Goal: Task Accomplishment & Management: Manage account settings

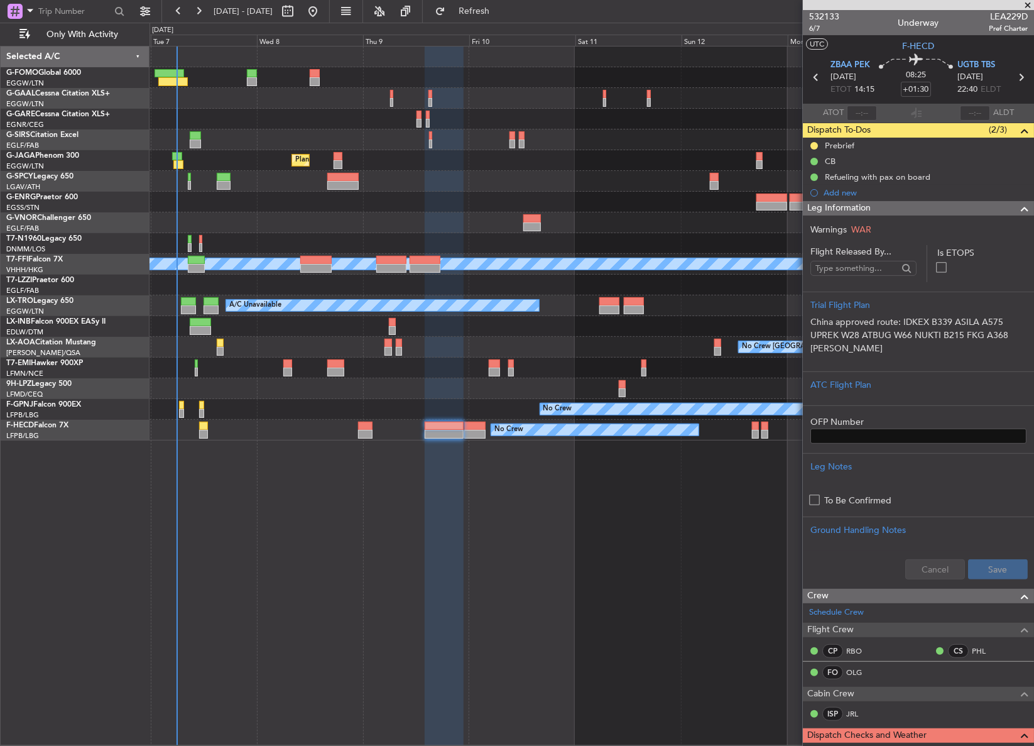
scroll to position [419, 0]
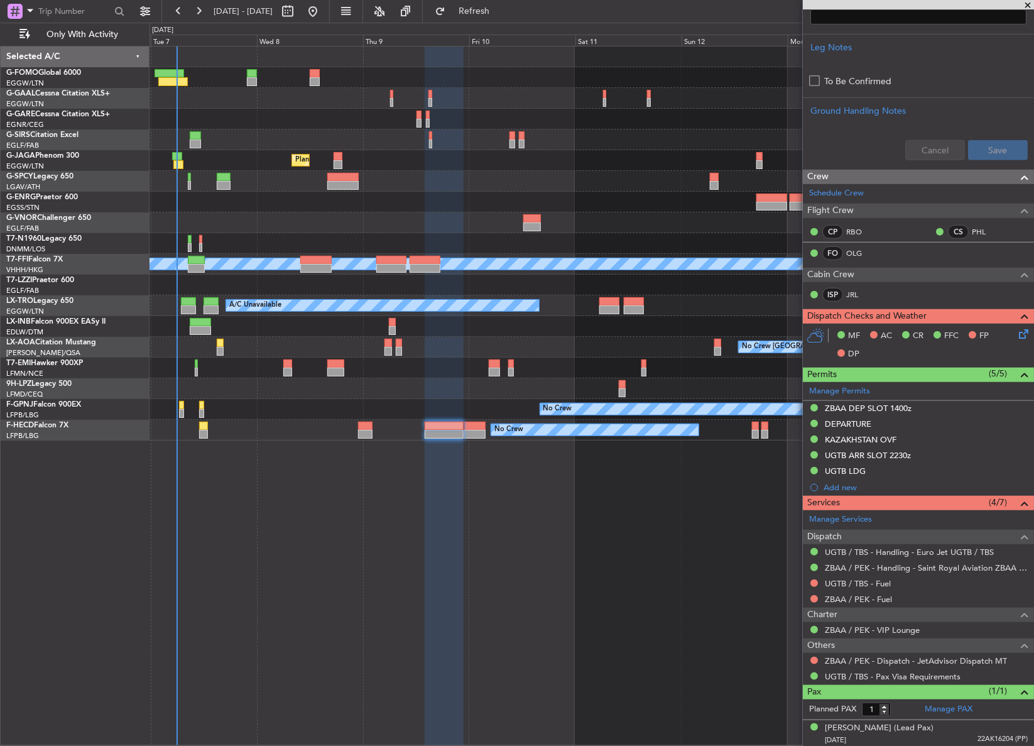
click at [485, 24] on div "0 0 Mon 6 Tue 7 Wed 8 Thu 9 Fri 10 Sat 11 Sun 12 Oct 2025 Mon 13 Tue 14 Wed 15" at bounding box center [591, 34] width 883 height 23
click at [484, 23] on div "0 0 Mon 6 Tue 7 Wed 8 Thu 9 Fri 10 Sat 11 Sun 12 Oct 2025 Mon 13 Tue 14 Wed 15" at bounding box center [591, 34] width 883 height 23
click at [484, 21] on button "Refresh" at bounding box center [466, 11] width 75 height 20
click at [522, 649] on div "Owner A/C Unavailable Owner A/C Unavailable Planned Maint [GEOGRAPHIC_DATA] ([G…" at bounding box center [591, 396] width 885 height 700
click at [890, 554] on link "UGTB / TBS - Handling - Euro Jet UGTB / TBS" at bounding box center [909, 551] width 169 height 11
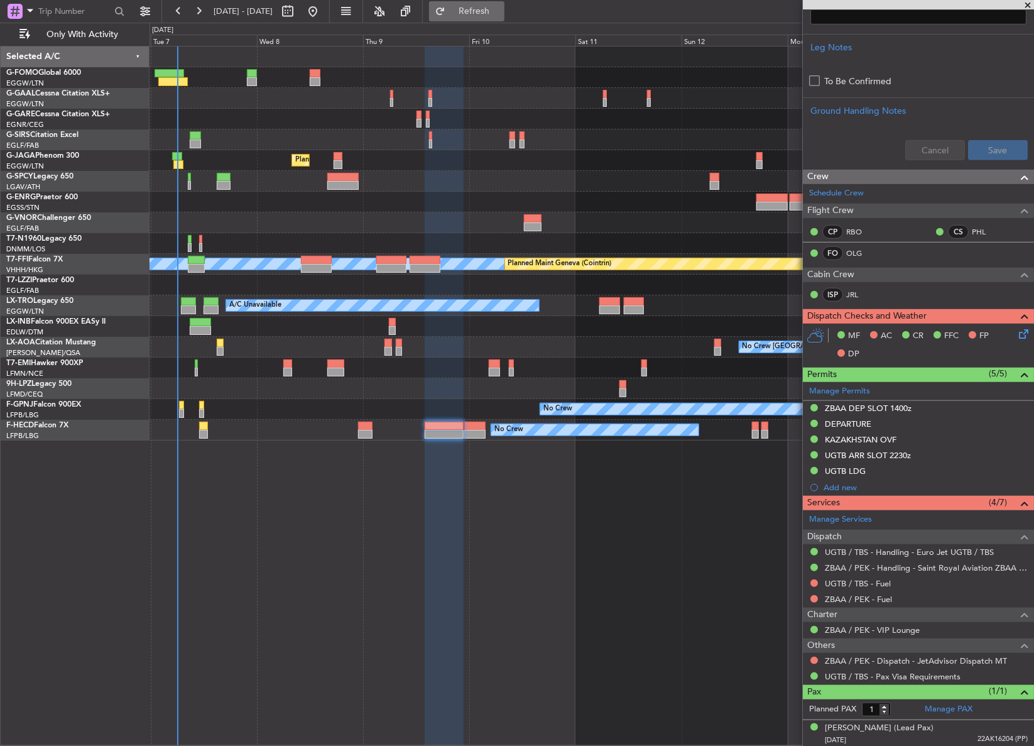
click at [475, 15] on button "Refresh" at bounding box center [466, 11] width 75 height 20
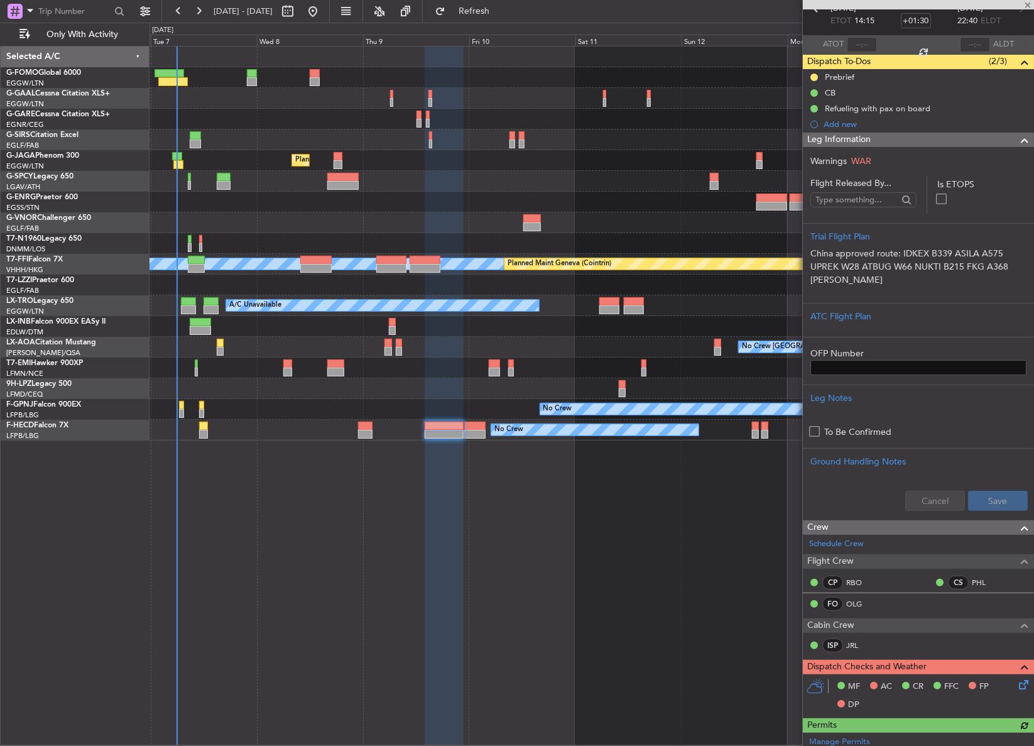
scroll to position [0, 0]
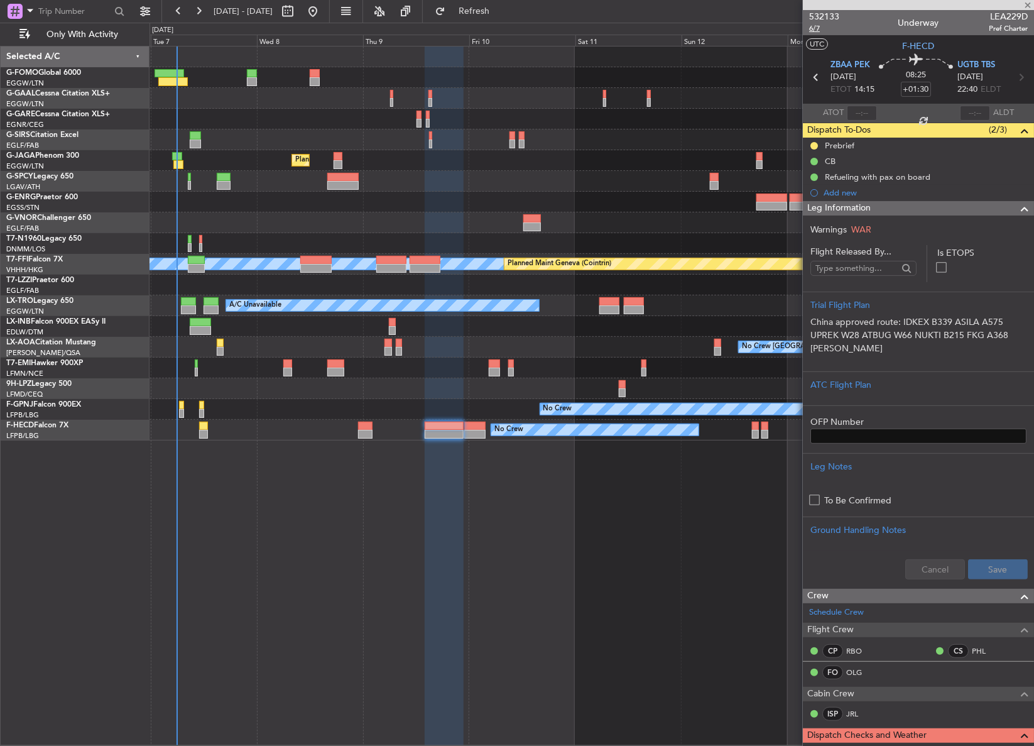
click at [817, 33] on span "6/7" at bounding box center [824, 28] width 30 height 11
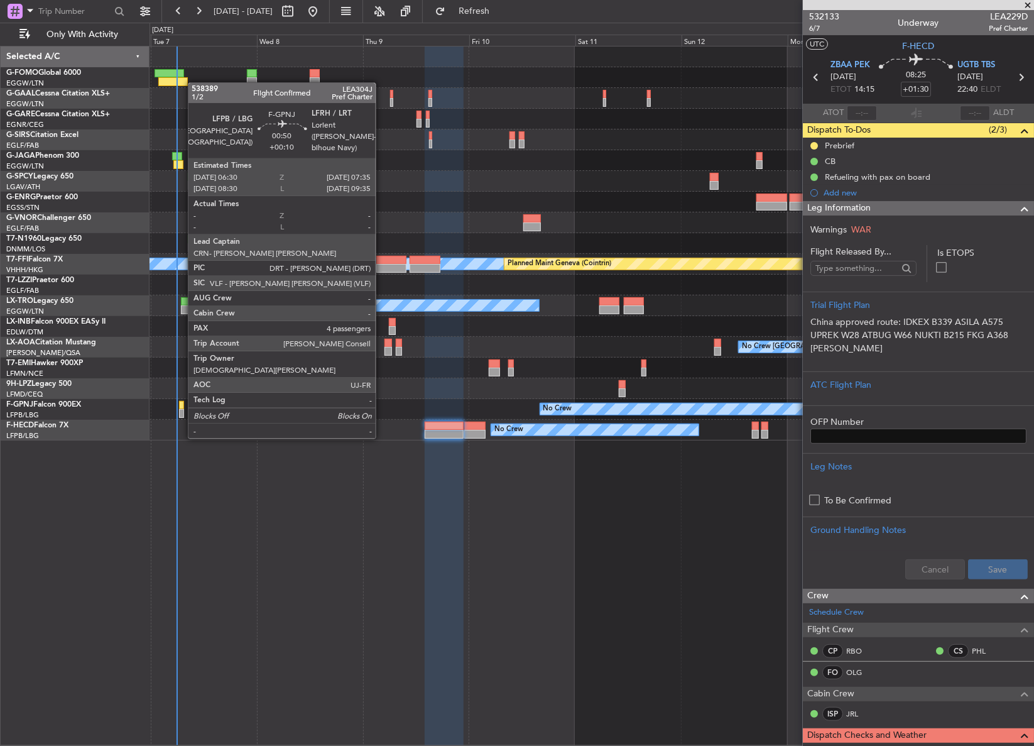
click at [182, 413] on div at bounding box center [181, 413] width 5 height 9
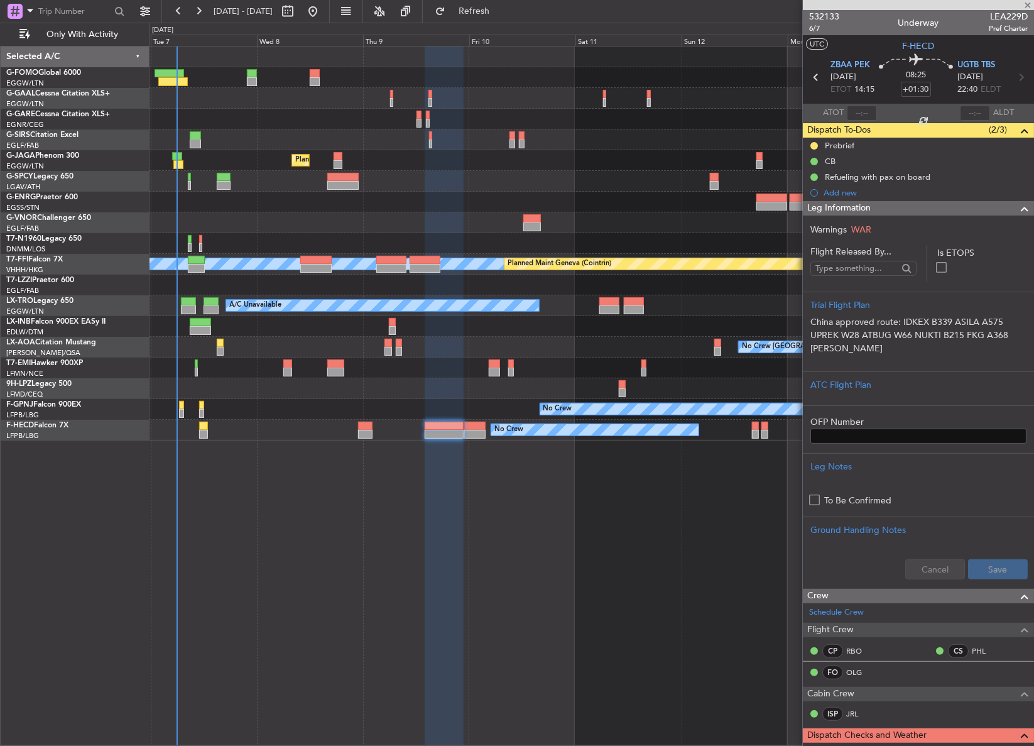
type input "+00:10"
type input "4"
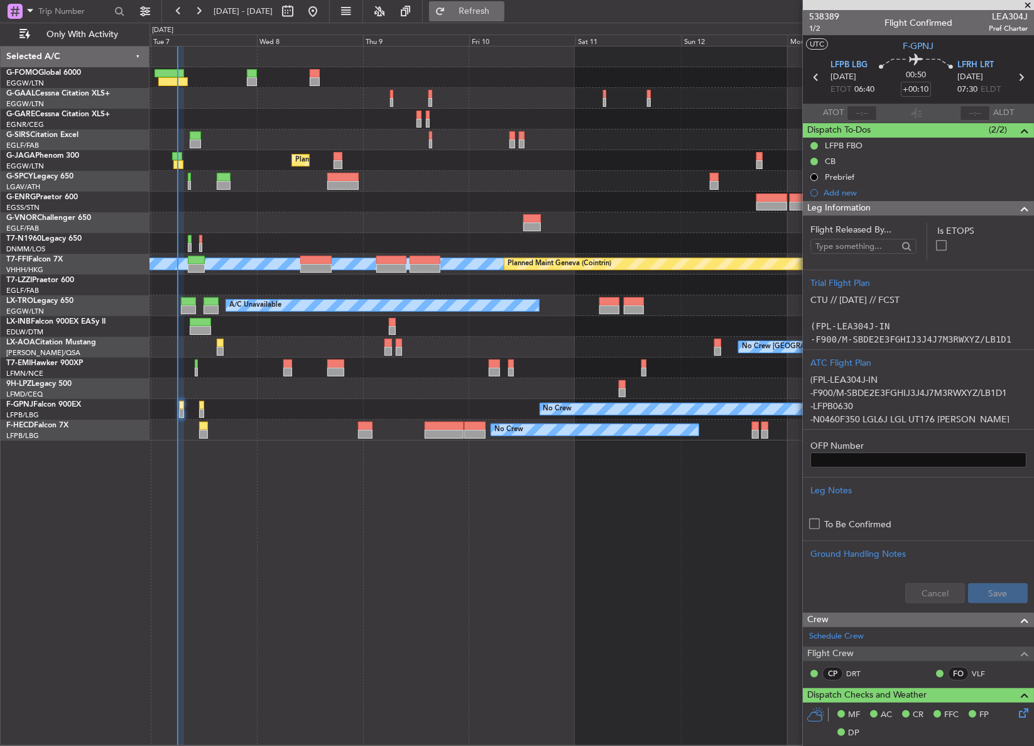
click at [483, 20] on button "Refresh" at bounding box center [466, 11] width 75 height 20
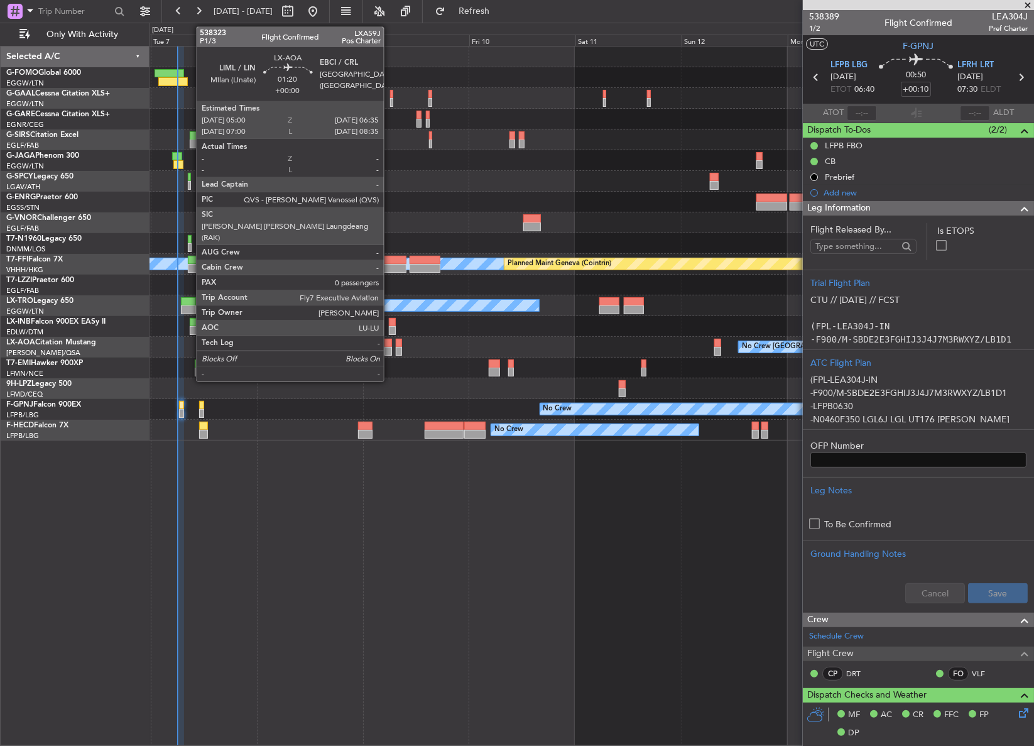
click at [389, 352] on div at bounding box center [388, 351] width 8 height 9
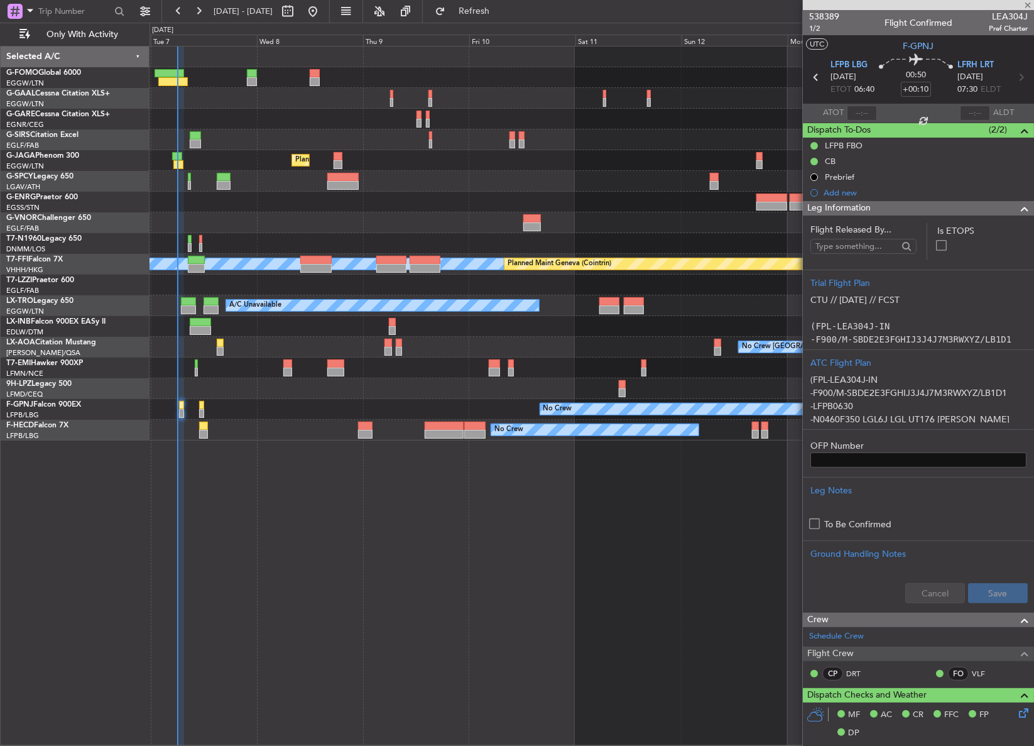
type input "0"
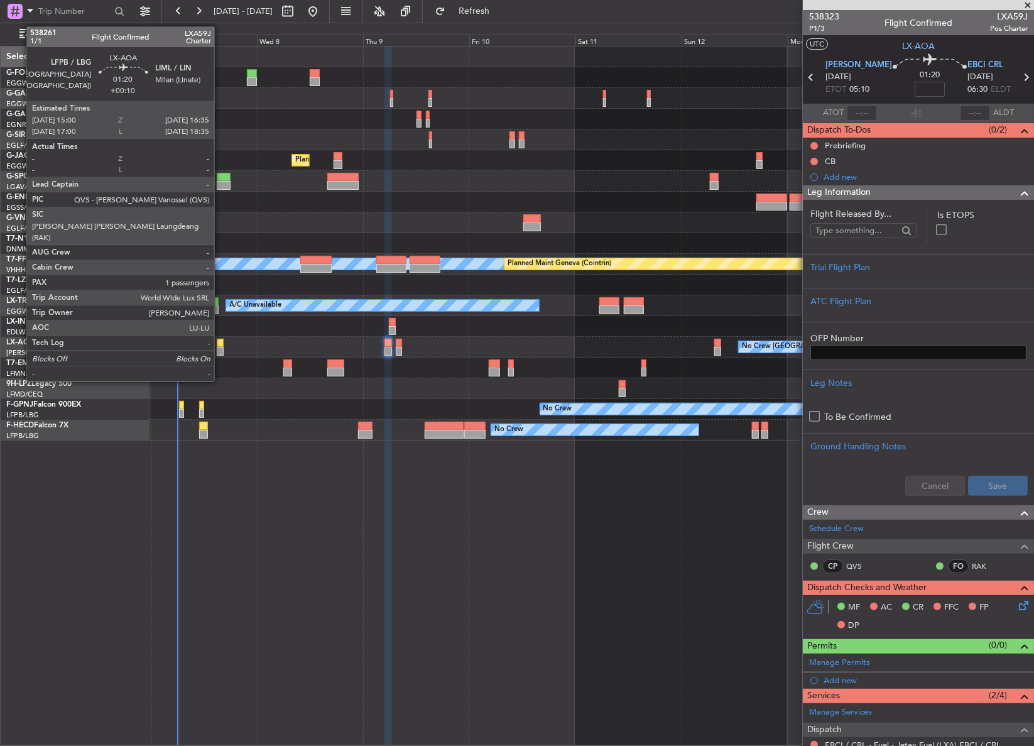
click at [220, 350] on div at bounding box center [221, 351] width 8 height 9
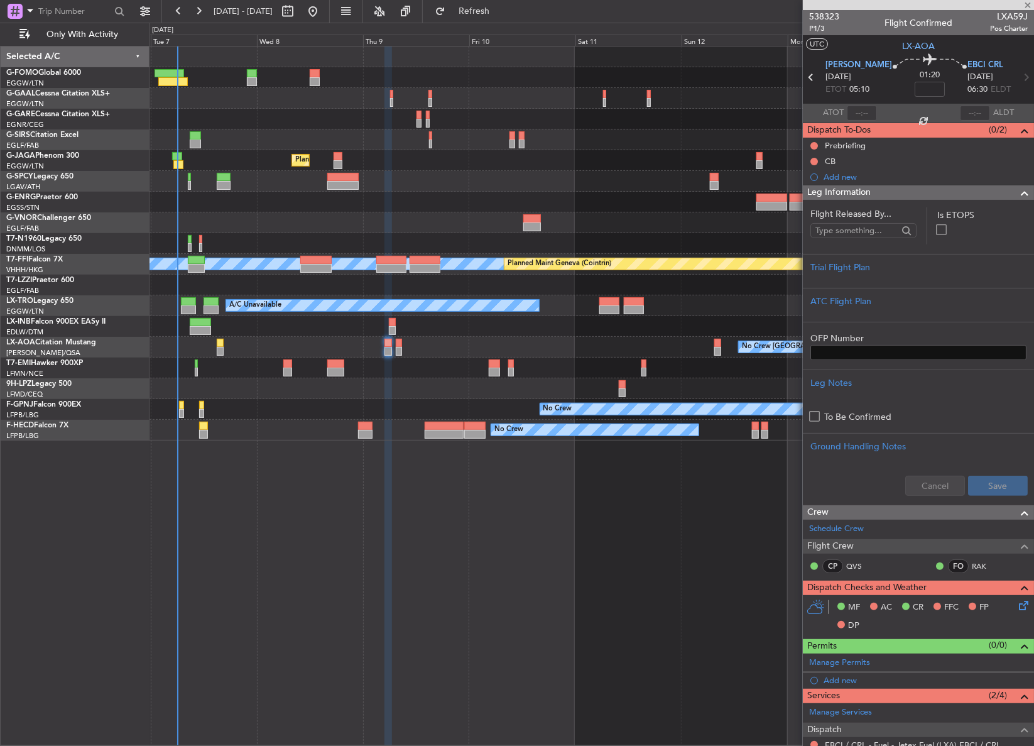
type input "+00:10"
type input "1"
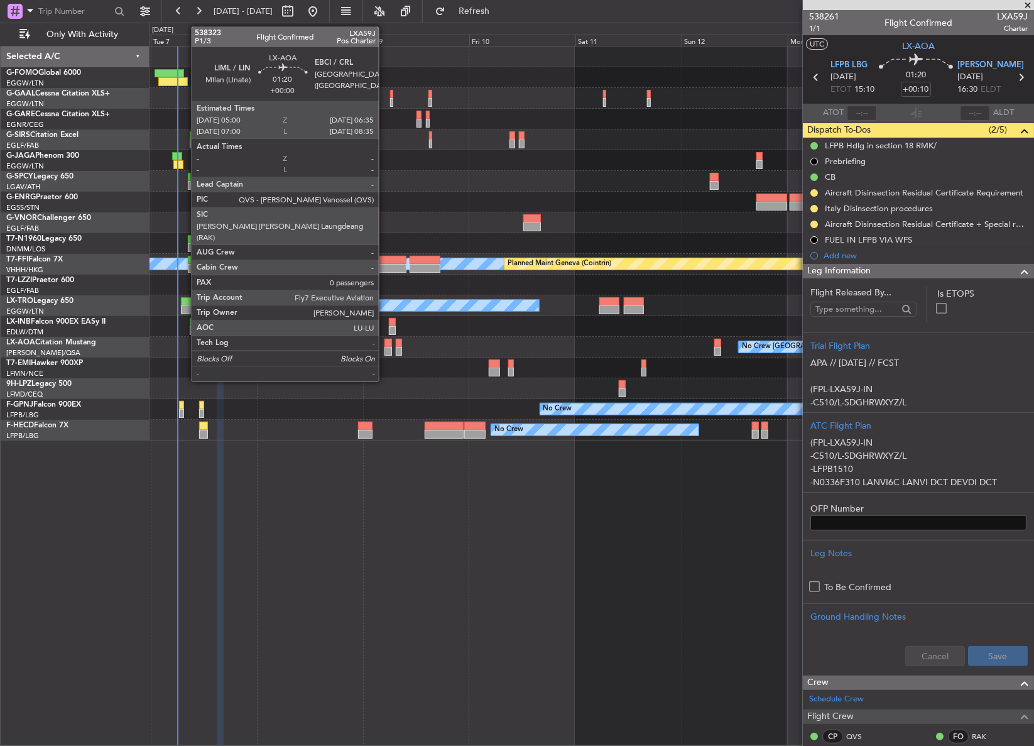
click at [384, 350] on div at bounding box center [388, 351] width 8 height 9
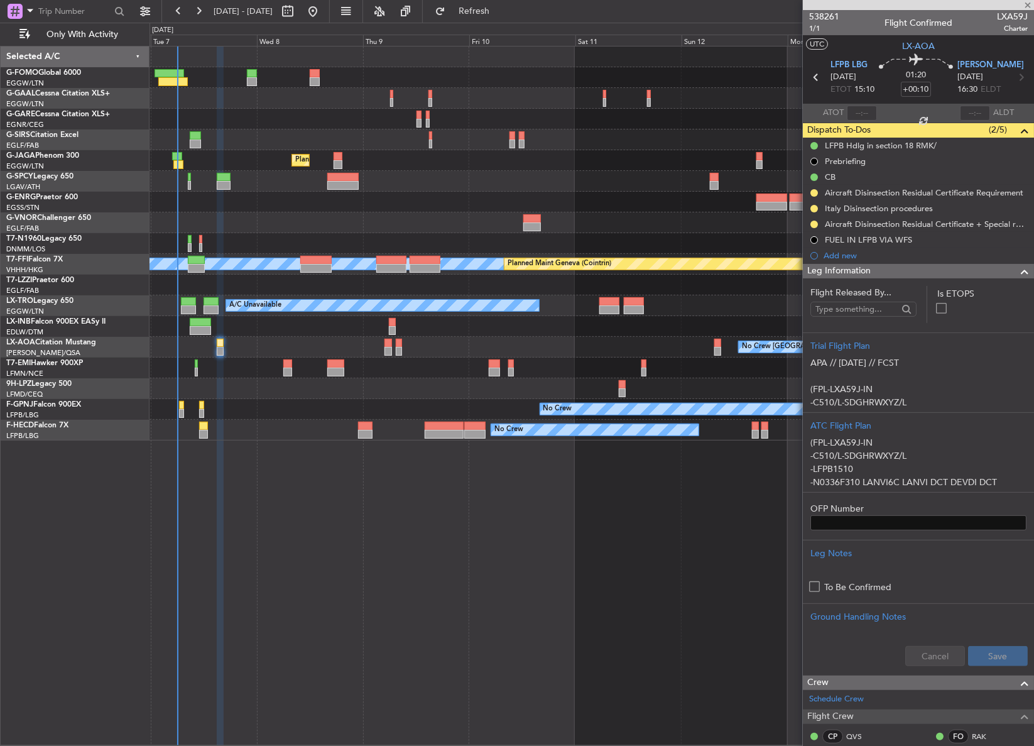
type input "0"
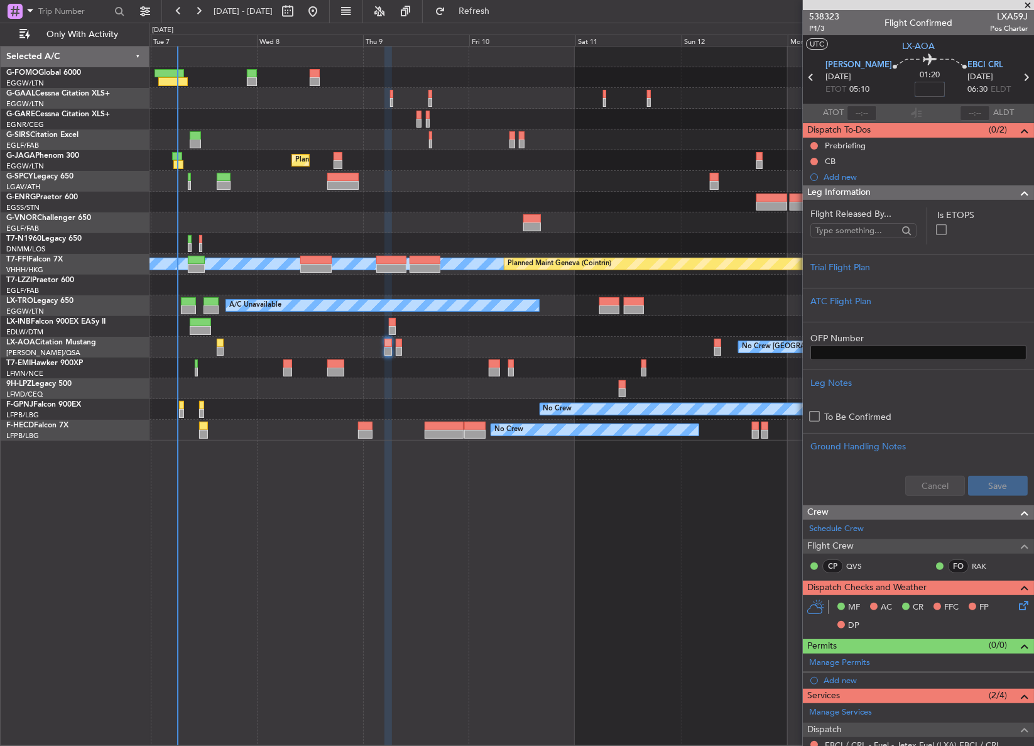
click at [915, 94] on input at bounding box center [930, 89] width 30 height 15
click at [789, 553] on div "Owner A/C Unavailable Owner A/C Unavailable Planned Maint [GEOGRAPHIC_DATA] ([G…" at bounding box center [591, 396] width 884 height 700
type input "+00:25"
click at [823, 33] on span "P1/3" at bounding box center [824, 28] width 30 height 11
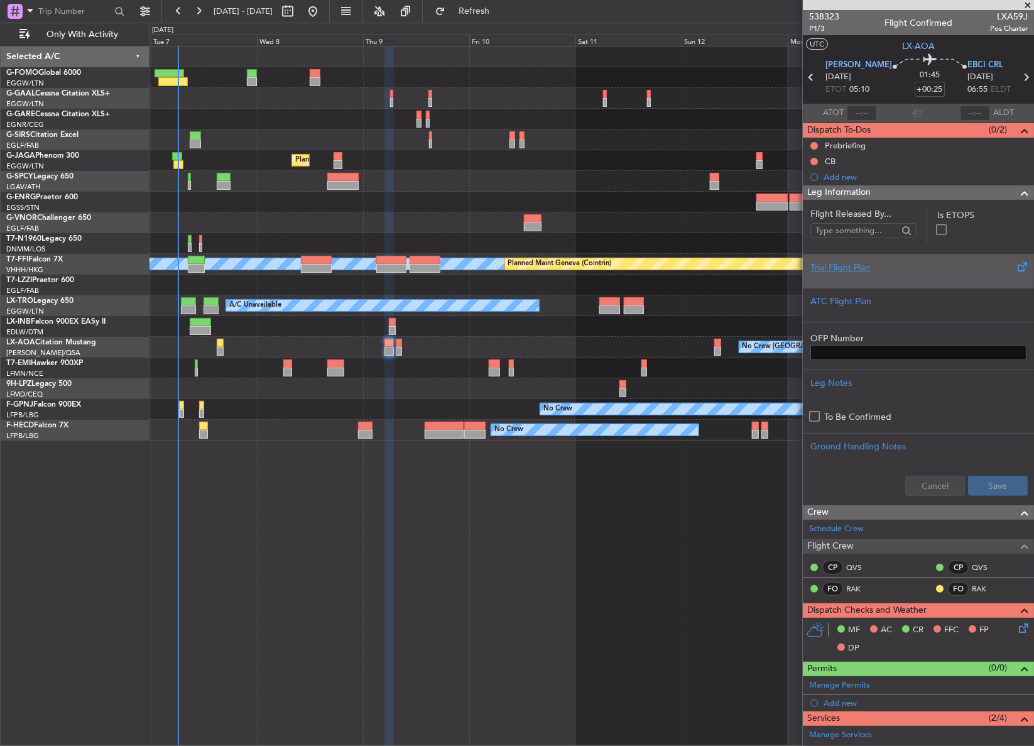
click at [899, 280] on div at bounding box center [918, 278] width 216 height 8
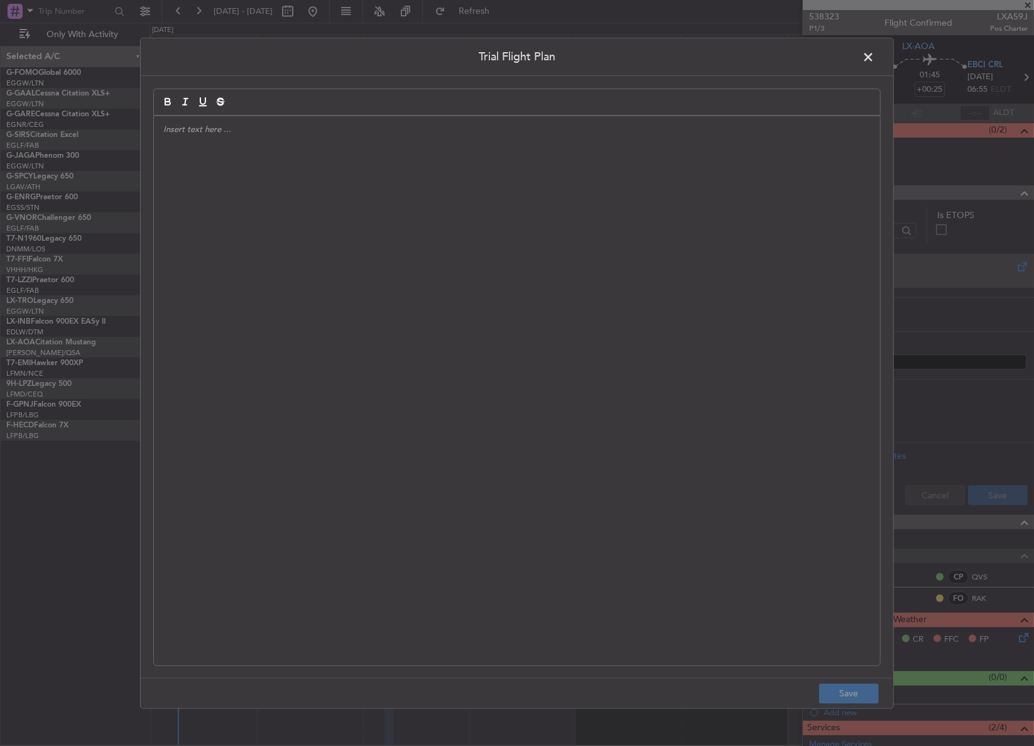
click at [636, 291] on div at bounding box center [517, 390] width 726 height 549
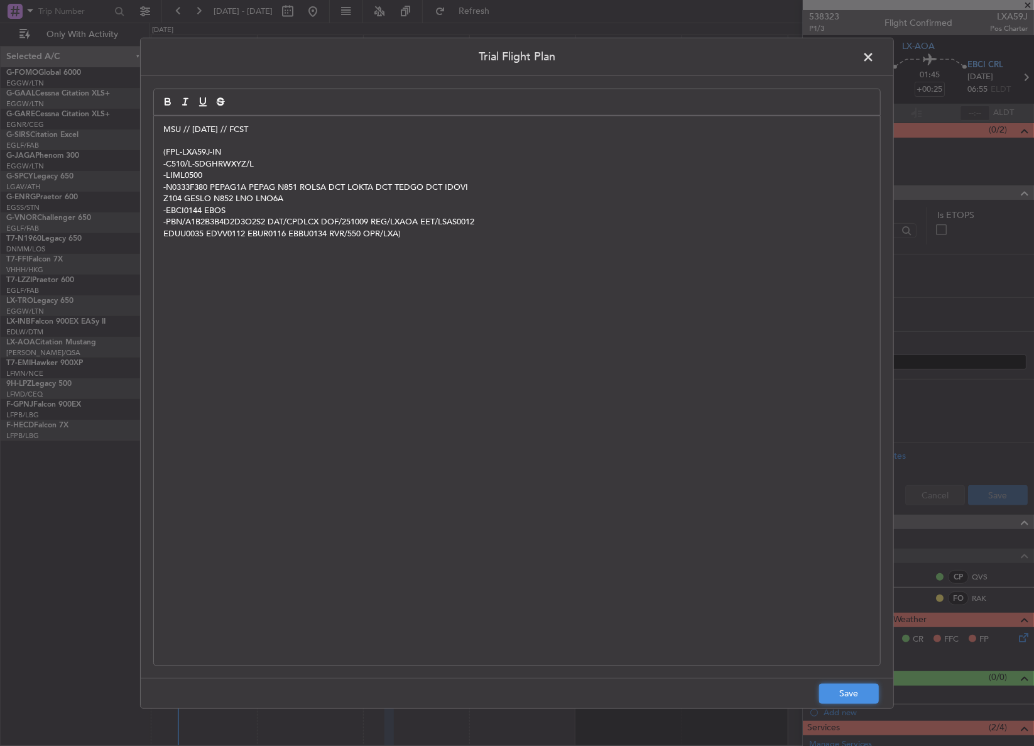
drag, startPoint x: 841, startPoint y: 690, endPoint x: 862, endPoint y: 658, distance: 37.6
click at [841, 690] on button "Save" at bounding box center [849, 693] width 60 height 20
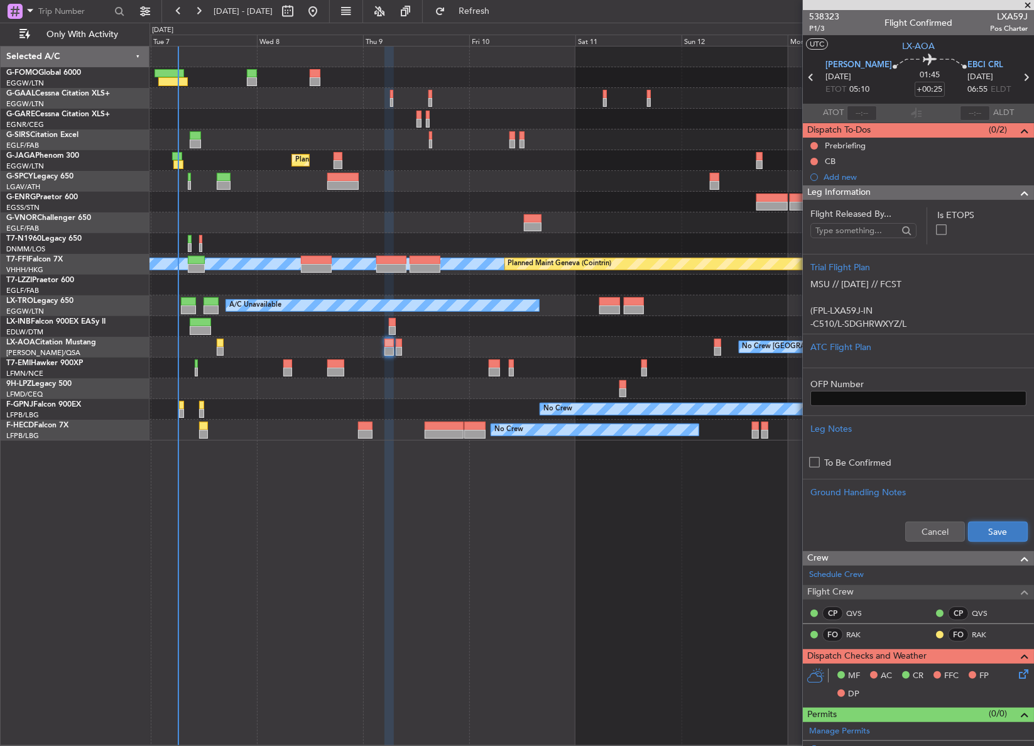
click at [990, 533] on button "Save" at bounding box center [998, 531] width 60 height 20
click at [815, 162] on button at bounding box center [814, 162] width 8 height 8
click at [800, 222] on span "Completed" at bounding box center [819, 216] width 41 height 13
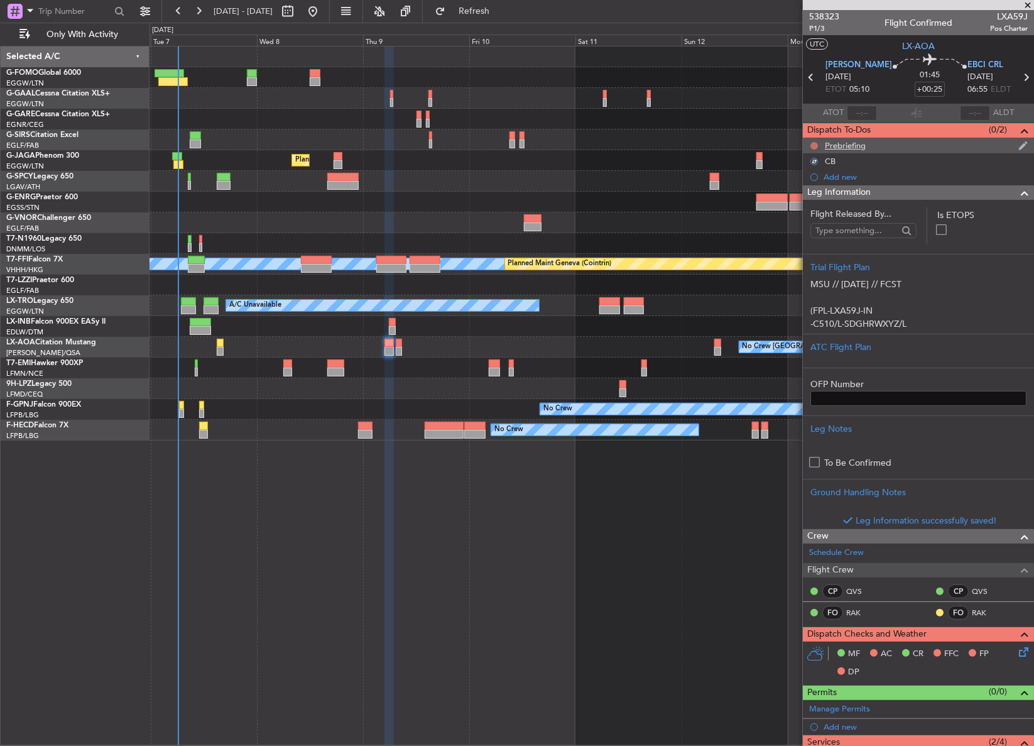
click at [814, 146] on button at bounding box center [814, 146] width 8 height 8
click at [810, 188] on span "In Progress" at bounding box center [820, 182] width 43 height 13
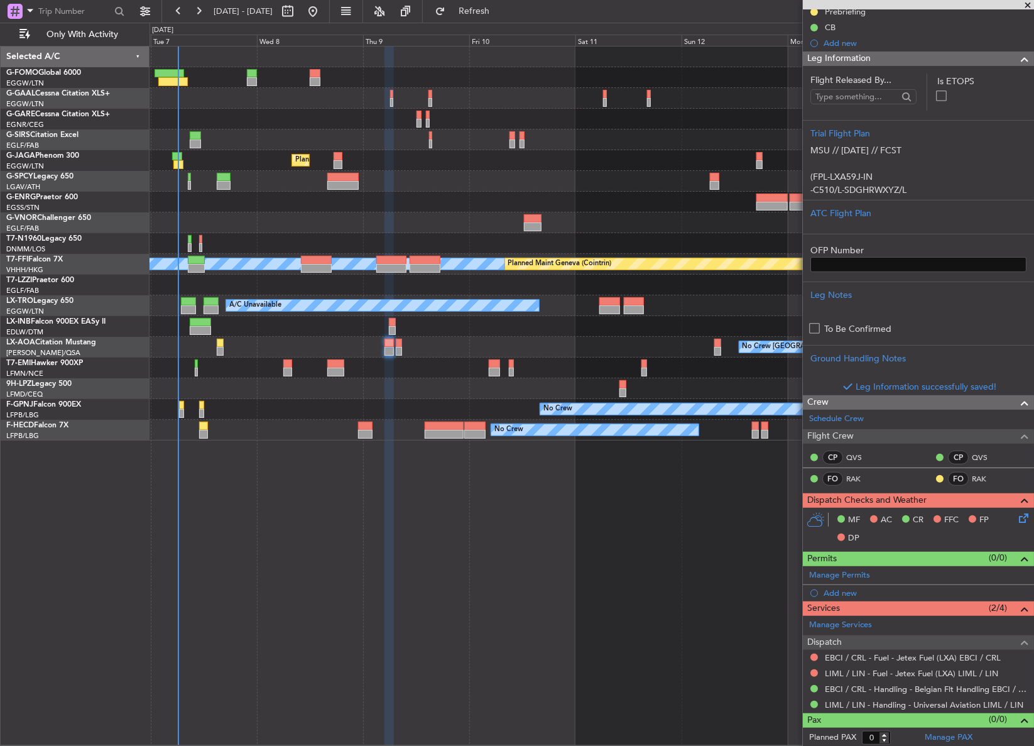
click at [1016, 519] on icon at bounding box center [1021, 516] width 10 height 10
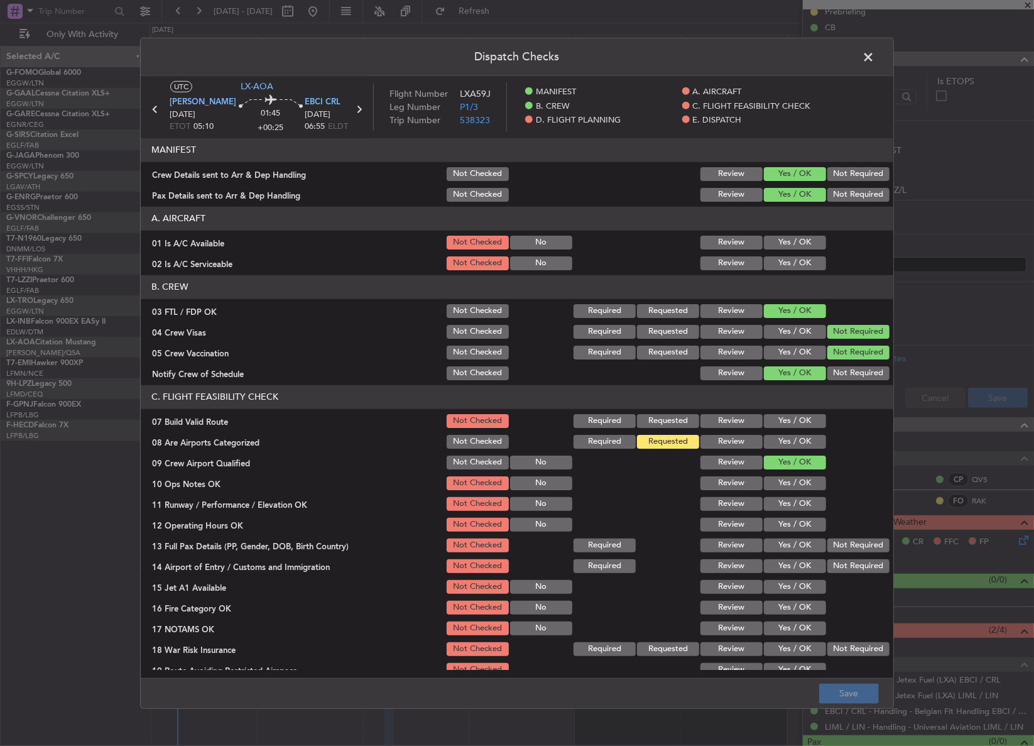
click at [788, 443] on button "Yes / OK" at bounding box center [795, 442] width 62 height 14
click at [779, 426] on button "Yes / OK" at bounding box center [795, 421] width 62 height 14
click at [777, 487] on button "Yes / OK" at bounding box center [795, 483] width 62 height 14
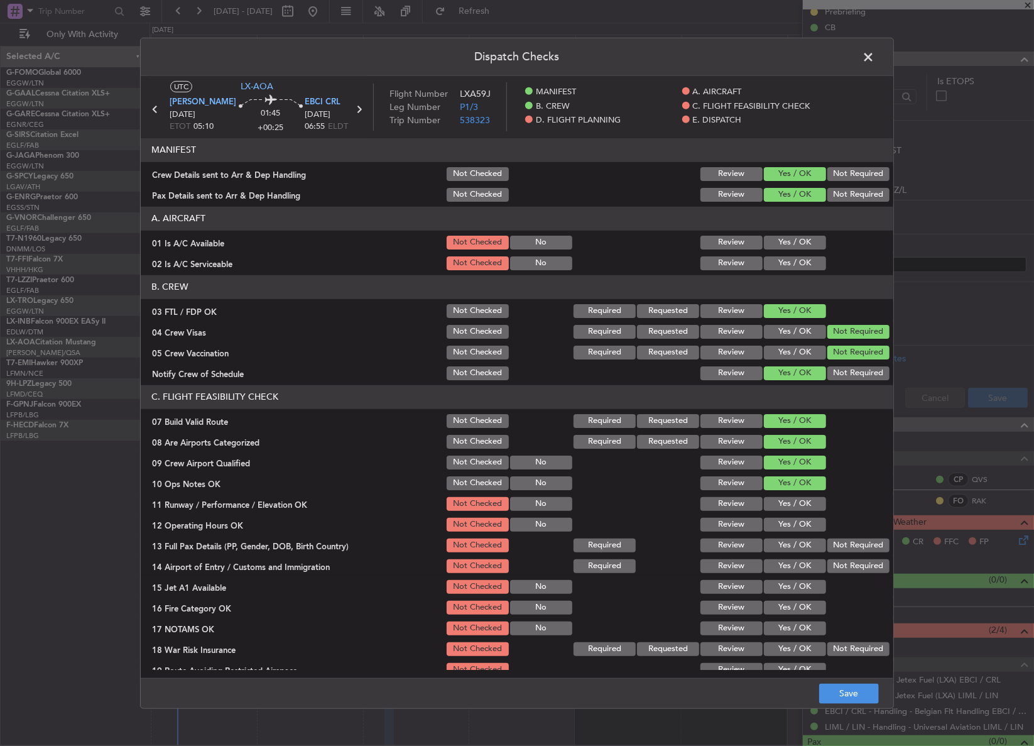
click at [770, 502] on button "Yes / OK" at bounding box center [795, 504] width 62 height 14
click at [773, 521] on button "Yes / OK" at bounding box center [795, 525] width 62 height 14
click at [794, 549] on button "Yes / OK" at bounding box center [795, 545] width 62 height 14
click at [829, 549] on button "Not Required" at bounding box center [858, 545] width 62 height 14
click at [806, 563] on button "Yes / OK" at bounding box center [795, 566] width 62 height 14
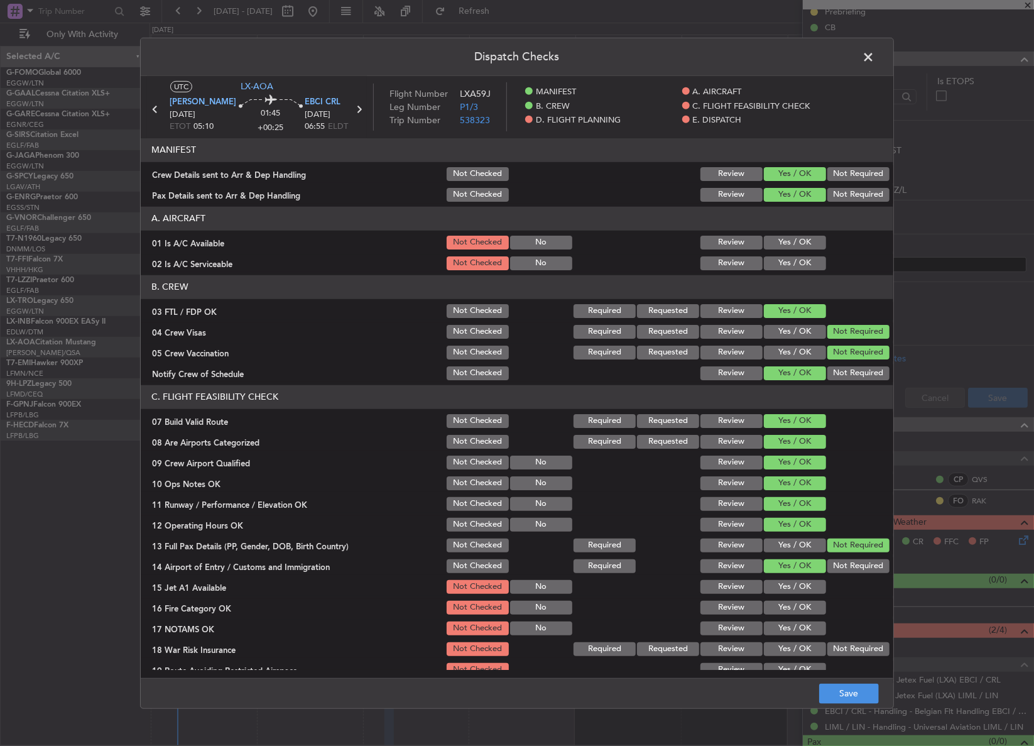
click at [791, 589] on button "Yes / OK" at bounding box center [795, 587] width 62 height 14
click at [790, 604] on button "Yes / OK" at bounding box center [795, 607] width 62 height 14
click at [786, 619] on div "Yes / OK" at bounding box center [793, 628] width 63 height 18
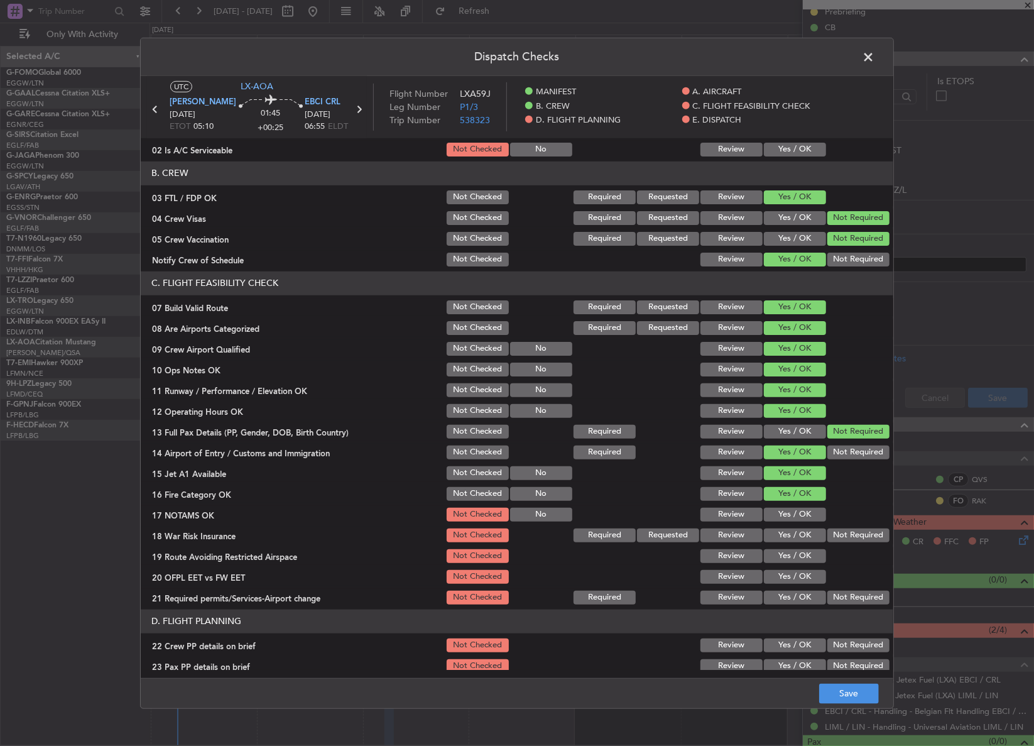
click at [773, 514] on button "Yes / OK" at bounding box center [795, 515] width 62 height 14
click at [775, 528] on button "Yes / OK" at bounding box center [795, 535] width 62 height 14
click at [837, 534] on button "Not Required" at bounding box center [858, 535] width 62 height 14
click at [806, 551] on button "Yes / OK" at bounding box center [795, 556] width 62 height 14
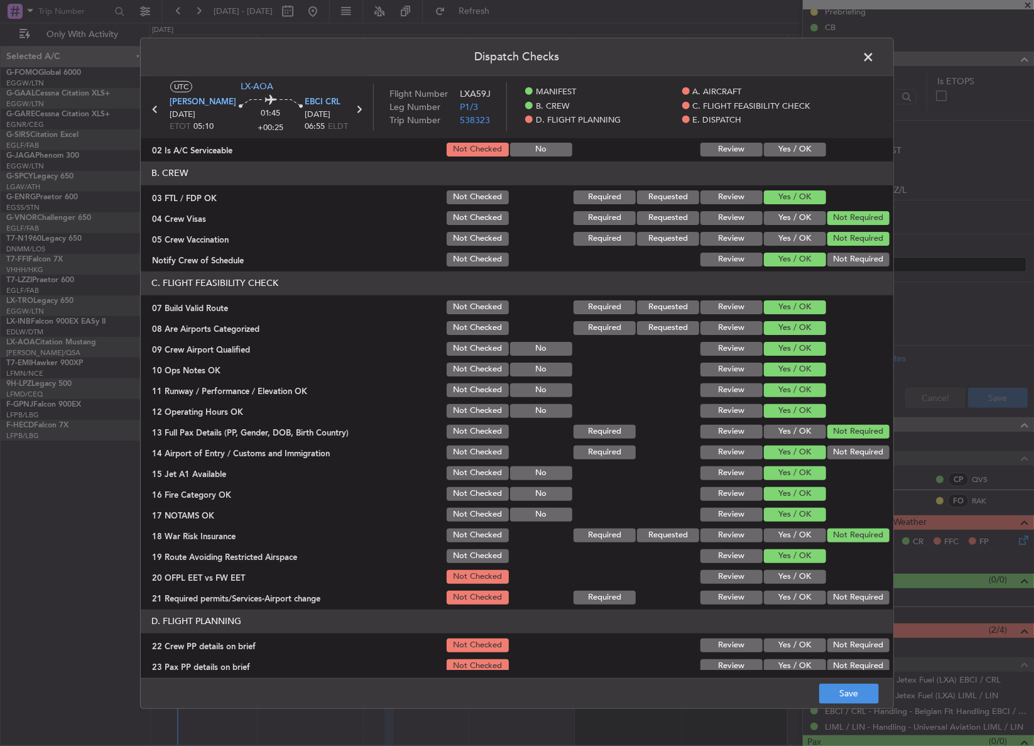
click at [801, 571] on button "Yes / OK" at bounding box center [795, 577] width 62 height 14
click at [798, 597] on button "Yes / OK" at bounding box center [795, 597] width 62 height 14
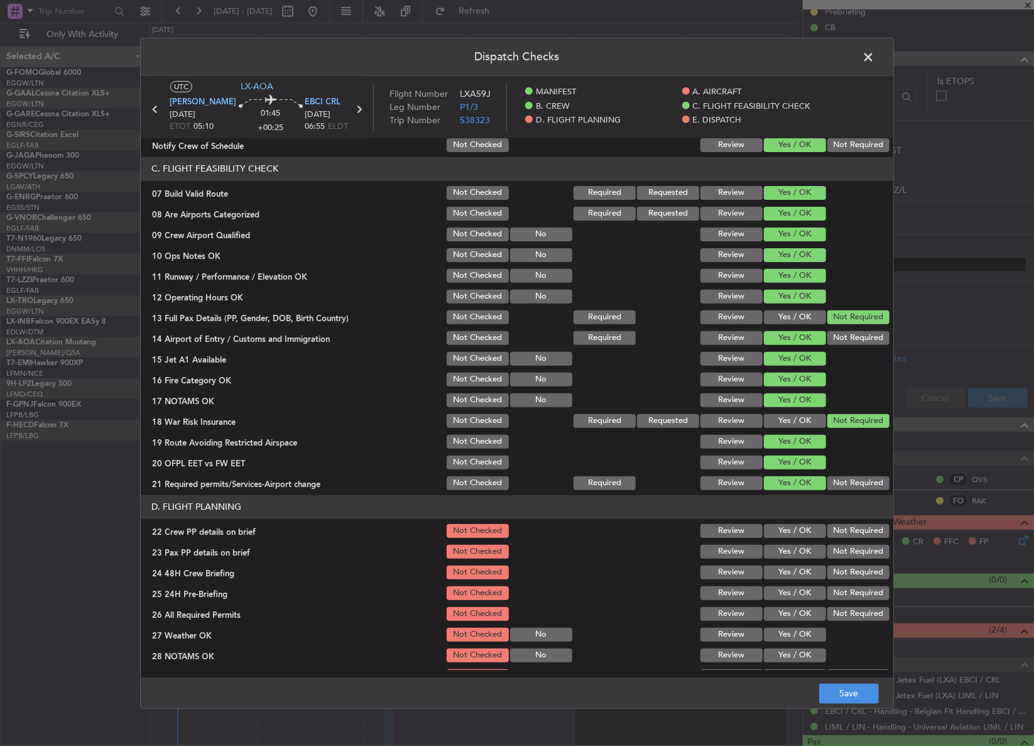
click at [795, 524] on button "Yes / OK" at bounding box center [795, 531] width 62 height 14
click at [791, 550] on button "Yes / OK" at bounding box center [795, 552] width 62 height 14
click at [796, 567] on button "Yes / OK" at bounding box center [795, 572] width 62 height 14
click at [867, 580] on section "D. FLIGHT PLANNING 22 Crew PP details on brief Not Checked Review Yes / OK Not …" at bounding box center [517, 621] width 752 height 252
click at [853, 590] on button "Not Required" at bounding box center [858, 593] width 62 height 14
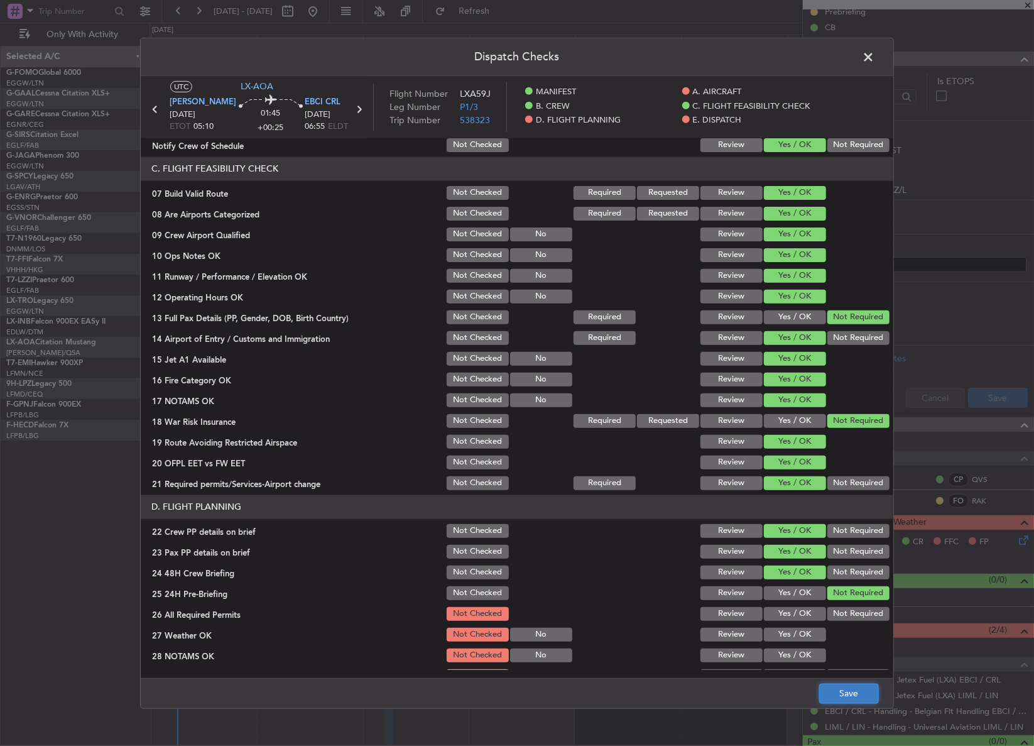
click at [840, 700] on button "Save" at bounding box center [849, 693] width 60 height 20
click at [874, 65] on span at bounding box center [874, 59] width 0 height 25
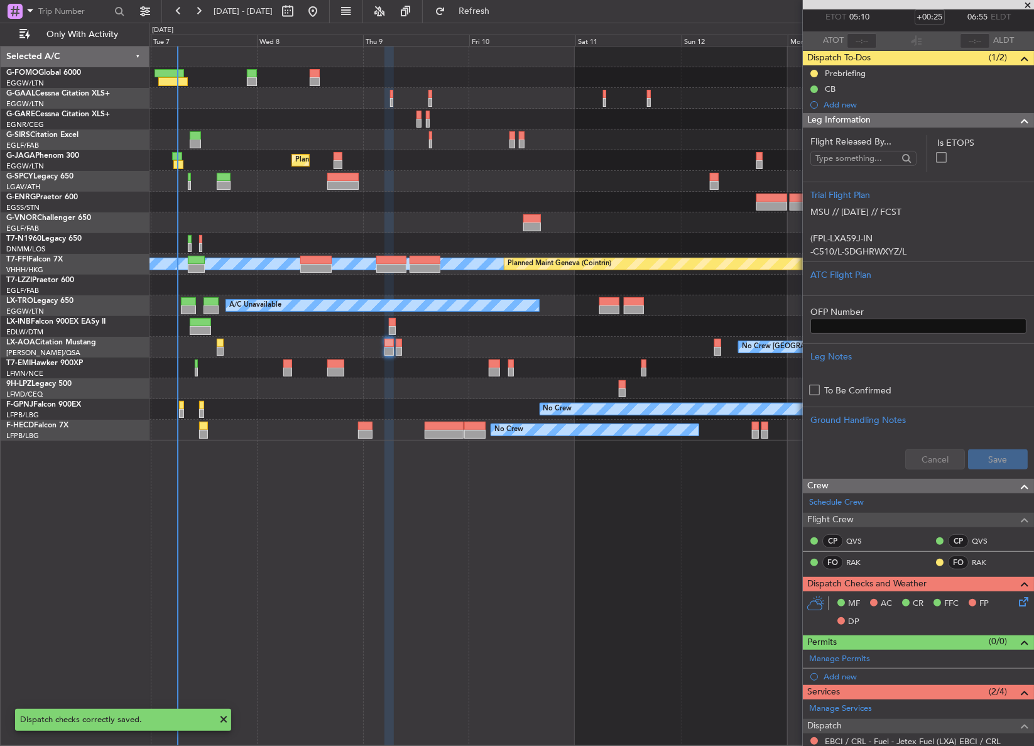
scroll to position [0, 0]
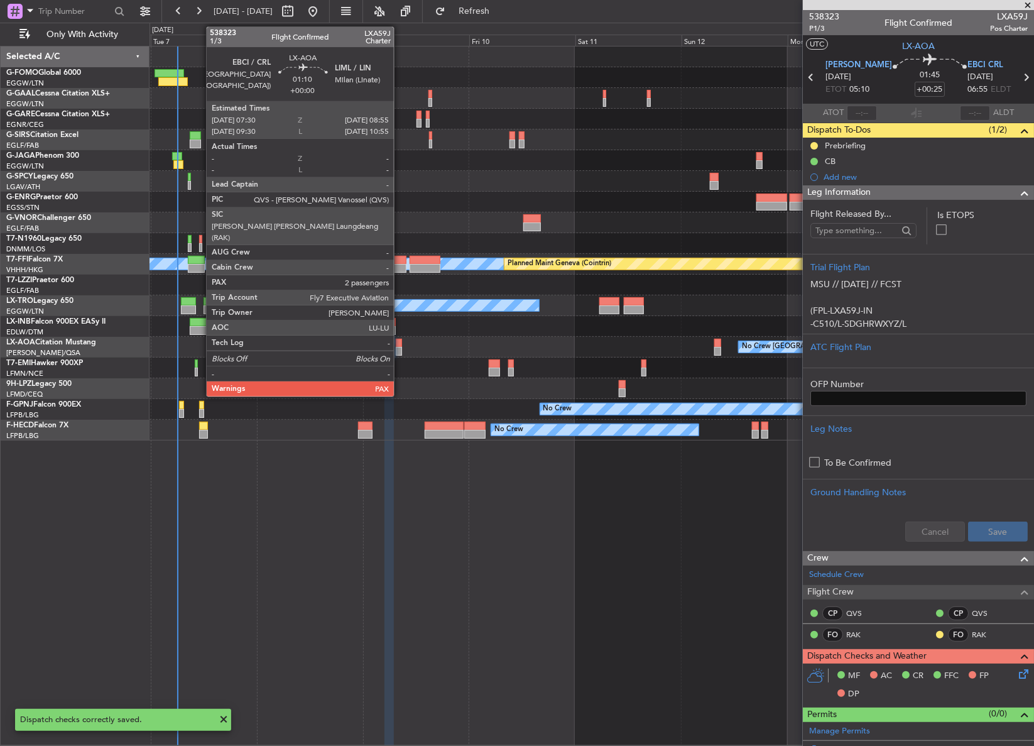
click at [399, 350] on div at bounding box center [399, 351] width 6 height 9
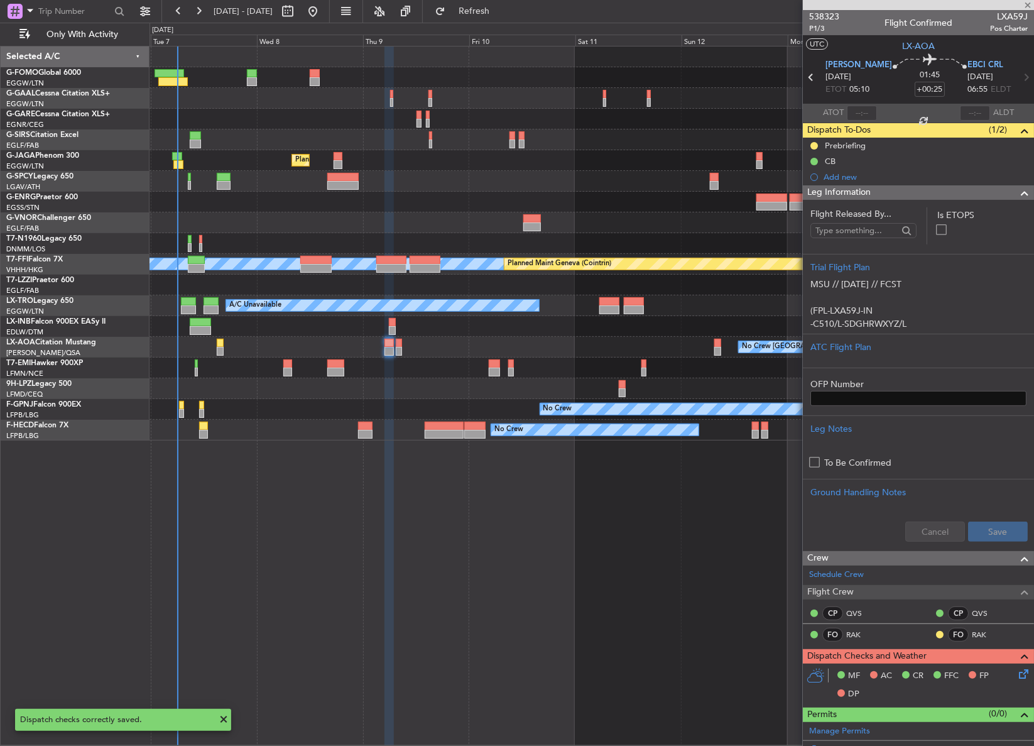
type input "2"
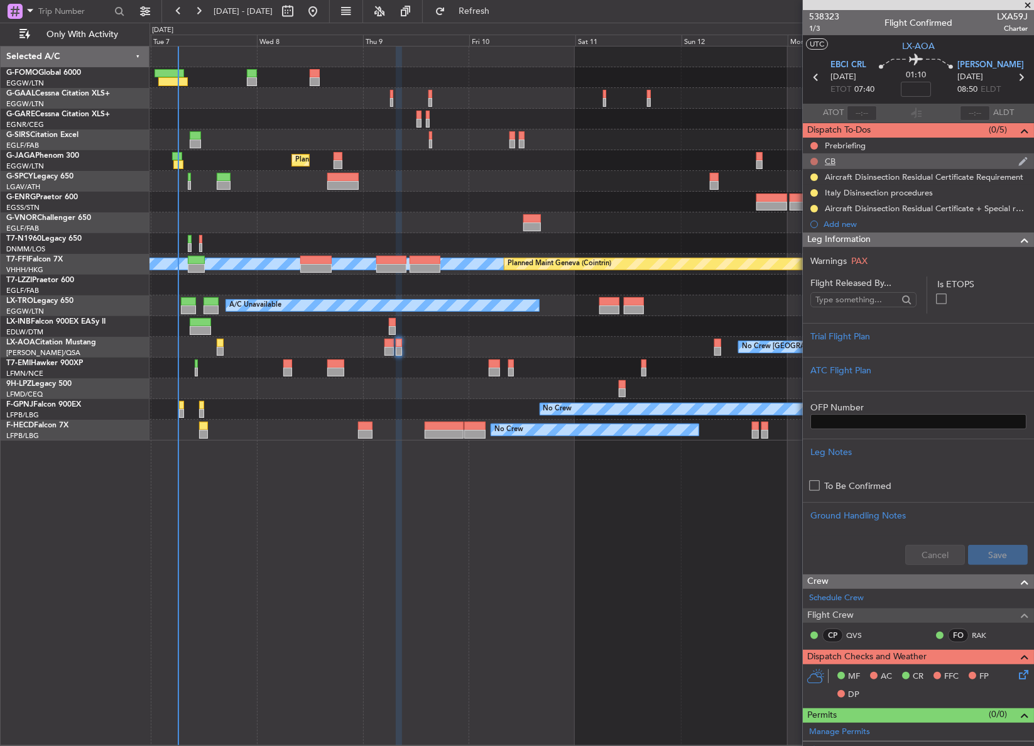
click at [812, 161] on button at bounding box center [814, 162] width 8 height 8
click at [805, 214] on span "Completed" at bounding box center [819, 216] width 41 height 13
click at [814, 146] on button at bounding box center [814, 146] width 8 height 8
click at [808, 182] on span "In Progress" at bounding box center [820, 182] width 43 height 13
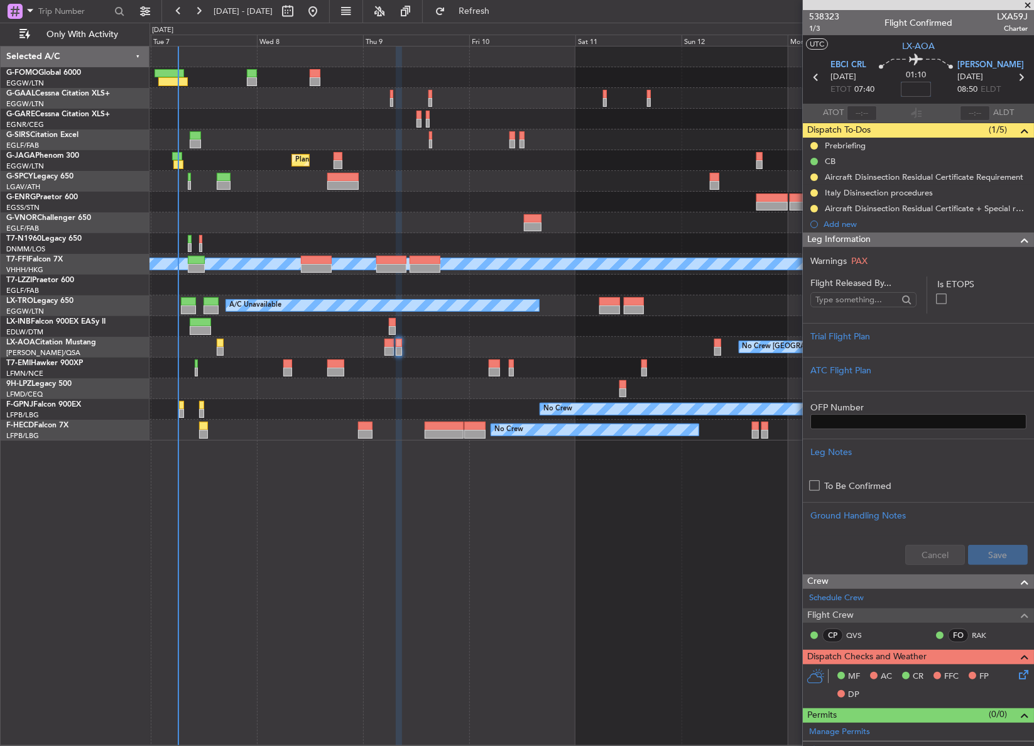
click at [908, 90] on input at bounding box center [916, 89] width 30 height 15
click at [504, 573] on div "Owner A/C Unavailable Owner A/C Unavailable Planned Maint [GEOGRAPHIC_DATA] ([G…" at bounding box center [591, 396] width 885 height 700
type input "+00:15"
click at [879, 347] on div at bounding box center [918, 347] width 216 height 8
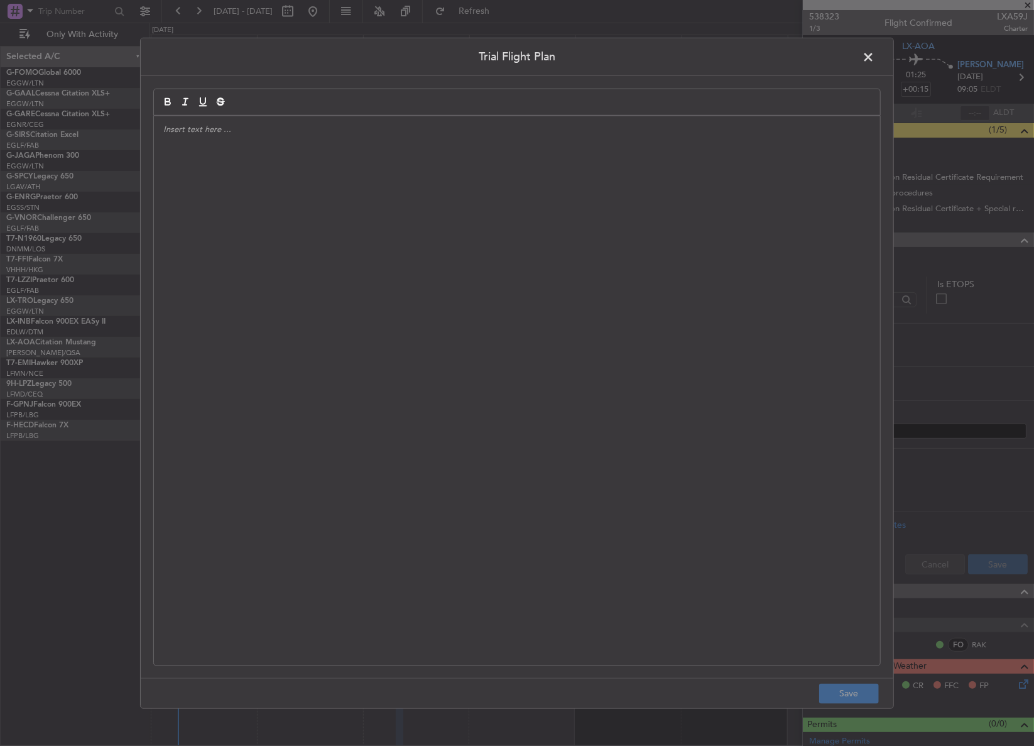
click at [628, 356] on div at bounding box center [517, 390] width 726 height 549
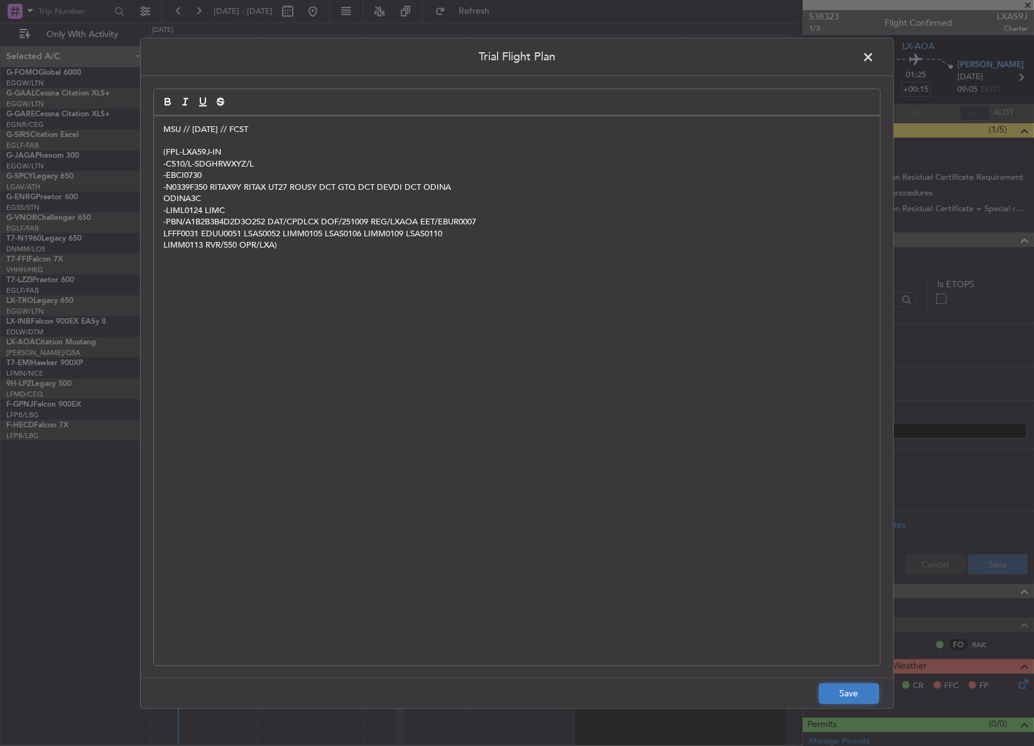
click at [832, 691] on button "Save" at bounding box center [849, 693] width 60 height 20
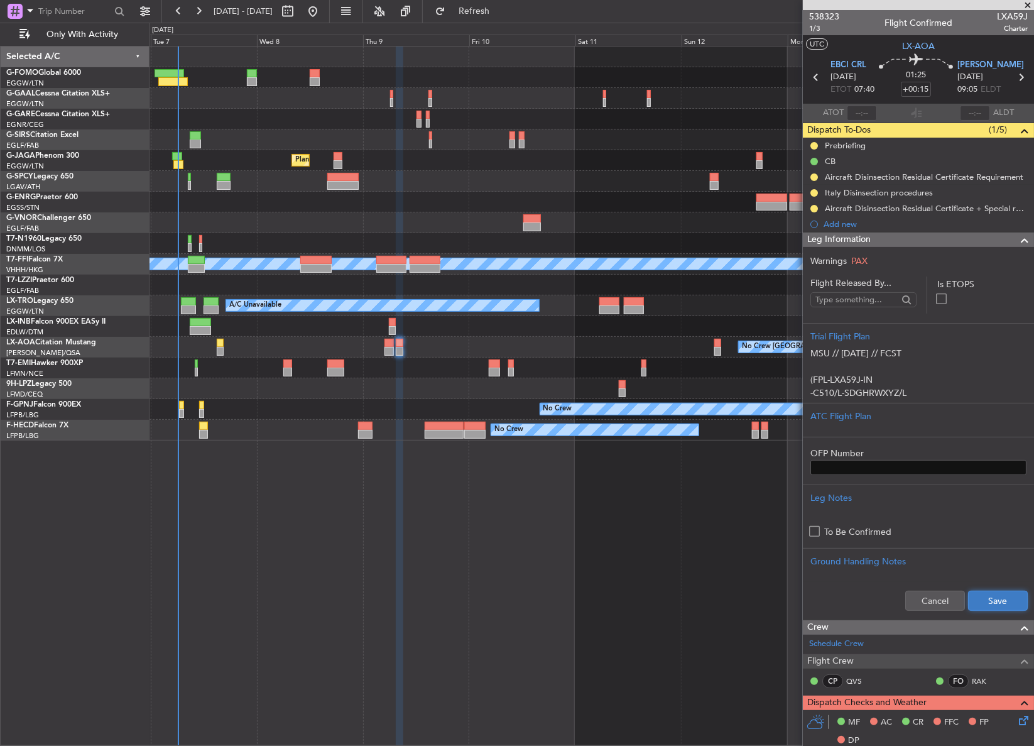
click at [999, 607] on button "Save" at bounding box center [998, 600] width 60 height 20
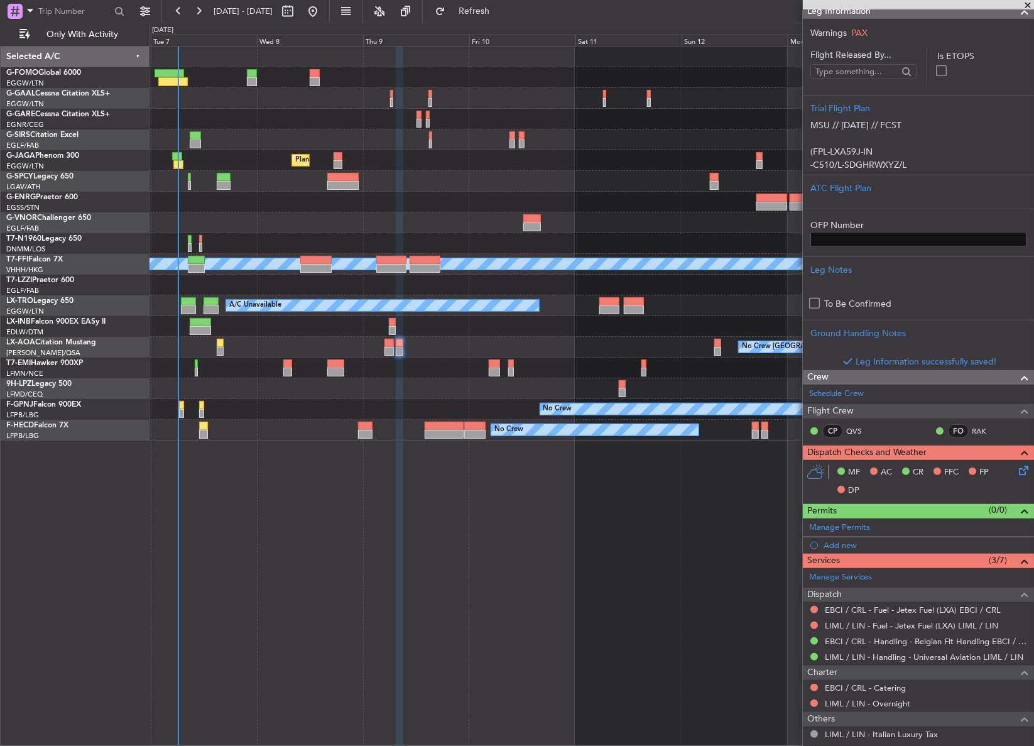
click at [1016, 473] on icon at bounding box center [1021, 468] width 10 height 10
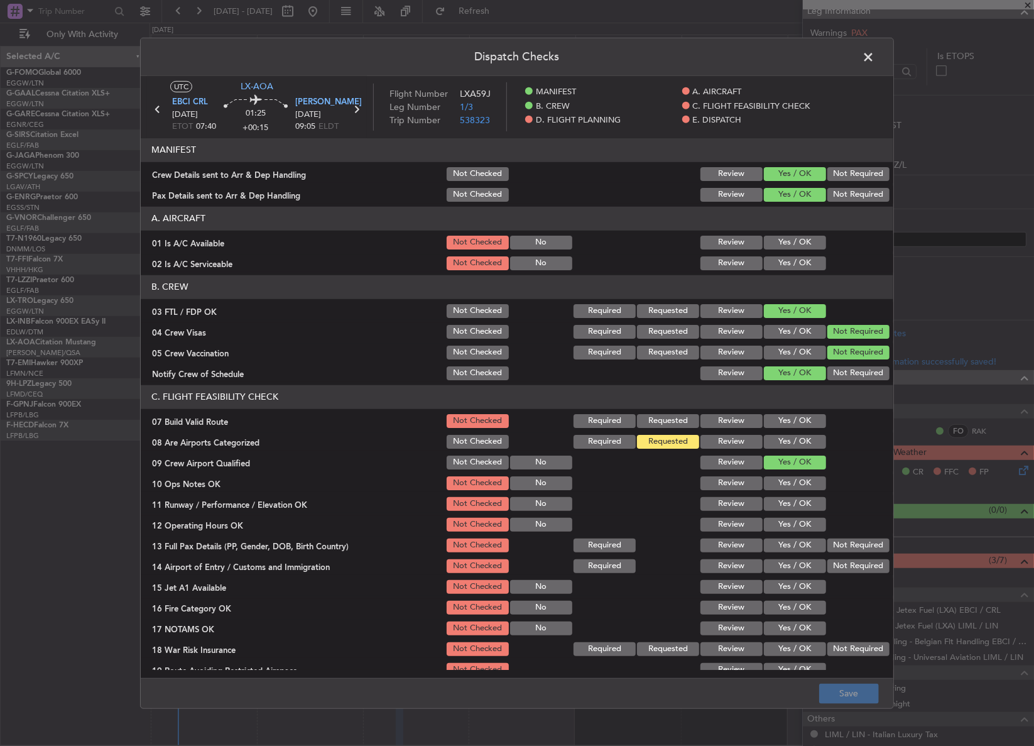
click at [774, 448] on div "Yes / OK" at bounding box center [793, 442] width 63 height 18
click at [776, 446] on button "Yes / OK" at bounding box center [795, 442] width 62 height 14
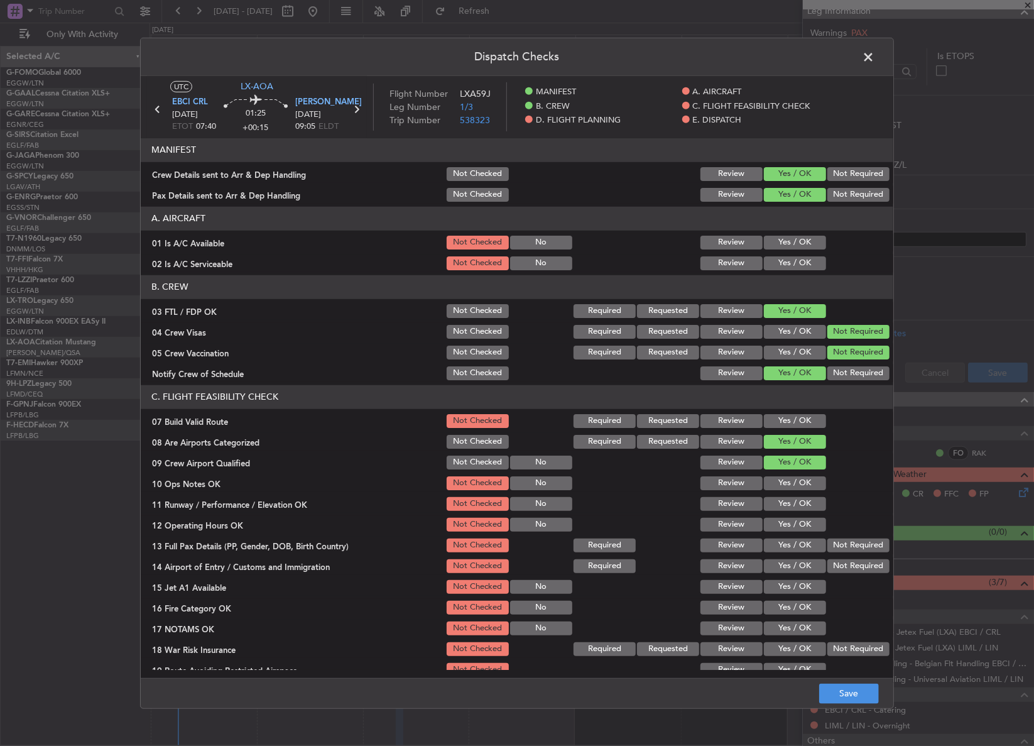
click at [773, 427] on button "Yes / OK" at bounding box center [795, 421] width 62 height 14
click at [787, 495] on div "Yes / OK" at bounding box center [793, 504] width 63 height 18
click at [785, 489] on button "Yes / OK" at bounding box center [795, 483] width 62 height 14
click at [784, 506] on button "Yes / OK" at bounding box center [795, 504] width 62 height 14
click at [787, 530] on button "Yes / OK" at bounding box center [795, 525] width 62 height 14
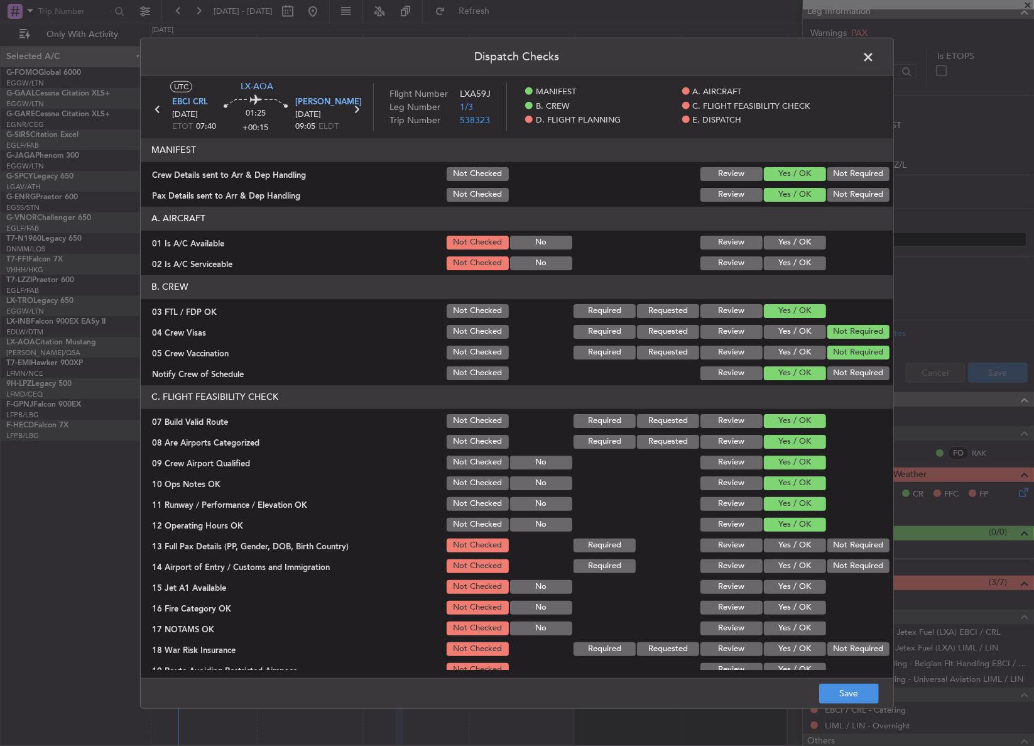
click at [785, 565] on button "Yes / OK" at bounding box center [795, 566] width 62 height 14
click at [781, 583] on button "Yes / OK" at bounding box center [795, 587] width 62 height 14
click at [781, 610] on button "Yes / OK" at bounding box center [795, 607] width 62 height 14
click at [778, 635] on div "Yes / OK" at bounding box center [793, 628] width 63 height 18
click at [779, 621] on button "Yes / OK" at bounding box center [795, 628] width 62 height 14
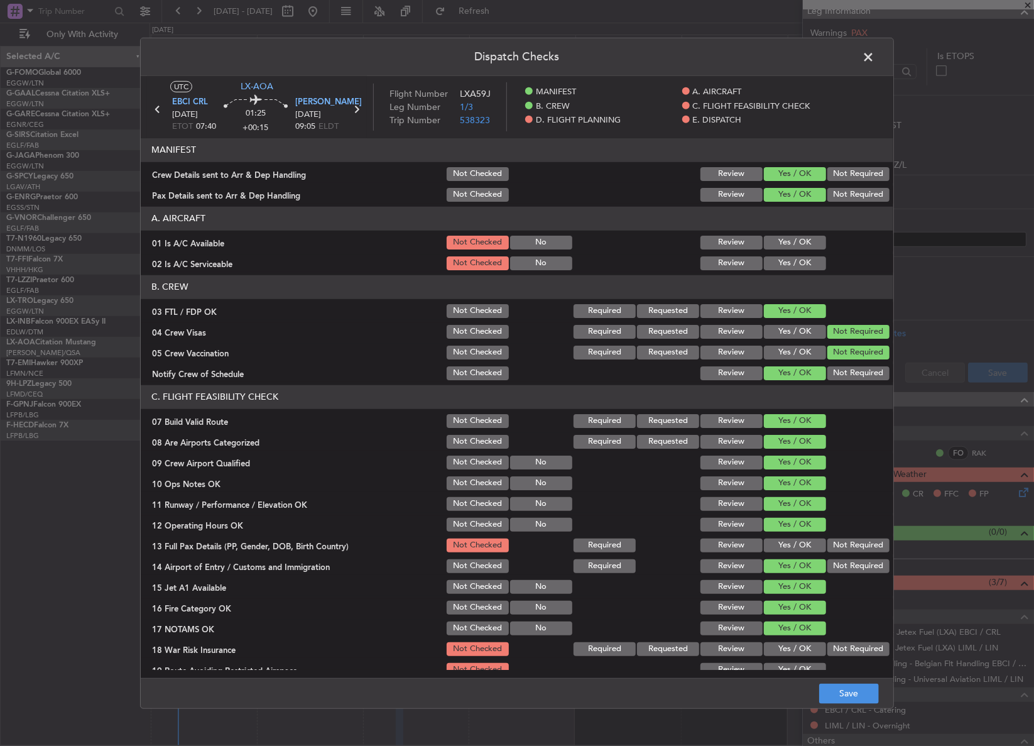
click at [783, 644] on button "Yes / OK" at bounding box center [795, 649] width 62 height 14
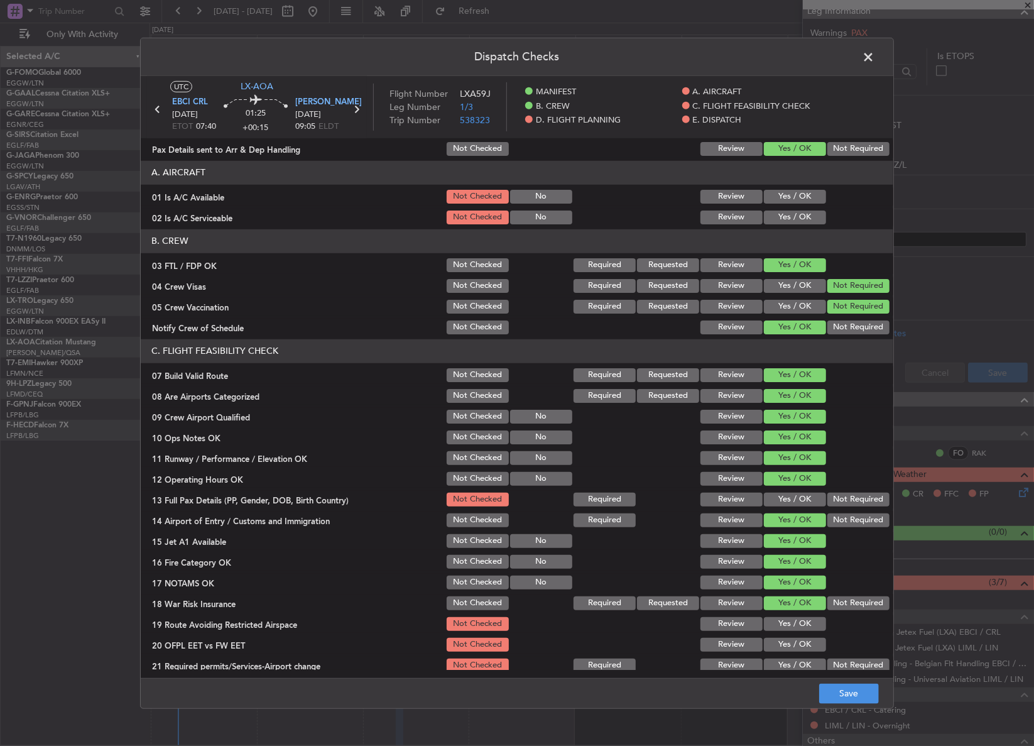
scroll to position [171, 0]
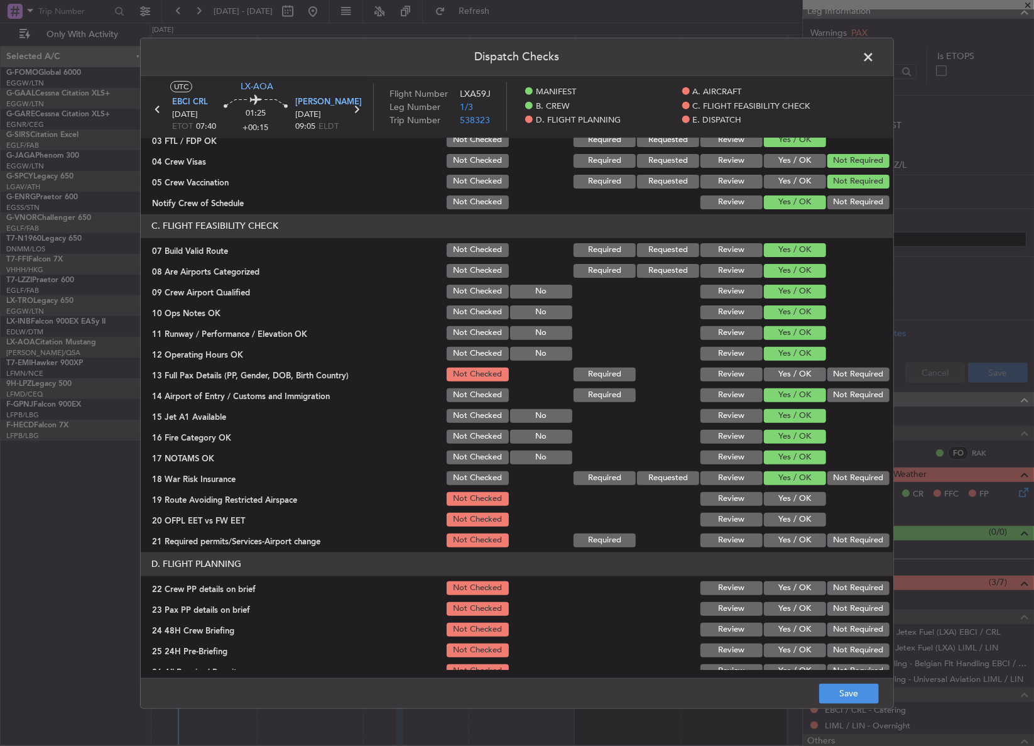
click at [832, 482] on button "Not Required" at bounding box center [858, 478] width 62 height 14
drag, startPoint x: 800, startPoint y: 496, endPoint x: 798, endPoint y: 515, distance: 18.9
click at [800, 498] on button "Yes / OK" at bounding box center [795, 499] width 62 height 14
click at [798, 521] on button "Yes / OK" at bounding box center [795, 520] width 62 height 14
click at [796, 535] on div "Yes / OK" at bounding box center [793, 540] width 63 height 18
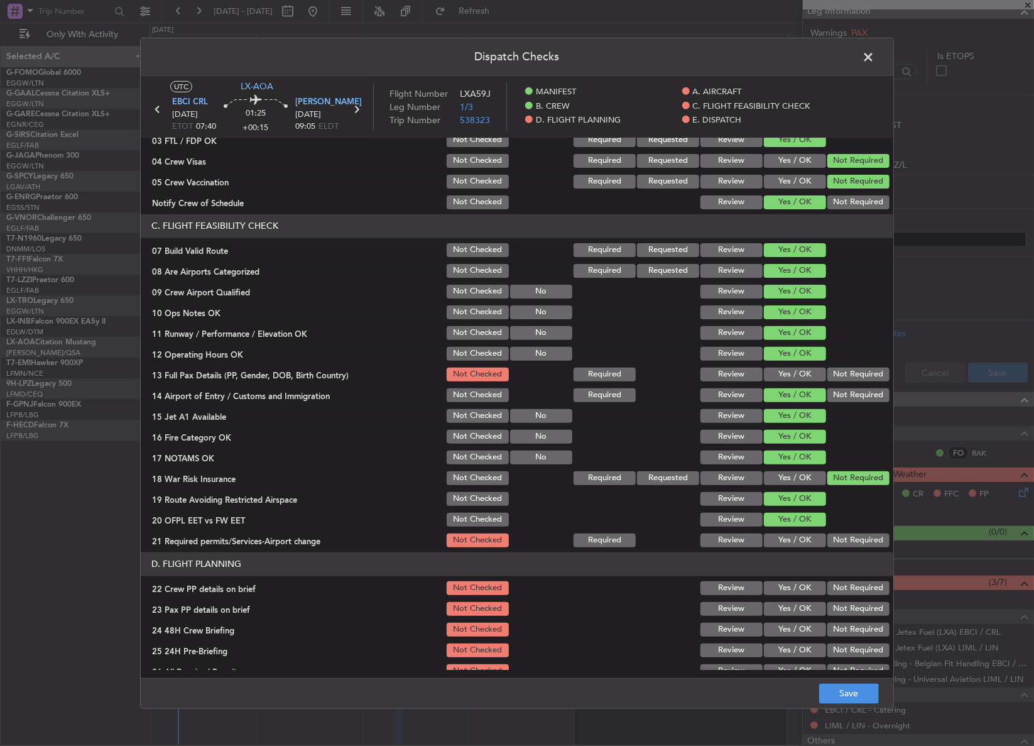
click at [796, 535] on button "Yes / OK" at bounding box center [795, 540] width 62 height 14
click at [792, 582] on button "Yes / OK" at bounding box center [795, 588] width 62 height 14
drag, startPoint x: 790, startPoint y: 604, endPoint x: 786, endPoint y: 613, distance: 9.3
click at [789, 605] on button "Yes / OK" at bounding box center [795, 609] width 62 height 14
click at [782, 625] on button "Yes / OK" at bounding box center [795, 629] width 62 height 14
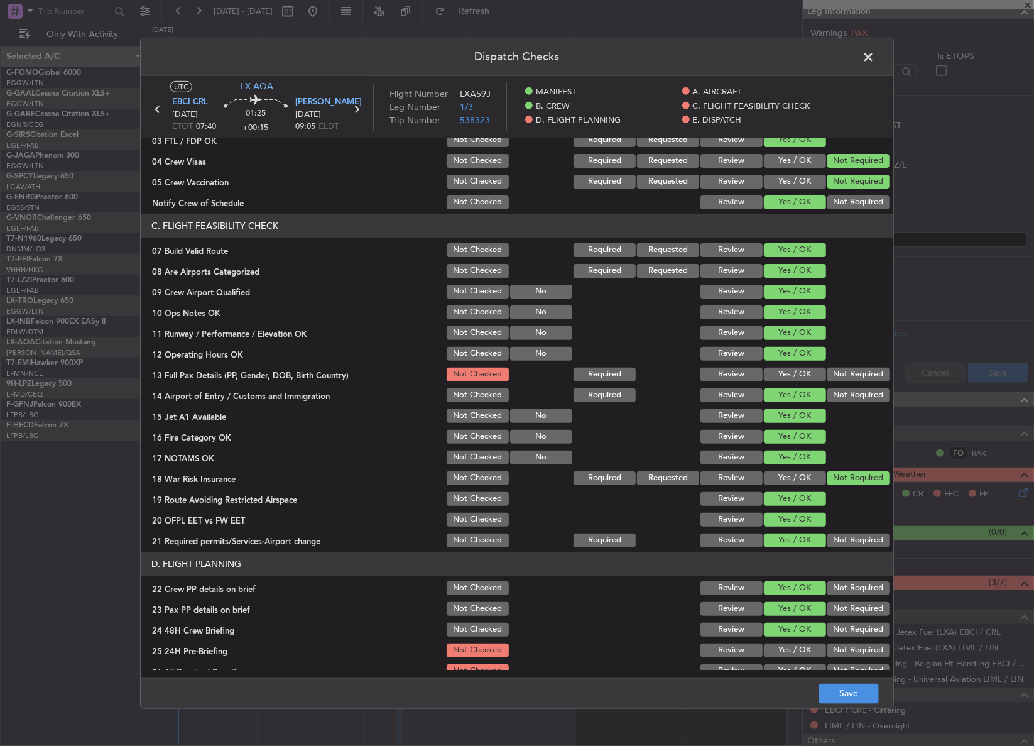
click at [840, 648] on button "Not Required" at bounding box center [858, 650] width 62 height 14
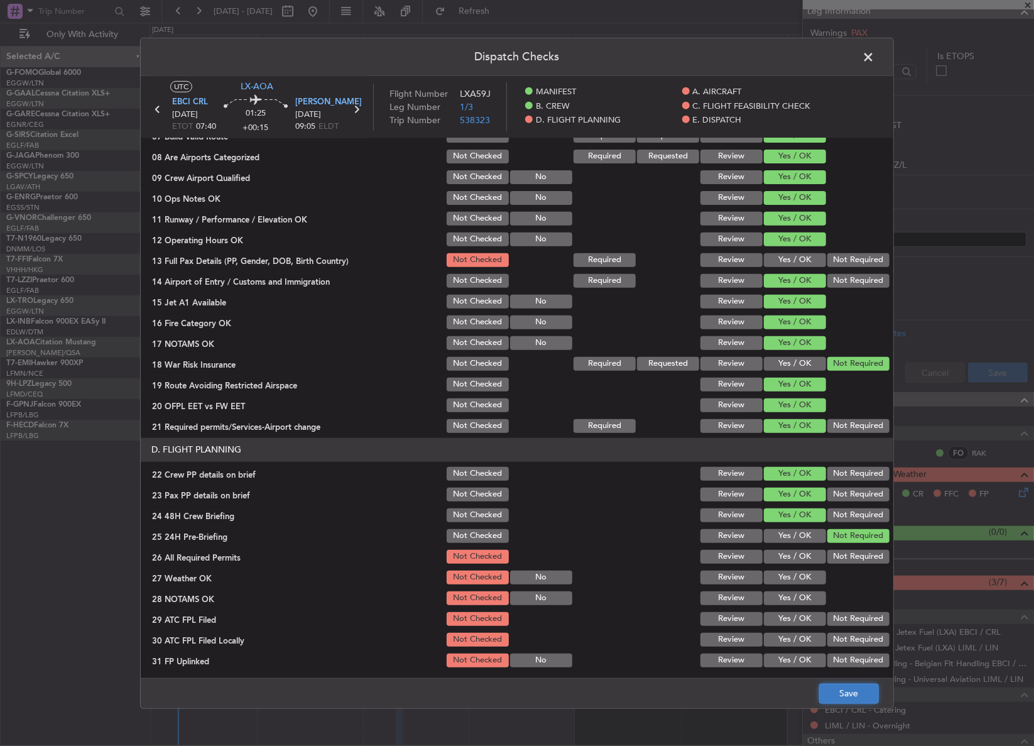
click at [835, 698] on button "Save" at bounding box center [849, 693] width 60 height 20
click at [874, 62] on span at bounding box center [874, 59] width 0 height 25
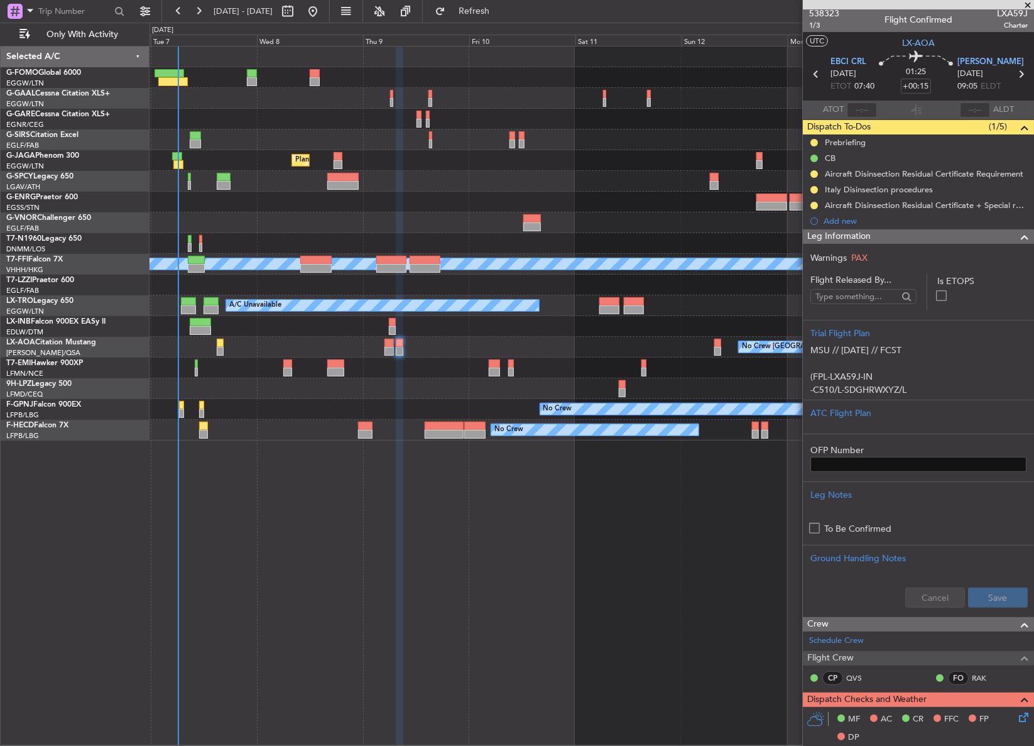
scroll to position [0, 0]
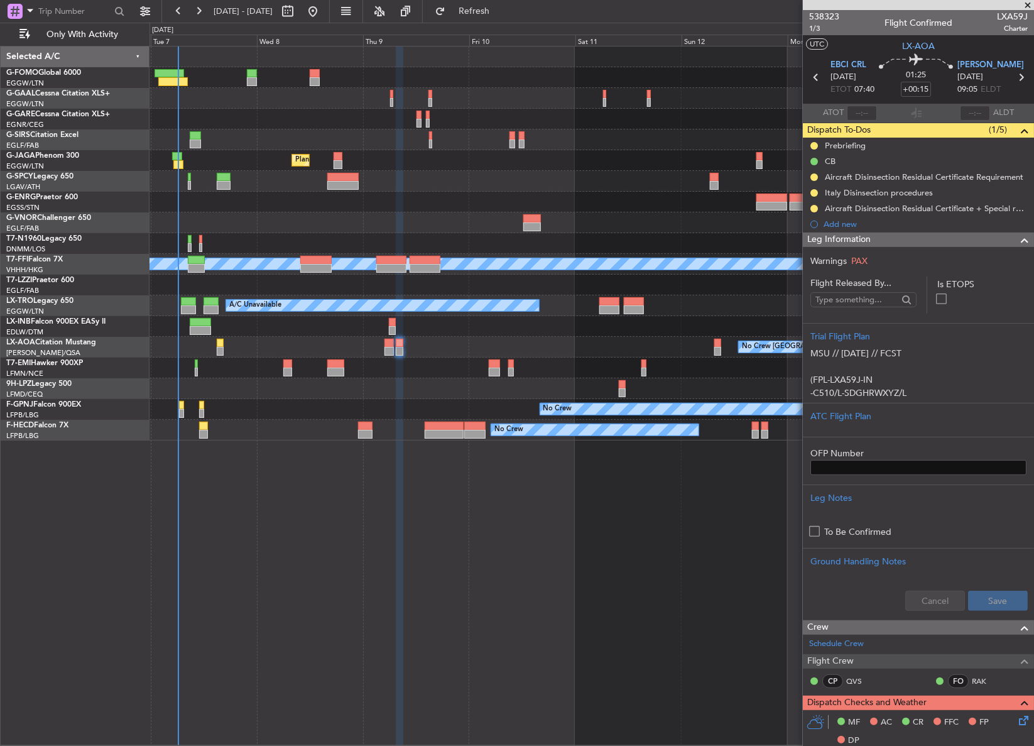
click at [882, 236] on div "Leg Information" at bounding box center [918, 239] width 231 height 14
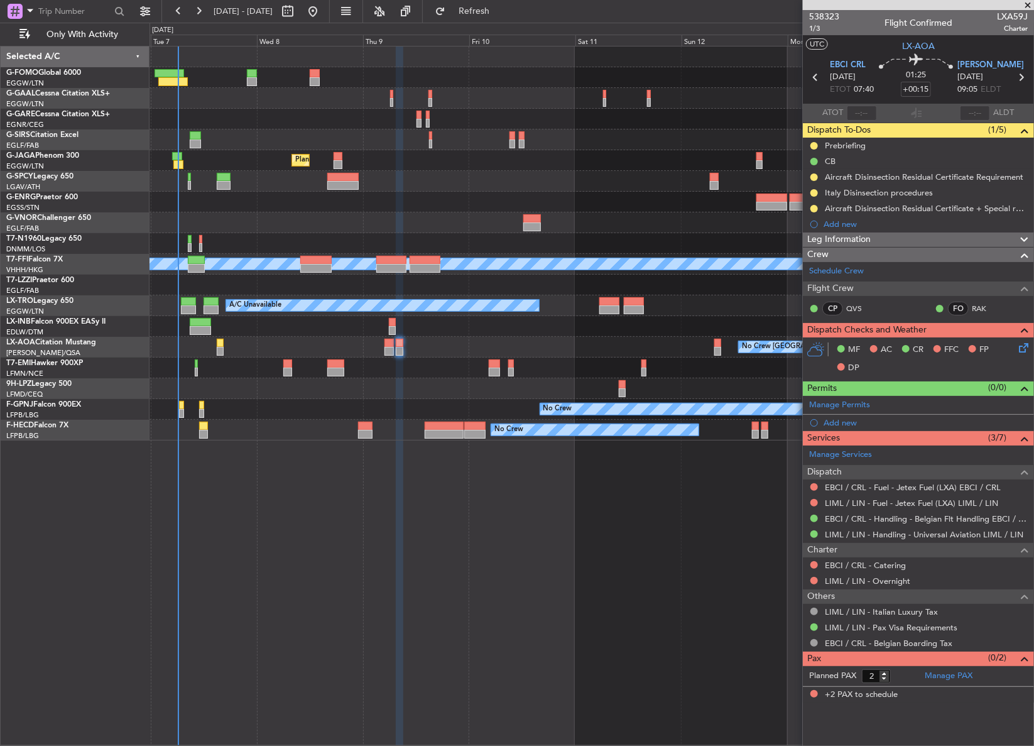
click at [483, 21] on fb-refresh-button "Refresh" at bounding box center [467, 11] width 88 height 23
click at [478, 7] on button "Refresh" at bounding box center [466, 11] width 75 height 20
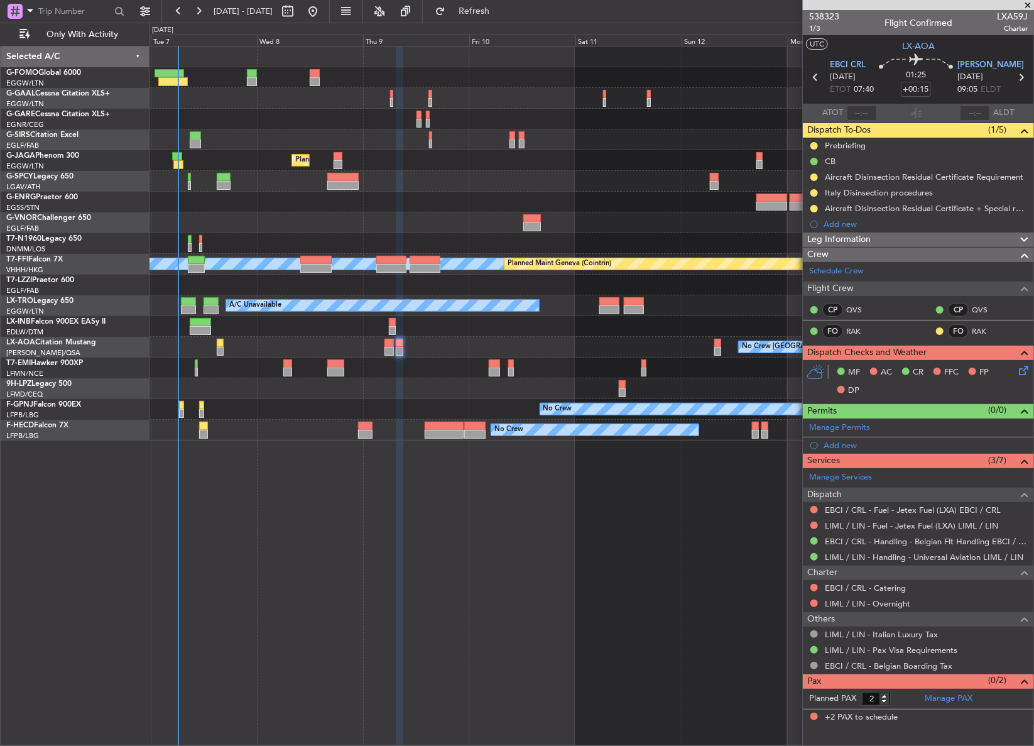
click at [813, 34] on div "538323 1/3 Flight Confirmed LXA59J Charter" at bounding box center [918, 22] width 231 height 25
click at [813, 34] on mat-tooltip-component "Leg Number" at bounding box center [824, 50] width 62 height 33
click at [810, 30] on span "1/3" at bounding box center [824, 28] width 30 height 11
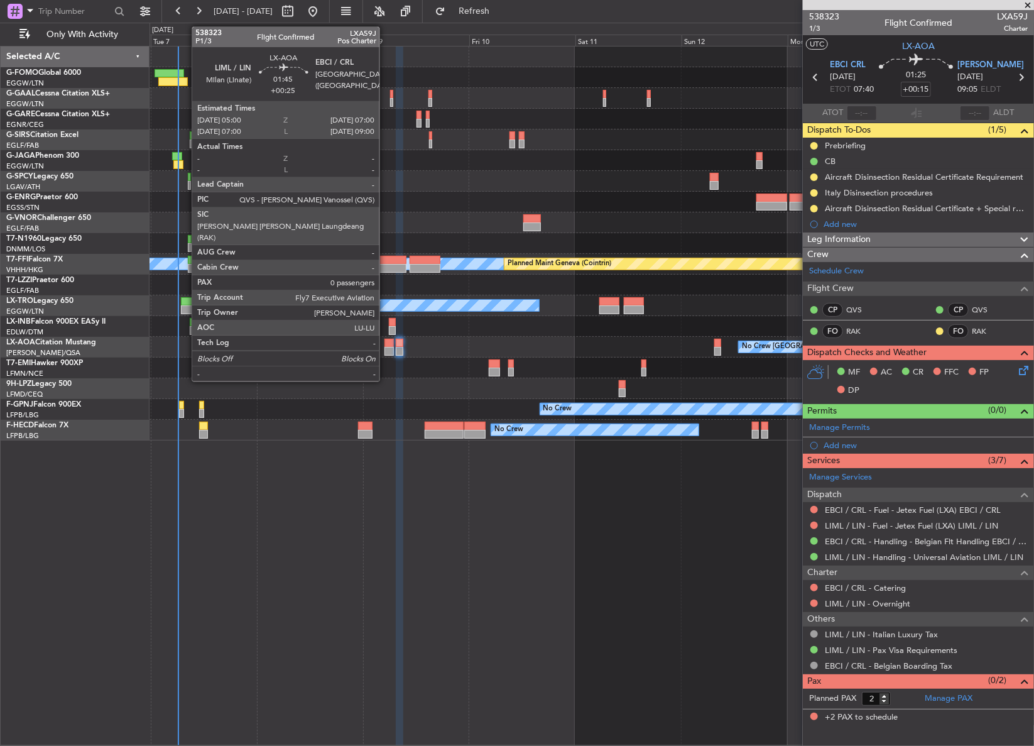
click at [385, 339] on div at bounding box center [388, 343] width 9 height 9
type input "+00:25"
type input "0"
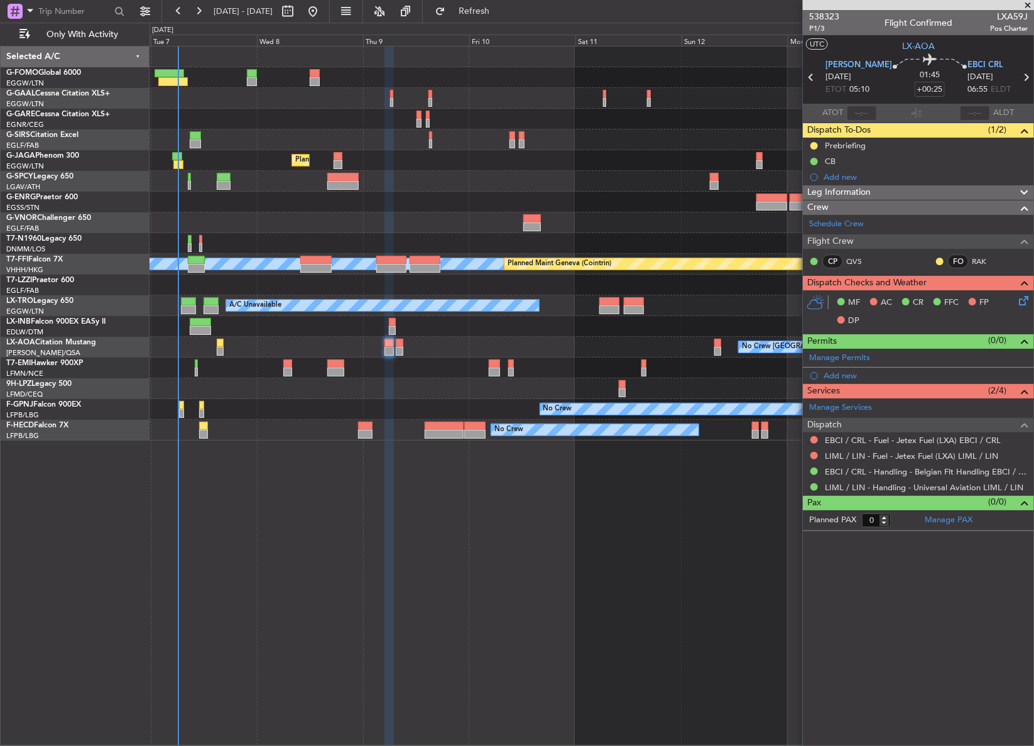
click at [490, 634] on div "Owner A/C Unavailable Owner A/C Unavailable Planned Maint London (Luton) MEL ME…" at bounding box center [591, 396] width 884 height 700
click at [877, 487] on link "LIML / LIN - Handling - Universal Aviation LIML / LIN" at bounding box center [924, 487] width 198 height 11
click at [568, 661] on div "Owner A/C Unavailable Owner A/C Unavailable Planned Maint London (Luton) MEL ME…" at bounding box center [591, 396] width 884 height 700
click at [862, 470] on link "EBCI / CRL - Handling - Belgian Flt Handling EBCI / CRL" at bounding box center [926, 471] width 203 height 11
click at [685, 187] on div at bounding box center [591, 181] width 884 height 21
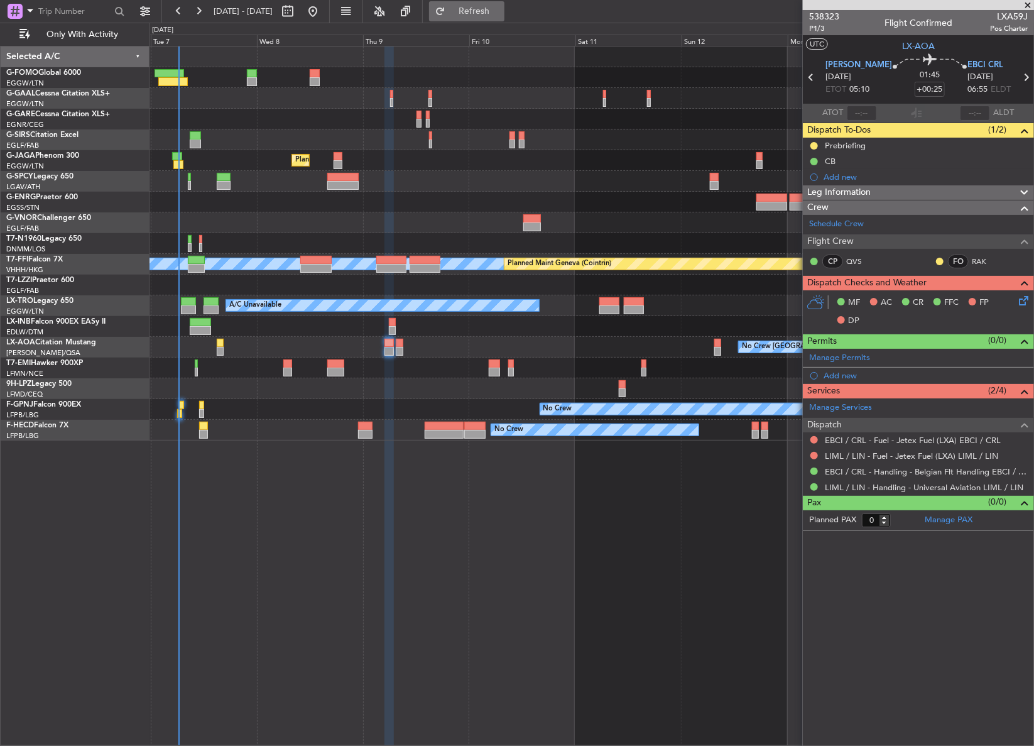
click at [477, 11] on button "Refresh" at bounding box center [466, 11] width 75 height 20
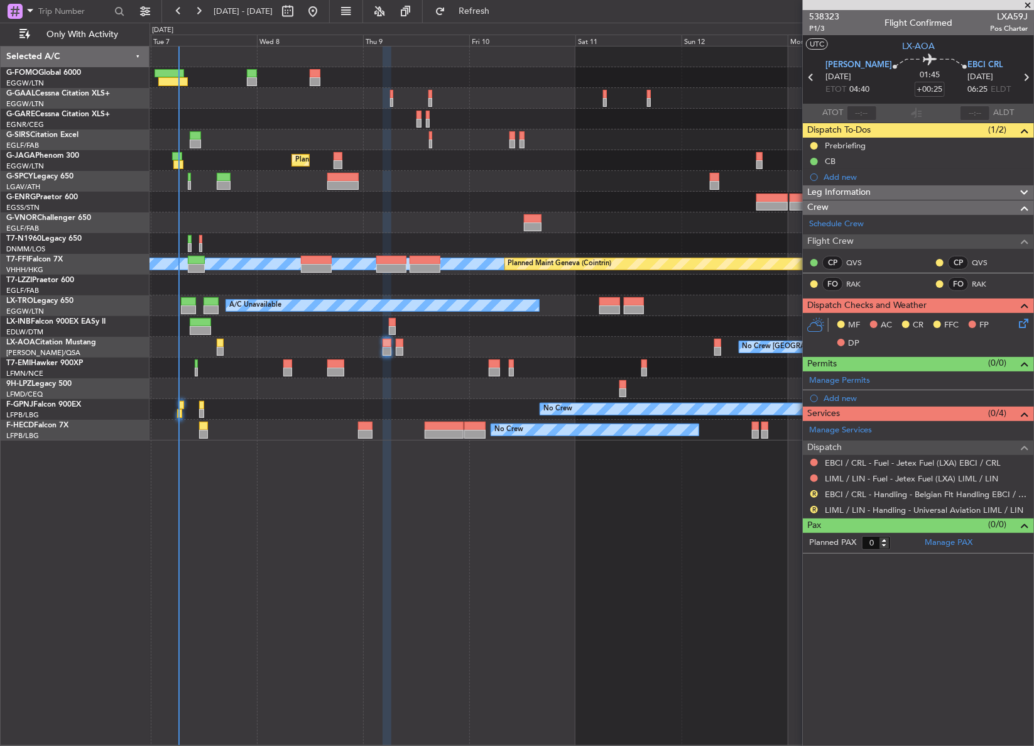
click at [693, 141] on div at bounding box center [591, 139] width 884 height 21
click at [817, 506] on button "R" at bounding box center [814, 510] width 8 height 8
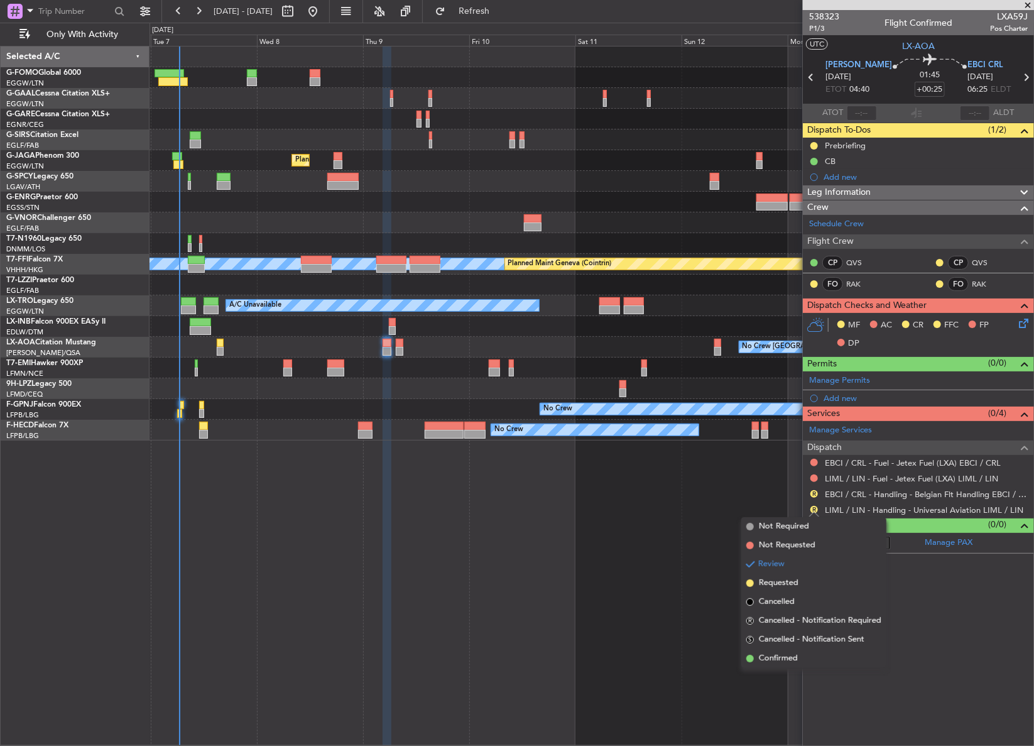
click at [699, 553] on div "Owner A/C Unavailable Owner A/C Unavailable Planned Maint London (Luton) MEL ME…" at bounding box center [591, 396] width 885 height 700
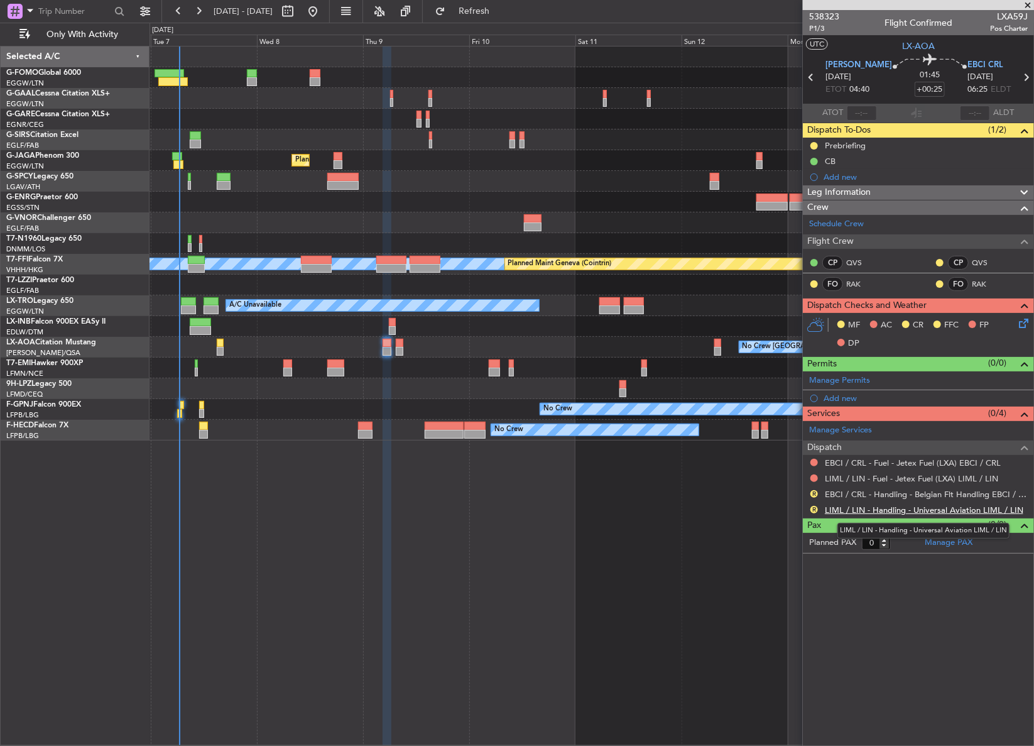
click at [840, 511] on link "LIML / LIN - Handling - Universal Aviation LIML / LIN" at bounding box center [924, 509] width 198 height 11
click at [833, 489] on mat-tooltip-component "Not Requested" at bounding box center [814, 496] width 71 height 33
click at [857, 492] on link "EBCI / CRL - Handling - Belgian Flt Handling EBCI / CRL" at bounding box center [926, 494] width 203 height 11
click at [472, 23] on div "Owner A/C Unavailable Owner A/C Unavailable Planned Maint London (Luton) MEL ME…" at bounding box center [517, 384] width 1034 height 723
click at [474, 19] on button "Refresh" at bounding box center [466, 11] width 75 height 20
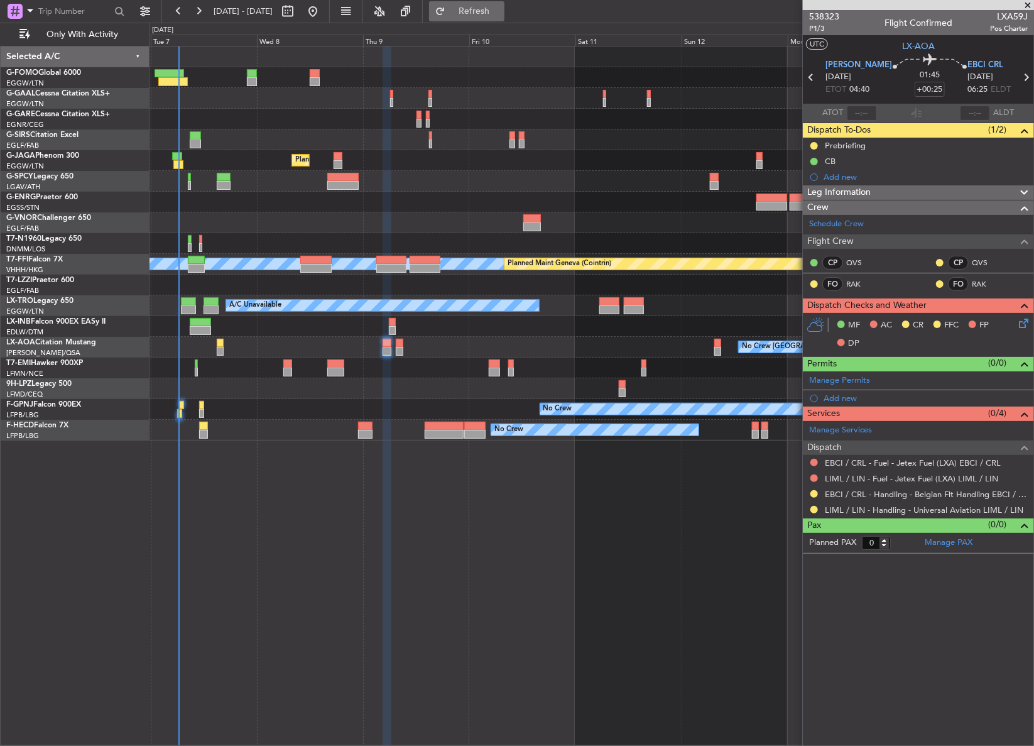
click at [477, 13] on button "Refresh" at bounding box center [466, 11] width 75 height 20
click at [1021, 325] on icon at bounding box center [1021, 321] width 10 height 10
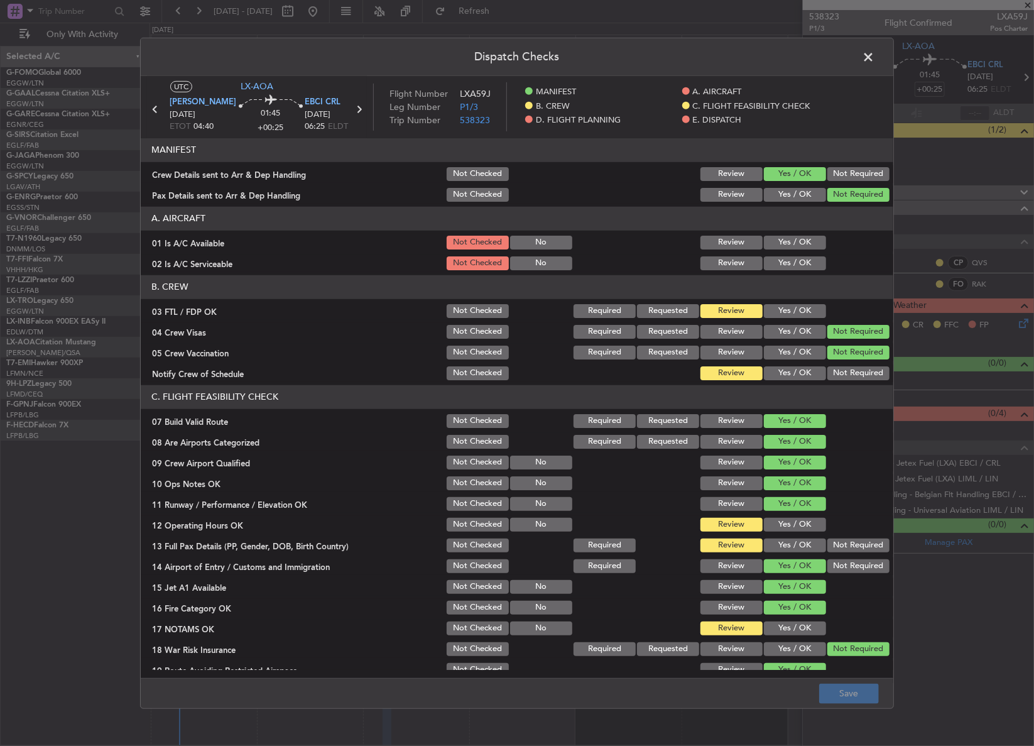
click at [801, 312] on button "Yes / OK" at bounding box center [795, 311] width 62 height 14
click at [793, 374] on button "Yes / OK" at bounding box center [795, 373] width 62 height 14
click at [791, 518] on button "Yes / OK" at bounding box center [795, 525] width 62 height 14
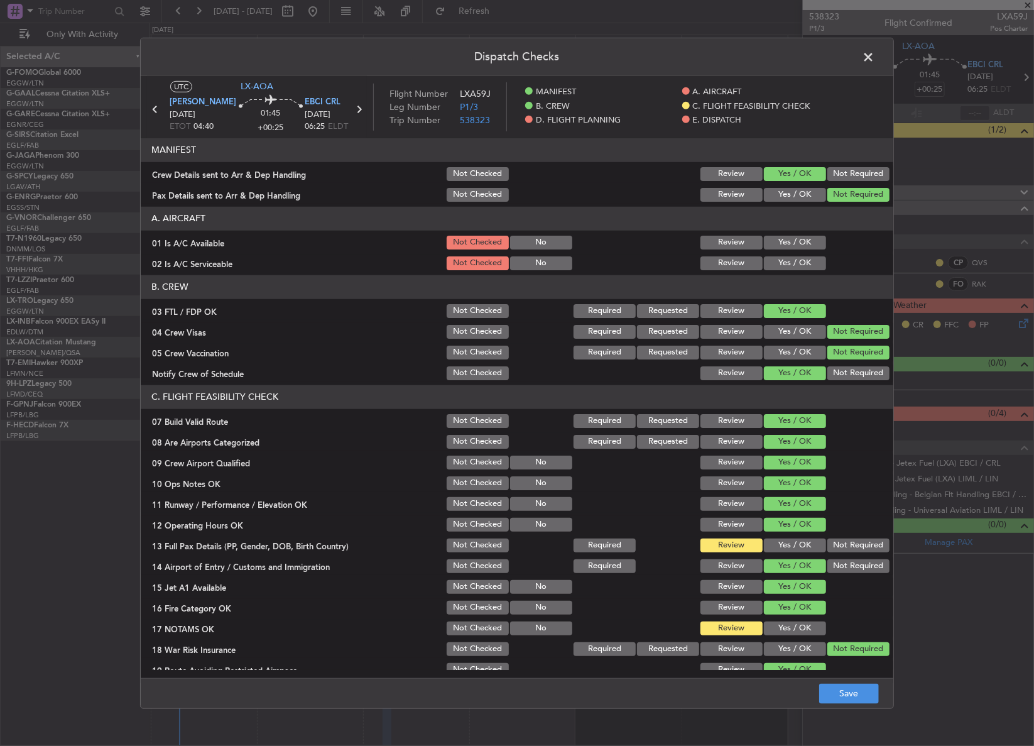
click at [786, 544] on button "Yes / OK" at bounding box center [795, 545] width 62 height 14
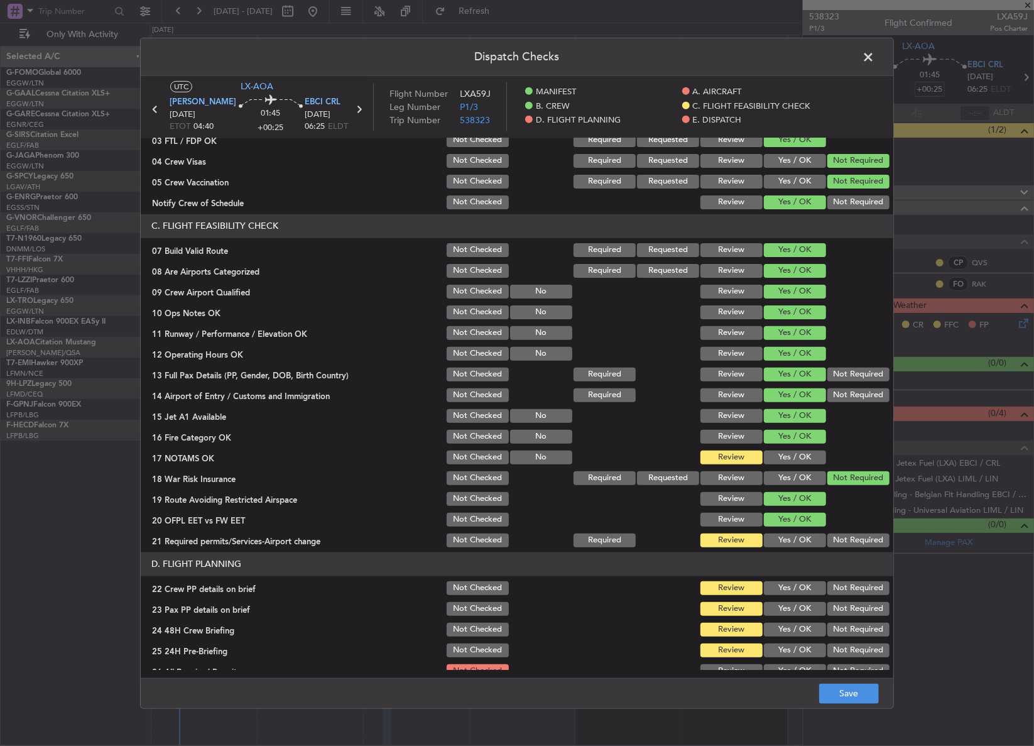
click at [790, 458] on button "Yes / OK" at bounding box center [795, 457] width 62 height 14
click at [779, 540] on button "Yes / OK" at bounding box center [795, 540] width 62 height 14
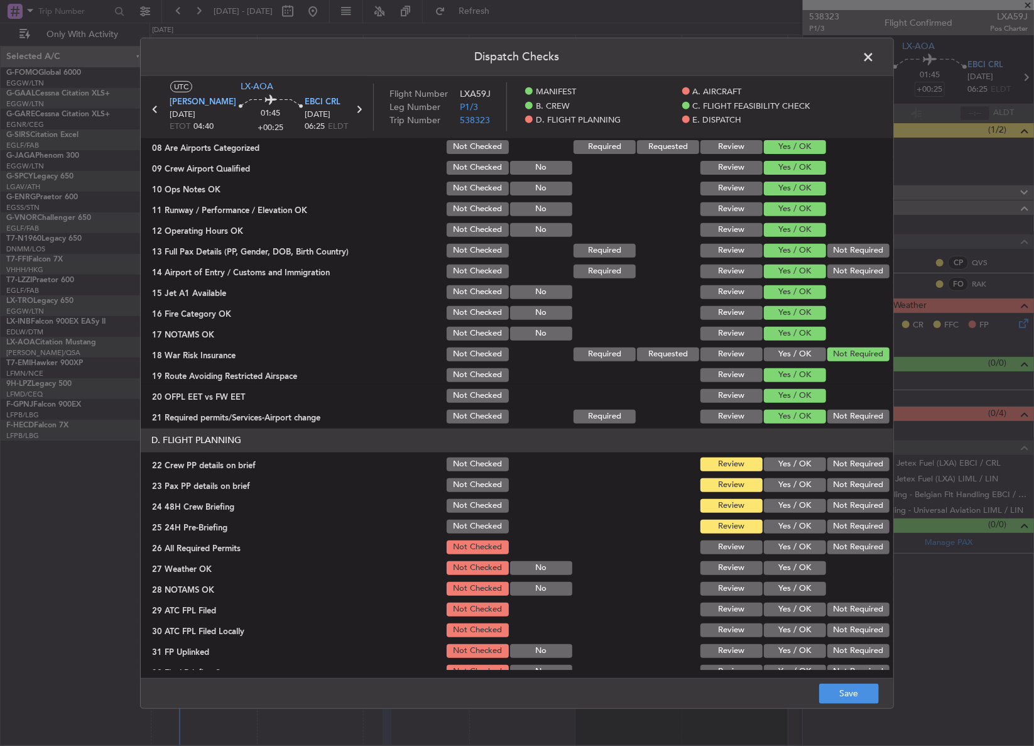
scroll to position [399, 0]
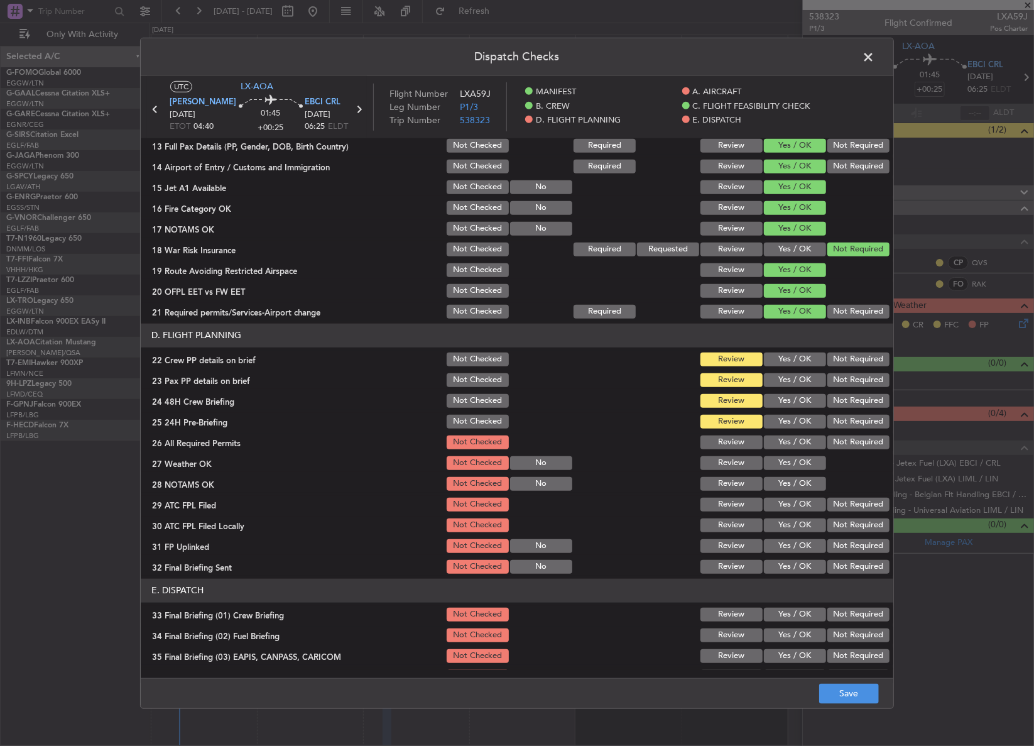
click at [779, 359] on button "Yes / OK" at bounding box center [795, 359] width 62 height 14
click at [780, 382] on button "Yes / OK" at bounding box center [795, 380] width 62 height 14
click at [779, 394] on button "Yes / OK" at bounding box center [795, 401] width 62 height 14
click at [827, 420] on button "Not Required" at bounding box center [858, 422] width 62 height 14
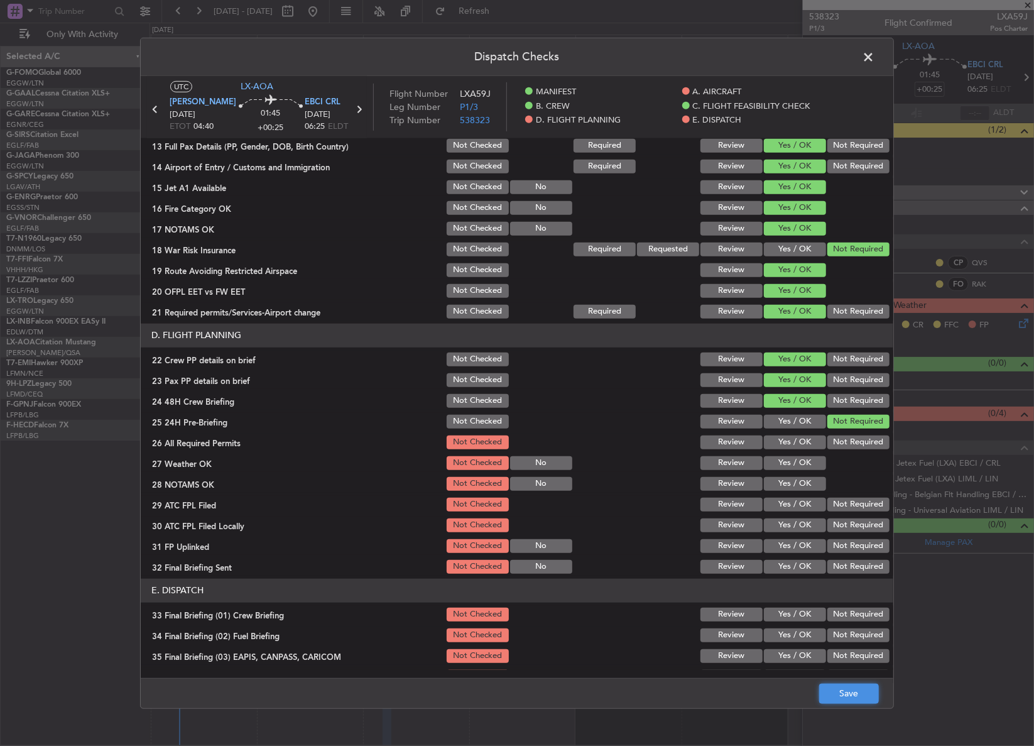
click at [835, 692] on button "Save" at bounding box center [849, 693] width 60 height 20
click at [874, 63] on span at bounding box center [874, 59] width 0 height 25
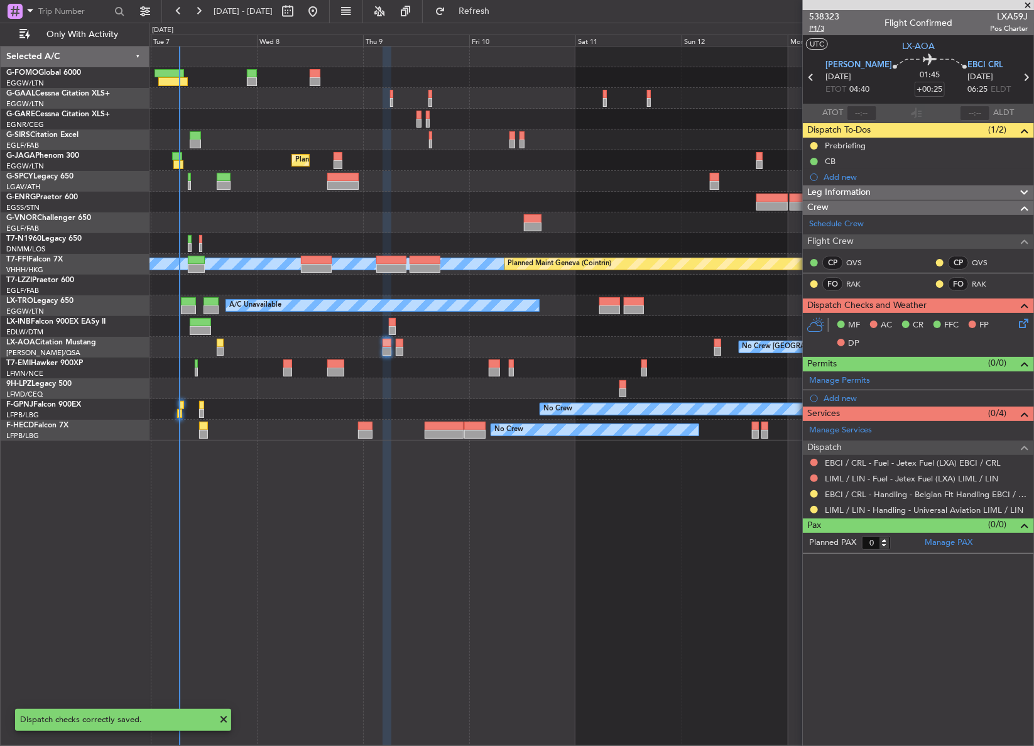
click at [818, 31] on span "P1/3" at bounding box center [824, 28] width 30 height 11
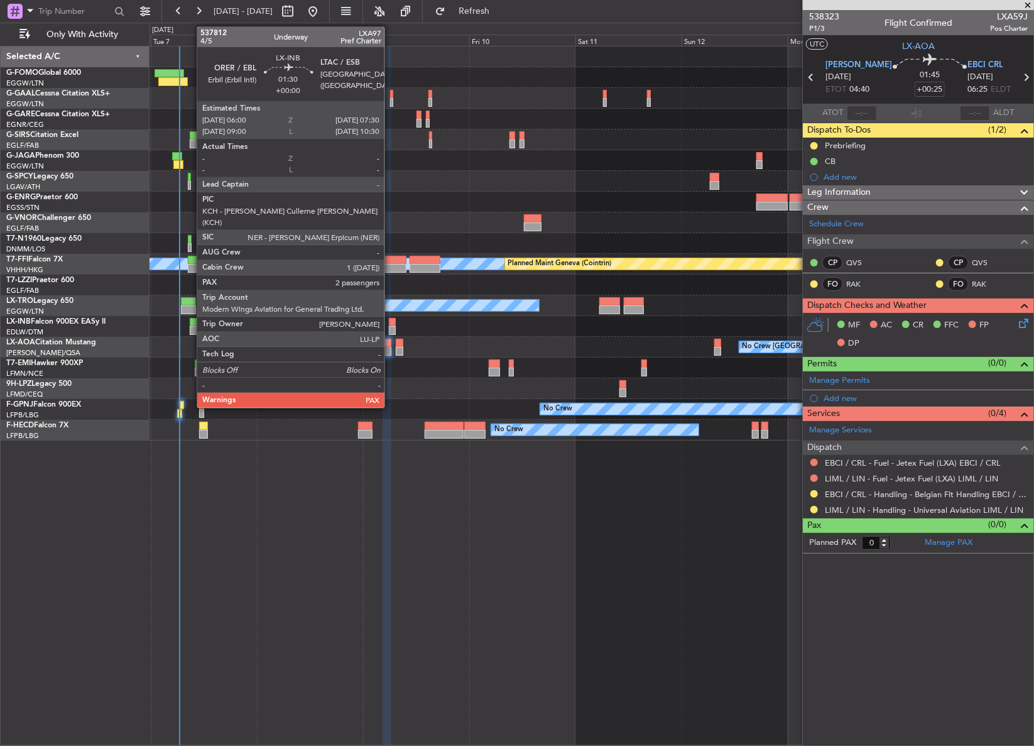
click at [390, 327] on div at bounding box center [392, 330] width 7 height 9
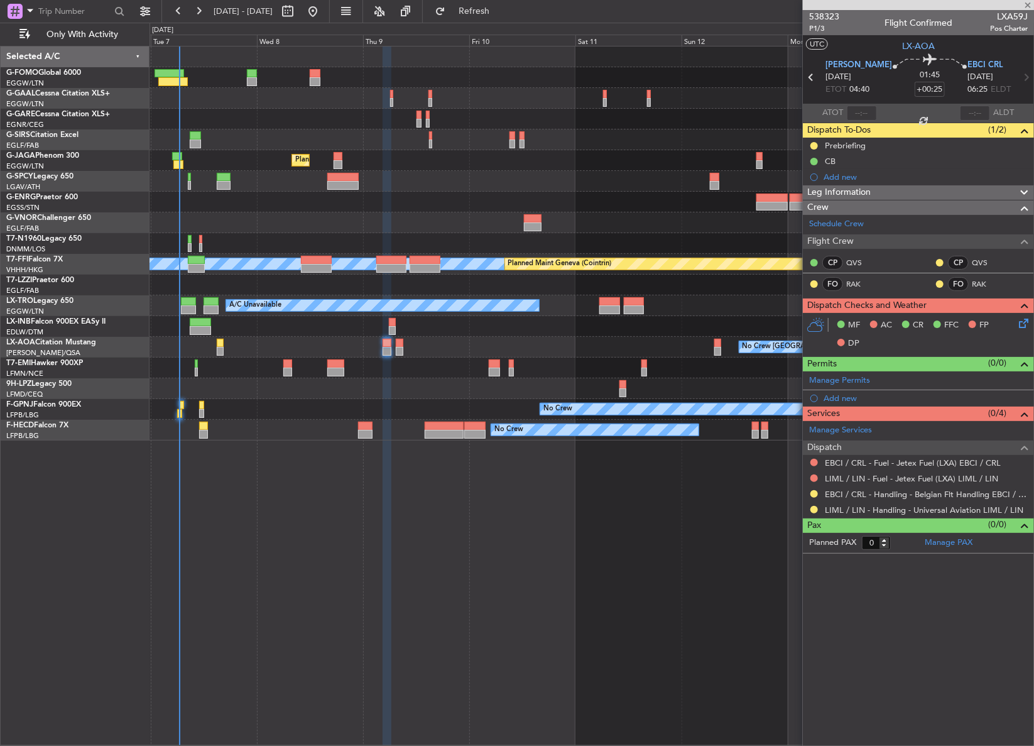
type input "4"
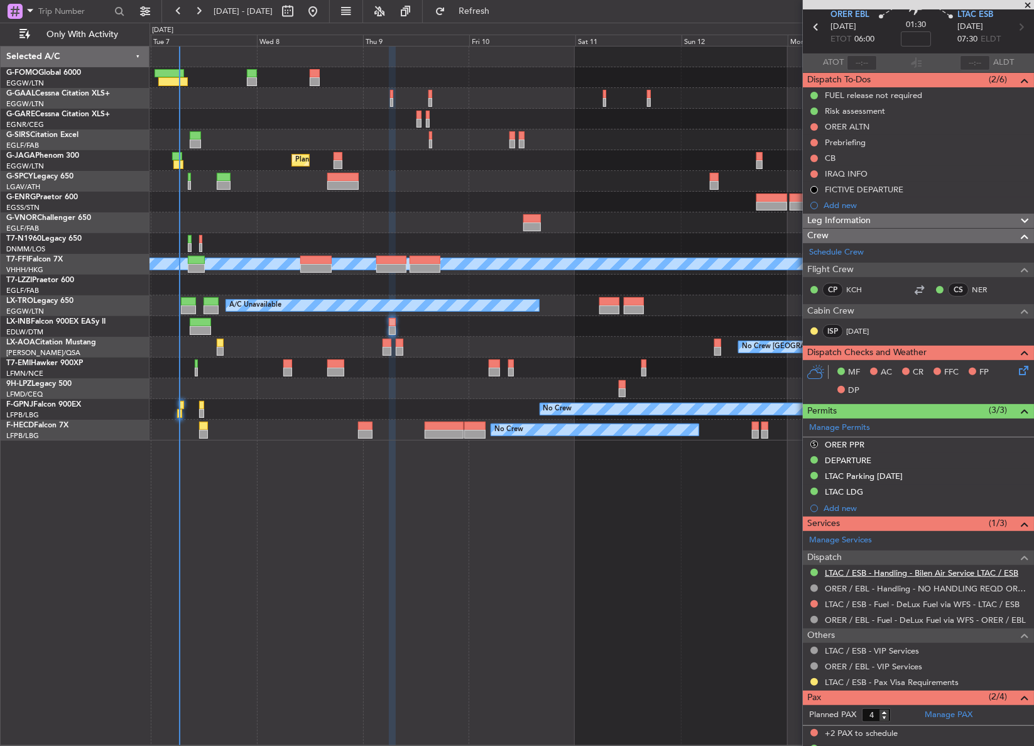
scroll to position [100, 0]
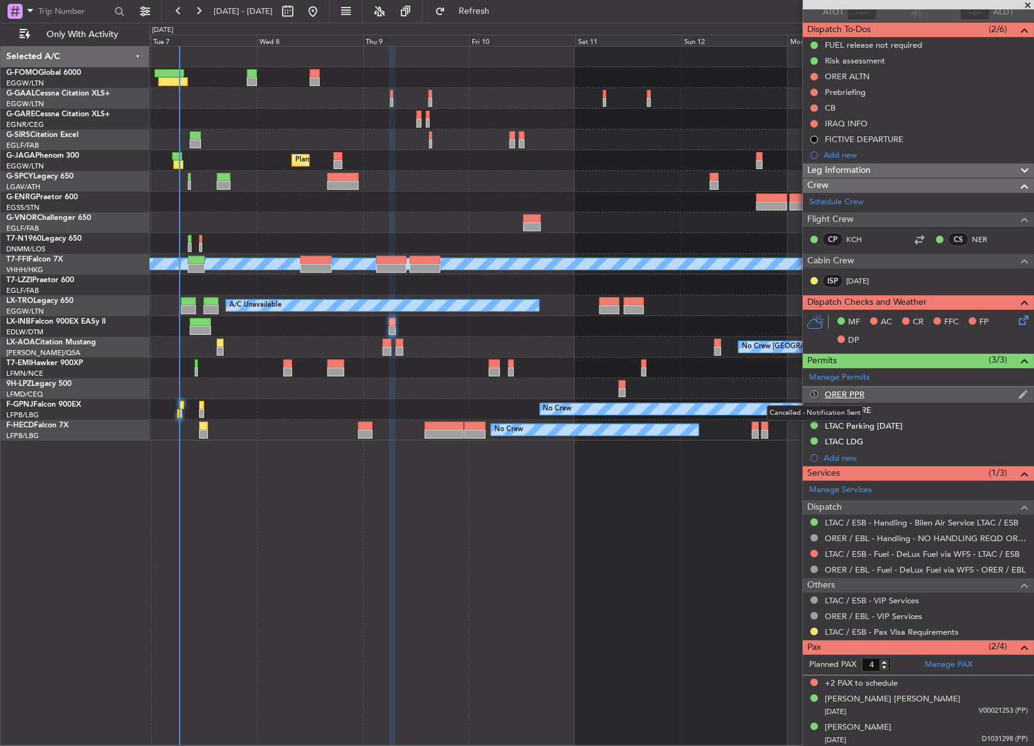
click at [813, 393] on button "S" at bounding box center [814, 394] width 8 height 8
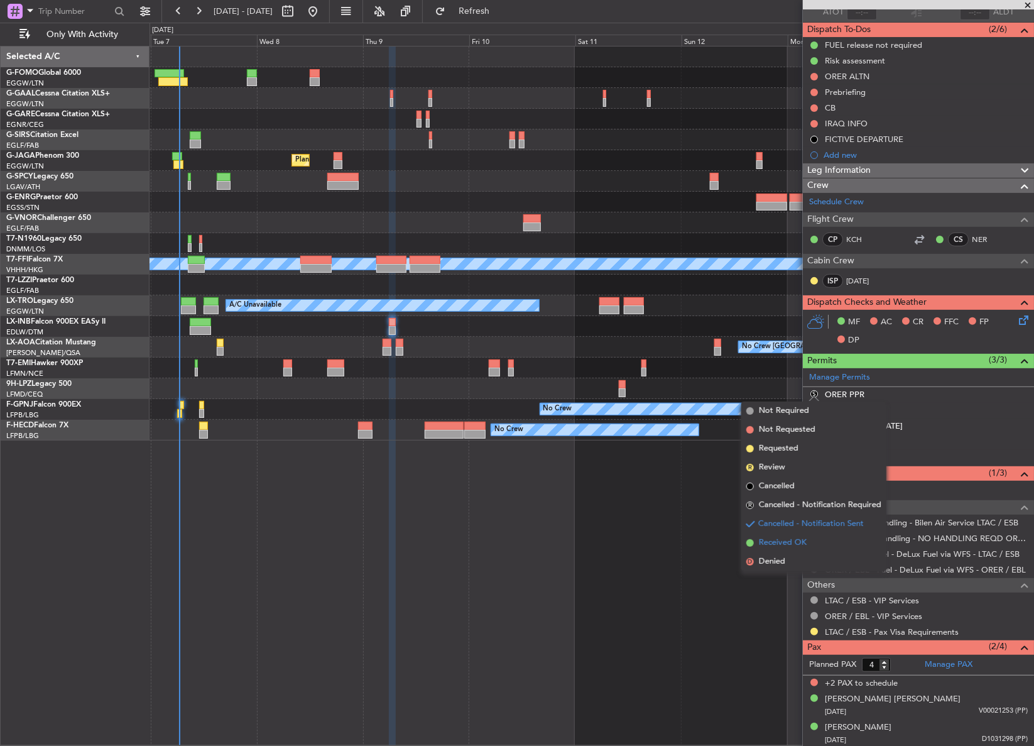
click at [766, 540] on span "Received OK" at bounding box center [783, 542] width 48 height 13
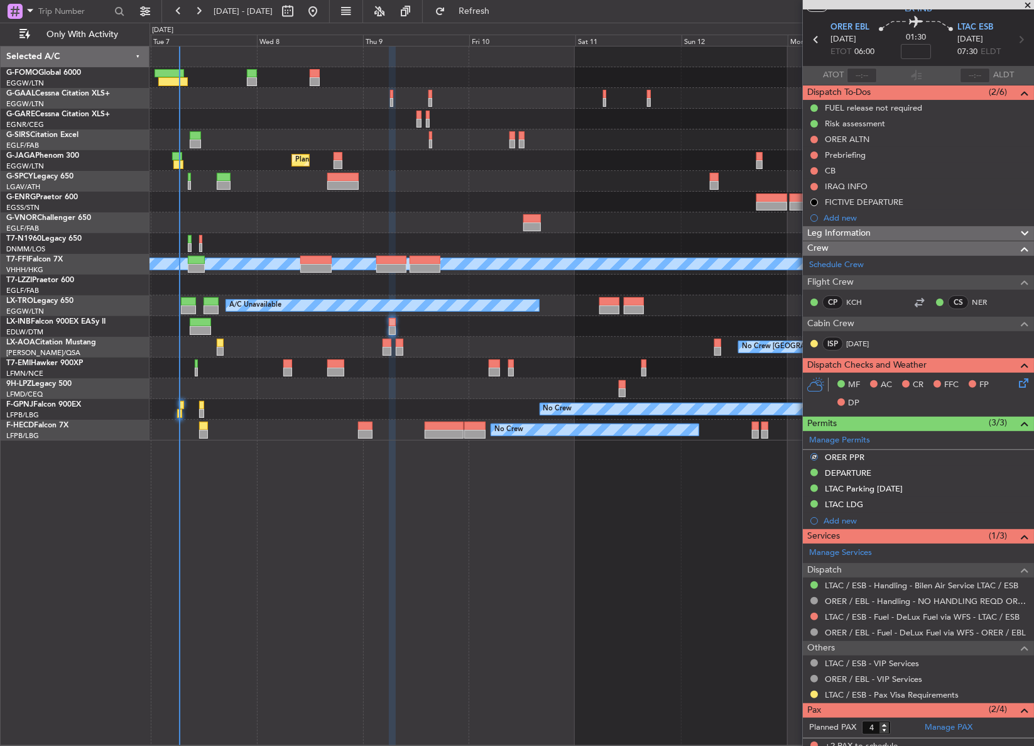
scroll to position [0, 0]
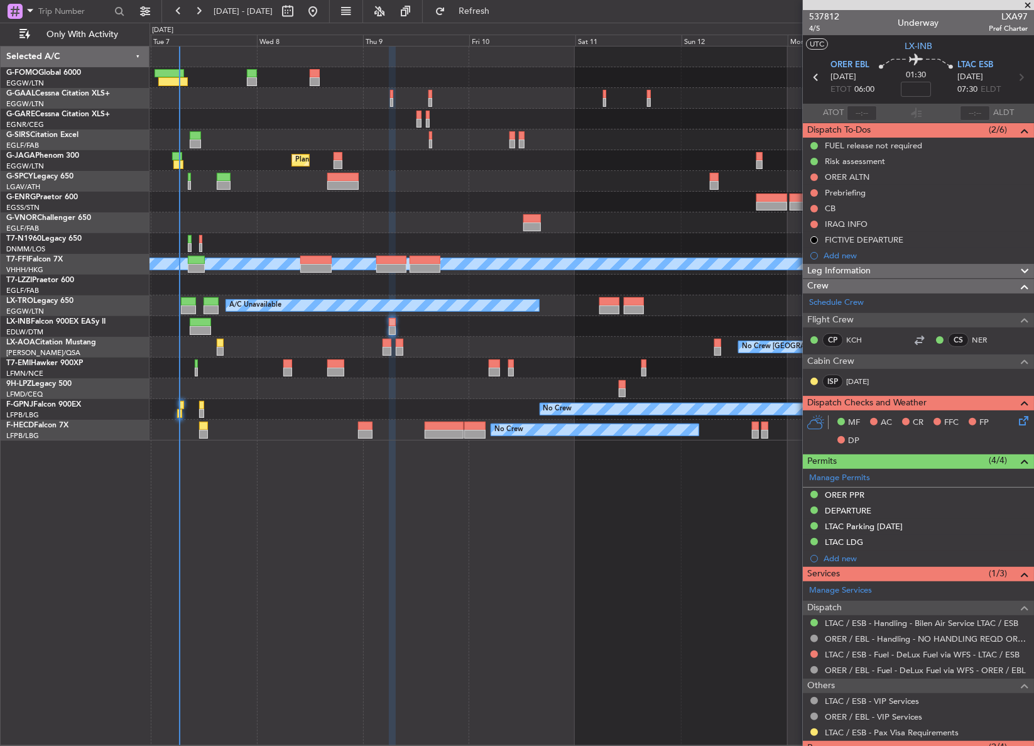
click at [821, 271] on span "Leg Information" at bounding box center [838, 271] width 63 height 14
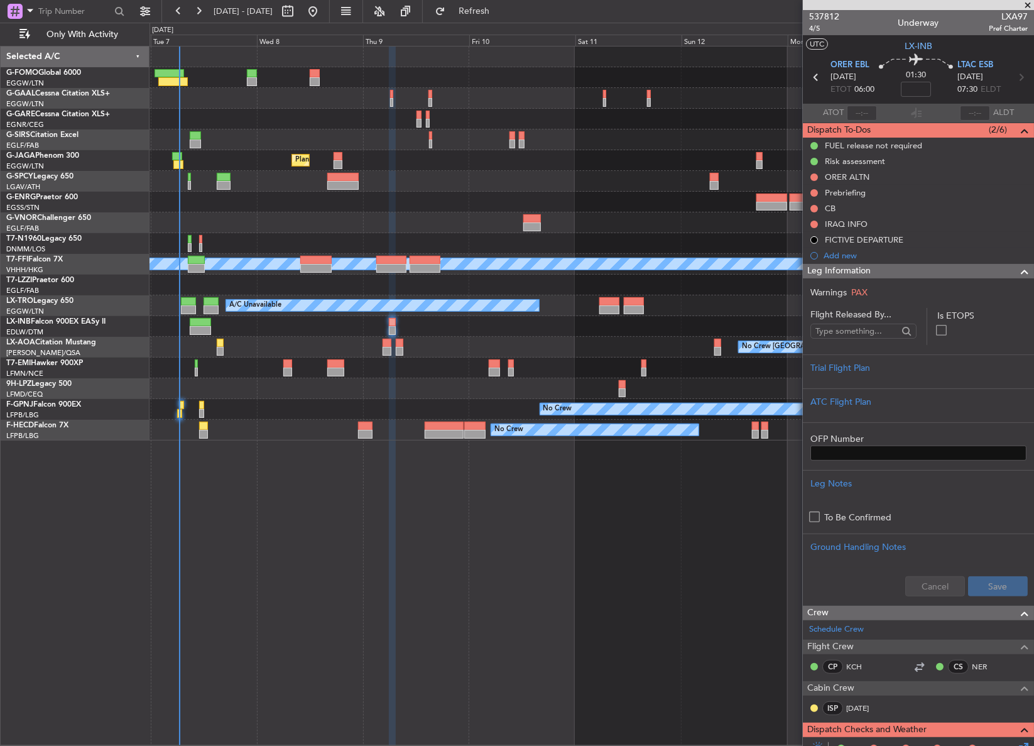
click at [821, 271] on span "Leg Information" at bounding box center [838, 271] width 63 height 14
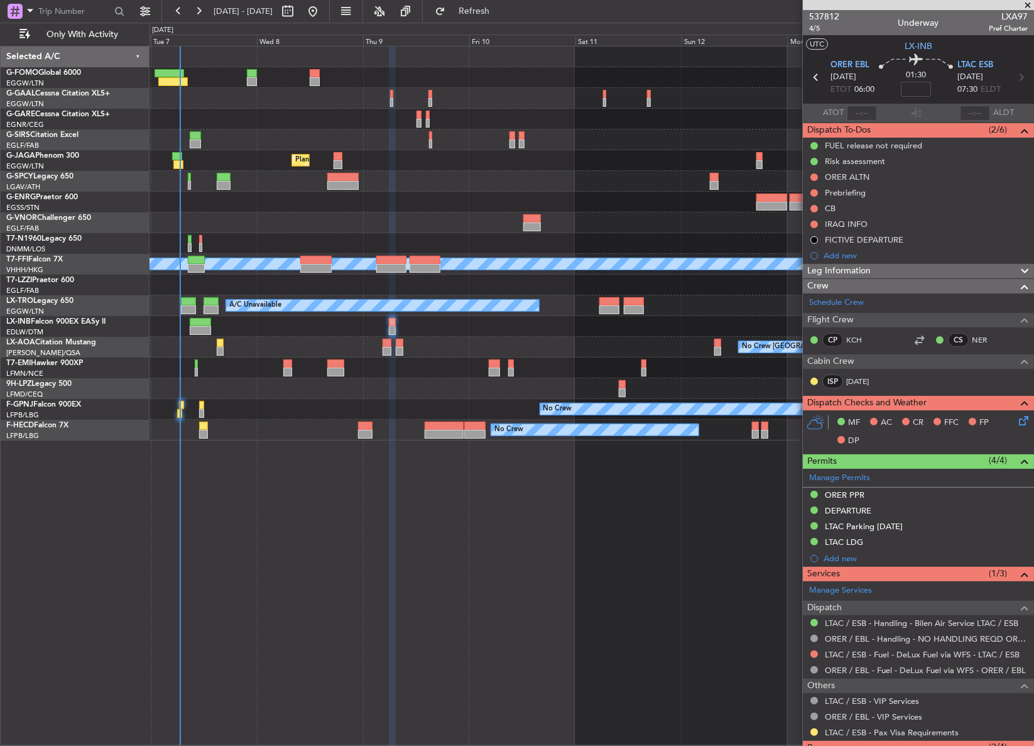
click at [857, 273] on mat-tooltip-component "FICTIVE DEPARTURE" at bounding box center [865, 260] width 90 height 33
click at [829, 225] on div "IRAQ INFO" at bounding box center [846, 224] width 43 height 11
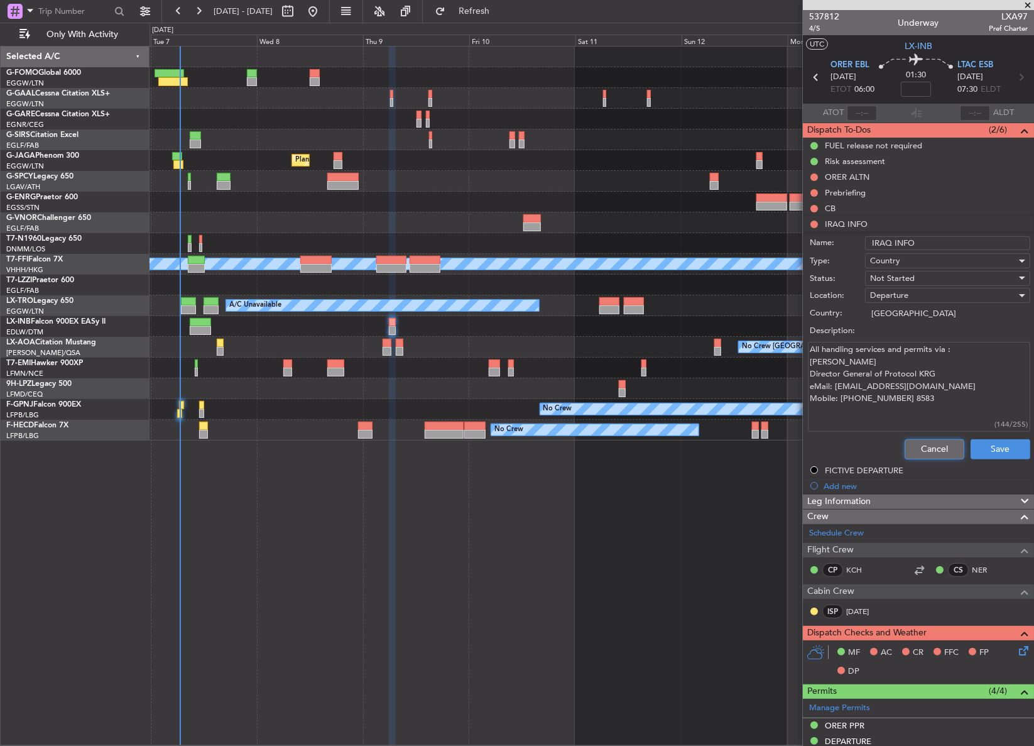
click at [908, 439] on button "Cancel" at bounding box center [934, 449] width 60 height 20
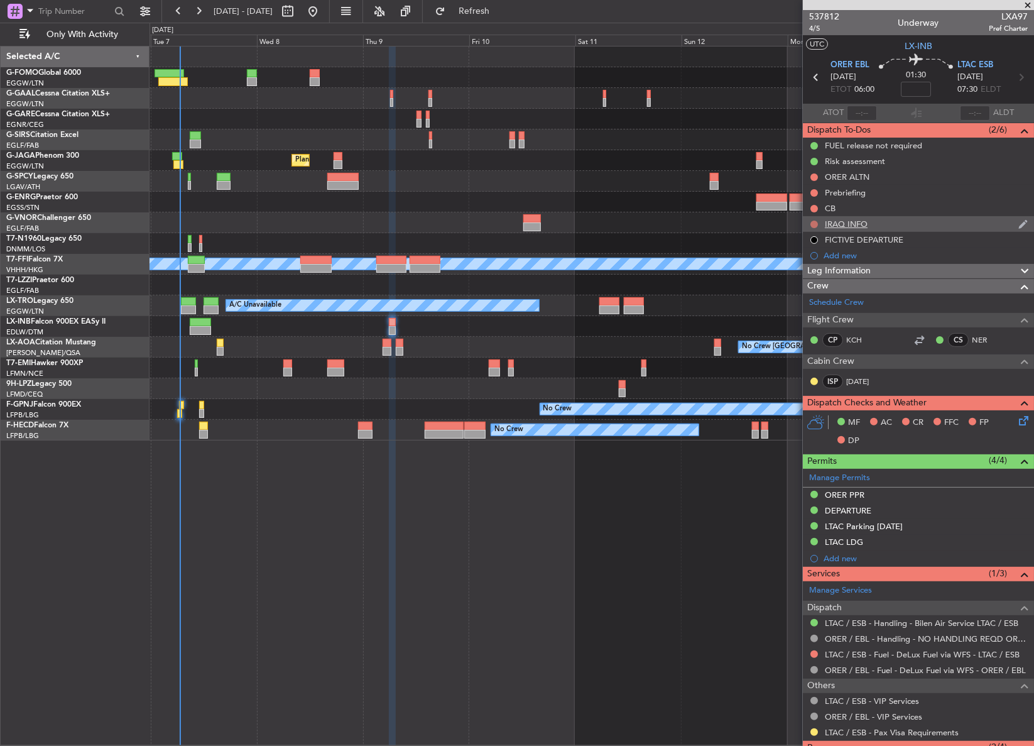
click at [810, 224] on button at bounding box center [814, 224] width 8 height 8
click at [804, 281] on span "Completed" at bounding box center [819, 279] width 41 height 13
click at [814, 175] on button at bounding box center [814, 177] width 8 height 8
click at [815, 254] on span "Cancelled" at bounding box center [817, 251] width 36 height 13
click at [812, 205] on button at bounding box center [814, 209] width 8 height 8
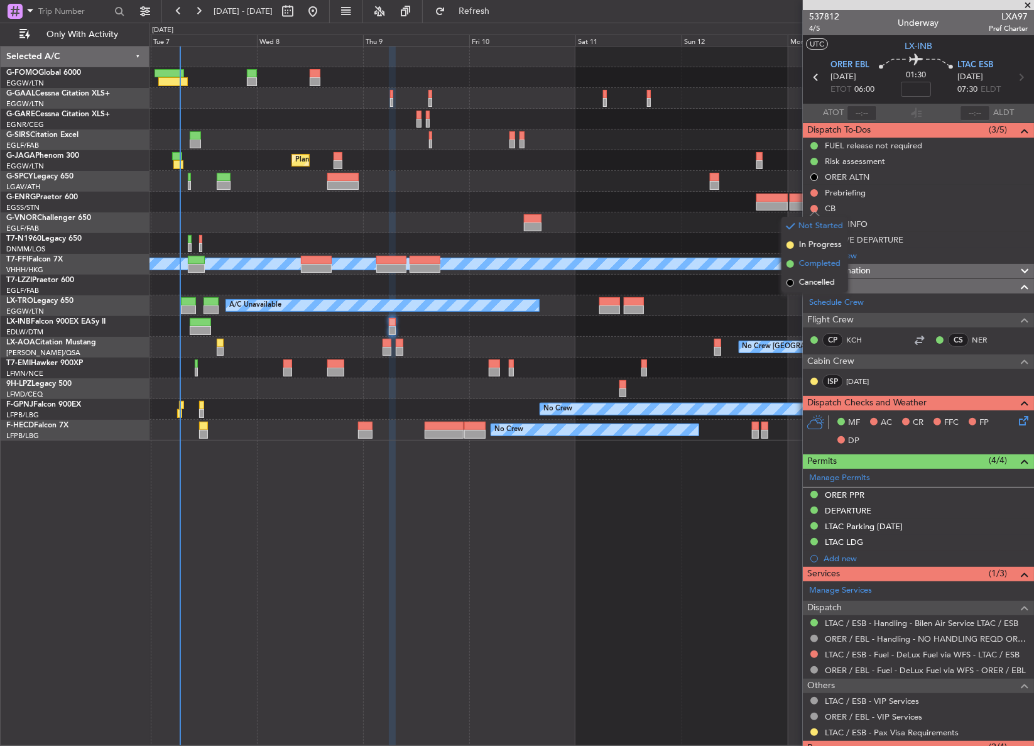
click at [803, 266] on span "Completed" at bounding box center [819, 264] width 41 height 13
click at [813, 190] on button at bounding box center [814, 193] width 8 height 8
click at [811, 232] on span "In Progress" at bounding box center [820, 229] width 43 height 13
click at [823, 269] on mat-tooltip-component "Cancelled" at bounding box center [815, 259] width 54 height 33
click at [840, 271] on span "Leg Information" at bounding box center [838, 271] width 63 height 14
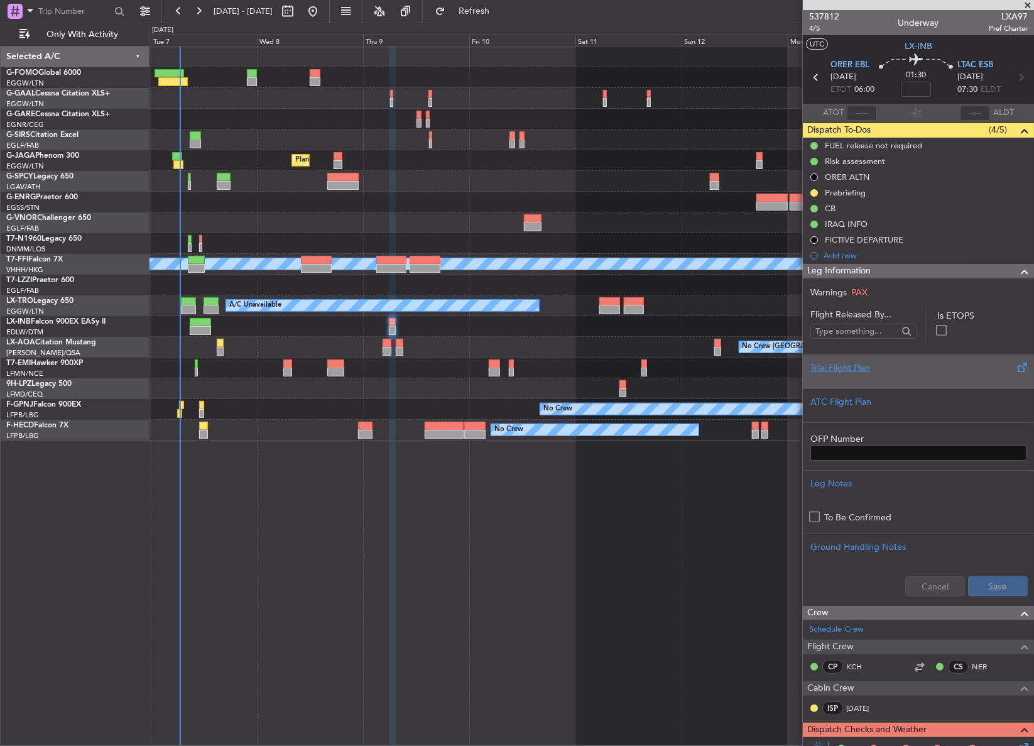
click at [835, 379] on div at bounding box center [918, 378] width 216 height 8
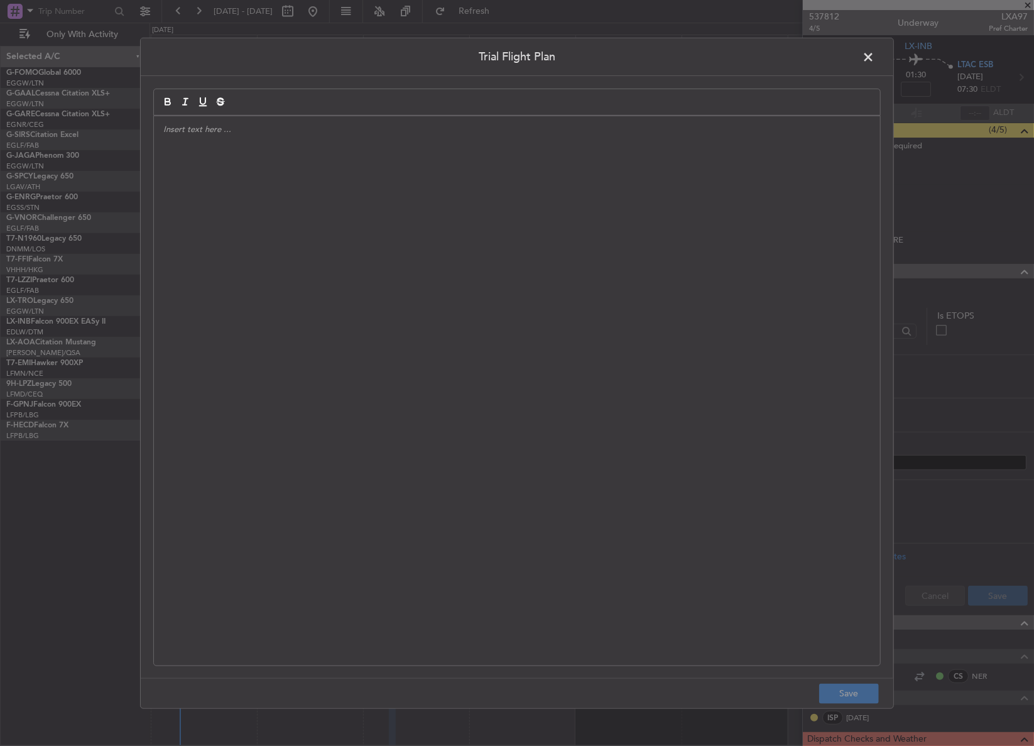
click at [644, 367] on div at bounding box center [517, 390] width 726 height 549
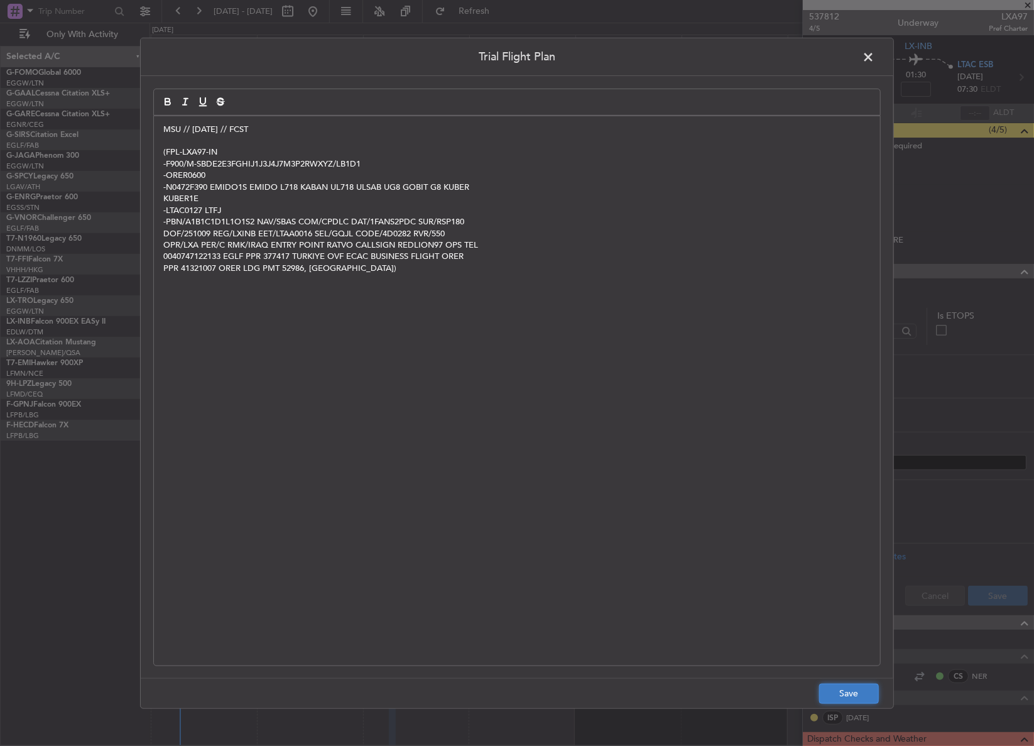
click at [822, 697] on button "Save" at bounding box center [849, 693] width 60 height 20
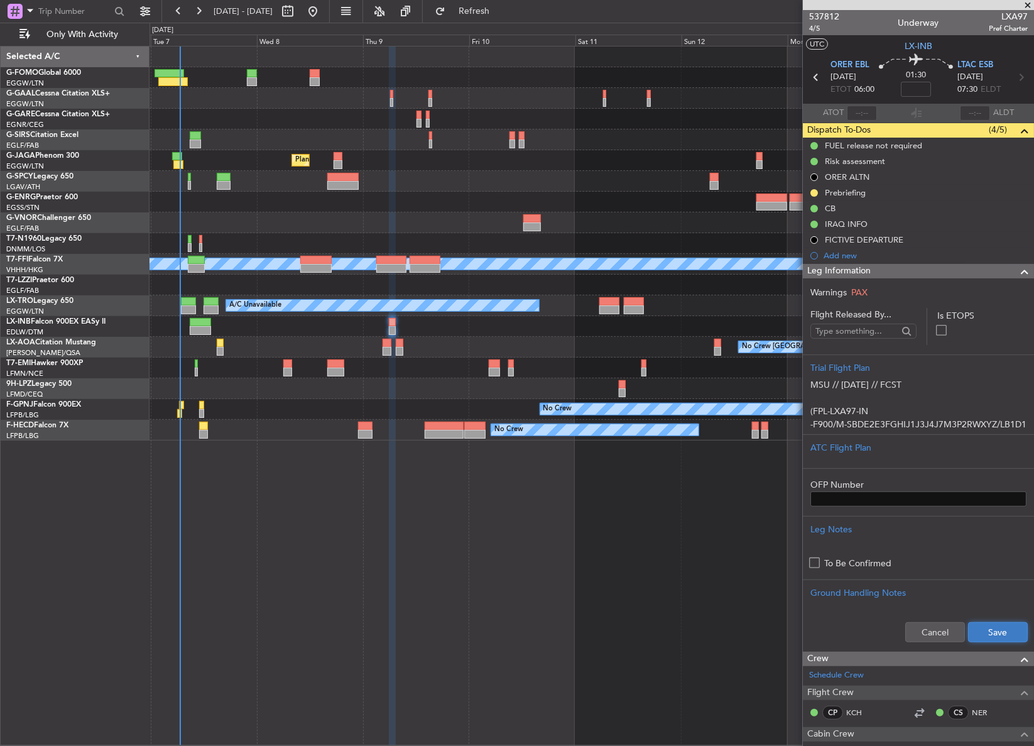
click at [970, 627] on button "Save" at bounding box center [998, 632] width 60 height 20
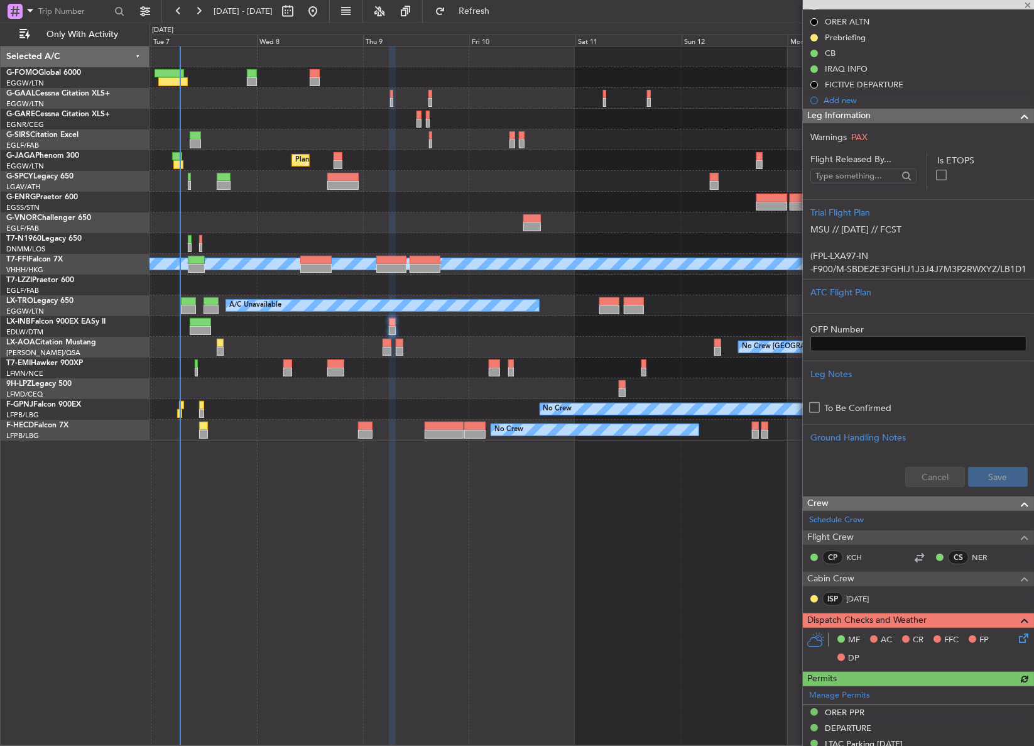
scroll to position [171, 0]
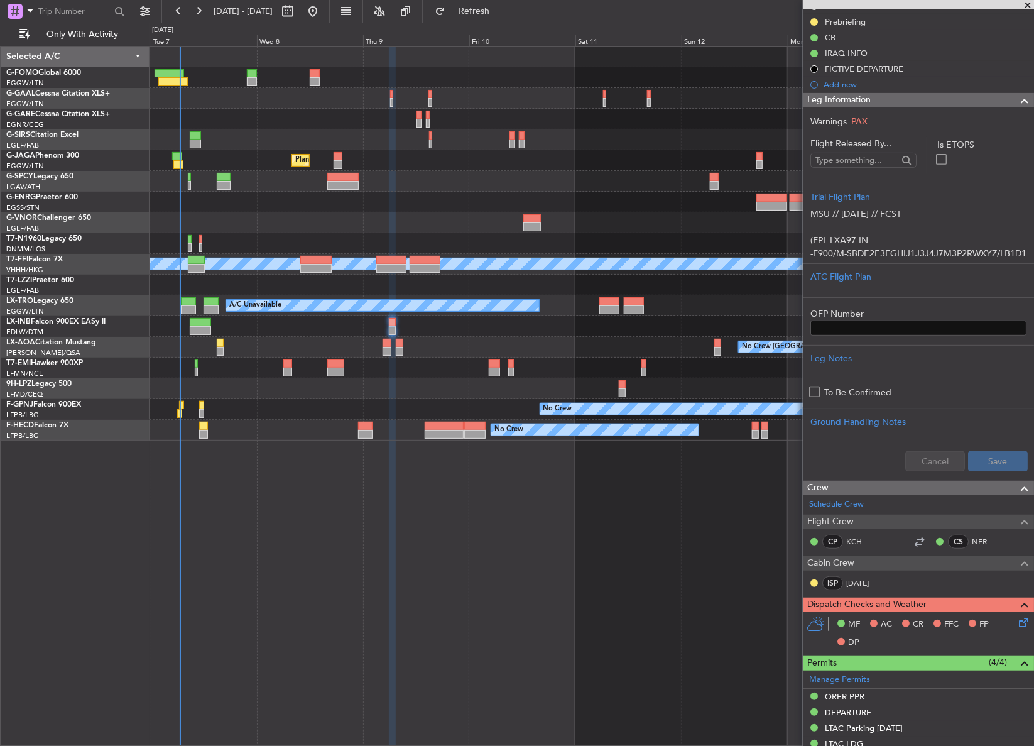
click at [1017, 625] on icon at bounding box center [1021, 620] width 10 height 10
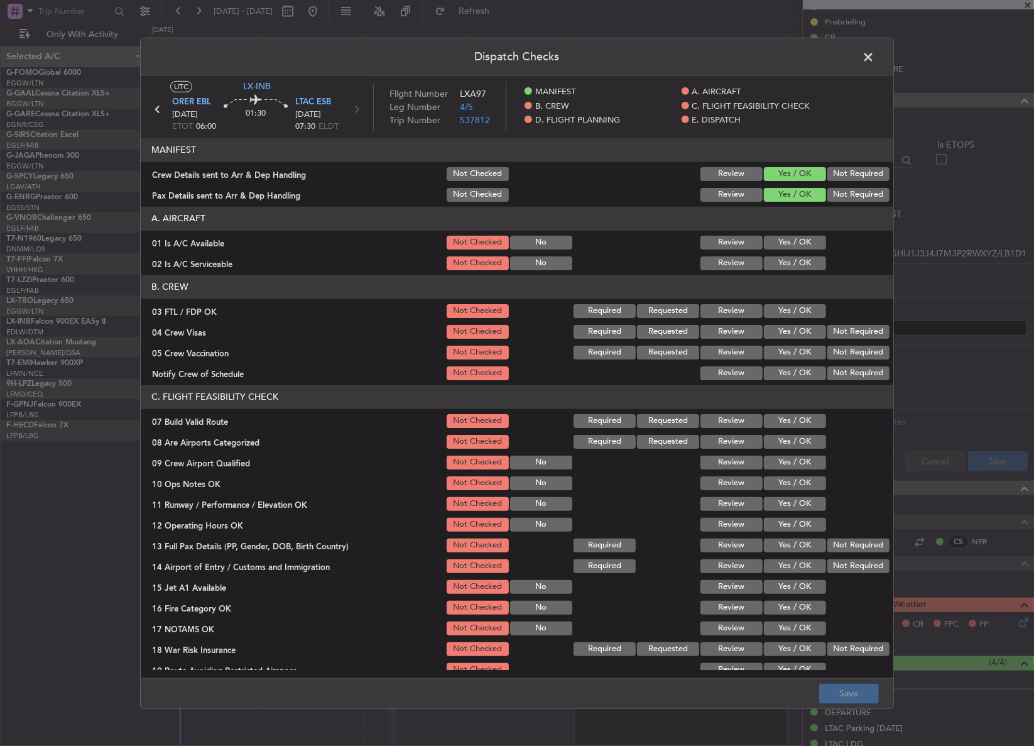
drag, startPoint x: 773, startPoint y: 260, endPoint x: 768, endPoint y: 252, distance: 9.1
click at [772, 259] on button "Yes / OK" at bounding box center [795, 263] width 62 height 14
click at [764, 245] on button "Yes / OK" at bounding box center [795, 243] width 62 height 14
click at [787, 313] on button "Yes / OK" at bounding box center [795, 311] width 62 height 14
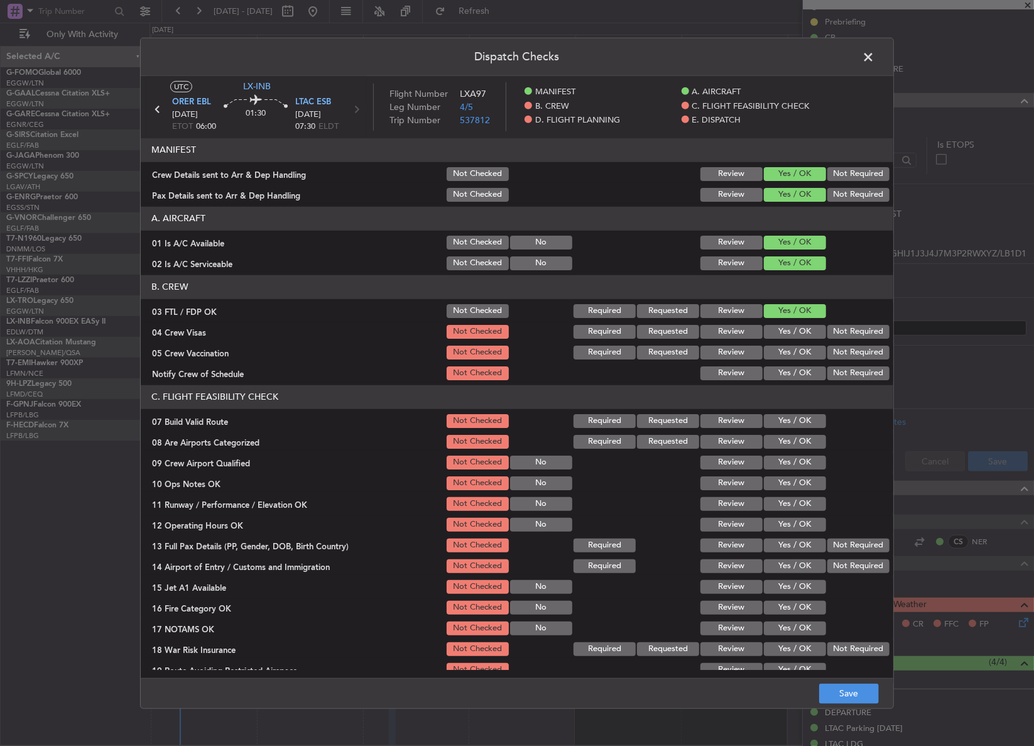
click at [816, 330] on button "Yes / OK" at bounding box center [795, 332] width 62 height 14
drag, startPoint x: 832, startPoint y: 334, endPoint x: 825, endPoint y: 357, distance: 24.2
click at [830, 334] on button "Not Required" at bounding box center [858, 332] width 62 height 14
click at [827, 357] on button "Not Required" at bounding box center [858, 352] width 62 height 14
click at [802, 367] on button "Yes / OK" at bounding box center [795, 373] width 62 height 14
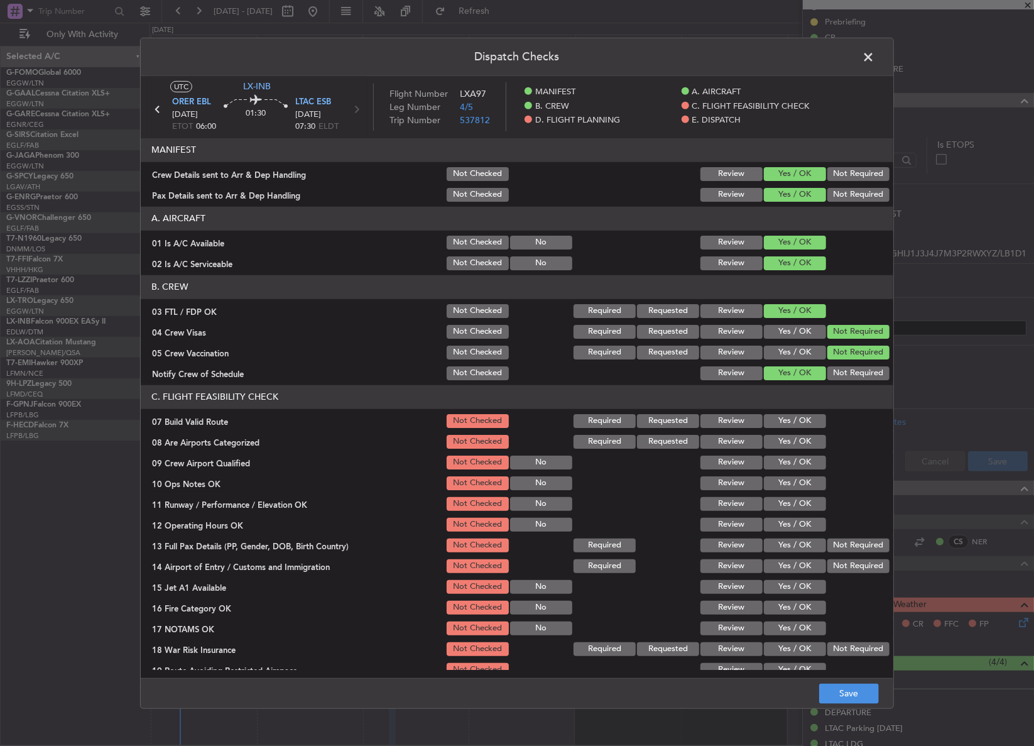
click at [793, 409] on section "C. FLIGHT FEASIBILITY CHECK 07 Build Valid Route Not Checked Required Requested…" at bounding box center [517, 552] width 752 height 335
click at [790, 417] on button "Yes / OK" at bounding box center [795, 421] width 62 height 14
click at [787, 431] on section "C. FLIGHT FEASIBILITY CHECK 07 Build Valid Route Not Checked Required Requested…" at bounding box center [517, 552] width 752 height 335
click at [790, 440] on button "Yes / OK" at bounding box center [795, 442] width 62 height 14
click at [790, 466] on button "Yes / OK" at bounding box center [795, 462] width 62 height 14
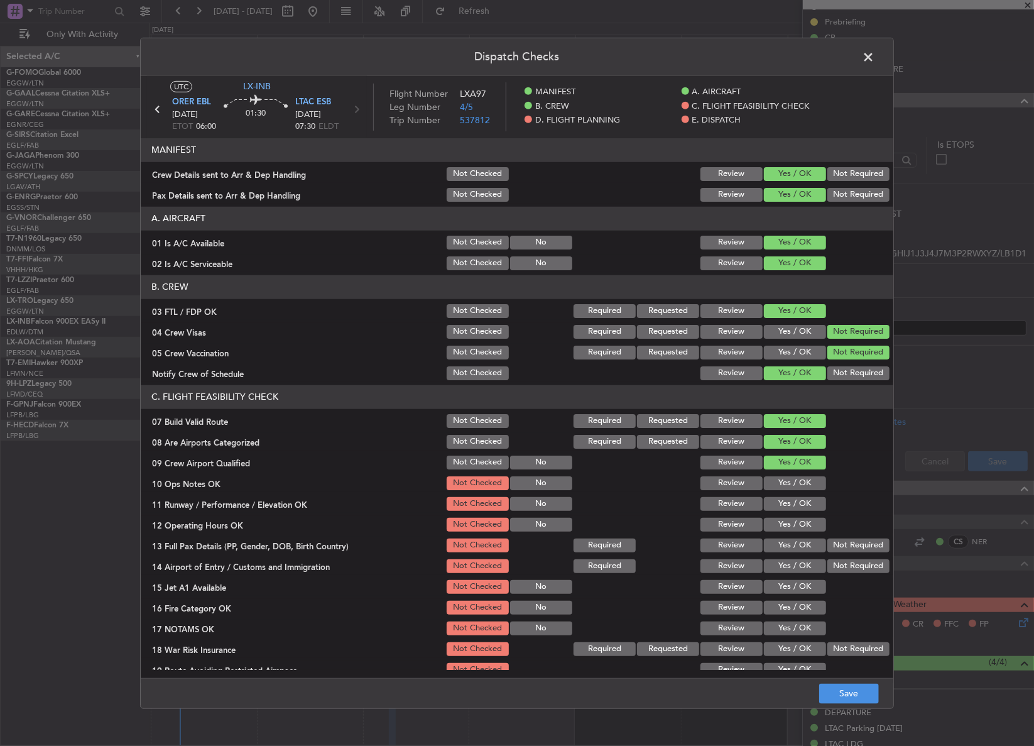
click at [788, 484] on button "Yes / OK" at bounding box center [795, 483] width 62 height 14
click at [788, 506] on button "Yes / OK" at bounding box center [795, 504] width 62 height 14
click at [784, 523] on button "Yes / OK" at bounding box center [795, 525] width 62 height 14
click at [782, 536] on div "Yes / OK" at bounding box center [793, 545] width 63 height 18
click at [784, 558] on div "Yes / OK" at bounding box center [793, 566] width 63 height 18
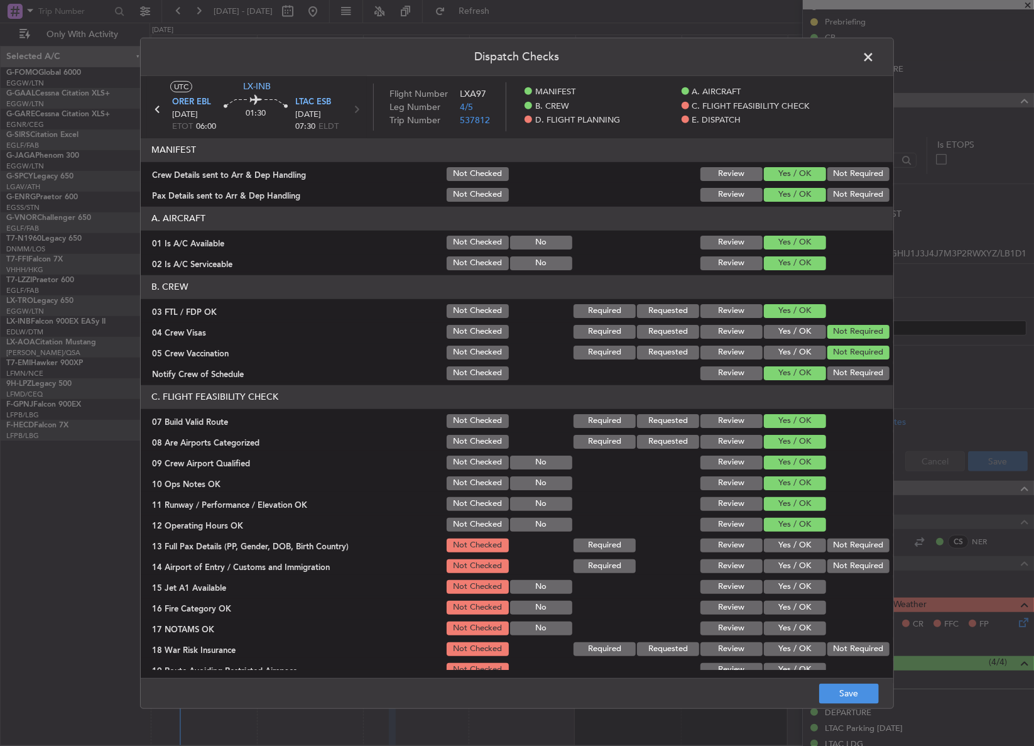
click at [783, 573] on div "Yes / OK" at bounding box center [793, 566] width 63 height 18
click at [786, 554] on section "C. FLIGHT FEASIBILITY CHECK 07 Build Valid Route Not Checked Required Requested…" at bounding box center [517, 552] width 752 height 335
click at [790, 580] on button "Yes / OK" at bounding box center [795, 587] width 62 height 14
click at [798, 546] on button "Yes / OK" at bounding box center [795, 545] width 62 height 14
click at [798, 560] on button "Yes / OK" at bounding box center [795, 566] width 62 height 14
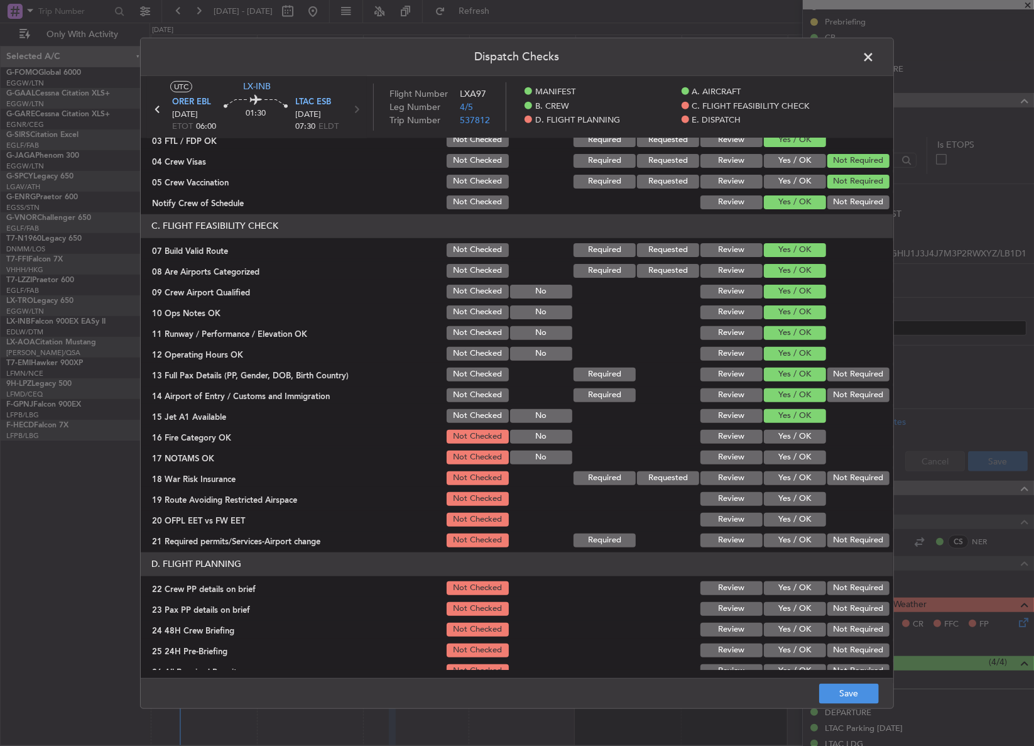
click at [767, 430] on button "Yes / OK" at bounding box center [795, 437] width 62 height 14
click at [773, 450] on button "Yes / OK" at bounding box center [795, 457] width 62 height 14
drag, startPoint x: 850, startPoint y: 472, endPoint x: 843, endPoint y: 477, distance: 9.1
click at [848, 474] on button "Not Required" at bounding box center [858, 478] width 62 height 14
click at [811, 494] on button "Yes / OK" at bounding box center [795, 499] width 62 height 14
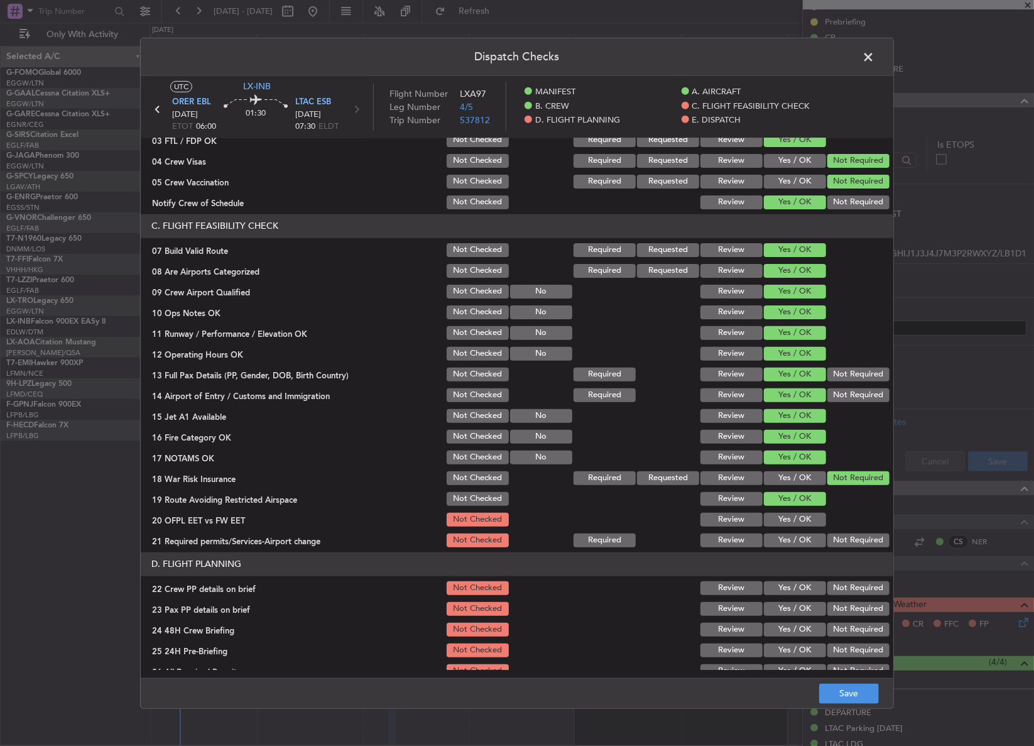
click at [802, 517] on button "Yes / OK" at bounding box center [795, 520] width 62 height 14
click at [801, 538] on button "Yes / OK" at bounding box center [795, 540] width 62 height 14
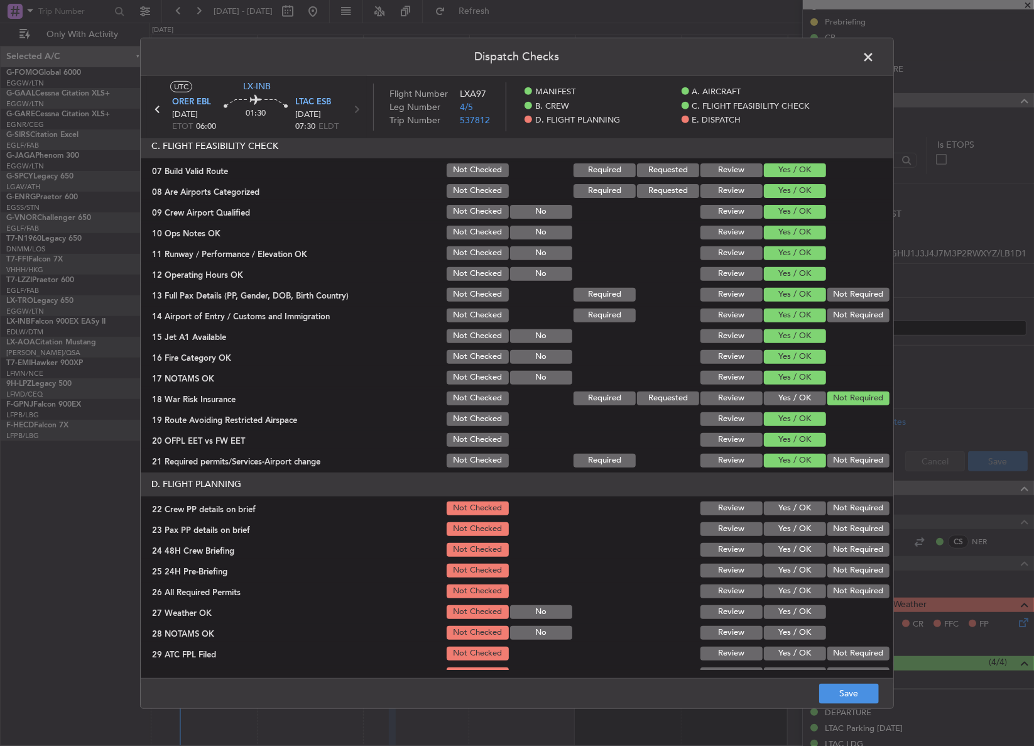
scroll to position [342, 0]
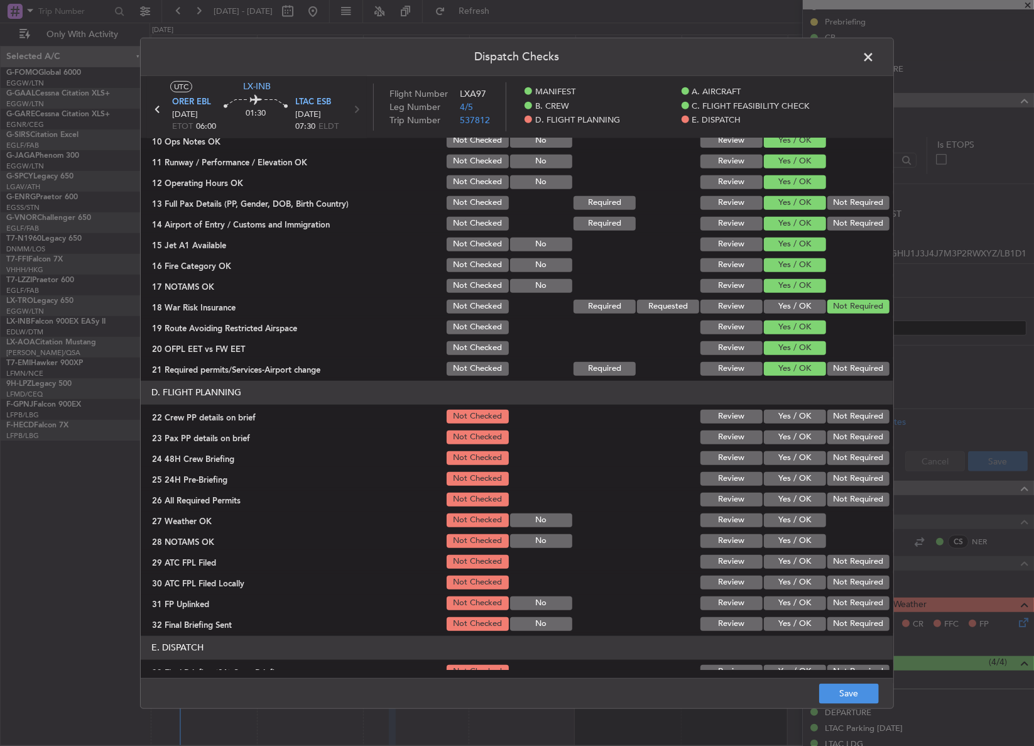
click at [766, 416] on button "Yes / OK" at bounding box center [795, 417] width 62 height 14
click at [769, 431] on button "Yes / OK" at bounding box center [795, 437] width 62 height 14
click at [769, 451] on button "Yes / OK" at bounding box center [795, 458] width 62 height 14
click at [835, 482] on button "Not Required" at bounding box center [858, 479] width 62 height 14
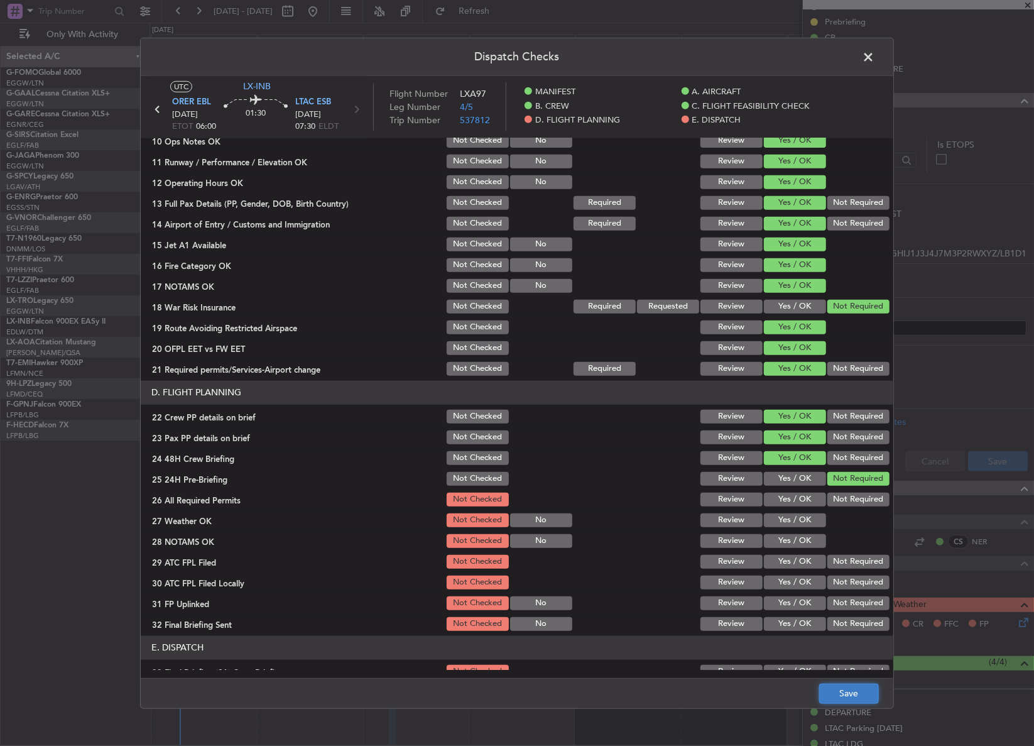
click at [832, 684] on button "Save" at bounding box center [849, 693] width 60 height 20
click at [874, 58] on span at bounding box center [874, 59] width 0 height 25
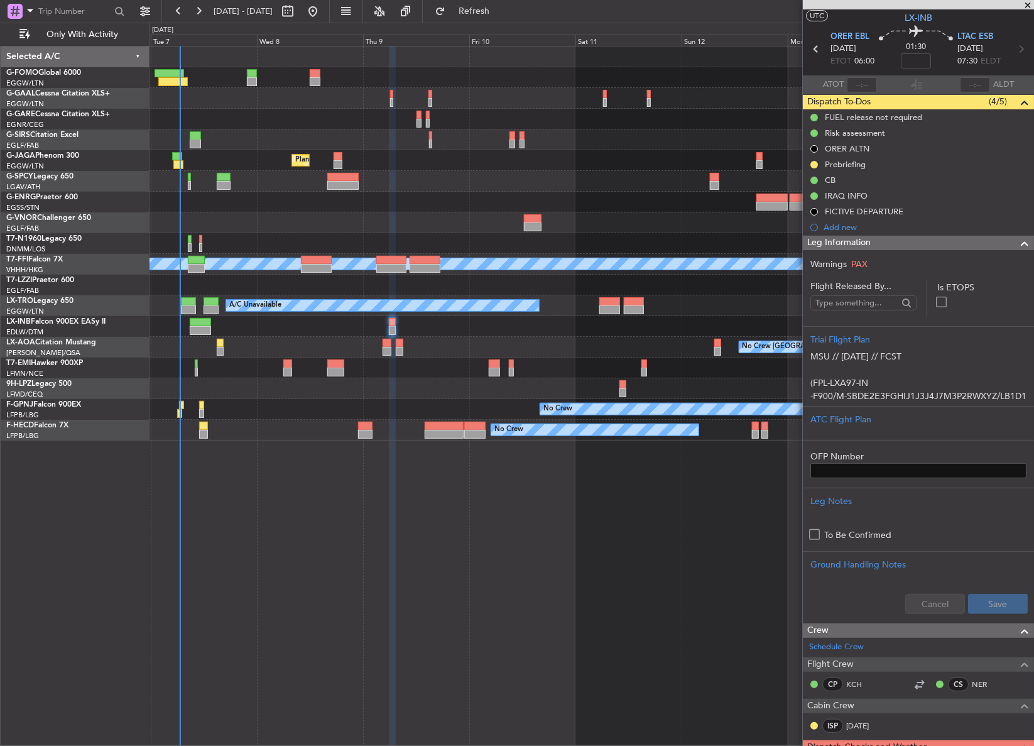
scroll to position [0, 0]
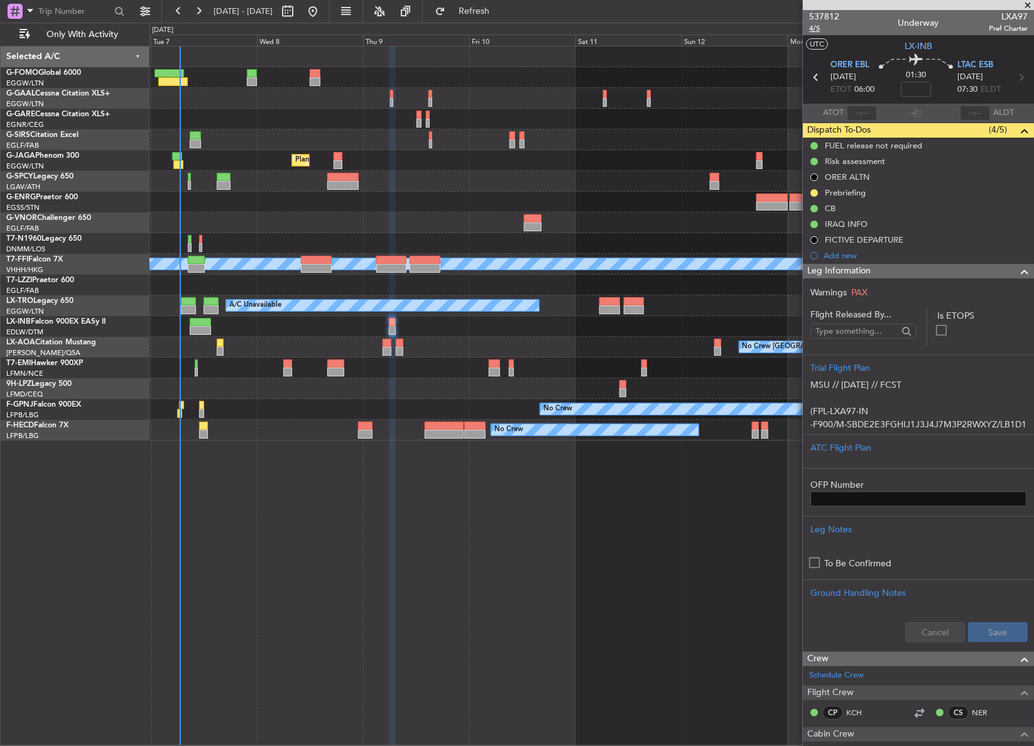
click at [815, 31] on span "4/5" at bounding box center [824, 28] width 30 height 11
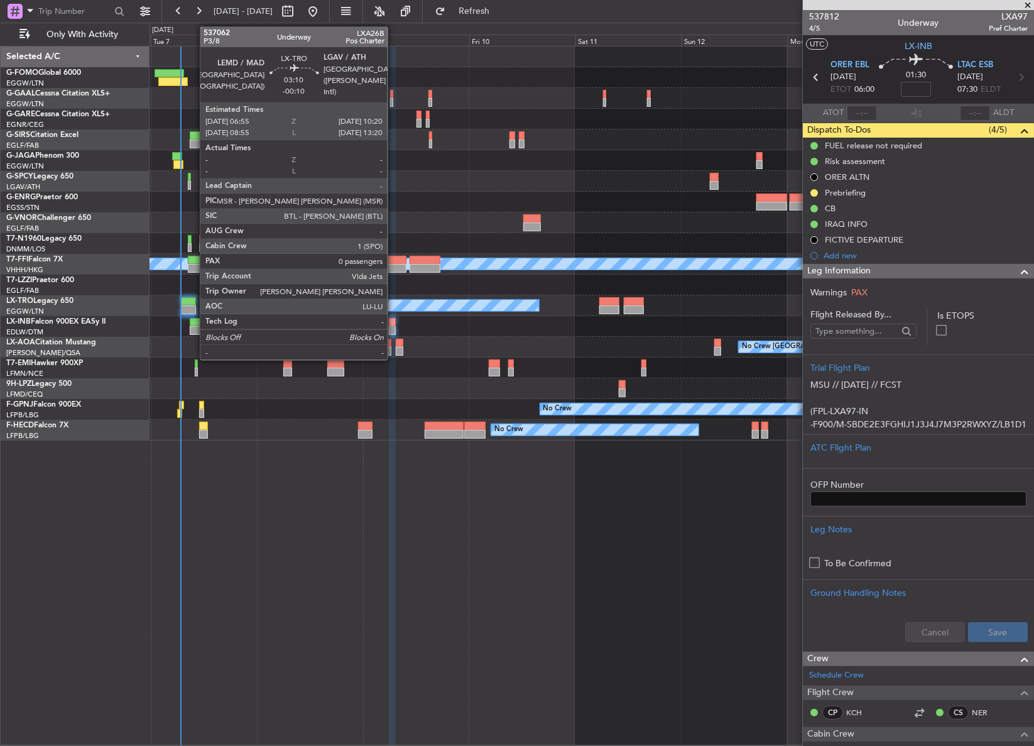
click at [193, 311] on div at bounding box center [189, 309] width 16 height 9
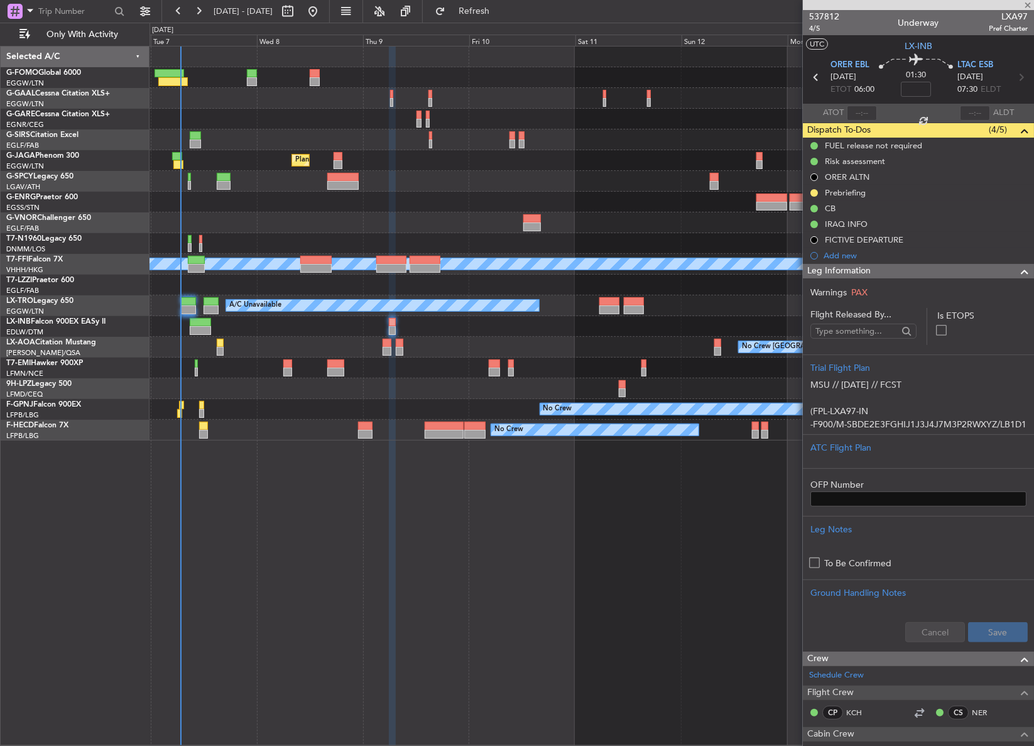
type input "-00:10"
type input "0"
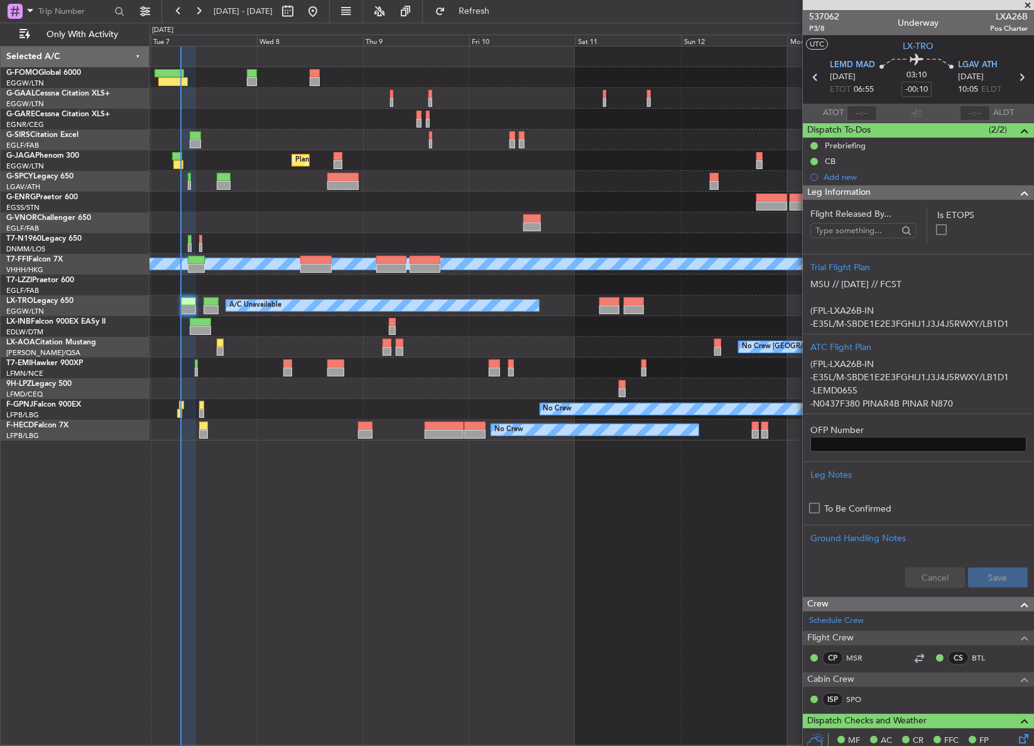
scroll to position [171, 0]
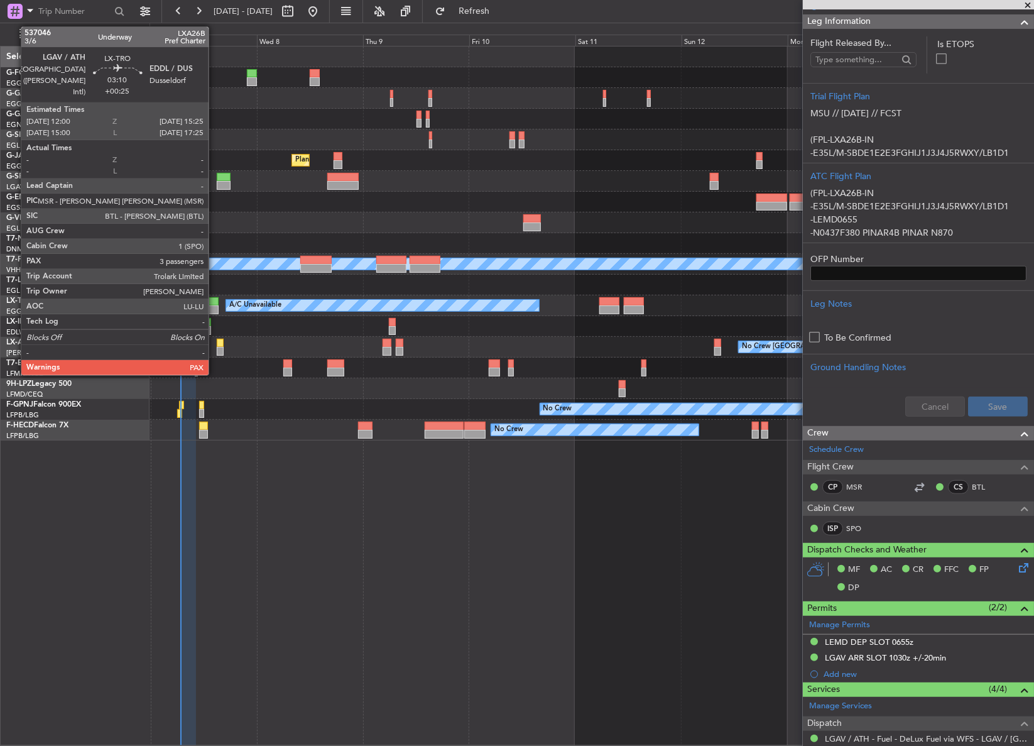
click at [214, 307] on div at bounding box center [212, 309] width 16 height 9
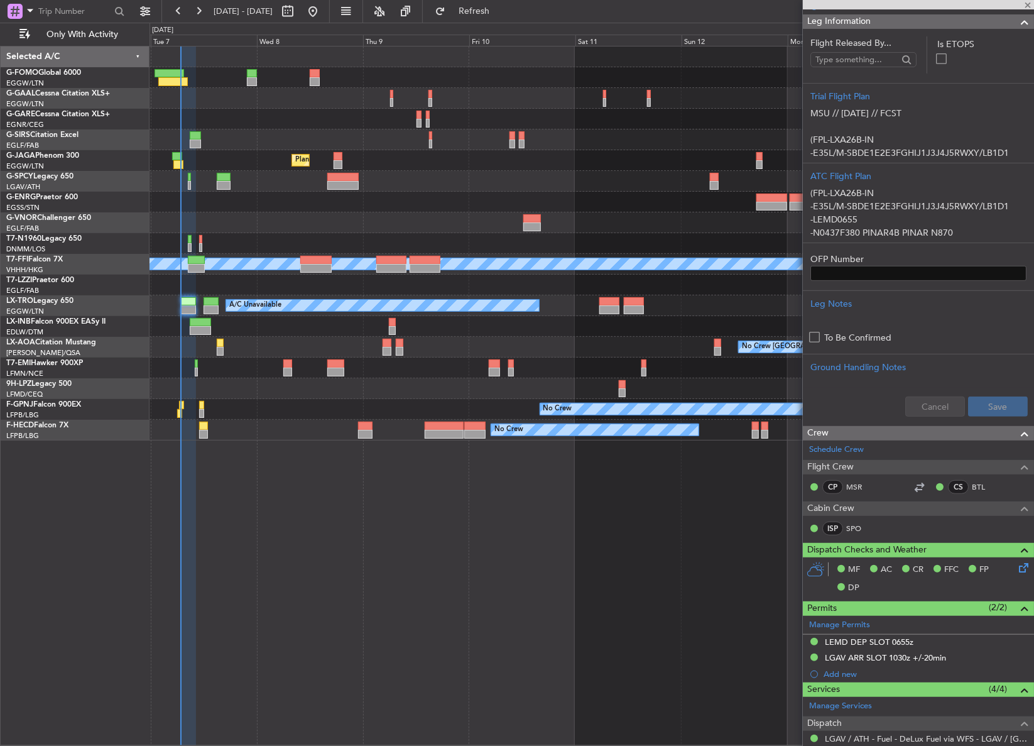
type input "+00:25"
type input "3"
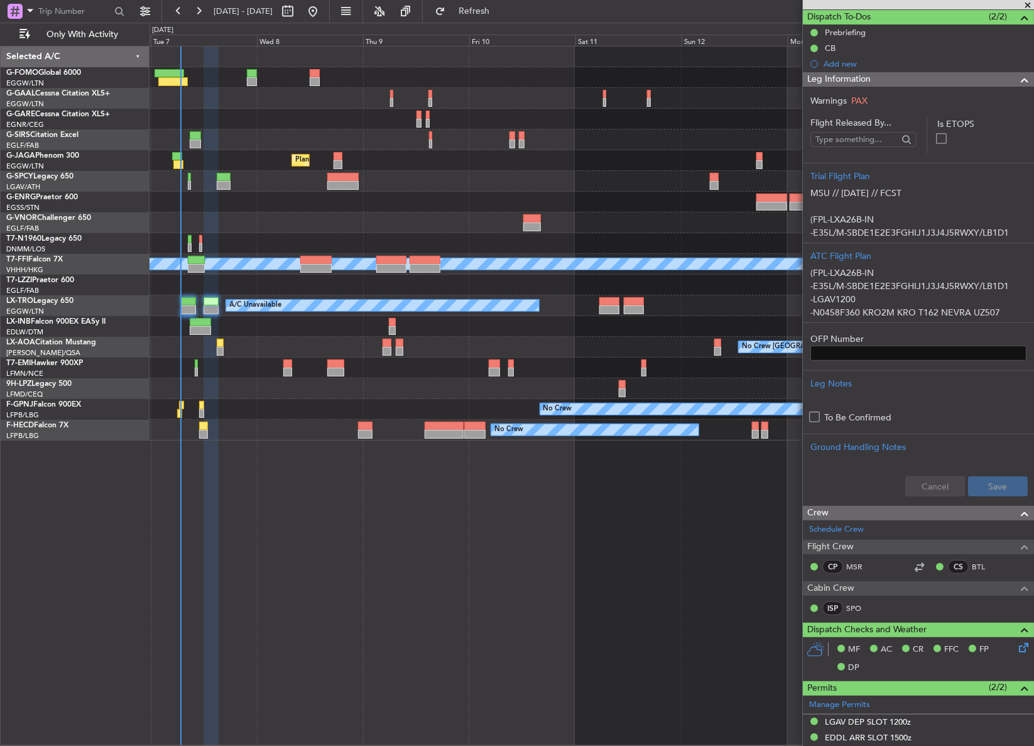
scroll to position [0, 0]
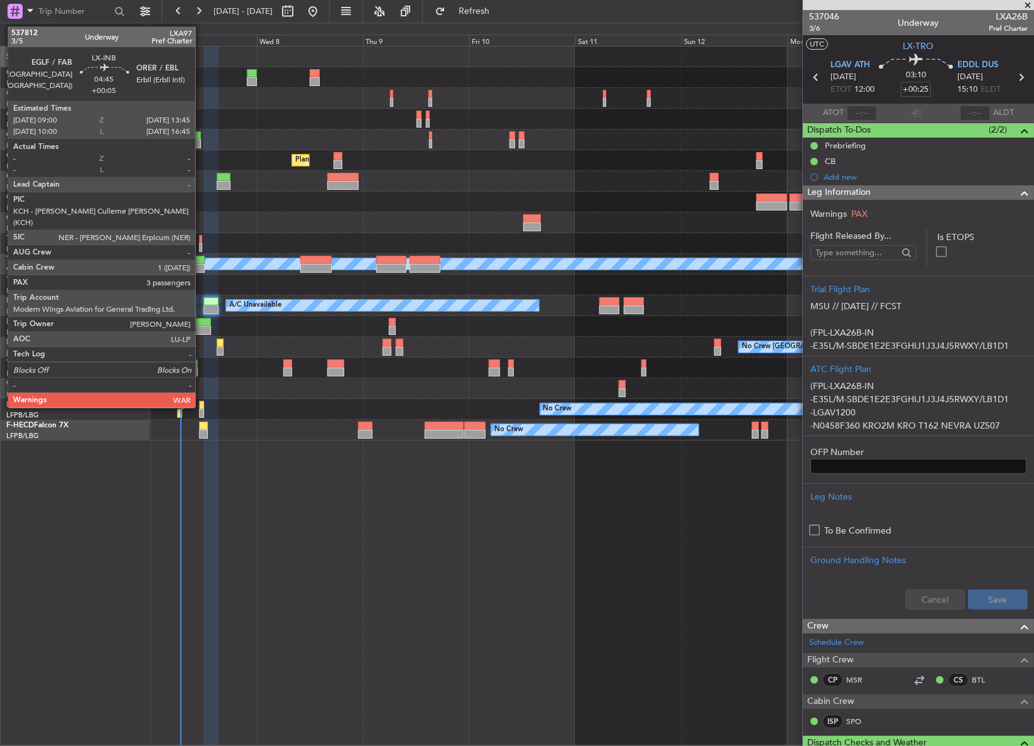
click at [201, 326] on div at bounding box center [200, 330] width 21 height 9
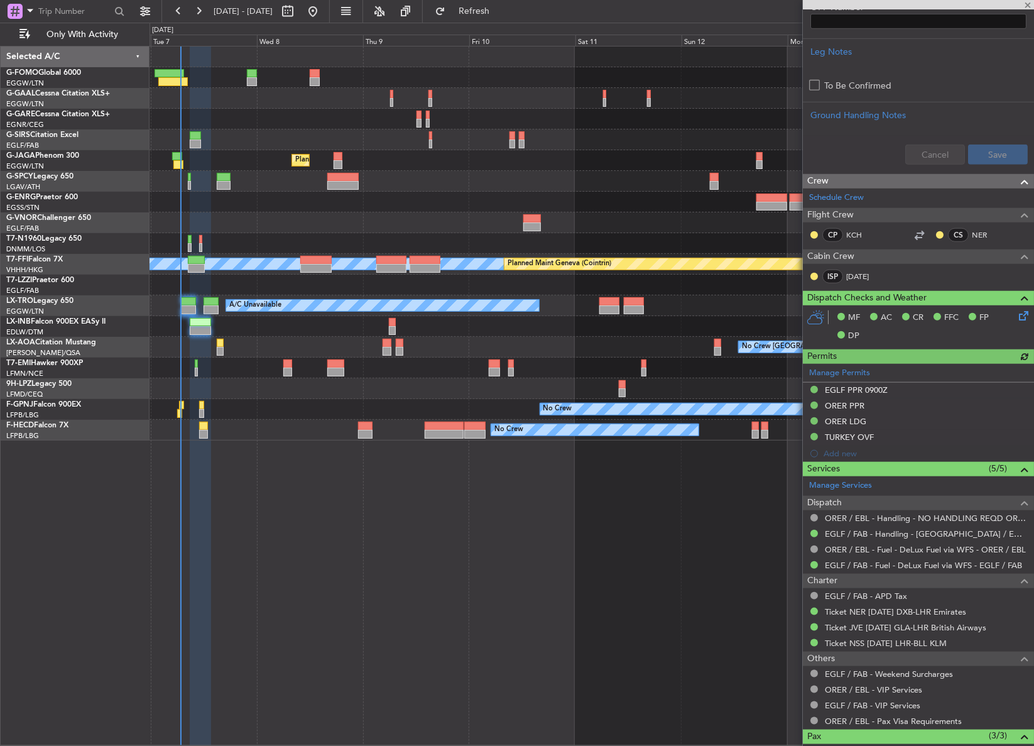
scroll to position [571, 0]
click at [241, 569] on div "Owner A/C Unavailable Owner A/C Unavailable Planned Maint London (Luton) MEL ME…" at bounding box center [591, 396] width 884 height 700
click at [303, 212] on div at bounding box center [591, 222] width 884 height 21
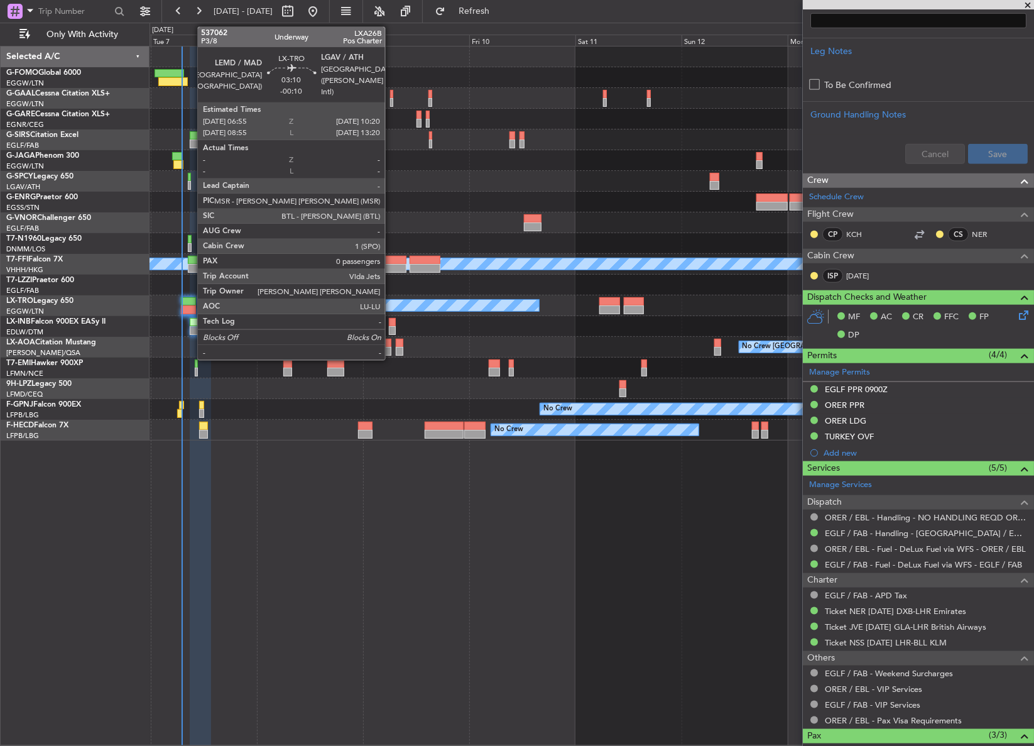
click at [191, 303] on div at bounding box center [189, 301] width 16 height 9
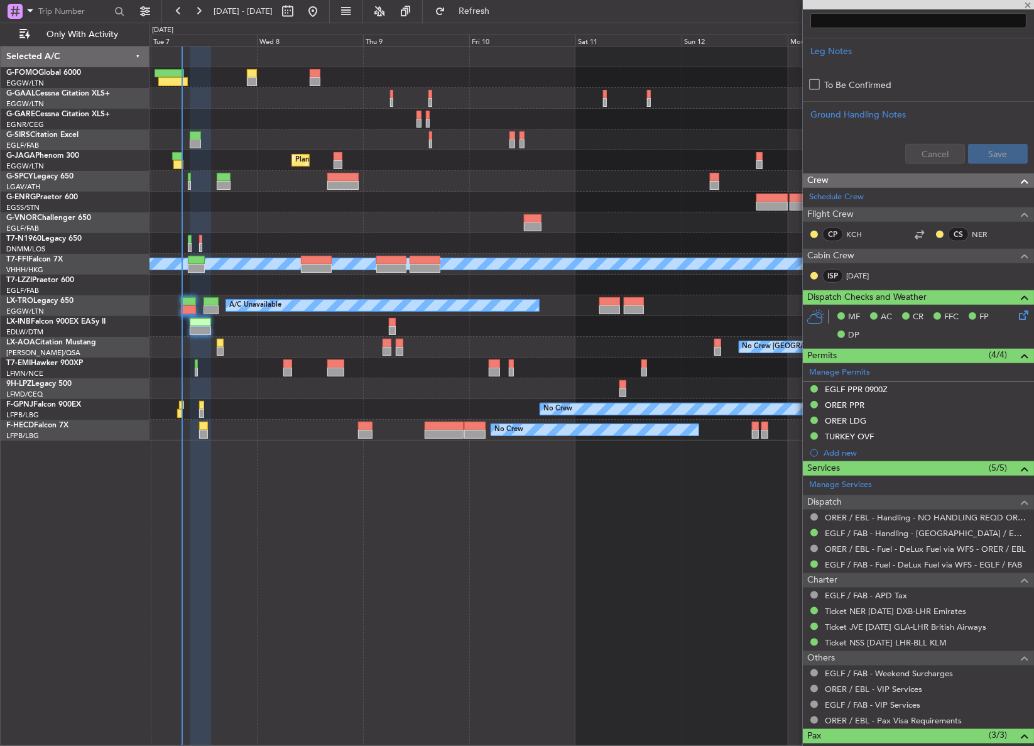
type input "-00:10"
type input "0"
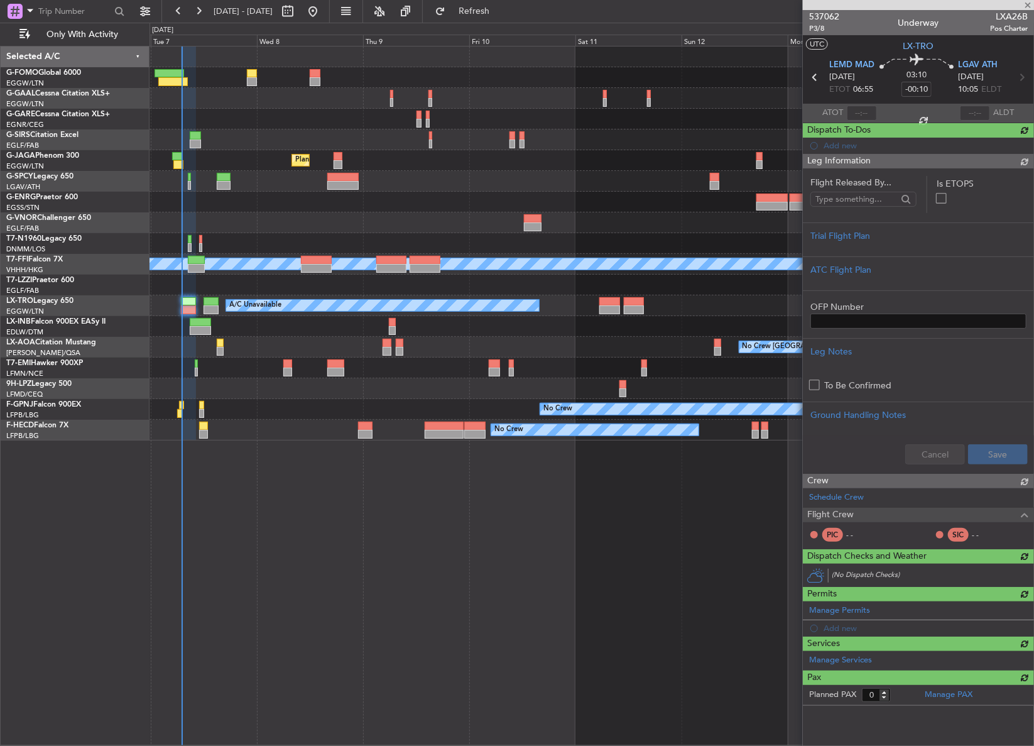
scroll to position [0, 0]
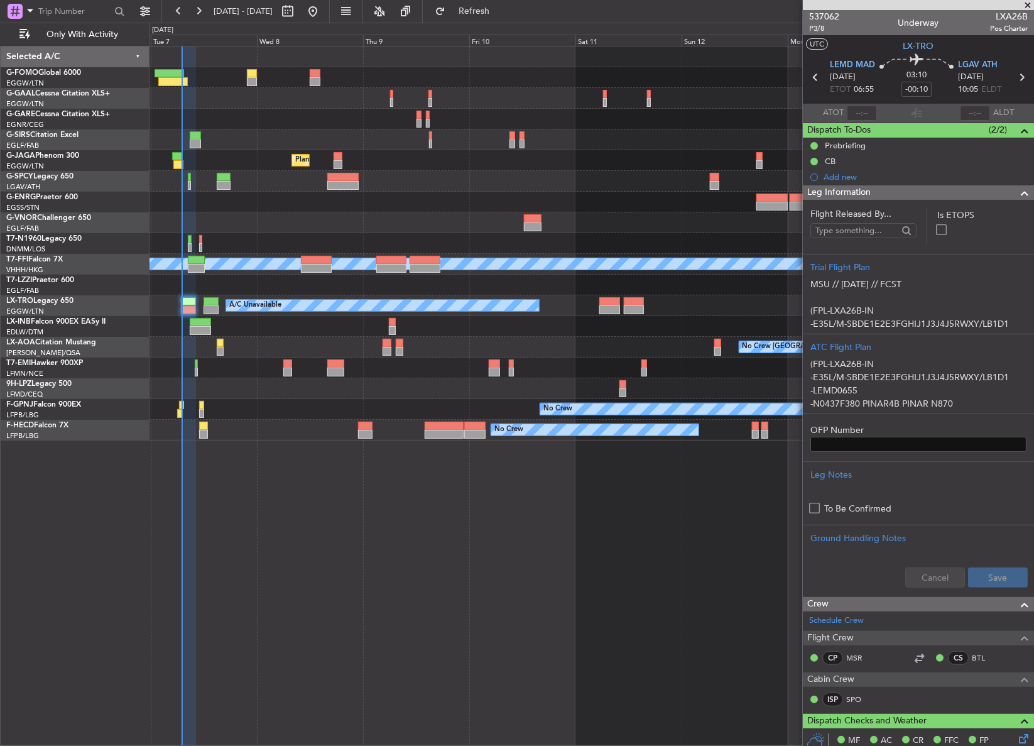
click at [226, 496] on div "Owner A/C Unavailable Owner A/C Unavailable Planned Maint [GEOGRAPHIC_DATA] ([G…" at bounding box center [591, 396] width 885 height 700
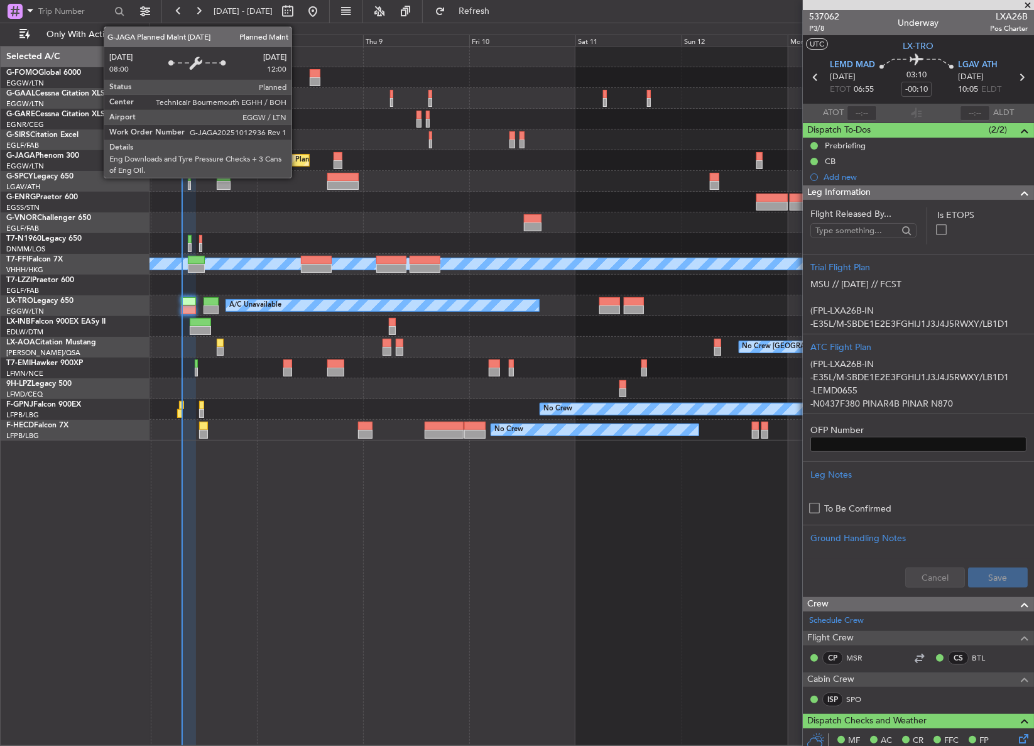
click at [297, 173] on div at bounding box center [591, 181] width 884 height 21
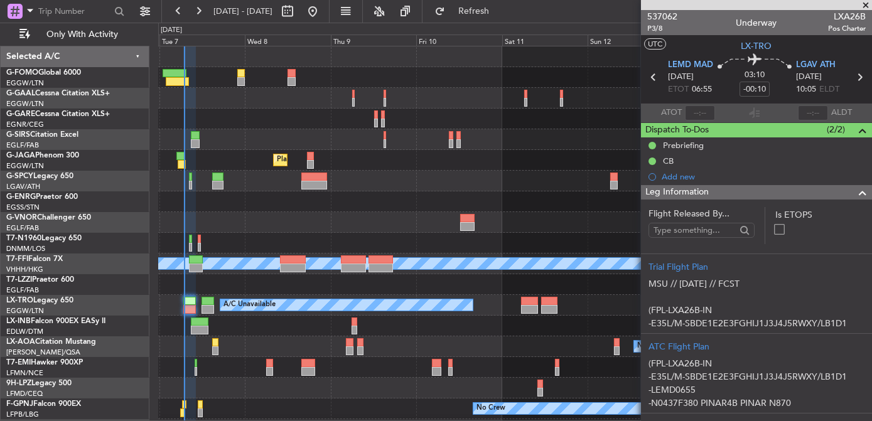
click at [405, 188] on div at bounding box center [515, 181] width 714 height 21
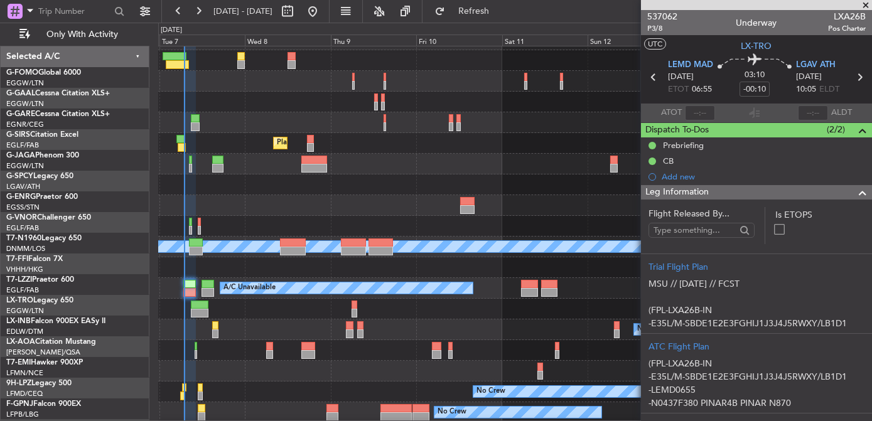
click at [395, 174] on div "Owner A/C Unavailable Owner A/C Unavailable Planned Maint [GEOGRAPHIC_DATA] ([G…" at bounding box center [515, 227] width 714 height 394
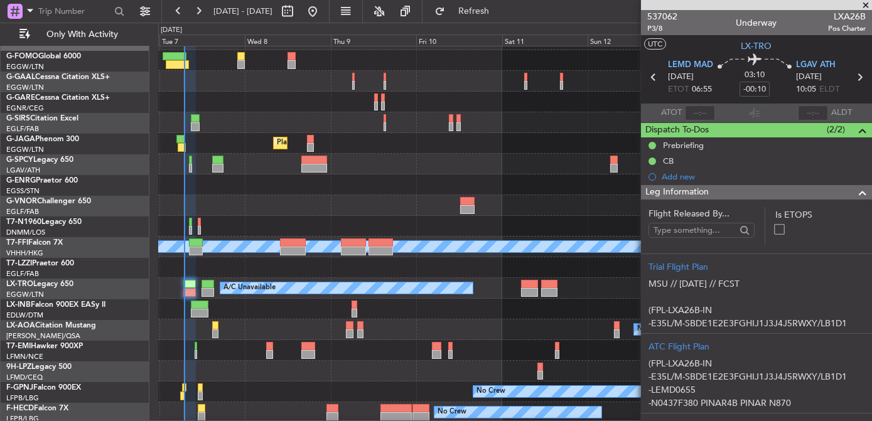
scroll to position [18, 0]
click at [392, 148] on div "Owner A/C Unavailable Owner A/C Unavailable Planned Maint [GEOGRAPHIC_DATA] ([G…" at bounding box center [515, 227] width 714 height 394
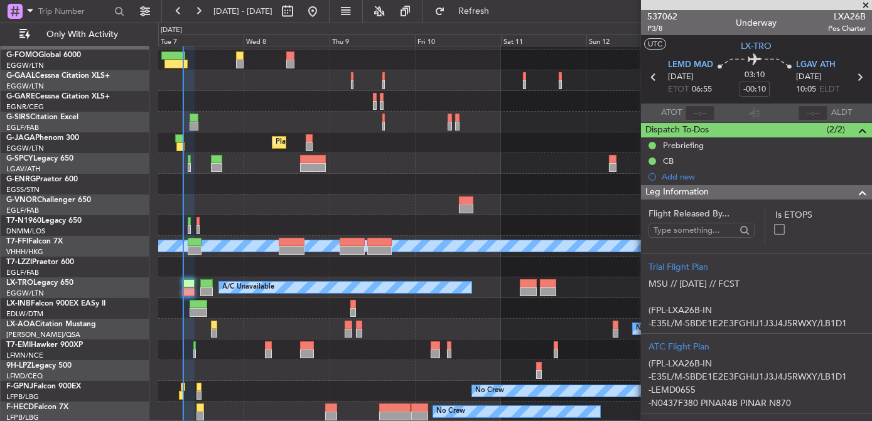
click at [399, 193] on div at bounding box center [515, 184] width 714 height 21
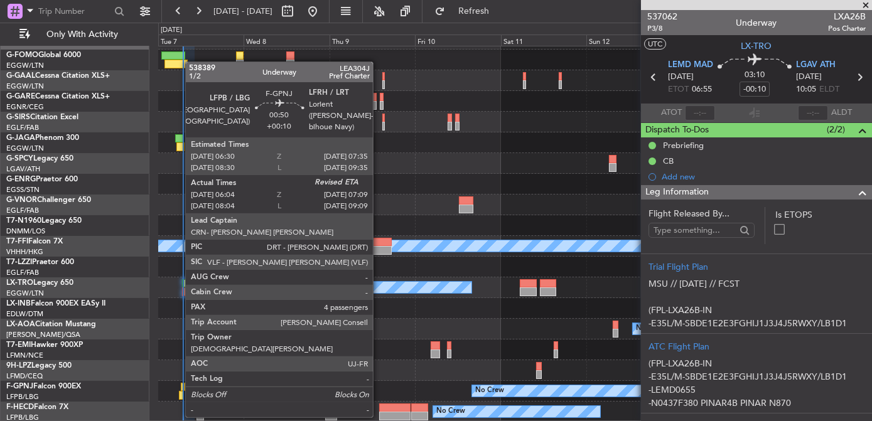
click at [179, 393] on div at bounding box center [181, 395] width 4 height 9
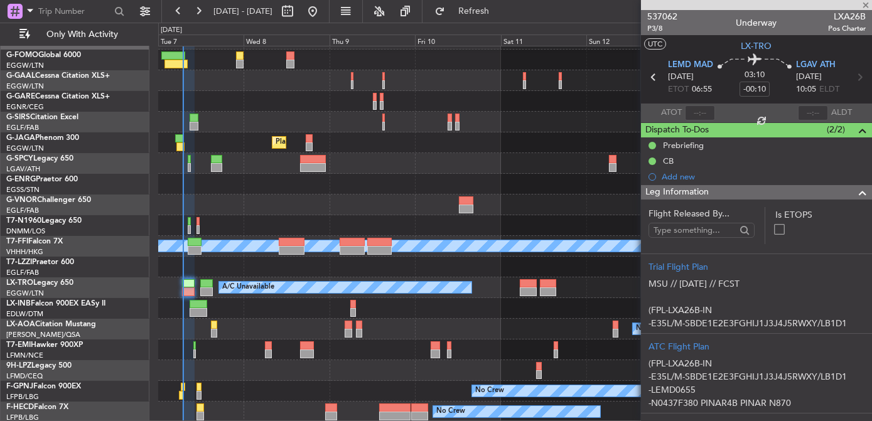
type input "+00:10"
type input "06:14"
type input "4"
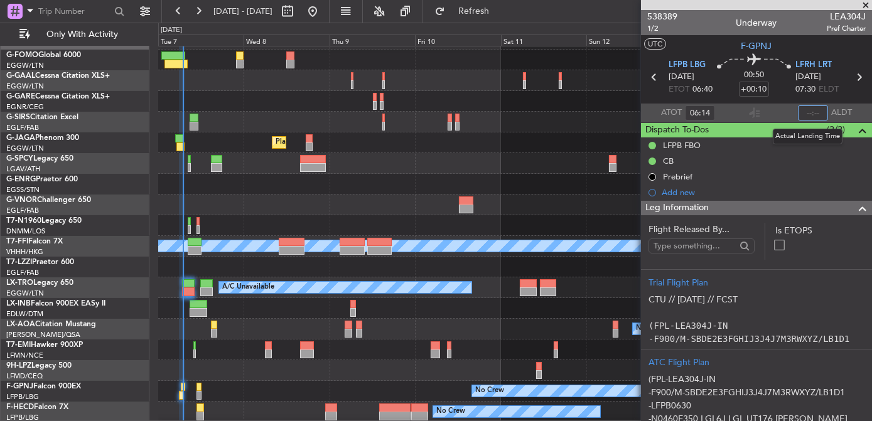
click at [806, 111] on input "text" at bounding box center [813, 113] width 30 height 15
type input "06:58"
click at [487, 18] on button "Refresh" at bounding box center [466, 11] width 75 height 20
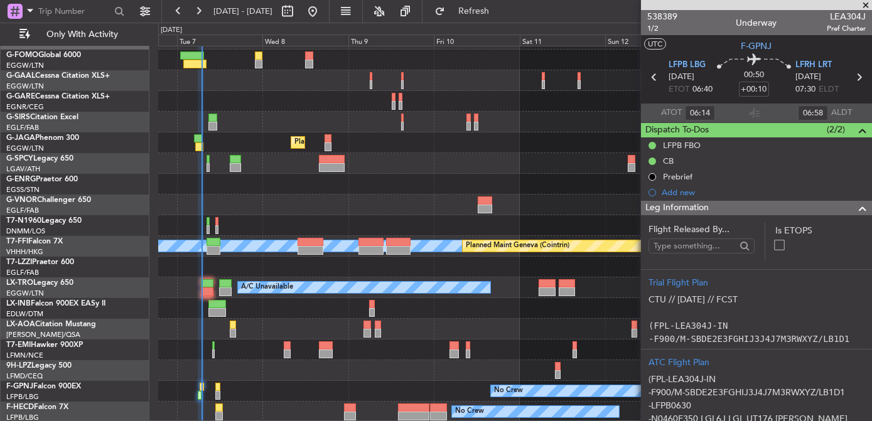
click at [338, 176] on div "Owner A/C Unavailable Owner A/C Unavailable Planned Maint [GEOGRAPHIC_DATA] ([G…" at bounding box center [515, 226] width 714 height 394
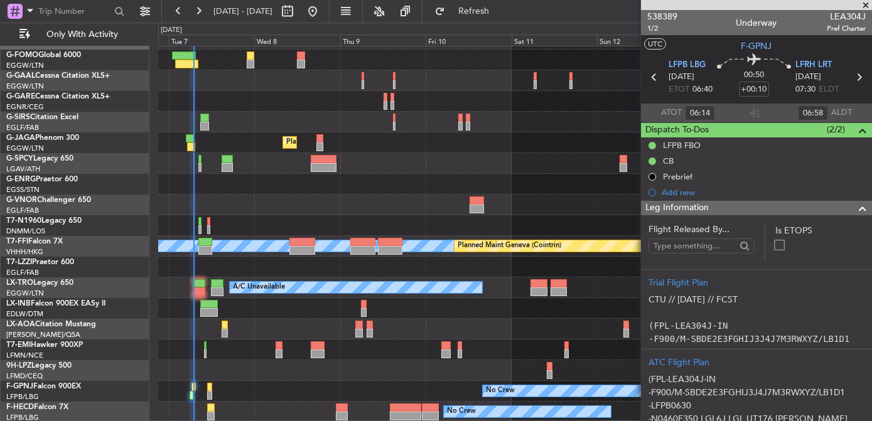
click at [298, 195] on div at bounding box center [515, 205] width 714 height 21
click at [347, 208] on div at bounding box center [515, 205] width 714 height 21
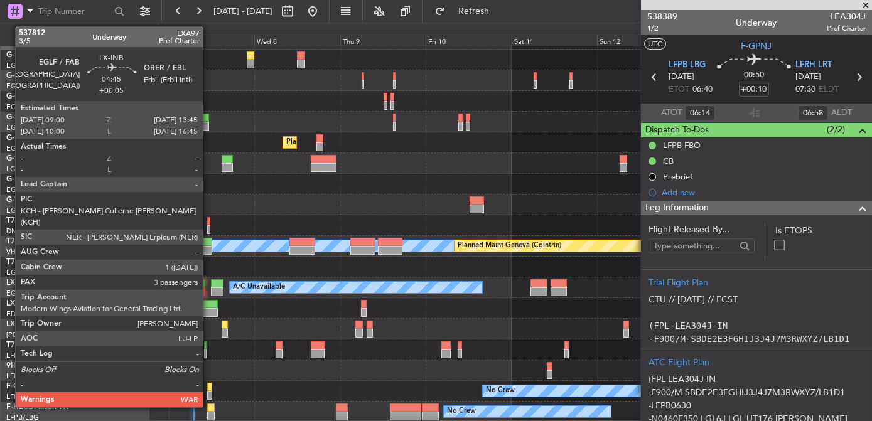
click at [209, 314] on div at bounding box center [209, 312] width 18 height 9
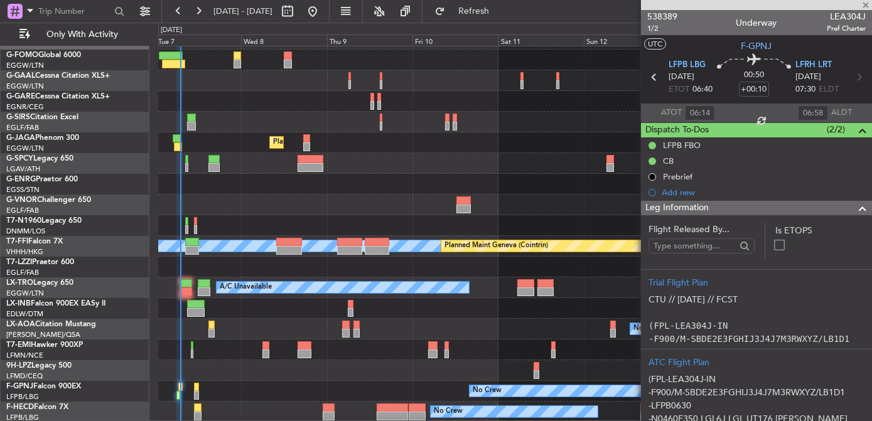
click at [233, 307] on div at bounding box center [515, 308] width 714 height 21
type input "+00:05"
type input "3"
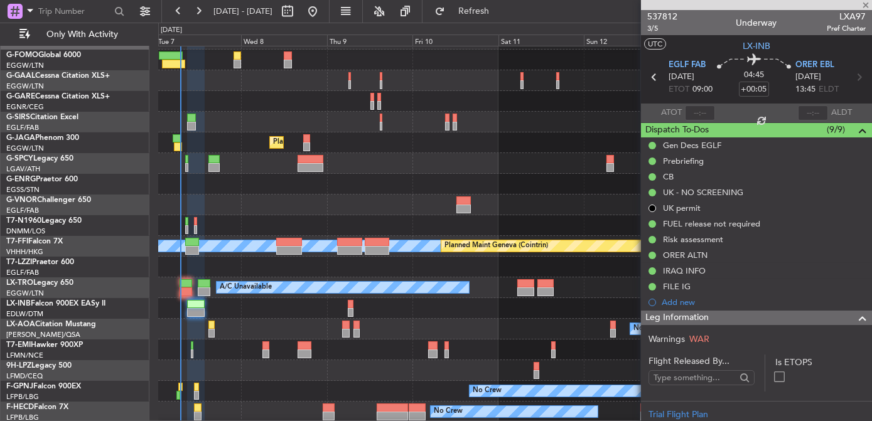
scroll to position [16, 0]
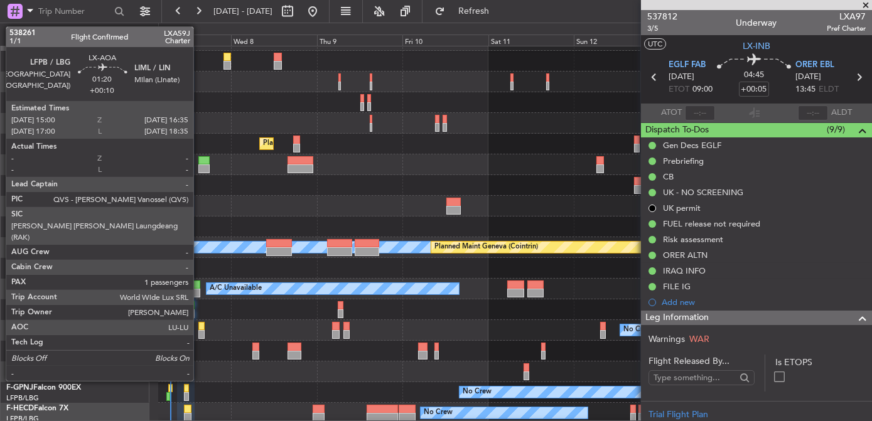
click at [200, 330] on div at bounding box center [201, 334] width 6 height 9
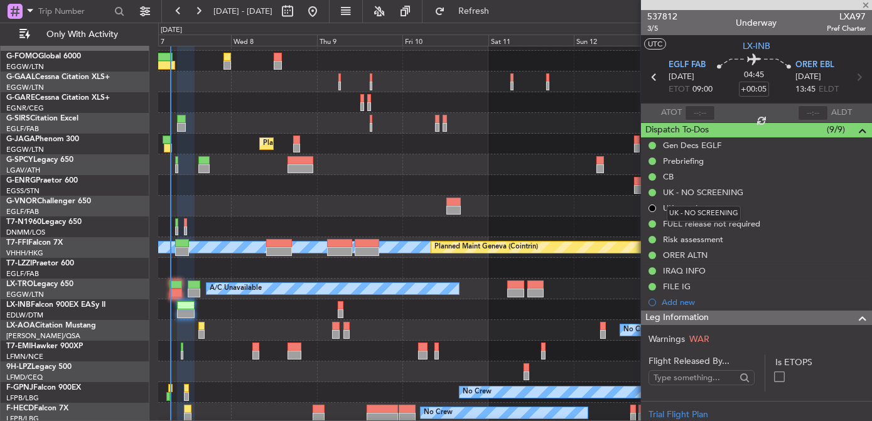
type input "+00:10"
type input "1"
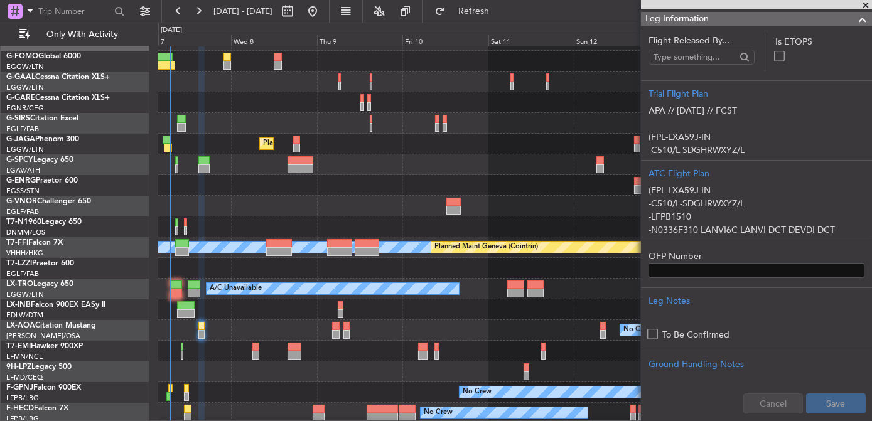
scroll to position [228, 0]
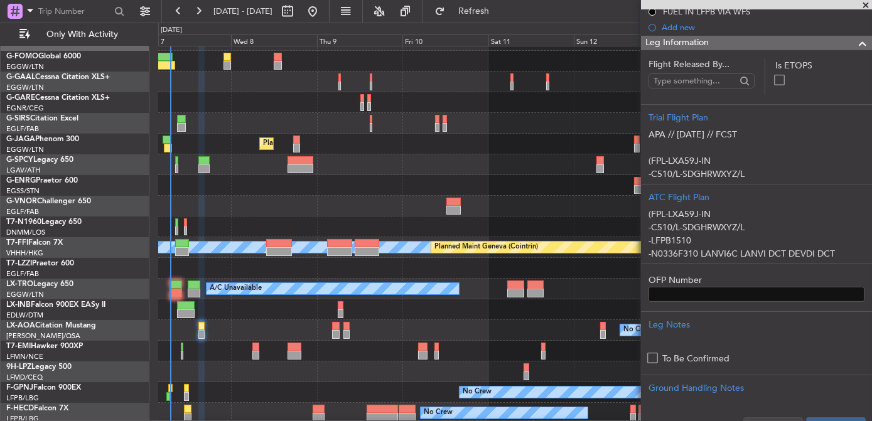
click at [688, 44] on span "Leg Information" at bounding box center [677, 43] width 63 height 14
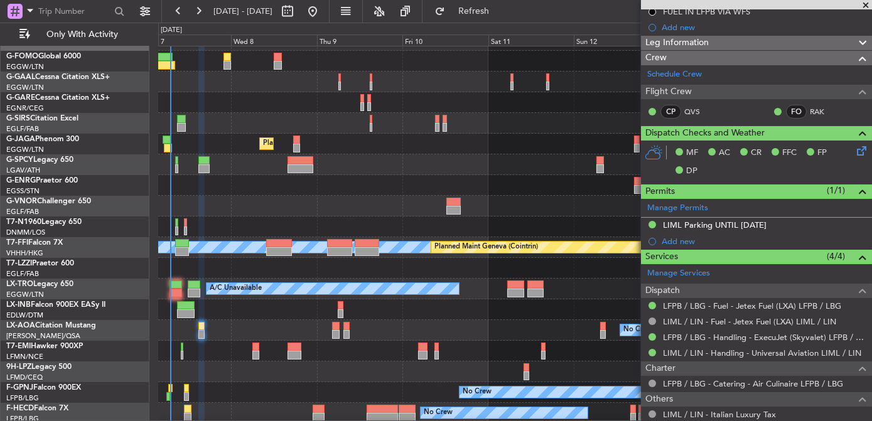
click at [404, 202] on div at bounding box center [515, 206] width 714 height 21
click at [381, 153] on div "Planned Maint [GEOGRAPHIC_DATA] ([GEOGRAPHIC_DATA])" at bounding box center [515, 144] width 714 height 21
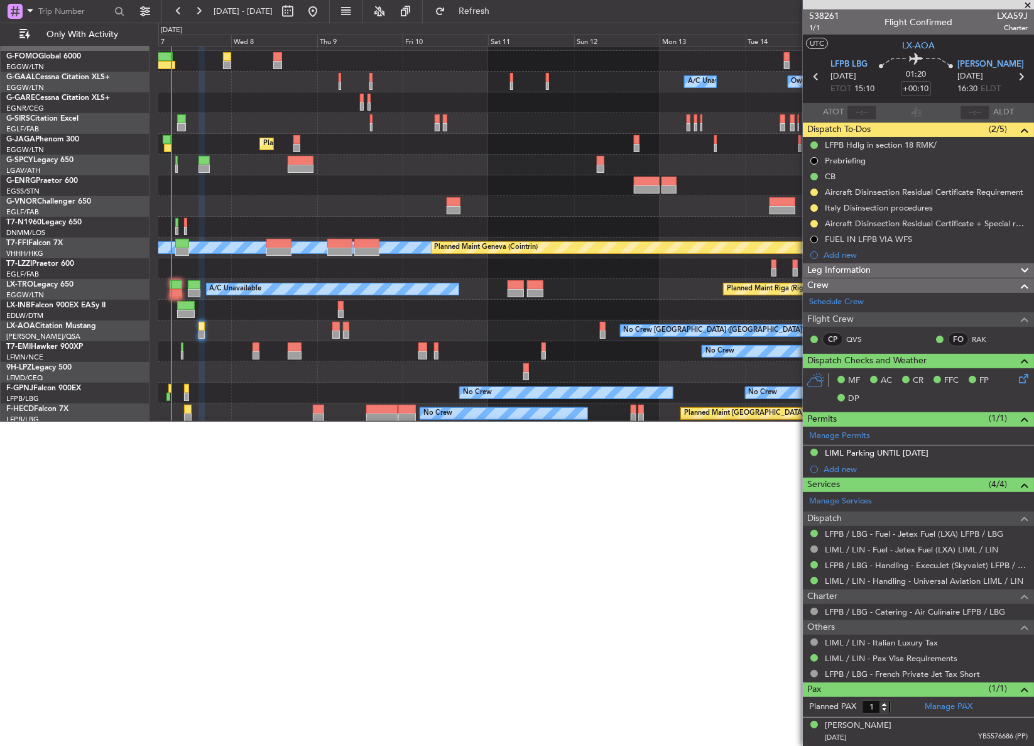
scroll to position [0, 0]
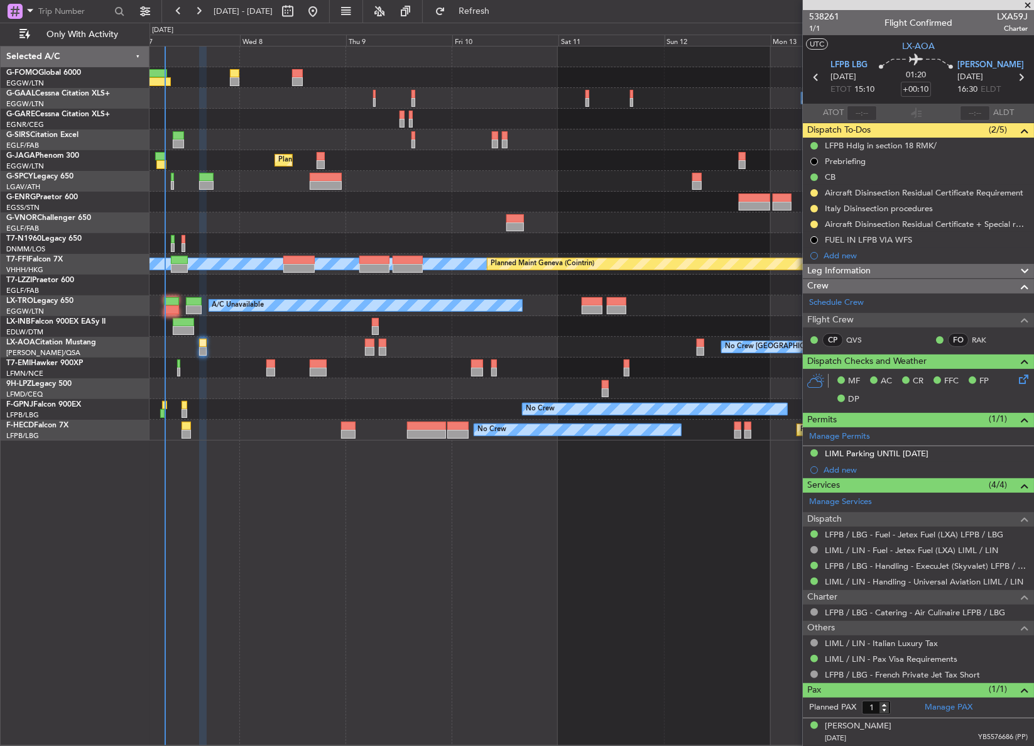
click at [232, 102] on div "Owner A/C Unavailable Owner A/C Unavailable" at bounding box center [591, 98] width 884 height 21
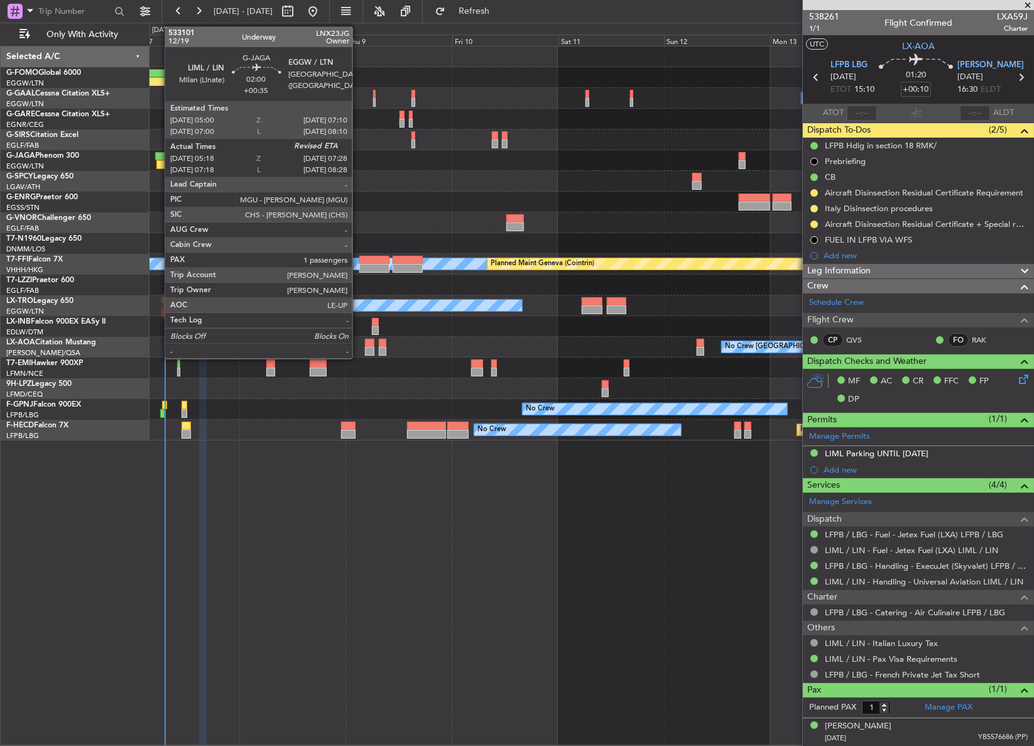
click at [158, 161] on div at bounding box center [161, 164] width 10 height 9
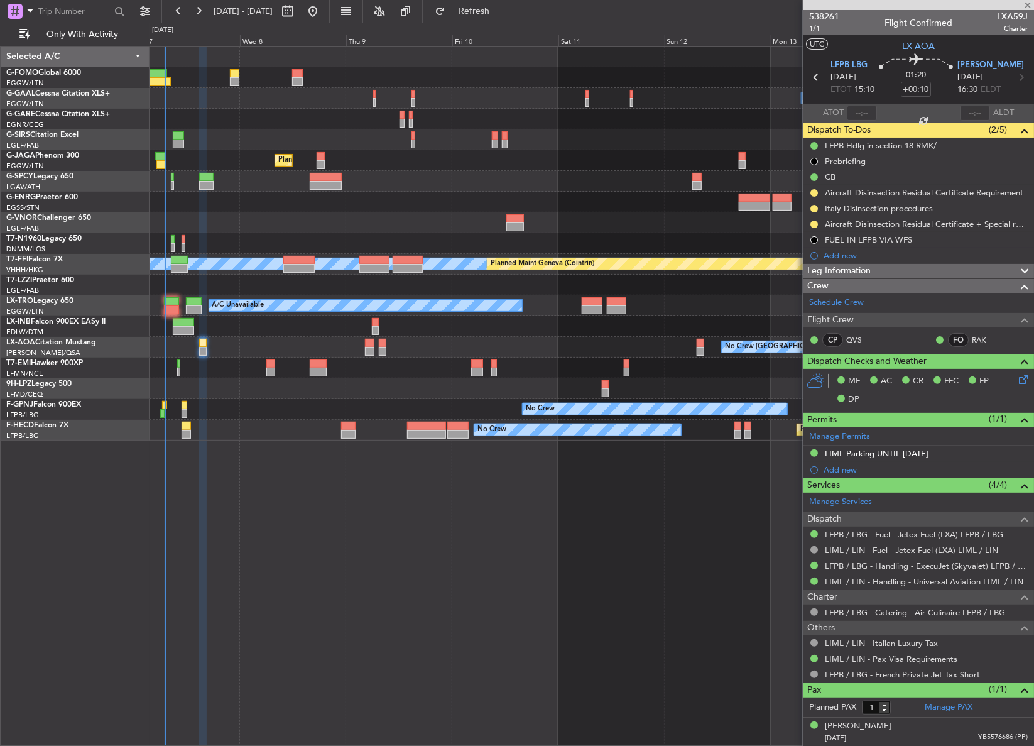
type input "+00:35"
type input "05:18"
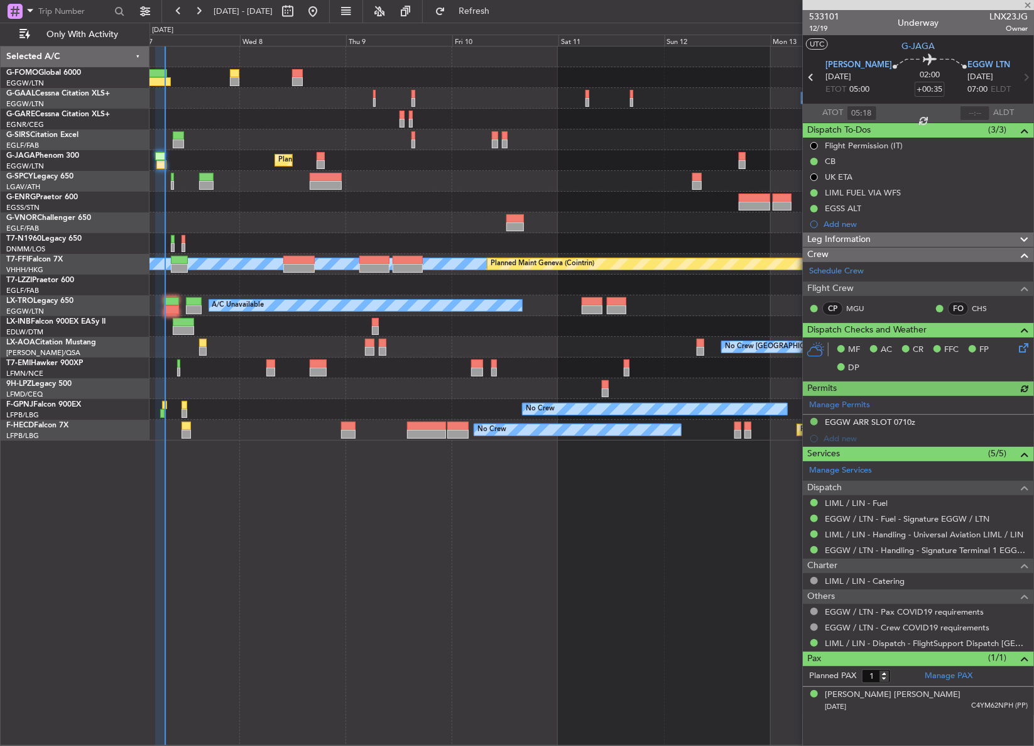
click at [967, 113] on div at bounding box center [975, 113] width 30 height 15
click at [970, 110] on div at bounding box center [975, 113] width 30 height 15
click at [975, 116] on input "text" at bounding box center [975, 113] width 30 height 15
click at [467, 547] on div "Owner A/C Unavailable Owner A/C Unavailable Planned Maint [GEOGRAPHIC_DATA] ([G…" at bounding box center [591, 396] width 884 height 700
type input "07:01"
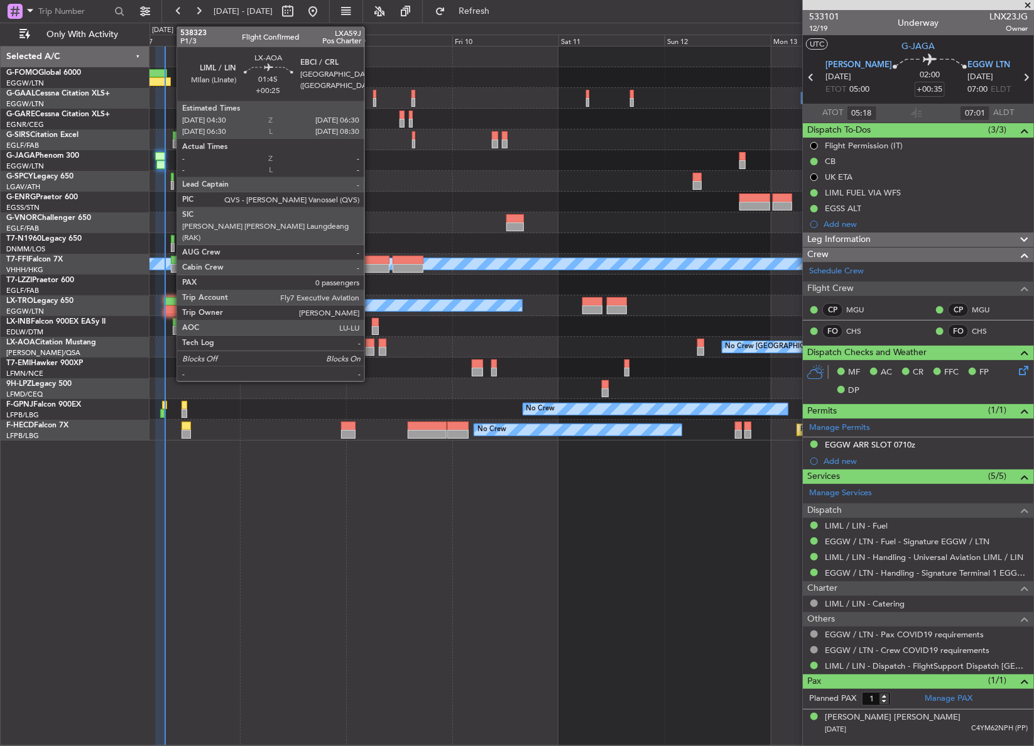
click at [370, 347] on div at bounding box center [370, 351] width 9 height 9
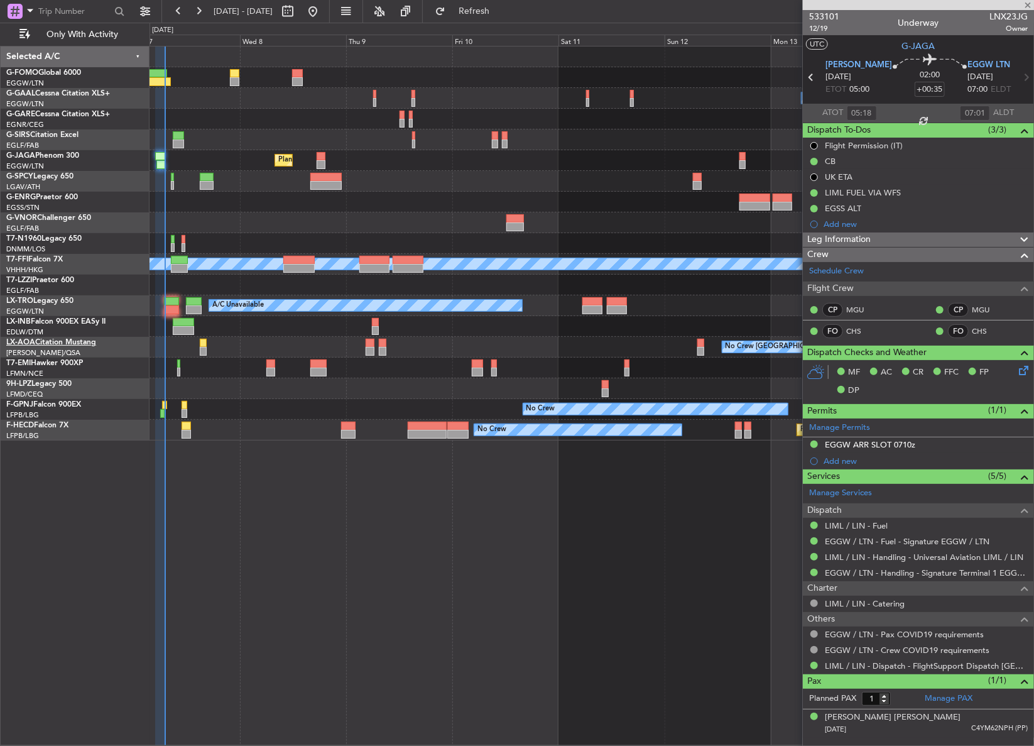
type input "+00:25"
type input "0"
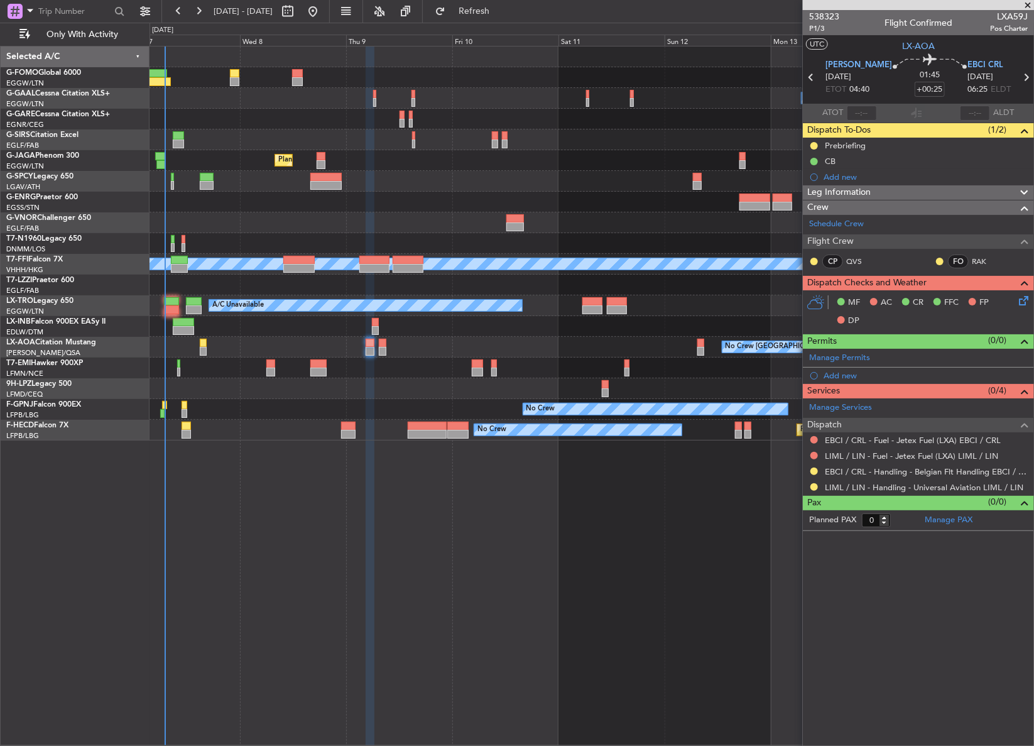
click at [813, 475] on div "EBCI / CRL - Handling - Belgian Flt Handling EBCI / CRL" at bounding box center [918, 472] width 231 height 16
click at [813, 471] on button at bounding box center [814, 471] width 8 height 8
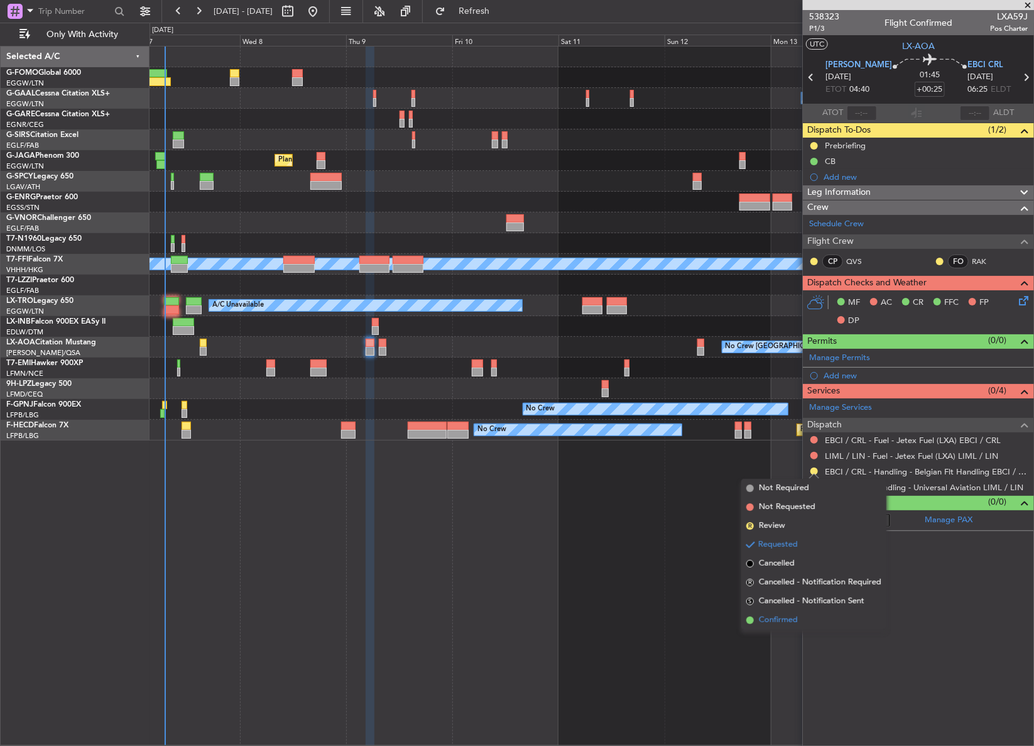
click at [781, 614] on span "Confirmed" at bounding box center [778, 620] width 39 height 13
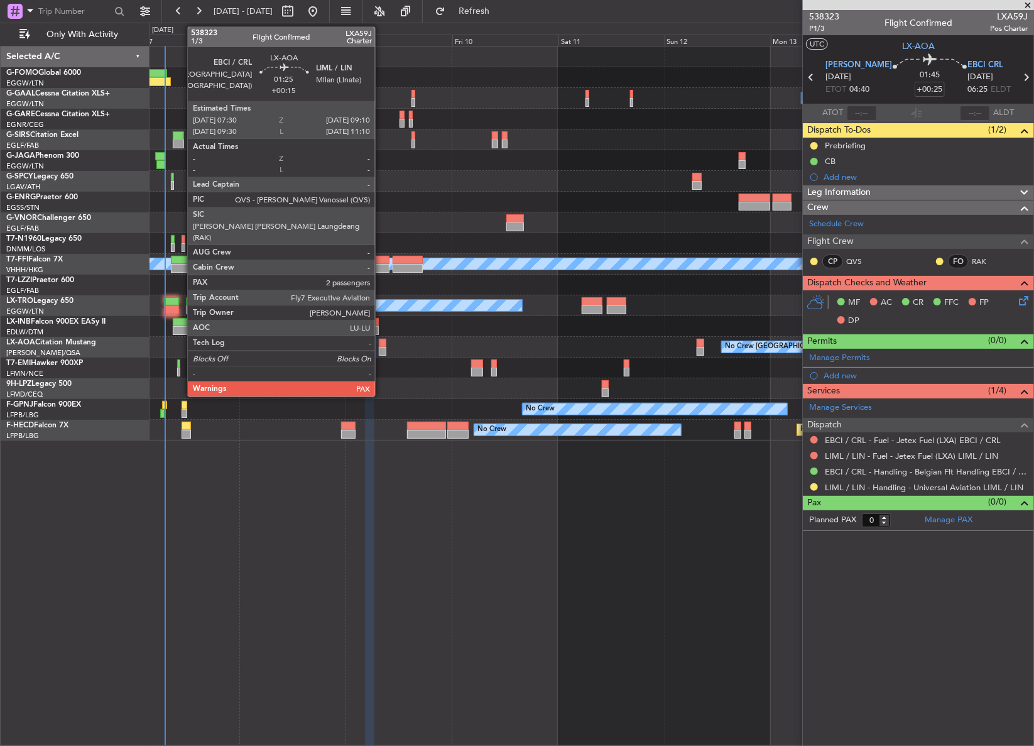
click at [381, 342] on div at bounding box center [383, 343] width 8 height 9
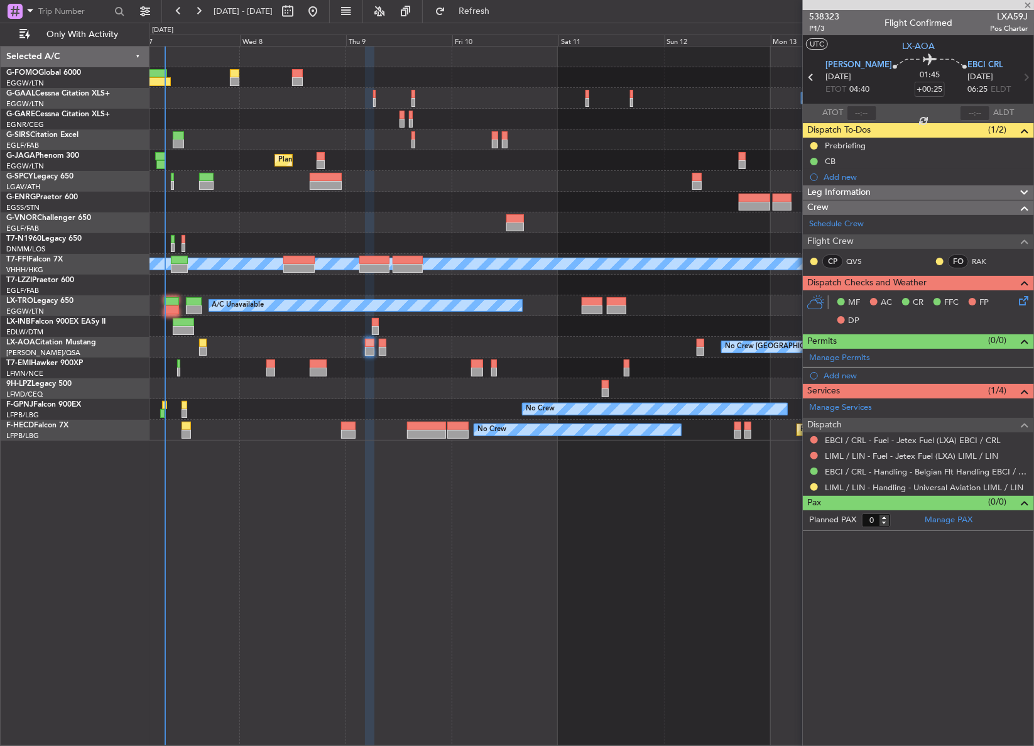
type input "+00:15"
type input "2"
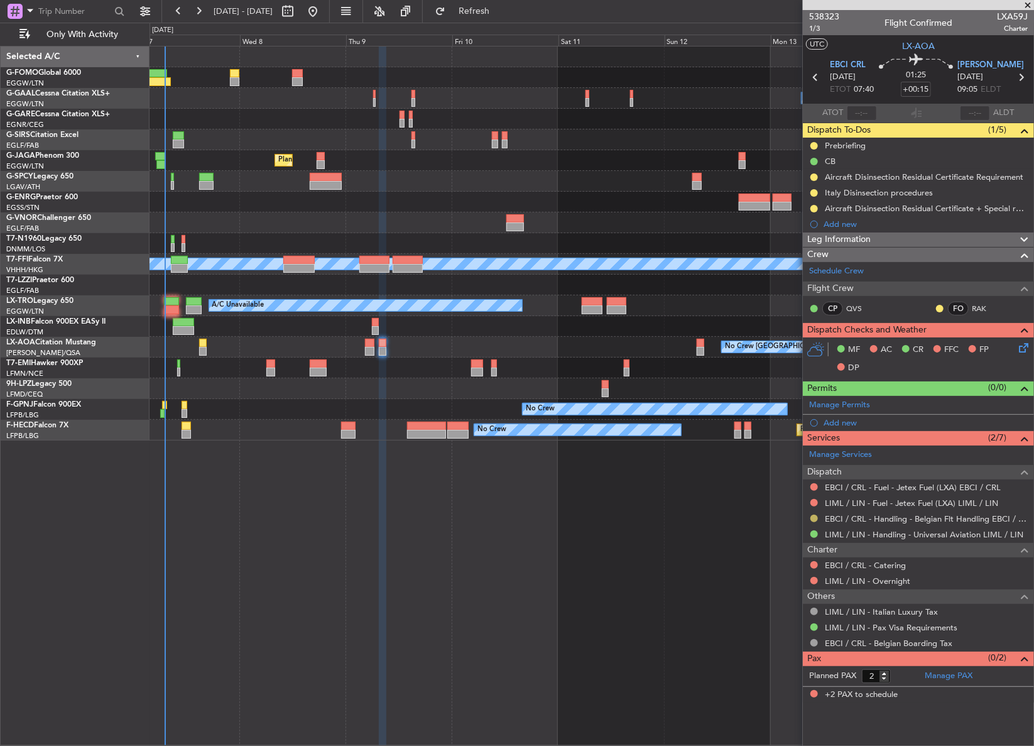
click at [817, 516] on button at bounding box center [814, 518] width 8 height 8
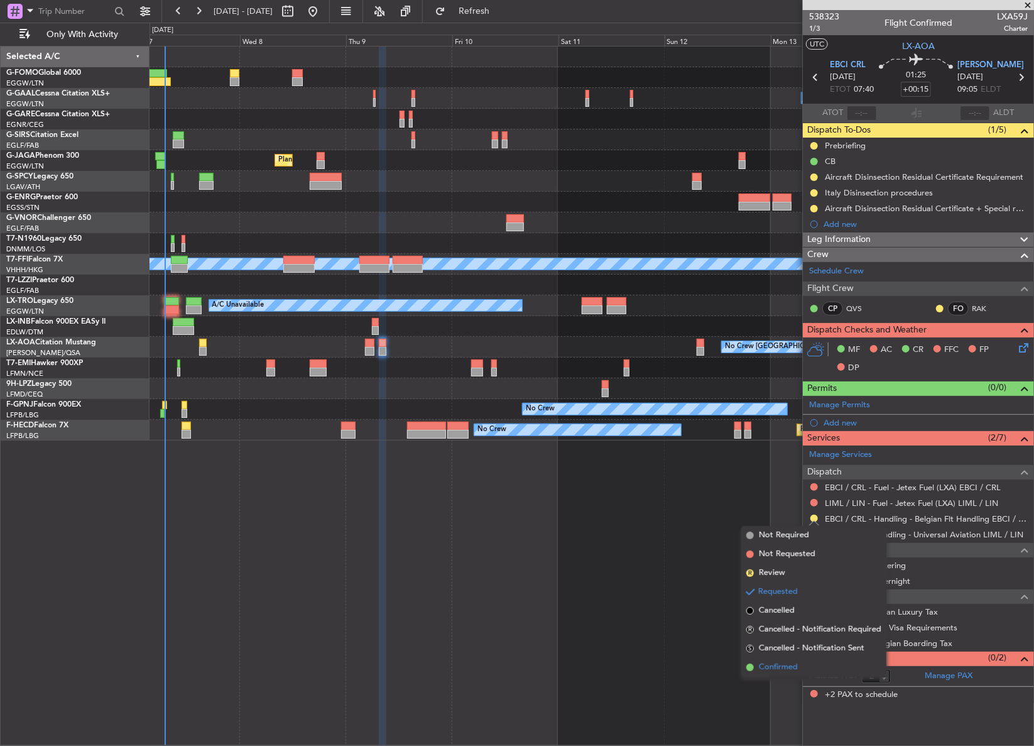
click at [756, 664] on li "Confirmed" at bounding box center [813, 667] width 145 height 19
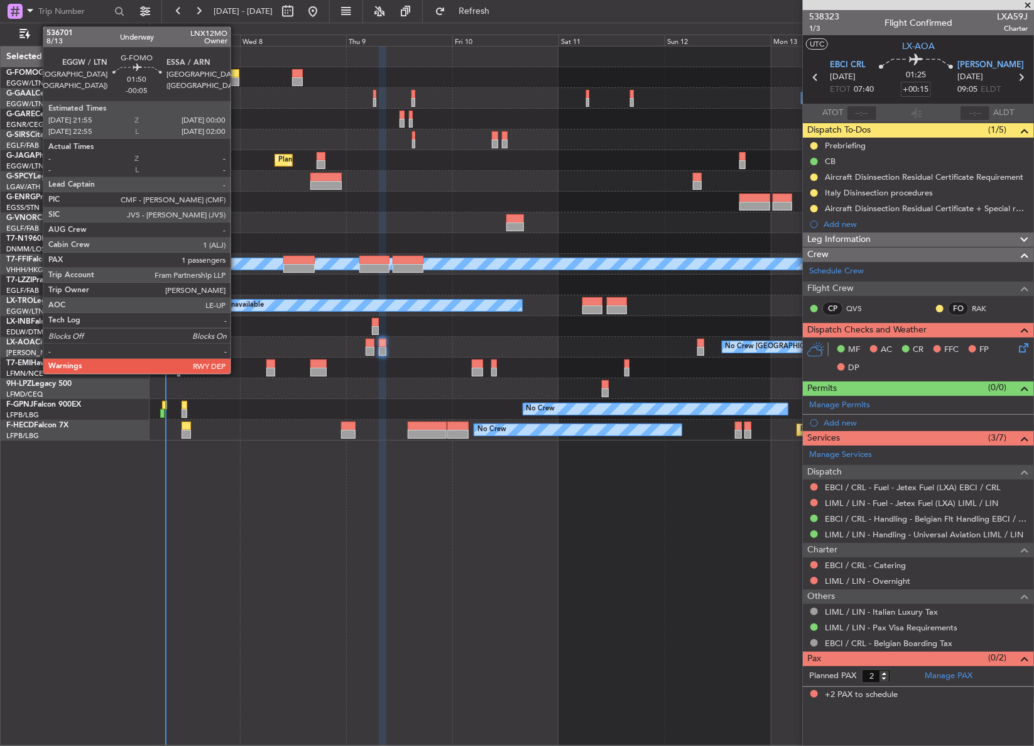
click at [236, 84] on div at bounding box center [234, 81] width 9 height 9
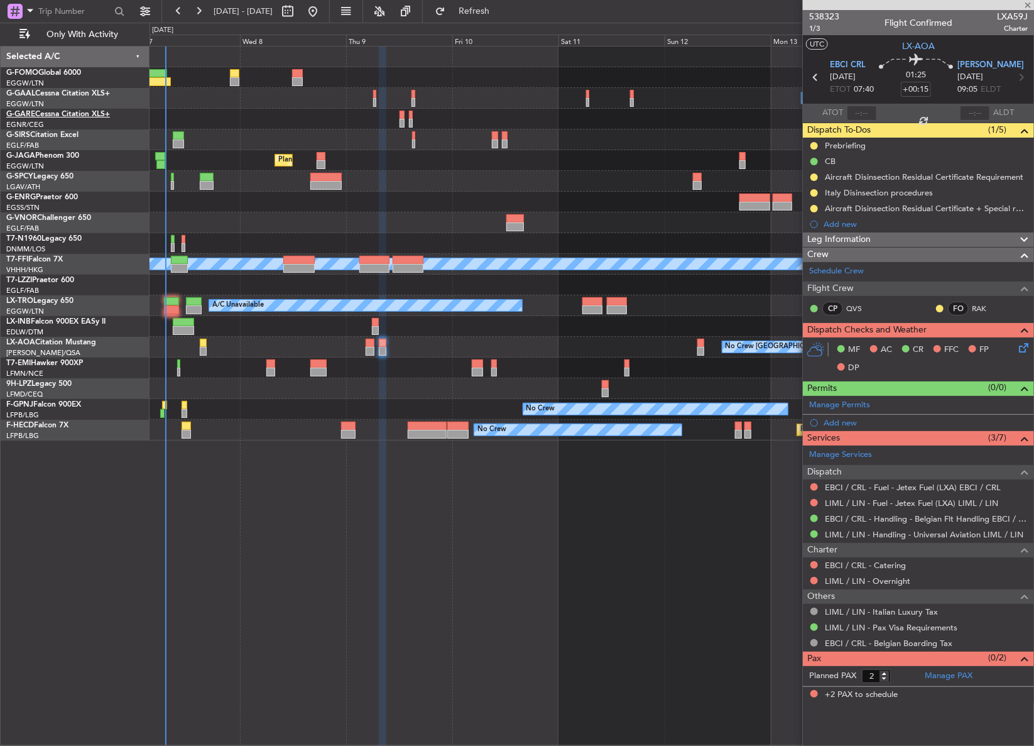
type input "-00:05"
type input "1"
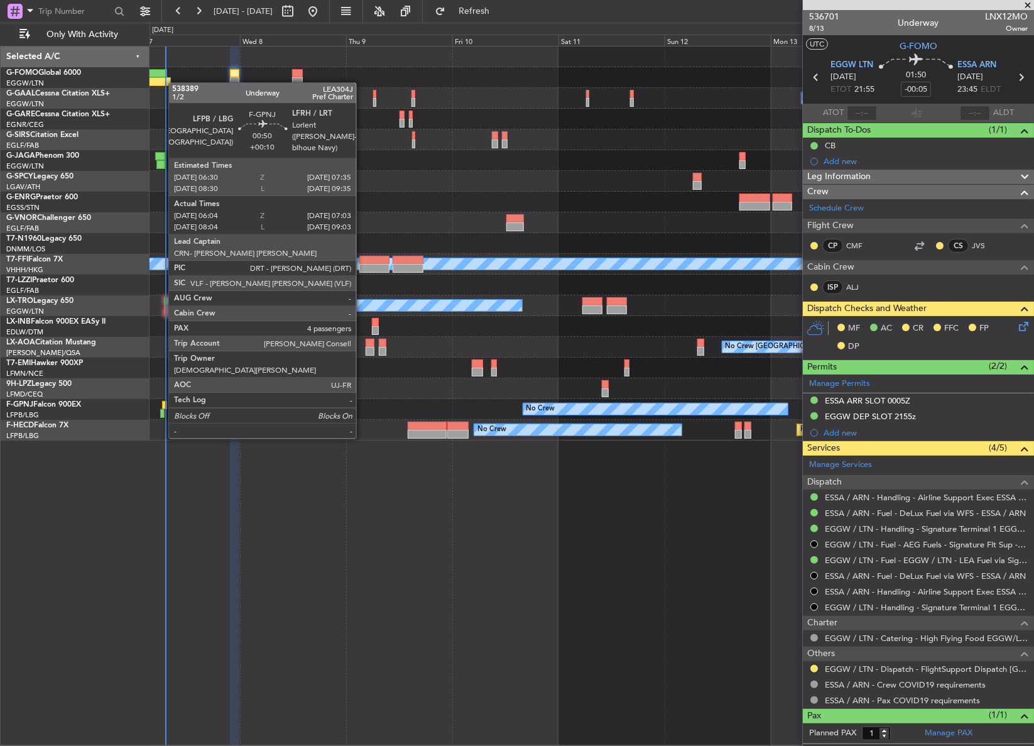
click at [162, 413] on div at bounding box center [162, 413] width 4 height 9
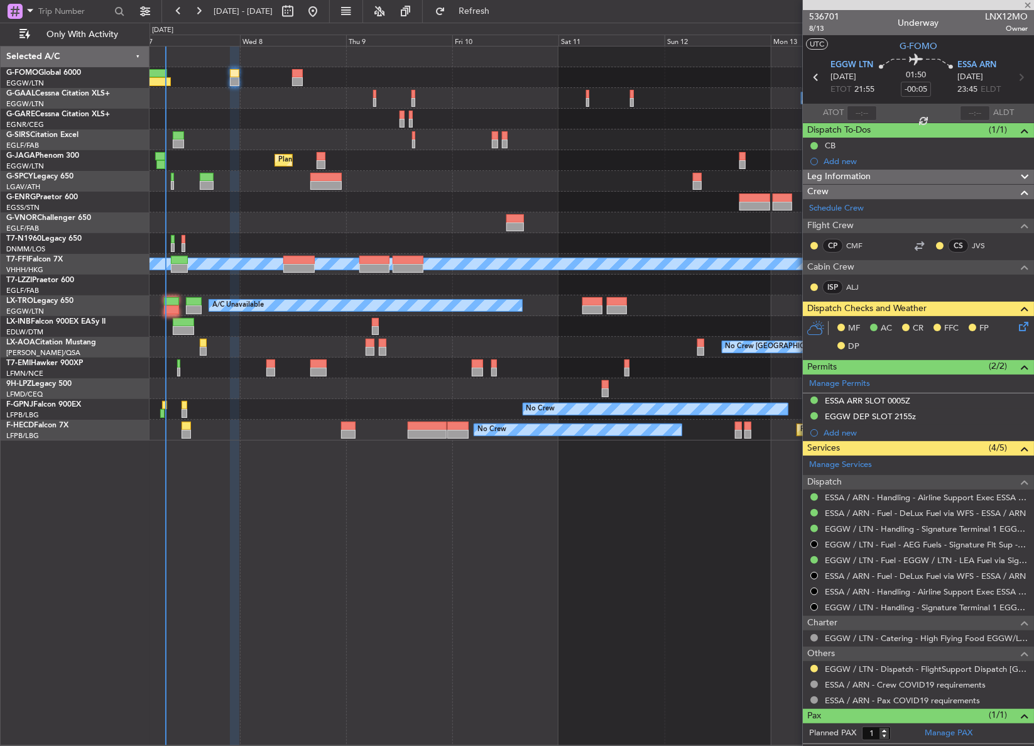
type input "+00:10"
type input "06:14"
type input "06:58"
type input "4"
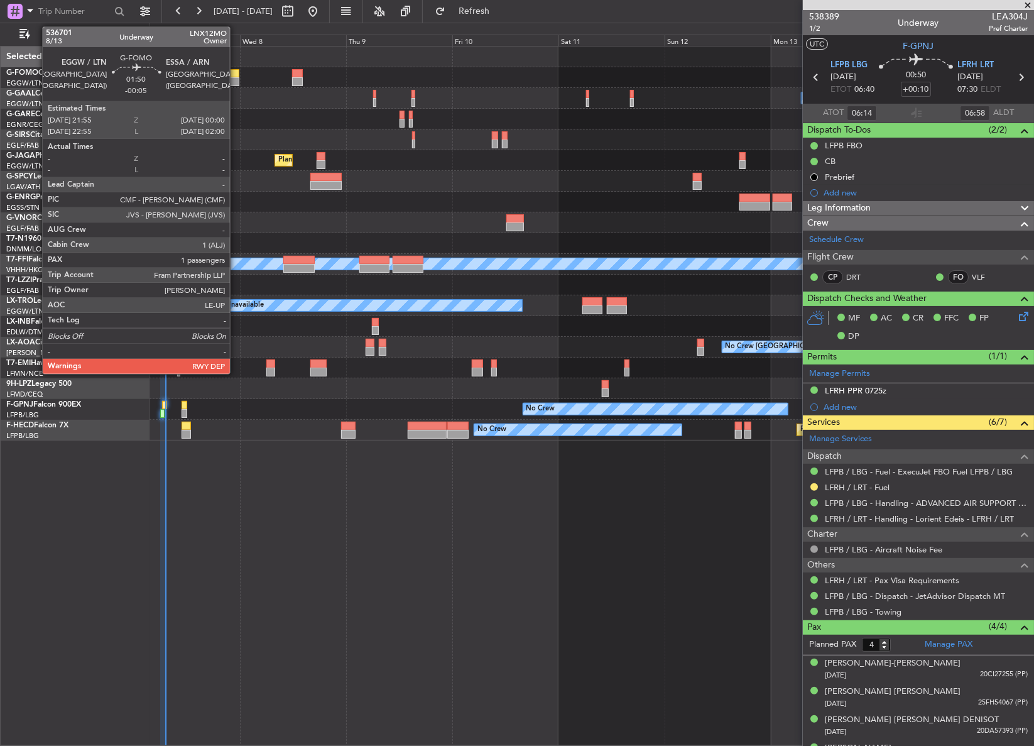
click at [236, 84] on div at bounding box center [234, 81] width 9 height 9
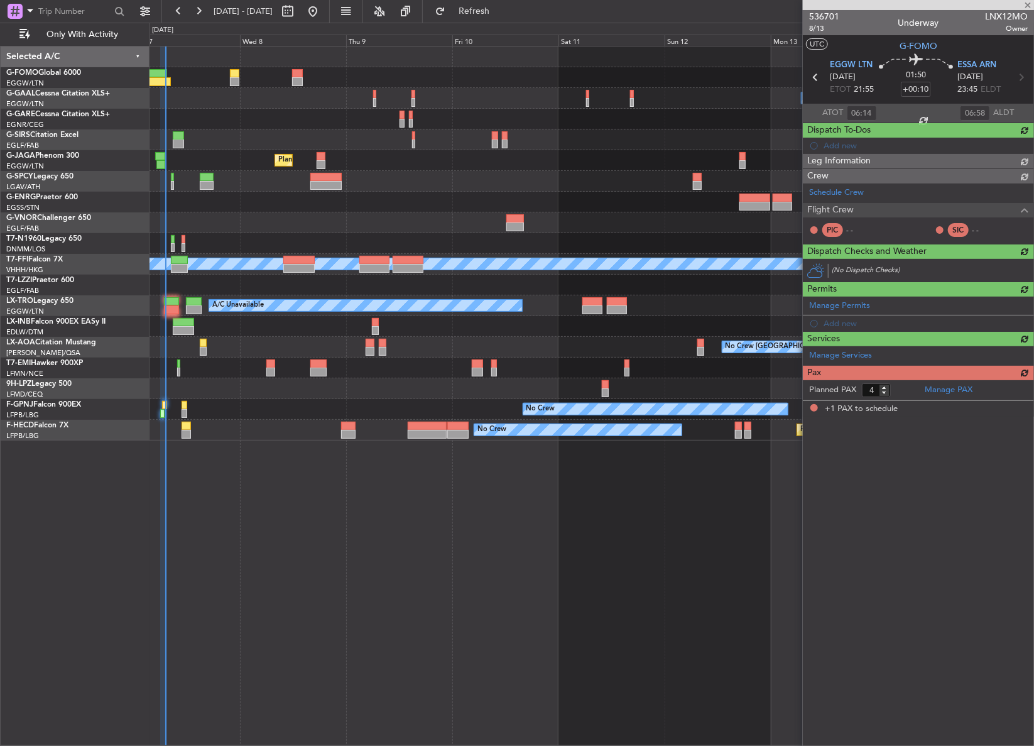
type input "-00:05"
type input "1"
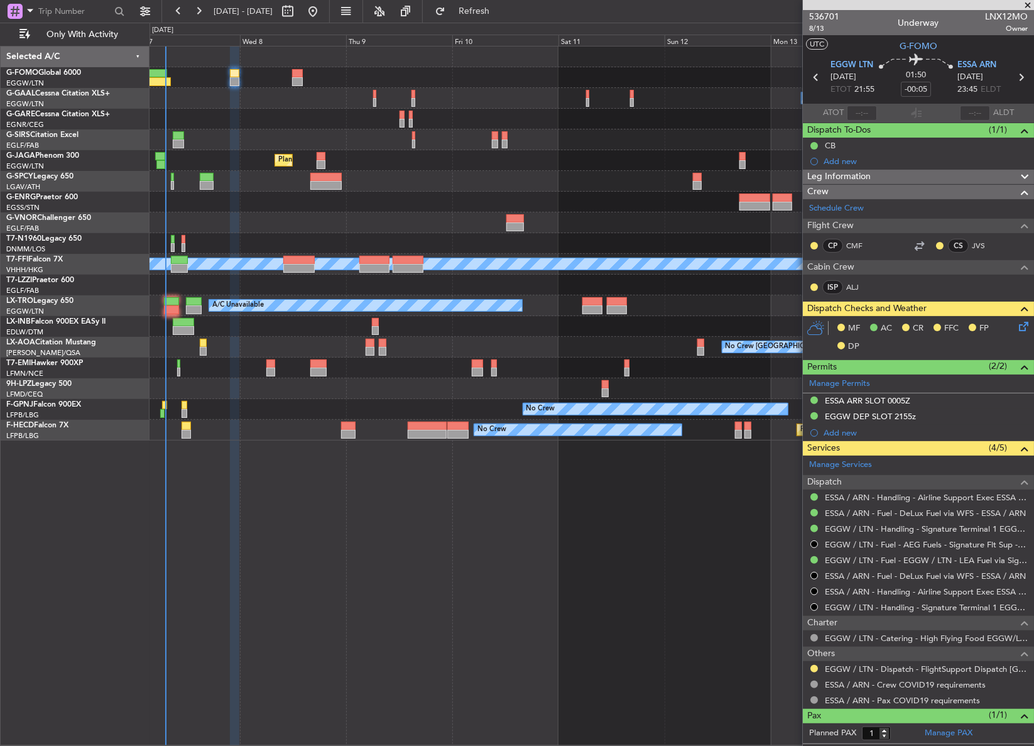
click at [1016, 328] on icon at bounding box center [1021, 324] width 10 height 10
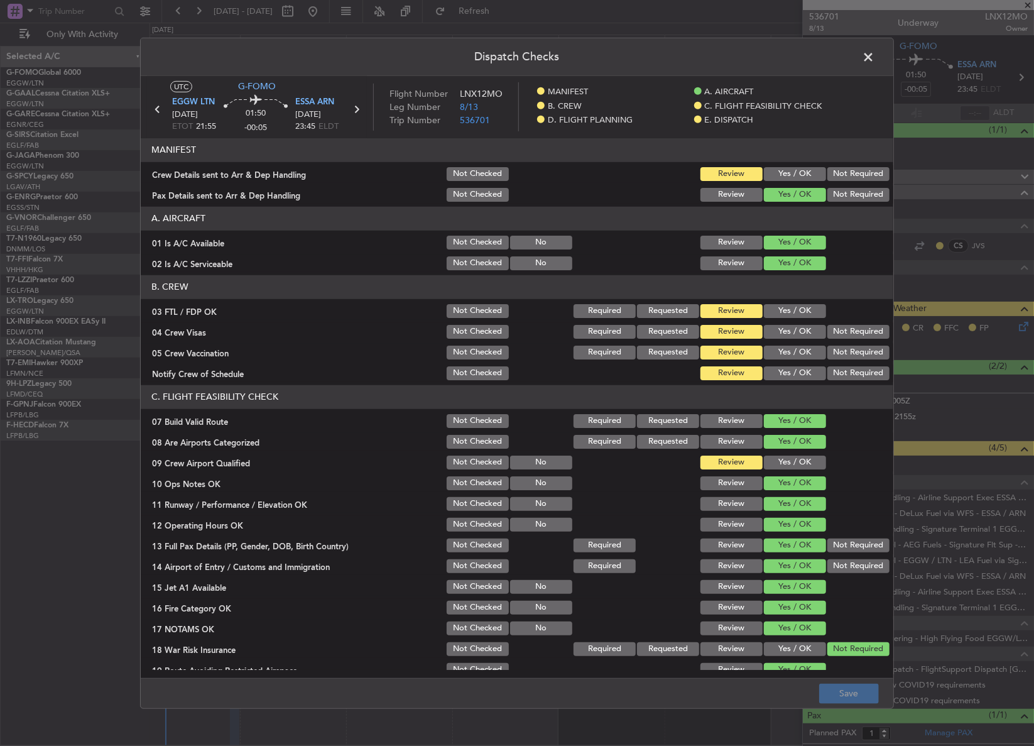
click at [796, 168] on button "Yes / OK" at bounding box center [795, 174] width 62 height 14
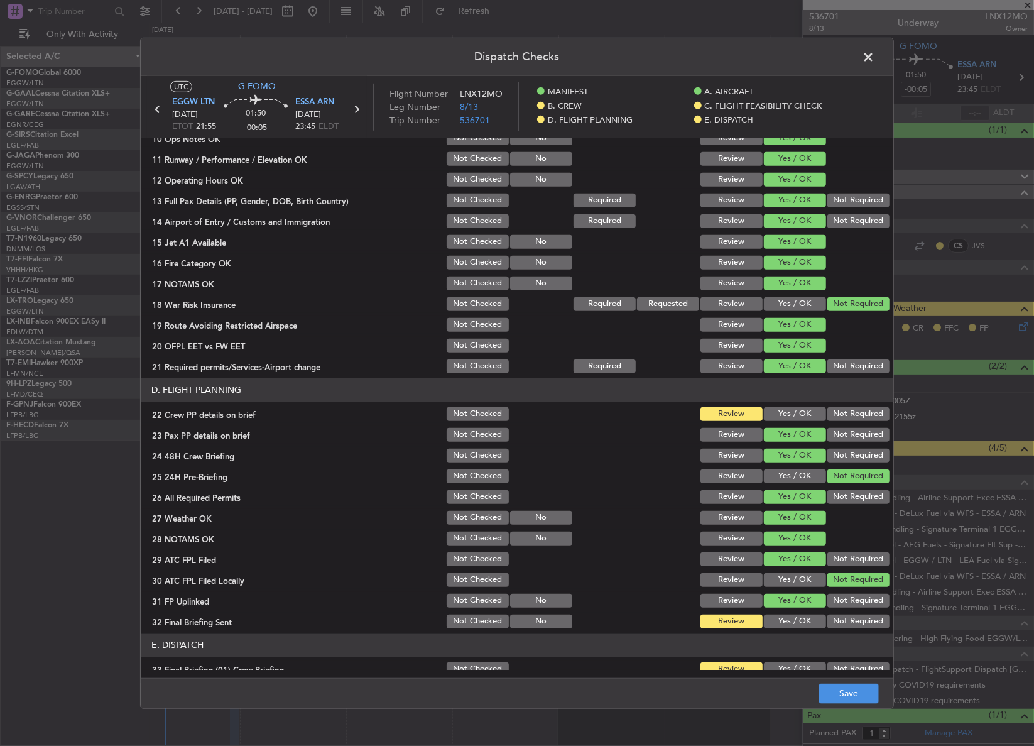
scroll to position [399, 0]
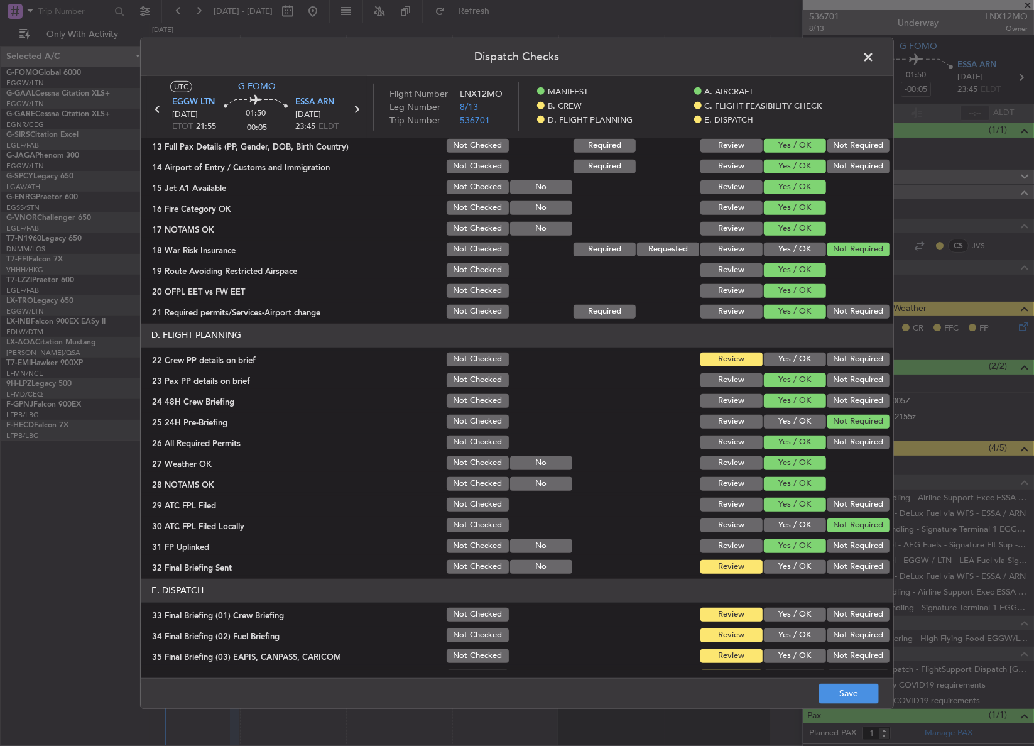
click at [777, 362] on button "Yes / OK" at bounding box center [795, 359] width 62 height 14
click at [777, 563] on button "Yes / OK" at bounding box center [795, 567] width 62 height 14
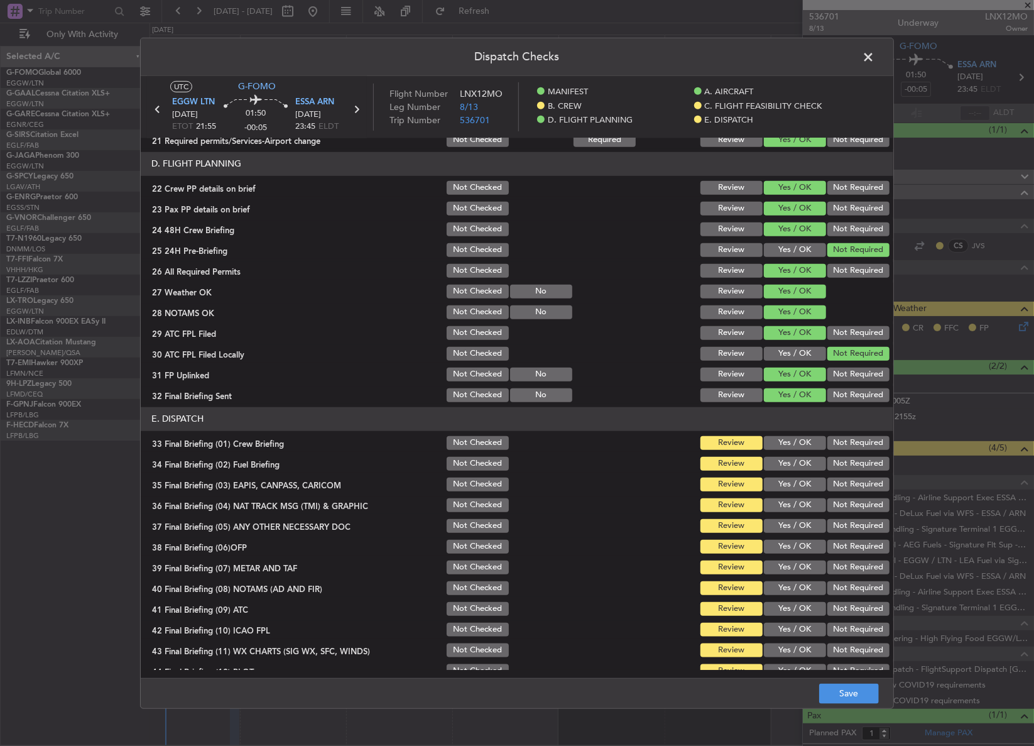
click at [771, 437] on button "Yes / OK" at bounding box center [795, 443] width 62 height 14
click at [774, 452] on section "E. DISPATCH 33 Final Briefing (01) Crew Briefing Not Checked Review Yes / OK No…" at bounding box center [517, 543] width 752 height 273
click at [782, 465] on button "Yes / OK" at bounding box center [795, 464] width 62 height 14
drag, startPoint x: 848, startPoint y: 490, endPoint x: 844, endPoint y: 497, distance: 8.4
click at [847, 490] on div "Not Required" at bounding box center [856, 484] width 63 height 18
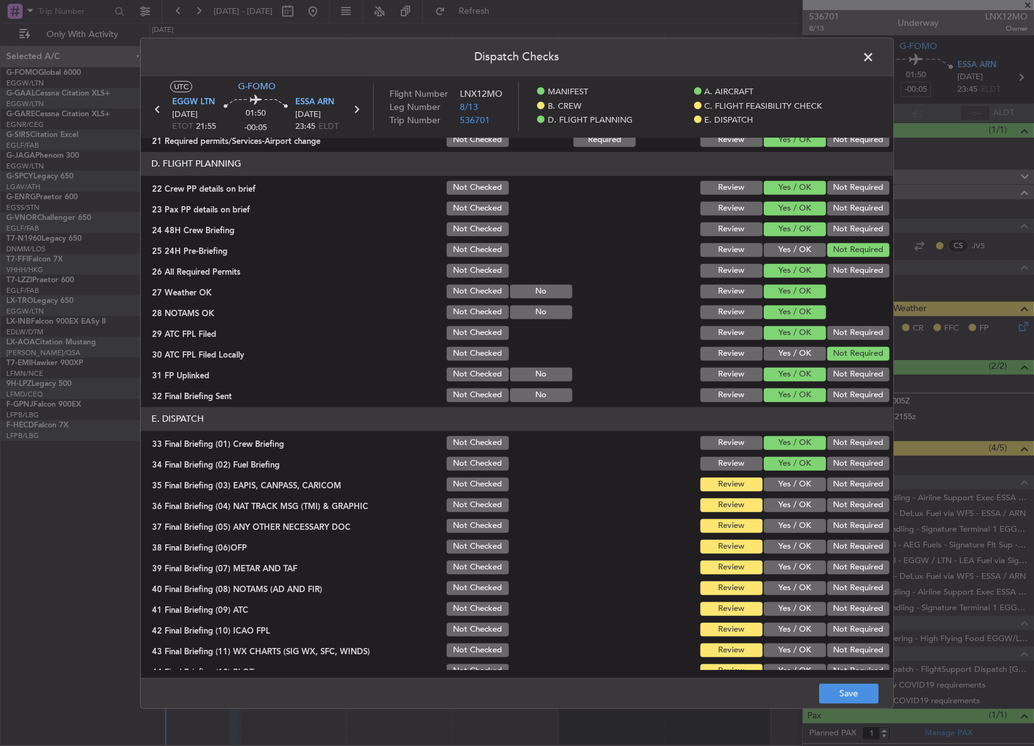
click at [841, 505] on button "Not Required" at bounding box center [858, 505] width 62 height 14
click at [831, 481] on button "Not Required" at bounding box center [858, 484] width 62 height 14
click at [796, 529] on button "Yes / OK" at bounding box center [795, 526] width 62 height 14
drag, startPoint x: 794, startPoint y: 538, endPoint x: 793, endPoint y: 544, distance: 6.3
click at [794, 540] on div "Yes / OK" at bounding box center [793, 547] width 63 height 18
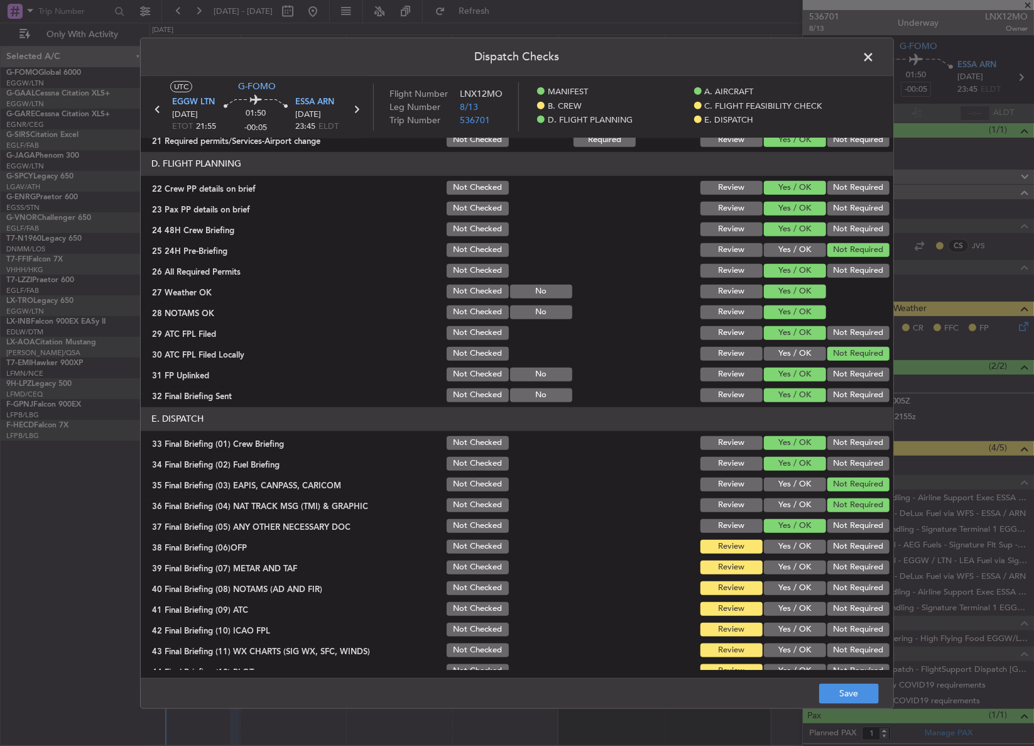
click at [793, 545] on button "Yes / OK" at bounding box center [795, 547] width 62 height 14
click at [787, 562] on button "Yes / OK" at bounding box center [795, 567] width 62 height 14
click at [786, 583] on button "Yes / OK" at bounding box center [795, 588] width 62 height 14
click at [786, 604] on button "Yes / OK" at bounding box center [795, 609] width 62 height 14
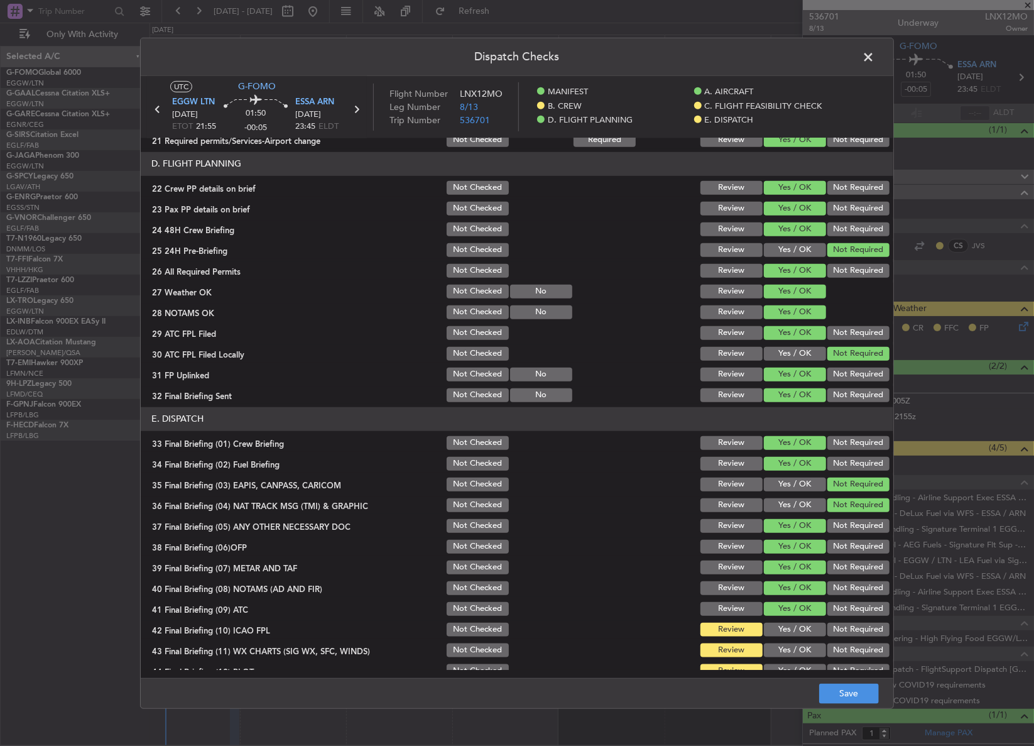
scroll to position [583, 0]
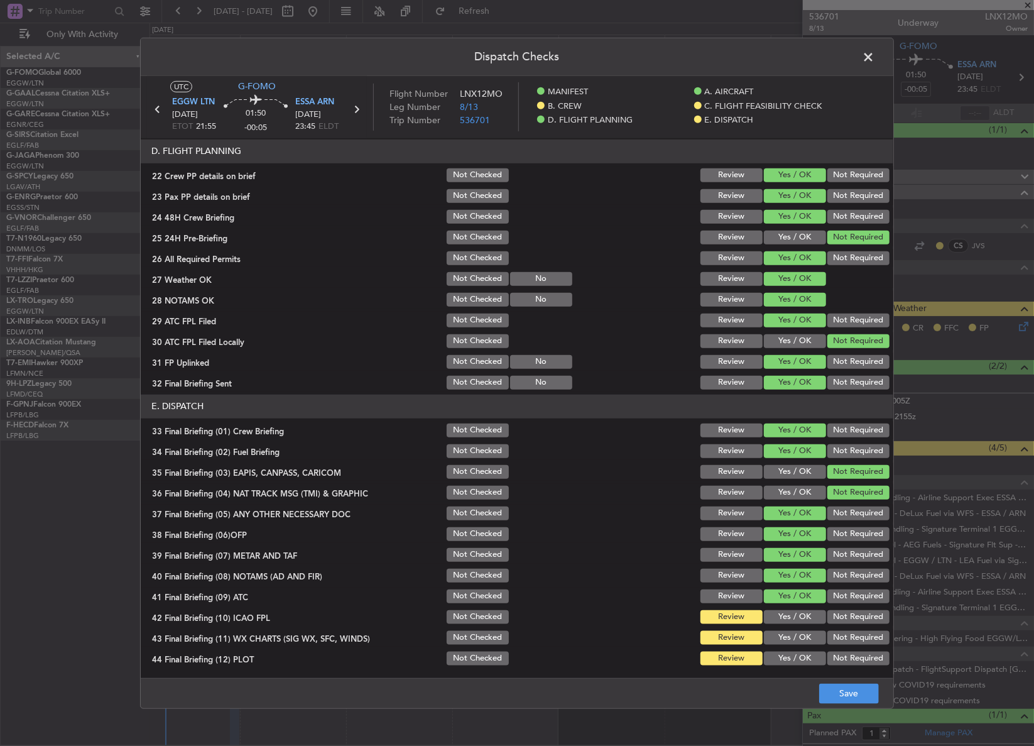
click at [829, 615] on button "Not Required" at bounding box center [858, 617] width 62 height 14
click at [793, 638] on button "Yes / OK" at bounding box center [795, 638] width 62 height 14
click at [827, 651] on button "Not Required" at bounding box center [858, 658] width 62 height 14
click at [823, 704] on footer "Save" at bounding box center [517, 693] width 752 height 30
click at [827, 703] on footer "Save" at bounding box center [517, 693] width 752 height 30
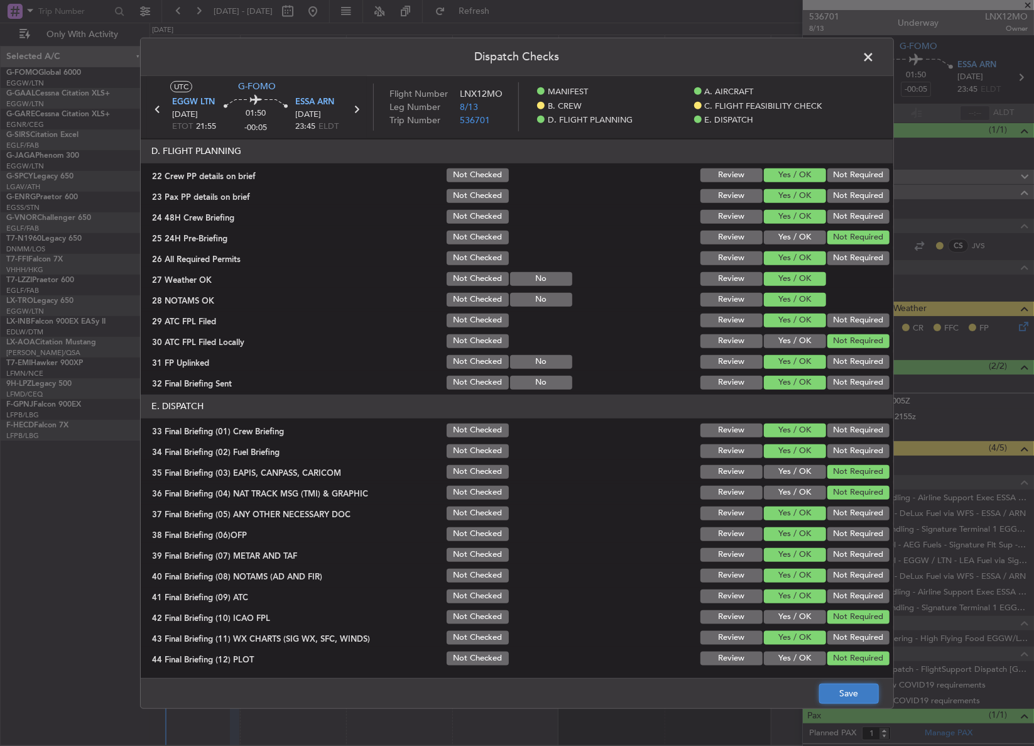
click at [830, 697] on button "Save" at bounding box center [849, 693] width 60 height 20
click at [874, 55] on span at bounding box center [874, 59] width 0 height 25
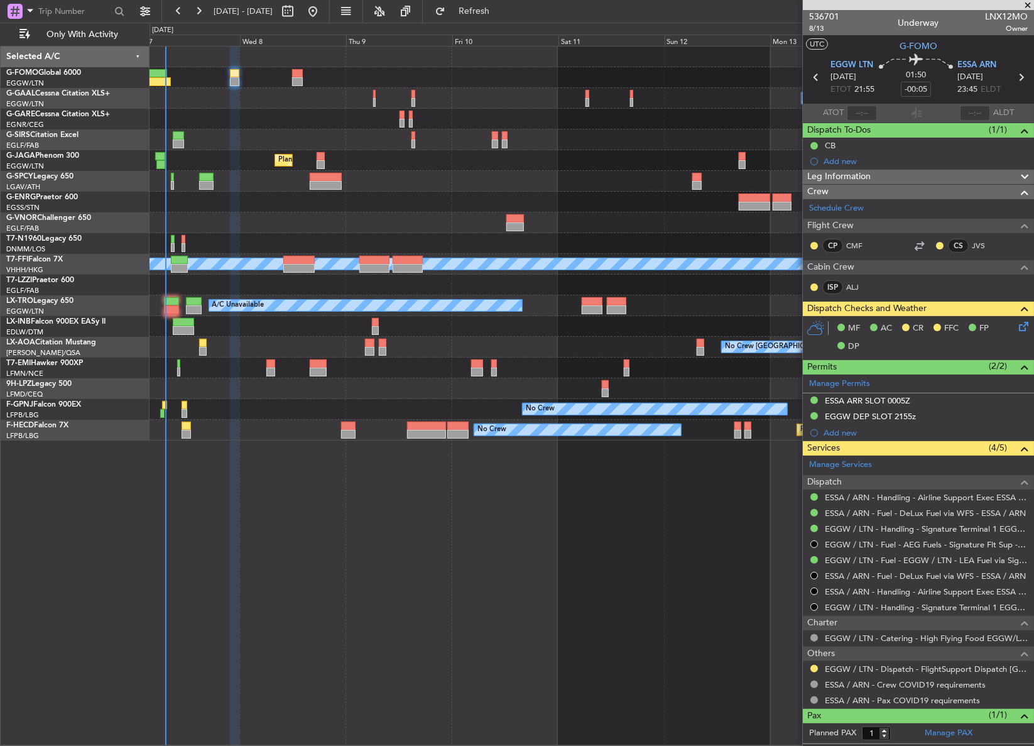
scroll to position [24, 0]
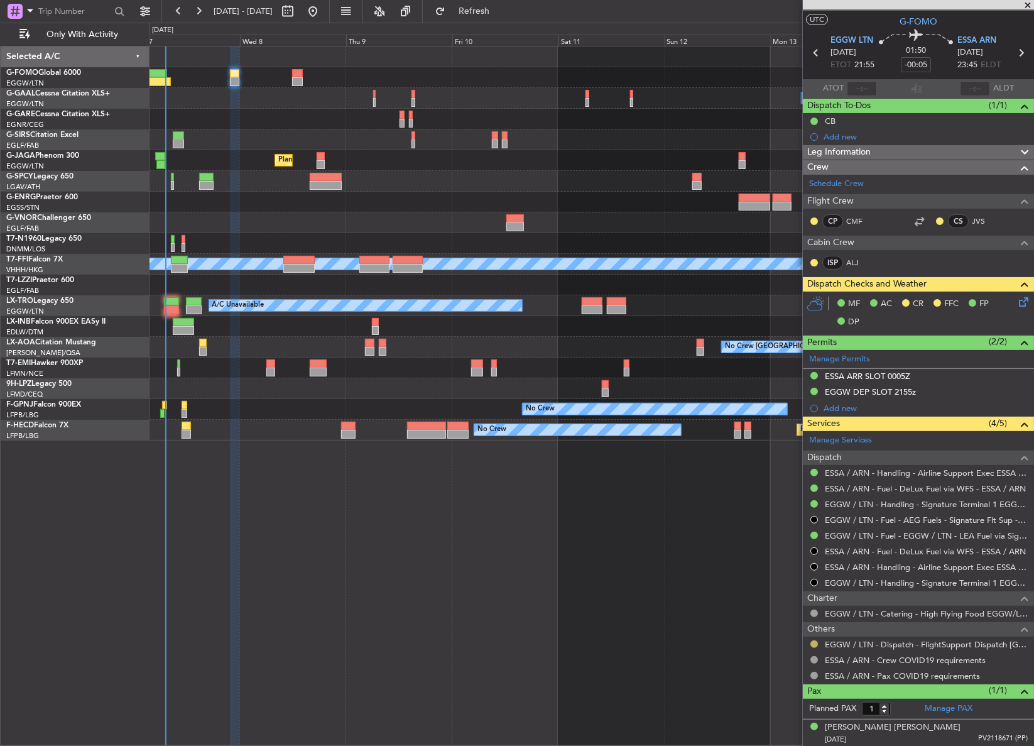
click at [813, 645] on button at bounding box center [814, 644] width 8 height 8
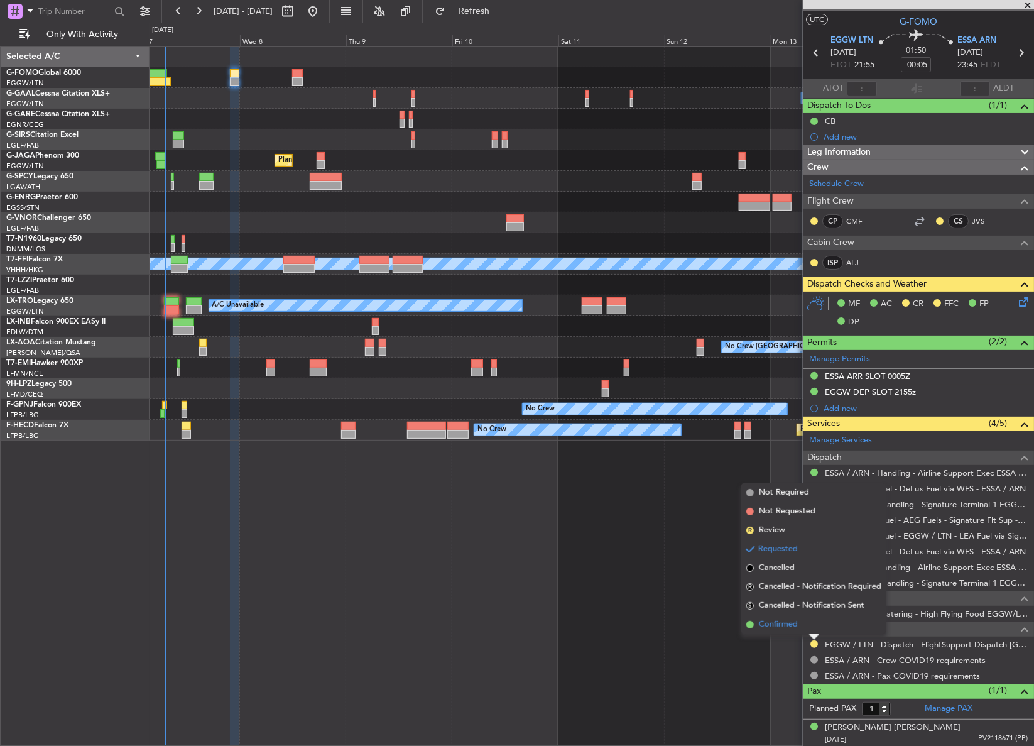
click at [784, 632] on li "Confirmed" at bounding box center [813, 624] width 145 height 19
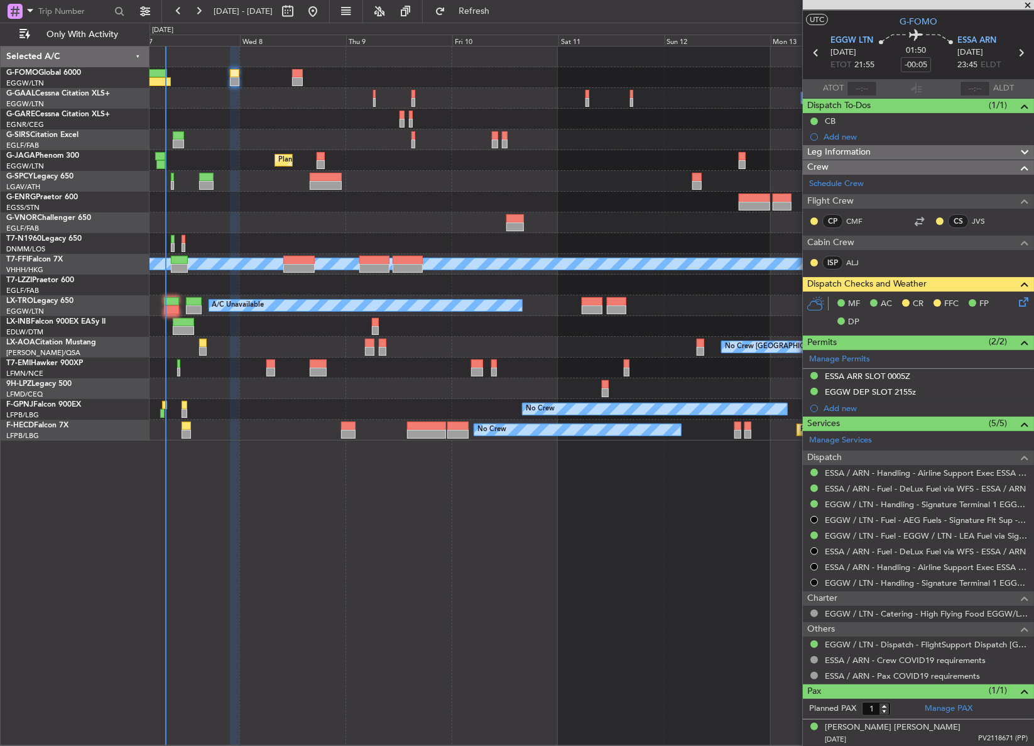
scroll to position [0, 0]
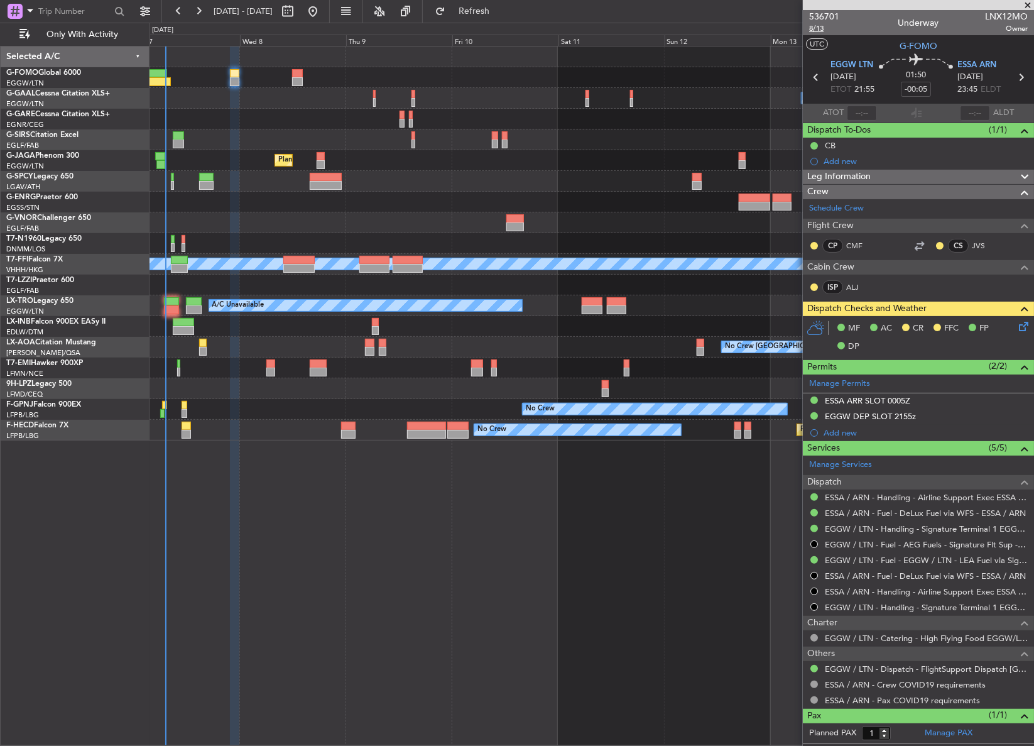
click at [818, 34] on mat-tooltip-component "Leg Number" at bounding box center [824, 50] width 62 height 33
click at [818, 31] on span "8/13" at bounding box center [824, 28] width 30 height 11
click at [484, 9] on button "Refresh" at bounding box center [466, 11] width 75 height 20
click at [320, 110] on div at bounding box center [591, 119] width 884 height 21
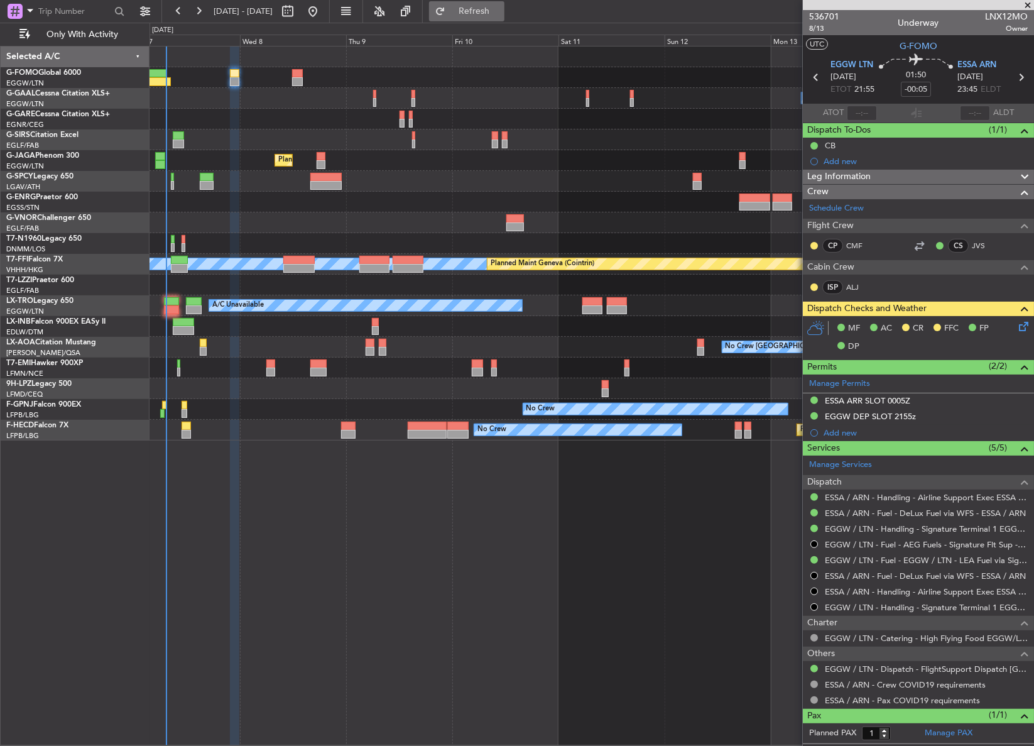
click at [501, 8] on span "Refresh" at bounding box center [474, 11] width 53 height 9
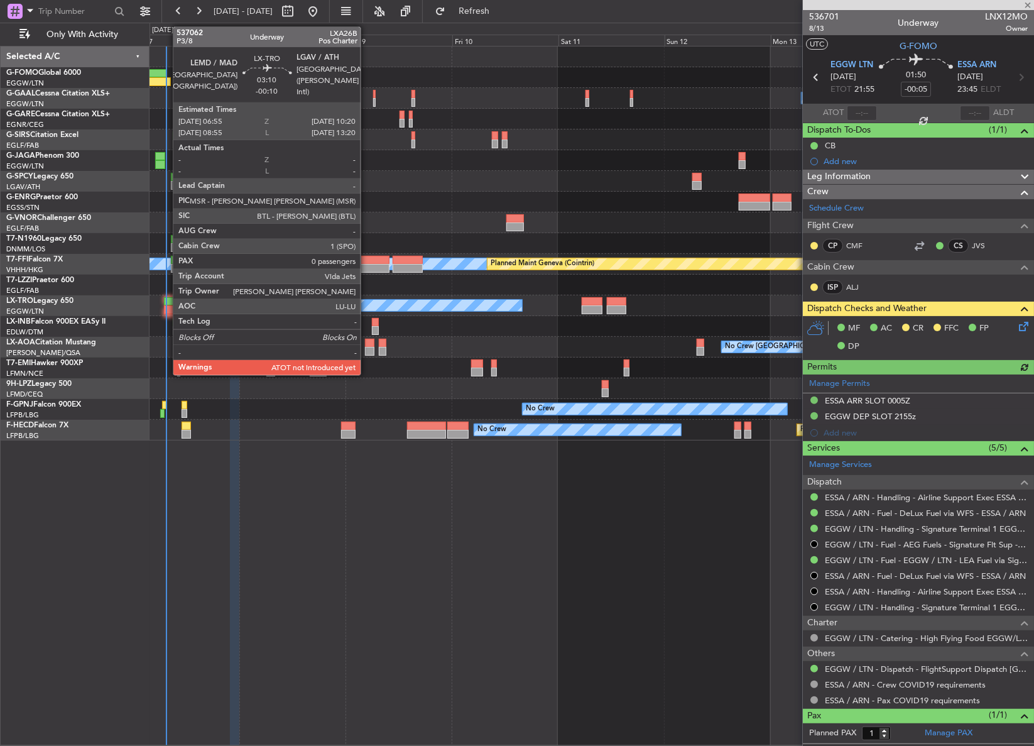
click at [166, 301] on div at bounding box center [172, 301] width 16 height 9
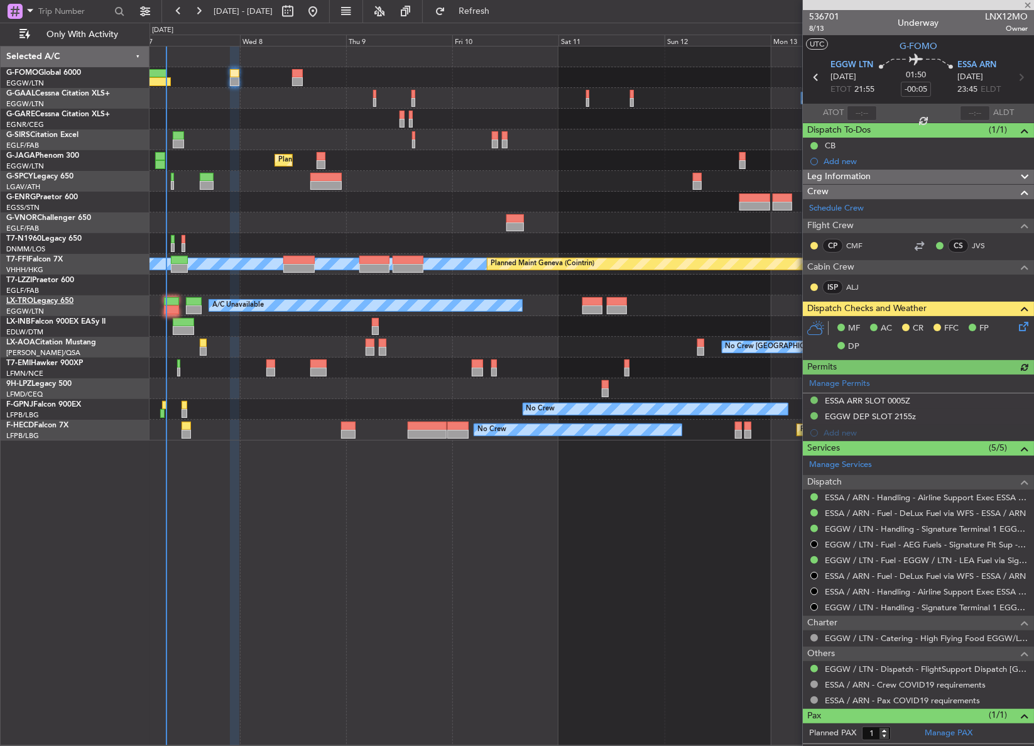
type input "-00:10"
type input "0"
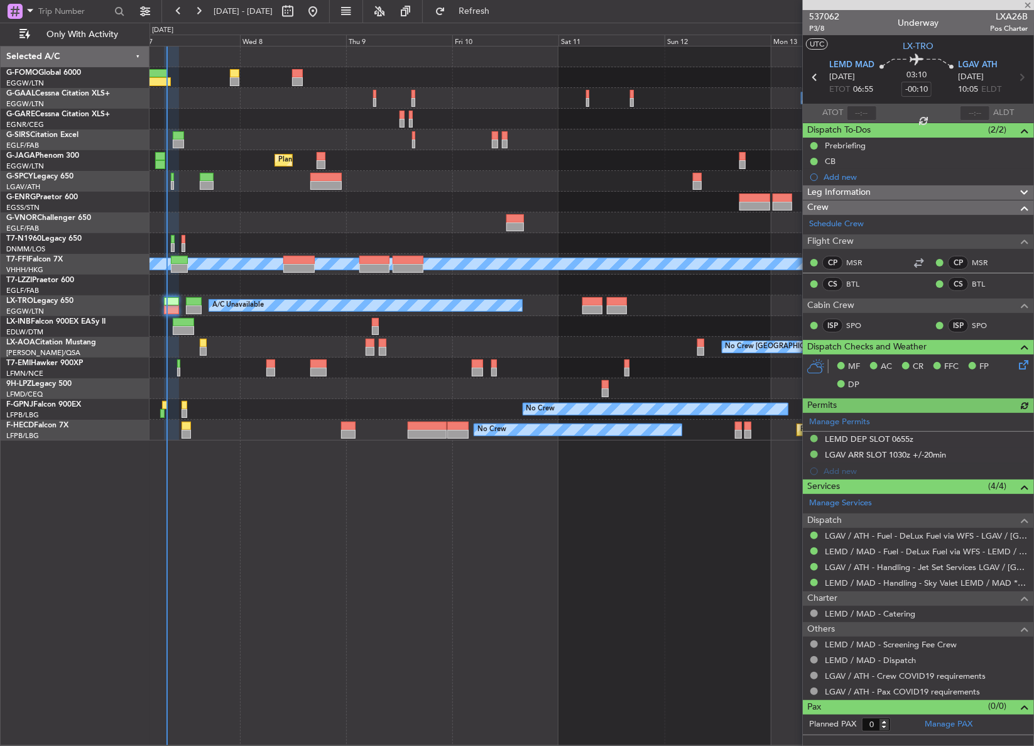
type input "07:26"
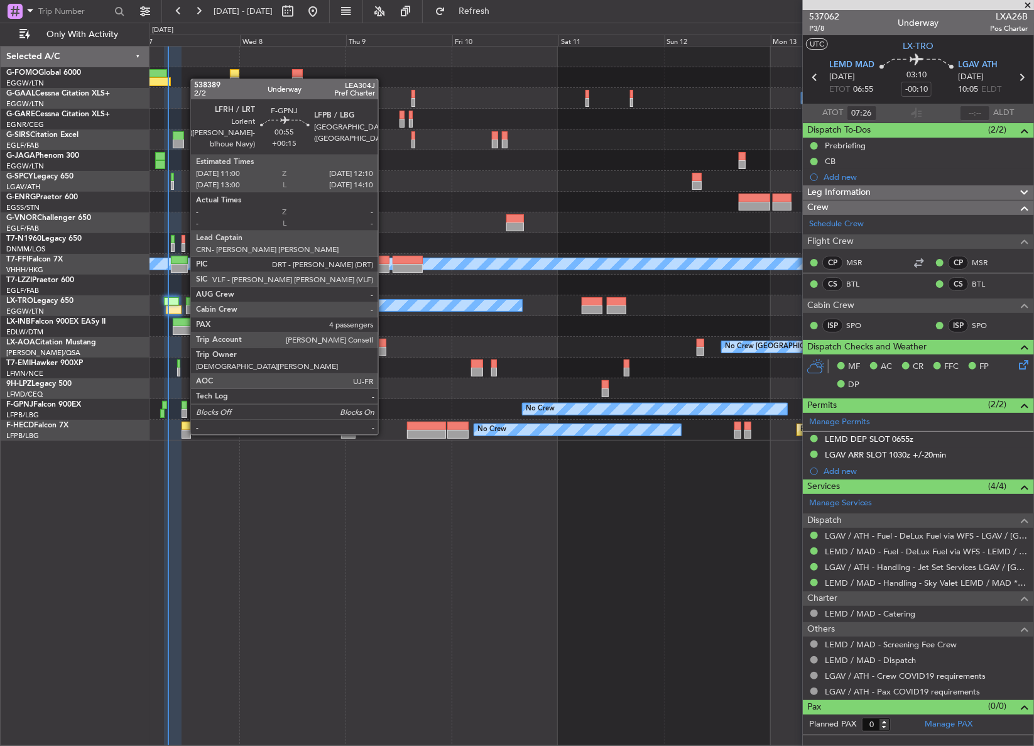
click at [184, 410] on div at bounding box center [185, 413] width 6 height 9
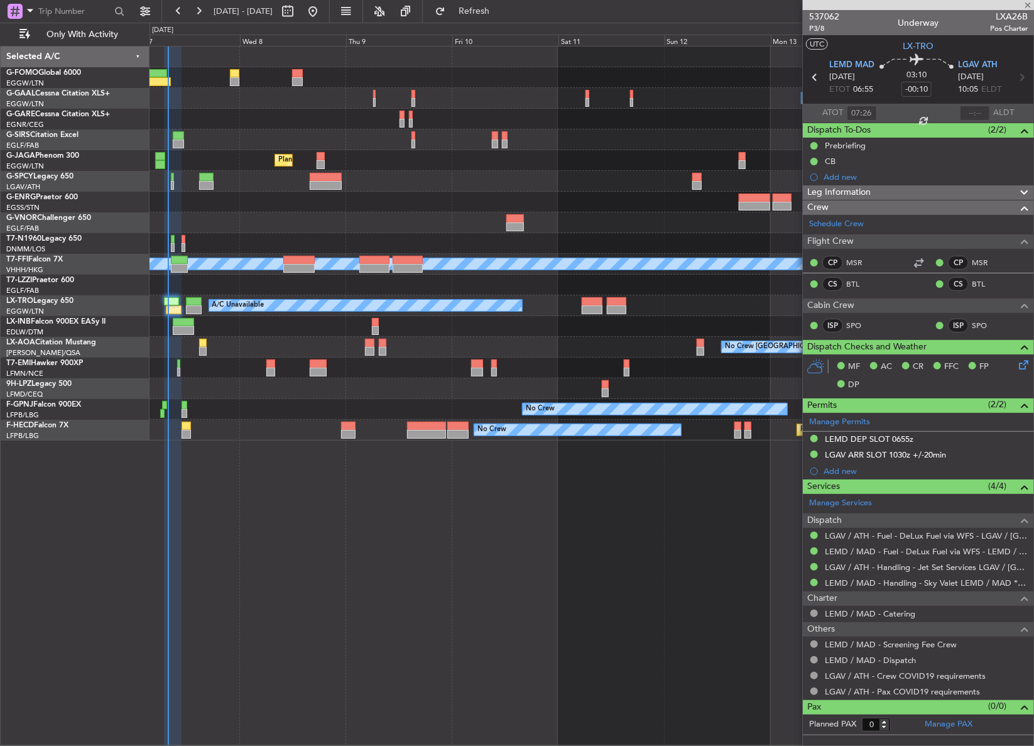
type input "+00:15"
type input "4"
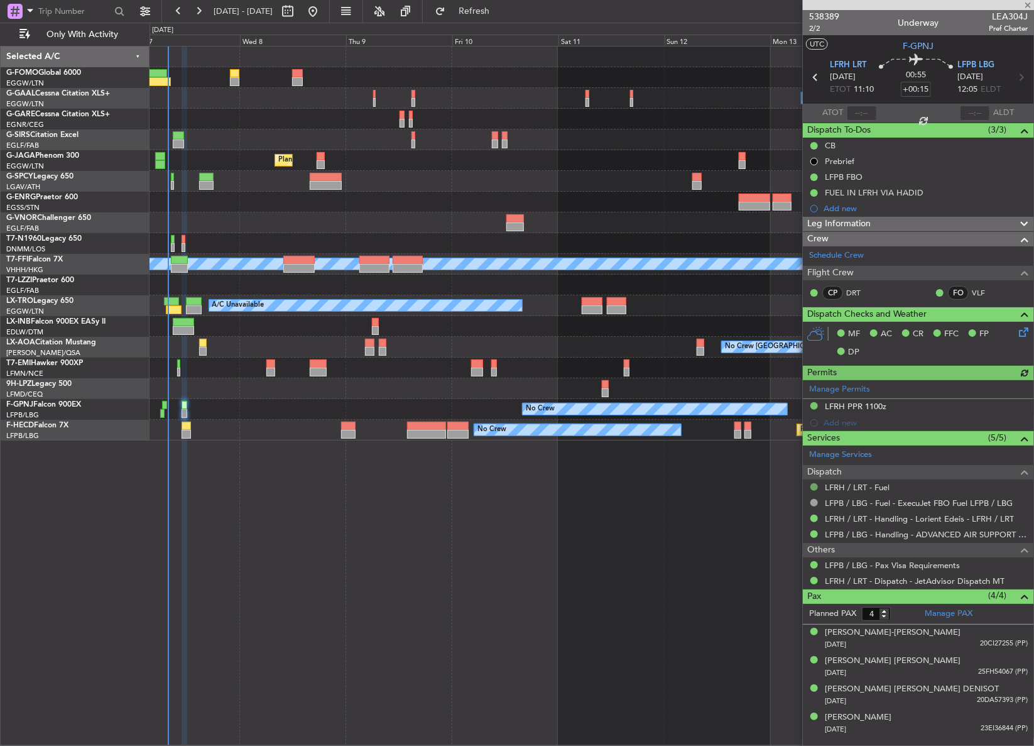
click at [817, 488] on button at bounding box center [814, 487] width 8 height 8
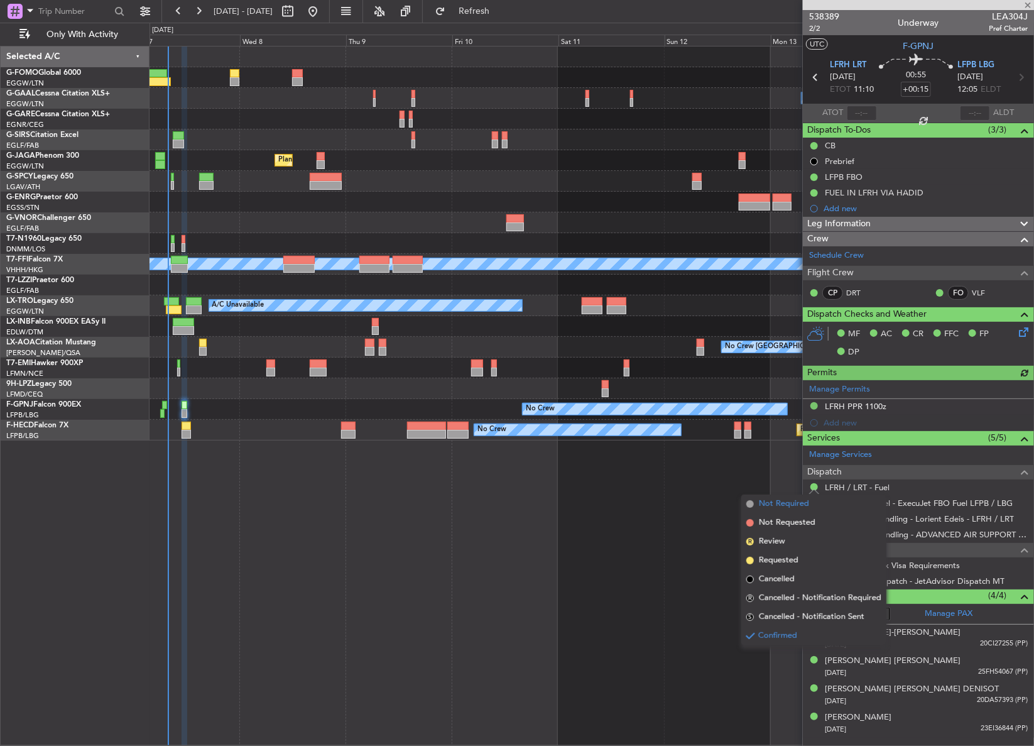
click at [796, 501] on span "Not Required" at bounding box center [784, 503] width 50 height 13
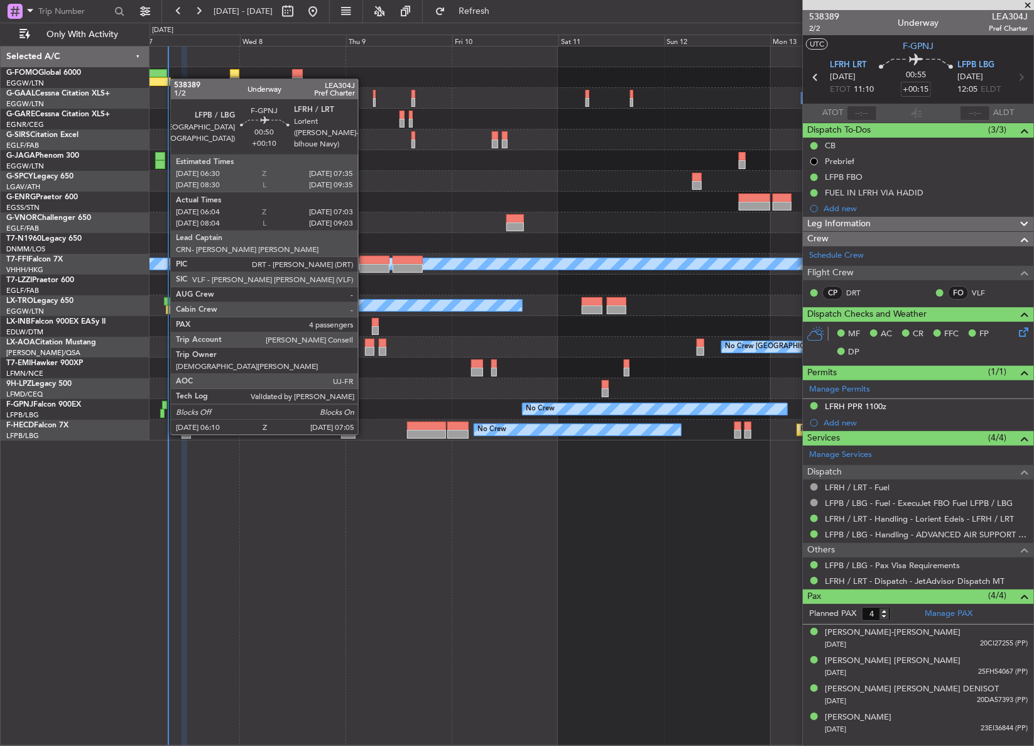
click at [164, 410] on div at bounding box center [162, 413] width 4 height 9
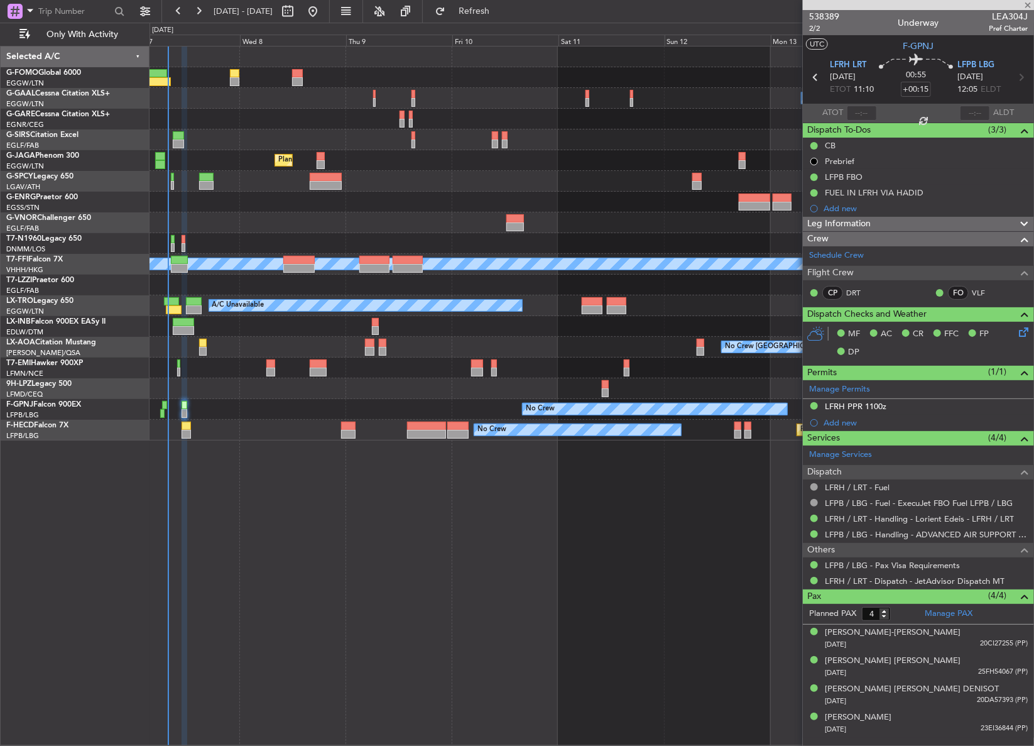
type input "+00:10"
type input "06:14"
type input "06:58"
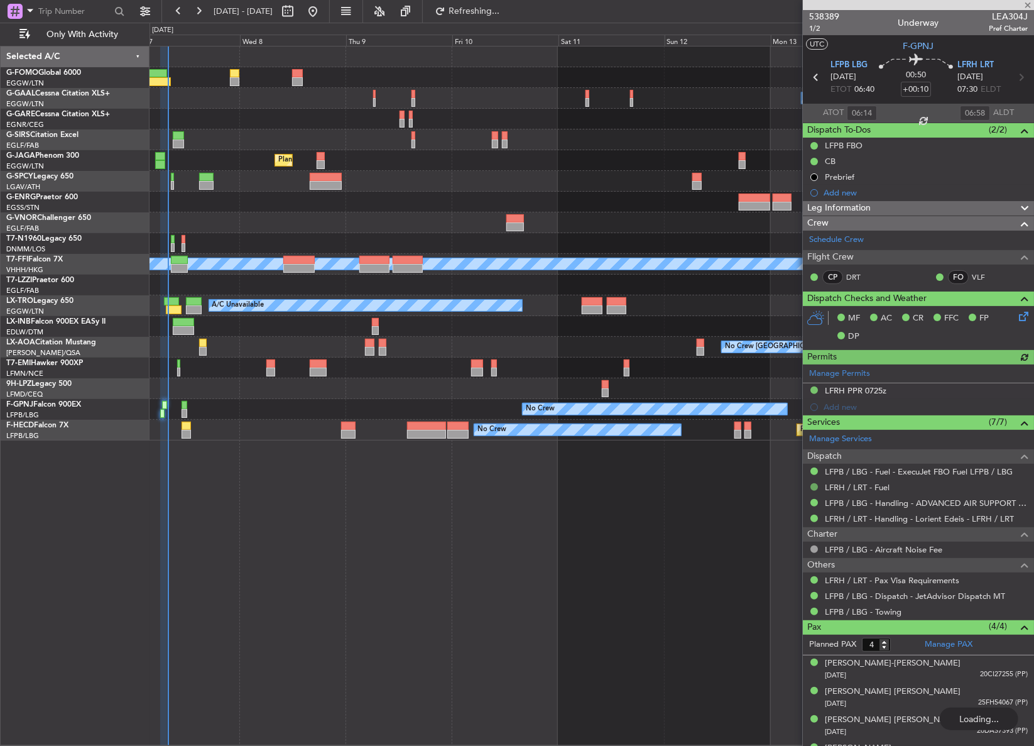
click at [811, 486] on button at bounding box center [814, 487] width 8 height 8
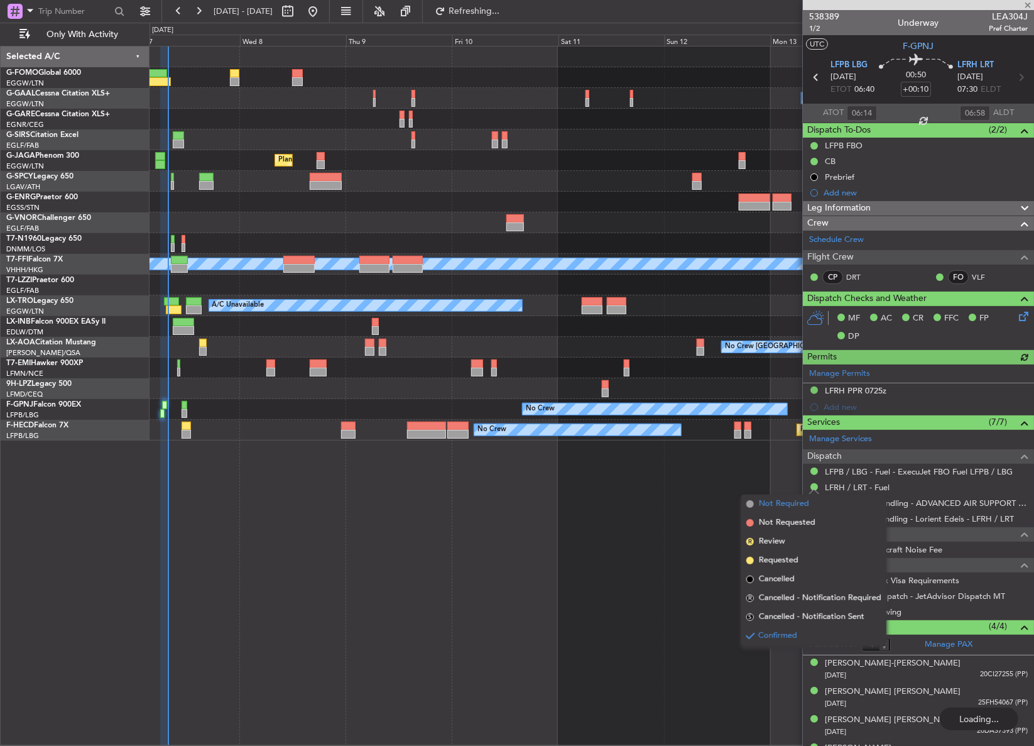
click at [793, 501] on span "Not Required" at bounding box center [784, 503] width 50 height 13
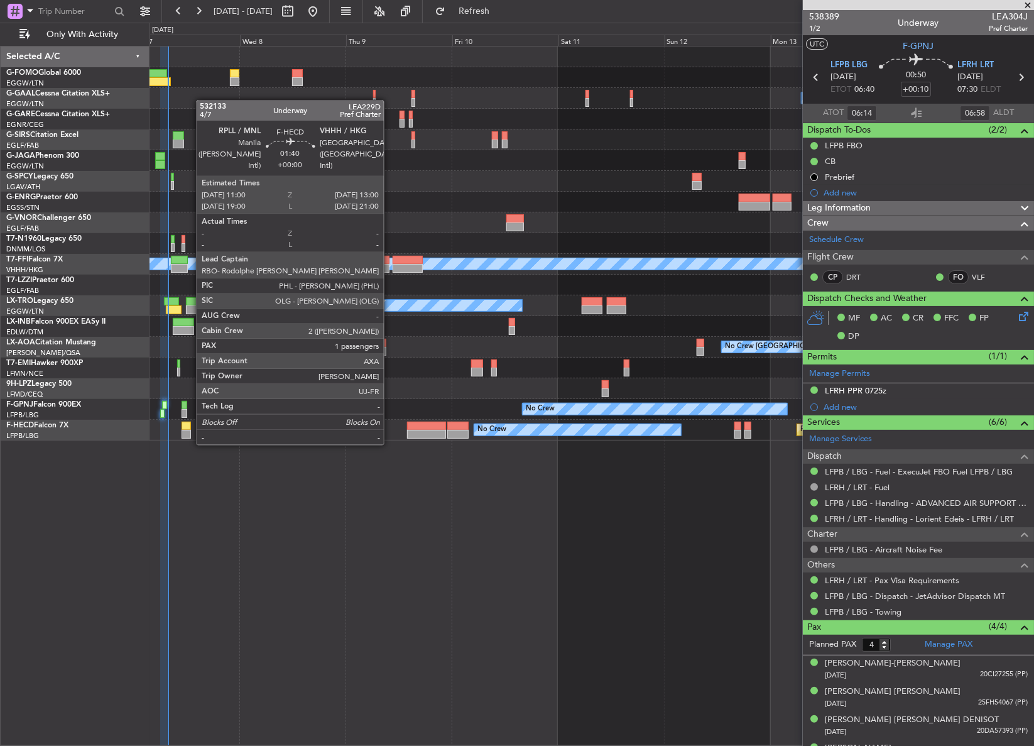
click at [190, 432] on div at bounding box center [186, 434] width 9 height 9
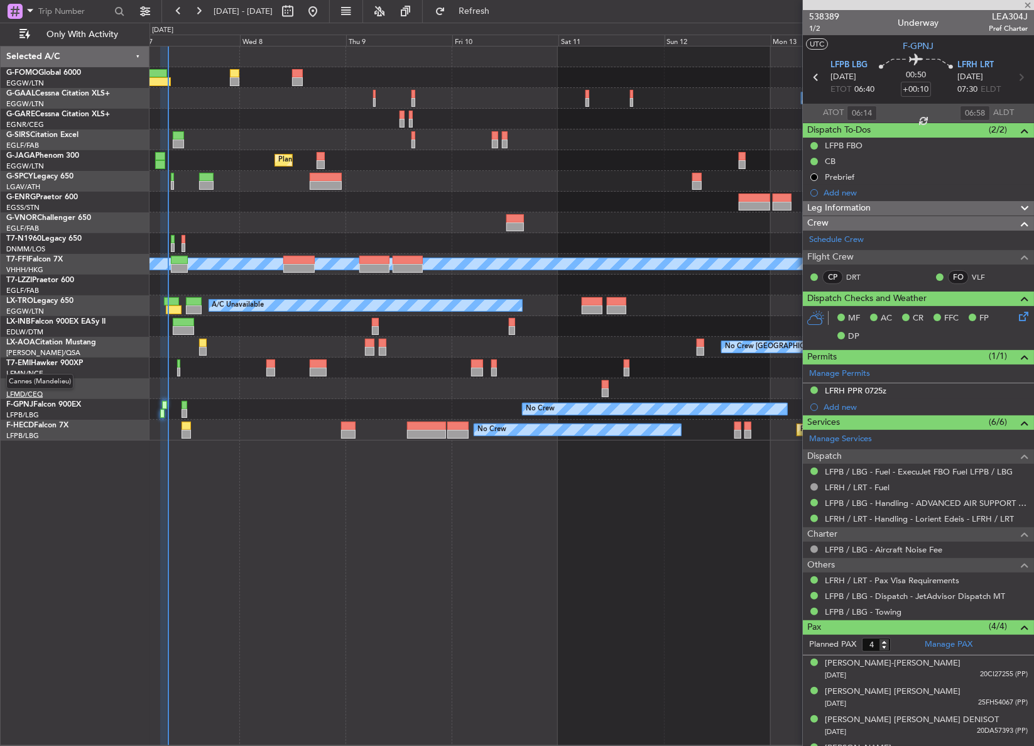
type input "1"
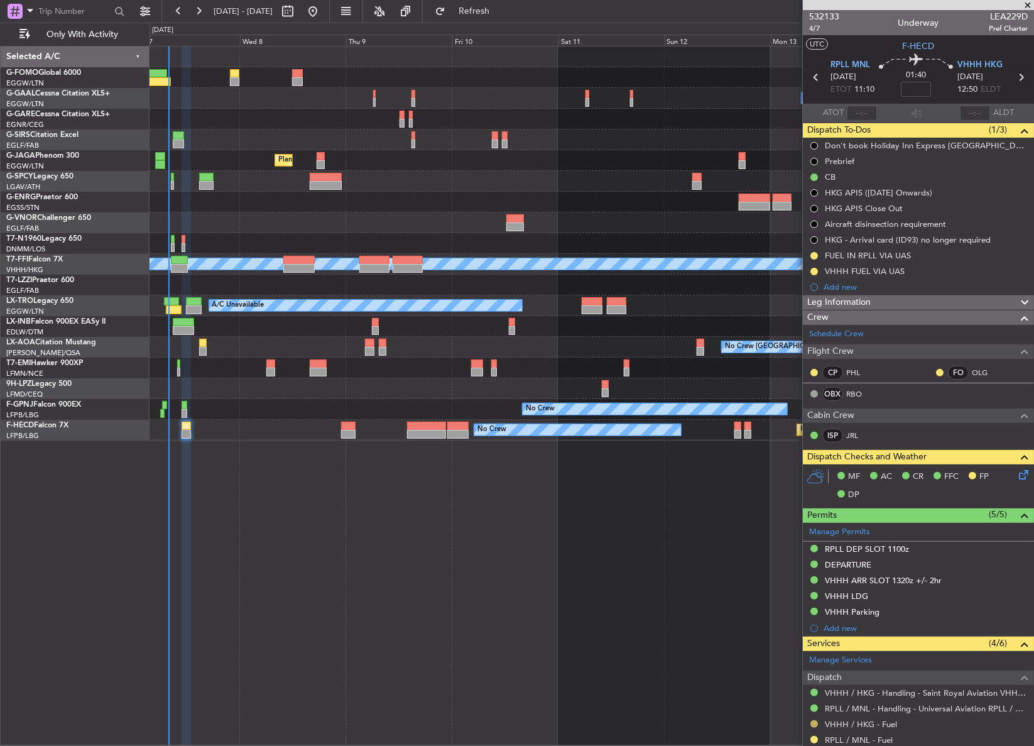
click at [812, 724] on button at bounding box center [814, 724] width 8 height 8
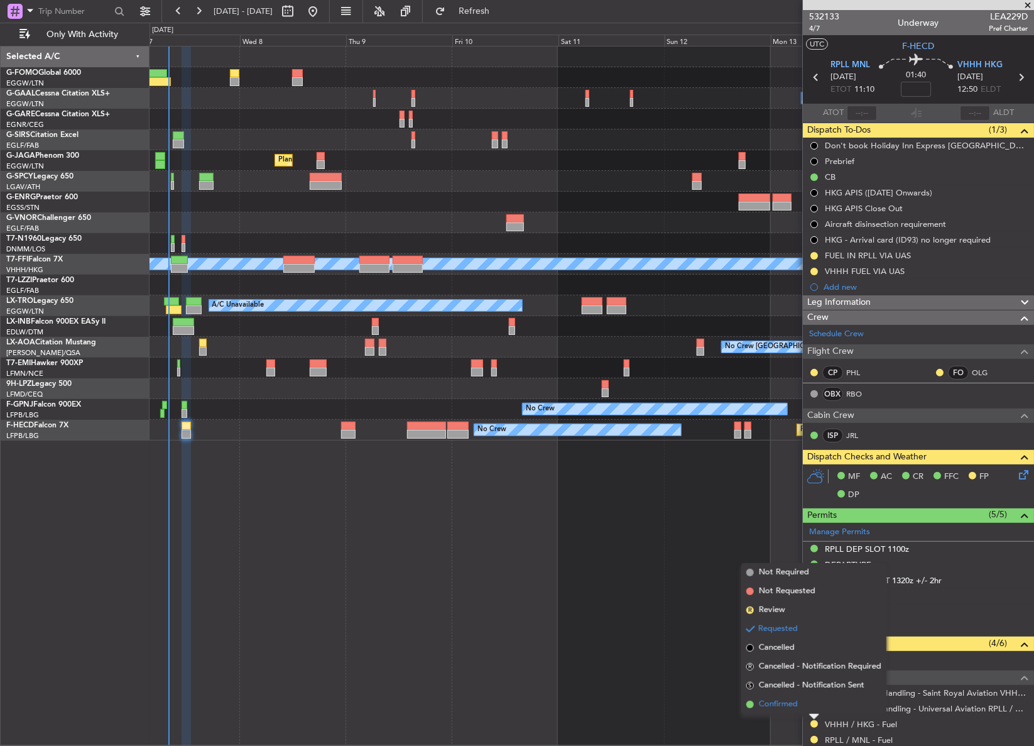
click at [779, 710] on span "Confirmed" at bounding box center [778, 704] width 39 height 13
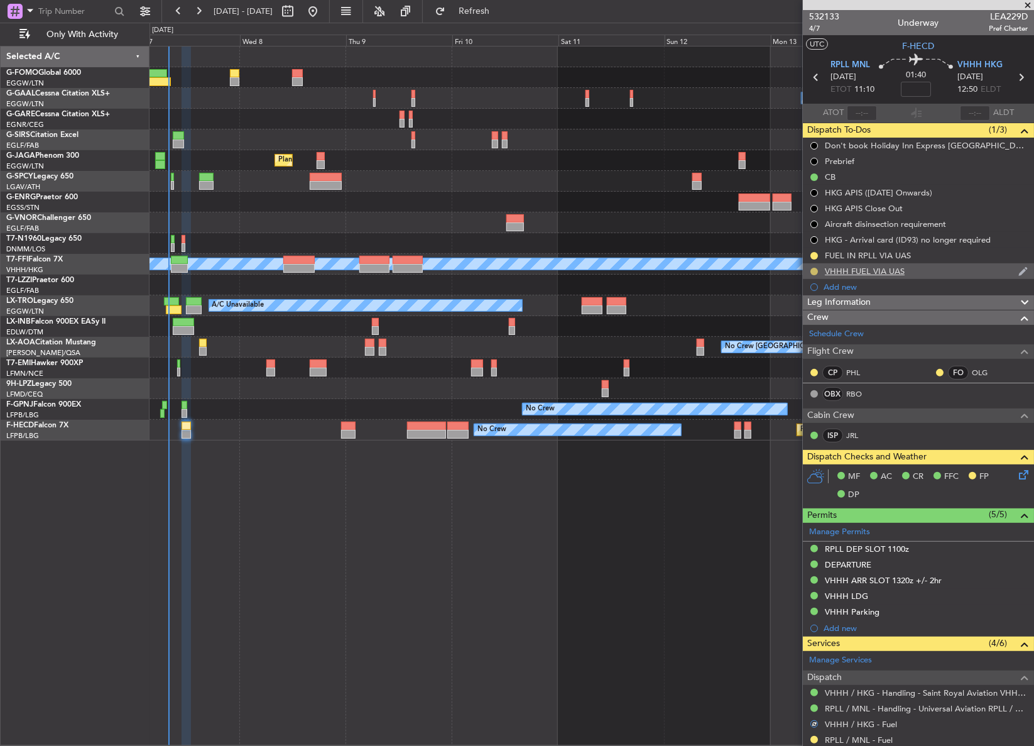
click at [812, 273] on button at bounding box center [814, 272] width 8 height 8
click at [791, 328] on span at bounding box center [790, 327] width 8 height 8
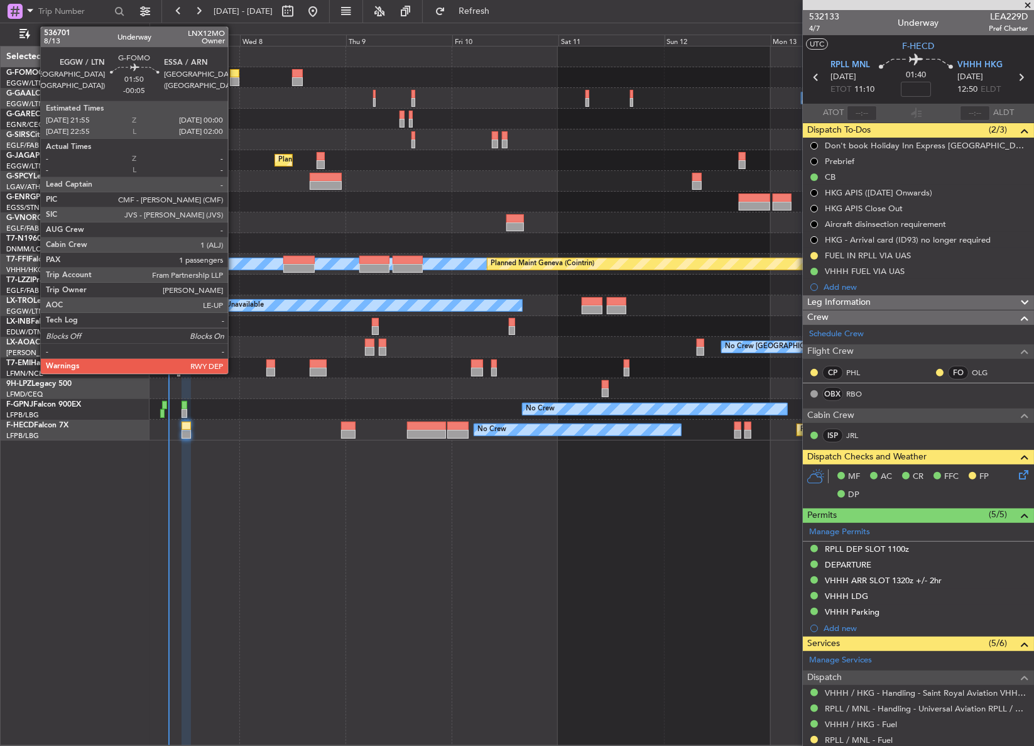
click at [234, 84] on div at bounding box center [234, 81] width 9 height 9
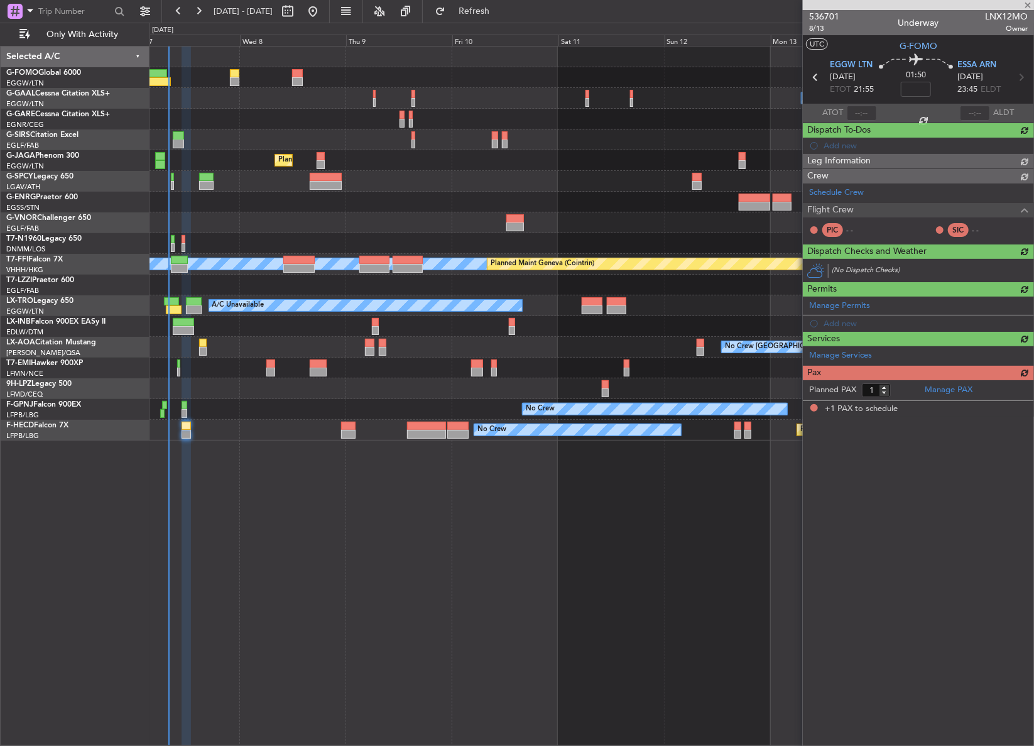
type input "-00:05"
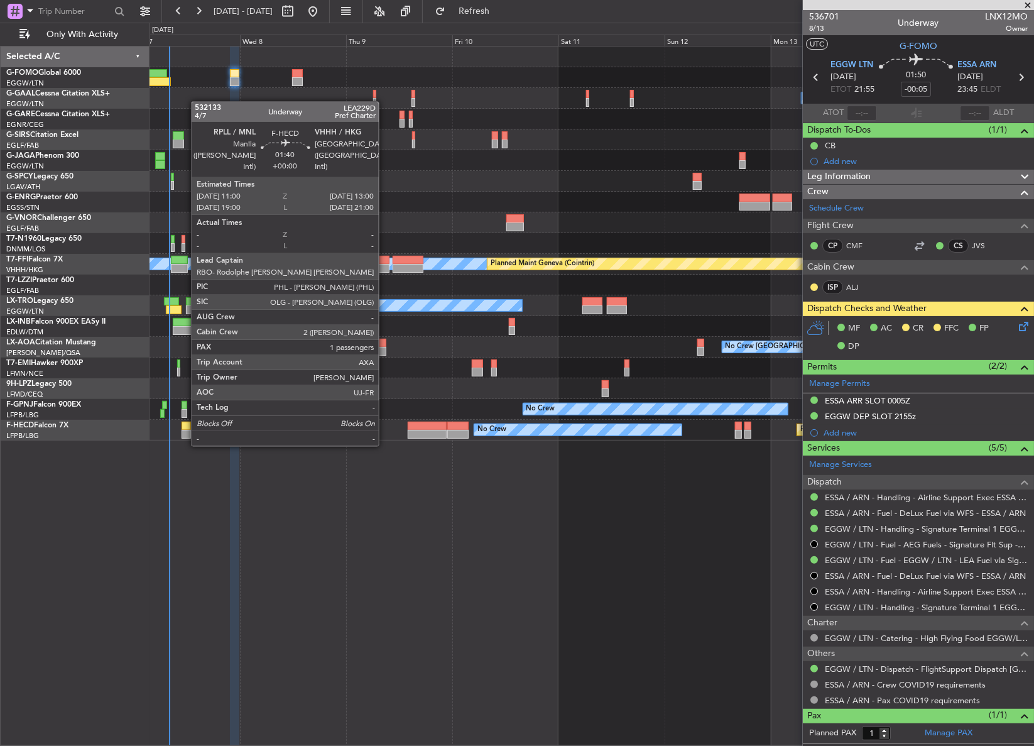
click at [185, 435] on div at bounding box center [186, 434] width 9 height 9
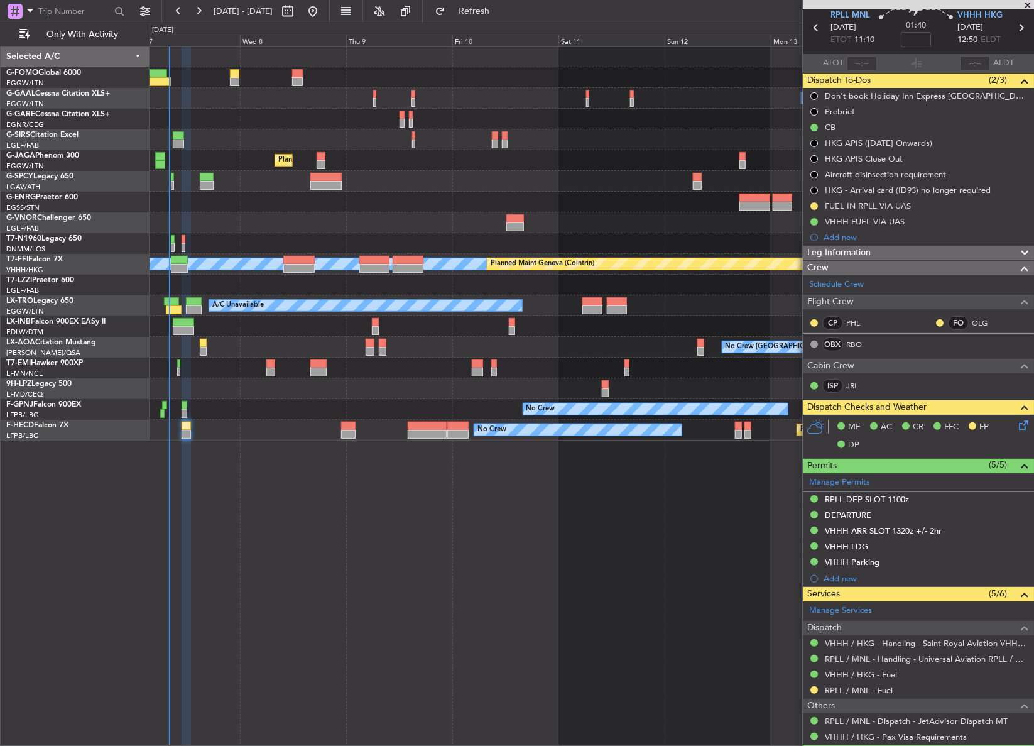
scroll to position [111, 0]
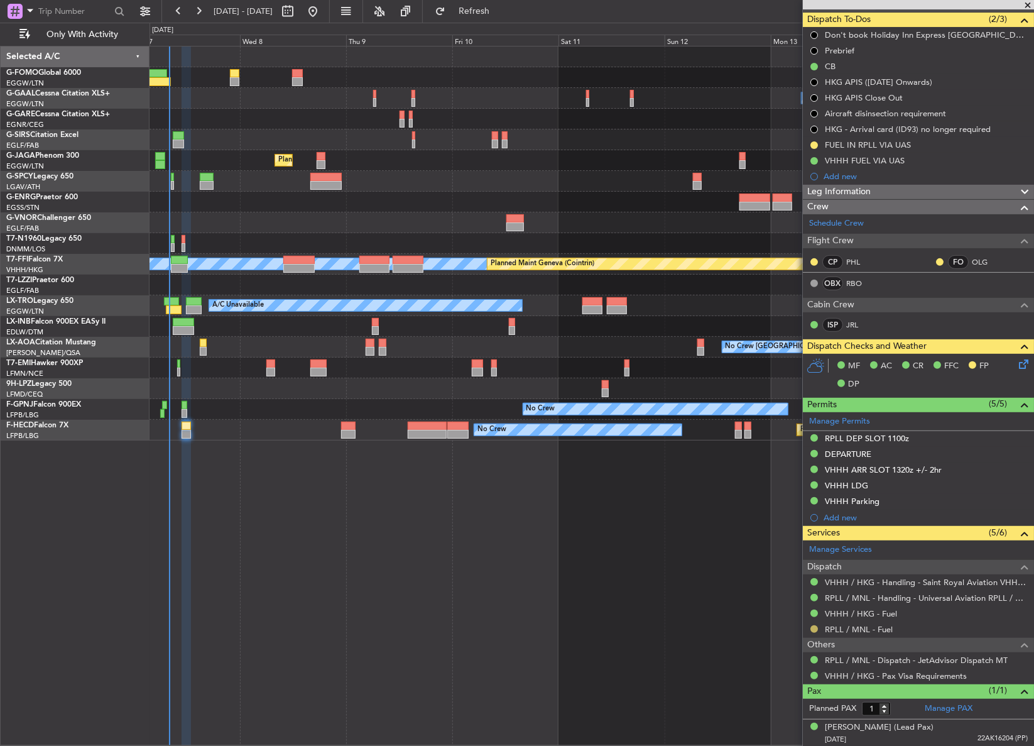
click at [816, 628] on button at bounding box center [814, 629] width 8 height 8
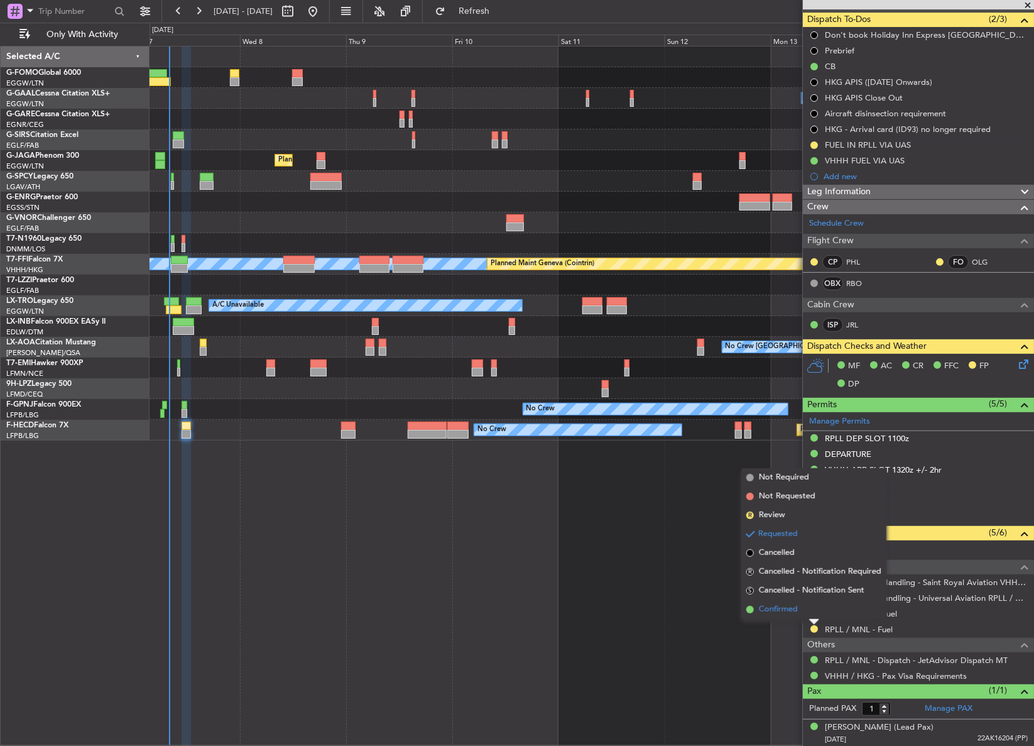
click at [772, 605] on span "Confirmed" at bounding box center [778, 609] width 39 height 13
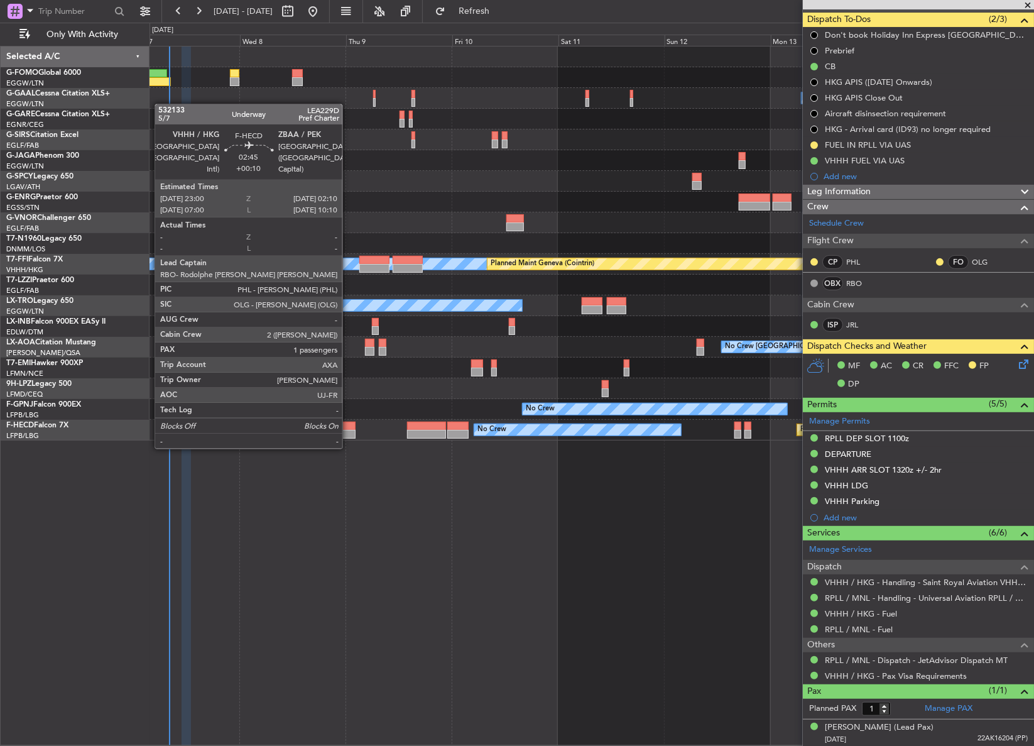
click at [348, 436] on div at bounding box center [348, 434] width 14 height 9
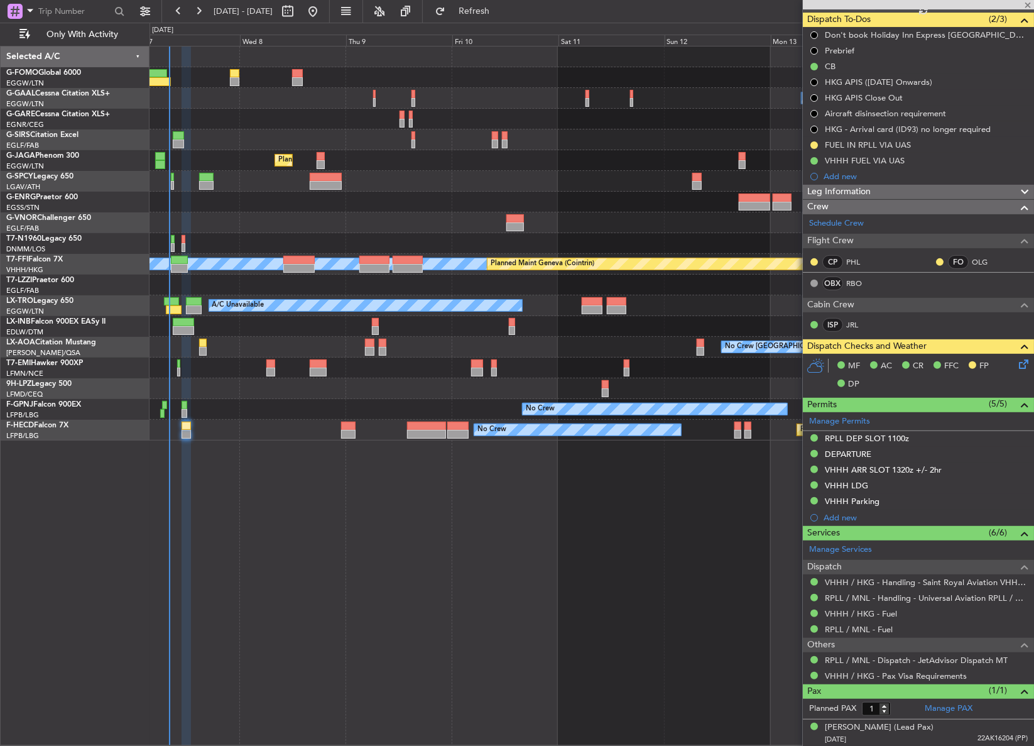
type input "+00:10"
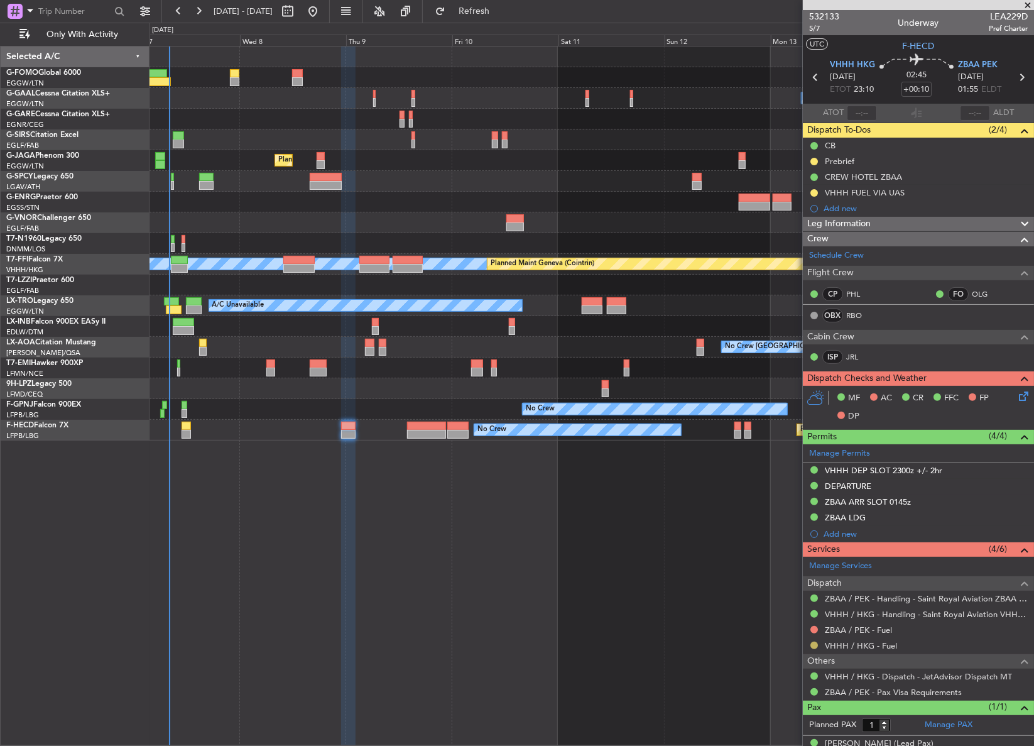
click at [813, 645] on button at bounding box center [814, 645] width 8 height 8
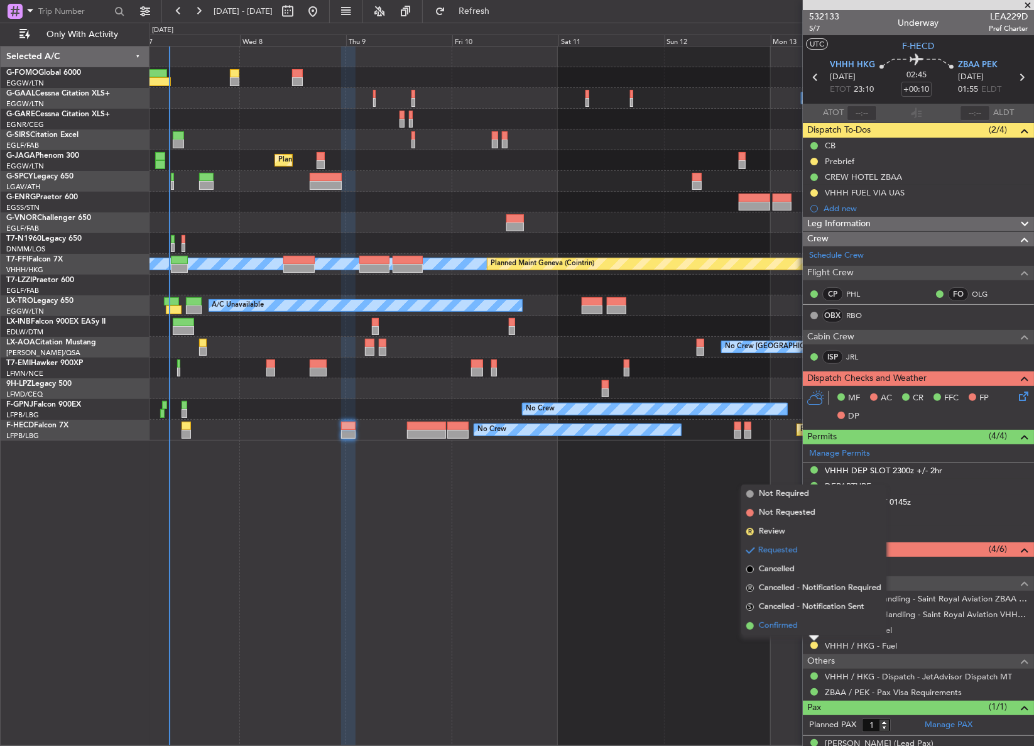
click at [767, 628] on span "Confirmed" at bounding box center [778, 625] width 39 height 13
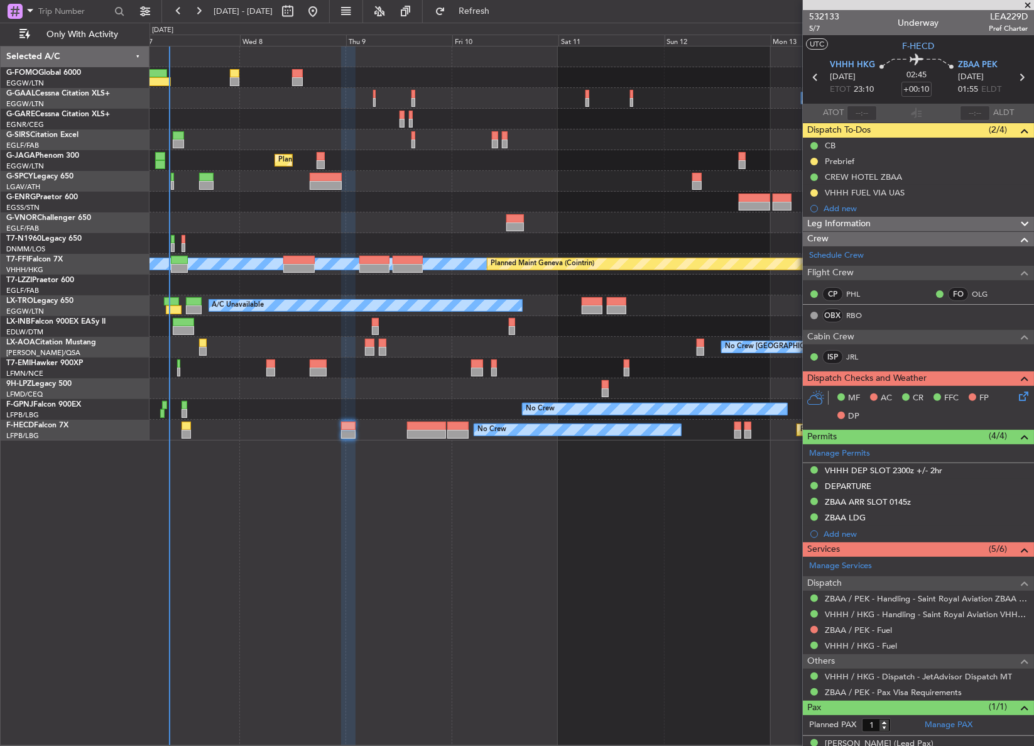
click at [253, 621] on div "Owner A/C Unavailable Owner A/C Unavailable Planned Maint London (Luton) MEL ME…" at bounding box center [591, 396] width 884 height 700
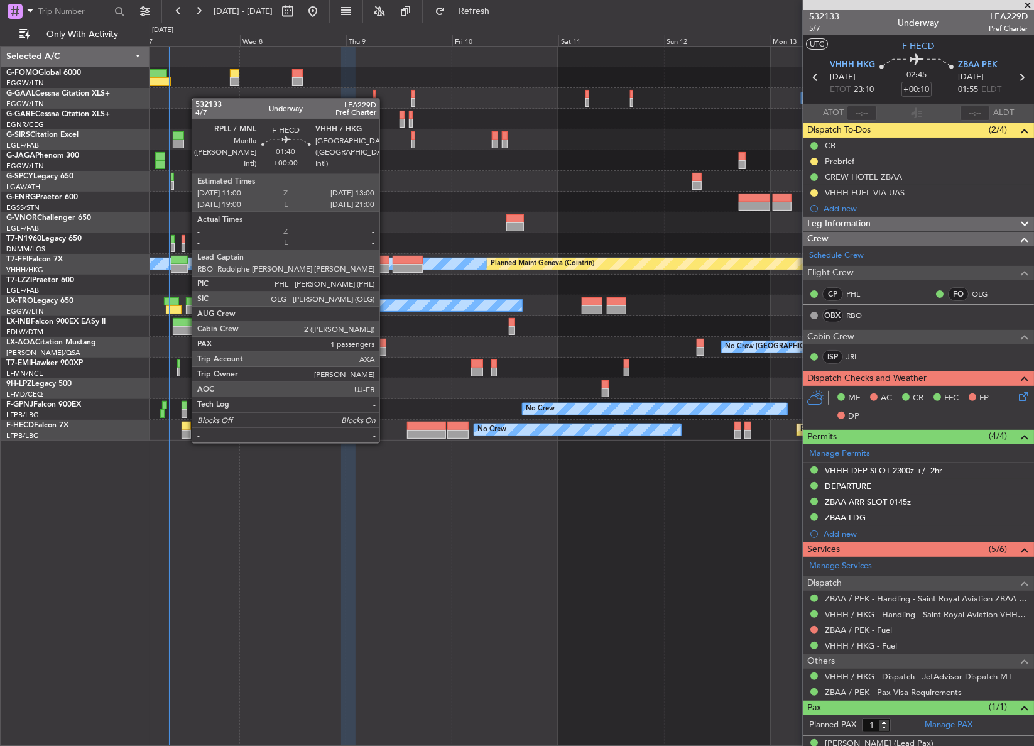
click at [185, 430] on div at bounding box center [186, 434] width 9 height 9
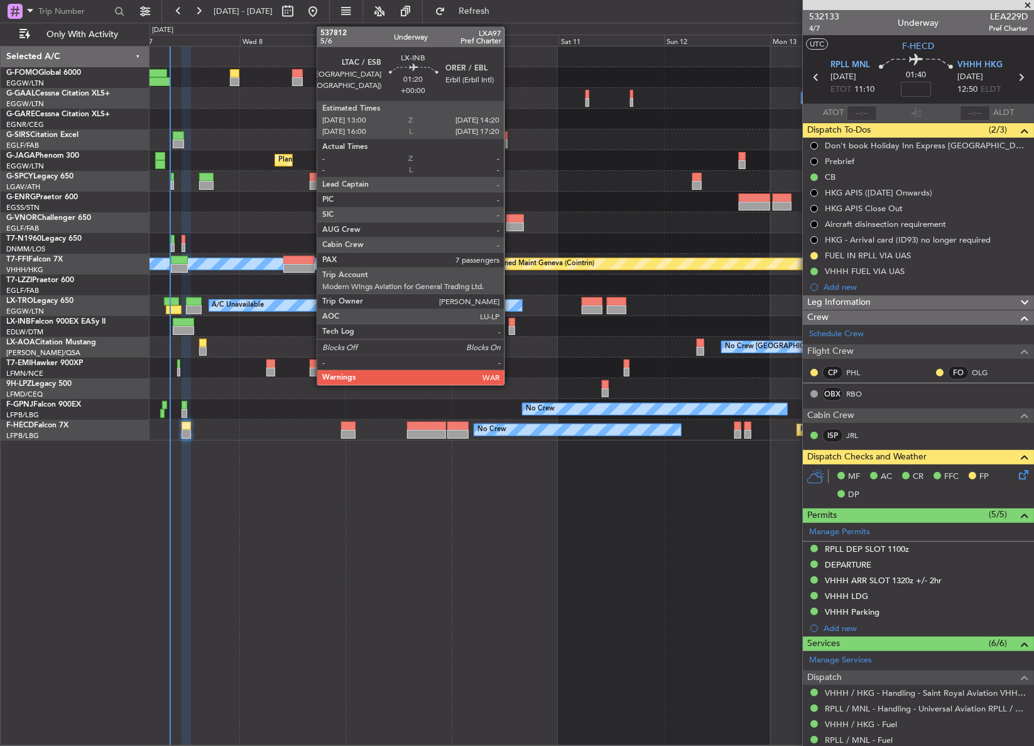
click at [510, 326] on div at bounding box center [512, 330] width 6 height 9
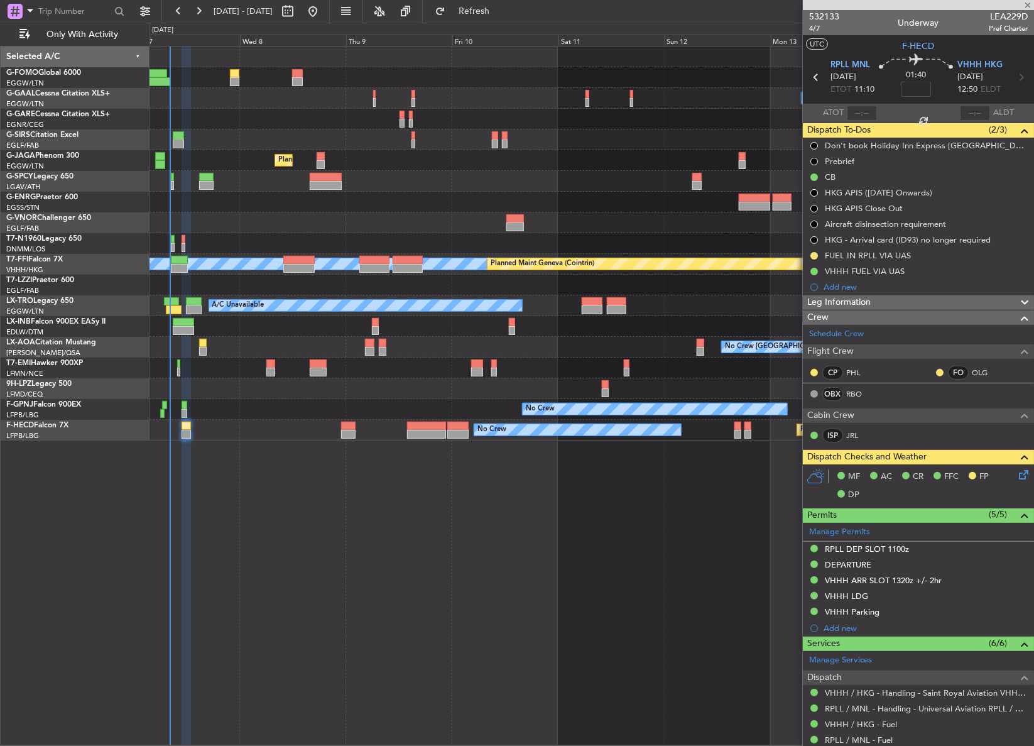
type input "7"
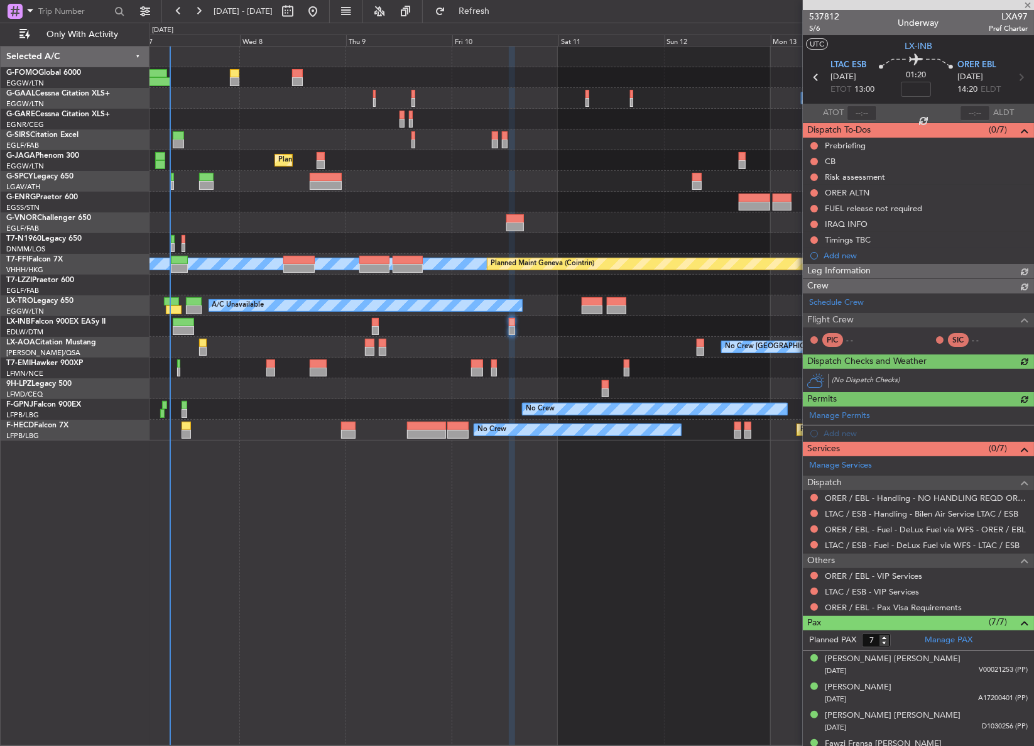
click at [511, 560] on div at bounding box center [512, 396] width 6 height 700
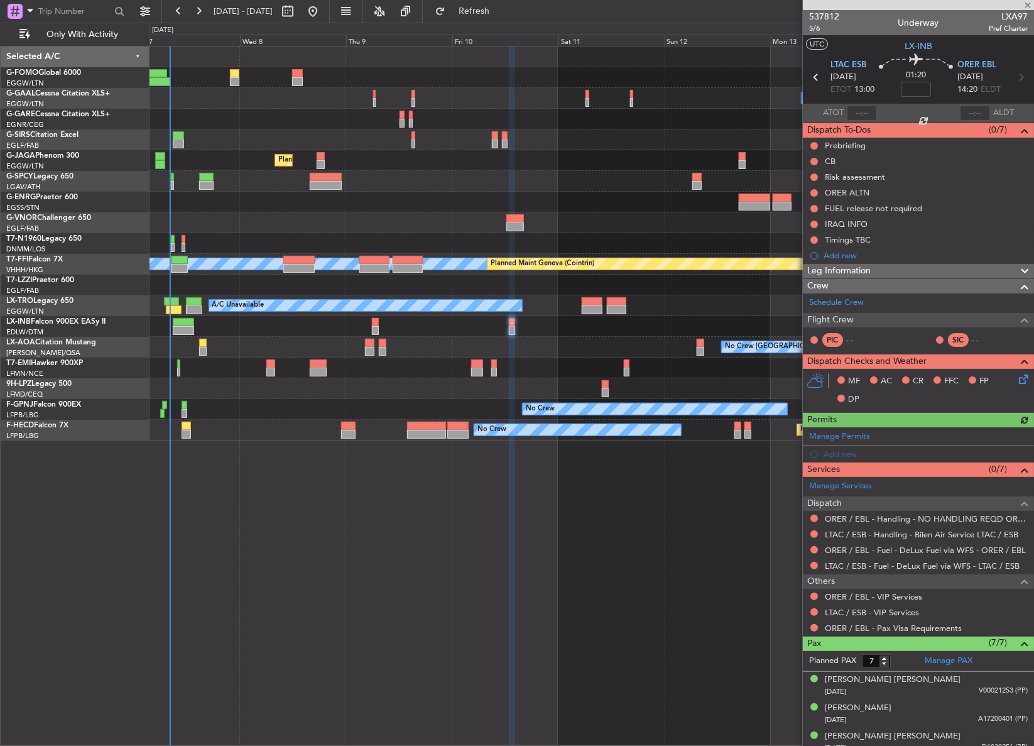
click at [511, 560] on div at bounding box center [512, 396] width 6 height 700
click at [484, 18] on button "Refresh" at bounding box center [466, 11] width 75 height 20
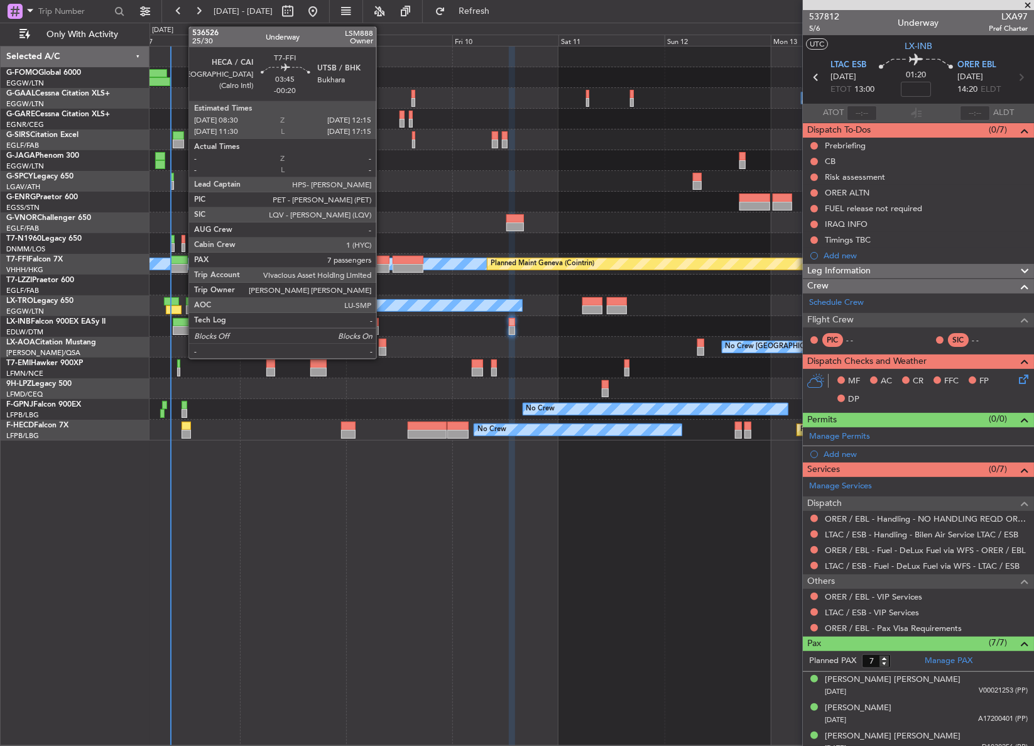
click at [182, 266] on div at bounding box center [179, 268] width 17 height 9
type input "-00:20"
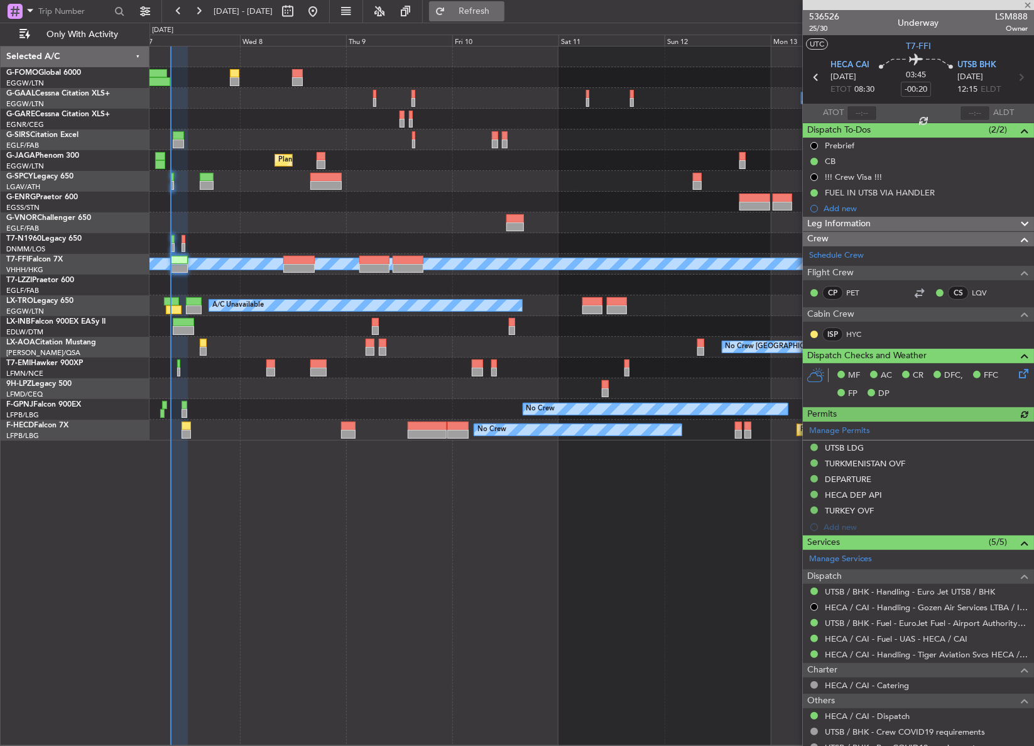
click at [498, 9] on span "Refresh" at bounding box center [474, 11] width 53 height 9
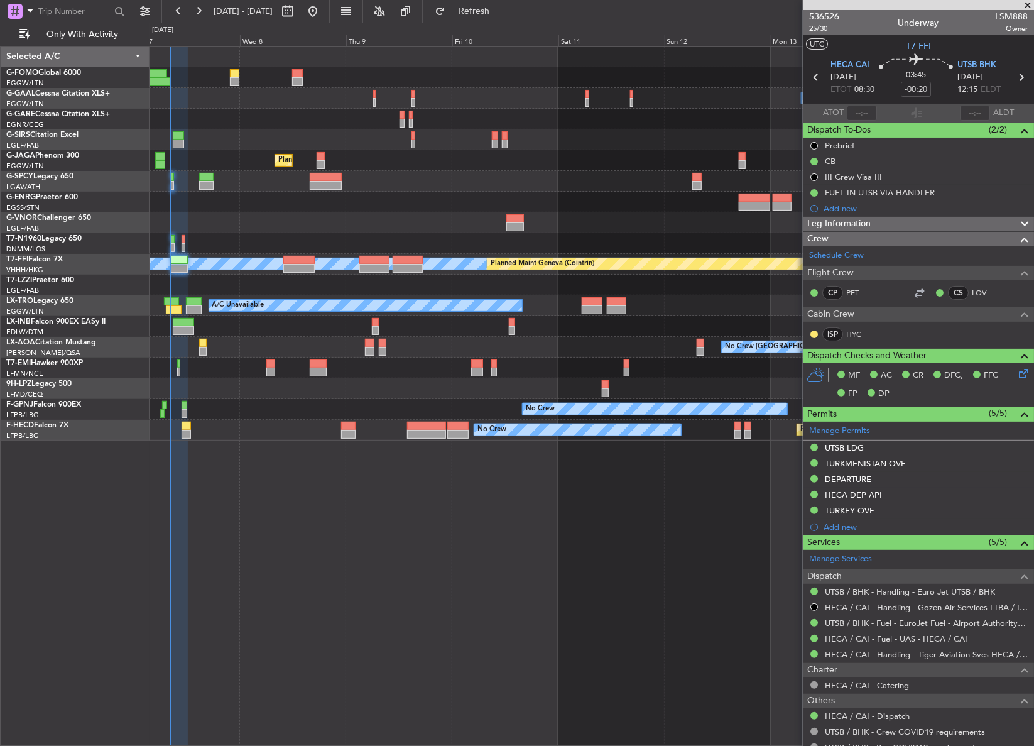
click at [318, 225] on div at bounding box center [591, 222] width 884 height 21
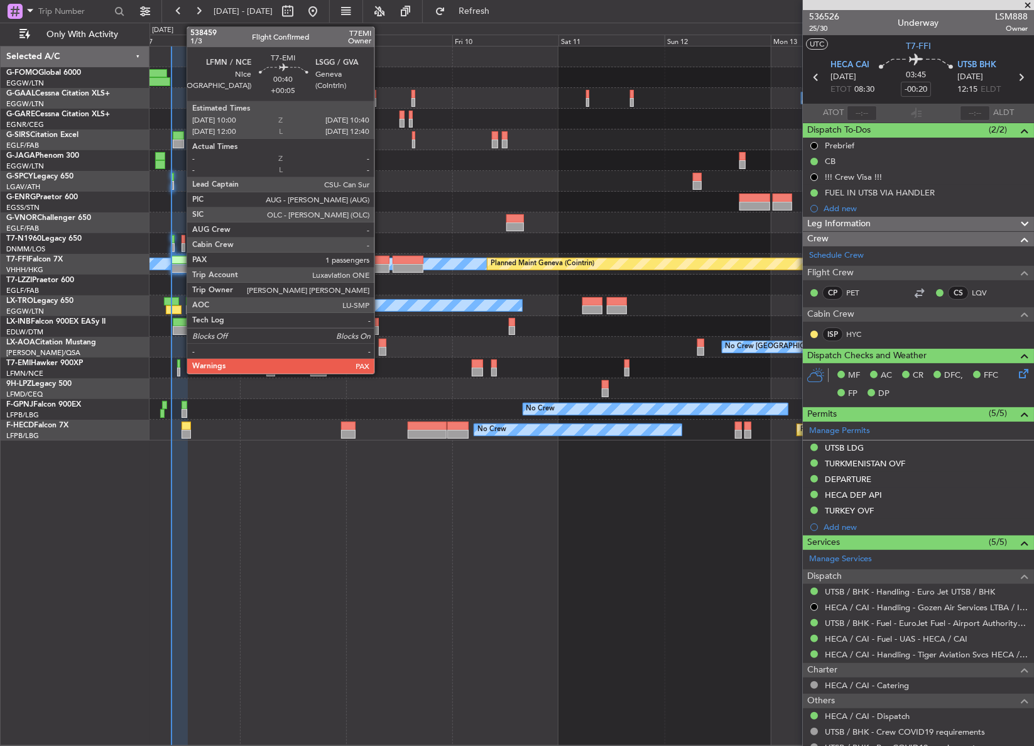
click at [180, 367] on div at bounding box center [178, 371] width 3 height 9
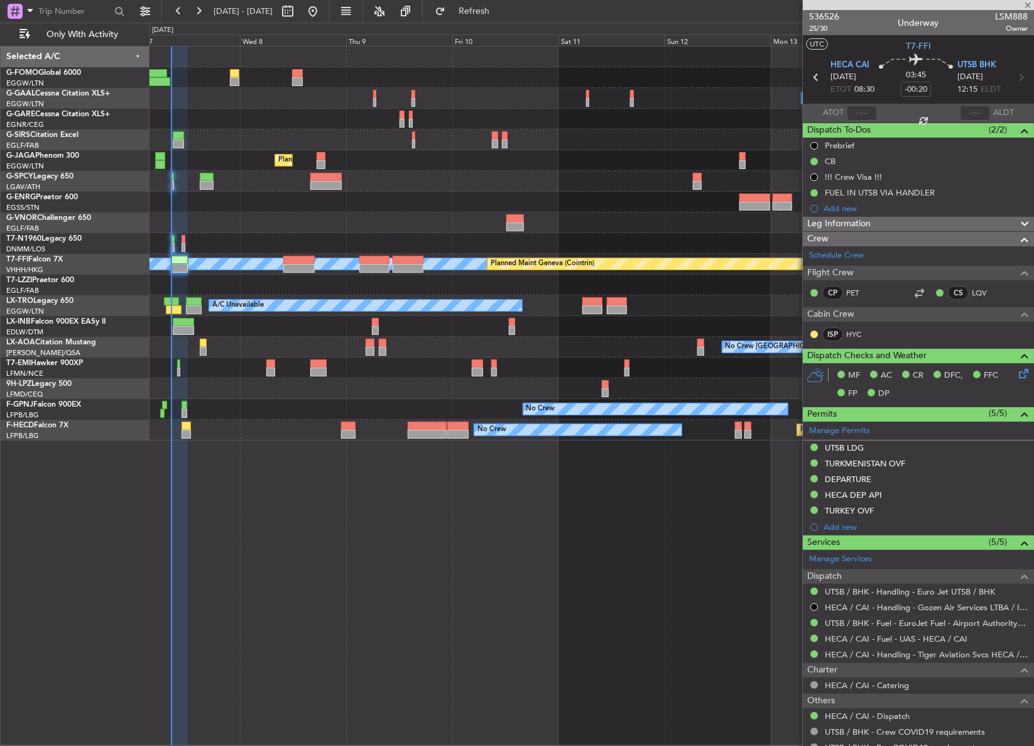
type input "+00:05"
type input "1"
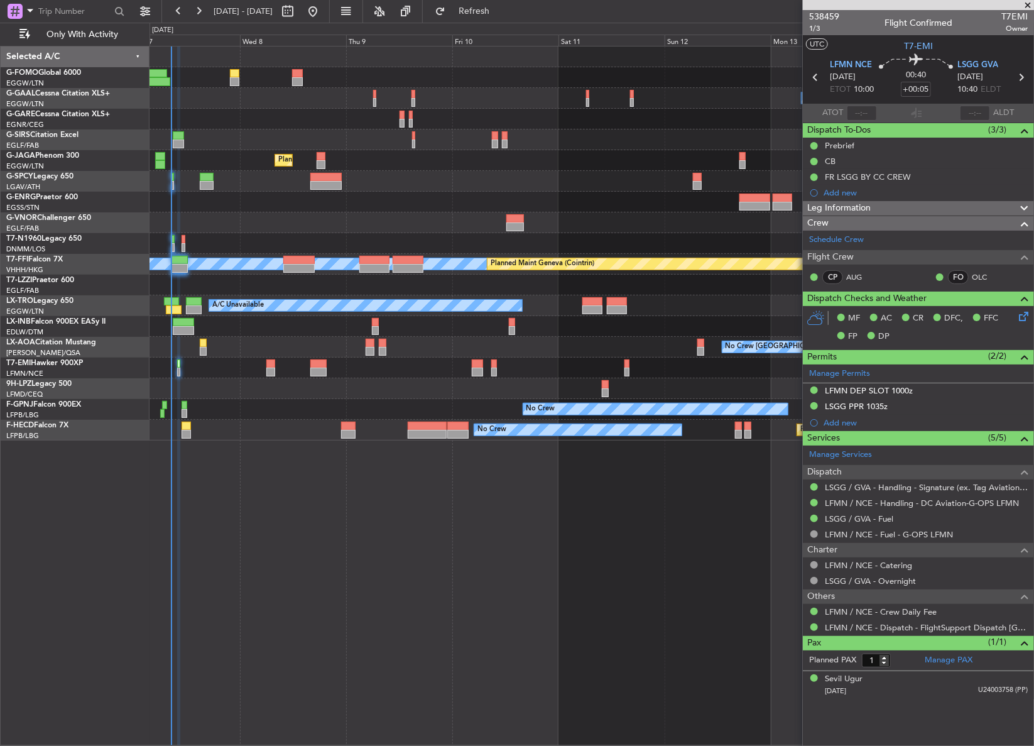
click at [357, 465] on div "Owner A/C Unavailable Owner A/C Unavailable Planned Maint [GEOGRAPHIC_DATA] ([G…" at bounding box center [591, 396] width 885 height 700
click at [814, 31] on span "1/3" at bounding box center [824, 28] width 30 height 11
click at [304, 558] on div "Owner A/C Unavailable Owner A/C Unavailable Planned Maint [GEOGRAPHIC_DATA] ([G…" at bounding box center [591, 396] width 885 height 700
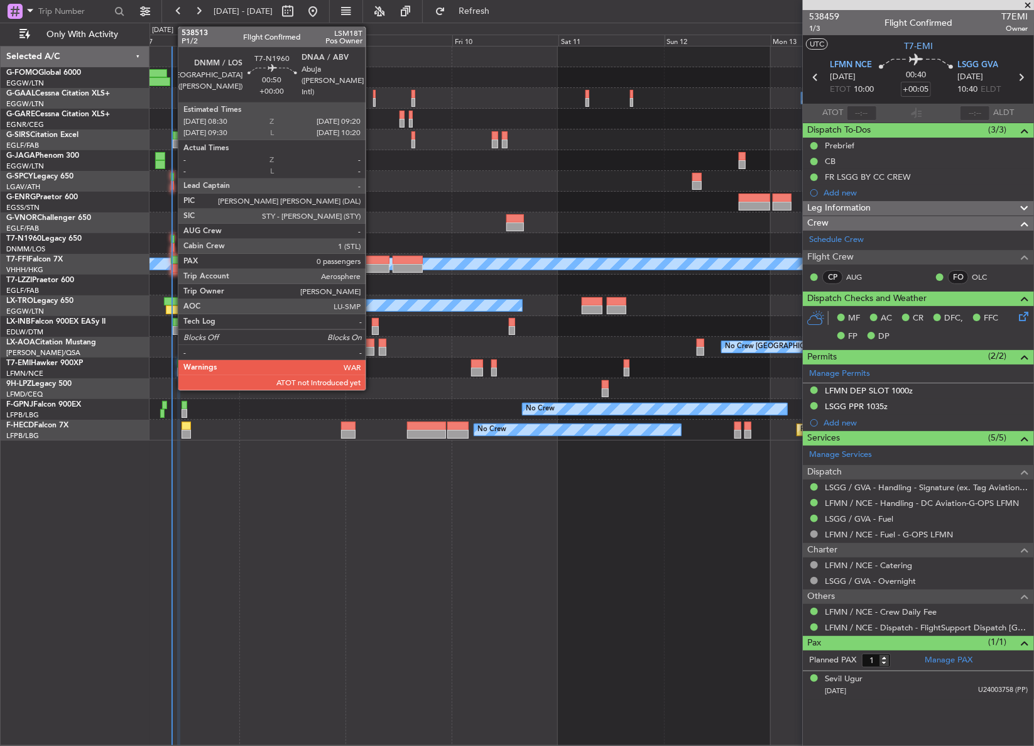
click at [171, 245] on div at bounding box center [173, 247] width 4 height 9
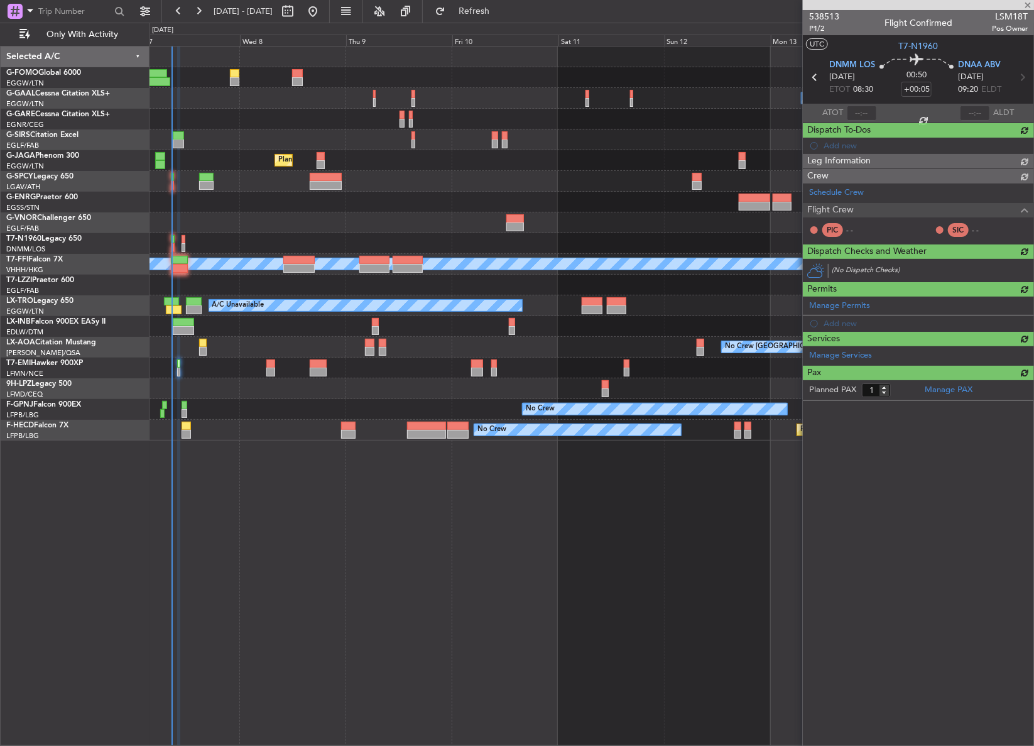
type input "0"
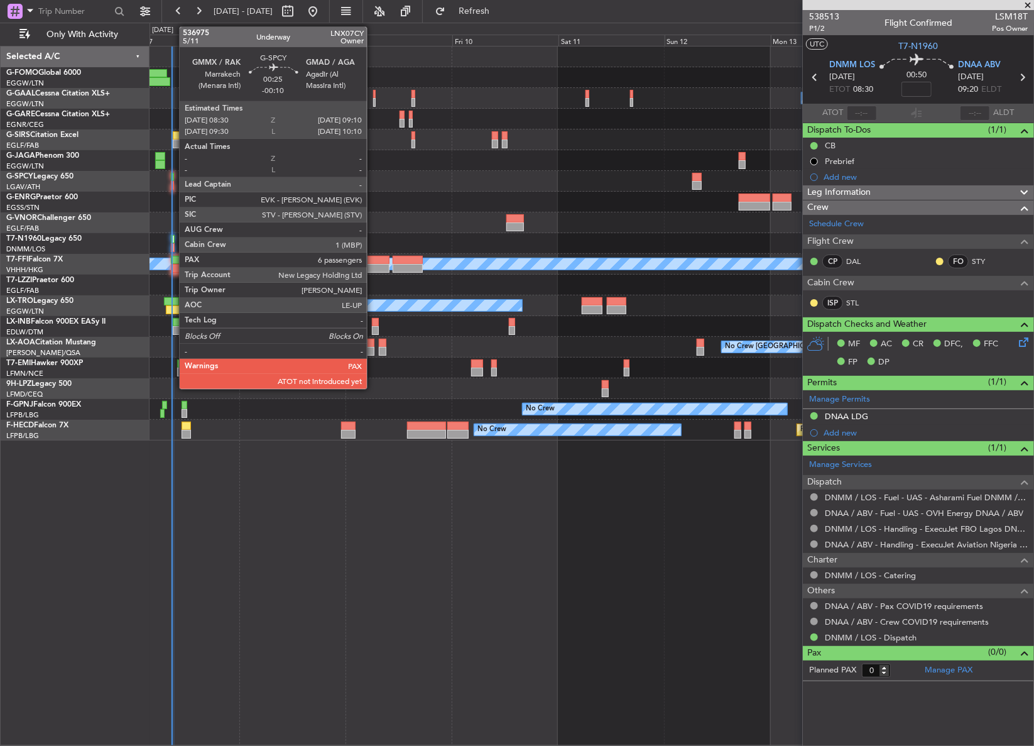
click at [173, 182] on div at bounding box center [172, 185] width 3 height 9
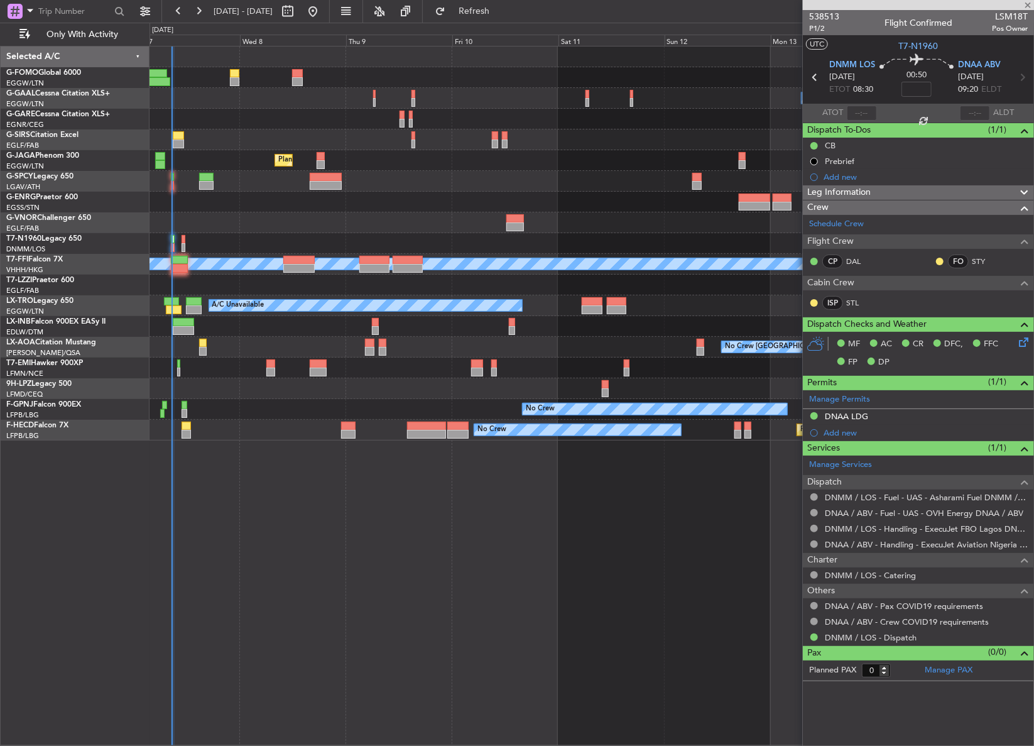
type input "-00:10"
type input "6"
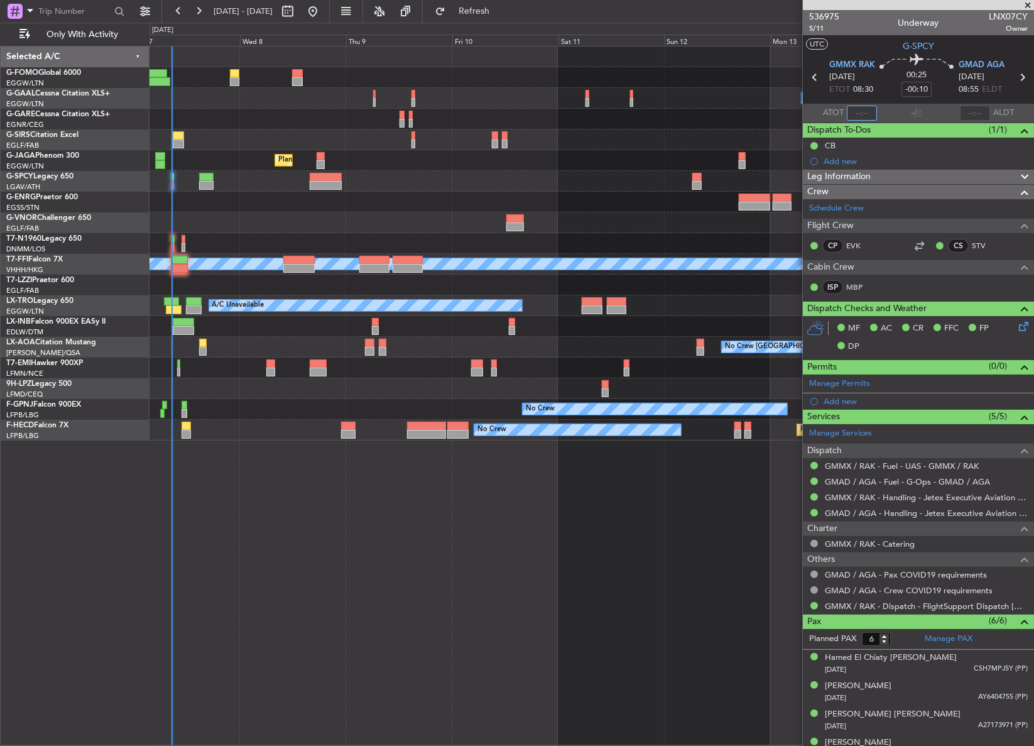
click at [860, 107] on input "text" at bounding box center [862, 113] width 30 height 15
click at [608, 165] on div "Planned Maint [GEOGRAPHIC_DATA] ([GEOGRAPHIC_DATA])" at bounding box center [591, 160] width 884 height 21
type input "08:40"
click at [501, 8] on span "Refresh" at bounding box center [474, 11] width 53 height 9
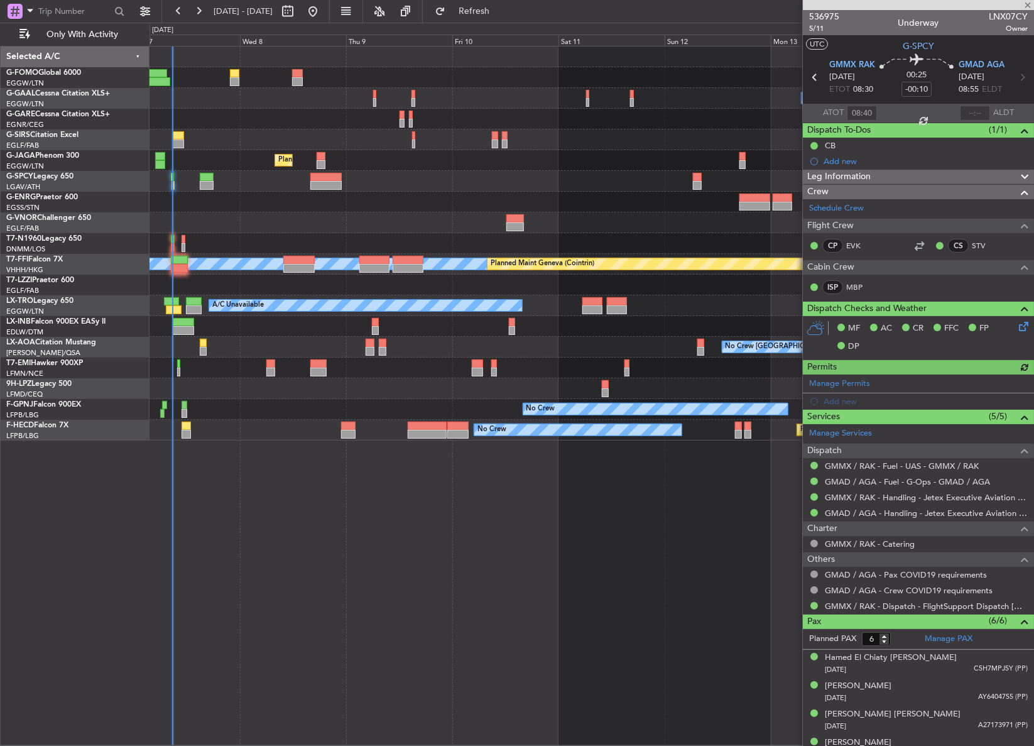
click at [339, 511] on div "Owner A/C Unavailable Owner A/C Unavailable Planned Maint [GEOGRAPHIC_DATA] ([G…" at bounding box center [591, 396] width 885 height 700
click at [215, 238] on div at bounding box center [591, 243] width 884 height 21
click at [484, 9] on button "Refresh" at bounding box center [466, 11] width 75 height 20
click at [251, 233] on div at bounding box center [591, 243] width 884 height 21
click at [257, 198] on div at bounding box center [591, 202] width 884 height 21
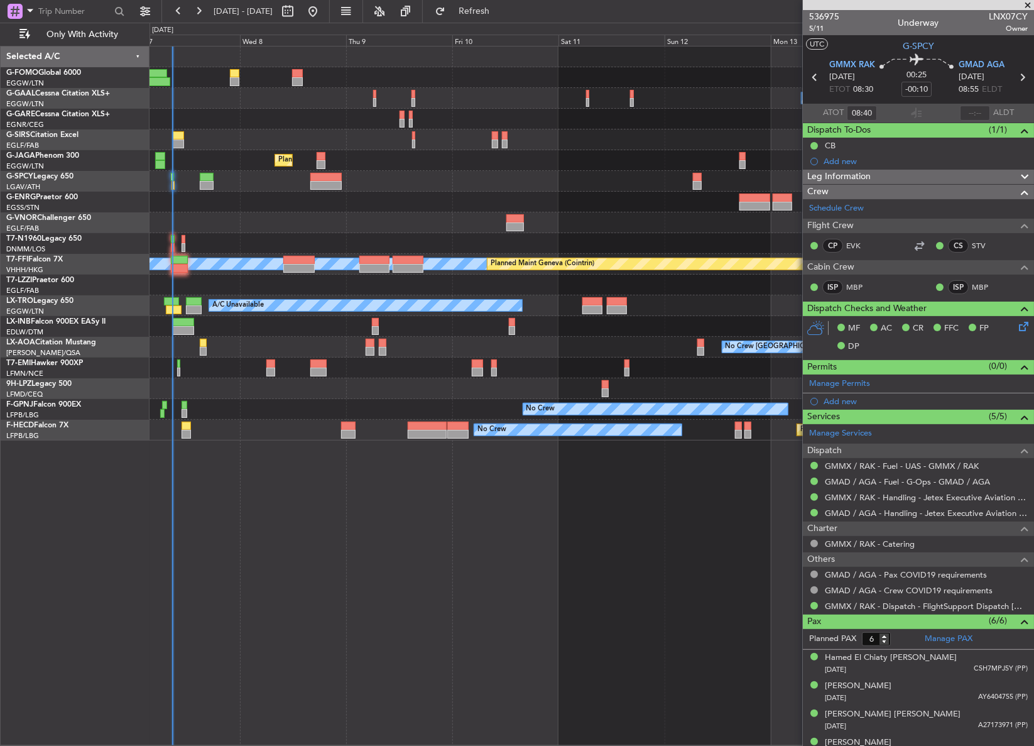
click at [486, 23] on div "0 0 Tue 7 Wed 8 Thu 9 Fri 10 Sat 11 Sun 12 Mon 13 Oct 2025 Tue 14 Wed 15" at bounding box center [592, 34] width 884 height 23
click at [486, 19] on button "Refresh" at bounding box center [466, 11] width 75 height 20
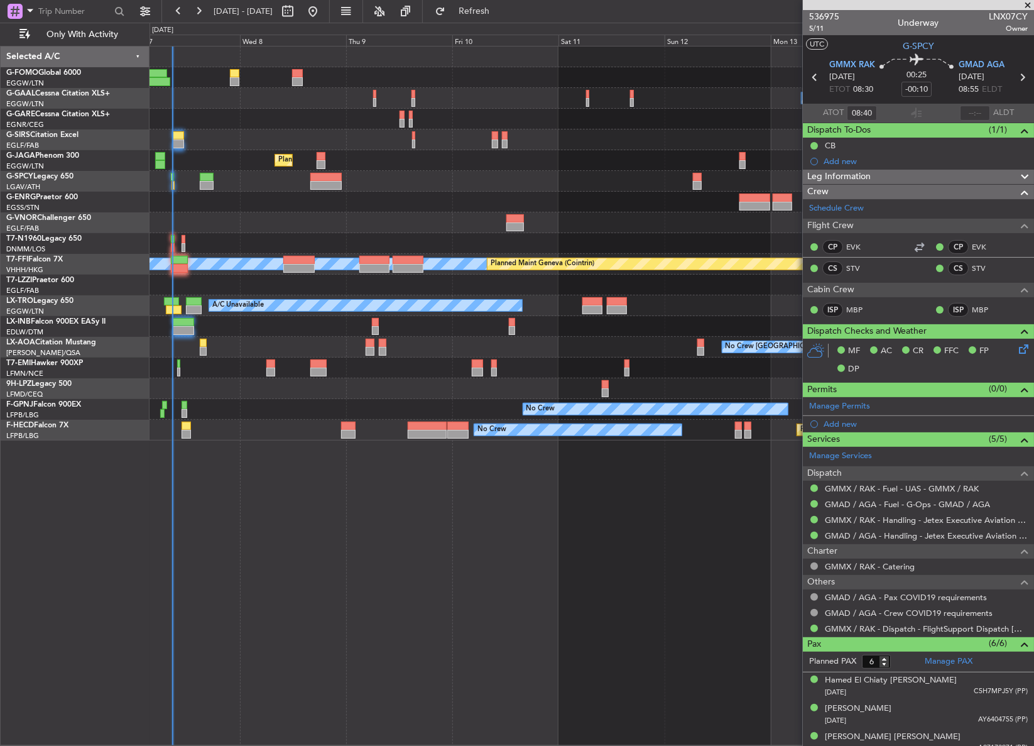
click at [201, 144] on div at bounding box center [591, 139] width 884 height 21
click at [492, 14] on span "Refresh" at bounding box center [474, 11] width 53 height 9
click at [440, 513] on div "Owner A/C Unavailable Owner A/C Unavailable Planned Maint [GEOGRAPHIC_DATA] ([G…" at bounding box center [591, 396] width 884 height 700
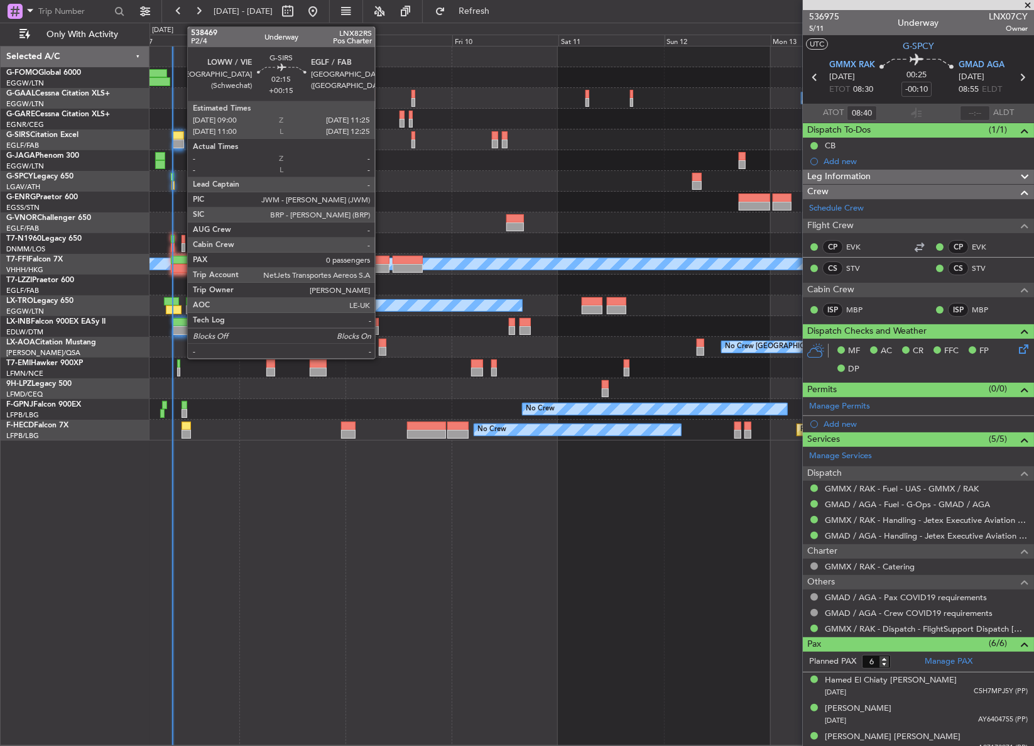
click at [181, 135] on div at bounding box center [178, 135] width 11 height 9
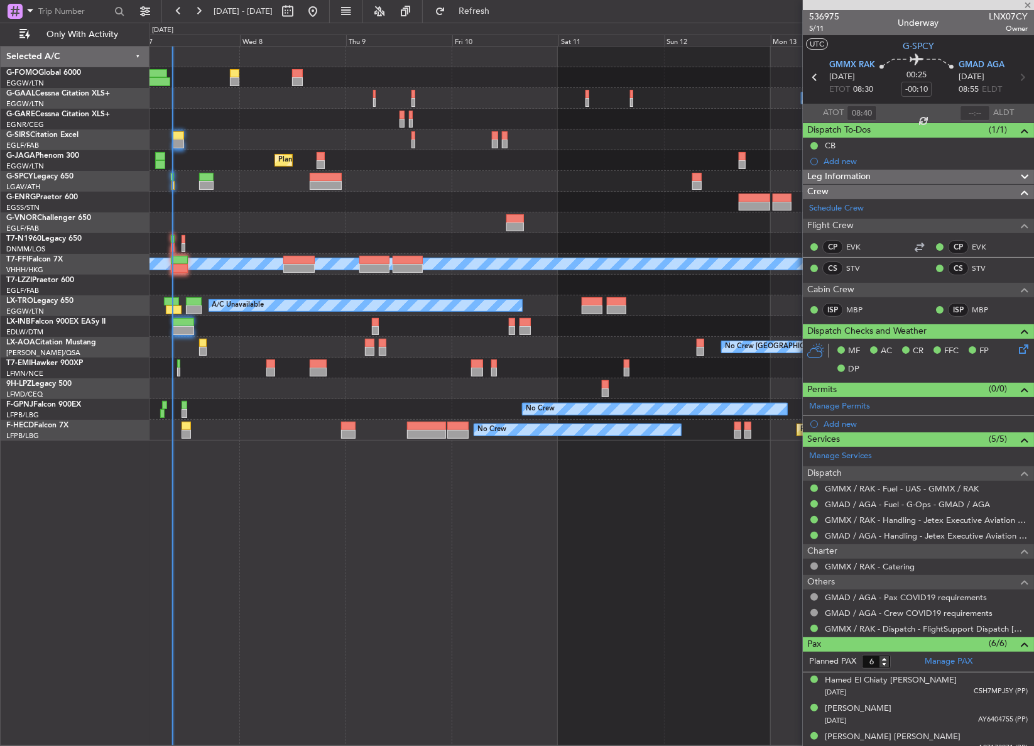
type input "+00:15"
type input "0"
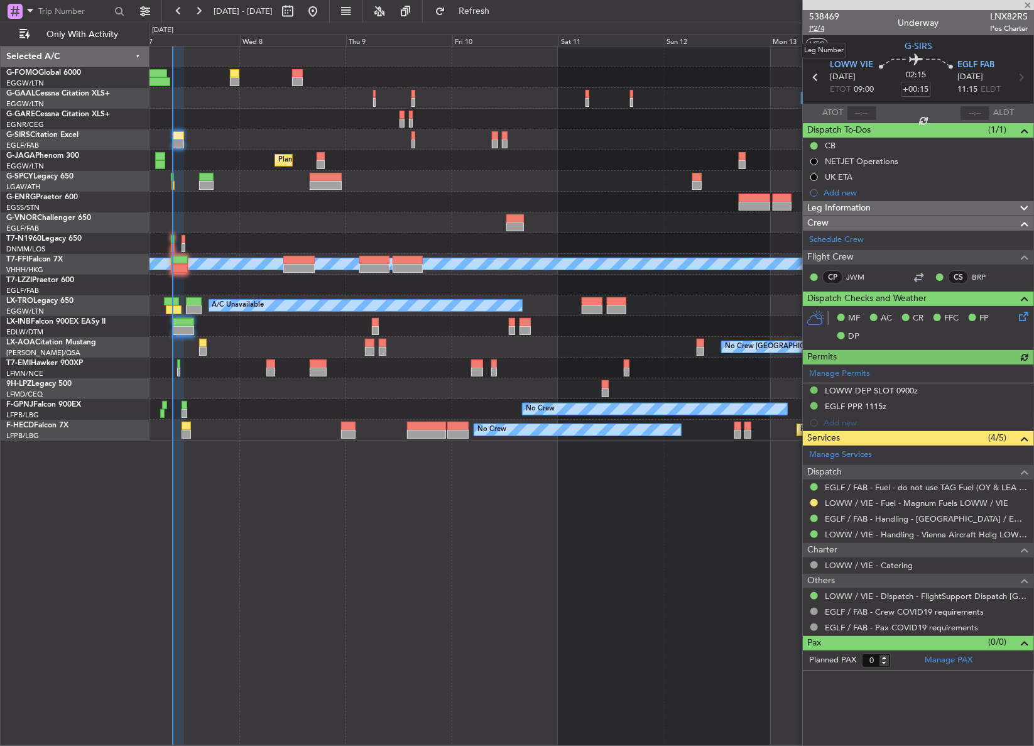
click at [818, 30] on span "P2/4" at bounding box center [824, 28] width 30 height 11
click at [474, 14] on button "Refresh" at bounding box center [466, 11] width 75 height 20
click at [275, 182] on div at bounding box center [591, 181] width 884 height 21
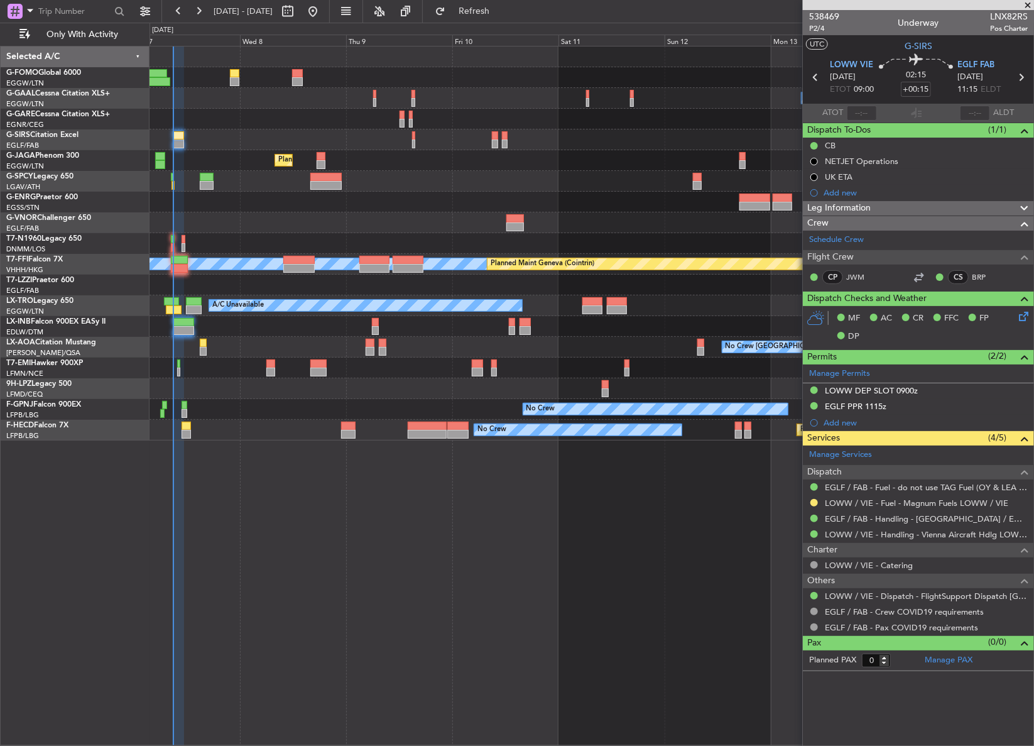
click at [275, 182] on div at bounding box center [591, 181] width 884 height 21
click at [239, 738] on div "Owner A/C Unavailable Owner A/C Unavailable Planned Maint [GEOGRAPHIC_DATA] ([G…" at bounding box center [591, 396] width 885 height 700
click at [482, 11] on button "Refresh" at bounding box center [466, 11] width 75 height 20
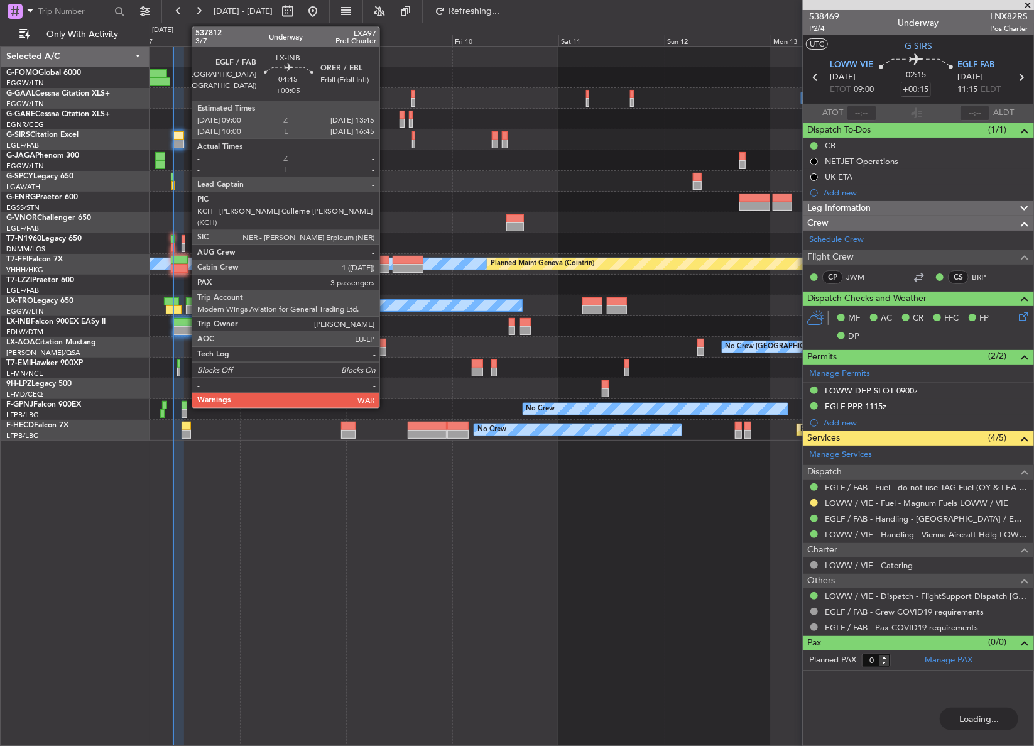
click at [185, 328] on div at bounding box center [183, 330] width 21 height 9
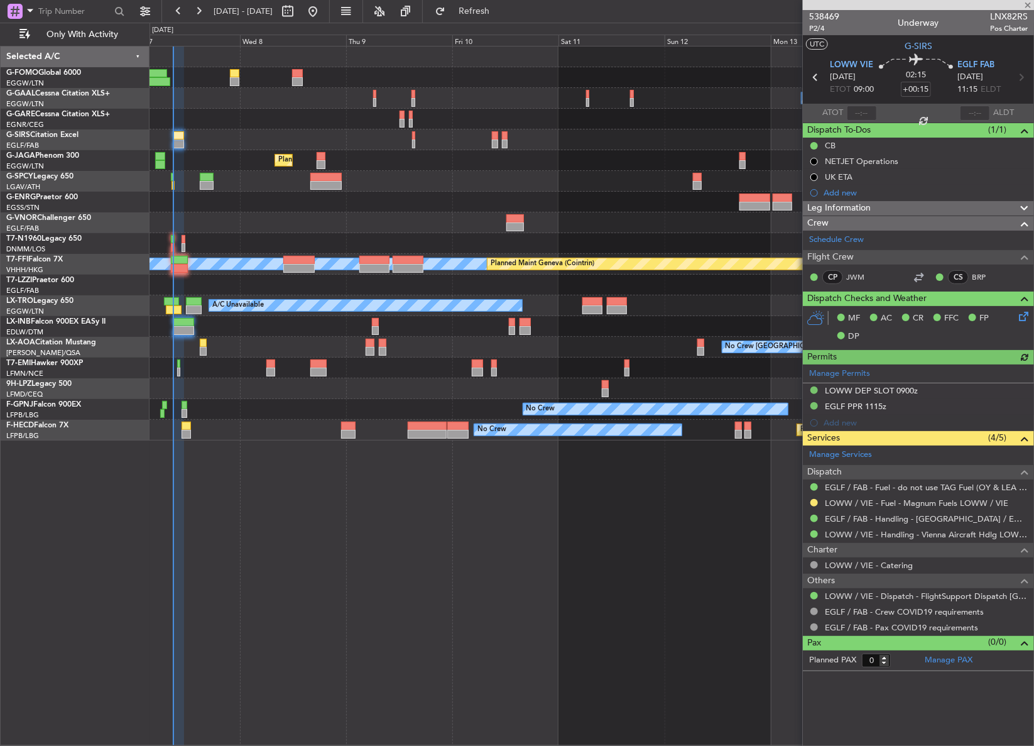
type input "+00:05"
type input "3"
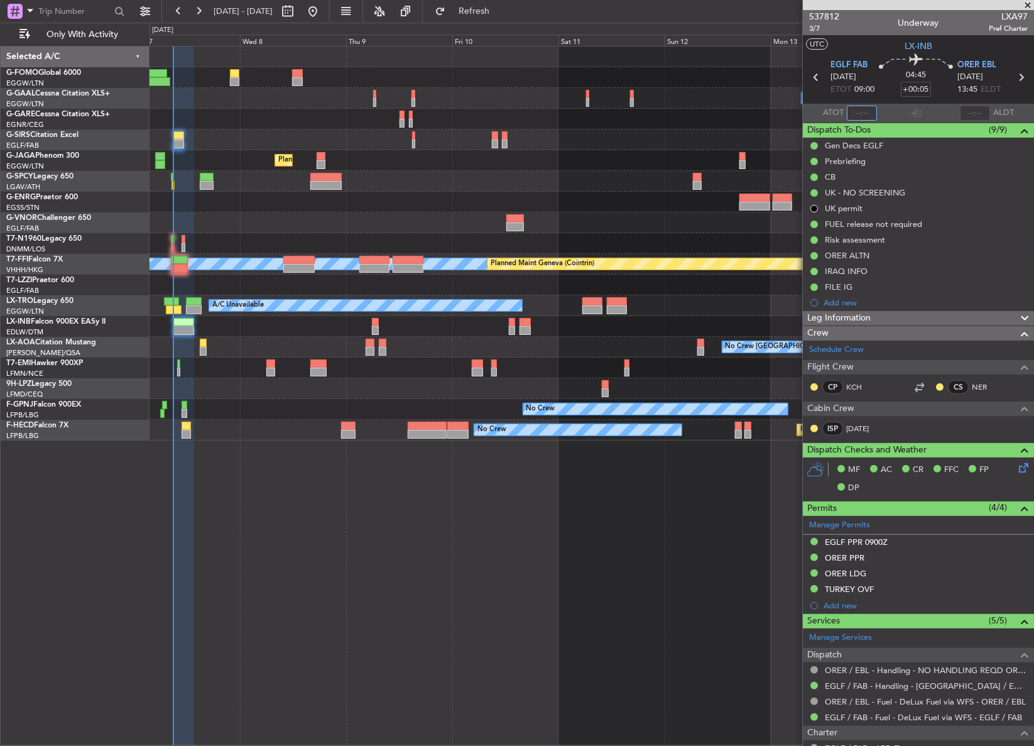
click at [862, 117] on input "text" at bounding box center [862, 113] width 30 height 15
click at [580, 227] on div at bounding box center [591, 222] width 884 height 21
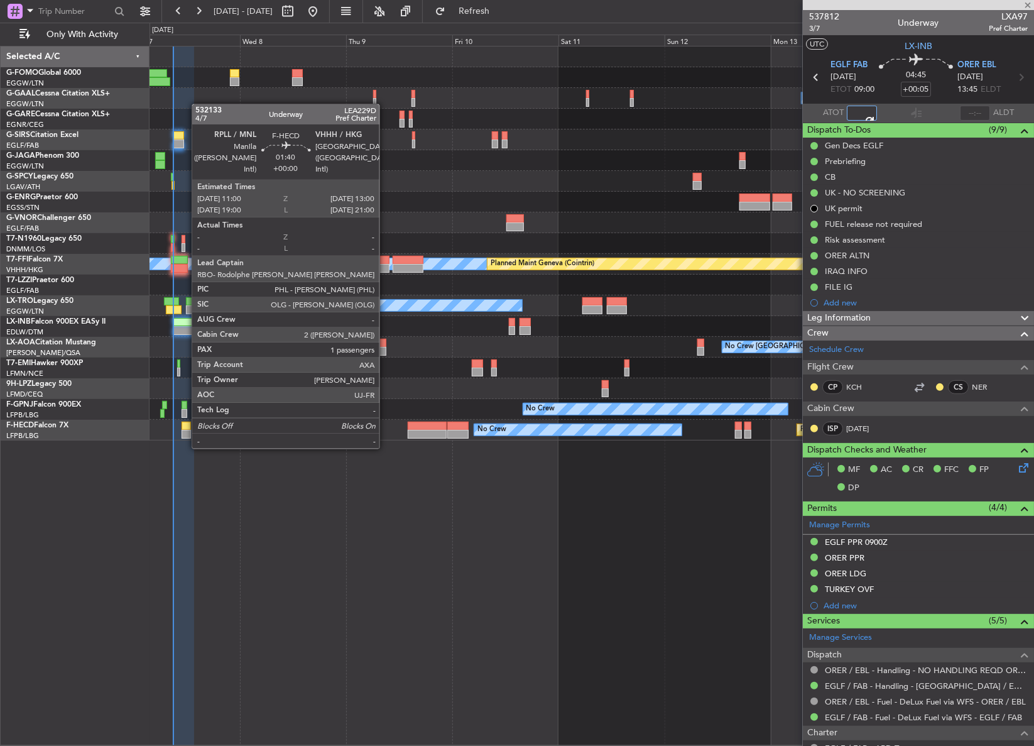
click at [185, 436] on div at bounding box center [186, 434] width 9 height 9
type input "08:53"
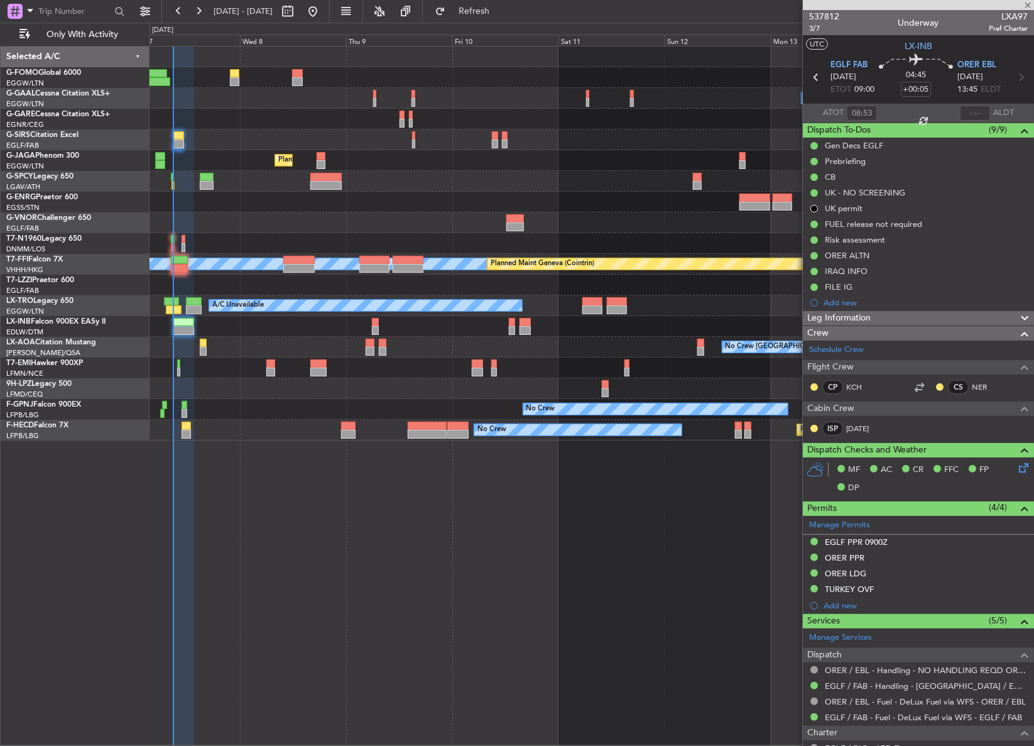
type input "1"
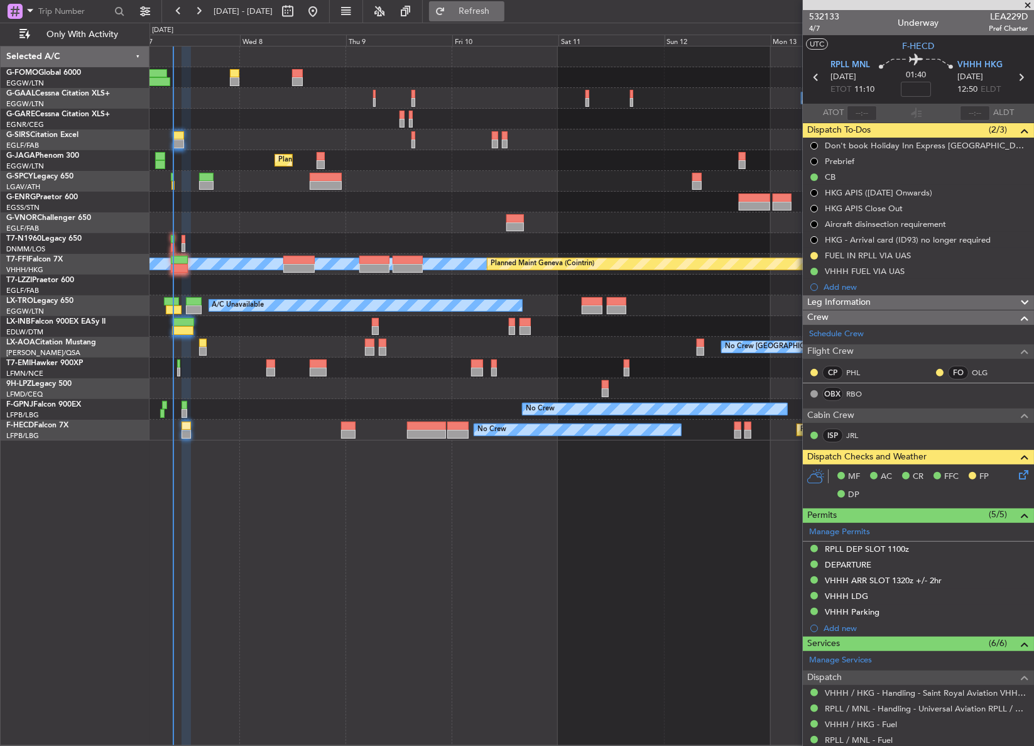
click at [474, 17] on button "Refresh" at bounding box center [466, 11] width 75 height 20
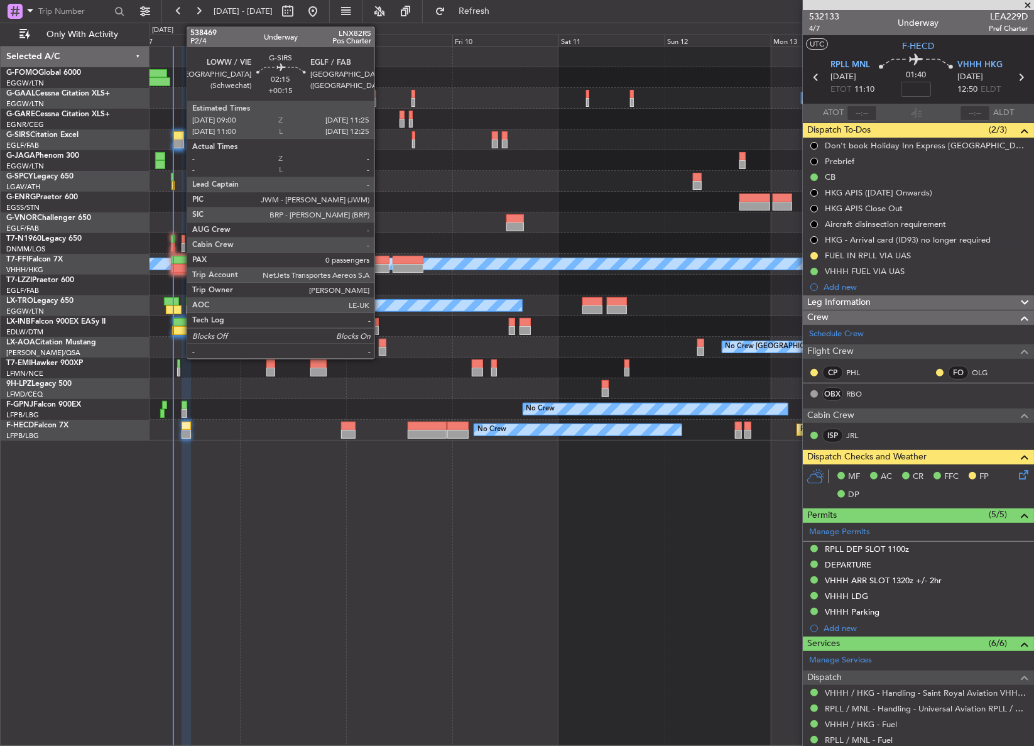
click at [180, 139] on div at bounding box center [178, 143] width 11 height 9
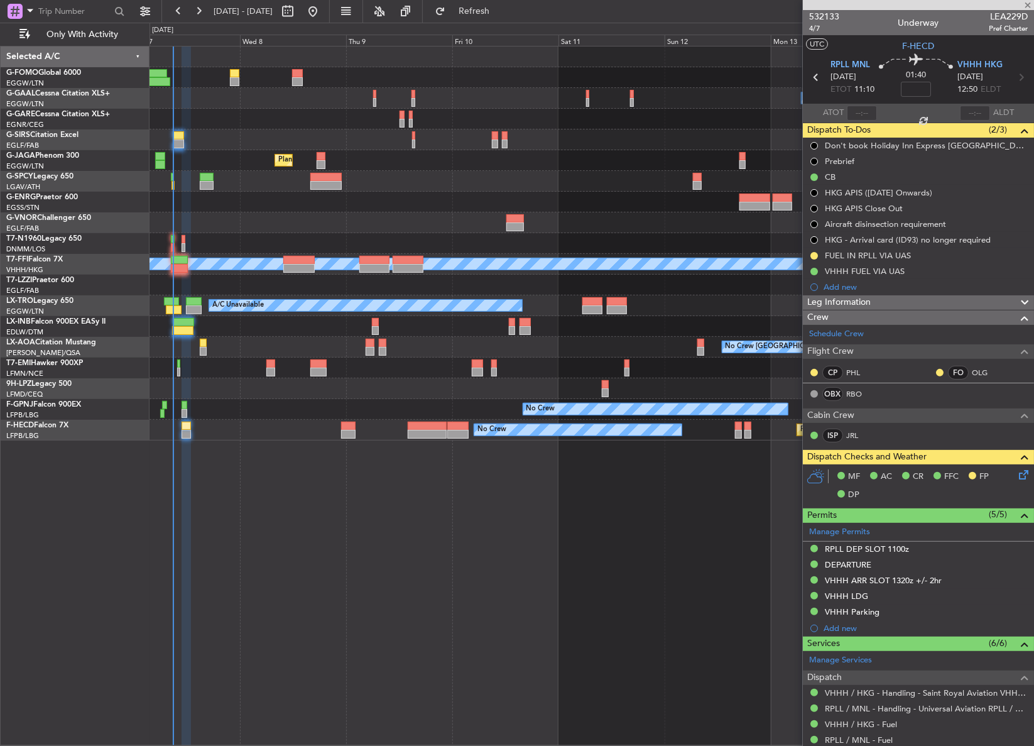
type input "+00:15"
type input "0"
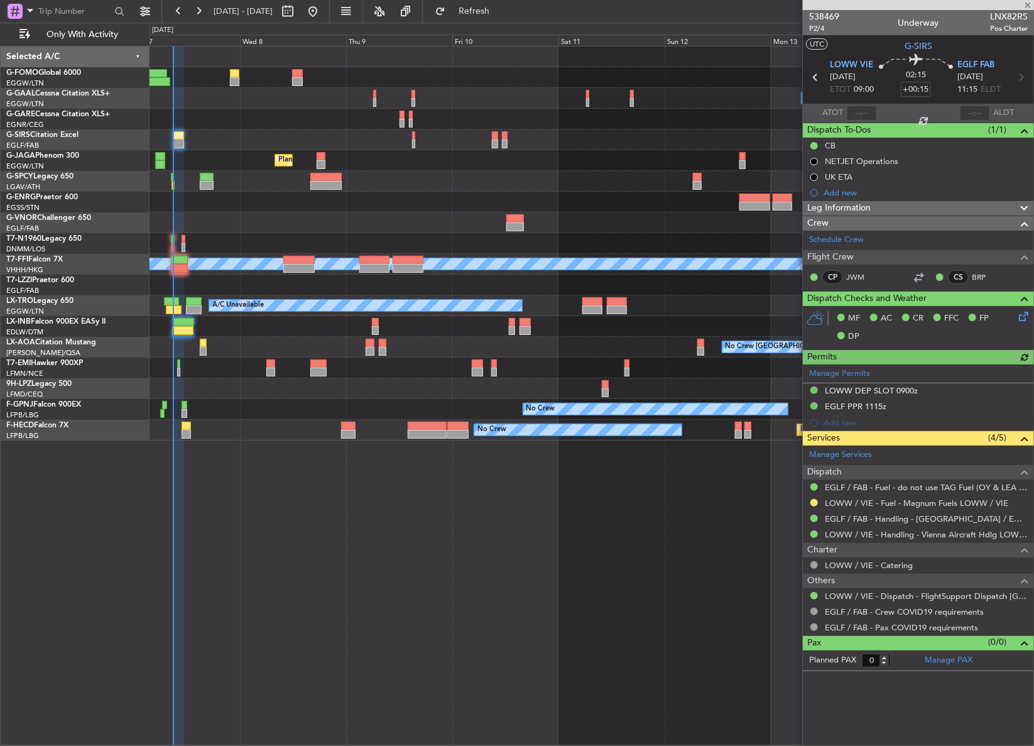
click at [813, 508] on div "LOWW / VIE - Fuel - Magnum Fuels LOWW / VIE" at bounding box center [918, 503] width 231 height 16
click at [813, 504] on button at bounding box center [814, 503] width 8 height 8
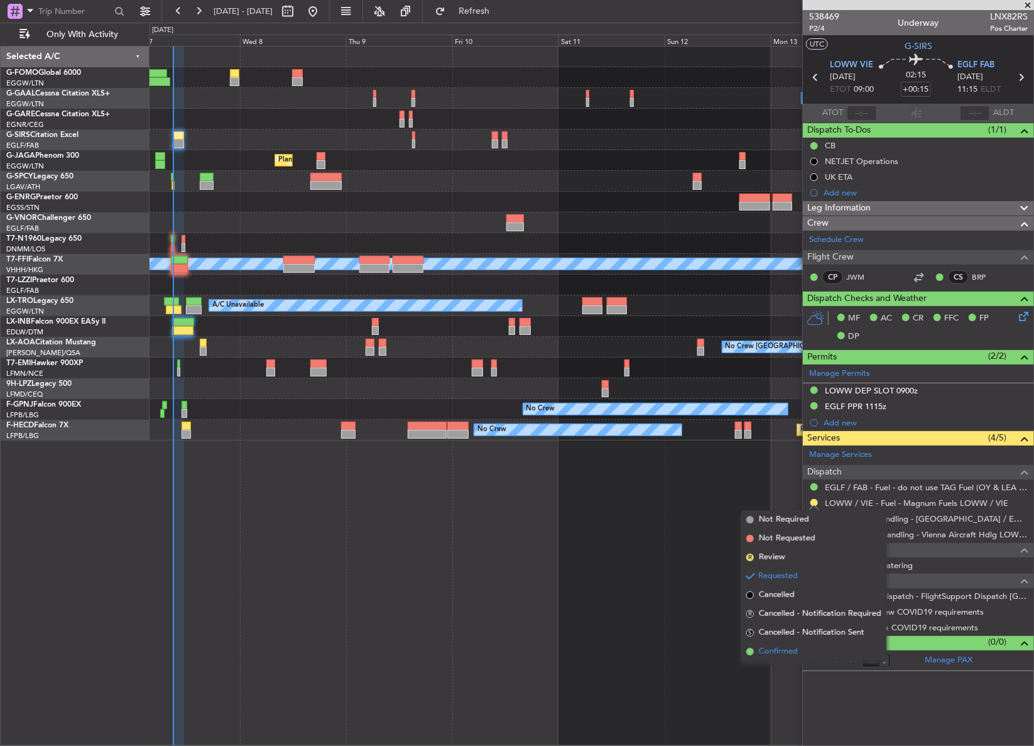
click at [785, 652] on span "Confirmed" at bounding box center [778, 651] width 39 height 13
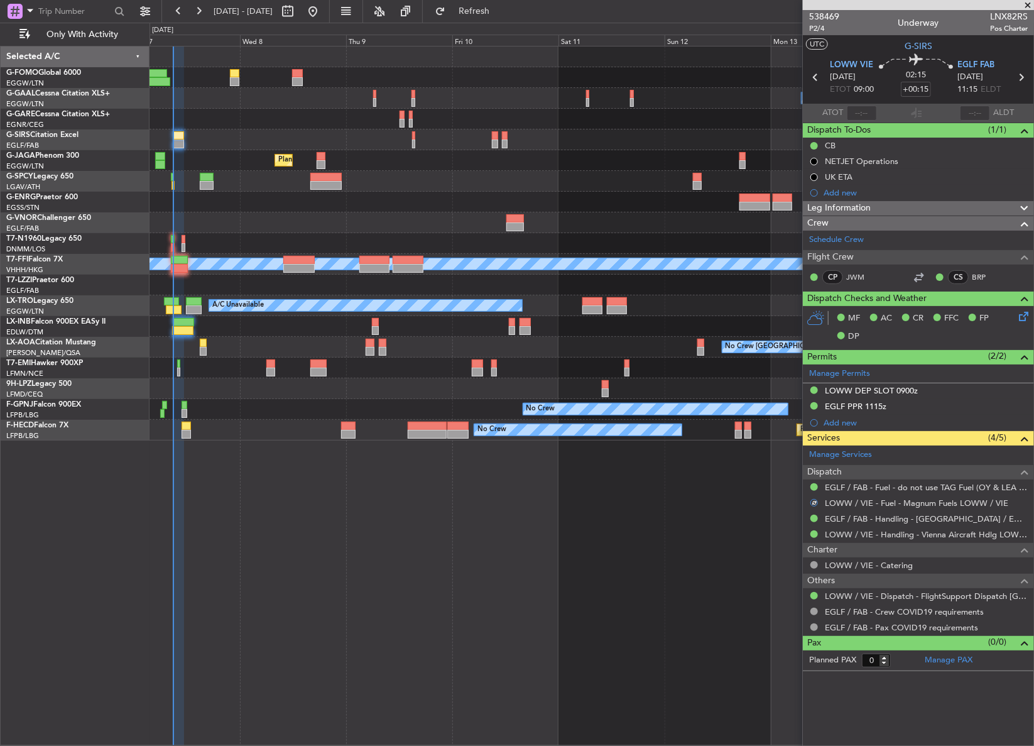
click at [639, 625] on div "Owner A/C Unavailable Owner A/C Unavailable Planned Maint [GEOGRAPHIC_DATA] ([G…" at bounding box center [591, 396] width 885 height 700
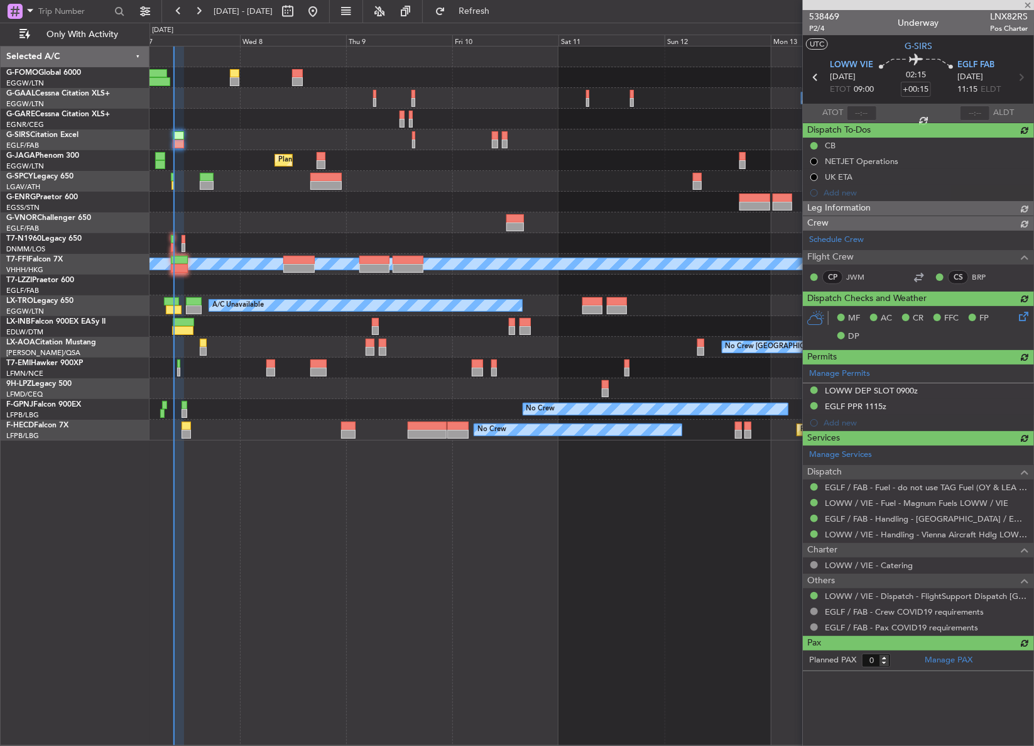
type input "09:02"
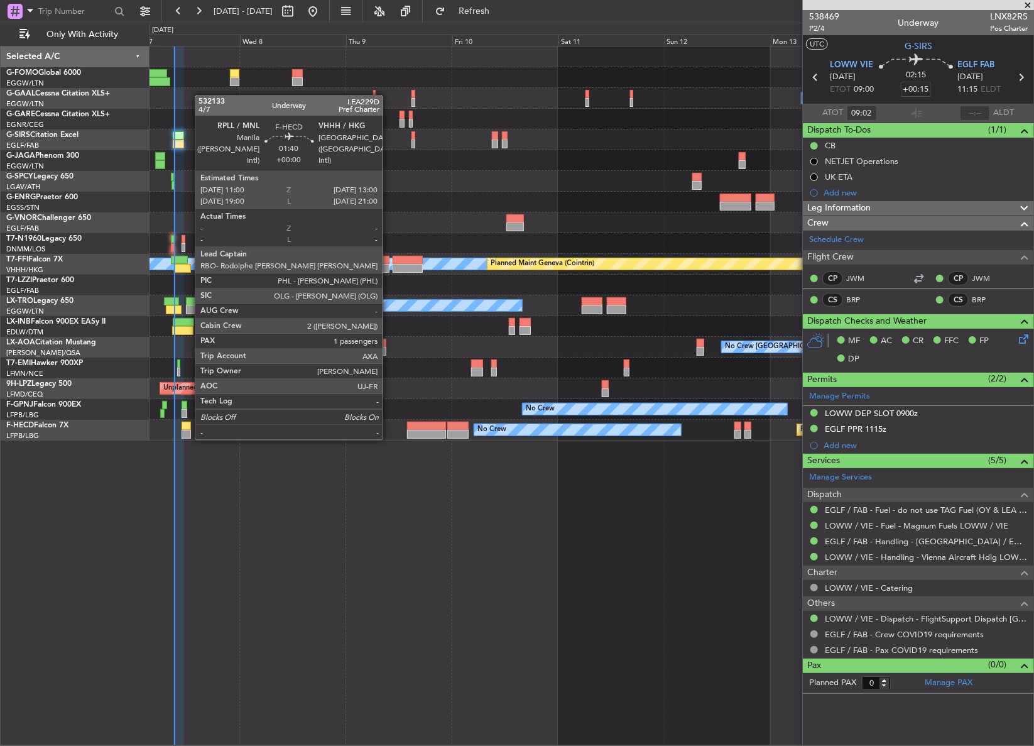
click at [188, 427] on div at bounding box center [186, 425] width 9 height 9
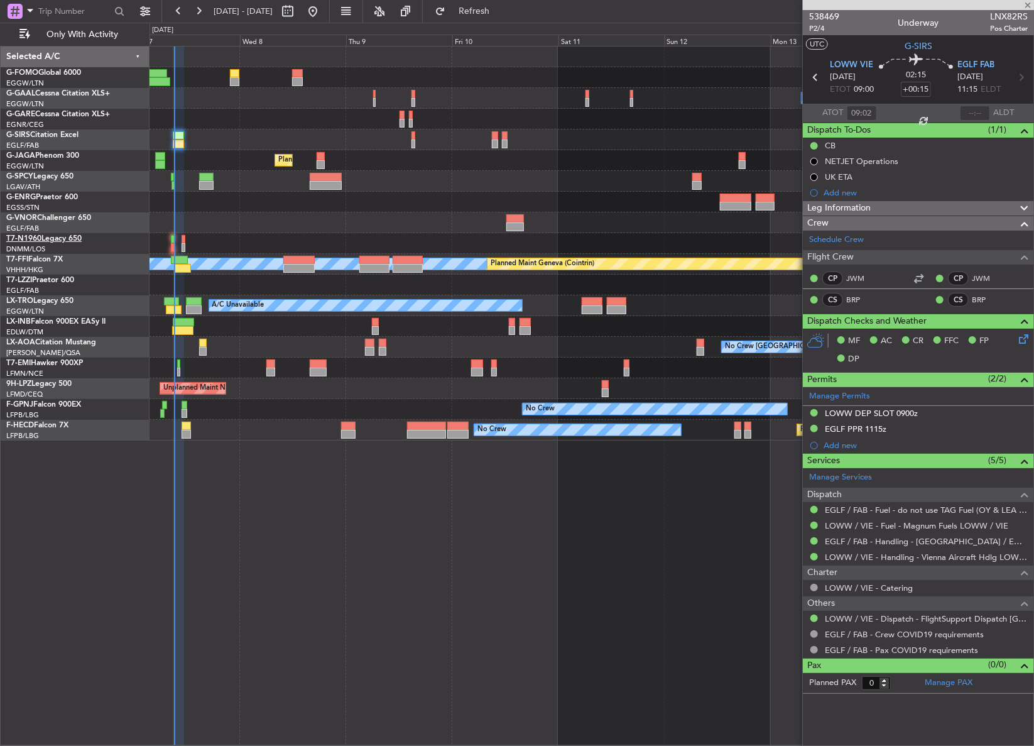
type input "1"
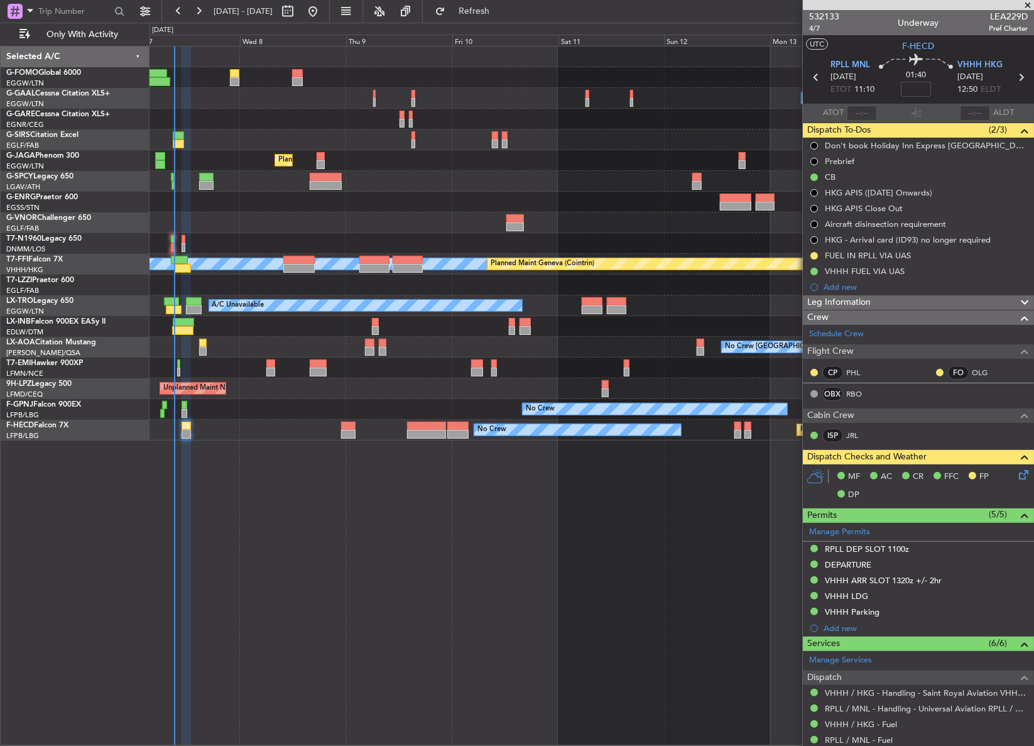
drag, startPoint x: 811, startPoint y: 256, endPoint x: 811, endPoint y: 266, distance: 10.0
click at [811, 256] on button at bounding box center [814, 256] width 8 height 8
click at [797, 312] on li "Completed" at bounding box center [814, 310] width 67 height 19
click at [818, 26] on span "4/7" at bounding box center [824, 28] width 30 height 11
click at [813, 30] on span "4/7" at bounding box center [824, 28] width 30 height 11
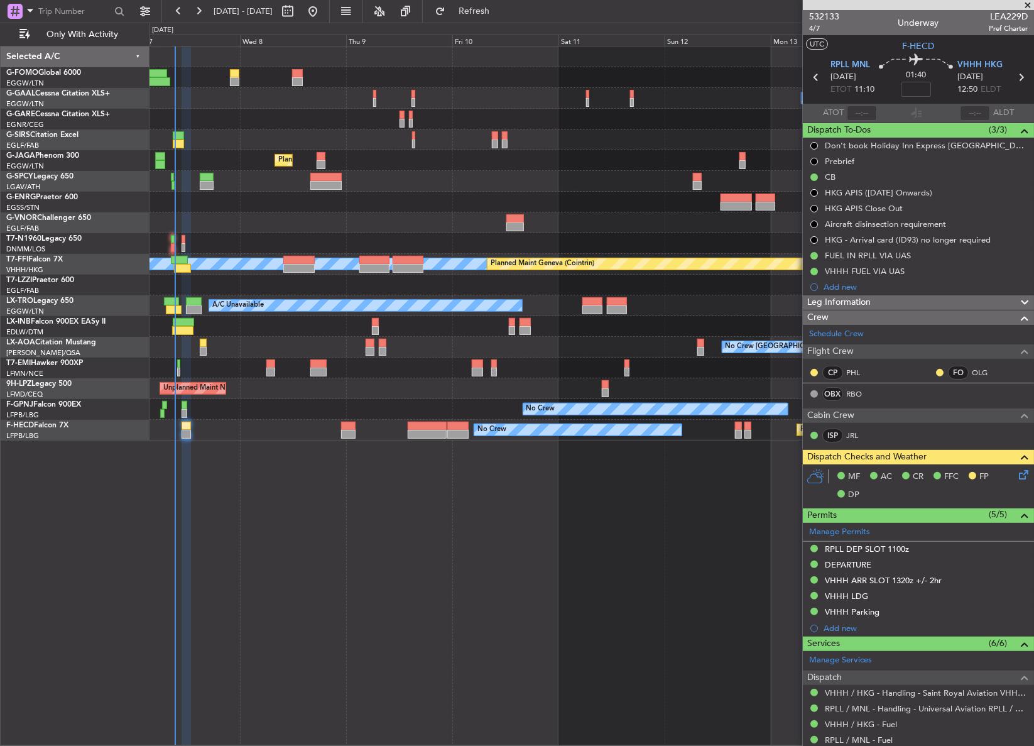
click at [1016, 477] on icon at bounding box center [1021, 472] width 10 height 10
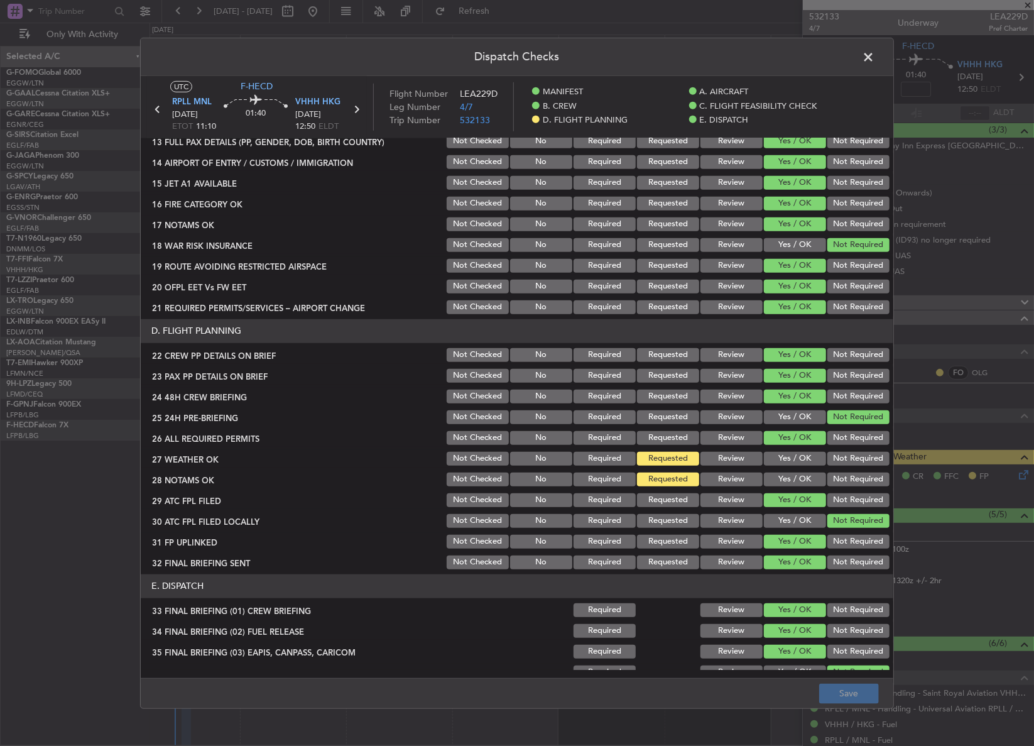
scroll to position [514, 0]
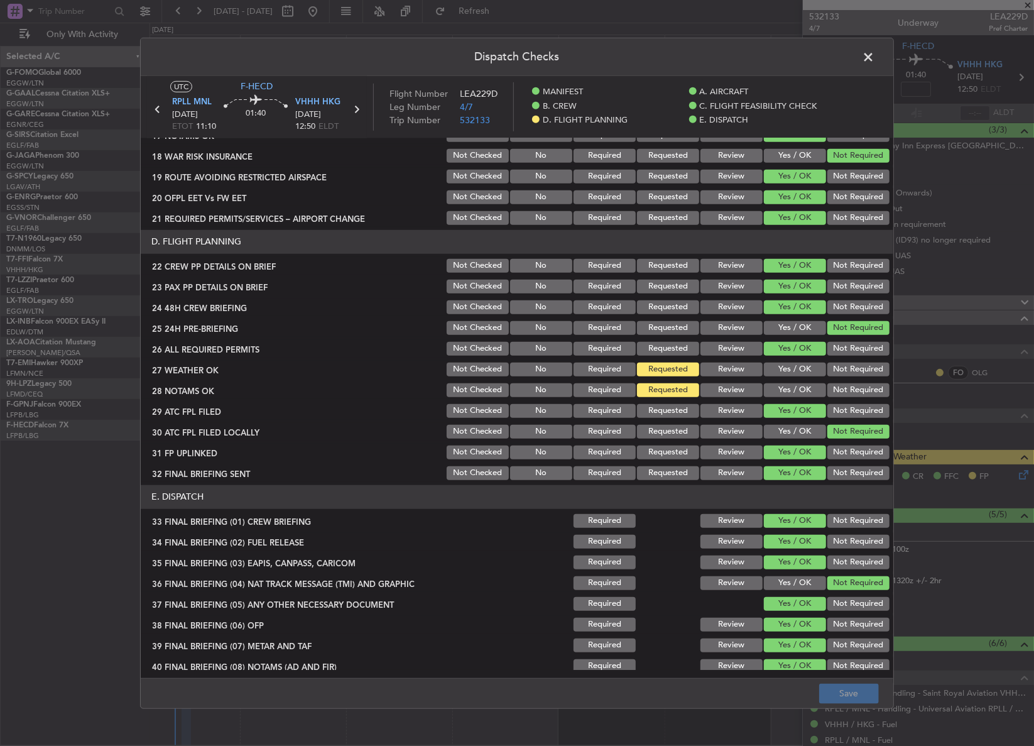
drag, startPoint x: 803, startPoint y: 389, endPoint x: 799, endPoint y: 375, distance: 15.1
click at [802, 389] on button "Yes / OK" at bounding box center [795, 390] width 62 height 14
click at [798, 369] on button "Yes / OK" at bounding box center [795, 369] width 62 height 14
click at [857, 697] on button "Save" at bounding box center [849, 693] width 60 height 20
click at [874, 51] on span at bounding box center [874, 59] width 0 height 25
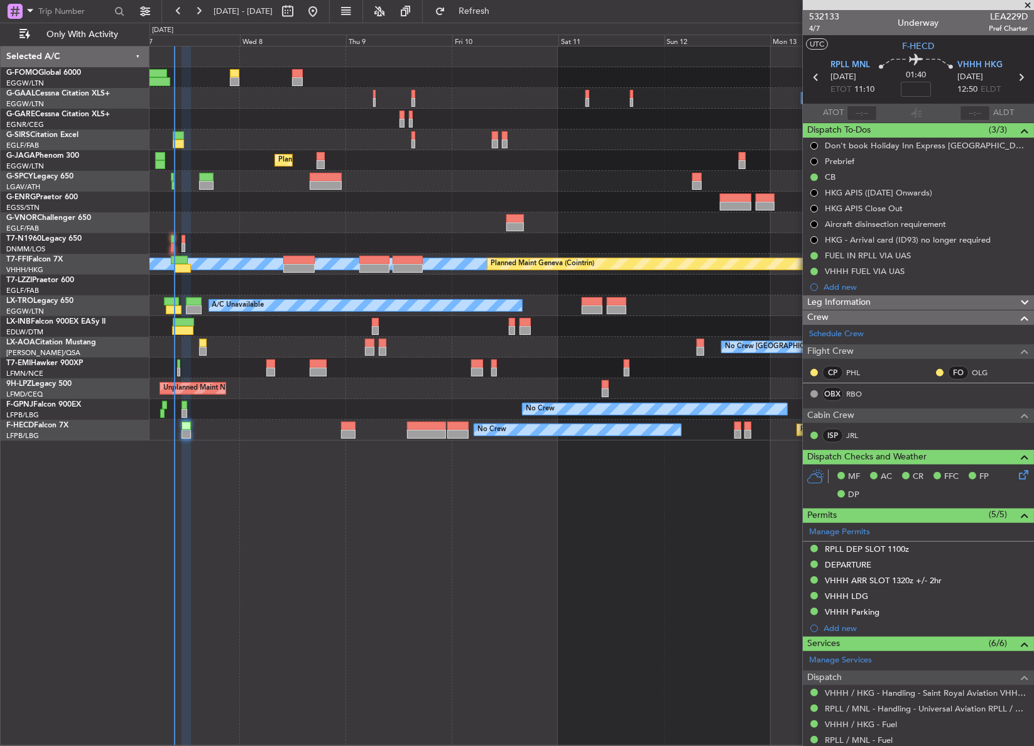
click at [312, 518] on div "Owner A/C Unavailable Owner A/C Unavailable Planned Maint [GEOGRAPHIC_DATA] ([G…" at bounding box center [591, 396] width 884 height 700
click at [311, 518] on div "Owner A/C Unavailable Owner A/C Unavailable Planned Maint [GEOGRAPHIC_DATA] ([G…" at bounding box center [591, 396] width 884 height 700
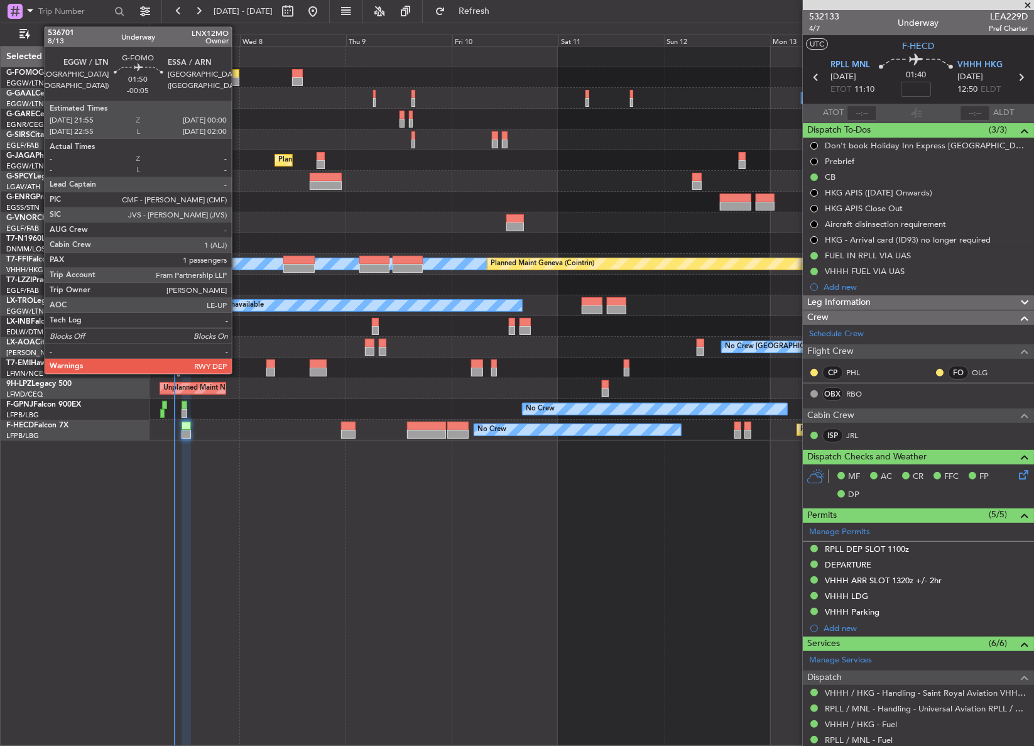
click at [237, 82] on div at bounding box center [234, 81] width 9 height 9
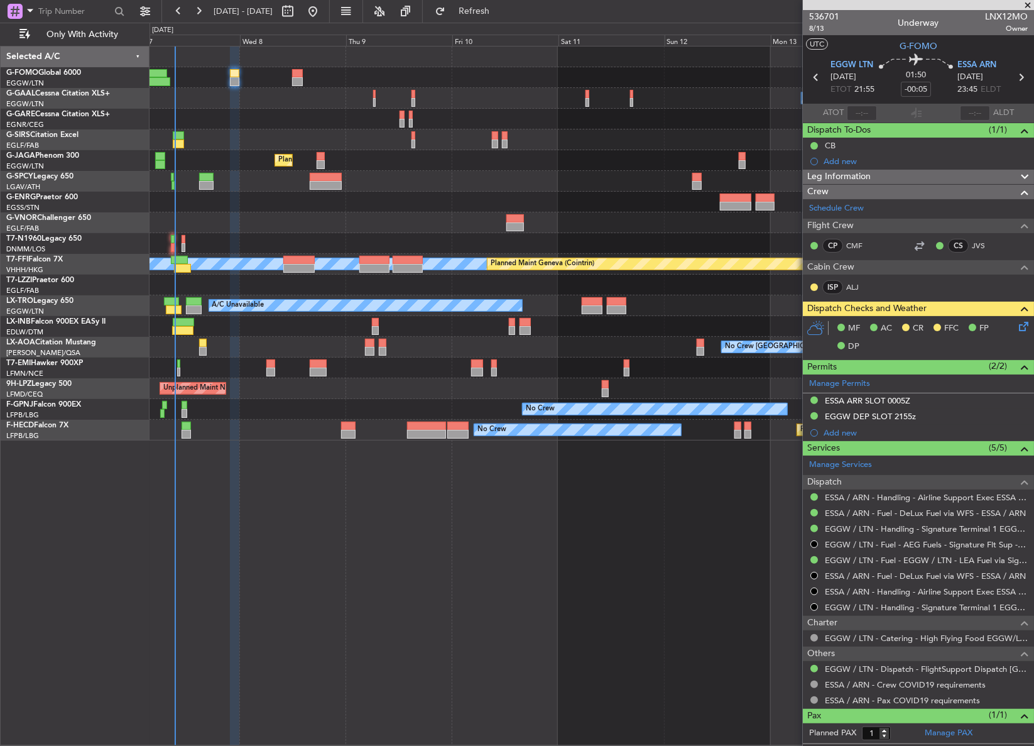
click at [238, 107] on div "Owner A/C Unavailable Owner A/C Unavailable" at bounding box center [591, 98] width 884 height 21
click at [365, 484] on div "Owner A/C Unavailable Owner A/C Unavailable Planned Maint [GEOGRAPHIC_DATA] ([G…" at bounding box center [591, 396] width 884 height 700
click at [480, 17] on button "Refresh" at bounding box center [466, 11] width 75 height 20
click at [408, 509] on div "Owner A/C Unavailable Owner A/C Unavailable Planned Maint [GEOGRAPHIC_DATA] ([G…" at bounding box center [591, 396] width 884 height 700
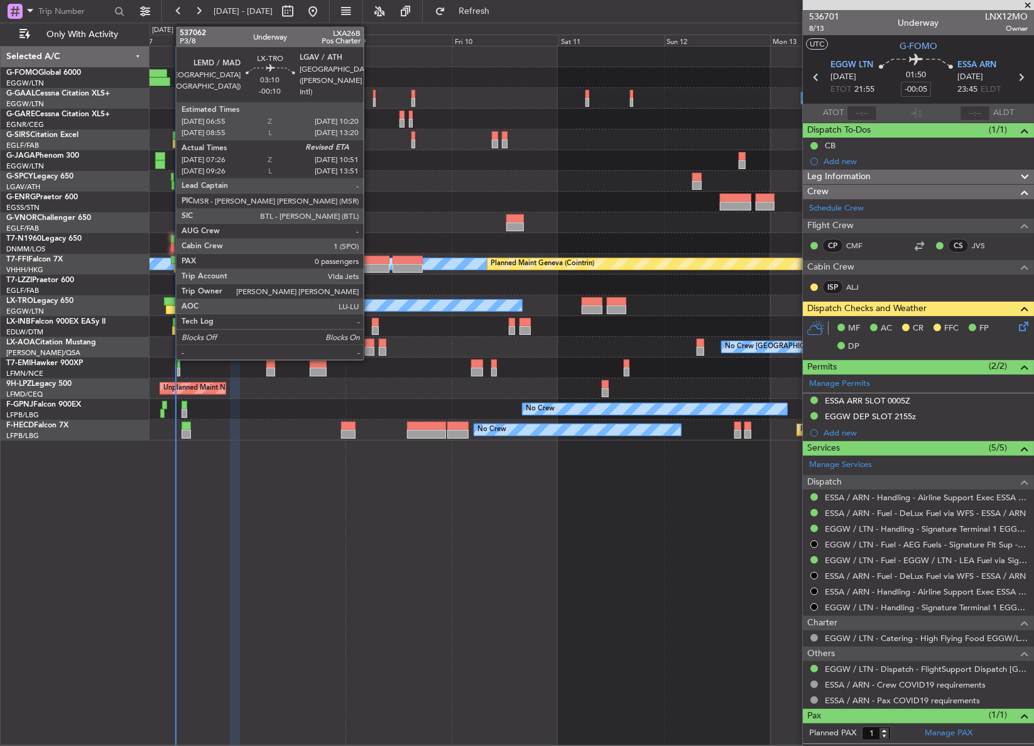
click at [170, 297] on div at bounding box center [172, 301] width 16 height 9
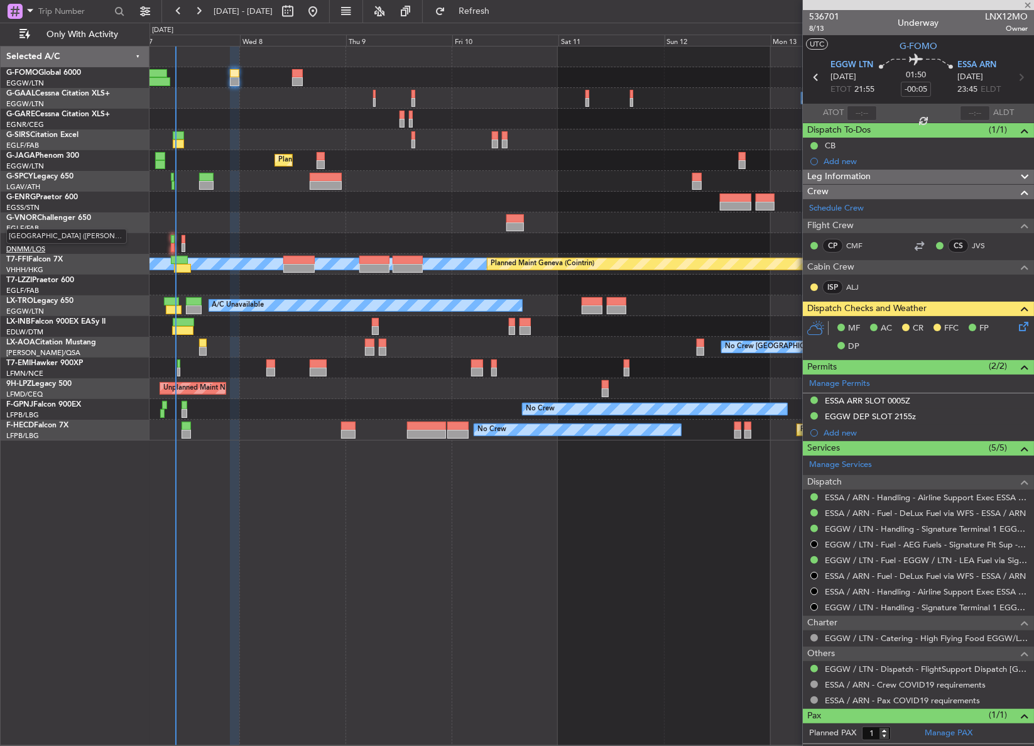
type input "-00:10"
type input "07:26"
type input "0"
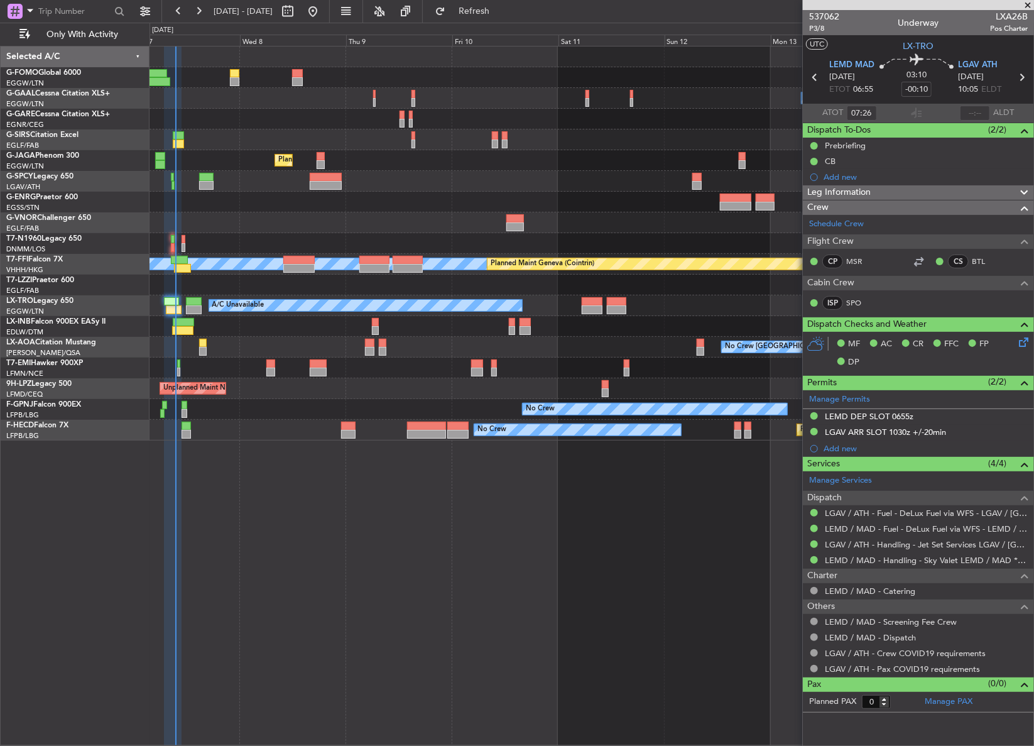
click at [352, 575] on div "Owner A/C Unavailable Owner A/C Unavailable Planned Maint [GEOGRAPHIC_DATA] ([G…" at bounding box center [591, 396] width 884 height 700
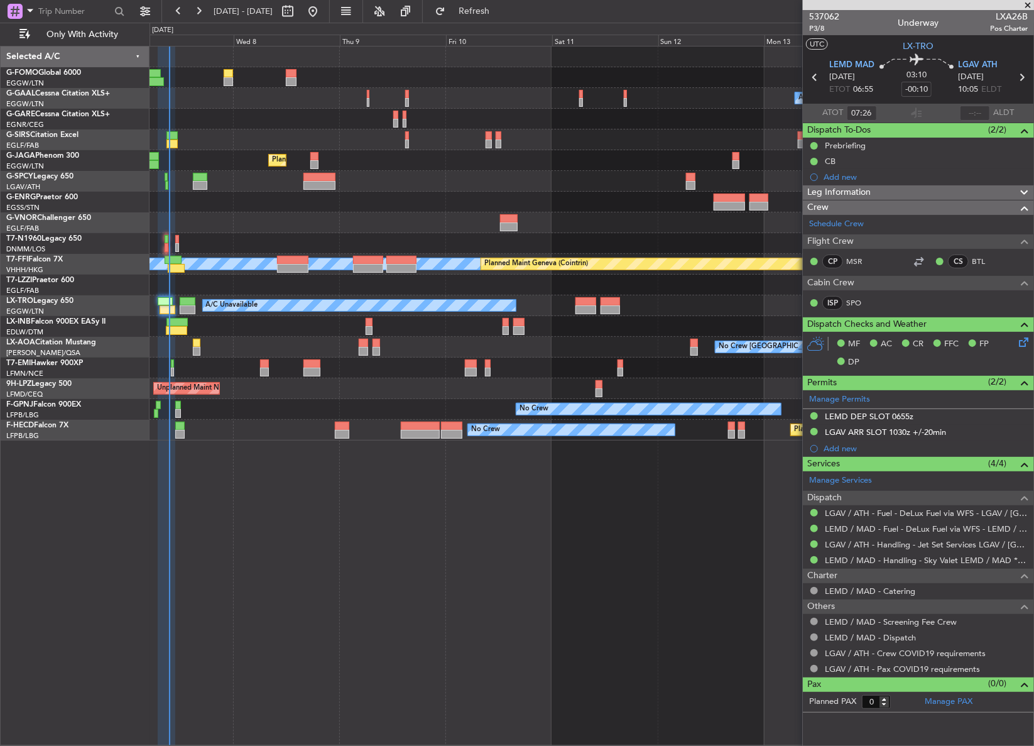
click at [342, 574] on div "Owner A/C Unavailable Owner A/C Unavailable Planned Maint [GEOGRAPHIC_DATA] ([G…" at bounding box center [591, 396] width 884 height 700
click at [342, 574] on div "Owner A/C Unavailable Owner A/C Unavailable Planned Maint London (Luton) MEL ME…" at bounding box center [591, 396] width 884 height 700
click at [342, 574] on div "Owner A/C Unavailable Owner A/C Unavailable Planned Maint [GEOGRAPHIC_DATA] ([G…" at bounding box center [591, 396] width 884 height 700
click at [282, 195] on div at bounding box center [591, 202] width 884 height 21
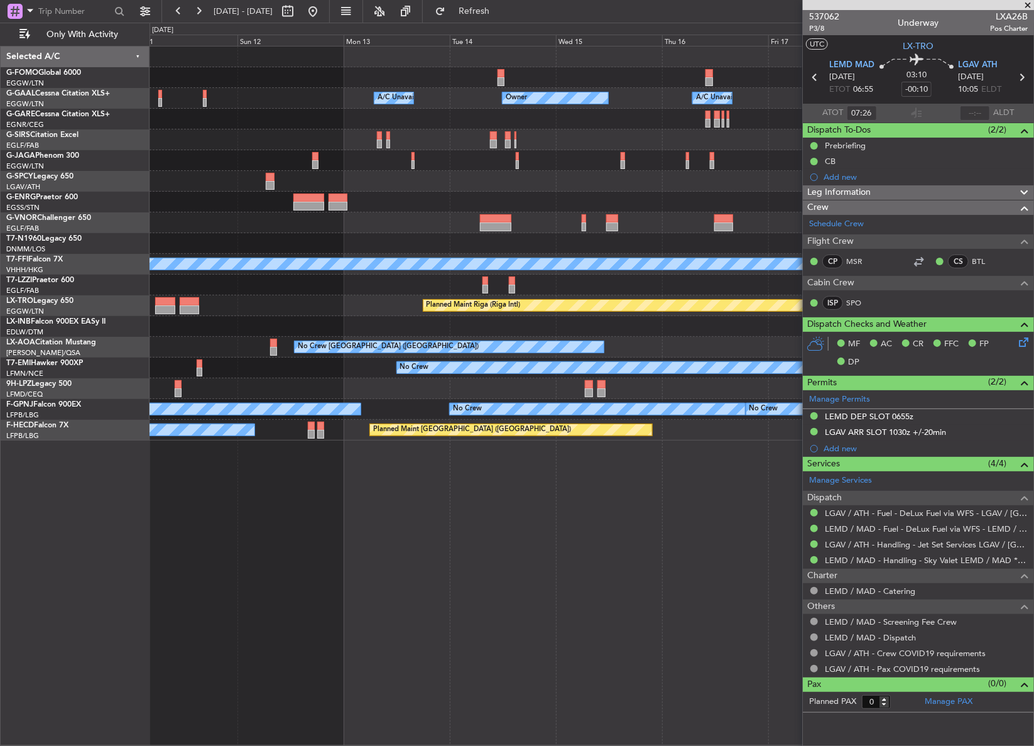
click at [179, 197] on div "Owner A/C Unavailable Owner A/C Unavailable Owner Planned Maint Oxford (Kidling…" at bounding box center [591, 243] width 884 height 394
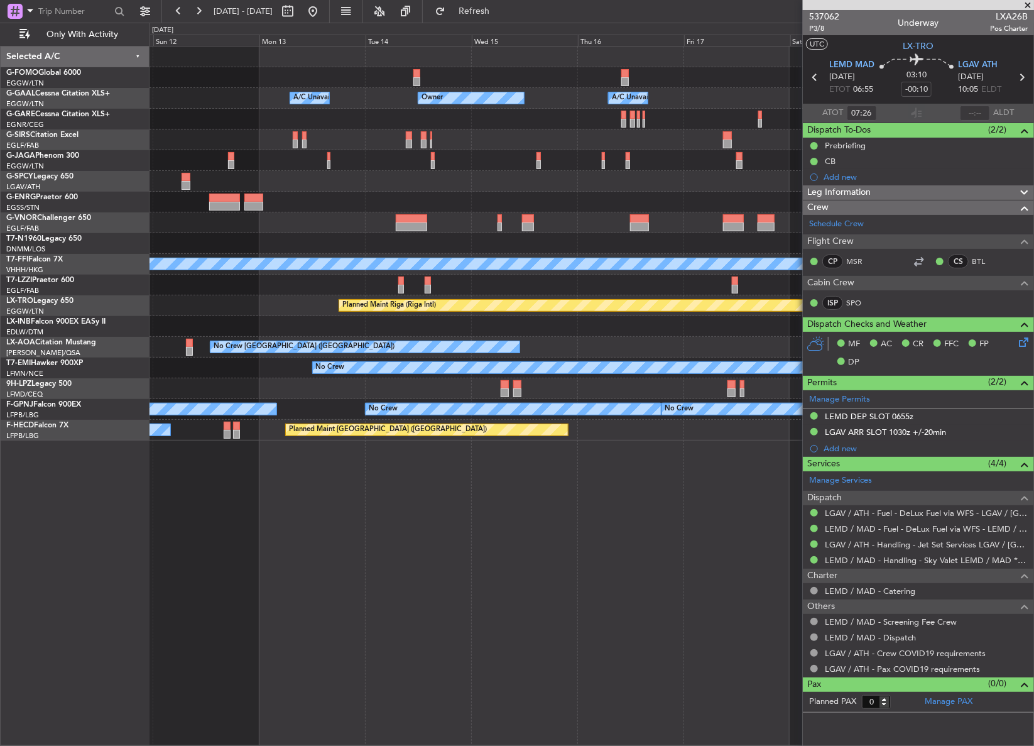
click at [239, 200] on div at bounding box center [591, 202] width 884 height 21
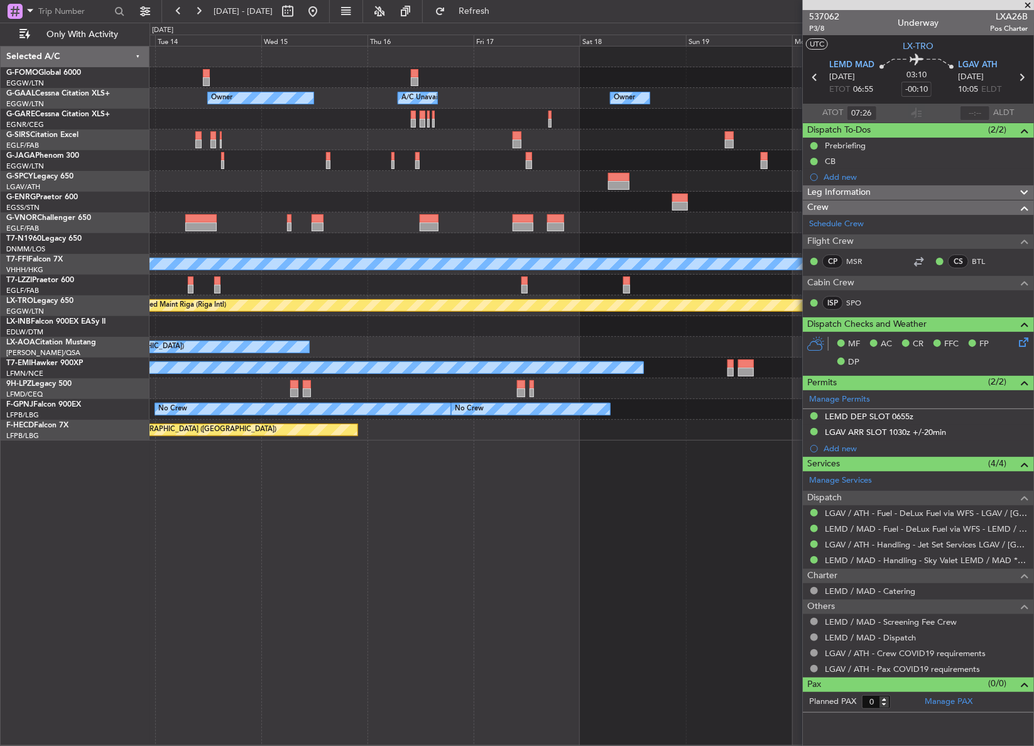
click at [298, 204] on div at bounding box center [591, 202] width 884 height 21
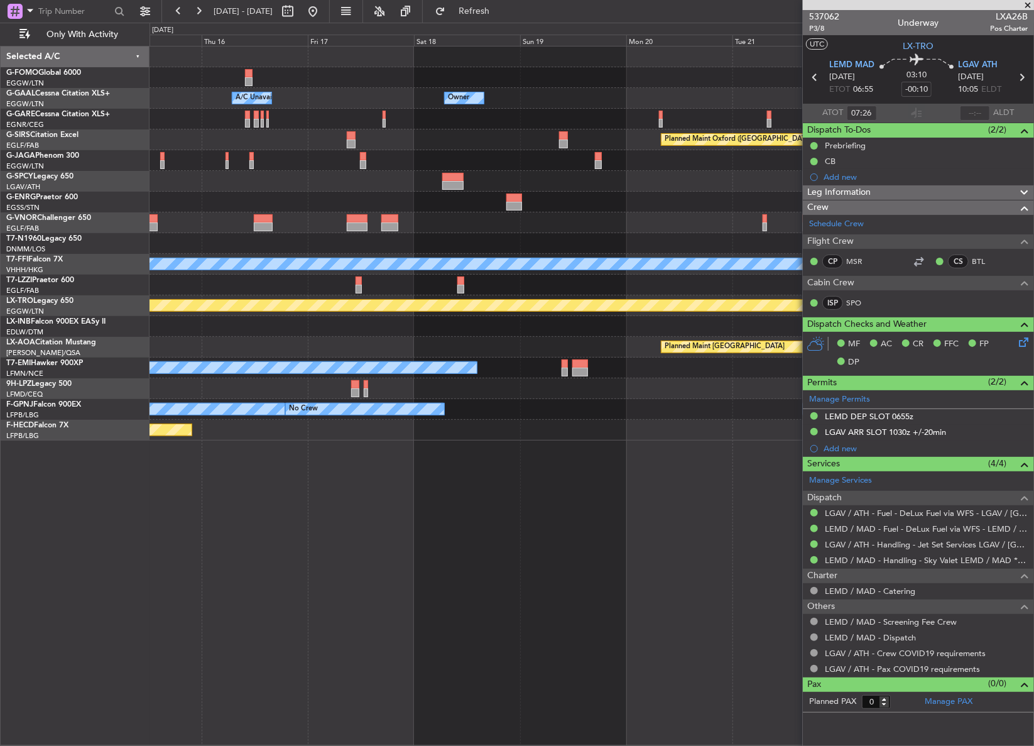
click at [114, 198] on div "Owner A/C Unavailable Owner Owner A/C Unavailable Planned Maint Oxford (Kidling…" at bounding box center [517, 384] width 1034 height 723
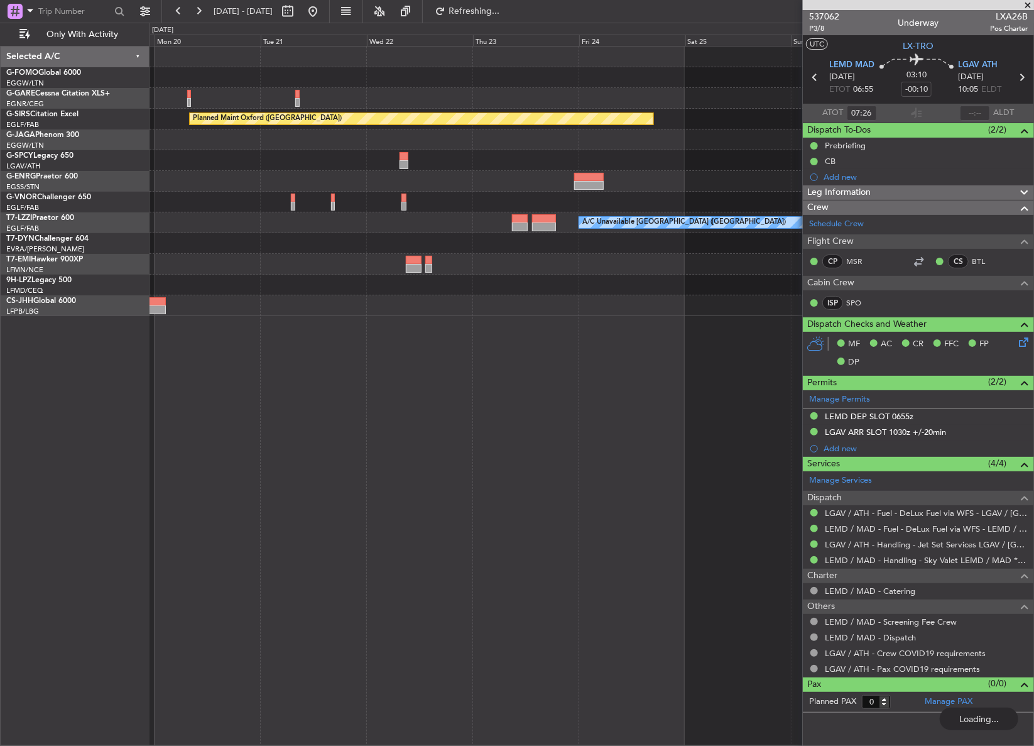
click at [245, 185] on div "Planned Maint Oxford (Kidlington) A/C Unavailable London (Luton) No Crew" at bounding box center [591, 180] width 884 height 269
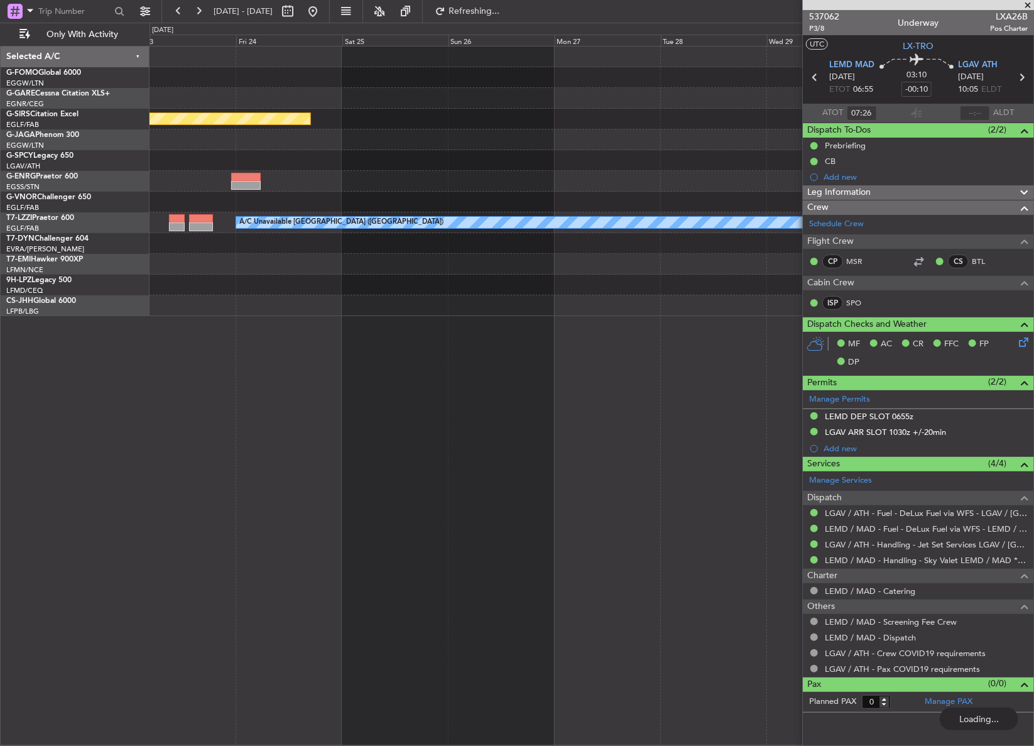
click at [558, 271] on div at bounding box center [591, 264] width 884 height 21
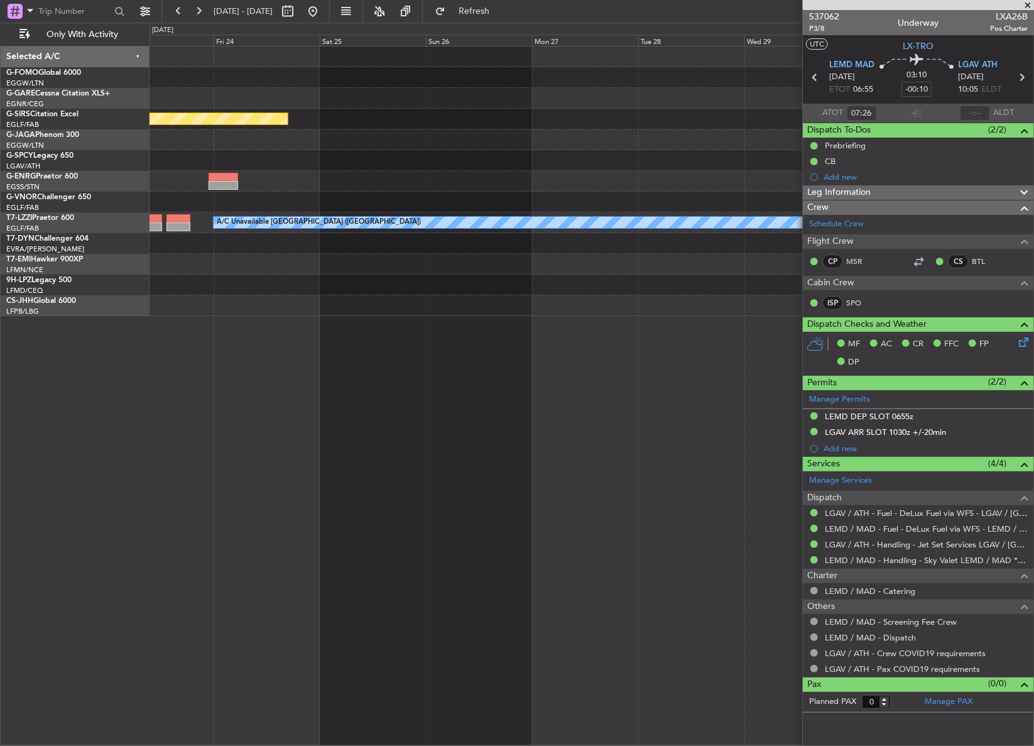
click at [406, 264] on div "Planned Maint Oxford (Kidlington) A/C Unavailable London (Luton)" at bounding box center [591, 180] width 884 height 269
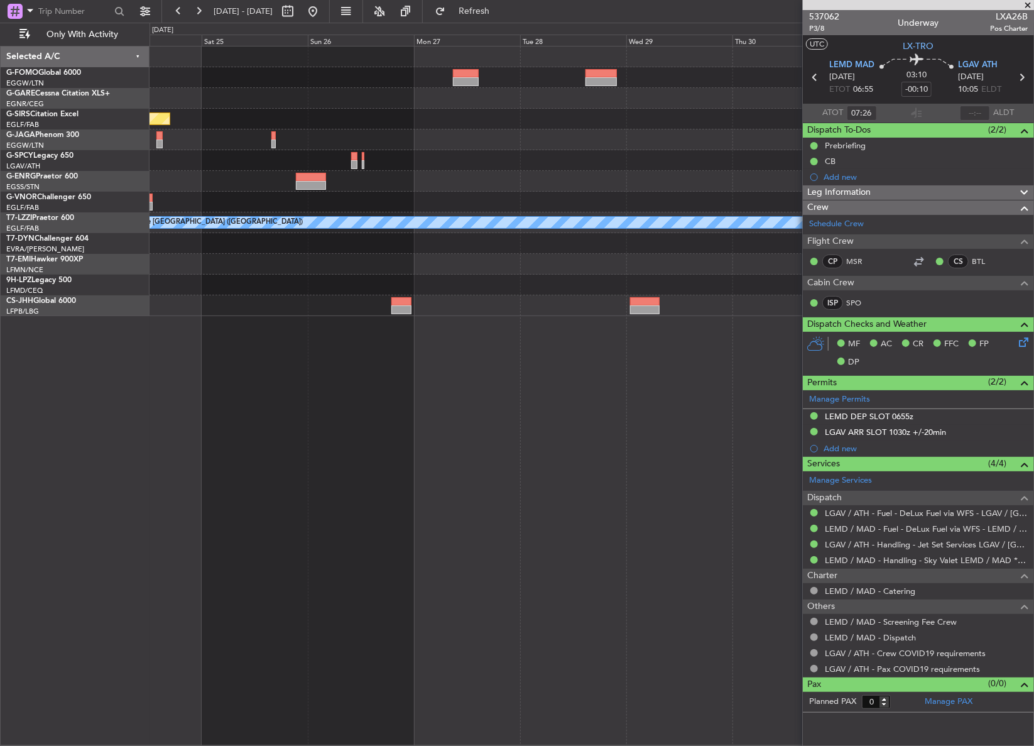
click at [288, 301] on div "Planned Maint Oxford (Kidlington) A/C Unavailable London (Luton)" at bounding box center [591, 180] width 884 height 269
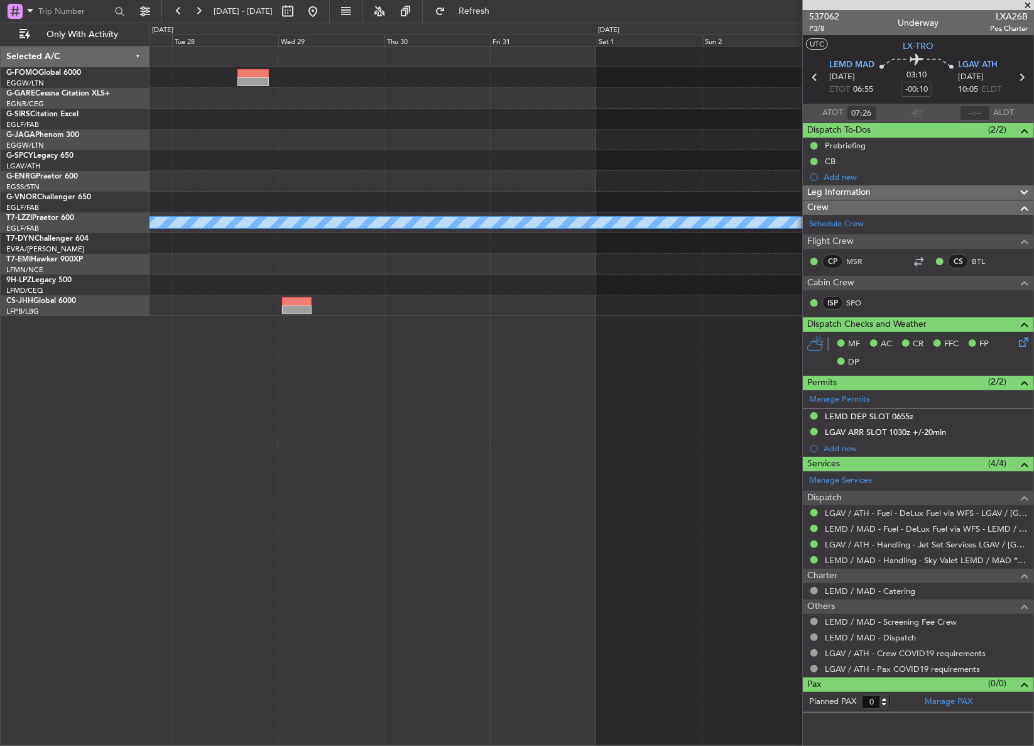
click at [334, 300] on div "A/C Unavailable London (Luton)" at bounding box center [591, 396] width 884 height 700
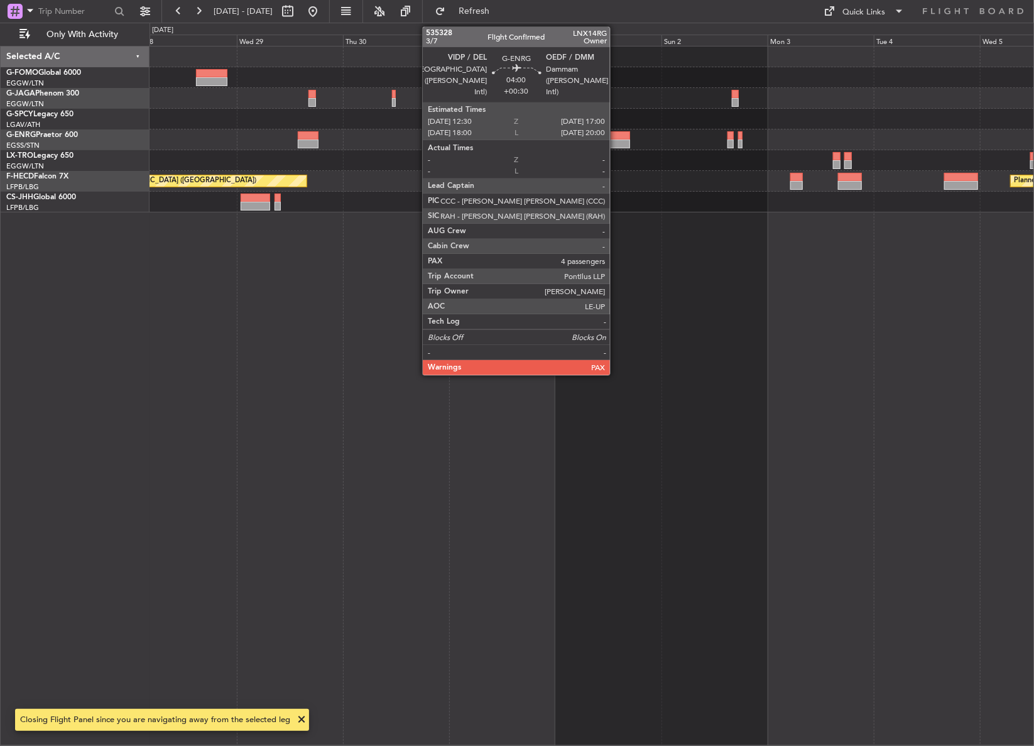
click at [616, 143] on div at bounding box center [620, 143] width 20 height 9
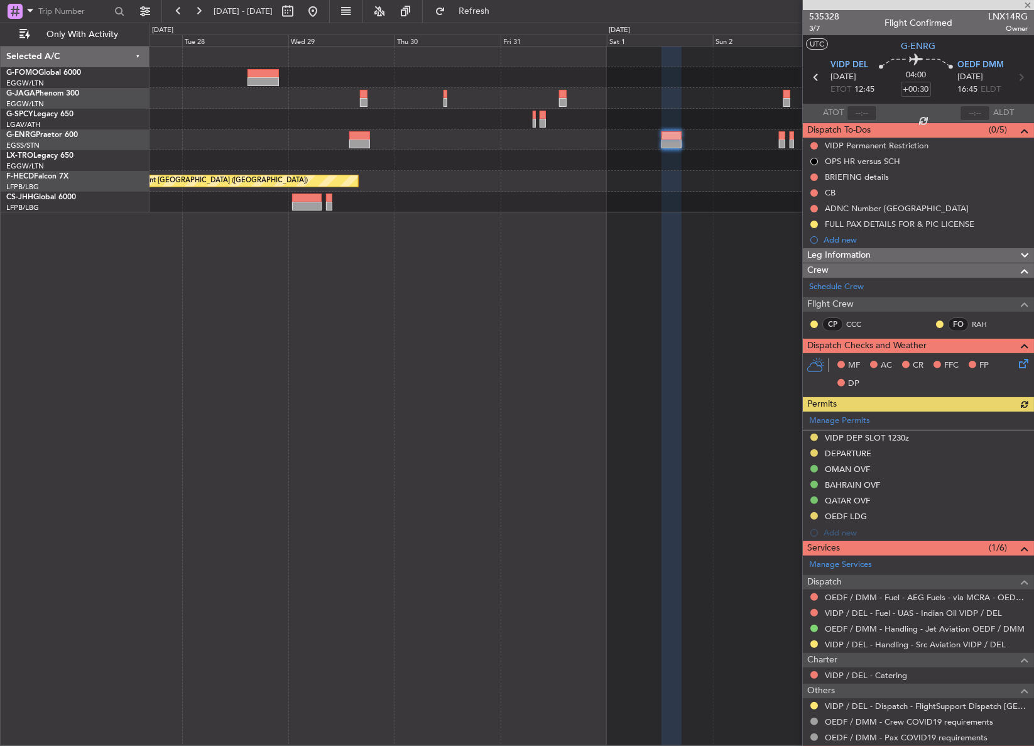
click at [513, 333] on div "Planned Maint Riga (Riga Intl) Planned Maint Paris (Le Bourget) Planned Maint P…" at bounding box center [591, 396] width 885 height 700
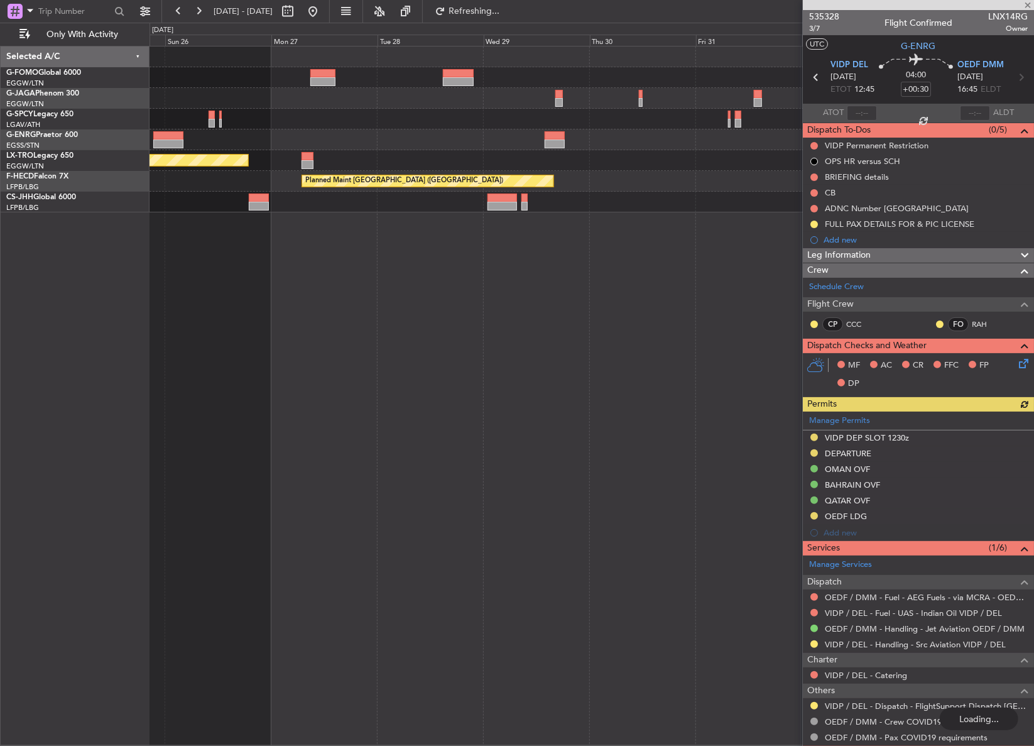
click at [513, 348] on div "Planned Maint Riga (Riga Intl) Planned Maint Paris (Le Bourget)" at bounding box center [591, 396] width 884 height 700
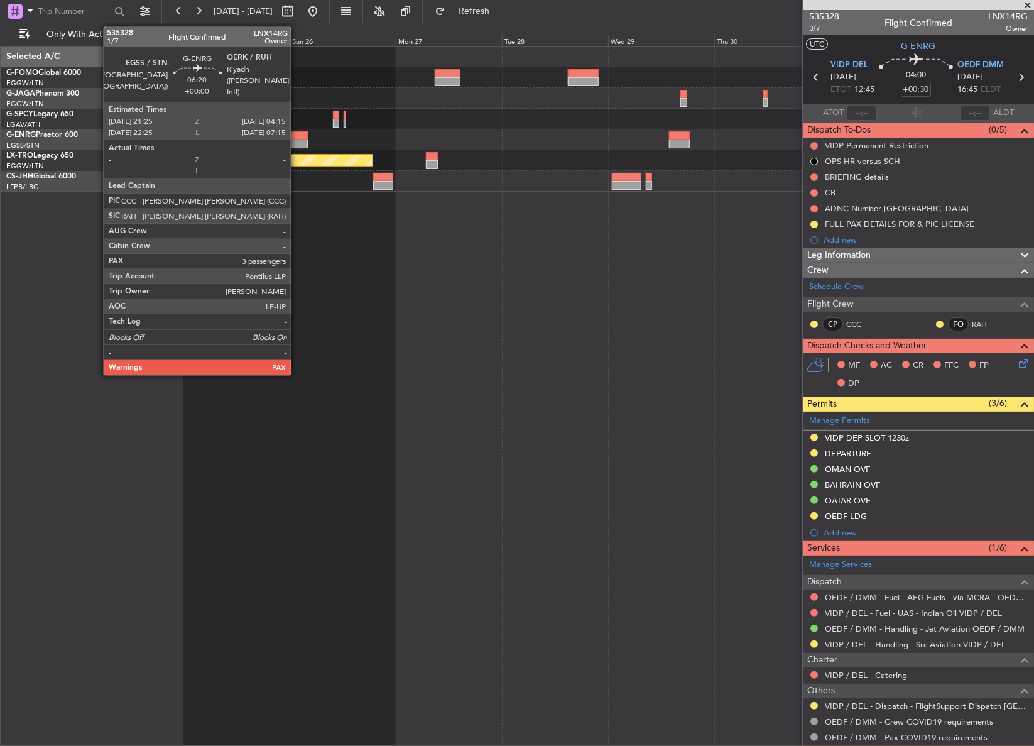
click at [296, 146] on div at bounding box center [293, 143] width 31 height 9
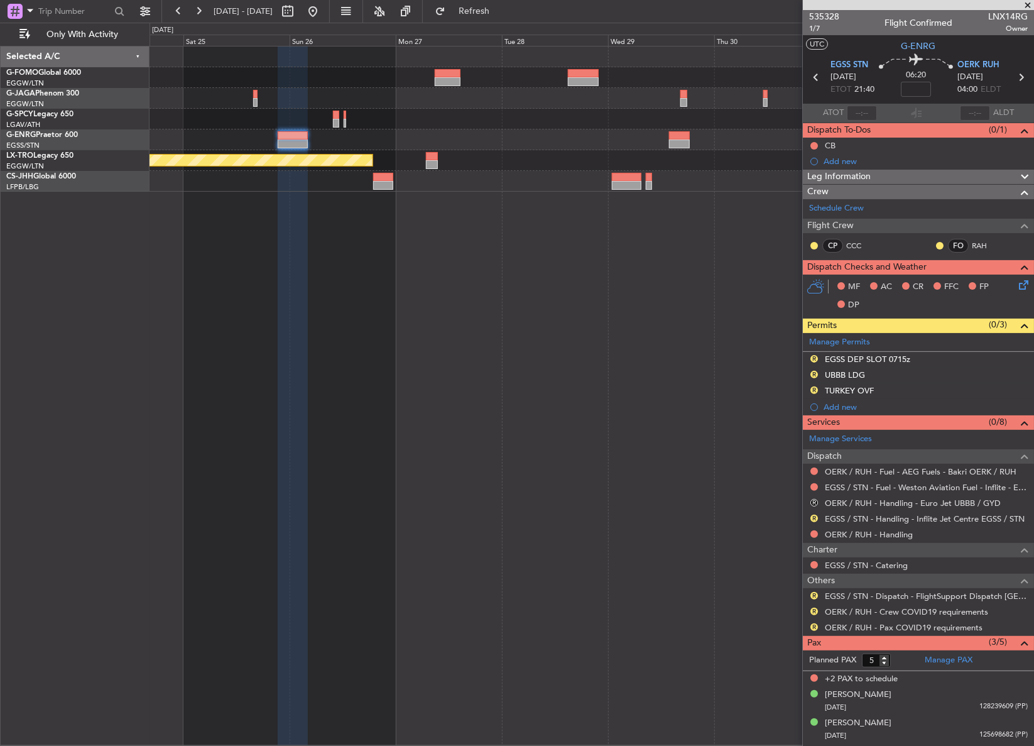
click at [516, 399] on div "Planned Maint Riga (Riga Intl)" at bounding box center [591, 396] width 885 height 700
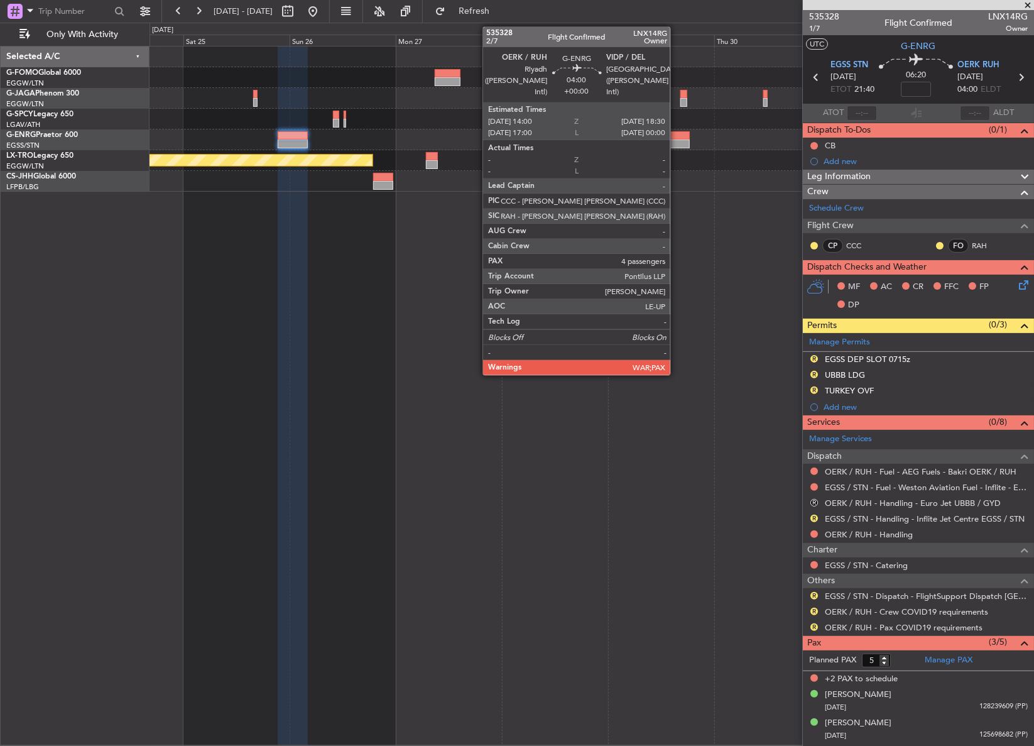
click at [676, 146] on div at bounding box center [679, 143] width 20 height 9
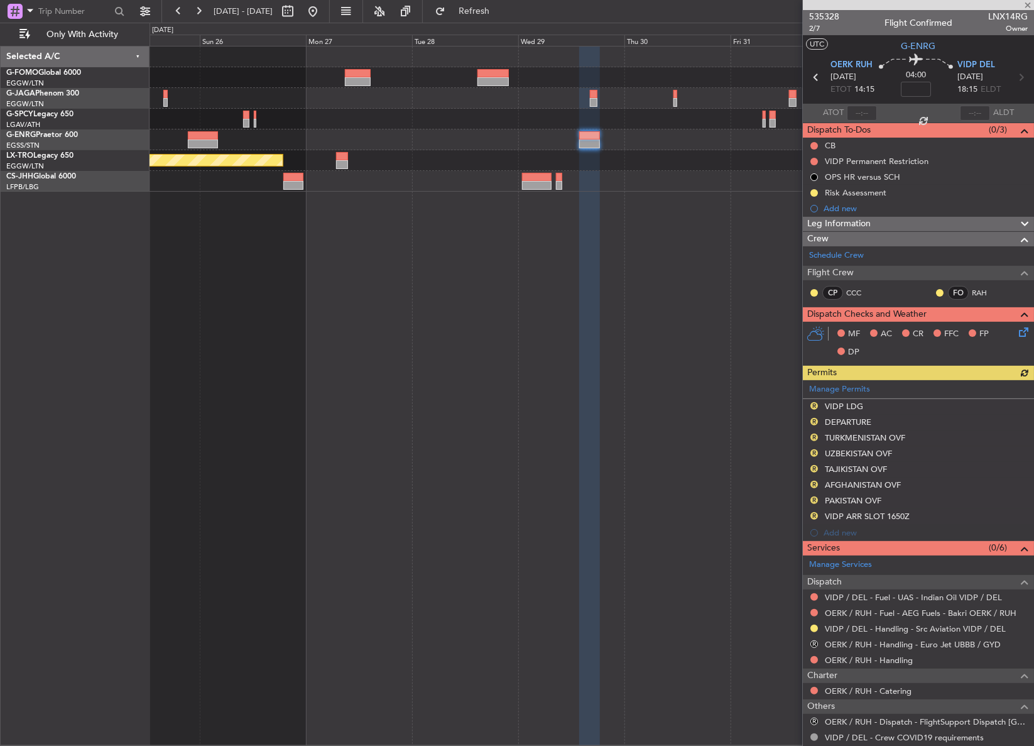
click at [452, 220] on div "Planned Maint Riga (Riga Intl)" at bounding box center [591, 396] width 885 height 700
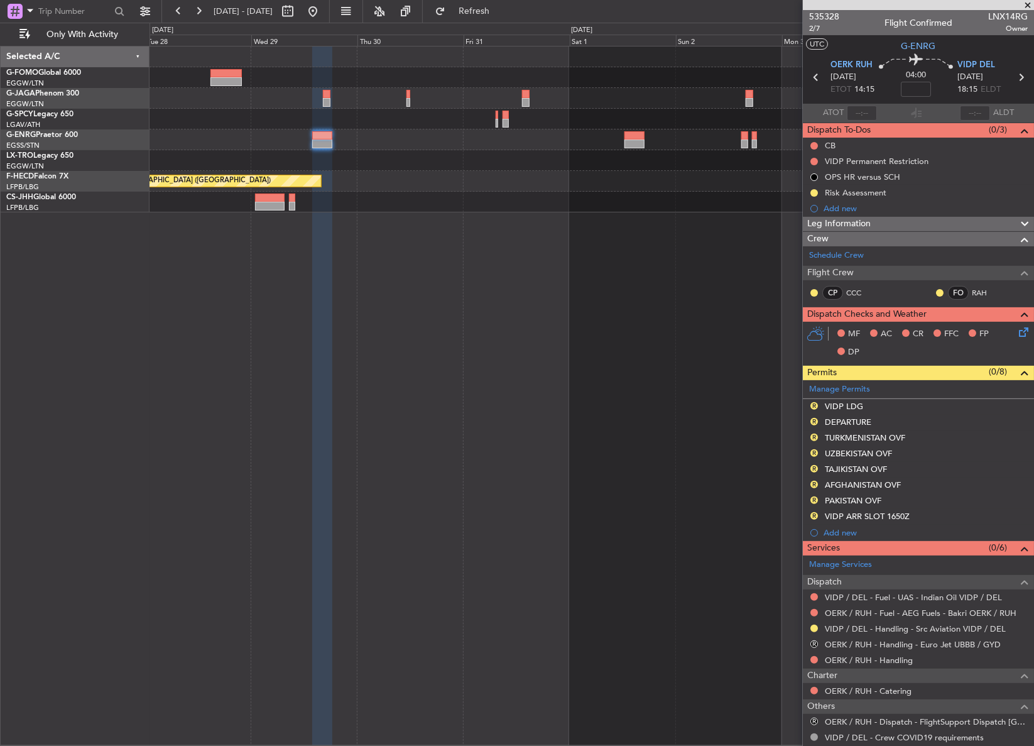
click at [383, 258] on div "Planned Maint Riga (Riga Intl) Planned Maint Paris (Le Bourget) Planned Maint P…" at bounding box center [591, 396] width 884 height 700
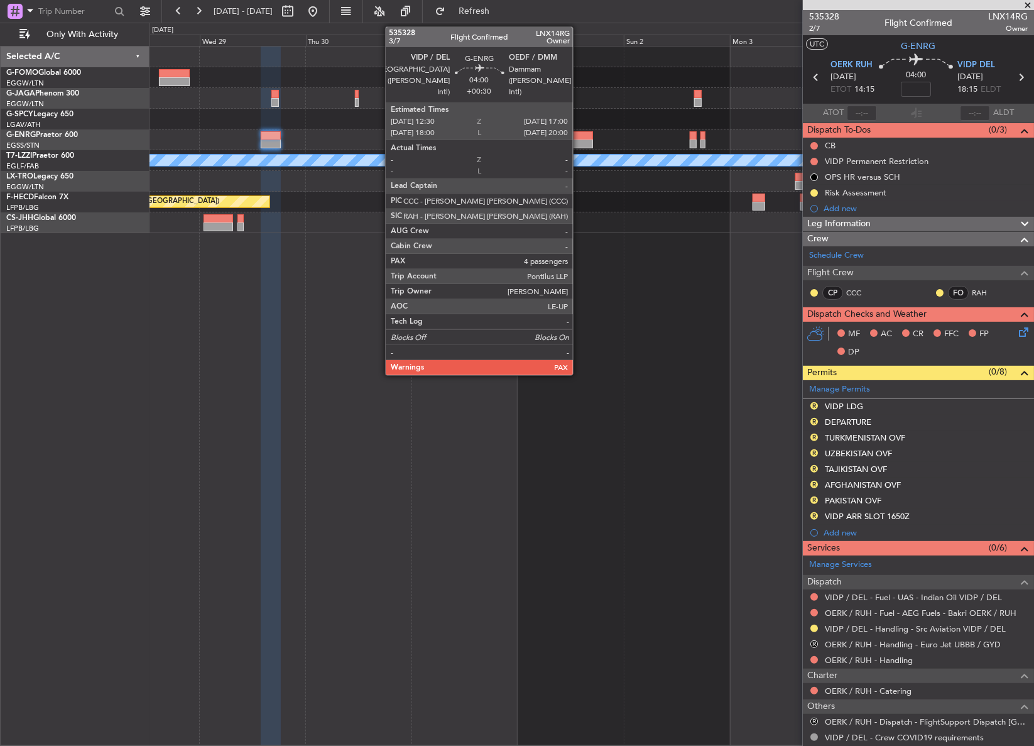
click at [578, 142] on div at bounding box center [583, 143] width 20 height 9
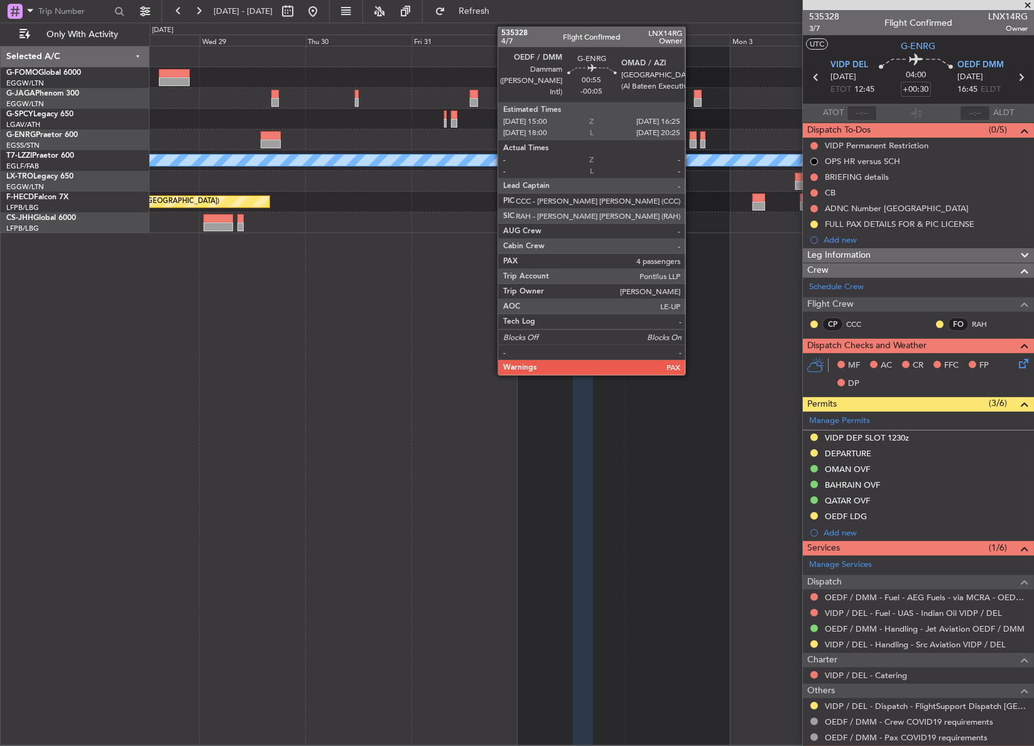
click at [691, 139] on div at bounding box center [693, 143] width 6 height 9
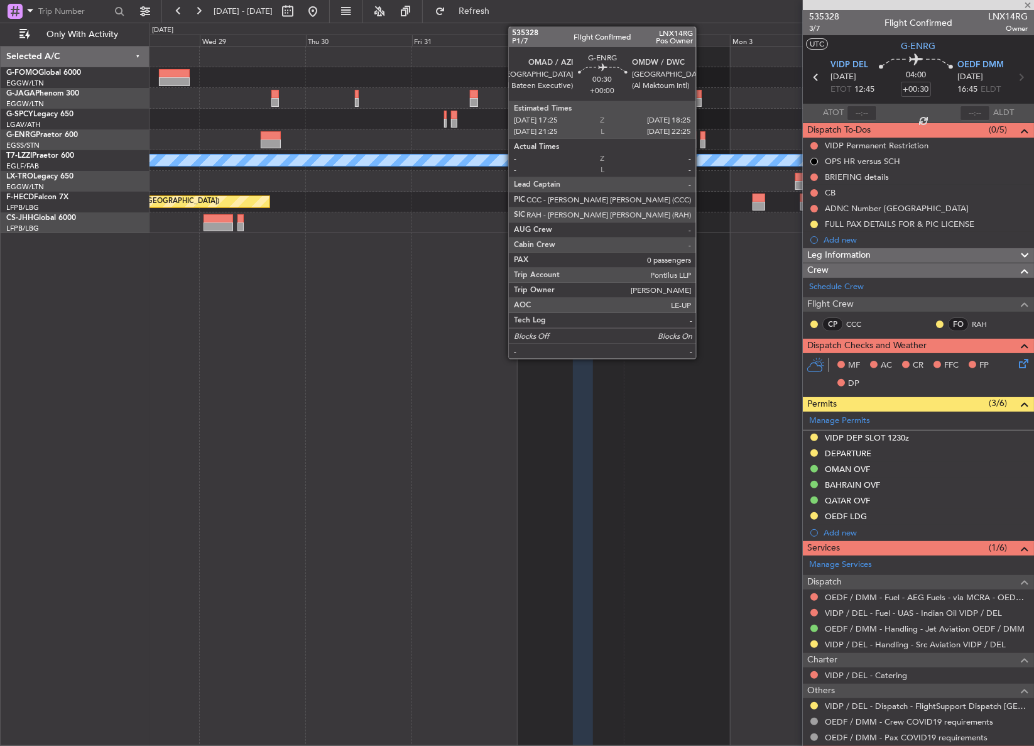
type input "-00:05"
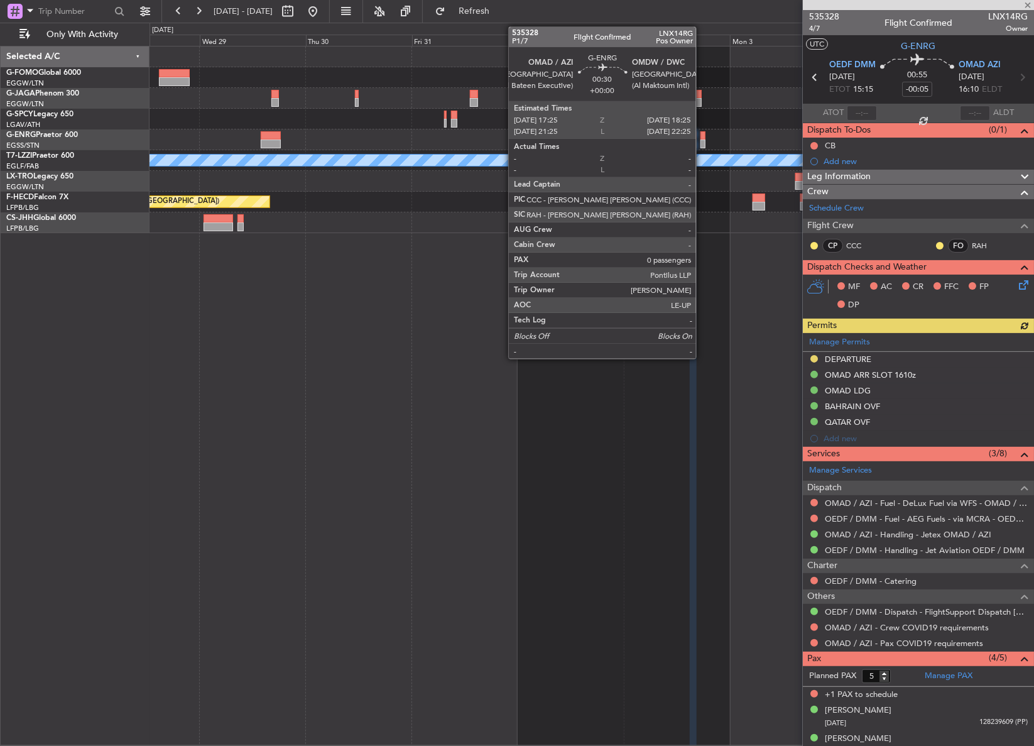
click at [702, 138] on div at bounding box center [702, 135] width 5 height 9
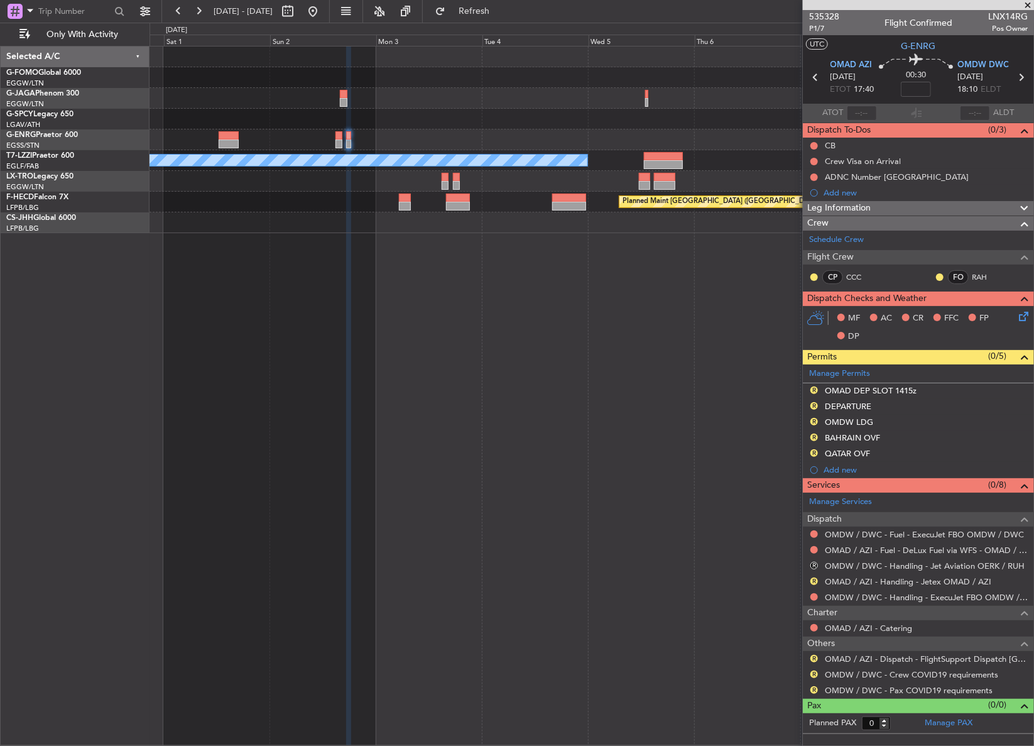
click at [148, 212] on div "A/C Unavailable London (Luton) Planned Maint Paris (Le Bourget) Selected A/C G-…" at bounding box center [517, 384] width 1034 height 723
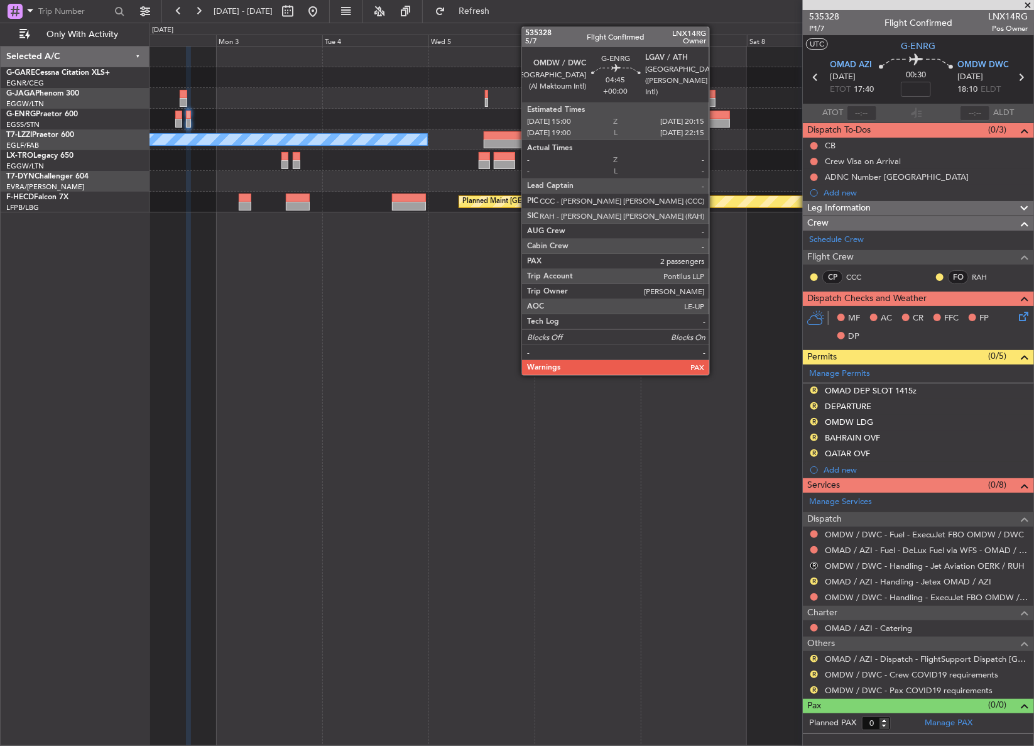
click at [715, 120] on div at bounding box center [717, 123] width 23 height 9
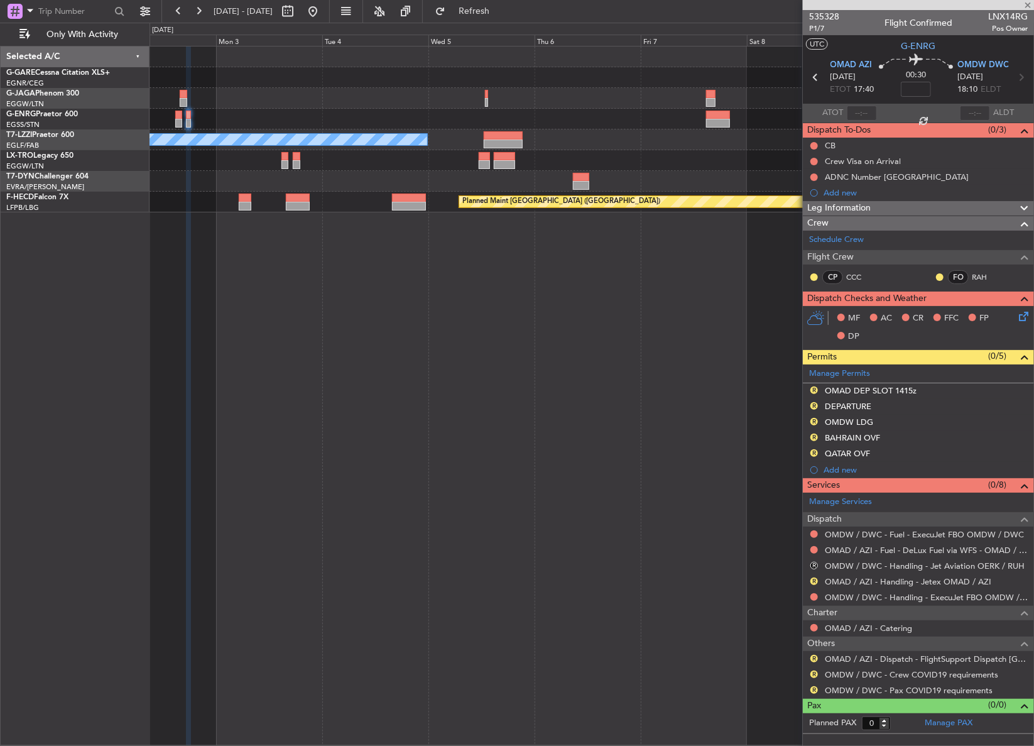
type input "5"
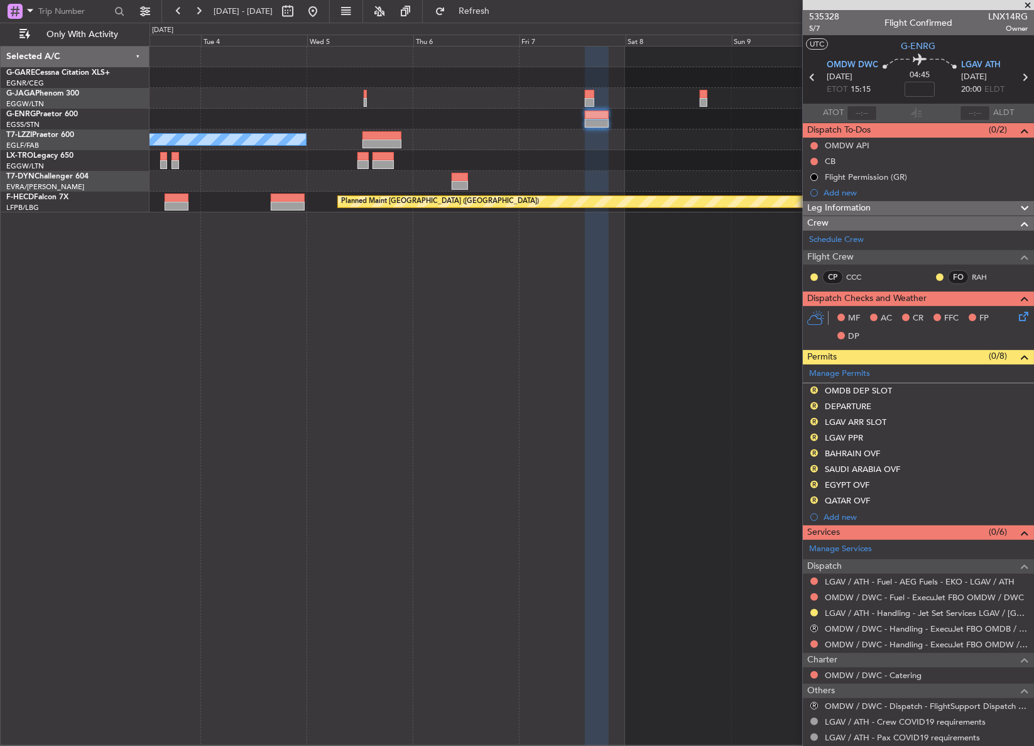
click at [566, 169] on div "A/C Unavailable London (Luton) Planned Maint Paris (Le Bourget)" at bounding box center [591, 129] width 884 height 166
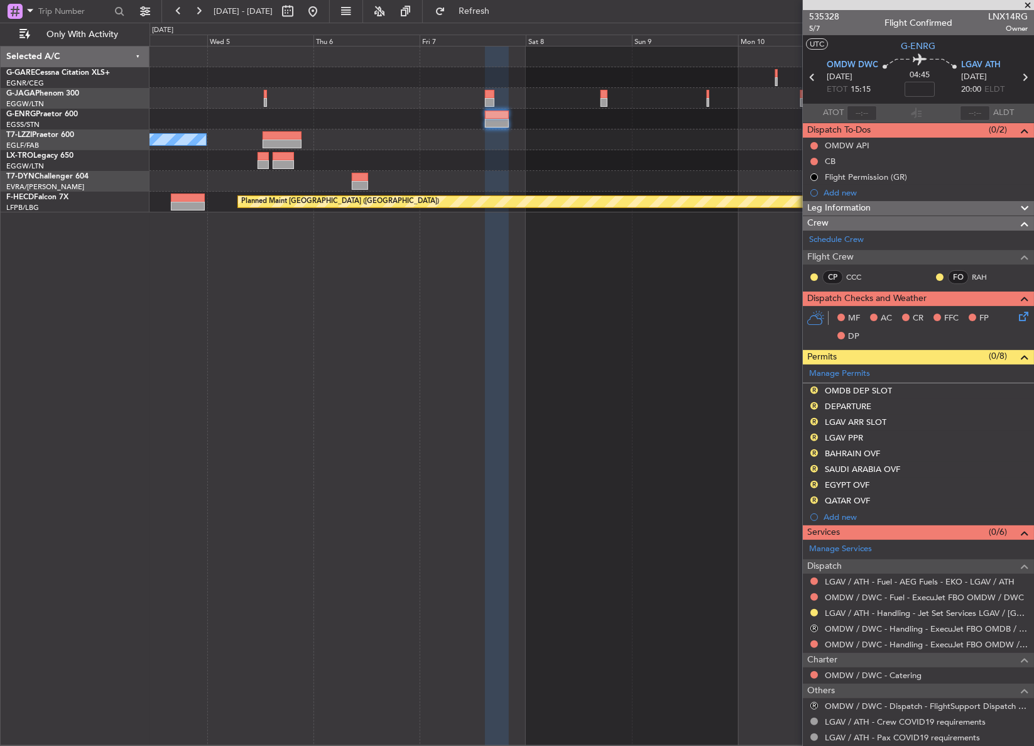
click at [467, 163] on div "A/C Unavailable London (Luton) Planned Maint Paris (Le Bourget)" at bounding box center [591, 129] width 884 height 166
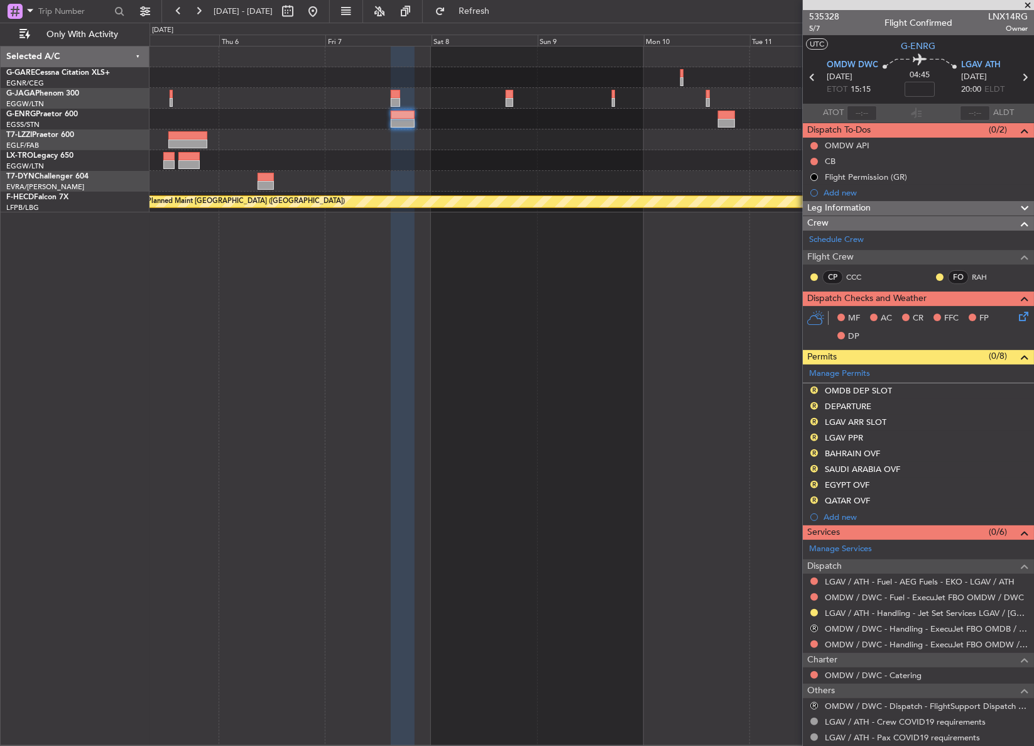
click at [516, 146] on div "A/C Unavailable London (Luton) Planned Maint Paris (Le Bourget)" at bounding box center [591, 129] width 884 height 166
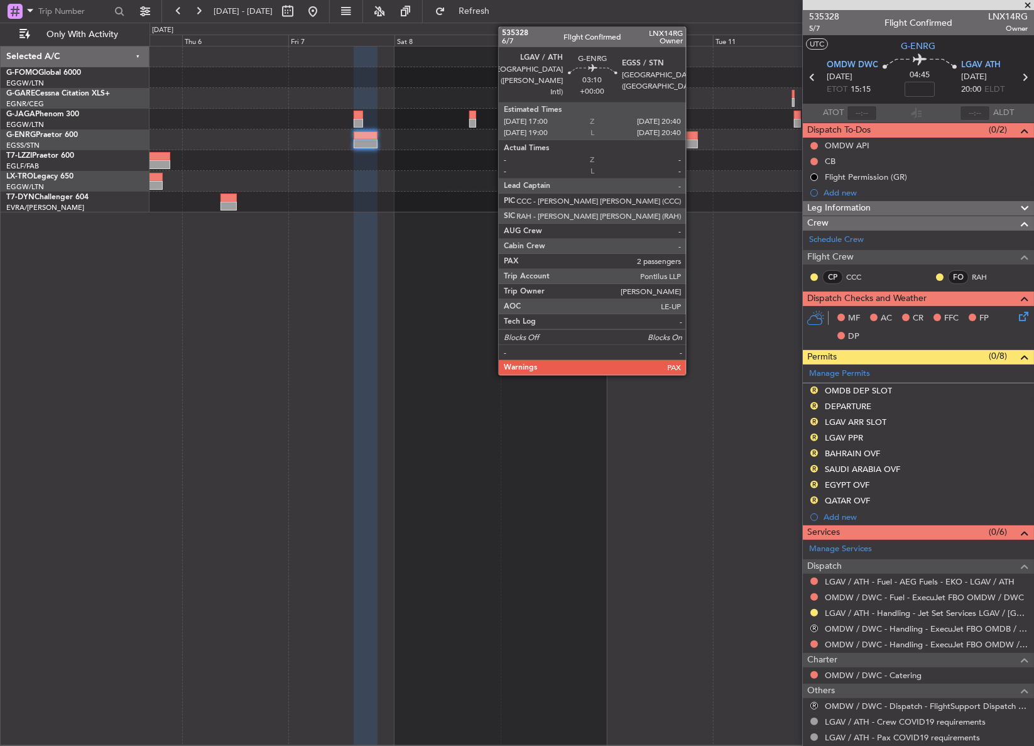
click at [692, 139] on div at bounding box center [689, 143] width 16 height 9
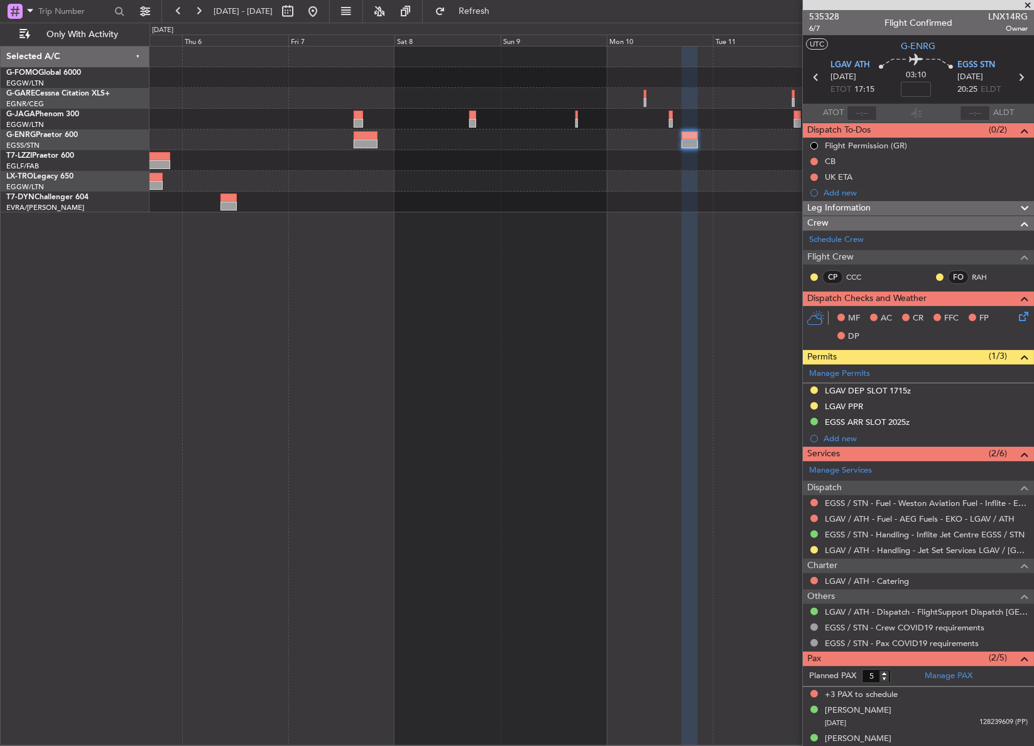
click at [366, 337] on div "A/C Unavailable London (Luton)" at bounding box center [591, 396] width 885 height 700
click at [817, 206] on span "Leg Information" at bounding box center [838, 208] width 63 height 14
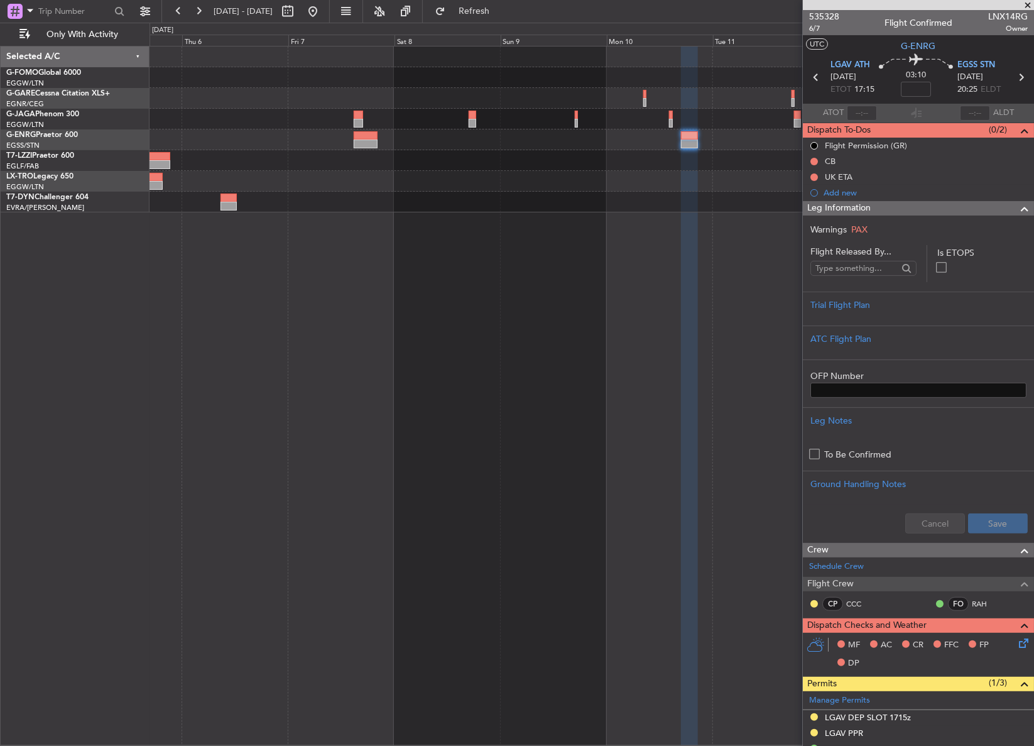
click at [817, 206] on span "Leg Information" at bounding box center [838, 208] width 63 height 14
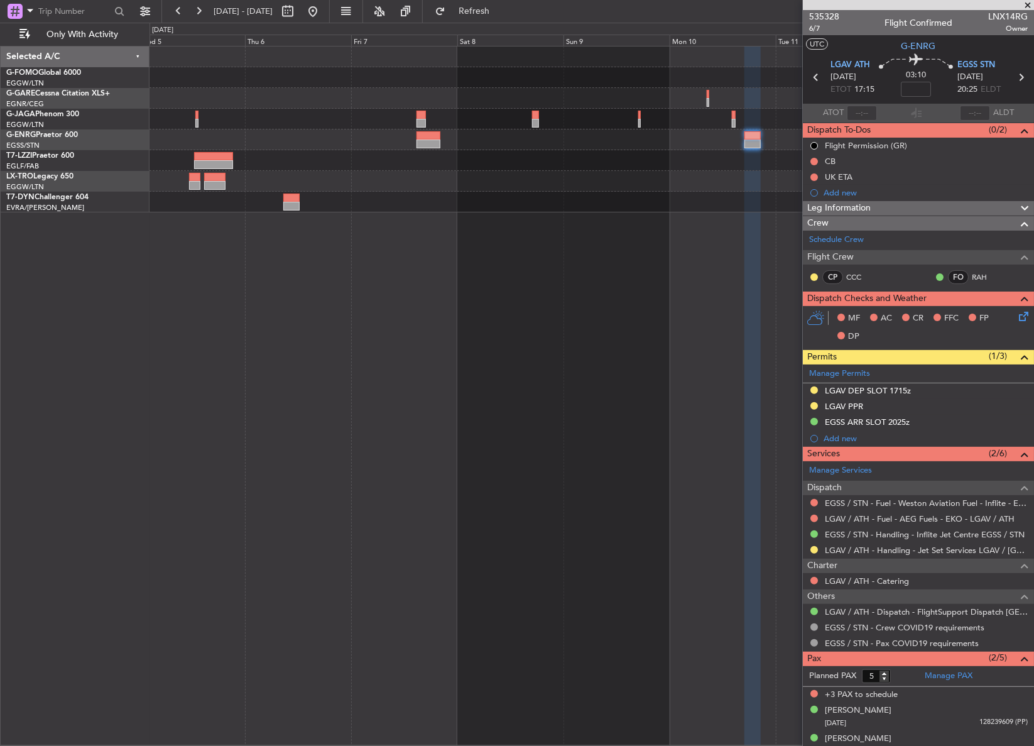
click at [705, 202] on div at bounding box center [591, 202] width 884 height 21
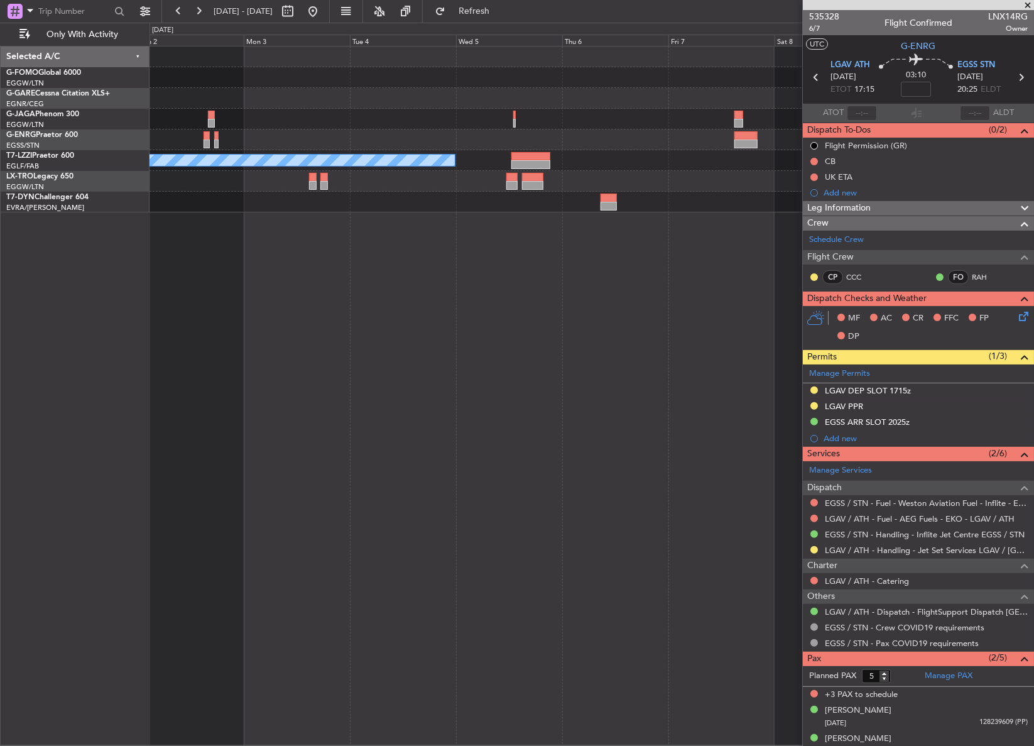
click at [558, 233] on div "A/C Unavailable London (Luton)" at bounding box center [591, 396] width 885 height 700
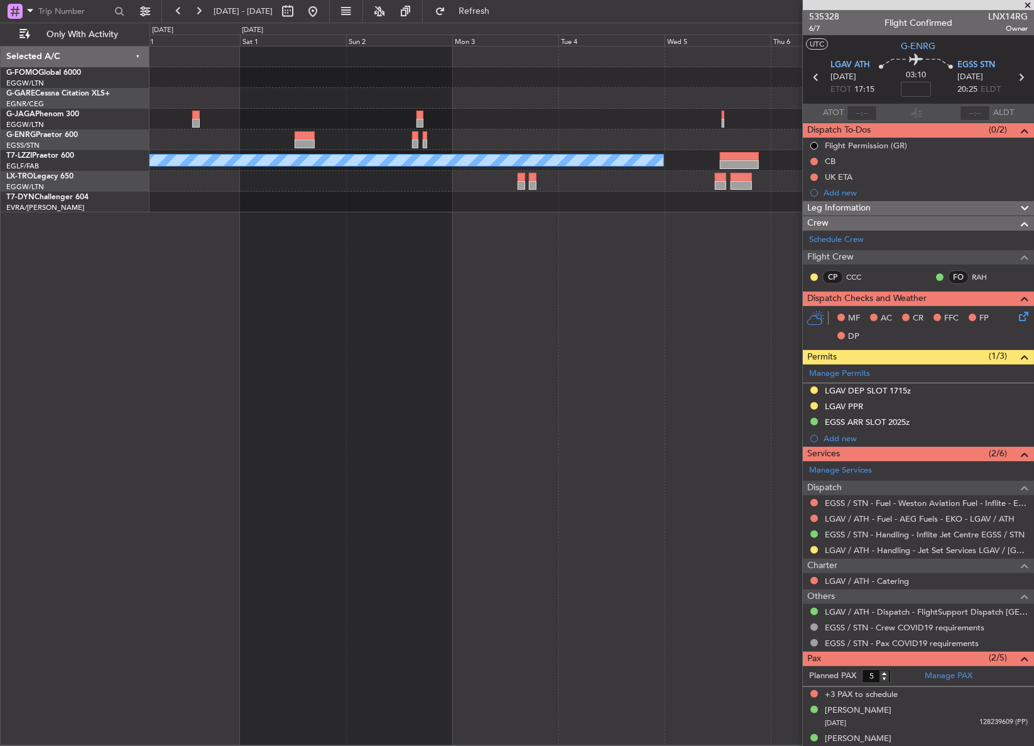
click at [555, 264] on div "A/C Unavailable London (Luton)" at bounding box center [591, 396] width 885 height 700
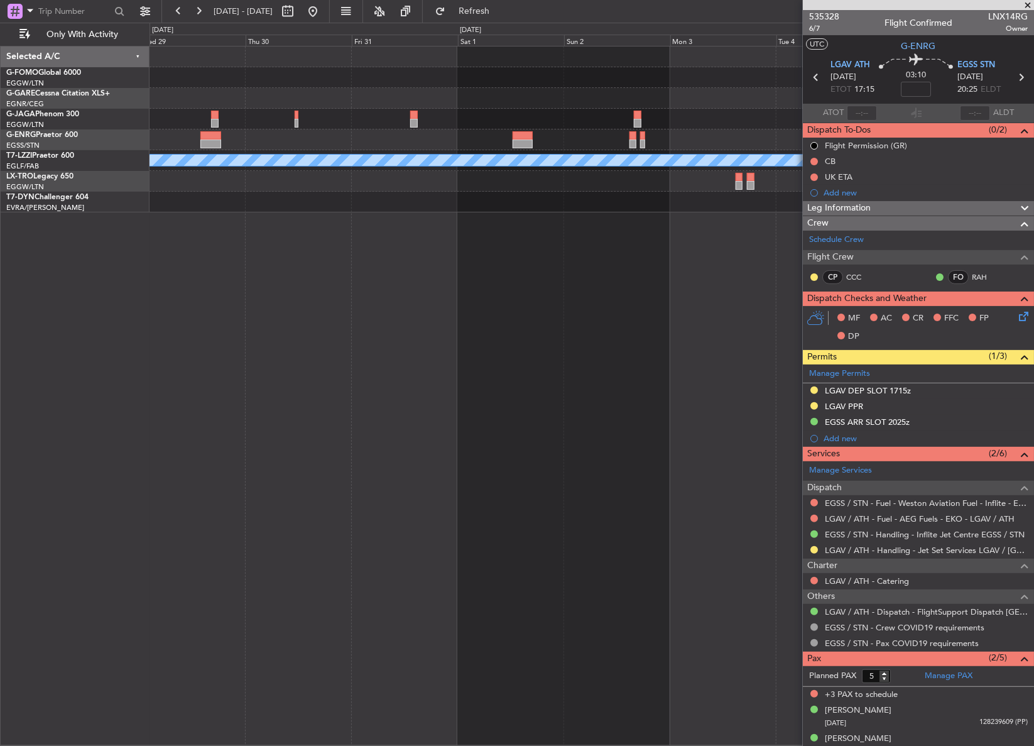
click at [562, 275] on div "A/C Unavailable London (Luton)" at bounding box center [591, 396] width 884 height 700
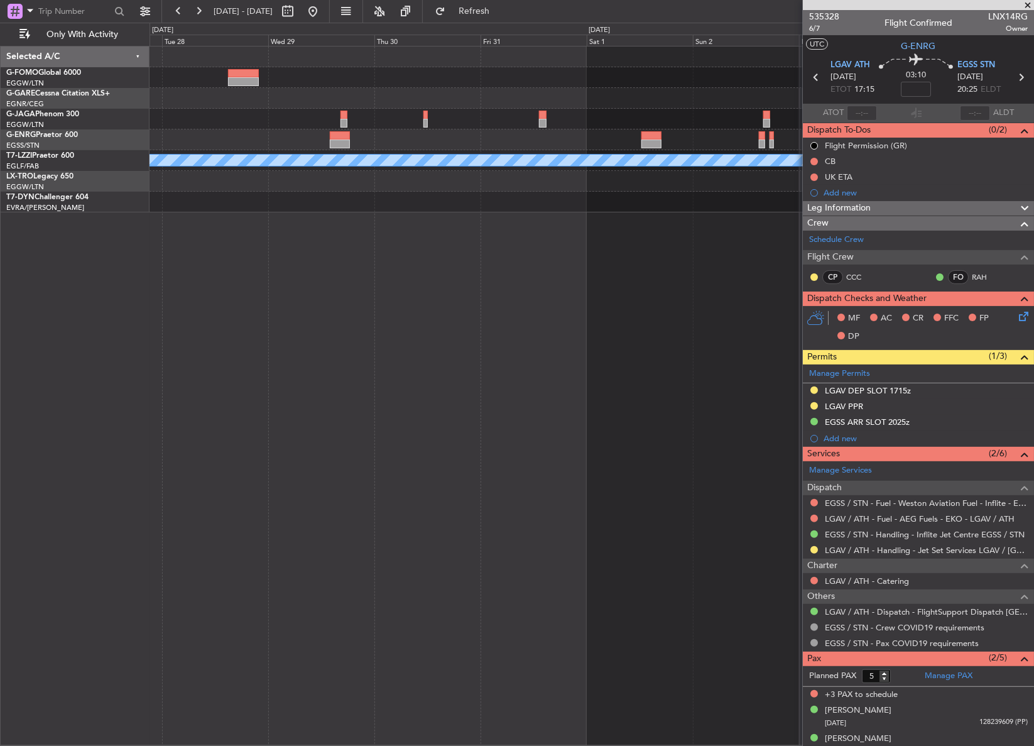
click at [496, 283] on div "A/C Unavailable London (Luton) Planned Maint Riga (Riga Intl)" at bounding box center [591, 396] width 885 height 700
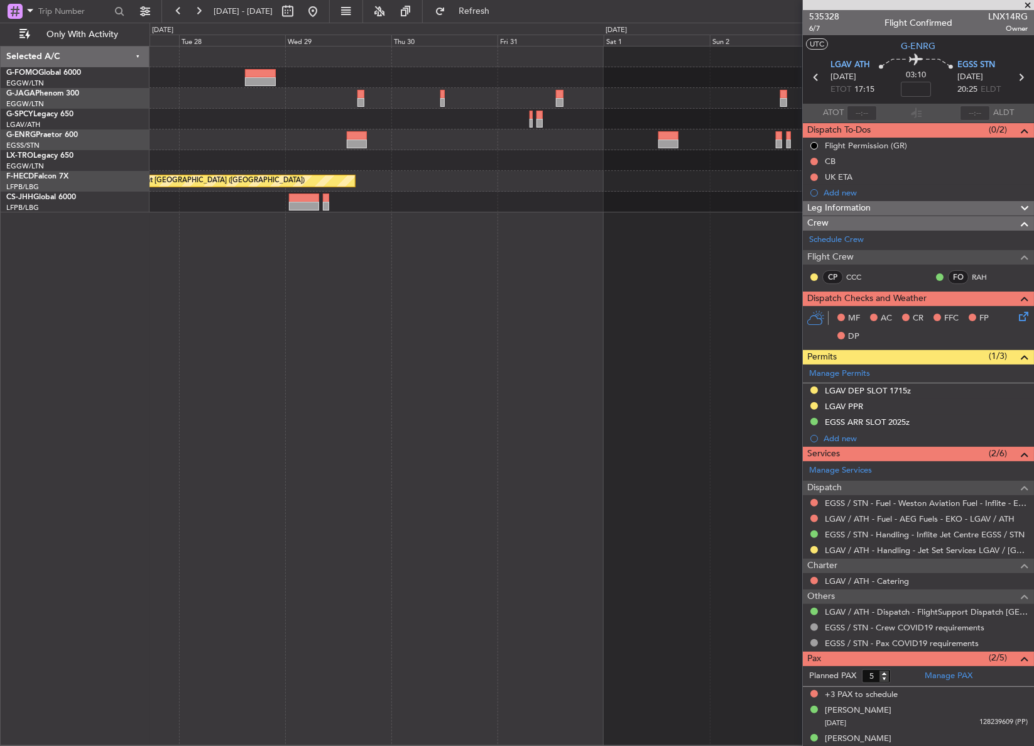
click at [573, 288] on div "Planned Maint Riga (Riga Intl) Planned Maint Paris (Le Bourget) Planned Maint P…" at bounding box center [591, 396] width 885 height 700
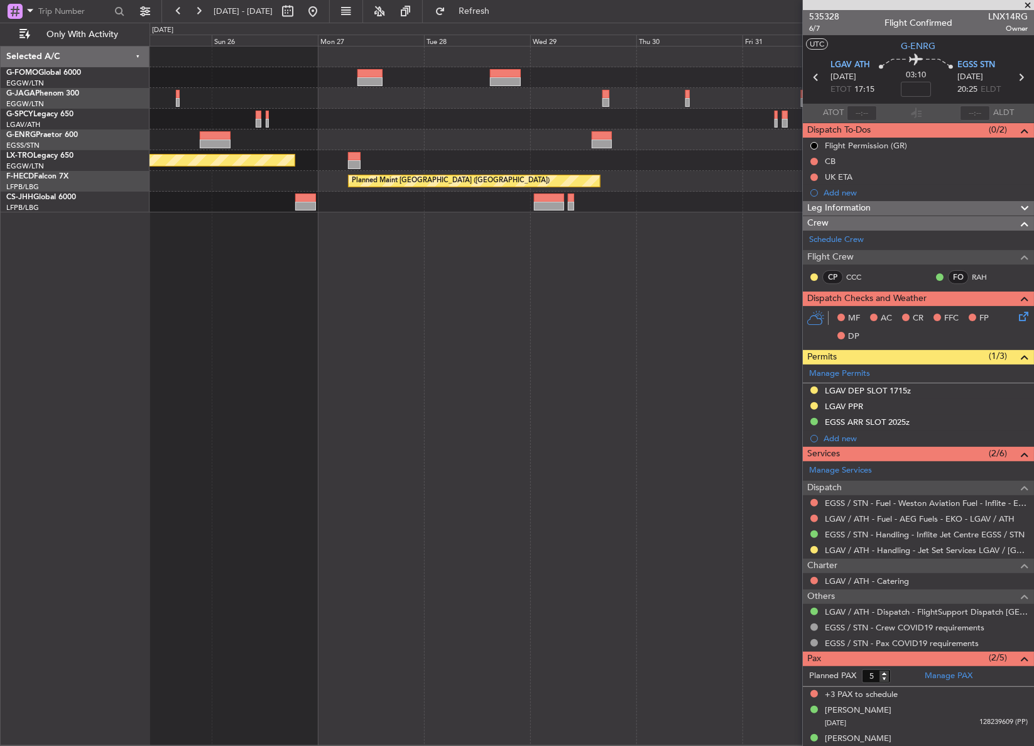
click at [560, 300] on div "Planned Maint Riga (Riga Intl) Planned Maint Paris (Le Bourget)" at bounding box center [591, 396] width 885 height 700
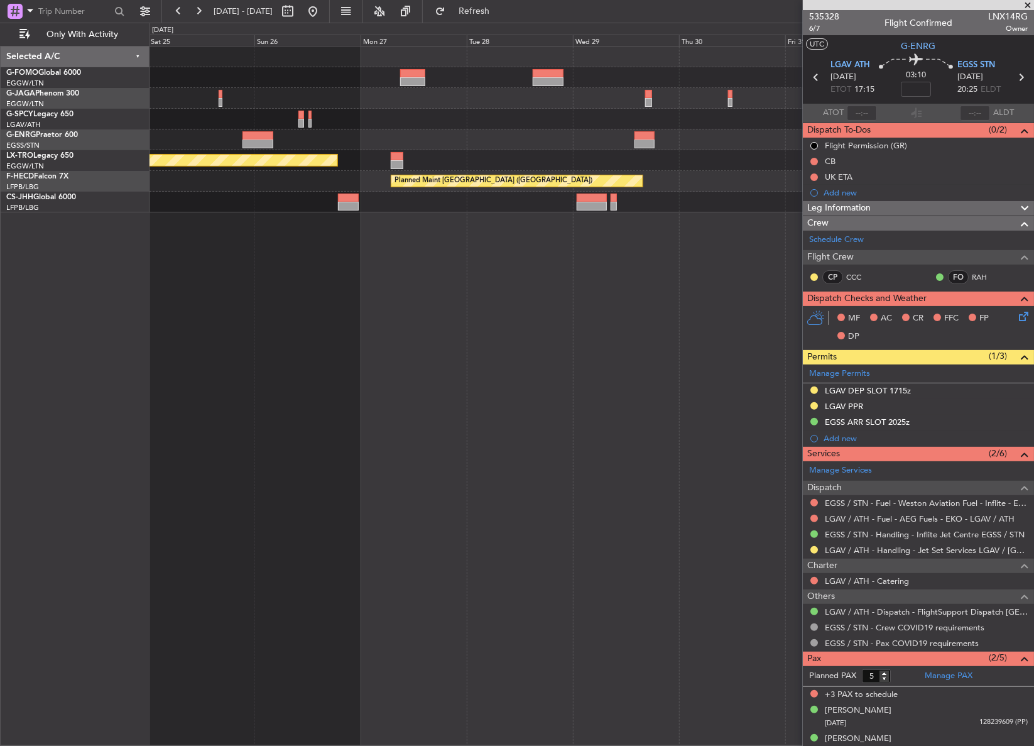
click at [564, 299] on div "Planned Maint Riga (Riga Intl) Planned Maint Paris (Le Bourget)" at bounding box center [591, 396] width 885 height 700
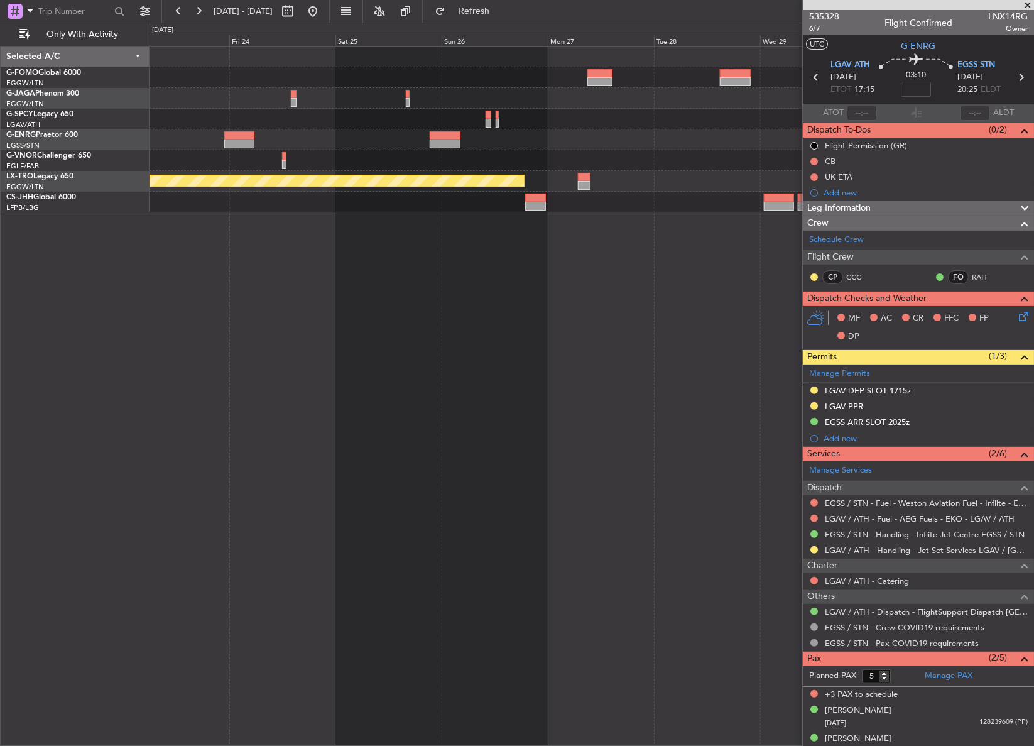
click at [278, 241] on div "Planned Maint Riga (Riga Intl)" at bounding box center [591, 396] width 885 height 700
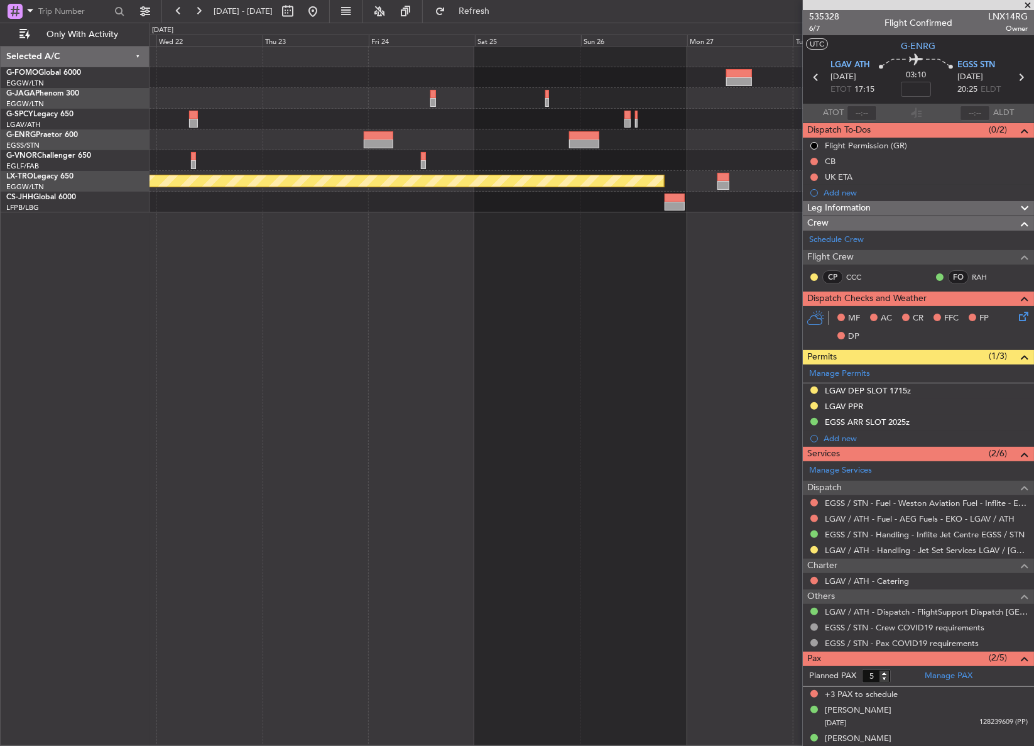
click at [492, 246] on div "Planned Maint Riga (Riga Intl)" at bounding box center [591, 396] width 884 height 700
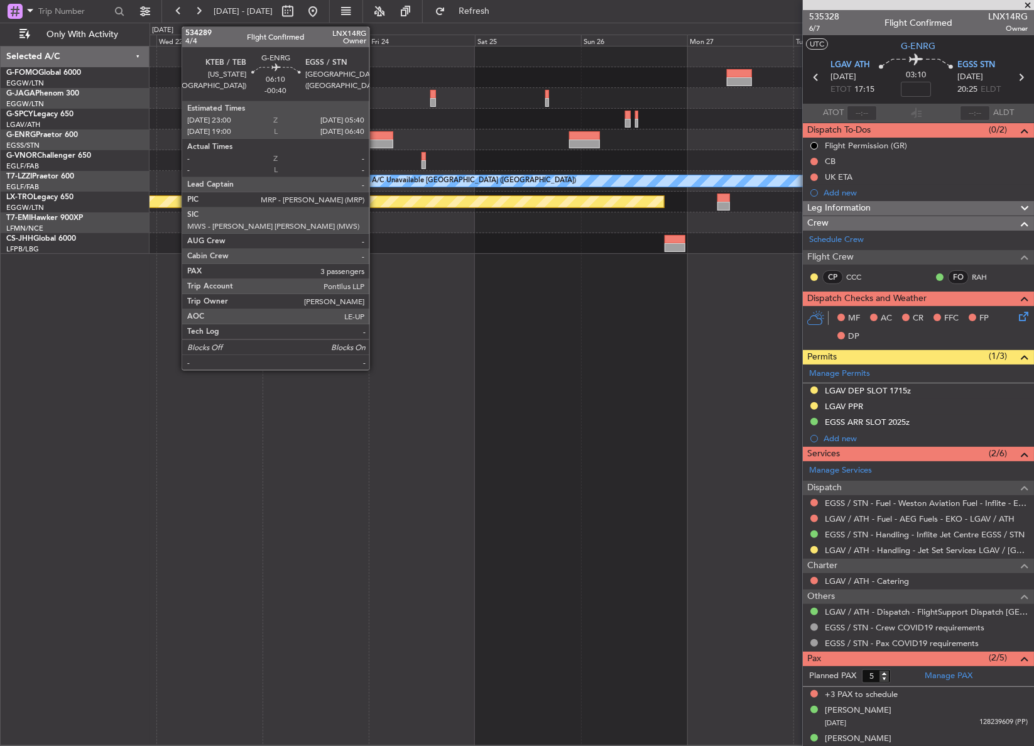
click at [375, 145] on div at bounding box center [379, 143] width 30 height 9
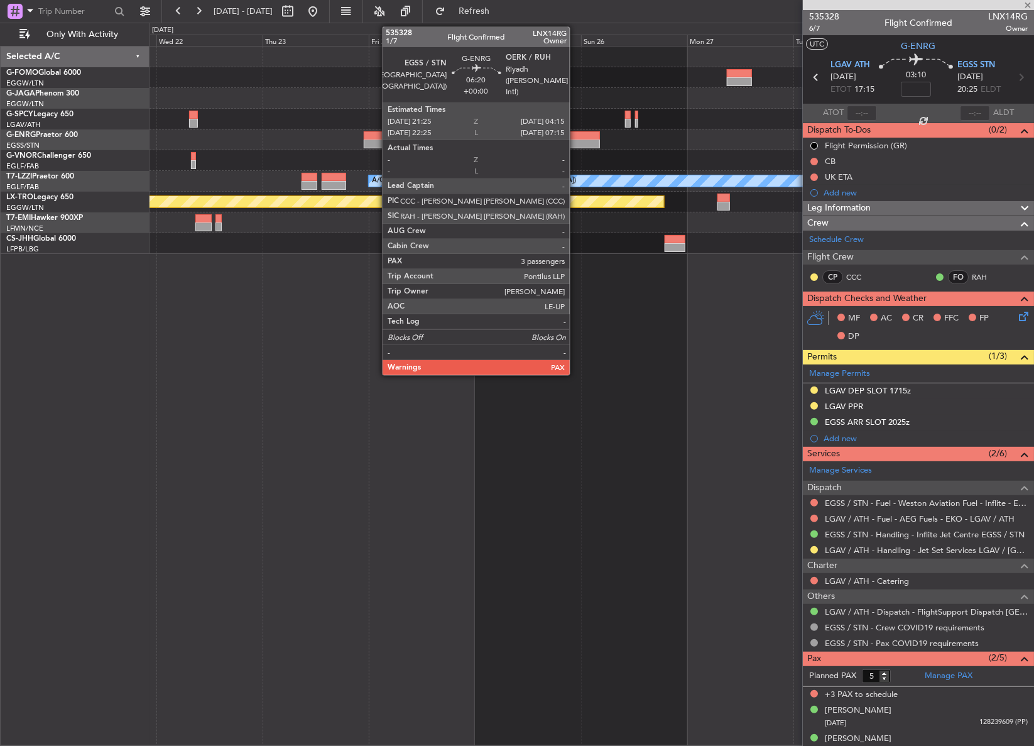
click at [579, 141] on div at bounding box center [584, 143] width 31 height 9
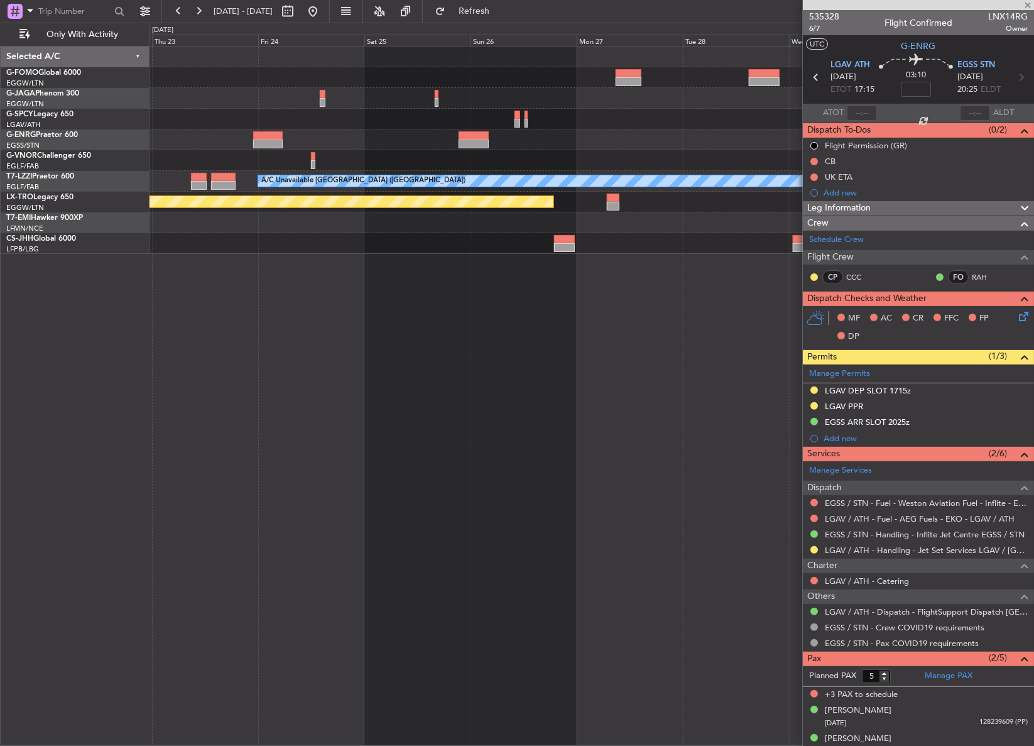
click at [286, 371] on div "A/C Unavailable London (Luton) Planned Maint Riga (Riga Intl)" at bounding box center [591, 396] width 885 height 700
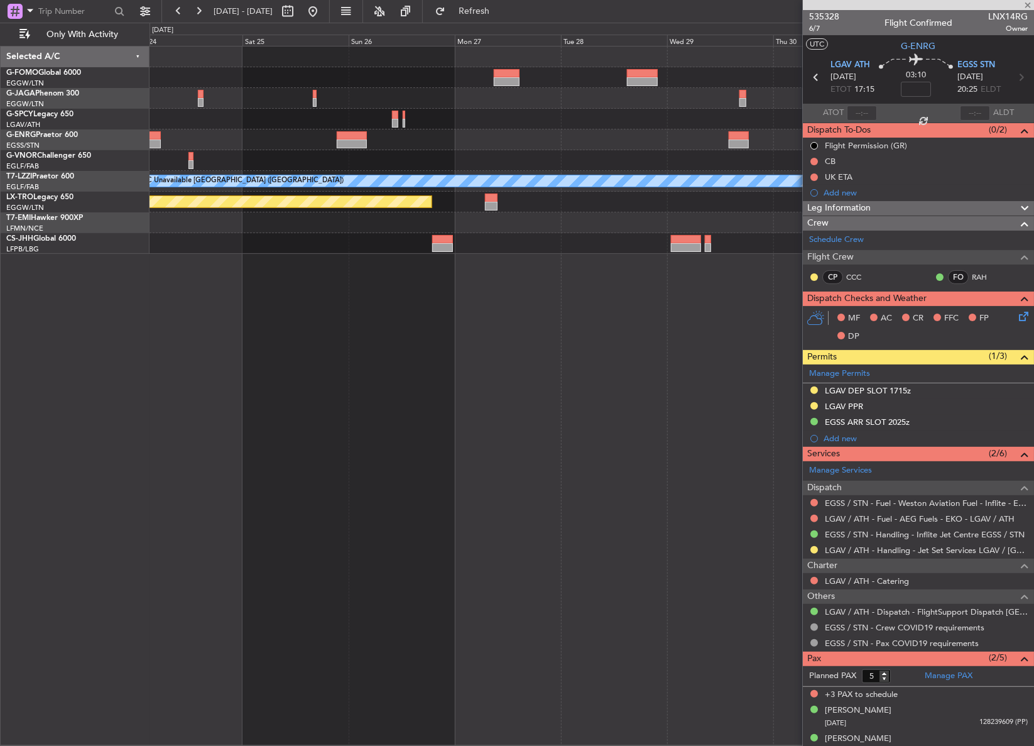
click at [282, 367] on div "A/C Unavailable London (Luton) Planned Maint Riga (Riga Intl)" at bounding box center [591, 396] width 885 height 700
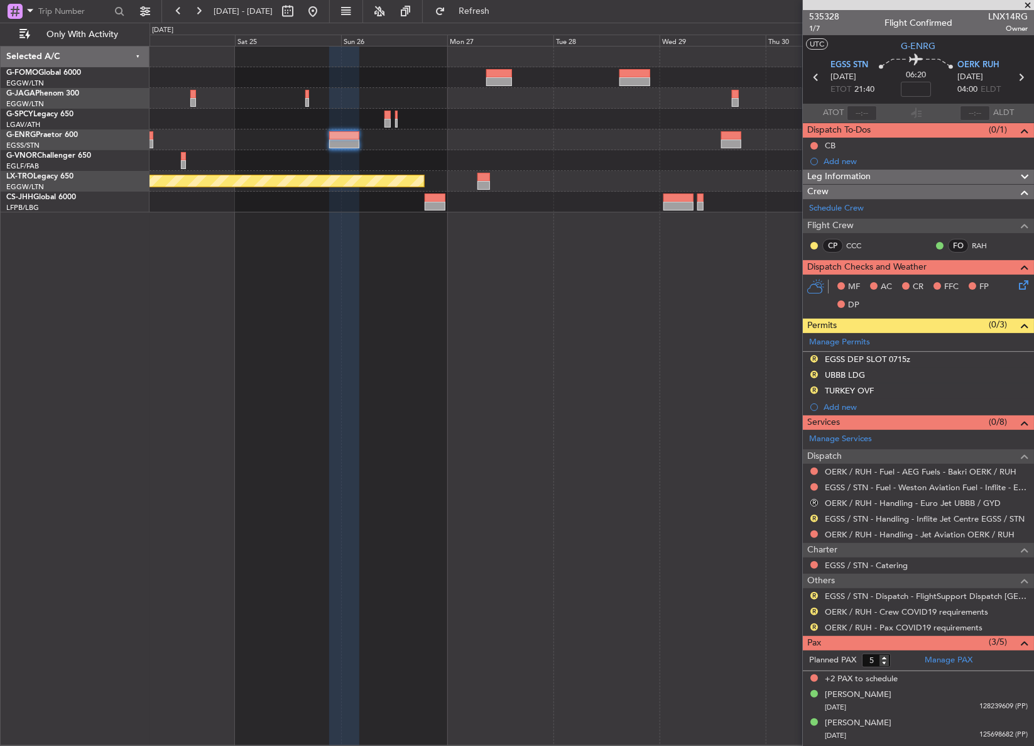
click at [813, 507] on mat-tooltip-component "Cancelled - Notification Required" at bounding box center [815, 521] width 129 height 33
click at [813, 505] on mat-tooltip-component "Cancelled - Notification Required" at bounding box center [815, 521] width 129 height 33
click at [811, 504] on button "R" at bounding box center [814, 503] width 8 height 8
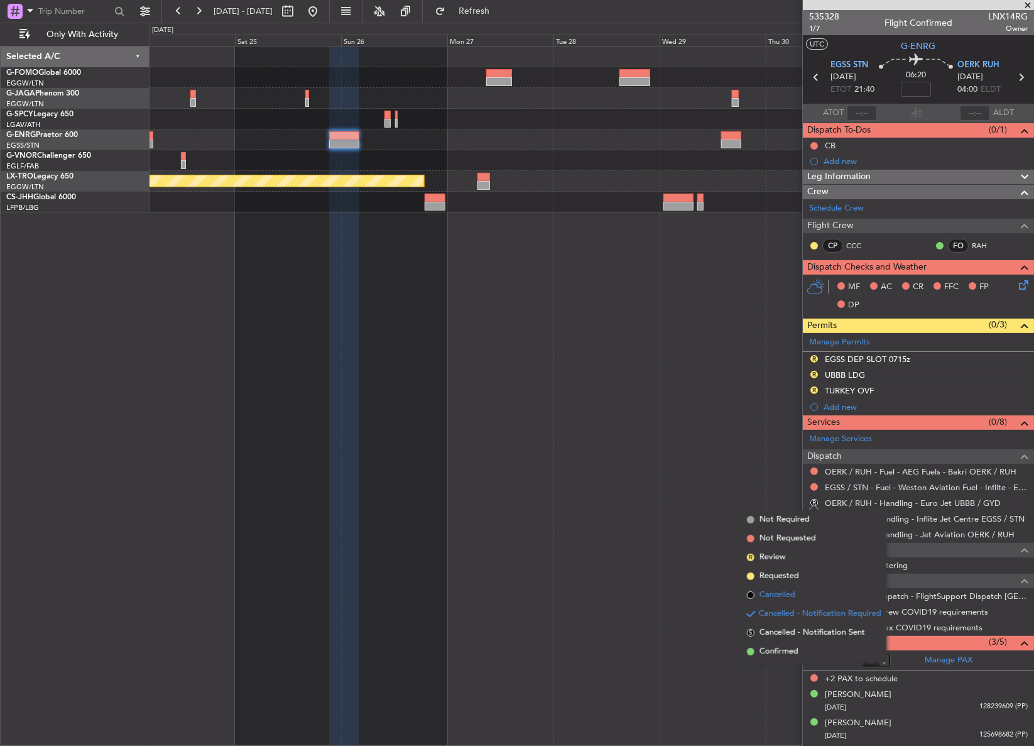
click at [774, 596] on span "Cancelled" at bounding box center [777, 595] width 36 height 13
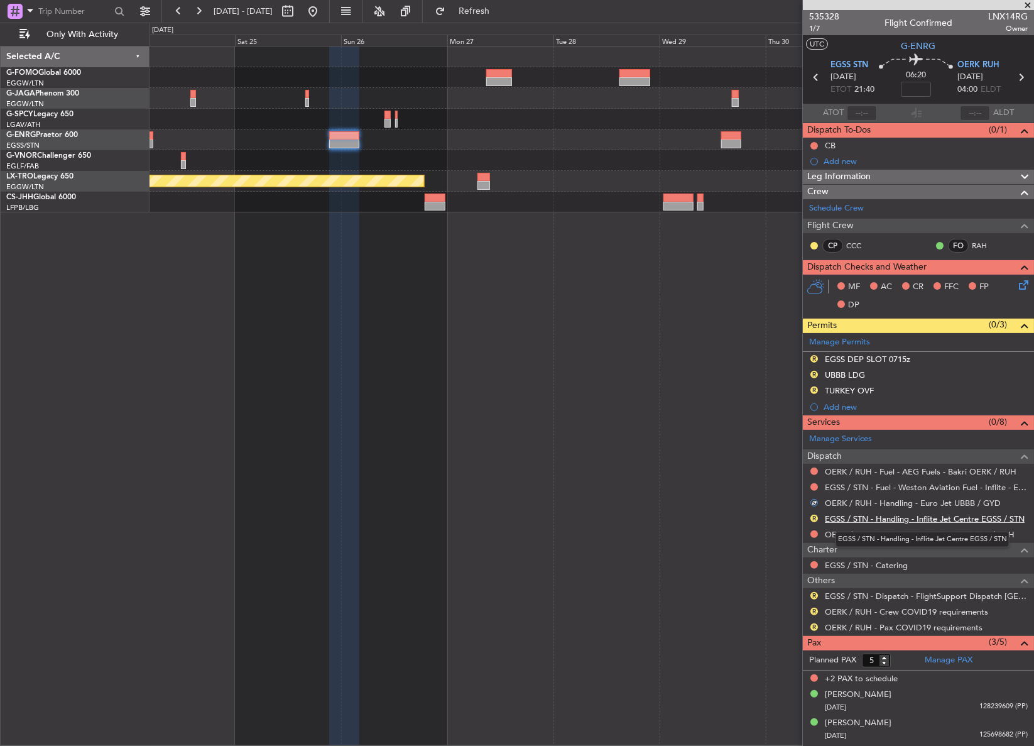
click at [853, 521] on link "EGSS / STN - Handling - Inflite Jet Centre EGSS / STN" at bounding box center [925, 518] width 200 height 11
click at [858, 533] on link "OERK / RUH - Handling - Jet Aviation OERK / RUH" at bounding box center [920, 534] width 190 height 11
click at [812, 357] on button "R" at bounding box center [814, 359] width 8 height 8
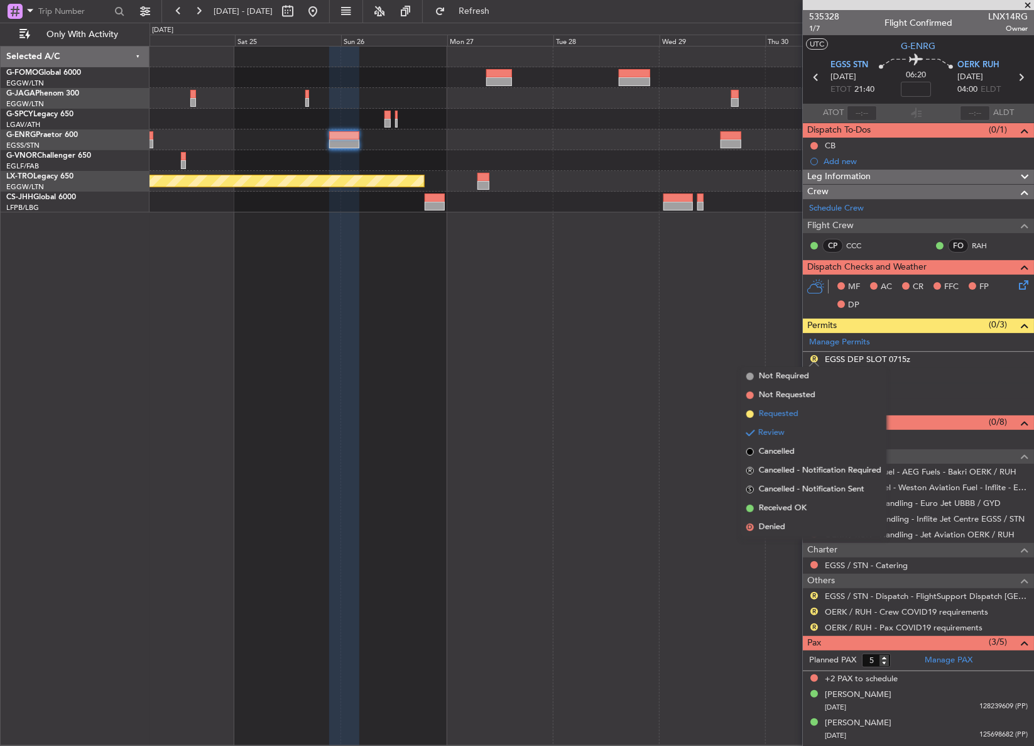
click at [792, 415] on span "Requested" at bounding box center [779, 414] width 40 height 13
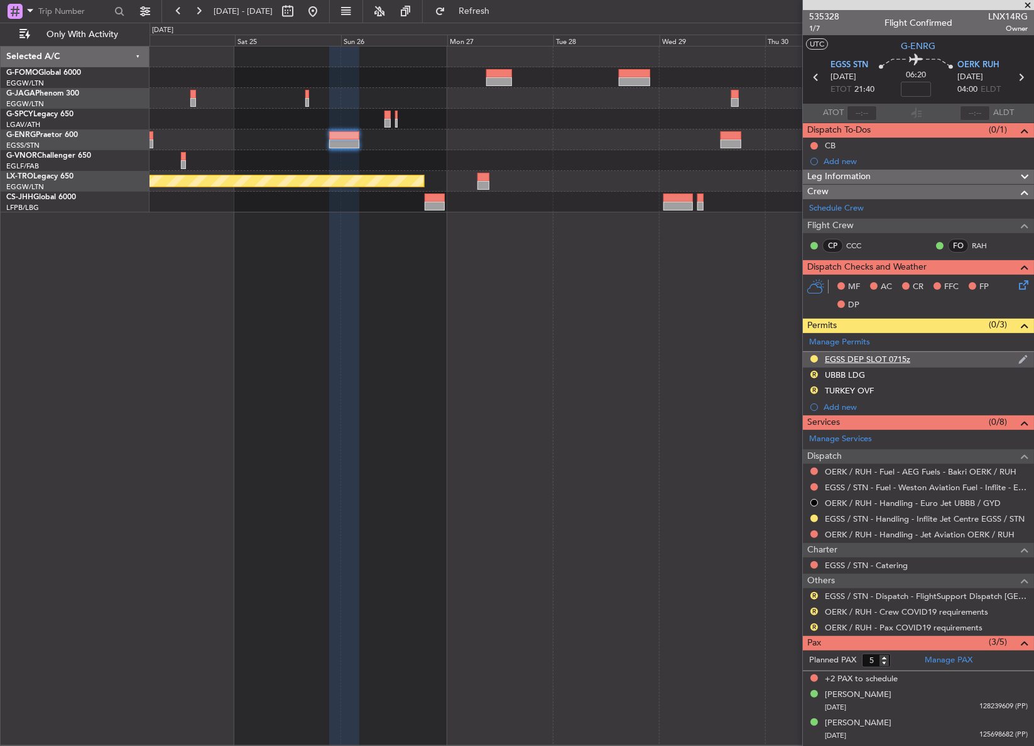
click at [852, 359] on div "EGSS DEP SLOT 0715z" at bounding box center [867, 359] width 85 height 11
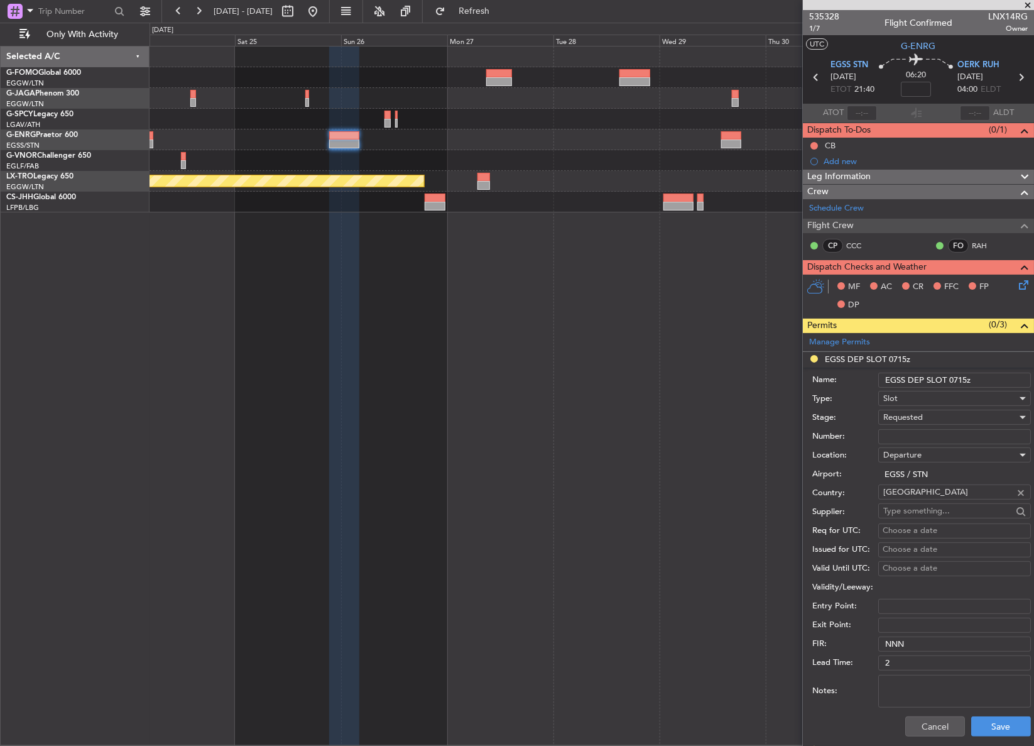
click at [965, 377] on input "EGSS DEP SLOT 0715z" at bounding box center [954, 379] width 153 height 15
type input "EGSS DEP SLOT 2140z"
click at [985, 729] on button "Save" at bounding box center [1001, 726] width 60 height 20
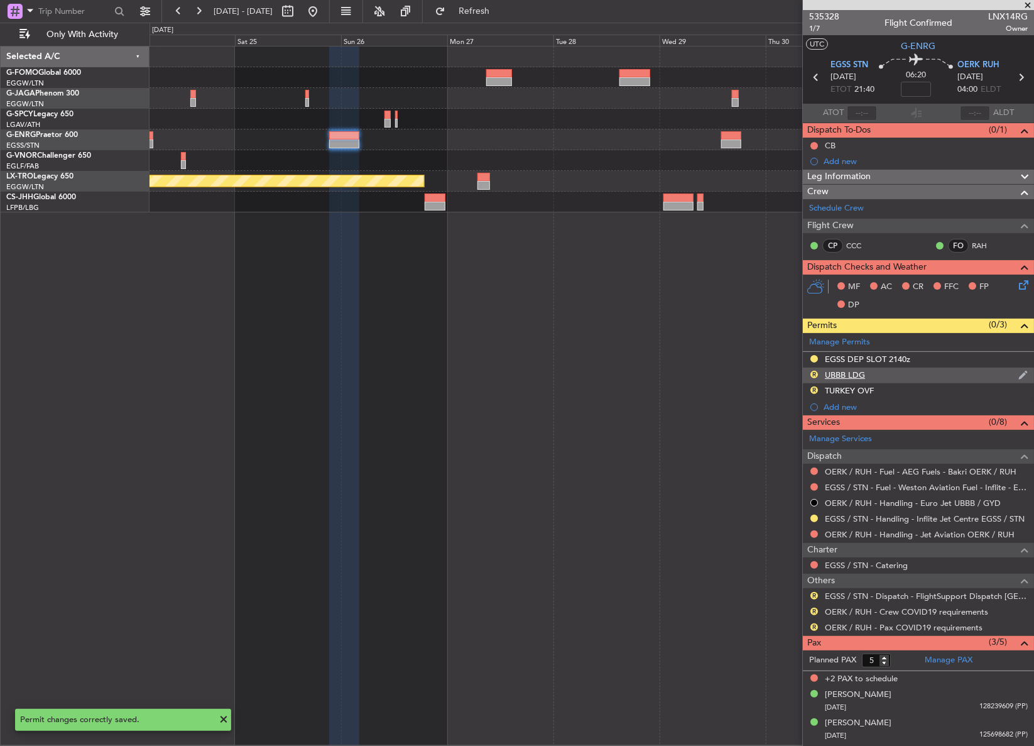
click at [857, 376] on div "UBBB LDG" at bounding box center [845, 374] width 40 height 11
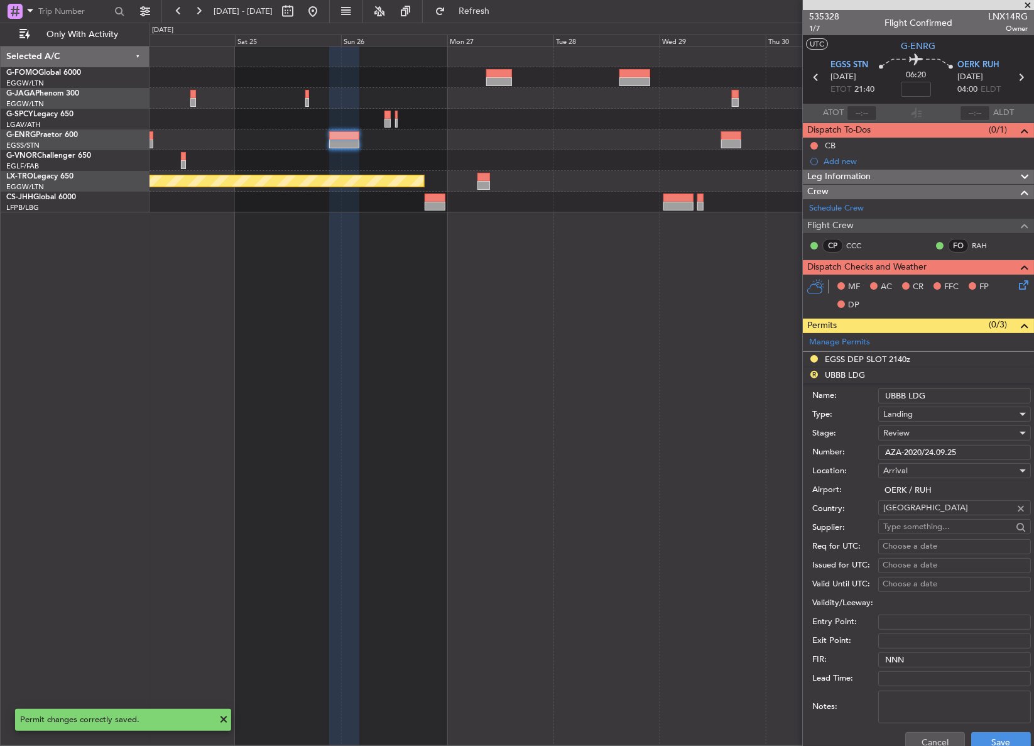
drag, startPoint x: 908, startPoint y: 394, endPoint x: 860, endPoint y: 403, distance: 48.4
click at [864, 400] on div "Name: UBBB LDG" at bounding box center [921, 395] width 219 height 19
type input "OERKLDG"
click at [893, 438] on div "Review" at bounding box center [950, 432] width 134 height 19
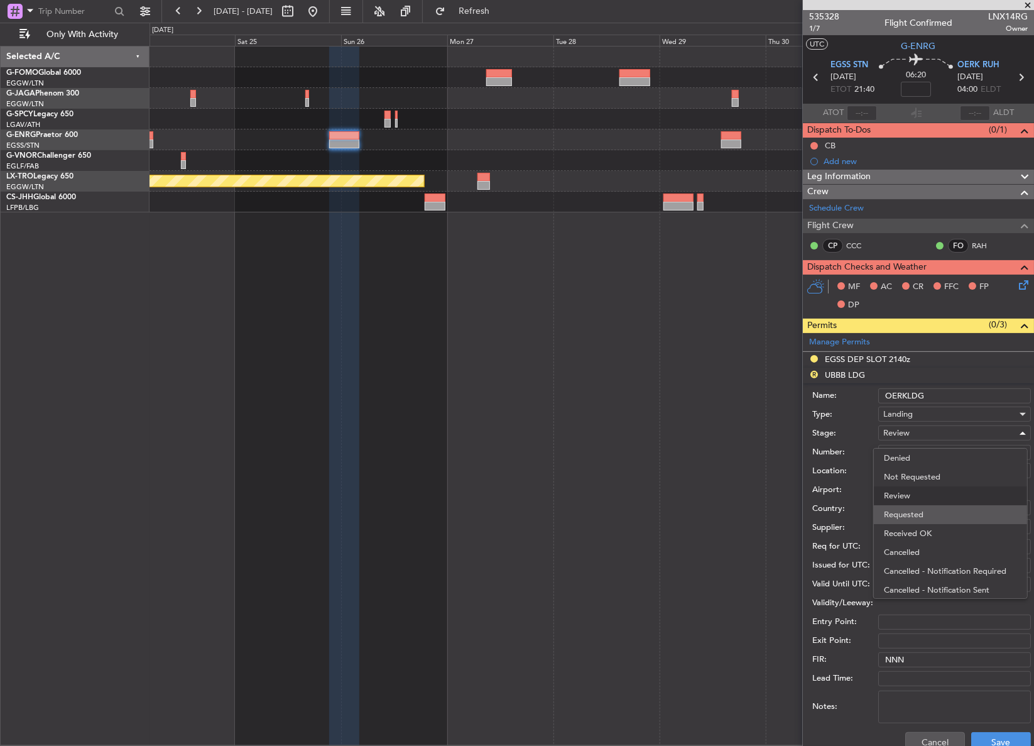
click at [899, 509] on span "Requested" at bounding box center [950, 514] width 133 height 19
drag, startPoint x: 970, startPoint y: 450, endPoint x: 855, endPoint y: 452, distance: 114.3
click at [855, 452] on div "Number: AZA-2020/24.09.25" at bounding box center [921, 452] width 219 height 19
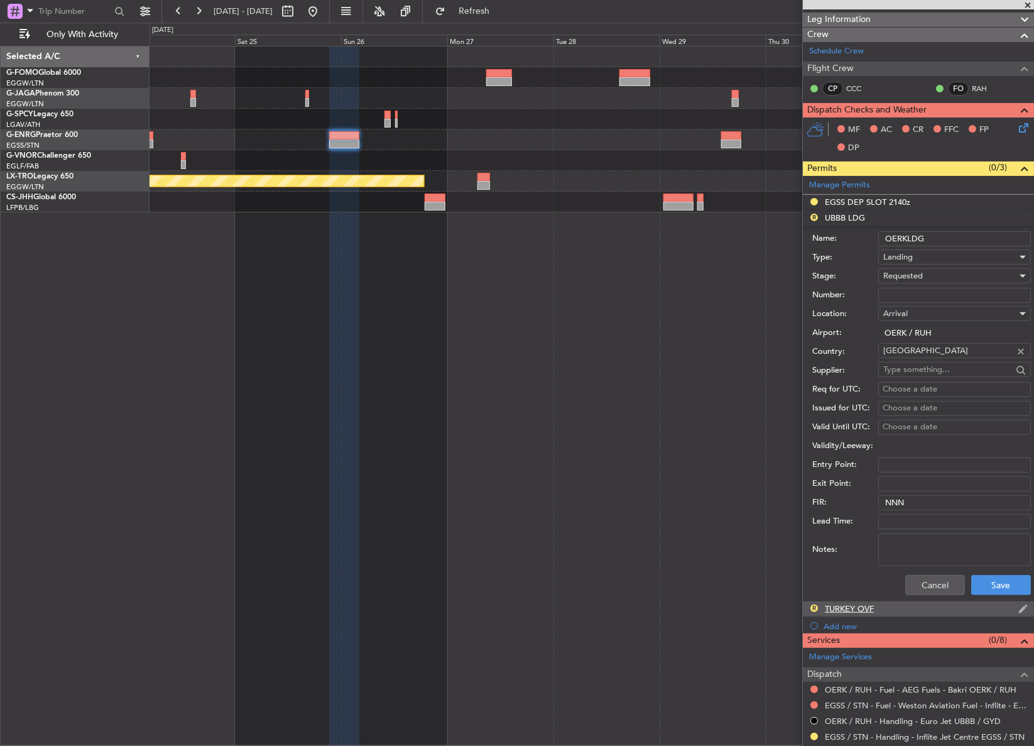
scroll to position [228, 0]
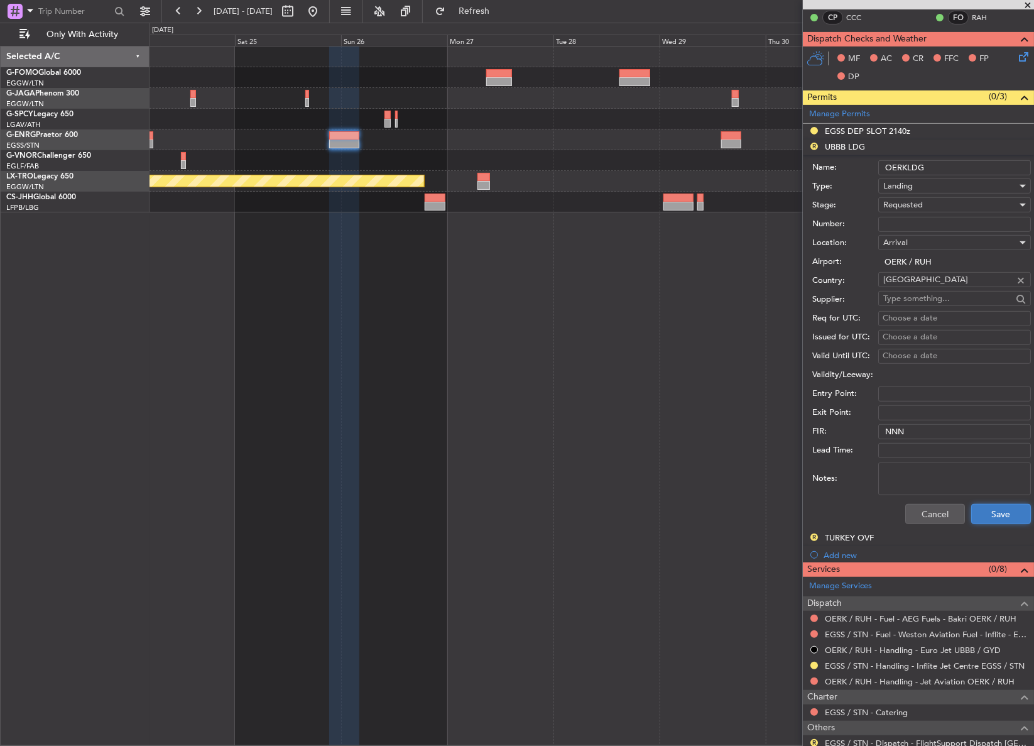
click at [1001, 514] on button "Save" at bounding box center [1001, 514] width 60 height 20
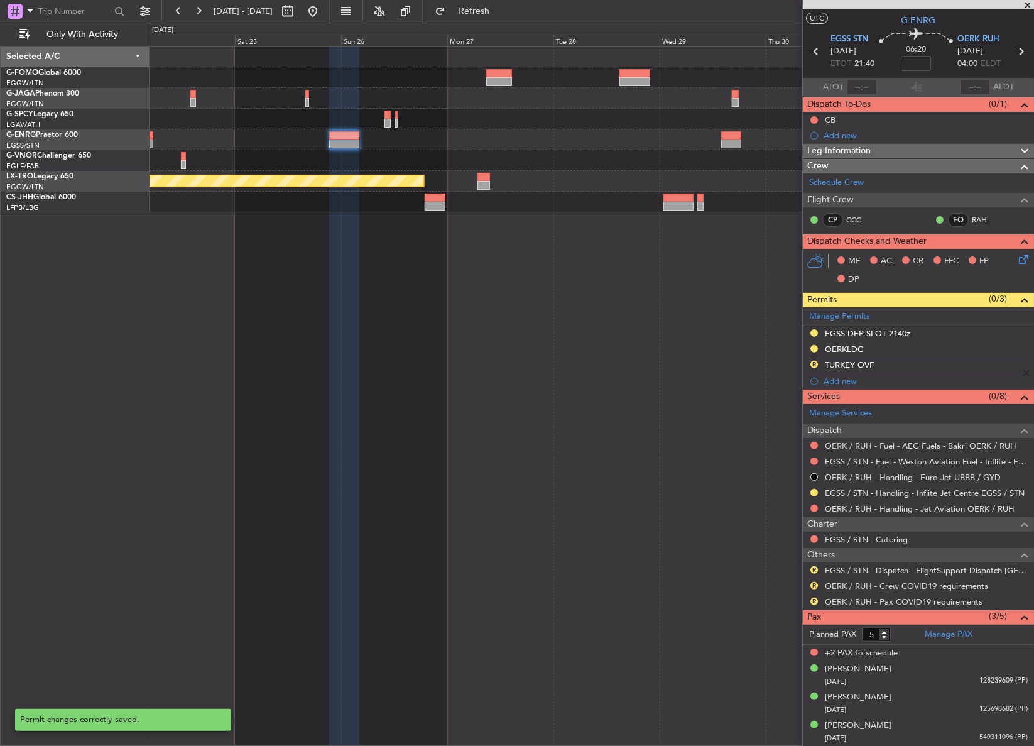
scroll to position [24, 0]
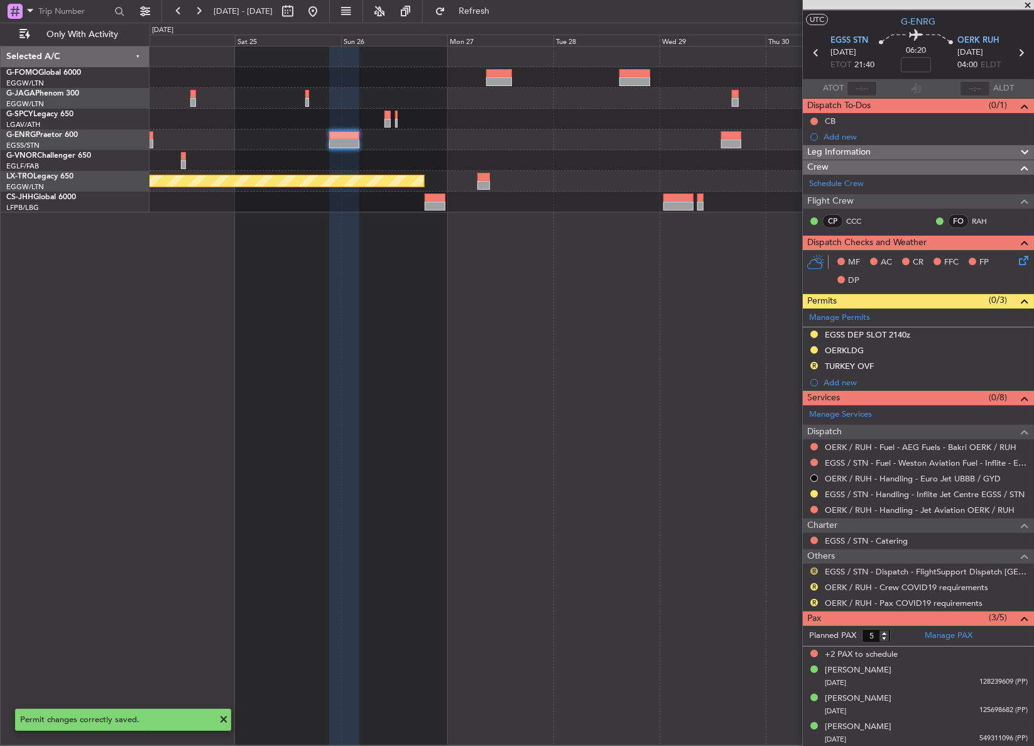
click at [813, 570] on button "R" at bounding box center [814, 571] width 8 height 8
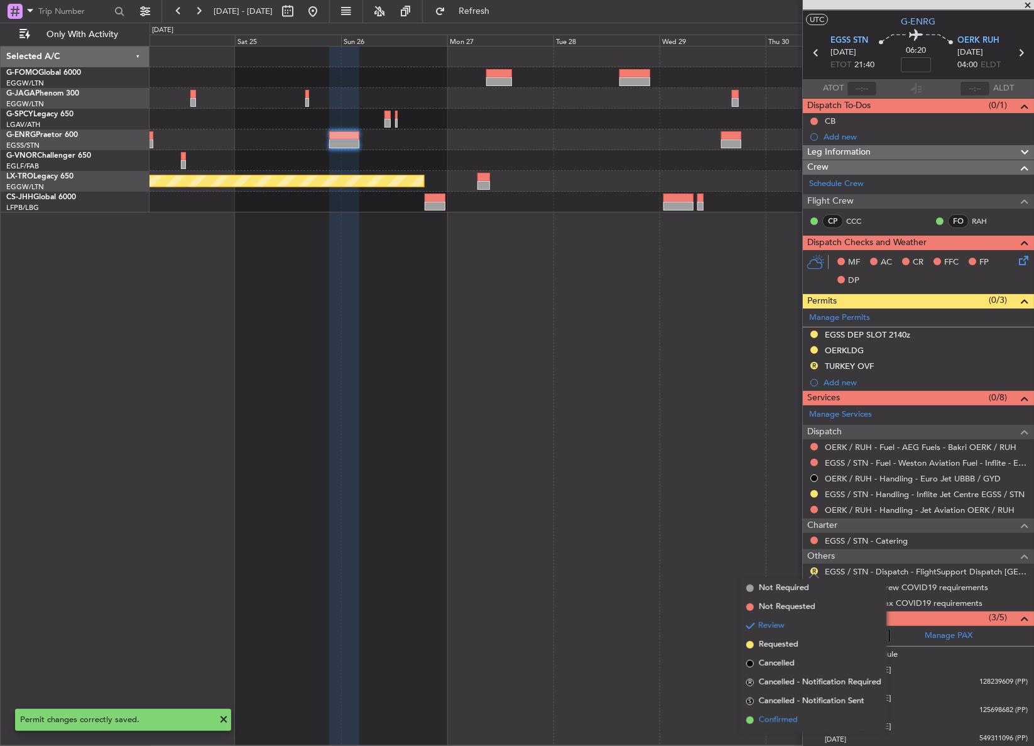
click at [786, 720] on span "Confirmed" at bounding box center [778, 720] width 39 height 13
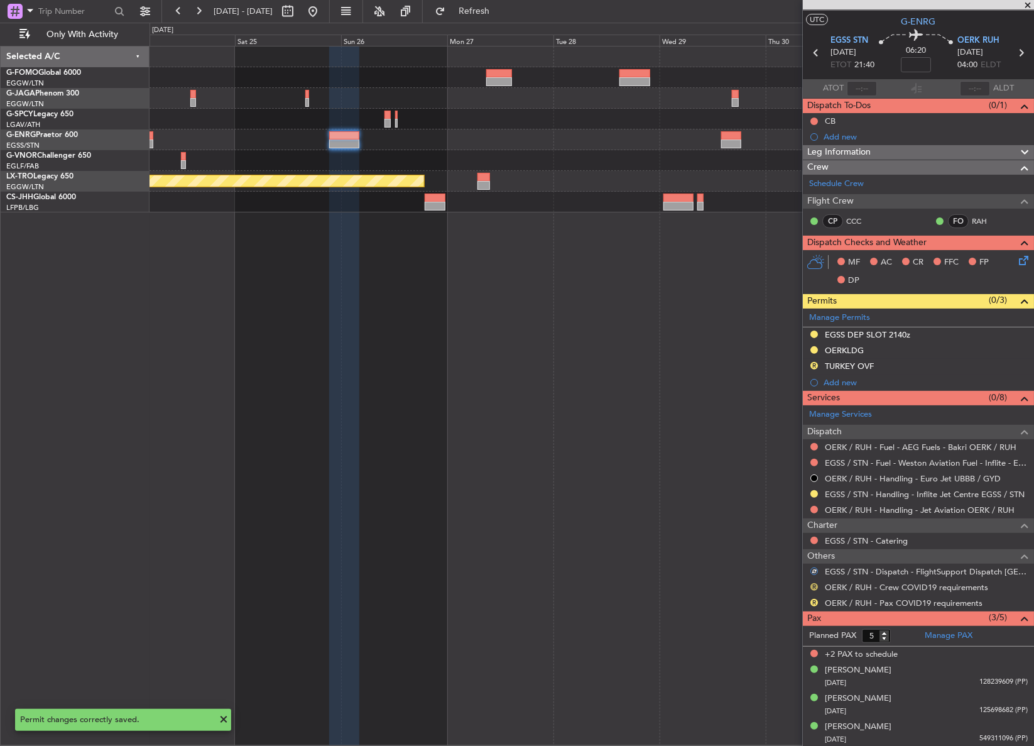
click at [811, 583] on button "R" at bounding box center [814, 587] width 8 height 8
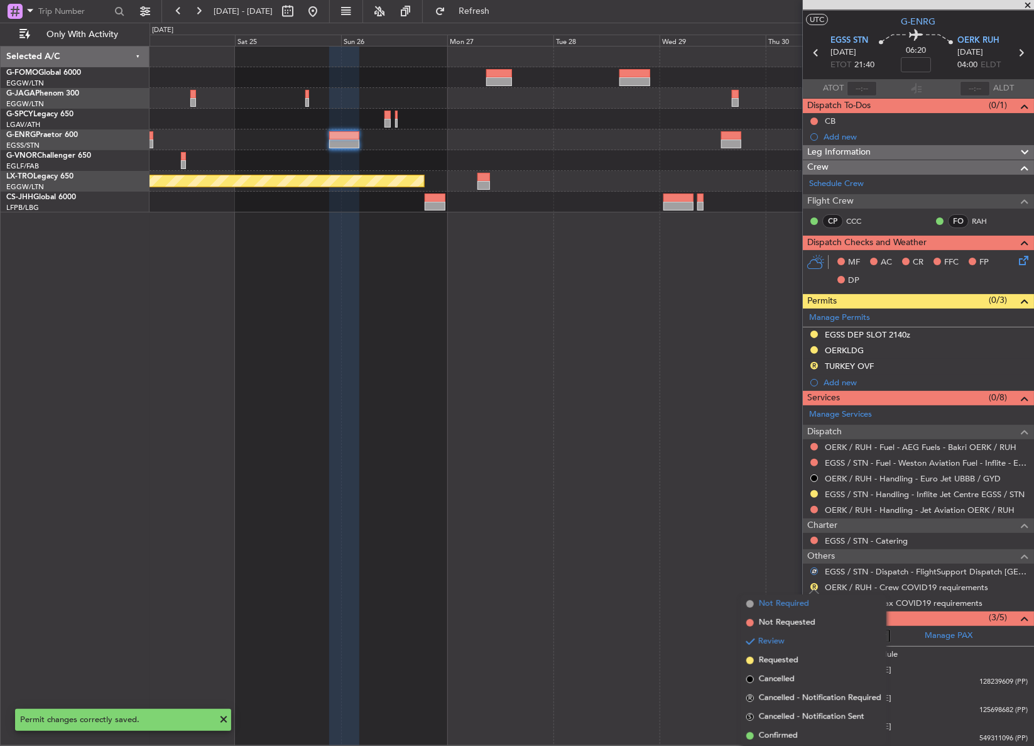
click at [785, 602] on span "Not Required" at bounding box center [784, 603] width 50 height 13
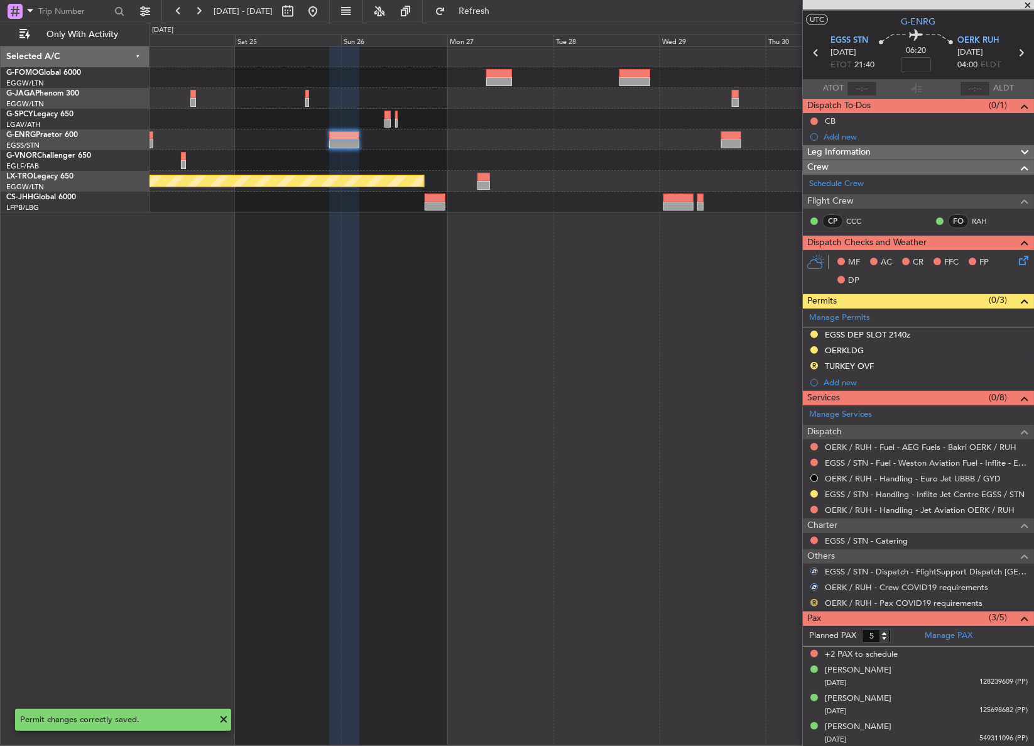
click at [814, 601] on button "R" at bounding box center [814, 603] width 8 height 8
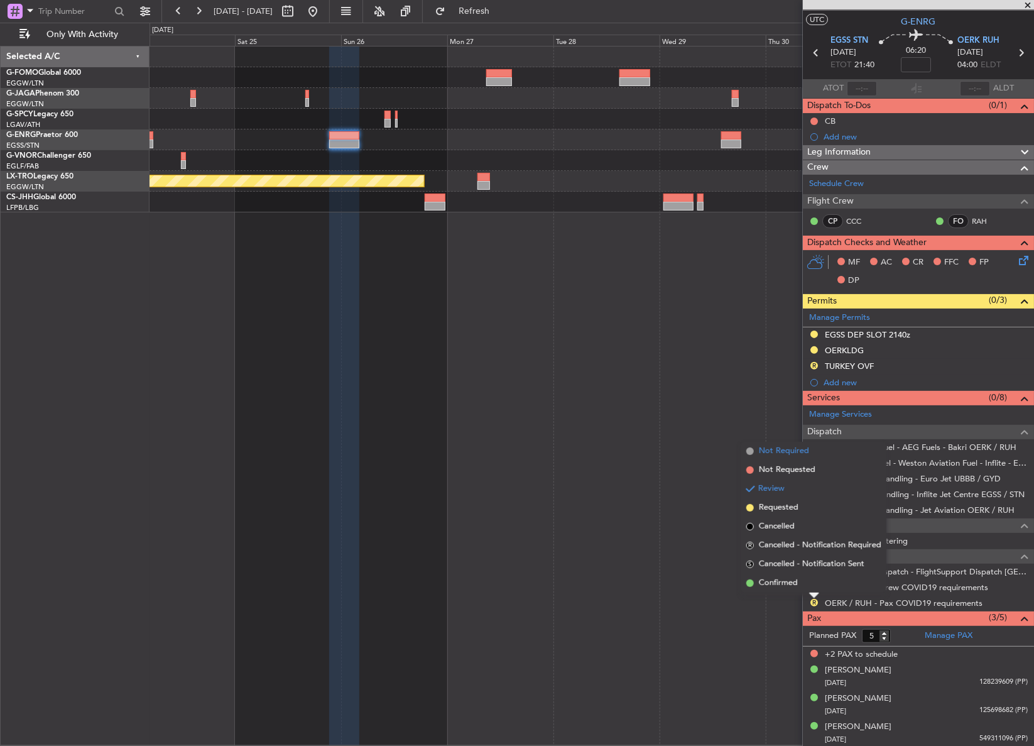
click at [761, 453] on span "Not Required" at bounding box center [784, 451] width 50 height 13
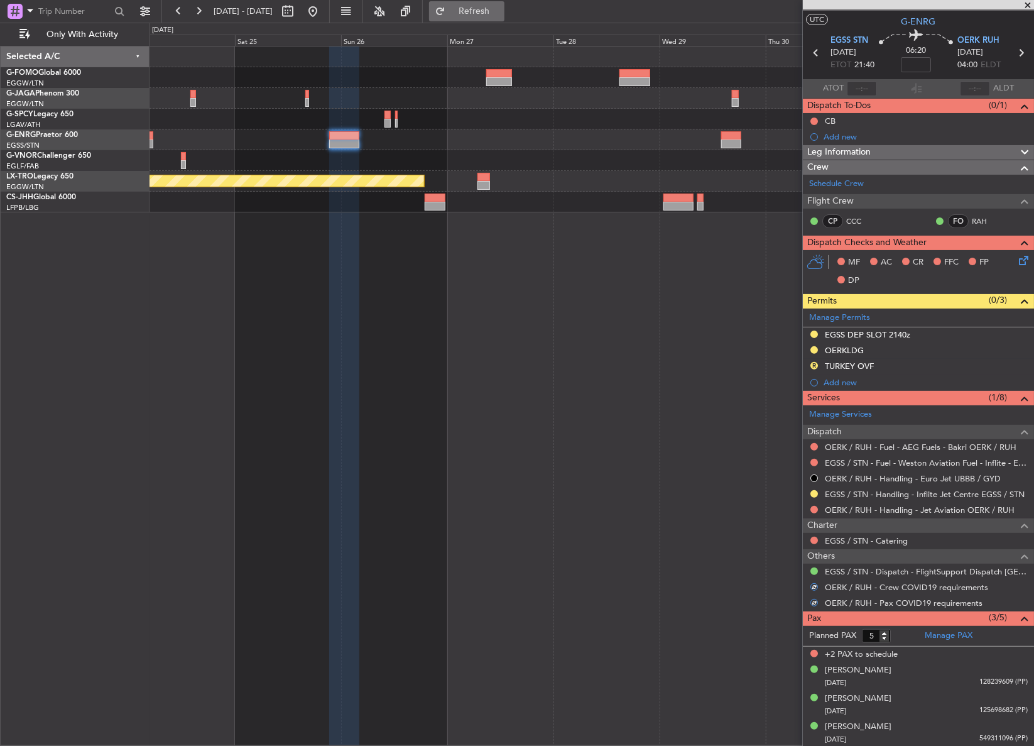
click at [496, 14] on span "Refresh" at bounding box center [474, 11] width 53 height 9
click at [828, 153] on span "Leg Information" at bounding box center [838, 152] width 63 height 14
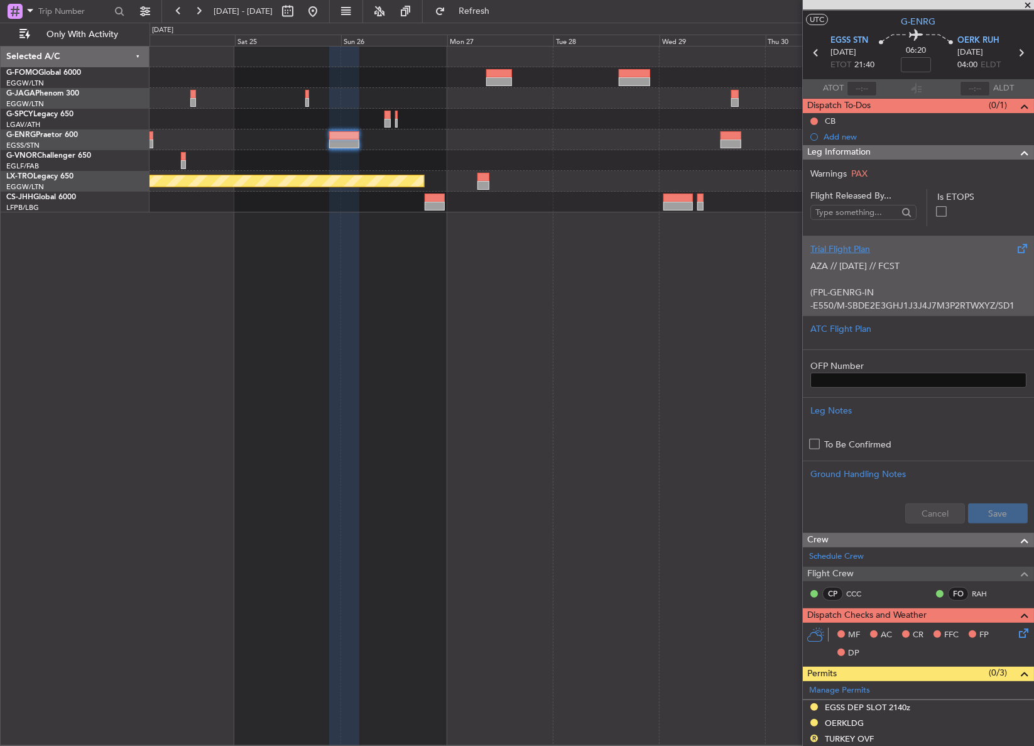
click at [842, 287] on div "AZA // 19AUG // FCST (FPL-GENRG-IN -E550/M-SBDE2E3GHJ1J3J4J7M3P2RTWXYZ/SD1 -EGS…" at bounding box center [918, 282] width 216 height 53
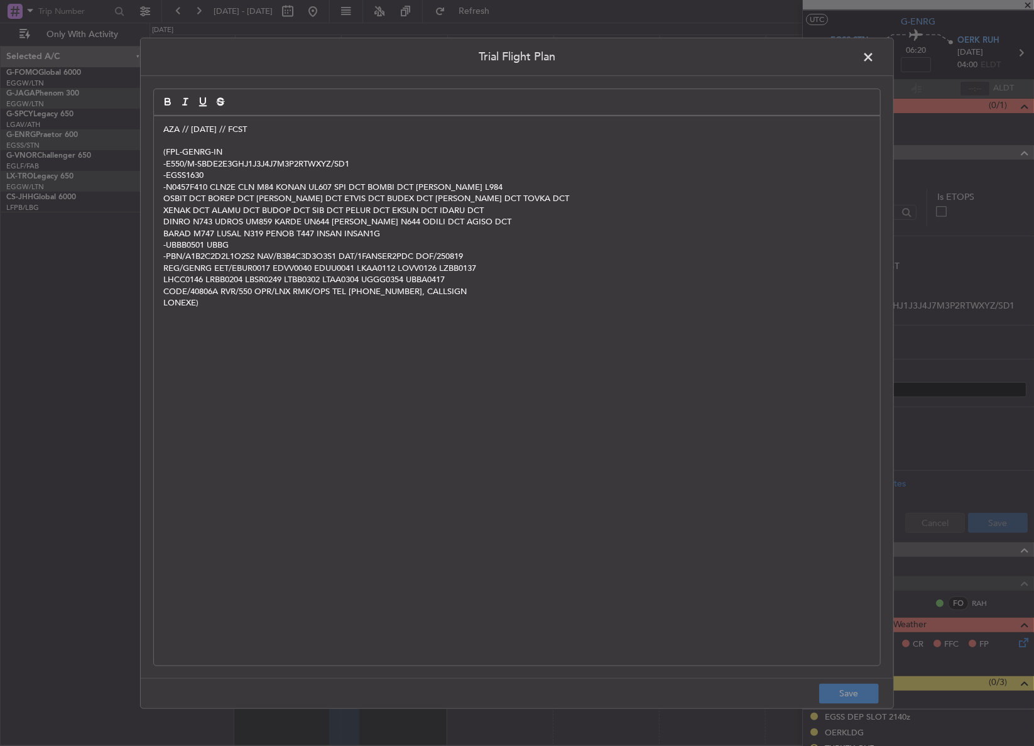
click at [478, 354] on div "AZA // 19AUG // FCST (FPL-GENRG-IN -E550/M-SBDE2E3GHJ1J3J4J7M3P2RTWXYZ/SD1 -EGS…" at bounding box center [517, 390] width 726 height 549
drag, startPoint x: 862, startPoint y: 60, endPoint x: 648, endPoint y: 52, distance: 214.4
click at [874, 60] on span at bounding box center [874, 59] width 0 height 25
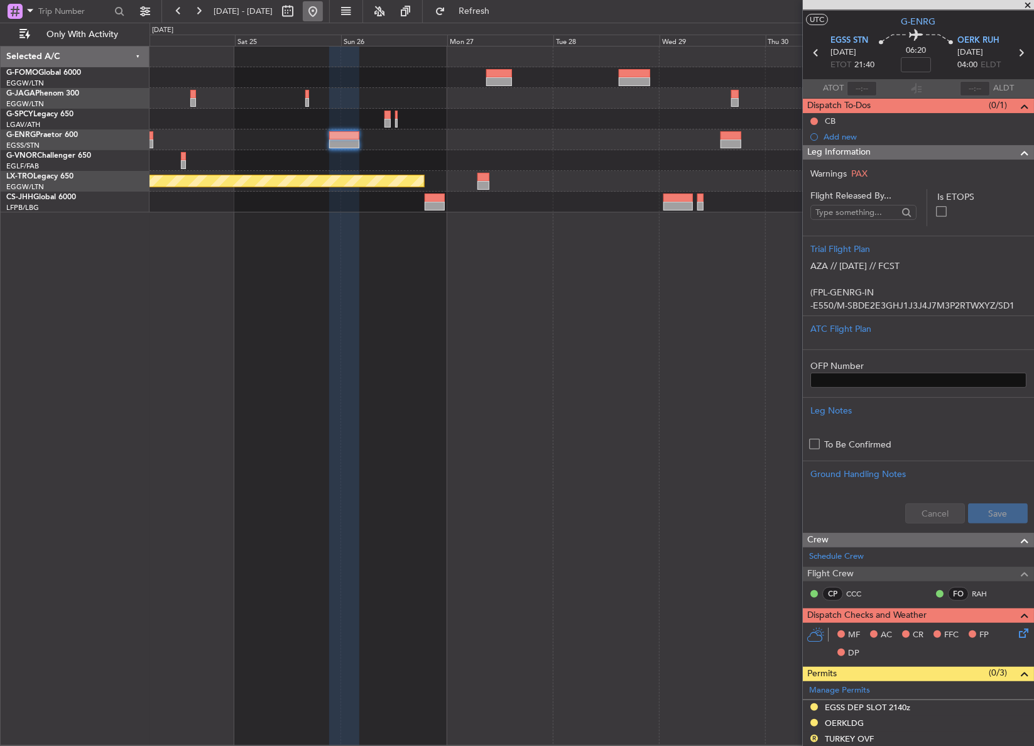
click at [323, 19] on button at bounding box center [313, 11] width 20 height 20
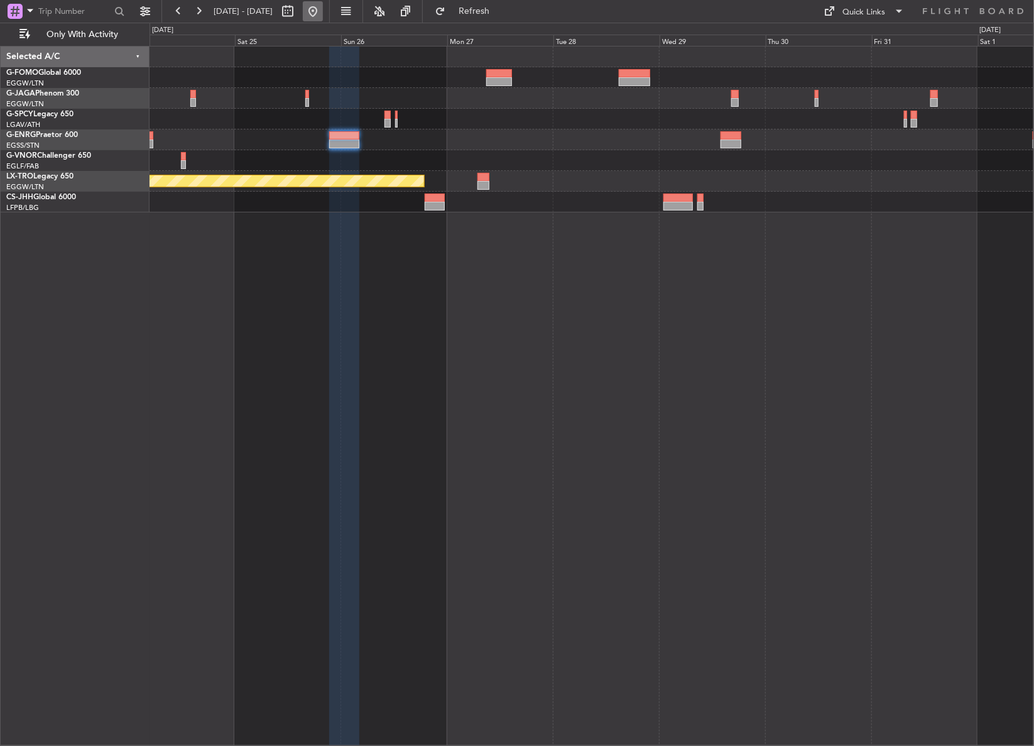
scroll to position [0, 0]
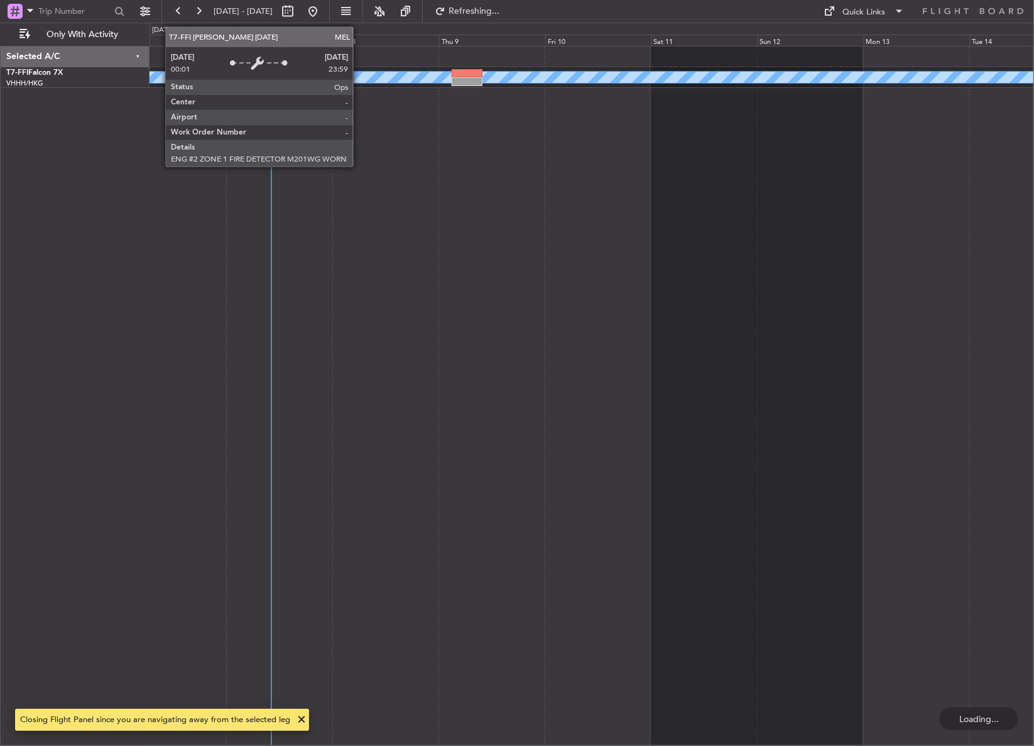
click at [386, 459] on div "Planned Maint Geneva (Cointrin) MEL MEL" at bounding box center [591, 396] width 884 height 700
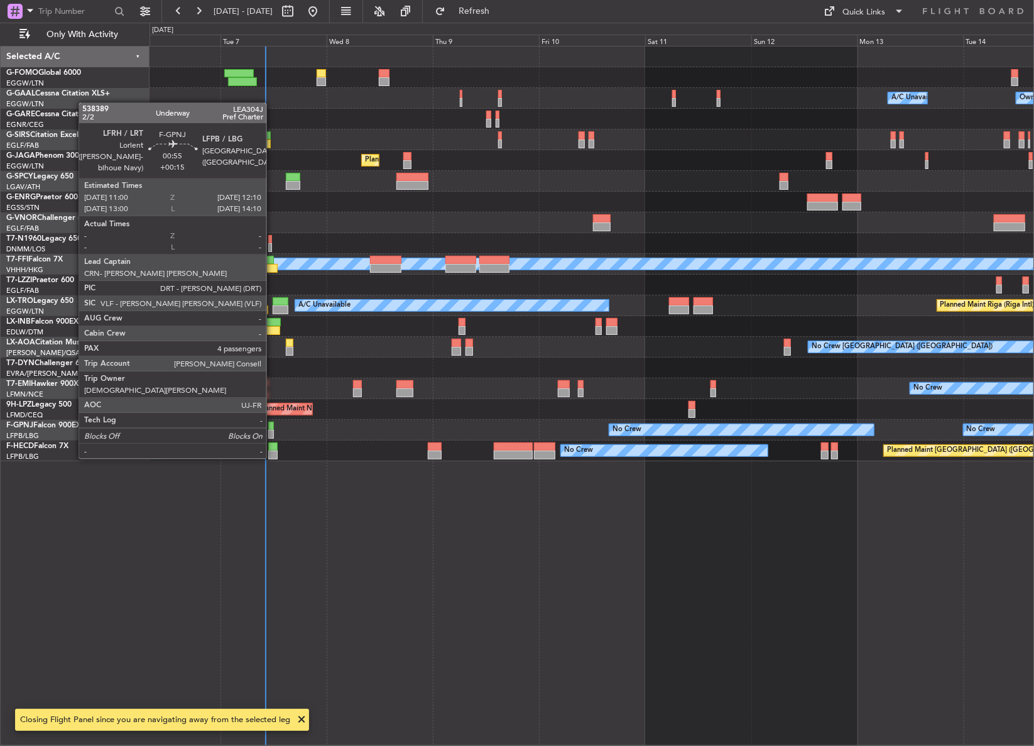
click at [272, 433] on div at bounding box center [271, 434] width 6 height 9
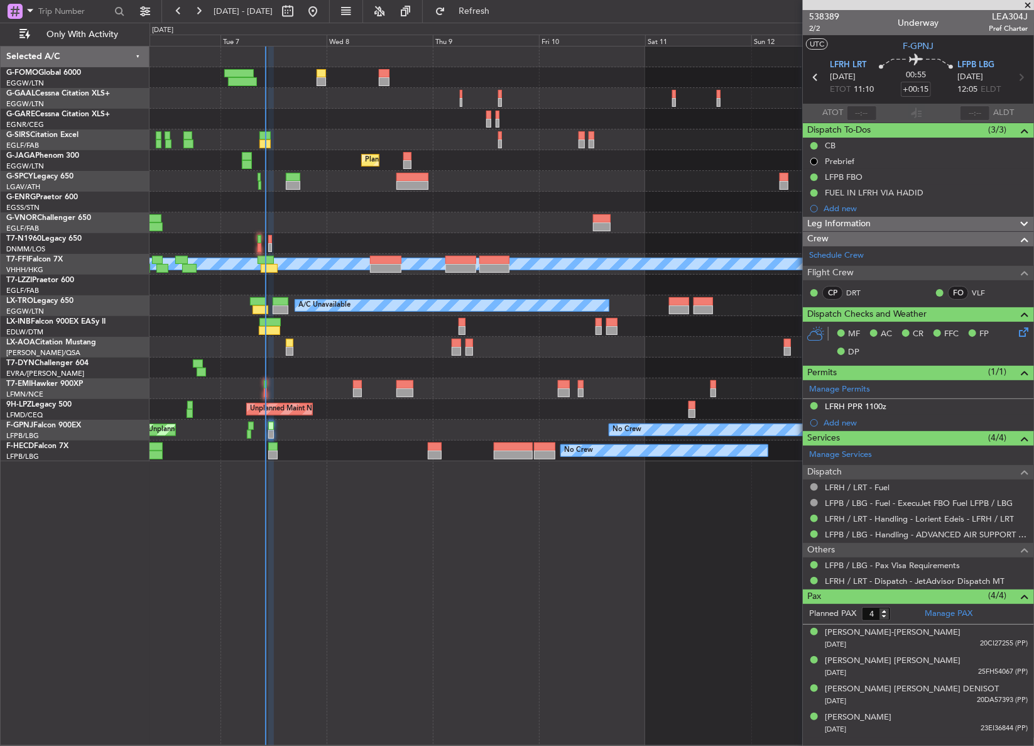
click at [469, 601] on div "Owner A/C Unavailable Owner A/C Unavailable Planned Maint London (Farnborough) …" at bounding box center [591, 396] width 885 height 700
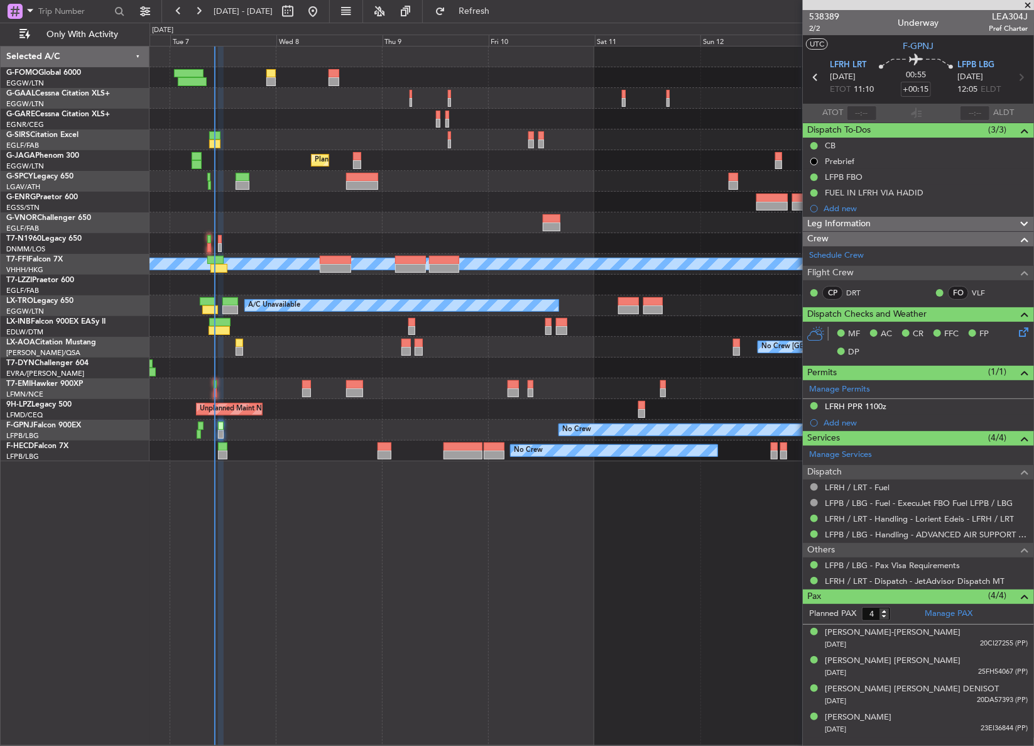
click at [418, 607] on div "Owner A/C Unavailable Owner A/C Unavailable Planned Maint London (Luton) Planne…" at bounding box center [591, 396] width 884 height 700
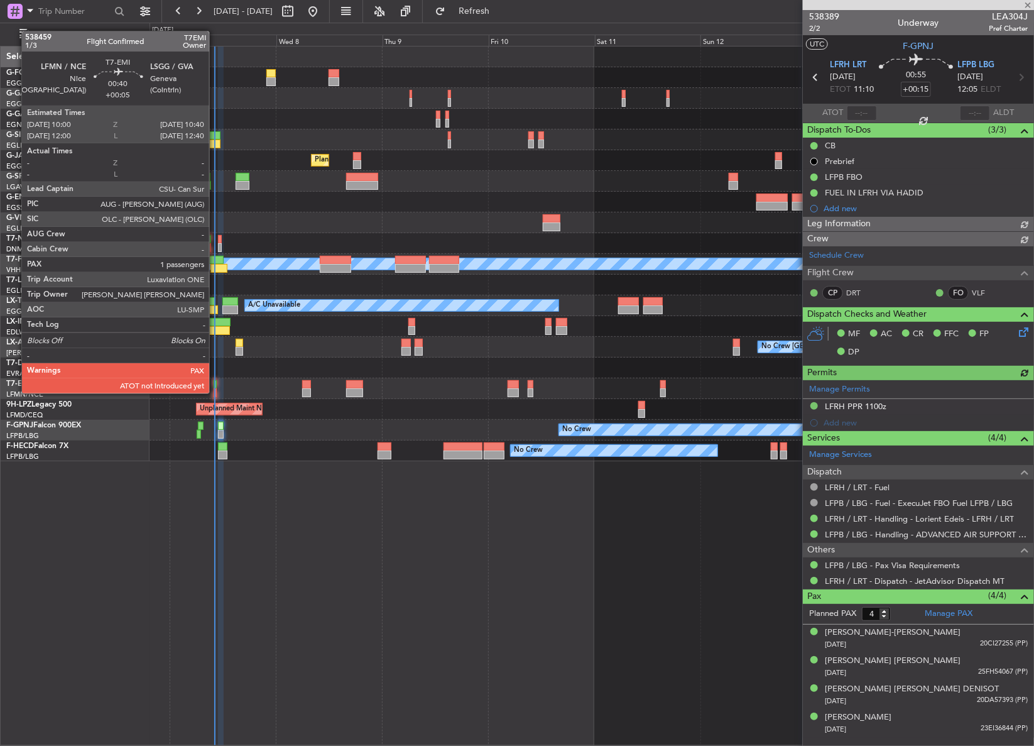
click at [215, 392] on div at bounding box center [215, 392] width 3 height 9
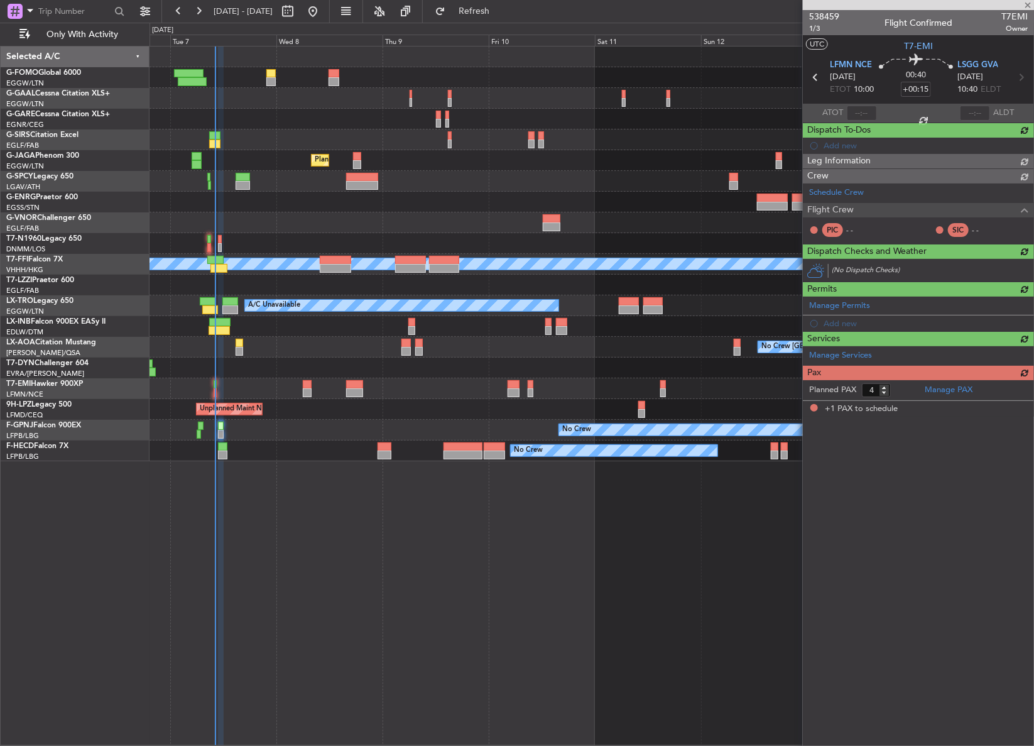
type input "+00:05"
type input "1"
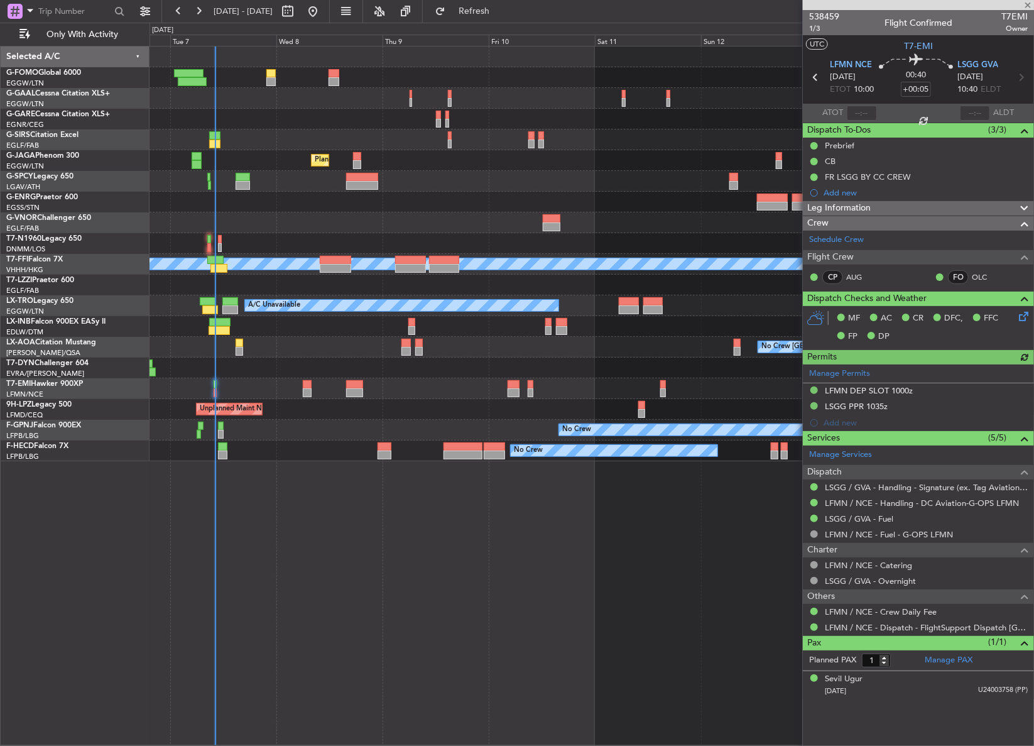
click at [333, 556] on div "Owner A/C Unavailable Owner A/C Unavailable Planned Maint London (Luton) Planne…" at bounding box center [591, 396] width 885 height 700
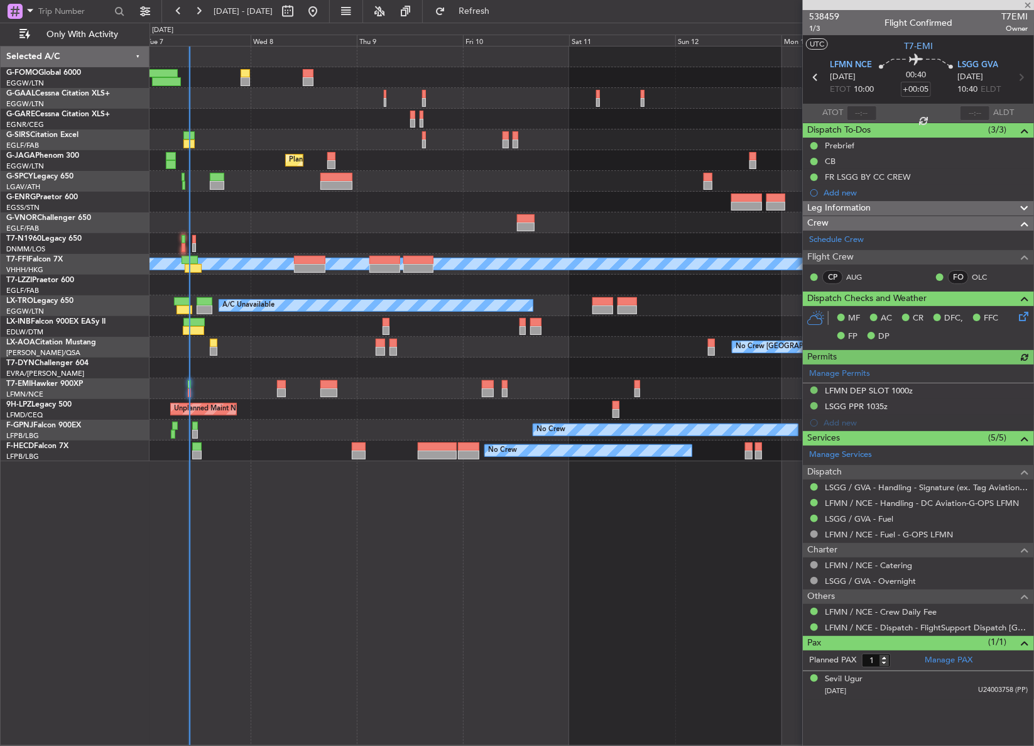
click at [307, 558] on div "Owner A/C Unavailable Owner A/C Unavailable Planned Maint London (Luton) Planne…" at bounding box center [591, 396] width 885 height 700
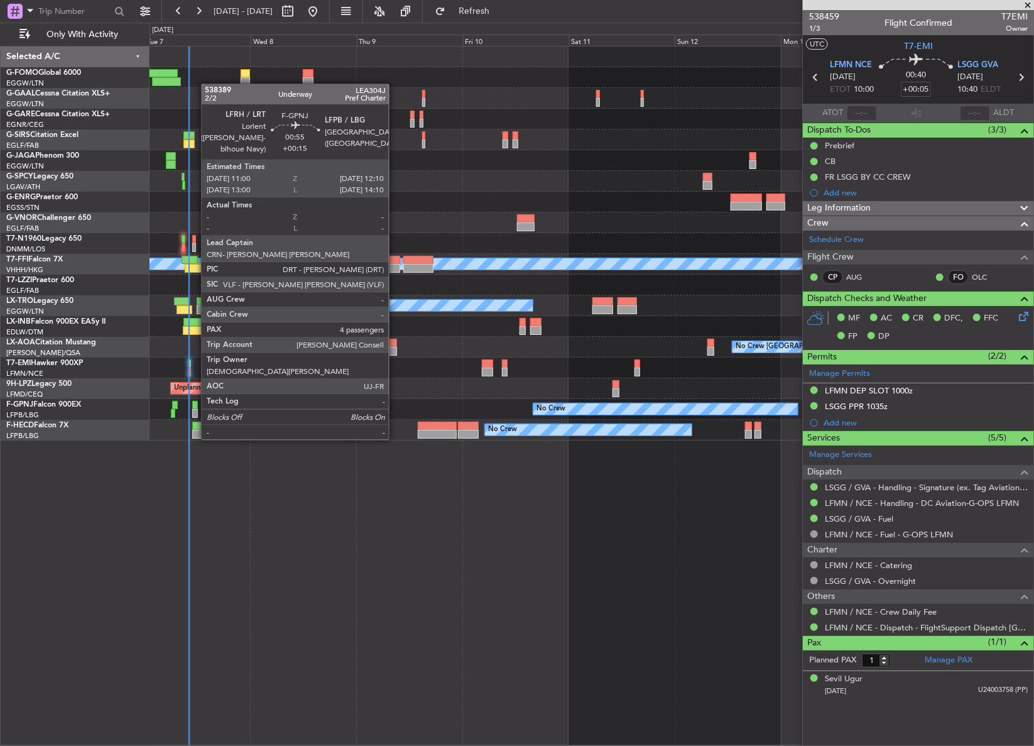
click at [195, 415] on div at bounding box center [195, 413] width 6 height 9
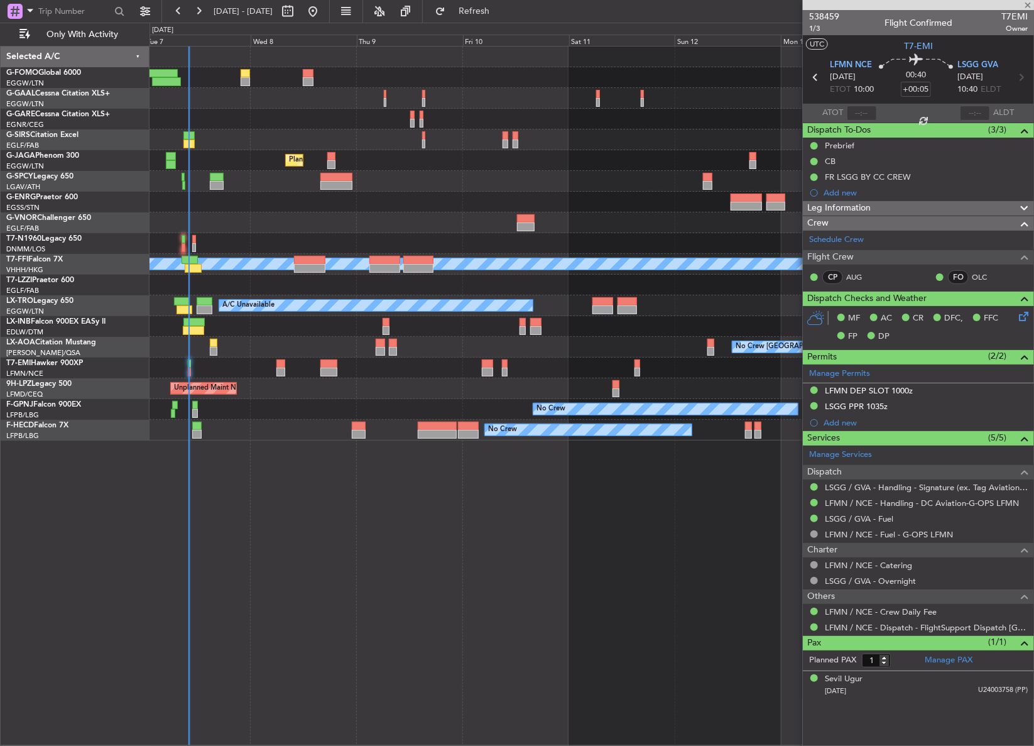
type input "+00:15"
type input "4"
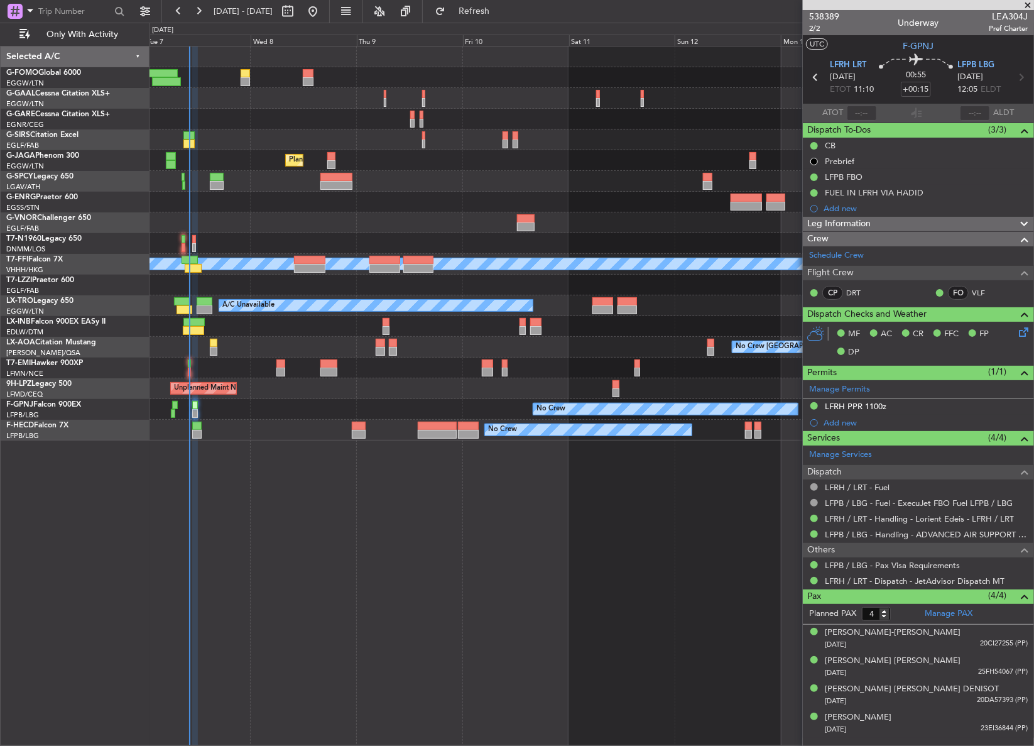
click at [479, 25] on div "0 0 Tue 7 Wed 8 Thu 9 Fri 10 Sat 11 Sun 12 Mon 13 Oct 2025 Tue 14 Wed 15" at bounding box center [591, 34] width 883 height 23
click at [476, 13] on button "Refresh" at bounding box center [466, 11] width 75 height 20
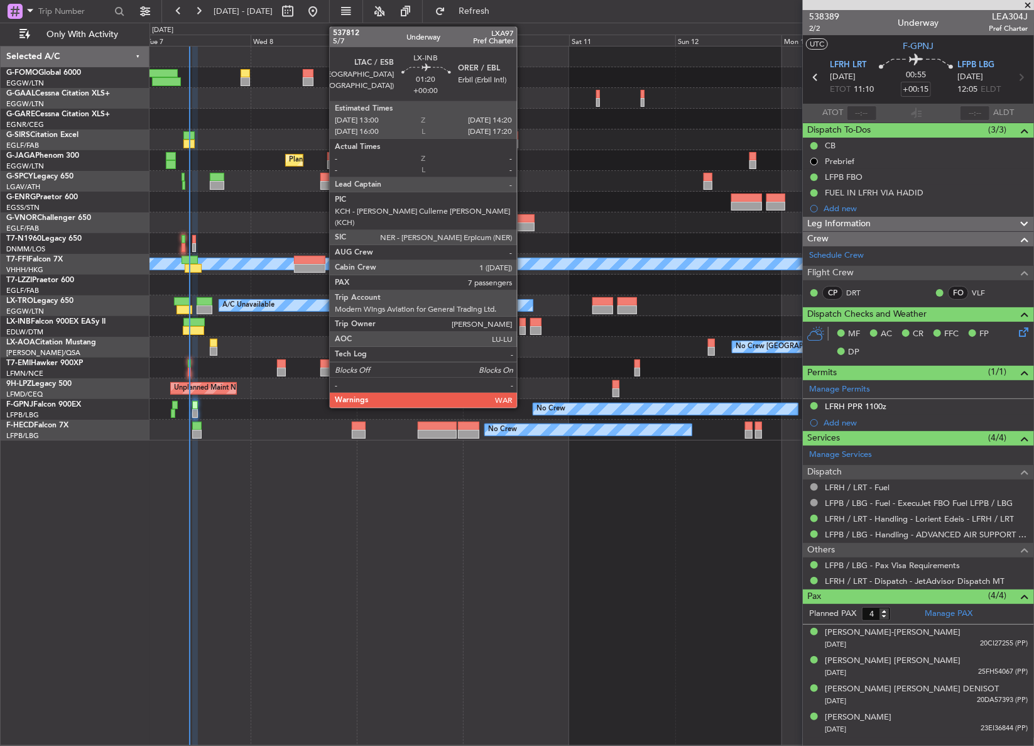
click at [523, 330] on div at bounding box center [522, 330] width 6 height 9
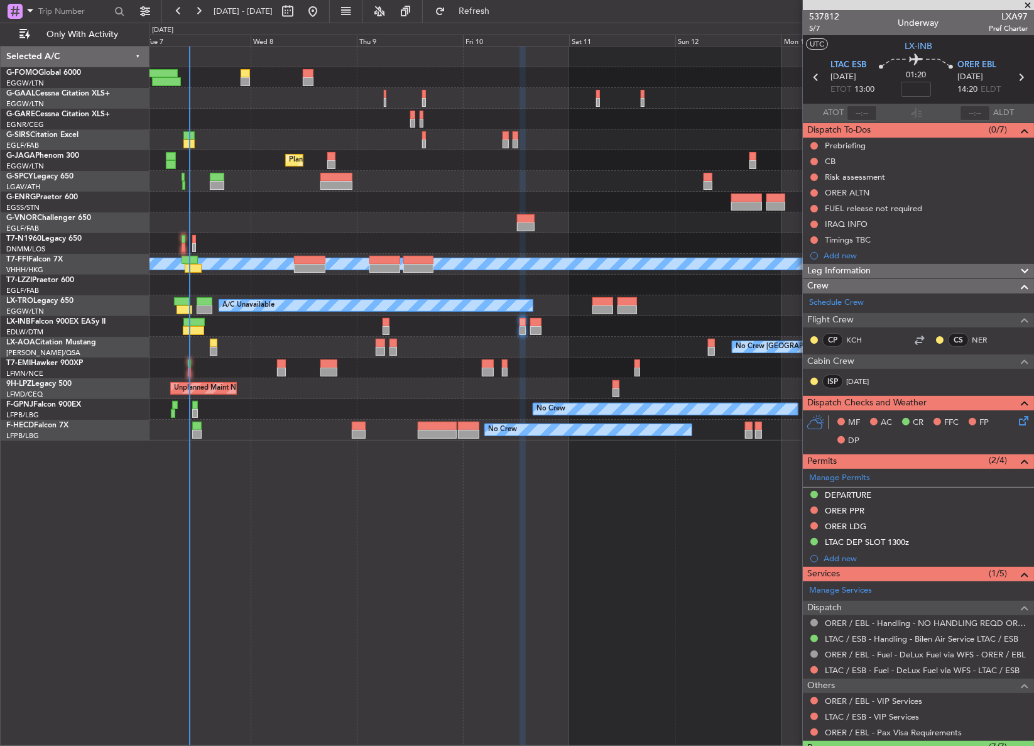
click at [846, 268] on span "Leg Information" at bounding box center [838, 271] width 63 height 14
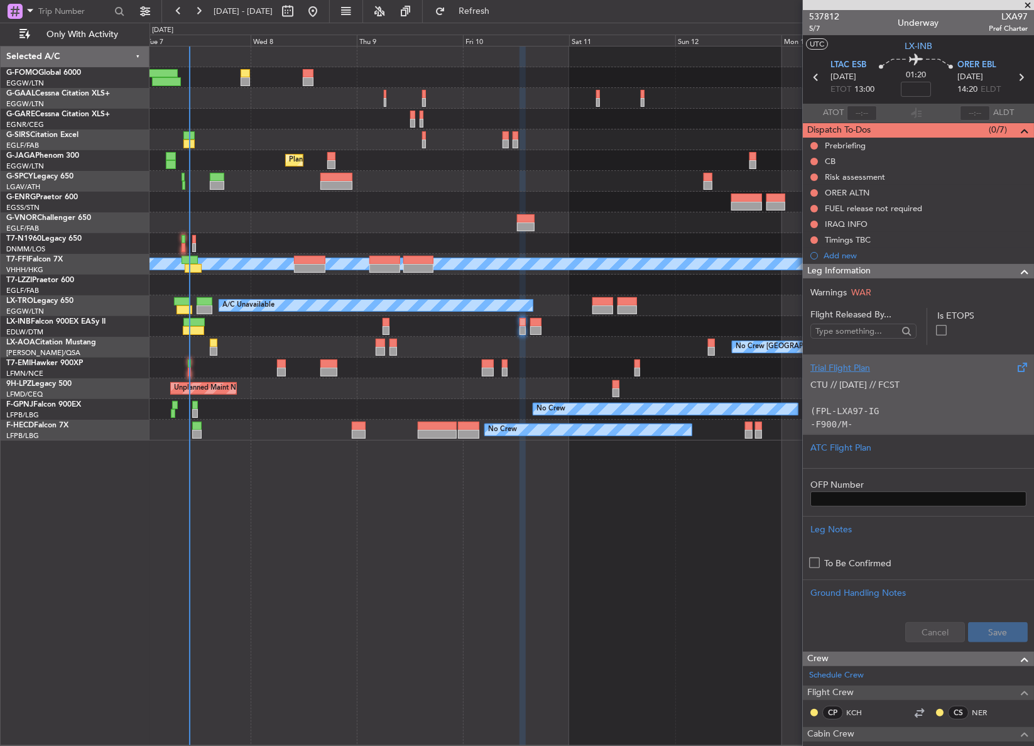
click at [849, 389] on p "CTU // 07OCT // FCST" at bounding box center [918, 384] width 216 height 13
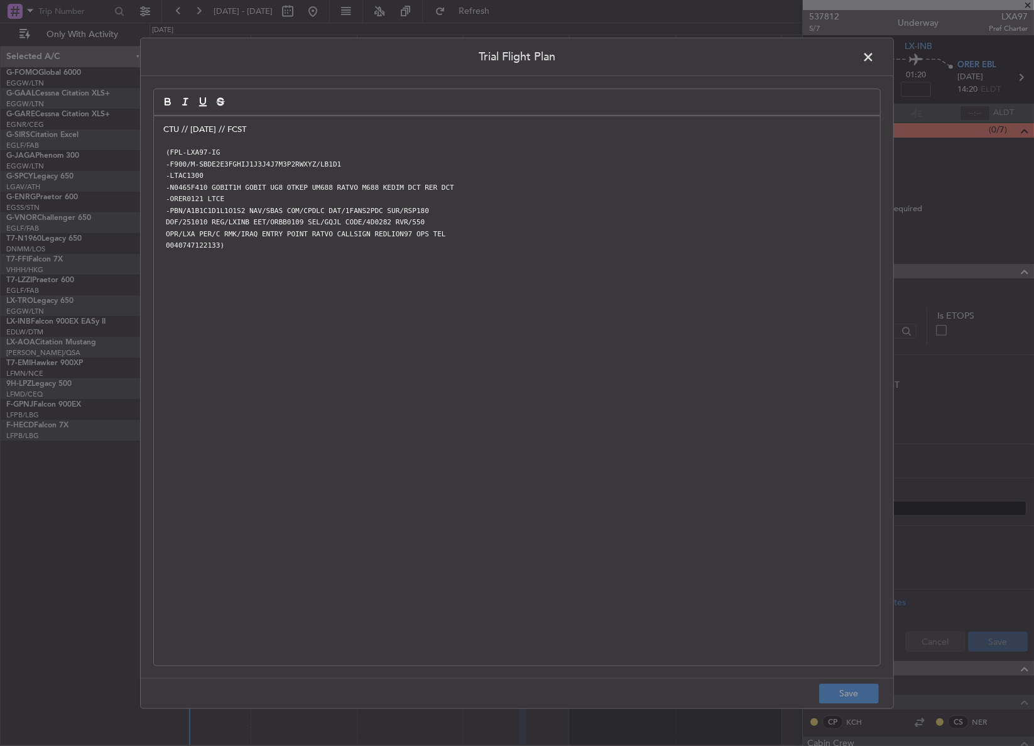
click at [874, 59] on span at bounding box center [874, 59] width 0 height 25
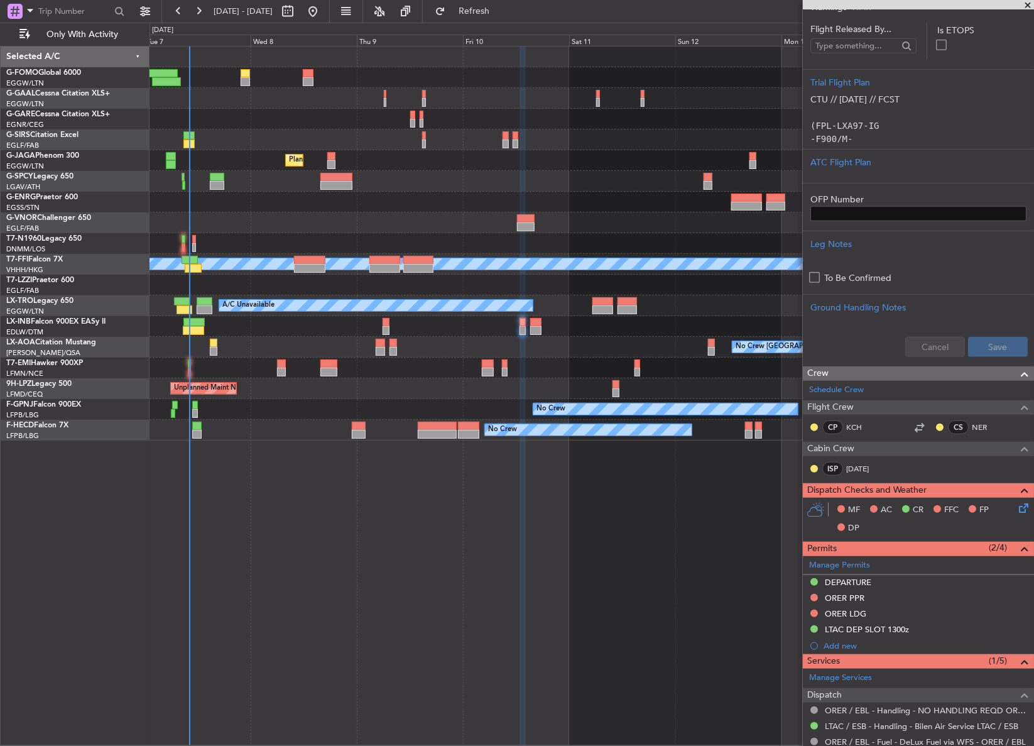
scroll to position [457, 0]
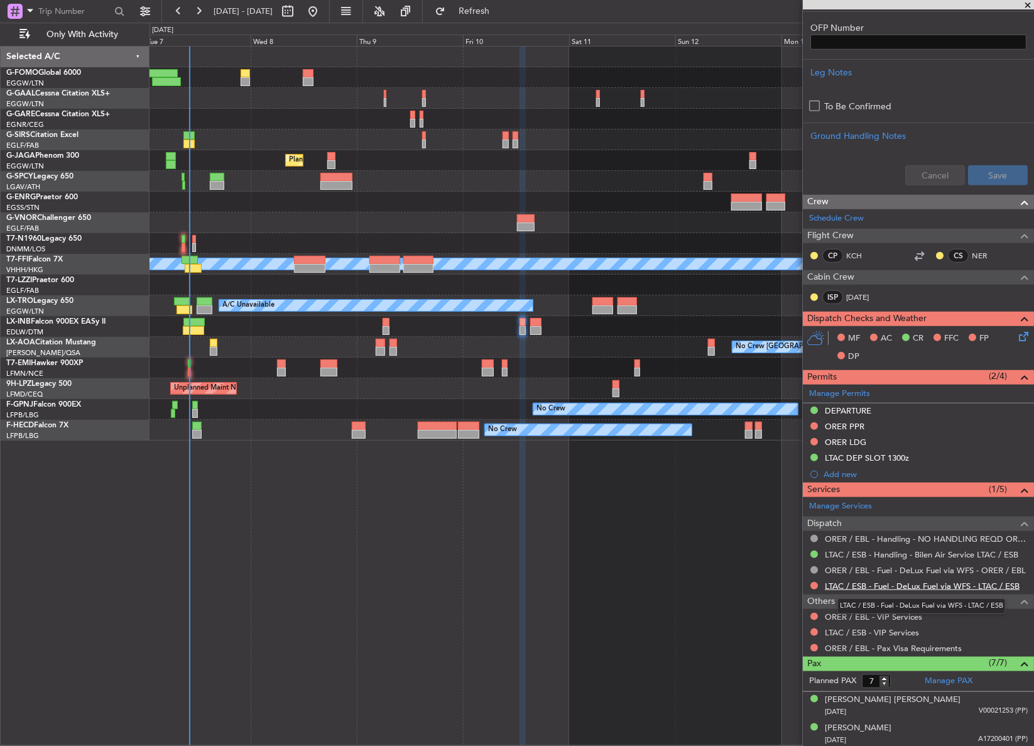
click at [861, 585] on link "LTAC / ESB - Fuel - DeLux Fuel via WFS - LTAC / ESB" at bounding box center [922, 585] width 195 height 11
click at [224, 518] on div "Owner A/C Unavailable Owner A/C Unavailable Planned Maint London (Luton) Planne…" at bounding box center [591, 396] width 885 height 700
drag, startPoint x: 486, startPoint y: 12, endPoint x: 471, endPoint y: 50, distance: 40.4
click at [486, 12] on button "Refresh" at bounding box center [466, 11] width 75 height 20
click at [865, 581] on link "LTAC / ESB - Fuel - DeLux Fuel via WFS - LTAC / ESB" at bounding box center [922, 585] width 195 height 11
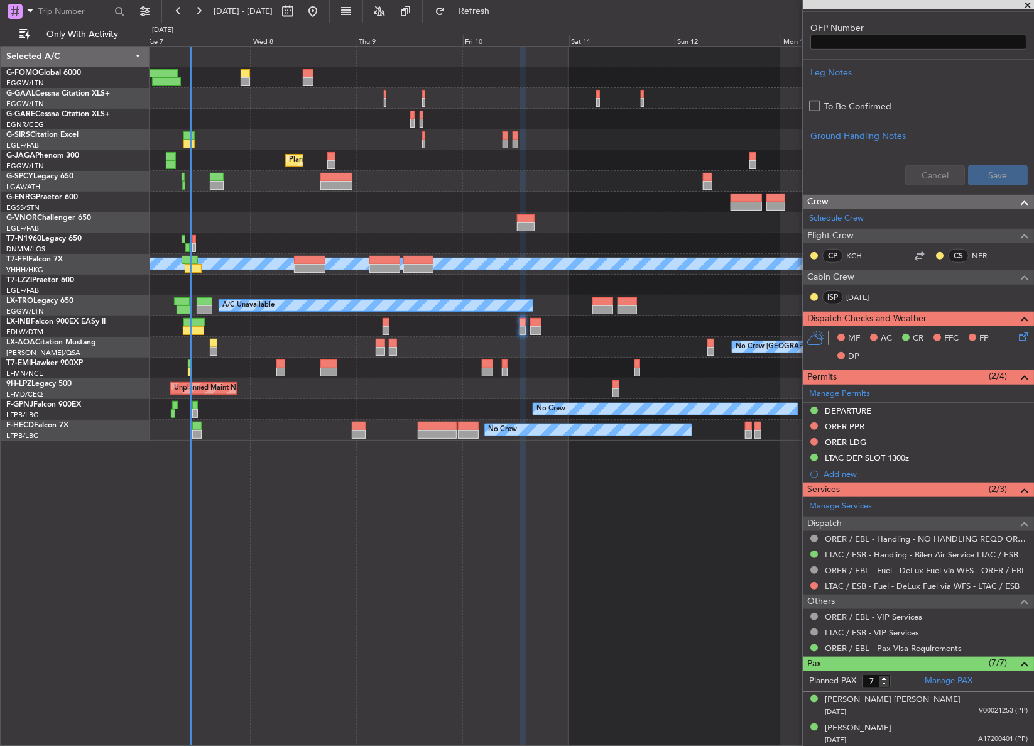
click at [184, 613] on div "Owner A/C Unavailable Owner A/C Unavailable Planned Maint London (Luton) Planne…" at bounding box center [591, 396] width 884 height 700
click at [462, 225] on div at bounding box center [591, 222] width 884 height 21
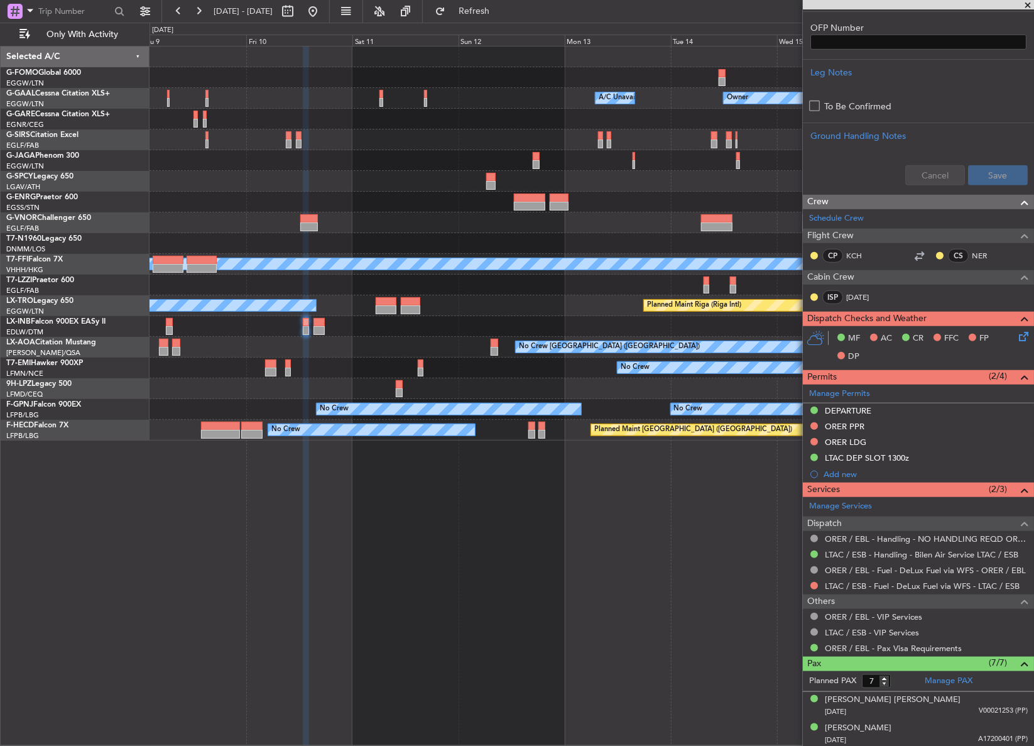
click at [357, 229] on div at bounding box center [591, 222] width 884 height 21
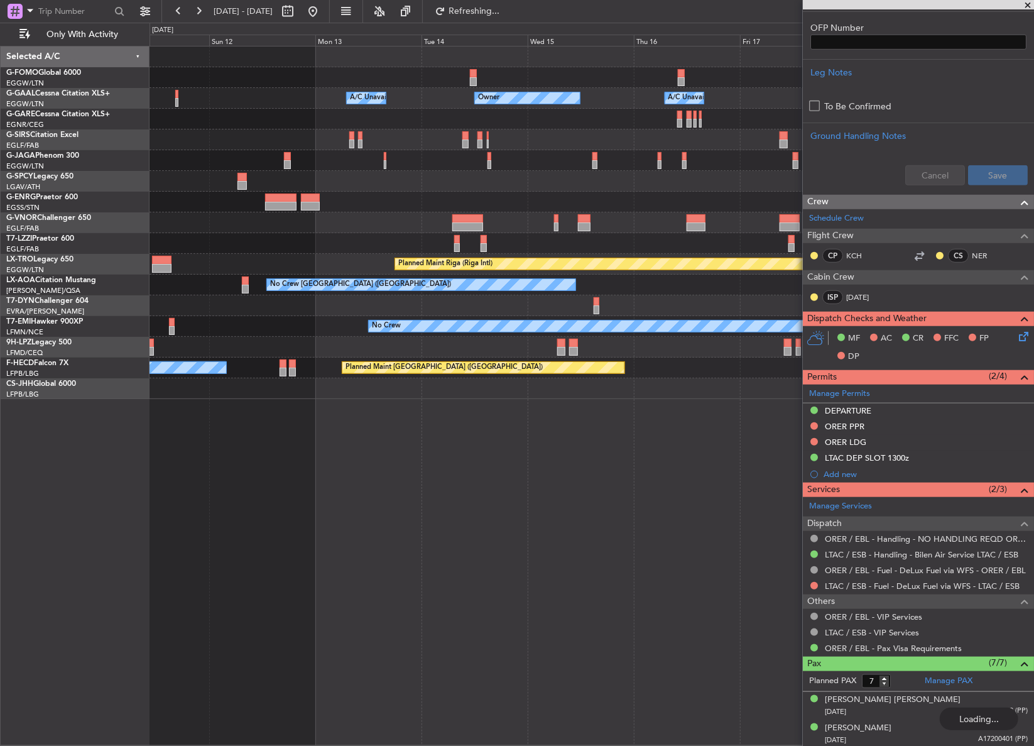
click at [363, 230] on div "Owner A/C Unavailable Owner A/C Unavailable Owner Planned Maint Oxford (Kidling…" at bounding box center [591, 222] width 884 height 352
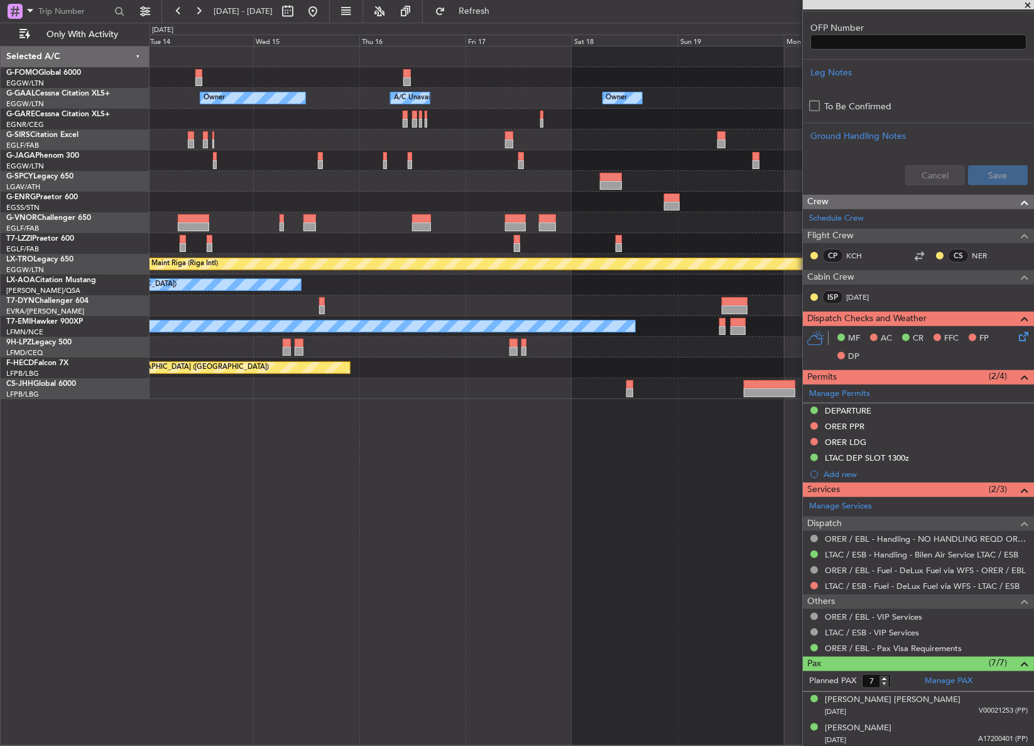
click at [195, 228] on div "Owner Owner A/C Unavailable Owner A/C Unavailable Planned Maint Oxford (Kidling…" at bounding box center [591, 222] width 884 height 352
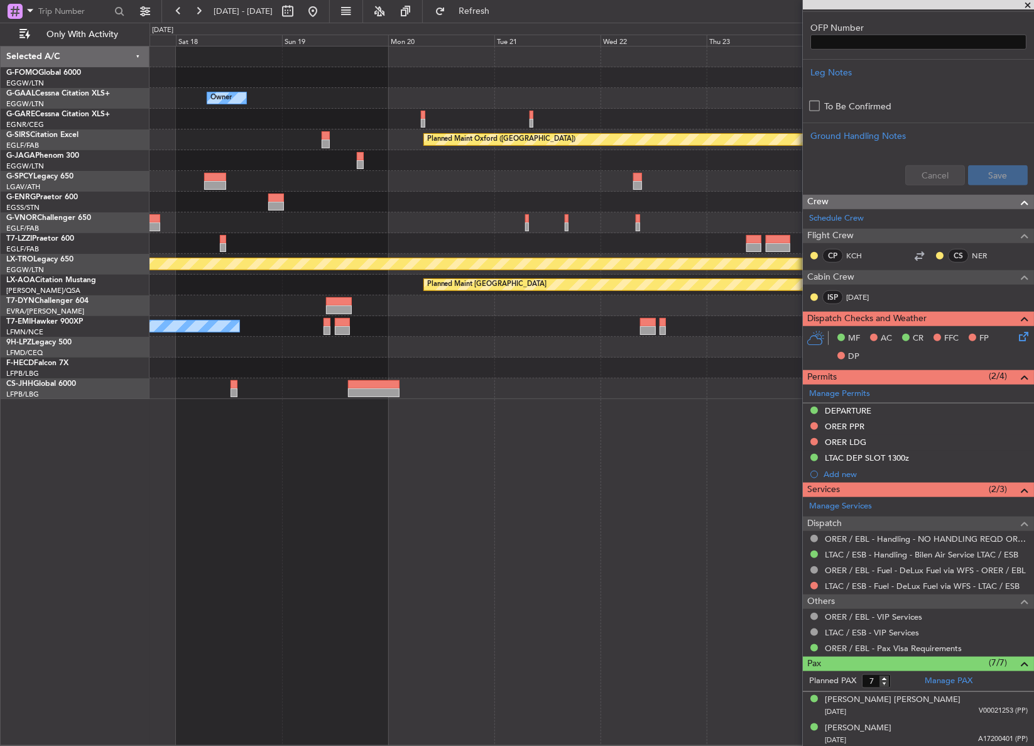
click at [225, 226] on div "Owner Owner Owner A/C Unavailable Planned Maint Oxford (Kidlington) A/C Unavail…" at bounding box center [591, 222] width 884 height 352
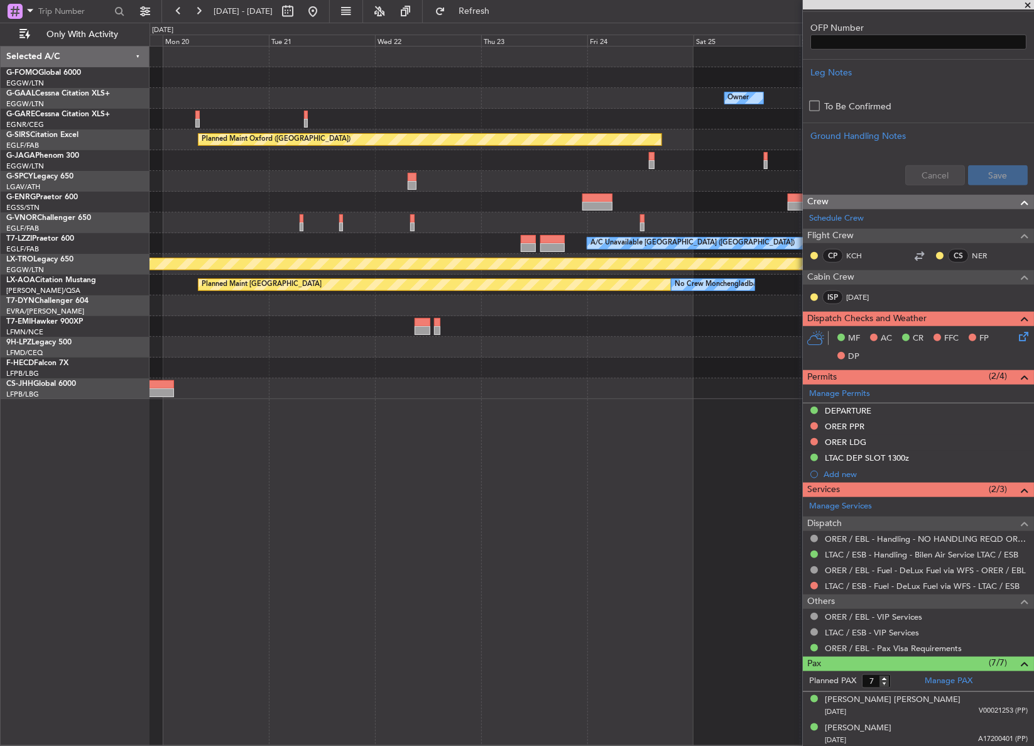
click at [280, 220] on div at bounding box center [591, 222] width 884 height 21
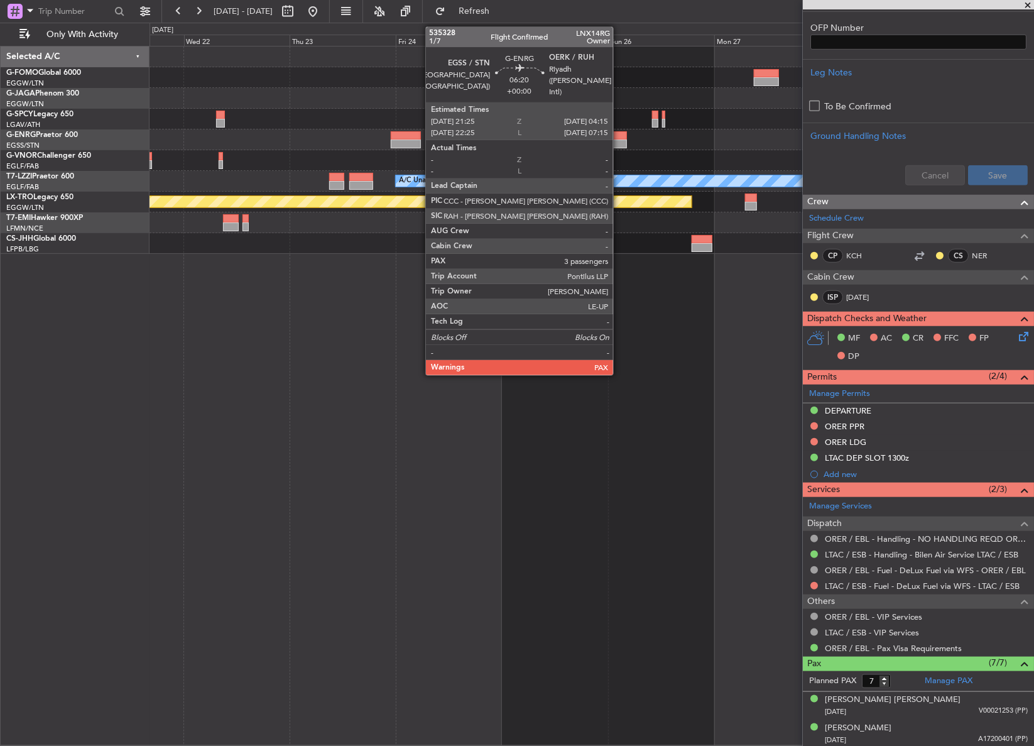
click at [619, 139] on div at bounding box center [611, 143] width 31 height 9
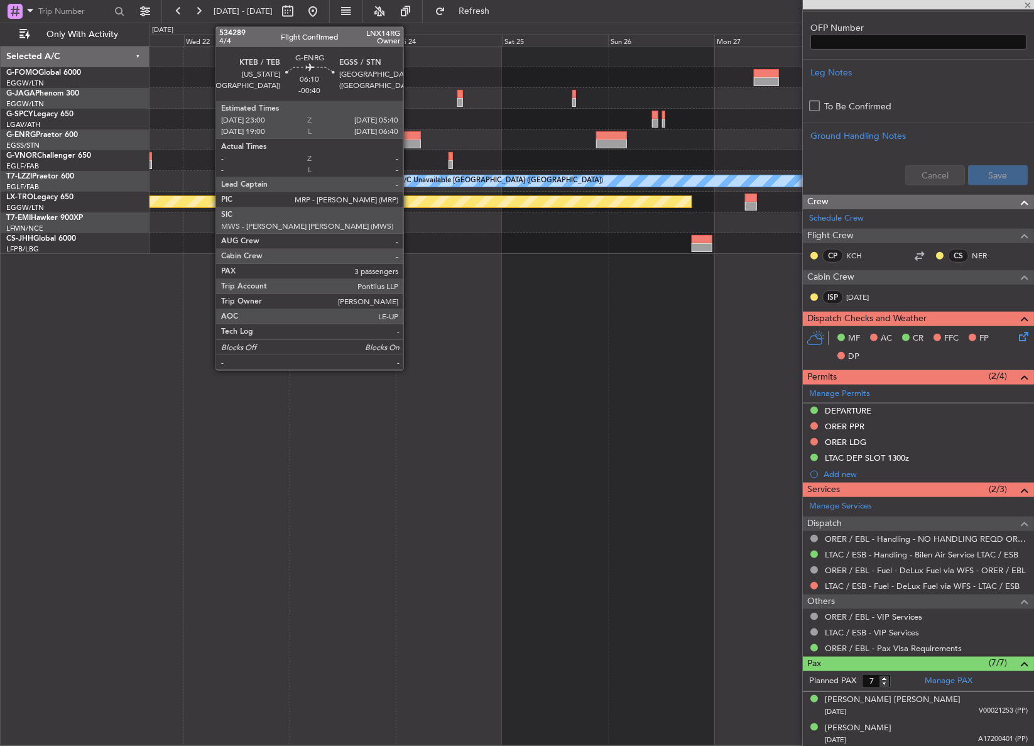
type input "5"
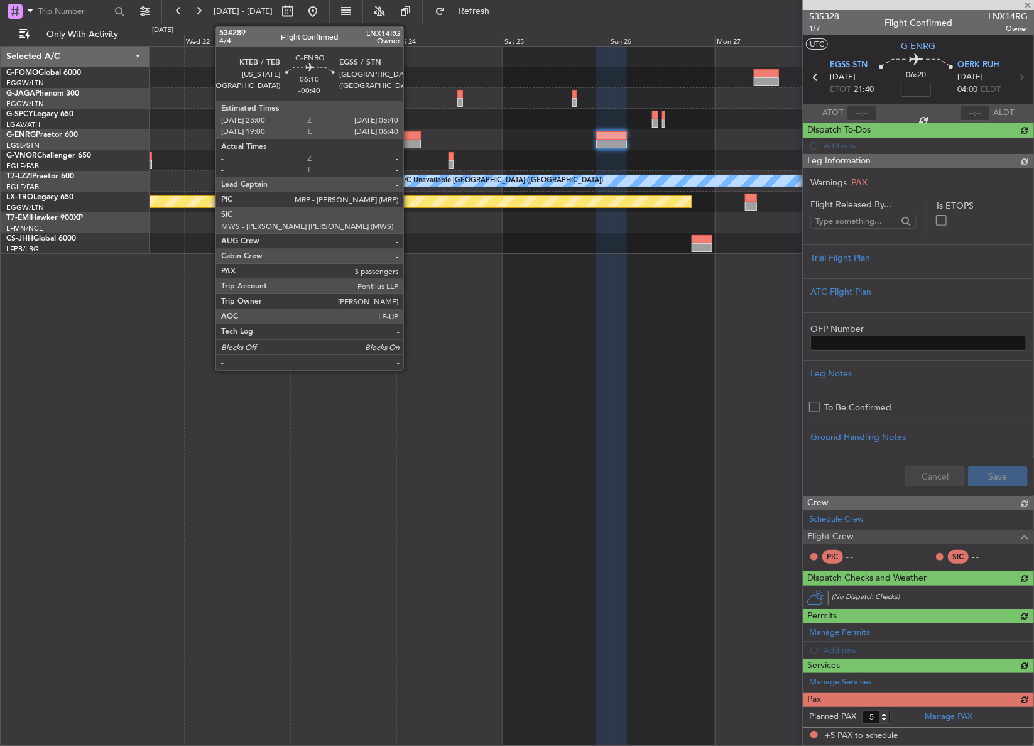
scroll to position [0, 0]
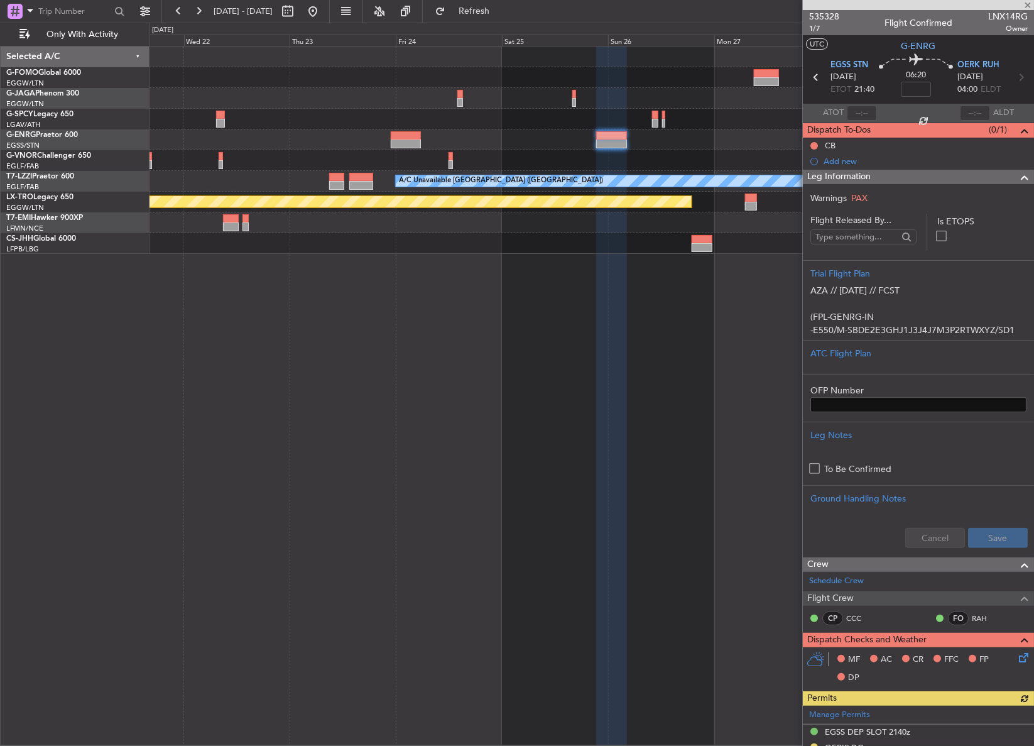
click at [320, 333] on div "A/C Unavailable London (Luton) Planned Maint Riga (Riga Intl)" at bounding box center [591, 396] width 884 height 700
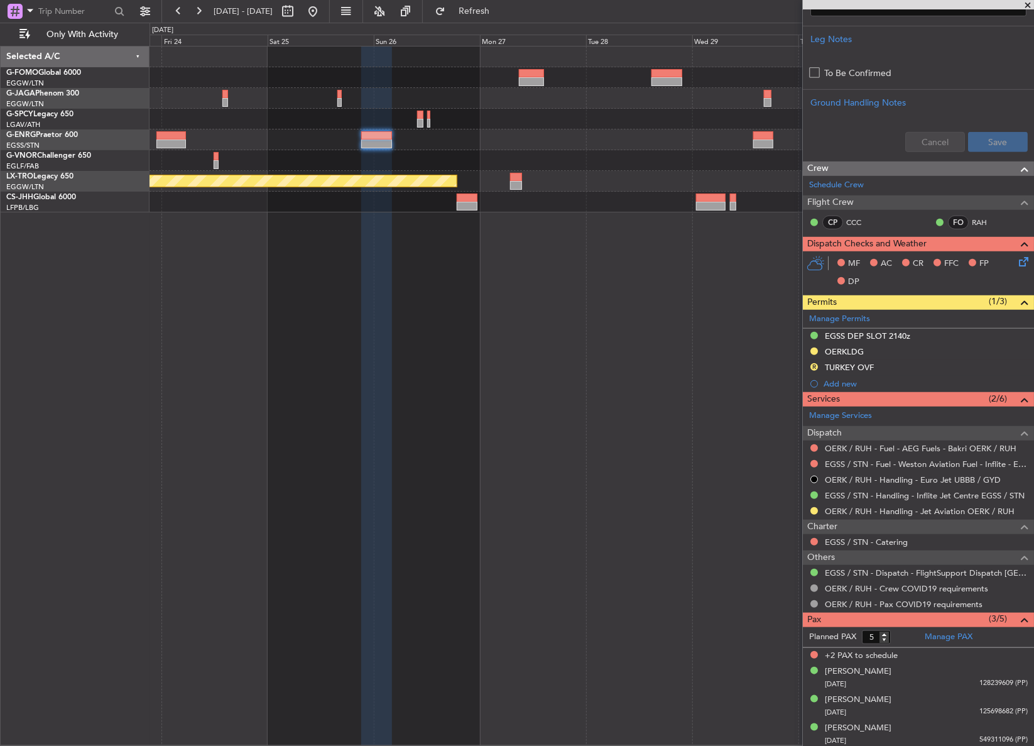
scroll to position [396, 0]
click at [871, 348] on mat-tooltip-component "EGSS DEP SLOT 2140z" at bounding box center [867, 355] width 95 height 33
drag, startPoint x: 861, startPoint y: 352, endPoint x: 862, endPoint y: 373, distance: 21.4
click at [860, 353] on div "EGSS DEP SLOT 2140z" at bounding box center [867, 356] width 77 height 16
click at [873, 354] on div "OERKLDG" at bounding box center [918, 352] width 231 height 16
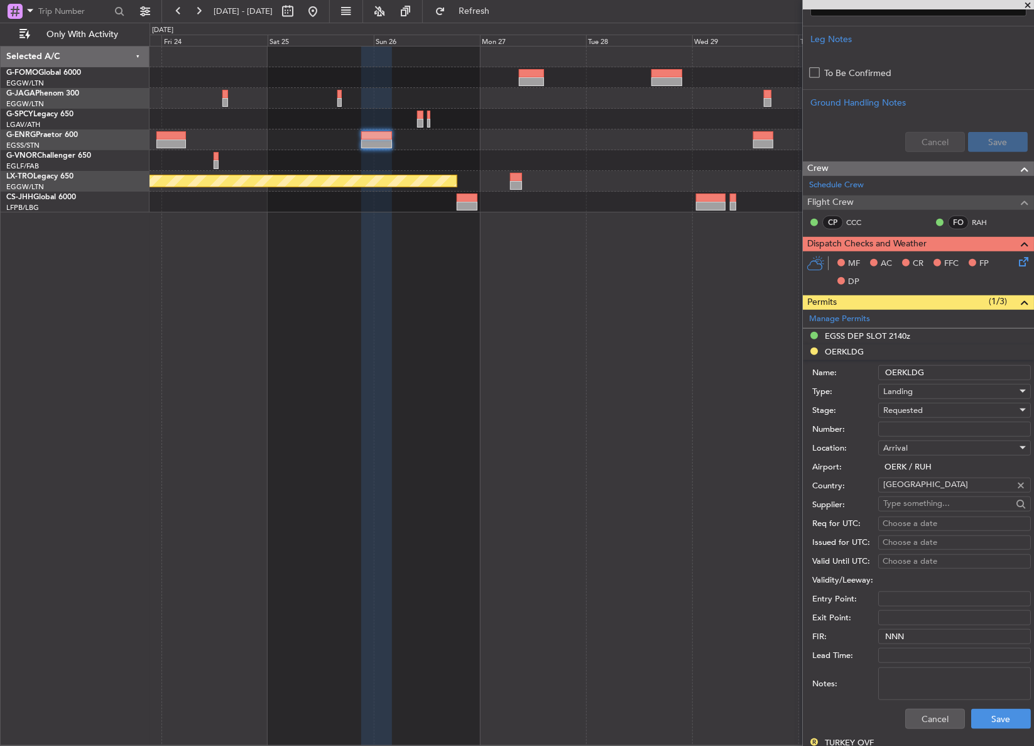
click at [908, 371] on input "OERKLDG" at bounding box center [954, 372] width 153 height 15
type input "OERK LDG"
click at [974, 722] on button "Save" at bounding box center [1001, 718] width 60 height 20
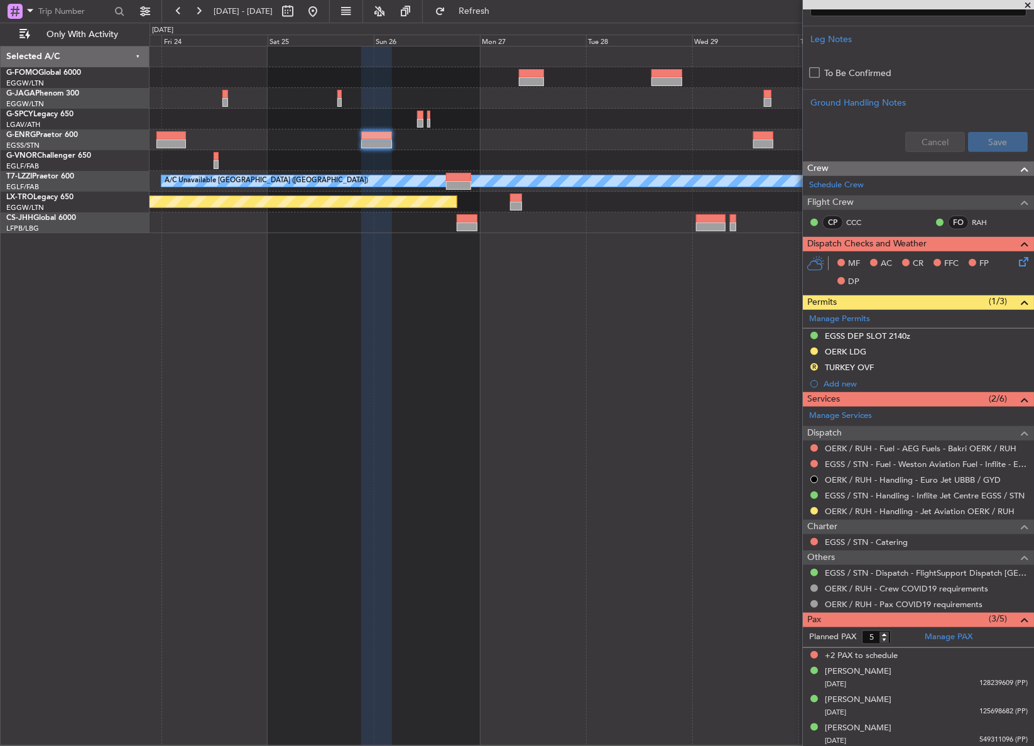
click at [330, 21] on fb-range-datepicker "23 Oct 2025 - 01 Nov 2025" at bounding box center [245, 11] width 168 height 23
click at [323, 19] on button at bounding box center [313, 11] width 20 height 20
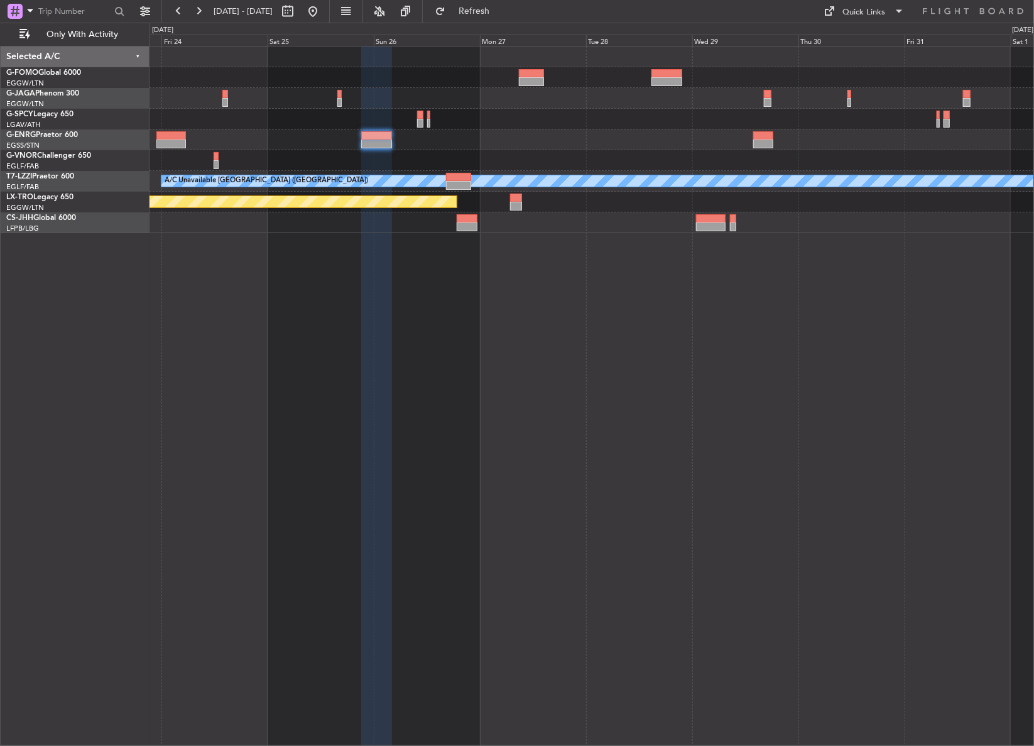
scroll to position [0, 0]
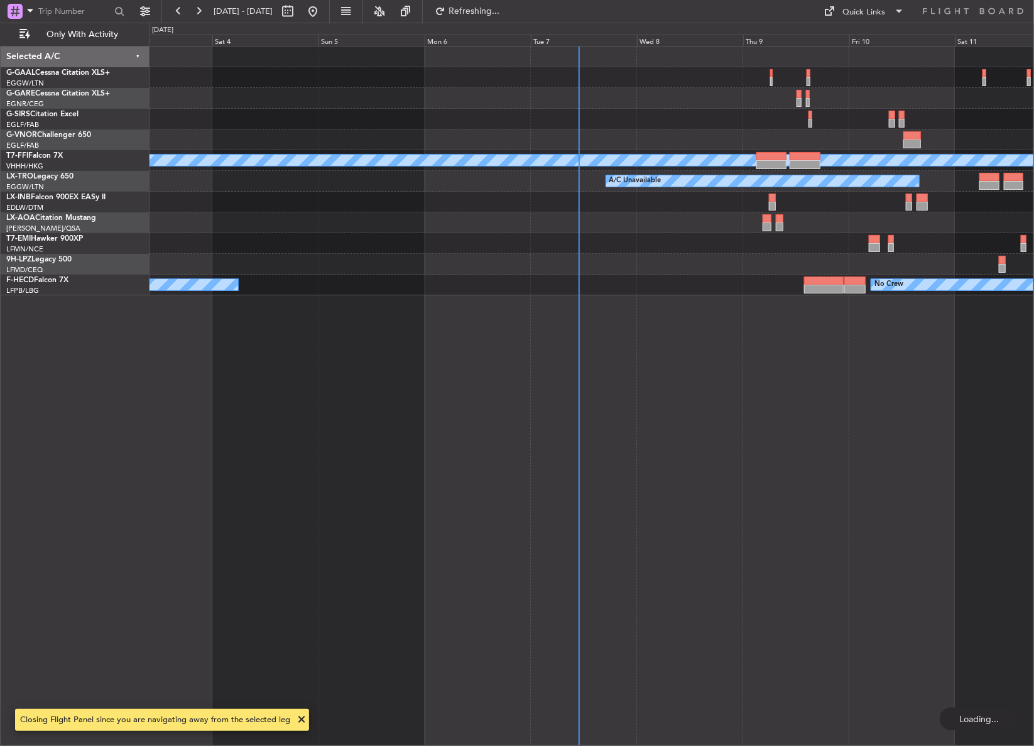
click at [224, 430] on div "A/C Unavailable Planned Maint Dusseldorf Planned Maint Geneva (Cointrin) MEL ME…" at bounding box center [591, 396] width 884 height 700
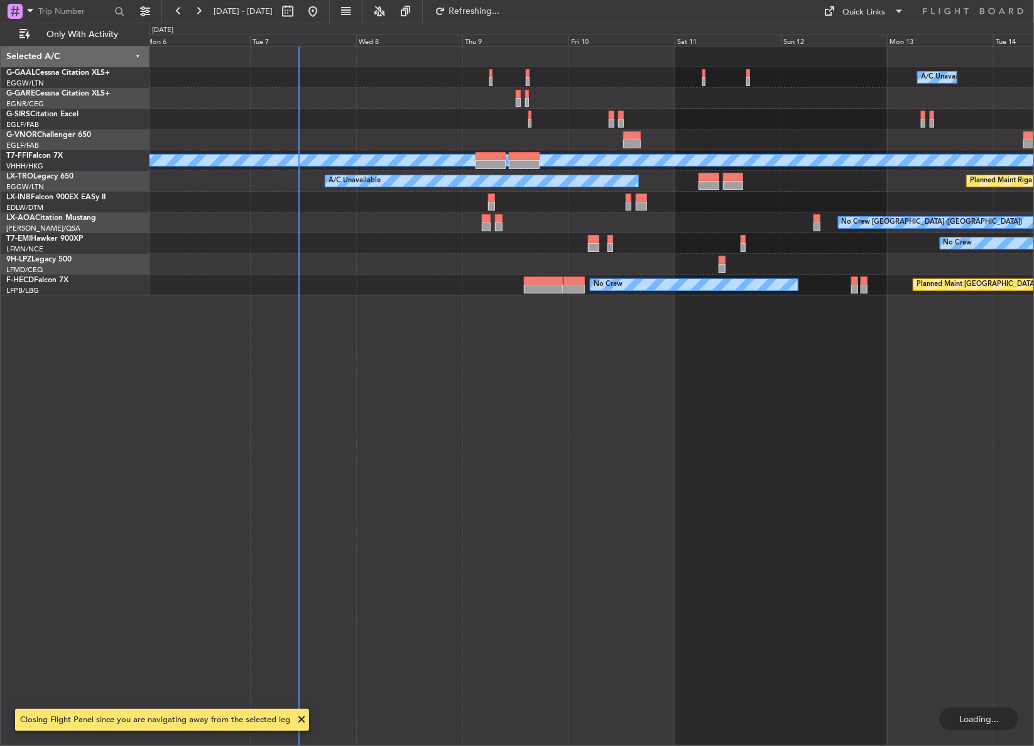
click at [215, 443] on div "A/C Unavailable Owner Owner A/C Unavailable Planned Maint Geneva (Cointrin) MEL…" at bounding box center [591, 396] width 885 height 700
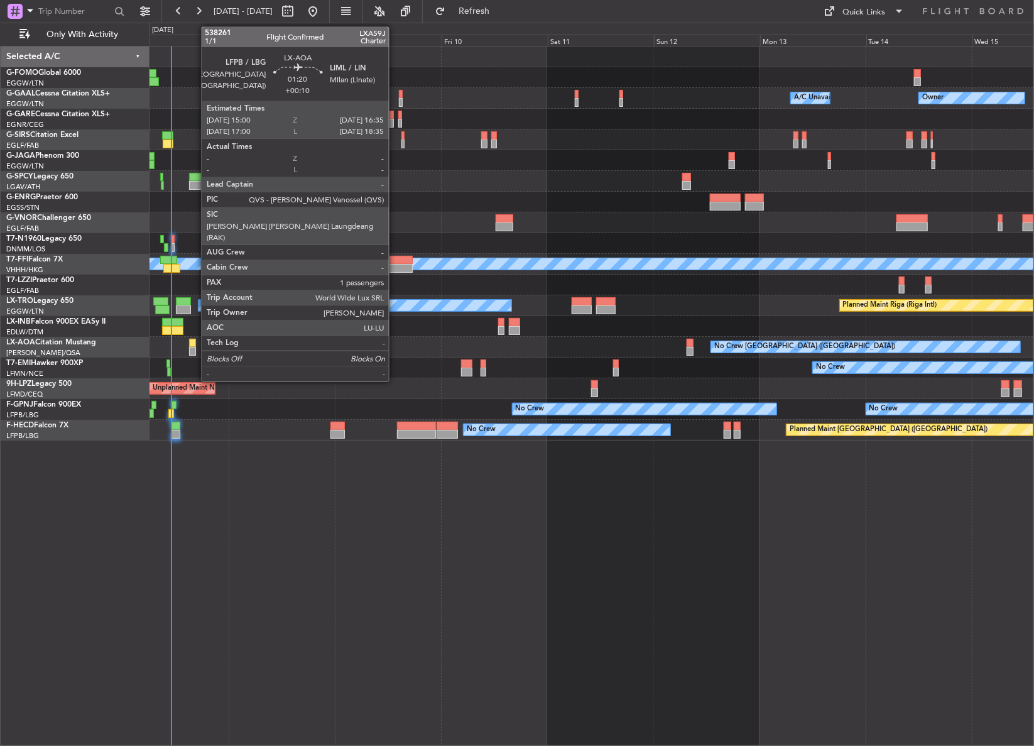
click at [195, 341] on div at bounding box center [193, 343] width 8 height 9
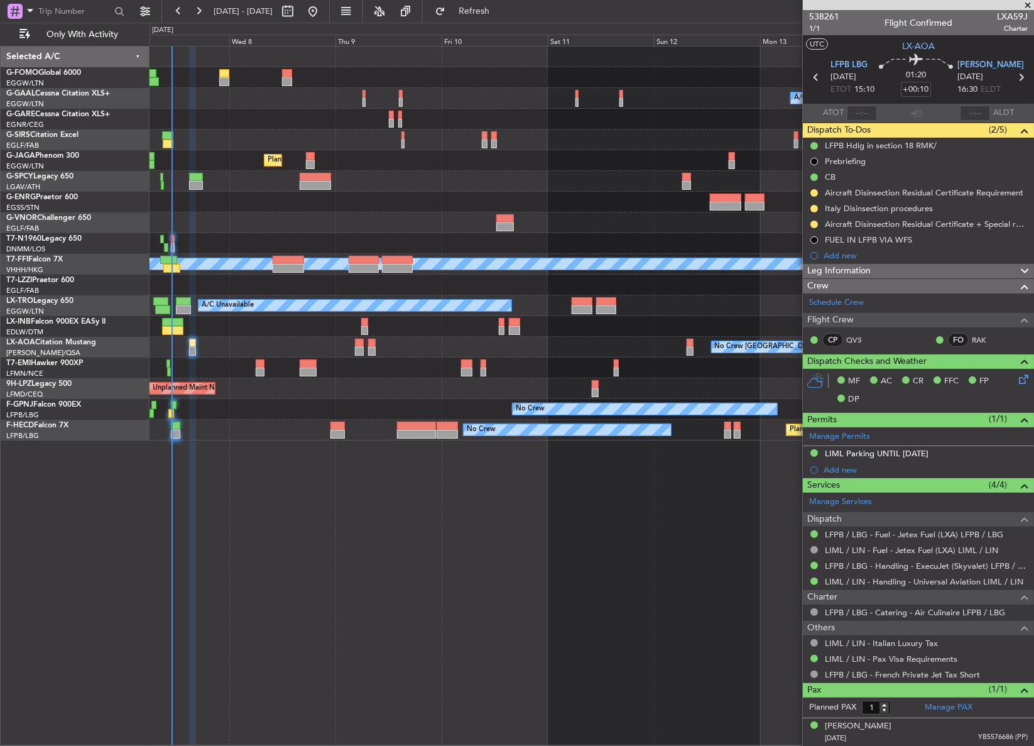
click at [275, 526] on div "Owner A/C Unavailable Owner A/C Unavailable Planned Maint London (Luton) Planne…" at bounding box center [591, 396] width 885 height 700
click at [386, 555] on div "Owner A/C Unavailable Owner A/C Unavailable Planned Maint [GEOGRAPHIC_DATA] ([G…" at bounding box center [591, 396] width 885 height 700
click at [410, 527] on div "Owner A/C Unavailable Owner A/C Unavailable Planned Maint [GEOGRAPHIC_DATA] ([G…" at bounding box center [591, 396] width 885 height 700
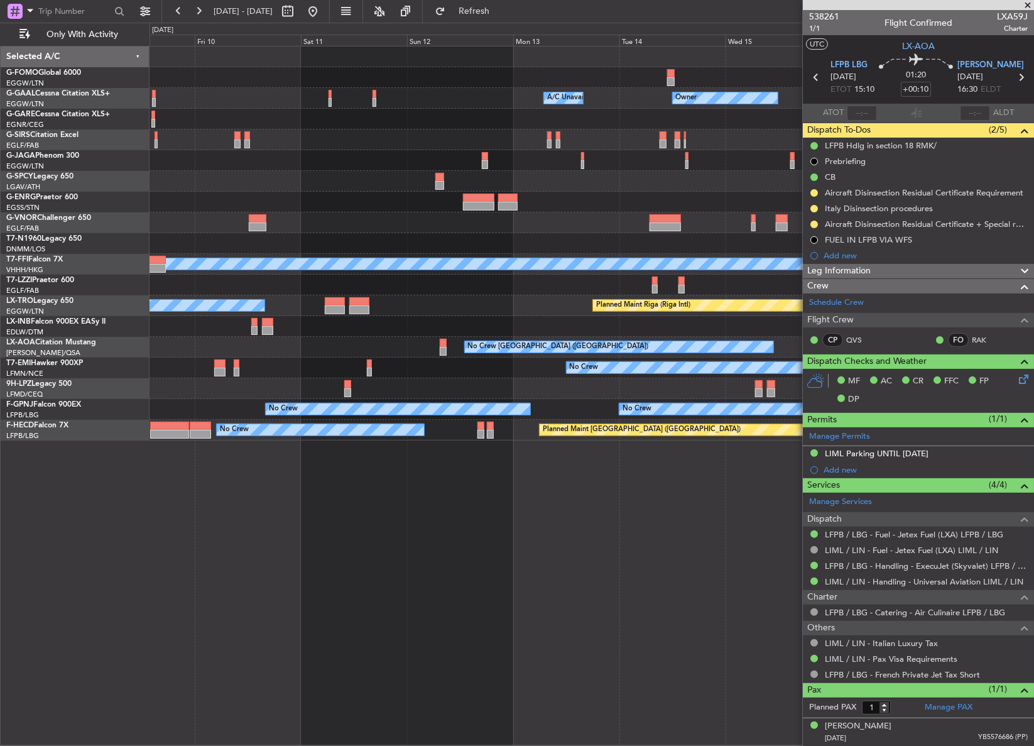
click at [350, 511] on div "Owner A/C Unavailable Owner A/C Unavailable Owner Planned Maint [GEOGRAPHIC_DAT…" at bounding box center [591, 396] width 885 height 700
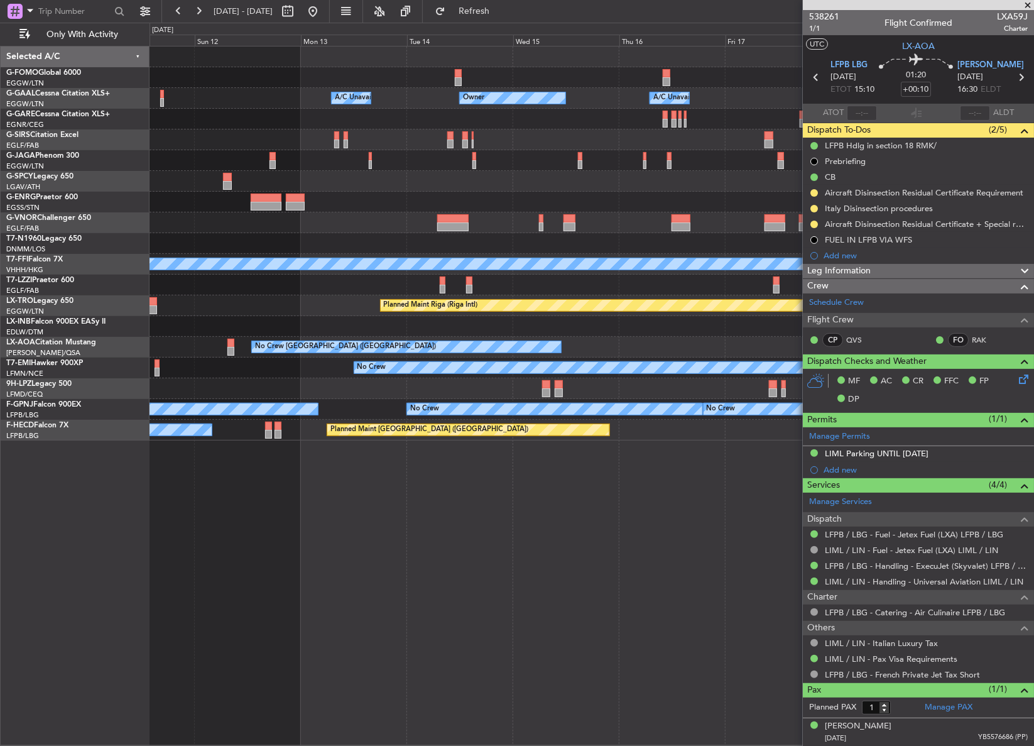
click at [344, 504] on div "Owner A/C Unavailable Owner A/C Unavailable Owner Planned Maint [GEOGRAPHIC_DAT…" at bounding box center [591, 396] width 884 height 700
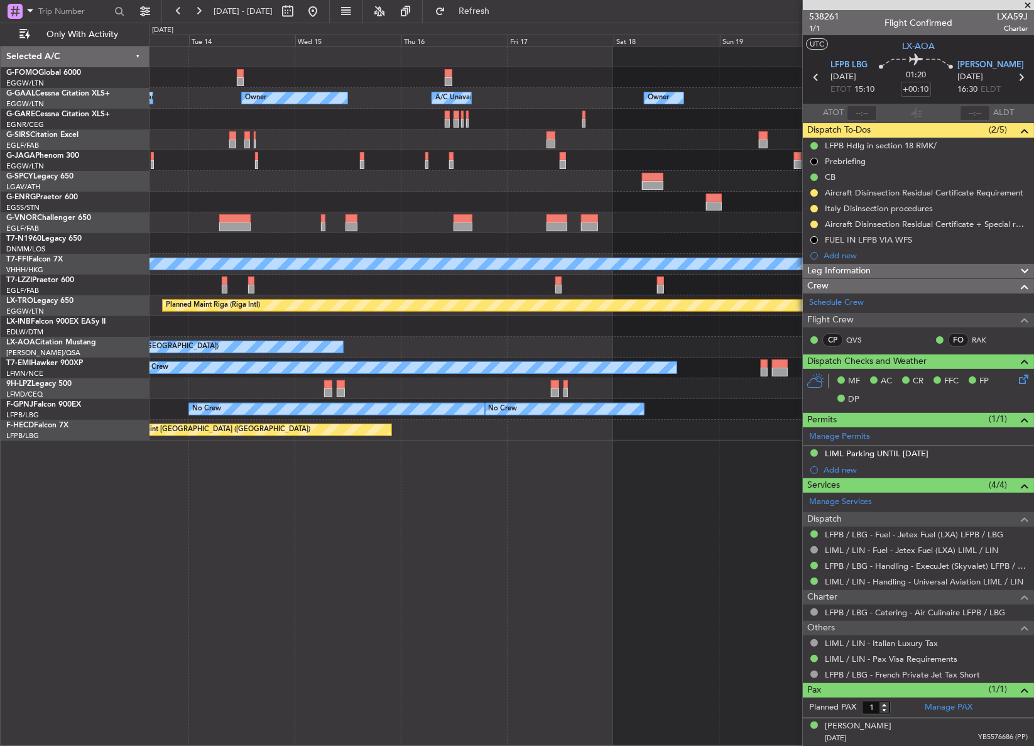
click at [421, 509] on div "Owner A/C Unavailable Owner A/C Unavailable Owner Planned Maint [GEOGRAPHIC_DAT…" at bounding box center [591, 396] width 884 height 700
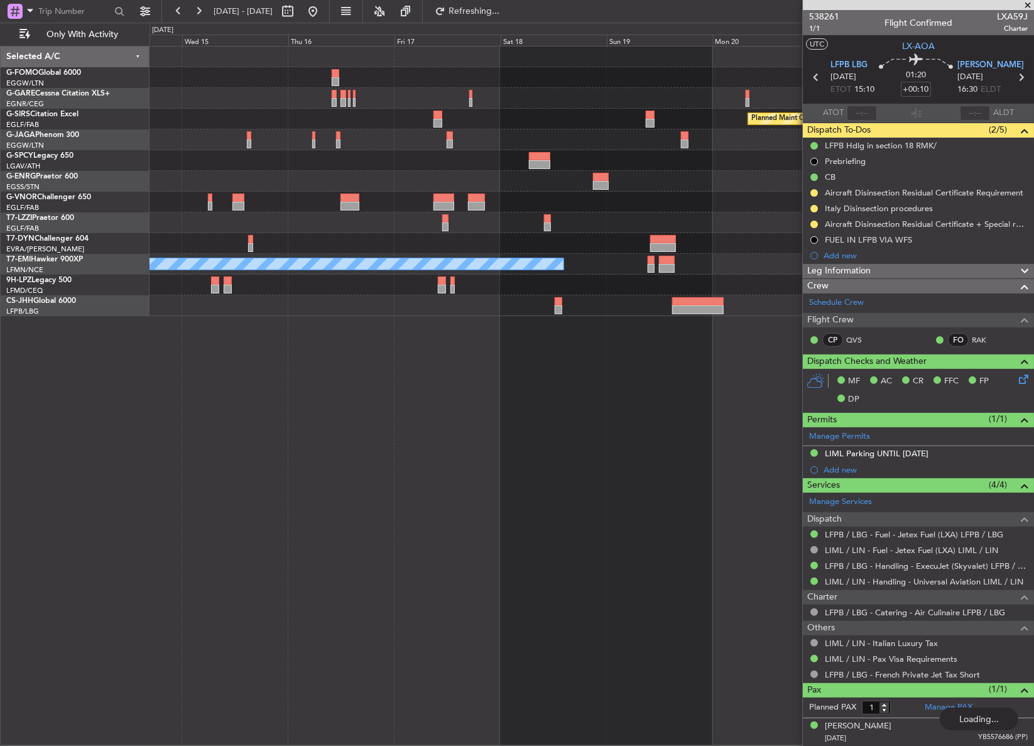
click at [249, 427] on div "Planned Maint Oxford ([GEOGRAPHIC_DATA]) A/C Unavailable [GEOGRAPHIC_DATA] ([GE…" at bounding box center [591, 396] width 884 height 700
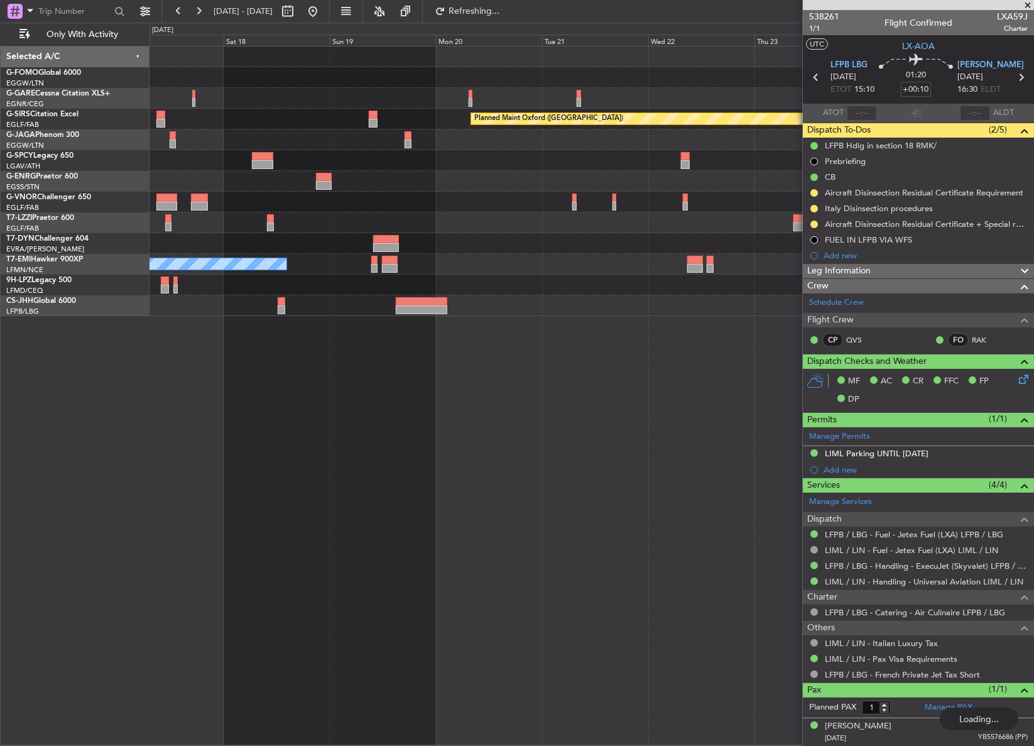
click at [282, 410] on div "Planned Maint Oxford ([GEOGRAPHIC_DATA]) A/C Unavailable [GEOGRAPHIC_DATA] ([GE…" at bounding box center [591, 396] width 885 height 700
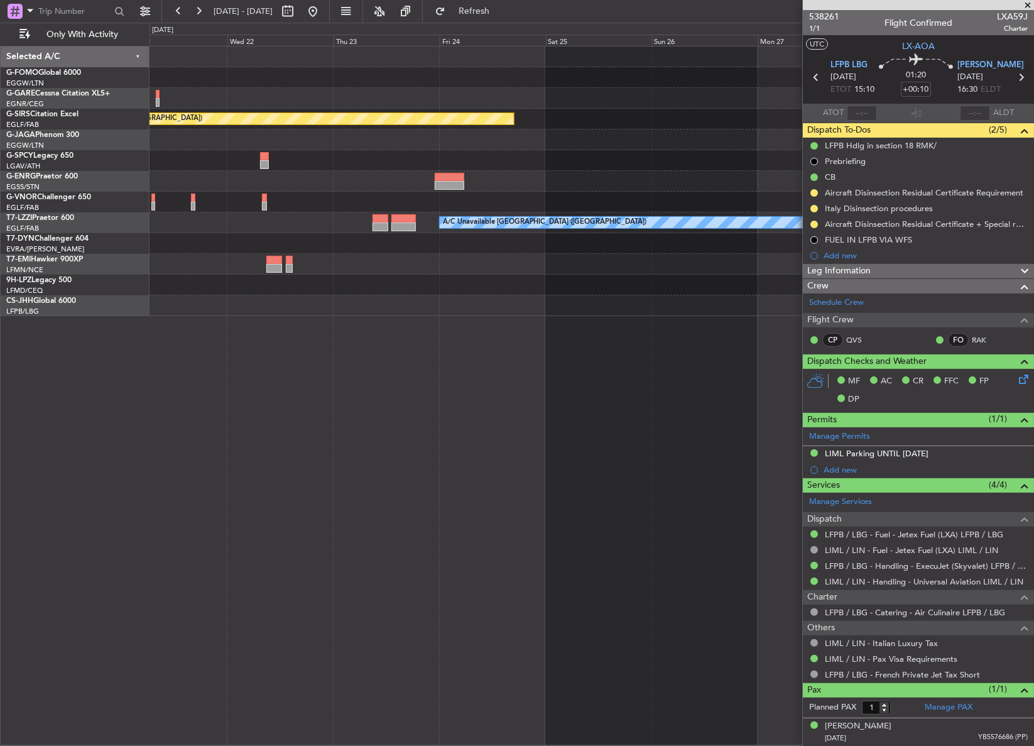
click at [317, 399] on div "Planned Maint Oxford ([GEOGRAPHIC_DATA]) A/C Unavailable [GEOGRAPHIC_DATA] ([GE…" at bounding box center [591, 396] width 884 height 700
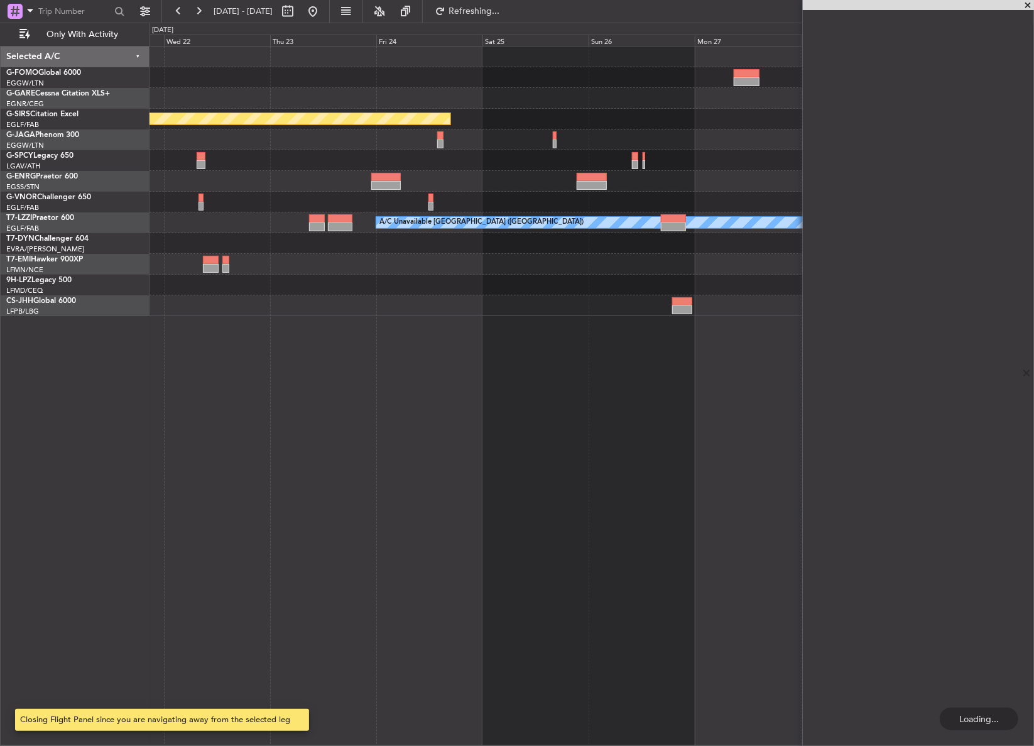
click at [415, 398] on div "Planned Maint Oxford ([GEOGRAPHIC_DATA]) A/C Unavailable [GEOGRAPHIC_DATA] ([GE…" at bounding box center [591, 396] width 885 height 700
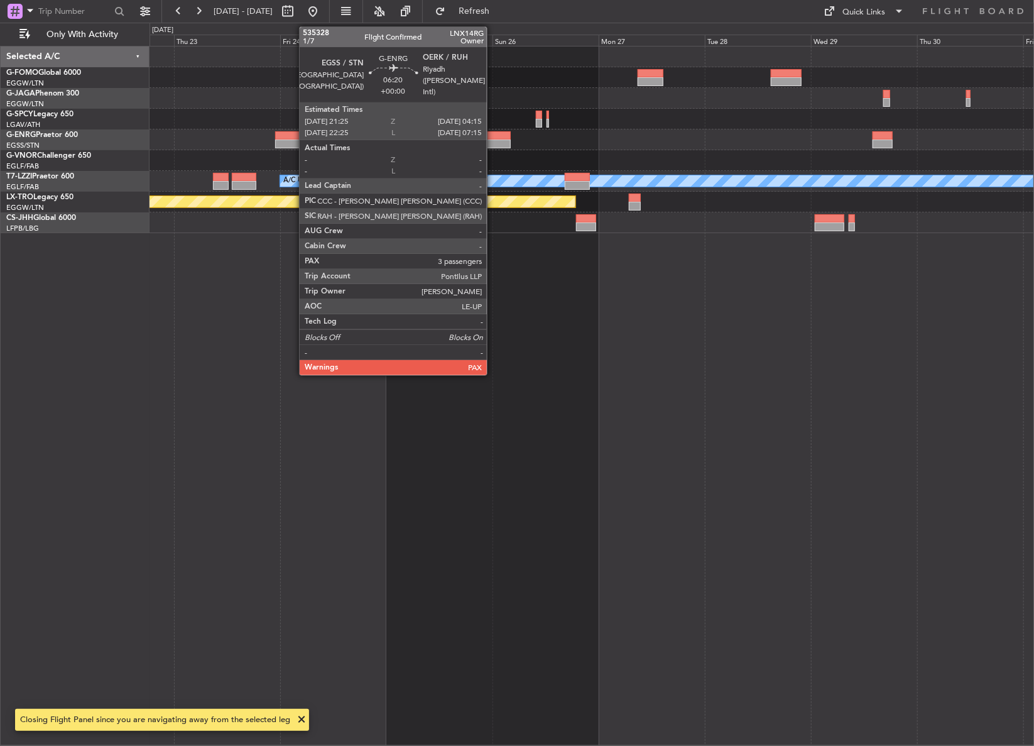
click at [492, 144] on div at bounding box center [495, 143] width 31 height 9
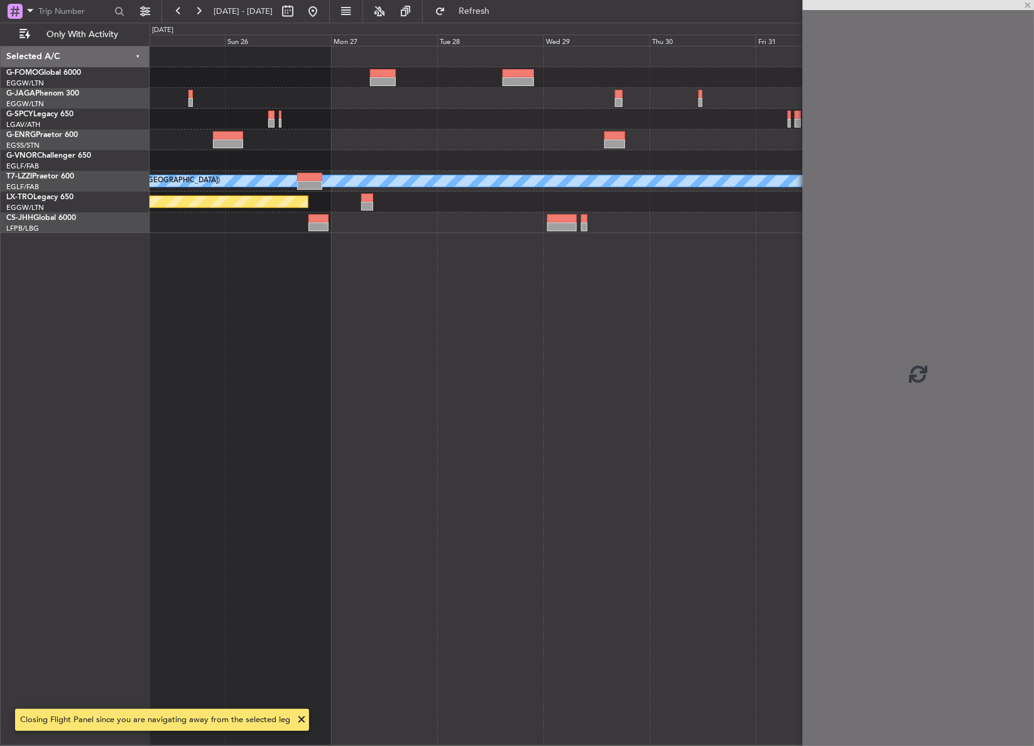
click at [379, 347] on div "A/C Unavailable [GEOGRAPHIC_DATA] ([GEOGRAPHIC_DATA]) Planned Maint [GEOGRAPHIC…" at bounding box center [591, 396] width 885 height 700
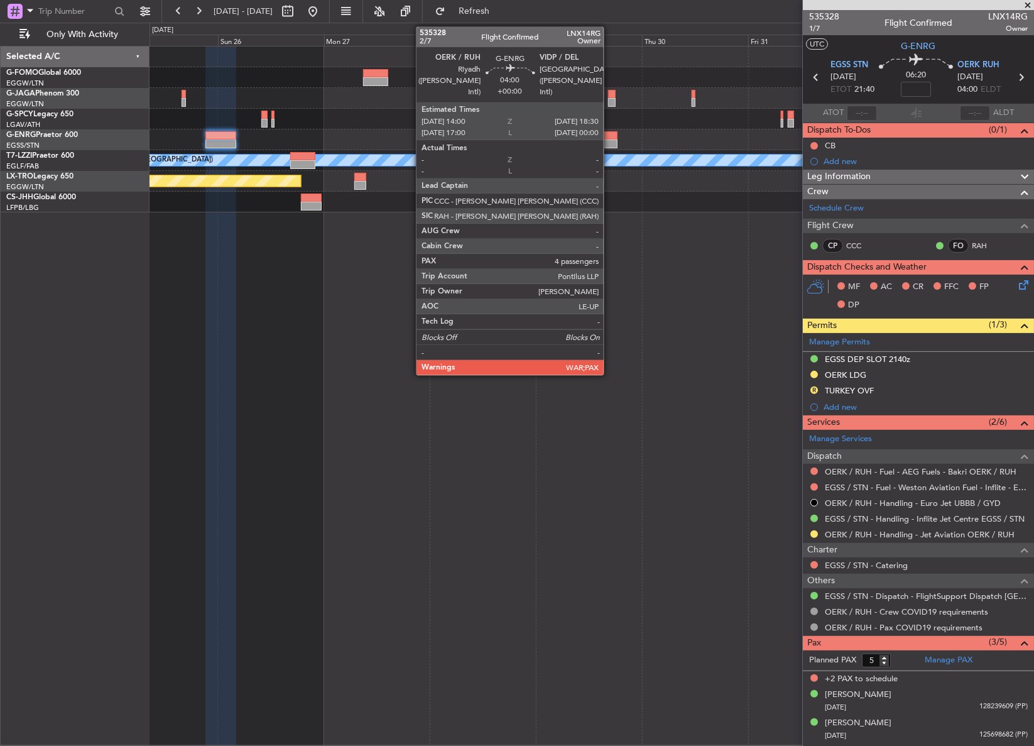
click at [609, 137] on div at bounding box center [607, 135] width 20 height 9
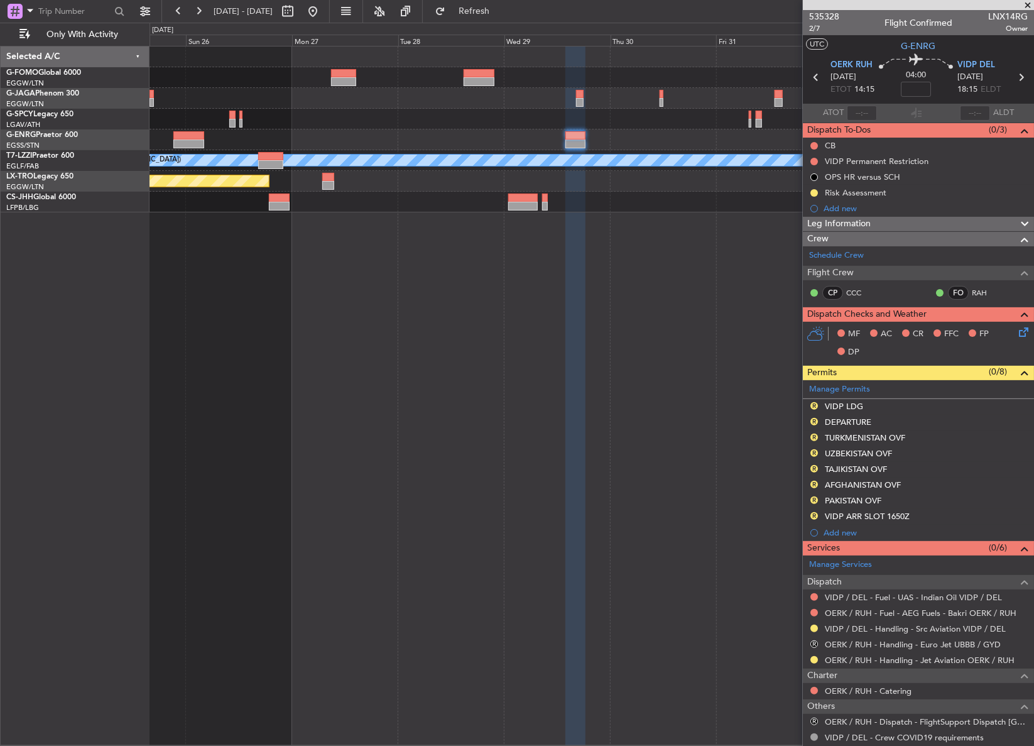
click at [504, 383] on div "A/C Unavailable [GEOGRAPHIC_DATA] ([GEOGRAPHIC_DATA]) Planned Maint [GEOGRAPHIC…" at bounding box center [591, 396] width 884 height 700
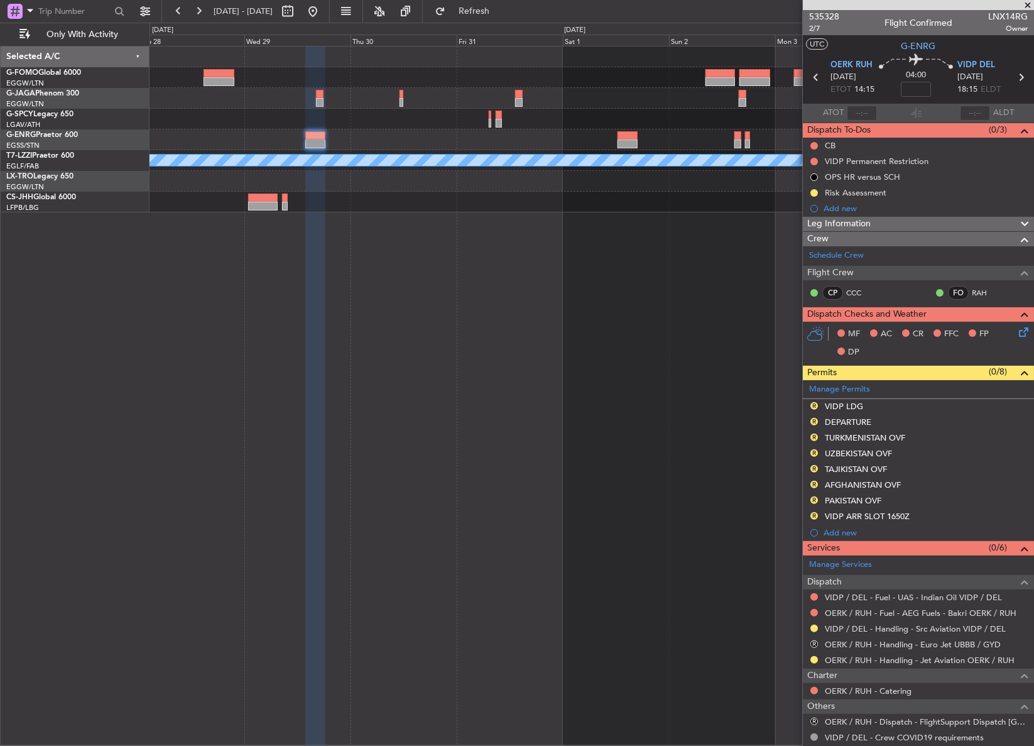
click at [445, 373] on div "A/C Unavailable [GEOGRAPHIC_DATA] ([GEOGRAPHIC_DATA]) Planned Maint [GEOGRAPHIC…" at bounding box center [591, 396] width 885 height 700
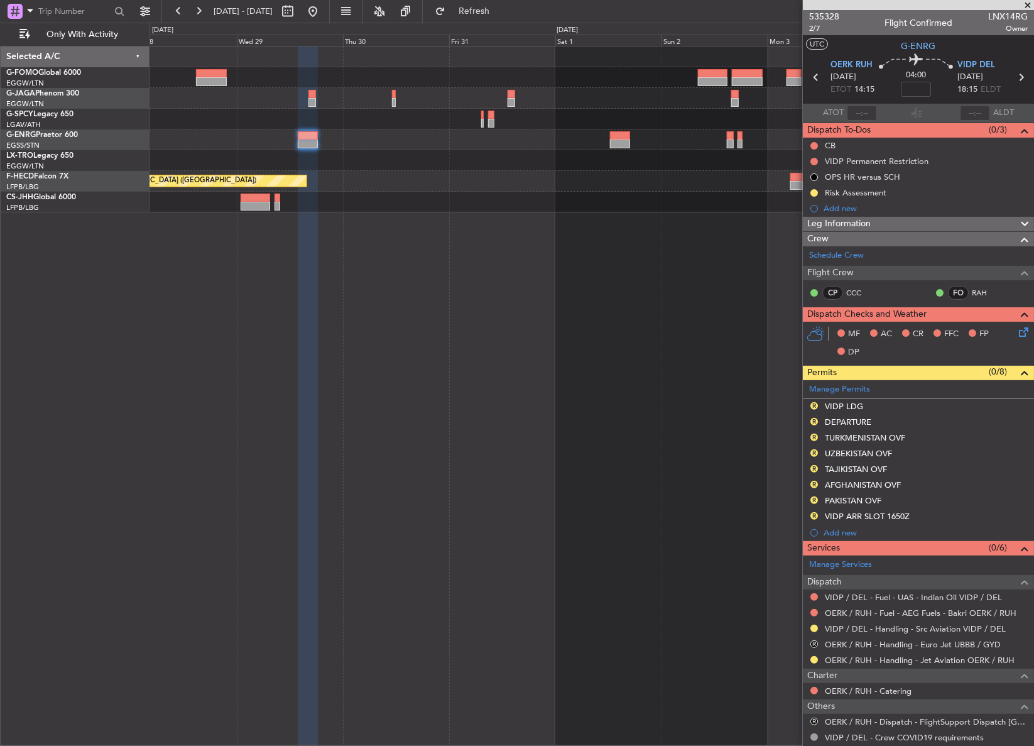
click at [443, 373] on div "Planned Maint Riga (Riga Intl) Planned Maint [GEOGRAPHIC_DATA] ([GEOGRAPHIC_DAT…" at bounding box center [591, 396] width 885 height 700
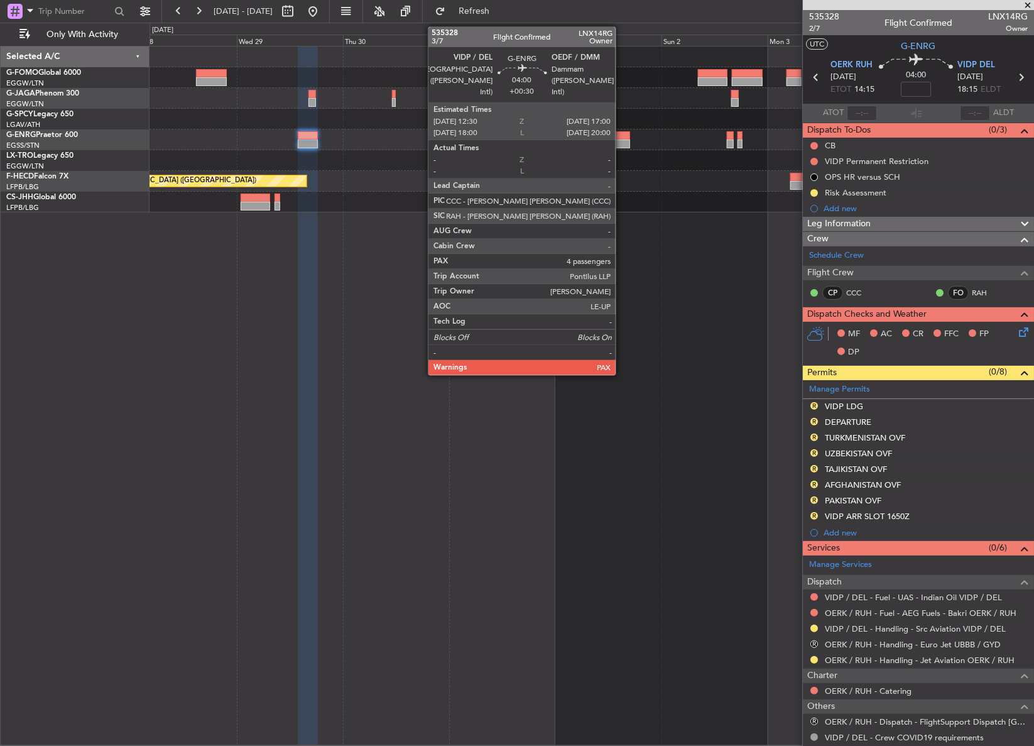
click at [621, 141] on div at bounding box center [620, 143] width 20 height 9
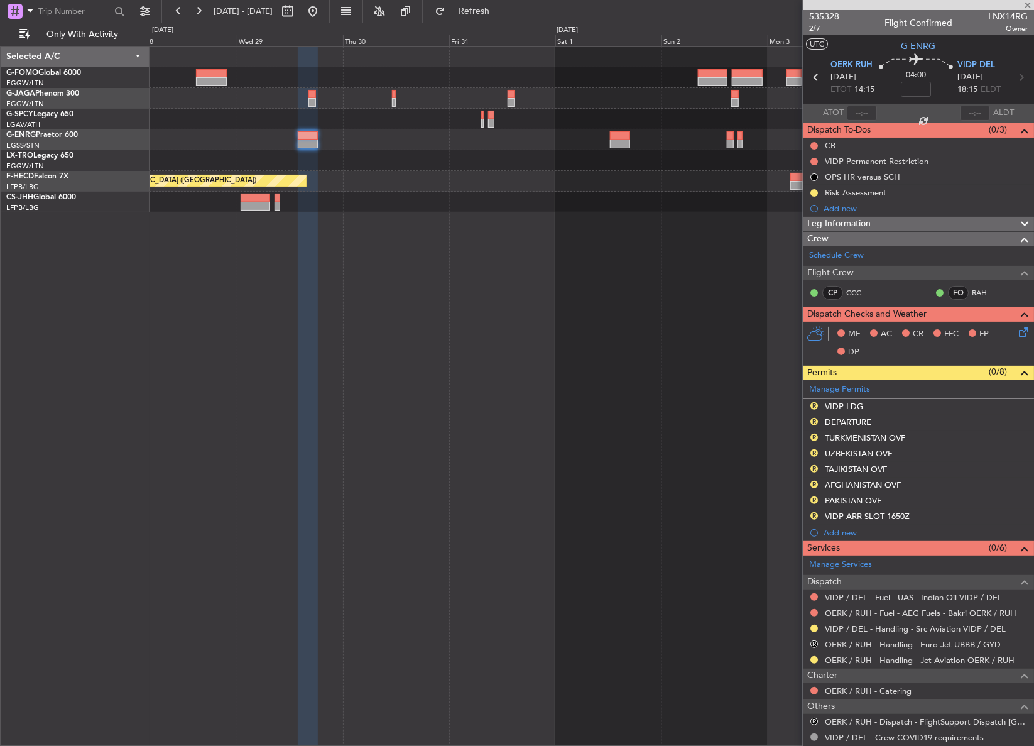
type input "+00:30"
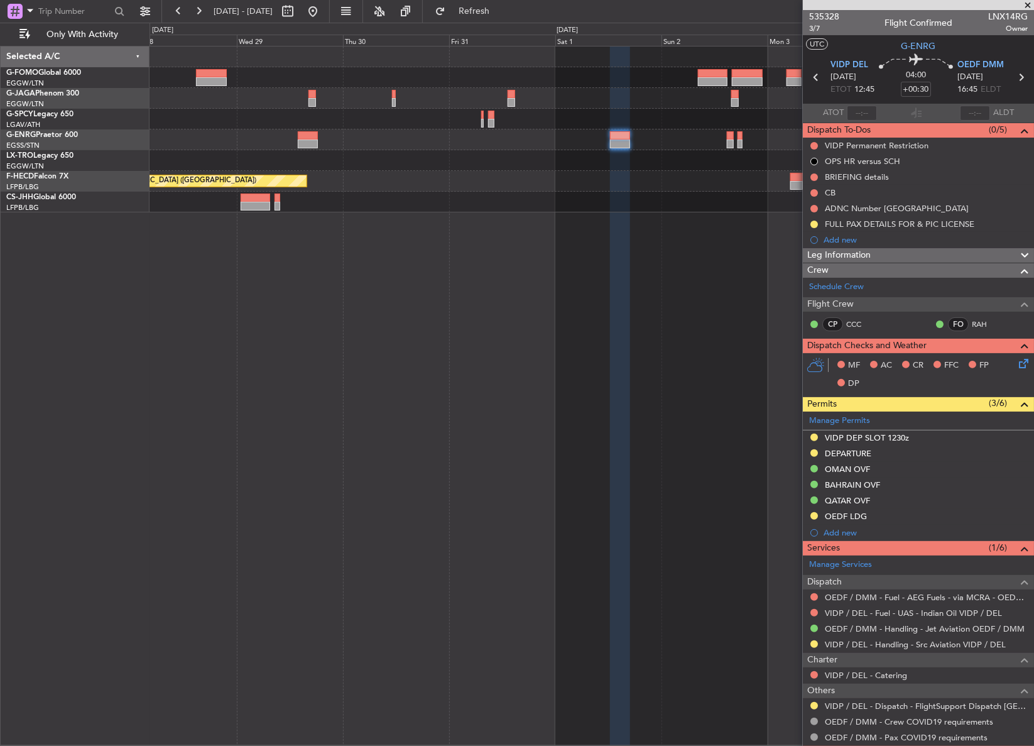
click at [855, 259] on span "Leg Information" at bounding box center [838, 255] width 63 height 14
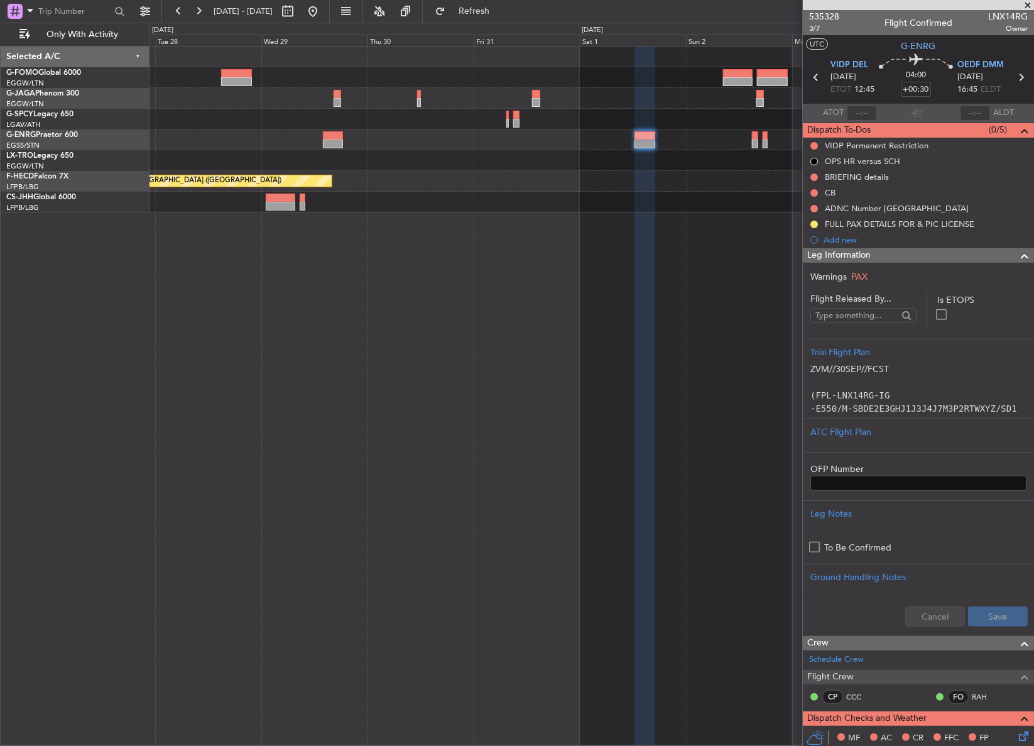
click at [549, 173] on div "Planned Maint [GEOGRAPHIC_DATA] ([GEOGRAPHIC_DATA]) Planned Maint [GEOGRAPHIC_D…" at bounding box center [591, 181] width 884 height 21
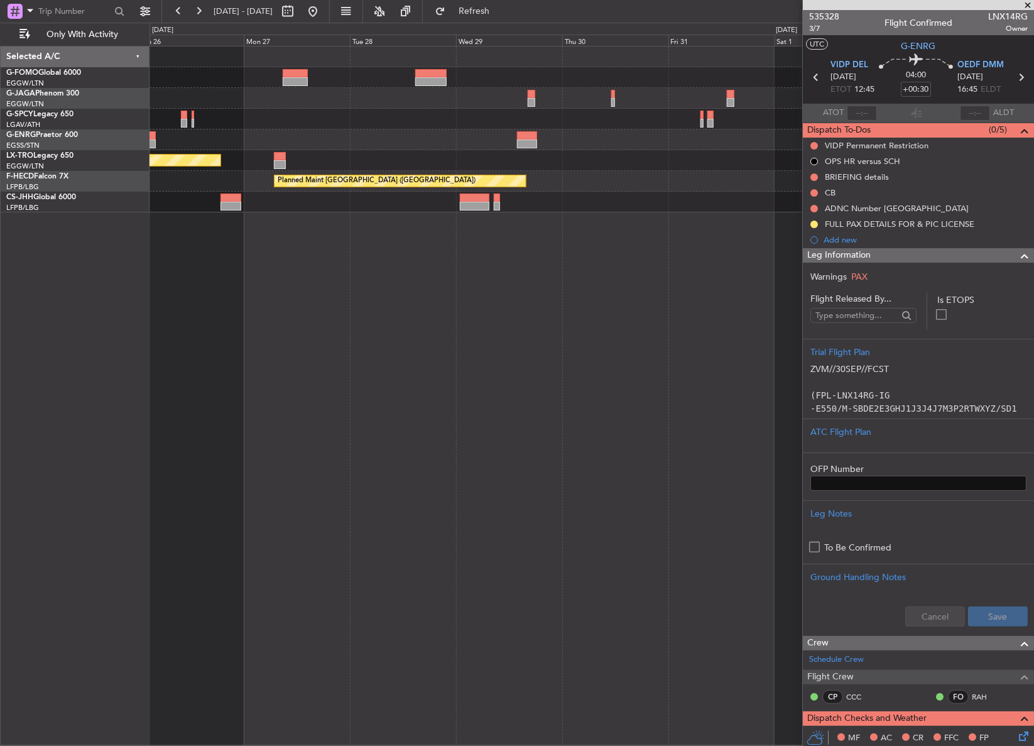
click at [545, 148] on div "Planned Maint Riga (Riga Intl) Planned Maint [GEOGRAPHIC_DATA] ([GEOGRAPHIC_DAT…" at bounding box center [591, 129] width 884 height 166
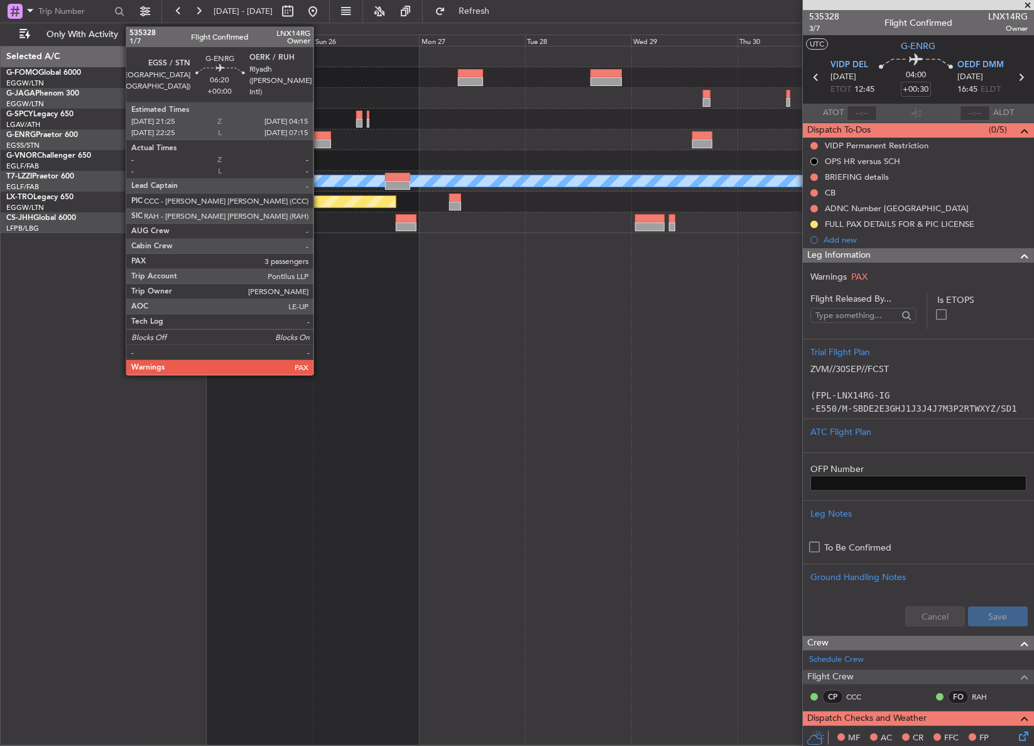
click at [319, 143] on div at bounding box center [315, 143] width 31 height 9
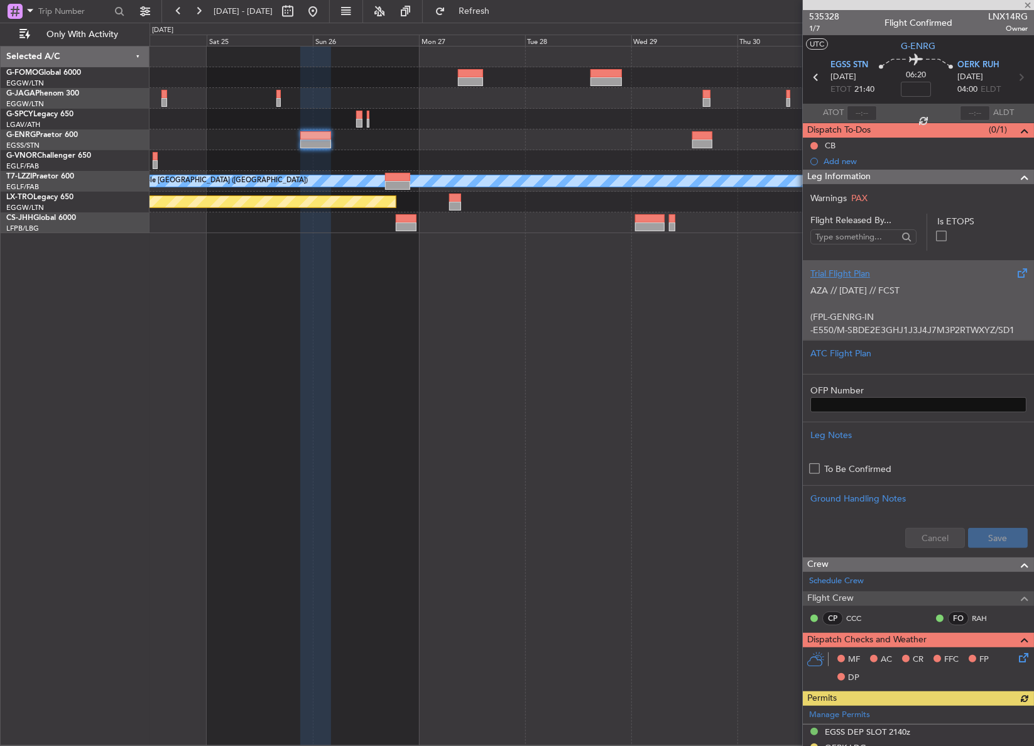
click at [847, 283] on div "AZA // [DATE] // FCST (FPL-GENRG-IN -E550/M-SBDE2E3GHJ1J3J4J7M3P2RTWXYZ/SD1 -EG…" at bounding box center [918, 306] width 216 height 53
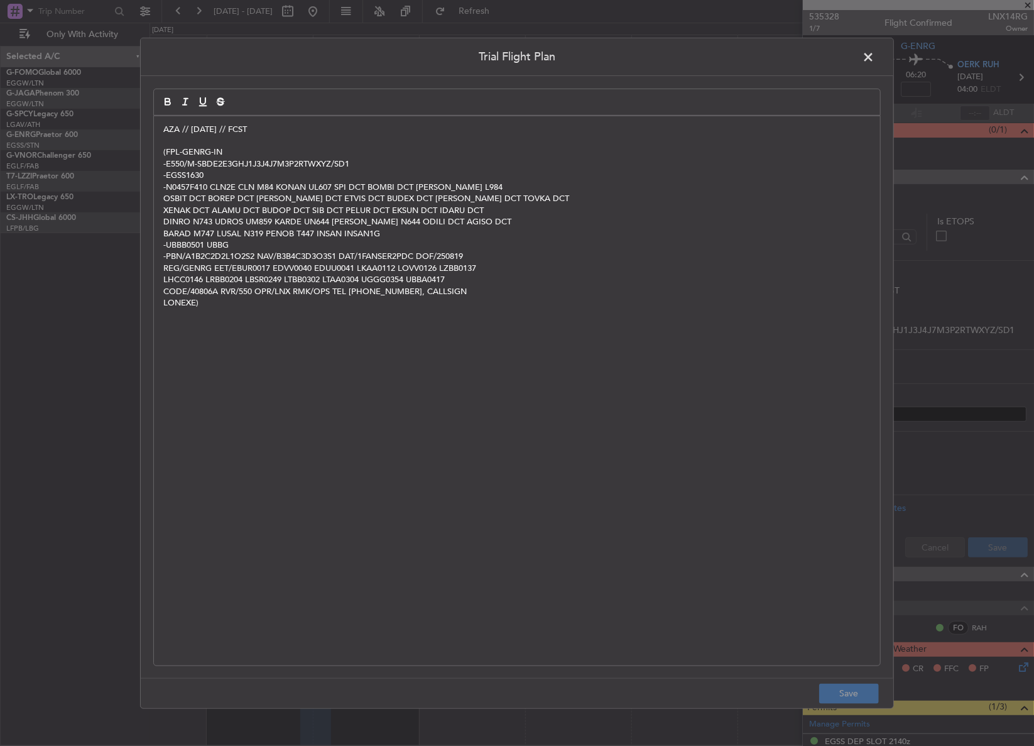
click at [156, 129] on div "AZA // [DATE] // FCST (FPL-GENRG-IN -E550/M-SBDE2E3GHJ1J3J4J7M3P2RTWXYZ/SD1 -EG…" at bounding box center [517, 390] width 726 height 549
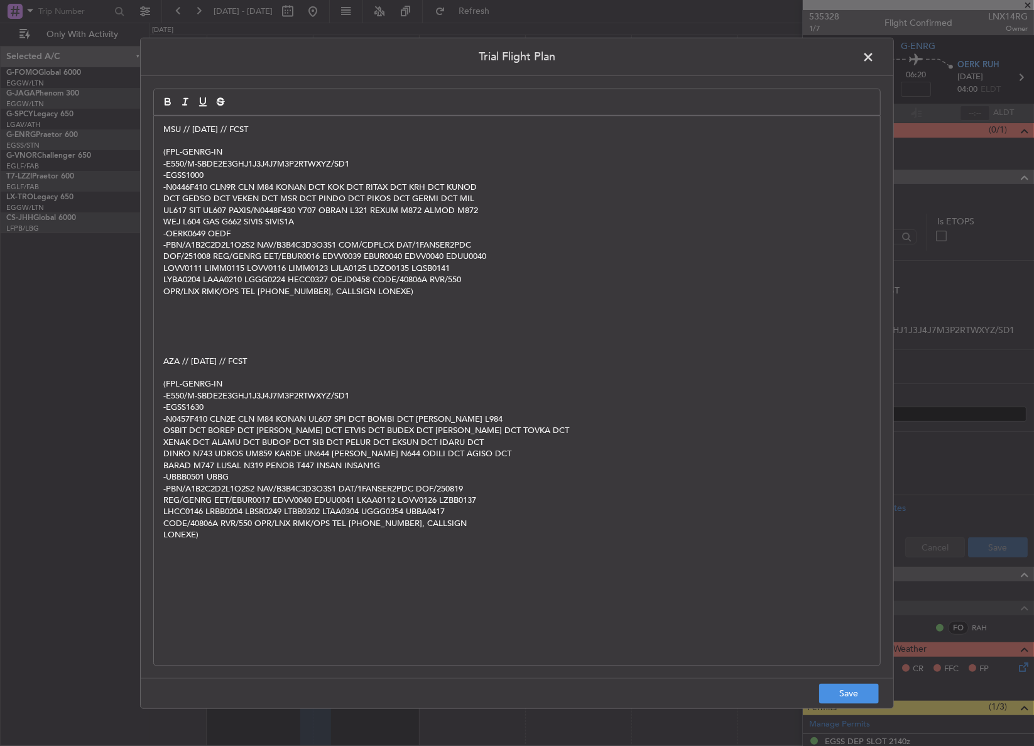
click at [185, 139] on p at bounding box center [516, 140] width 707 height 11
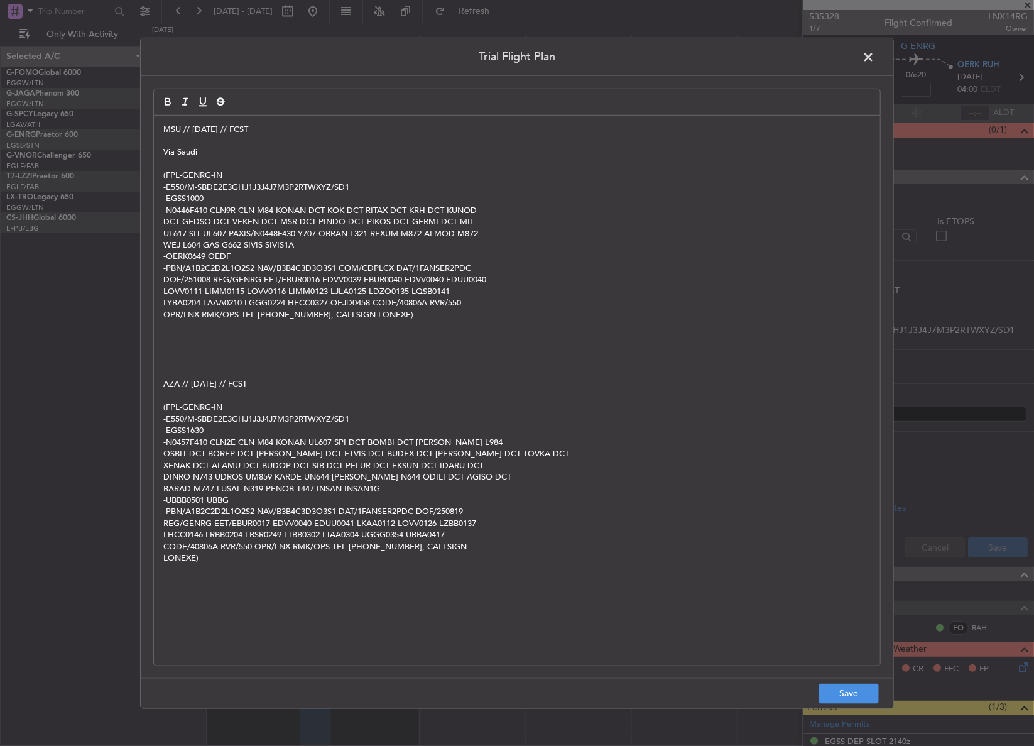
click at [225, 342] on p at bounding box center [516, 337] width 707 height 11
click at [176, 353] on p at bounding box center [516, 349] width 707 height 11
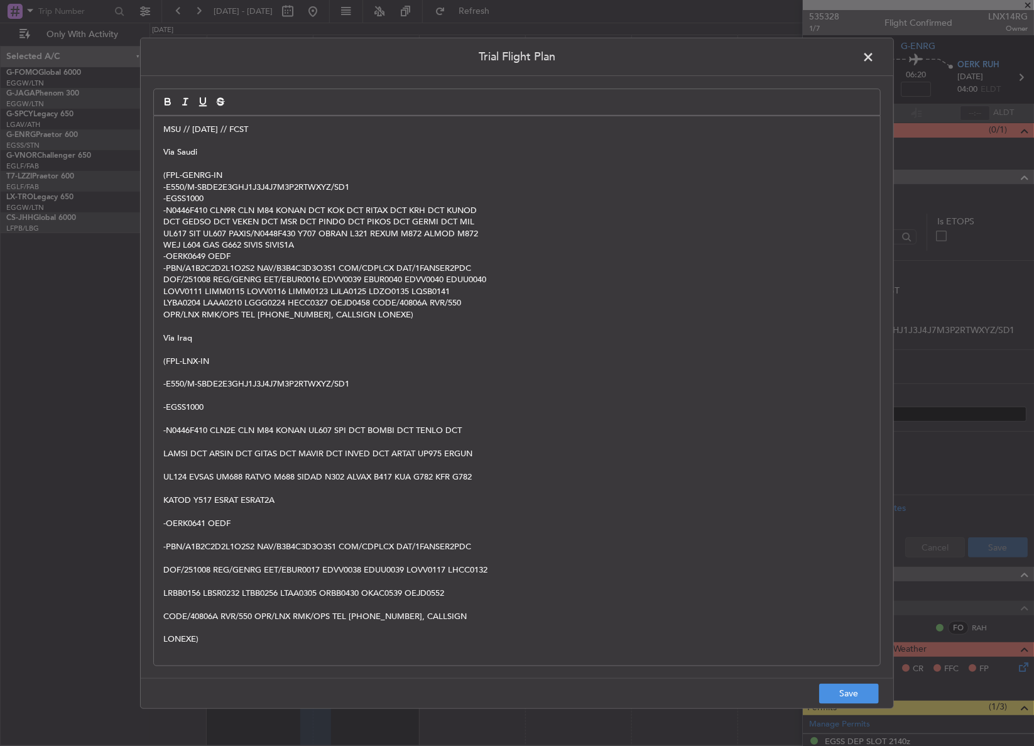
click at [176, 416] on p at bounding box center [516, 418] width 707 height 11
click at [264, 583] on p at bounding box center [516, 580] width 707 height 11
click at [200, 633] on p "LONEXE)" at bounding box center [516, 638] width 707 height 11
click at [175, 627] on p at bounding box center [516, 627] width 707 height 11
click at [172, 605] on p at bounding box center [516, 604] width 707 height 11
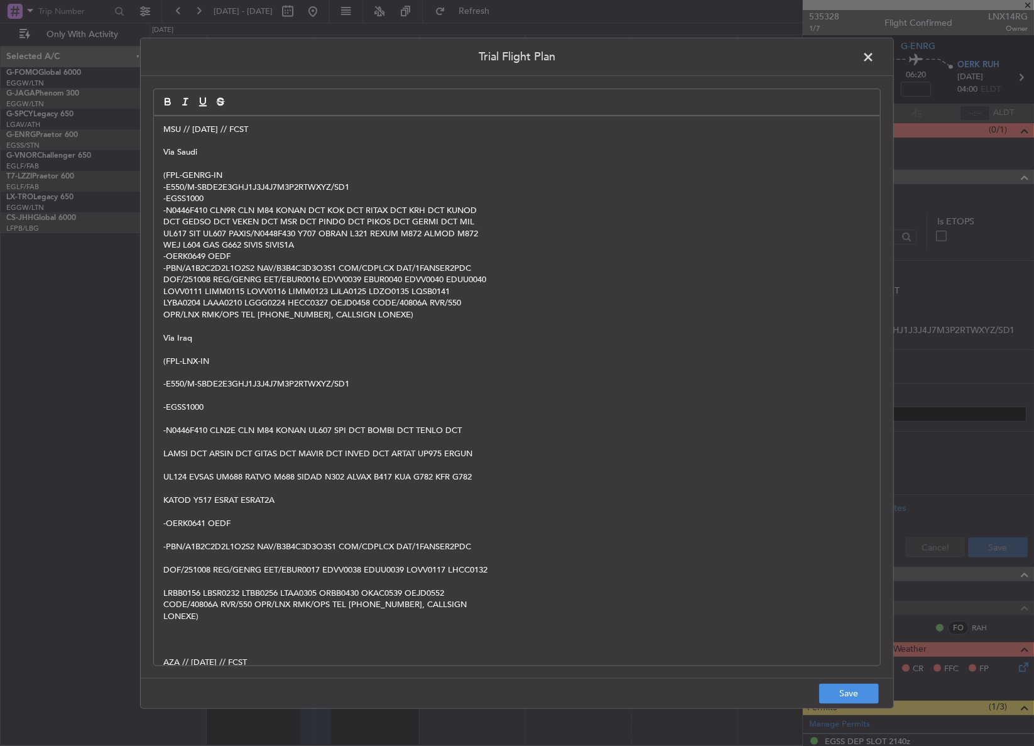
click at [175, 579] on p at bounding box center [516, 580] width 707 height 11
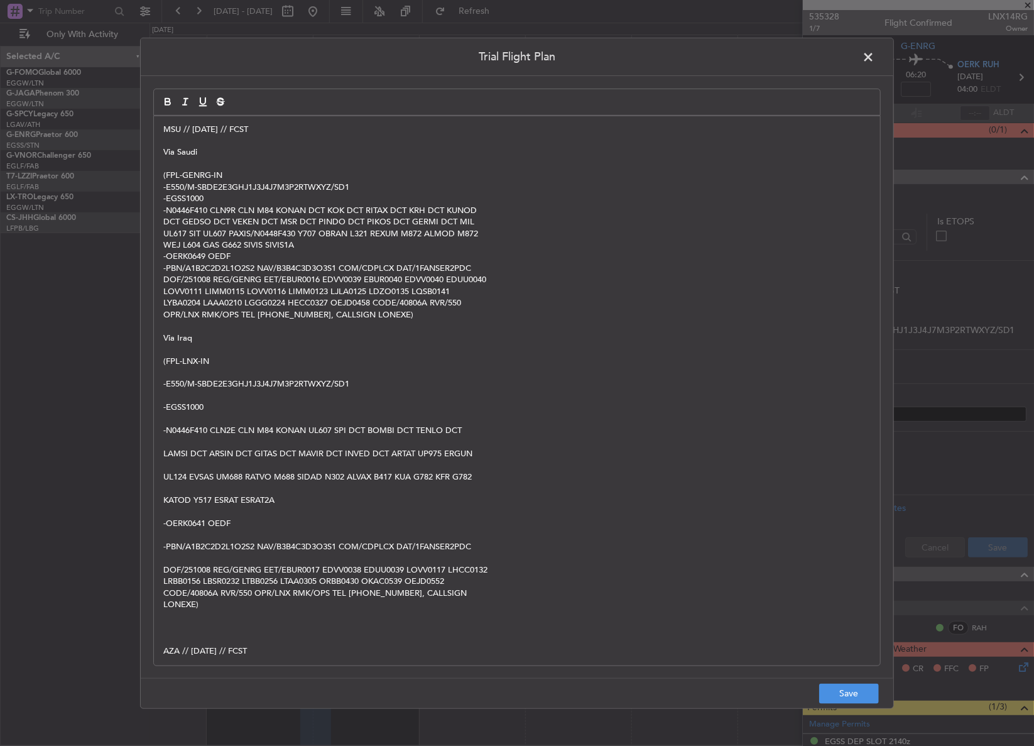
click at [176, 555] on p at bounding box center [516, 557] width 707 height 11
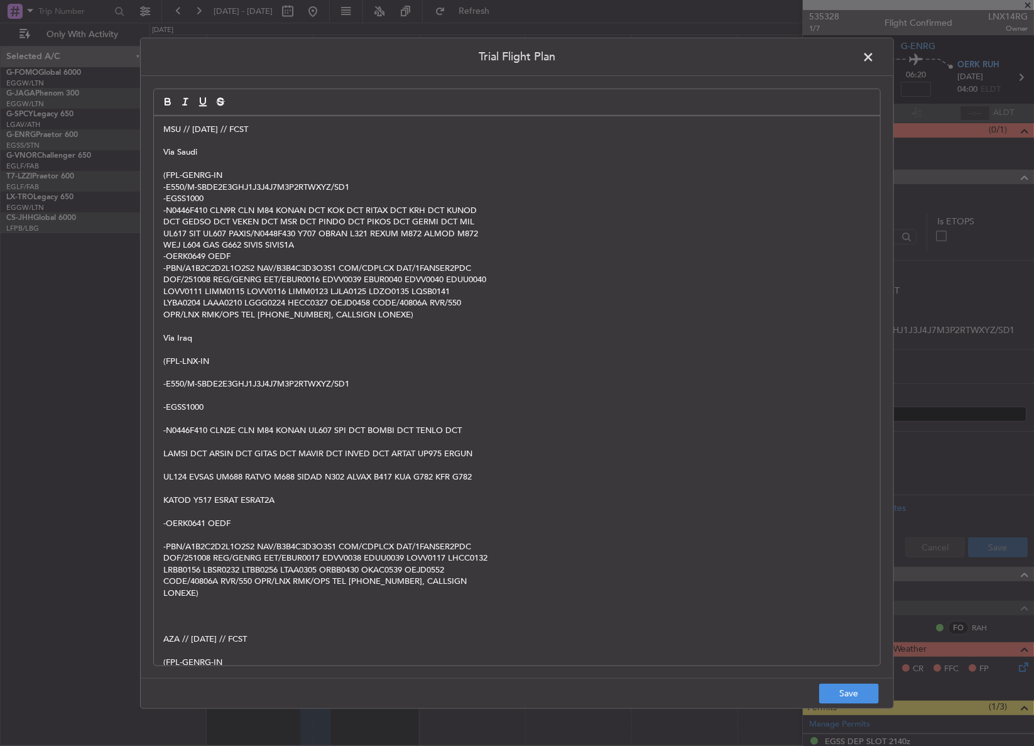
click at [177, 537] on p at bounding box center [516, 534] width 707 height 11
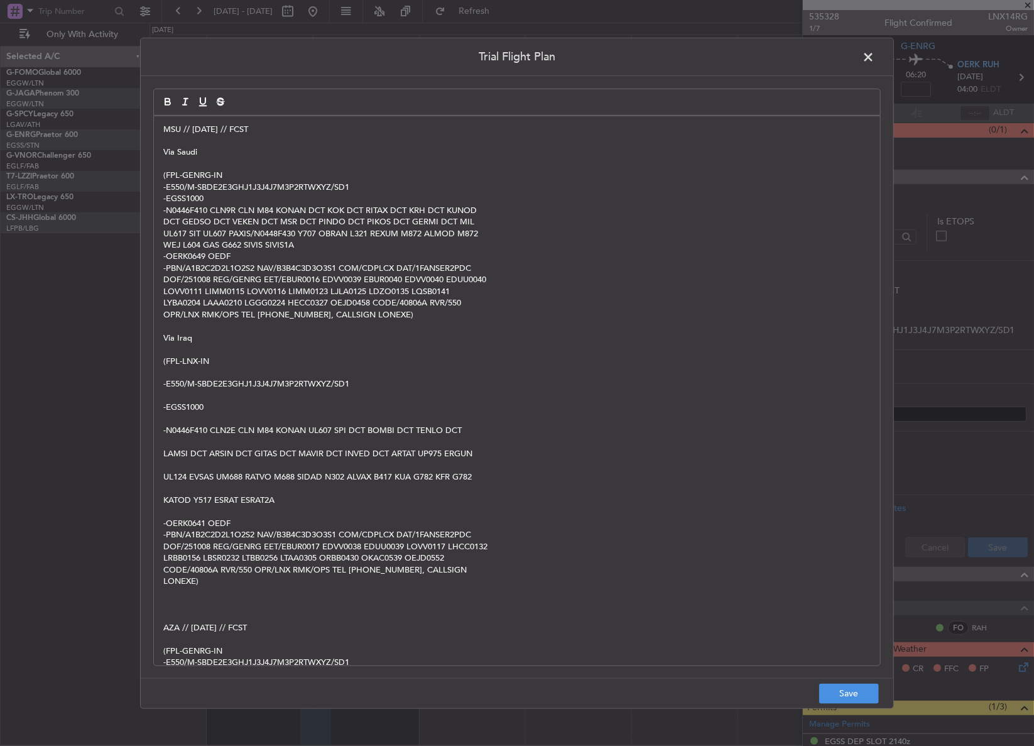
click at [182, 506] on p at bounding box center [516, 511] width 707 height 11
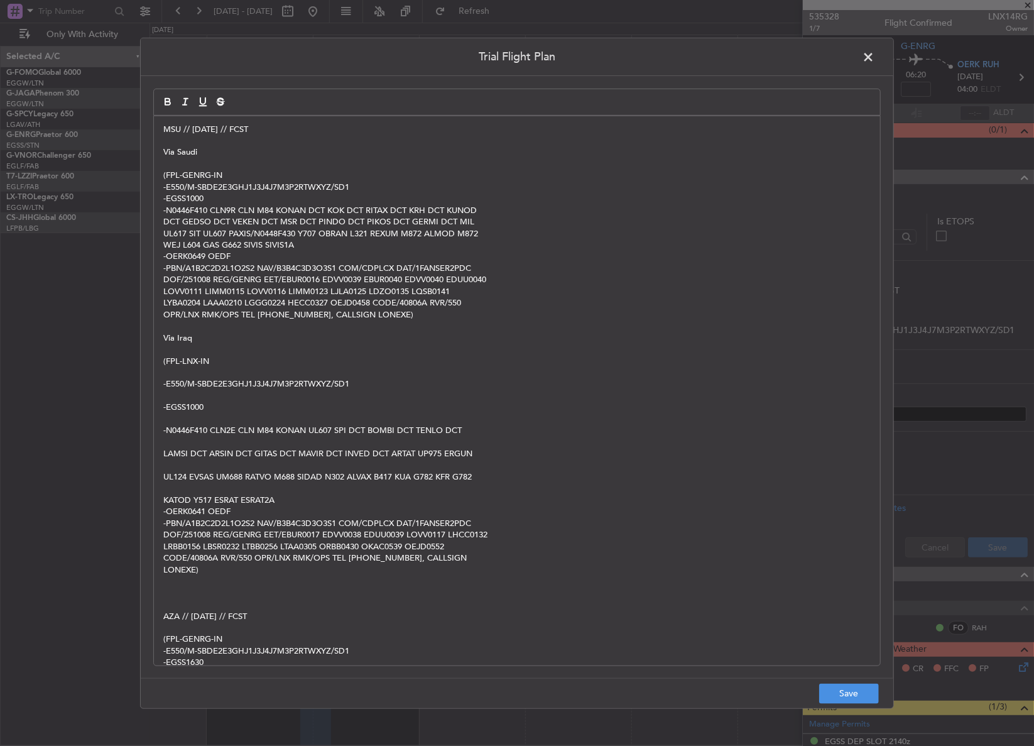
click at [180, 492] on p at bounding box center [516, 487] width 707 height 11
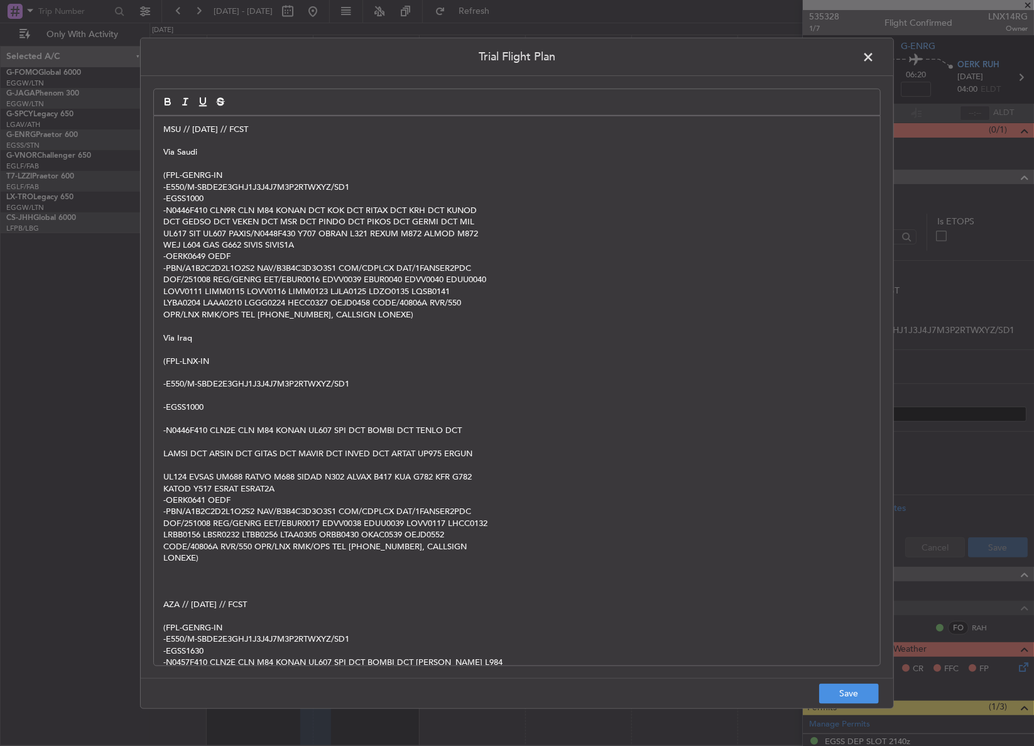
click at [175, 469] on p at bounding box center [516, 464] width 707 height 11
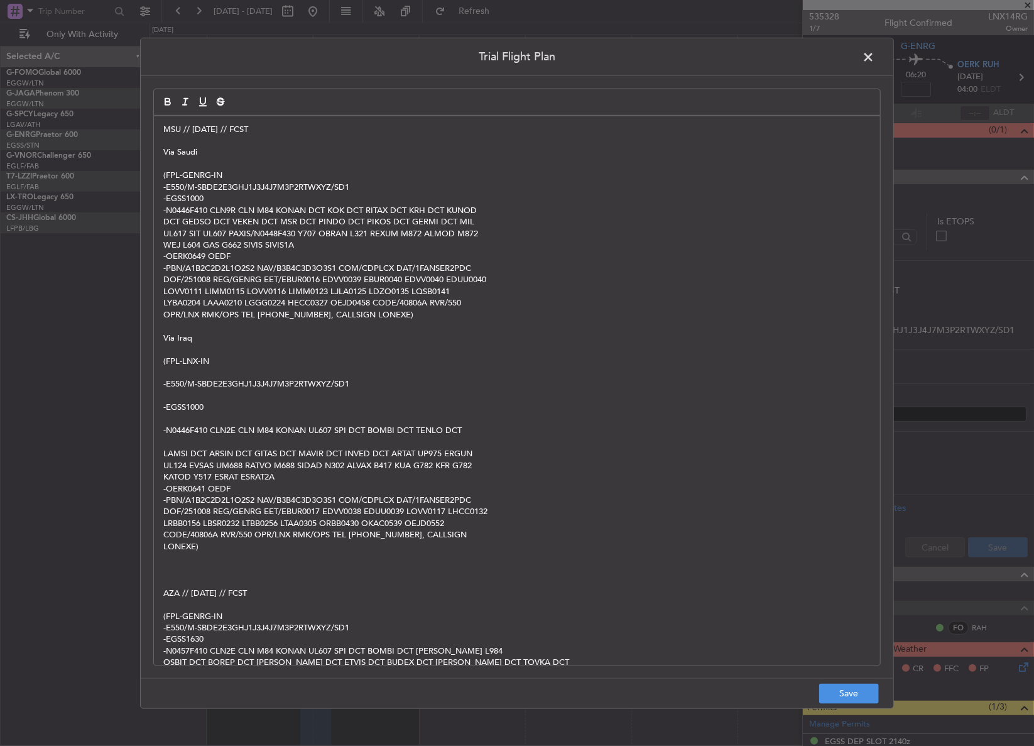
click at [171, 446] on p at bounding box center [516, 442] width 707 height 11
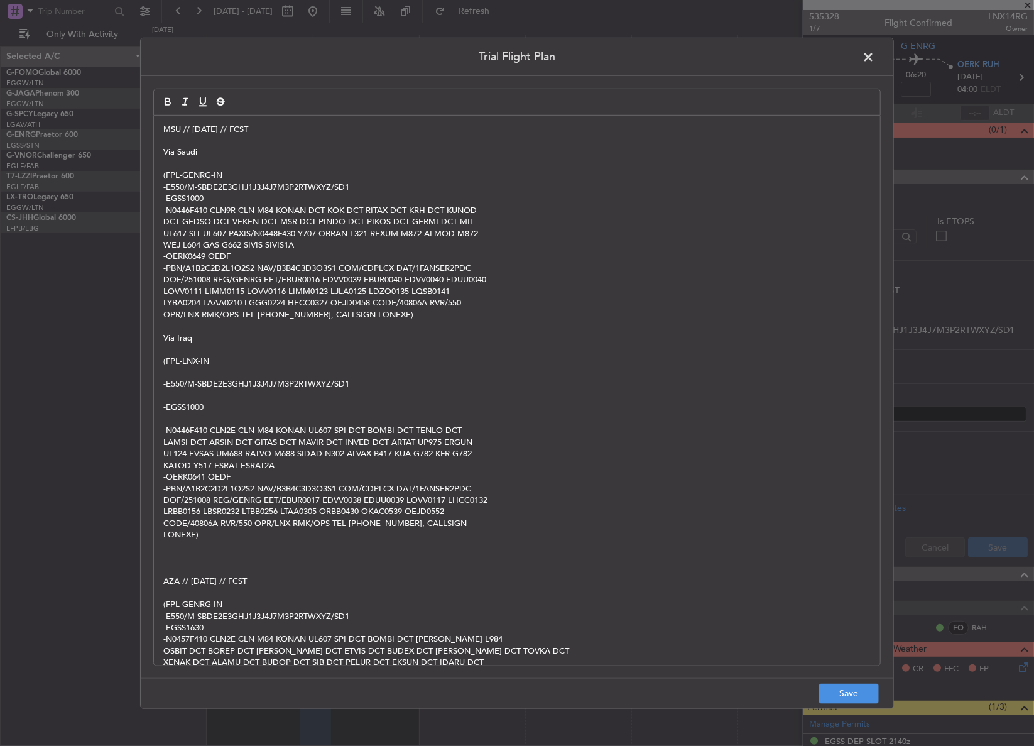
click at [175, 425] on p "-N0446F410 CLN2E CLN M84 KONAN UL607 SPI DCT BOMBI DCT TENLO DCT" at bounding box center [516, 430] width 707 height 11
click at [176, 422] on p at bounding box center [516, 418] width 707 height 11
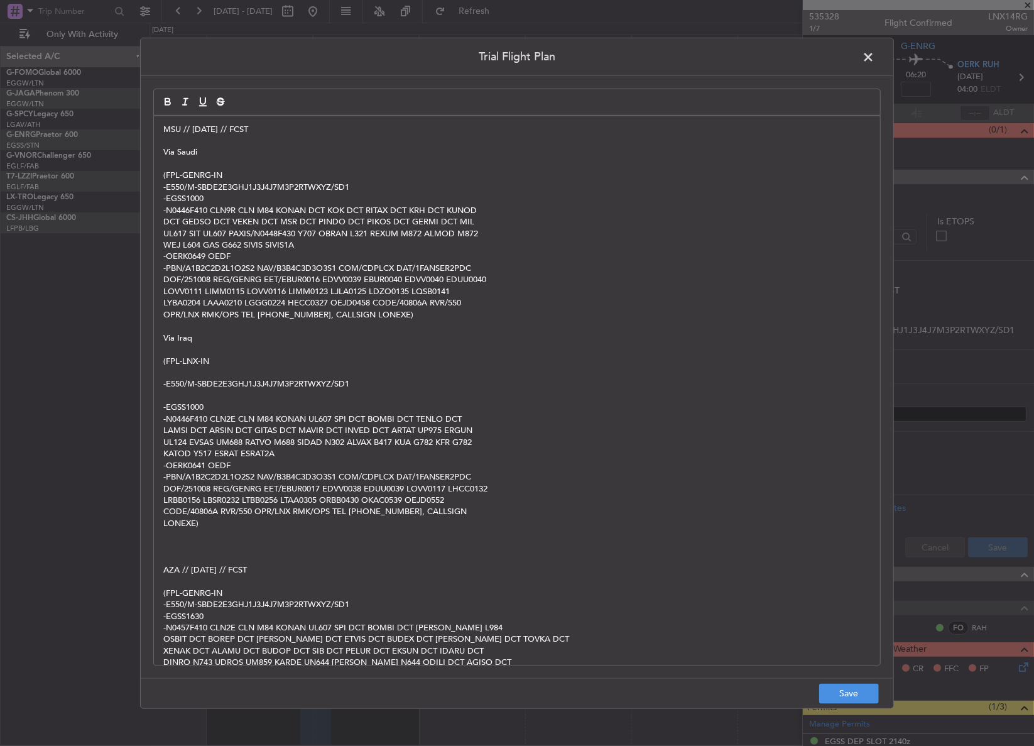
click at [183, 390] on p at bounding box center [516, 395] width 707 height 11
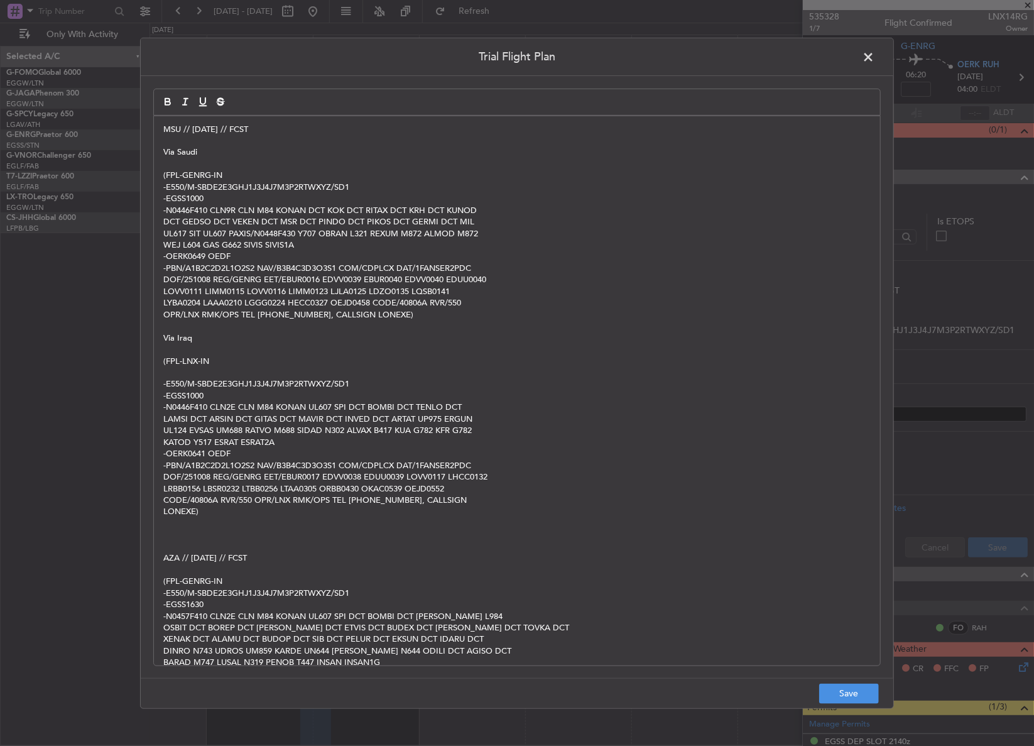
click at [182, 372] on p at bounding box center [516, 372] width 707 height 11
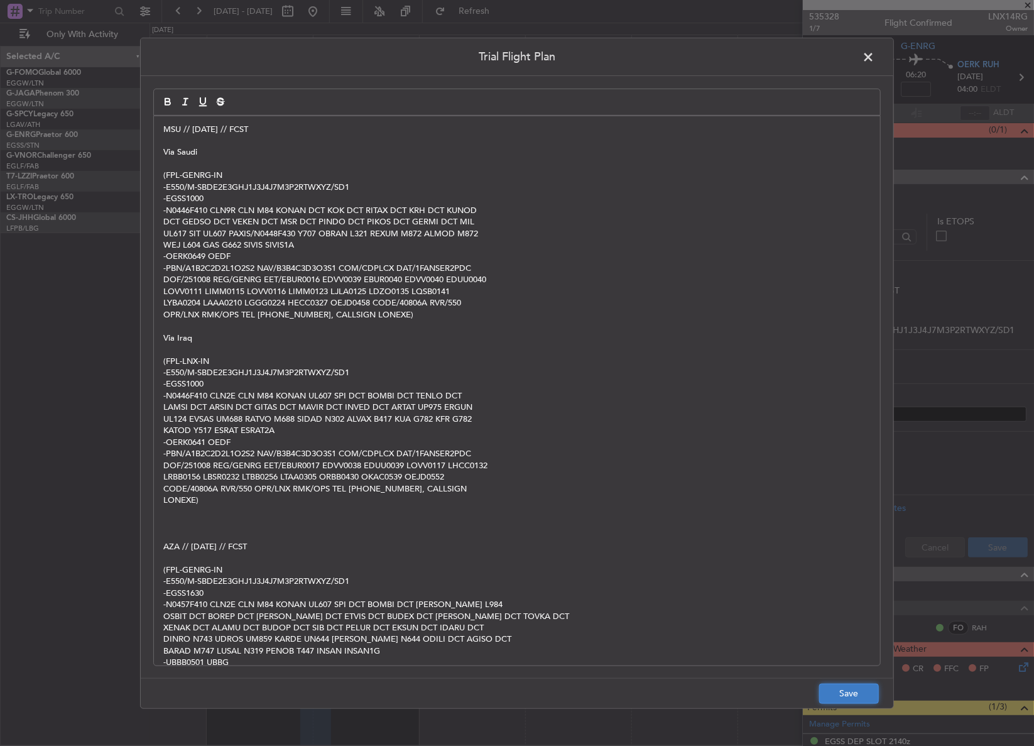
click at [855, 691] on button "Save" at bounding box center [849, 693] width 60 height 20
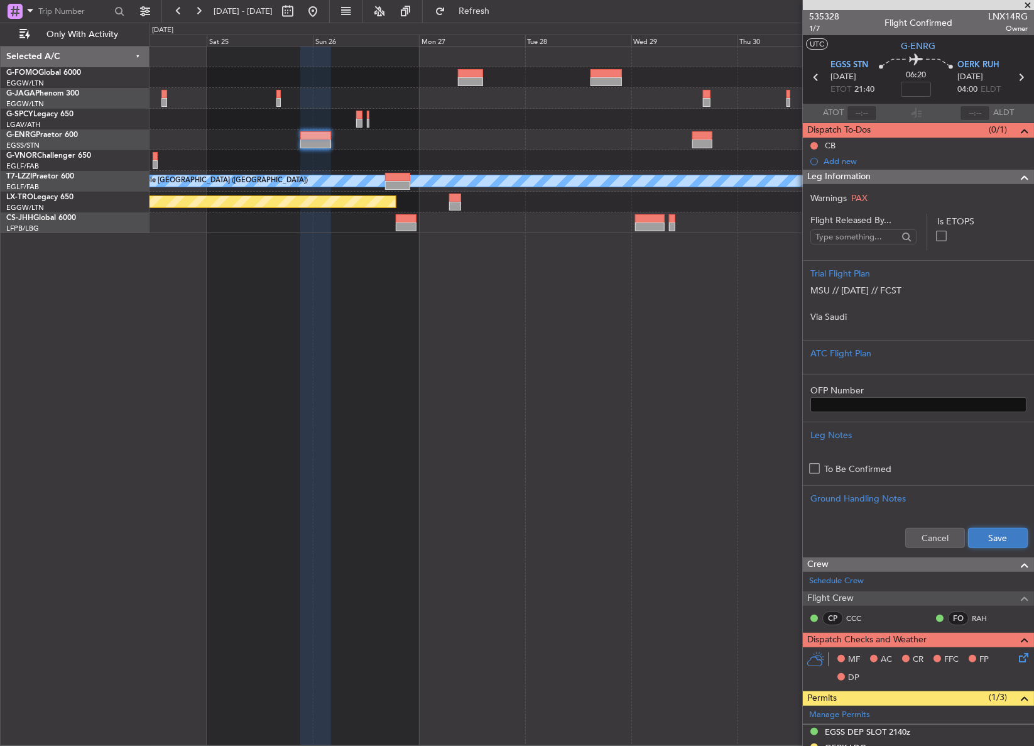
click at [980, 543] on button "Save" at bounding box center [998, 538] width 60 height 20
click at [323, 13] on button at bounding box center [313, 11] width 20 height 20
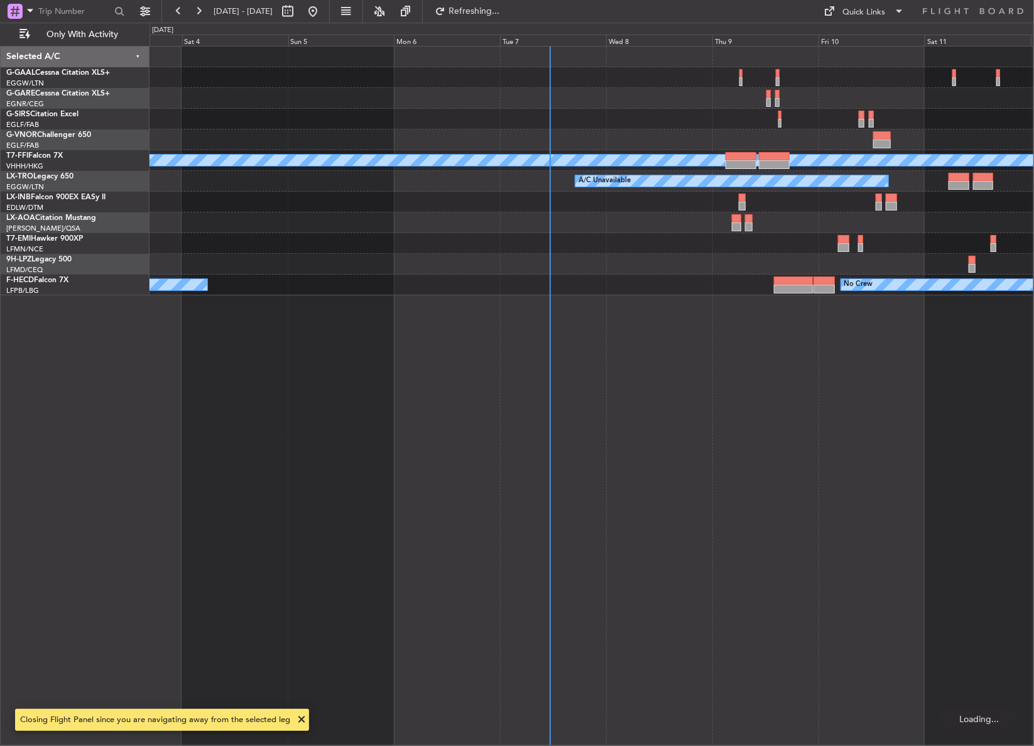
click at [474, 518] on div "A/C Unavailable Planned Maint Geneva (Cointrin) MEL MEL A/C Unavailable Planned…" at bounding box center [591, 396] width 884 height 700
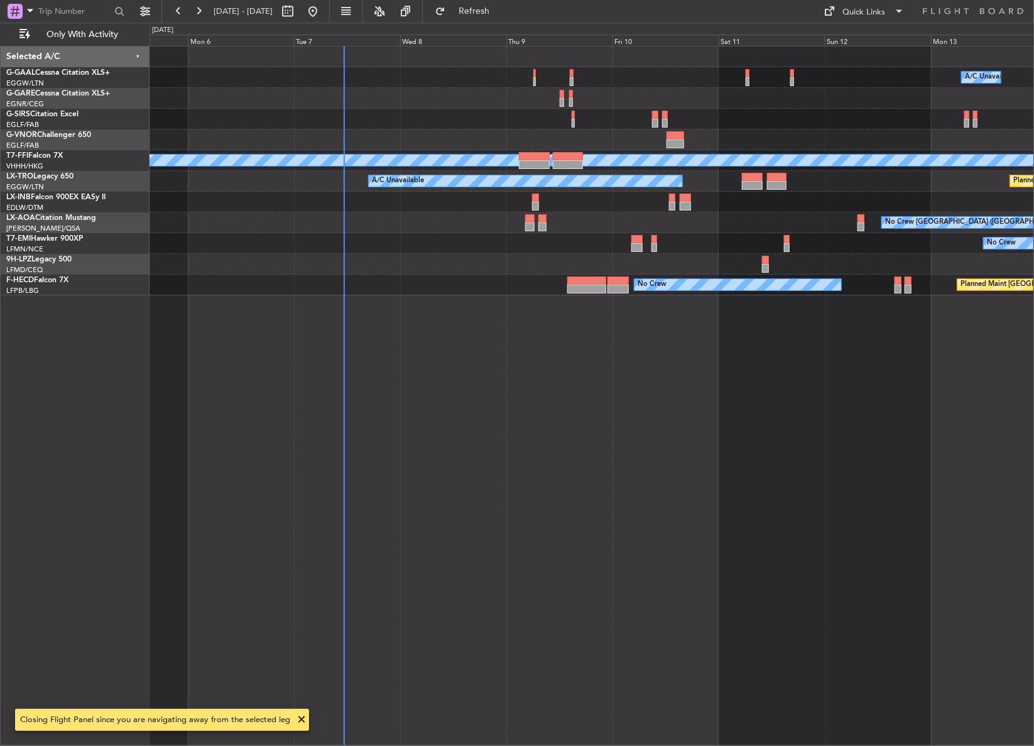
click at [379, 535] on div "A/C Unavailable Owner Planned Maint Geneva (Cointrin) MEL MEL A/C Unavailable P…" at bounding box center [591, 396] width 885 height 700
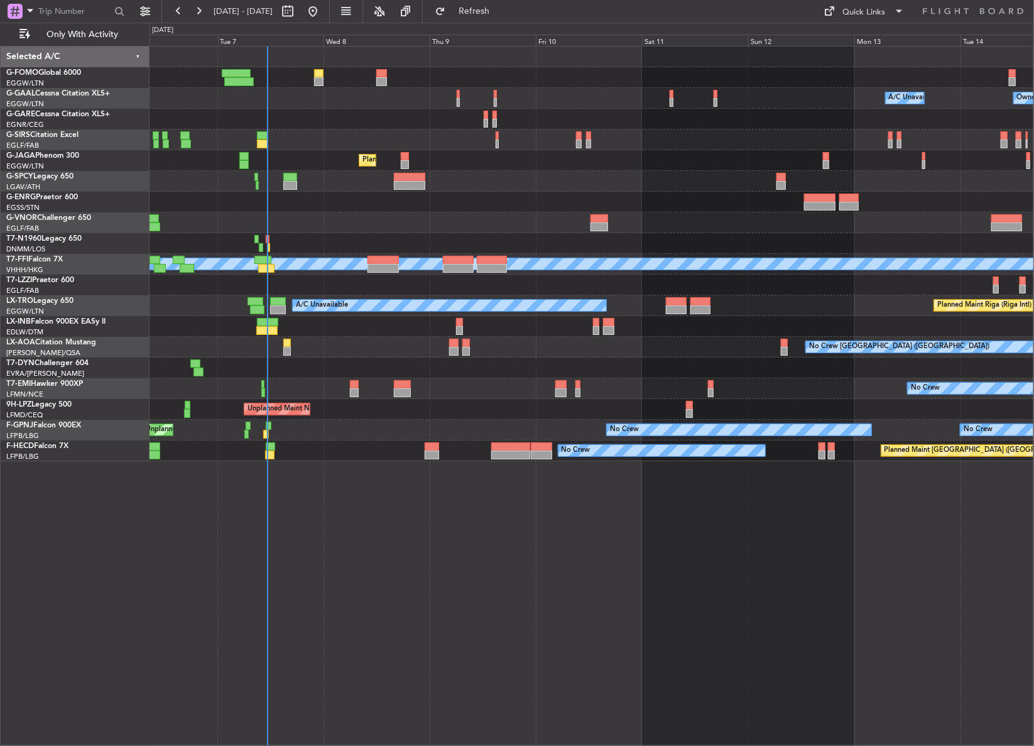
click at [298, 490] on div "Owner A/C Unavailable Owner A/C Unavailable Planned Maint London (Farnborough) …" at bounding box center [591, 396] width 884 height 700
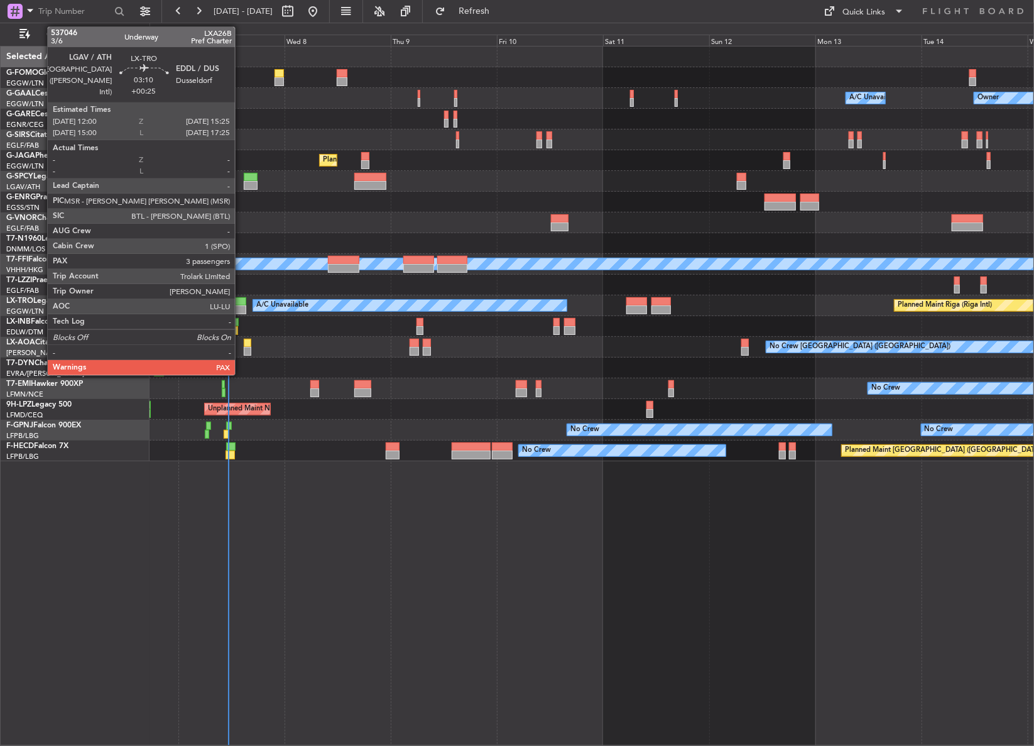
click at [241, 300] on div at bounding box center [239, 301] width 16 height 9
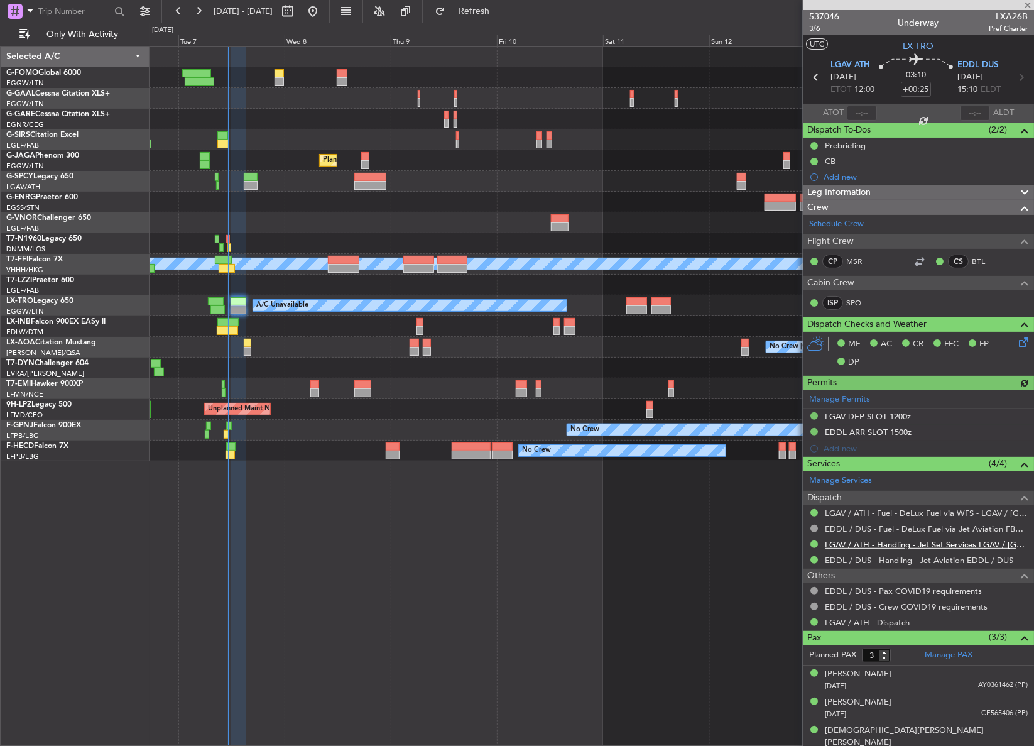
click at [876, 543] on link "LGAV / ATH - Handling - Jet Set Services LGAV / [GEOGRAPHIC_DATA]" at bounding box center [926, 544] width 203 height 11
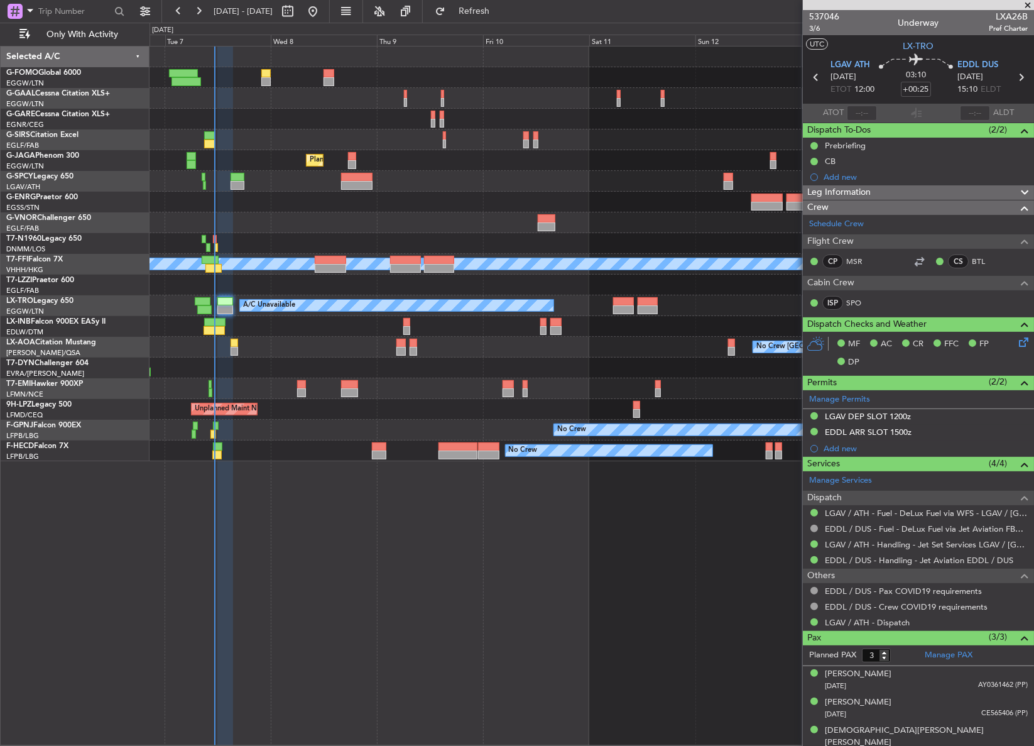
click at [320, 528] on div "Owner A/C Unavailable Owner A/C Unavailable Planned Maint London (Luton) Planne…" at bounding box center [591, 396] width 884 height 700
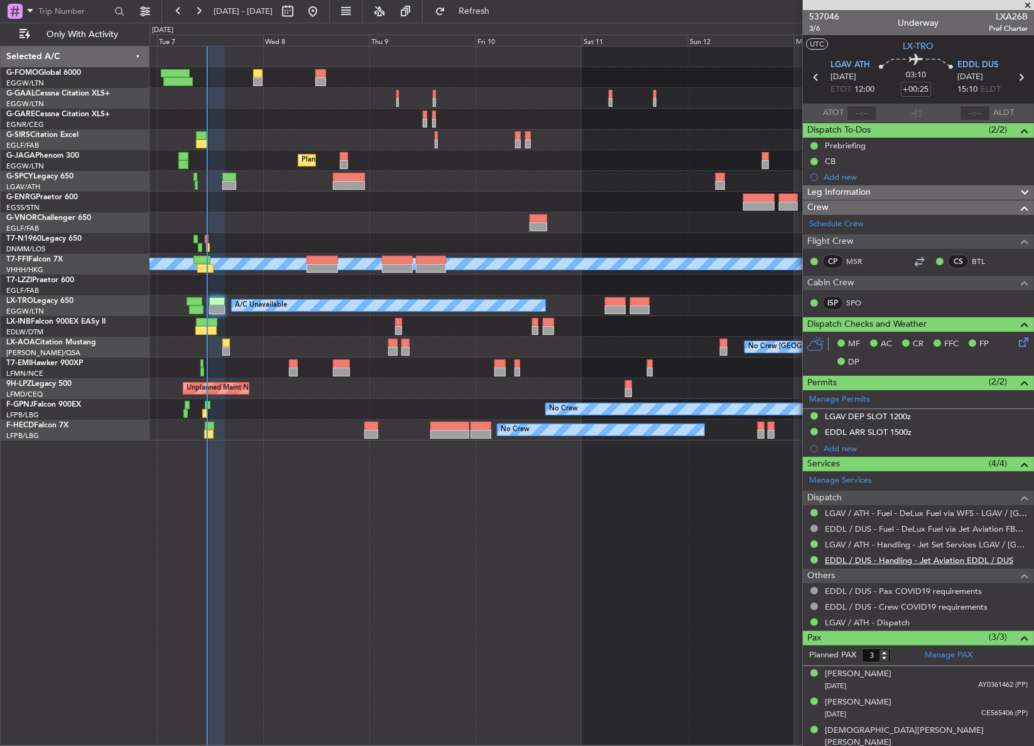
click at [865, 558] on link "EDDL / DUS - Handling - Jet Aviation EDDL / DUS" at bounding box center [919, 560] width 188 height 11
click at [467, 543] on div "Owner A/C Unavailable Owner A/C Unavailable Planned Maint London (Luton) Planne…" at bounding box center [591, 396] width 884 height 700
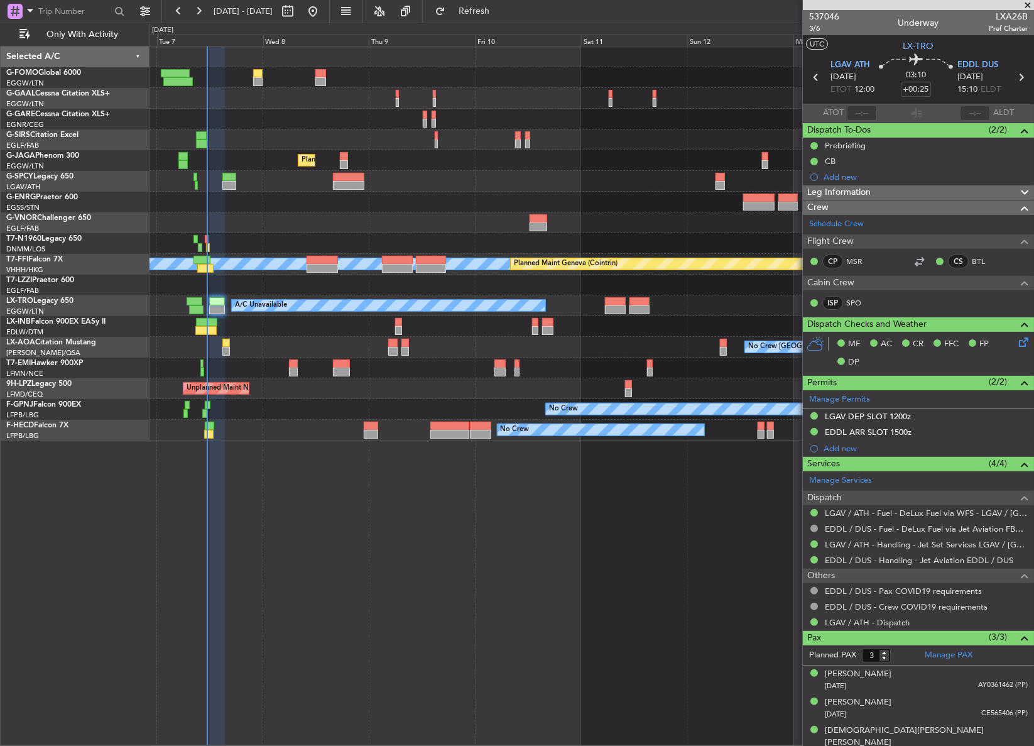
click at [272, 171] on div "Owner A/C Unavailable Owner A/C Unavailable Planned Maint London (Luton) MEL ME…" at bounding box center [591, 243] width 884 height 394
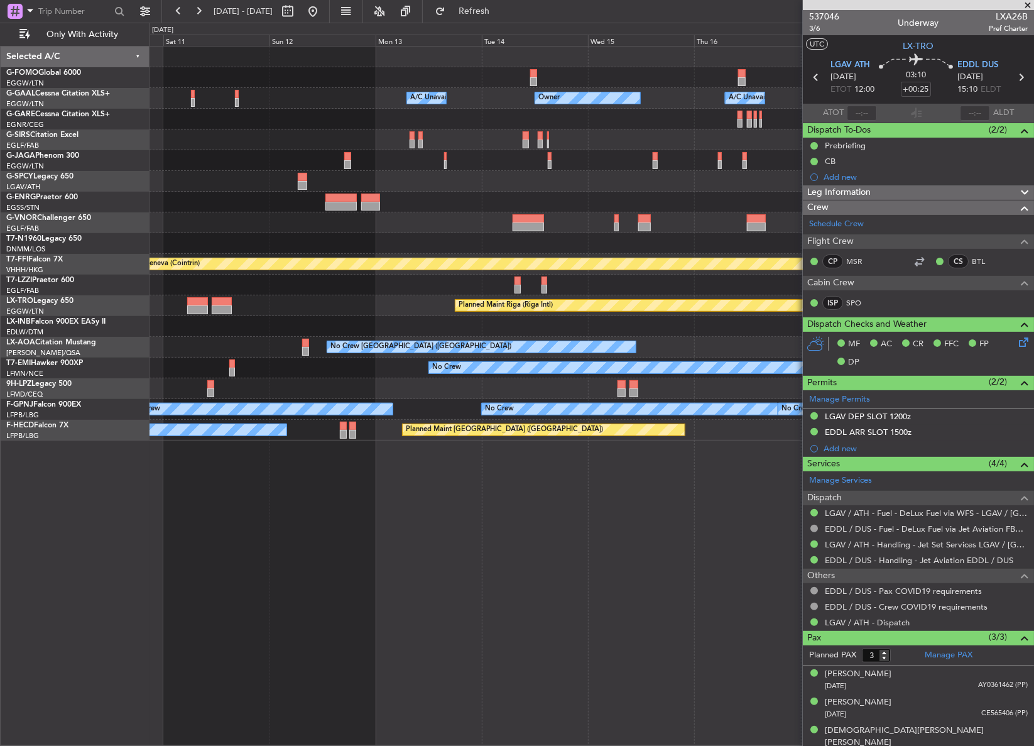
click at [312, 170] on div "Owner A/C Unavailable Owner A/C Unavailable Owner Planned Maint Oxford (Kidling…" at bounding box center [591, 243] width 884 height 394
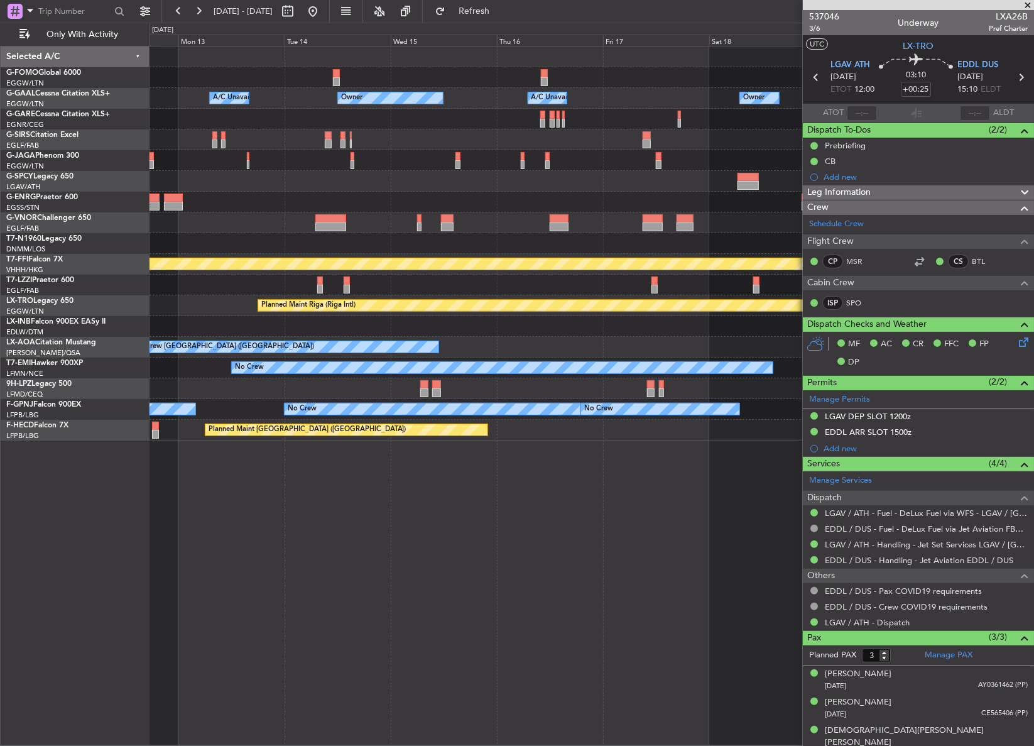
click at [205, 182] on div at bounding box center [591, 181] width 884 height 21
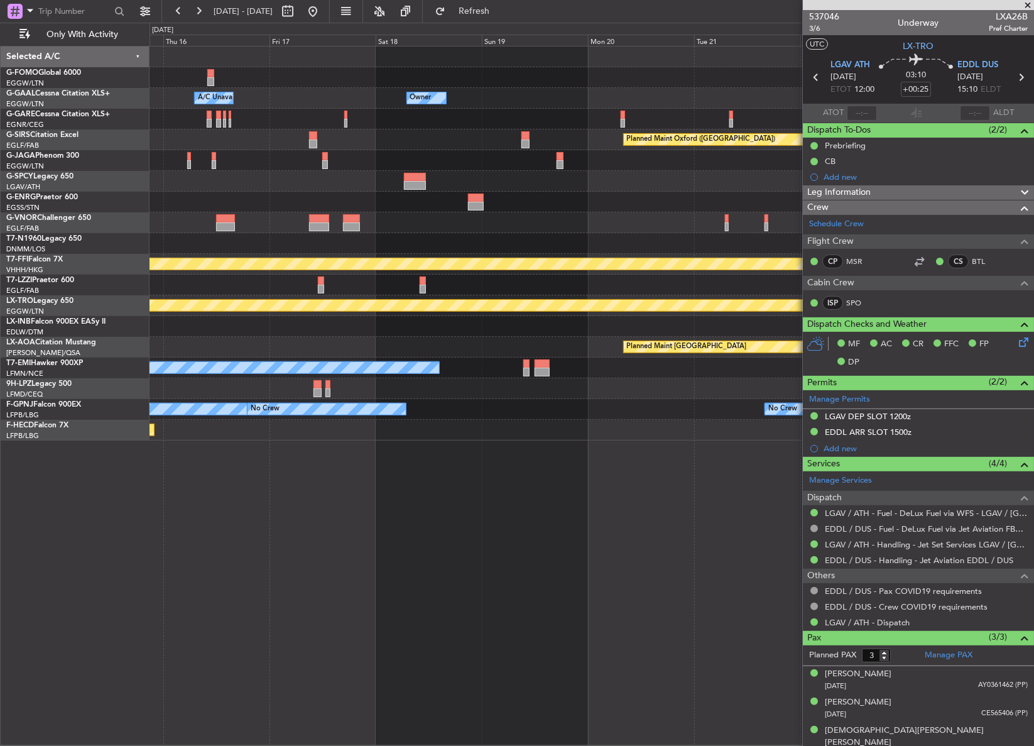
click at [337, 198] on div at bounding box center [591, 202] width 884 height 21
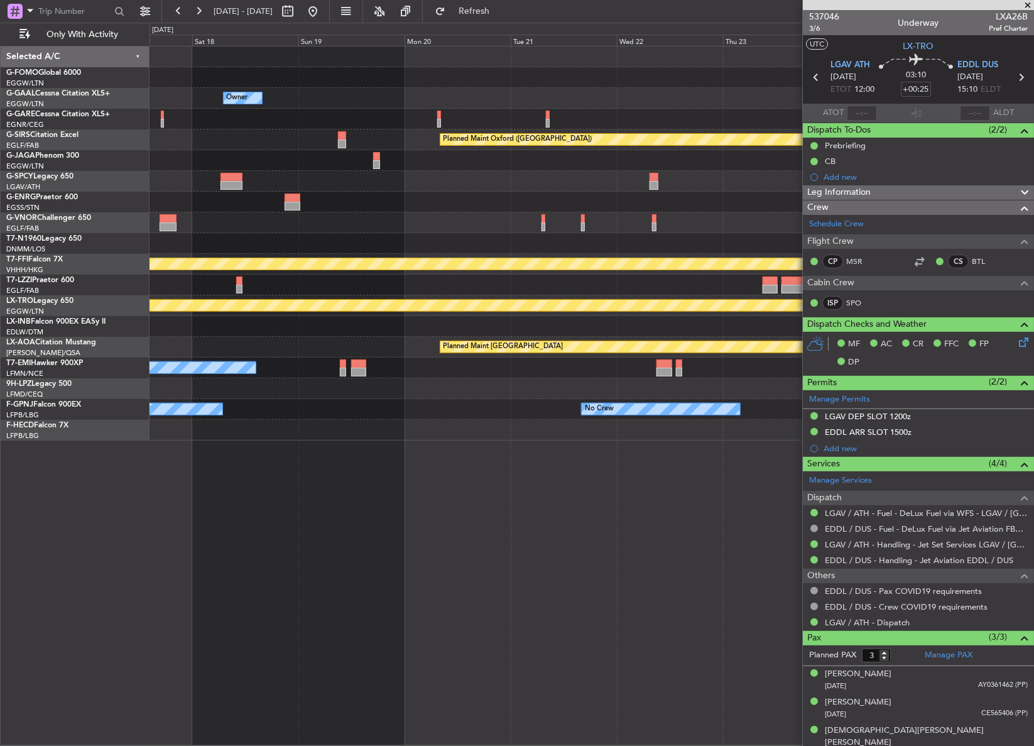
click at [318, 192] on div at bounding box center [591, 202] width 884 height 21
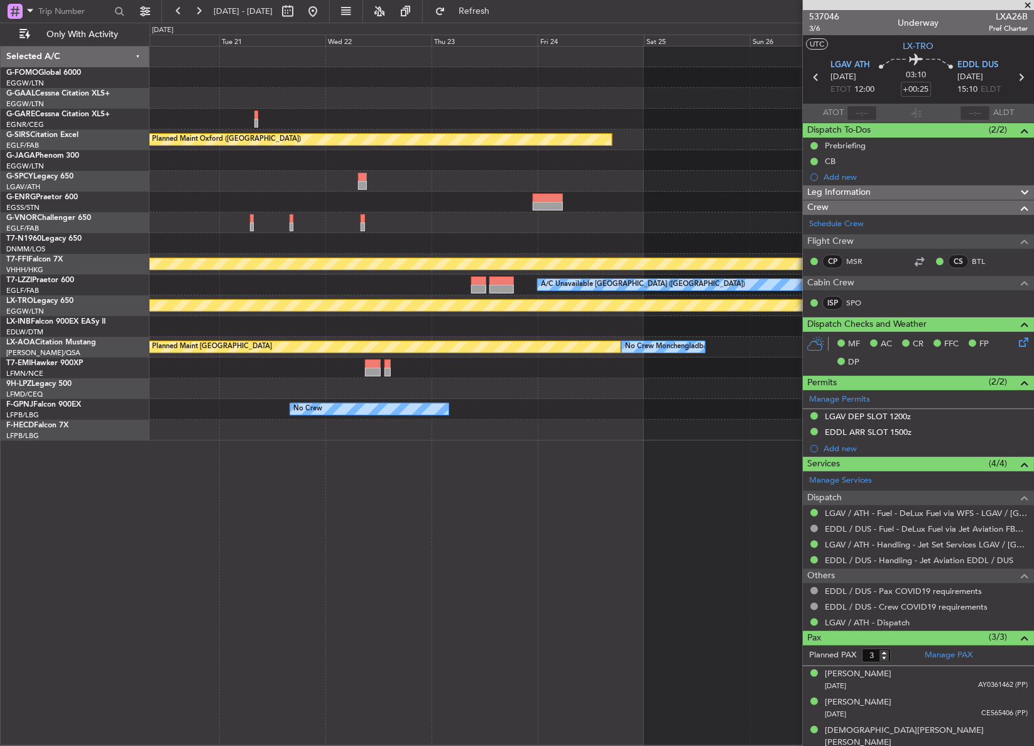
click at [416, 196] on div at bounding box center [591, 202] width 884 height 21
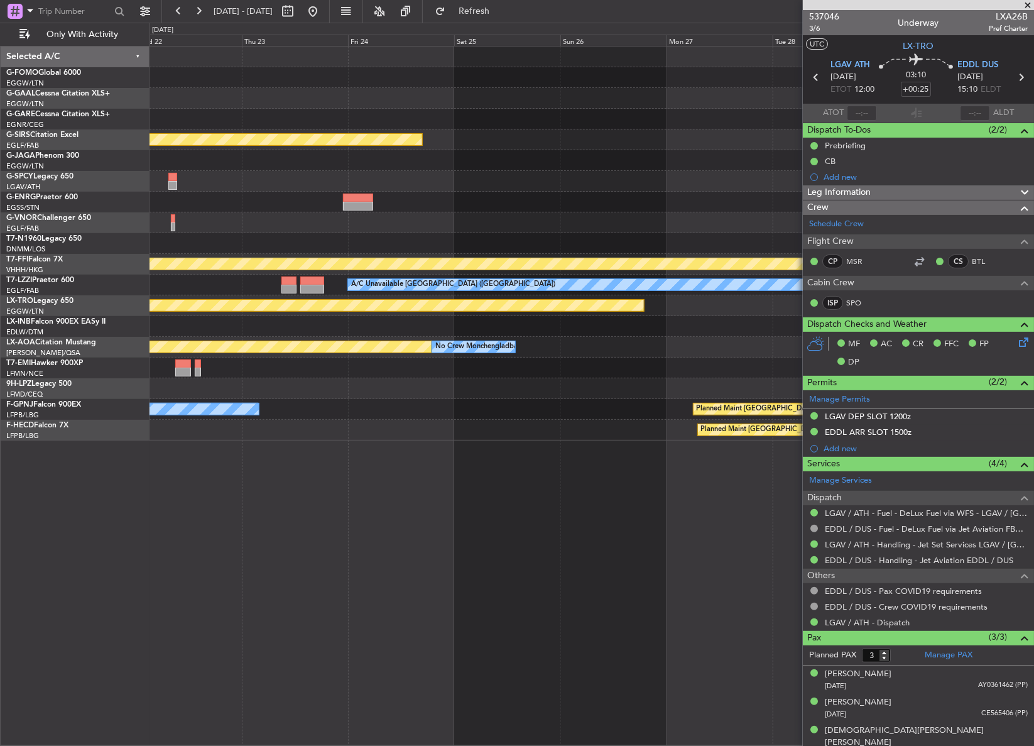
click at [368, 214] on div "Planned Maint Oxford (Kidlington) MEL MEL Planned Maint Geneva (Cointrin) A/C U…" at bounding box center [591, 243] width 884 height 394
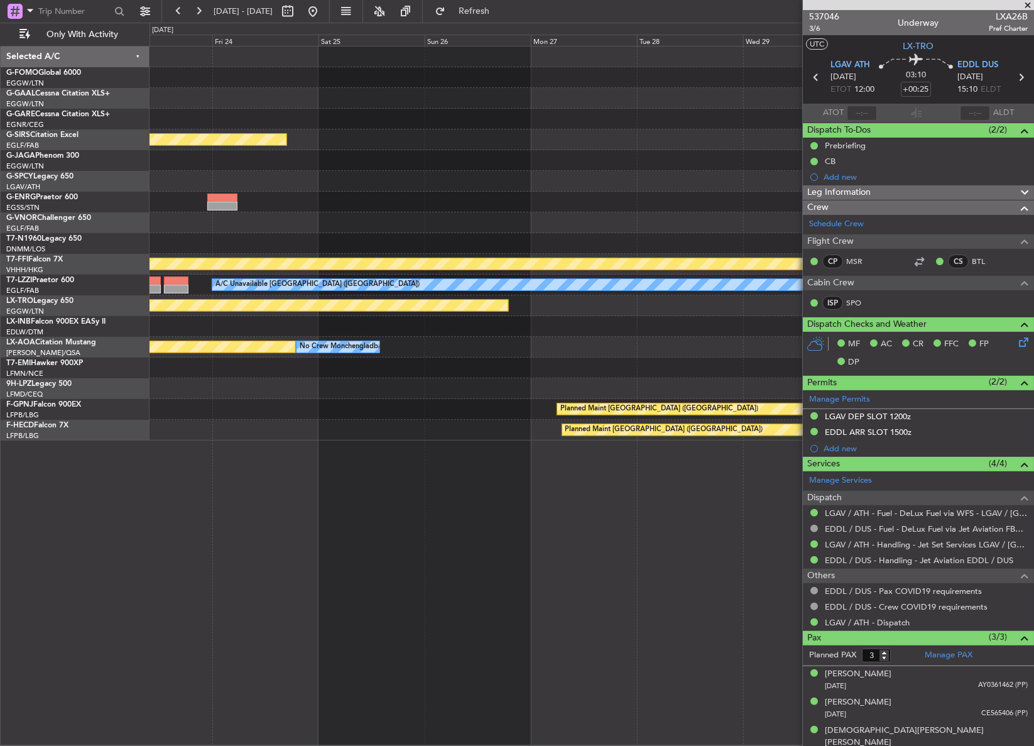
click at [278, 219] on div "Planned Maint Oxford (Kidlington) MEL MEL Planned Maint Geneva (Cointrin) A/C U…" at bounding box center [591, 243] width 884 height 394
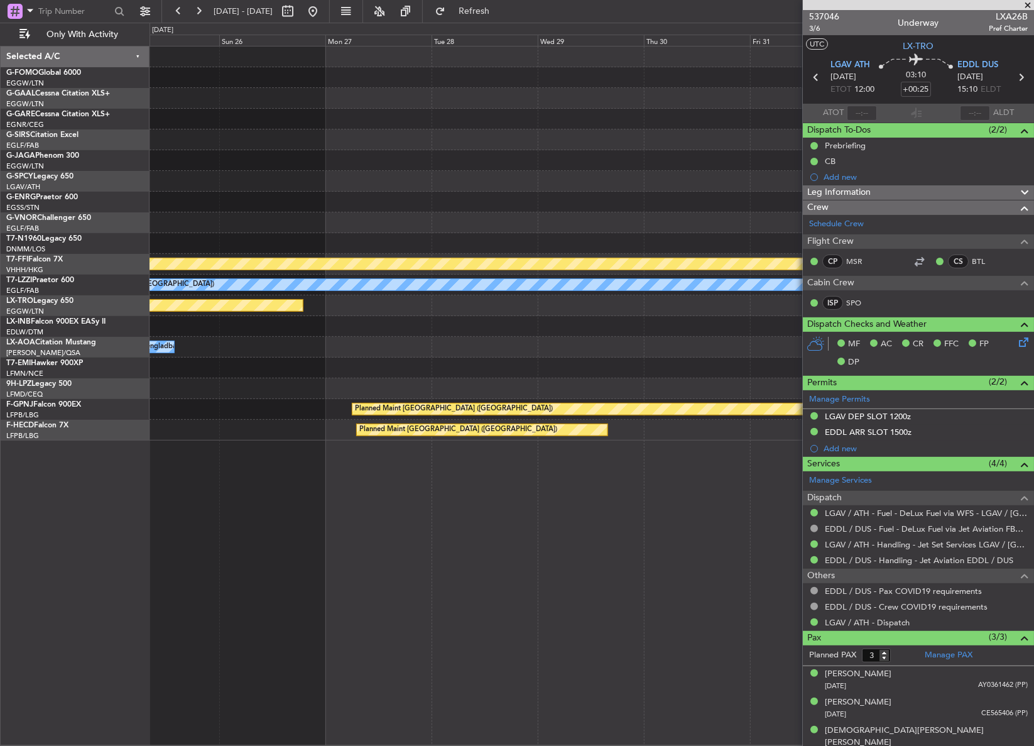
click at [658, 242] on div at bounding box center [591, 243] width 884 height 21
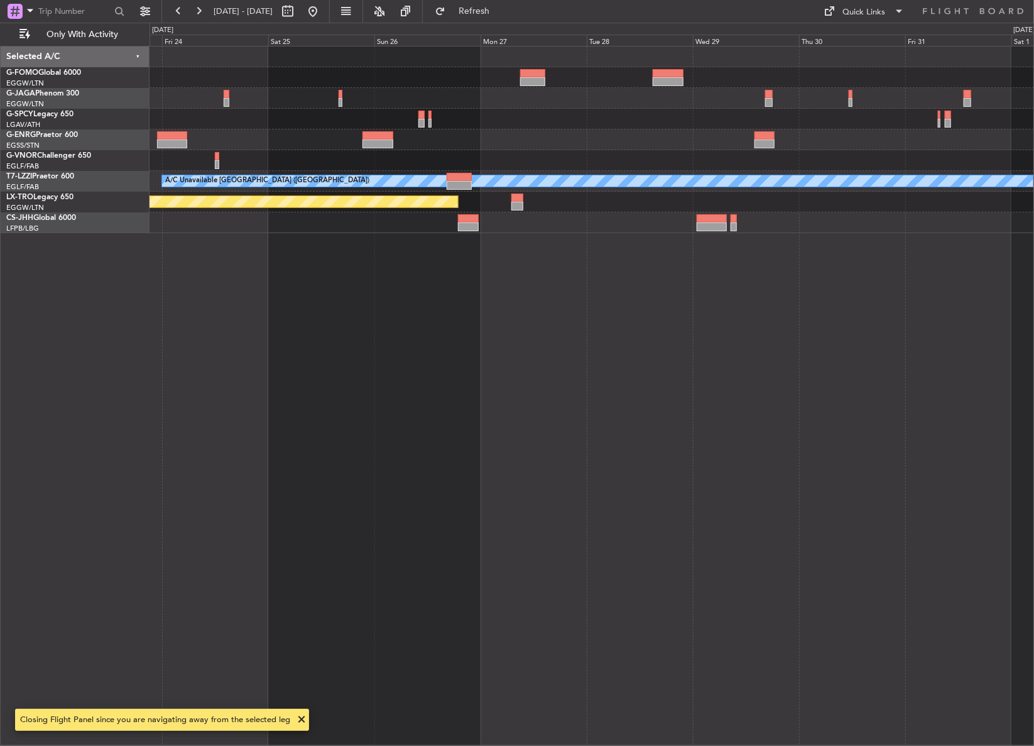
click at [539, 292] on div "A/C Unavailable London (Luton) Planned Maint Riga (Riga Intl)" at bounding box center [591, 396] width 885 height 700
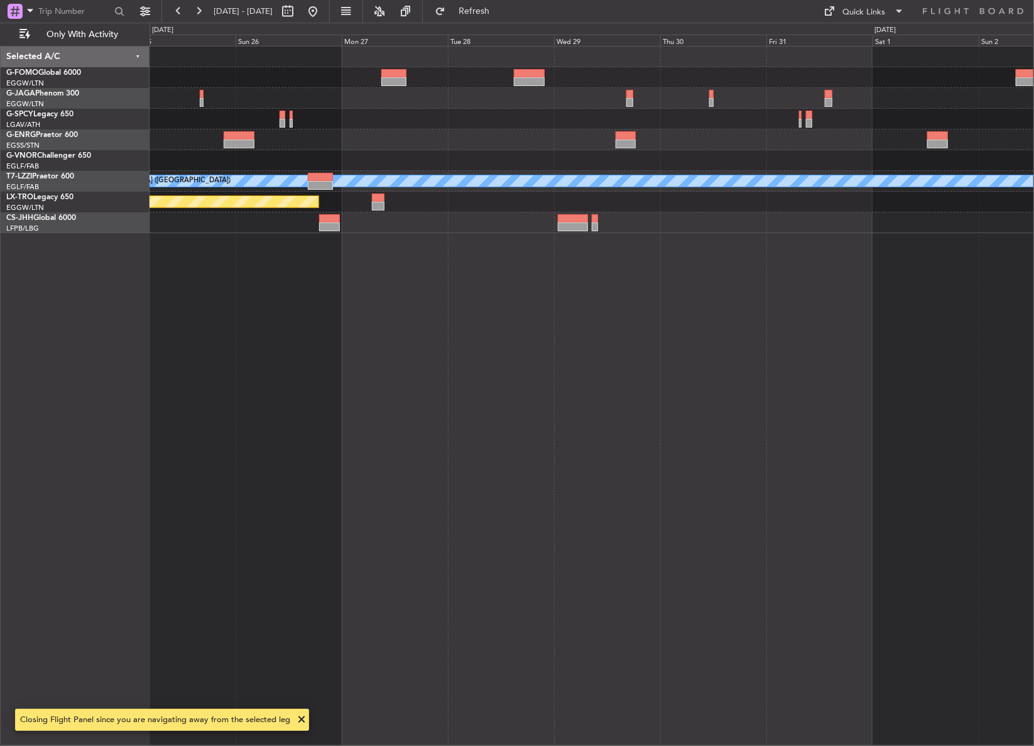
click at [487, 281] on div "A/C Unavailable London (Luton) Planned Maint Riga (Riga Intl)" at bounding box center [591, 396] width 885 height 700
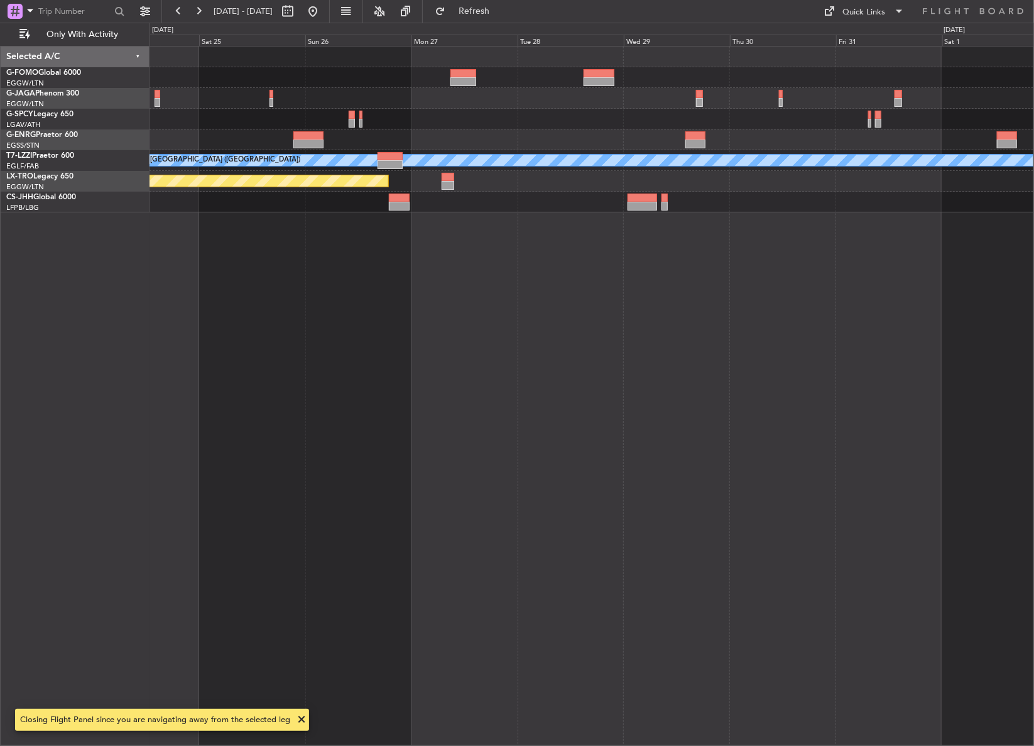
click at [630, 250] on div "A/C Unavailable London (Luton) Planned Maint Riga (Riga Intl)" at bounding box center [591, 396] width 884 height 700
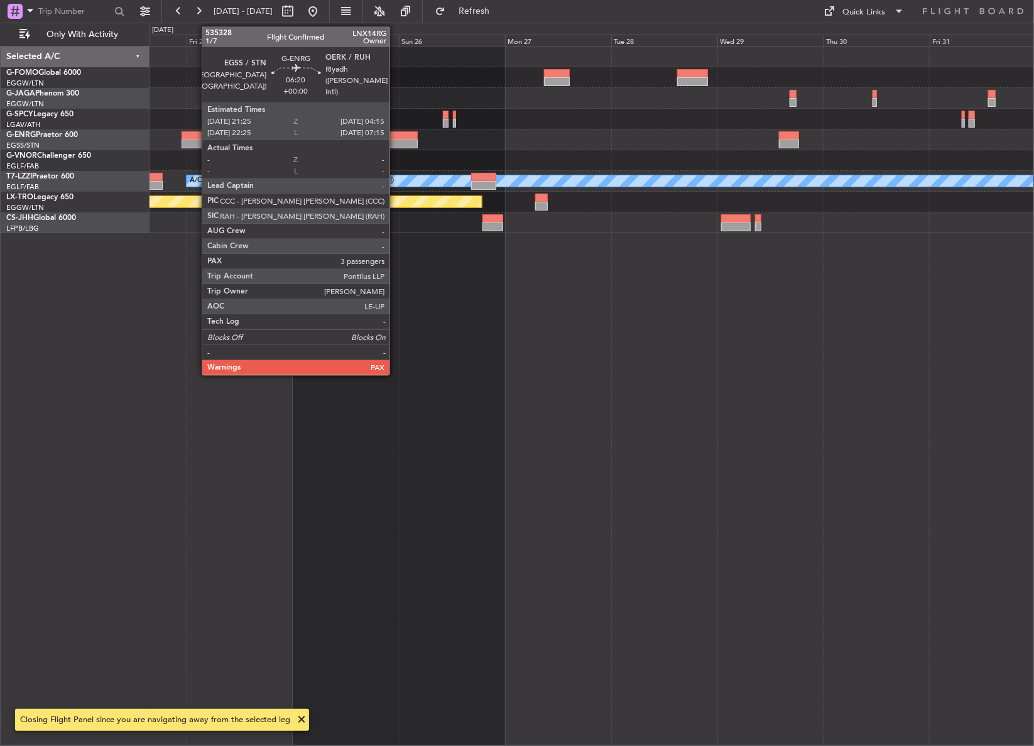
click at [395, 140] on div at bounding box center [402, 143] width 31 height 9
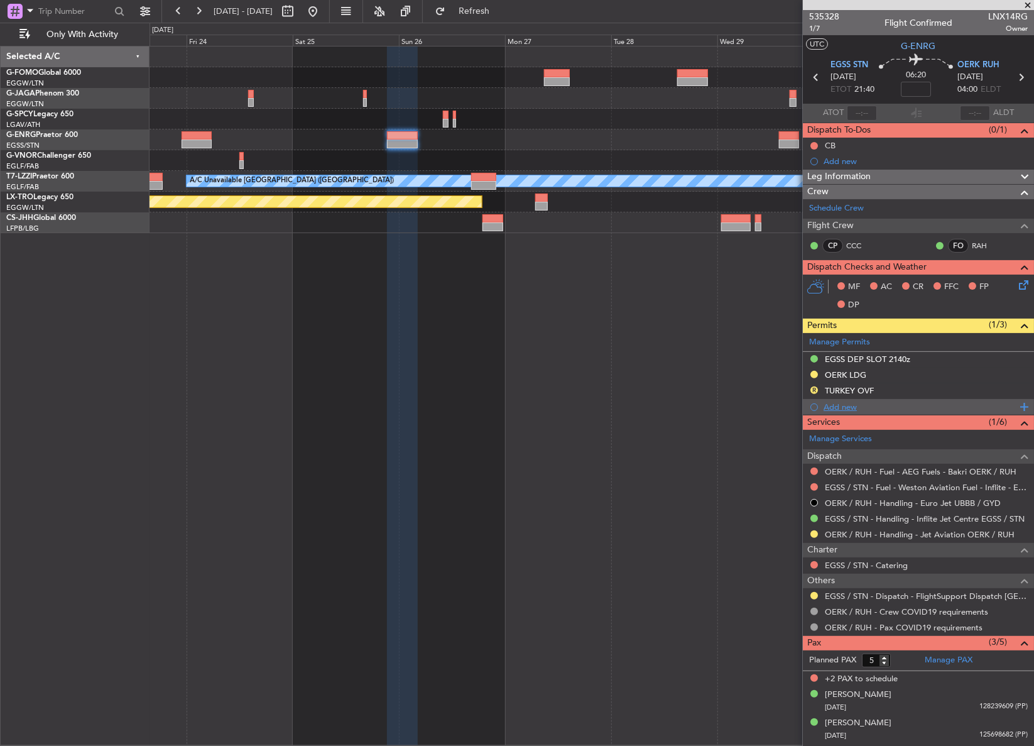
click at [854, 403] on div "Add new" at bounding box center [919, 406] width 193 height 11
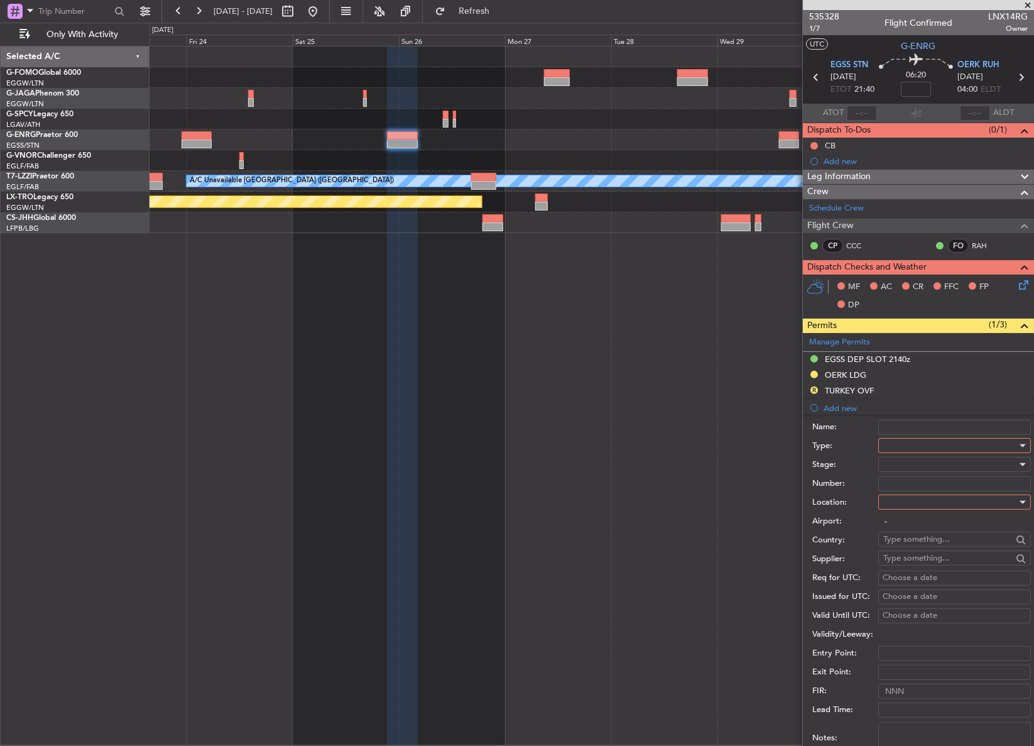
click at [900, 446] on div at bounding box center [950, 445] width 134 height 19
click at [900, 446] on div at bounding box center [517, 373] width 1034 height 746
click at [900, 446] on div at bounding box center [950, 445] width 134 height 19
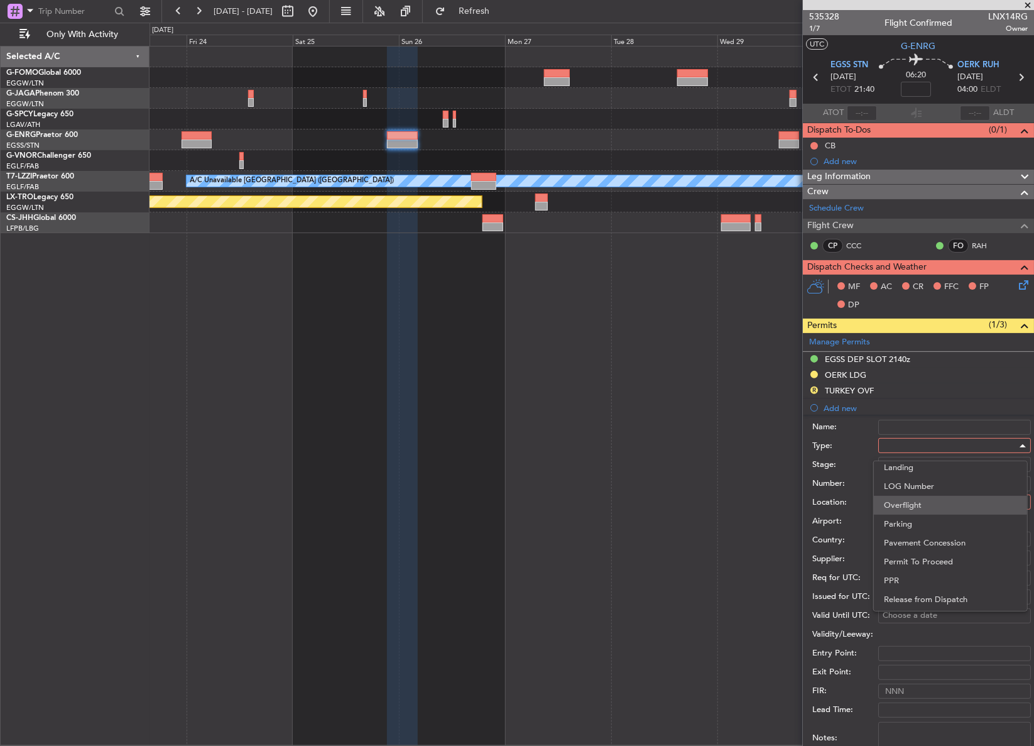
click at [905, 504] on span "Overflight" at bounding box center [950, 505] width 133 height 19
click at [905, 504] on div at bounding box center [950, 501] width 134 height 19
click at [902, 597] on span "Enroute" at bounding box center [950, 602] width 133 height 19
click at [913, 464] on div at bounding box center [950, 464] width 134 height 19
click at [921, 513] on span "Not Requested" at bounding box center [950, 508] width 133 height 19
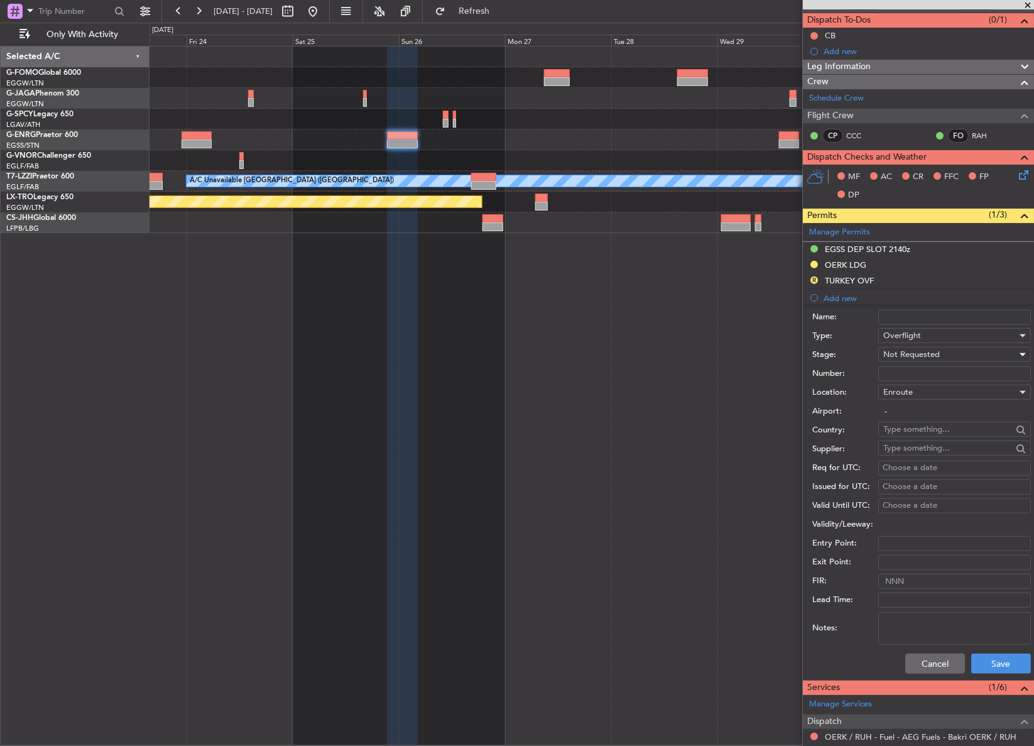
scroll to position [228, 0]
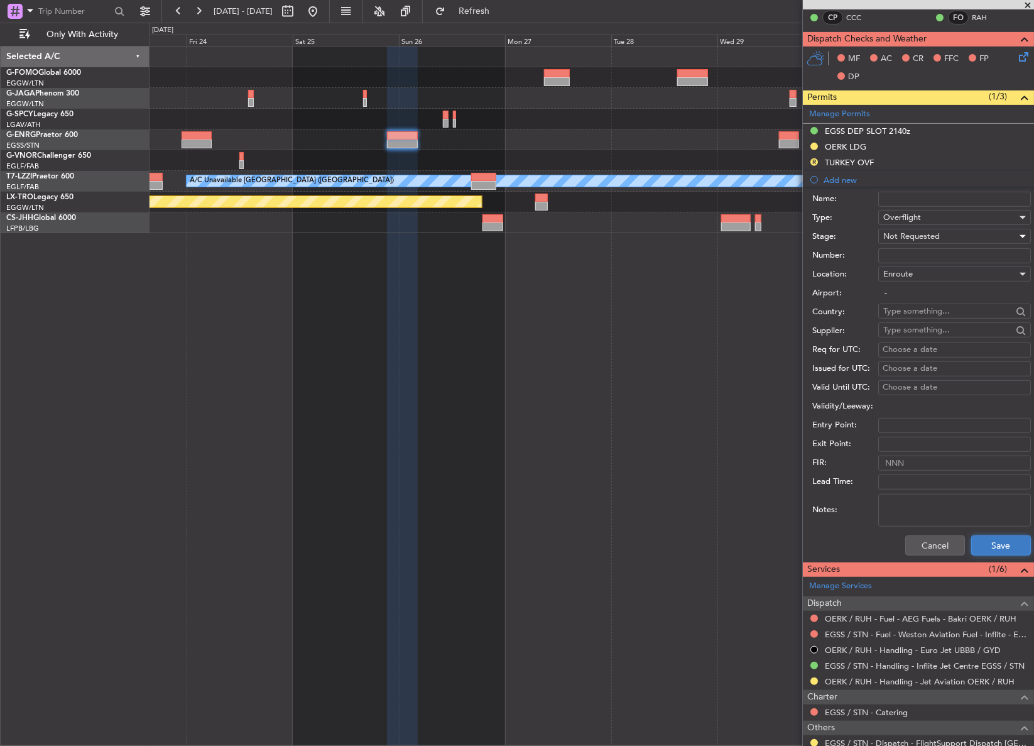
click at [981, 540] on button "Save" at bounding box center [1001, 545] width 60 height 20
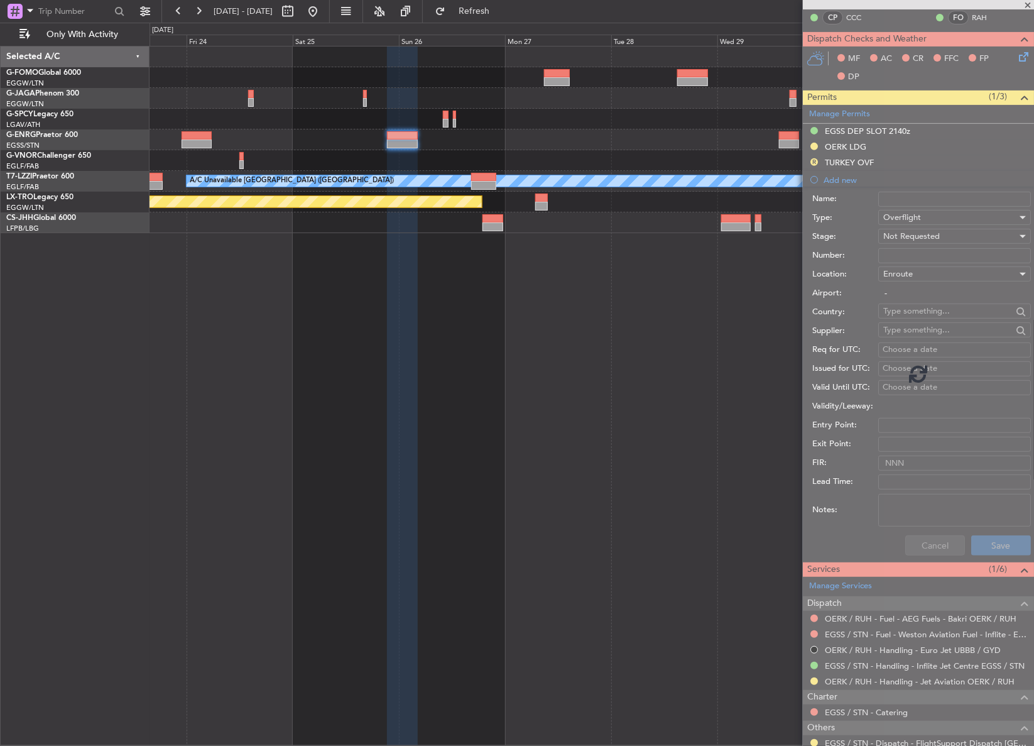
scroll to position [40, 0]
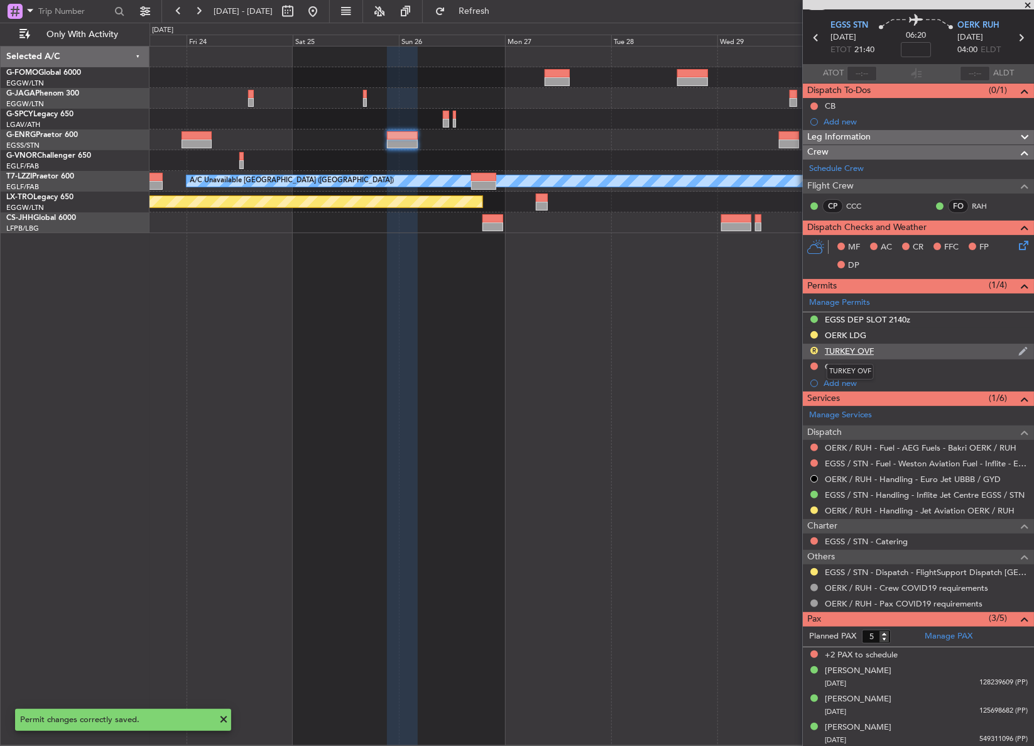
click at [837, 345] on div "TURKEY OVF" at bounding box center [849, 350] width 49 height 11
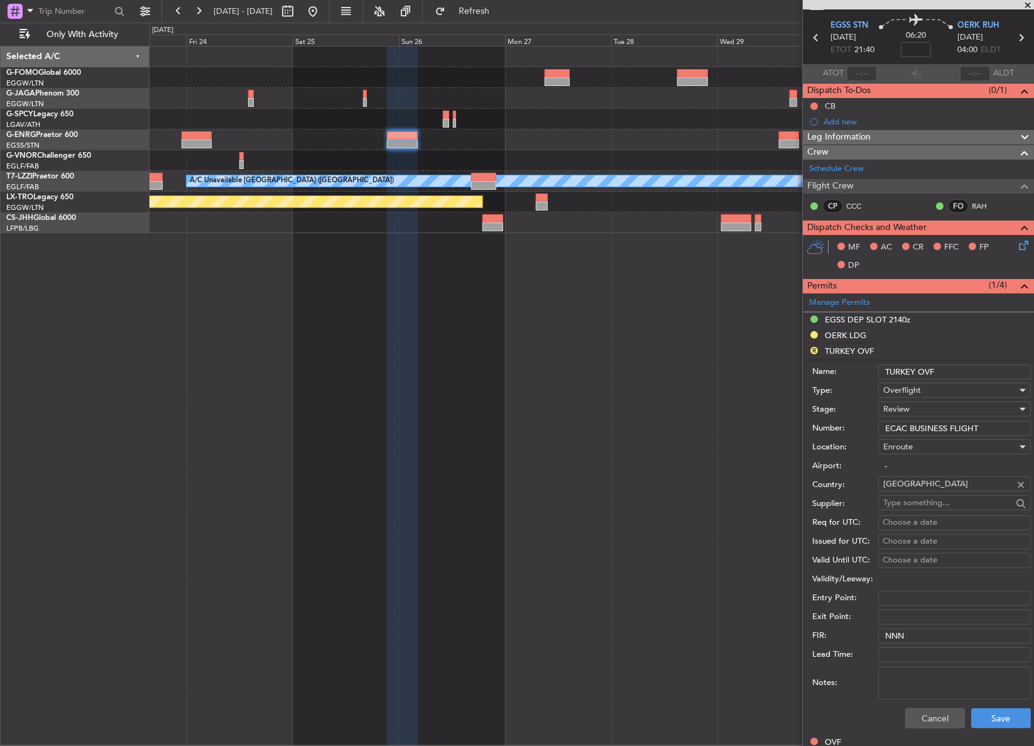
scroll to position [228, 0]
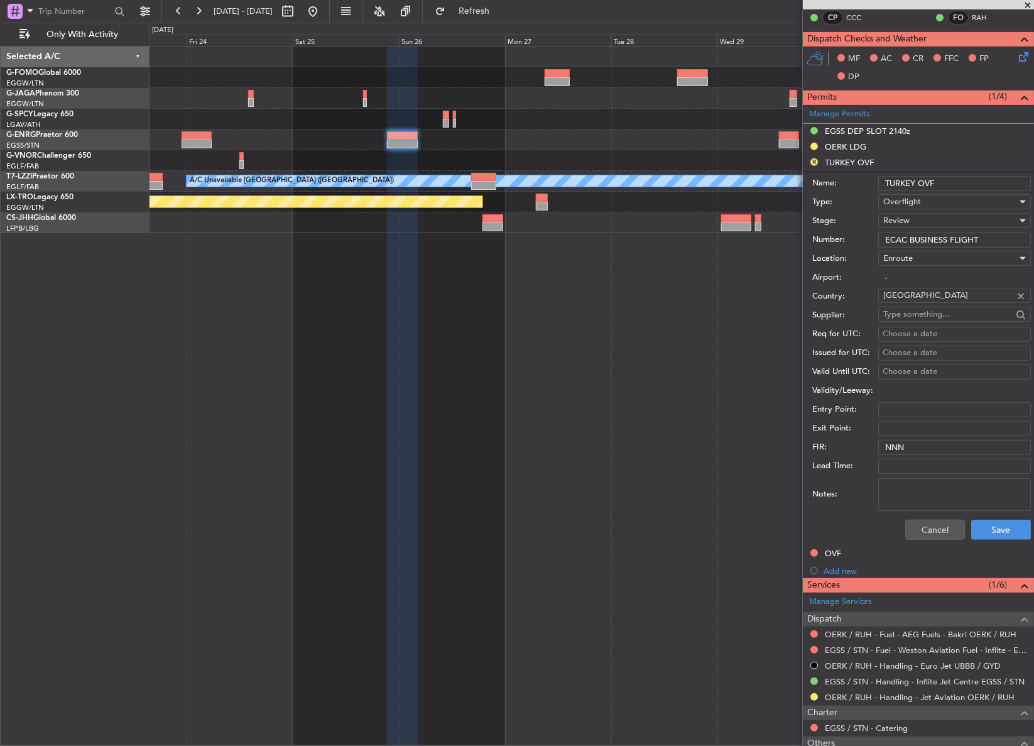
drag, startPoint x: 918, startPoint y: 182, endPoint x: 862, endPoint y: 187, distance: 55.4
click at [862, 187] on div "Name: TURKEY OVF" at bounding box center [921, 183] width 219 height 19
type input "EGYPT OVF"
drag, startPoint x: 979, startPoint y: 239, endPoint x: 867, endPoint y: 246, distance: 112.0
click at [867, 246] on div "Number: ECAC BUSINESS FLIGHT" at bounding box center [921, 240] width 219 height 19
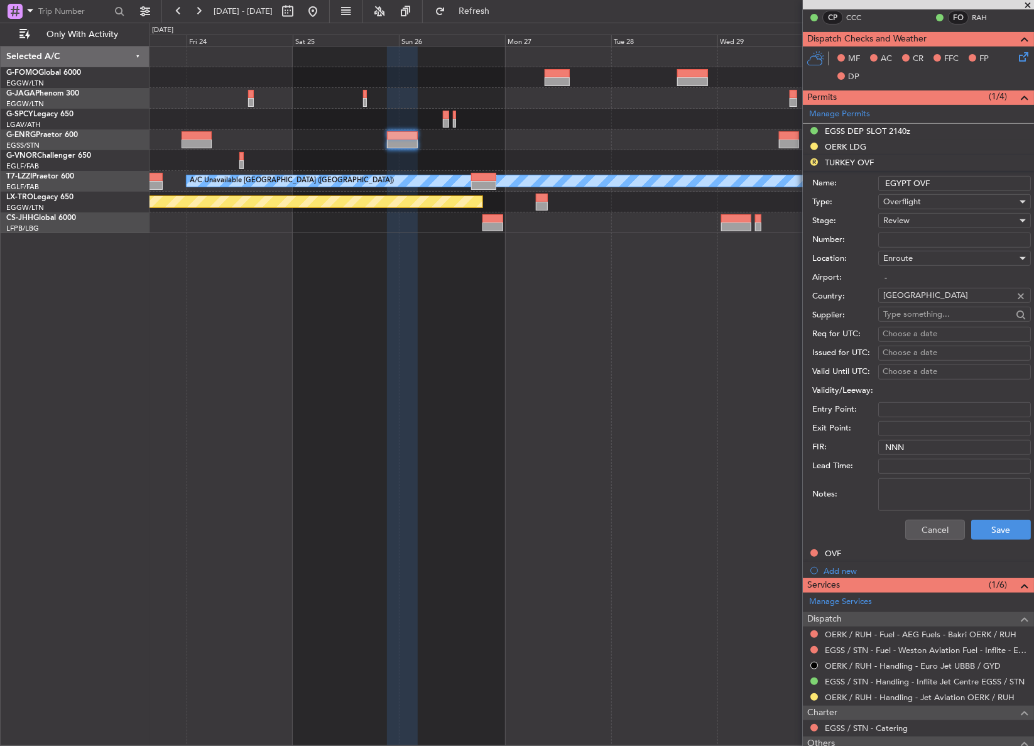
click at [889, 218] on span "Review" at bounding box center [896, 220] width 26 height 11
click at [896, 261] on span "Not Requested" at bounding box center [950, 263] width 133 height 19
click at [980, 531] on button "Save" at bounding box center [1001, 529] width 60 height 20
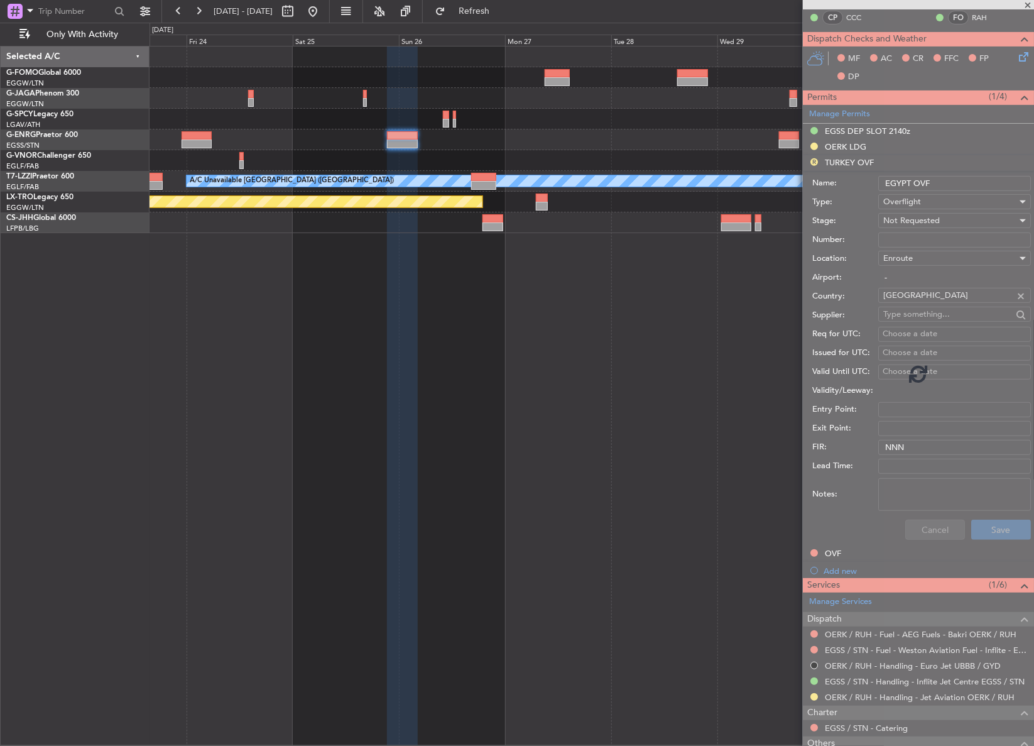
scroll to position [40, 0]
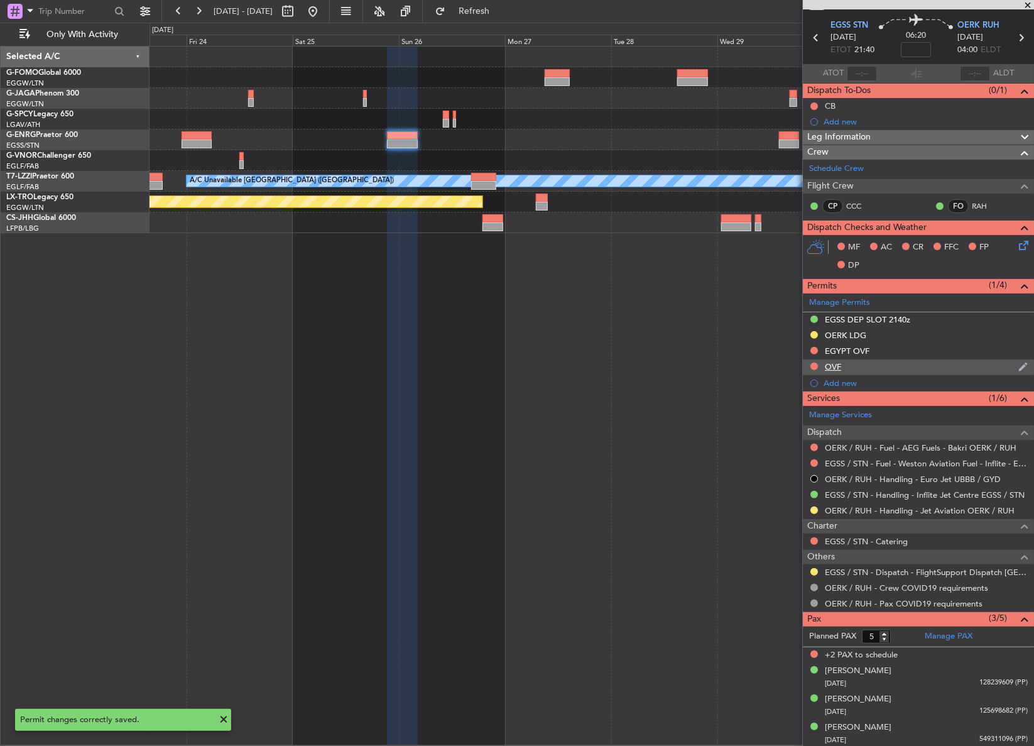
click at [835, 364] on div "OVF" at bounding box center [833, 366] width 16 height 11
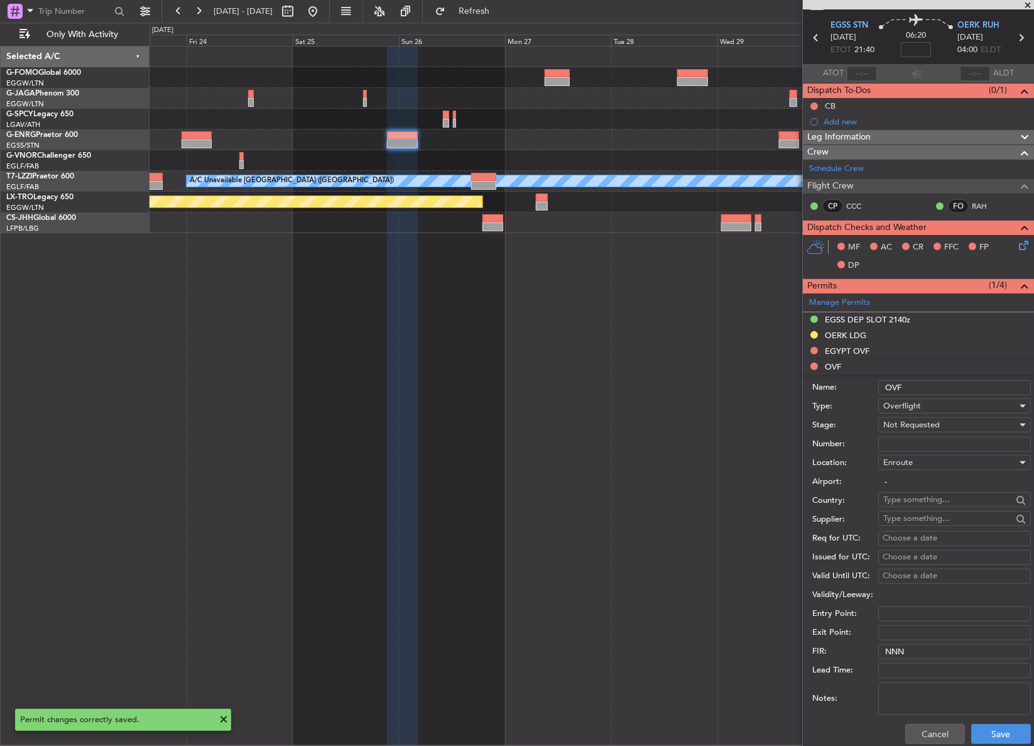
scroll to position [228, 0]
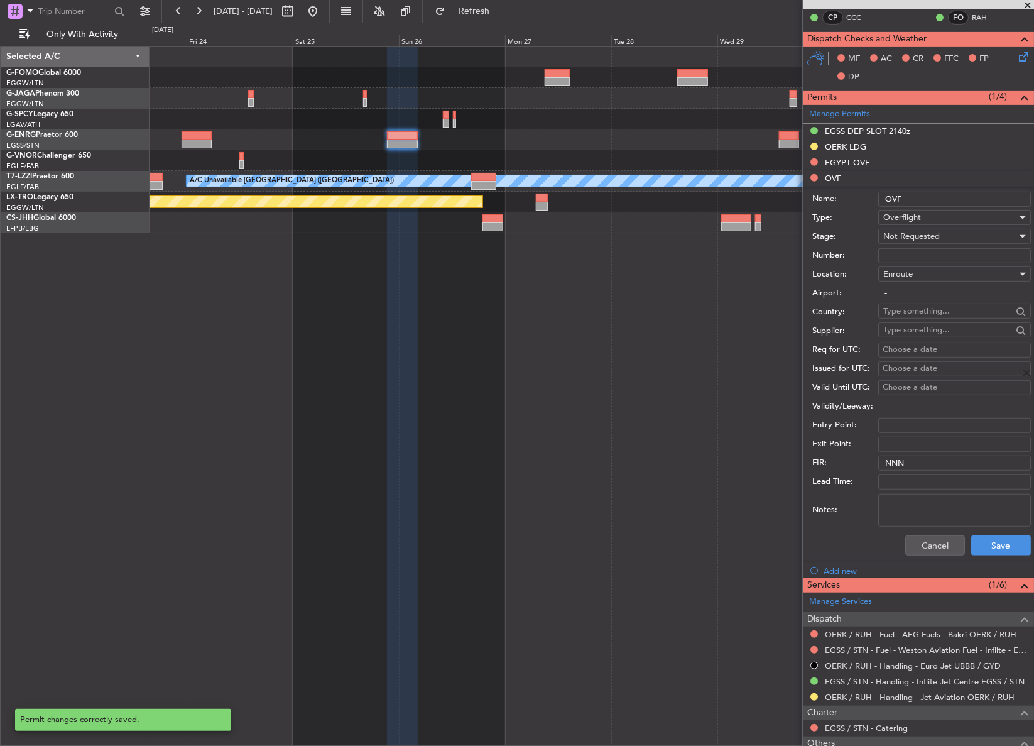
click at [879, 199] on input "OVF" at bounding box center [954, 199] width 153 height 15
type input "SAUDI OVF"
click at [981, 543] on button "Save" at bounding box center [1001, 545] width 60 height 20
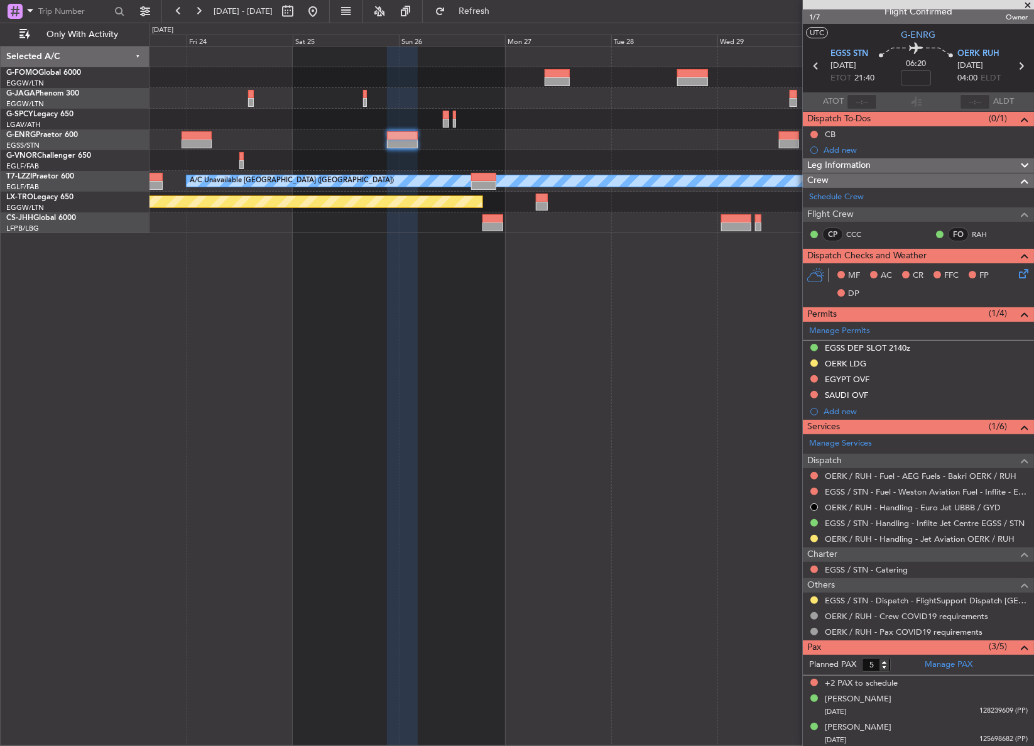
scroll to position [0, 0]
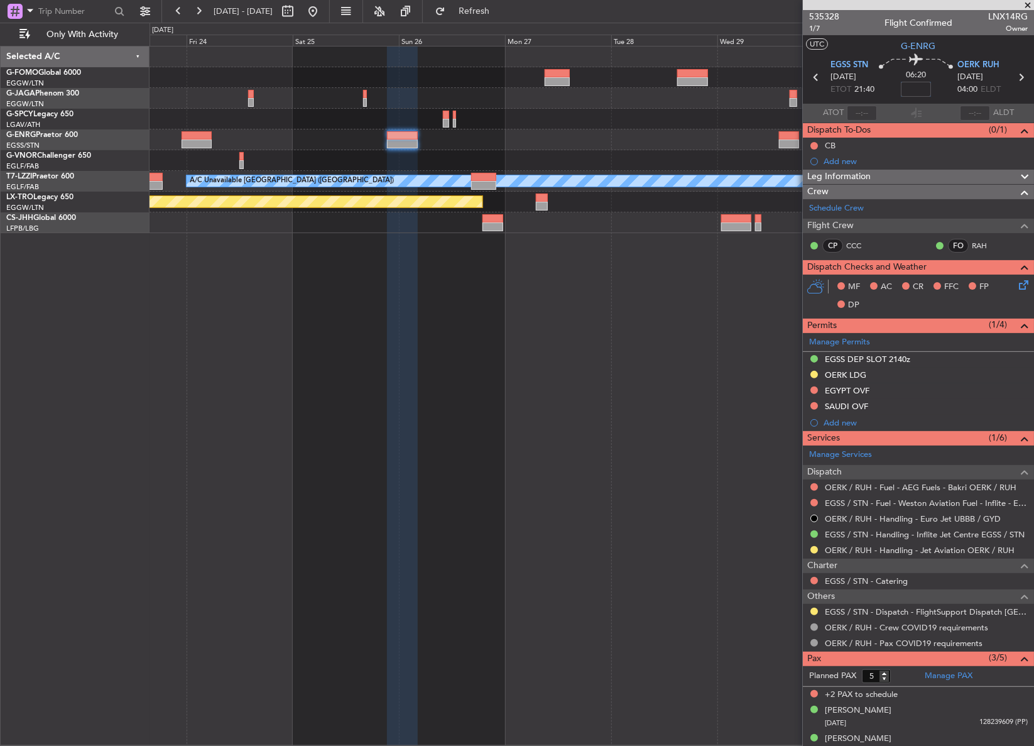
click at [914, 92] on input at bounding box center [916, 89] width 30 height 15
click at [702, 446] on div "A/C Unavailable London (Luton) Planned Maint Riga (Riga Intl)" at bounding box center [591, 396] width 885 height 700
type input "+00:30"
click at [857, 176] on span "Leg Information" at bounding box center [838, 177] width 63 height 14
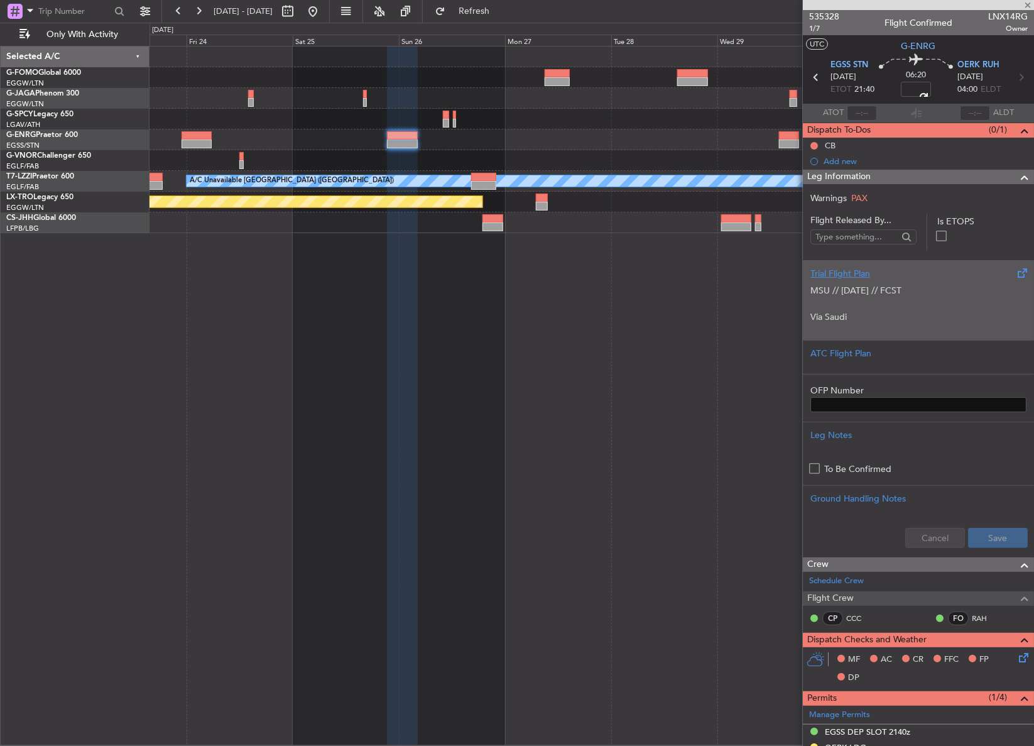
click at [840, 308] on p at bounding box center [918, 303] width 216 height 13
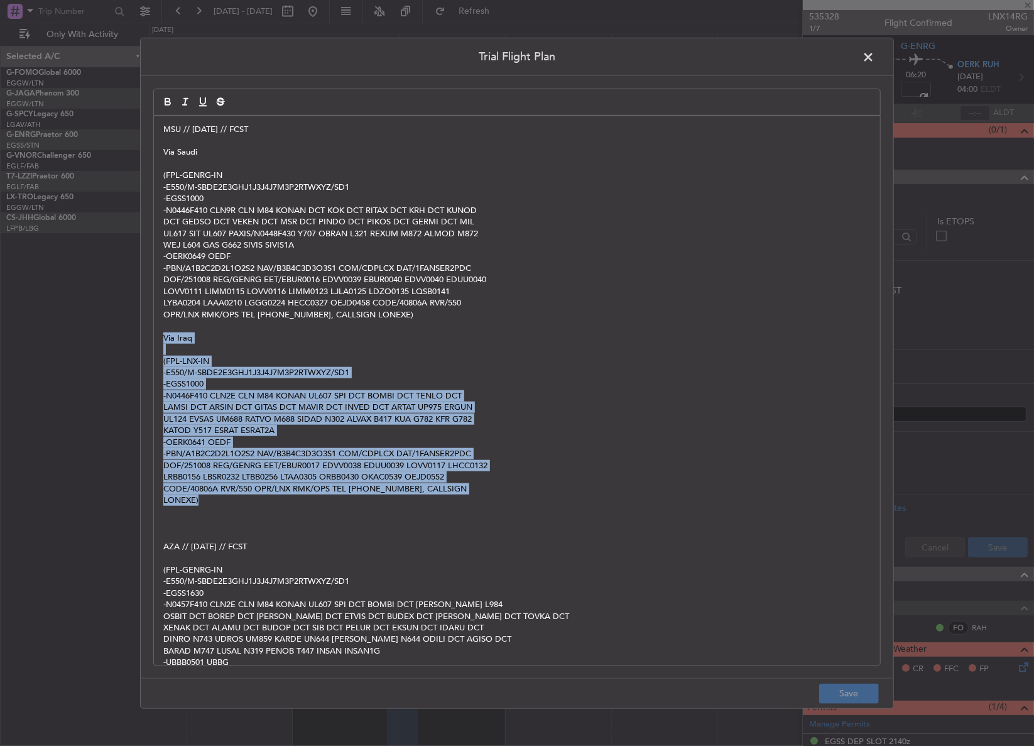
drag, startPoint x: 224, startPoint y: 502, endPoint x: 154, endPoint y: 332, distance: 183.6
click at [154, 332] on div "MSU // 07OCT // FCST Via Saudi (FPL-GENRG-IN -E550/M-SBDE2E3GHJ1J3J4J7M3P2RTWXY…" at bounding box center [517, 390] width 726 height 549
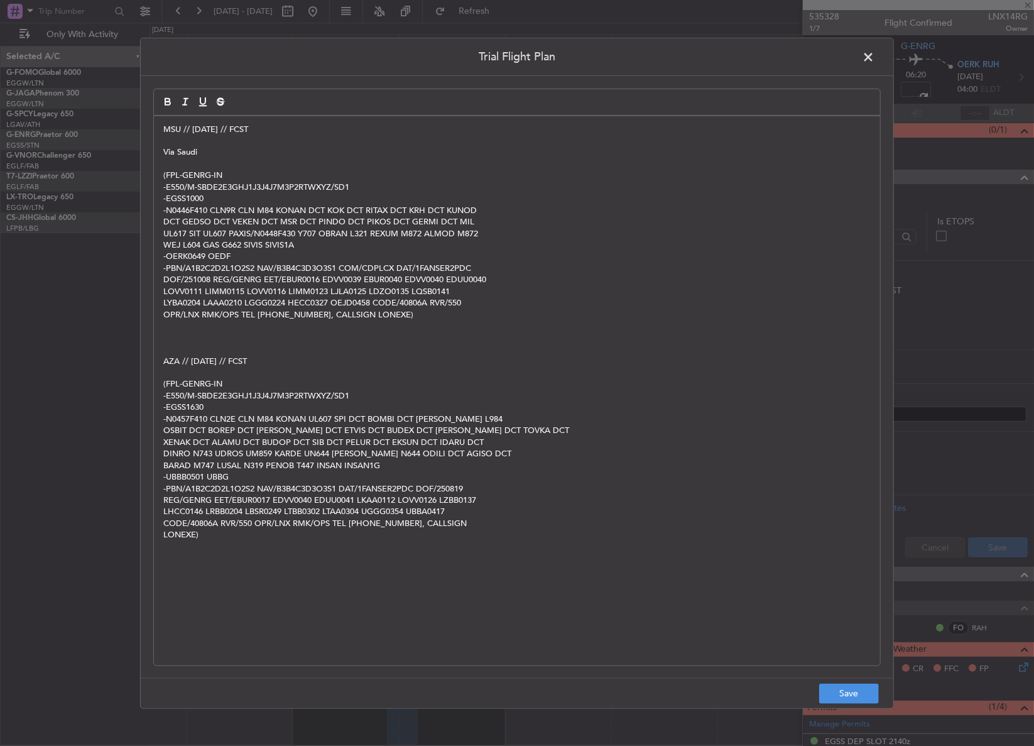
click at [210, 150] on p "Via Saudi" at bounding box center [516, 151] width 707 height 11
click at [848, 690] on button "Save" at bounding box center [849, 693] width 60 height 20
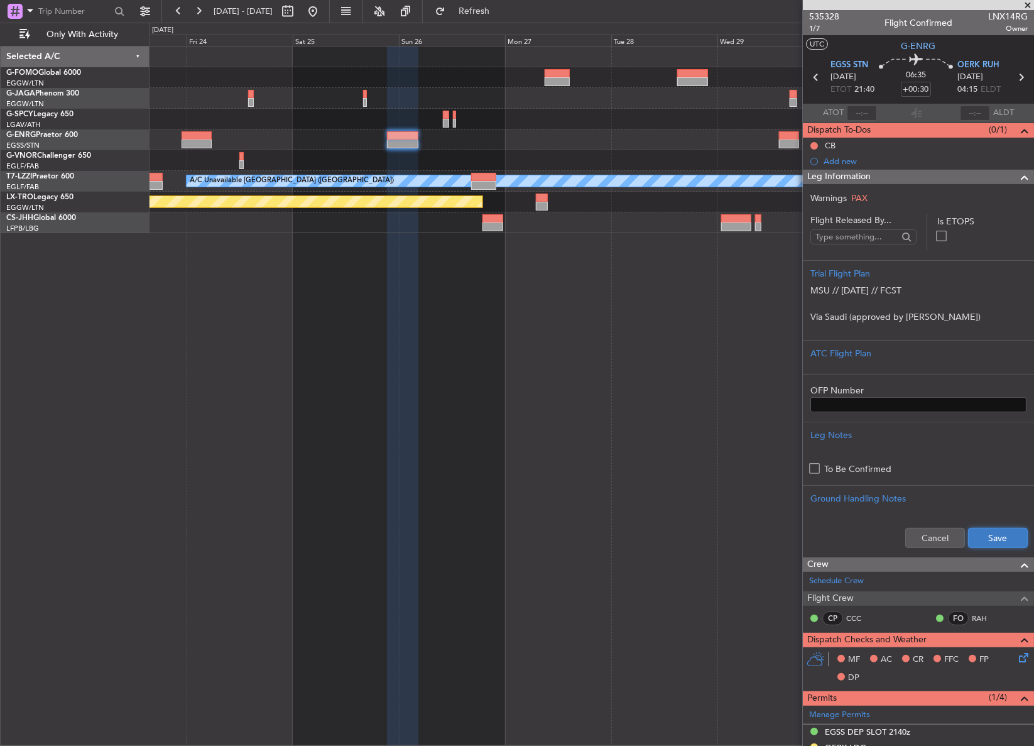
click at [982, 534] on button "Save" at bounding box center [998, 538] width 60 height 20
click at [923, 95] on input "+00:30" at bounding box center [916, 89] width 30 height 15
type input "+00:00"
click at [759, 381] on div "A/C Unavailable London (Luton) Planned Maint Riga (Riga Intl)" at bounding box center [591, 396] width 885 height 700
type input "5"
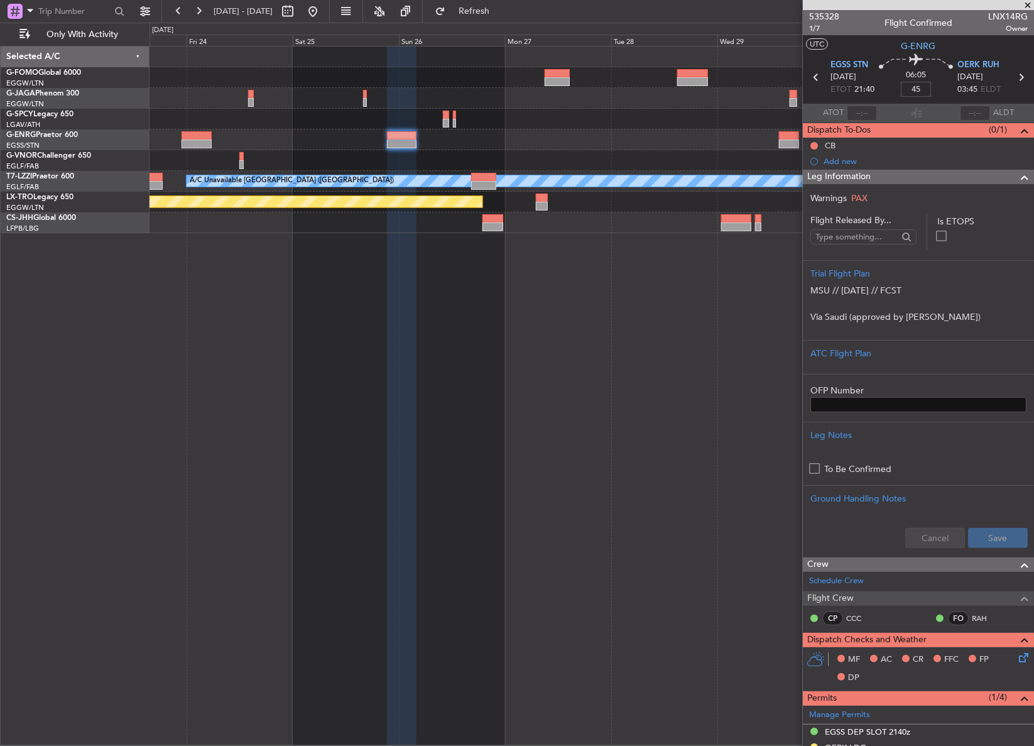
click at [555, 595] on div "A/C Unavailable London (Luton) Planned Maint Riga (Riga Intl)" at bounding box center [591, 396] width 885 height 700
type input "+00:45"
click at [382, 342] on div "A/C Unavailable London (Luton) Planned Maint Riga (Riga Intl)" at bounding box center [591, 396] width 884 height 700
click at [748, 367] on div "A/C Unavailable London (Luton) Planned Maint Riga (Riga Intl)" at bounding box center [591, 396] width 884 height 700
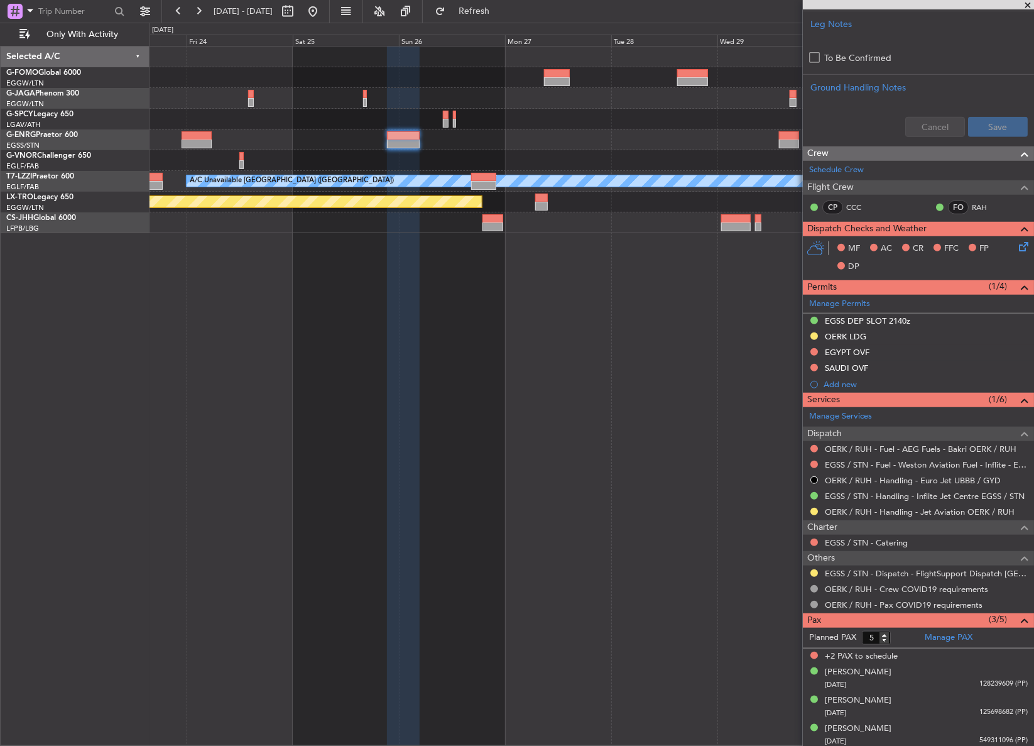
scroll to position [412, 0]
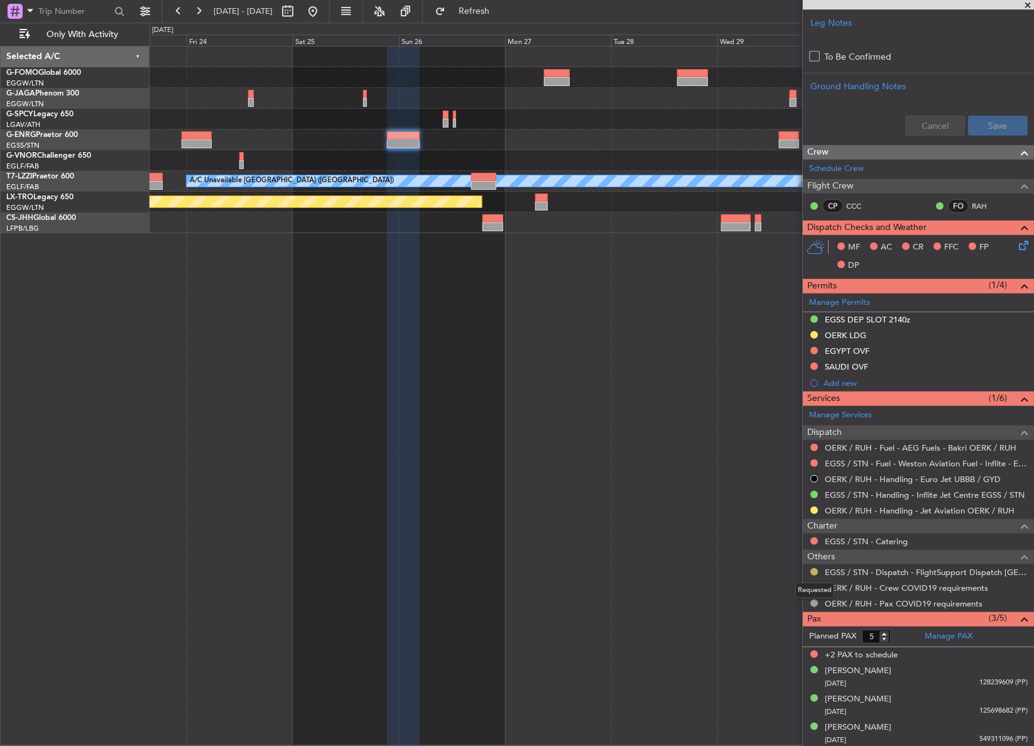
click at [813, 570] on button at bounding box center [814, 572] width 8 height 8
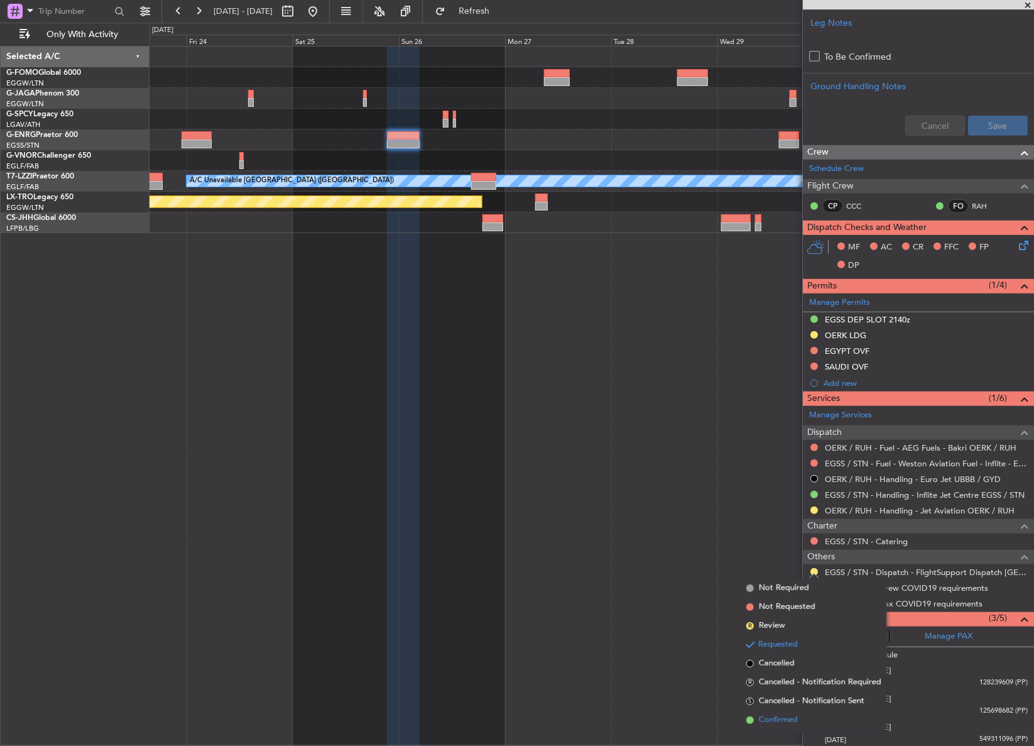
click at [783, 716] on span "Confirmed" at bounding box center [778, 720] width 39 height 13
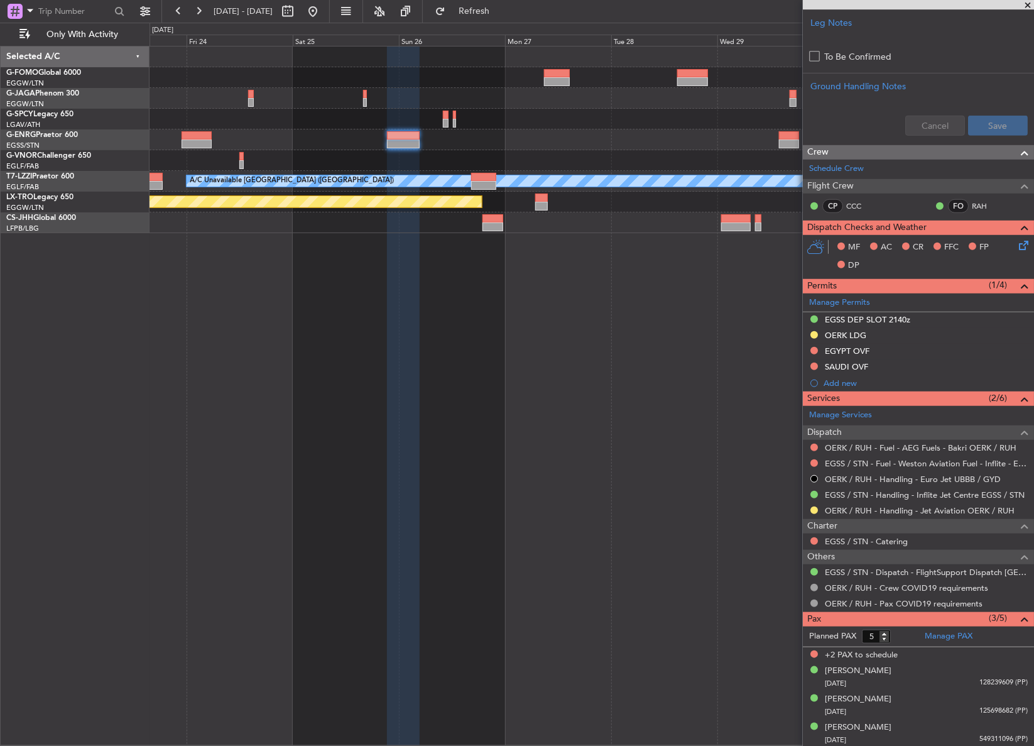
click at [411, 144] on div at bounding box center [591, 139] width 884 height 21
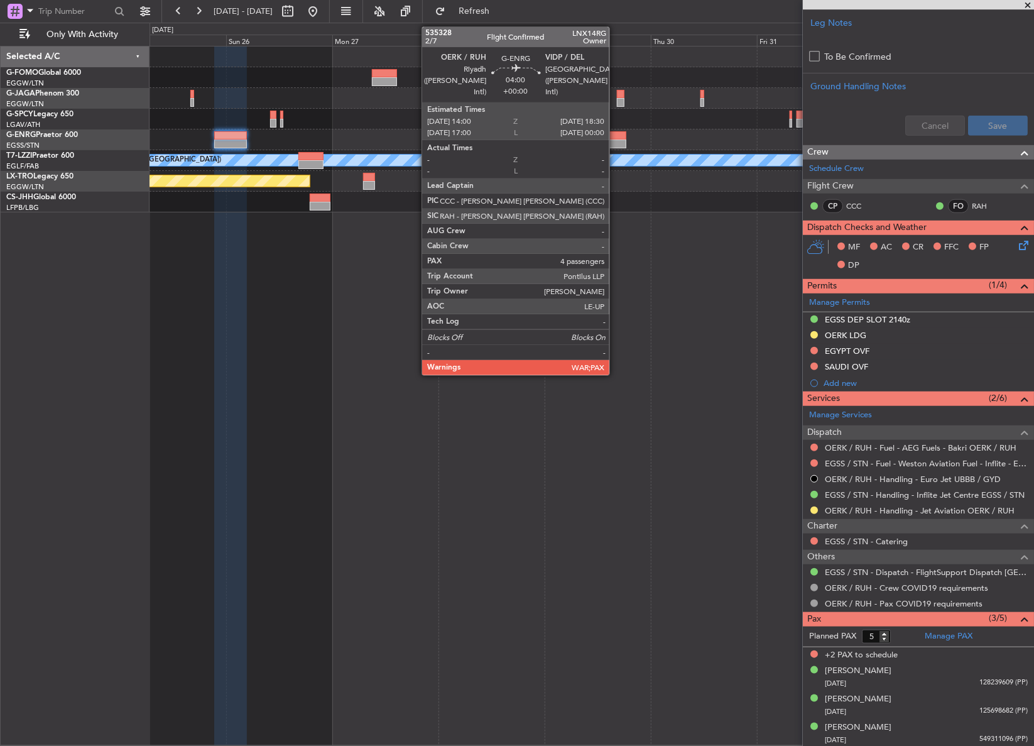
click at [615, 143] on div at bounding box center [616, 143] width 20 height 9
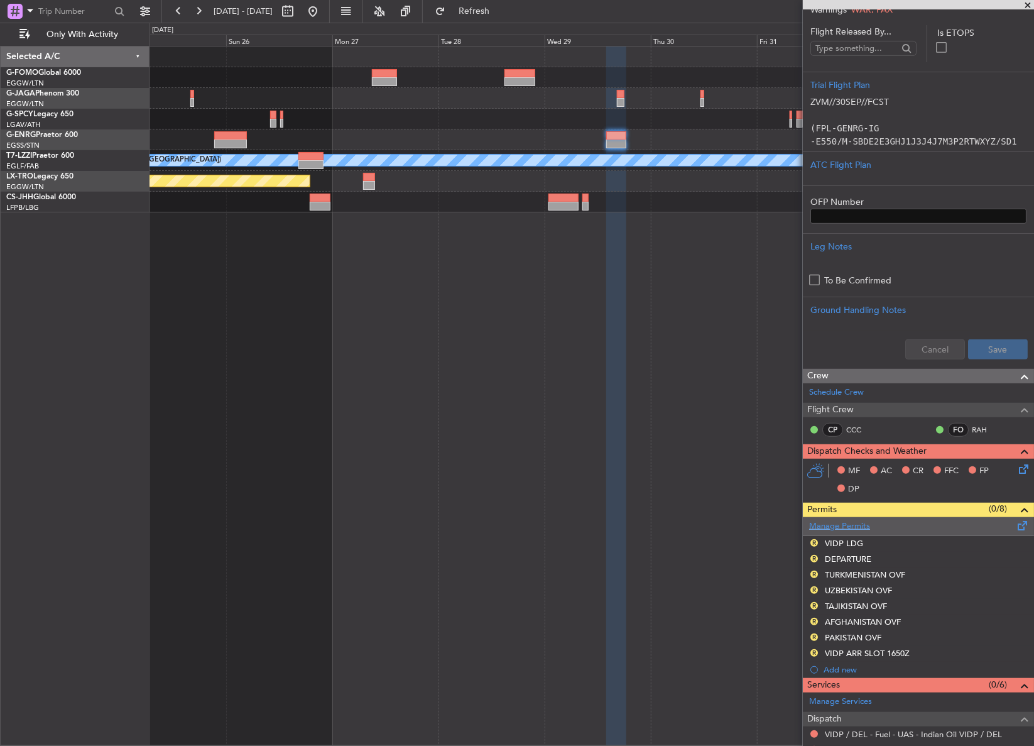
scroll to position [285, 0]
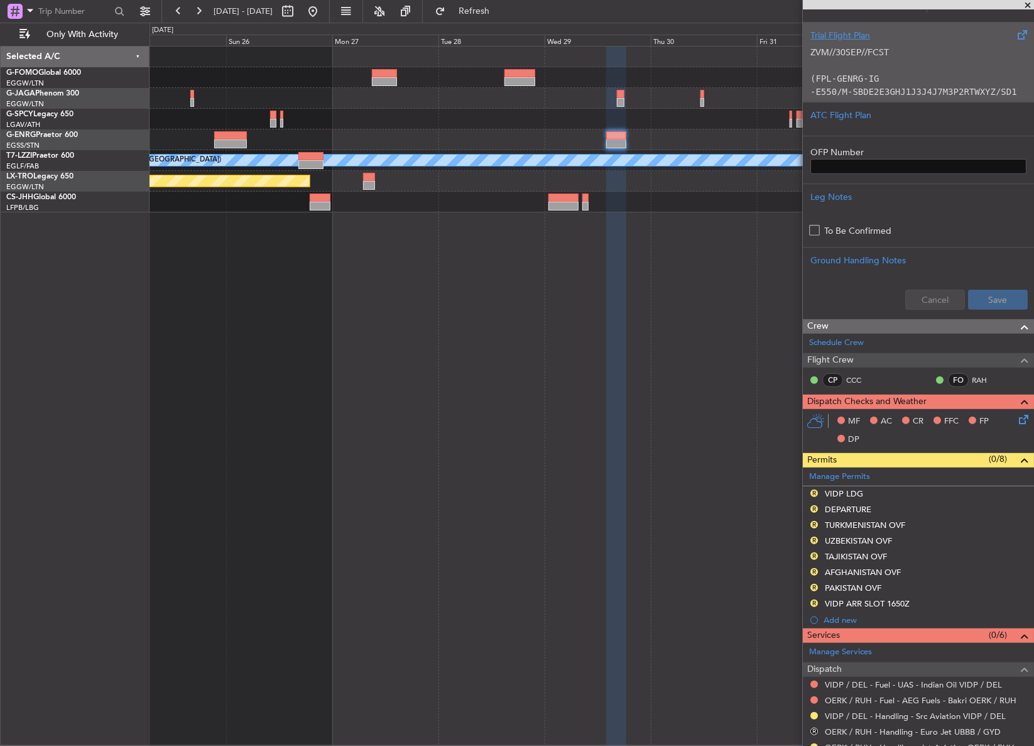
click at [831, 97] on div "Trial Flight Plan ZVM//30SEP//FCST (FPL-GENRG-IG -E550/M-SBDE2E3GHJ1J3J4J7M3P2R…" at bounding box center [918, 62] width 231 height 80
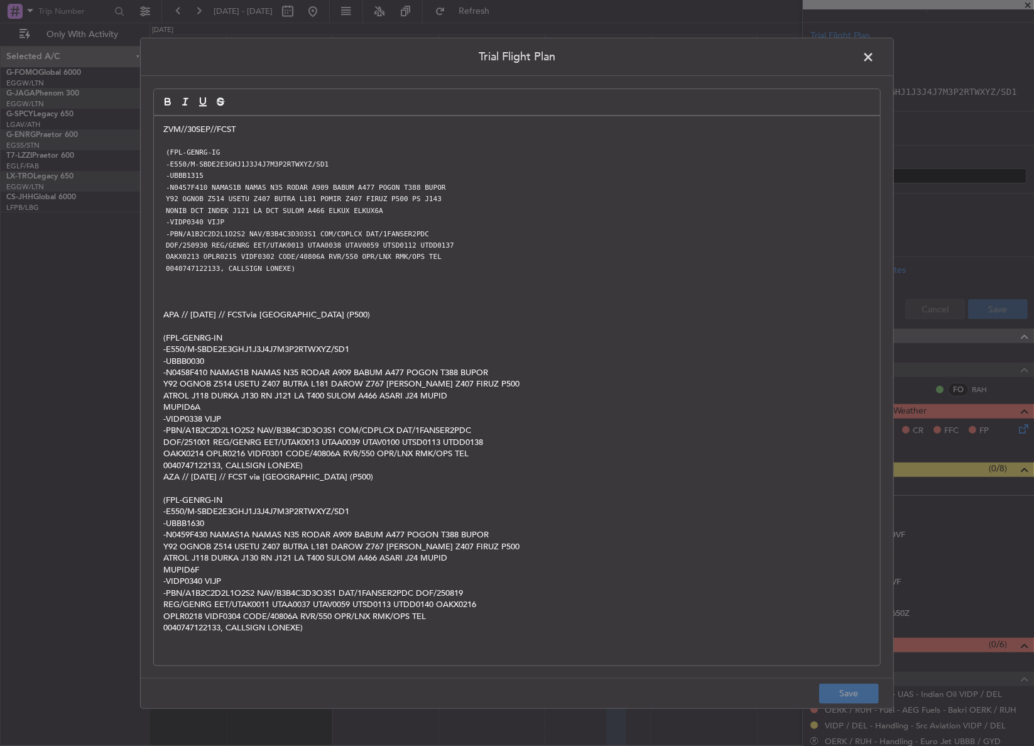
click at [366, 529] on p "-N0459F430 NAMAS1A NAMAS N35 RODAR A909 BABUM A477 POGON T388 BUPOR" at bounding box center [516, 534] width 707 height 11
click at [335, 474] on p "AZA // 19AUG // FCST via Afghanistan (P500)" at bounding box center [516, 476] width 707 height 11
click at [332, 371] on p "-N0458F410 NAMAS1B NAMAS N35 RODAR A909 BABUM A477 POGON T388 BUPOR" at bounding box center [516, 372] width 707 height 11
click at [325, 443] on p "DOF/251001 REG/GENRG EET/UTAK0013 UTAA0039 UTAV0100 UTSD0113 UTDD0138" at bounding box center [516, 442] width 707 height 11
drag, startPoint x: 868, startPoint y: 61, endPoint x: 806, endPoint y: 64, distance: 62.3
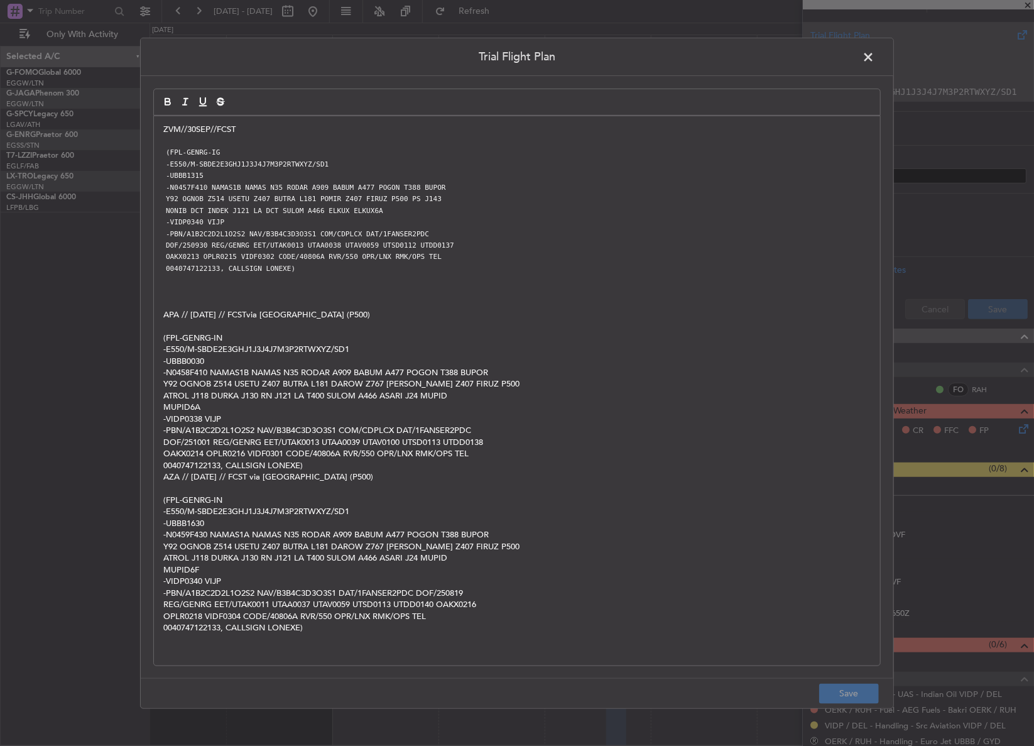
click at [874, 61] on span at bounding box center [874, 59] width 0 height 25
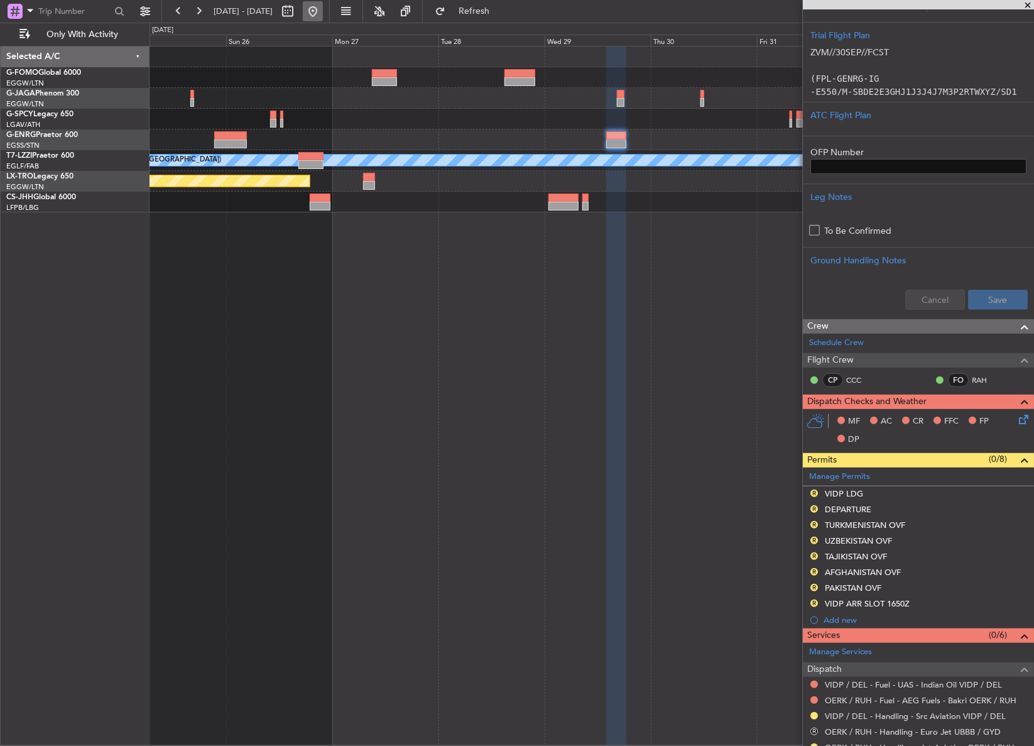
click at [323, 14] on button at bounding box center [313, 11] width 20 height 20
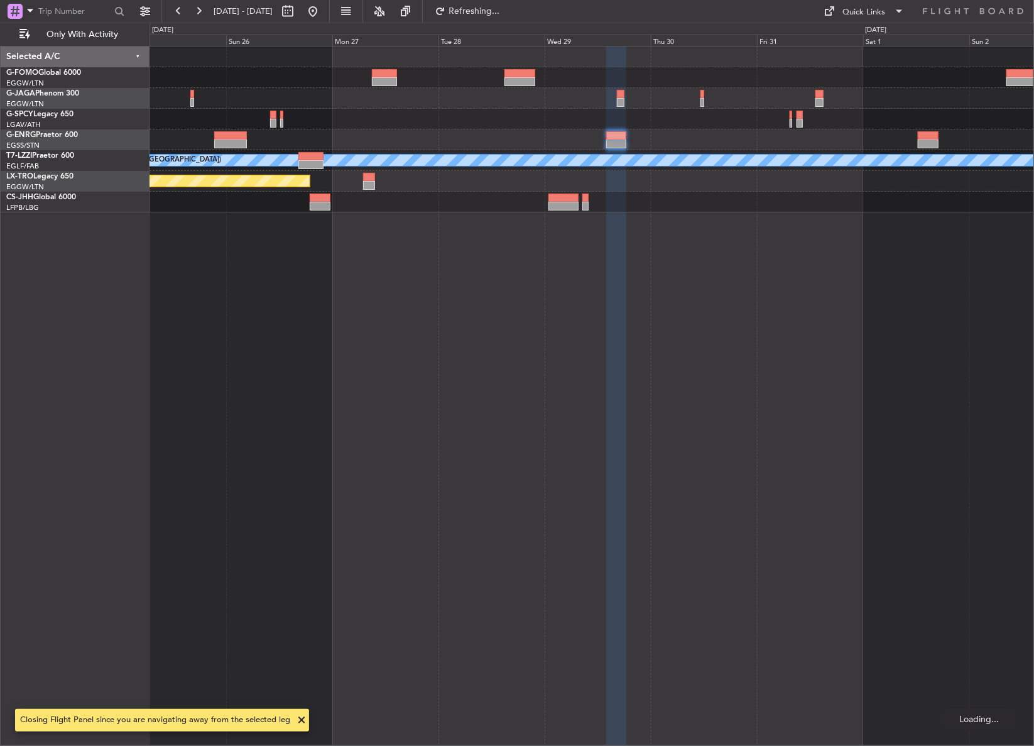
scroll to position [0, 0]
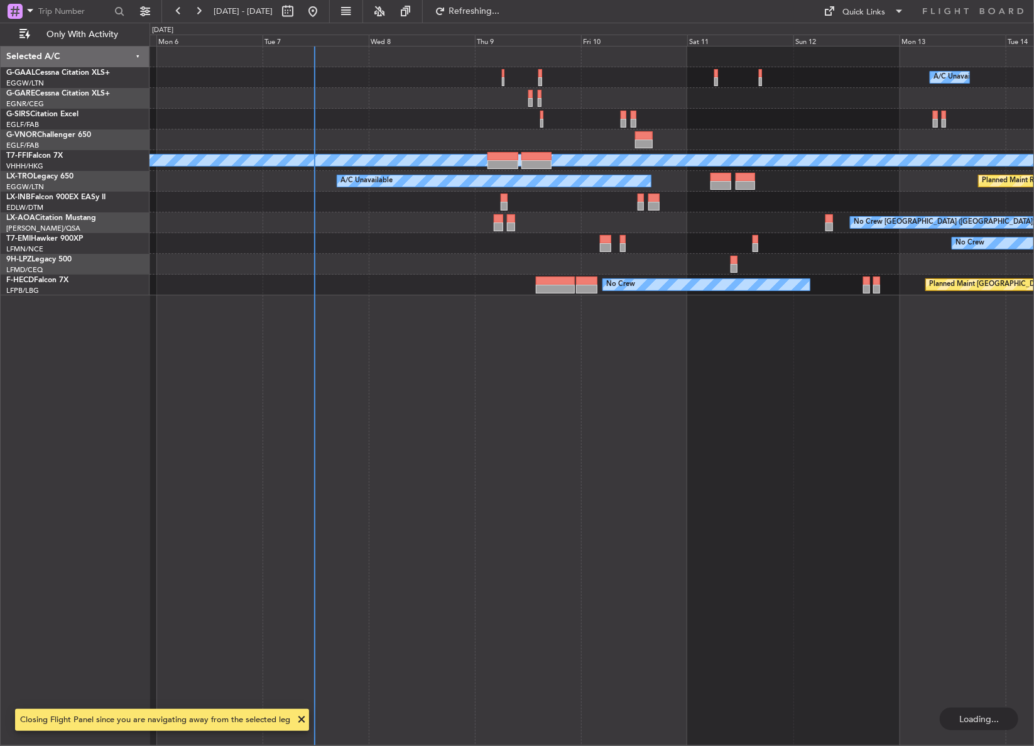
click at [371, 460] on div "A/C Unavailable Owner Owner A/C Unavailable Planned Maint Geneva (Cointrin) MEL…" at bounding box center [591, 396] width 885 height 700
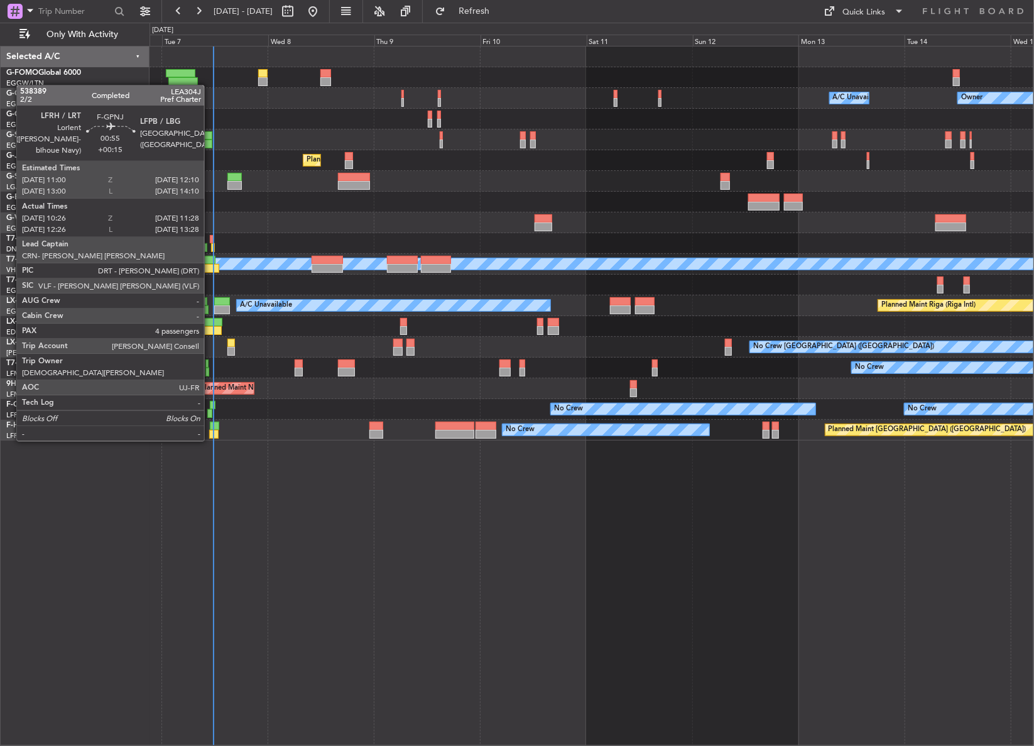
click at [210, 416] on div at bounding box center [209, 413] width 5 height 9
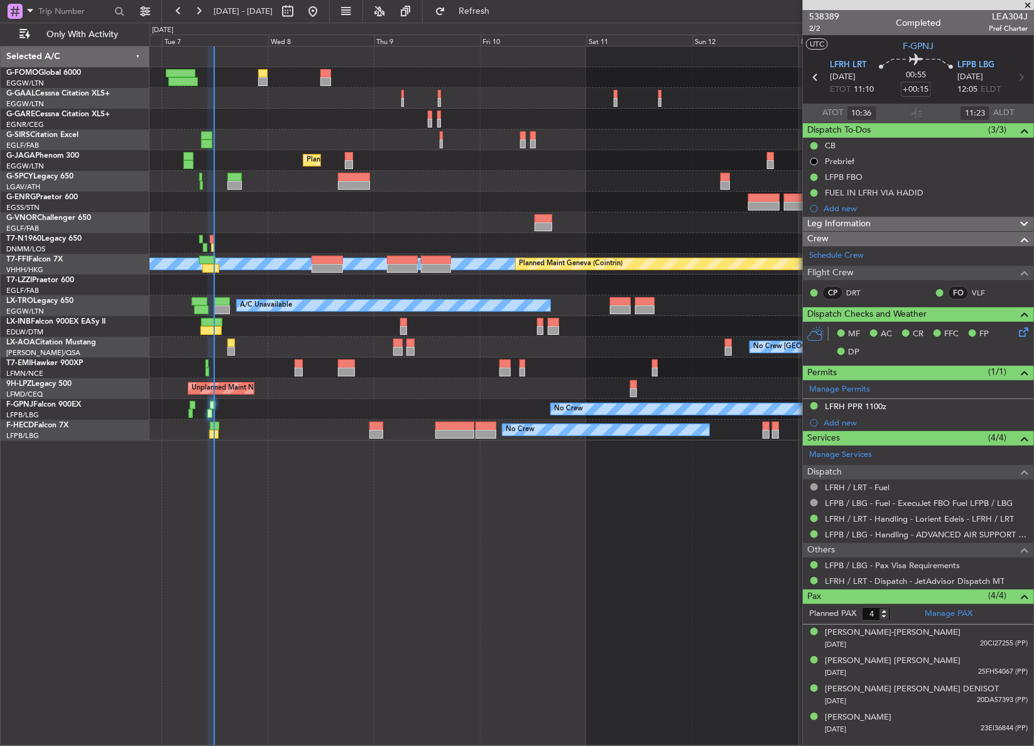
click at [458, 497] on div "Owner A/C Unavailable Owner A/C Unavailable Planned Maint London (Luton) MEL ME…" at bounding box center [591, 396] width 884 height 700
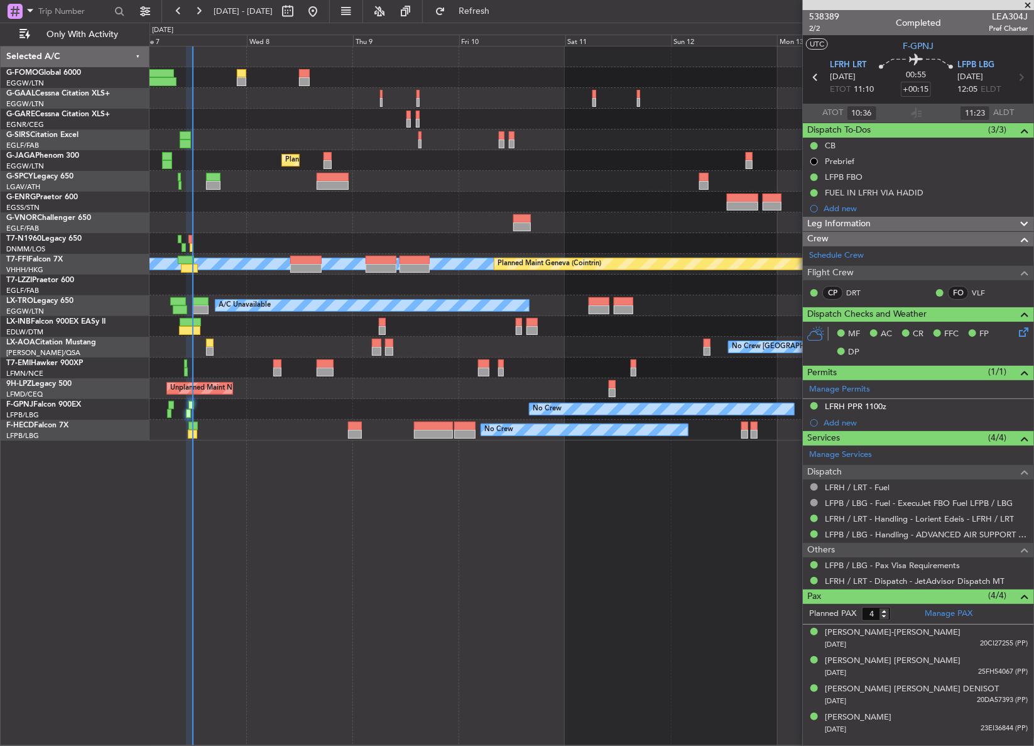
click at [420, 530] on div "Owner A/C Unavailable Owner A/C Unavailable Planned Maint London (Luton) MEL ME…" at bounding box center [591, 396] width 884 height 700
click at [389, 557] on div "Owner A/C Unavailable Owner A/C Unavailable Planned Maint London (Luton) MEL ME…" at bounding box center [591, 396] width 884 height 700
click at [381, 163] on div "Owner A/C Unavailable Owner A/C Unavailable Planned Maint London (Luton) MEL ME…" at bounding box center [591, 243] width 884 height 394
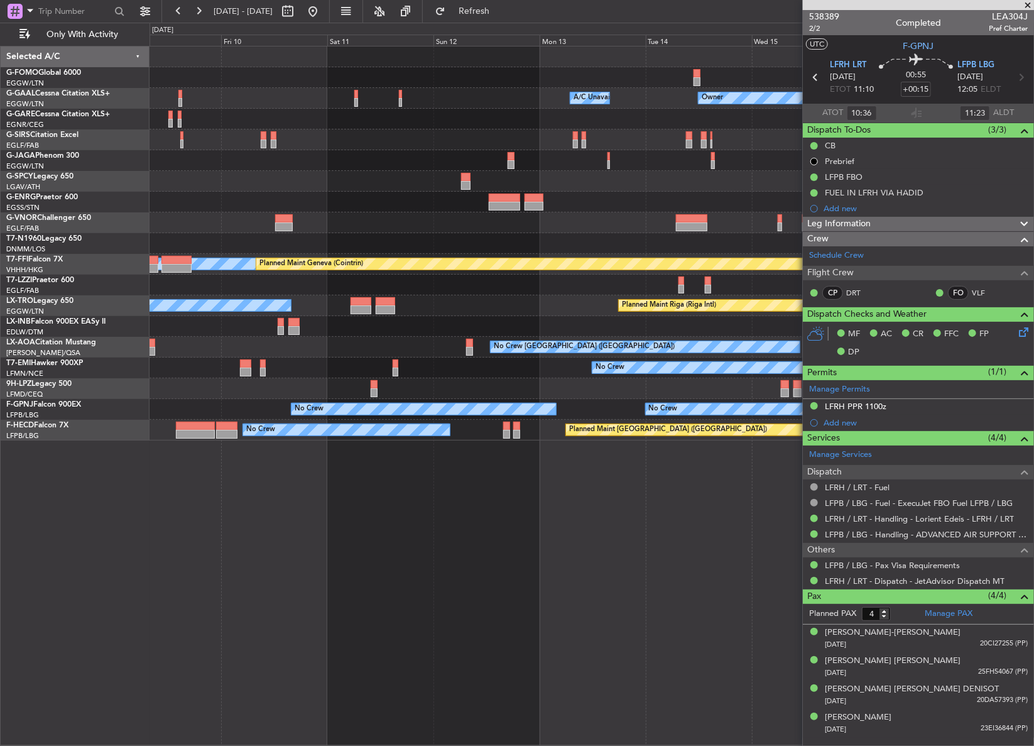
click at [403, 160] on div "Owner A/C Unavailable Owner A/C Unavailable Owner Planned Maint London (Luton) …" at bounding box center [591, 243] width 884 height 394
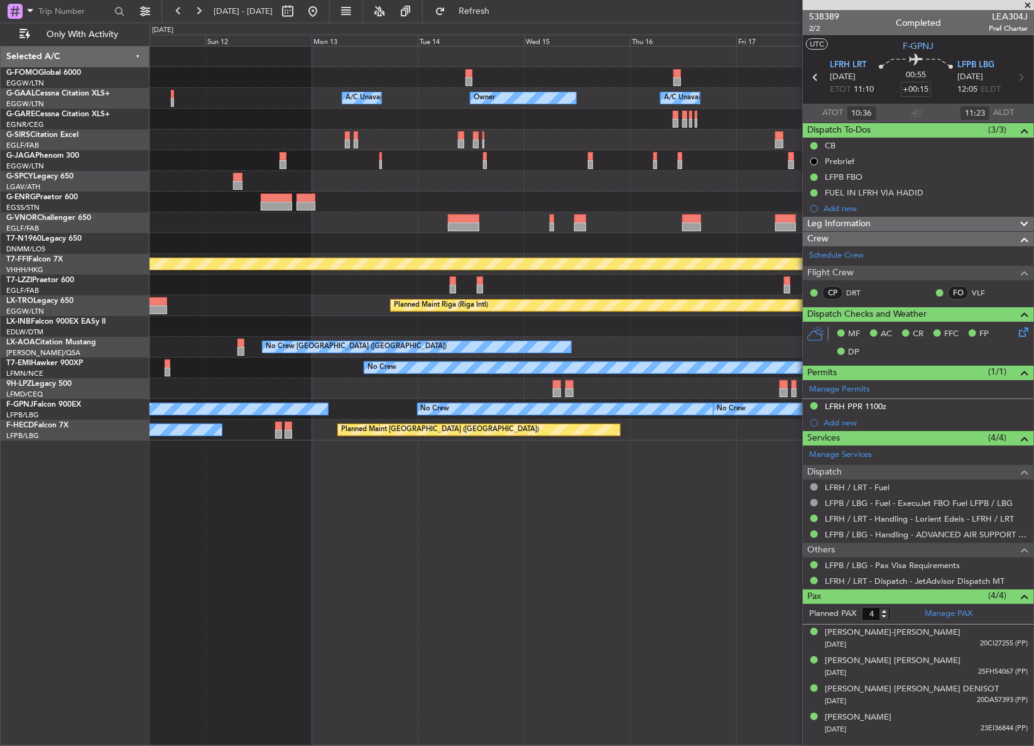
click at [399, 171] on div at bounding box center [591, 181] width 884 height 21
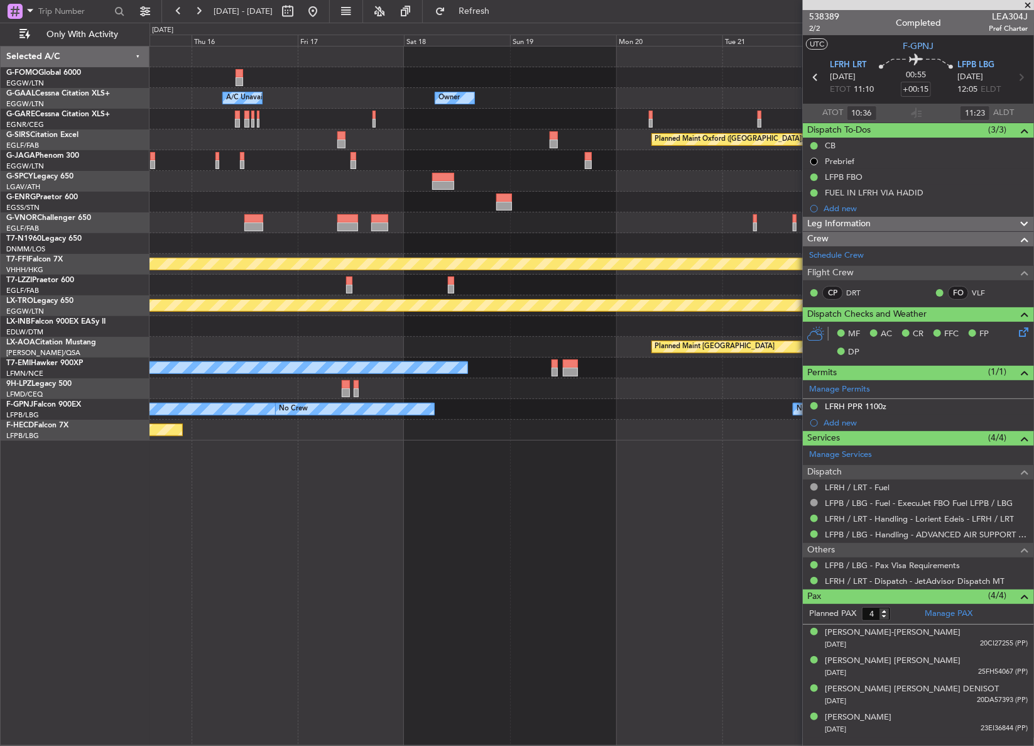
click at [269, 177] on div at bounding box center [591, 181] width 884 height 21
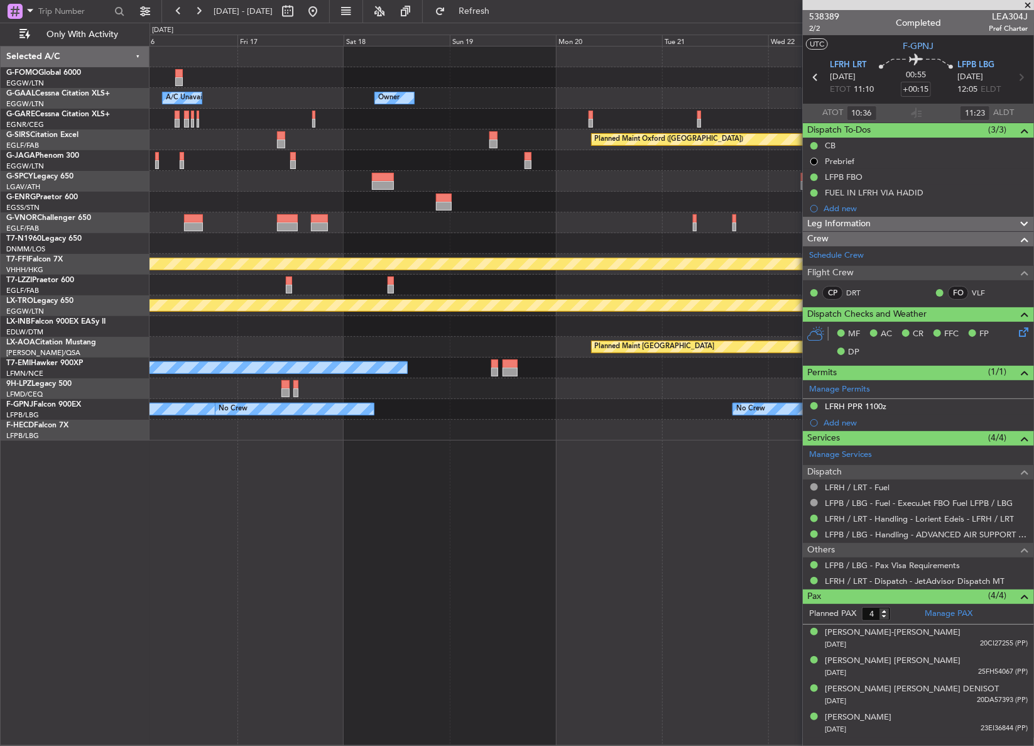
click at [313, 188] on div "Owner A/C Unavailable Owner Owner Planned Maint Oxford (Kidlington) MEL MEL Pla…" at bounding box center [591, 243] width 884 height 394
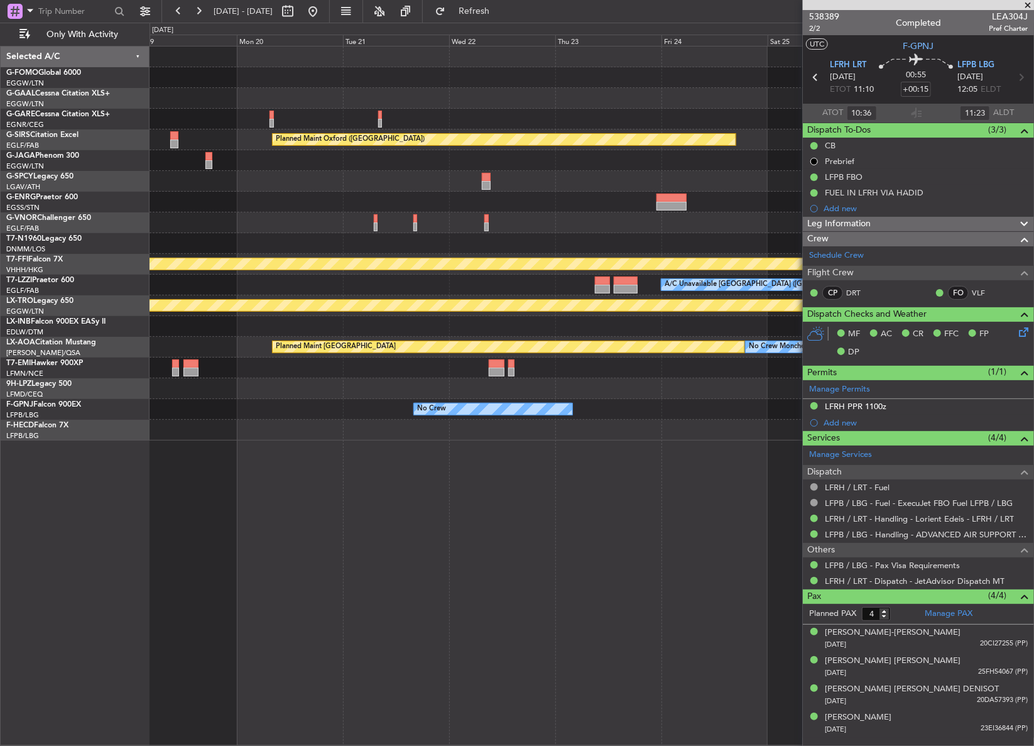
click at [388, 209] on div at bounding box center [591, 202] width 884 height 21
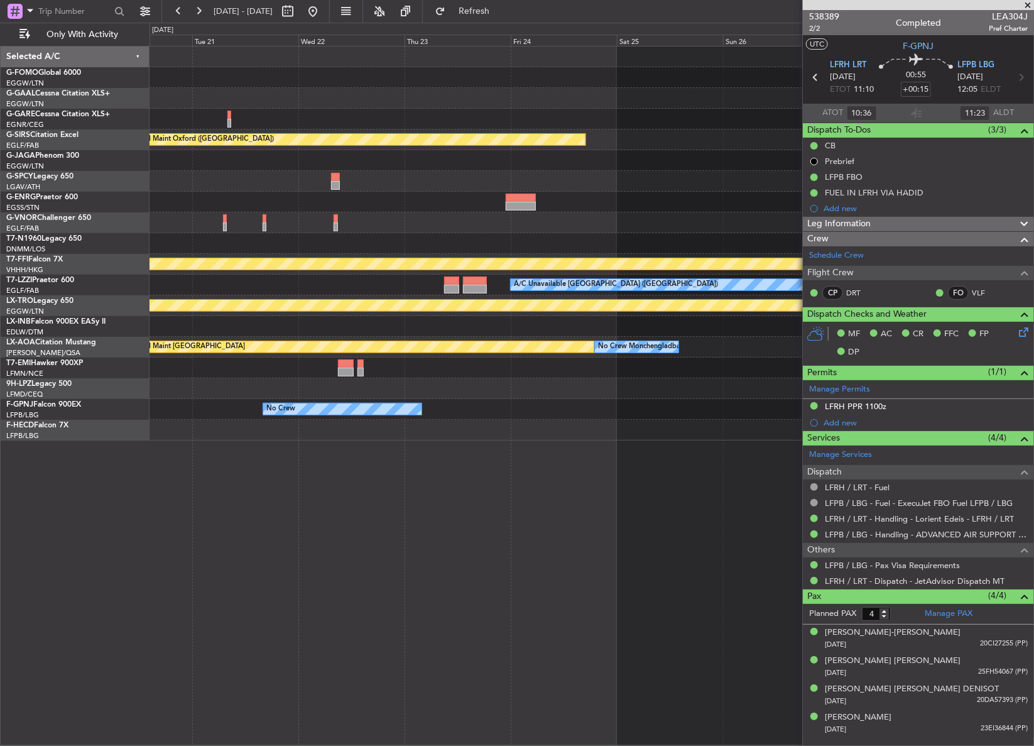
click at [389, 214] on div "Owner Planned Maint Oxford (Kidlington) MEL MEL Planned Maint Geneva (Cointrin)…" at bounding box center [591, 243] width 884 height 394
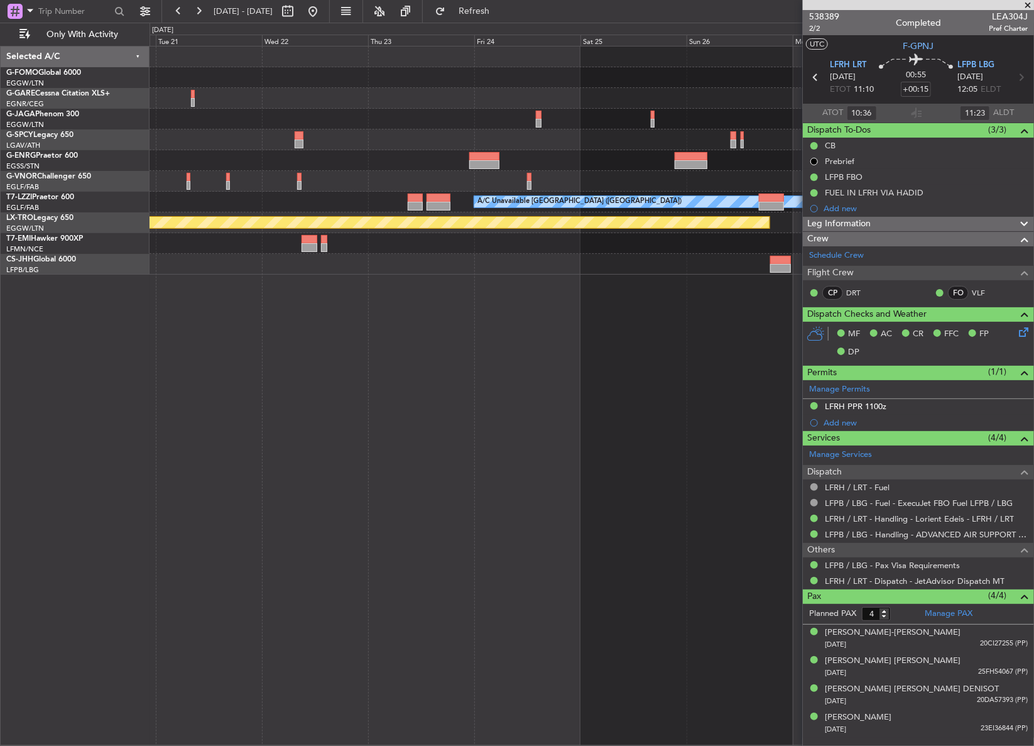
click at [320, 249] on div "A/C Unavailable London (Luton) Planned Maint Riga (Riga Intl)" at bounding box center [591, 160] width 884 height 228
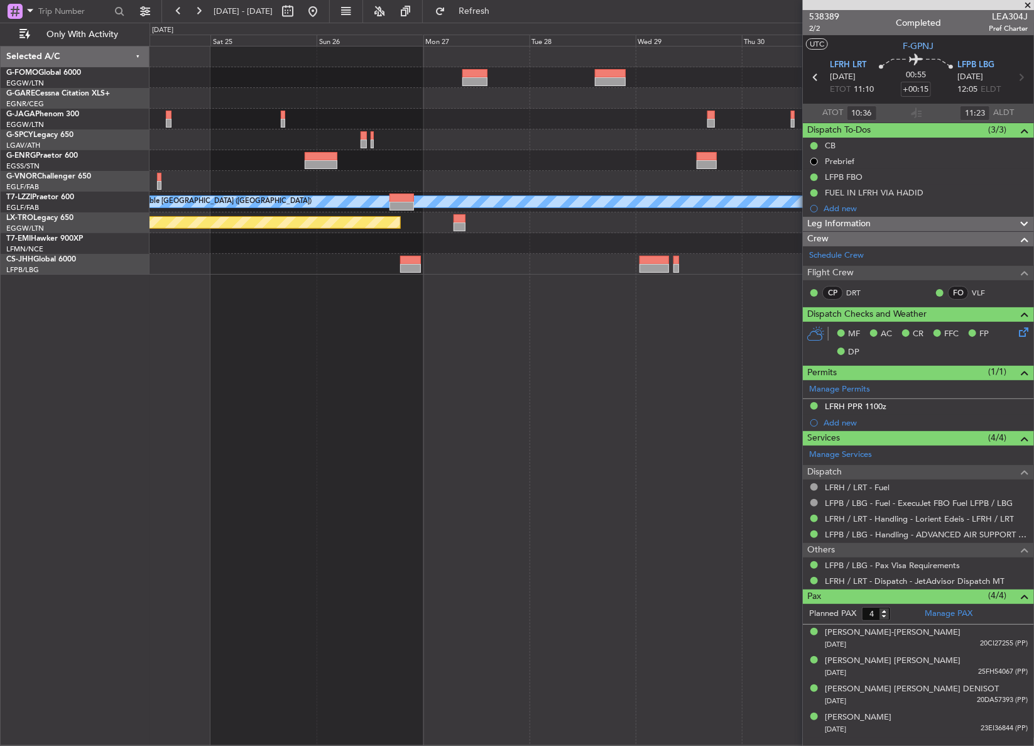
click at [382, 156] on div at bounding box center [591, 160] width 884 height 21
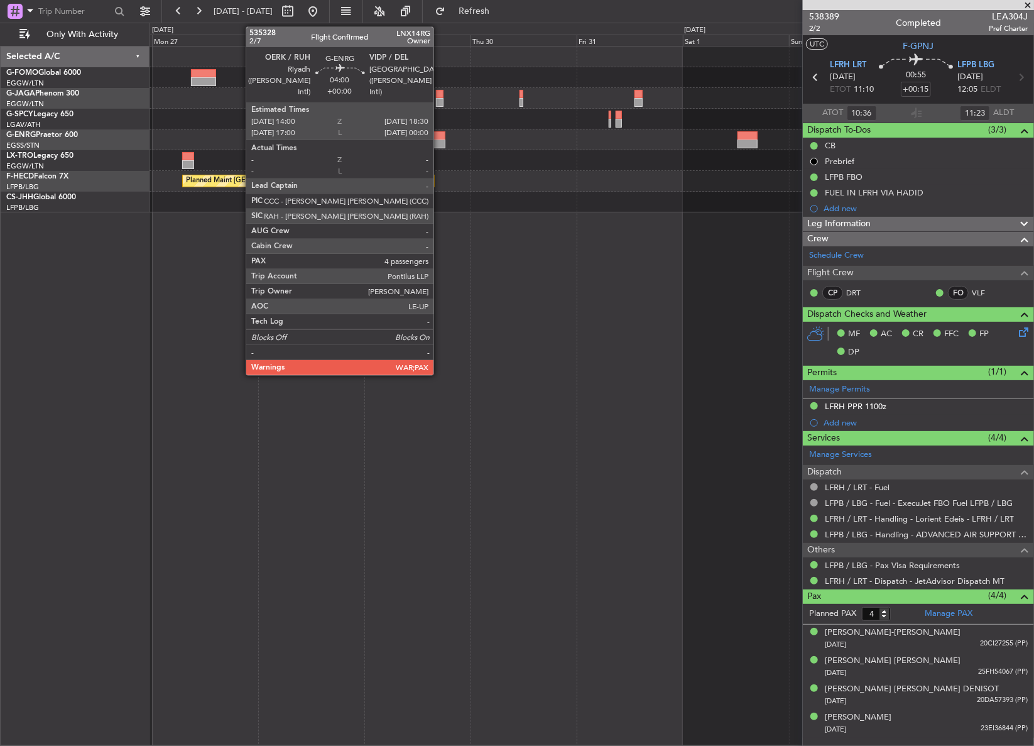
click at [439, 144] on div at bounding box center [435, 143] width 20 height 9
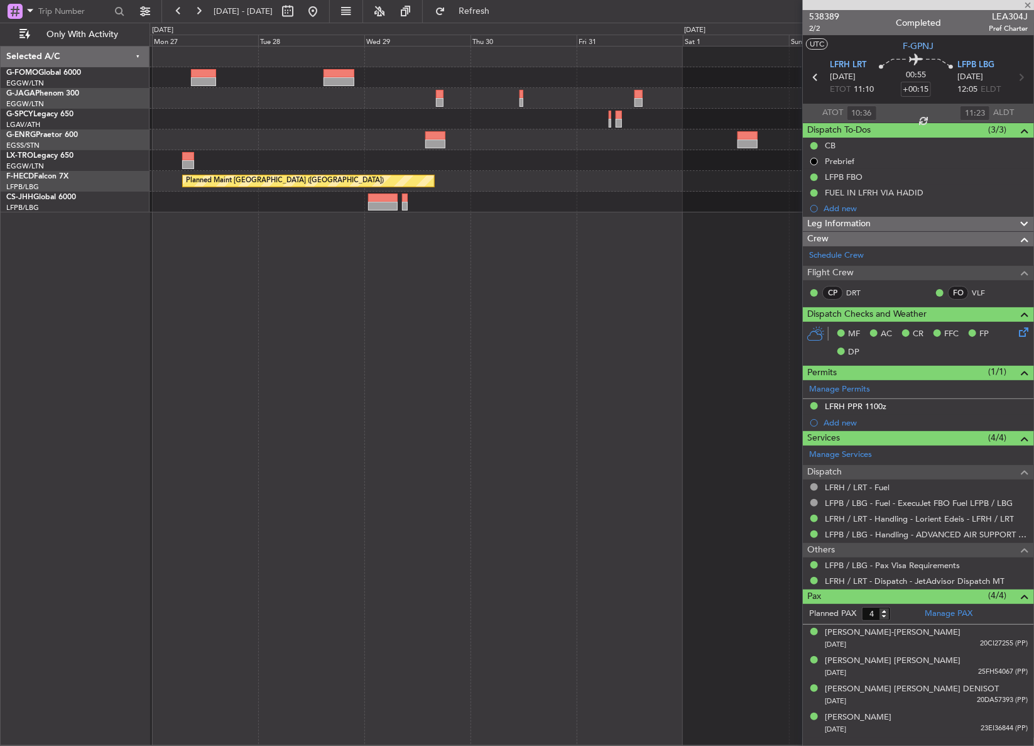
type input "5"
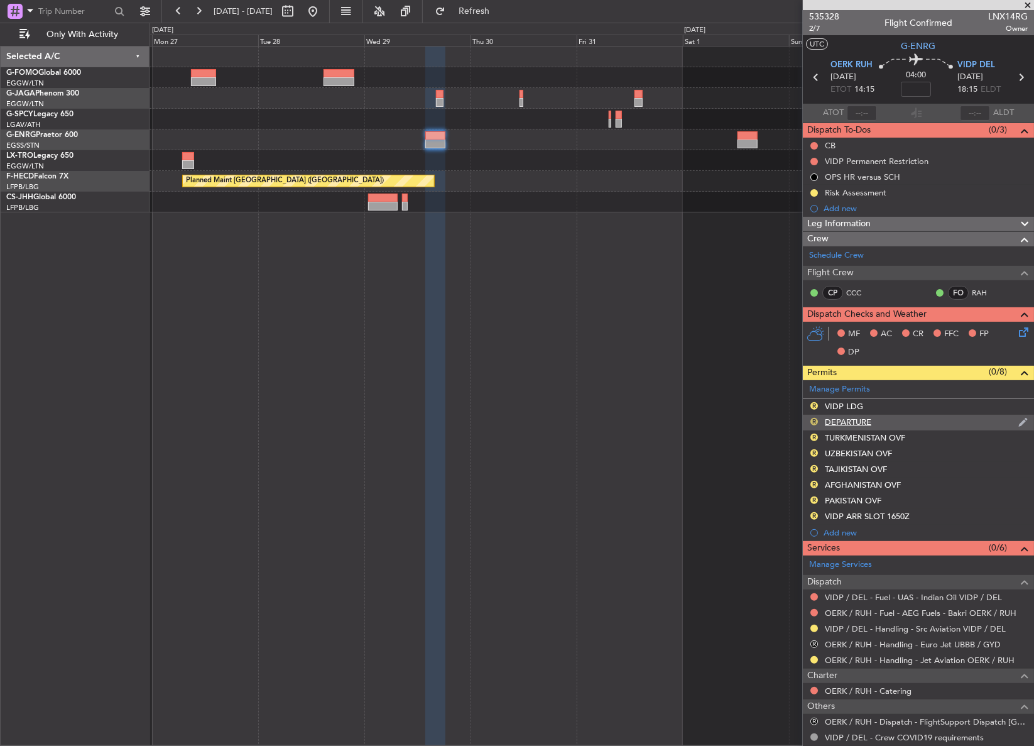
click at [813, 423] on button "R" at bounding box center [814, 422] width 8 height 8
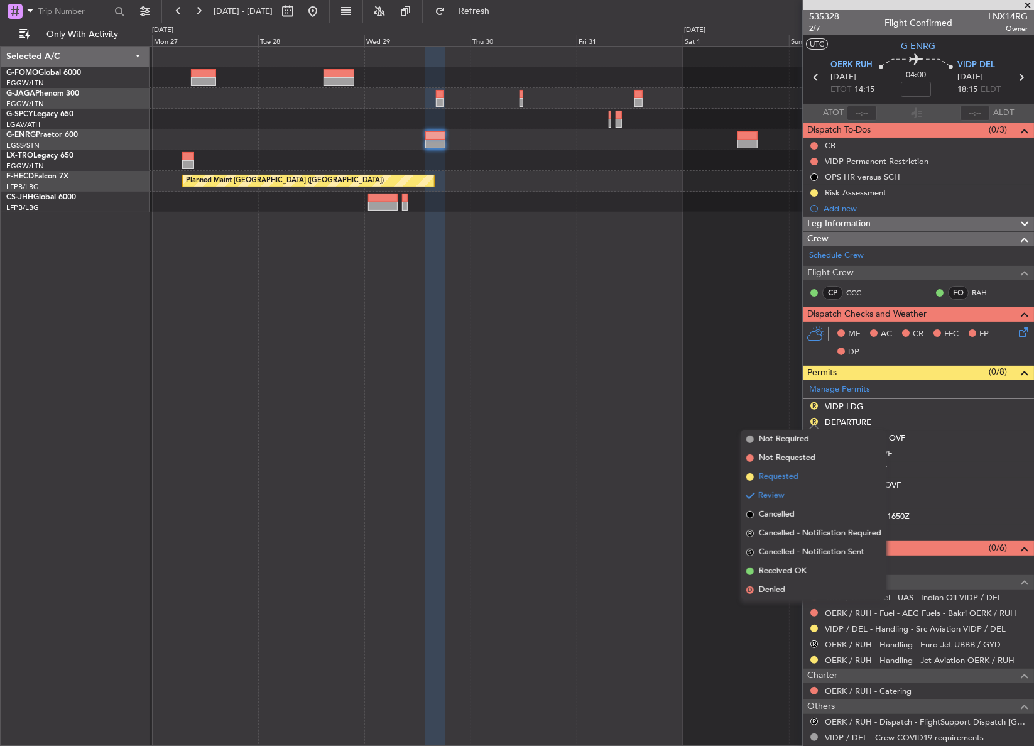
click at [780, 477] on span "Requested" at bounding box center [779, 476] width 40 height 13
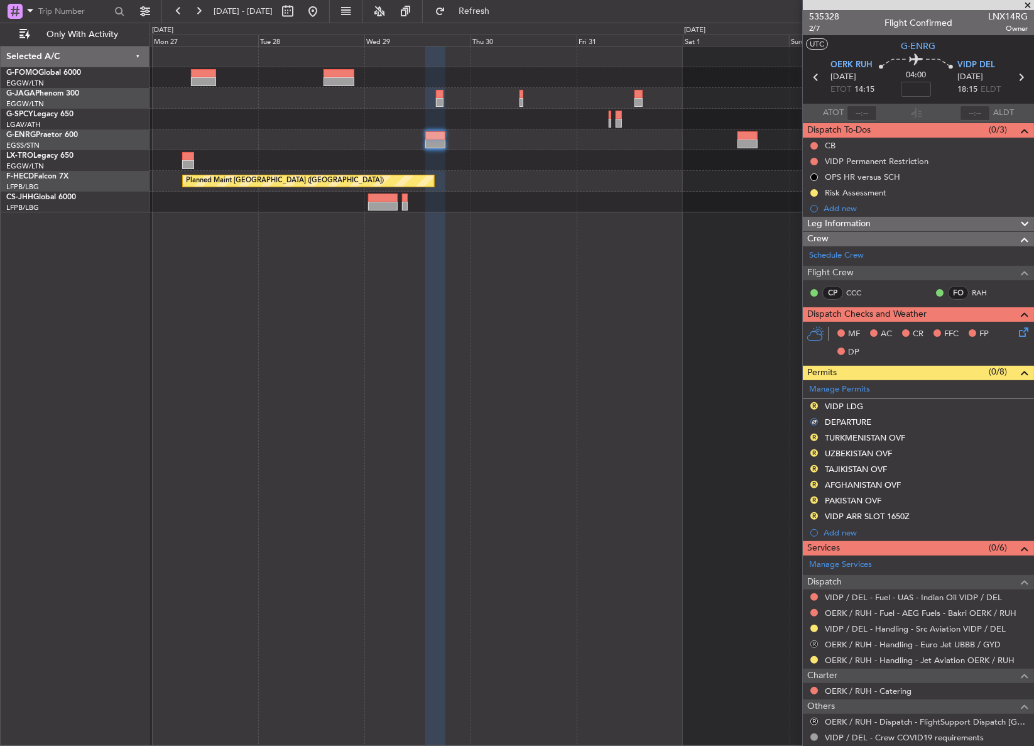
click at [810, 643] on button "R" at bounding box center [814, 644] width 8 height 8
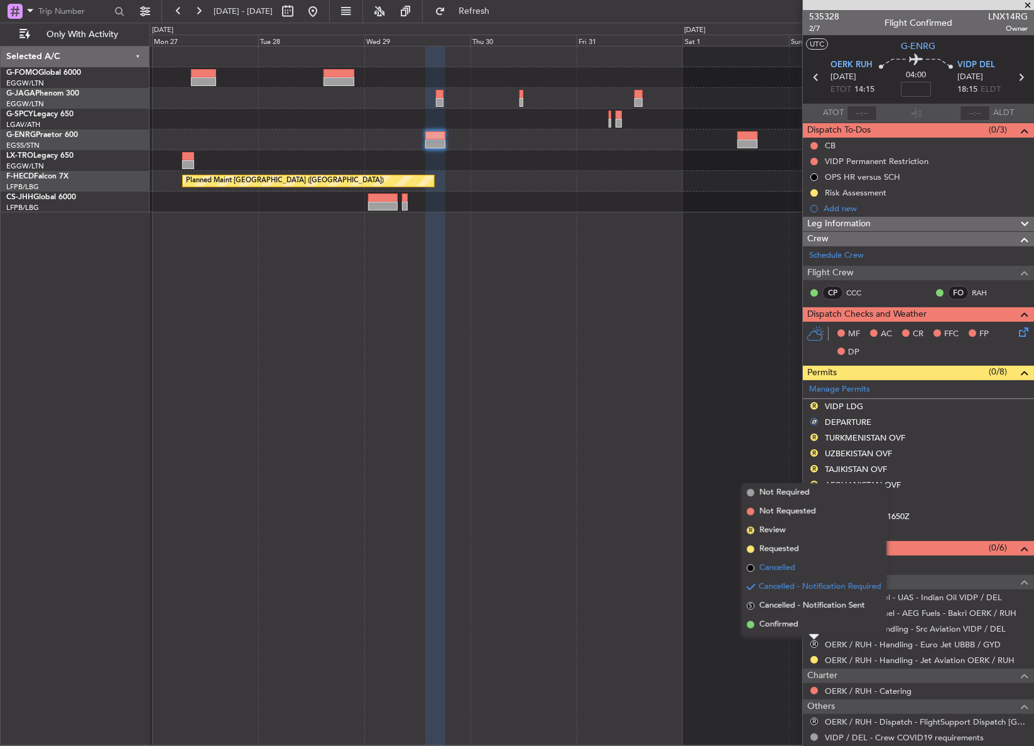
click at [770, 569] on span "Cancelled" at bounding box center [777, 568] width 36 height 13
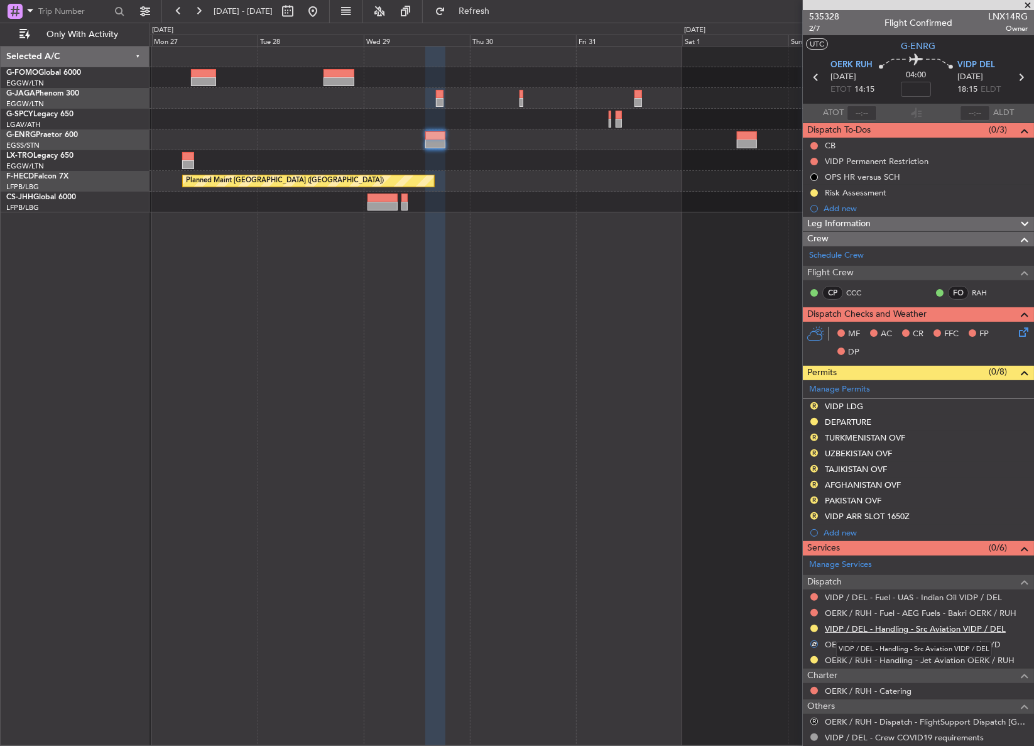
click at [854, 626] on link "VIDP / DEL - Handling - Src Aviation VIDP / DEL" at bounding box center [915, 628] width 181 height 11
click at [916, 93] on input at bounding box center [916, 89] width 30 height 15
click at [676, 392] on div "Planned Maint Riga (Riga Intl) Planned Maint Paris (Le Bourget) Planned Maint P…" at bounding box center [591, 396] width 885 height 700
click at [443, 329] on div "Planned Maint Riga (Riga Intl) Planned Maint Paris (Le Bourget) Planned Maint P…" at bounding box center [591, 396] width 885 height 700
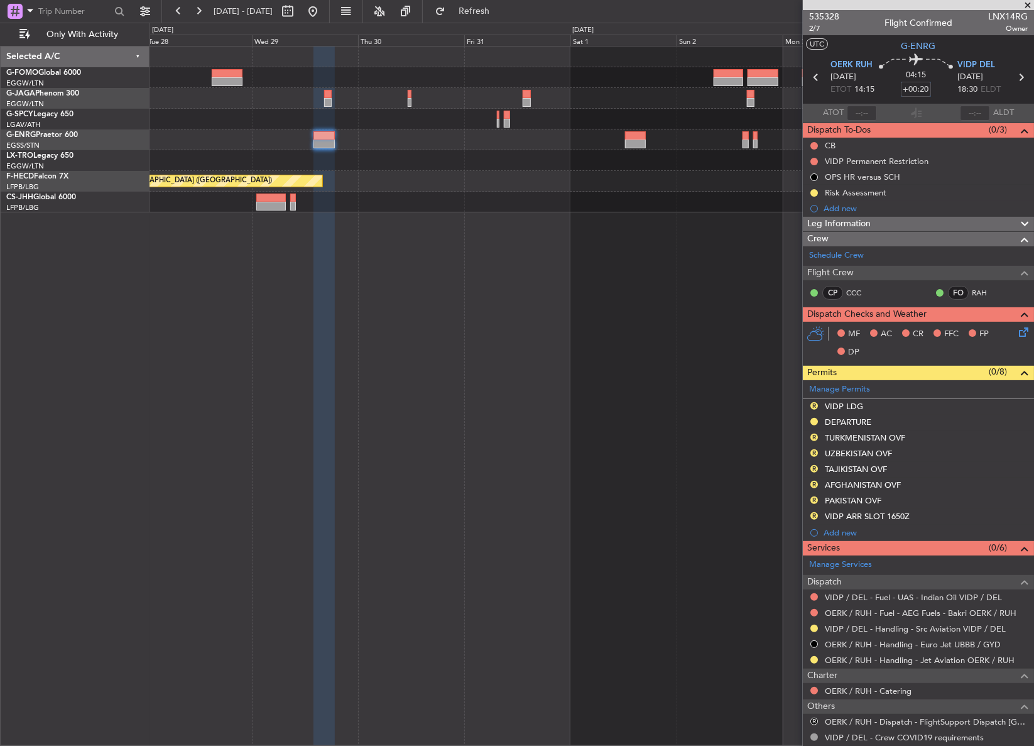
click at [452, 340] on div "Planned Maint Riga (Riga Intl) Planned Maint Paris (Le Bourget) Planned Maint P…" at bounding box center [591, 396] width 884 height 700
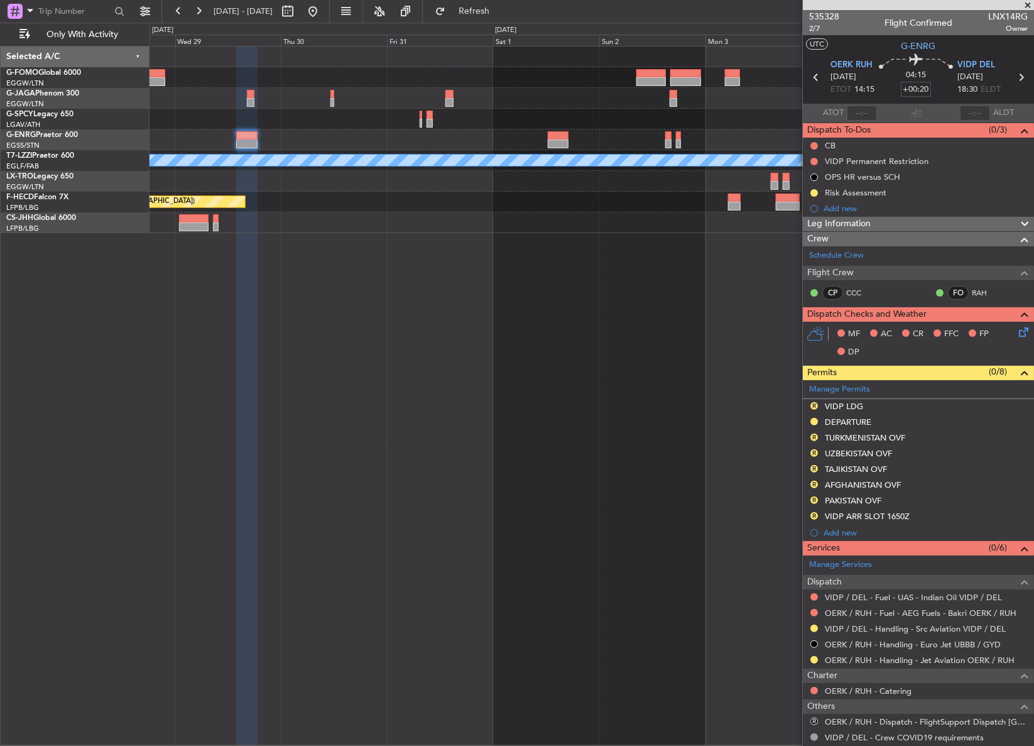
click at [561, 477] on div "A/C Unavailable [GEOGRAPHIC_DATA] ([GEOGRAPHIC_DATA]) Planned Maint [GEOGRAPHIC…" at bounding box center [591, 396] width 884 height 700
click at [514, 463] on div "A/C Unavailable [GEOGRAPHIC_DATA] ([GEOGRAPHIC_DATA]) Planned Maint [GEOGRAPHIC…" at bounding box center [591, 396] width 885 height 700
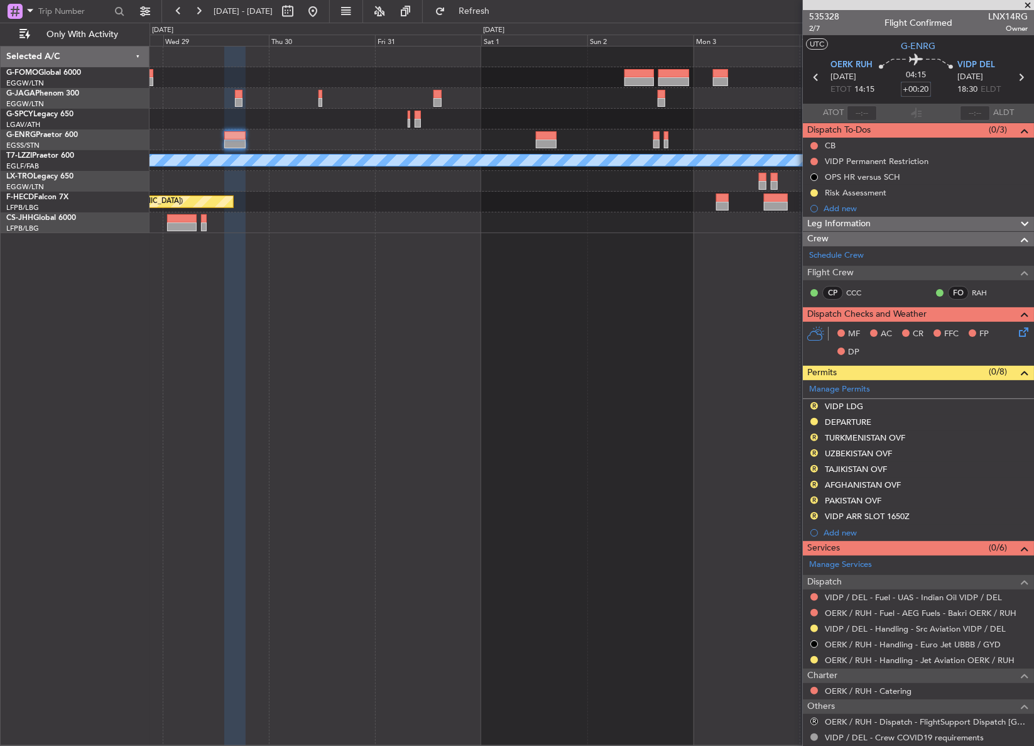
click at [709, 572] on div "A/C Unavailable [GEOGRAPHIC_DATA] ([GEOGRAPHIC_DATA]) Planned Maint [GEOGRAPHIC…" at bounding box center [591, 396] width 884 height 700
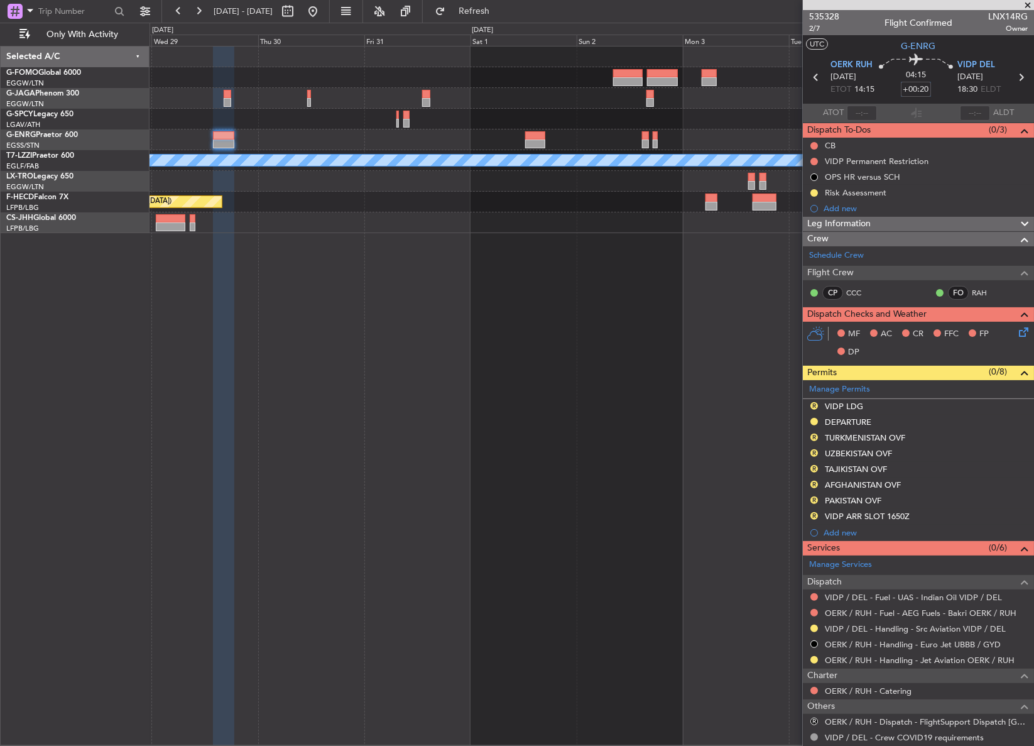
click at [704, 572] on div "A/C Unavailable [GEOGRAPHIC_DATA] ([GEOGRAPHIC_DATA]) Planned Maint [GEOGRAPHIC…" at bounding box center [591, 396] width 885 height 700
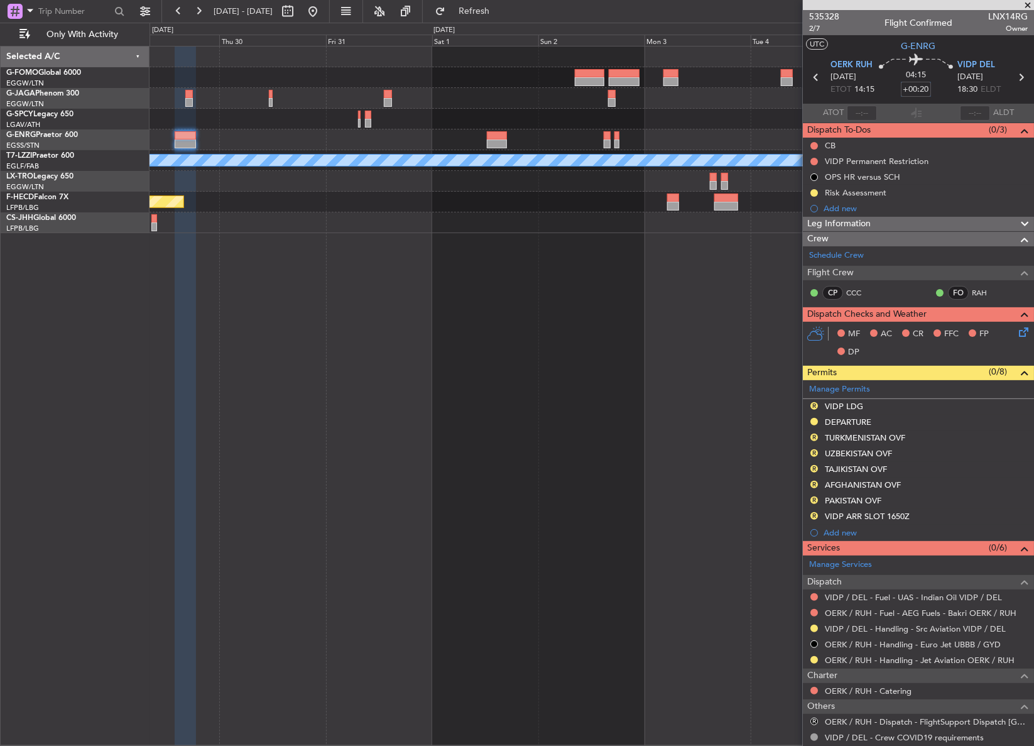
click at [661, 575] on div "A/C Unavailable [GEOGRAPHIC_DATA] ([GEOGRAPHIC_DATA]) Planned Maint [GEOGRAPHIC…" at bounding box center [591, 396] width 885 height 700
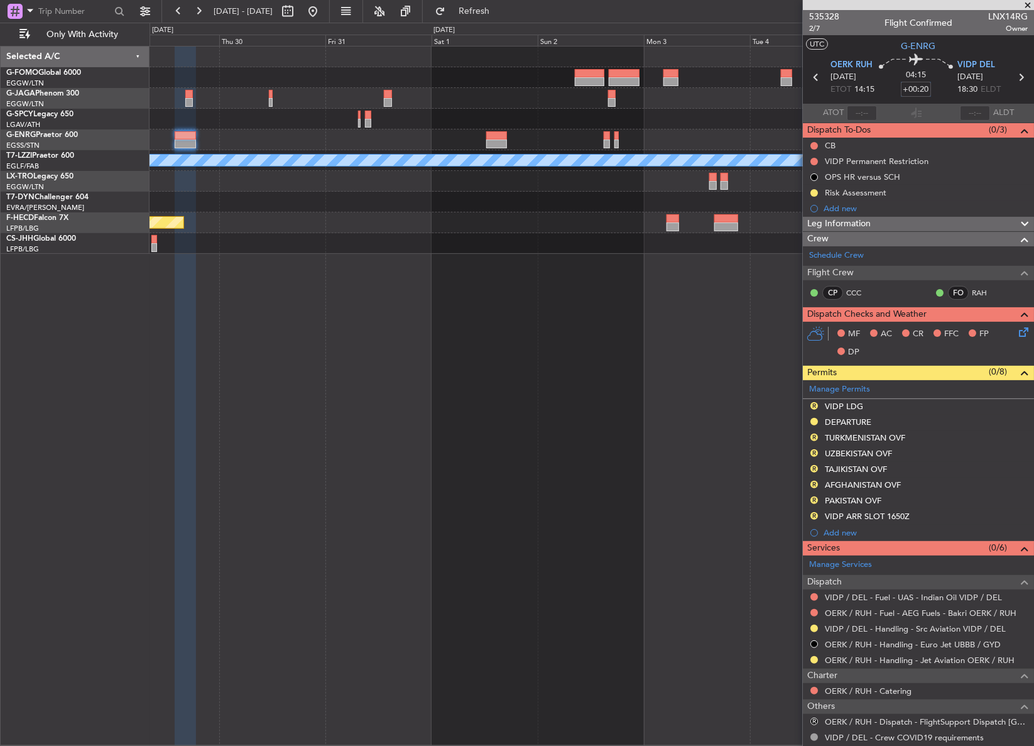
click at [605, 480] on div "A/C Unavailable [GEOGRAPHIC_DATA] ([GEOGRAPHIC_DATA]) Planned Maint [GEOGRAPHIC…" at bounding box center [591, 396] width 884 height 700
type input "+00:20"
click at [491, 445] on div "A/C Unavailable [GEOGRAPHIC_DATA] ([GEOGRAPHIC_DATA]) Planned Maint [GEOGRAPHIC…" at bounding box center [591, 396] width 884 height 700
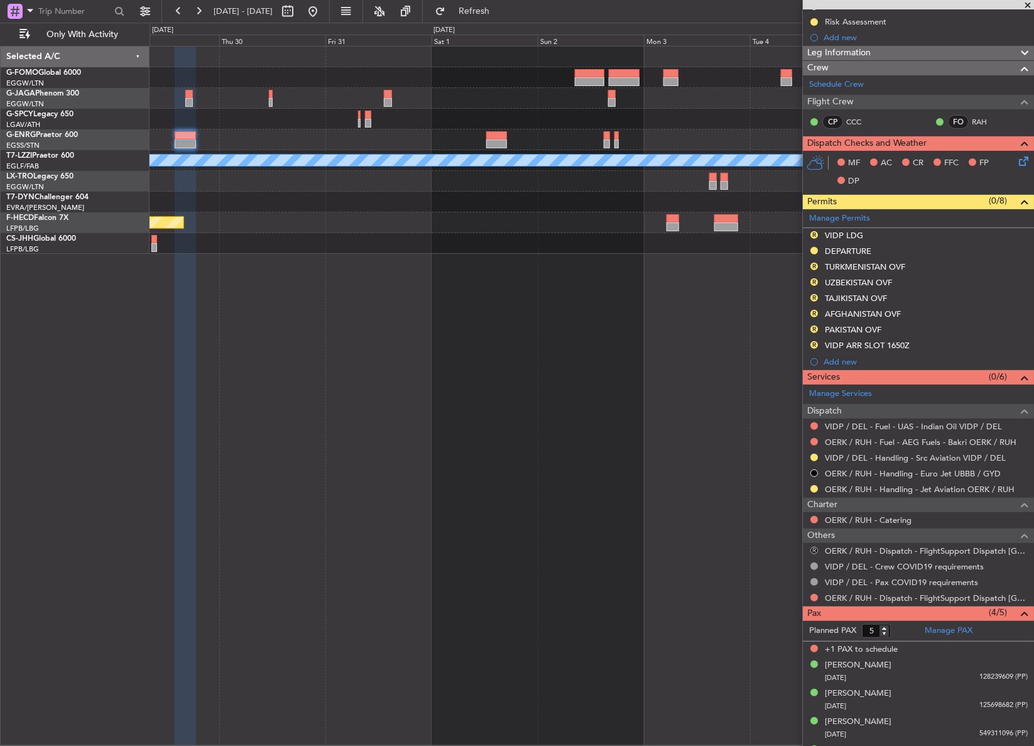
click at [812, 547] on button "R" at bounding box center [814, 550] width 8 height 8
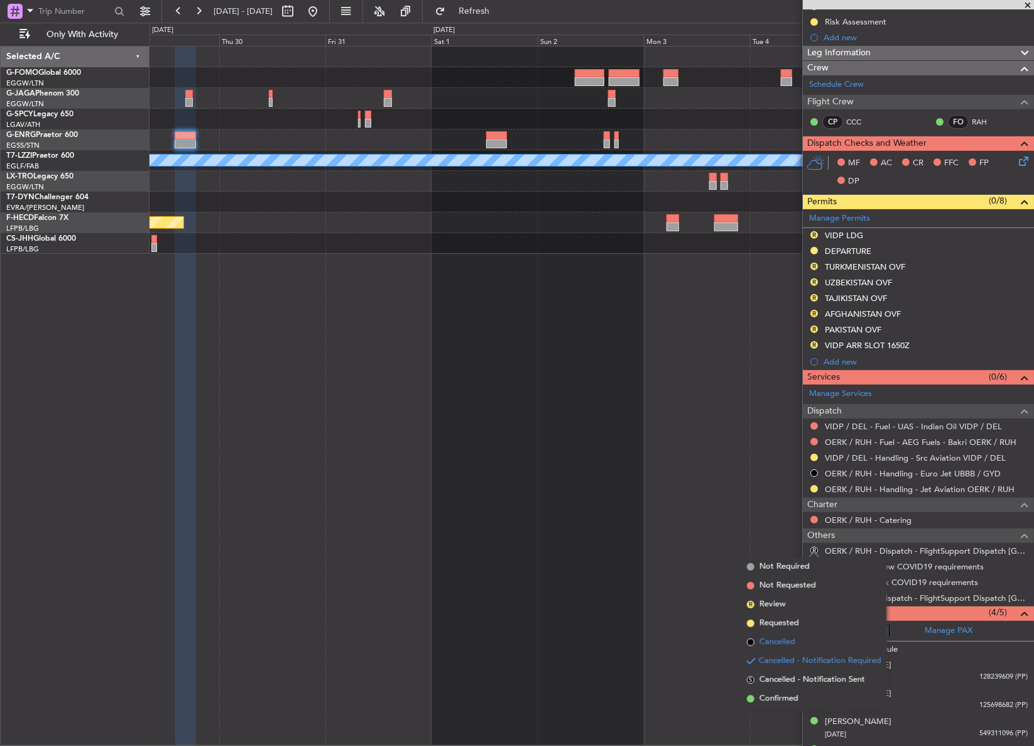
click at [773, 643] on span "Cancelled" at bounding box center [777, 642] width 36 height 13
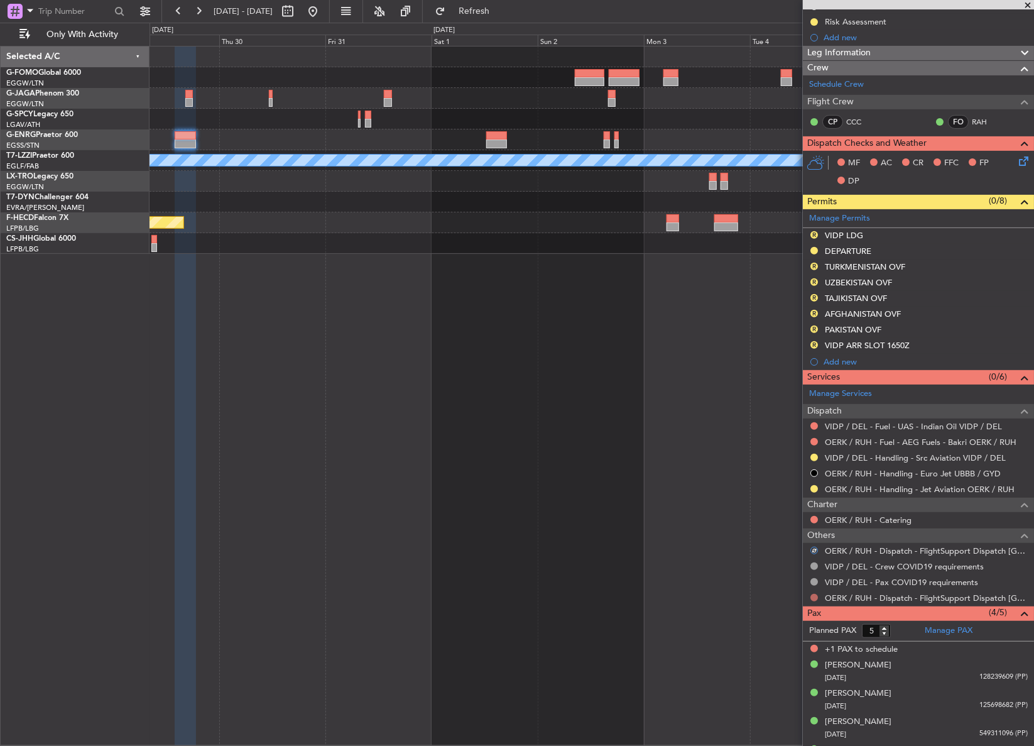
click at [813, 595] on button at bounding box center [814, 598] width 8 height 8
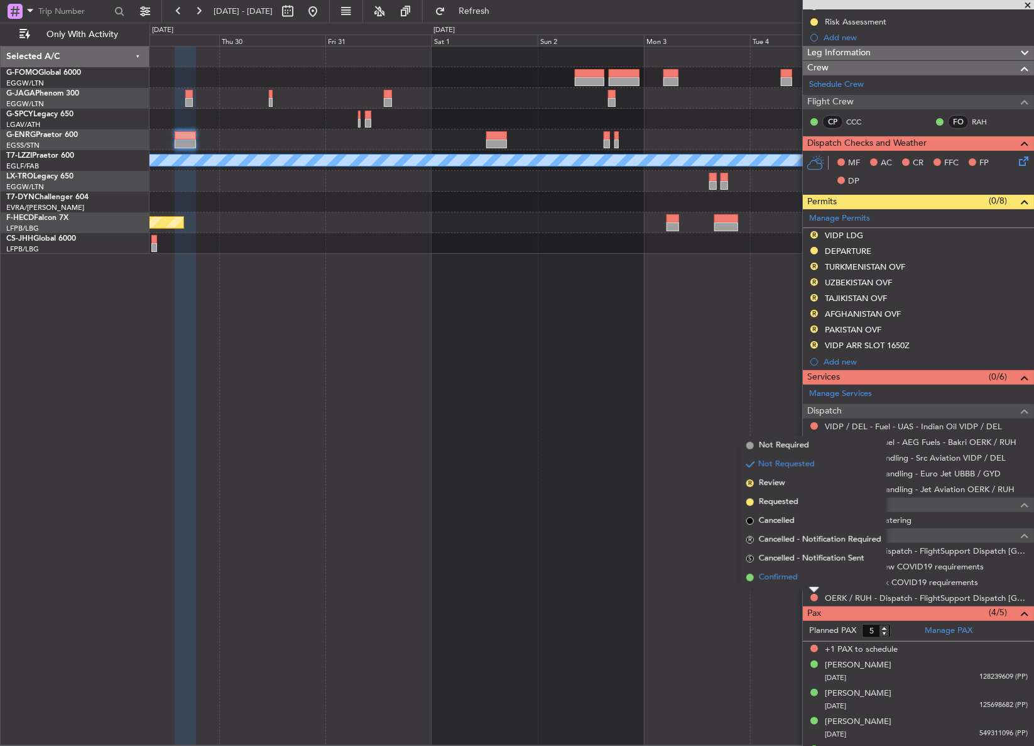
click at [774, 578] on span "Confirmed" at bounding box center [778, 577] width 39 height 13
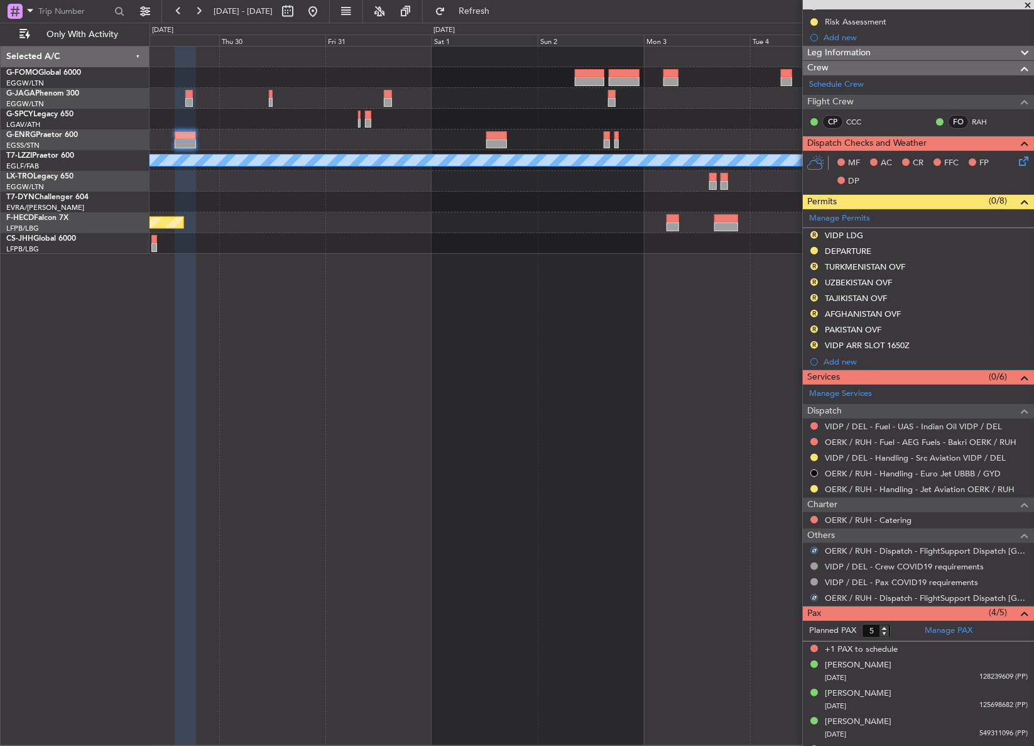
click at [739, 638] on div "A/C Unavailable [GEOGRAPHIC_DATA] ([GEOGRAPHIC_DATA]) Planned Maint [GEOGRAPHIC…" at bounding box center [591, 396] width 884 height 700
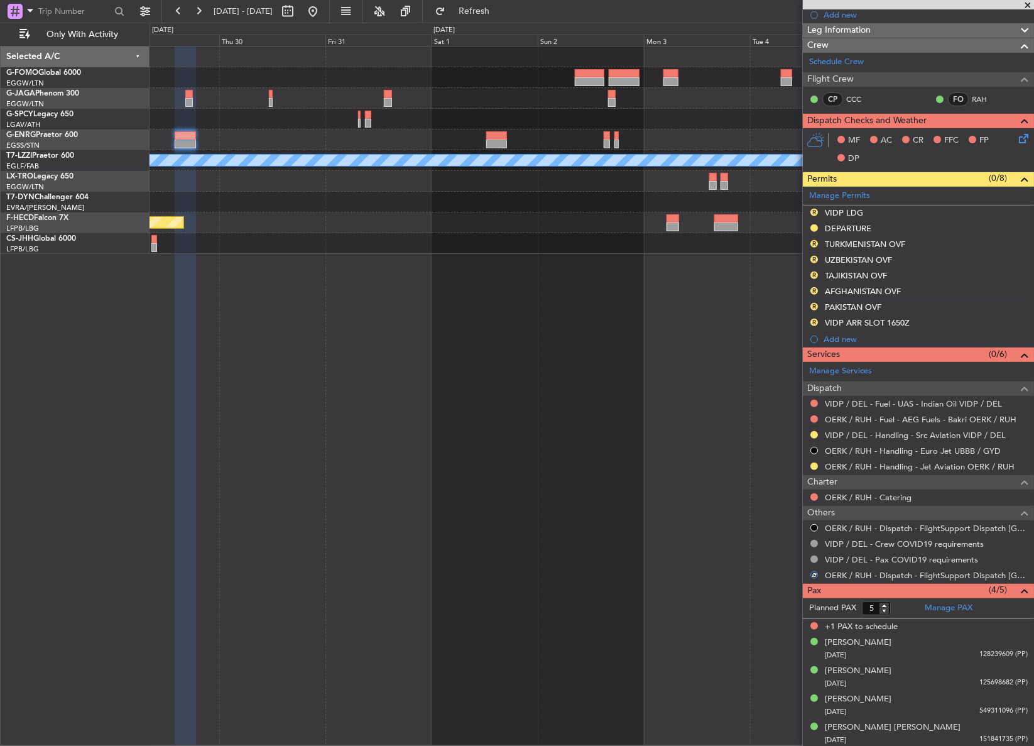
click at [598, 648] on div "A/C Unavailable [GEOGRAPHIC_DATA] ([GEOGRAPHIC_DATA]) Planned Maint [GEOGRAPHIC…" at bounding box center [591, 396] width 884 height 700
click at [575, 611] on div "A/C Unavailable [GEOGRAPHIC_DATA] ([GEOGRAPHIC_DATA]) Planned Maint [GEOGRAPHIC…" at bounding box center [591, 396] width 884 height 700
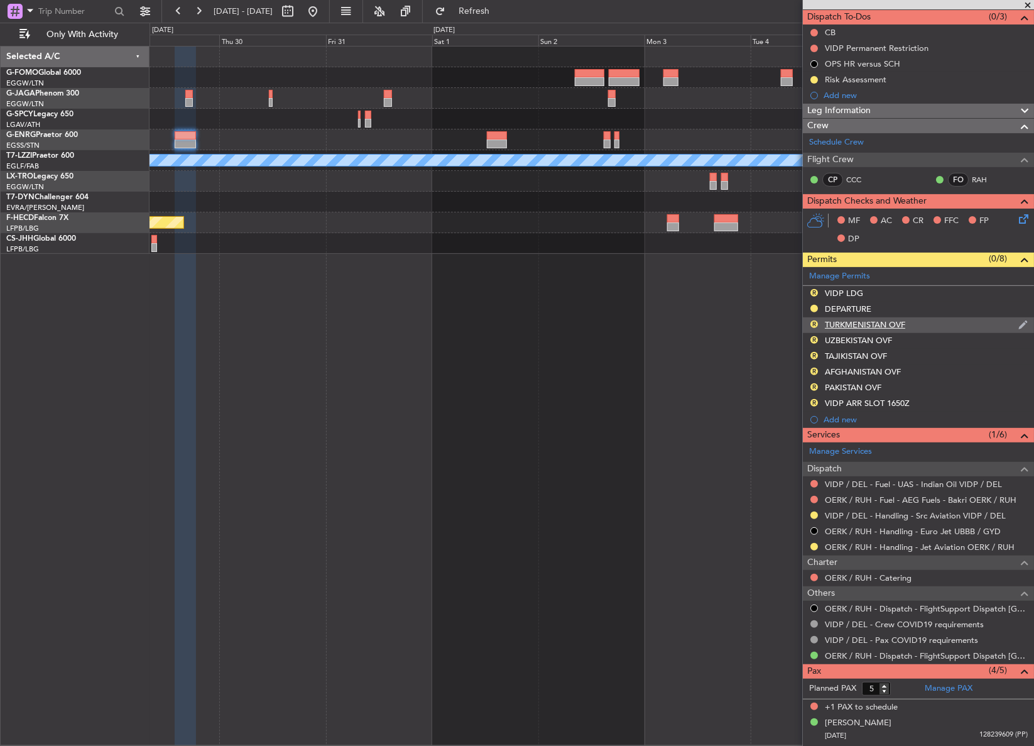
scroll to position [0, 0]
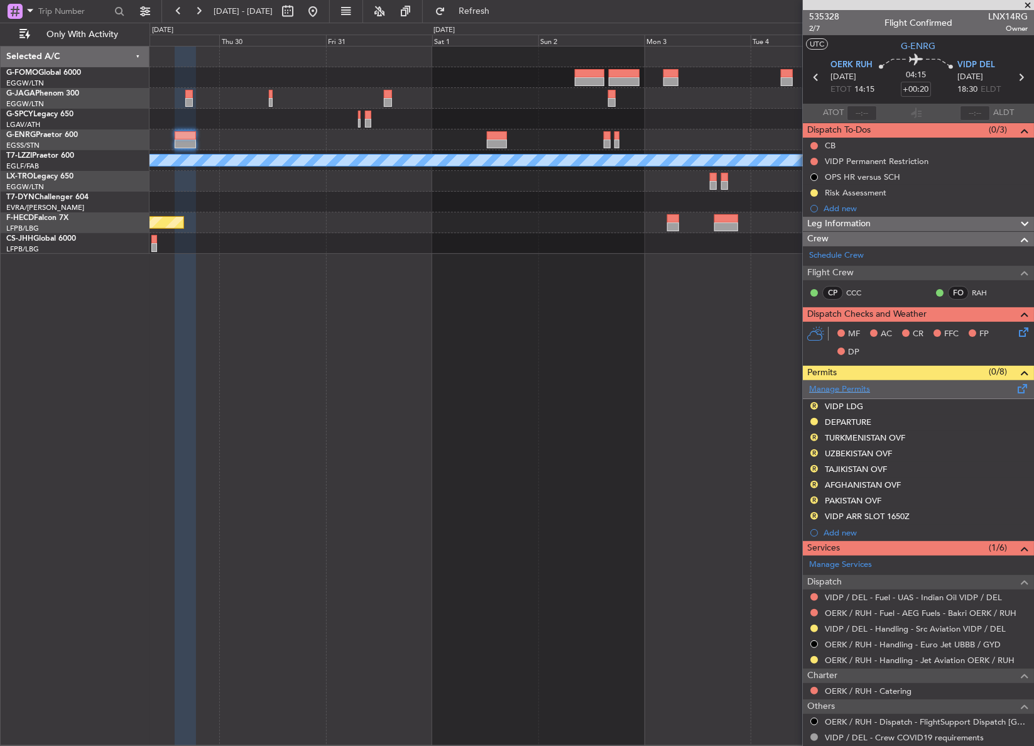
click at [844, 389] on link "Manage Permits" at bounding box center [839, 389] width 61 height 13
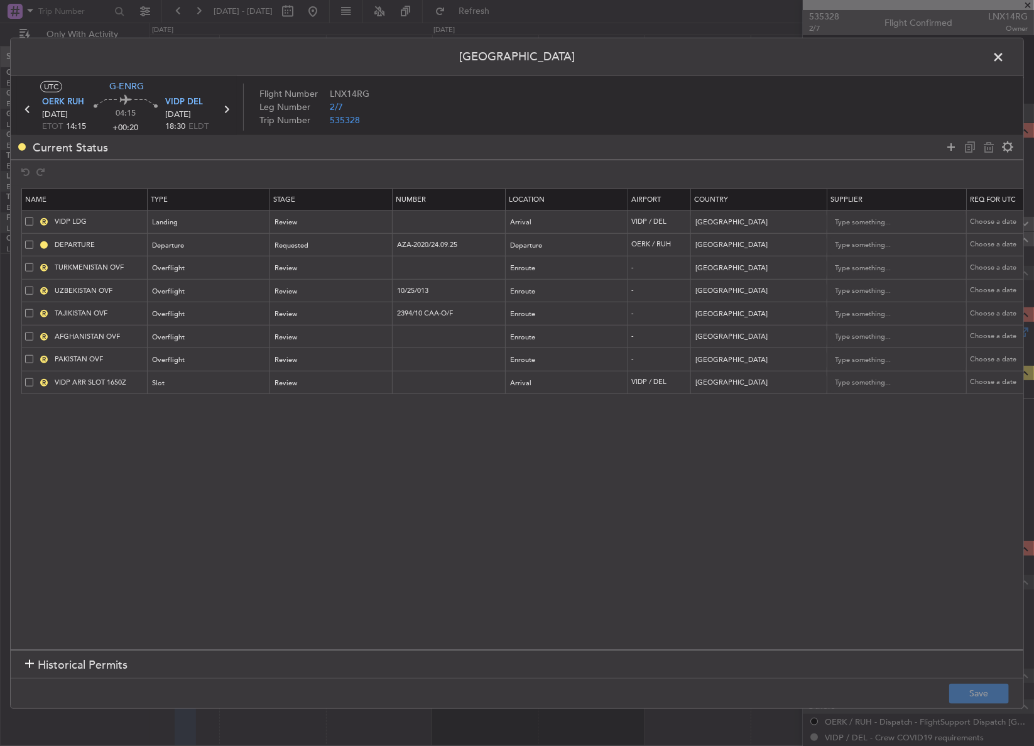
click at [26, 265] on span at bounding box center [29, 267] width 8 height 8
click at [34, 263] on input "checkbox" at bounding box center [34, 263] width 0 height 0
click at [25, 288] on span at bounding box center [29, 290] width 8 height 8
click at [34, 286] on input "checkbox" at bounding box center [34, 286] width 0 height 0
click at [31, 309] on span at bounding box center [29, 313] width 8 height 8
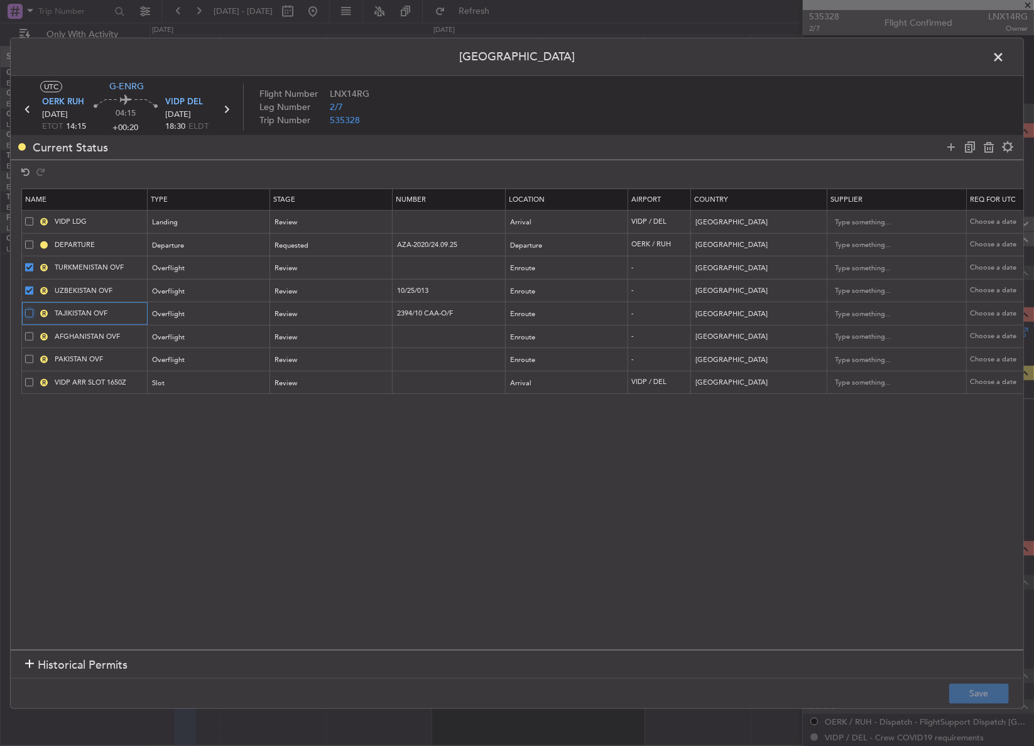
click at [34, 309] on input "checkbox" at bounding box center [34, 309] width 0 height 0
click at [28, 333] on span at bounding box center [29, 336] width 8 height 8
click at [34, 332] on input "checkbox" at bounding box center [34, 332] width 0 height 0
click at [987, 158] on div "Current Status" at bounding box center [517, 146] width 1012 height 24
click at [26, 334] on span at bounding box center [29, 336] width 8 height 8
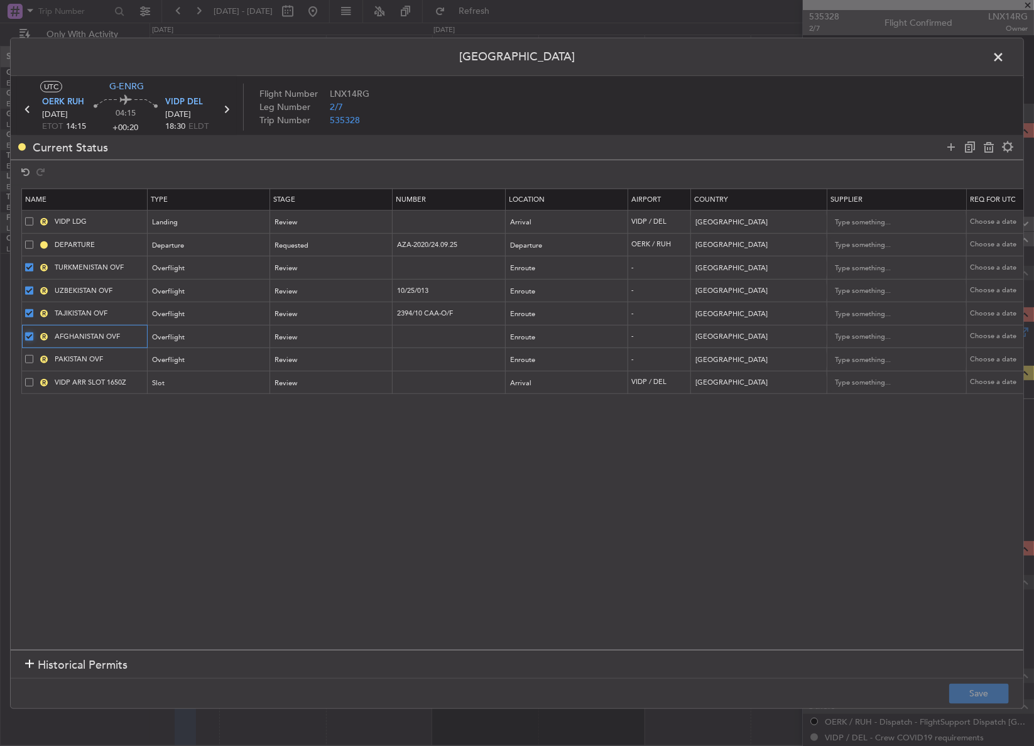
click at [34, 332] on input "checkbox" at bounding box center [34, 332] width 0 height 0
click at [28, 314] on span at bounding box center [29, 313] width 8 height 8
click at [34, 309] on input "checkbox" at bounding box center [34, 309] width 0 height 0
click at [30, 288] on span at bounding box center [29, 290] width 8 height 8
click at [34, 286] on input "checkbox" at bounding box center [34, 286] width 0 height 0
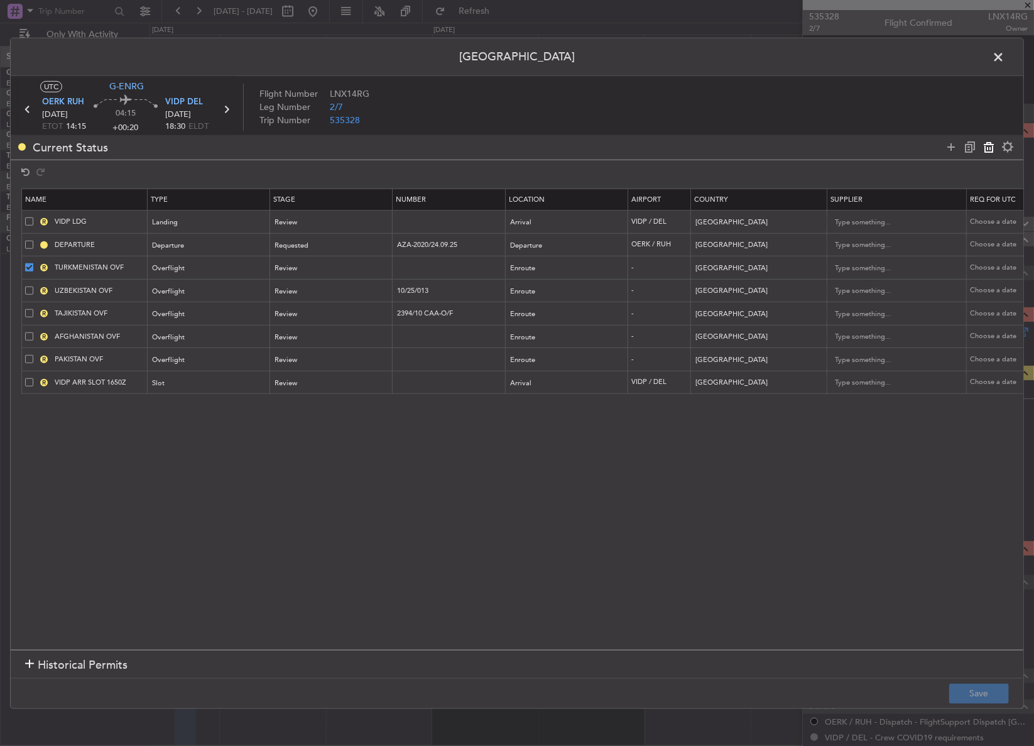
click at [982, 153] on icon at bounding box center [988, 146] width 15 height 15
type input "UZBEKISTAN OVF"
type input "10/25/013"
type input "Uzbekistan"
type input "TAJIKISTAN OVF"
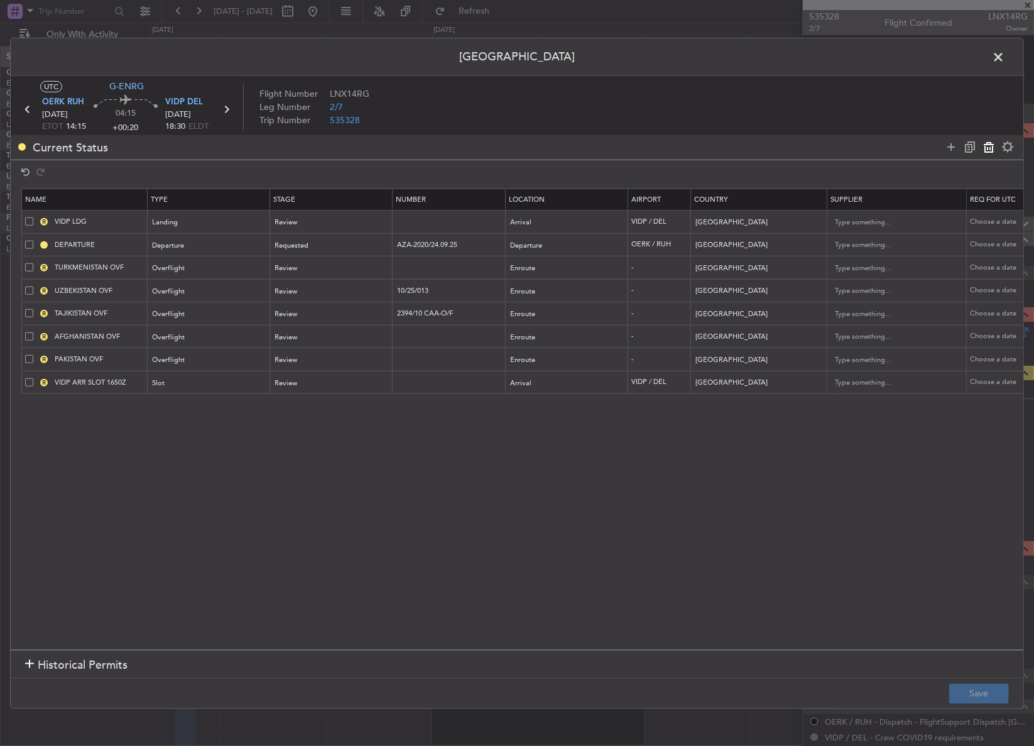
type input "2394/10 CAA-O/F"
type input "Tajikistan"
type input "AFGHANISTAN OVF"
type input "Afghanistan"
type input "2"
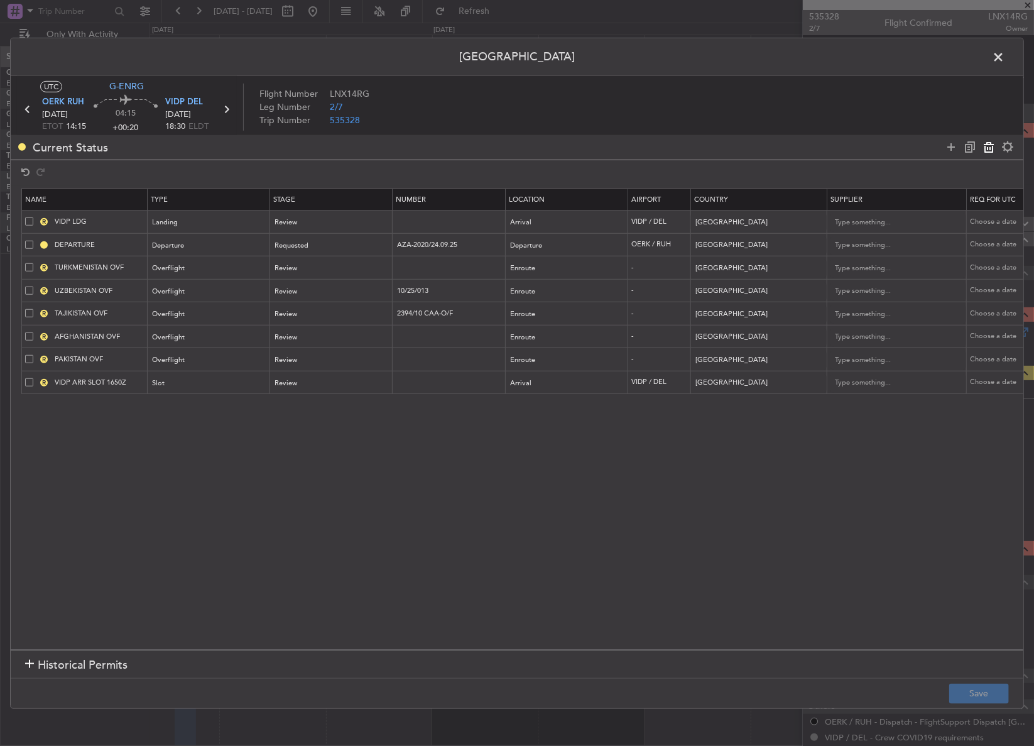
type input "PAKISTAN OVF"
type input "Pakistan"
type input "VIDP ARR SLOT 1650Z"
type input "India"
type input "3"
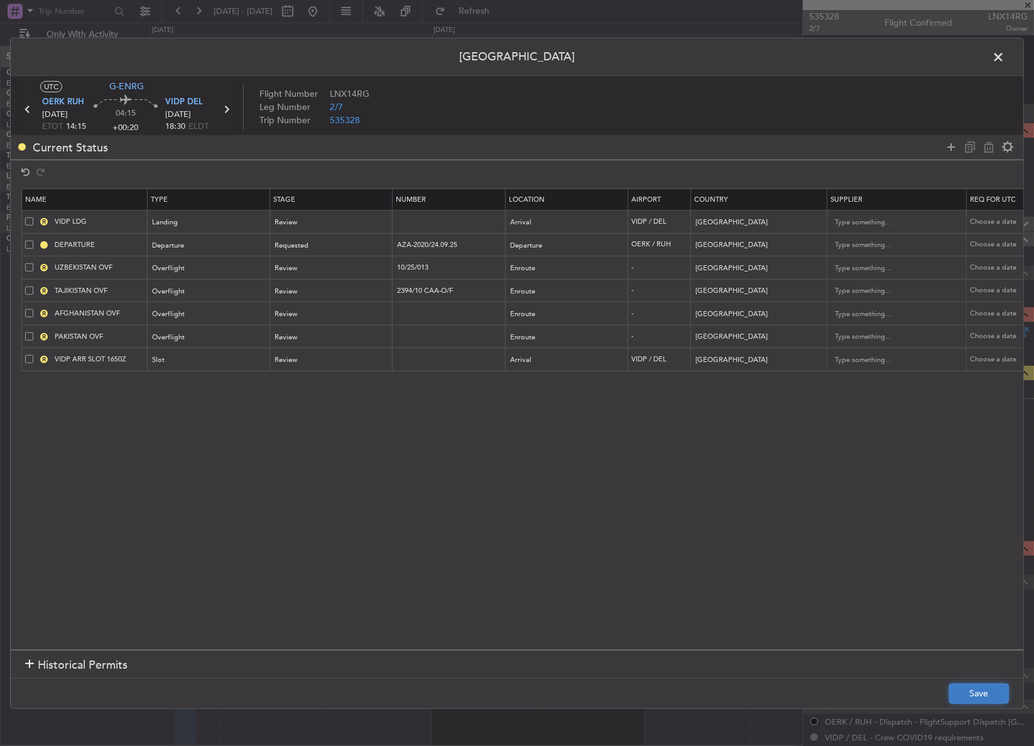
click at [974, 691] on button "Save" at bounding box center [979, 693] width 60 height 20
click at [1004, 60] on span at bounding box center [1004, 59] width 0 height 25
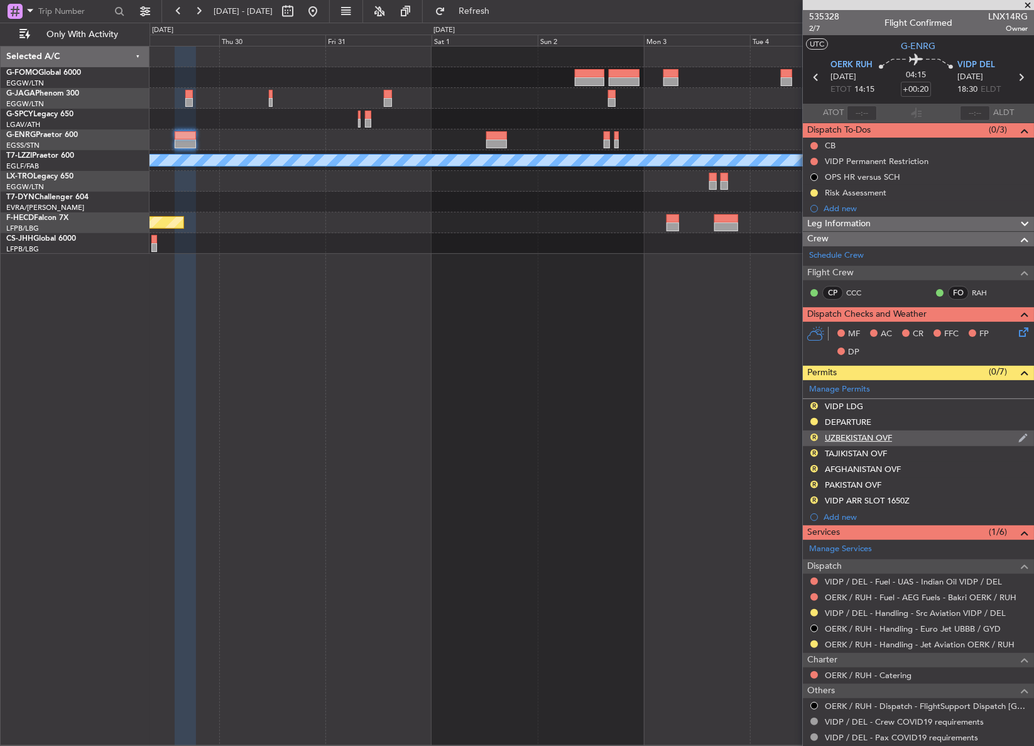
click at [859, 440] on div "UZBEKISTAN OVF" at bounding box center [858, 437] width 67 height 11
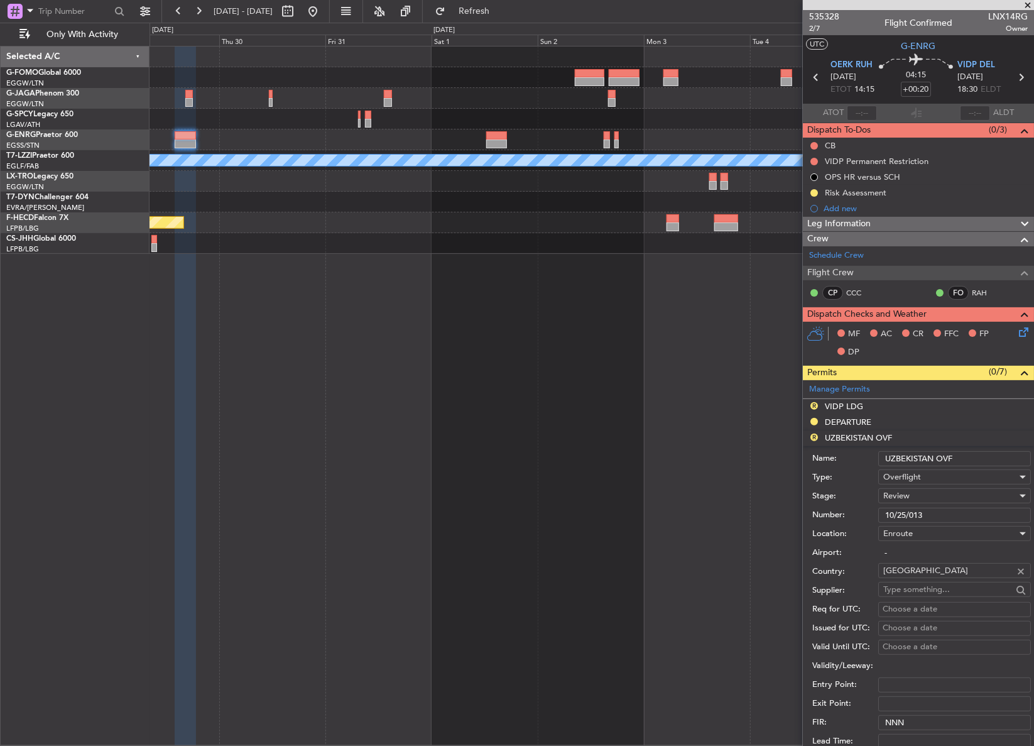
drag, startPoint x: 935, startPoint y: 460, endPoint x: 870, endPoint y: 462, distance: 64.7
click at [870, 462] on div "Name: UZBEKISTAN OVF" at bounding box center [921, 458] width 219 height 19
type input "OMAN OVF"
click at [896, 496] on span "Review" at bounding box center [896, 495] width 26 height 11
click at [903, 536] on span "Not Requested" at bounding box center [950, 539] width 133 height 19
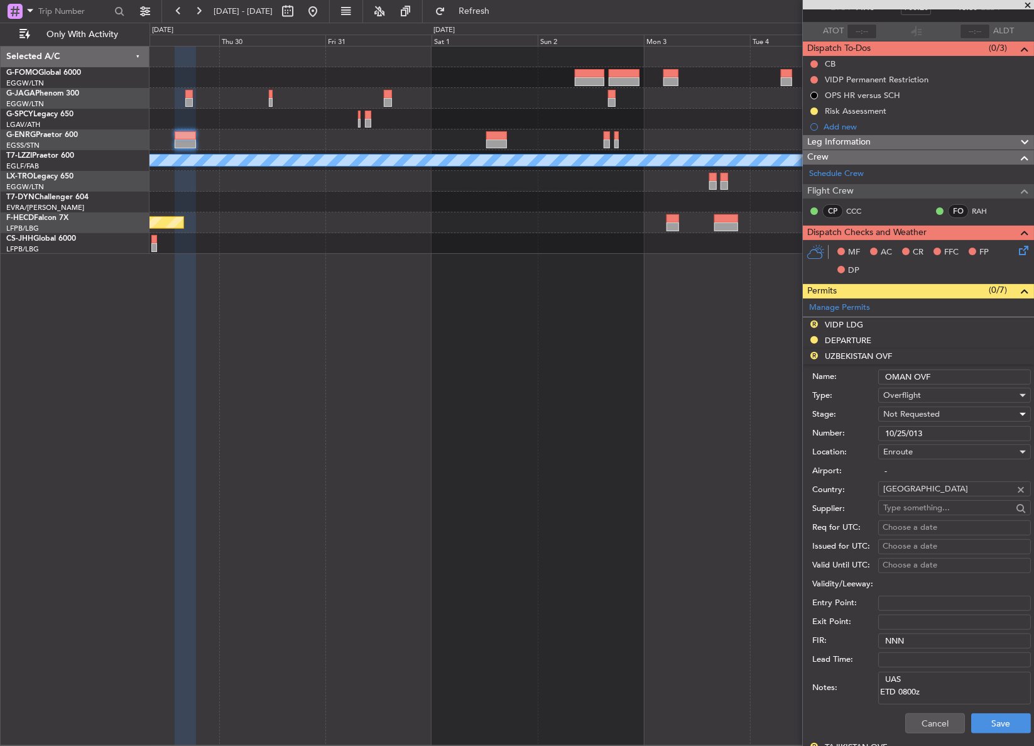
scroll to position [114, 0]
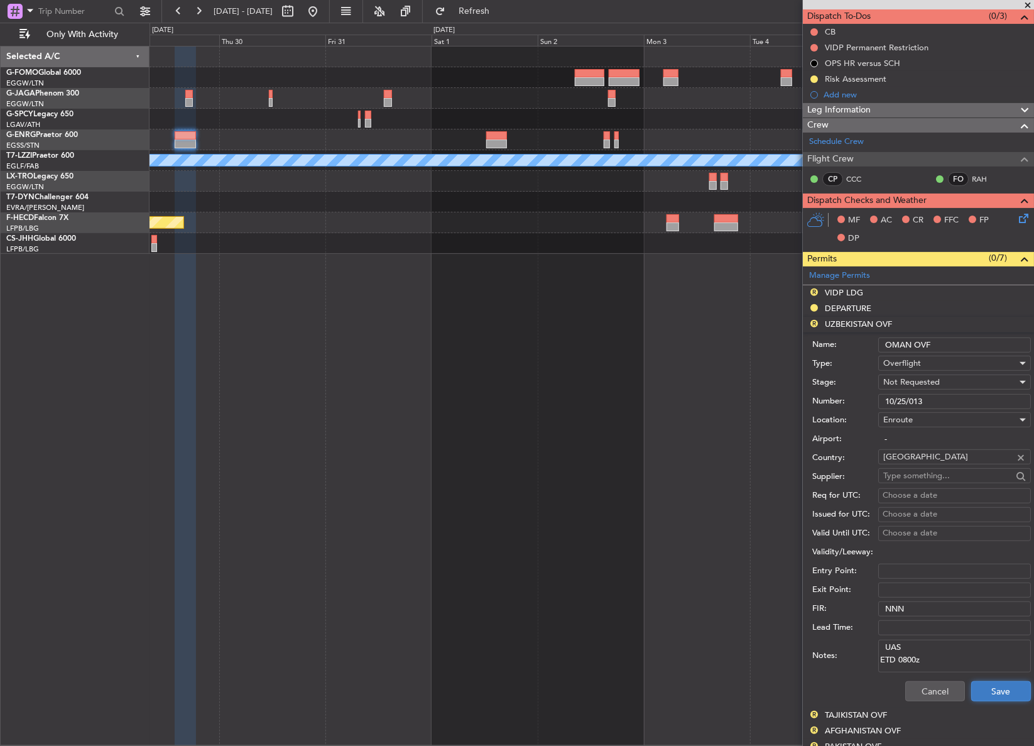
click at [971, 683] on button "Save" at bounding box center [1001, 691] width 60 height 20
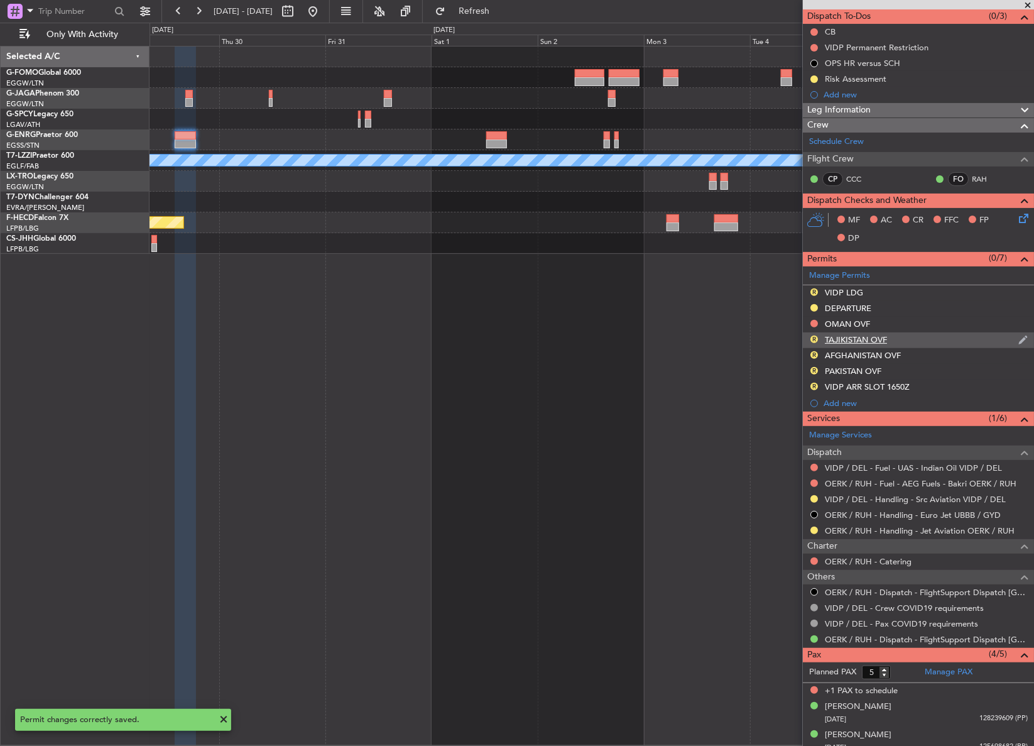
click at [830, 340] on div "TAJIKISTAN OVF" at bounding box center [856, 339] width 62 height 11
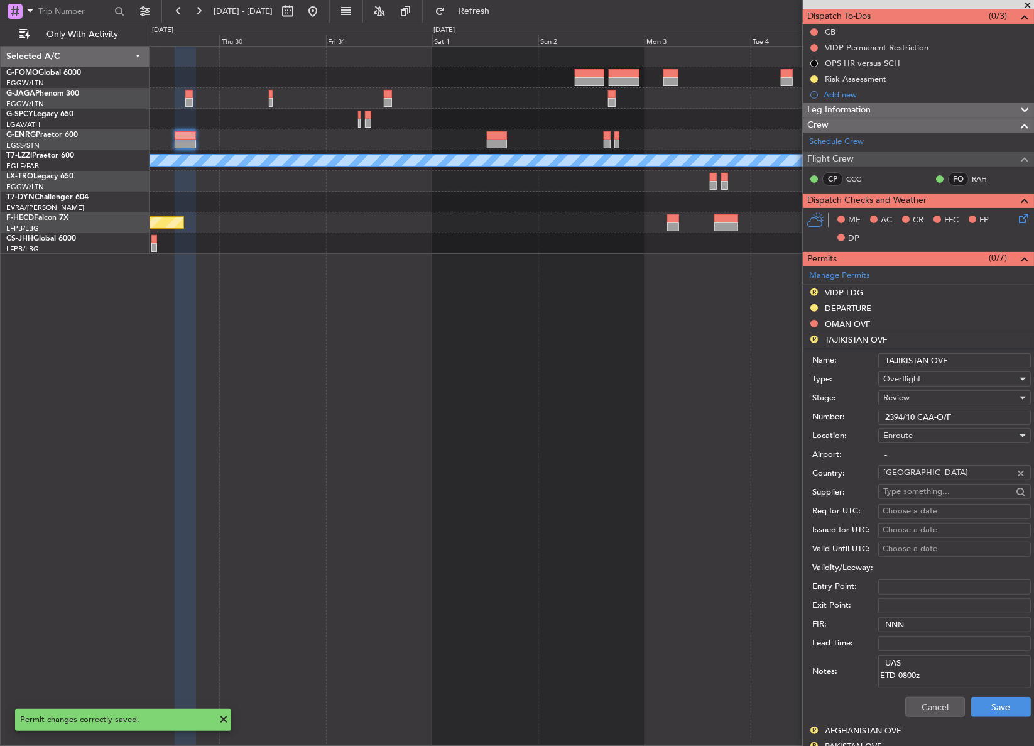
drag, startPoint x: 930, startPoint y: 364, endPoint x: 873, endPoint y: 367, distance: 57.2
click at [873, 367] on div "Name: TAJIKISTAN OVF" at bounding box center [921, 360] width 219 height 19
type input "BAHRAINOVF"
click at [898, 399] on span "Review" at bounding box center [896, 397] width 26 height 11
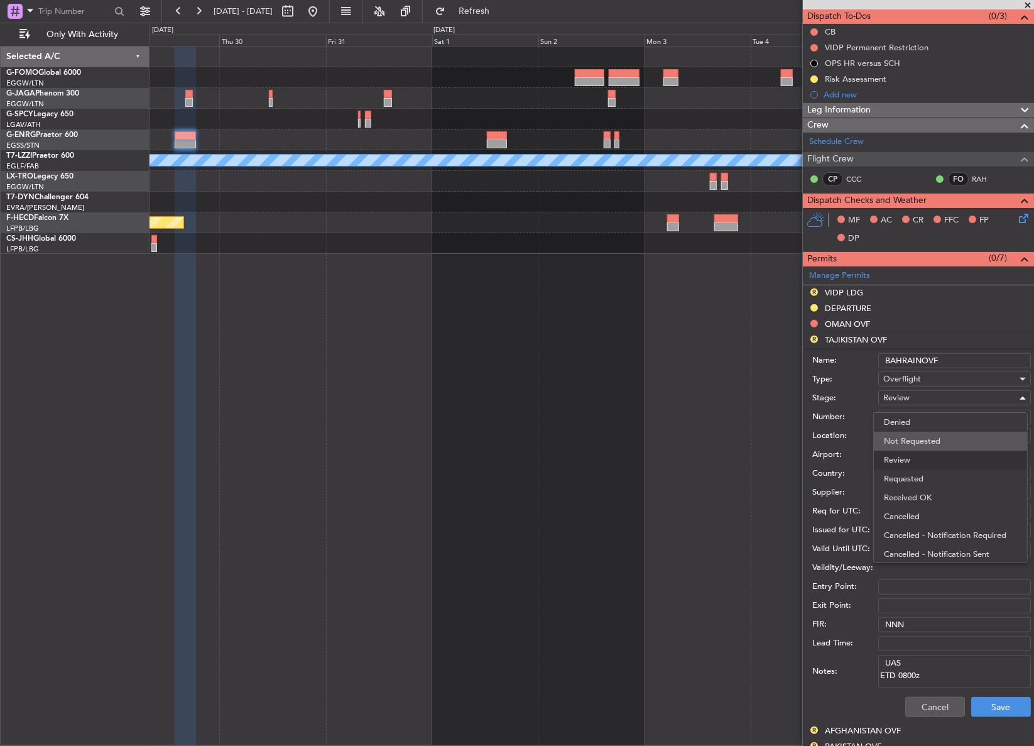
click at [903, 443] on span "Not Requested" at bounding box center [950, 441] width 133 height 19
drag, startPoint x: 955, startPoint y: 415, endPoint x: 855, endPoint y: 414, distance: 99.9
click at [855, 414] on div "Number: 2394/10 CAA-O/F" at bounding box center [921, 417] width 219 height 19
click at [974, 713] on button "Save" at bounding box center [1001, 707] width 60 height 20
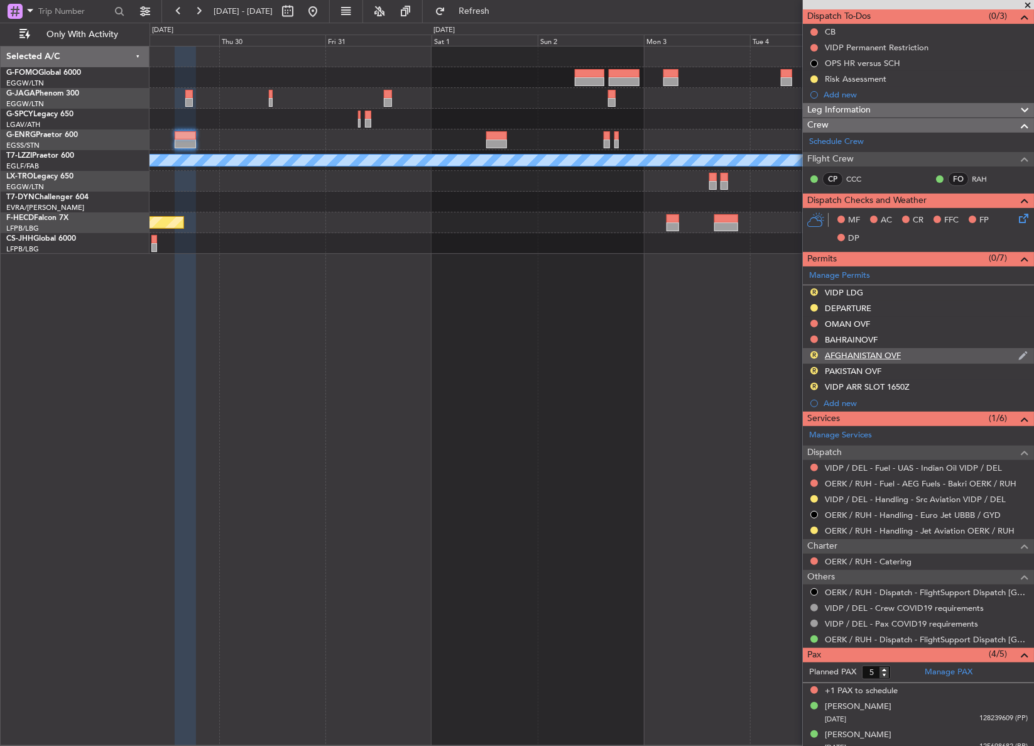
click at [848, 357] on div "AFGHANISTAN OVF" at bounding box center [863, 355] width 76 height 11
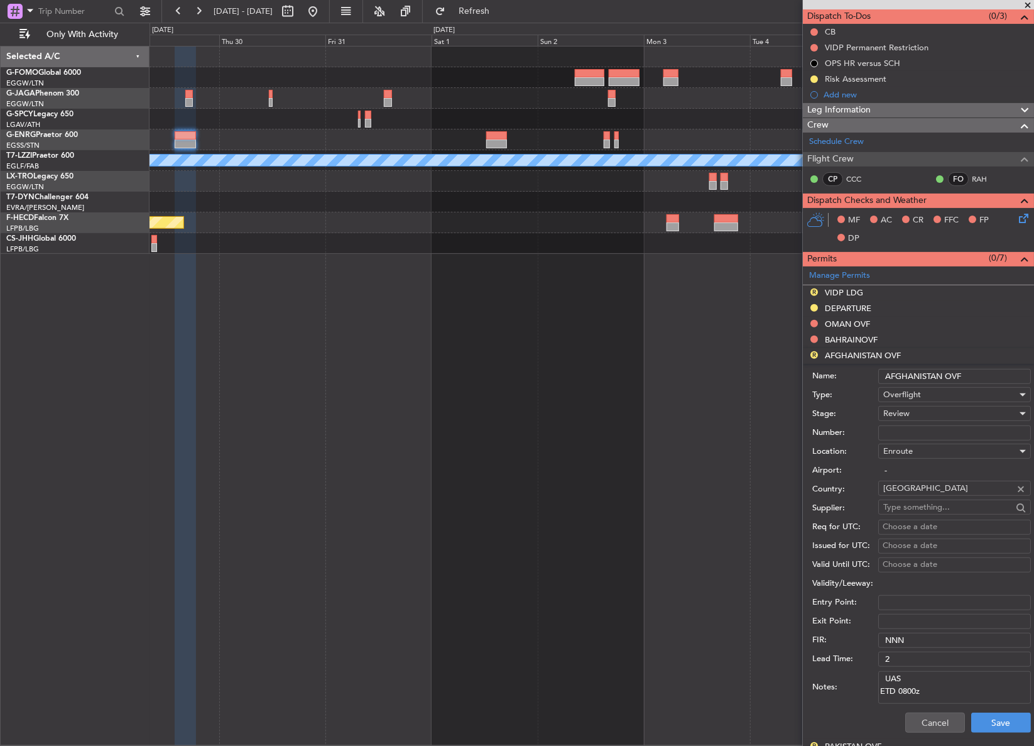
drag, startPoint x: 943, startPoint y: 376, endPoint x: 863, endPoint y: 378, distance: 80.4
click at [863, 378] on div "Name: AFGHANISTAN OVF" at bounding box center [921, 376] width 219 height 19
type input "QATAR OVF"
click at [925, 421] on div "Review" at bounding box center [950, 413] width 134 height 19
click at [903, 460] on span "Not Requested" at bounding box center [950, 456] width 133 height 19
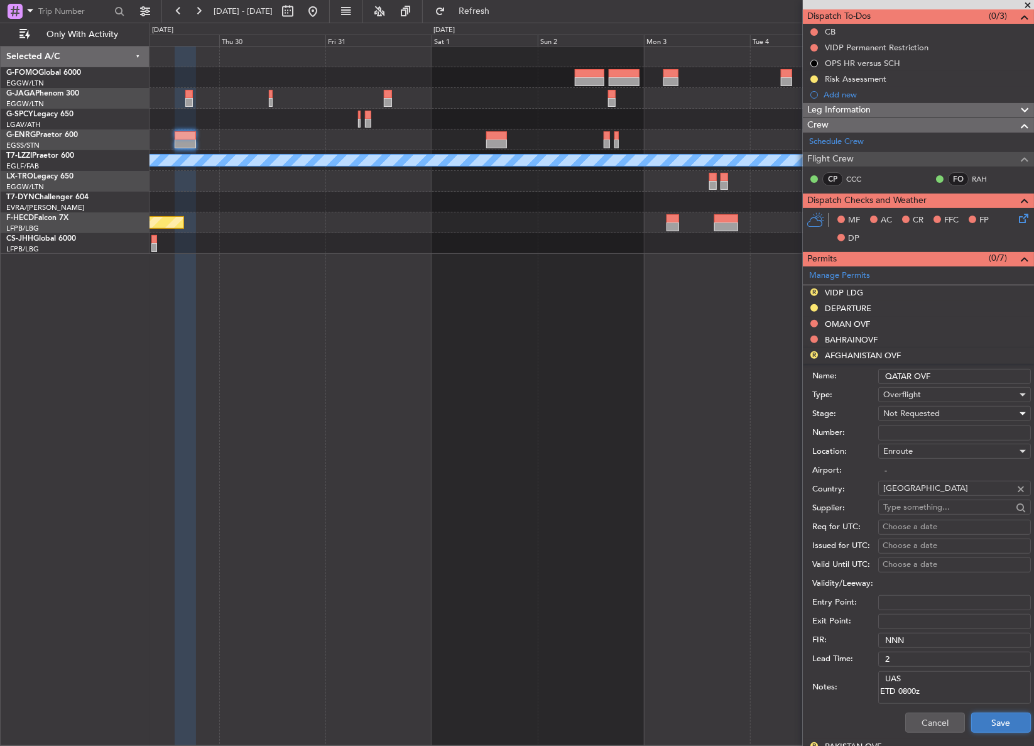
click at [992, 716] on button "Save" at bounding box center [1001, 722] width 60 height 20
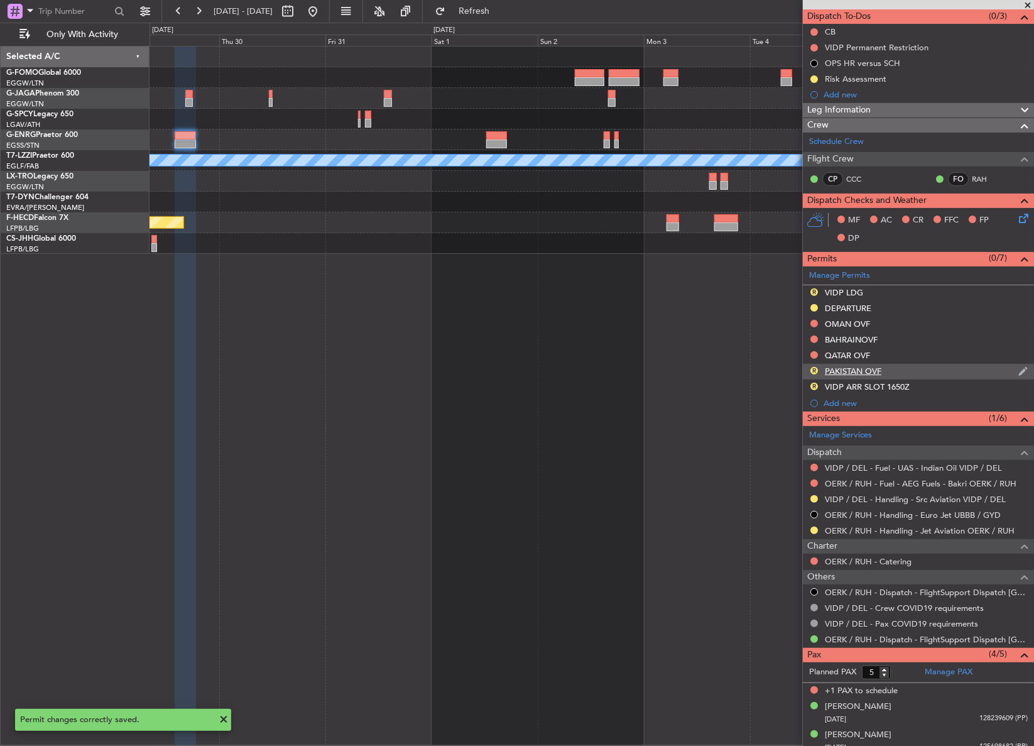
click at [823, 371] on div "R PAKISTAN OVF" at bounding box center [918, 372] width 231 height 16
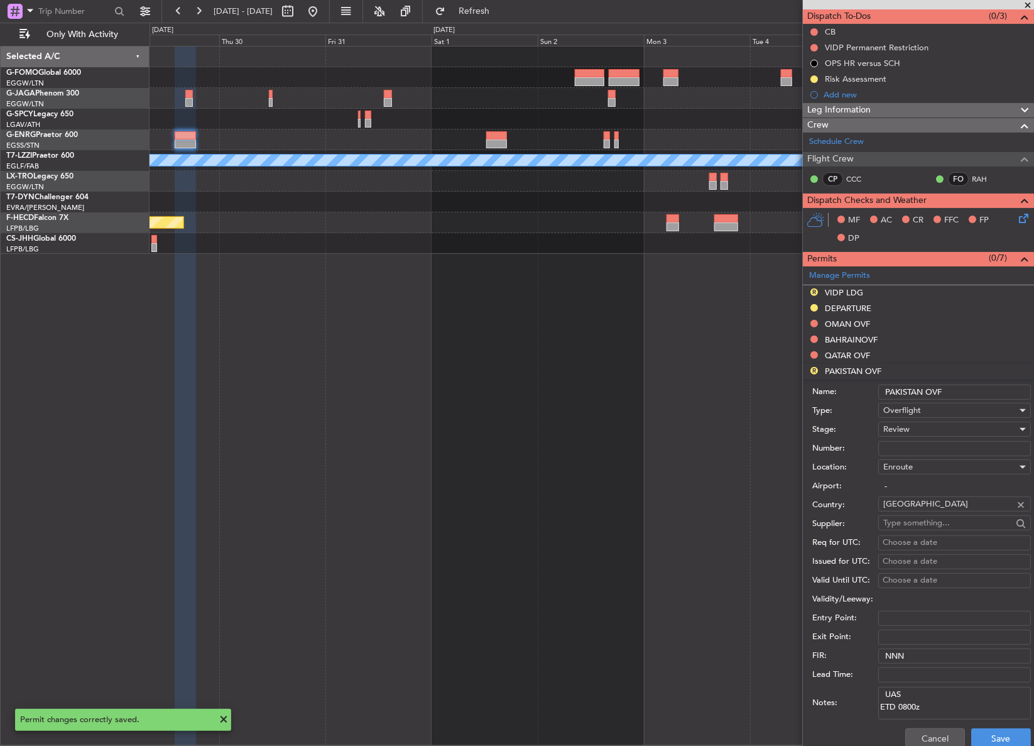
drag, startPoint x: 905, startPoint y: 391, endPoint x: 845, endPoint y: 389, distance: 59.7
click at [845, 389] on div "Name: PAKISTAN OVF" at bounding box center [921, 392] width 219 height 19
type input "OVF"
click at [918, 732] on button "Cancel" at bounding box center [935, 738] width 60 height 20
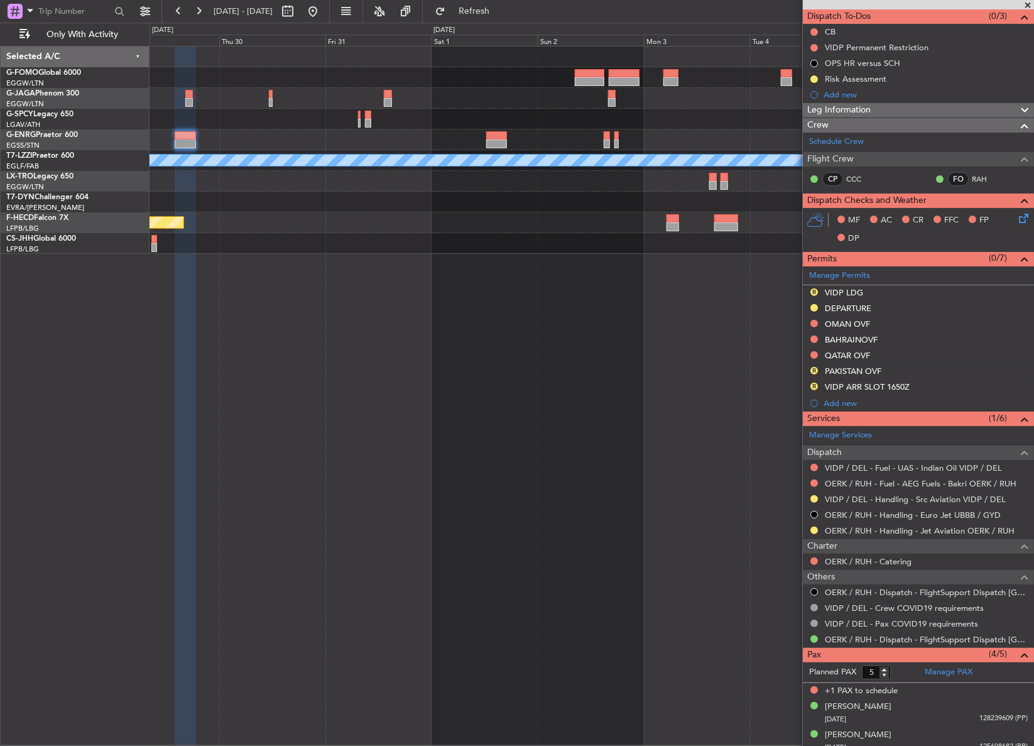
click at [402, 464] on div "A/C Unavailable London (Luton) Planned Maint Paris (Le Bourget) Planned Maint P…" at bounding box center [591, 396] width 884 height 700
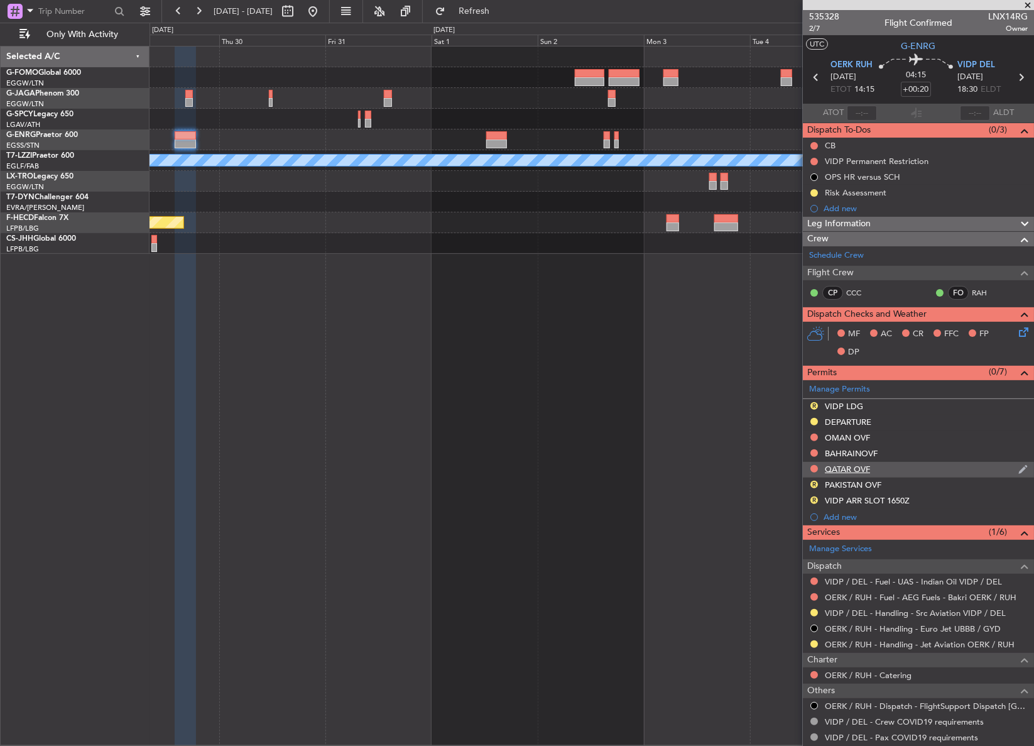
scroll to position [0, 0]
click at [663, 401] on div "A/C Unavailable London (Luton) Planned Maint Paris (Le Bourget) Planned Maint P…" at bounding box center [591, 396] width 884 height 700
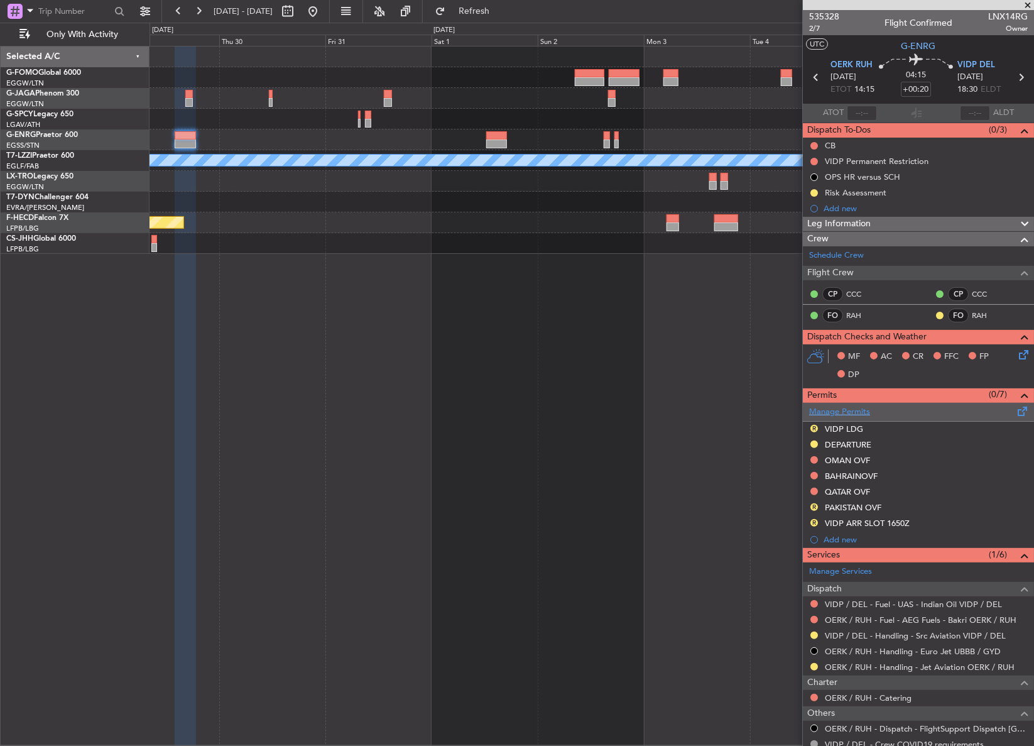
click at [854, 413] on link "Manage Permits" at bounding box center [839, 412] width 61 height 13
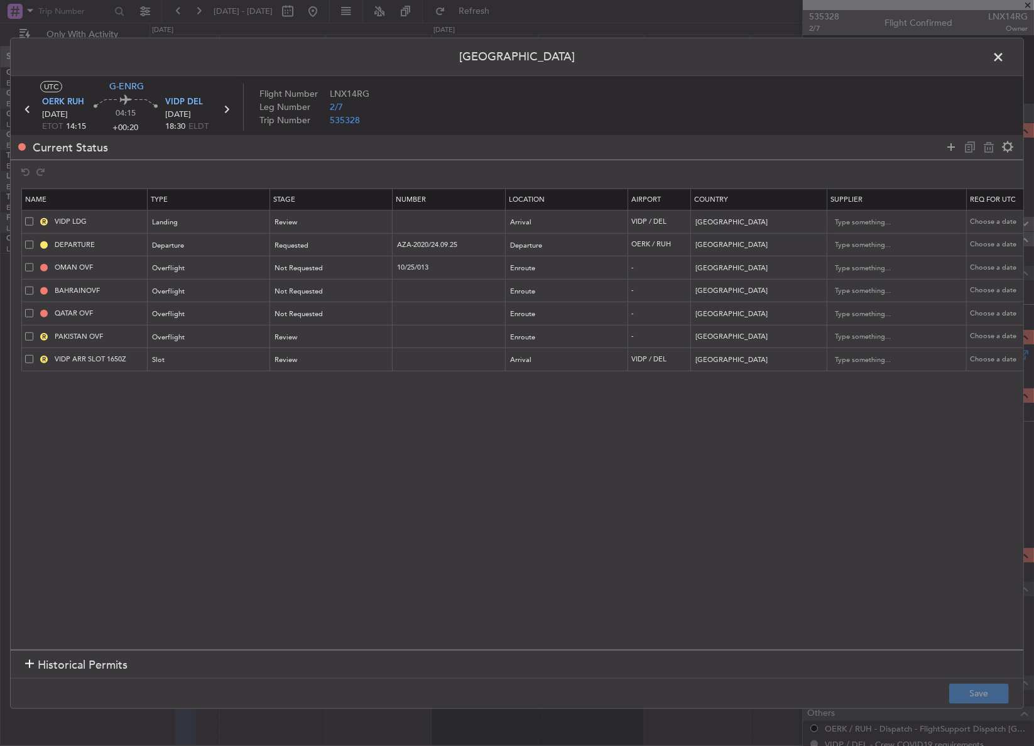
click at [29, 338] on span at bounding box center [29, 336] width 8 height 8
click at [34, 332] on input "checkbox" at bounding box center [34, 332] width 0 height 0
click at [32, 312] on span at bounding box center [29, 313] width 8 height 8
click at [34, 309] on input "checkbox" at bounding box center [34, 309] width 0 height 0
click at [28, 286] on span at bounding box center [29, 290] width 8 height 8
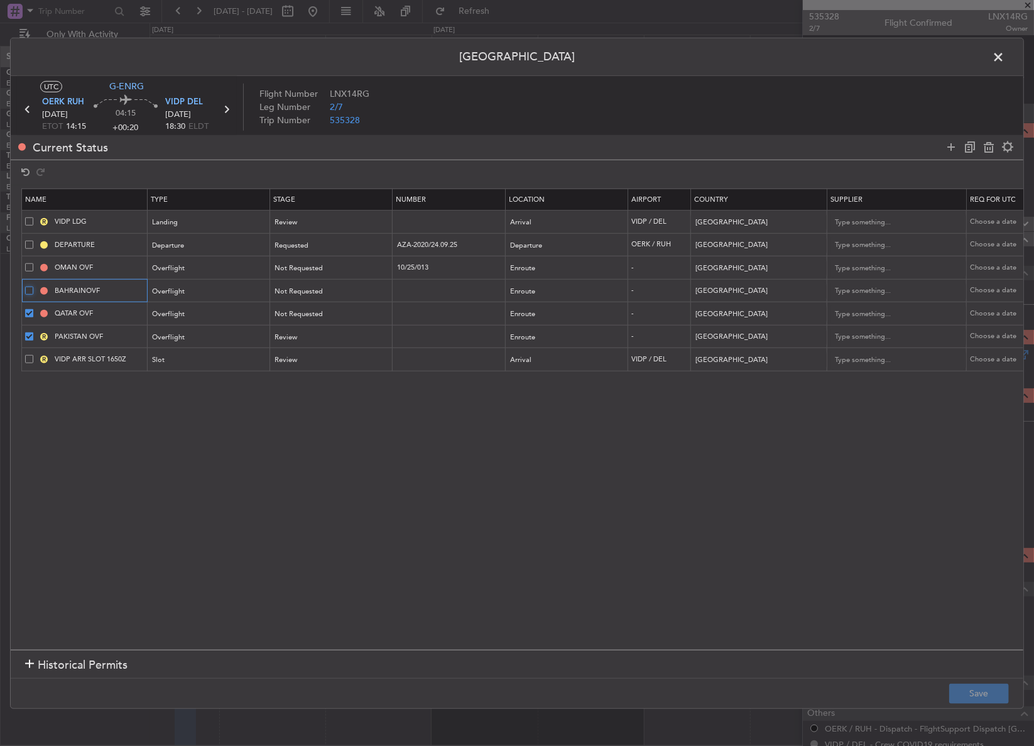
click at [34, 286] on input "checkbox" at bounding box center [34, 286] width 0 height 0
click at [992, 151] on icon at bounding box center [988, 146] width 15 height 15
type input "VIDP ARR SLOT 1650Z"
type input "India"
type input "3"
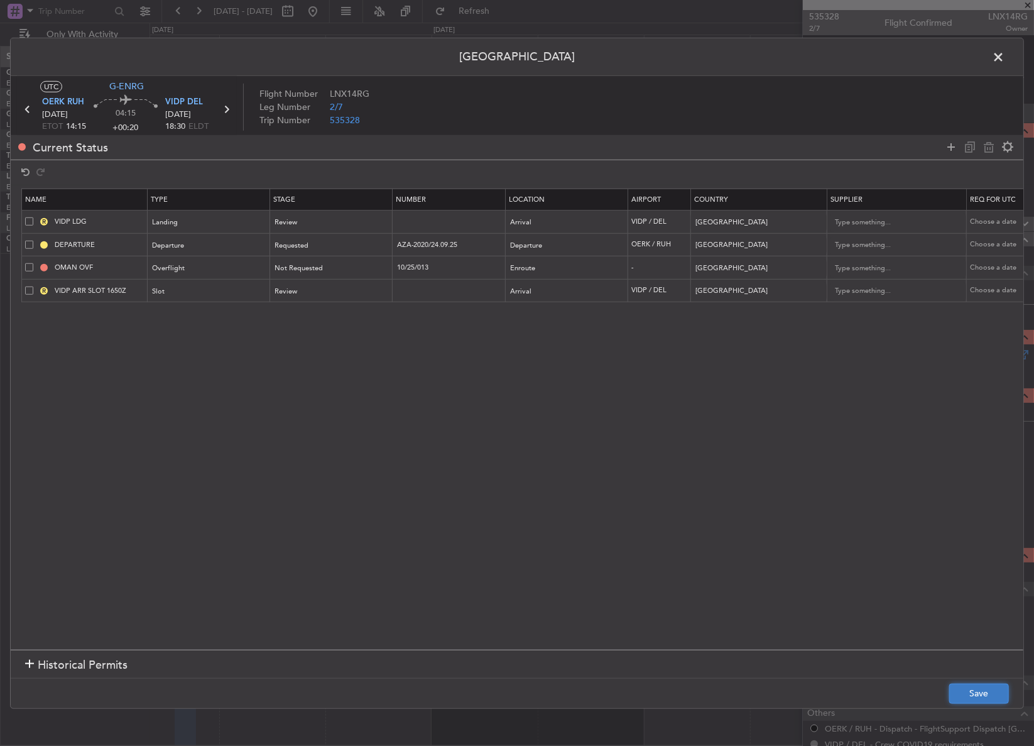
click at [971, 688] on button "Save" at bounding box center [979, 693] width 60 height 20
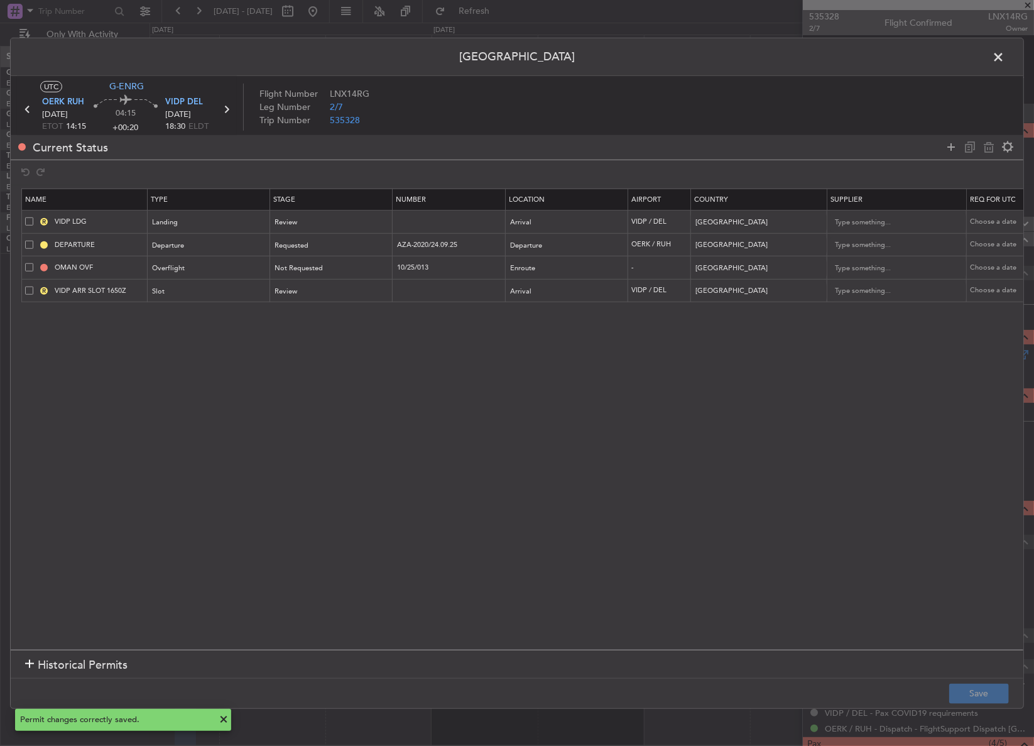
click at [1004, 57] on span at bounding box center [1004, 59] width 0 height 25
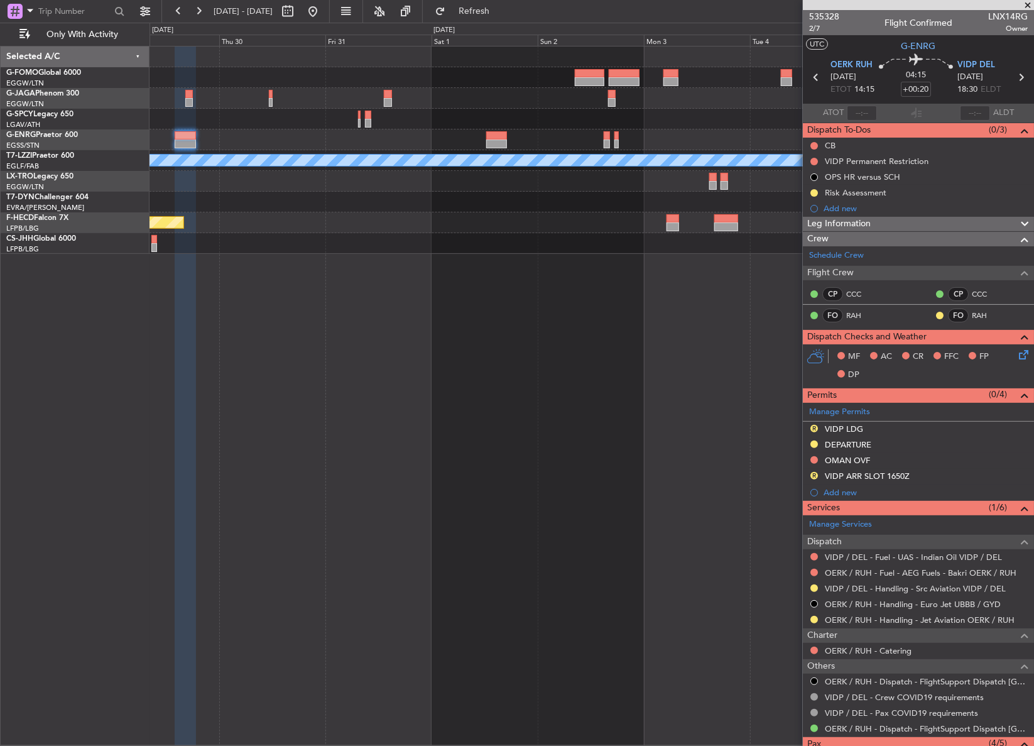
click at [923, 90] on mat-tooltip-component "Delhi (Indira Gandhi Intl) Cat A" at bounding box center [978, 98] width 112 height 54
click at [920, 90] on input "+00:20" at bounding box center [916, 89] width 30 height 15
type input "+00:00"
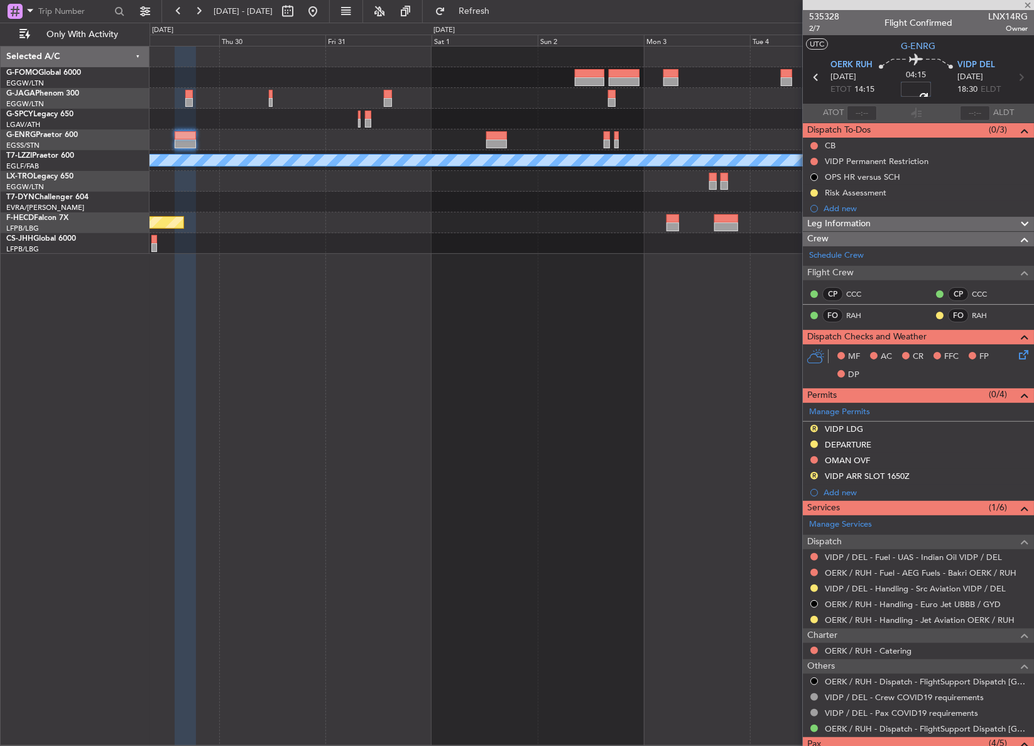
click at [712, 289] on div "A/C Unavailable London (Luton) Planned Maint Paris (Le Bourget) Planned Maint P…" at bounding box center [591, 396] width 884 height 700
click at [711, 290] on div "A/C Unavailable London (Luton) Planned Maint Paris (Le Bourget) Planned Maint P…" at bounding box center [591, 396] width 884 height 700
type input "+00:25"
click at [813, 192] on button at bounding box center [814, 193] width 8 height 8
click at [796, 261] on li "Cancelled" at bounding box center [814, 267] width 67 height 19
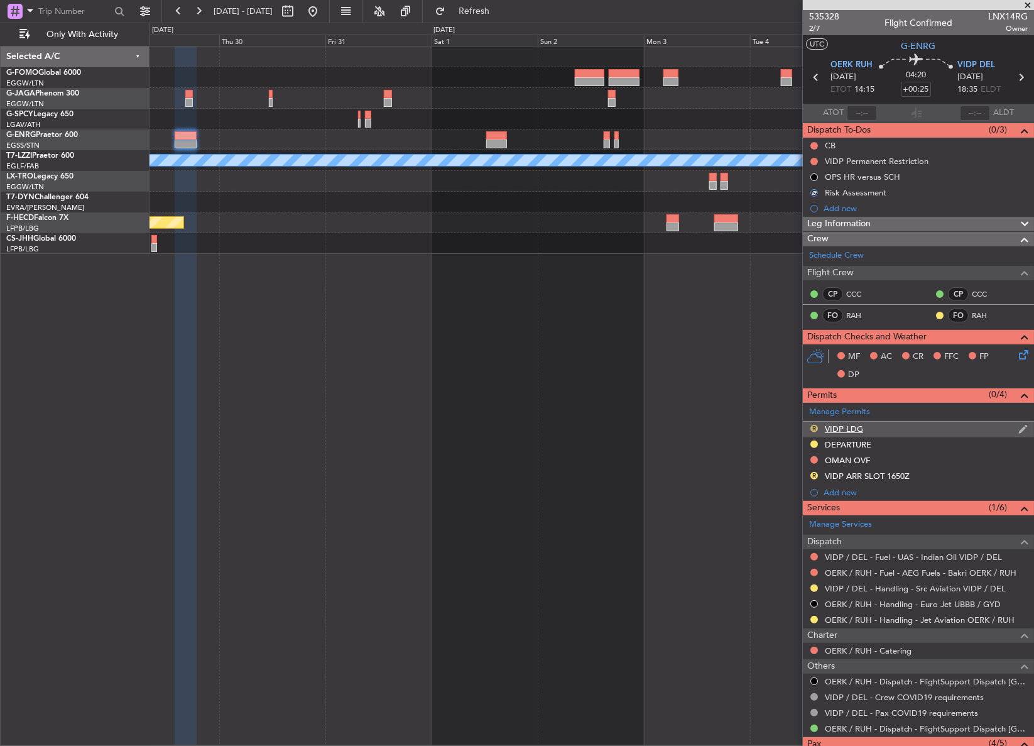
click at [815, 426] on button "R" at bounding box center [814, 429] width 8 height 8
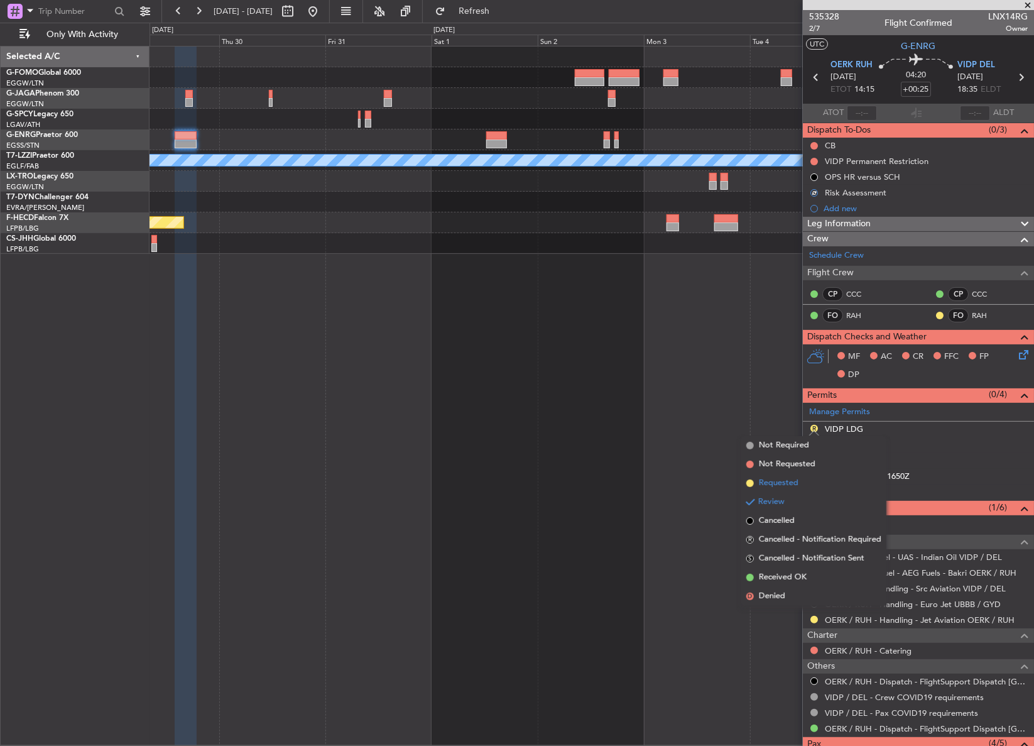
click at [801, 481] on li "Requested" at bounding box center [813, 483] width 145 height 19
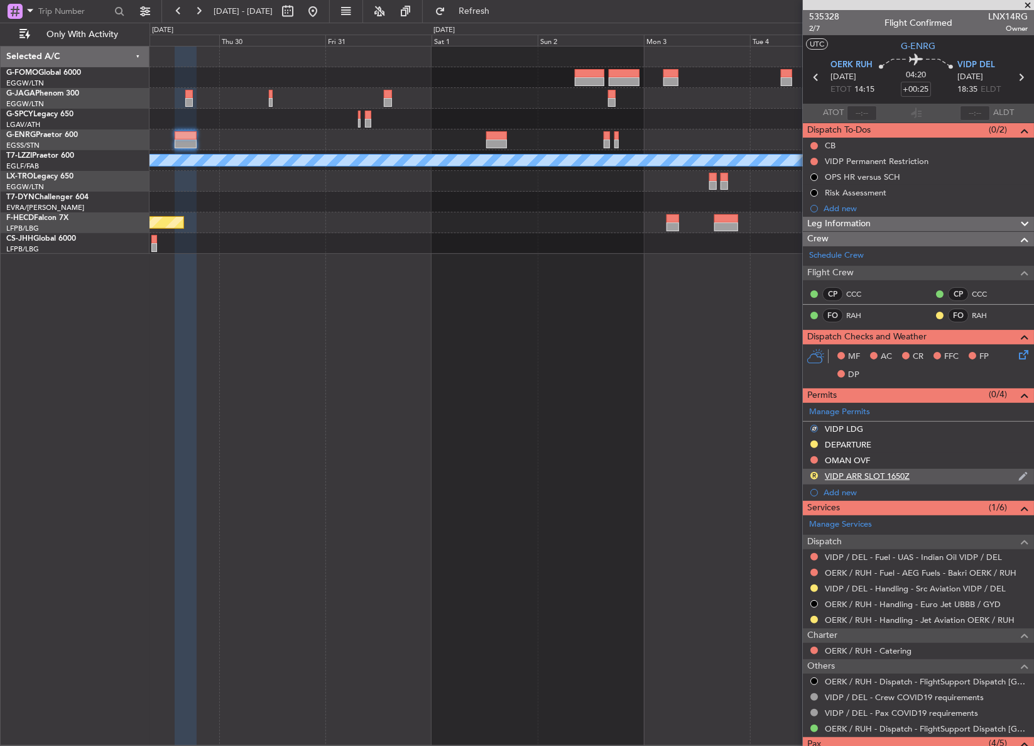
click at [816, 478] on div "R" at bounding box center [814, 475] width 10 height 10
click at [815, 474] on button "R" at bounding box center [814, 476] width 8 height 8
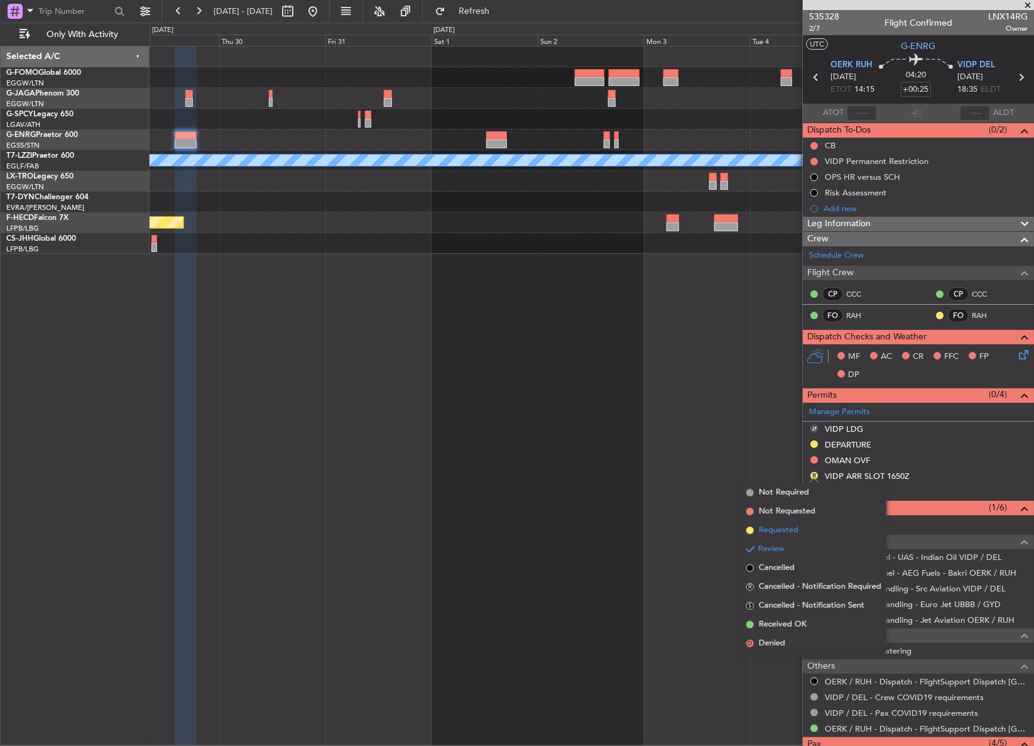
click at [785, 533] on span "Requested" at bounding box center [779, 530] width 40 height 13
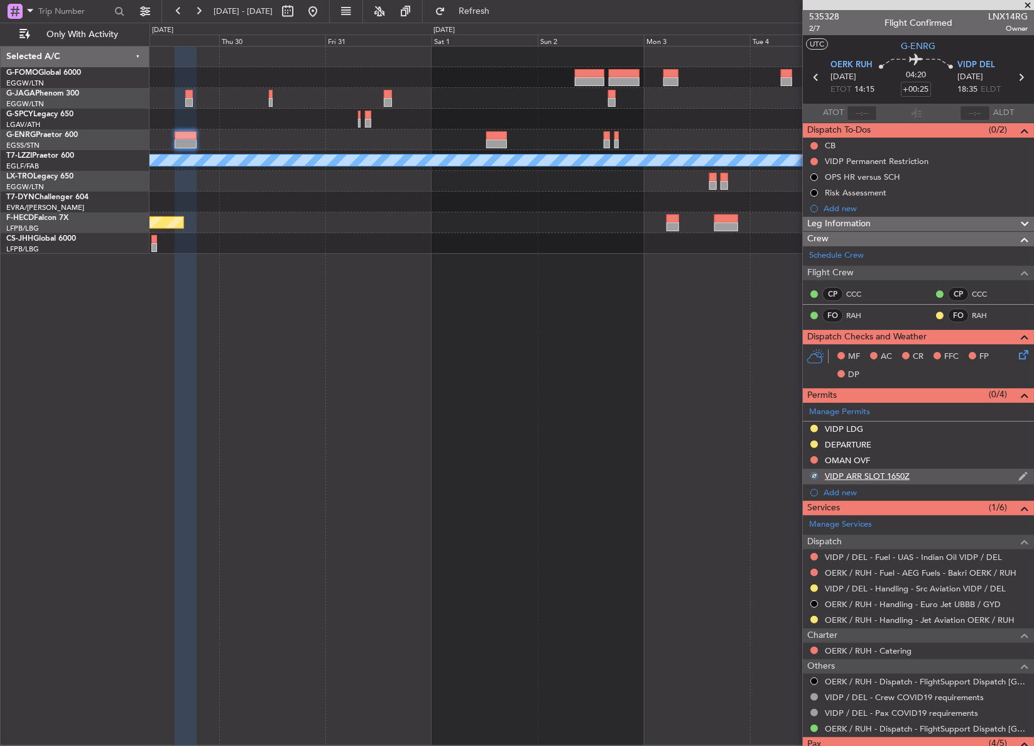
click at [938, 471] on div "VIDP ARR SLOT 1650Z" at bounding box center [918, 477] width 231 height 16
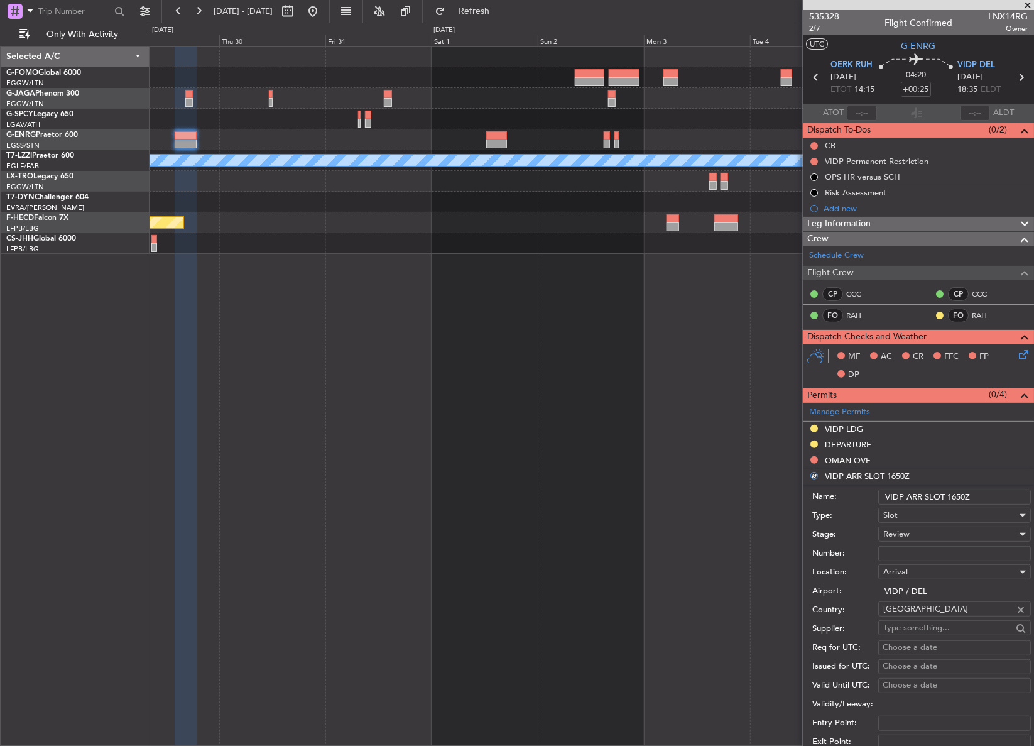
drag, startPoint x: 965, startPoint y: 495, endPoint x: 961, endPoint y: 503, distance: 9.0
click at [963, 496] on input "VIDP ARR SLOT 1650Z" at bounding box center [954, 496] width 153 height 15
type input "VIDP ARR SLOT 1Z"
drag, startPoint x: 948, startPoint y: 496, endPoint x: 955, endPoint y: 498, distance: 6.6
click at [952, 496] on input "VIDP ARR SLOT 1Z" at bounding box center [954, 496] width 153 height 15
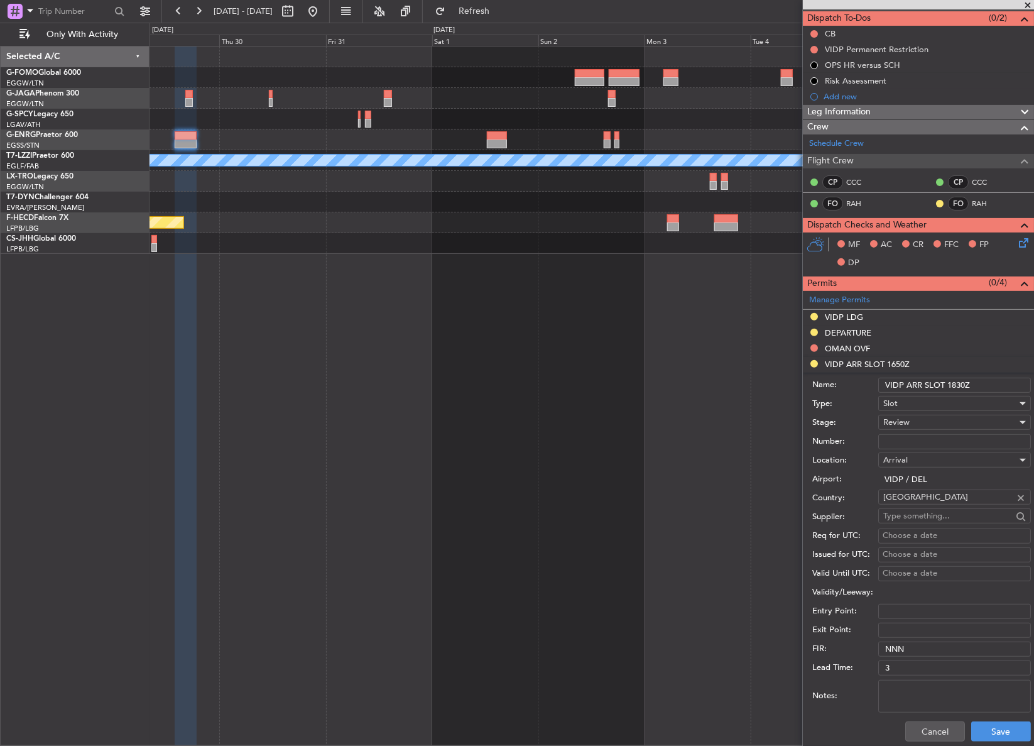
scroll to position [285, 0]
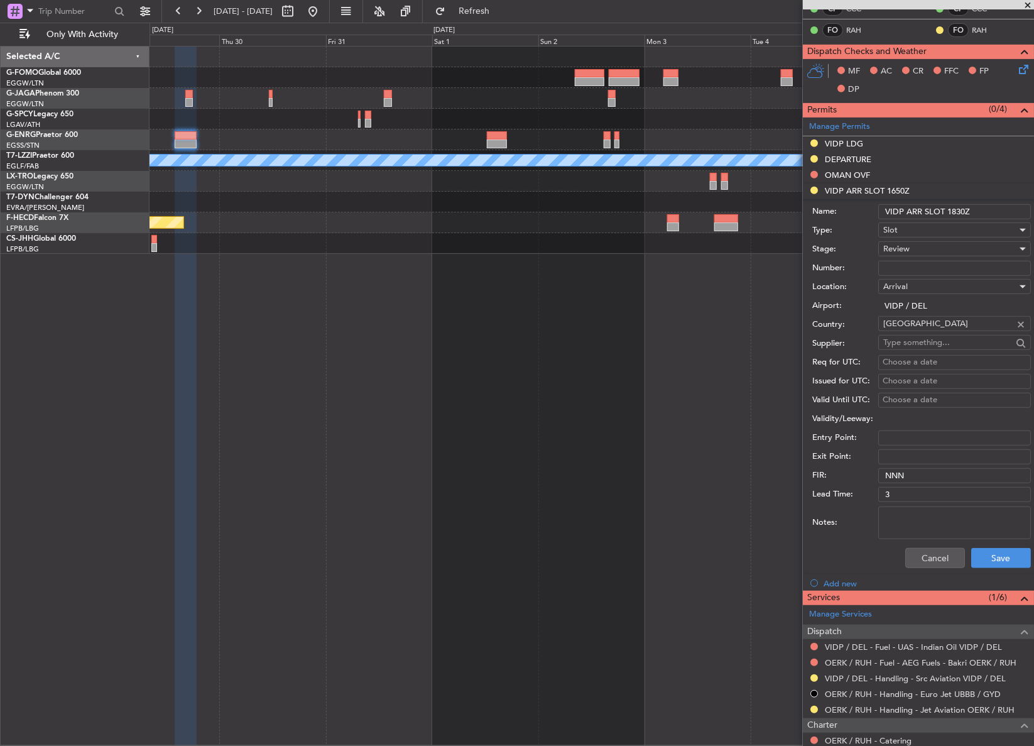
type input "VIDP ARR SLOT 1830Z"
click at [887, 250] on span "Review" at bounding box center [896, 248] width 26 height 11
click at [900, 332] on span "Requested" at bounding box center [950, 329] width 133 height 19
click at [980, 553] on button "Save" at bounding box center [1001, 558] width 60 height 20
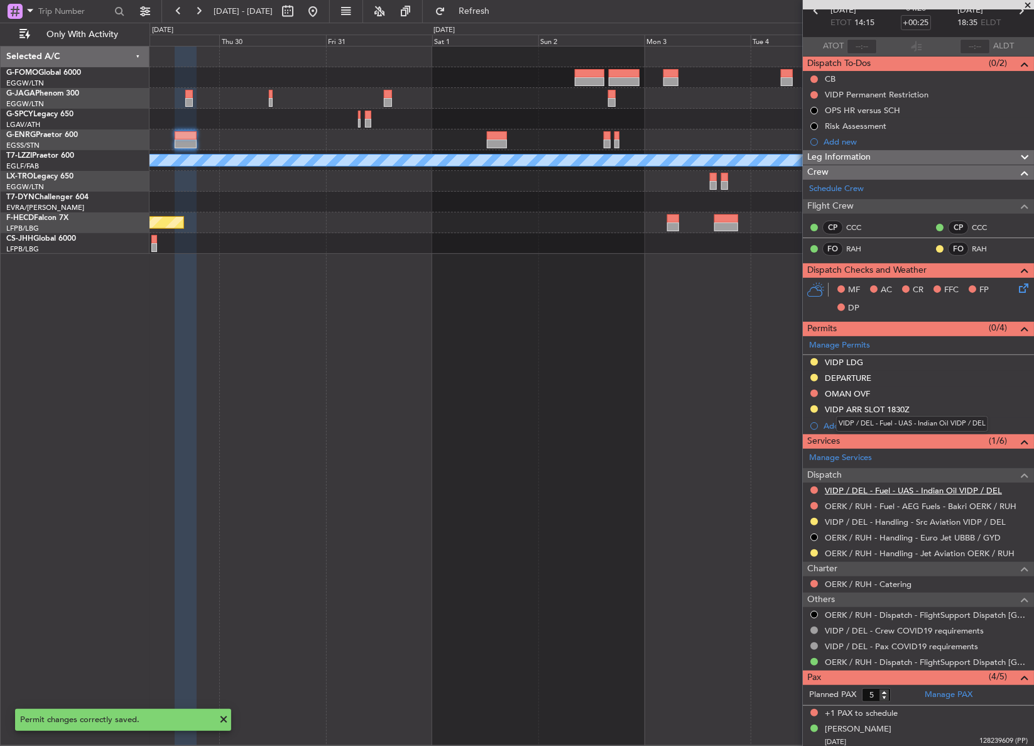
scroll to position [0, 0]
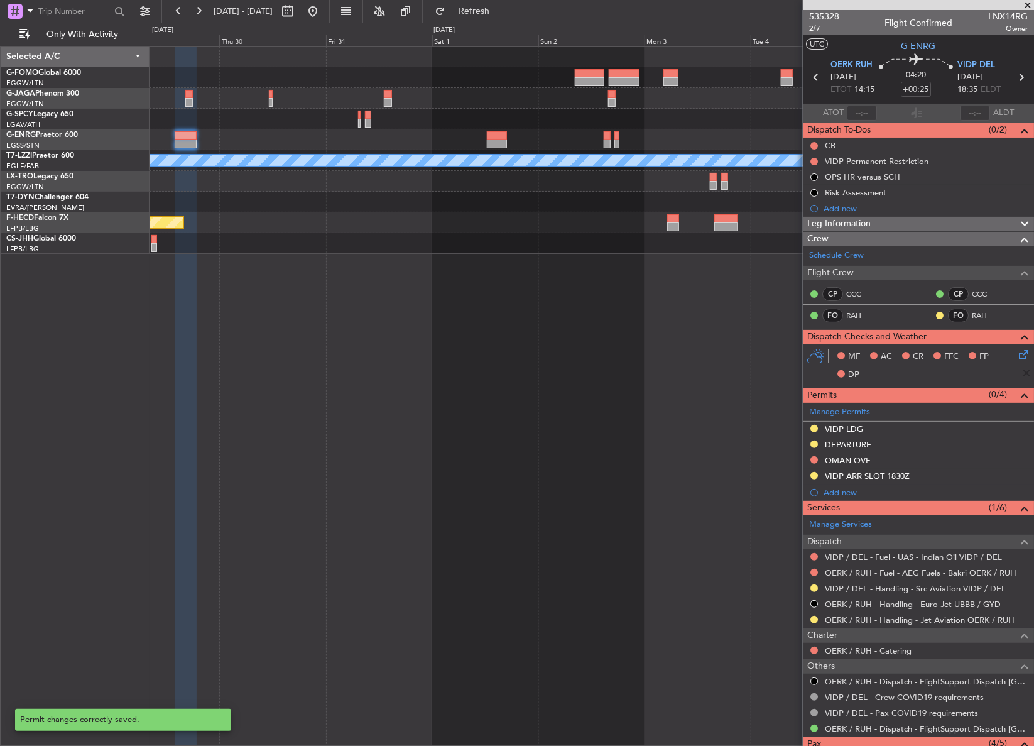
click at [854, 224] on span "Leg Information" at bounding box center [838, 224] width 63 height 14
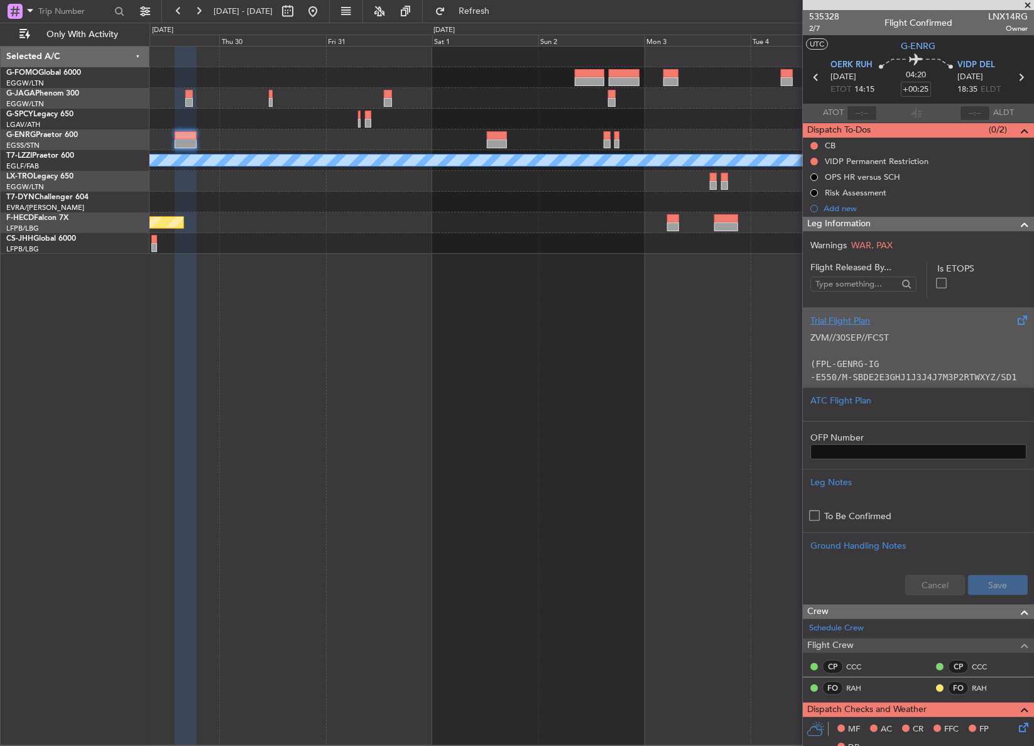
click at [828, 332] on p "ZVM//30SEP//FCST" at bounding box center [918, 337] width 216 height 13
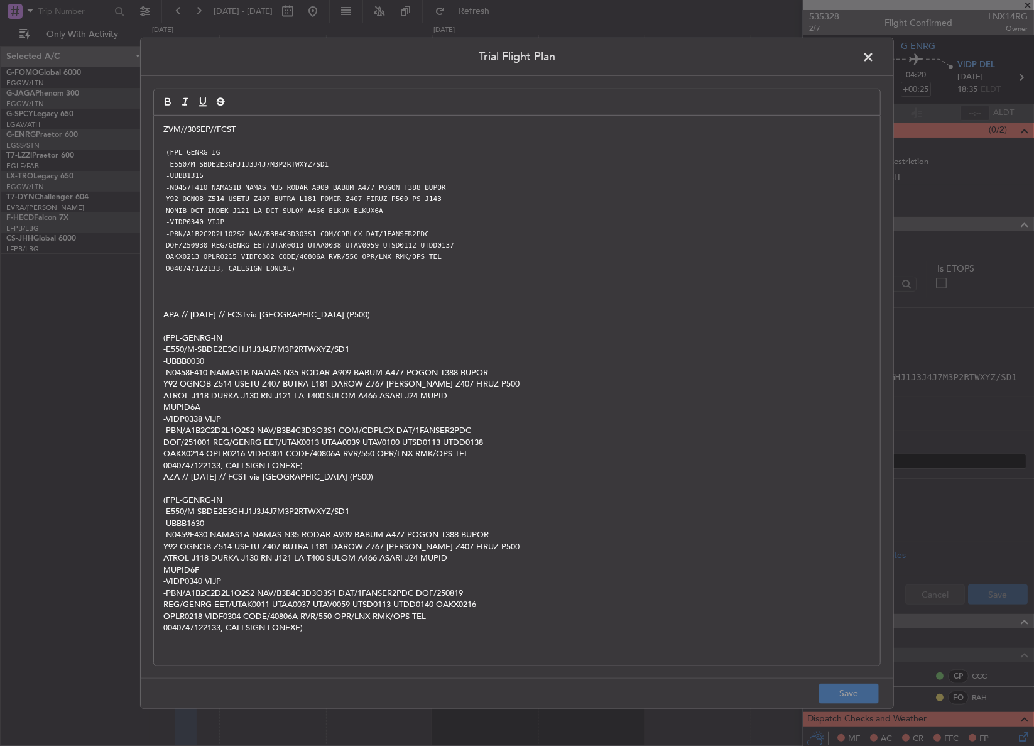
click at [156, 124] on div "ZVM//30SEP//FCST (FPL-GENRG-IG -E550/M-SBDE2E3GHJ1J3J4J7M3P2RTWXYZ/SD1 -UBBB131…" at bounding box center [517, 390] width 726 height 549
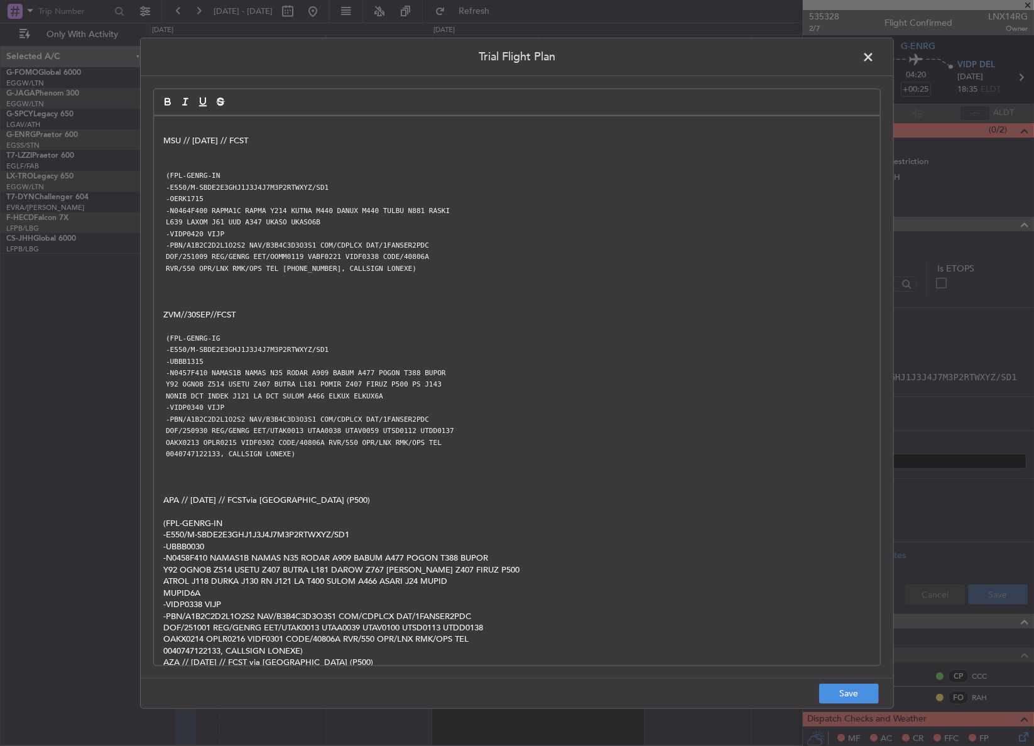
click at [159, 143] on div "MSU // 07OCT // FCST (FPL-GENRG-IN -E550/M-SBDE2E3GHJ1J3J4J7M3P2RTWXYZ/SD1 -OER…" at bounding box center [517, 390] width 726 height 549
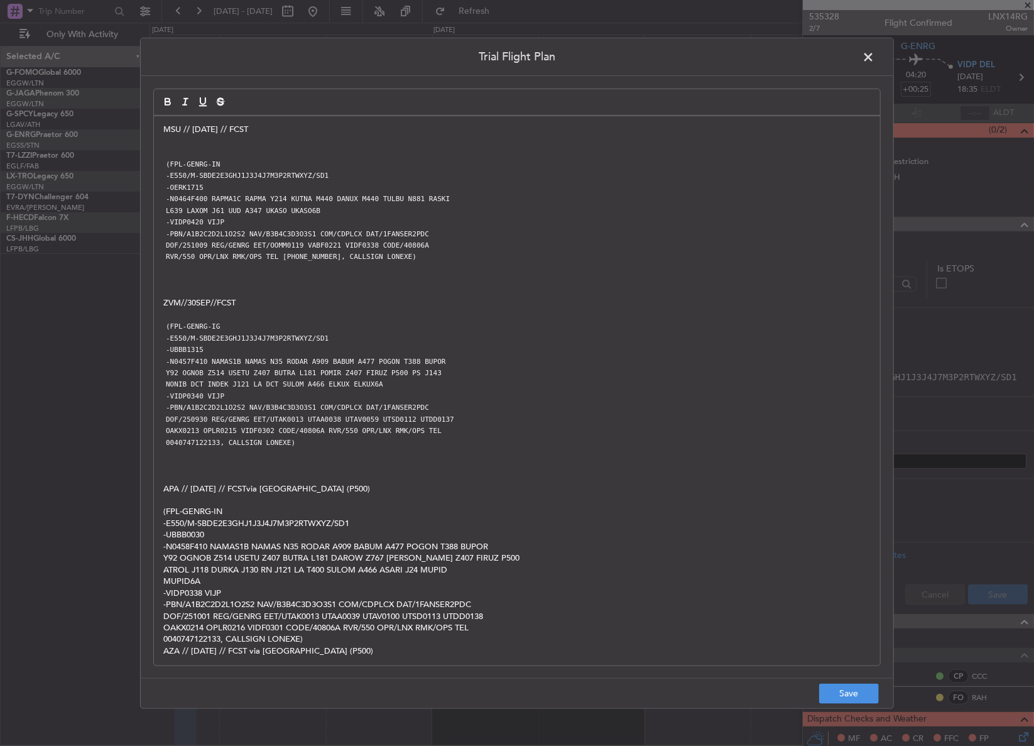
click at [165, 155] on p at bounding box center [516, 151] width 707 height 11
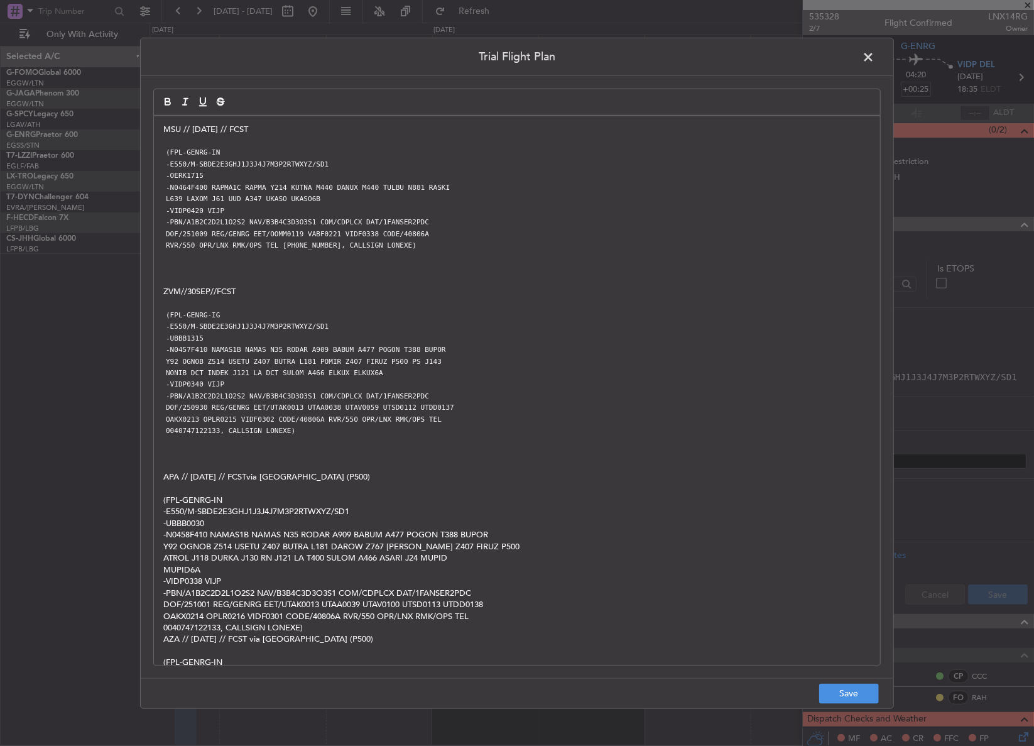
click at [290, 282] on p at bounding box center [516, 279] width 707 height 11
click at [855, 697] on button "Save" at bounding box center [849, 693] width 60 height 20
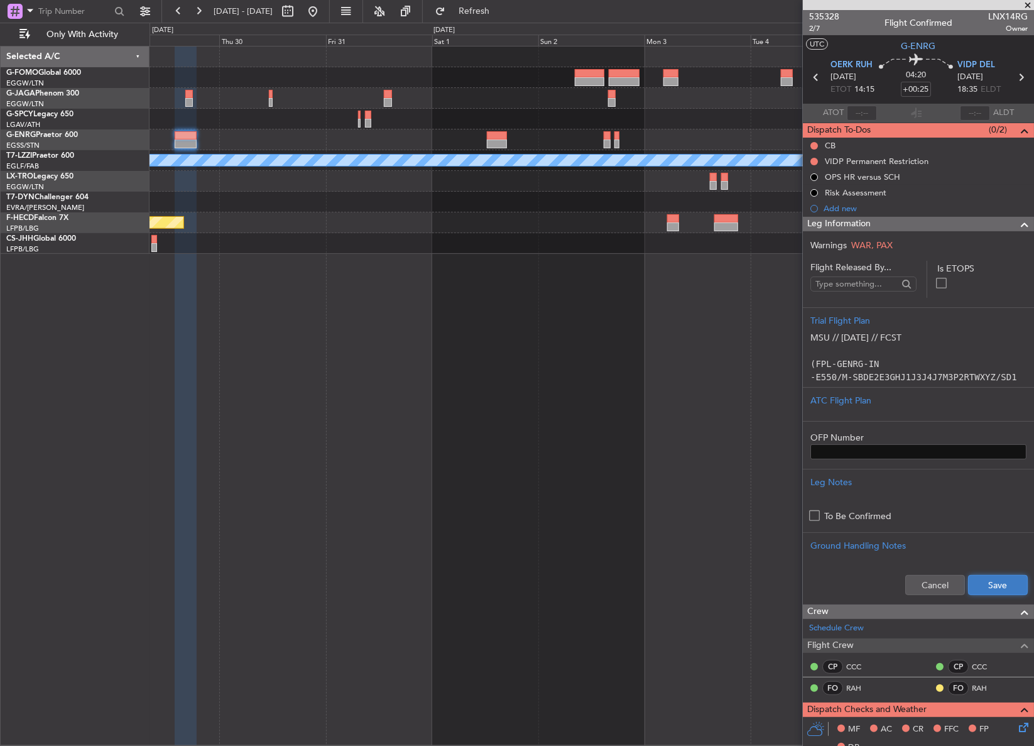
click at [983, 587] on button "Save" at bounding box center [998, 585] width 60 height 20
click at [876, 165] on div "VIDP Permanent Restriction" at bounding box center [877, 161] width 104 height 11
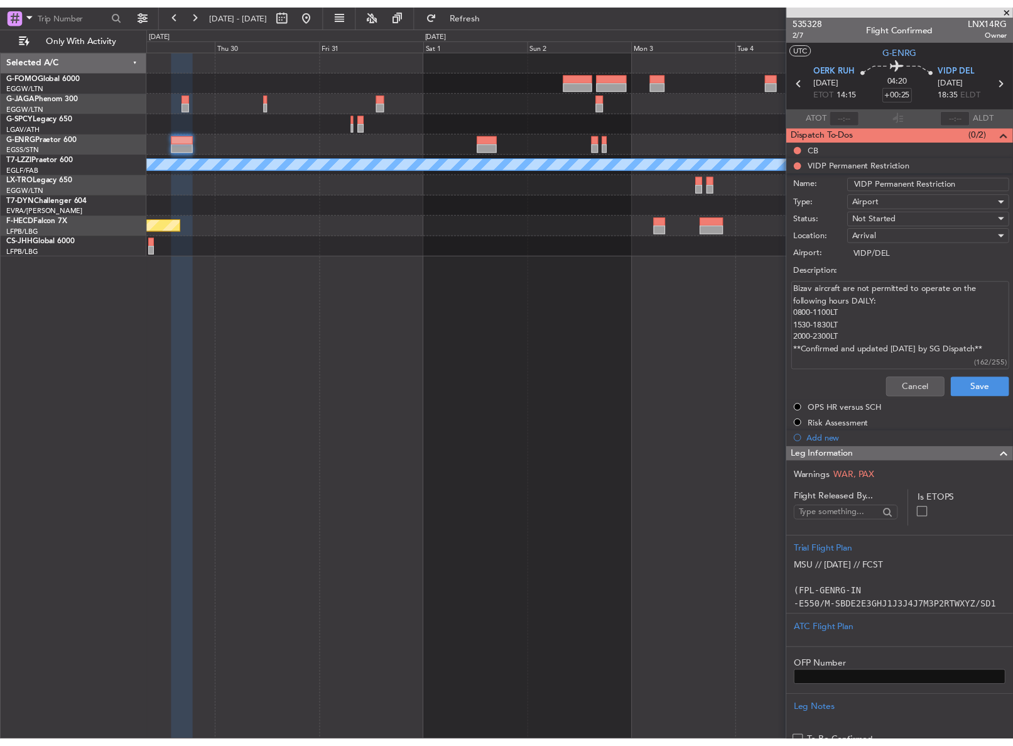
scroll to position [57, 0]
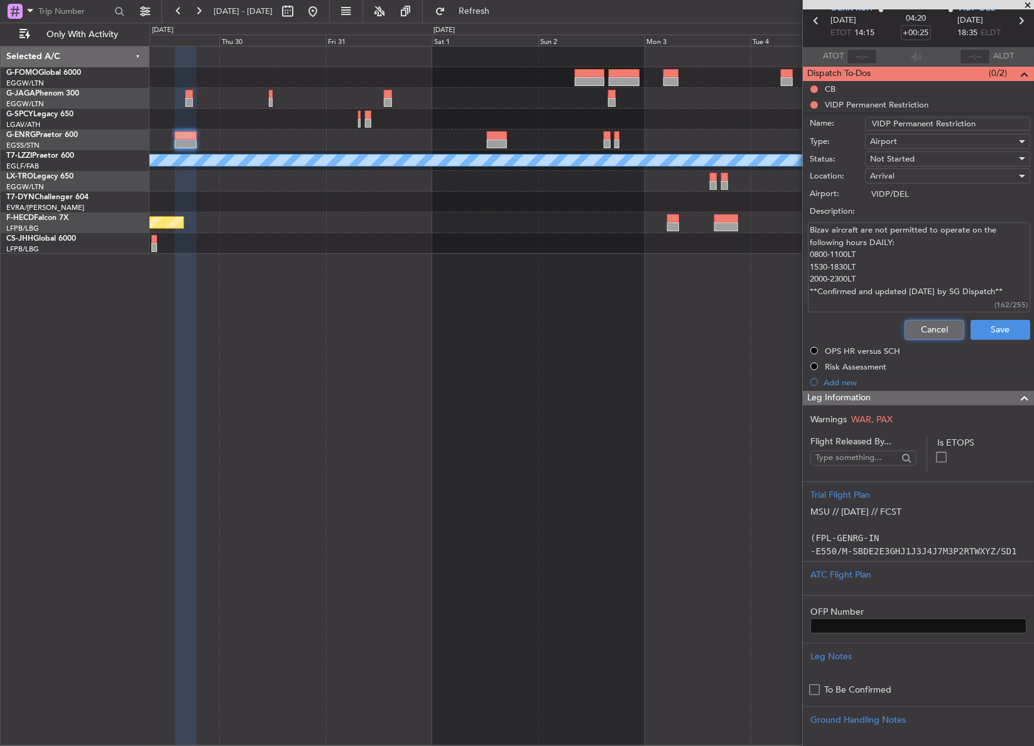
click at [917, 324] on button "Cancel" at bounding box center [934, 330] width 60 height 20
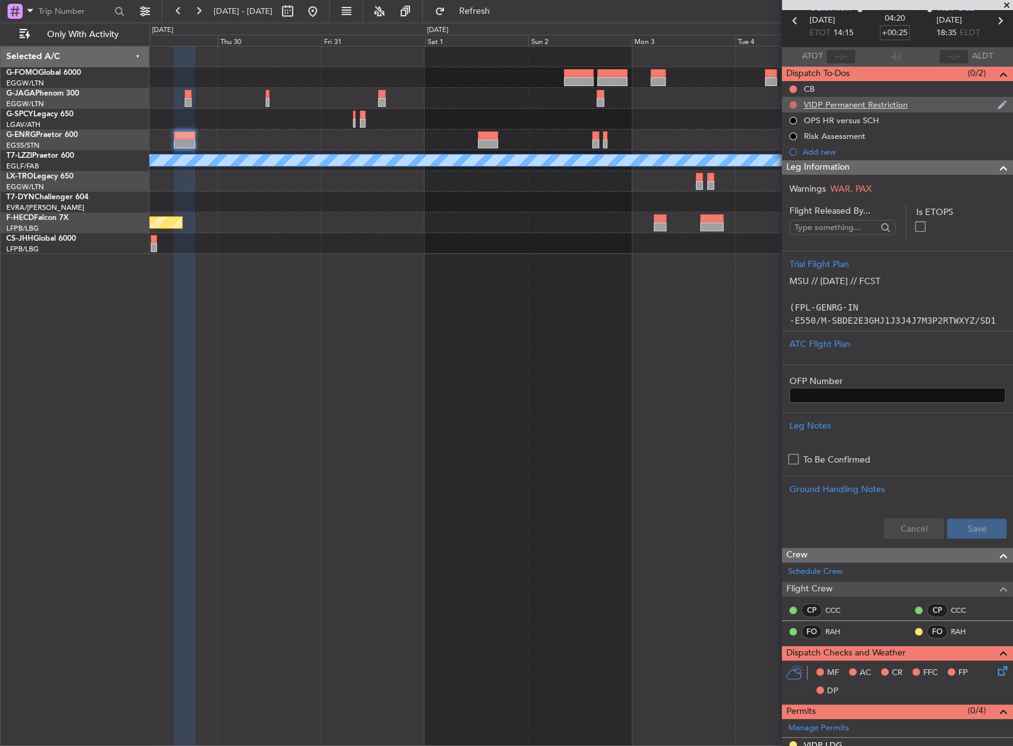
click at [791, 106] on button at bounding box center [794, 105] width 8 height 8
click at [785, 176] on span "Cancelled" at bounding box center [796, 178] width 36 height 13
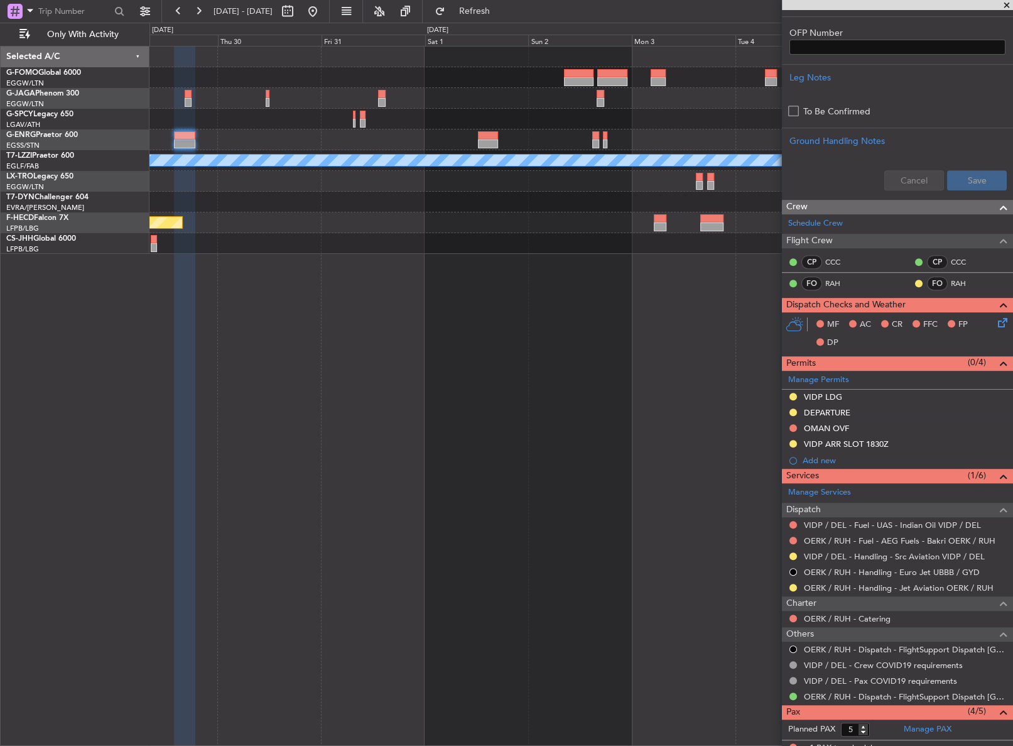
scroll to position [526, 0]
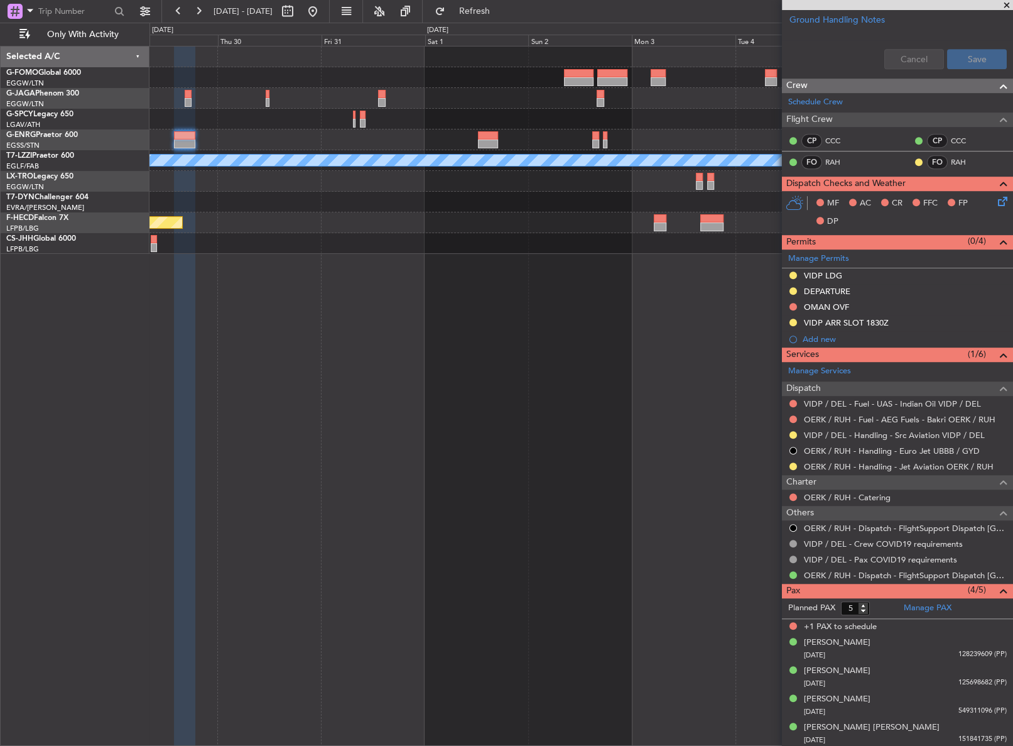
click at [397, 436] on div "A/C Unavailable London (Luton) Planned Maint Paris (Le Bourget) Planned Maint P…" at bounding box center [580, 396] width 863 height 700
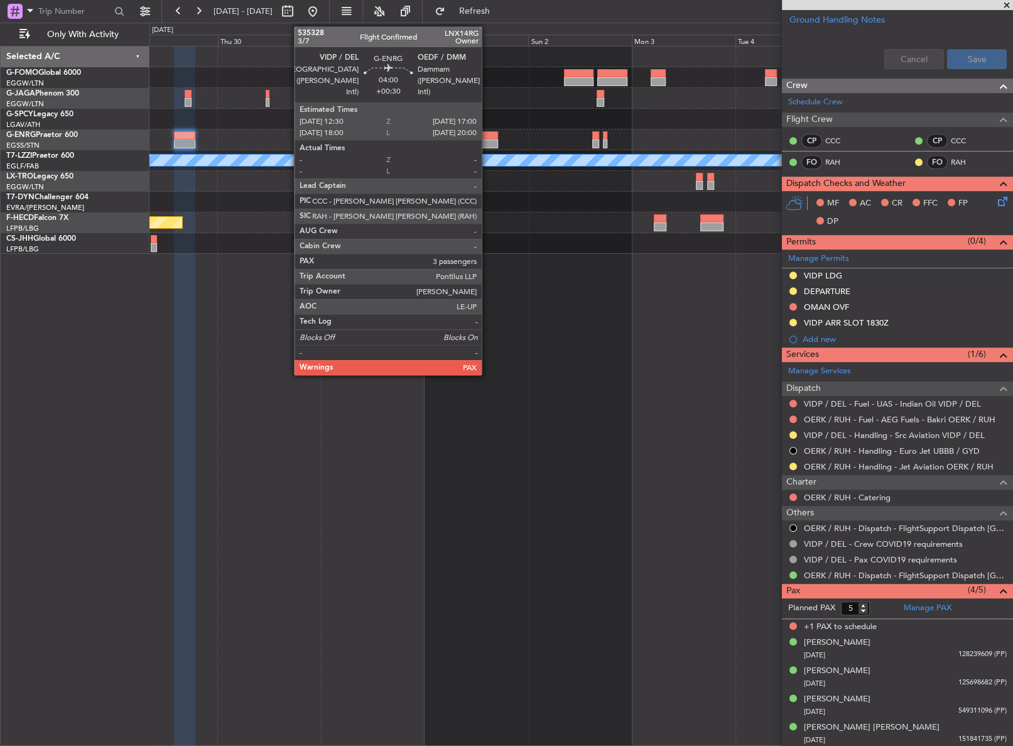
click at [487, 141] on div at bounding box center [487, 143] width 19 height 9
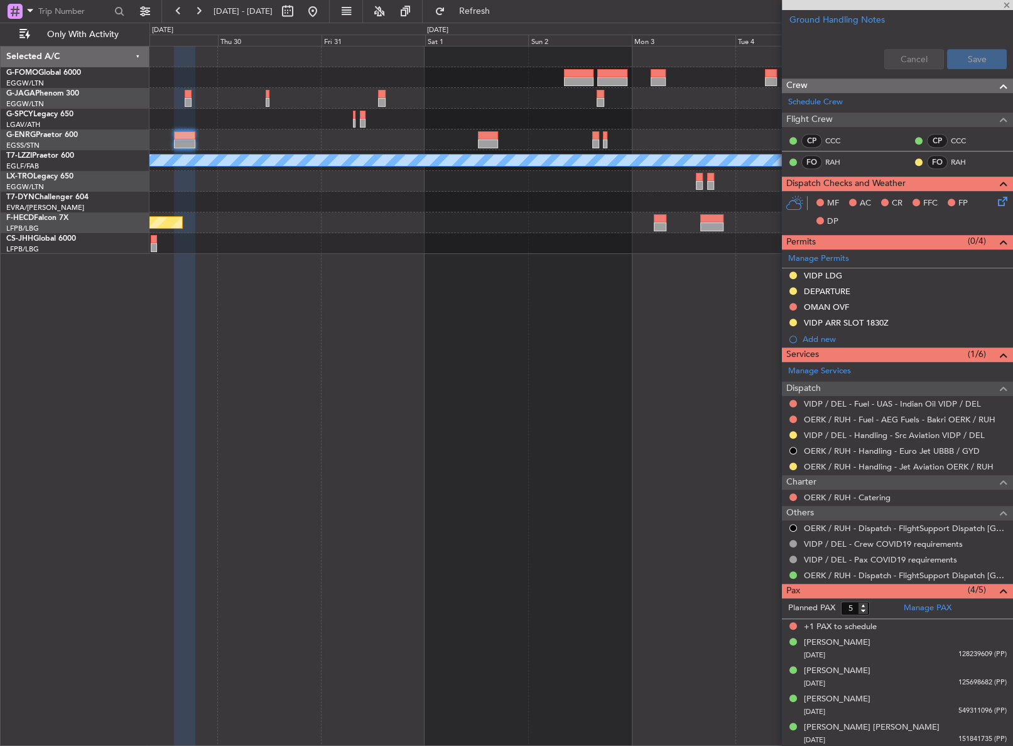
type input "+00:30"
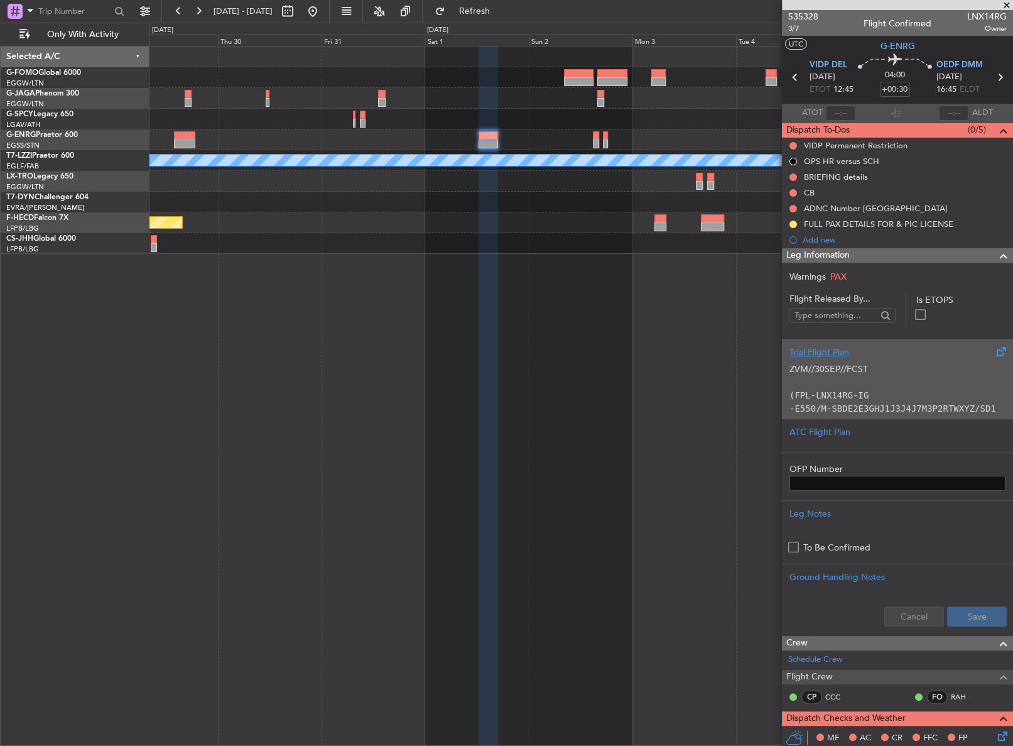
click at [817, 396] on code "(FPL-LNX14RG-IG" at bounding box center [829, 395] width 79 height 10
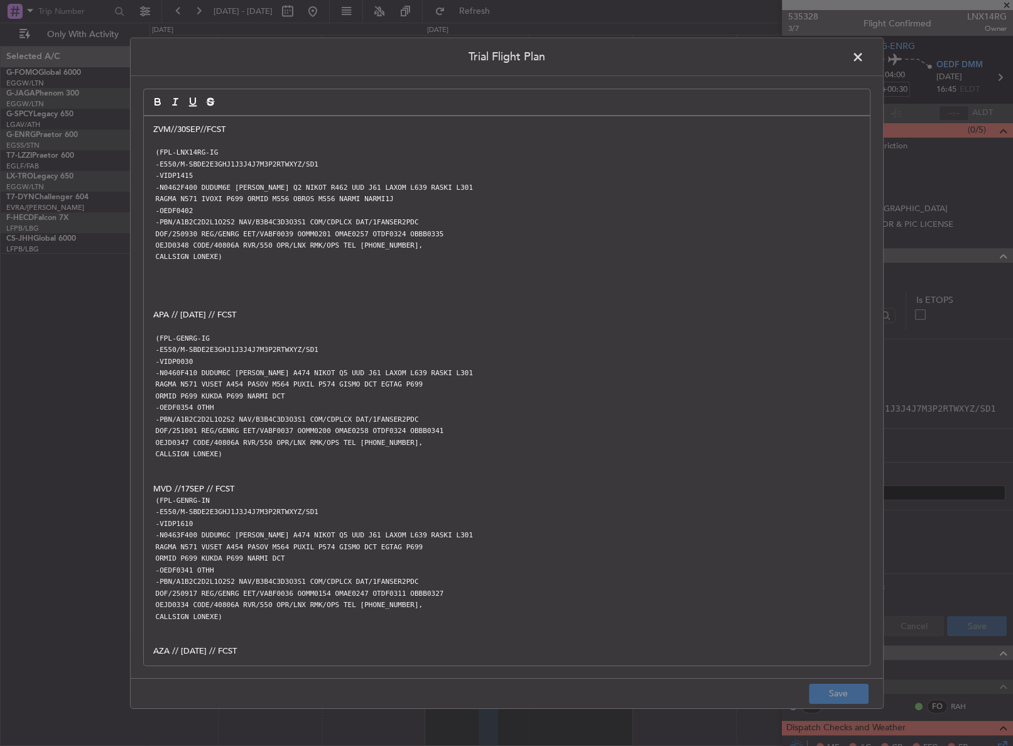
click at [864, 54] on span at bounding box center [864, 59] width 0 height 25
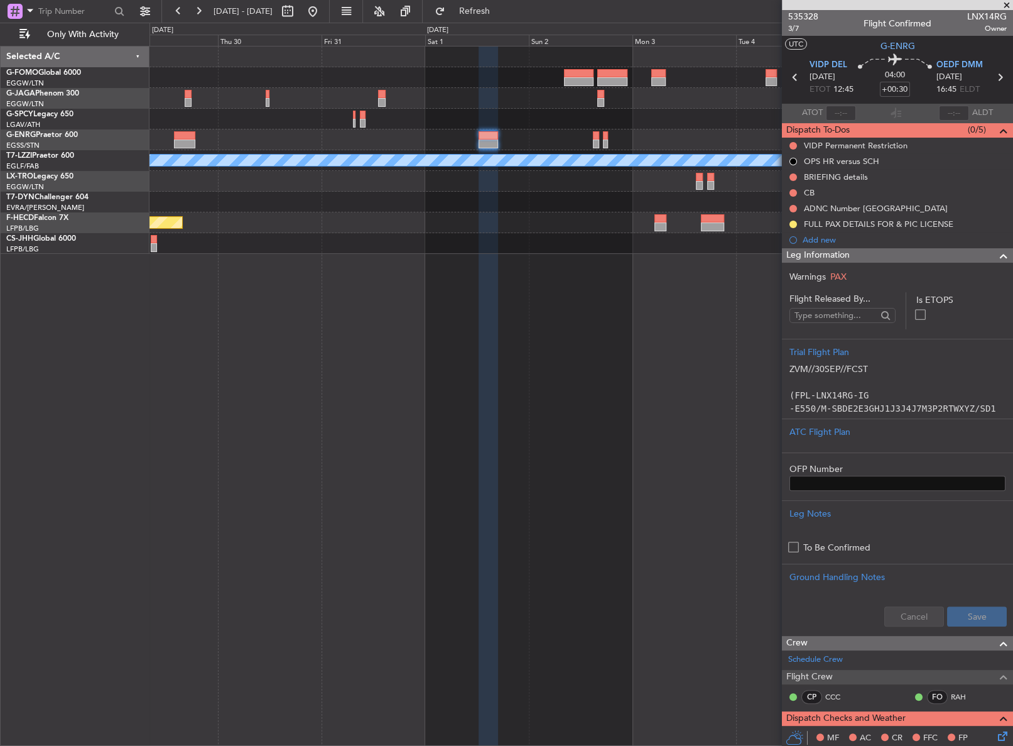
click at [480, 459] on div at bounding box center [488, 396] width 19 height 700
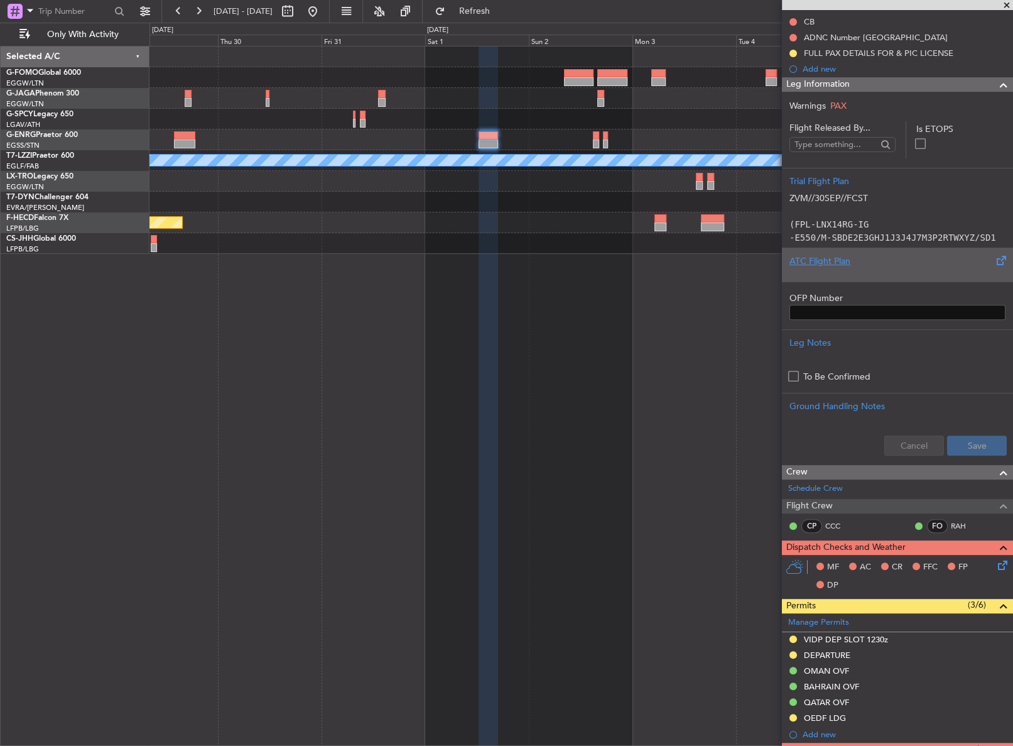
scroll to position [228, 0]
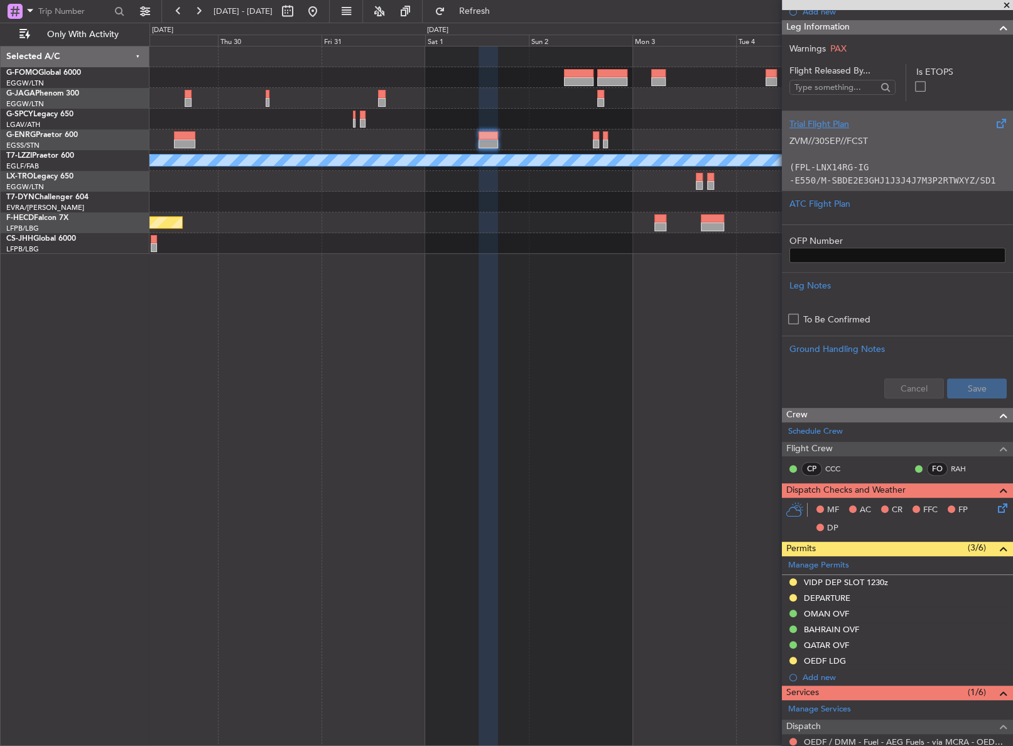
click at [872, 168] on p "(FPL-LNX14RG-IG" at bounding box center [898, 167] width 216 height 13
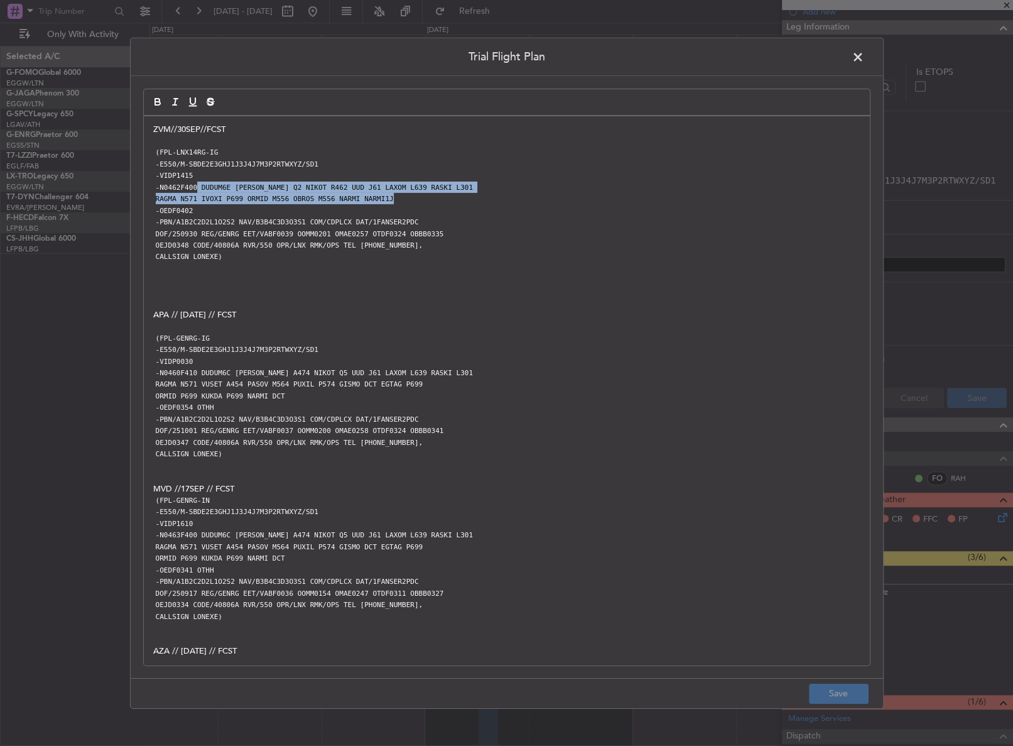
drag, startPoint x: 195, startPoint y: 188, endPoint x: 374, endPoint y: 204, distance: 179.6
click at [374, 204] on div "ZVM//30SEP//FCST (FPL-LNX14RG-IG -E550/M-SBDE2E3GHJ1J3J4J7M3P2RTWXYZ/SD1 -VIDP1…" at bounding box center [507, 390] width 726 height 549
copy div "DUDUM6E DUDUM Q2 NIKOT R462 UUD J61 LAXOM L639 RASKI L301 RAGMA N571 IVOXI P699…"
click at [864, 60] on span at bounding box center [864, 59] width 0 height 25
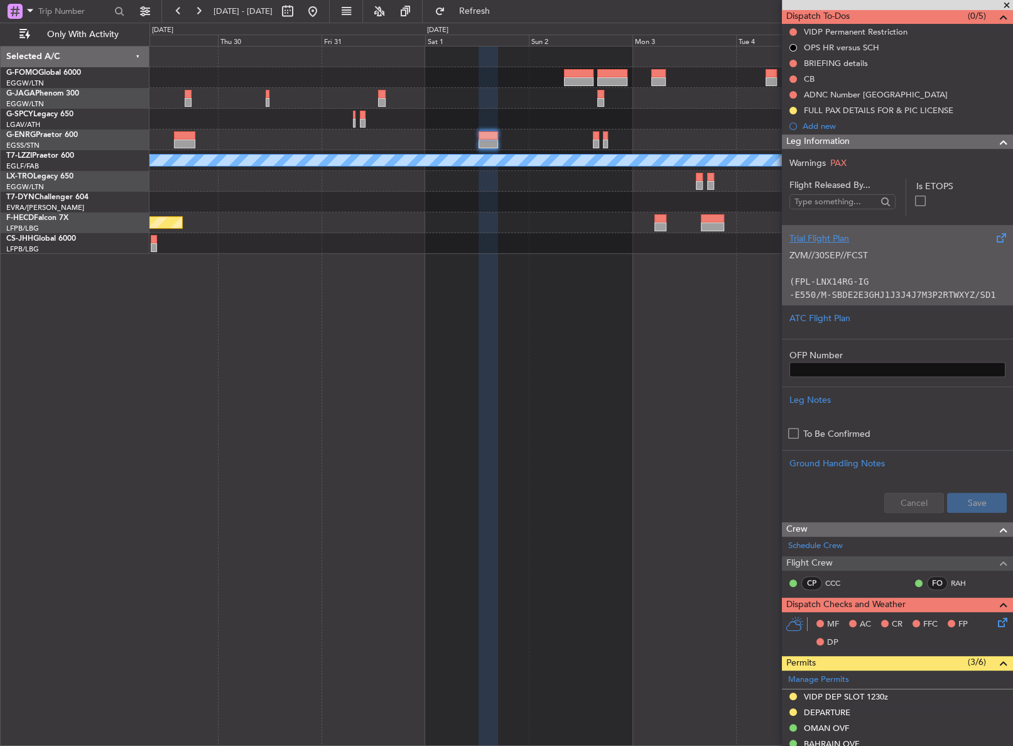
scroll to position [0, 0]
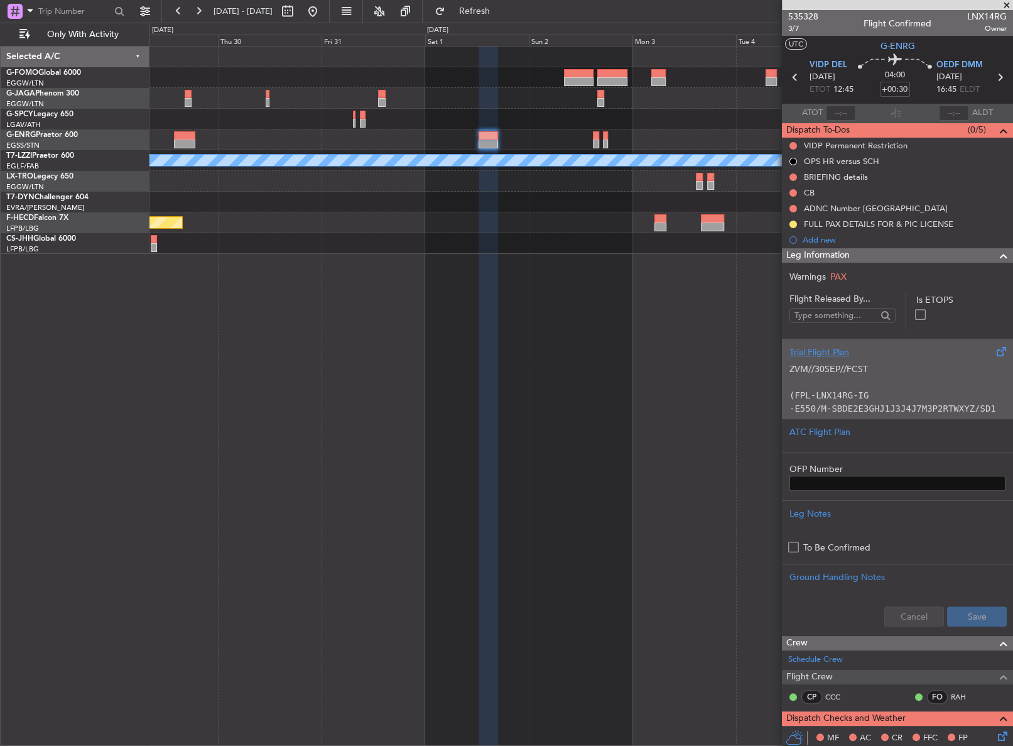
click at [825, 361] on div "ZVM//30SEP//FCST (FPL-LNX14RG-IG -E550/M-SBDE2E3GHJ1J3J4J7M3P2RTWXYZ/SD1 -VIDP1…" at bounding box center [898, 385] width 216 height 53
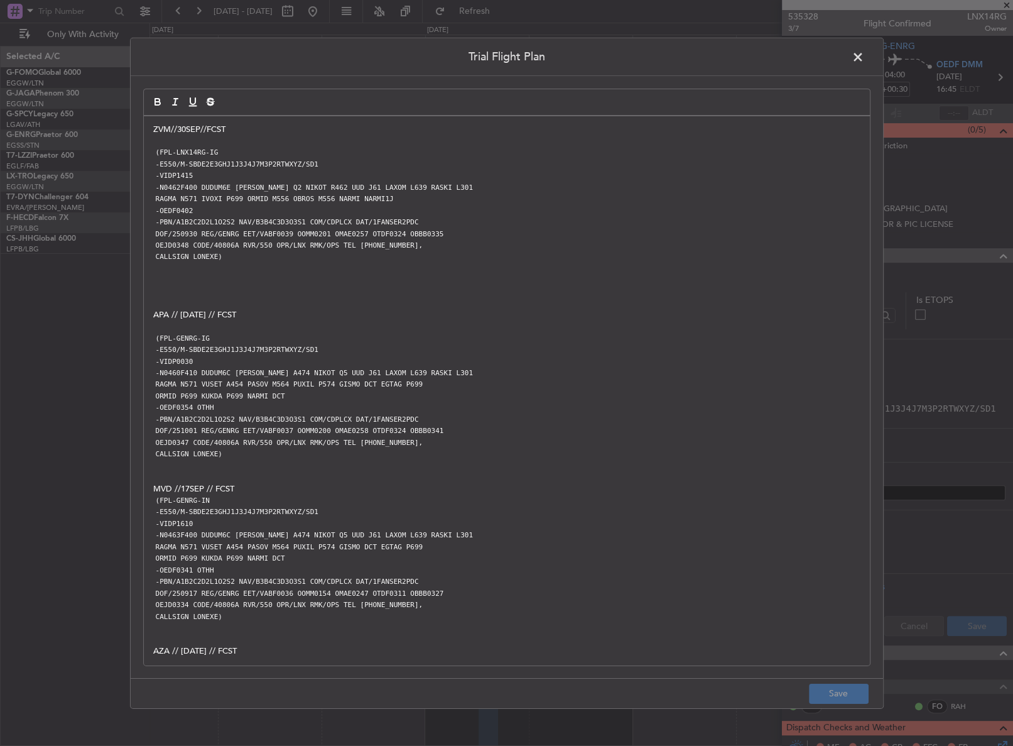
click at [149, 131] on div "ZVM//30SEP//FCST (FPL-LNX14RG-IG -E550/M-SBDE2E3GHJ1J3J4J7M3P2RTWXYZ/SD1 -VIDP1…" at bounding box center [507, 390] width 726 height 549
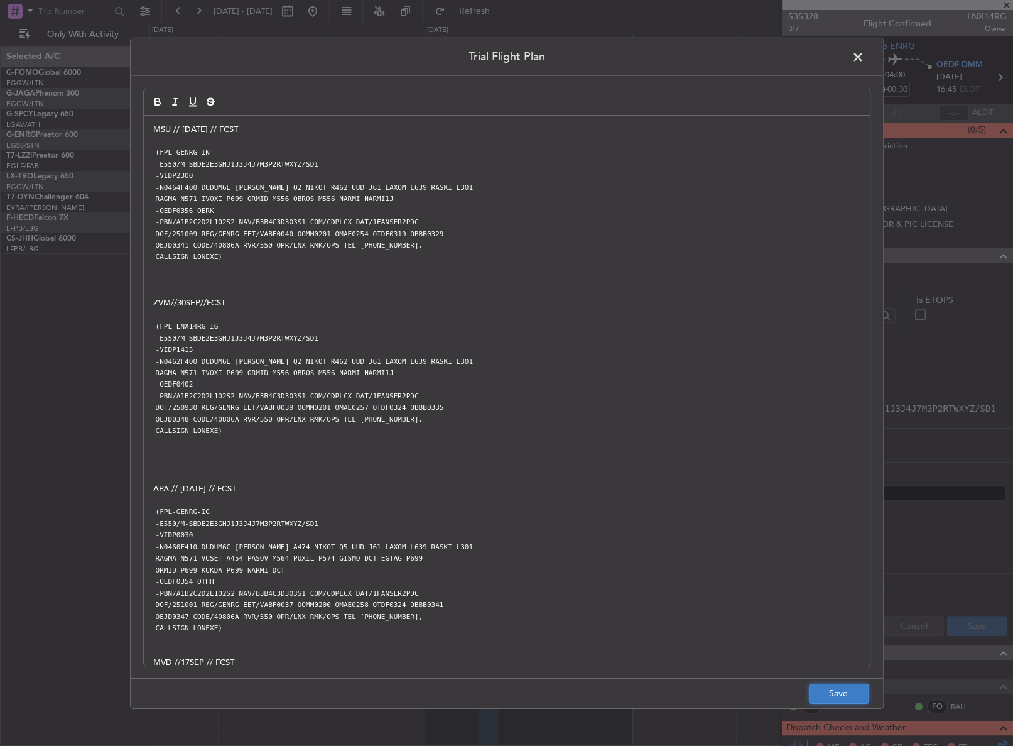
click at [811, 702] on button "Save" at bounding box center [839, 693] width 60 height 20
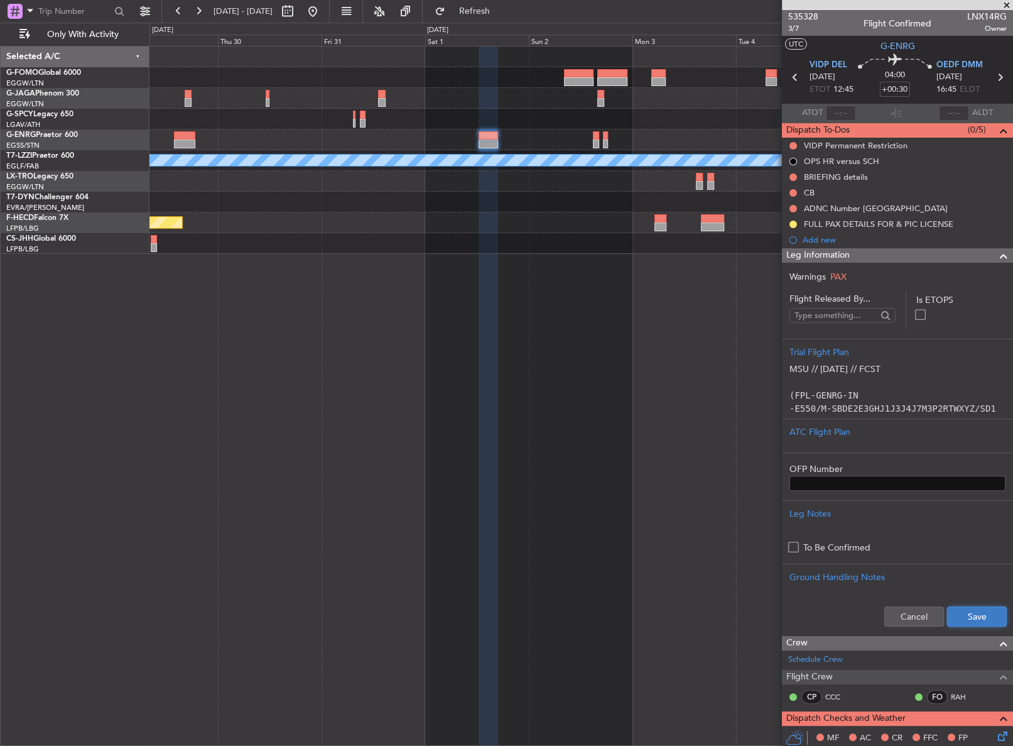
click at [947, 622] on button "Save" at bounding box center [977, 616] width 60 height 20
click at [581, 418] on div "A/C Unavailable London (Luton) Planned Maint Paris (Le Bourget) Planned Maint P…" at bounding box center [581, 396] width 864 height 700
click at [580, 417] on div "A/C Unavailable London (Luton) Planned Maint Paris (Le Bourget) Planned Maint P…" at bounding box center [581, 396] width 864 height 700
click at [379, 561] on div "A/C Unavailable London (Luton) Planned Maint Paris (Le Bourget) Planned Maint P…" at bounding box center [581, 396] width 864 height 700
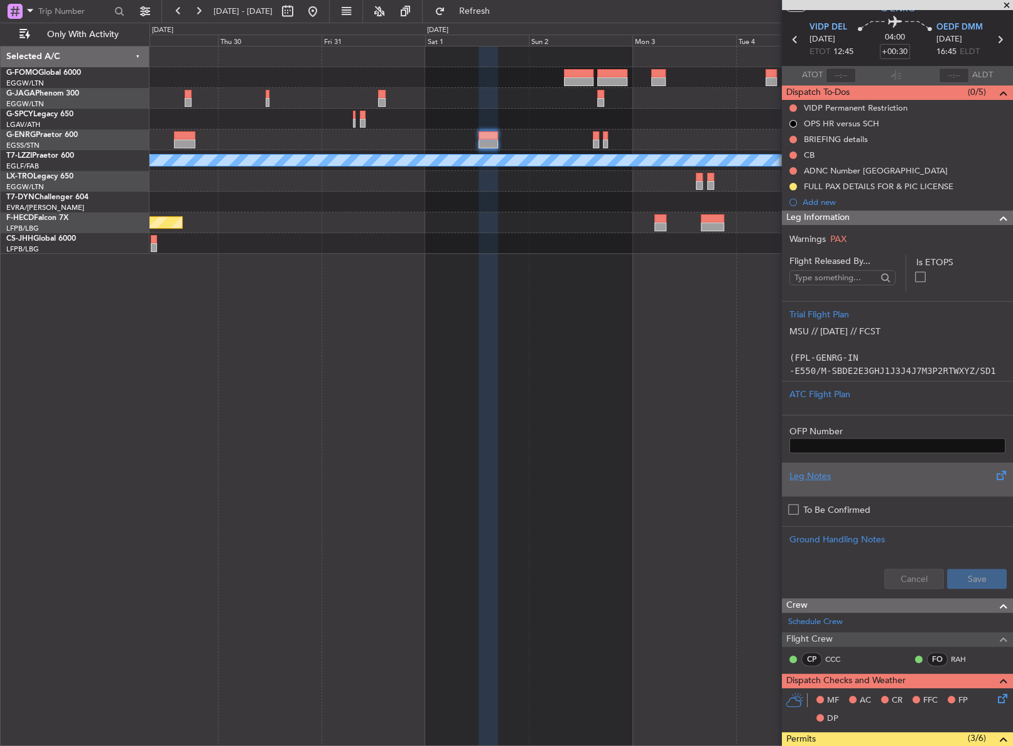
scroll to position [57, 0]
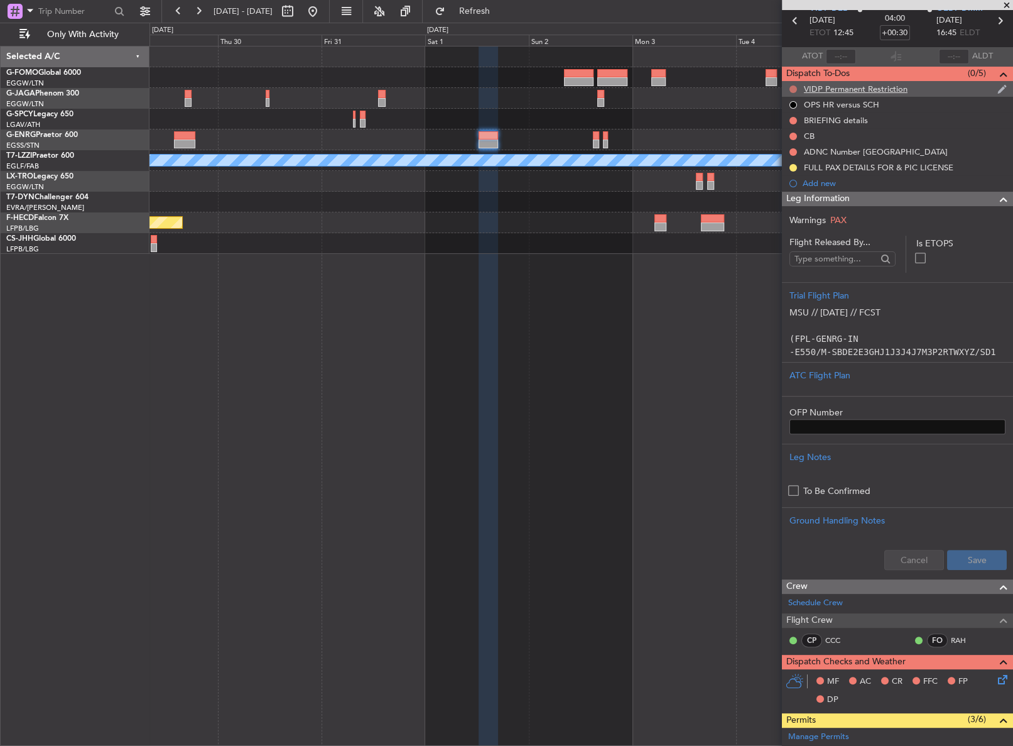
click at [793, 89] on button at bounding box center [794, 89] width 8 height 8
click at [788, 166] on span "Cancelled" at bounding box center [796, 162] width 36 height 13
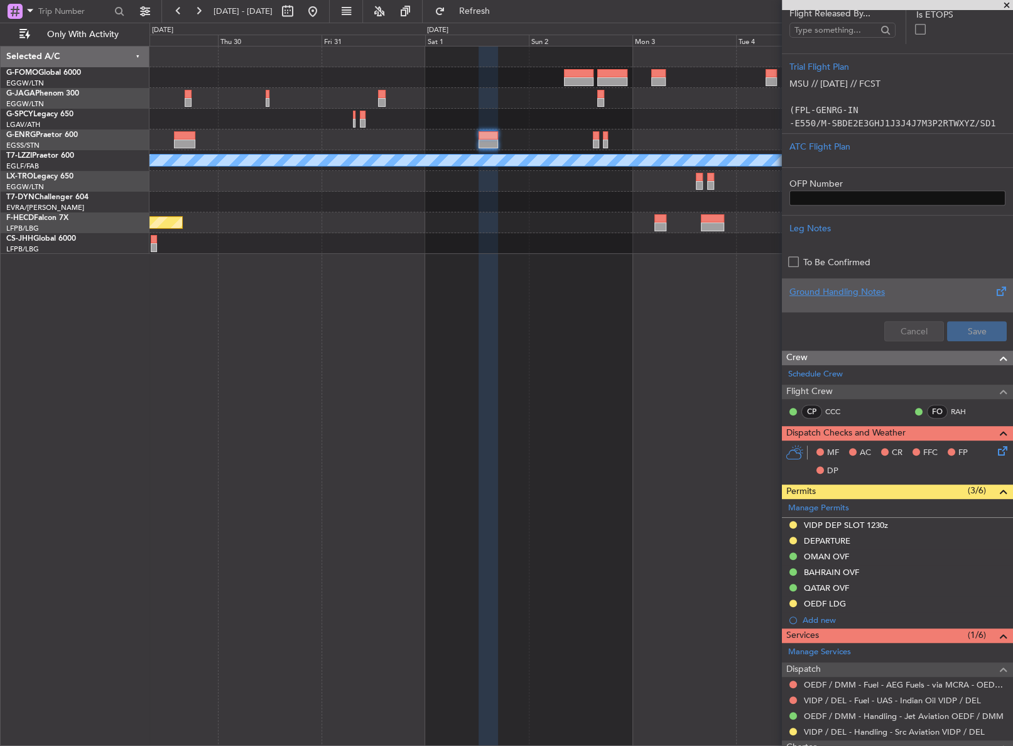
scroll to position [399, 0]
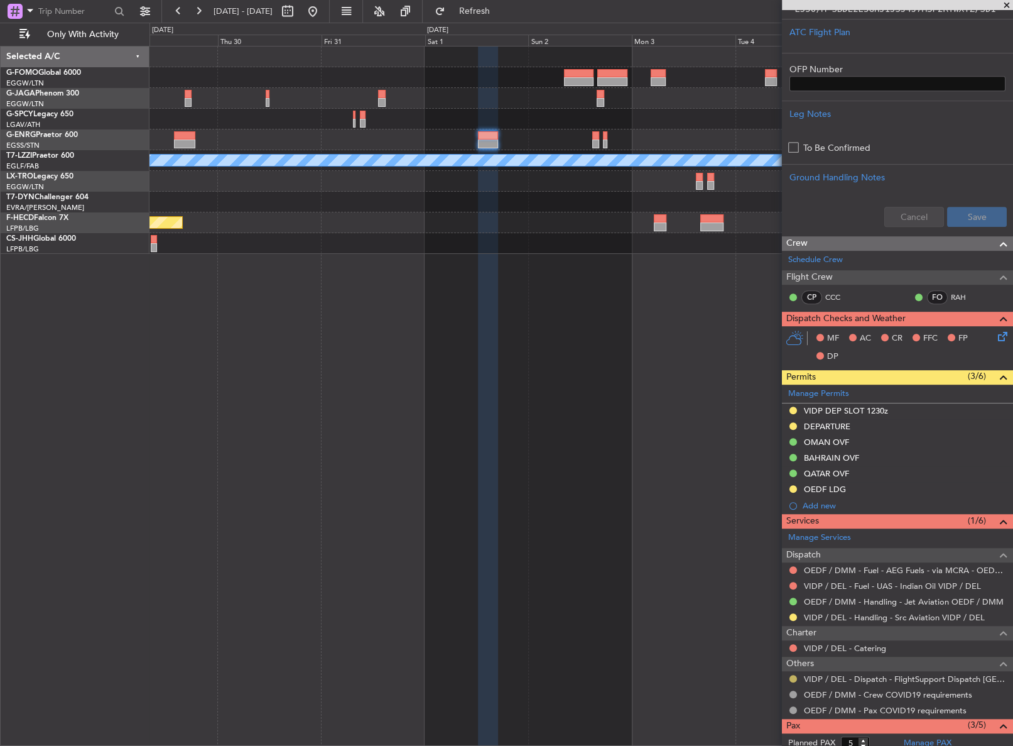
click at [791, 675] on button at bounding box center [794, 679] width 8 height 8
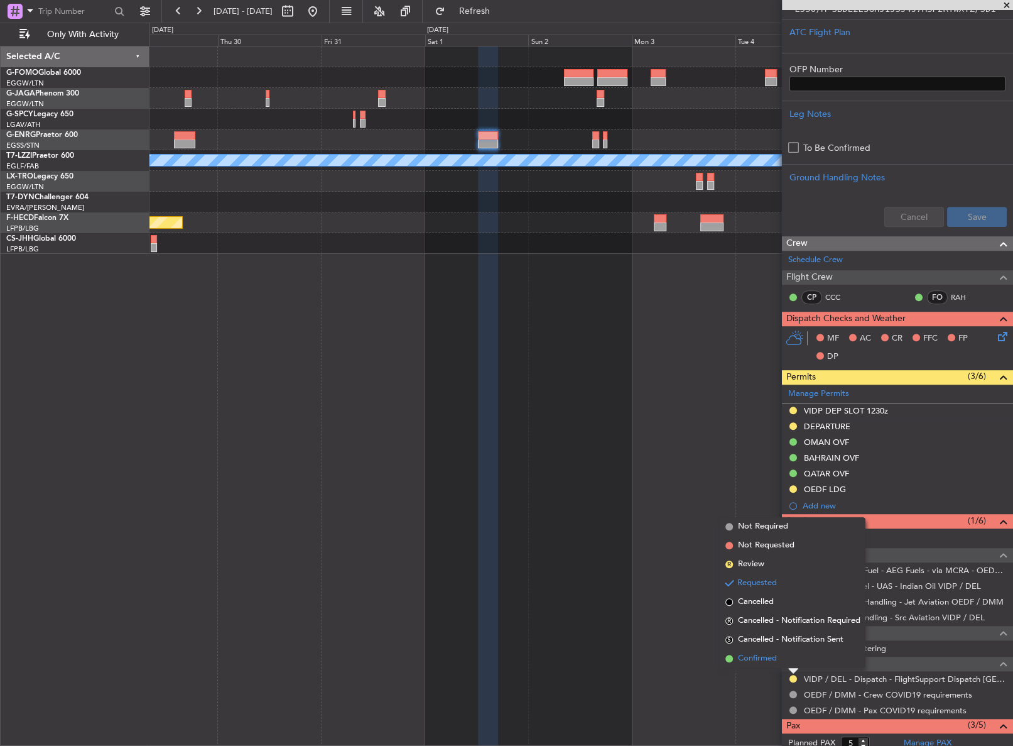
click at [776, 663] on span "Confirmed" at bounding box center [757, 658] width 39 height 13
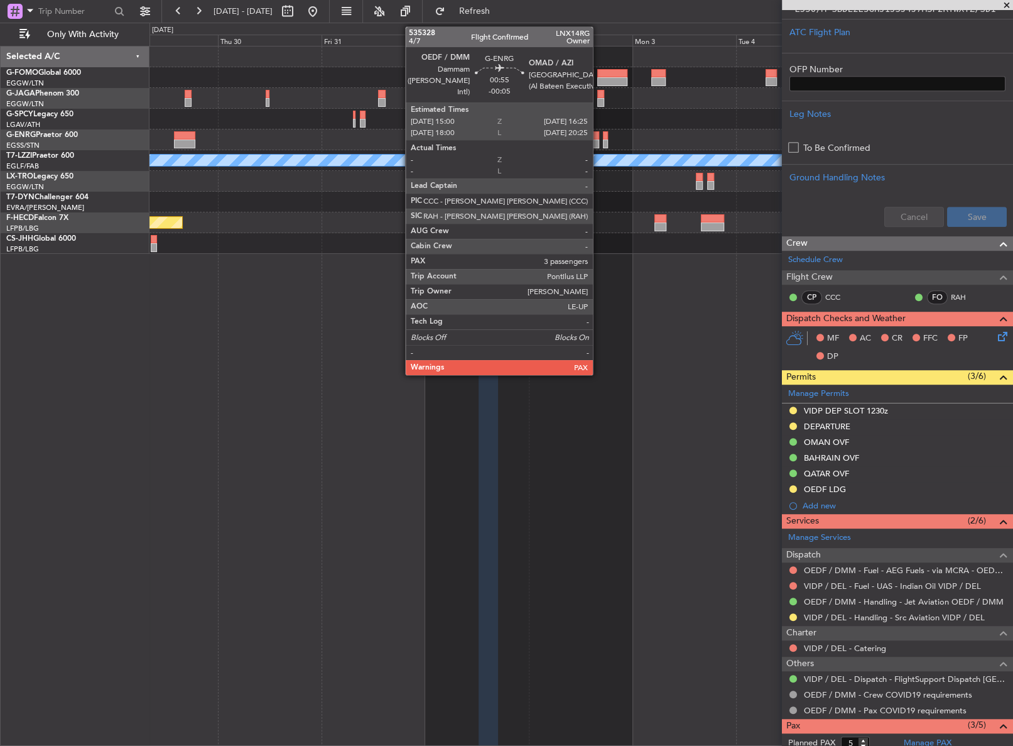
click at [599, 138] on div at bounding box center [596, 135] width 6 height 9
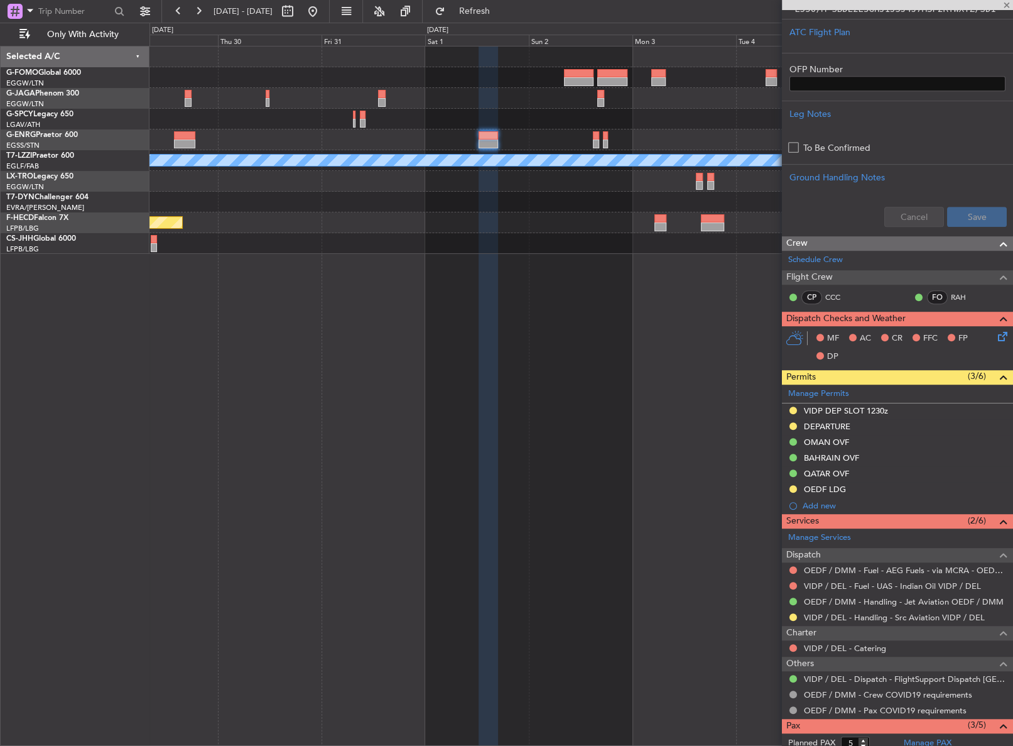
type input "-00:05"
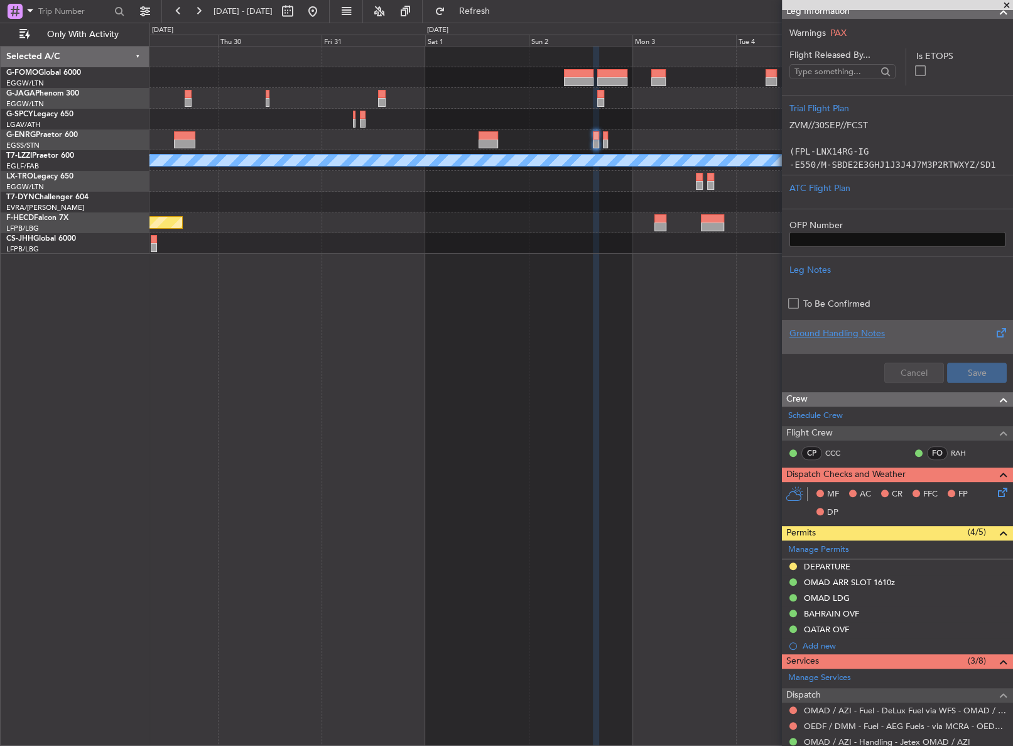
scroll to position [171, 0]
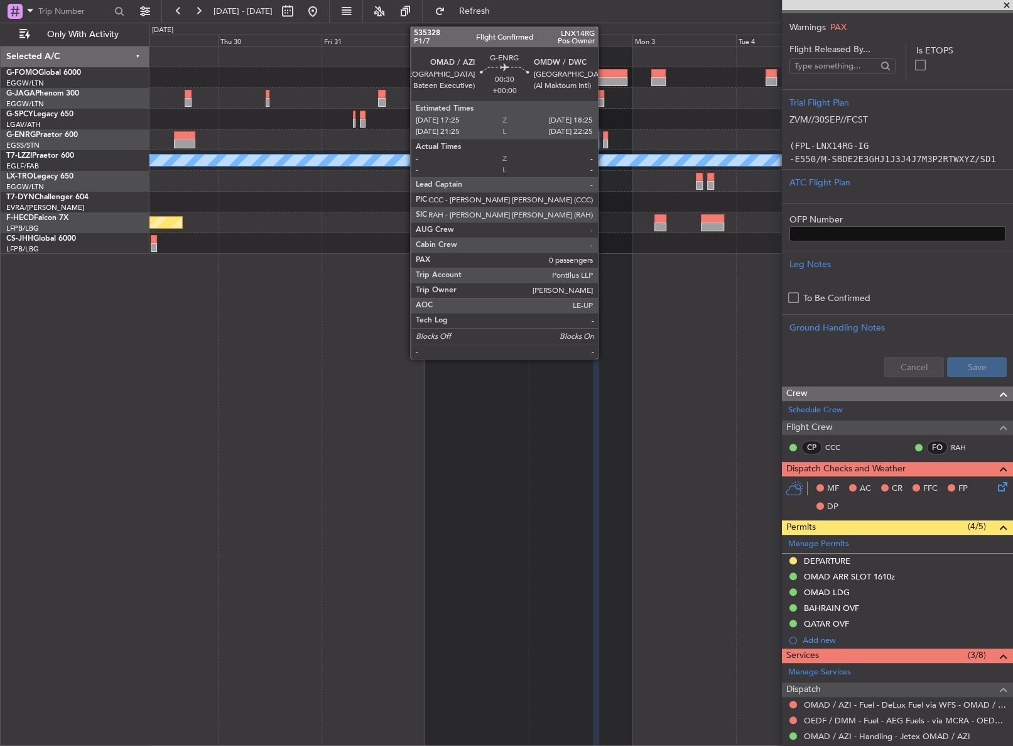
click at [604, 146] on div at bounding box center [605, 143] width 4 height 9
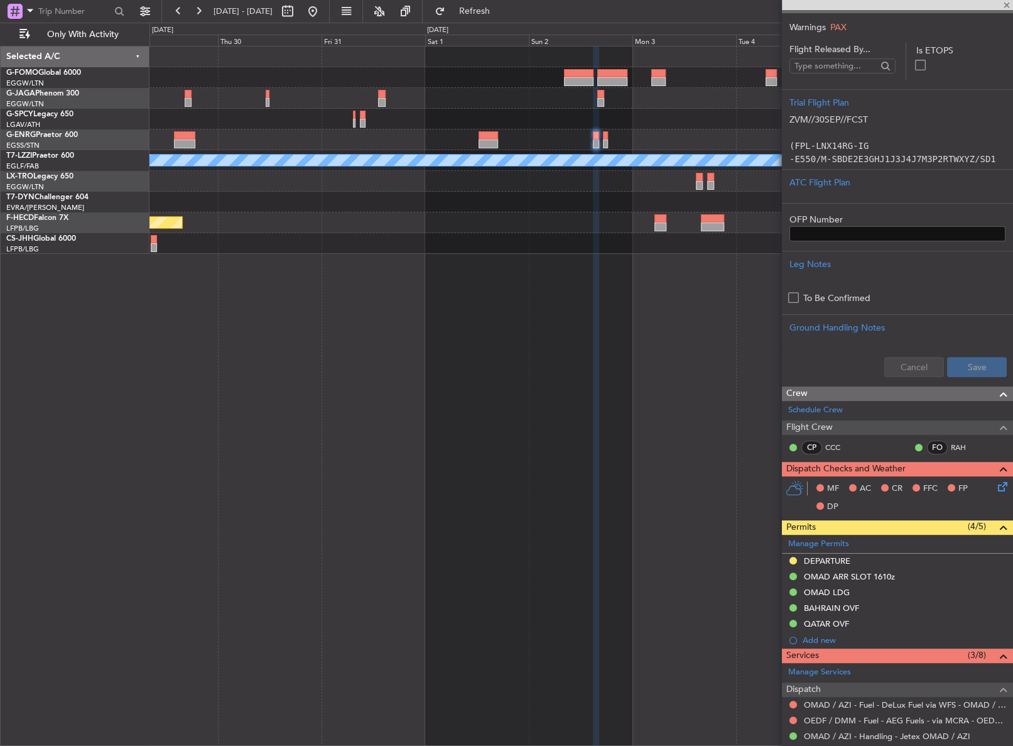
type input "0"
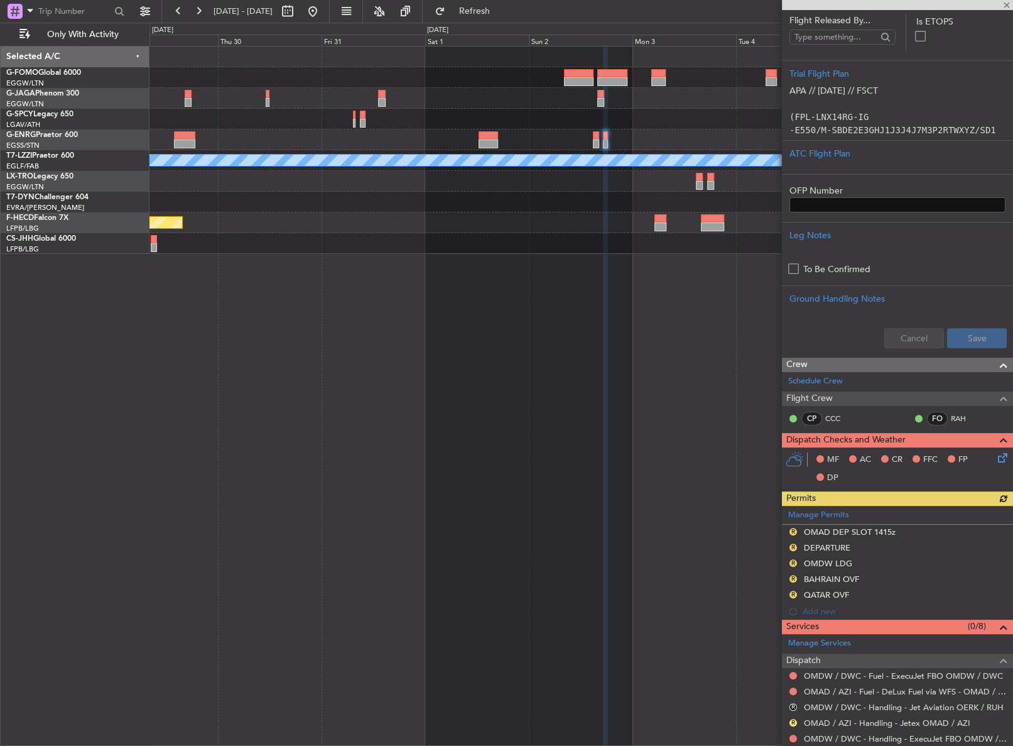
scroll to position [228, 0]
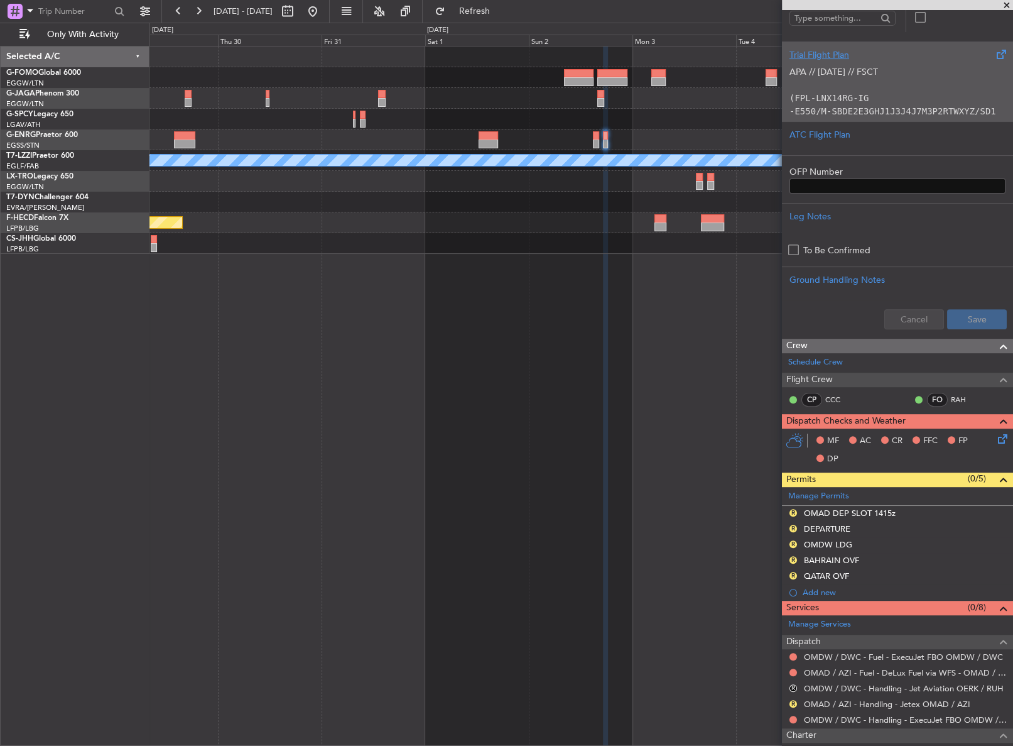
click at [851, 117] on div "Trial Flight Plan APA // 29SEP // FSCT (FPL-LNX14RG-IG -E550/M-SBDE2E3GHJ1J3J4J…" at bounding box center [897, 81] width 231 height 80
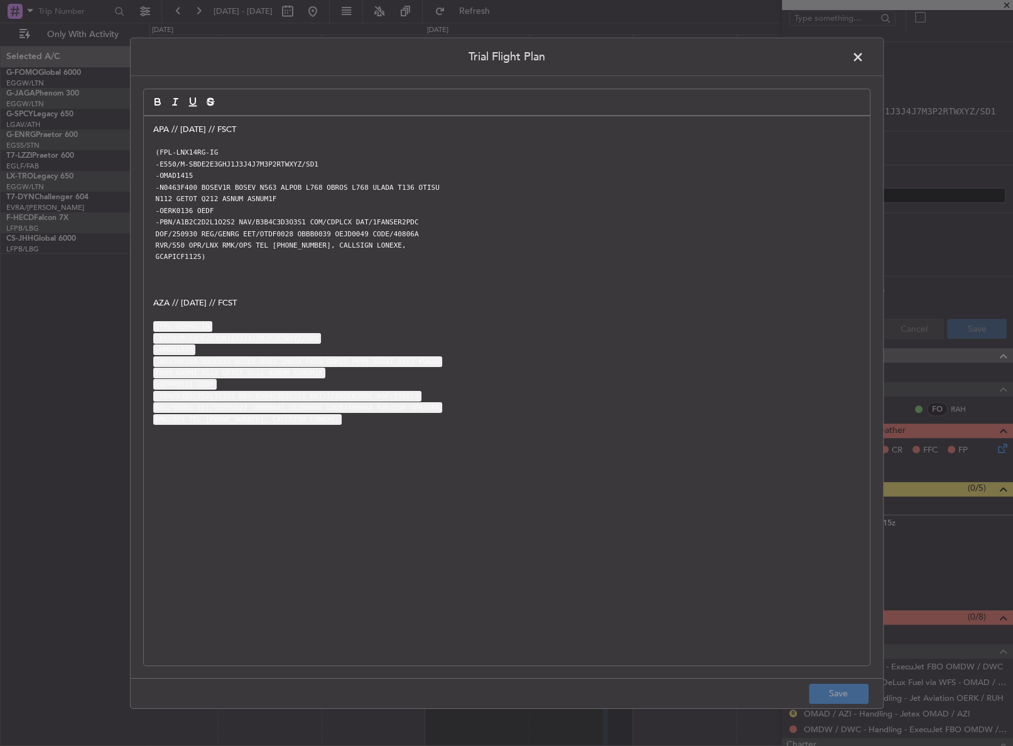
click at [144, 130] on div "APA // 29SEP // FSCT (FPL-LNX14RG-IG -E550/M-SBDE2E3GHJ1J3J4J7M3P2RTWXYZ/SD1 -O…" at bounding box center [507, 390] width 726 height 549
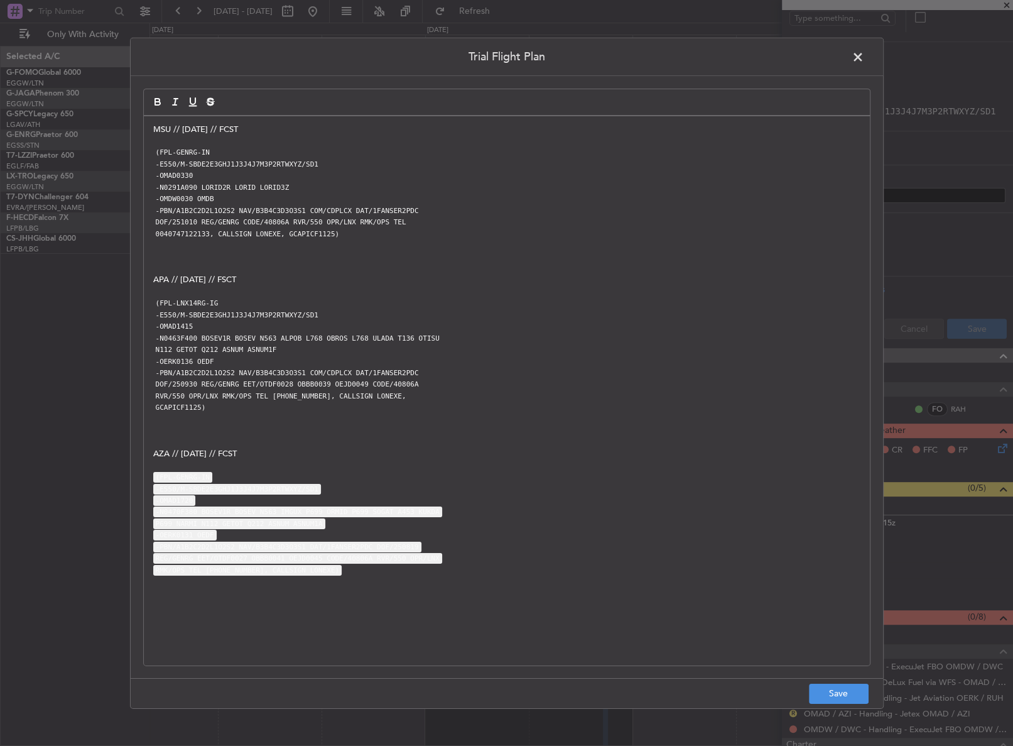
scroll to position [0, 0]
click at [818, 693] on button "Save" at bounding box center [839, 693] width 60 height 20
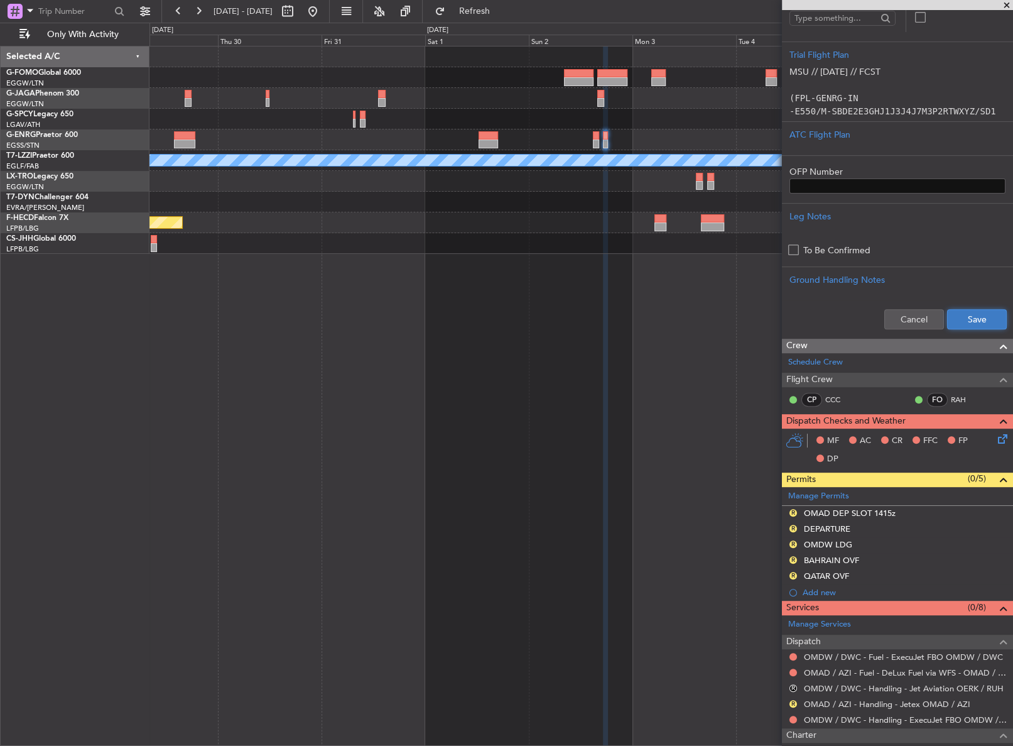
click at [949, 320] on button "Save" at bounding box center [977, 319] width 60 height 20
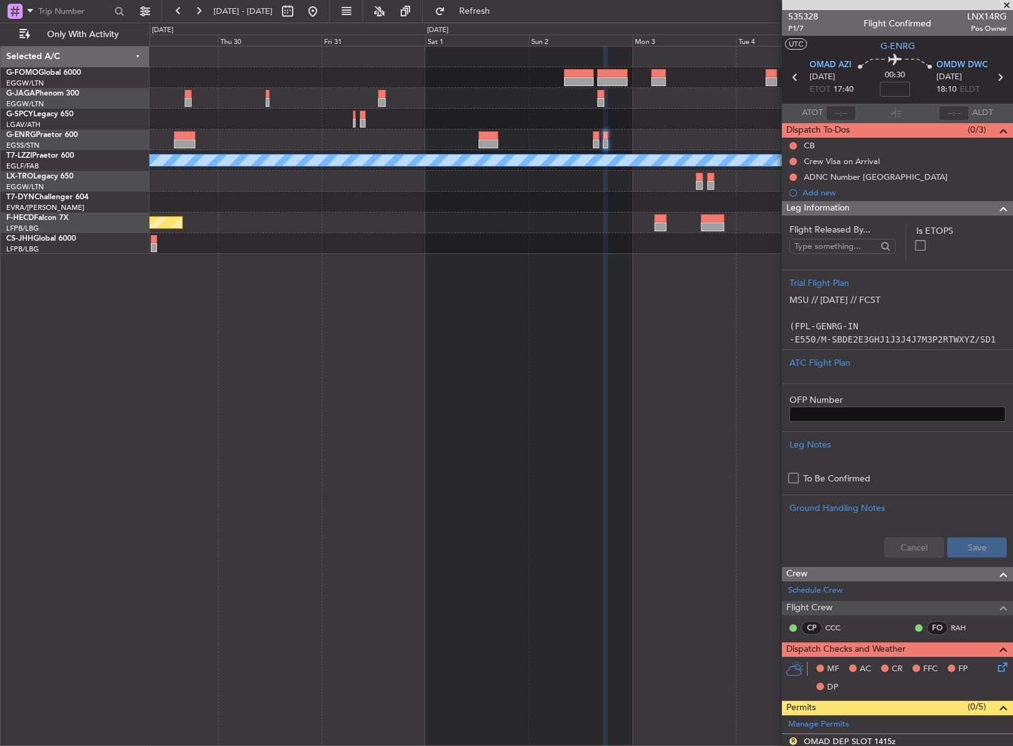
scroll to position [228, 0]
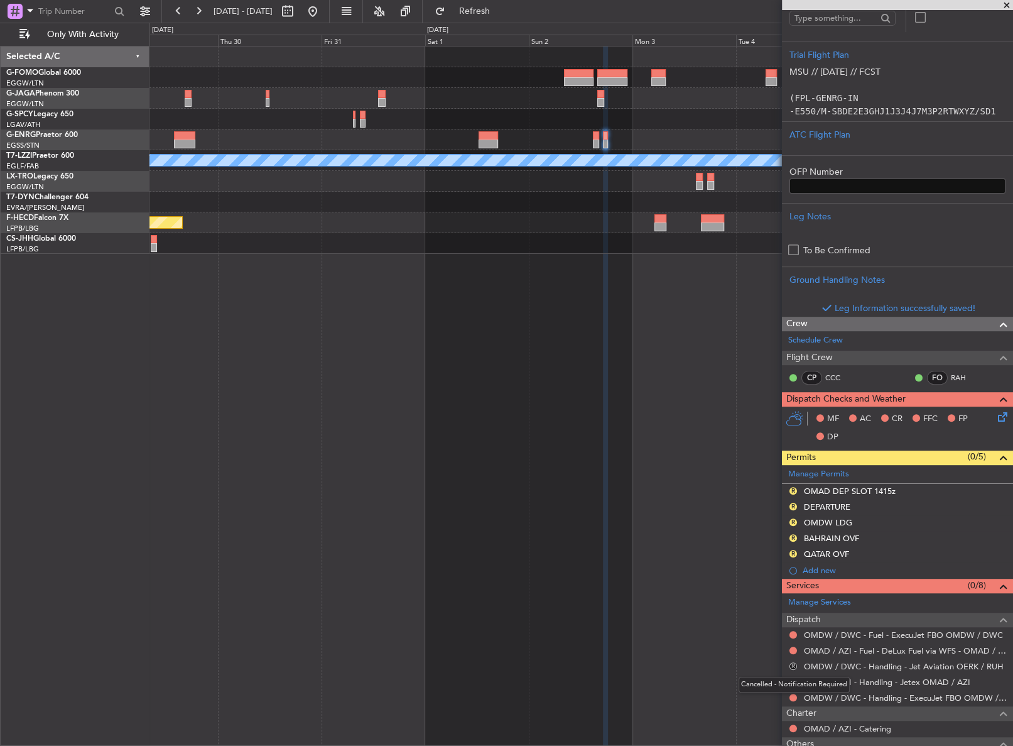
click at [793, 666] on button "R" at bounding box center [794, 666] width 8 height 8
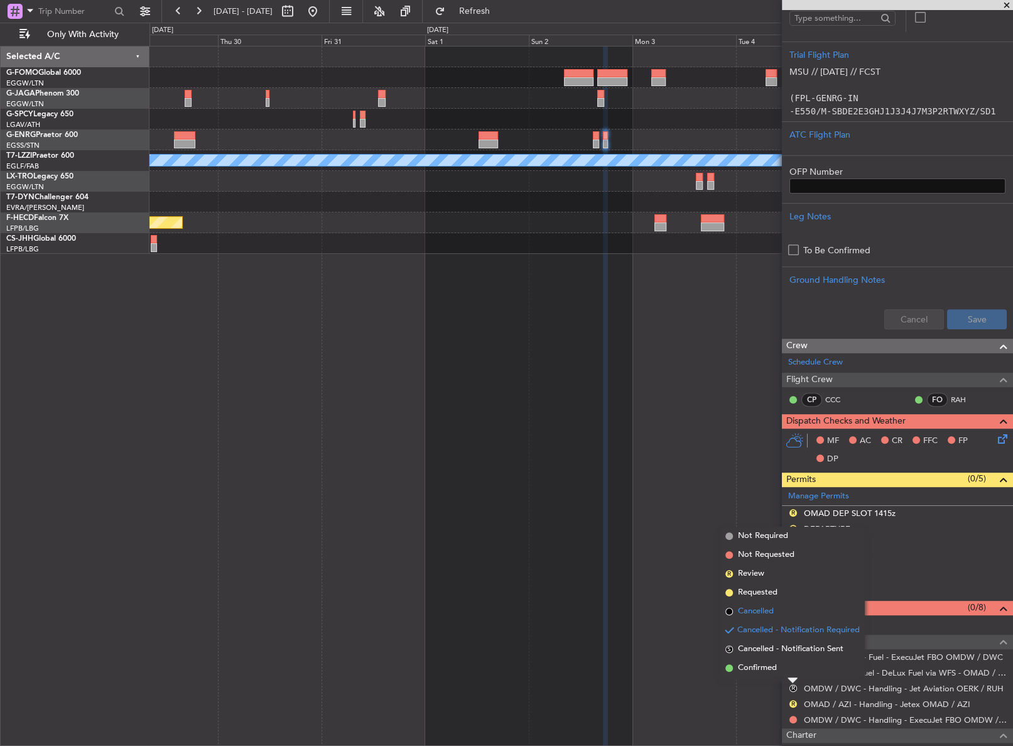
click at [751, 613] on span "Cancelled" at bounding box center [756, 611] width 36 height 13
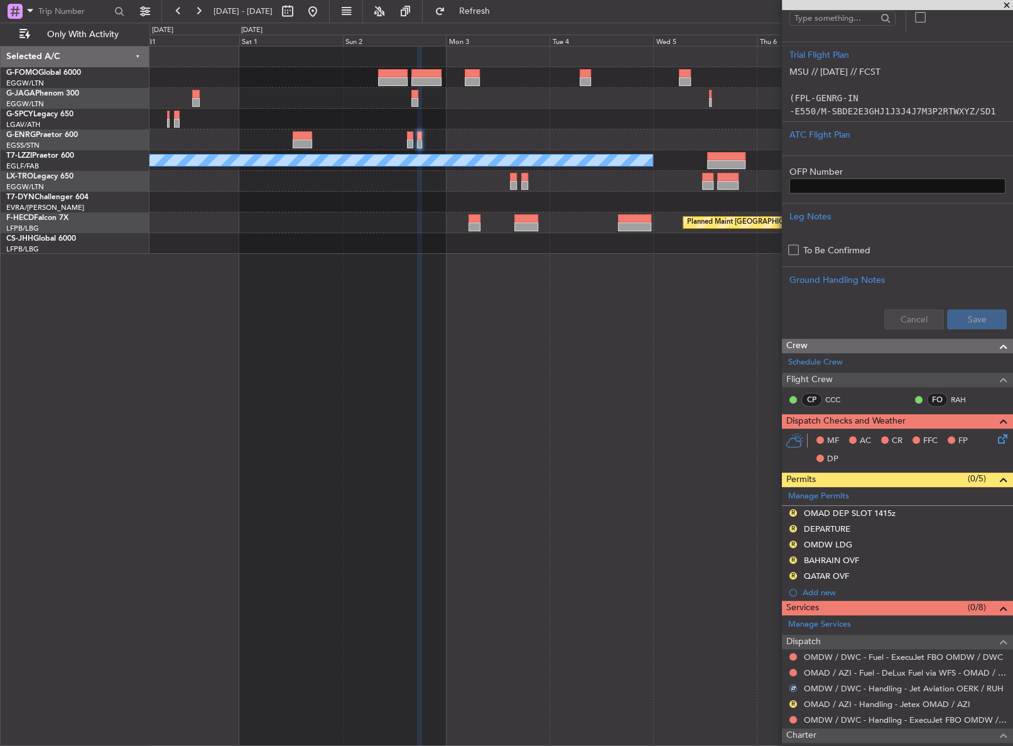
click at [459, 280] on div "A/C Unavailable [GEOGRAPHIC_DATA] ([GEOGRAPHIC_DATA]) Planned Maint [GEOGRAPHIC…" at bounding box center [581, 396] width 864 height 700
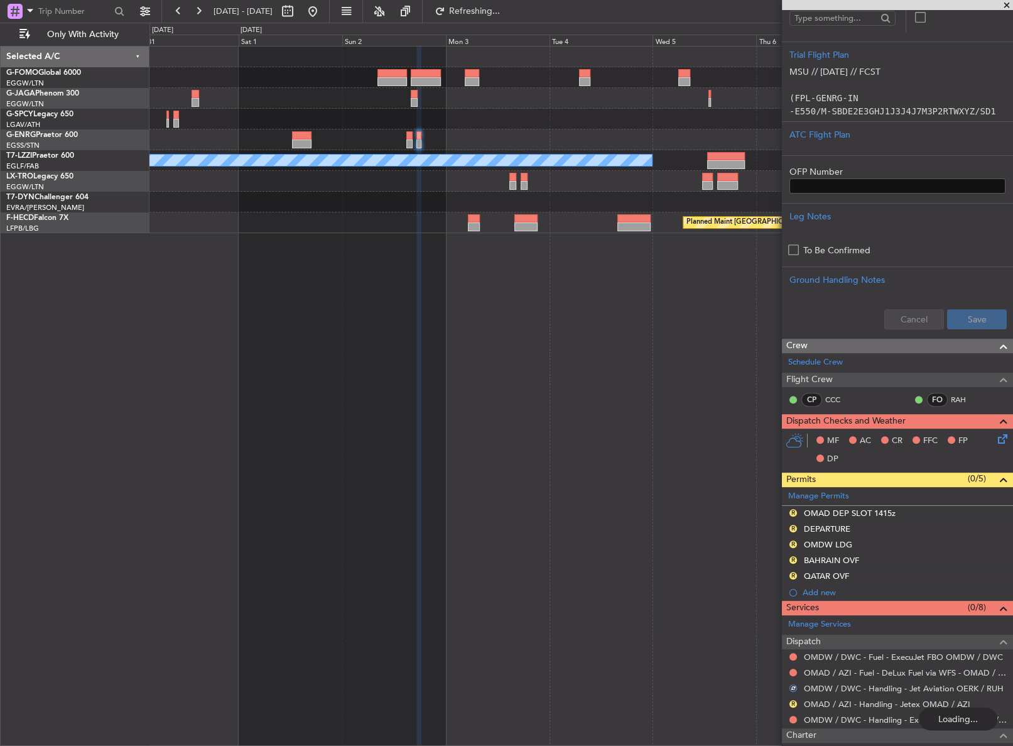
click at [435, 332] on div "A/C Unavailable [GEOGRAPHIC_DATA] ([GEOGRAPHIC_DATA]) Planned Maint [GEOGRAPHIC…" at bounding box center [581, 396] width 864 height 700
click at [435, 332] on div "A/C Unavailable [GEOGRAPHIC_DATA] ([GEOGRAPHIC_DATA]) Planned Maint [GEOGRAPHIC…" at bounding box center [580, 396] width 863 height 700
click at [440, 380] on div "A/C Unavailable [GEOGRAPHIC_DATA] ([GEOGRAPHIC_DATA]) Planned Maint [GEOGRAPHIC…" at bounding box center [580, 396] width 863 height 700
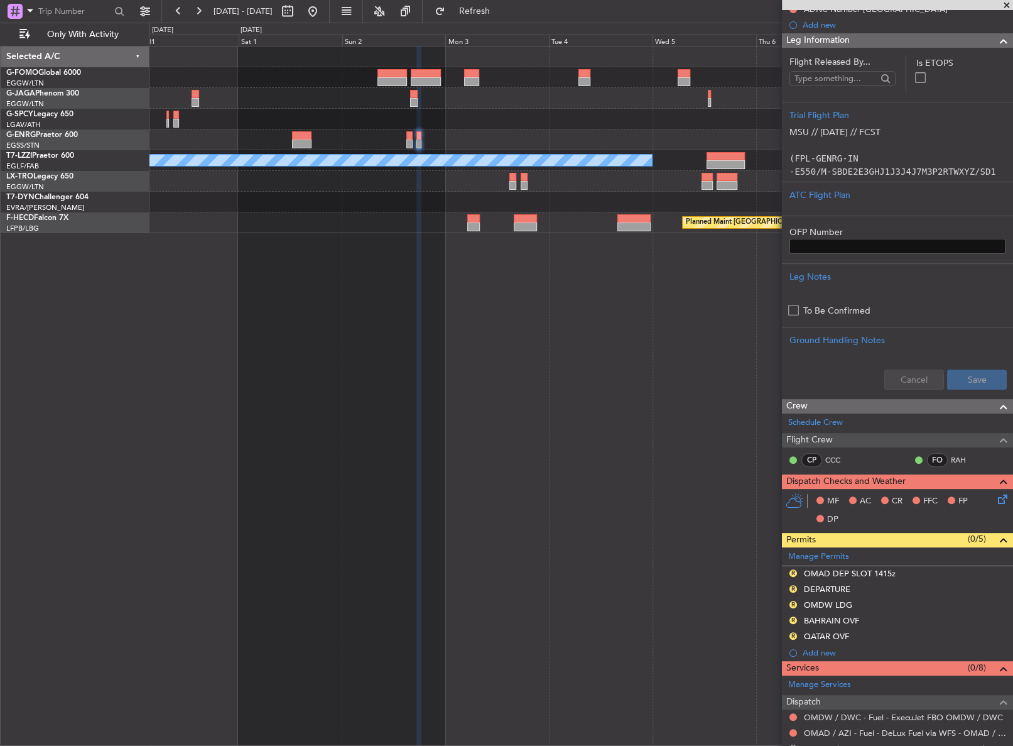
scroll to position [171, 0]
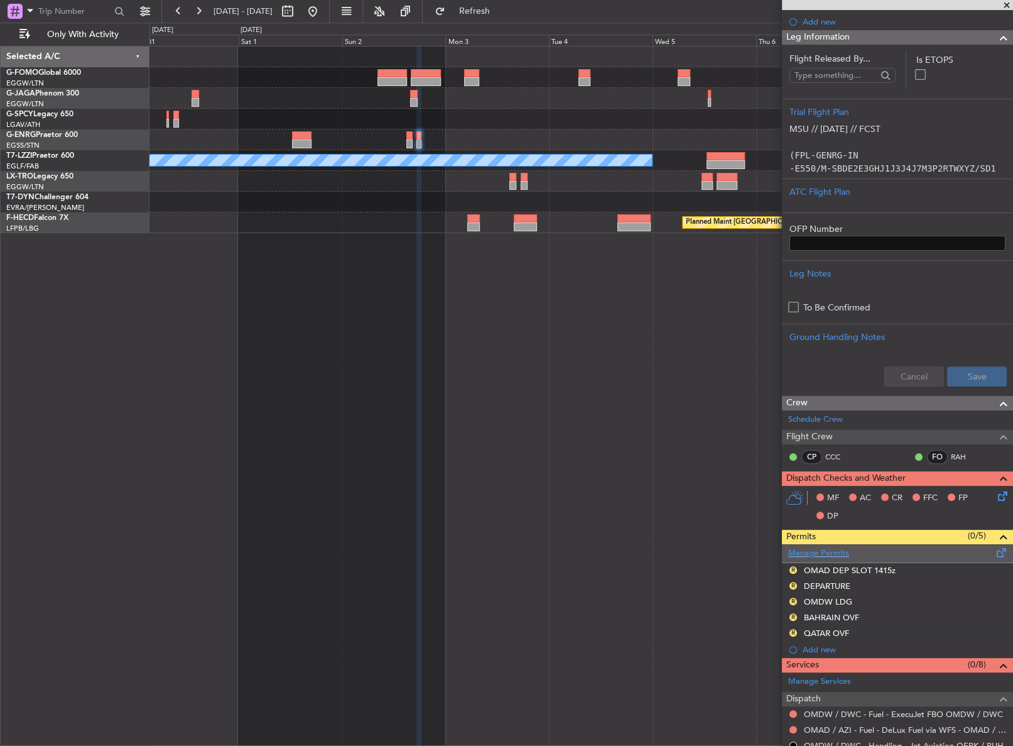
click at [821, 554] on link "Manage Permits" at bounding box center [818, 553] width 61 height 13
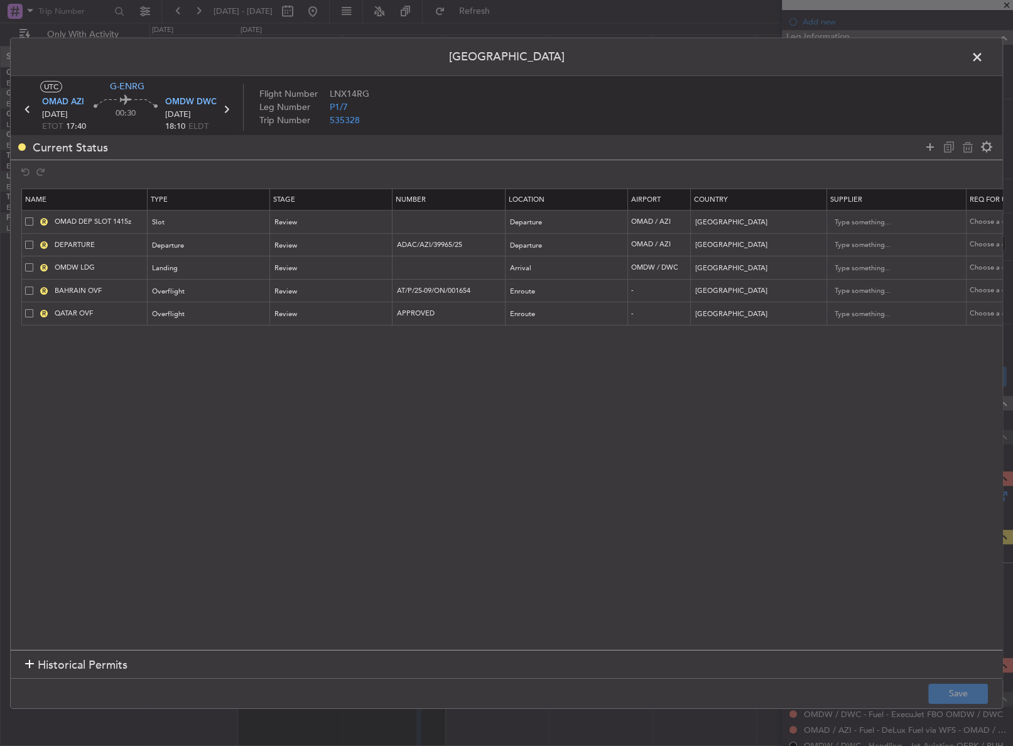
click at [984, 54] on span at bounding box center [984, 59] width 0 height 25
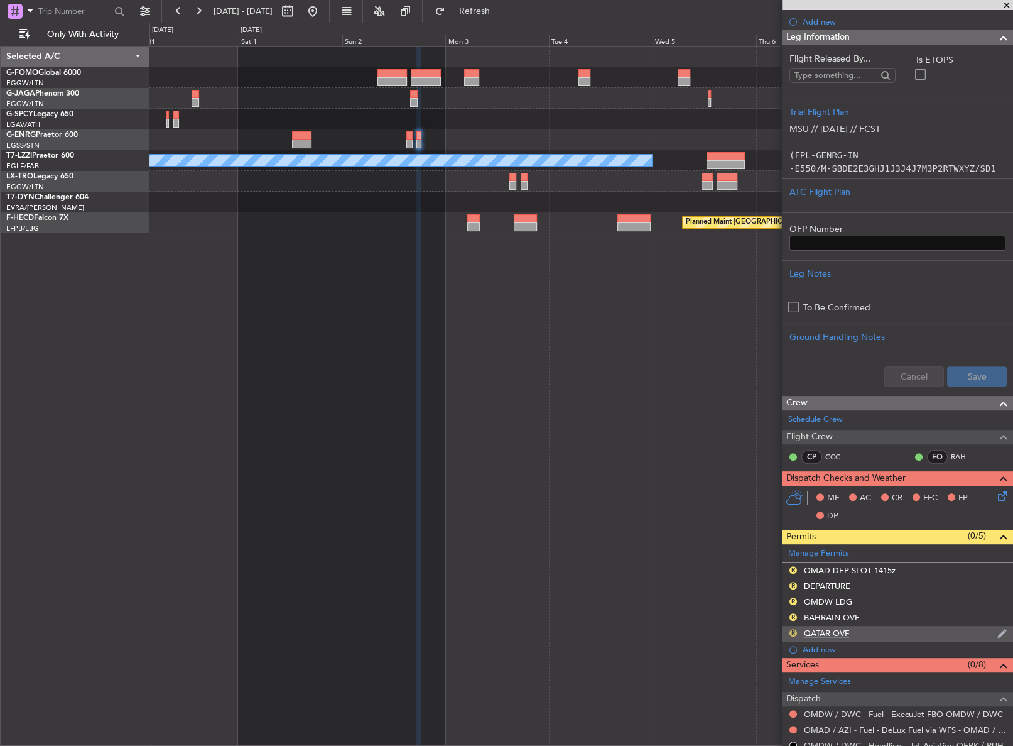
click at [794, 632] on button "R" at bounding box center [794, 633] width 8 height 8
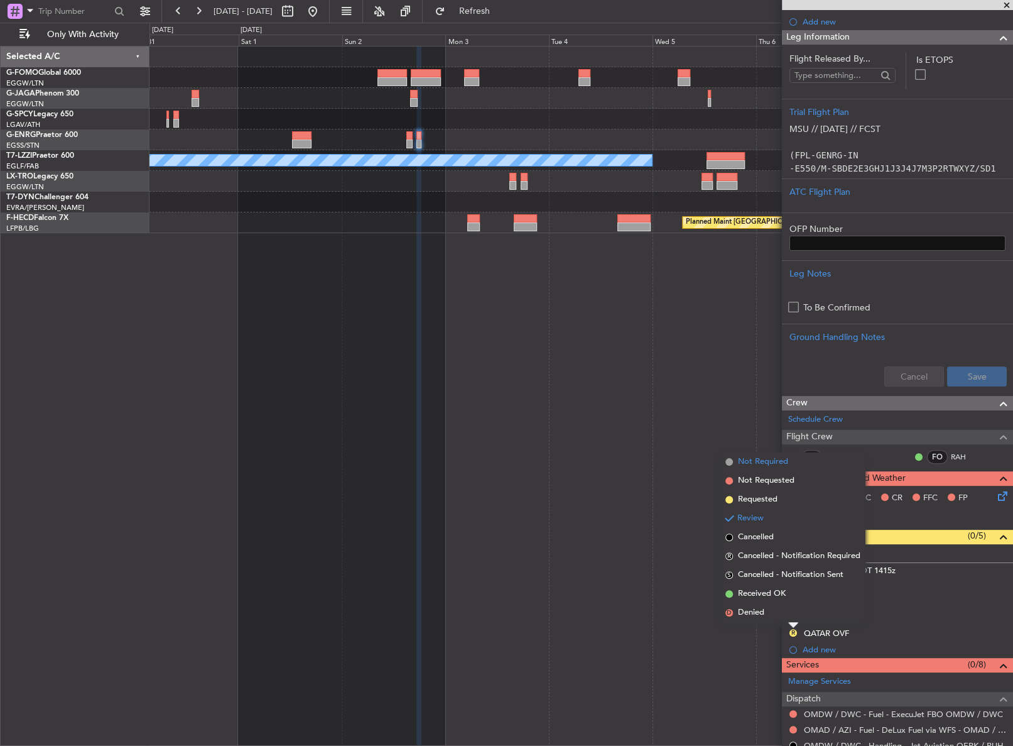
click at [746, 463] on span "Not Required" at bounding box center [763, 461] width 50 height 13
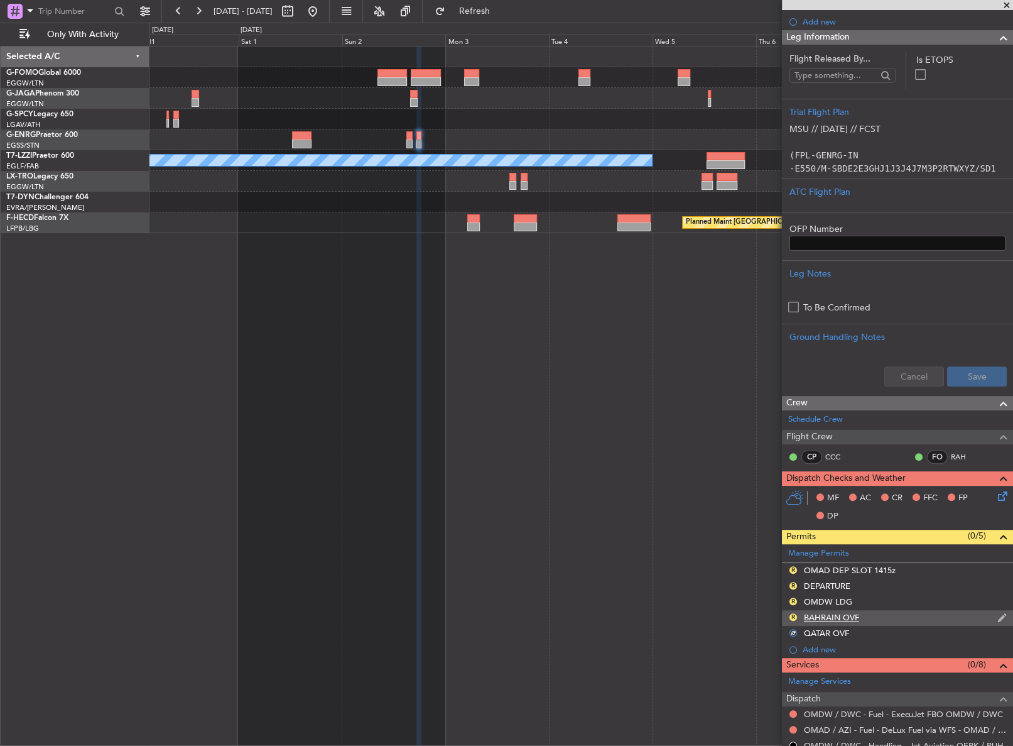
click at [791, 619] on div "R" at bounding box center [793, 617] width 10 height 10
click at [793, 616] on button "R" at bounding box center [794, 617] width 8 height 8
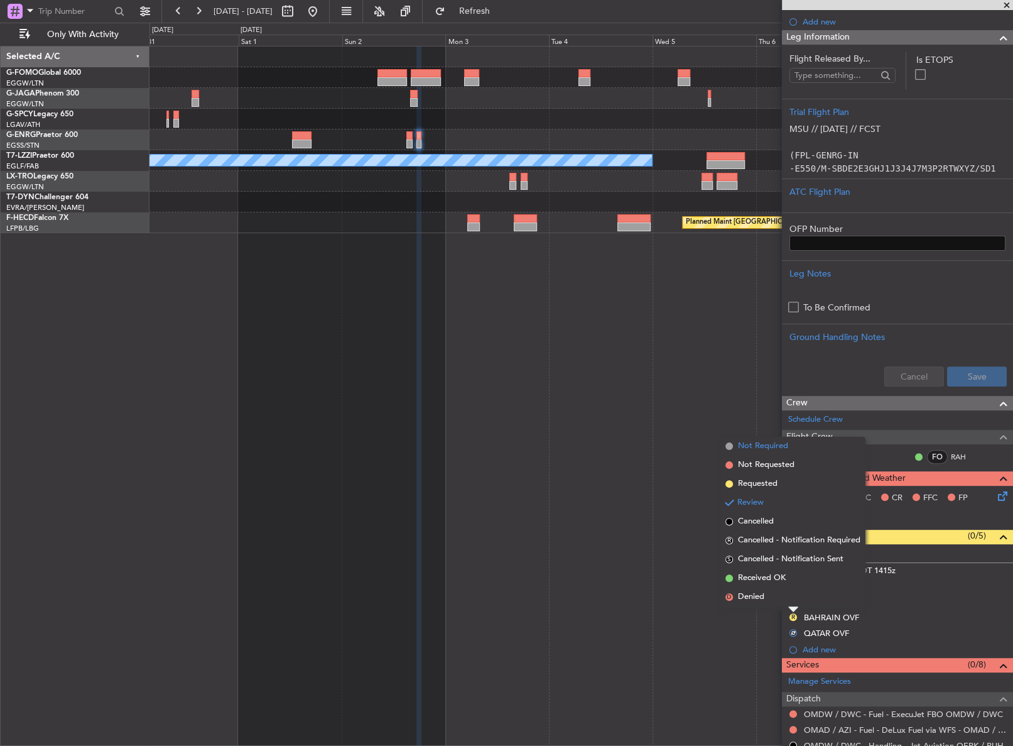
click at [742, 454] on li "Not Required" at bounding box center [792, 446] width 145 height 19
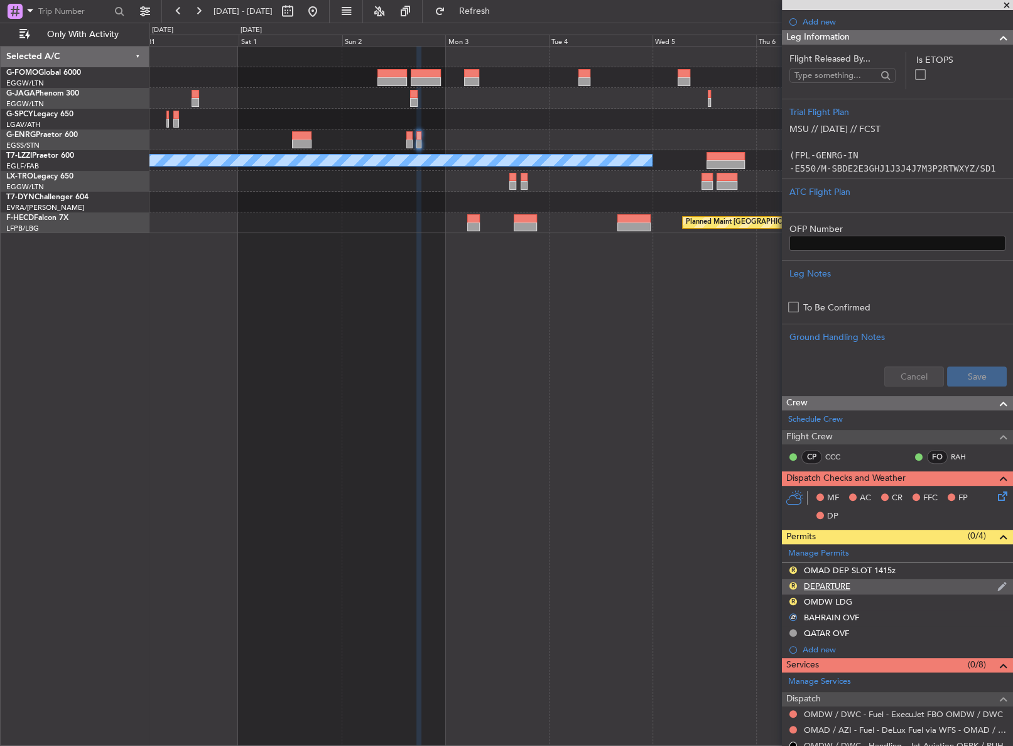
click at [792, 587] on div "R" at bounding box center [793, 585] width 10 height 10
click at [791, 582] on button "R" at bounding box center [794, 586] width 8 height 8
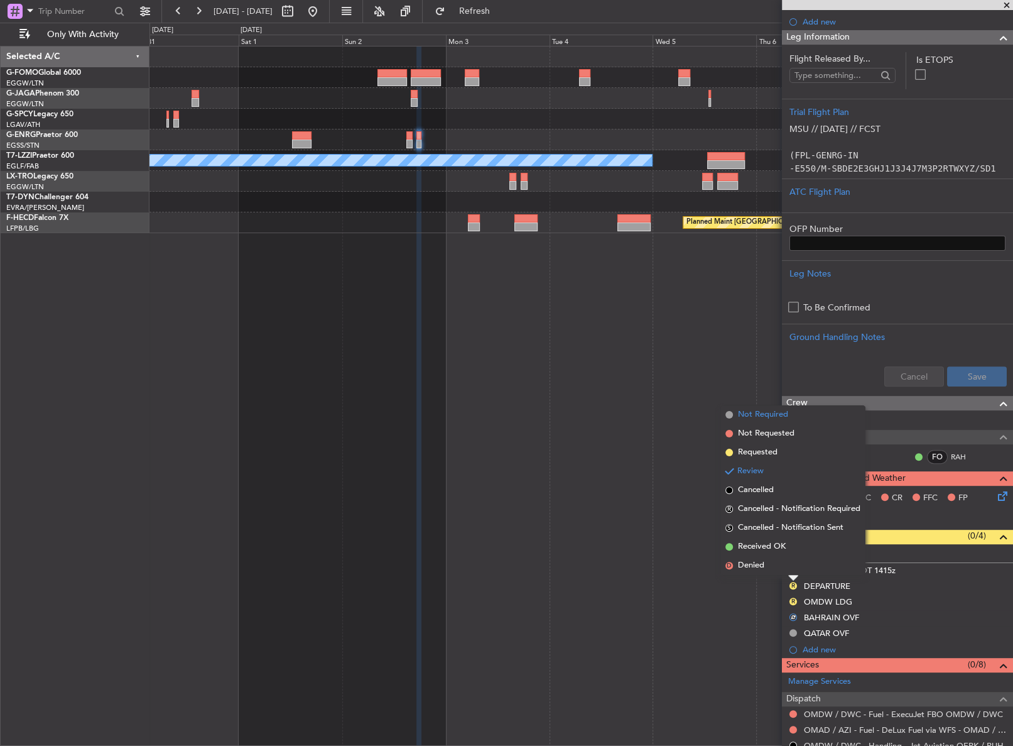
click at [744, 413] on span "Not Required" at bounding box center [763, 414] width 50 height 13
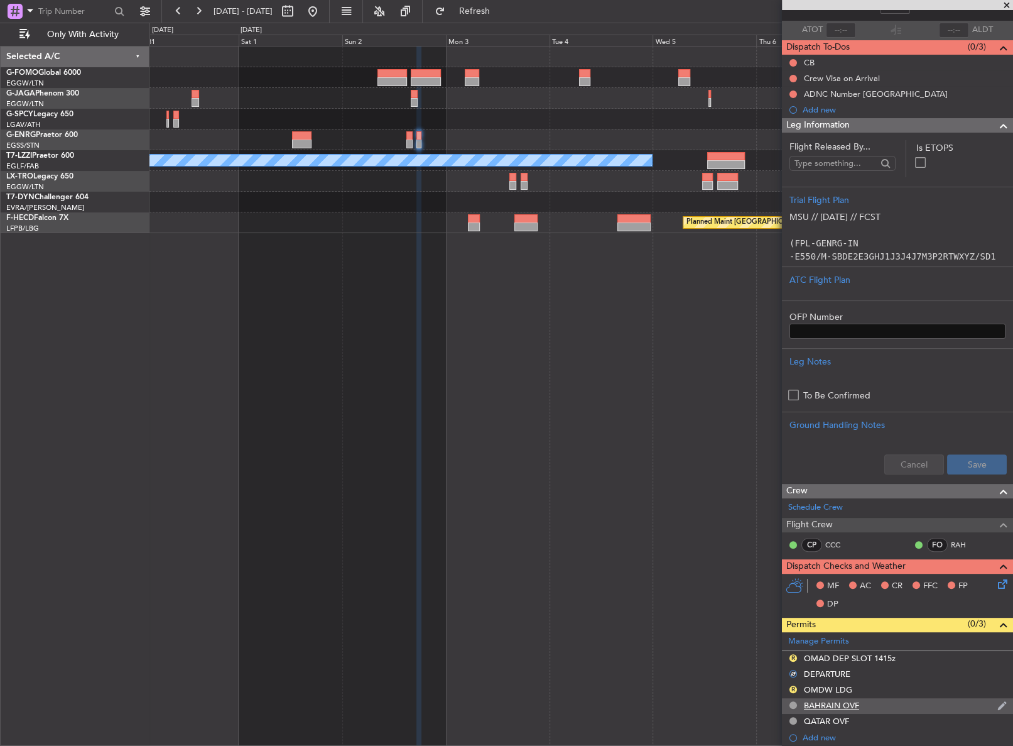
scroll to position [228, 0]
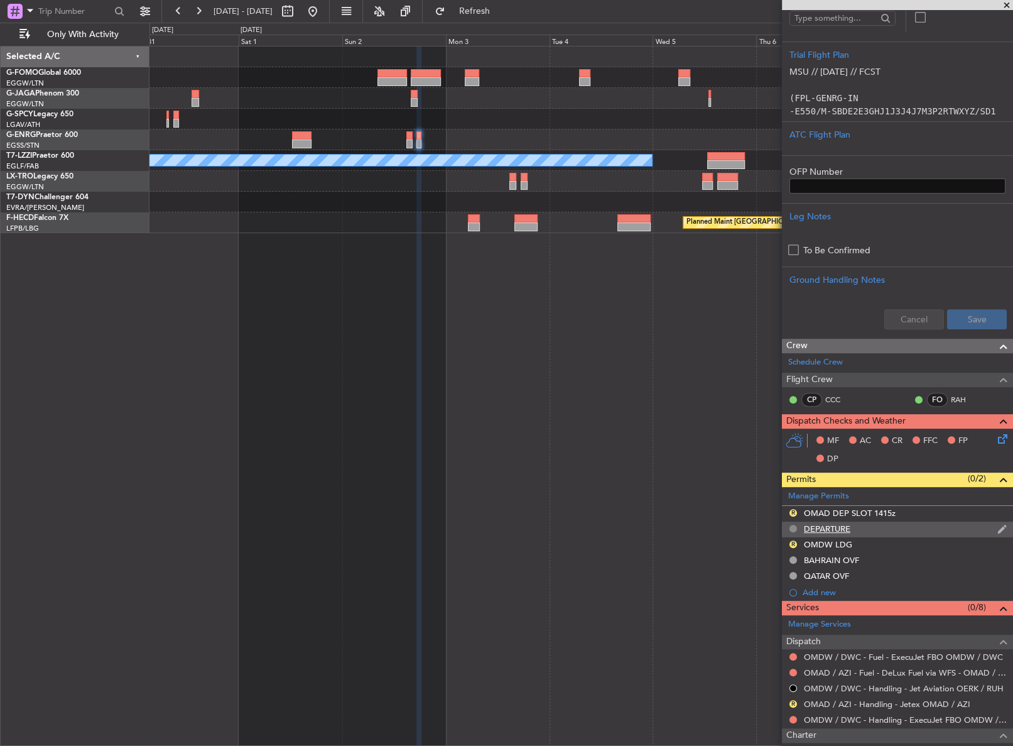
click at [791, 528] on button at bounding box center [794, 528] width 8 height 8
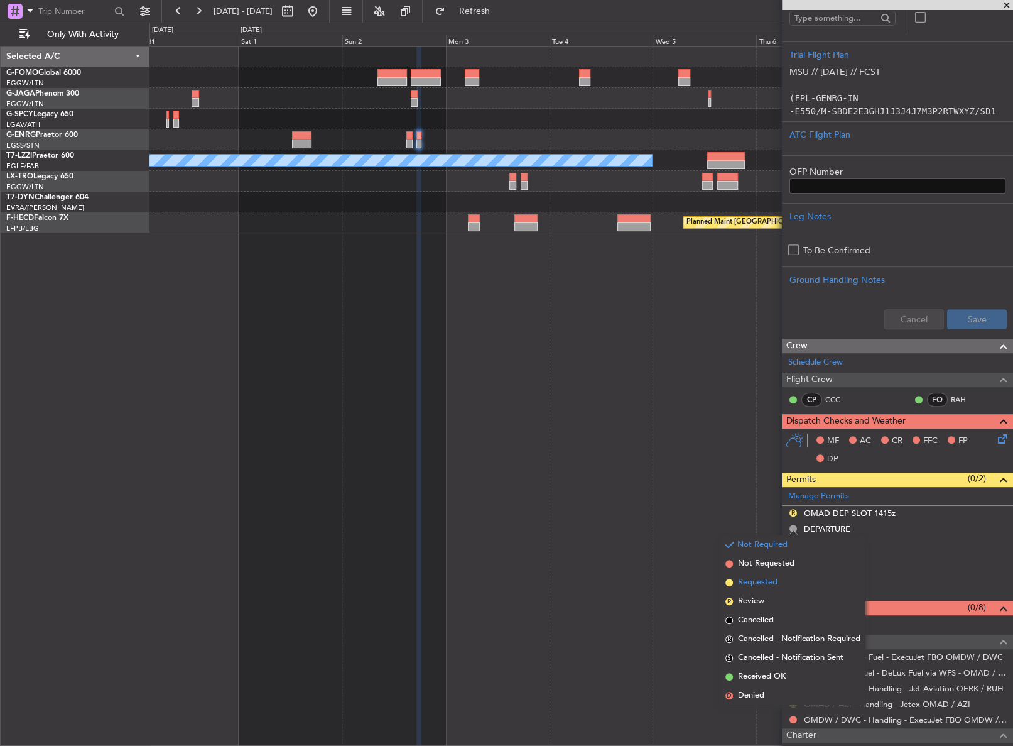
click at [763, 580] on span "Requested" at bounding box center [758, 582] width 40 height 13
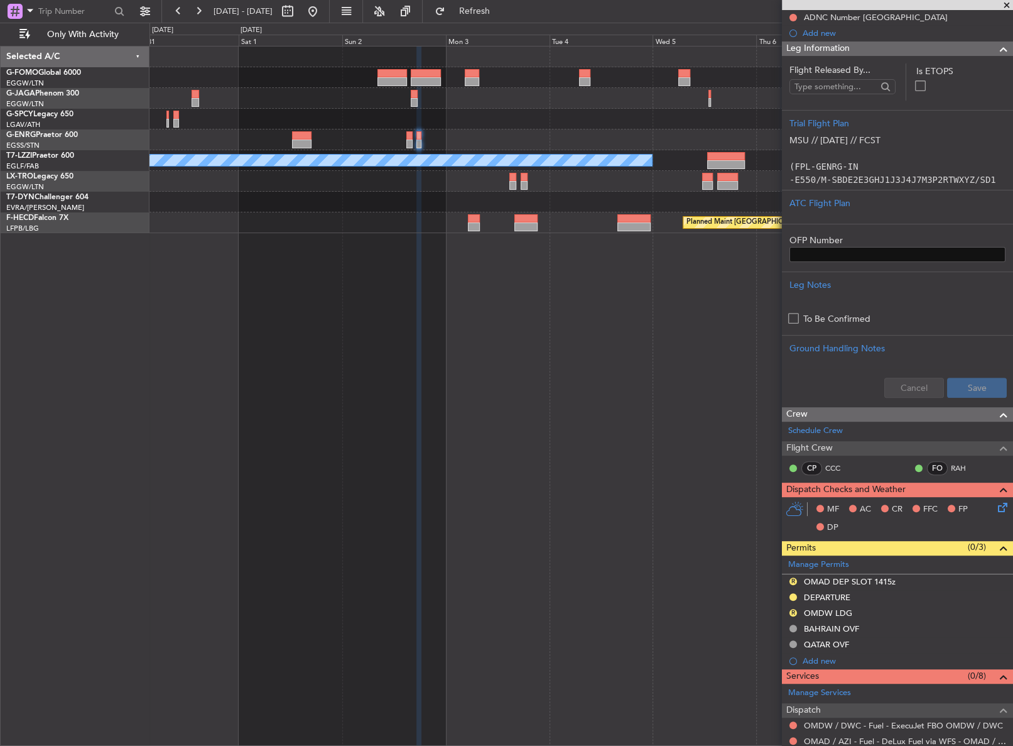
scroll to position [57, 0]
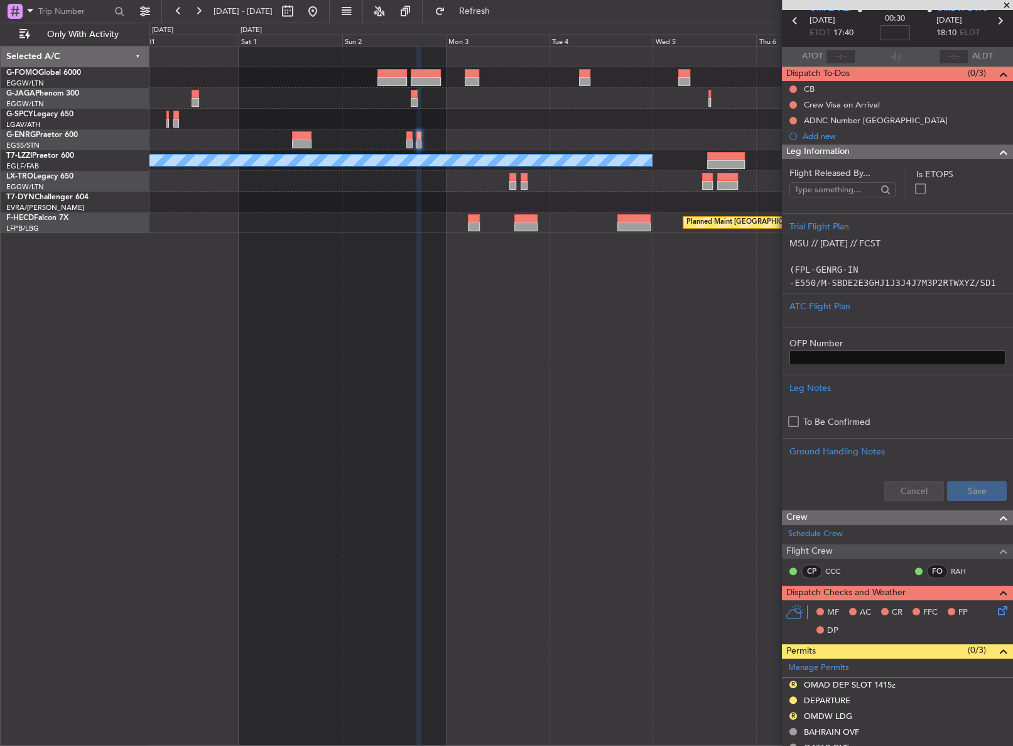
click at [489, 528] on div "A/C Unavailable [GEOGRAPHIC_DATA] ([GEOGRAPHIC_DATA]) Planned Maint [GEOGRAPHIC…" at bounding box center [581, 396] width 864 height 700
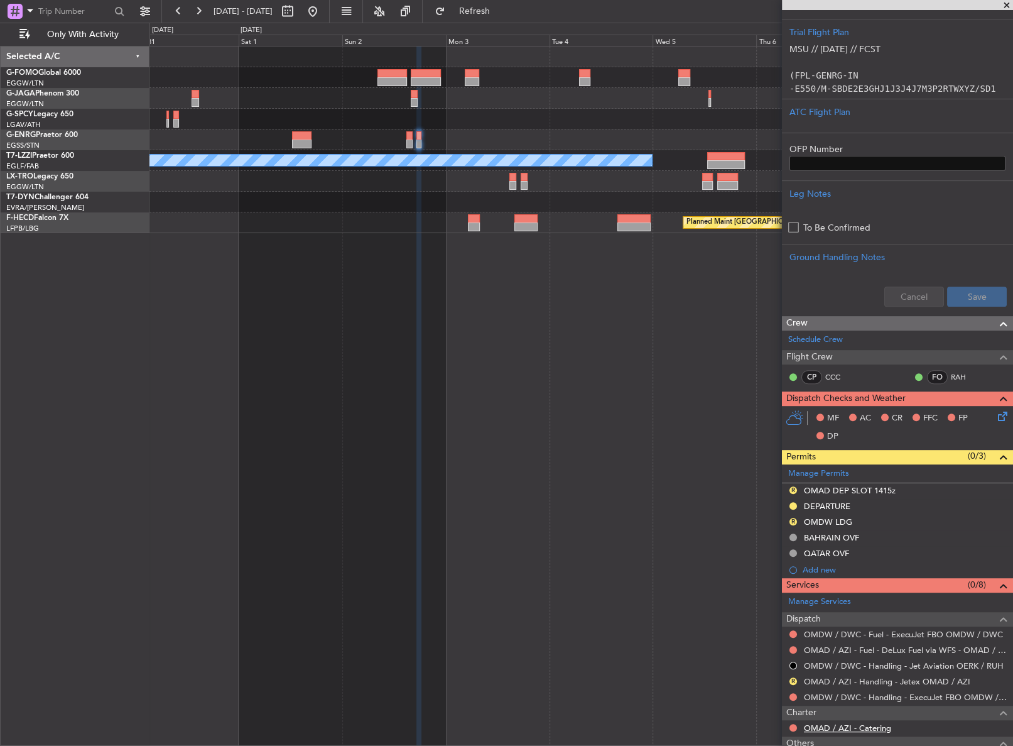
scroll to position [336, 0]
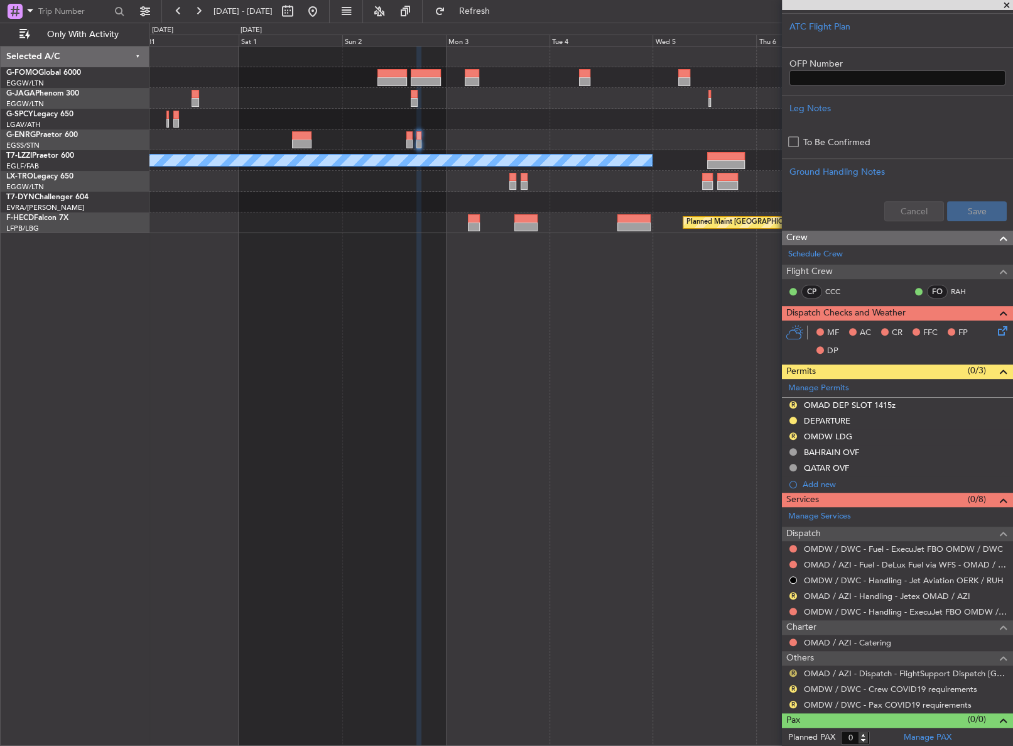
click at [792, 673] on button "R" at bounding box center [794, 673] width 8 height 8
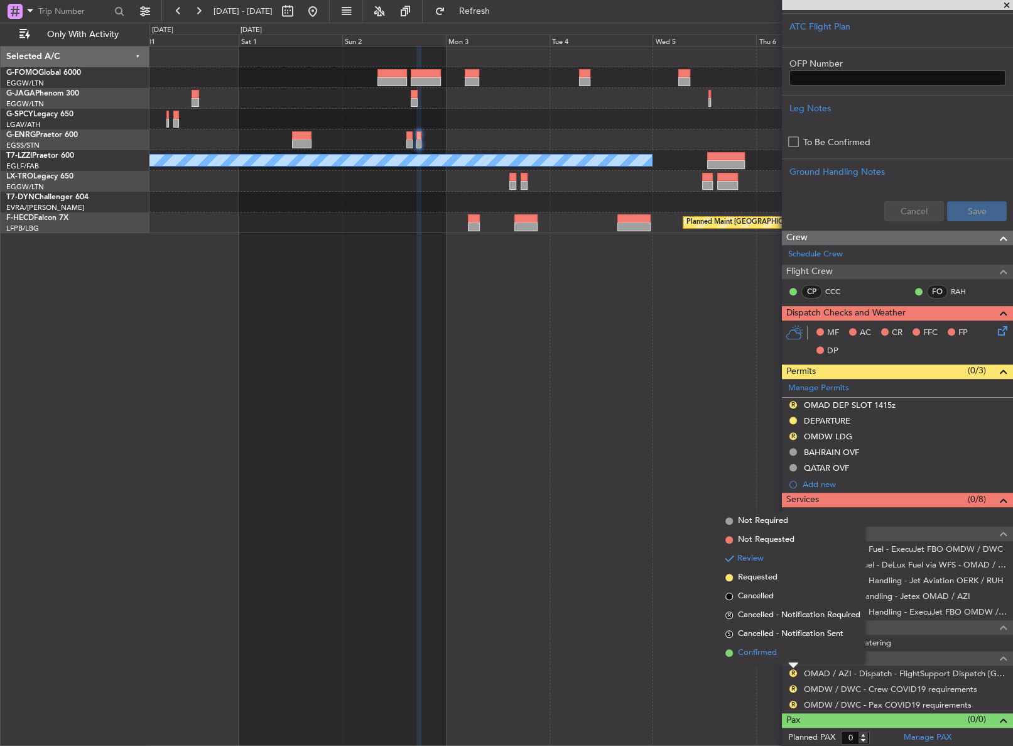
click at [784, 656] on li "Confirmed" at bounding box center [792, 652] width 145 height 19
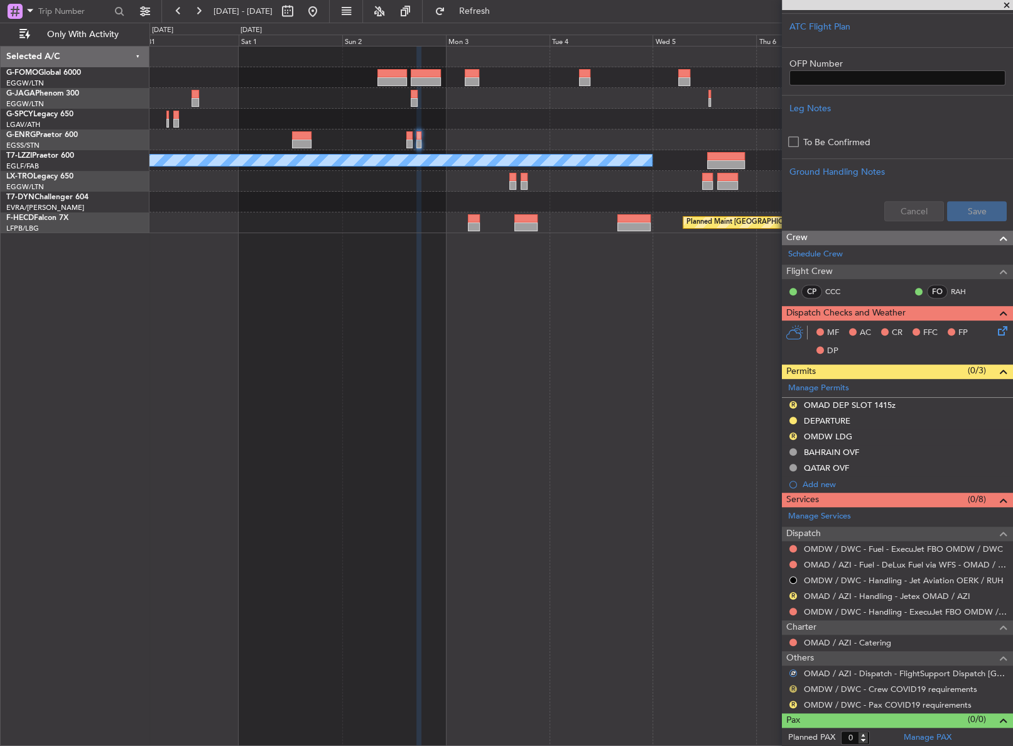
click at [794, 687] on button "R" at bounding box center [794, 689] width 8 height 8
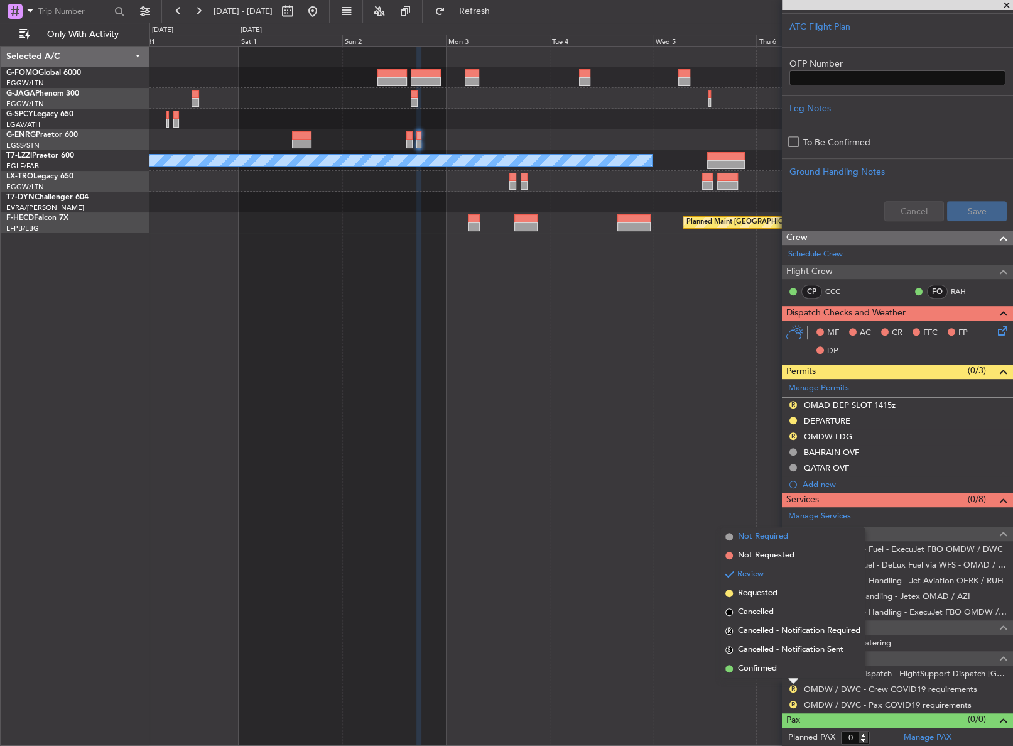
click at [749, 541] on span "Not Required" at bounding box center [763, 536] width 50 height 13
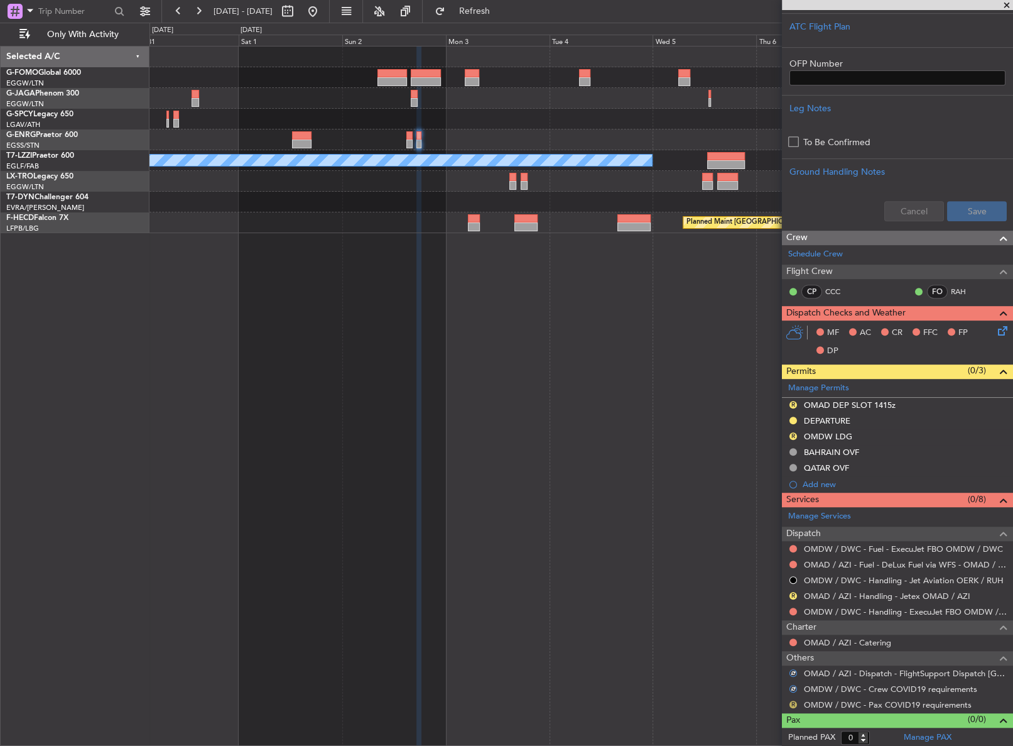
click at [790, 704] on button "R" at bounding box center [794, 704] width 8 height 8
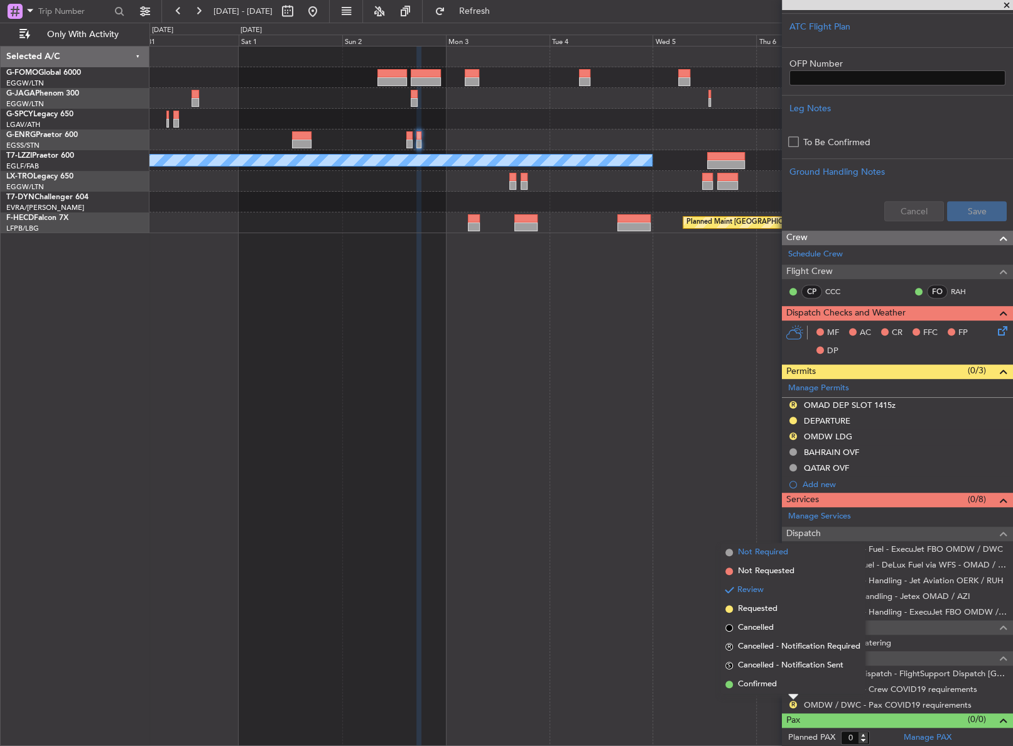
click at [754, 558] on span "Not Required" at bounding box center [763, 552] width 50 height 13
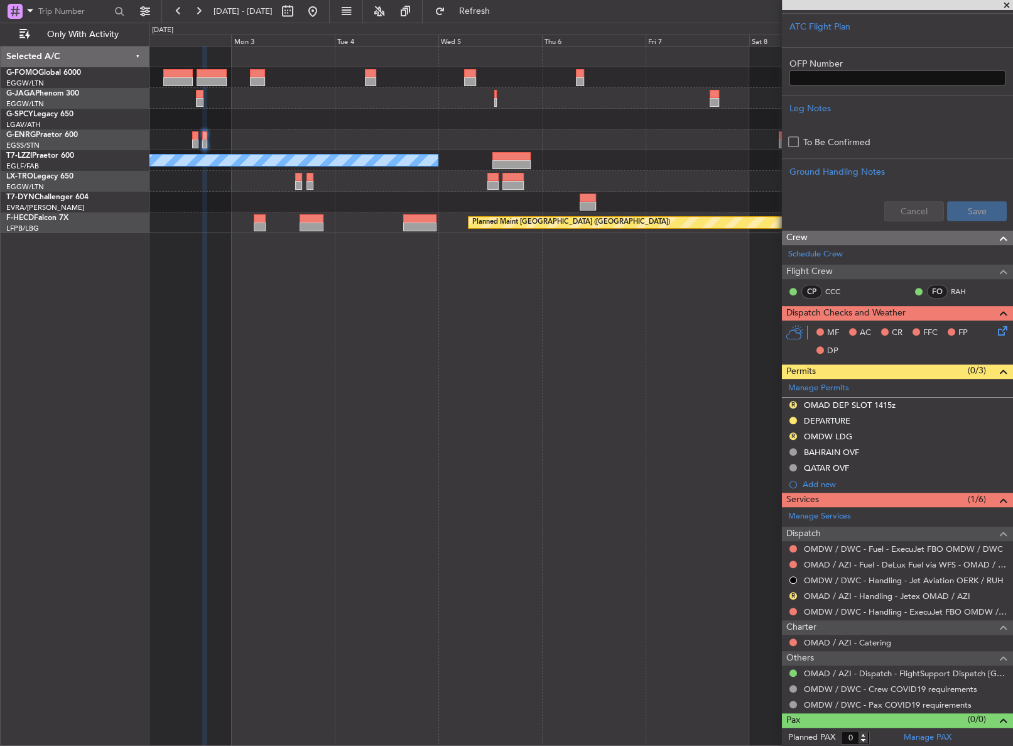
click at [406, 338] on div "A/C Unavailable [GEOGRAPHIC_DATA] ([GEOGRAPHIC_DATA]) Planned Maint [GEOGRAPHIC…" at bounding box center [581, 396] width 864 height 700
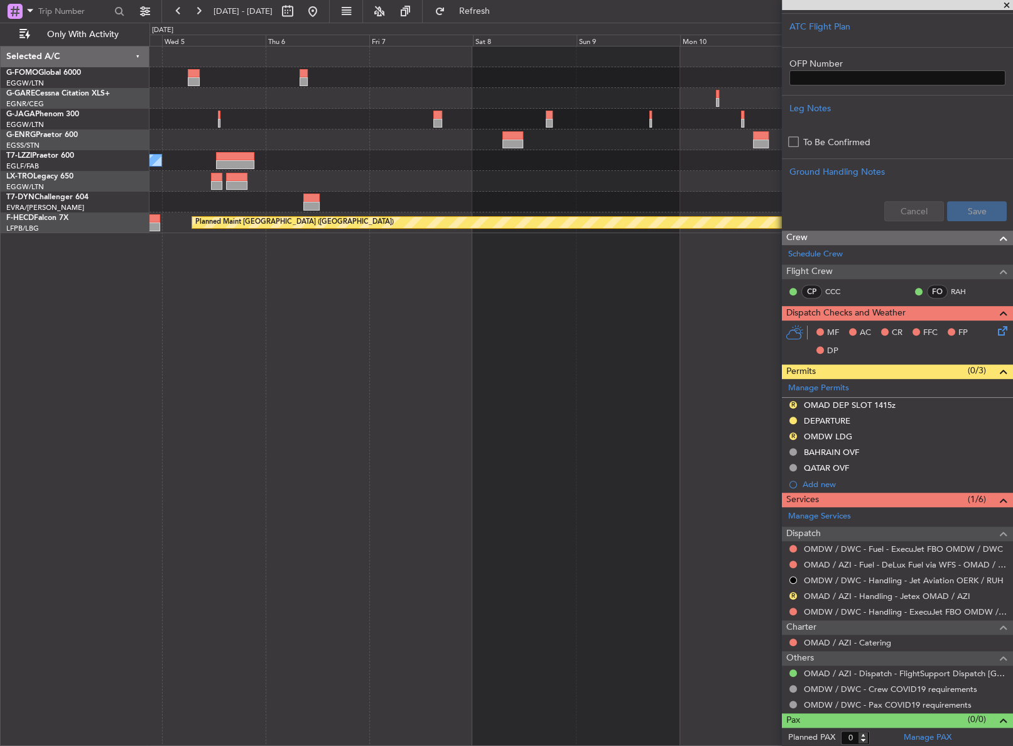
click at [413, 236] on div "A/C Unavailable [GEOGRAPHIC_DATA] ([GEOGRAPHIC_DATA]) Planned Maint [GEOGRAPHIC…" at bounding box center [580, 396] width 863 height 700
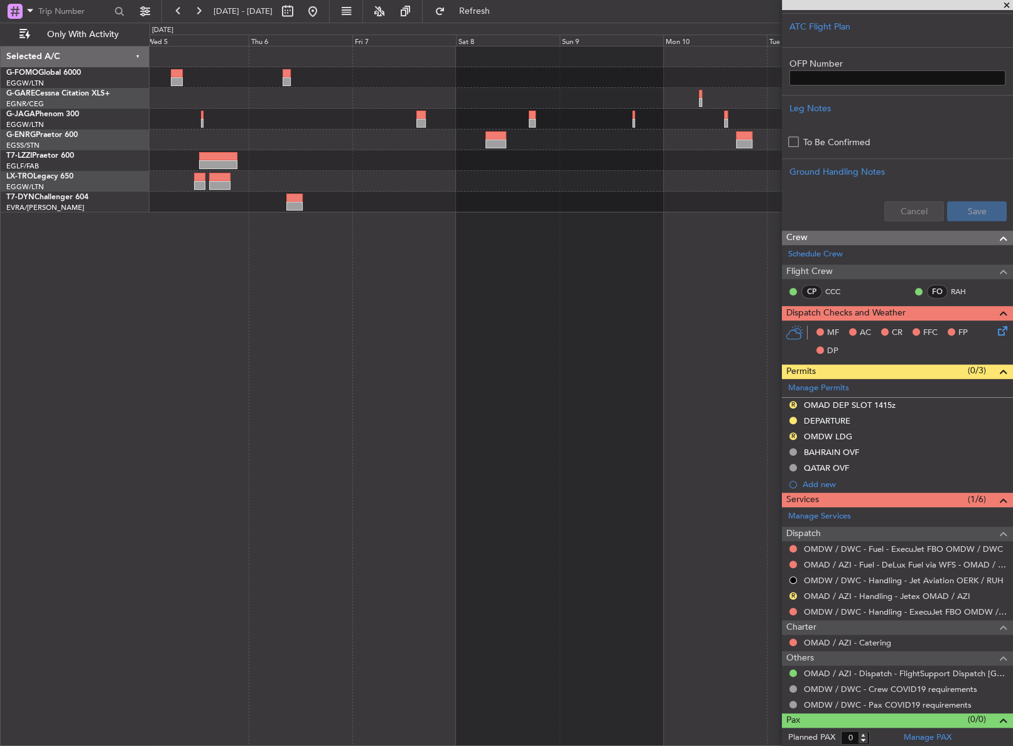
click at [308, 144] on div at bounding box center [580, 139] width 863 height 21
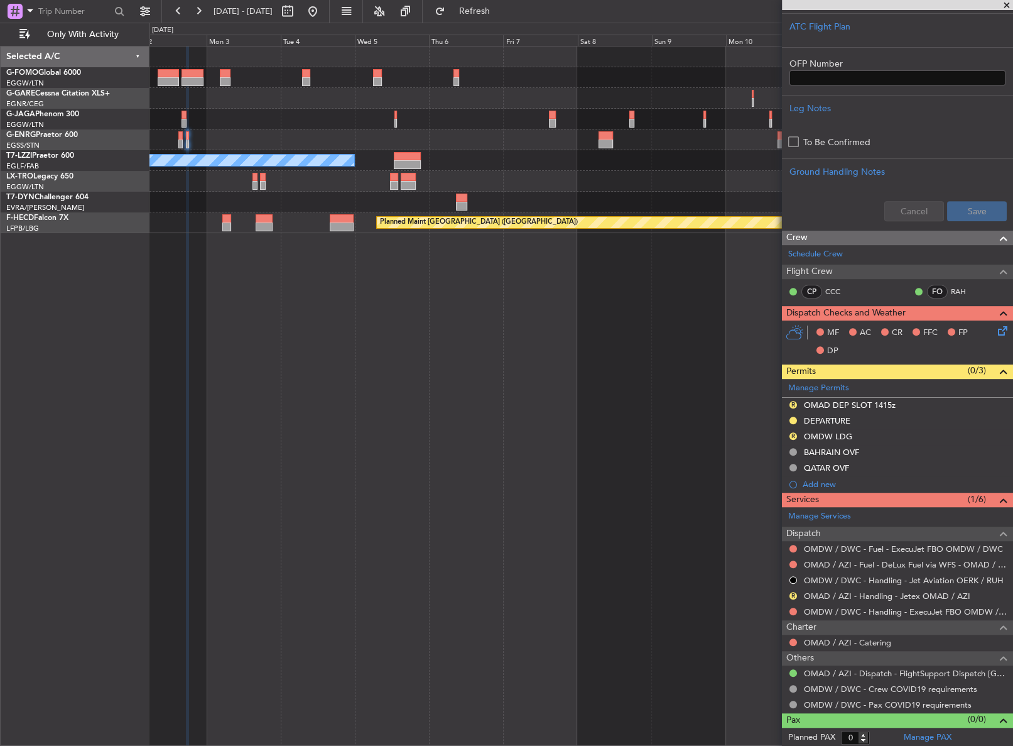
click at [508, 161] on div "A/C Unavailable [GEOGRAPHIC_DATA] ([GEOGRAPHIC_DATA])" at bounding box center [580, 160] width 862 height 21
click at [822, 609] on link "OMDW / DWC - Handling - ExecuJet FBO OMDW / DWC" at bounding box center [905, 611] width 203 height 11
click at [842, 596] on link "OMAD / AZI - Handling - Jetex OMAD / AZI" at bounding box center [887, 595] width 166 height 11
click at [495, 18] on button "Refresh" at bounding box center [466, 11] width 75 height 20
click at [794, 438] on mat-tooltip-component "Review" at bounding box center [793, 454] width 45 height 33
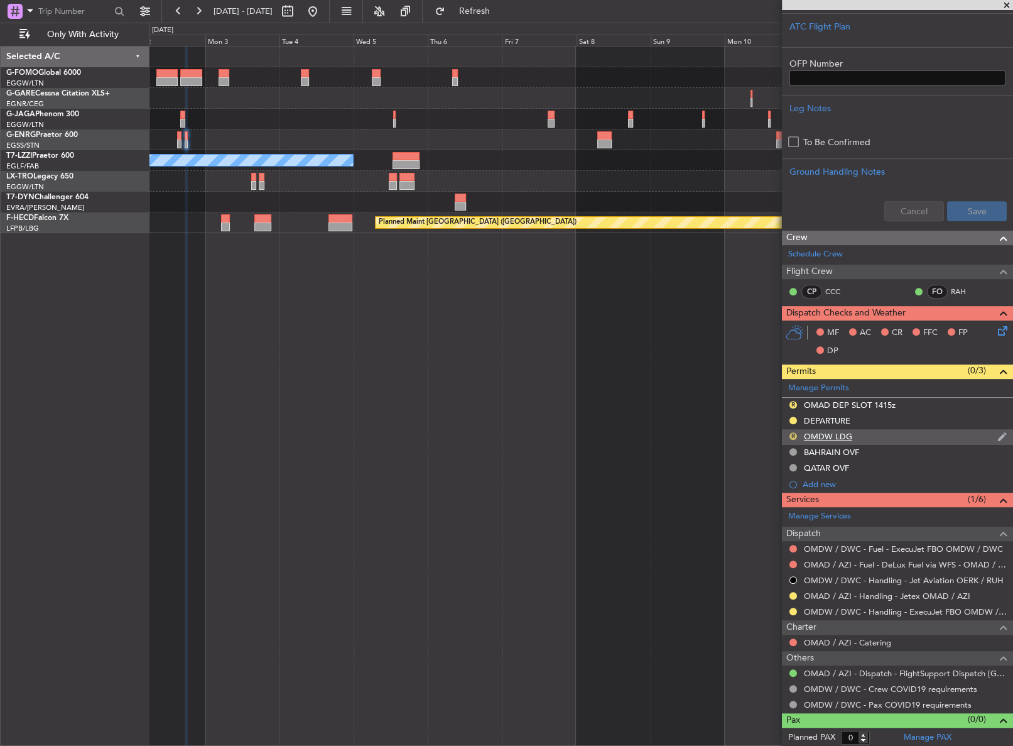
click at [791, 434] on button "R" at bounding box center [794, 436] width 8 height 8
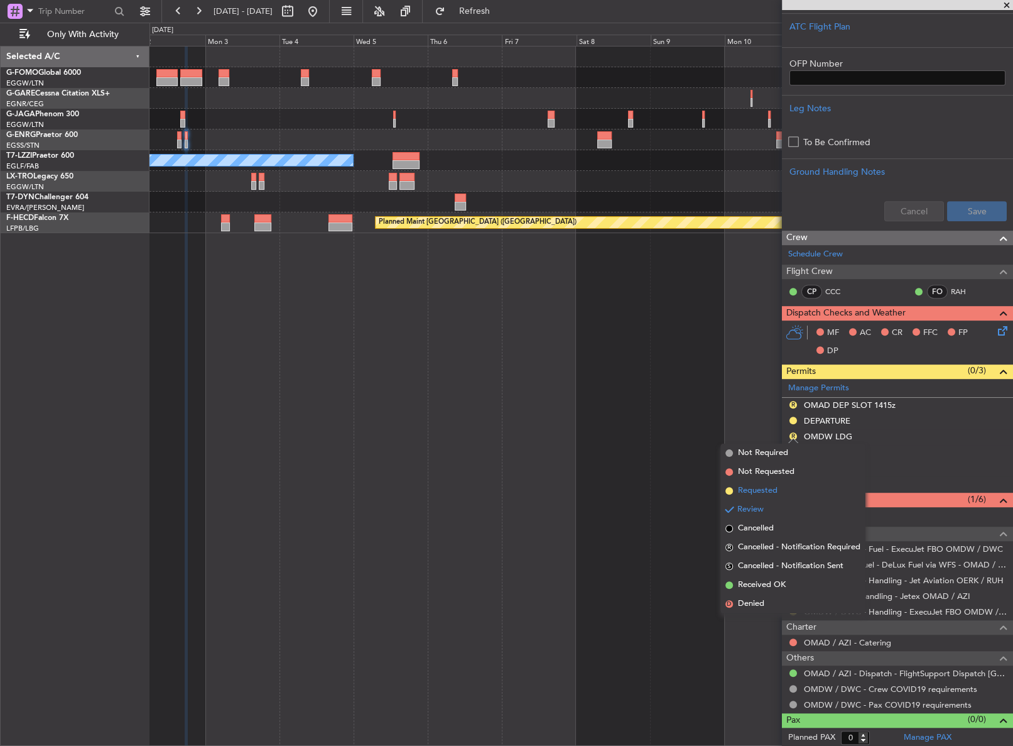
click at [775, 486] on span "Requested" at bounding box center [758, 490] width 40 height 13
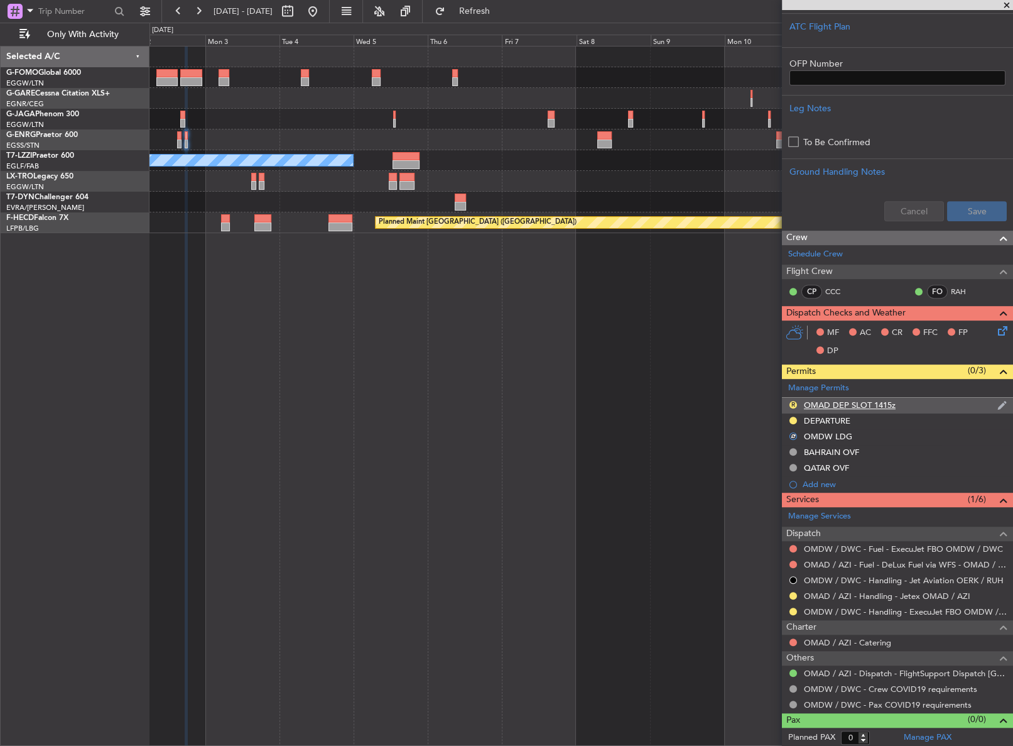
click at [793, 407] on div "R" at bounding box center [793, 404] width 10 height 10
click at [793, 403] on button "R" at bounding box center [794, 405] width 8 height 8
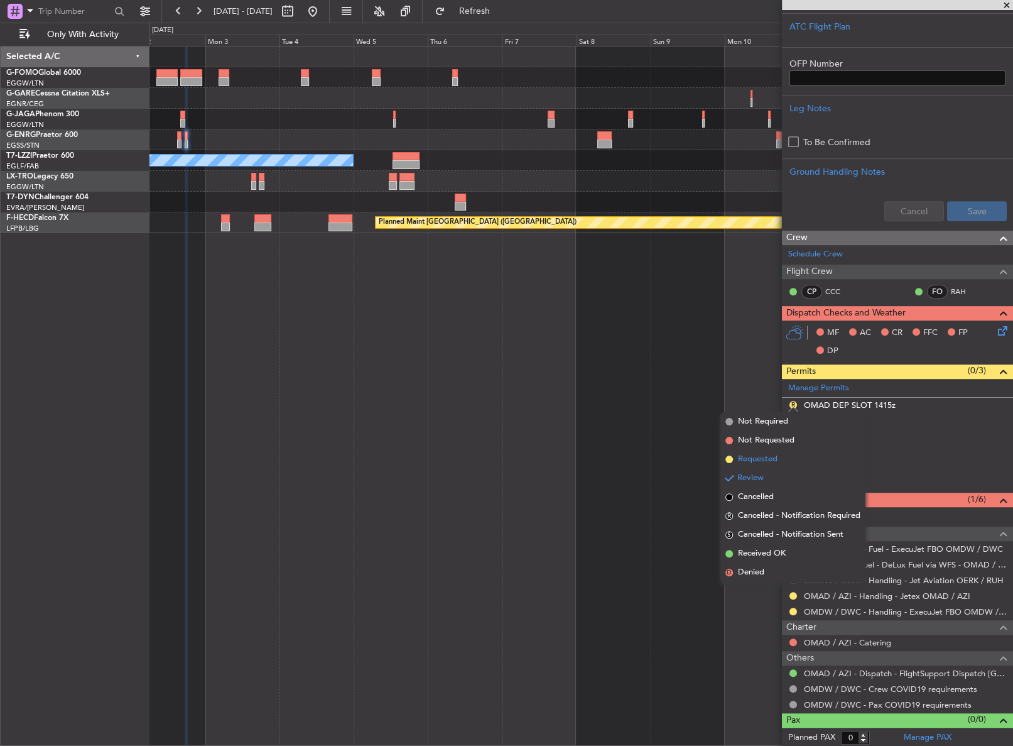
click at [778, 459] on li "Requested" at bounding box center [792, 459] width 145 height 19
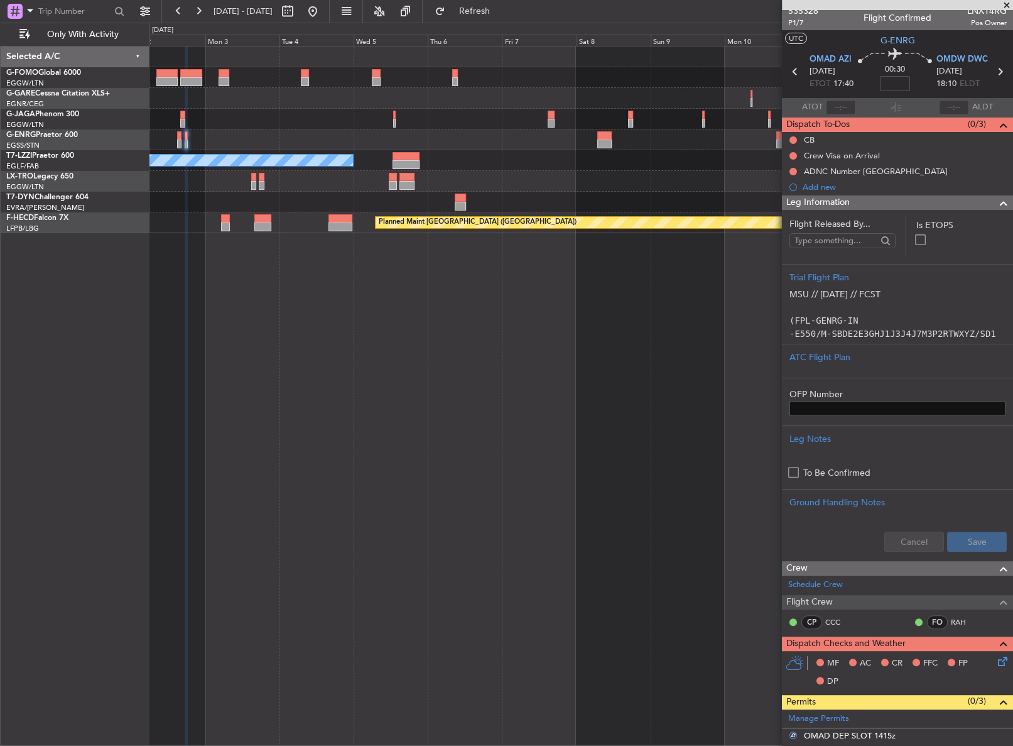
scroll to position [0, 0]
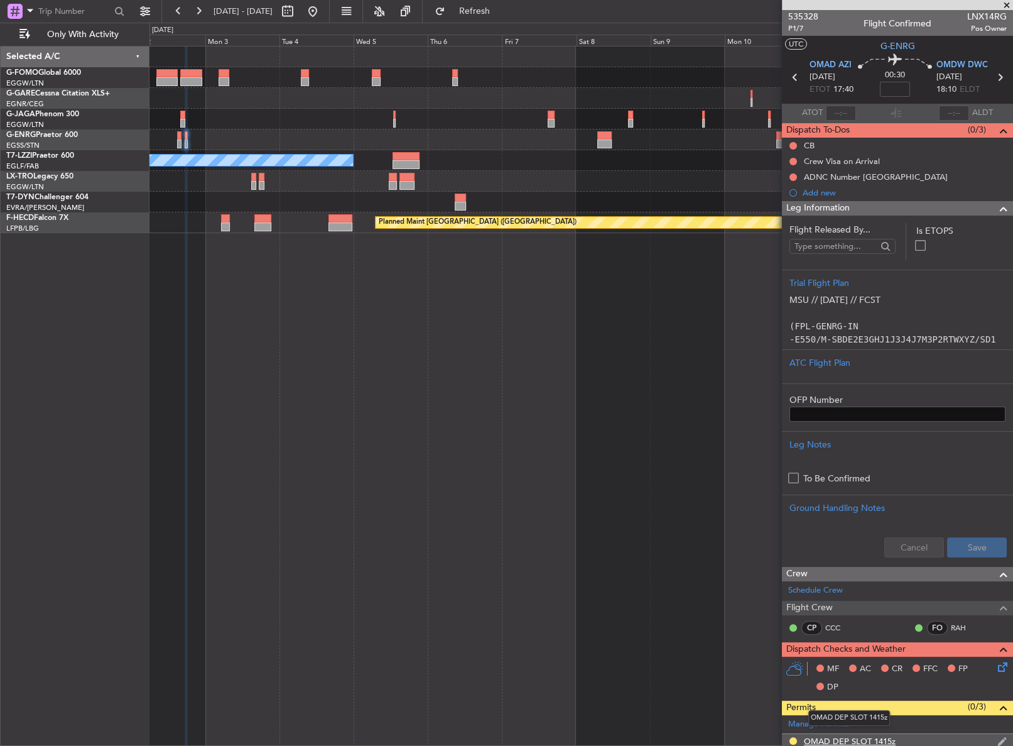
click at [891, 741] on div "OMAD DEP SLOT 1415z" at bounding box center [850, 740] width 92 height 11
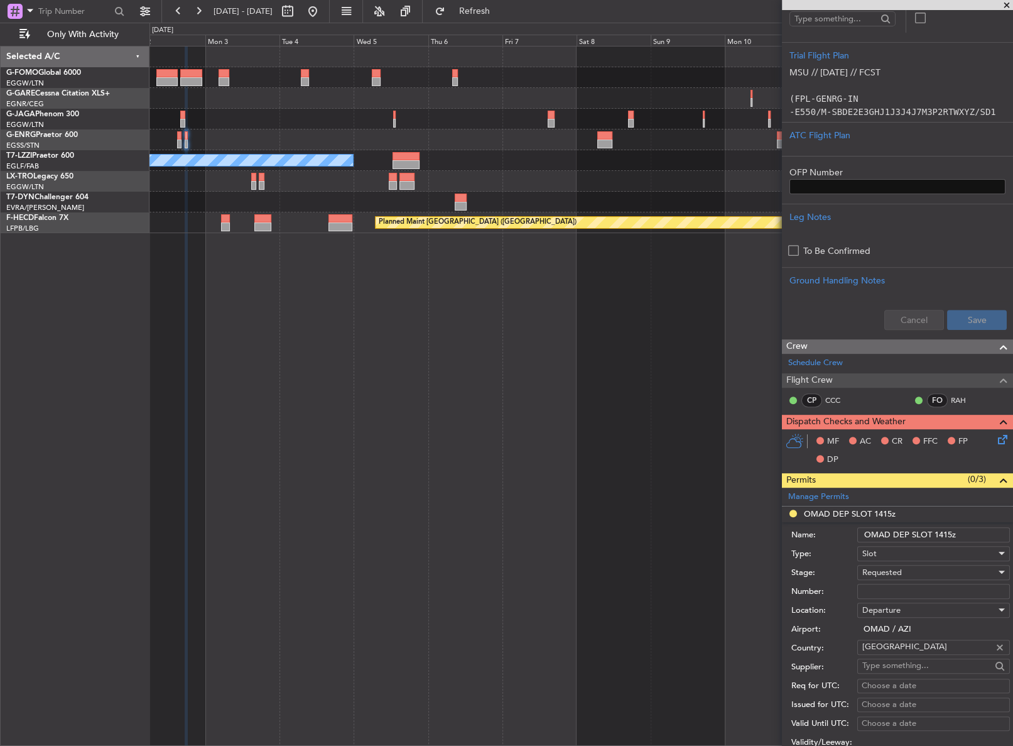
scroll to position [228, 0]
click at [950, 532] on input "OMAD DEP SLOT 1415z" at bounding box center [933, 533] width 153 height 15
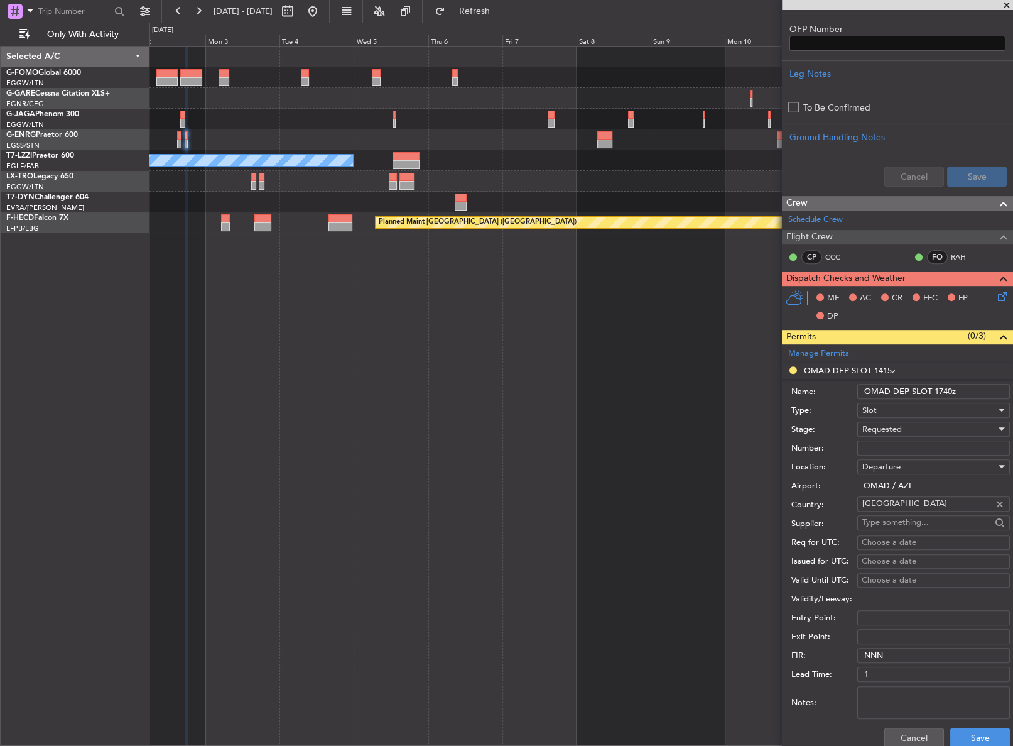
scroll to position [457, 0]
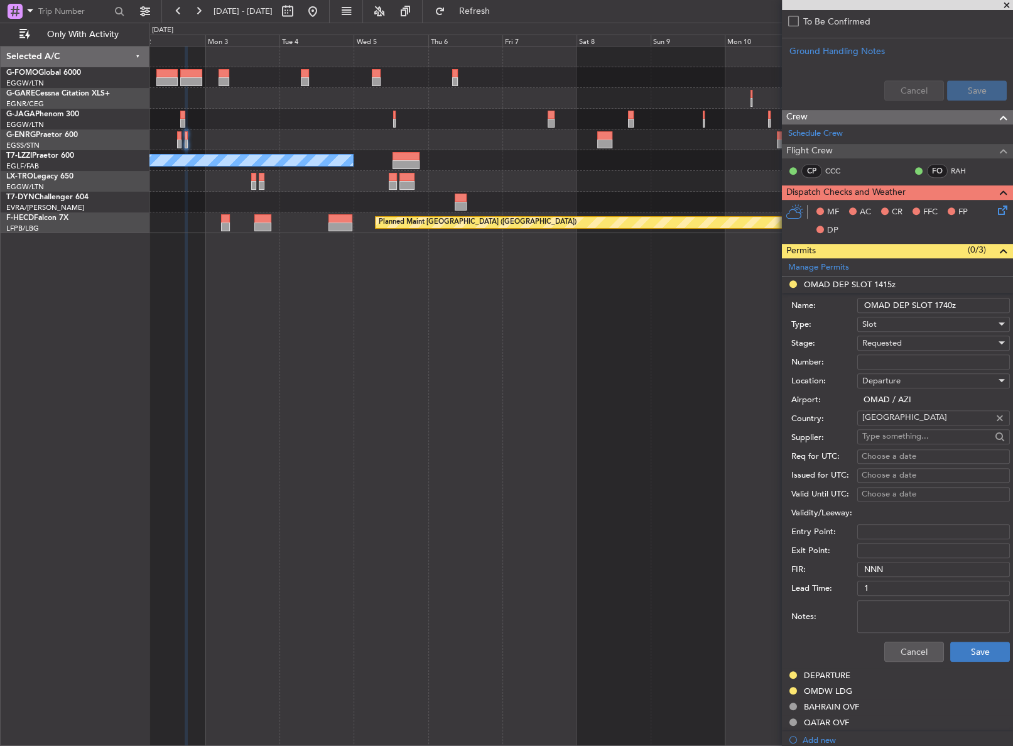
type input "OMAD DEP SLOT 1740z"
click at [961, 648] on button "Save" at bounding box center [980, 651] width 60 height 20
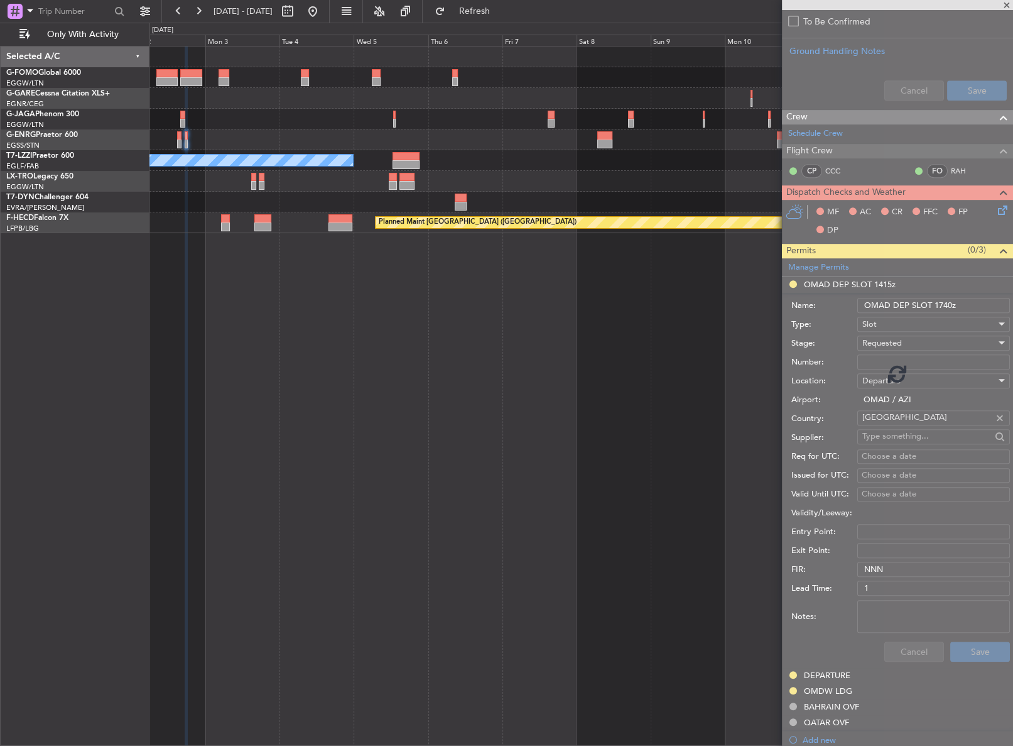
scroll to position [337, 0]
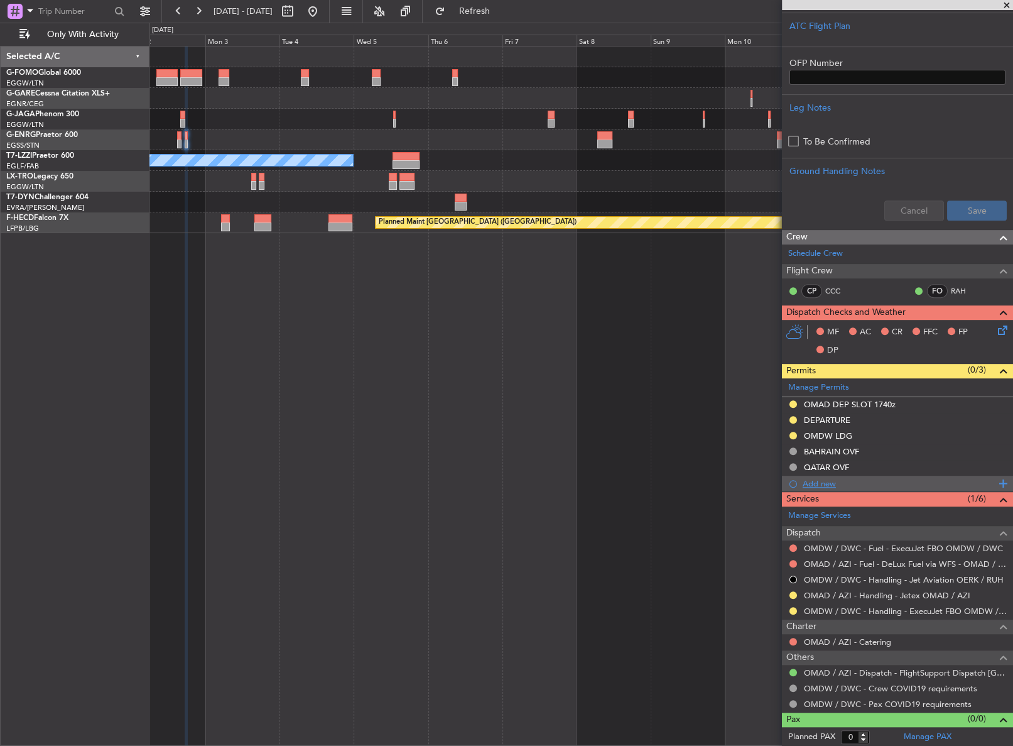
click at [815, 480] on div "Add new" at bounding box center [899, 483] width 193 height 11
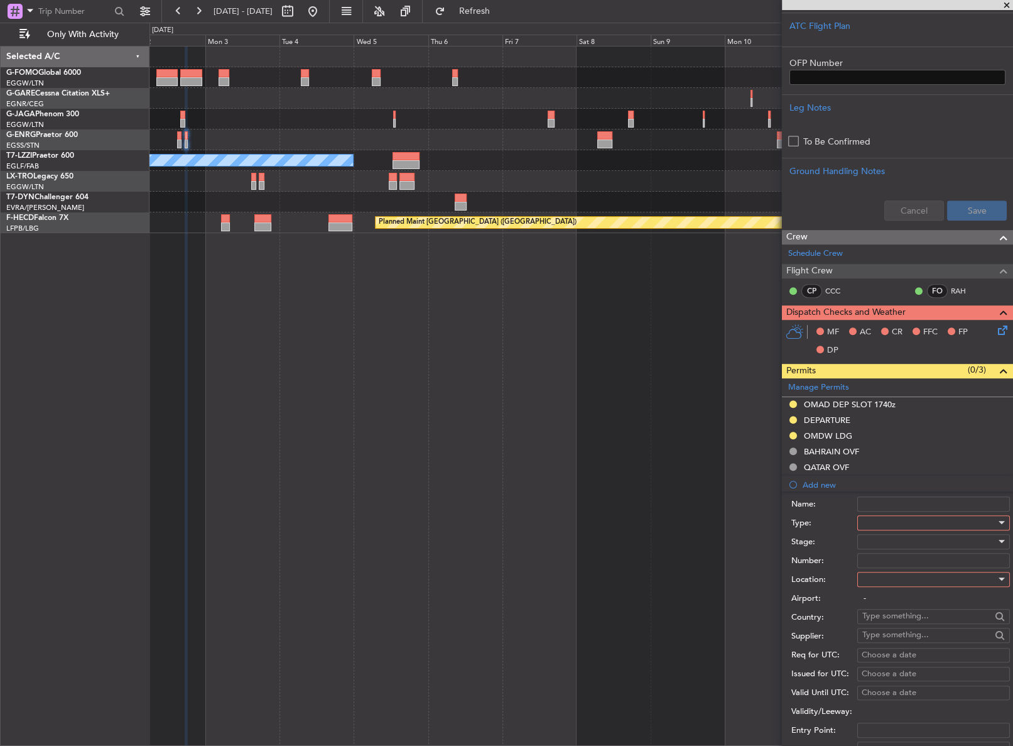
scroll to position [457, 0]
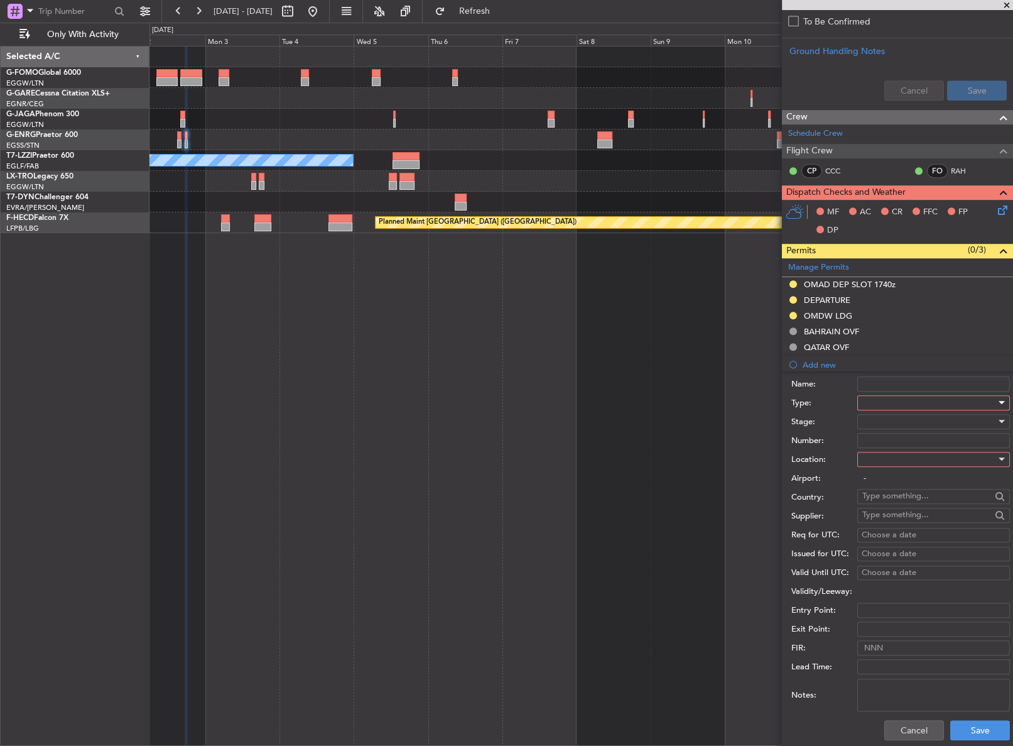
click at [867, 399] on div at bounding box center [929, 402] width 134 height 19
click at [877, 518] on span "Slot" at bounding box center [929, 520] width 133 height 19
click at [862, 457] on div at bounding box center [929, 459] width 134 height 19
click at [869, 489] on span "Departure" at bounding box center [929, 483] width 133 height 19
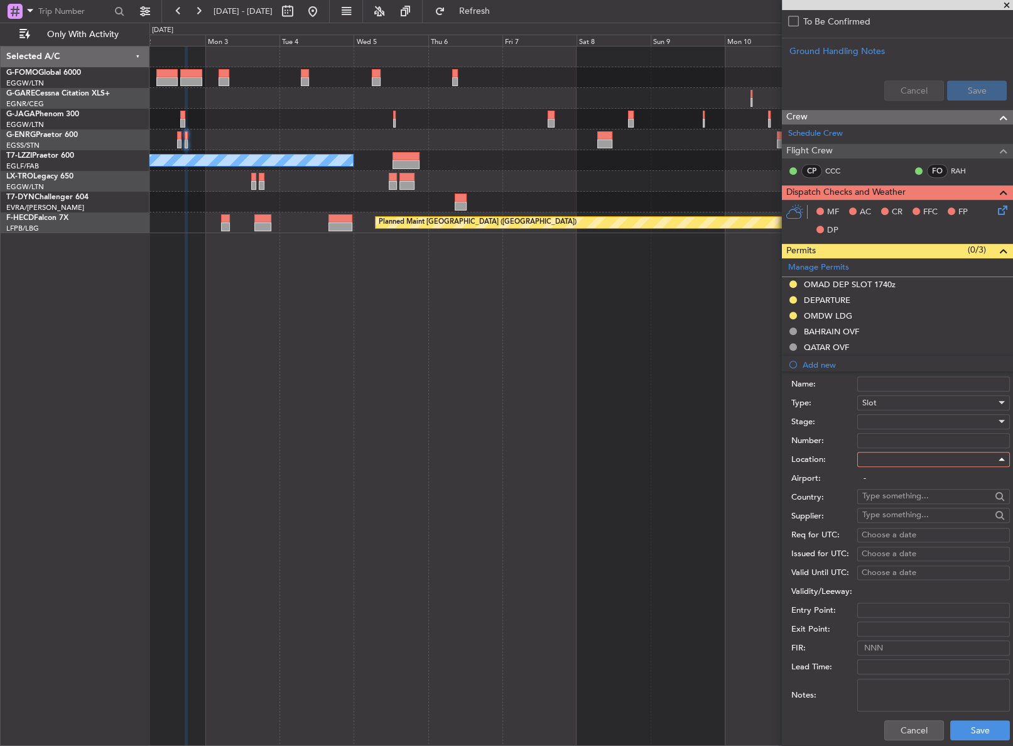
type input "OMAD / AZI"
click at [867, 421] on div at bounding box center [929, 421] width 134 height 19
click at [880, 502] on span "Requested" at bounding box center [929, 501] width 133 height 19
click at [977, 730] on button "Save" at bounding box center [980, 730] width 60 height 20
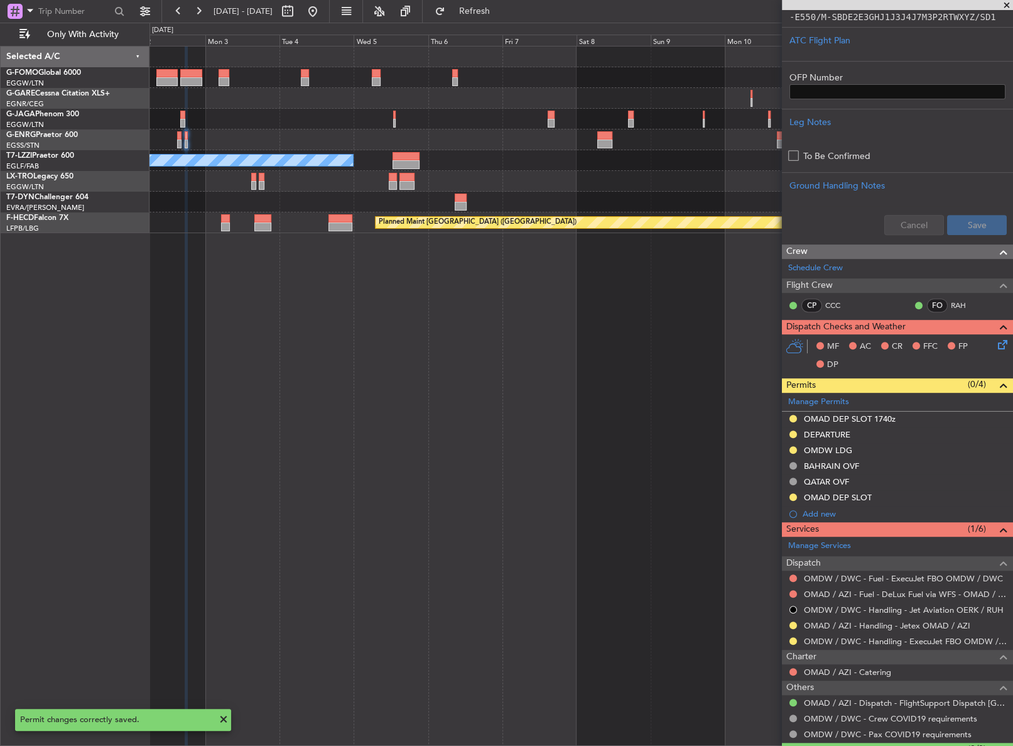
scroll to position [342, 0]
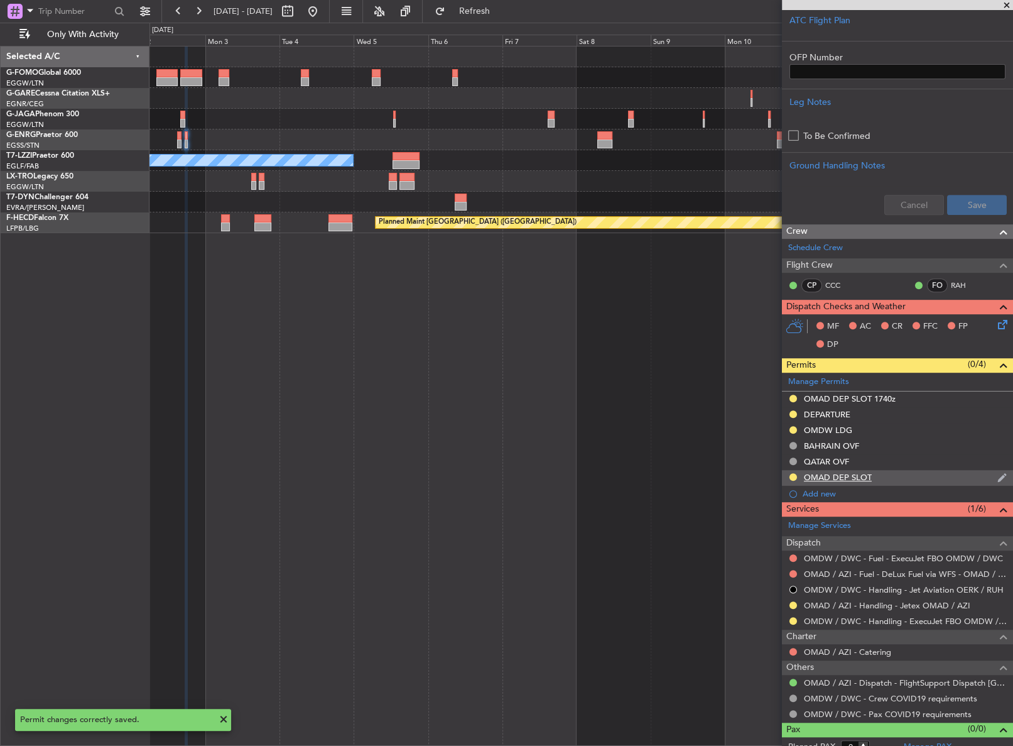
click at [864, 477] on div "OMAD DEP SLOT" at bounding box center [838, 477] width 68 height 11
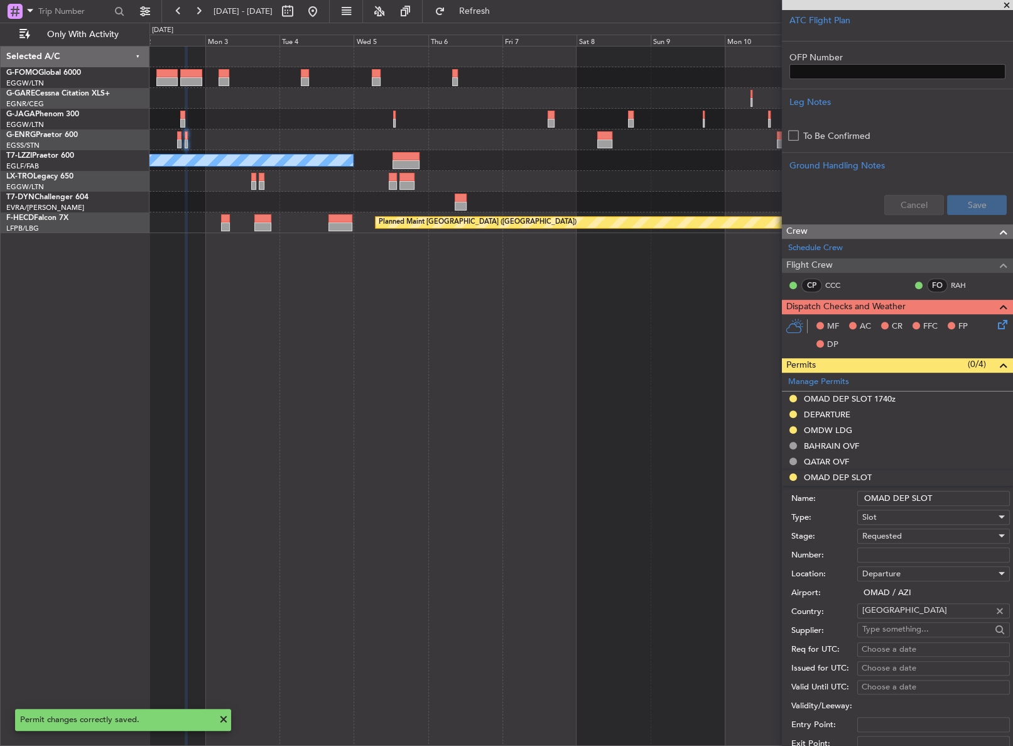
click at [883, 576] on span "Departure" at bounding box center [881, 573] width 38 height 11
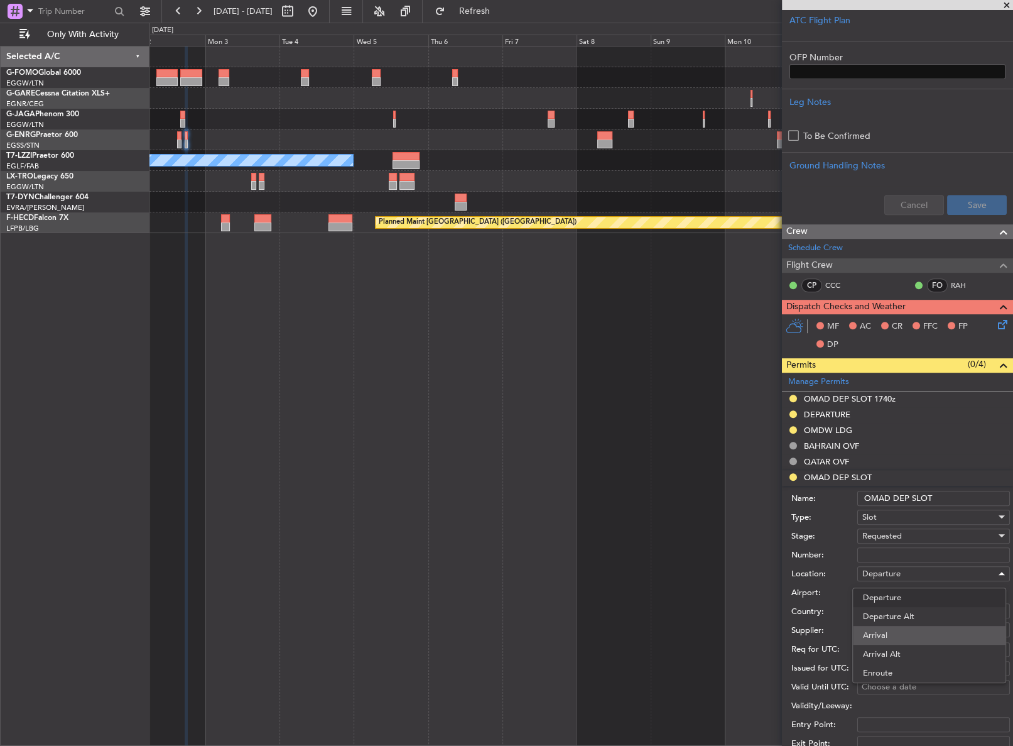
click at [878, 628] on span "Arrival" at bounding box center [929, 635] width 133 height 19
type input "OMDW / DWC"
click at [889, 499] on input "OMAD DEP SLOT" at bounding box center [933, 498] width 153 height 15
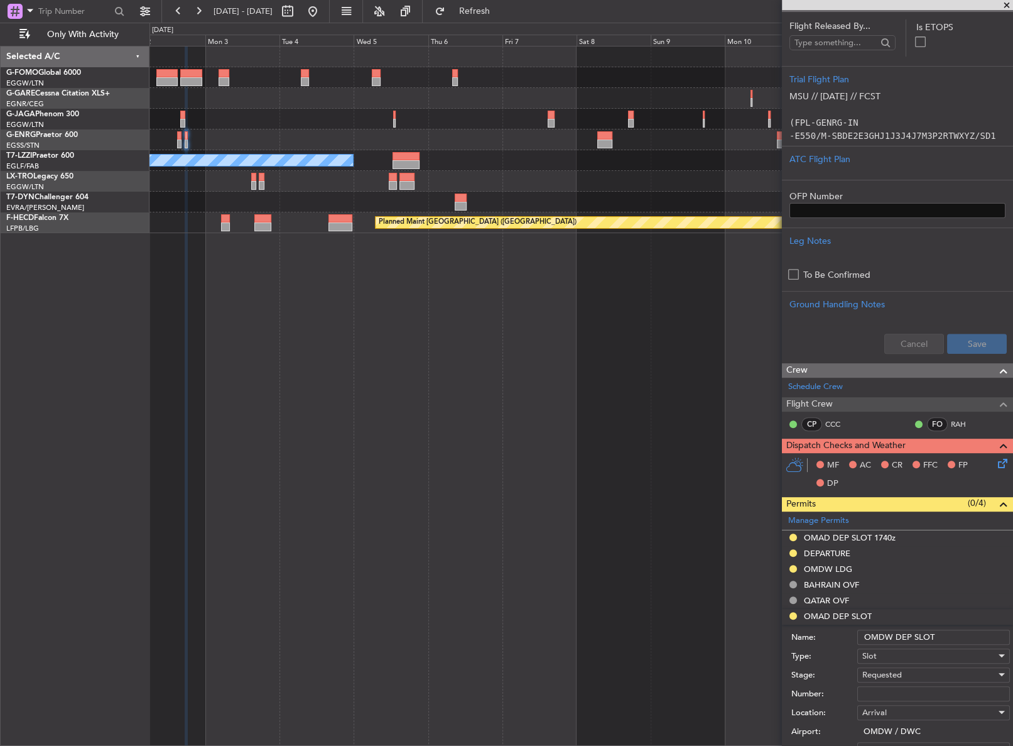
scroll to position [285, 0]
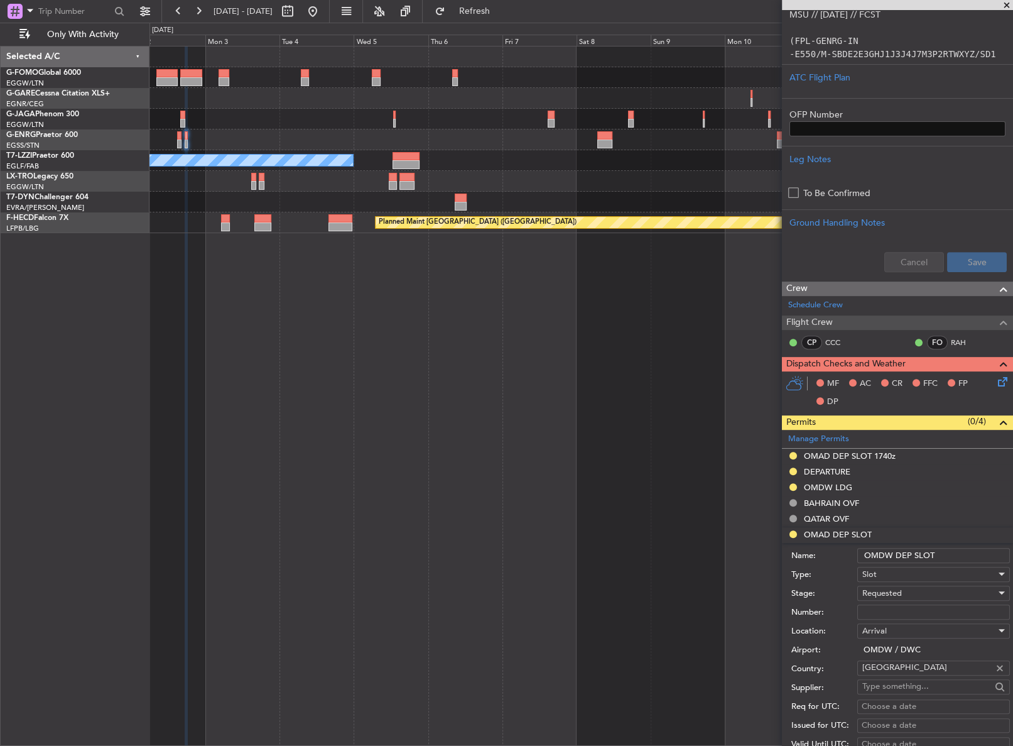
click at [910, 556] on input "OMDW DEP SLOT" at bounding box center [933, 555] width 153 height 15
click at [942, 554] on input "OMDW ARR SLOT" at bounding box center [933, 555] width 153 height 15
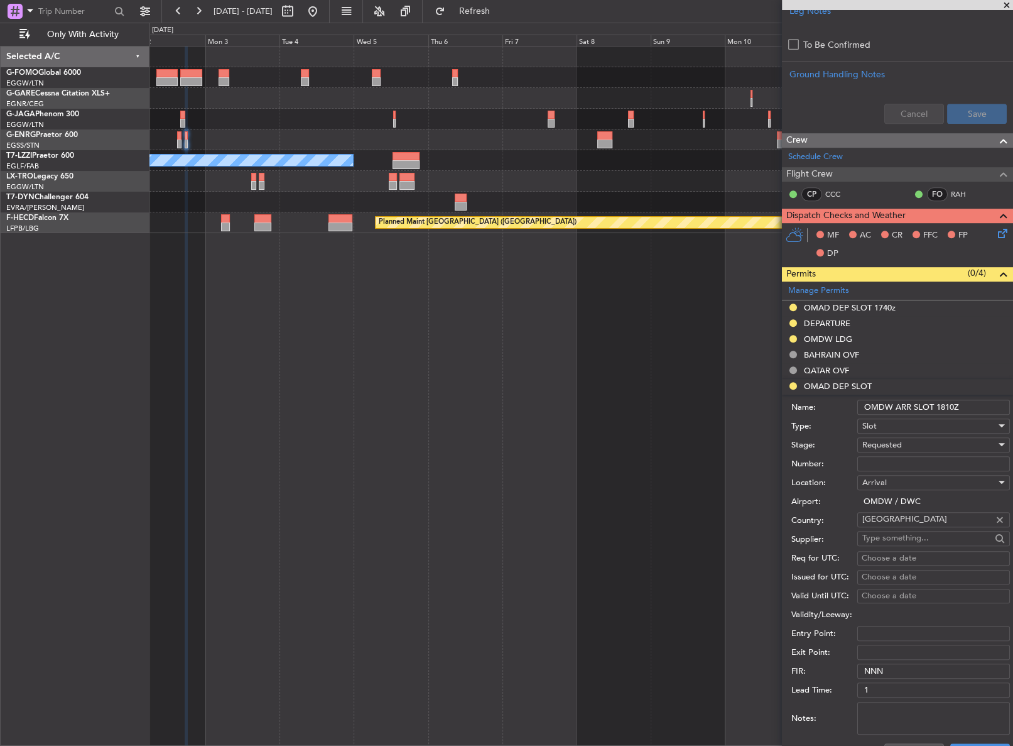
scroll to position [514, 0]
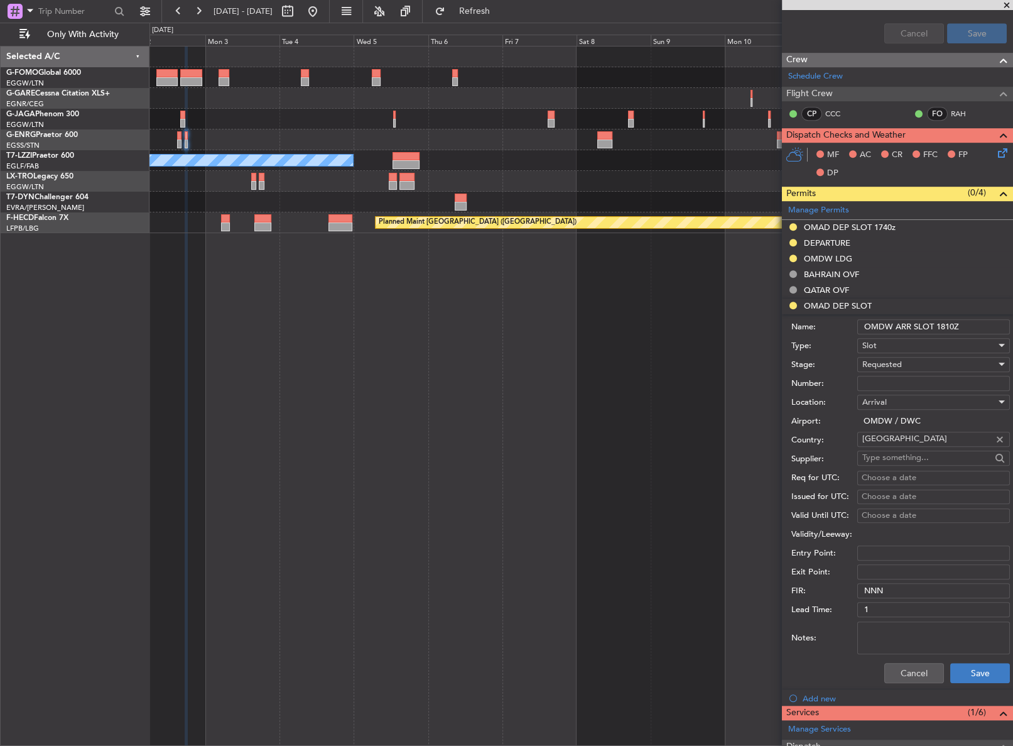
type input "OMDW ARR SLOT 1810Z"
click at [963, 675] on button "Save" at bounding box center [980, 673] width 60 height 20
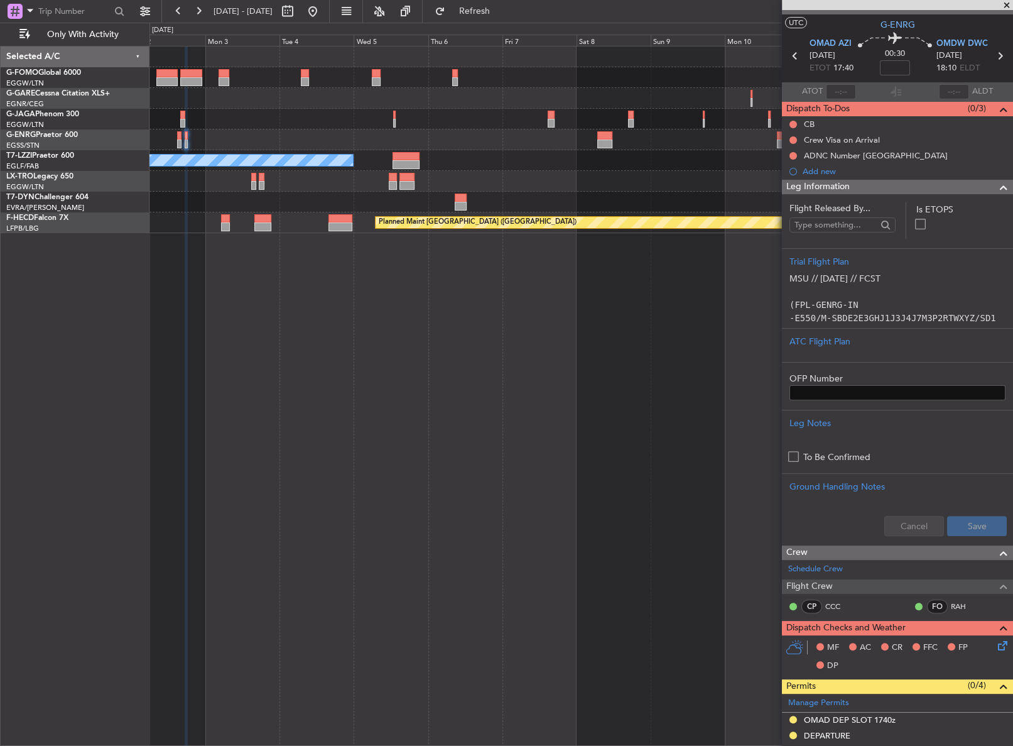
scroll to position [9, 0]
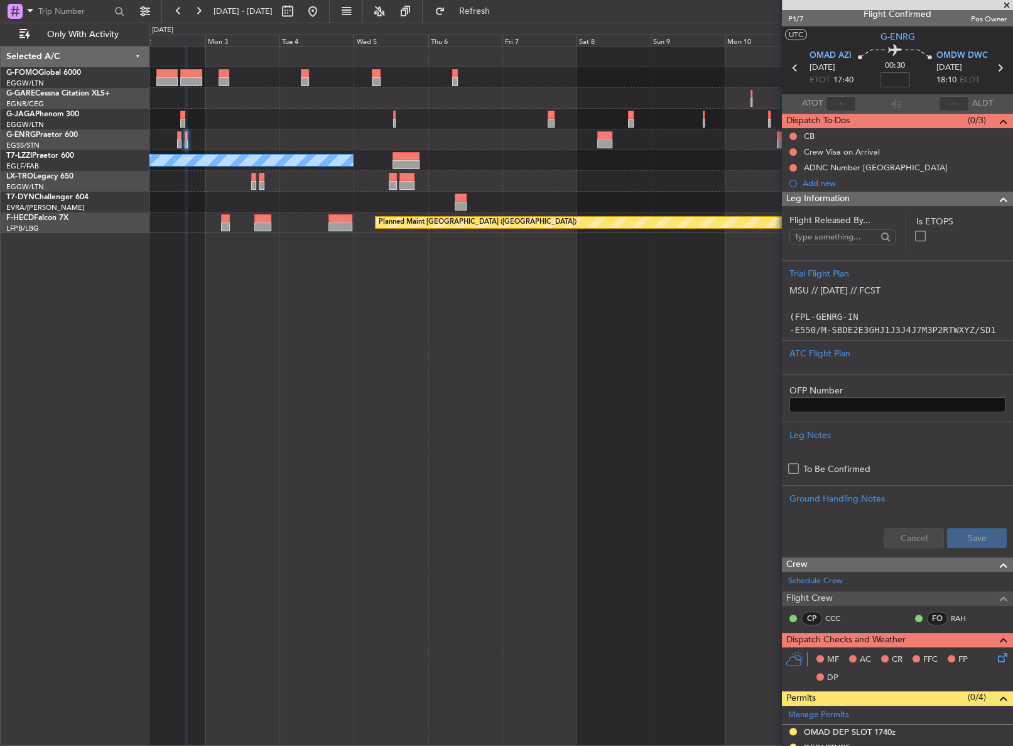
click at [813, 201] on span "Leg Information" at bounding box center [817, 199] width 63 height 14
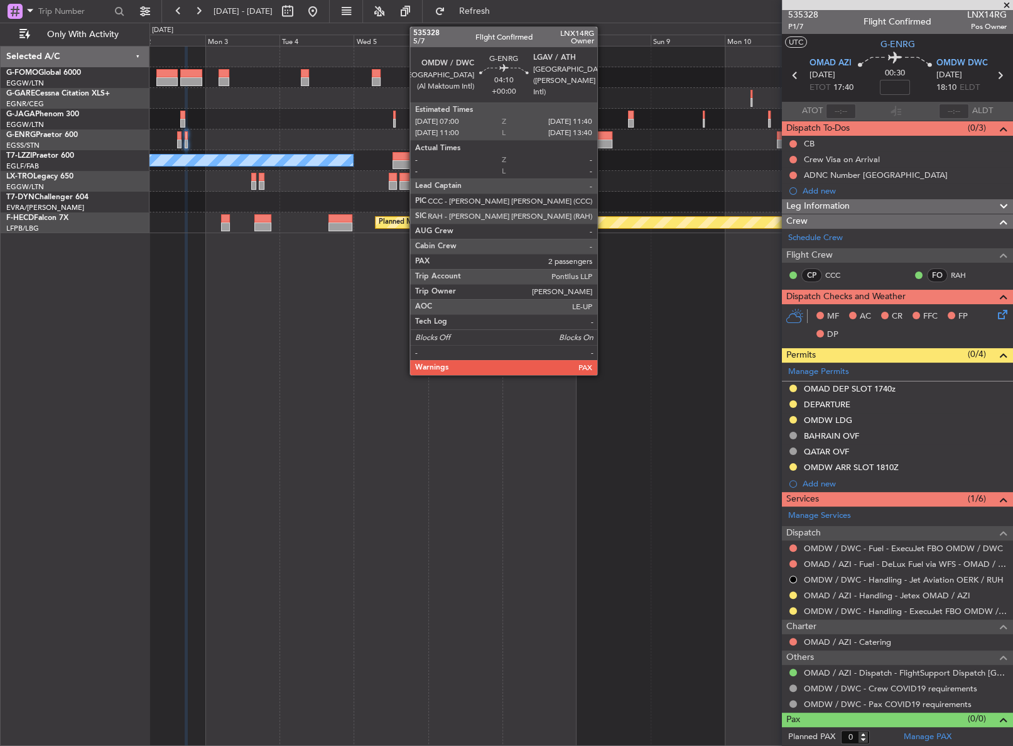
click at [603, 141] on div at bounding box center [604, 143] width 14 height 9
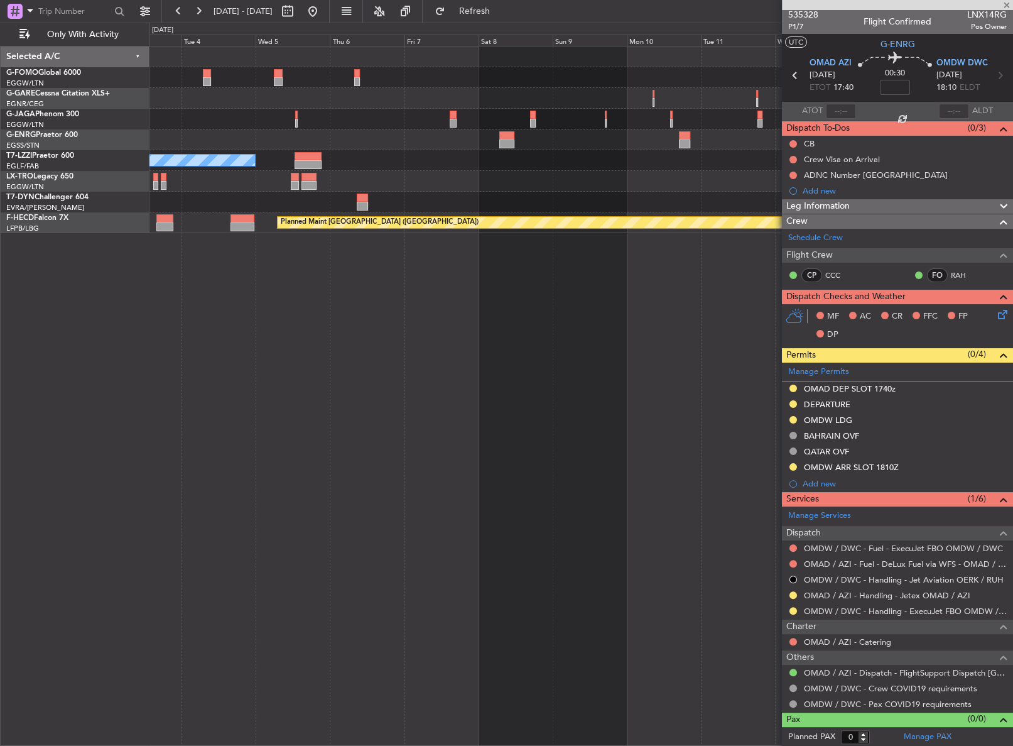
click at [568, 153] on div "A/C Unavailable [GEOGRAPHIC_DATA] ([GEOGRAPHIC_DATA])" at bounding box center [580, 160] width 863 height 21
type input "5"
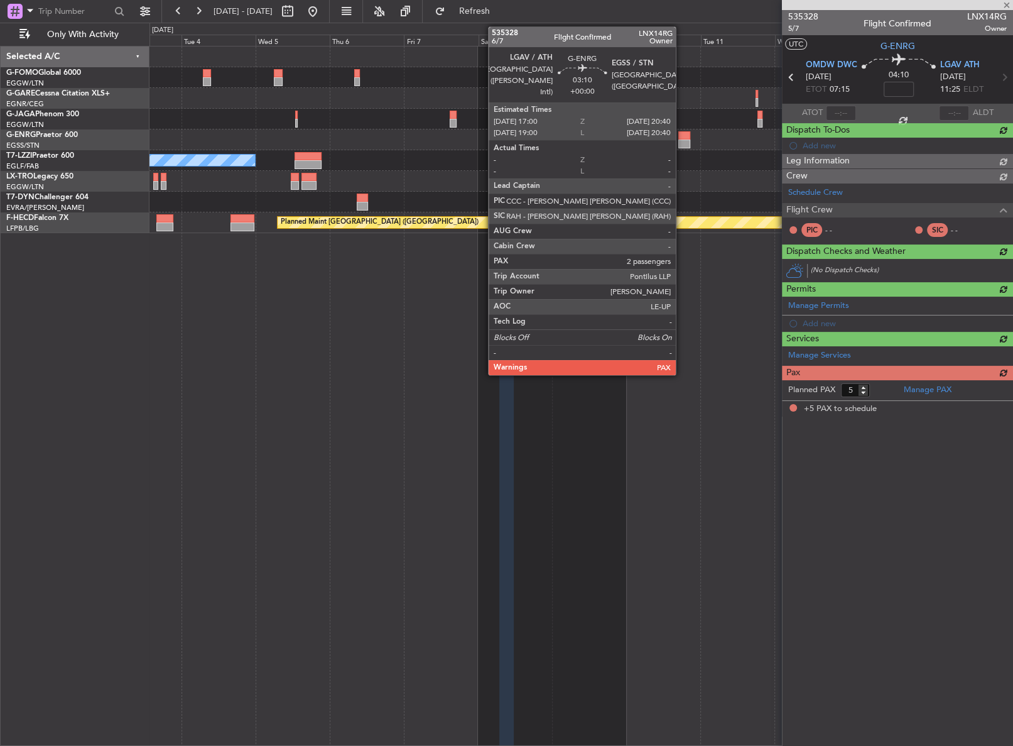
scroll to position [0, 0]
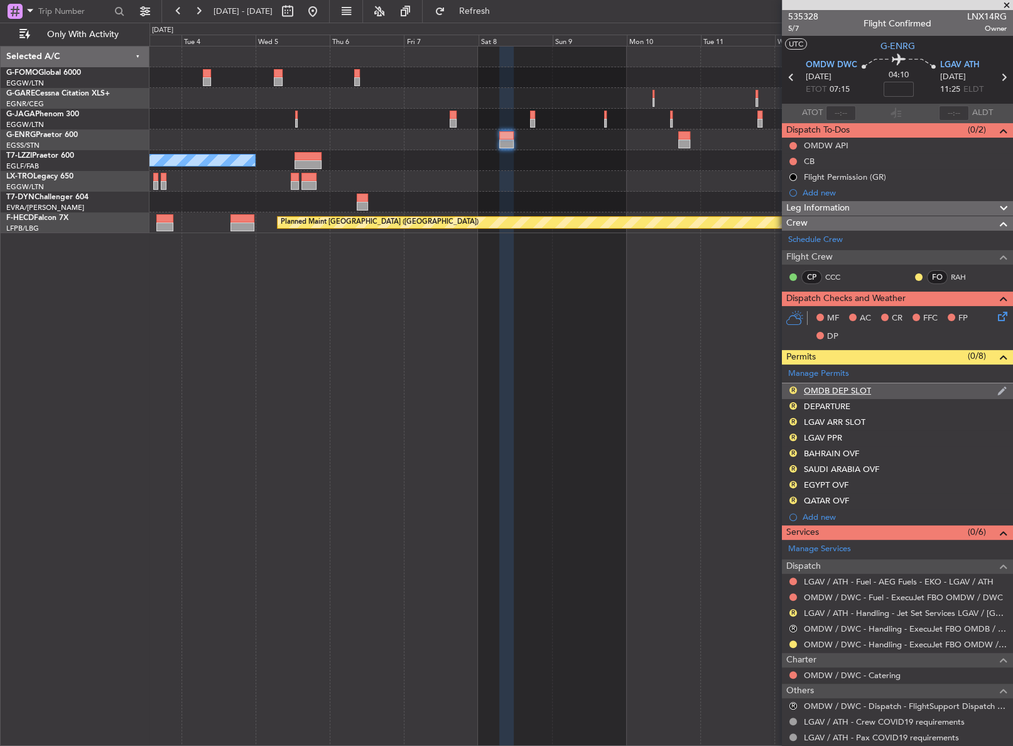
click at [828, 395] on div "R OMDB DEP SLOT" at bounding box center [897, 391] width 231 height 16
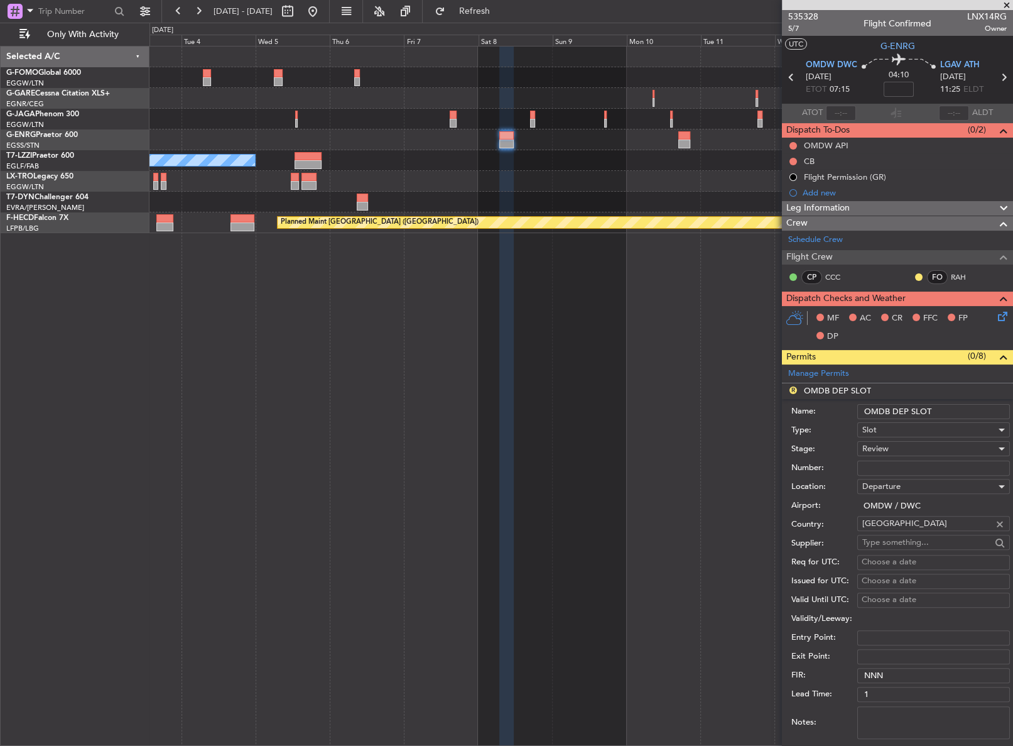
click at [886, 412] on input "OMDB DEP SLOT" at bounding box center [933, 411] width 153 height 15
click at [888, 404] on input "OMDB DEP SLOT" at bounding box center [933, 411] width 153 height 15
click at [958, 411] on input "OMDW DEP SLOT" at bounding box center [933, 411] width 153 height 15
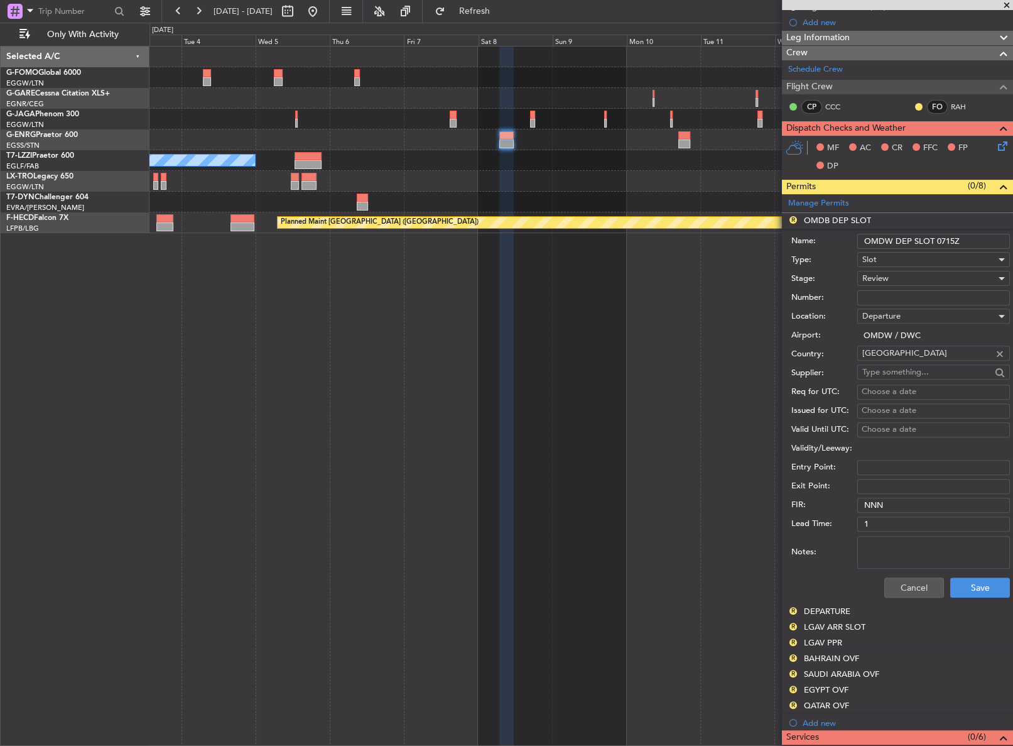
scroll to position [171, 0]
type input "OMDW DEP SLOT 0715Z"
click at [871, 277] on span "Review" at bounding box center [875, 277] width 26 height 11
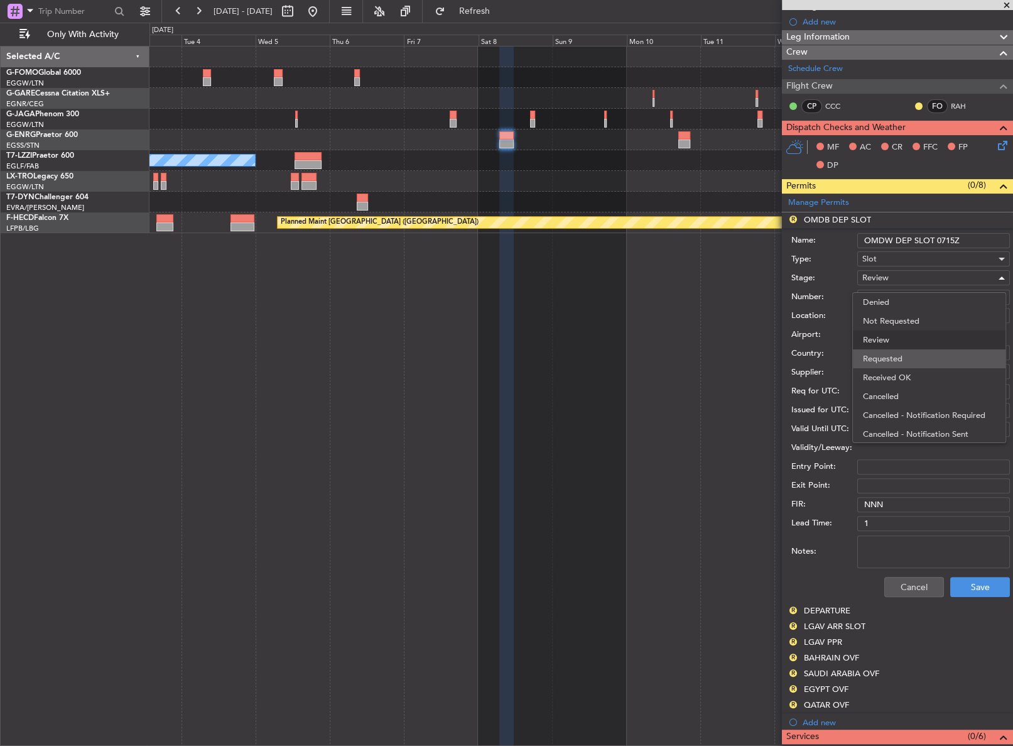
click at [881, 362] on span "Requested" at bounding box center [929, 358] width 133 height 19
click at [970, 584] on button "Save" at bounding box center [980, 587] width 60 height 20
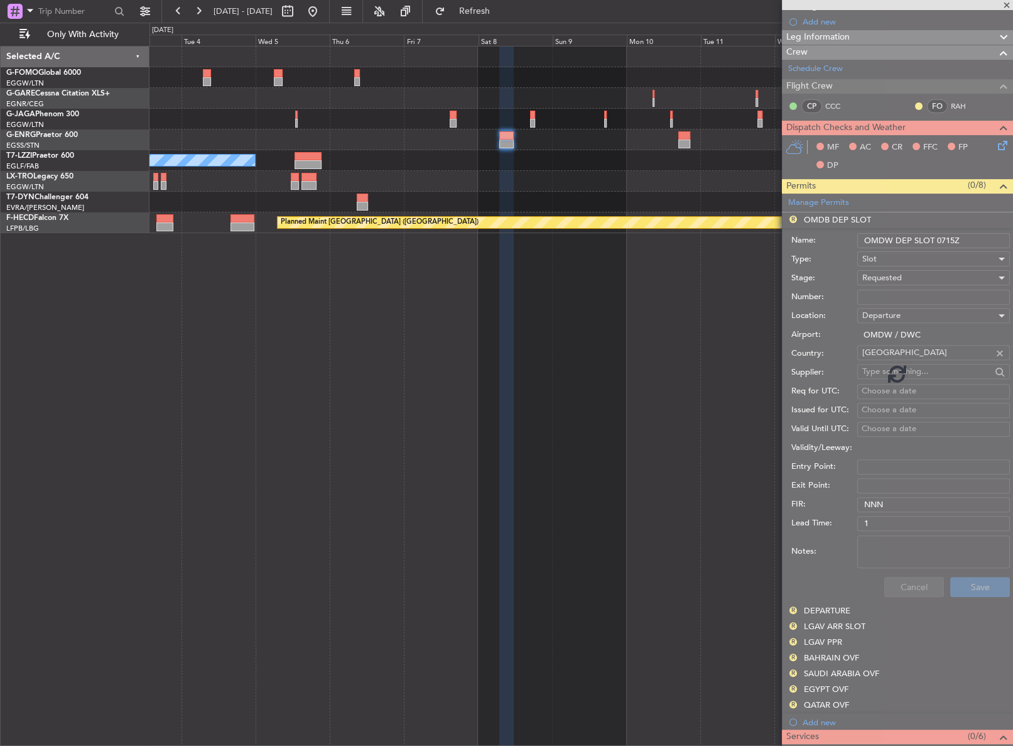
scroll to position [121, 0]
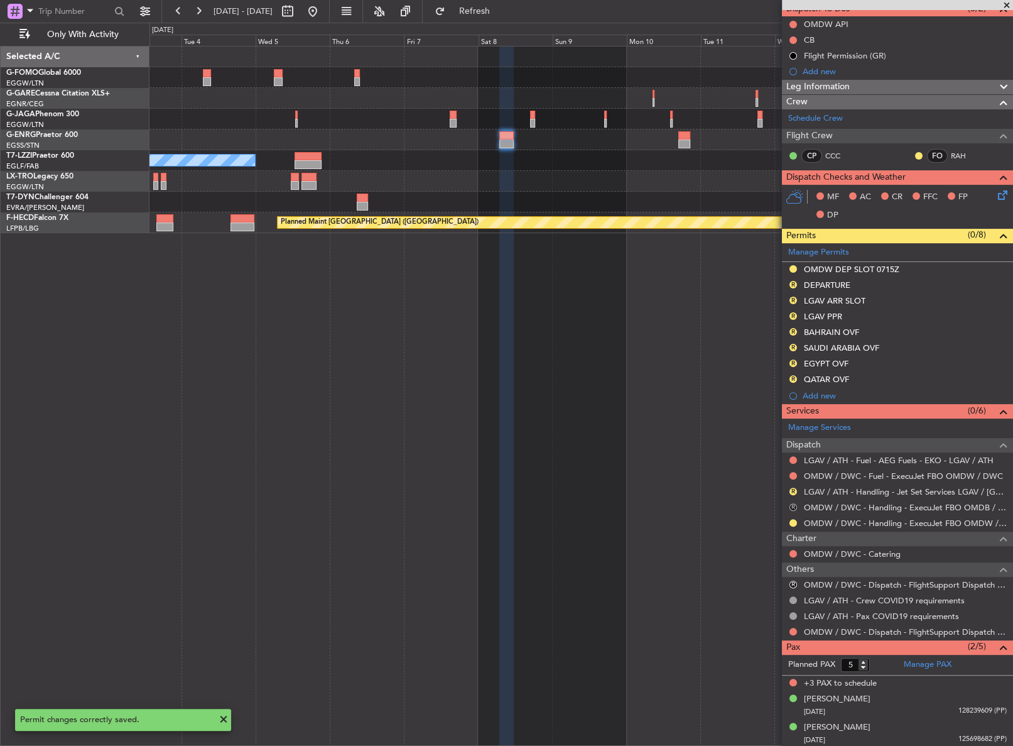
click at [793, 506] on button "R" at bounding box center [794, 507] width 8 height 8
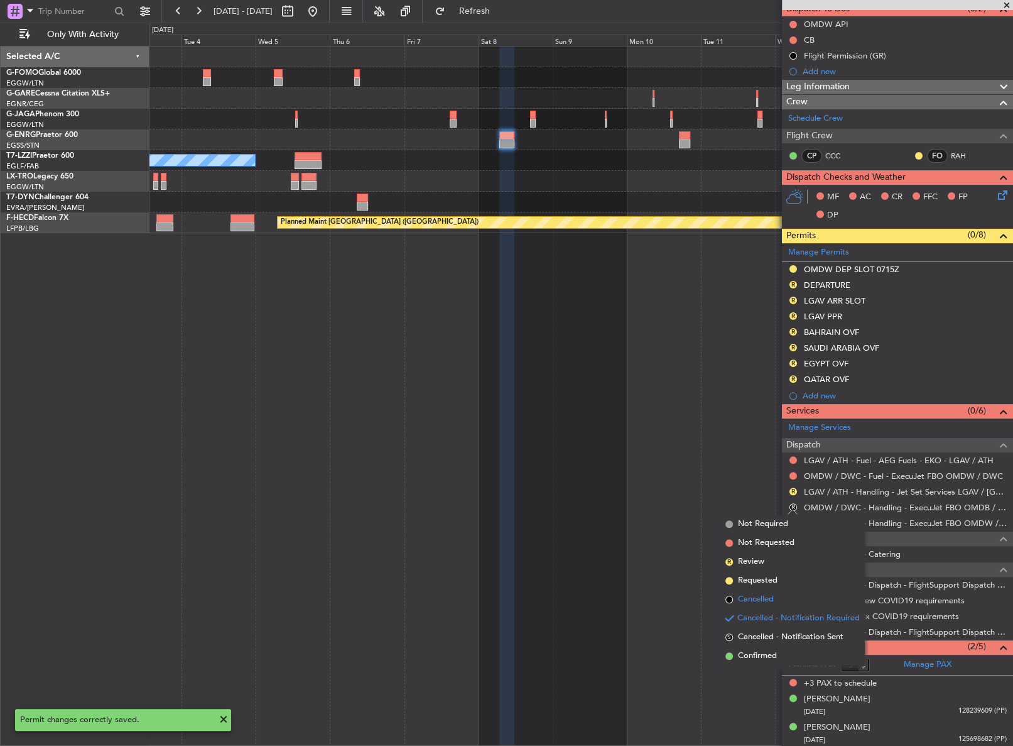
click at [754, 597] on span "Cancelled" at bounding box center [756, 599] width 36 height 13
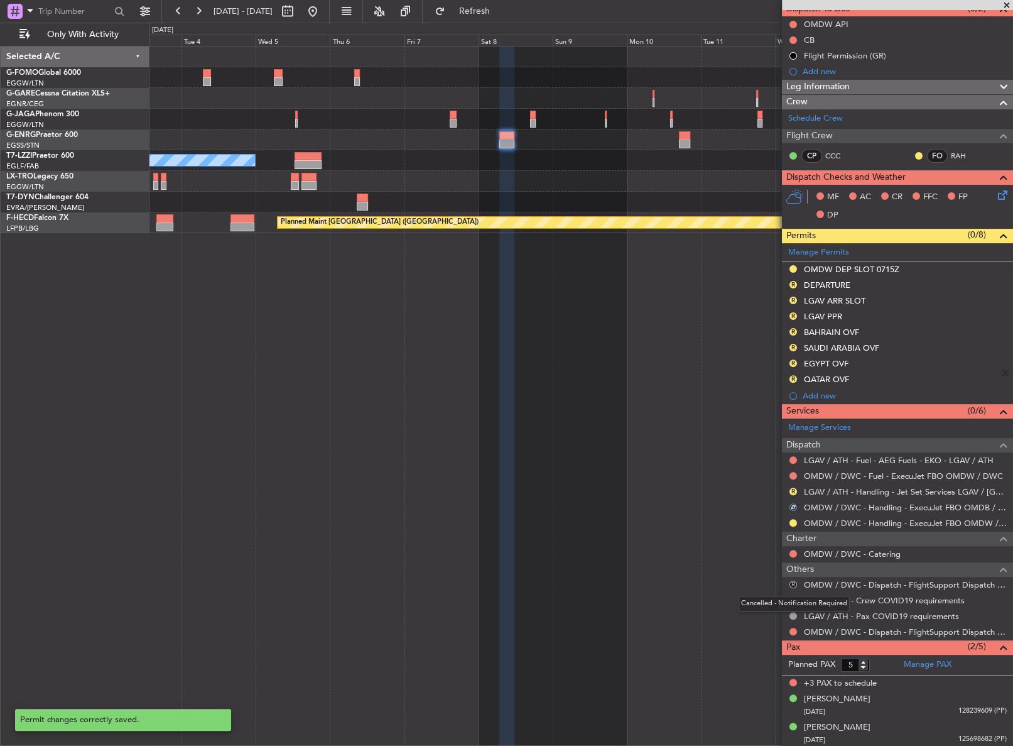
click at [791, 582] on button "R" at bounding box center [794, 584] width 8 height 8
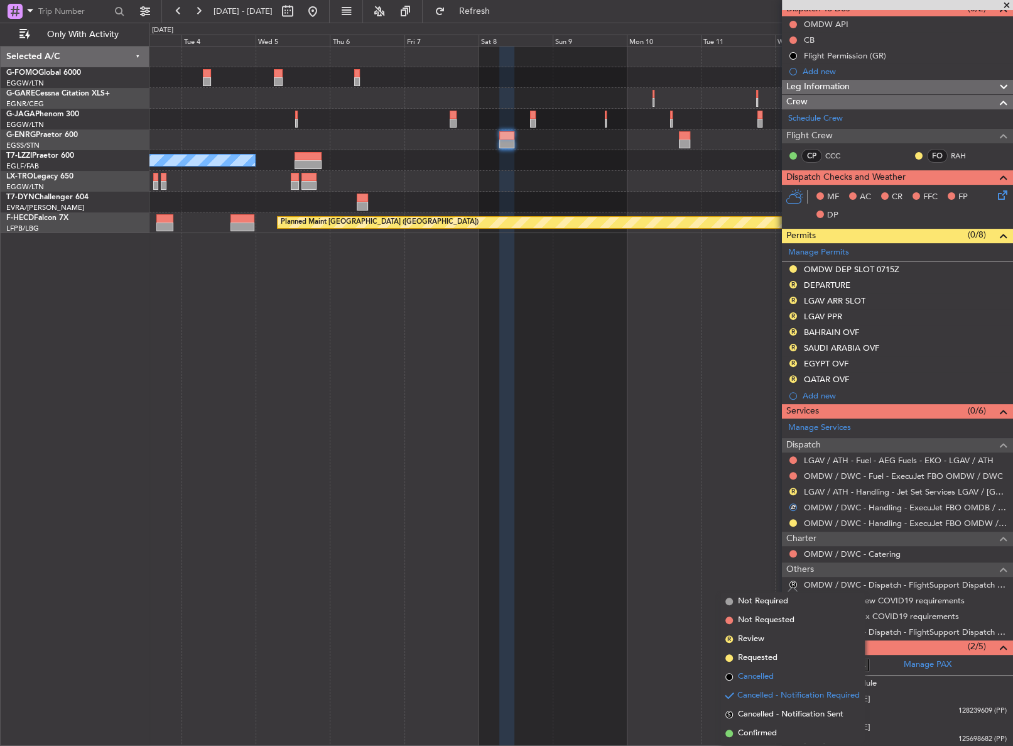
click at [756, 675] on span "Cancelled" at bounding box center [756, 676] width 36 height 13
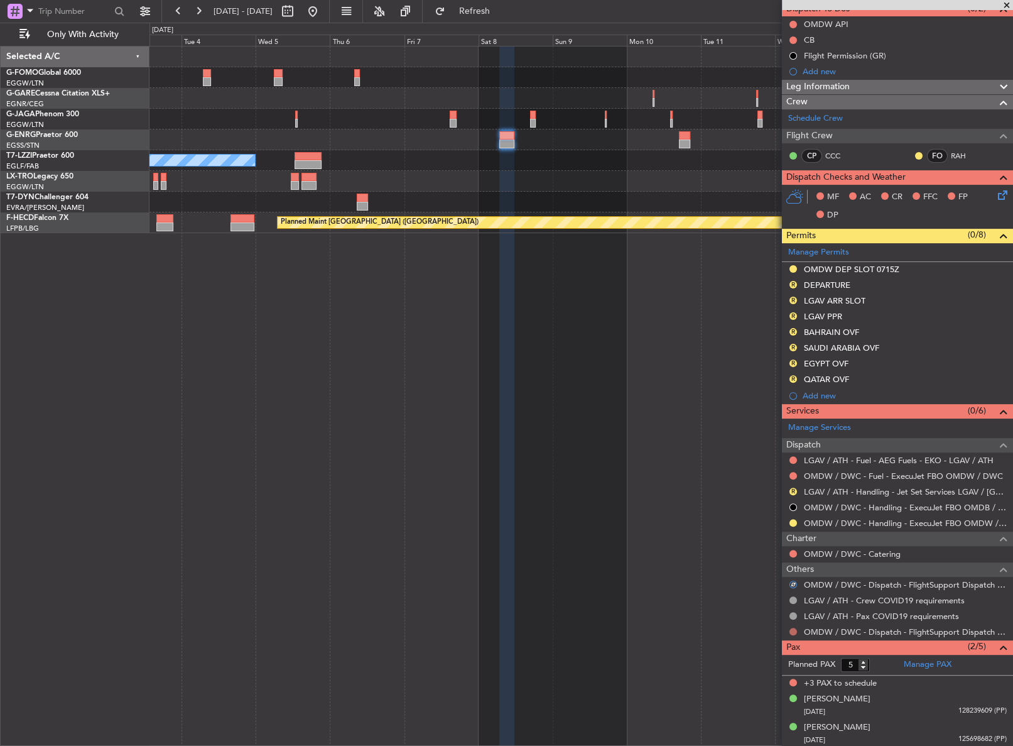
click at [794, 630] on button at bounding box center [794, 631] width 8 height 8
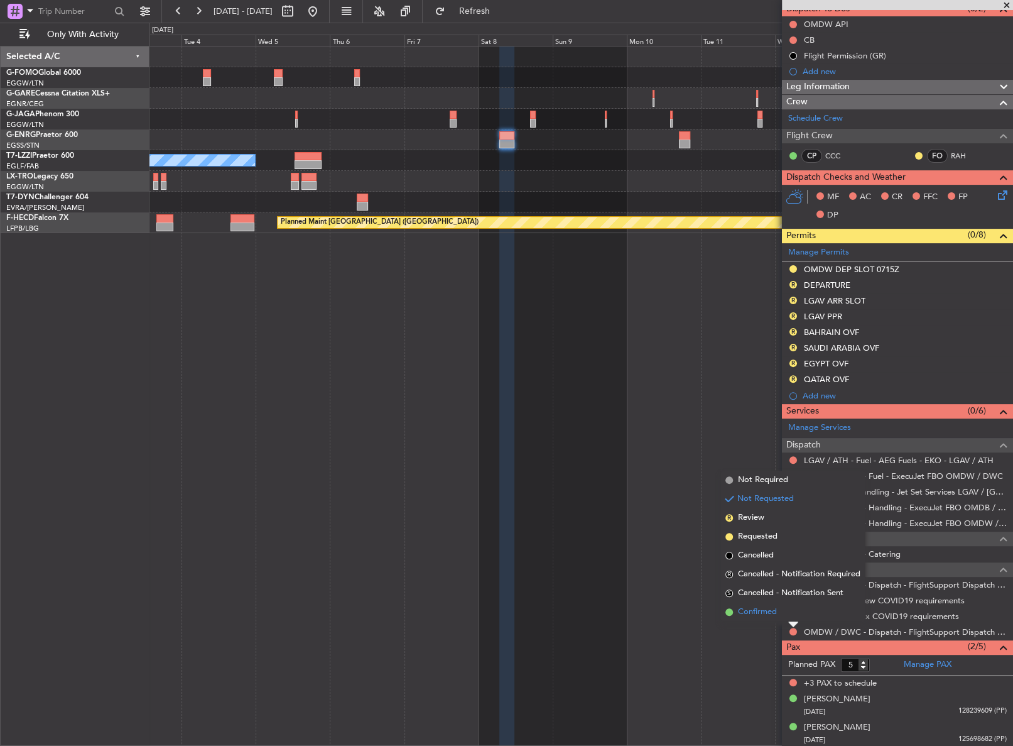
click at [754, 611] on span "Confirmed" at bounding box center [757, 611] width 39 height 13
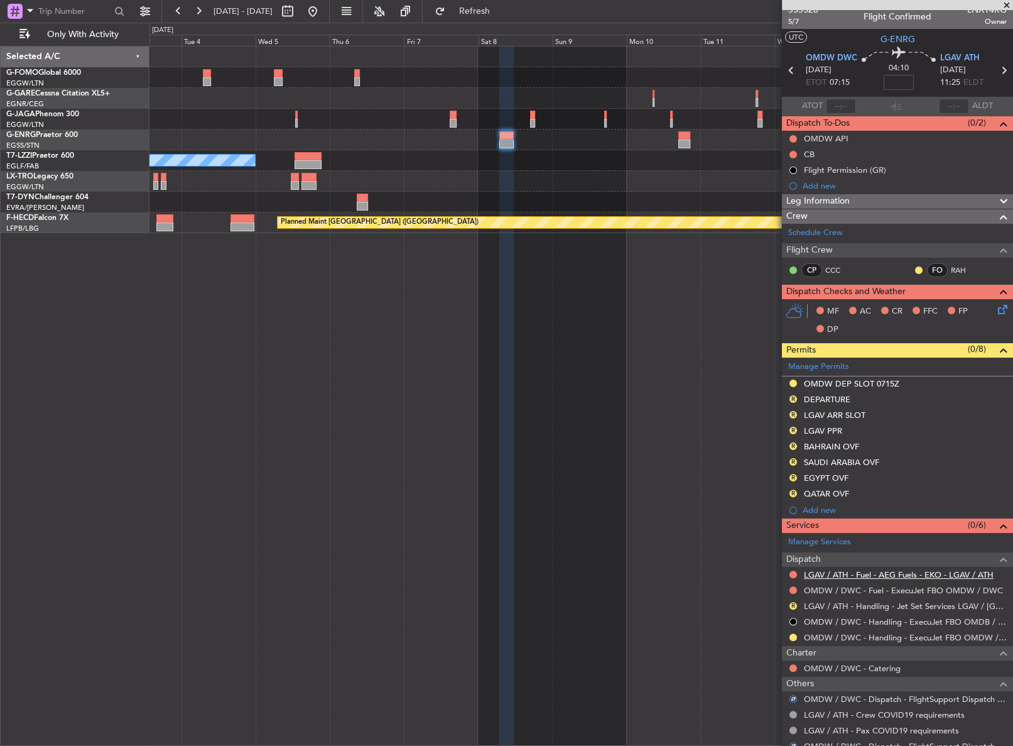
scroll to position [0, 0]
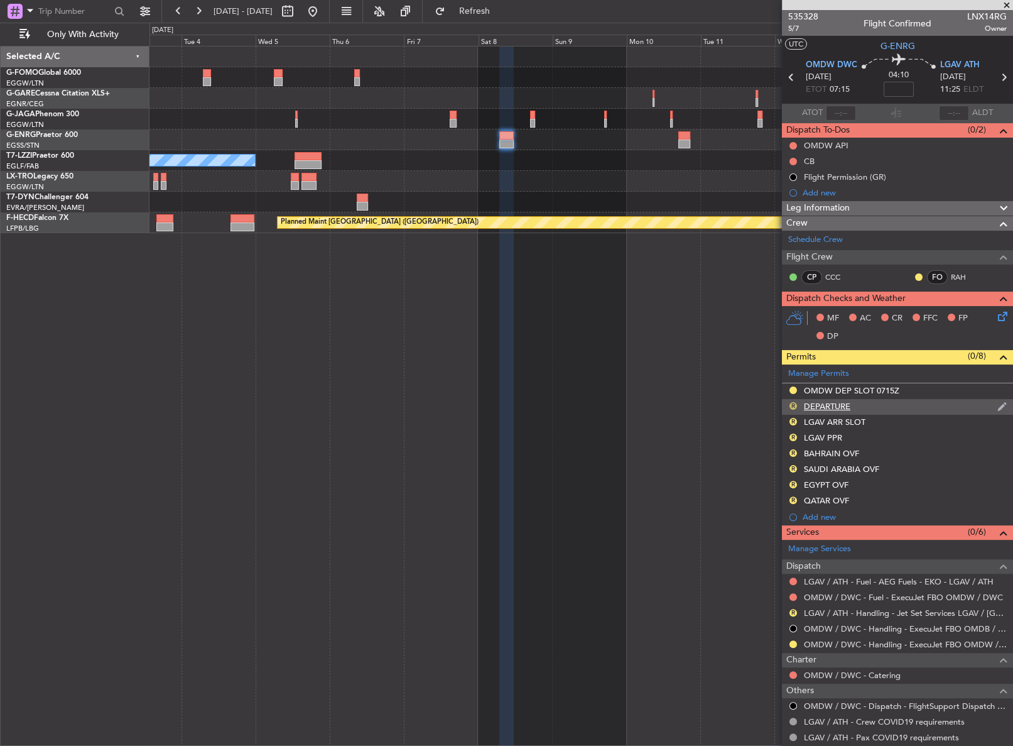
click at [791, 404] on button "R" at bounding box center [794, 406] width 8 height 8
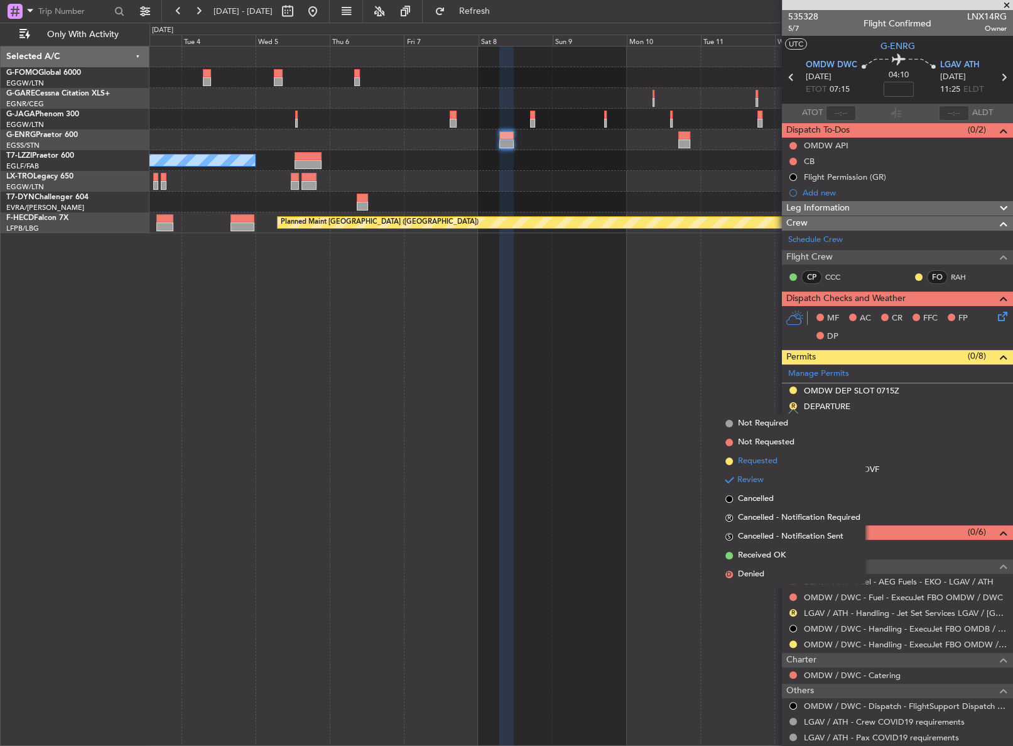
click at [781, 465] on li "Requested" at bounding box center [792, 461] width 145 height 19
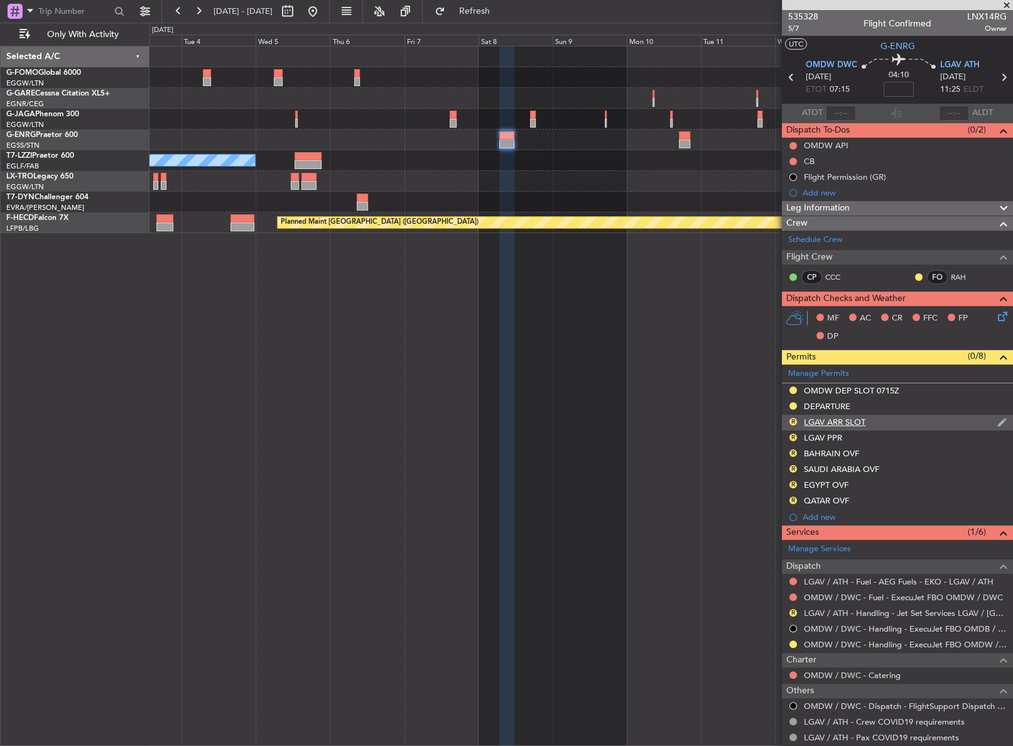
click at [862, 421] on div "LGAV ARR SLOT" at bounding box center [835, 421] width 62 height 11
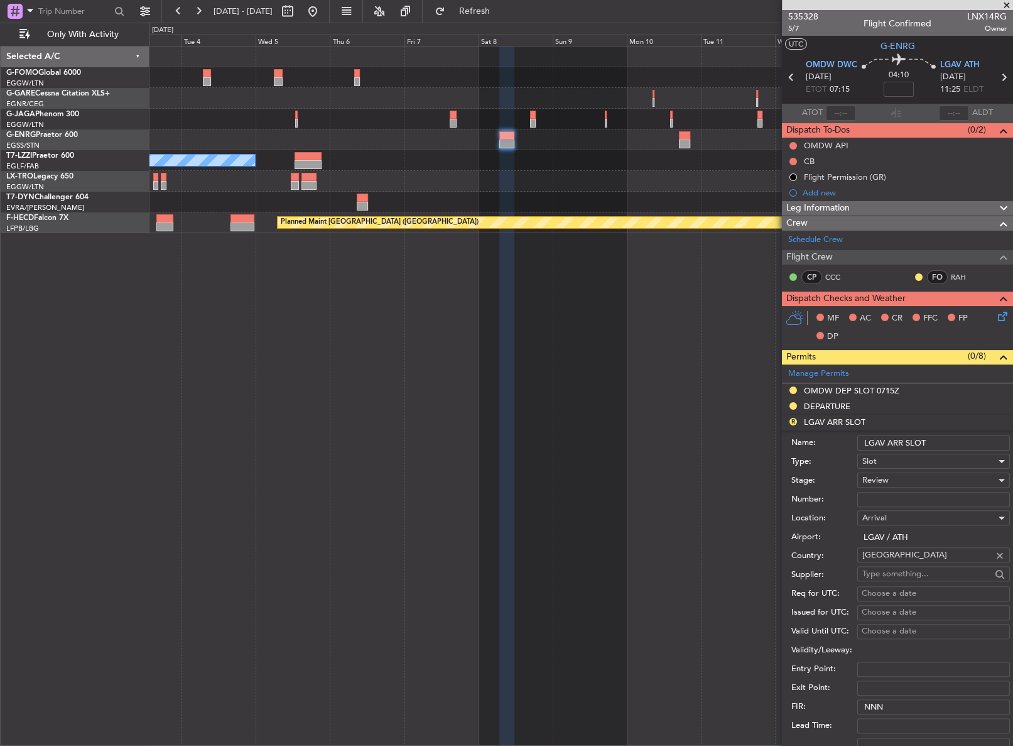
click at [931, 442] on input "LGAV ARR SLOT" at bounding box center [933, 442] width 153 height 15
type input "LGAV ARR SLOT"
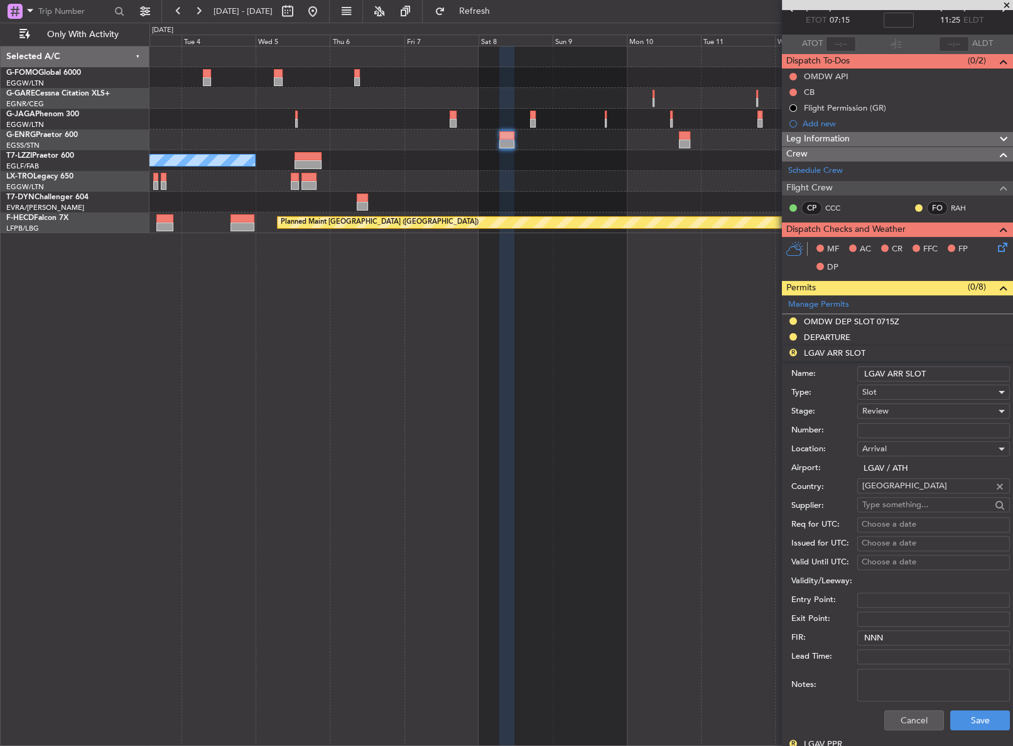
scroll to position [114, 0]
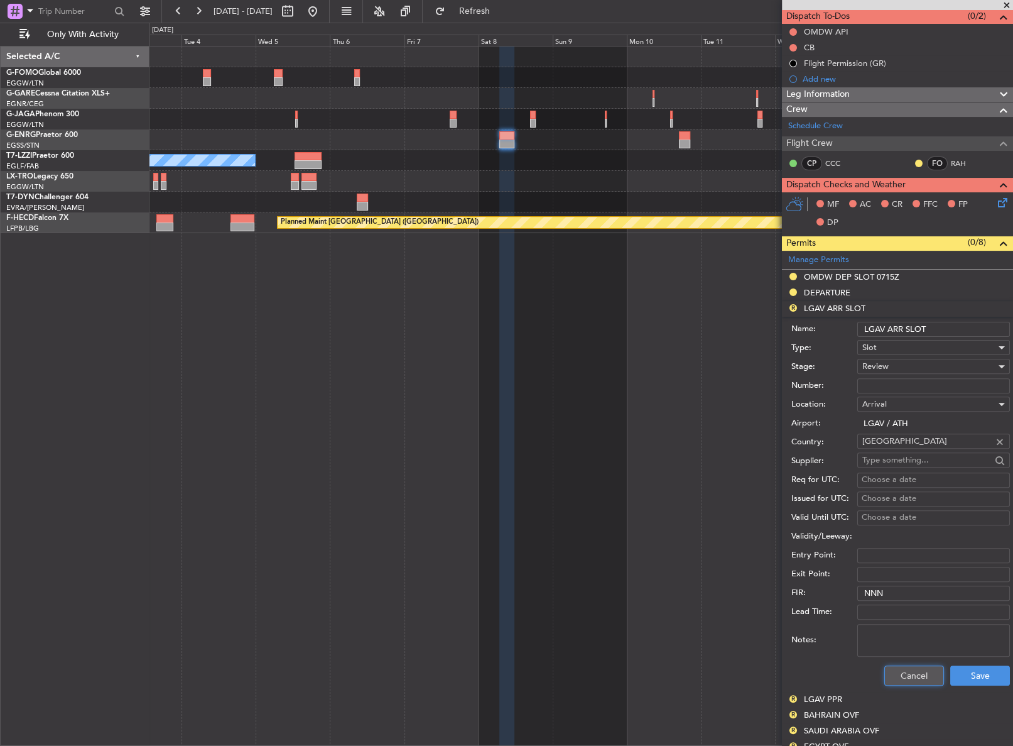
click at [921, 672] on button "Cancel" at bounding box center [914, 675] width 60 height 20
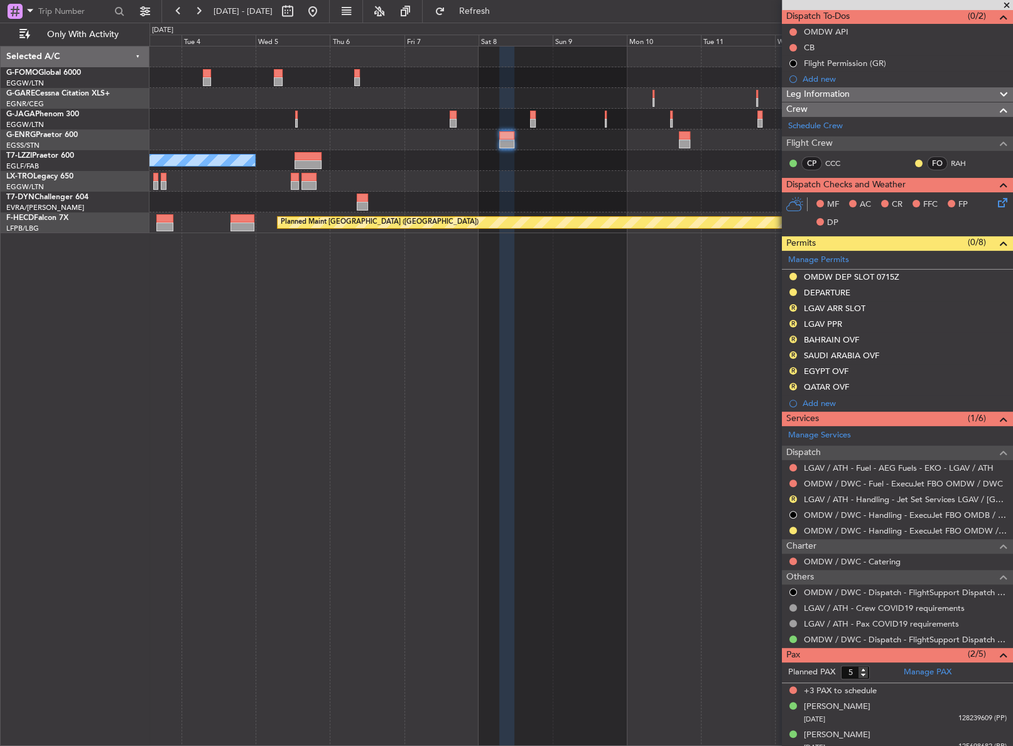
click at [820, 100] on span "Leg Information" at bounding box center [817, 94] width 63 height 14
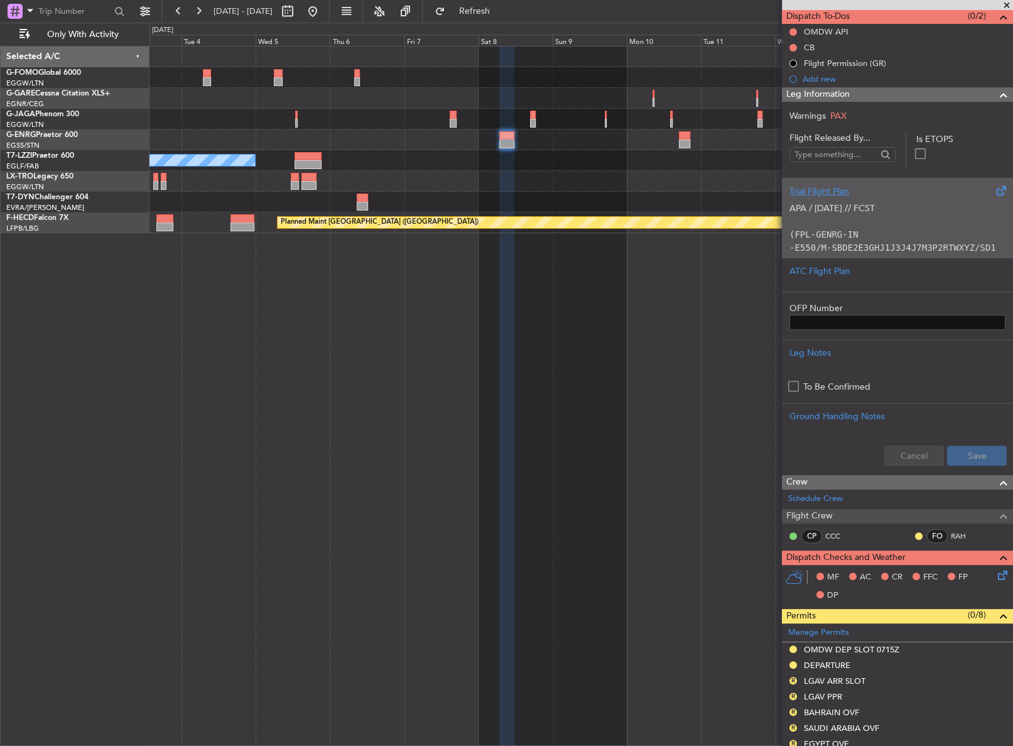
click at [849, 215] on p at bounding box center [898, 221] width 216 height 13
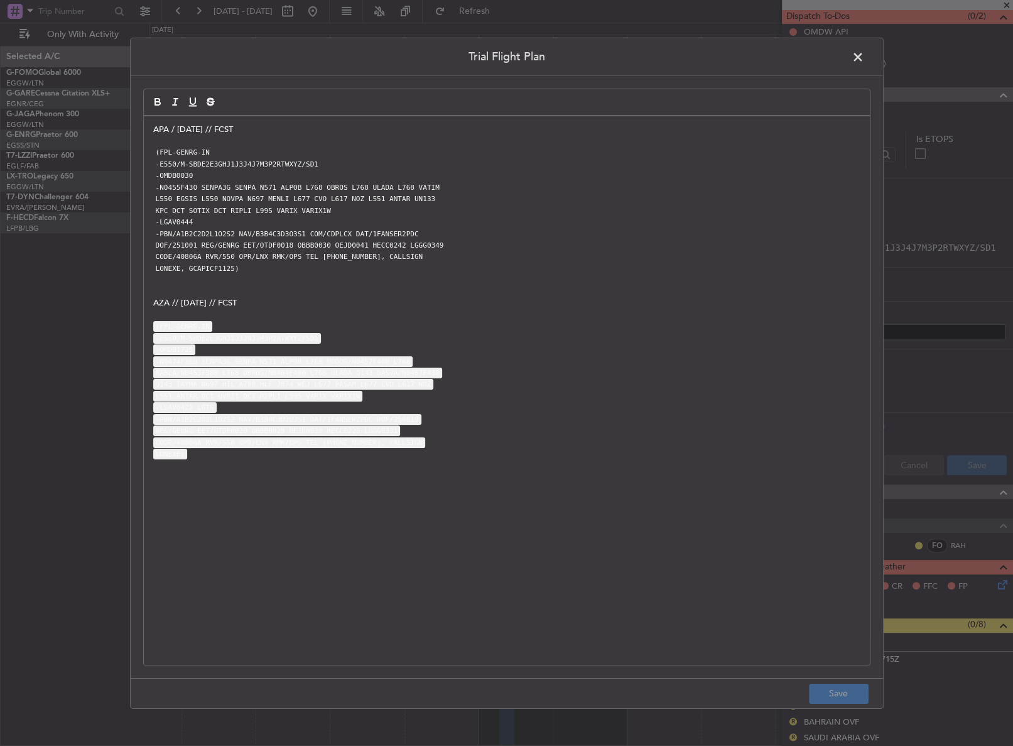
click at [402, 220] on p "-LGAV0444" at bounding box center [506, 221] width 707 height 11
click at [146, 126] on div "APA / 29SEP // FCST (FPL-GENRG-IN -E550/M-SBDE2E3GHJ1J3J4J7M3P2RTWXYZ/SD1 -OMDB…" at bounding box center [507, 390] width 726 height 549
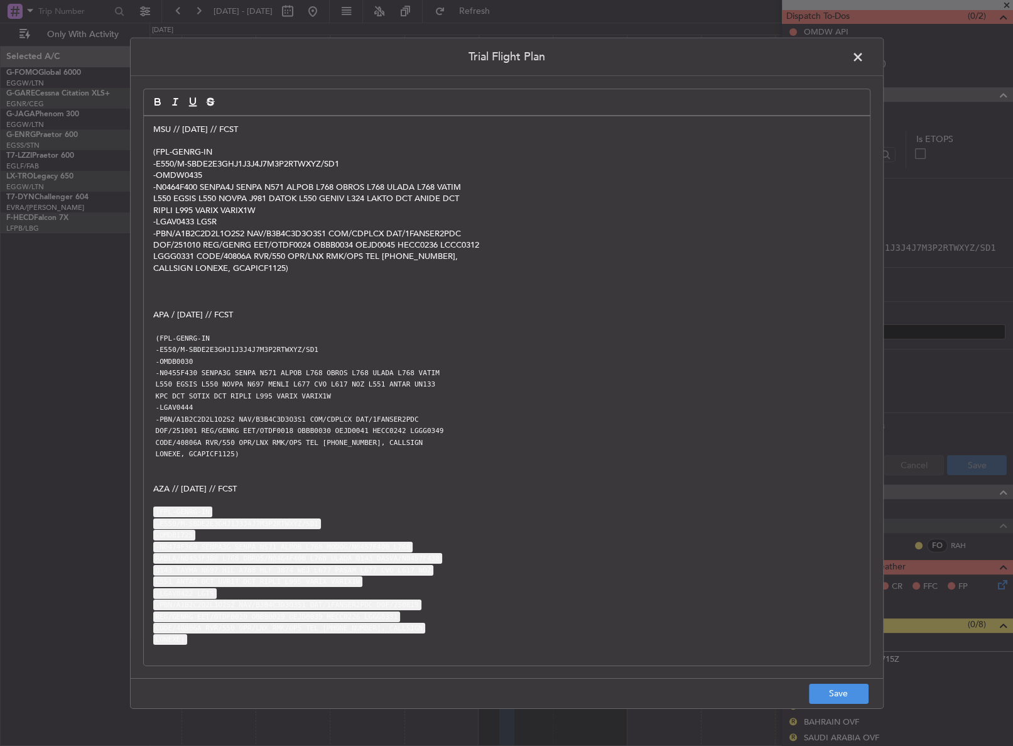
scroll to position [0, 0]
click at [255, 123] on p "MSU // 07OCT // FCST" at bounding box center [506, 128] width 707 height 11
click at [820, 691] on button "Save" at bounding box center [839, 693] width 60 height 20
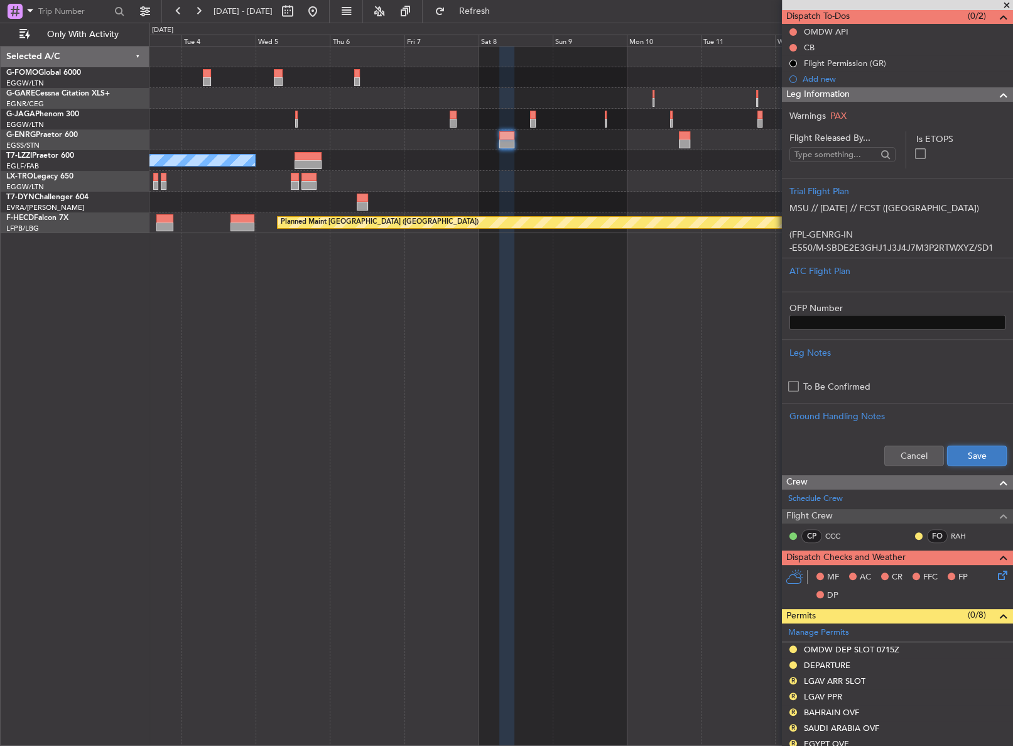
click at [947, 462] on button "Save" at bounding box center [977, 455] width 60 height 20
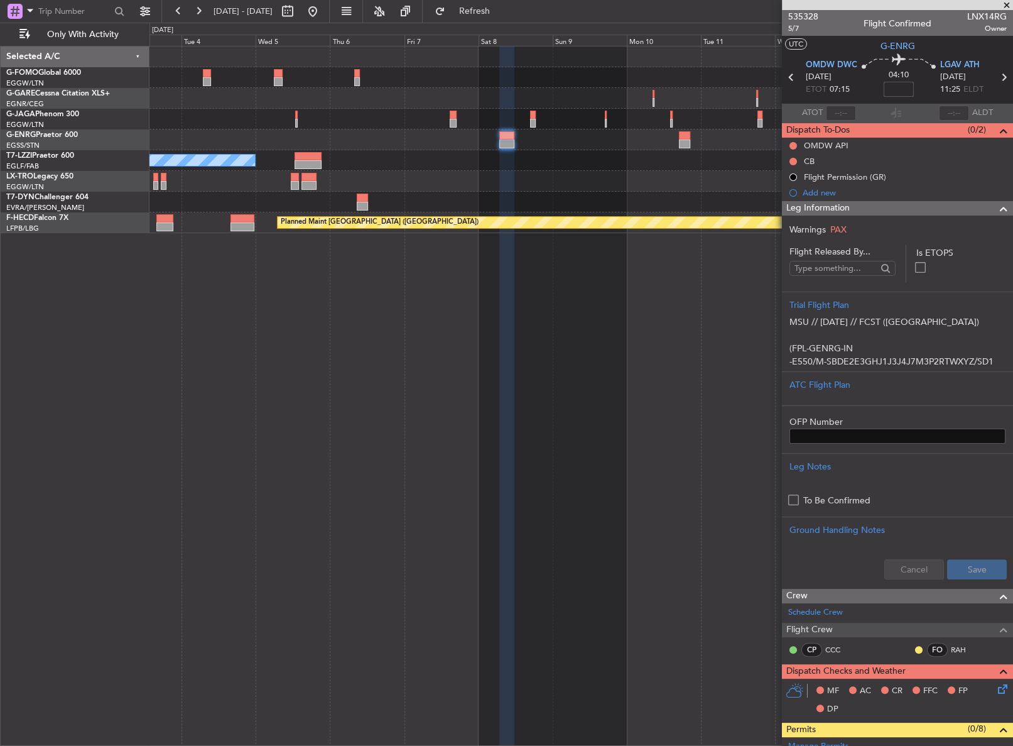
click at [898, 92] on input at bounding box center [899, 89] width 30 height 15
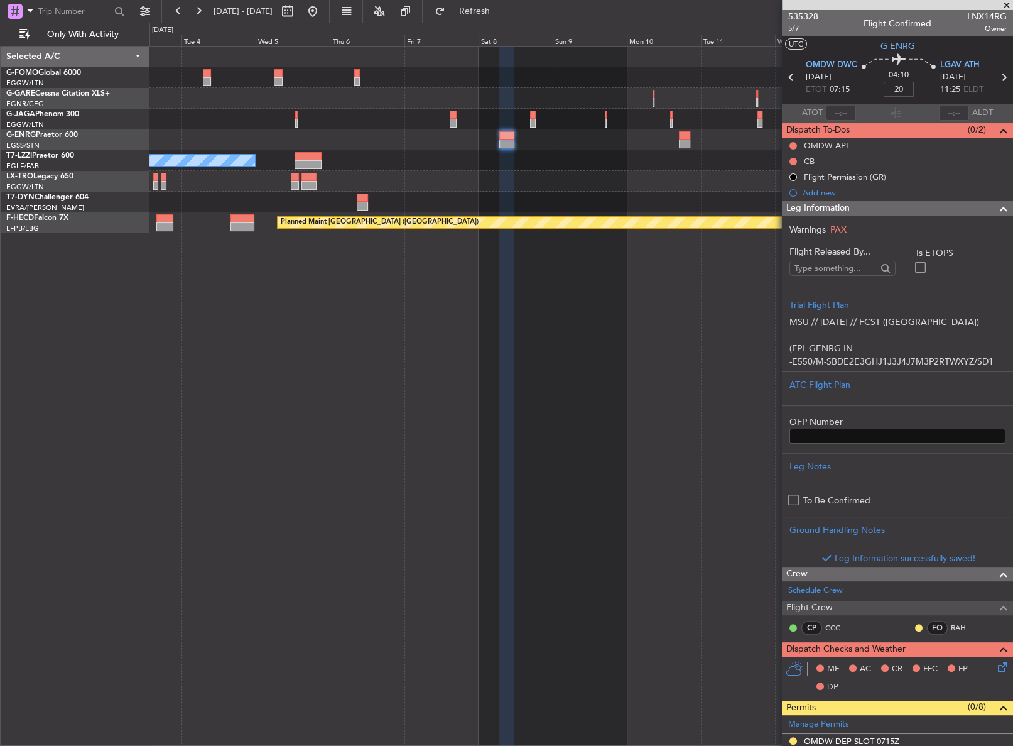
click at [690, 445] on div "A/C Unavailable London (Luton) Planned Maint Paris (Le Bourget)" at bounding box center [581, 396] width 864 height 700
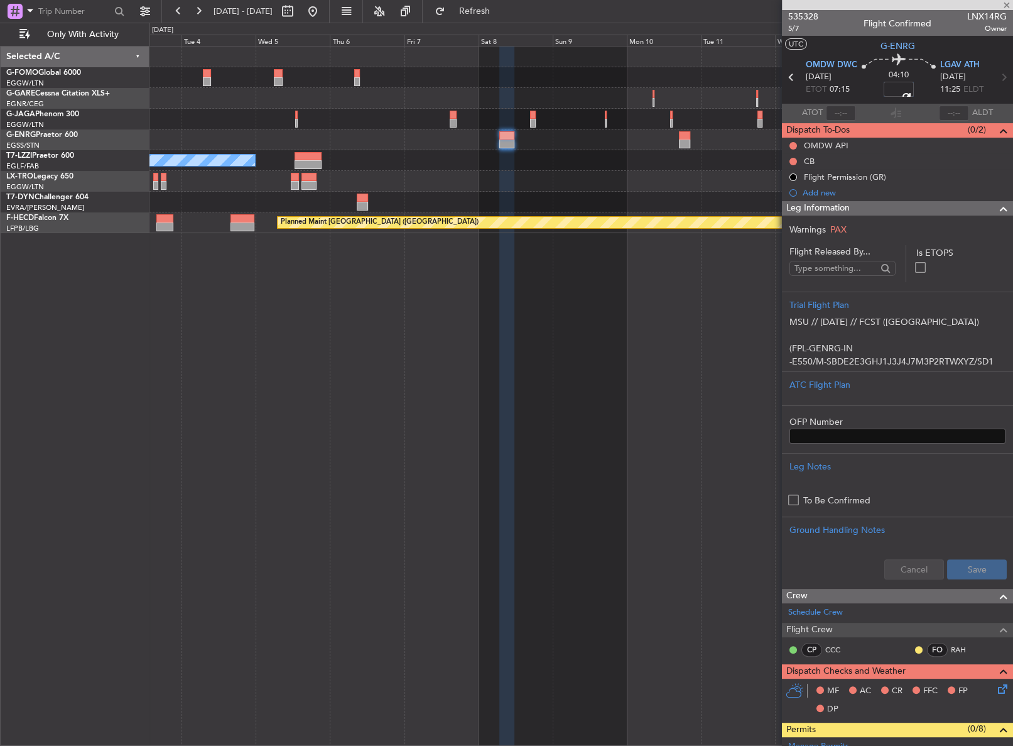
type input "+00:20"
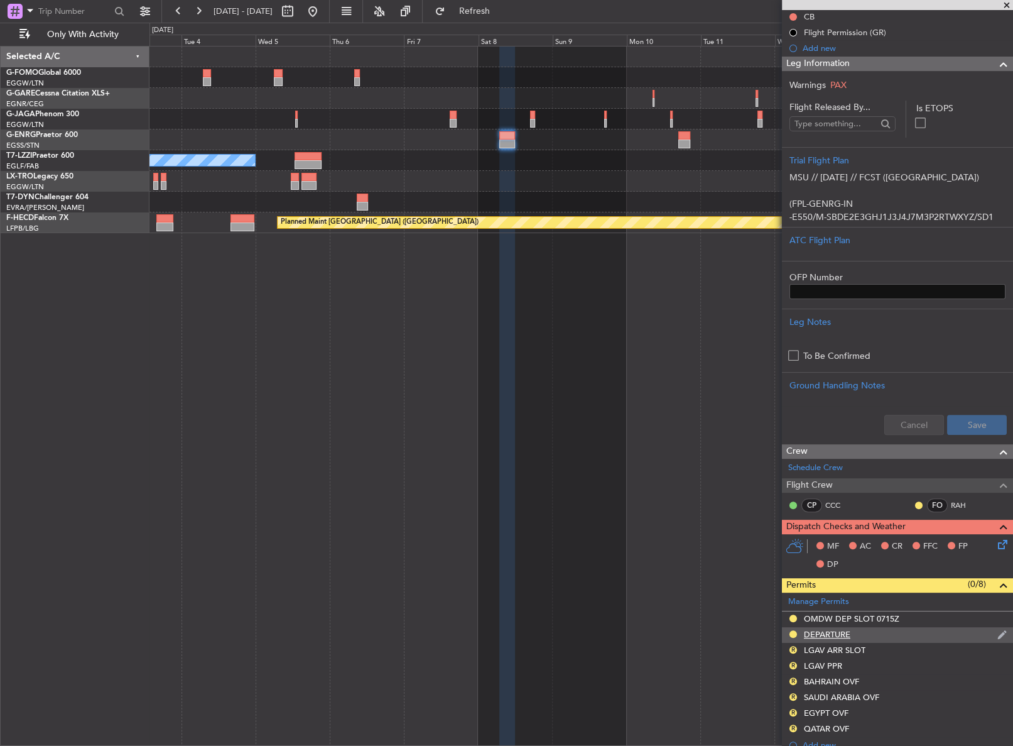
scroll to position [228, 0]
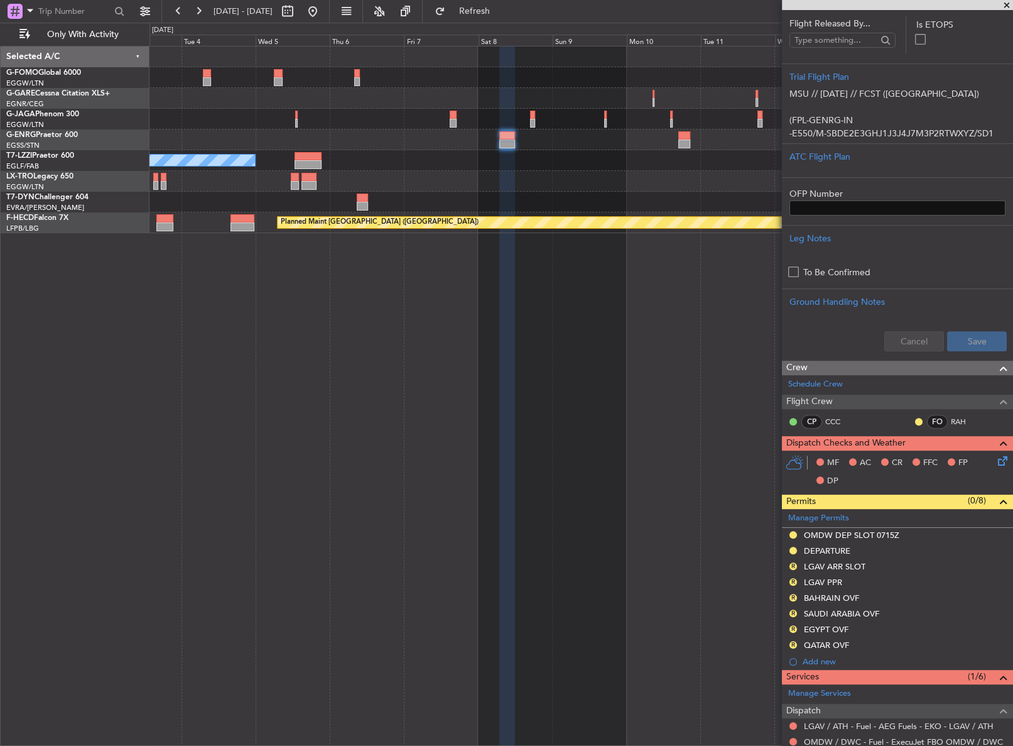
click at [880, 567] on div "R LGAV ARR SLOT" at bounding box center [897, 567] width 231 height 16
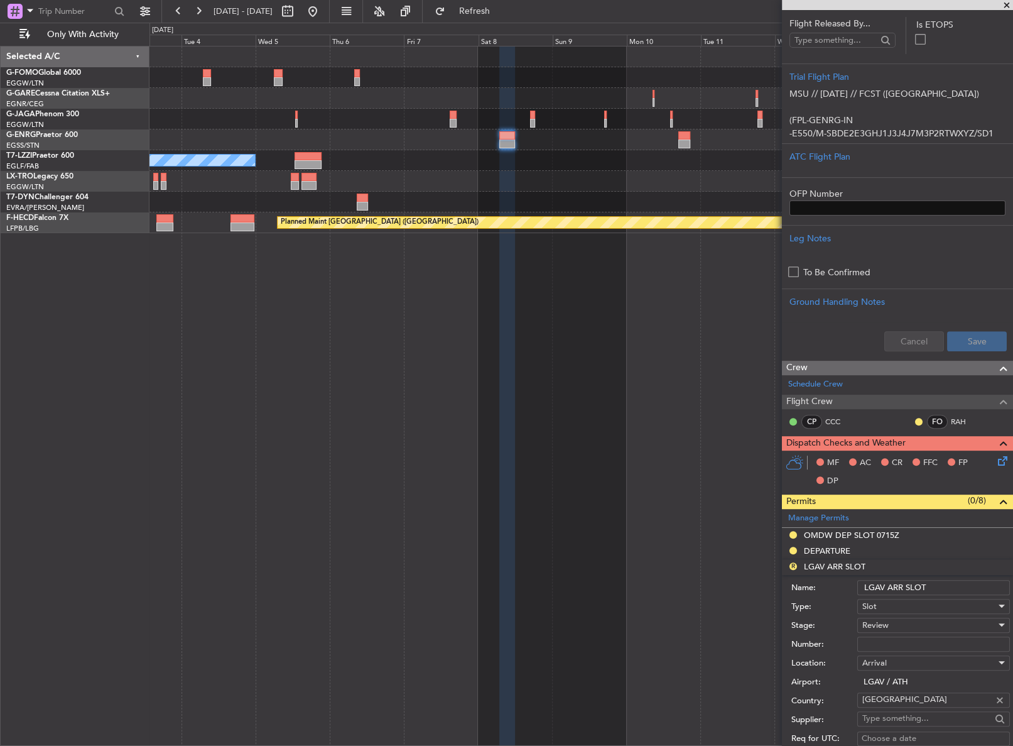
click at [937, 584] on input "LGAV ARR SLOT" at bounding box center [933, 587] width 153 height 15
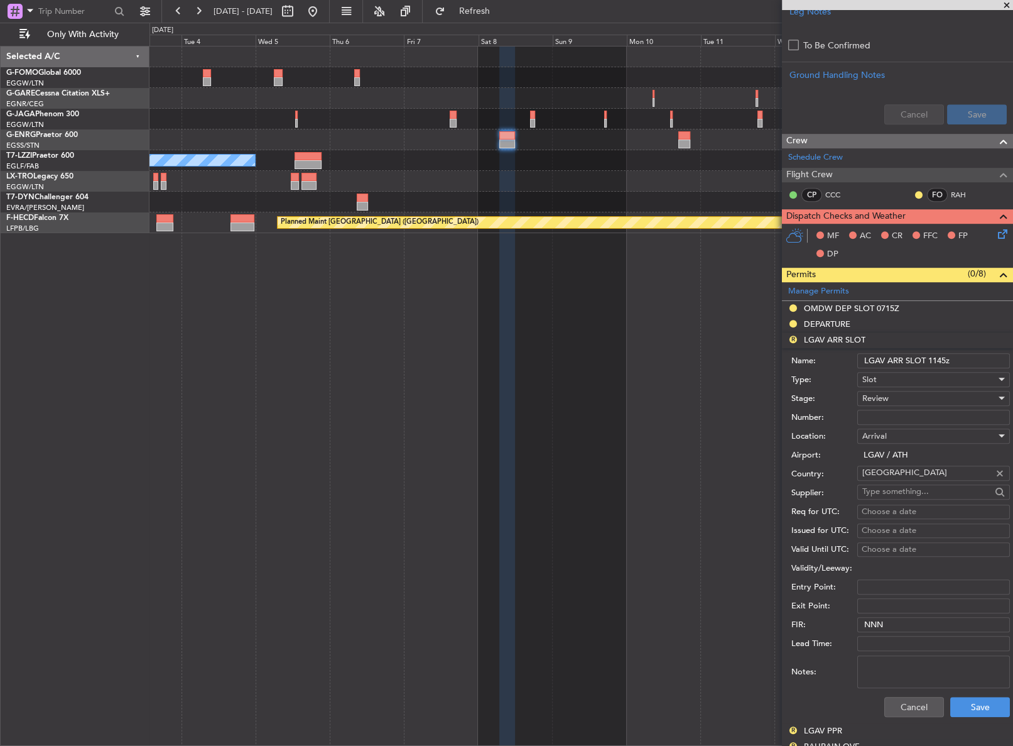
scroll to position [457, 0]
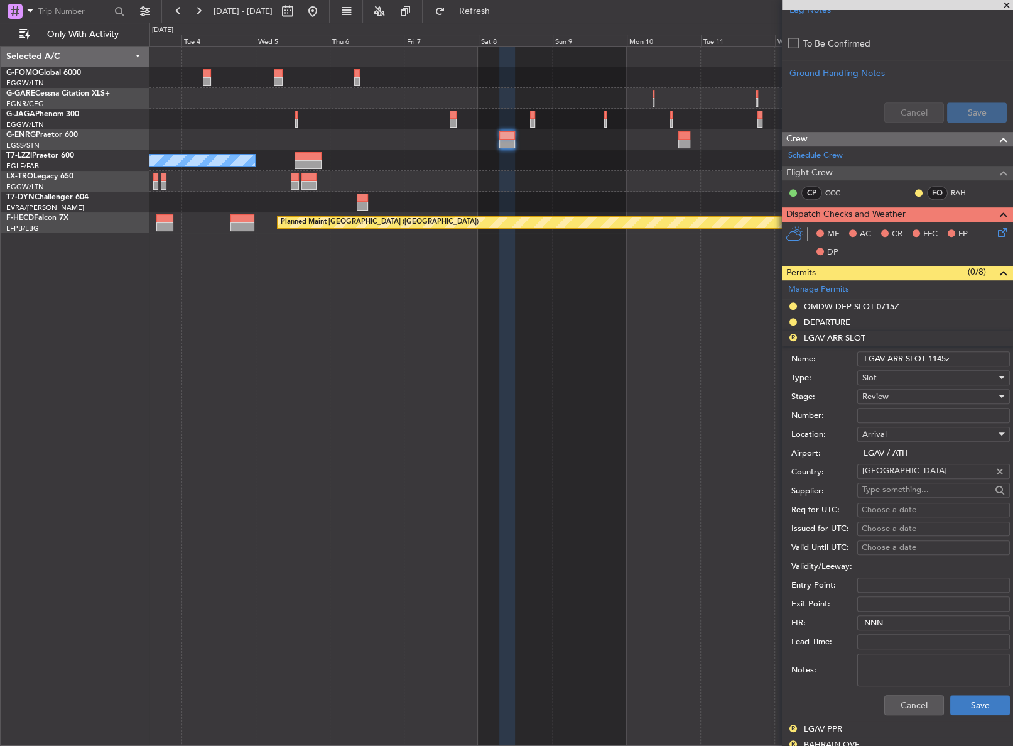
type input "LGAV ARR SLOT 1145z"
click at [962, 710] on button "Save" at bounding box center [980, 705] width 60 height 20
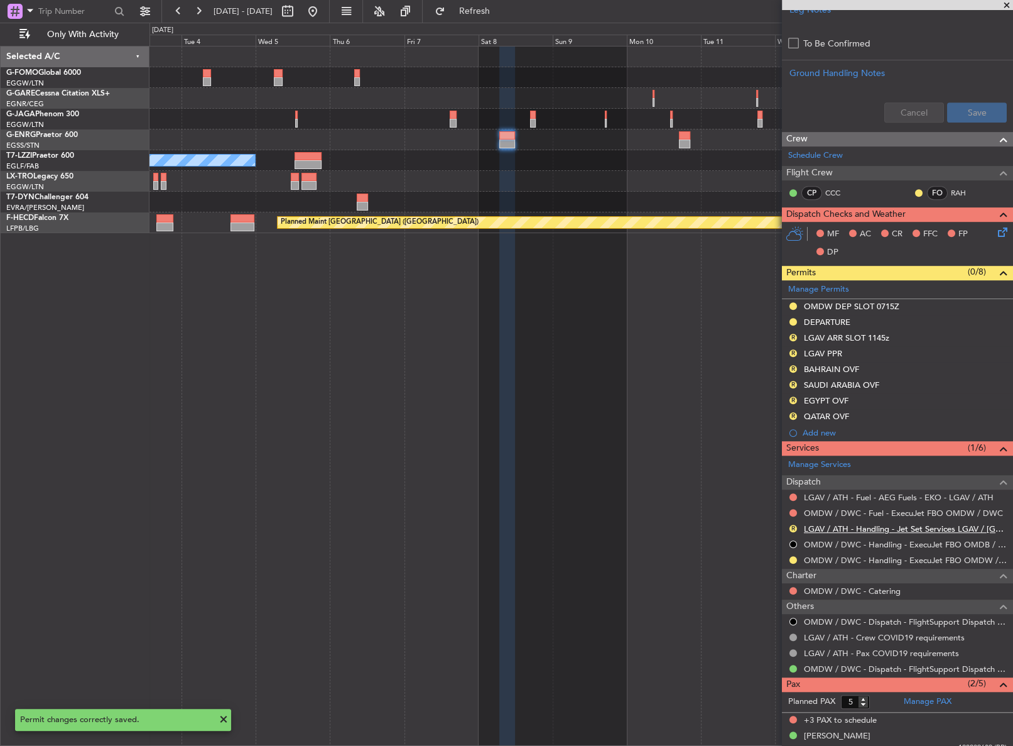
click at [834, 528] on link "LGAV / ATH - Handling - Jet Set Services LGAV / ATH" at bounding box center [905, 528] width 203 height 11
click at [490, 16] on button "Refresh" at bounding box center [466, 11] width 75 height 20
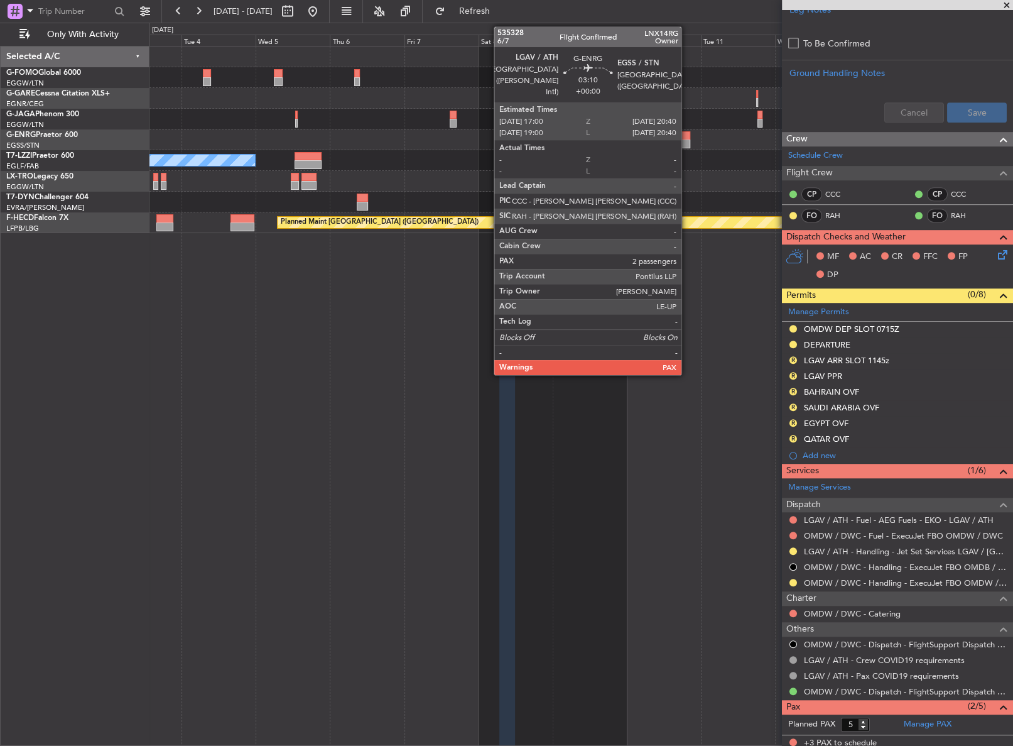
click at [687, 145] on div at bounding box center [685, 143] width 12 height 9
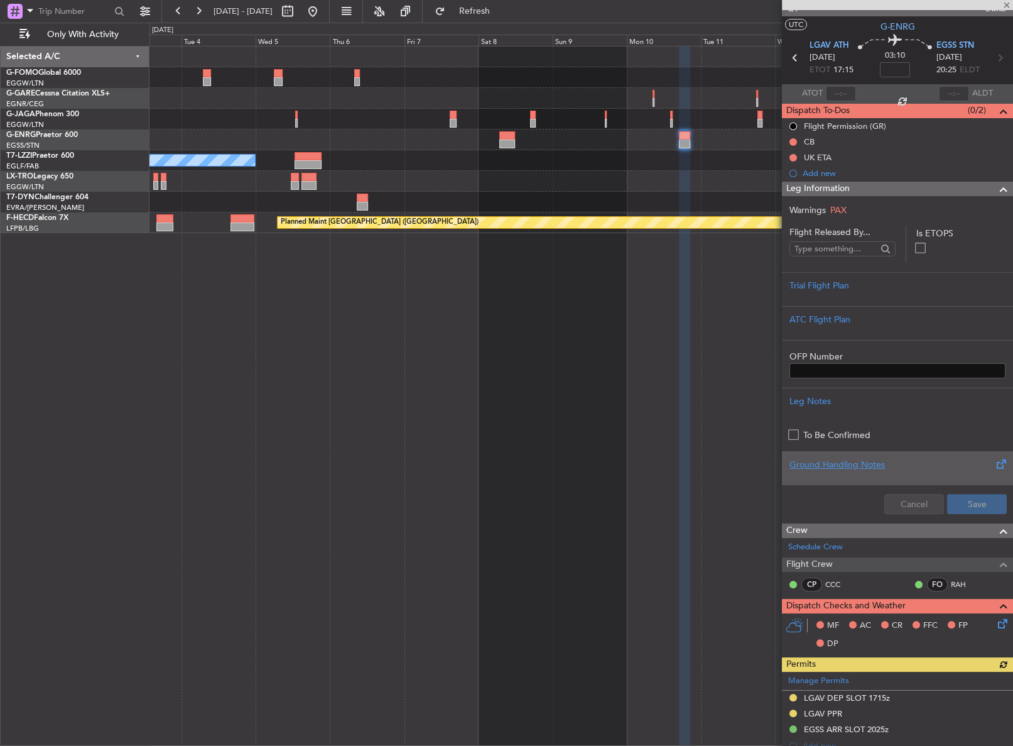
scroll to position [0, 0]
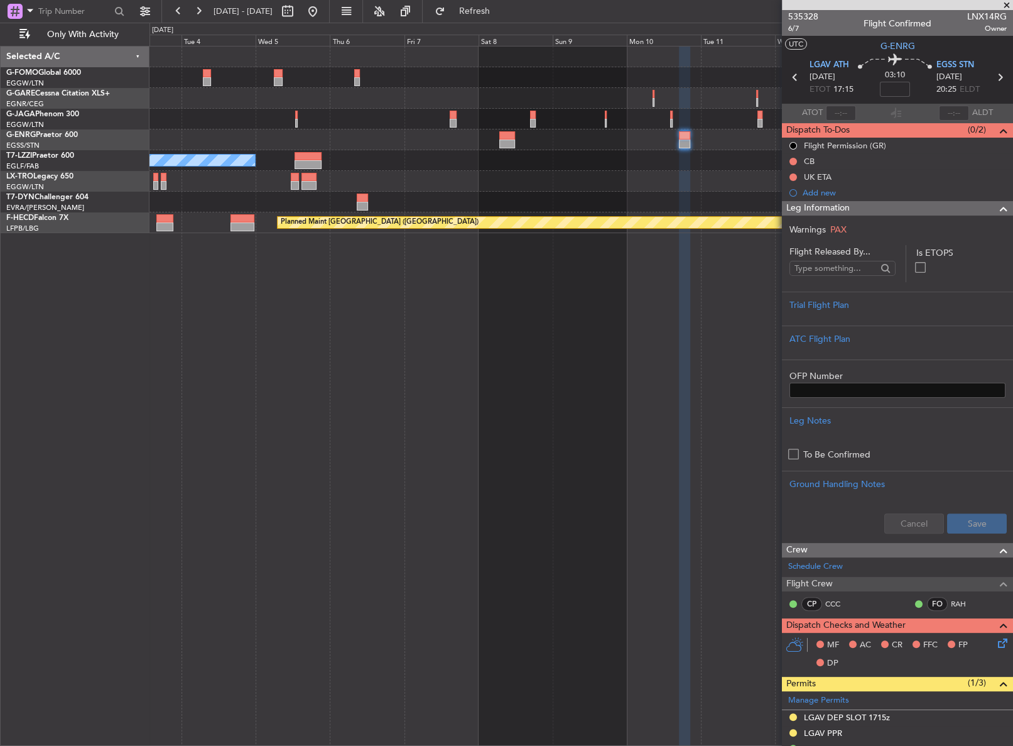
click at [813, 214] on span "Leg Information" at bounding box center [817, 208] width 63 height 14
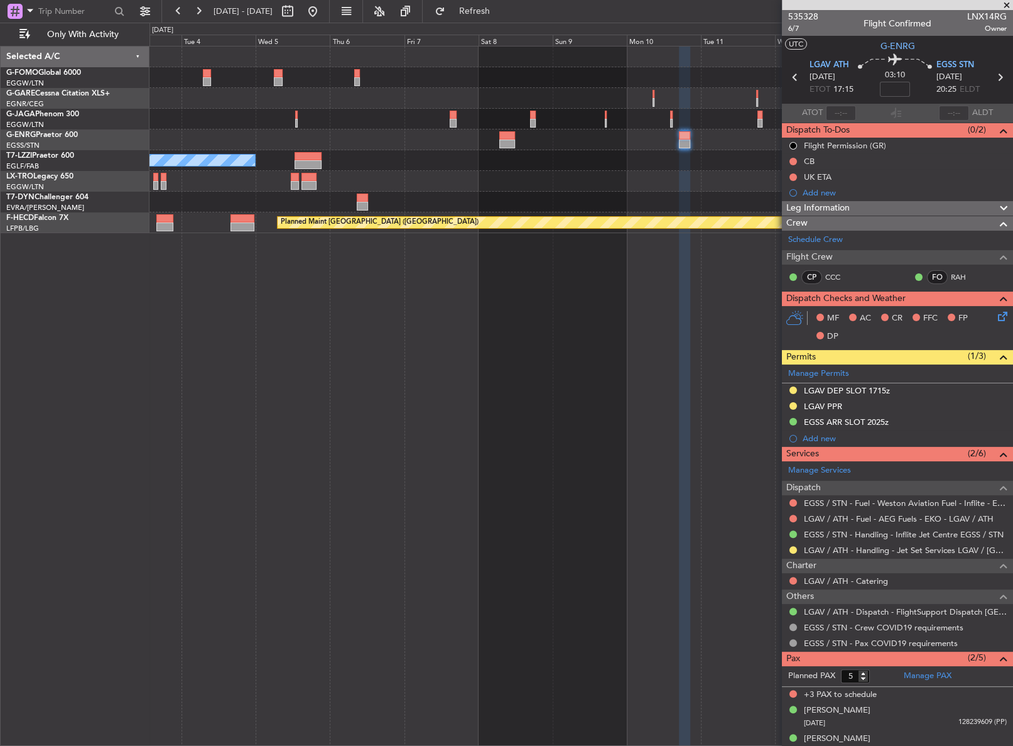
click at [382, 399] on div "A/C Unavailable London (Luton) Planned Maint Paris (Le Bourget)" at bounding box center [581, 396] width 864 height 700
click at [323, 391] on div "A/C Unavailable London (Luton) Planned Maint Paris (Le Bourget)" at bounding box center [581, 396] width 864 height 700
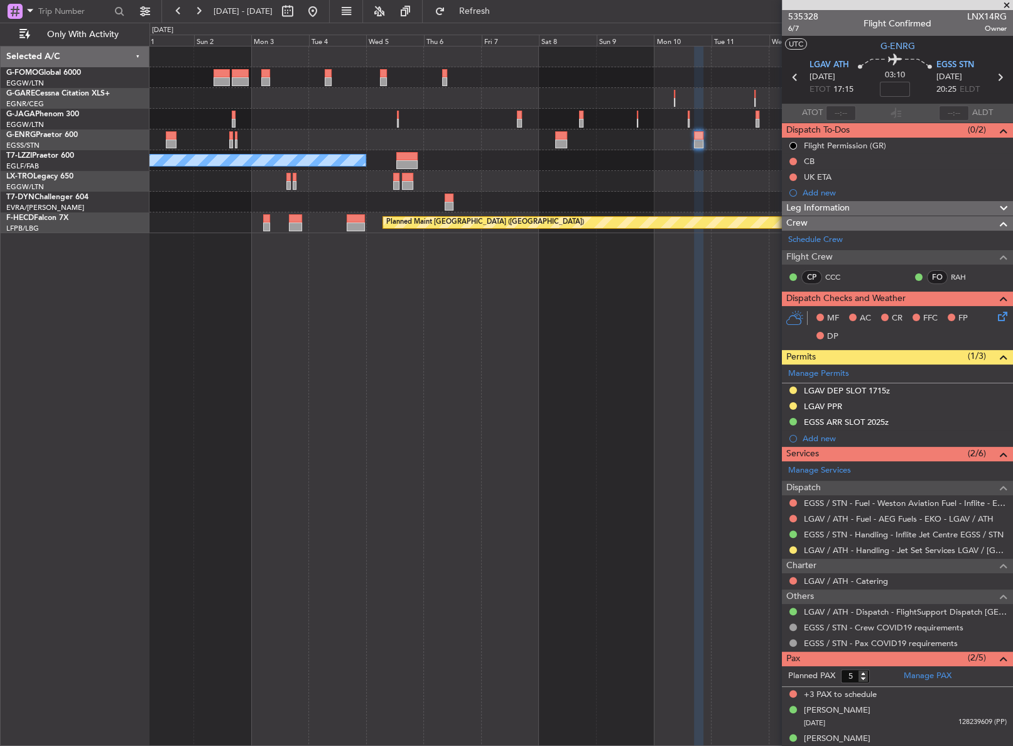
click at [455, 384] on div "A/C Unavailable London (Luton) Planned Maint Paris (Le Bourget) Planned Maint P…" at bounding box center [580, 396] width 863 height 700
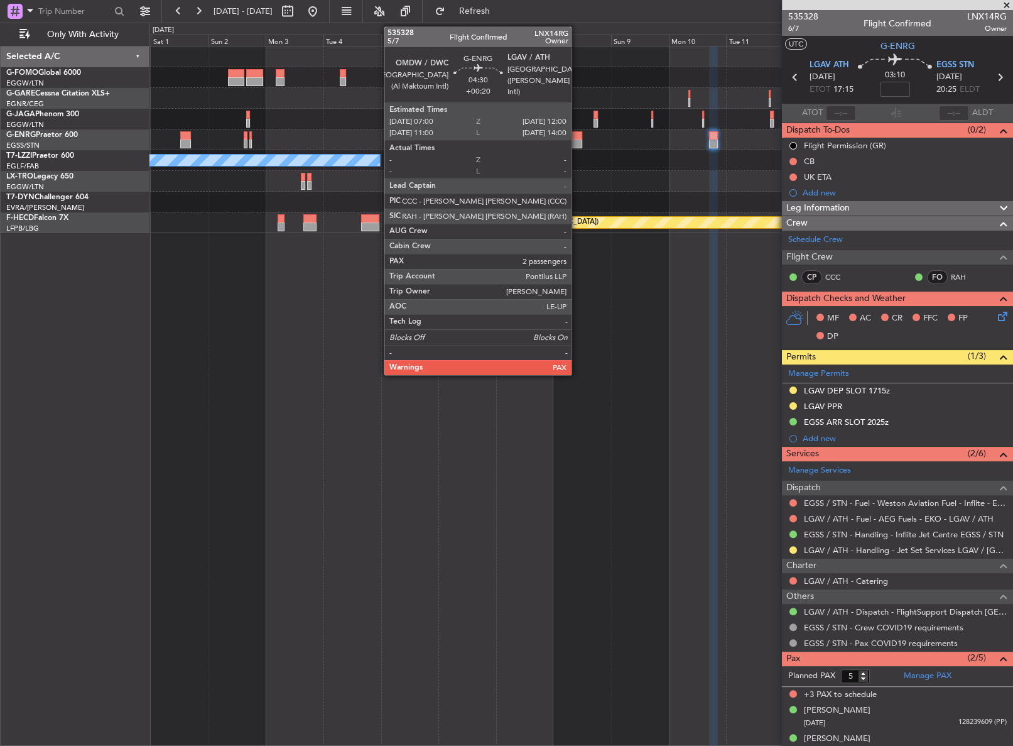
click at [577, 144] on div at bounding box center [576, 143] width 13 height 9
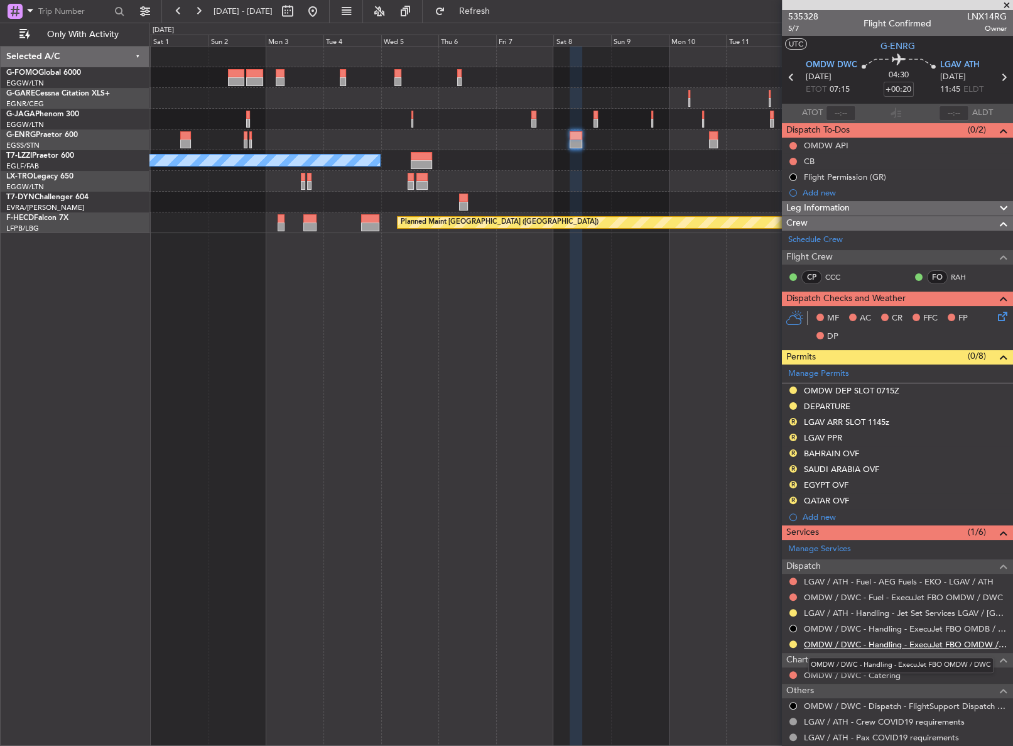
click at [825, 640] on link "OMDW / DWC - Handling - ExecuJet FBO OMDW / DWC" at bounding box center [905, 644] width 203 height 11
click at [486, 8] on button "Refresh" at bounding box center [466, 11] width 75 height 20
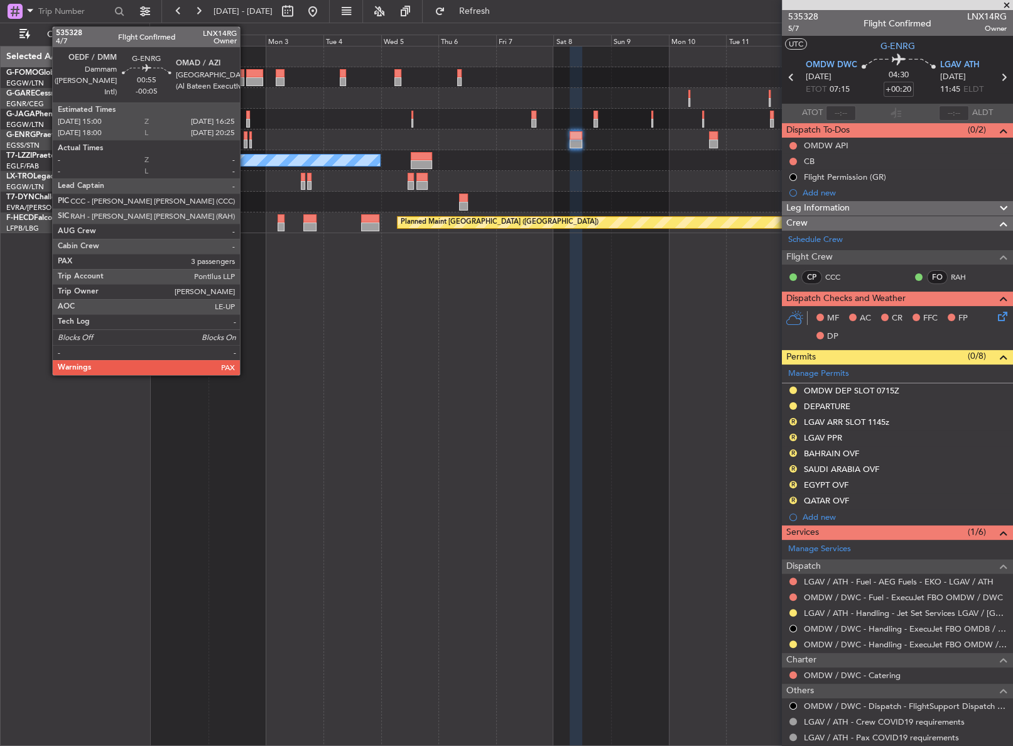
click at [246, 145] on div at bounding box center [246, 143] width 4 height 9
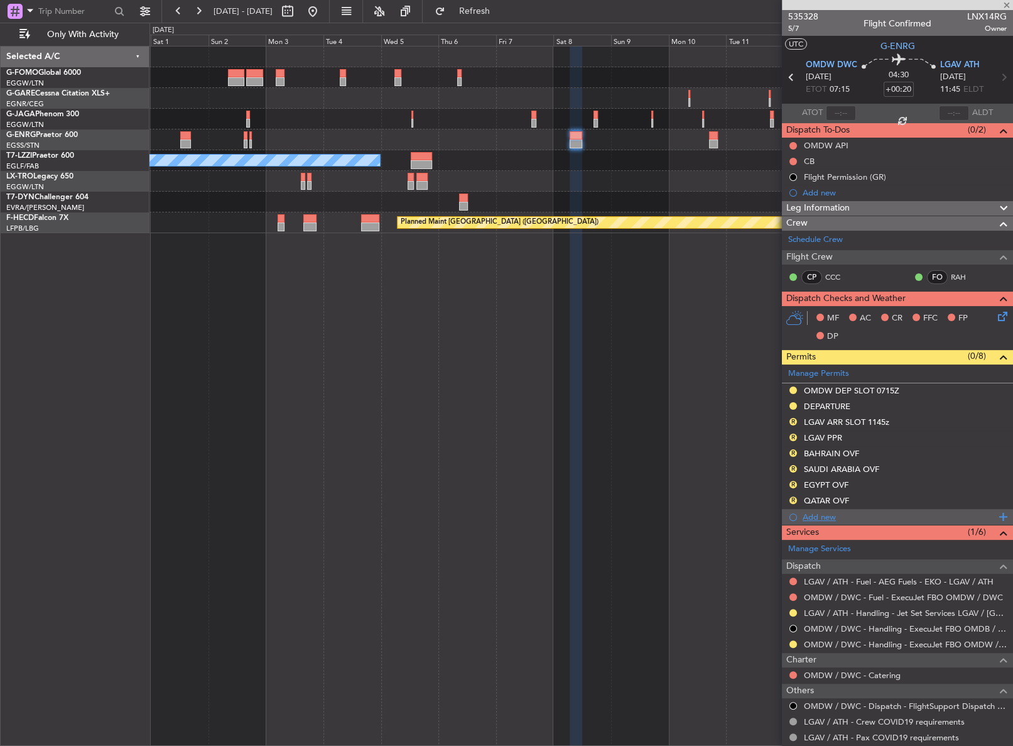
type input "-00:05"
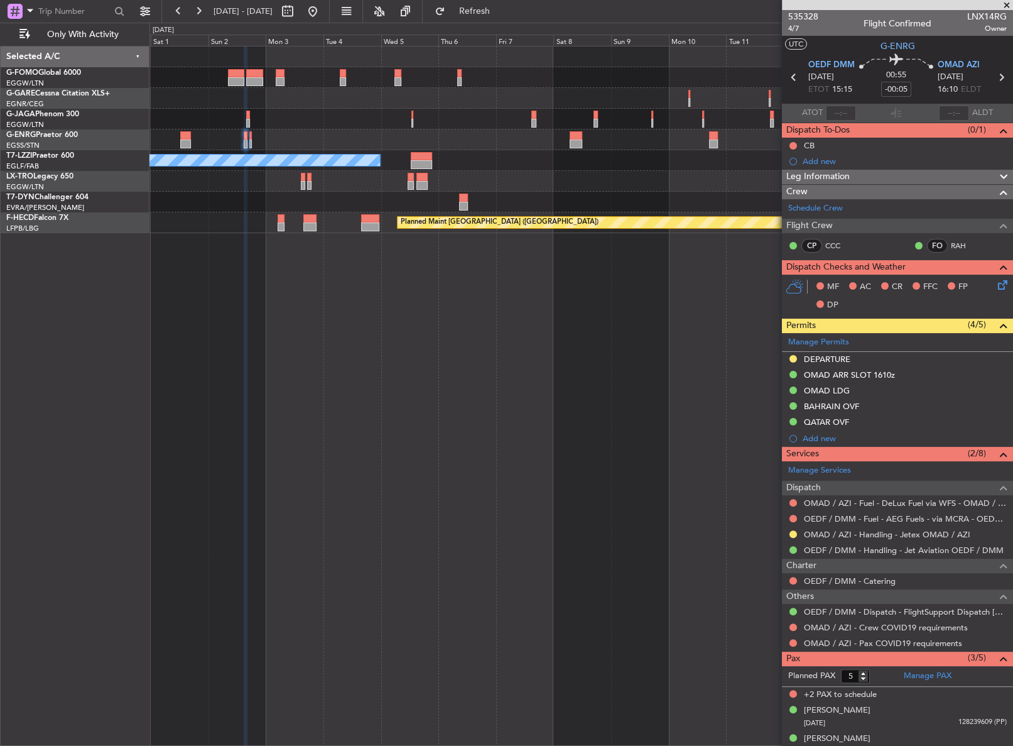
click at [818, 180] on span "Leg Information" at bounding box center [817, 177] width 63 height 14
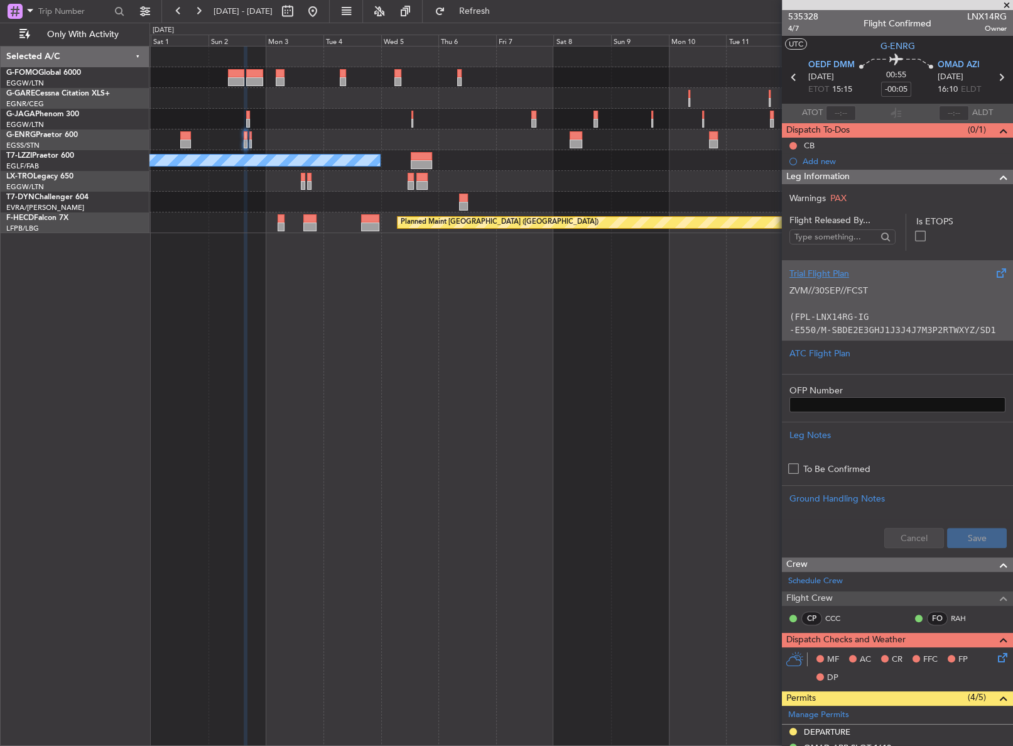
click at [828, 325] on code "-E550/M-SBDE2E3GHJ1J3J4J7M3P2RTWXYZ/SD1" at bounding box center [893, 330] width 207 height 10
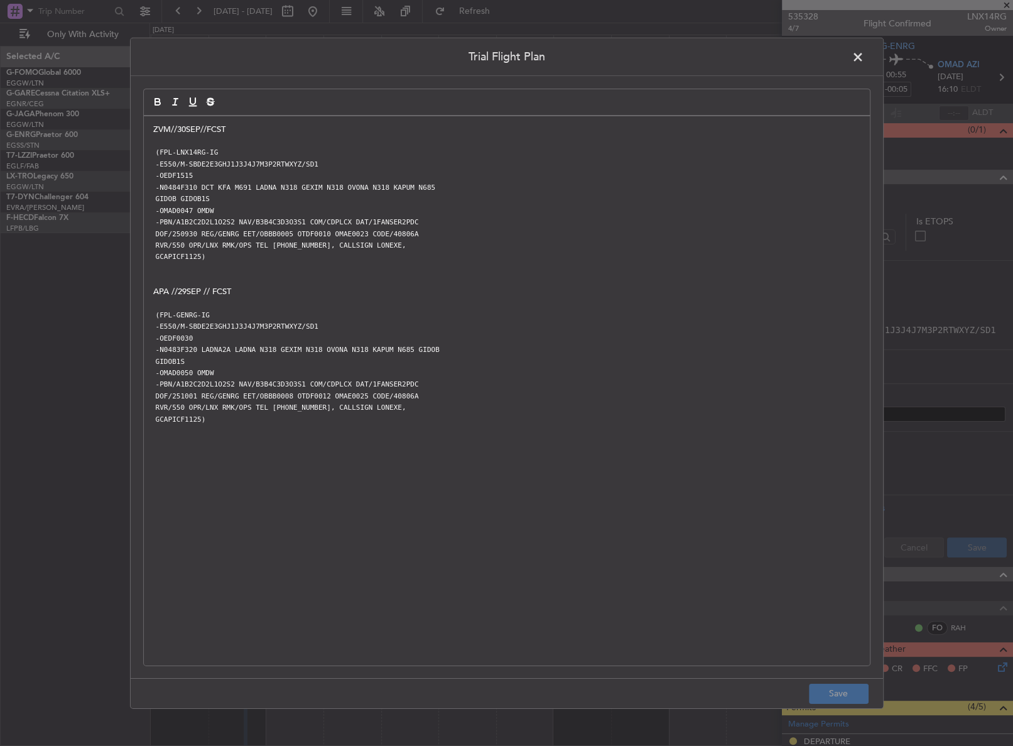
click at [479, 286] on p "APA //29SEP // FCST" at bounding box center [506, 291] width 707 height 11
drag, startPoint x: 198, startPoint y: 185, endPoint x: 207, endPoint y: 195, distance: 14.2
click at [207, 195] on div "ZVM//30SEP//FCST (FPL-LNX14RG-IG -E550/M-SBDE2E3GHJ1J3J4J7M3P2RTWXYZ/SD1 -OEDF1…" at bounding box center [507, 390] width 726 height 549
copy div "DCT KFA M691 LADNA N318 GEXIM N318 OVONA N318 KAPUM N685 GIDOB GIDOB1S"
drag, startPoint x: 158, startPoint y: 188, endPoint x: 218, endPoint y: 193, distance: 60.5
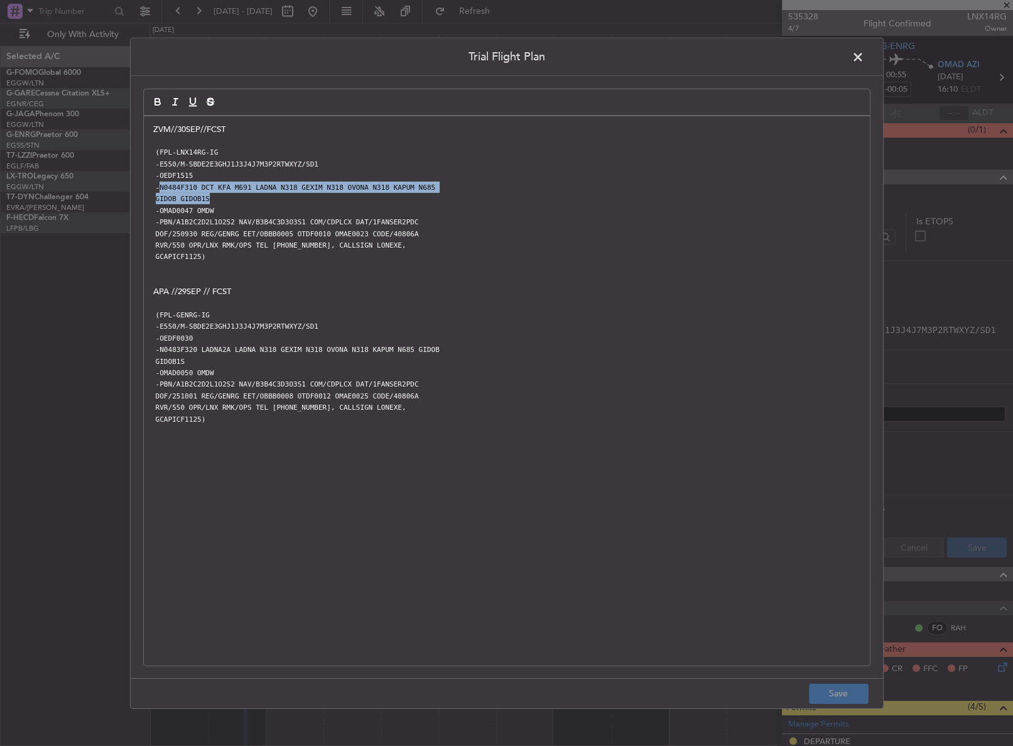
click at [218, 193] on div "ZVM//30SEP//FCST (FPL-LNX14RG-IG -E550/M-SBDE2E3GHJ1J3J4J7M3P2RTWXYZ/SD1 -OEDF1…" at bounding box center [507, 390] width 726 height 549
copy div "N0484F310 DCT KFA M691 LADNA N318 GEXIM N318 OVONA N318 KAPUM N685 GIDOB GIDOB1S"
click at [864, 57] on span at bounding box center [864, 59] width 0 height 25
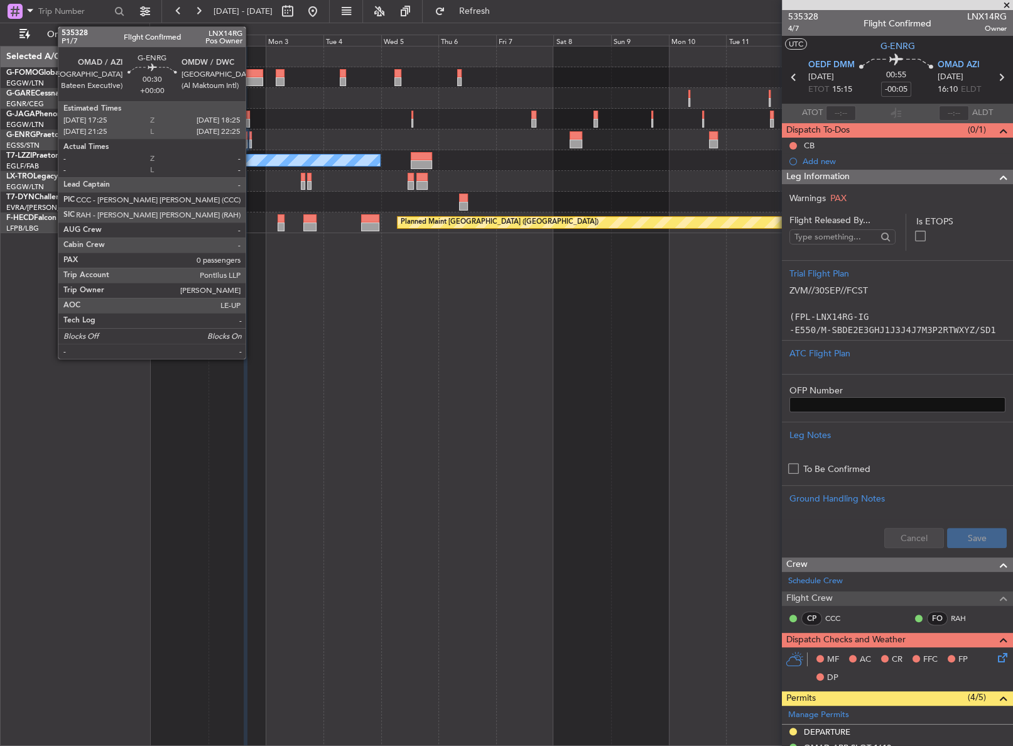
click at [251, 143] on div at bounding box center [250, 143] width 3 height 9
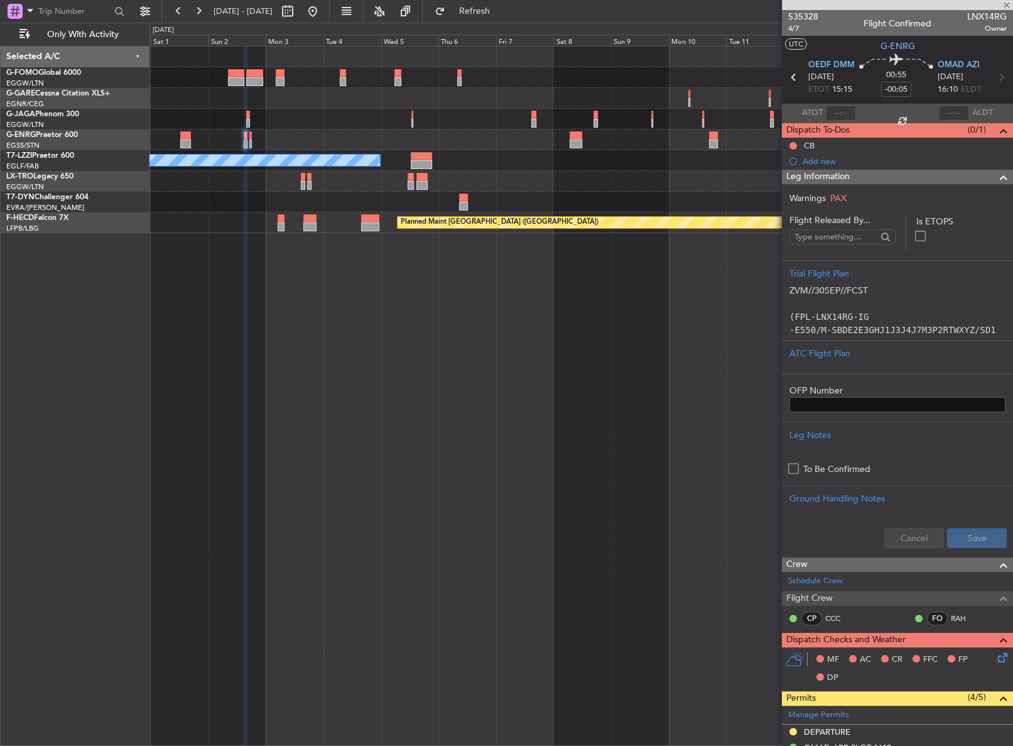
type input "0"
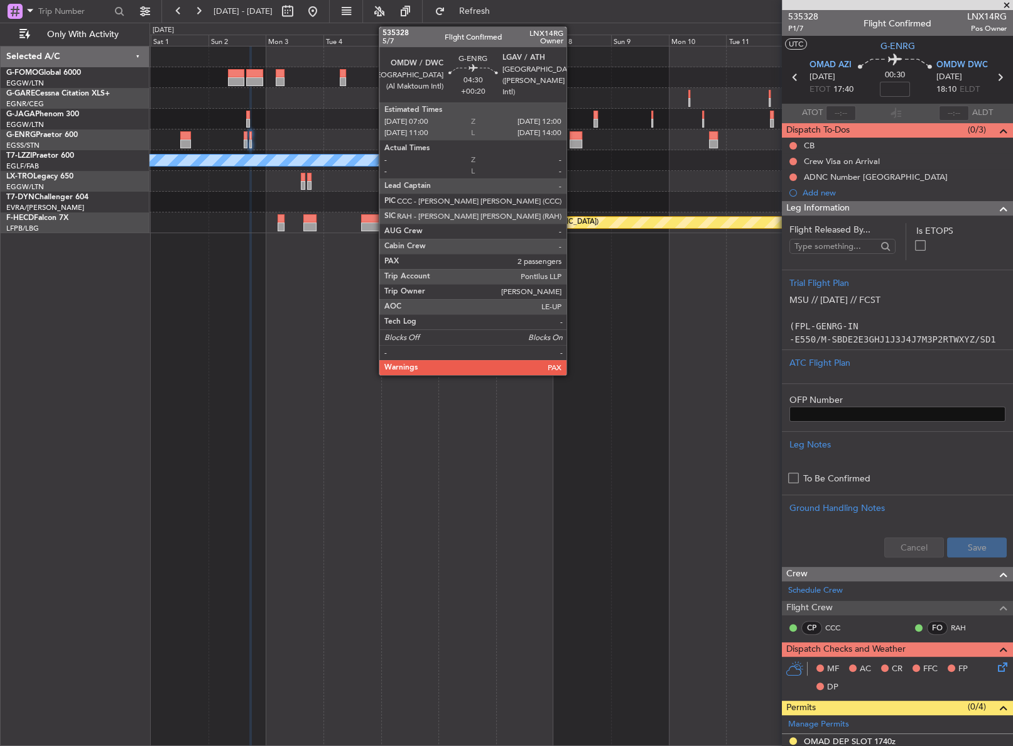
click at [572, 139] on div at bounding box center [576, 143] width 13 height 9
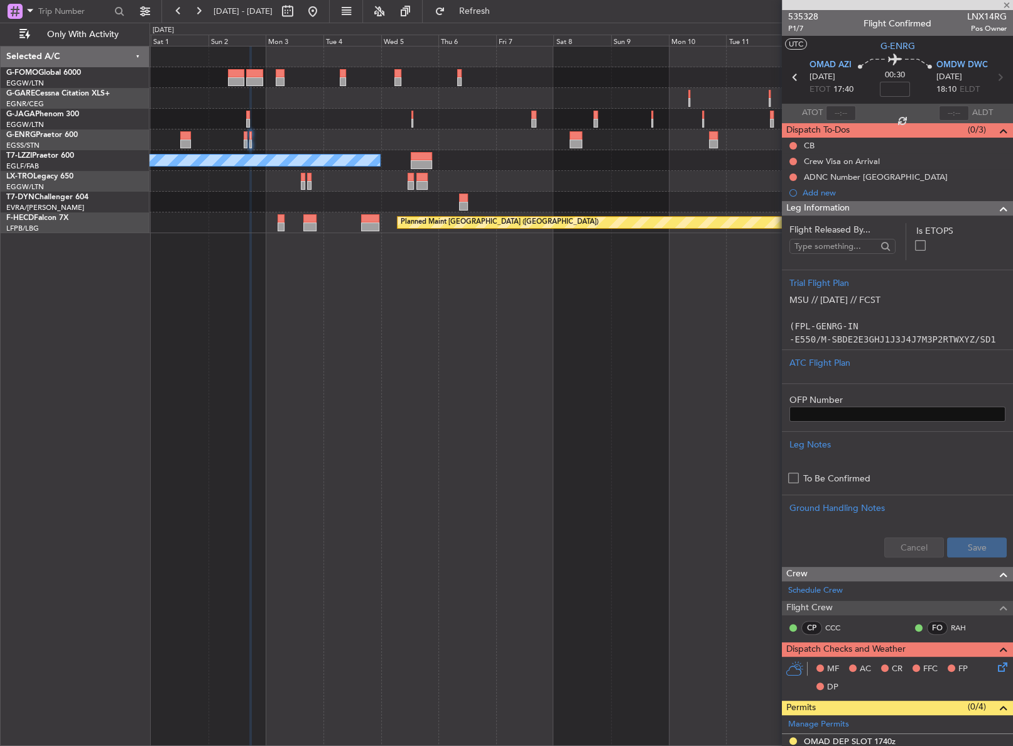
type input "+00:20"
type input "5"
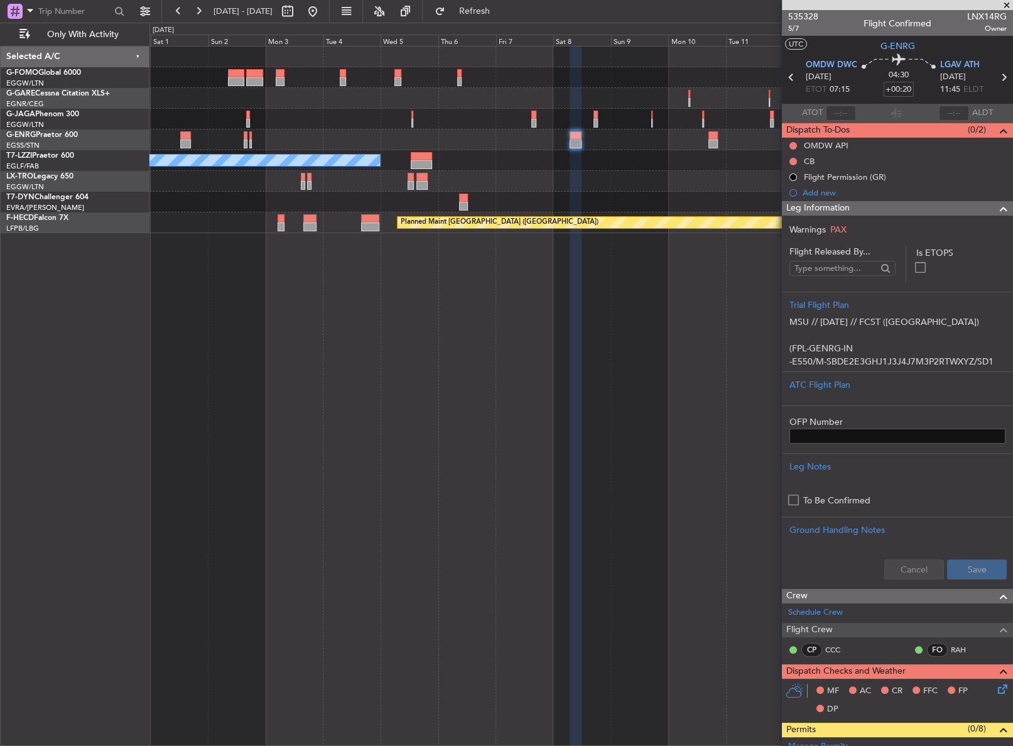
click at [465, 254] on div "A/C Unavailable London (Luton) Planned Maint Paris (Le Bourget) Planned Maint P…" at bounding box center [580, 396] width 863 height 700
click at [464, 291] on div "A/C Unavailable London (Luton) Planned Maint Paris (Le Bourget) Planned Maint P…" at bounding box center [580, 396] width 863 height 700
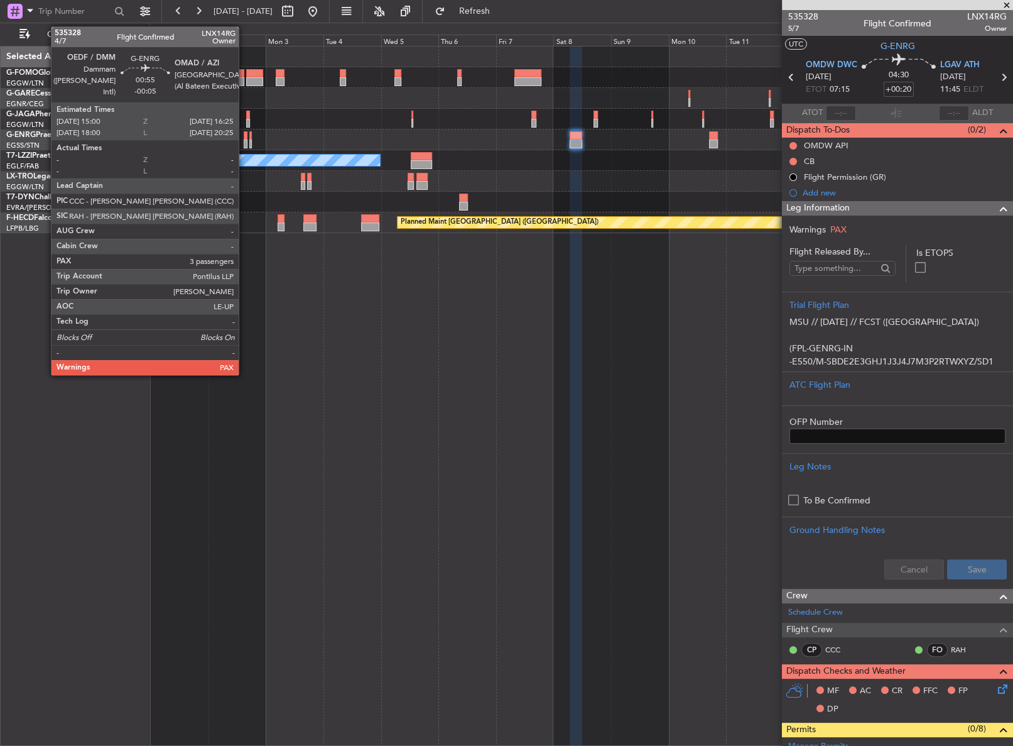
click at [244, 144] on div at bounding box center [246, 143] width 4 height 9
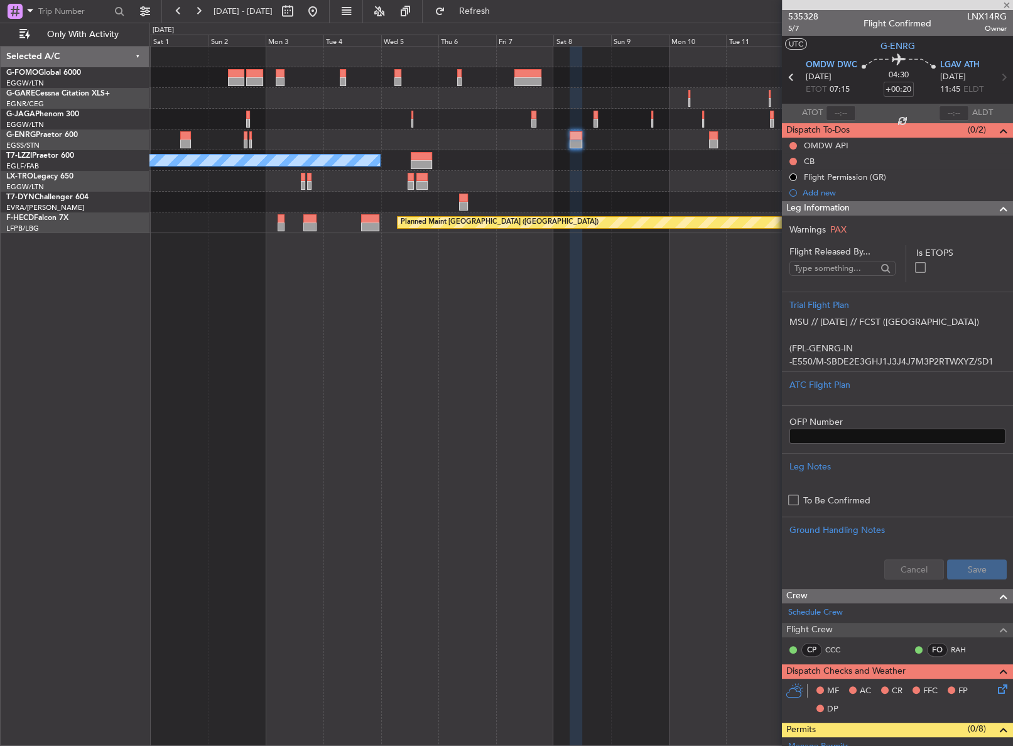
type input "-00:05"
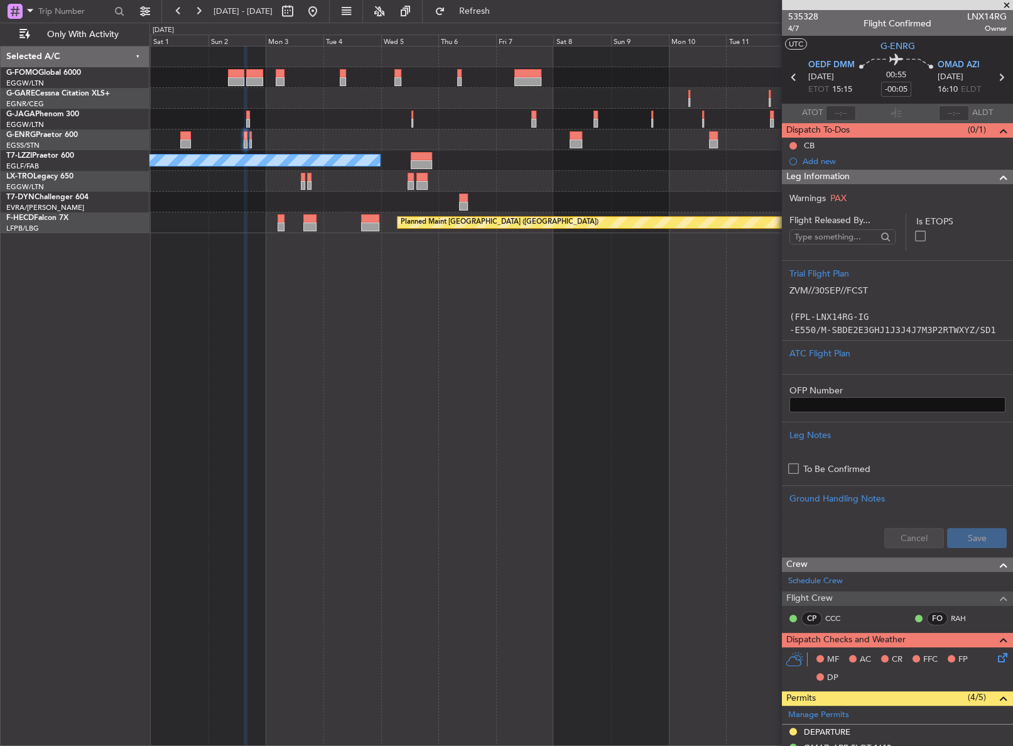
click at [652, 389] on div "A/C Unavailable London (Luton) Planned Maint Paris (Le Bourget) Planned Maint P…" at bounding box center [581, 396] width 864 height 700
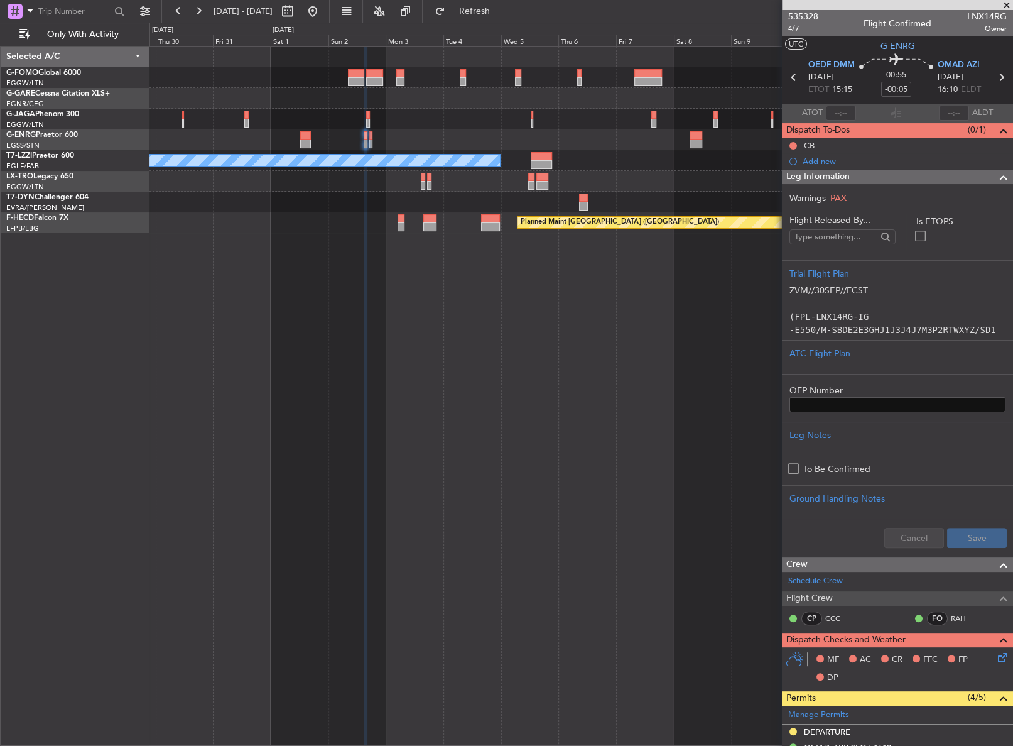
click at [529, 234] on div "A/C Unavailable London (Luton) Planned Maint Riga (Riga Intl) Planned Maint Par…" at bounding box center [581, 396] width 864 height 700
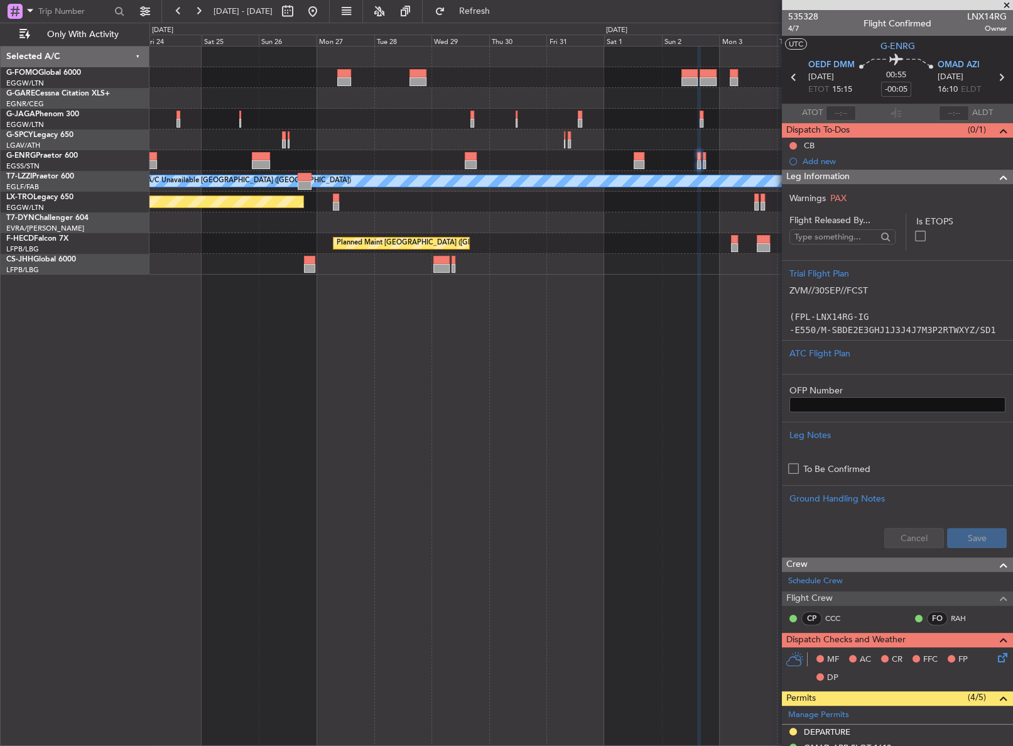
click at [535, 217] on div "A/C Unavailable London (Luton) Planned Maint Riga (Riga Intl) Planned Maint Par…" at bounding box center [580, 160] width 863 height 228
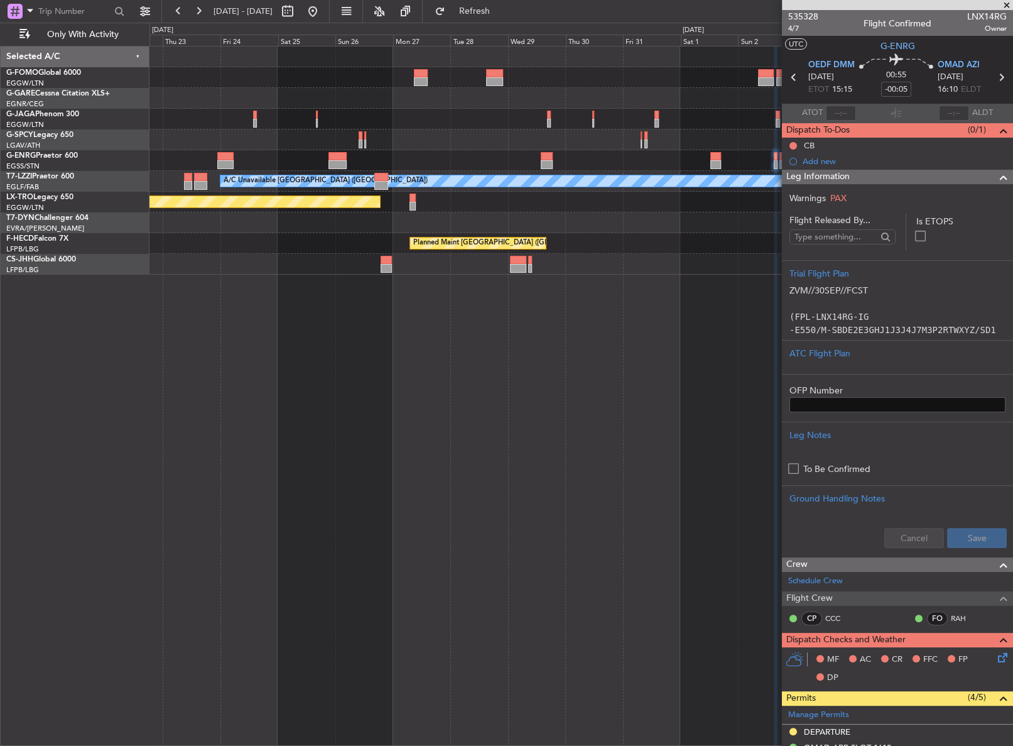
click at [565, 211] on div "A/C Unavailable London (Luton) Planned Maint Riga (Riga Intl) Planned Maint Par…" at bounding box center [580, 160] width 862 height 228
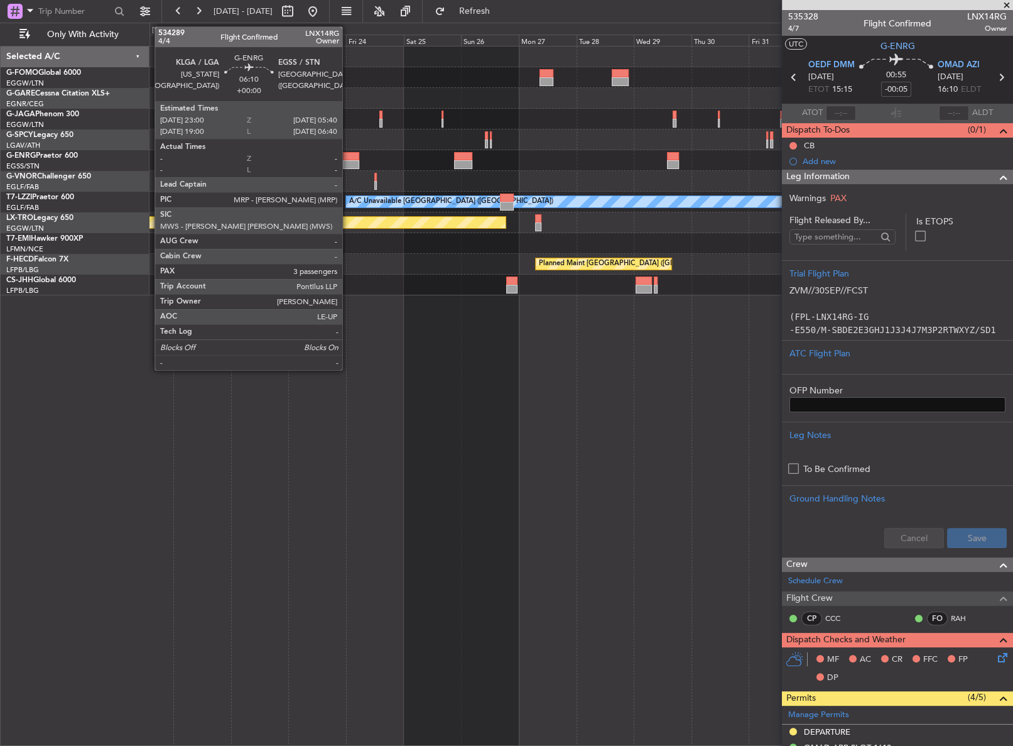
click at [348, 161] on div at bounding box center [351, 164] width 16 height 9
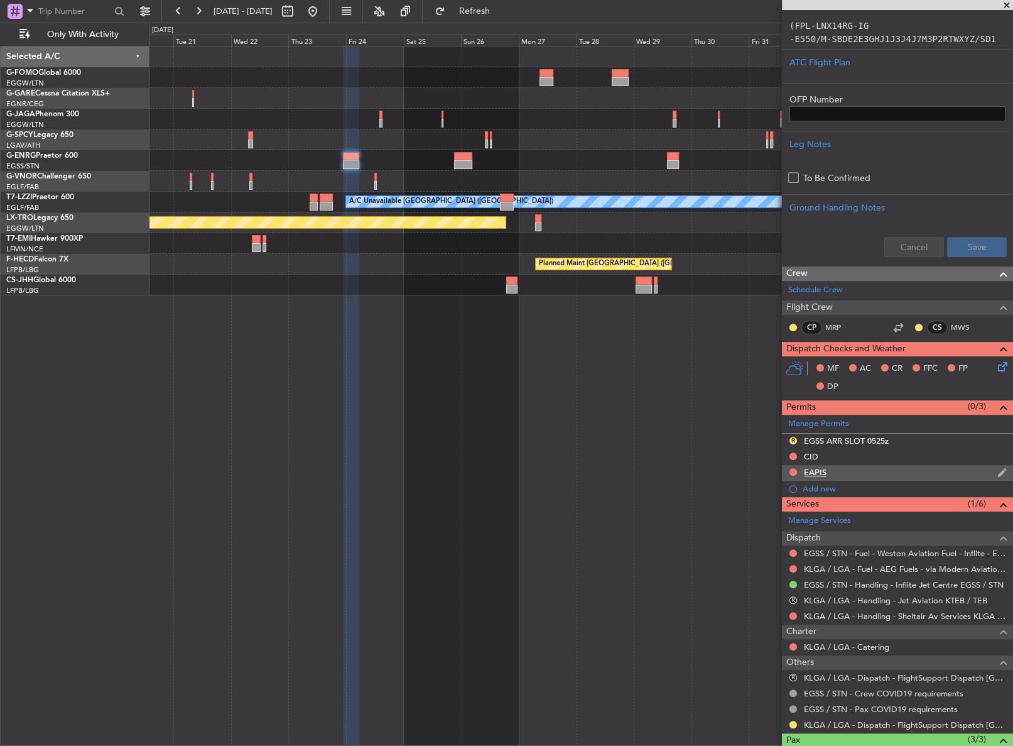
scroll to position [342, 0]
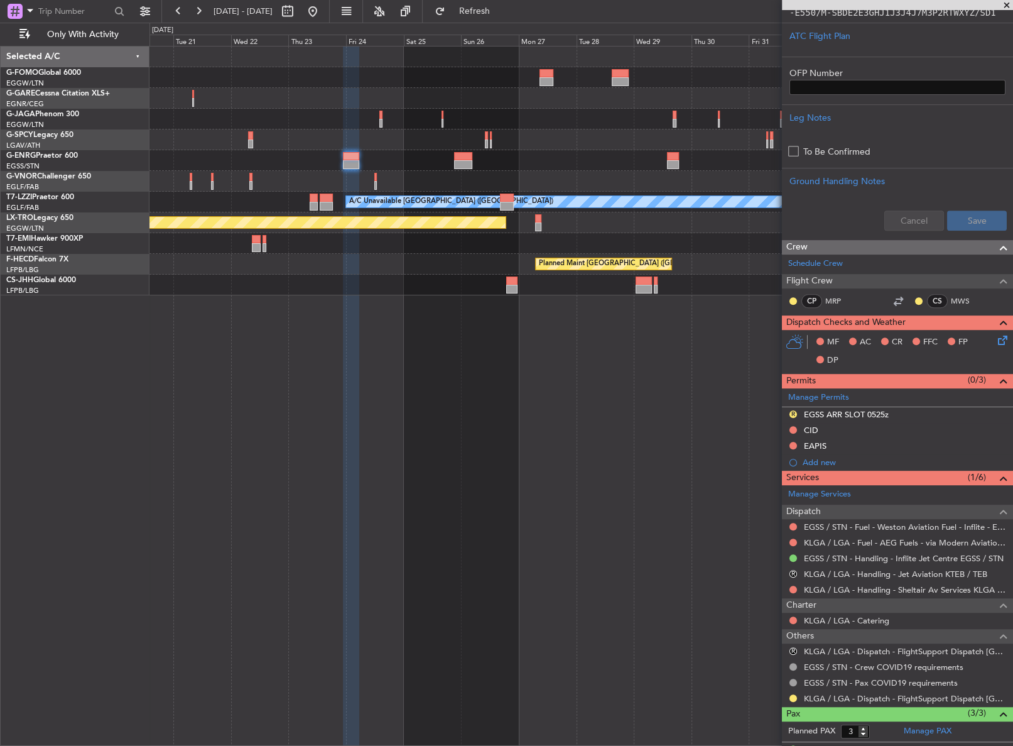
click at [402, 317] on div "A/C Unavailable London (Luton) Planned Maint Riga (Riga Intl) No Crew Planned M…" at bounding box center [581, 396] width 864 height 700
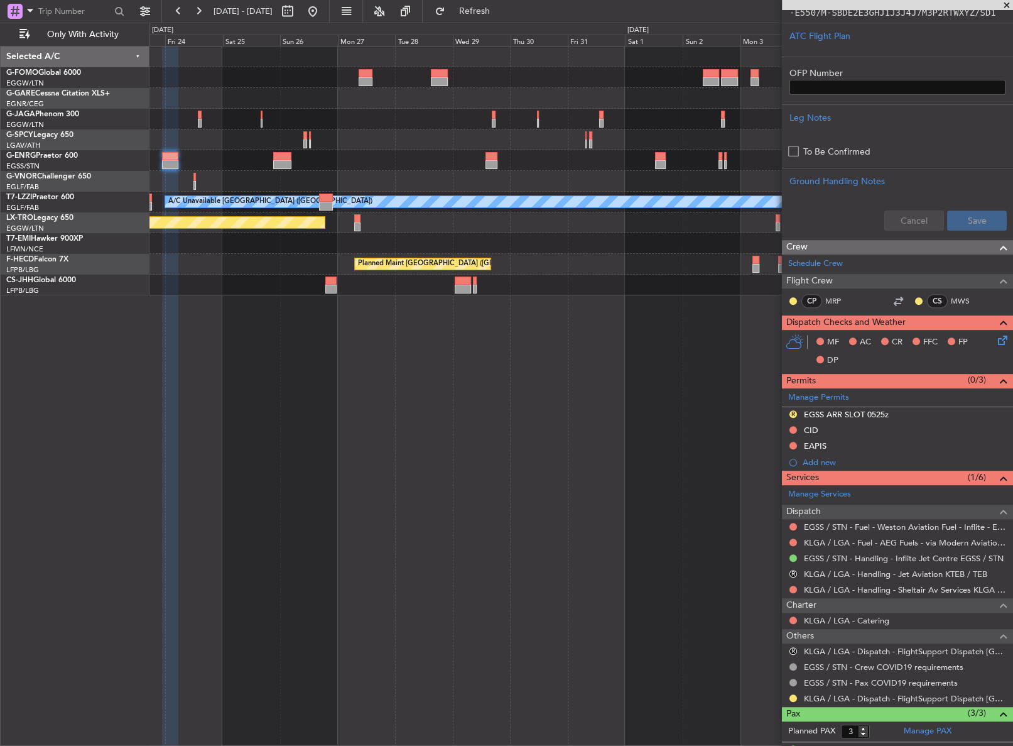
click at [104, 245] on div "A/C Unavailable London (Luton) Planned Maint Riga (Riga Intl) Planned Maint Par…" at bounding box center [506, 384] width 1013 height 723
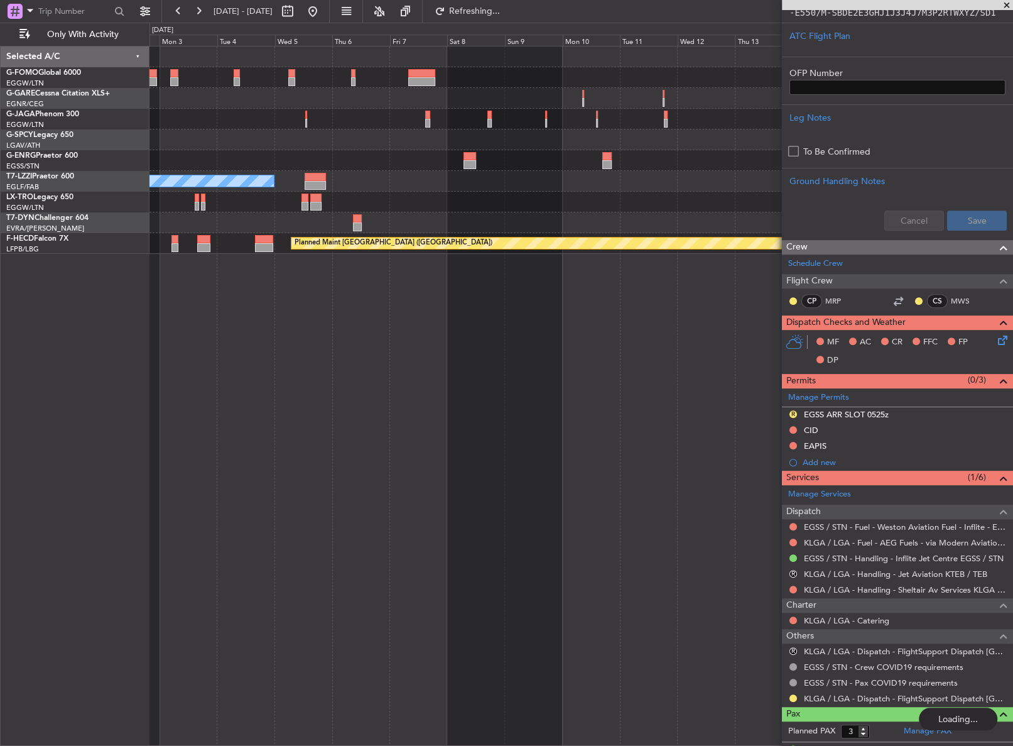
click at [432, 161] on div at bounding box center [580, 160] width 862 height 21
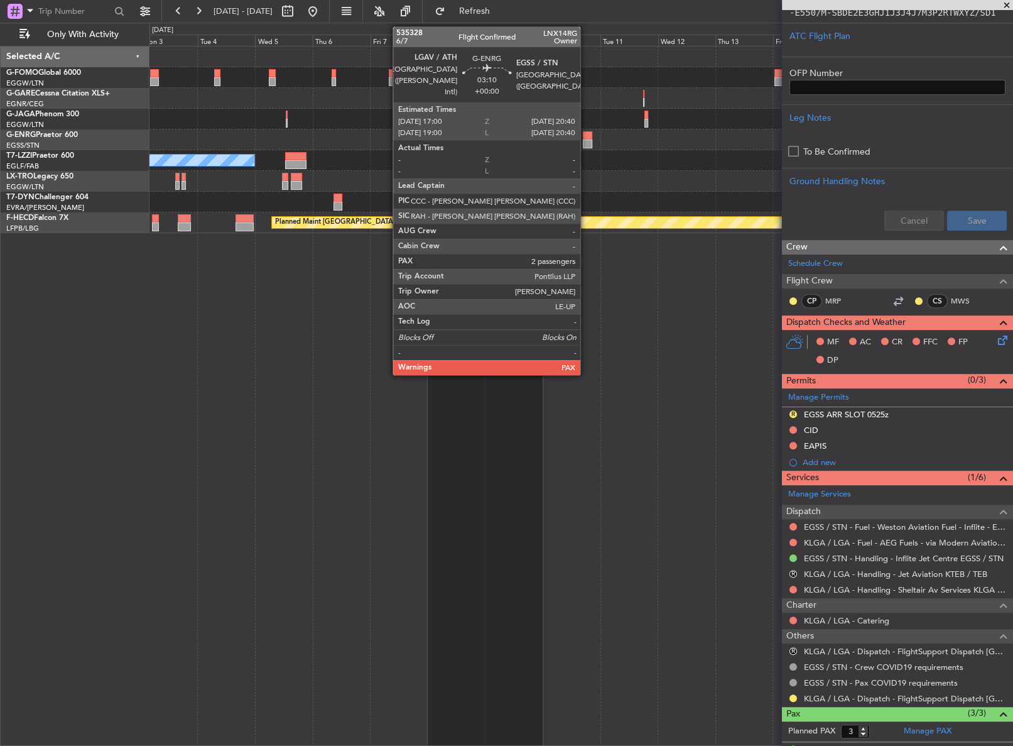
click at [586, 141] on div at bounding box center [587, 143] width 9 height 9
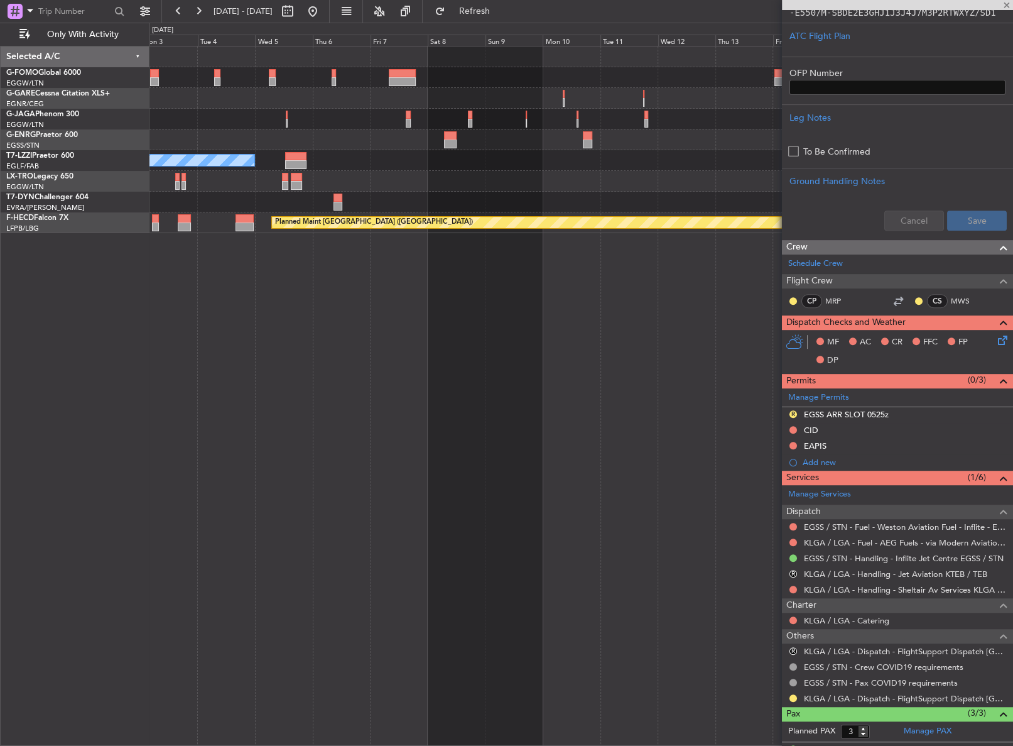
type input "5"
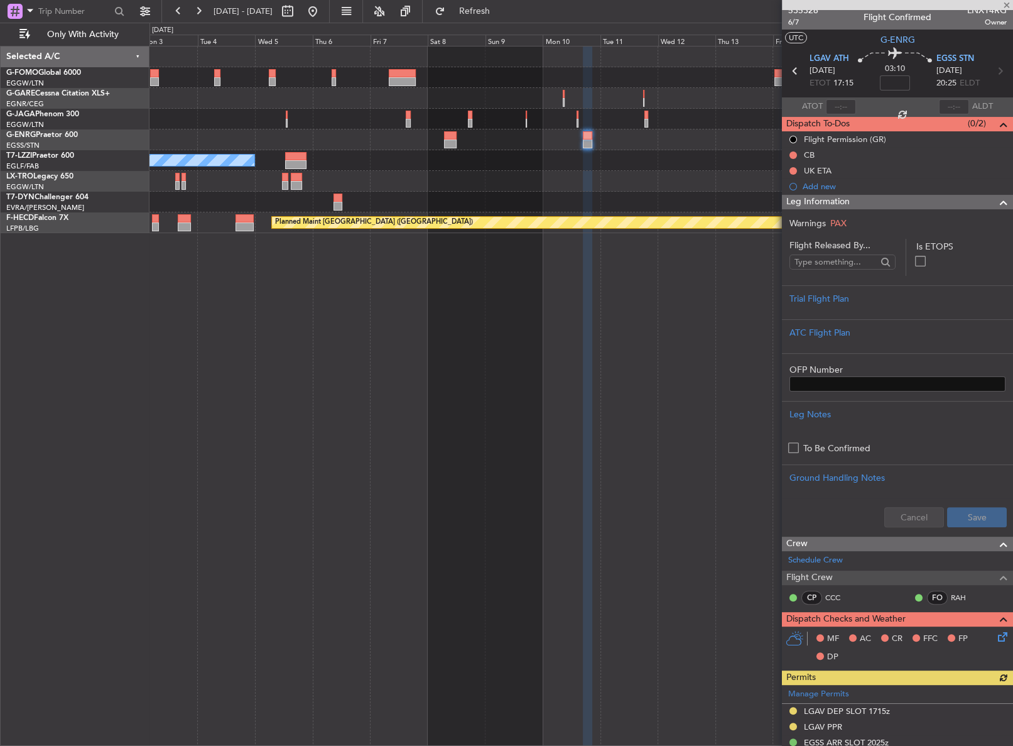
scroll to position [0, 0]
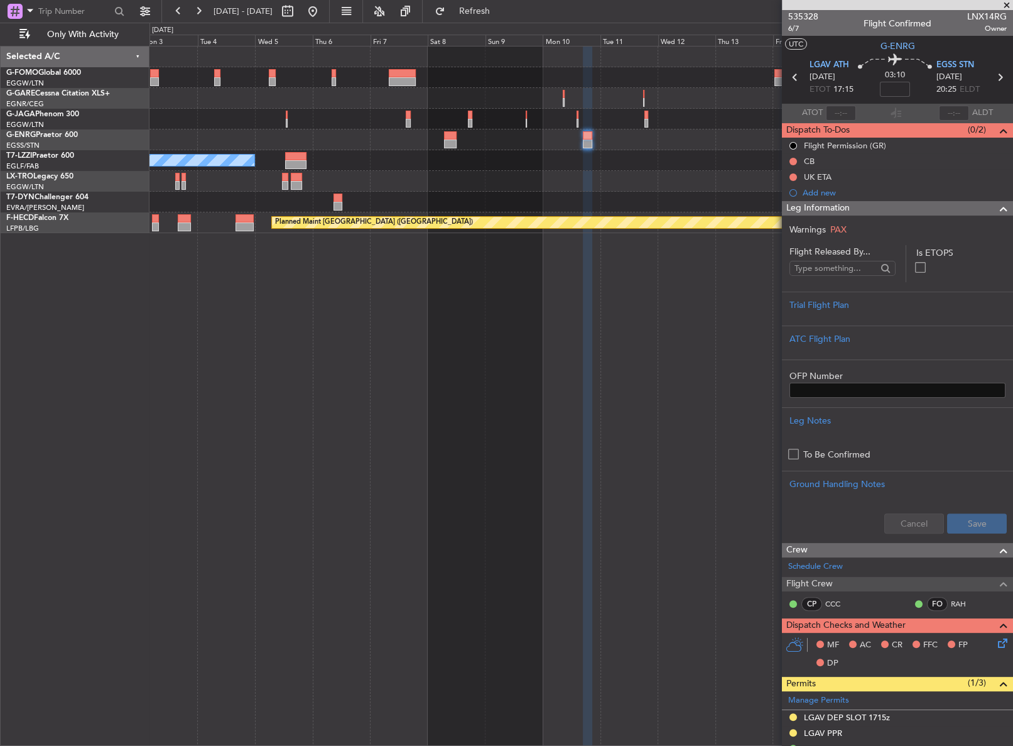
click at [224, 409] on div "A/C Unavailable London (Luton) Planned Maint Riga (Riga Intl) Planned Maint Par…" at bounding box center [580, 396] width 863 height 700
click at [323, 14] on button at bounding box center [313, 11] width 20 height 20
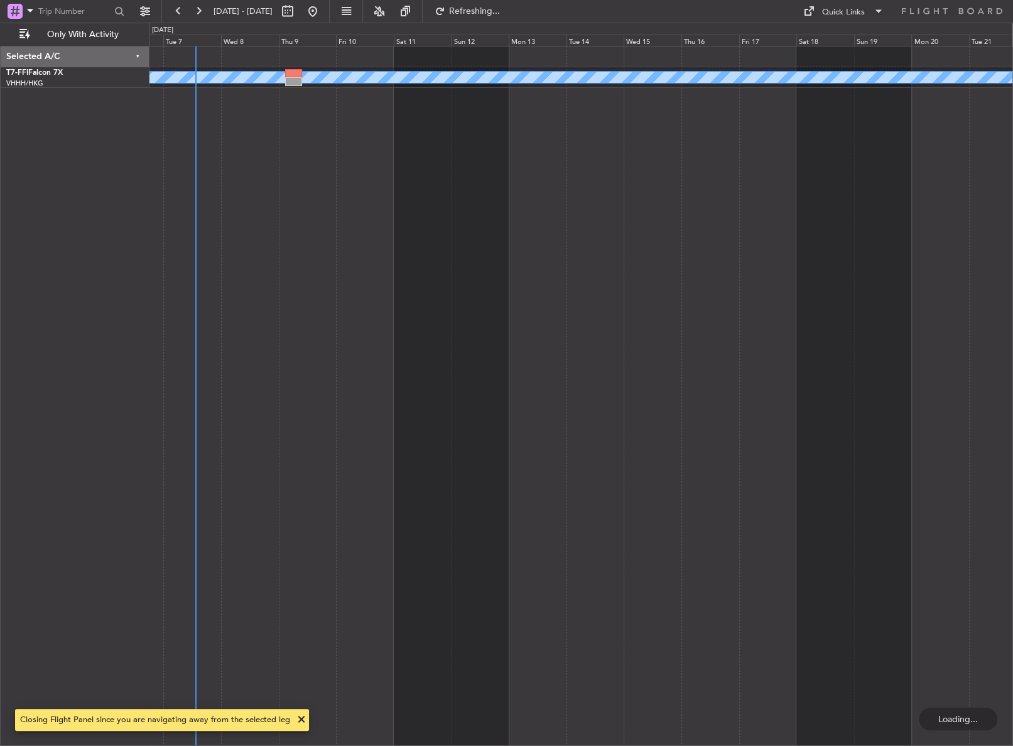
click at [263, 402] on div "Planned Maint Geneva (Cointrin) MEL MEL" at bounding box center [581, 396] width 864 height 700
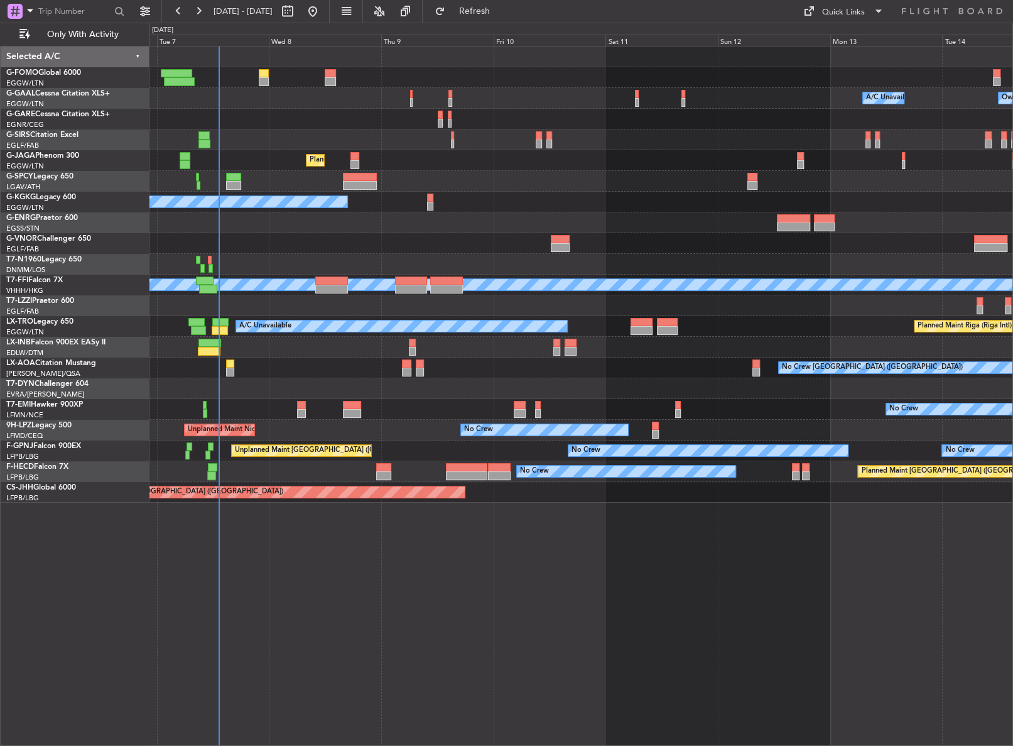
click at [533, 563] on div "A/C Unavailable Owner Owner A/C Unavailable Planned Maint London (Luton) A/C Un…" at bounding box center [581, 396] width 864 height 700
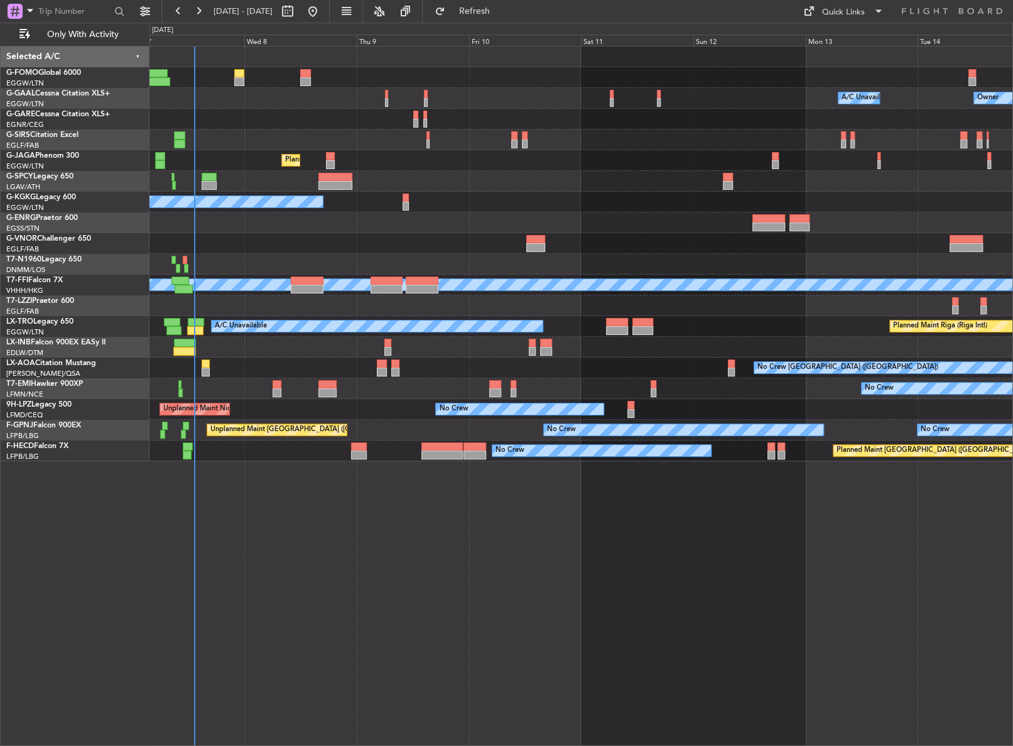
click at [376, 473] on div "A/C Unavailable Owner Owner A/C Unavailable Planned Maint London (Luton) A/C Un…" at bounding box center [581, 396] width 864 height 700
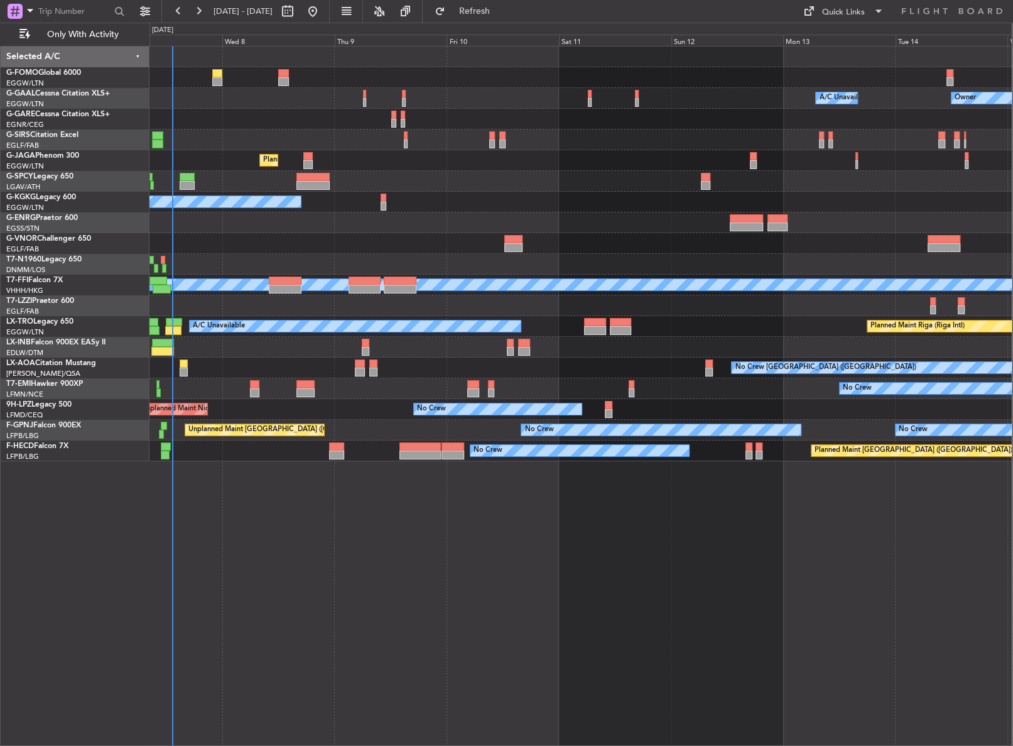
click at [345, 515] on div "A/C Unavailable Owner Owner A/C Unavailable Planned Maint London (Luton) A/C Un…" at bounding box center [580, 396] width 863 height 700
click at [329, 470] on div "A/C Unavailable Owner Owner A/C Unavailable Planned Maint London (Luton) A/C Un…" at bounding box center [580, 396] width 863 height 700
click at [306, 536] on div "A/C Unavailable Owner Owner A/C Unavailable Planned Maint London (Luton) A/C Un…" at bounding box center [580, 396] width 863 height 700
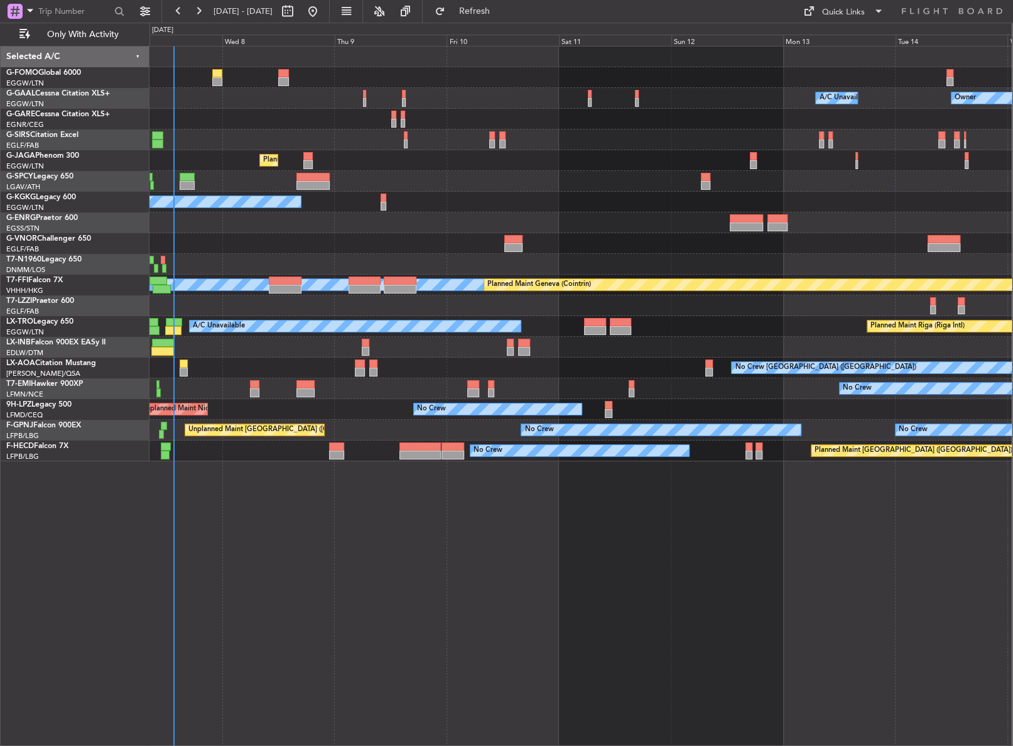
click at [394, 554] on div "Owner A/C Unavailable Owner A/C Unavailable Planned Maint London (Luton) A/C Un…" at bounding box center [580, 396] width 863 height 700
click at [350, 611] on div "Owner A/C Unavailable Owner A/C Unavailable Planned Maint London (Luton) A/C Un…" at bounding box center [580, 396] width 863 height 700
click at [227, 492] on div "Owner A/C Unavailable Owner A/C Unavailable Planned Maint London (Luton) A/C Un…" at bounding box center [580, 396] width 863 height 700
click at [378, 609] on div "Owner A/C Unavailable Owner A/C Unavailable Planned Maint London (Luton) A/C Un…" at bounding box center [580, 396] width 863 height 700
click at [180, 376] on div at bounding box center [184, 371] width 8 height 9
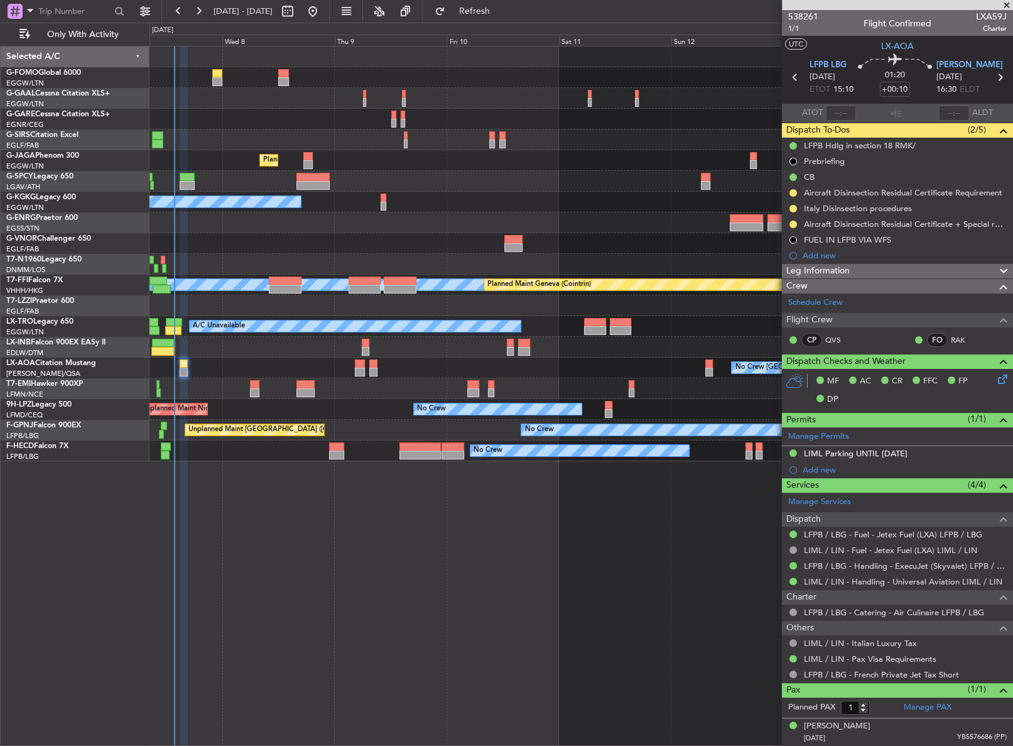
click at [257, 539] on div "Owner A/C Unavailable Owner A/C Unavailable Planned Maint London (Luton) A/C Un…" at bounding box center [580, 396] width 863 height 700
click at [259, 539] on div "Owner A/C Unavailable Owner A/C Unavailable Planned Maint London (Luton) A/C Un…" at bounding box center [580, 396] width 863 height 700
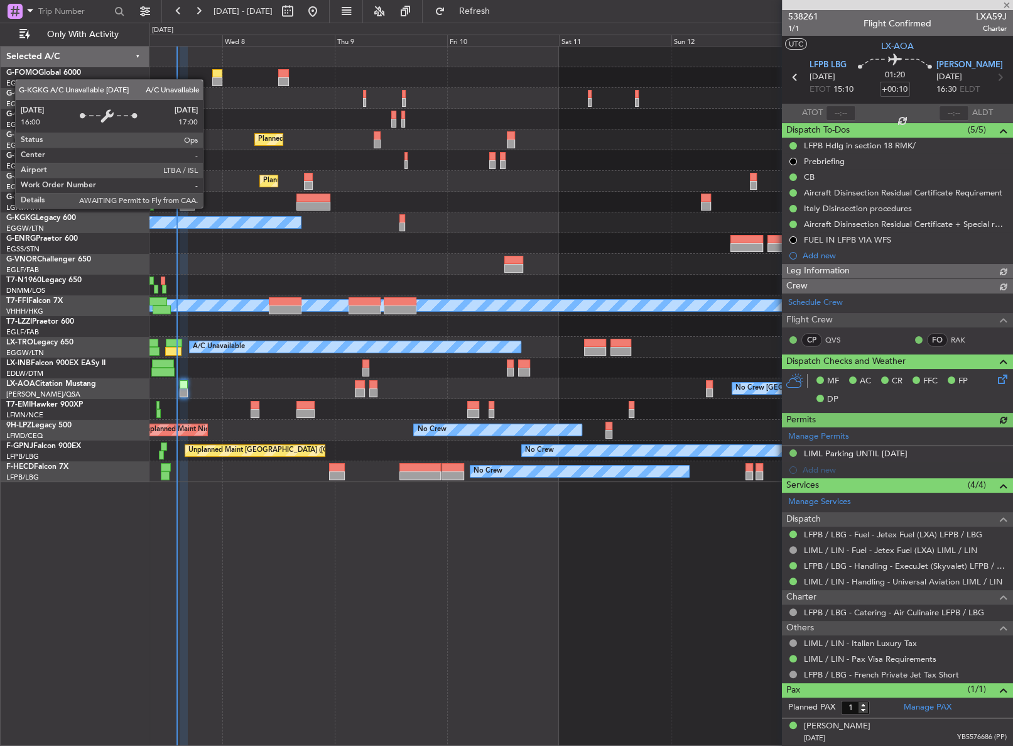
click at [266, 601] on div "Owner A/C Unavailable Owner A/C Unavailable Planned Maint London (Luton) Planne…" at bounding box center [581, 396] width 864 height 700
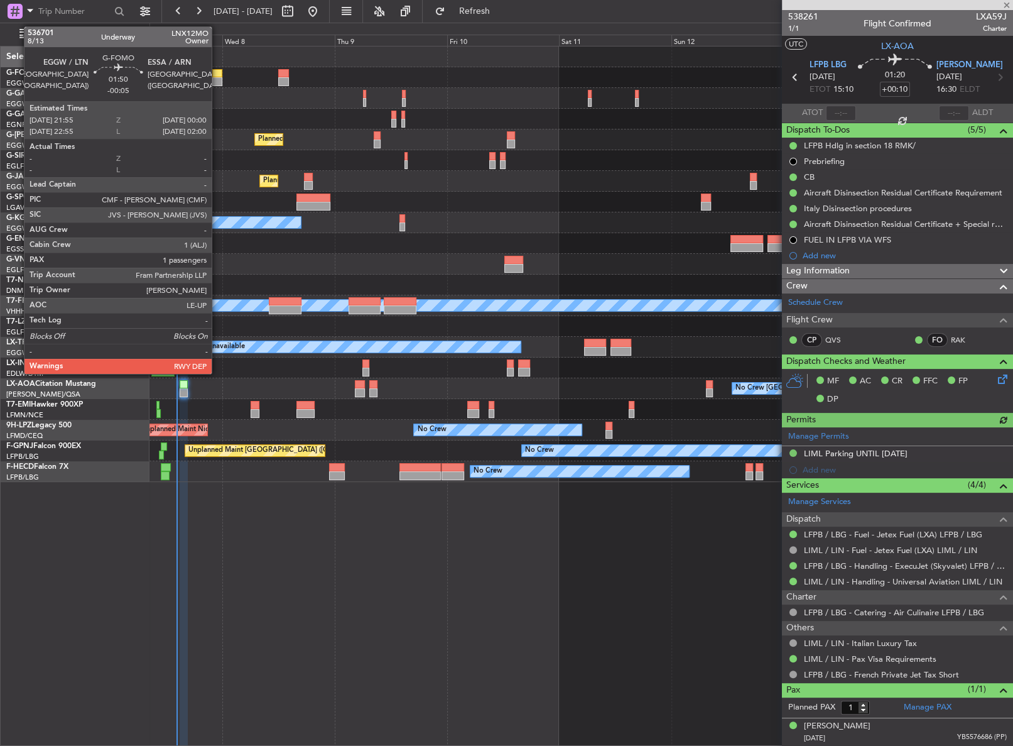
click at [217, 82] on div at bounding box center [217, 81] width 10 height 9
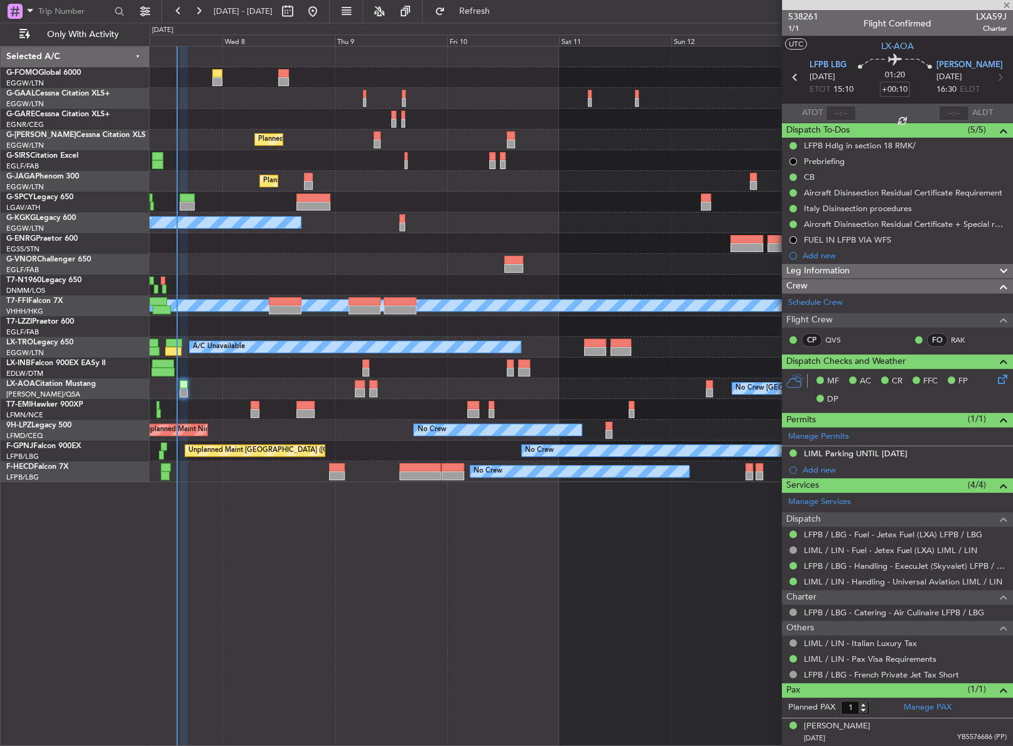
type input "-00:05"
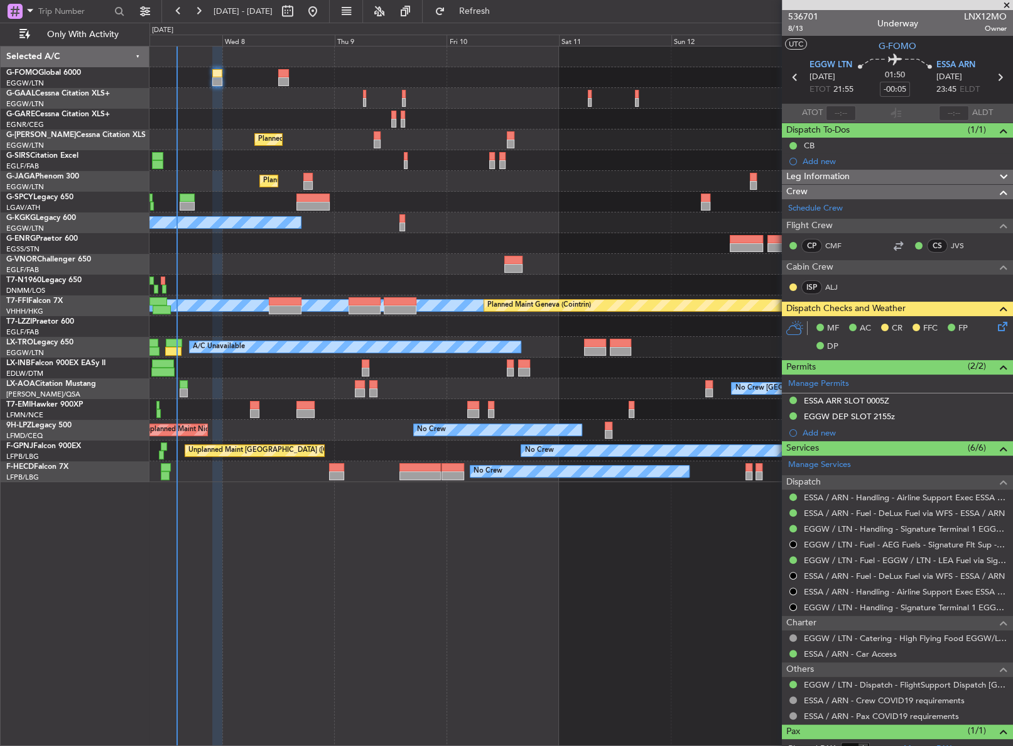
click at [507, 552] on div "Owner A/C Unavailable Owner A/C Unavailable Planned Maint [GEOGRAPHIC_DATA] ([G…" at bounding box center [580, 396] width 863 height 700
click at [333, 626] on div "Owner A/C Unavailable Owner A/C Unavailable Planned Maint [GEOGRAPHIC_DATA] ([G…" at bounding box center [580, 396] width 863 height 700
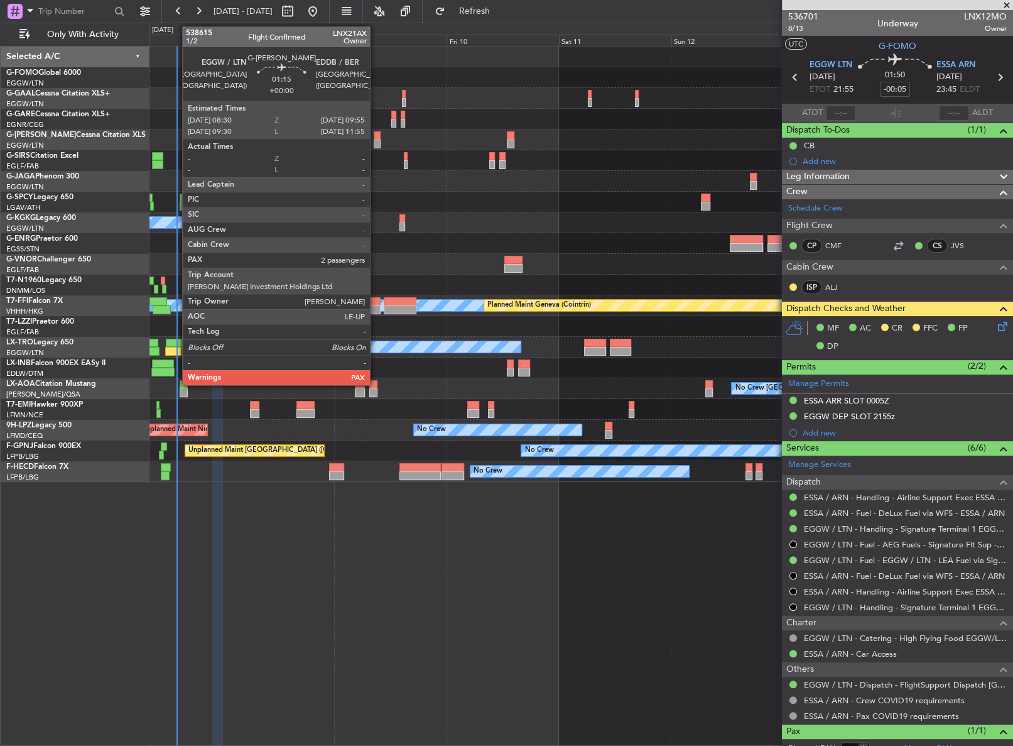
click at [376, 139] on div at bounding box center [377, 143] width 7 height 9
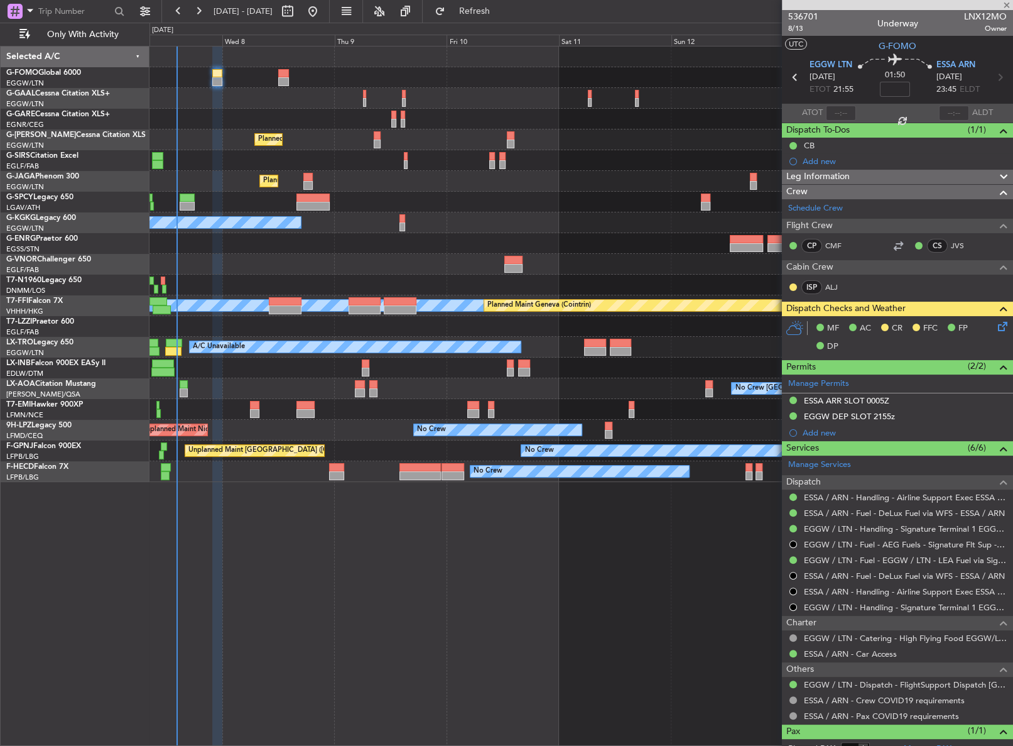
type input "2"
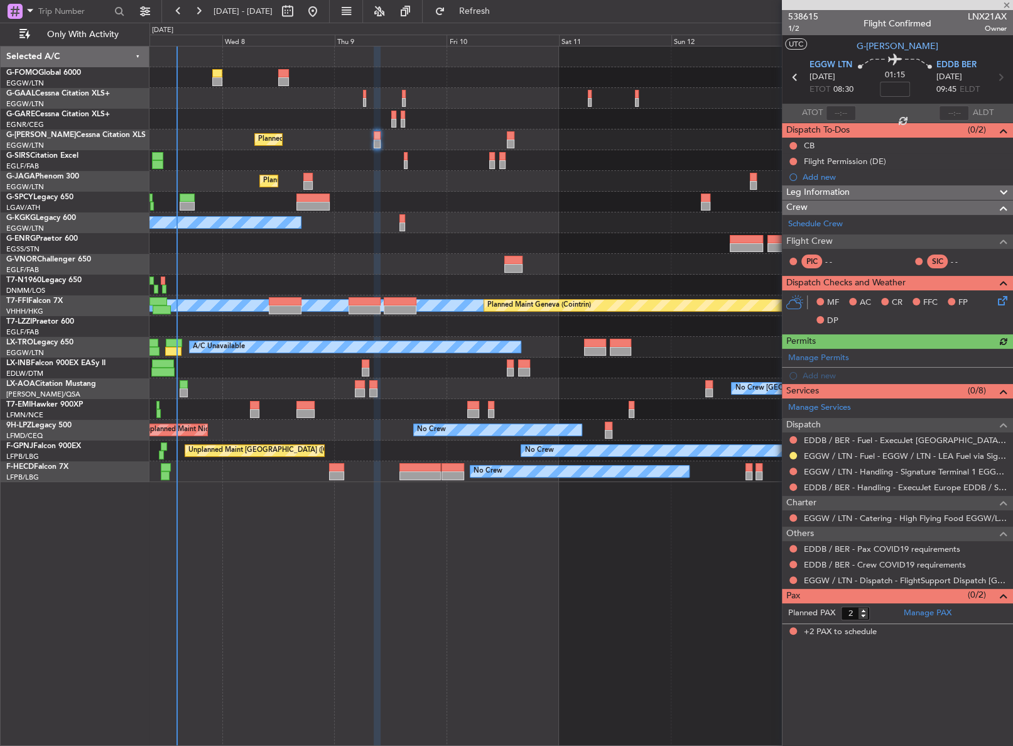
click at [261, 587] on div "Owner A/C Unavailable Owner A/C Unavailable Planned Maint [GEOGRAPHIC_DATA] ([G…" at bounding box center [580, 396] width 863 height 700
click at [269, 550] on div "Owner A/C Unavailable Owner A/C Unavailable Planned Maint [GEOGRAPHIC_DATA] ([G…" at bounding box center [580, 396] width 863 height 700
click at [261, 536] on div "Owner A/C Unavailable Owner A/C Unavailable Planned Maint [GEOGRAPHIC_DATA] ([G…" at bounding box center [580, 396] width 863 height 700
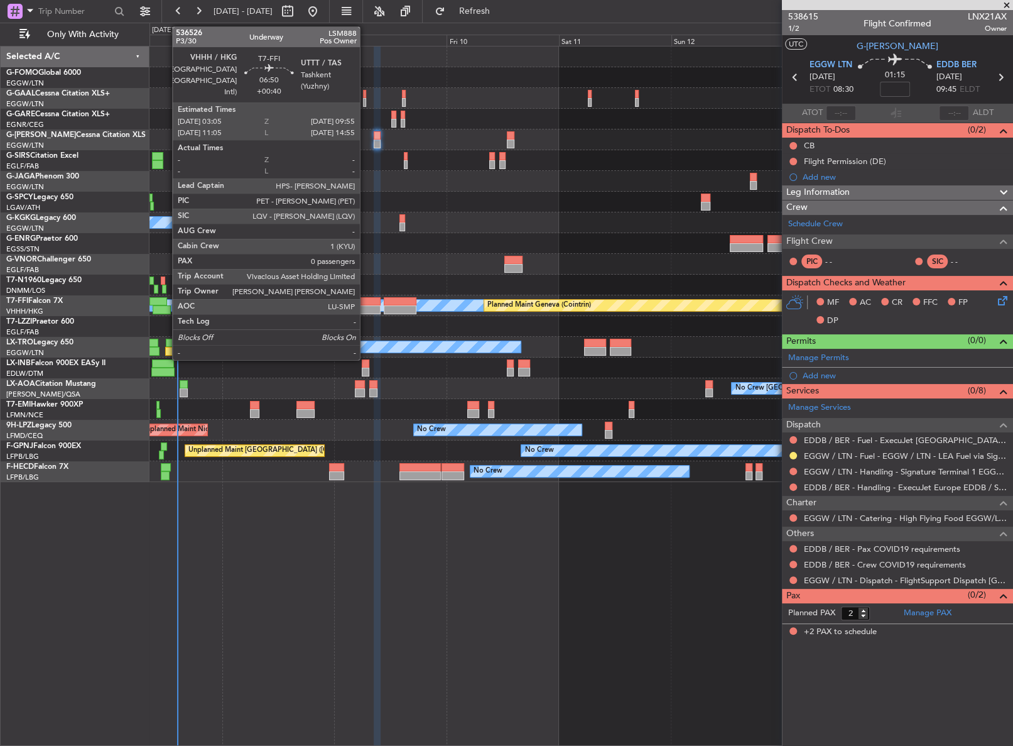
click at [366, 310] on div at bounding box center [365, 309] width 32 height 9
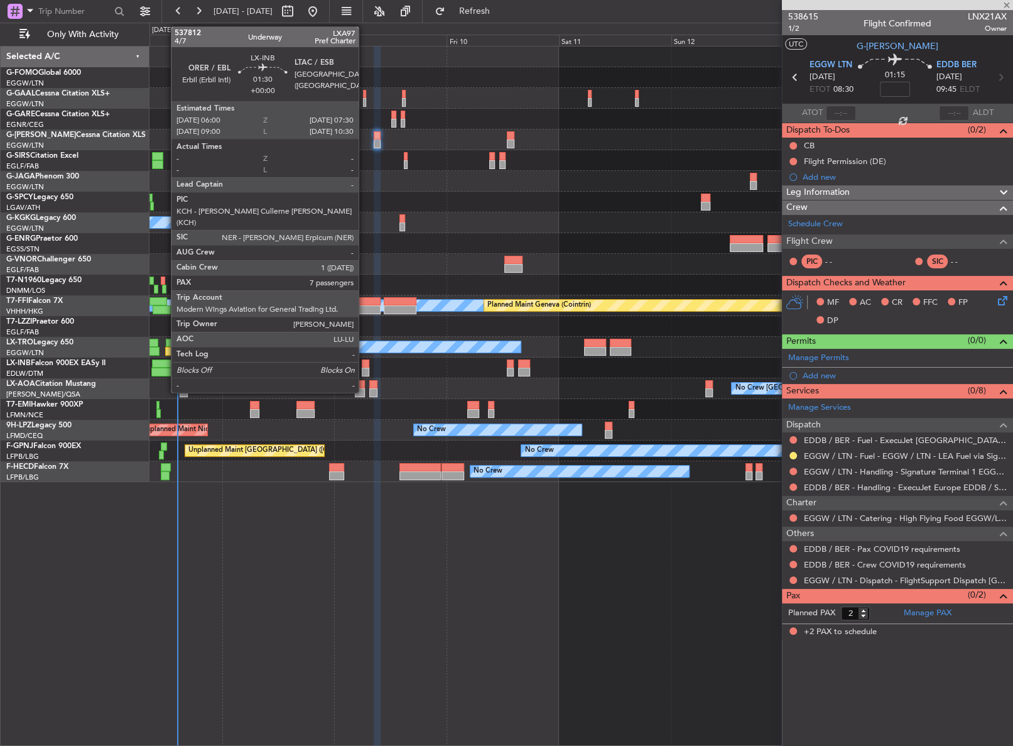
type input "+00:40"
type input "0"
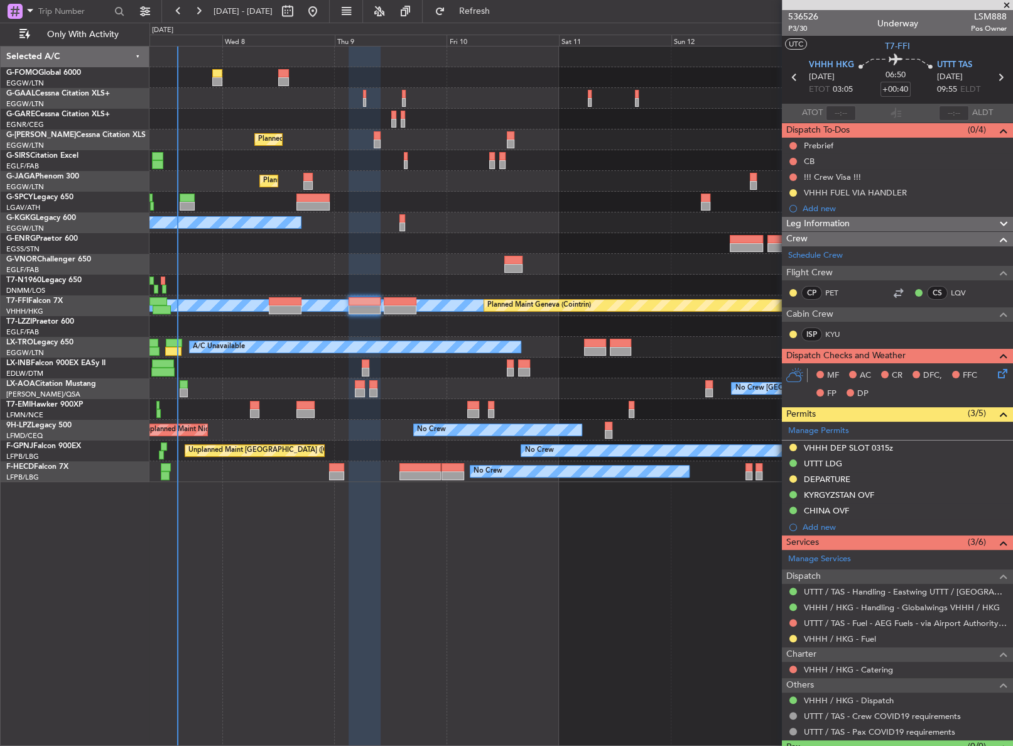
click at [404, 527] on div "Owner A/C Unavailable Owner A/C Unavailable Planned Maint [GEOGRAPHIC_DATA] ([G…" at bounding box center [580, 396] width 863 height 700
click at [243, 565] on div "Owner A/C Unavailable Owner A/C Unavailable Planned Maint [GEOGRAPHIC_DATA] ([G…" at bounding box center [581, 396] width 864 height 700
click at [367, 520] on div "Owner A/C Unavailable Owner A/C Unavailable Planned Maint [GEOGRAPHIC_DATA] ([G…" at bounding box center [580, 396] width 863 height 700
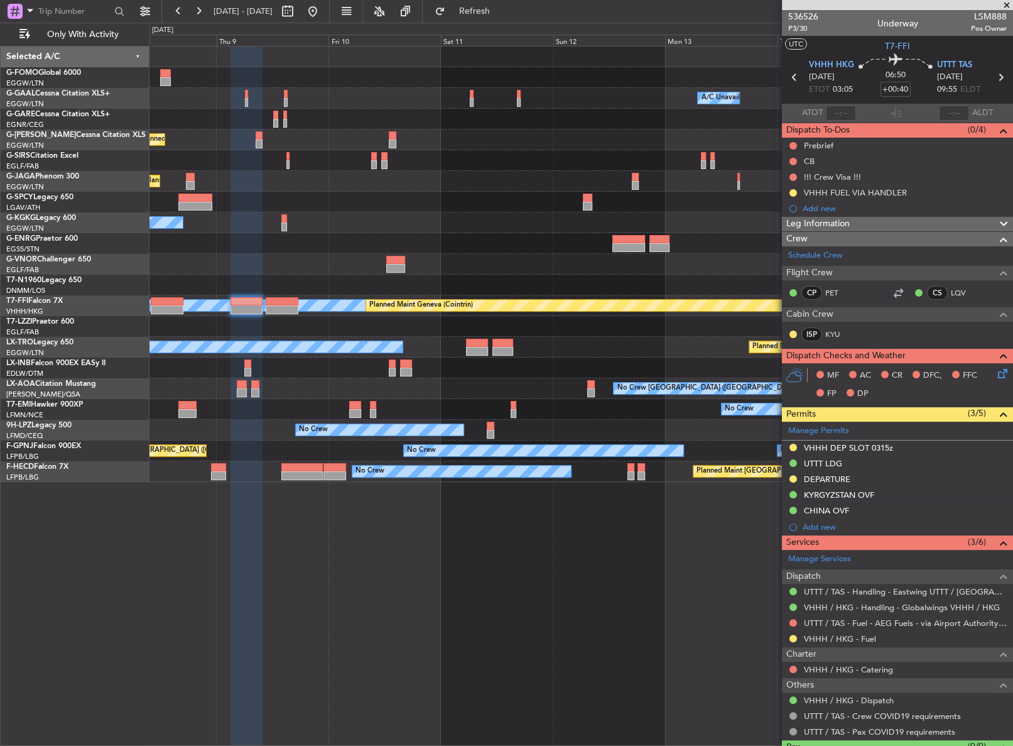
click at [366, 519] on div "Owner A/C Unavailable Owner A/C Unavailable Planned Maint [GEOGRAPHIC_DATA] ([G…" at bounding box center [580, 396] width 863 height 700
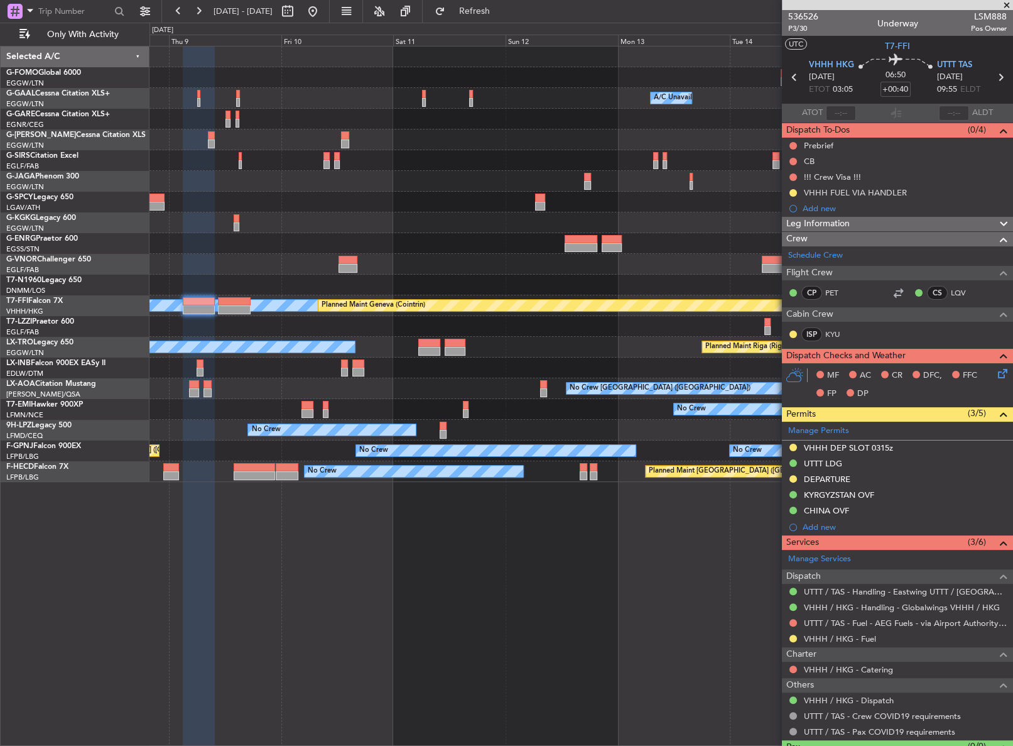
click at [313, 513] on div "Owner A/C Unavailable Owner A/C Unavailable Owner Planned Maint [GEOGRAPHIC_DAT…" at bounding box center [581, 396] width 864 height 700
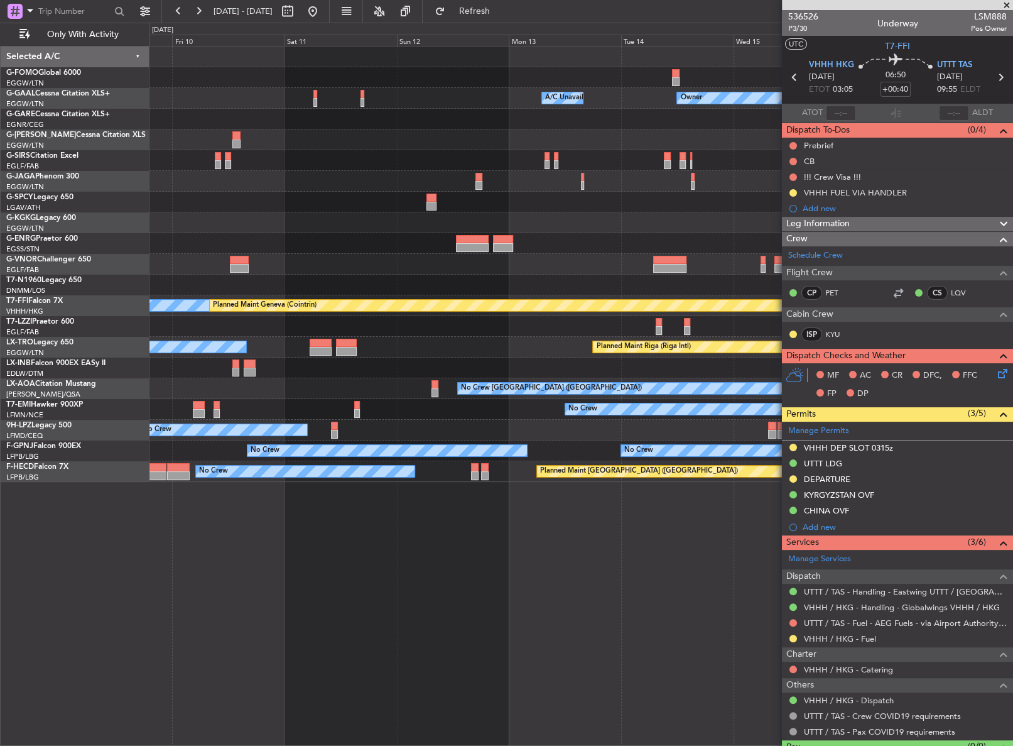
click at [318, 505] on div "Owner A/C Unavailable Owner A/C Unavailable Owner Planned Maint [GEOGRAPHIC_DAT…" at bounding box center [581, 396] width 864 height 700
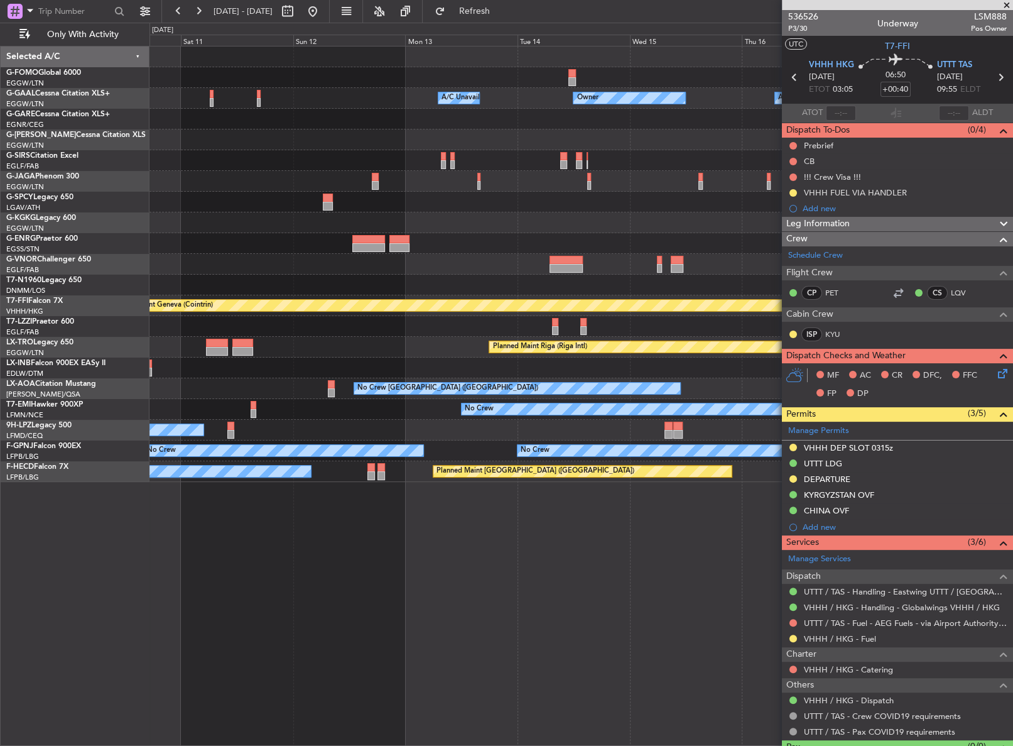
click at [222, 484] on div "Owner A/C Unavailable Owner A/C Unavailable Owner Planned Maint [GEOGRAPHIC_DAT…" at bounding box center [581, 396] width 864 height 700
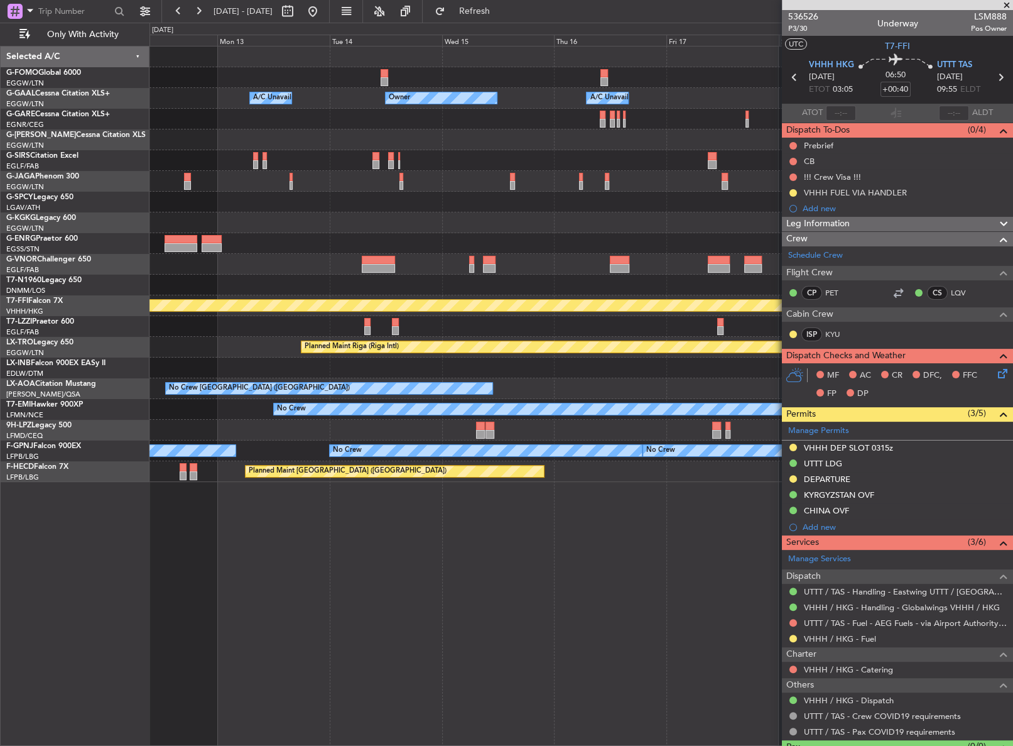
click at [433, 500] on div "Owner A/C Unavailable Owner A/C Unavailable Owner Planned Maint [GEOGRAPHIC_DAT…" at bounding box center [581, 396] width 864 height 700
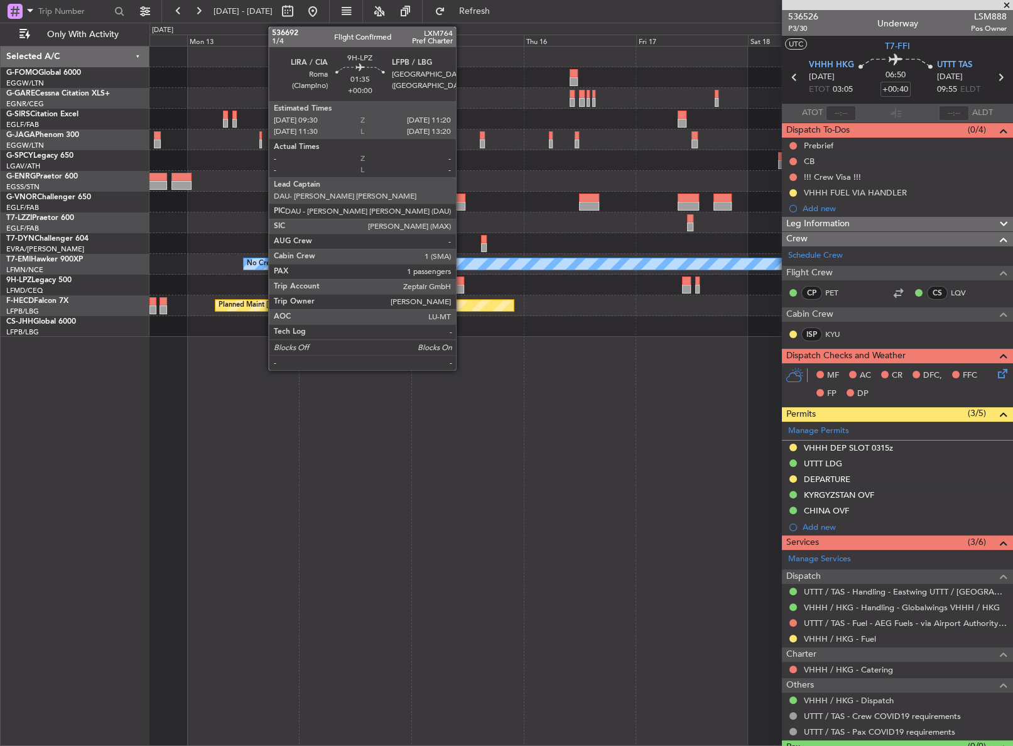
click at [462, 288] on div at bounding box center [459, 289] width 9 height 9
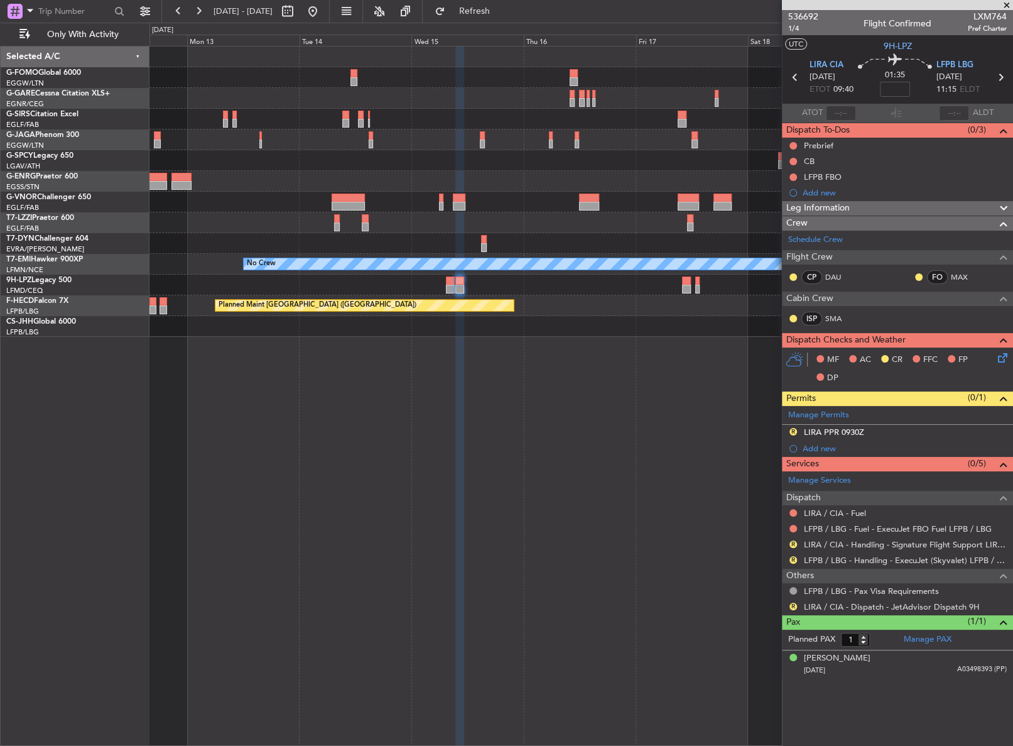
click at [535, 362] on div "Planned Maint Oxford ([GEOGRAPHIC_DATA]) No Crew No Crew Planned Maint [GEOGRAP…" at bounding box center [580, 396] width 863 height 700
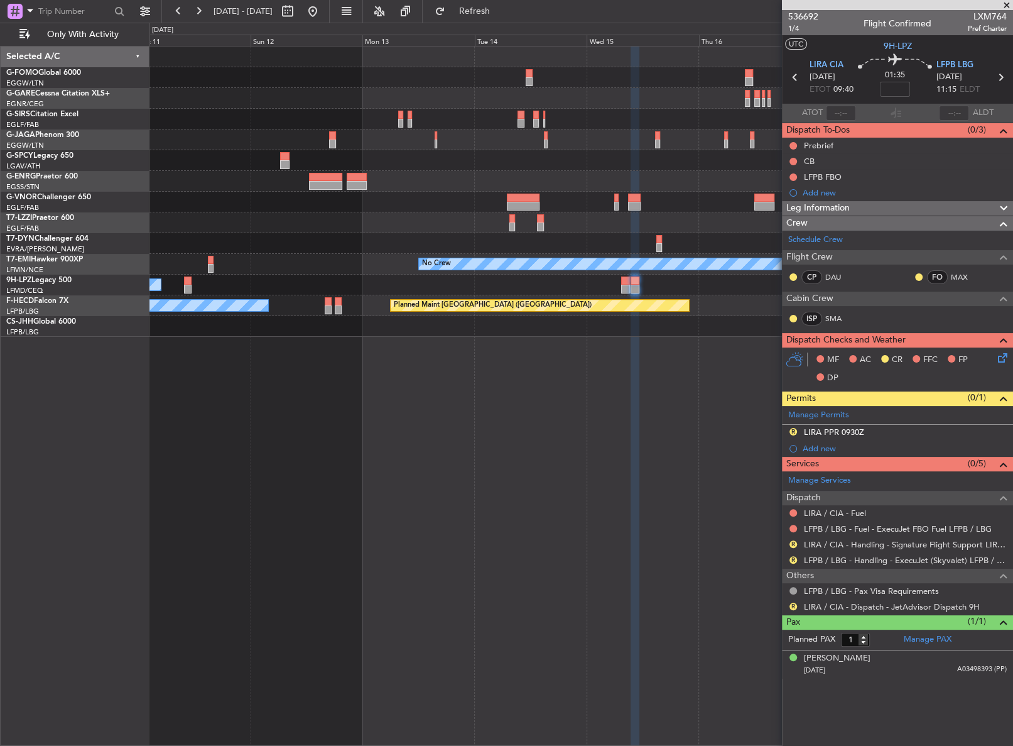
click at [496, 401] on div "Planned Maint Oxford ([GEOGRAPHIC_DATA]) No Crew No Crew Planned Maint [GEOGRAP…" at bounding box center [580, 396] width 863 height 700
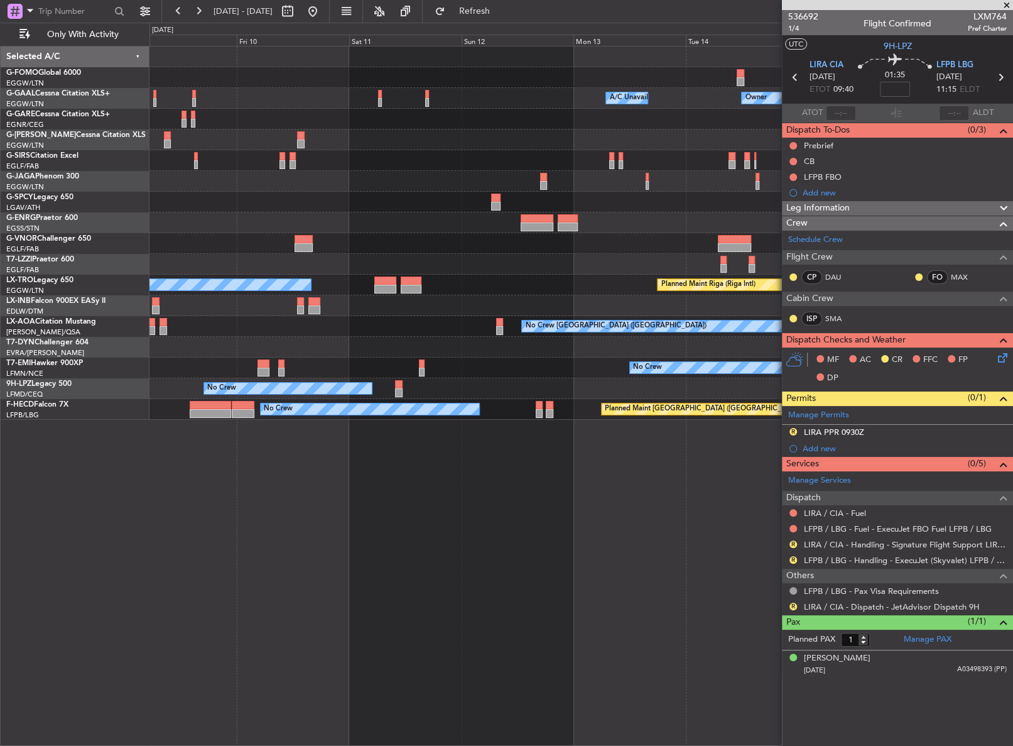
click at [463, 454] on div "Owner Owner A/C Unavailable A/C Unavailable Owner Planned Maint [GEOGRAPHIC_DAT…" at bounding box center [581, 396] width 864 height 700
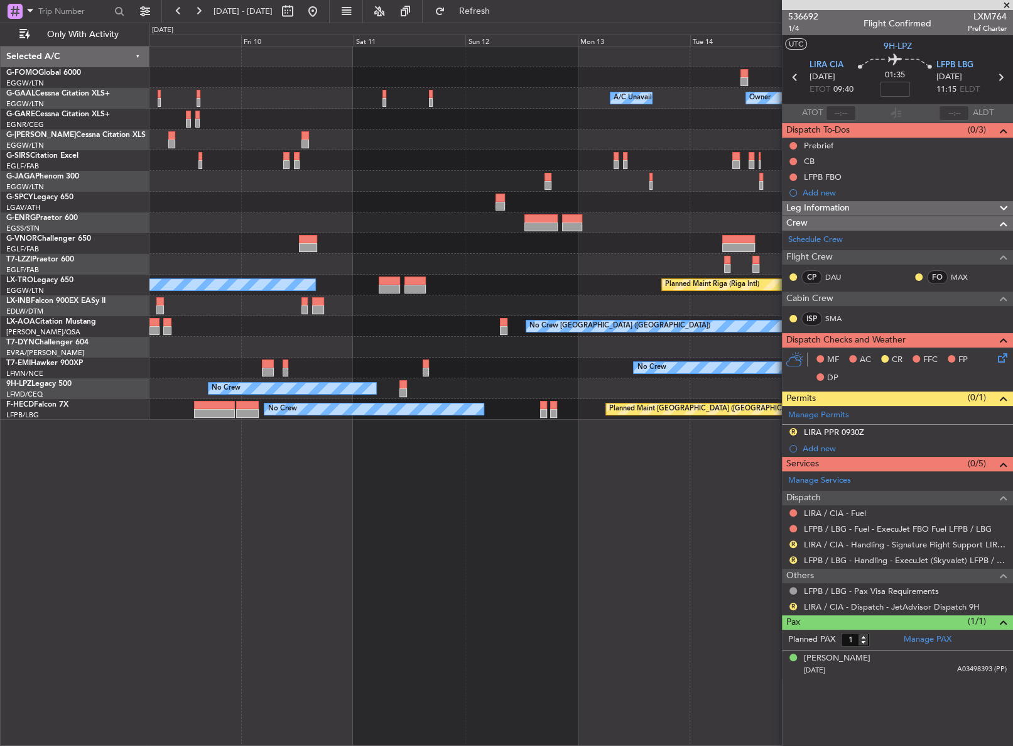
click at [486, 451] on div "Owner Owner A/C Unavailable A/C Unavailable Owner Planned Maint [GEOGRAPHIC_DAT…" at bounding box center [580, 396] width 863 height 700
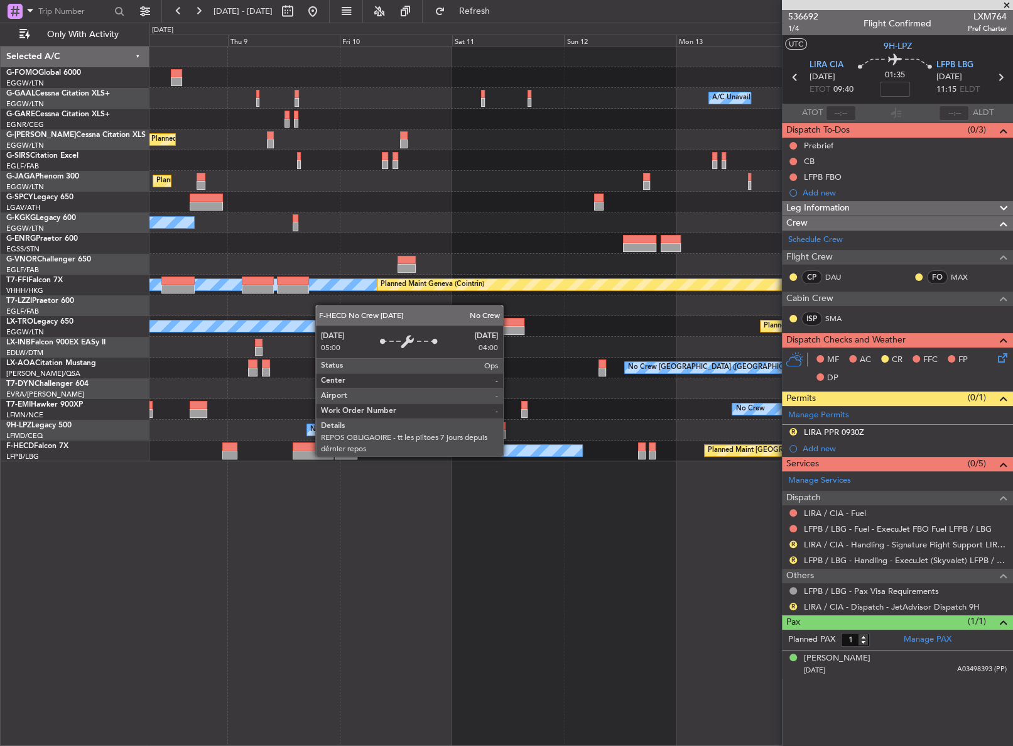
click at [524, 452] on div "Owner A/C Unavailable Owner A/C Unavailable Planned Maint [GEOGRAPHIC_DATA] ([G…" at bounding box center [580, 396] width 863 height 700
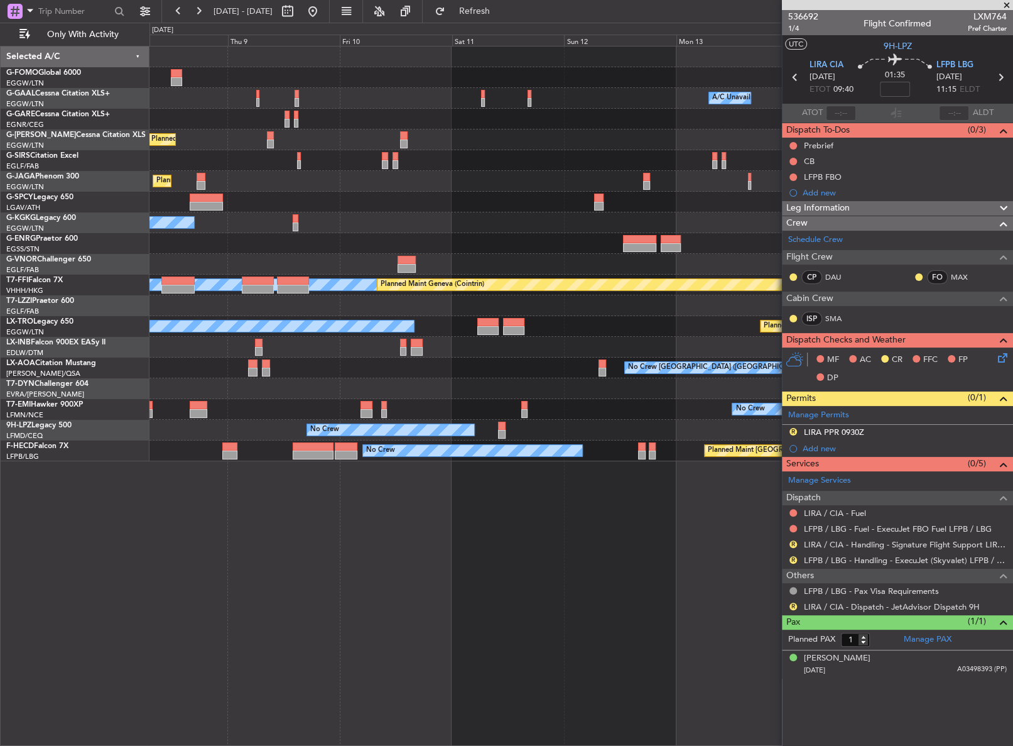
click at [301, 545] on div "Owner A/C Unavailable Owner A/C Unavailable Planned Maint [GEOGRAPHIC_DATA] ([G…" at bounding box center [580, 396] width 863 height 700
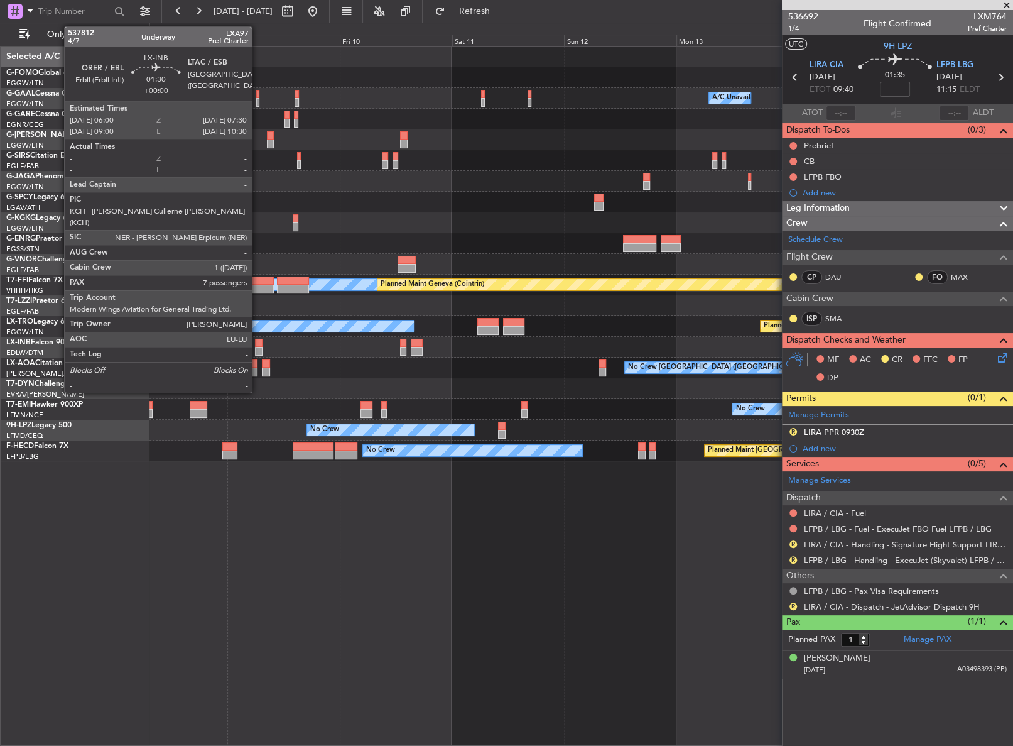
click at [258, 350] on div at bounding box center [259, 351] width 8 height 9
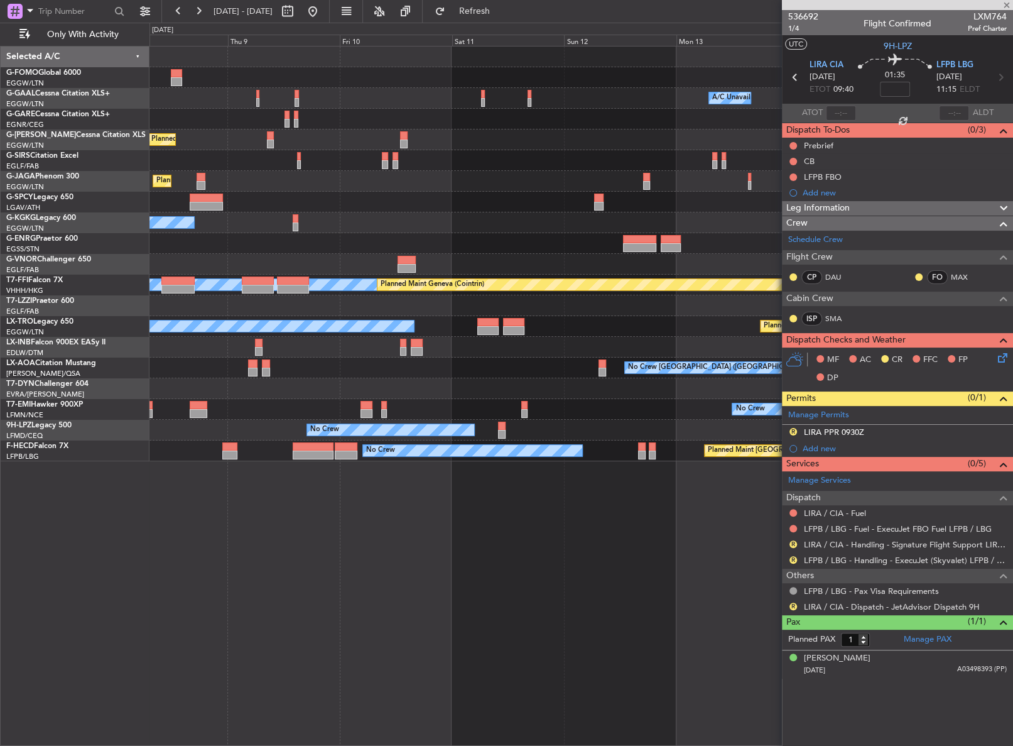
type input "7"
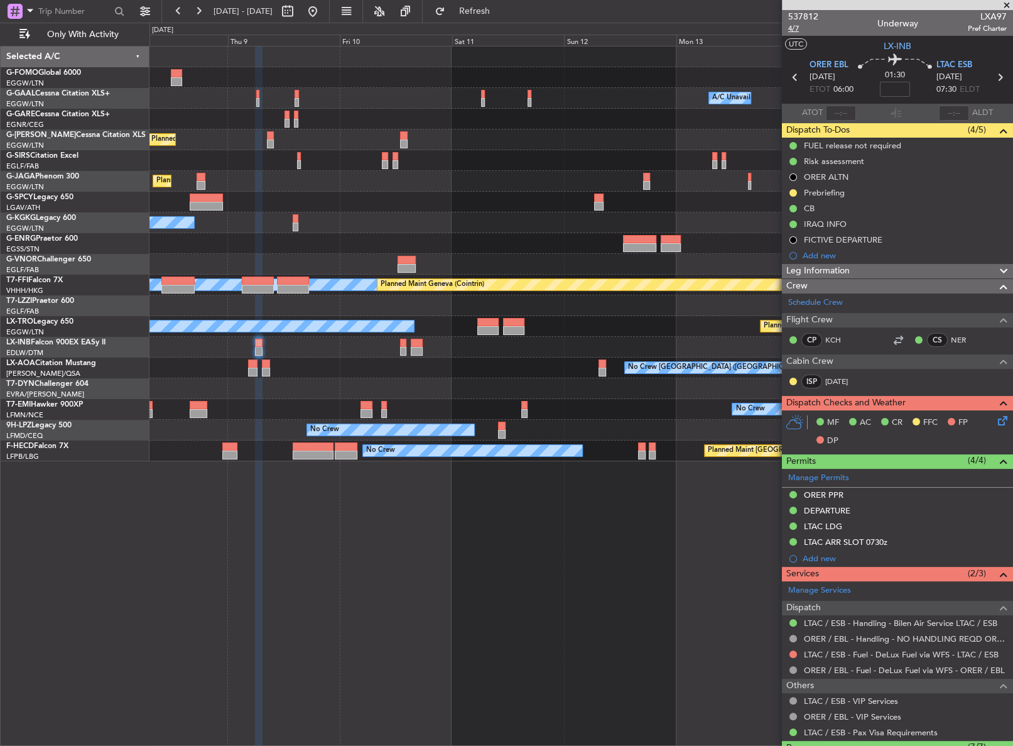
click at [791, 33] on span "4/7" at bounding box center [803, 28] width 30 height 11
click at [830, 190] on div "Prebriefing" at bounding box center [824, 192] width 41 height 11
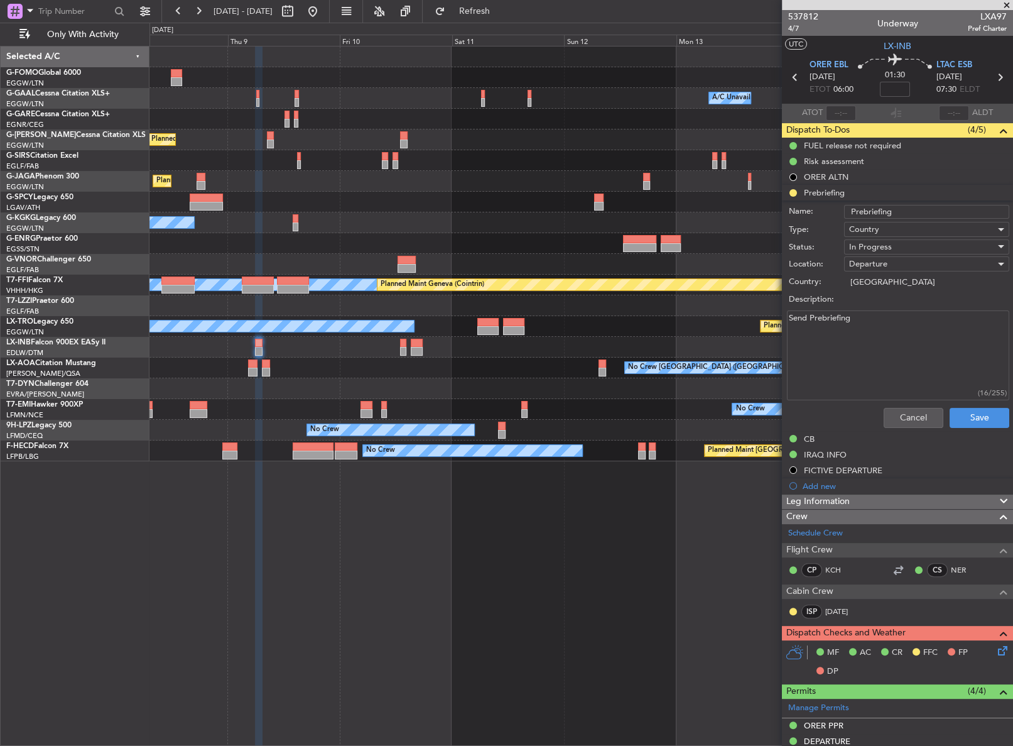
drag, startPoint x: 943, startPoint y: 320, endPoint x: 748, endPoint y: 332, distance: 195.7
click at [748, 332] on fb-app "[DATE] - [DATE] Refresh Quick Links Only With Activity Owner A/C Unavailable Ow…" at bounding box center [506, 377] width 1013 height 736
paste textarea "DOM-1 M.82 Fuel 8000lbs Payload 1750lbs."
type textarea "DOM-1 M.82 Fuel 8000lbs Payload 1750lbs."
click at [867, 248] on span "In Progress" at bounding box center [870, 246] width 43 height 11
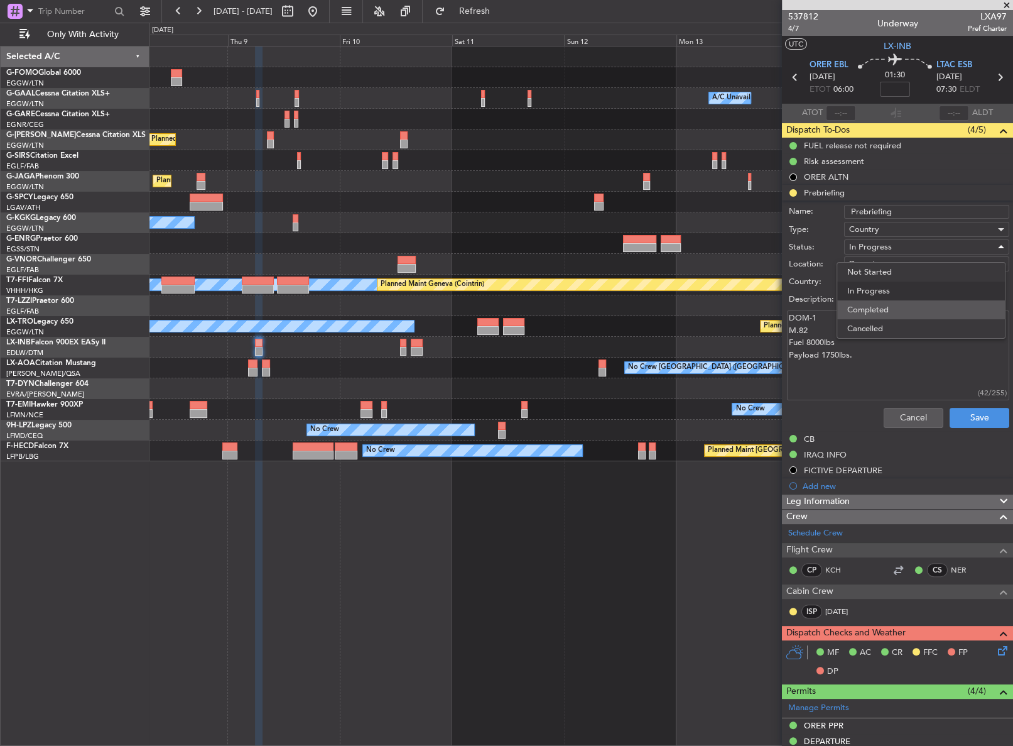
click at [877, 313] on span "Completed" at bounding box center [921, 309] width 148 height 19
click at [953, 413] on button "Save" at bounding box center [980, 418] width 60 height 20
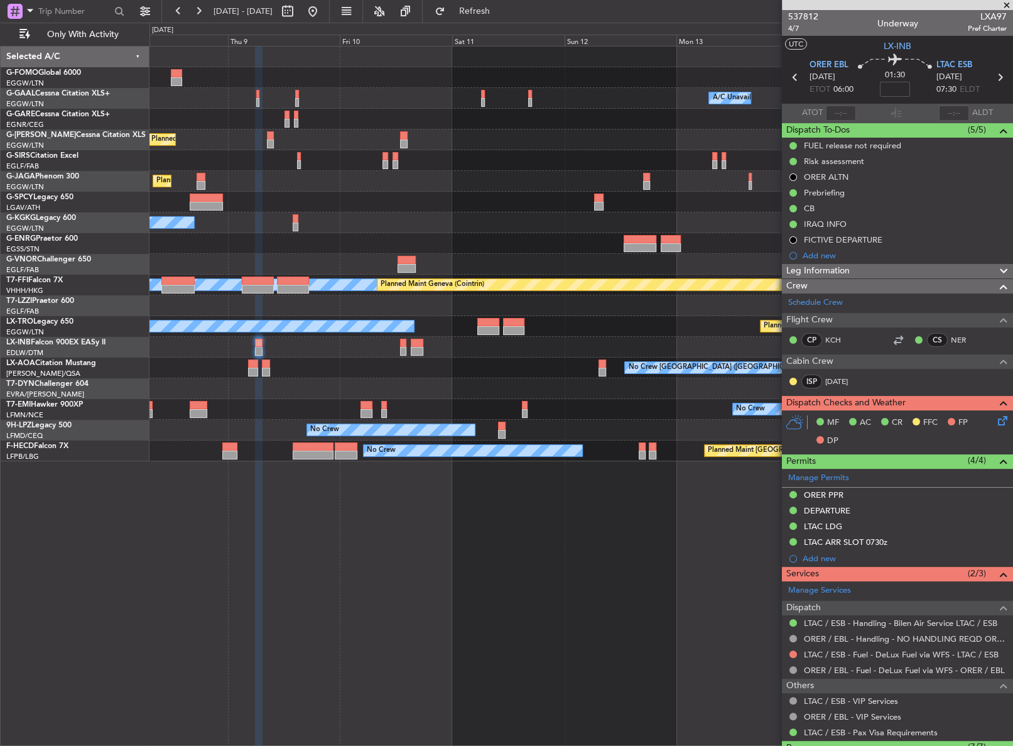
click at [326, 556] on div "Owner A/C Unavailable Owner A/C Unavailable Planned Maint [GEOGRAPHIC_DATA] ([G…" at bounding box center [581, 396] width 864 height 700
click at [480, 12] on button "Refresh" at bounding box center [466, 11] width 75 height 20
click at [363, 345] on div "Owner A/C Unavailable Owner A/C Unavailable Planned Maint [GEOGRAPHIC_DATA] ([G…" at bounding box center [580, 253] width 862 height 415
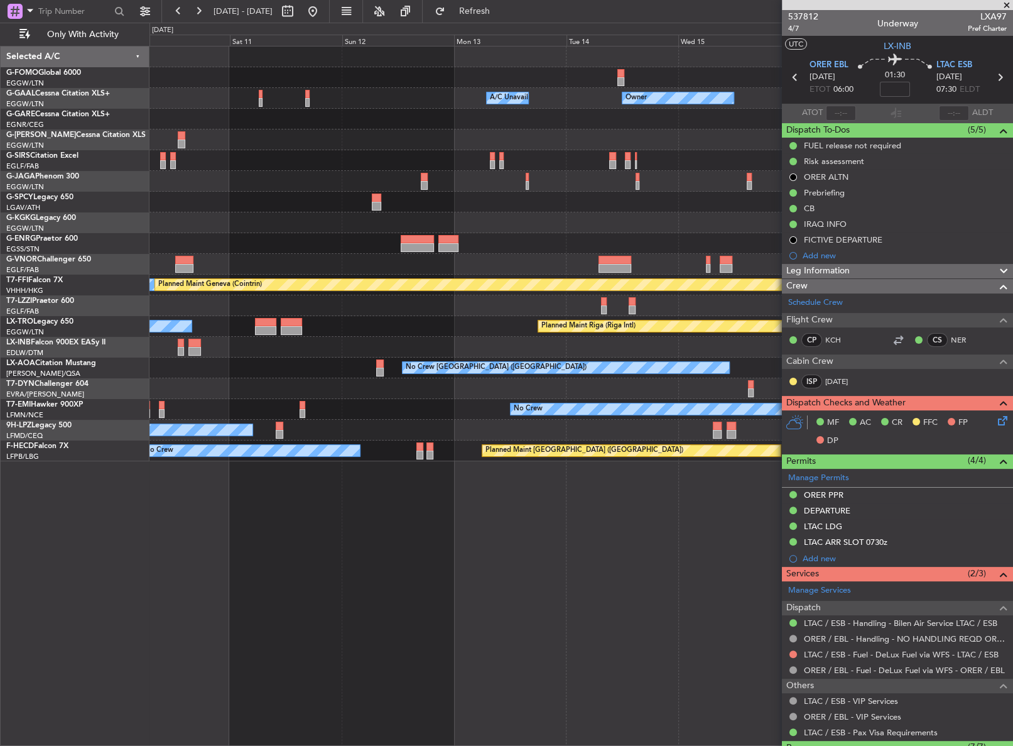
click at [421, 338] on div at bounding box center [580, 347] width 862 height 21
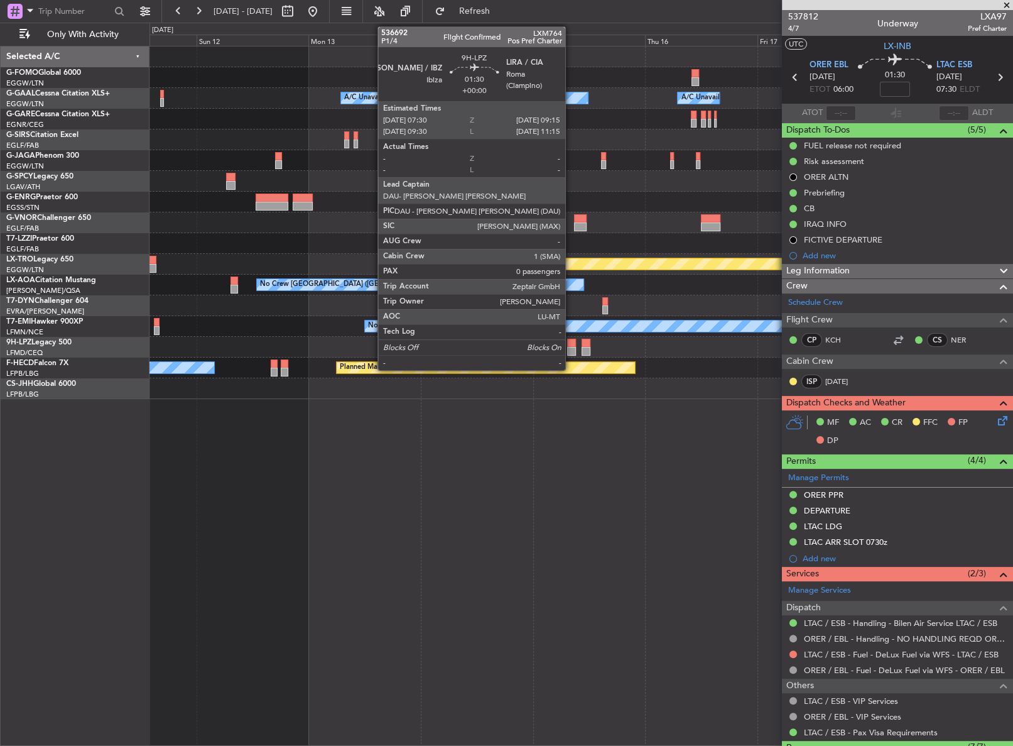
click at [571, 347] on div at bounding box center [571, 351] width 9 height 9
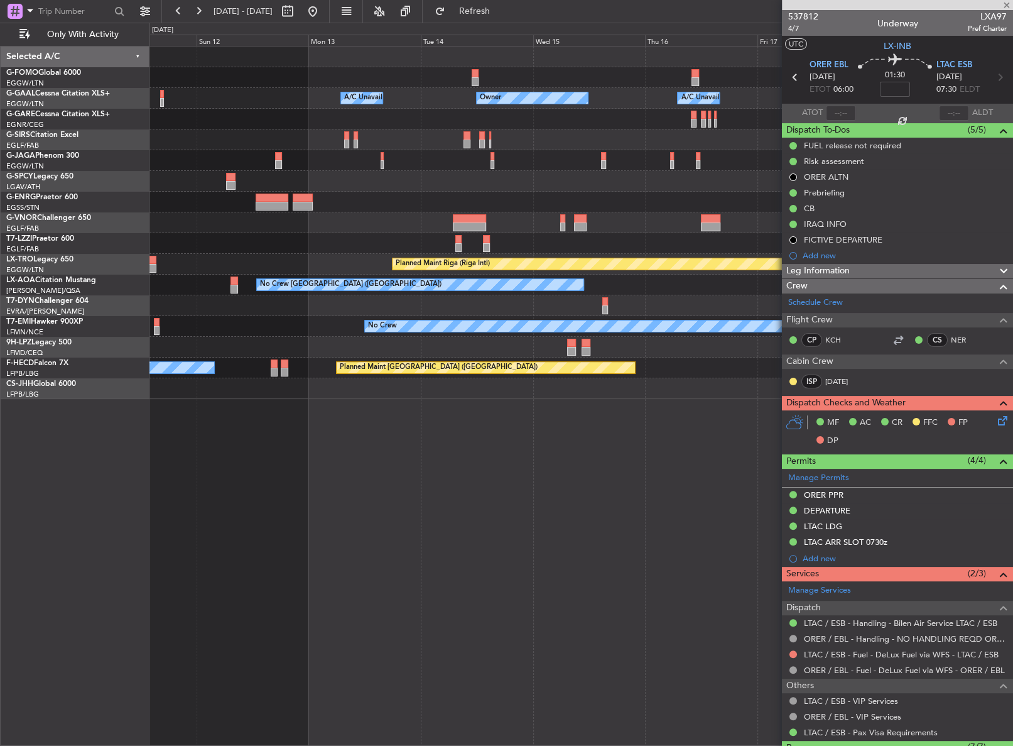
type input "0"
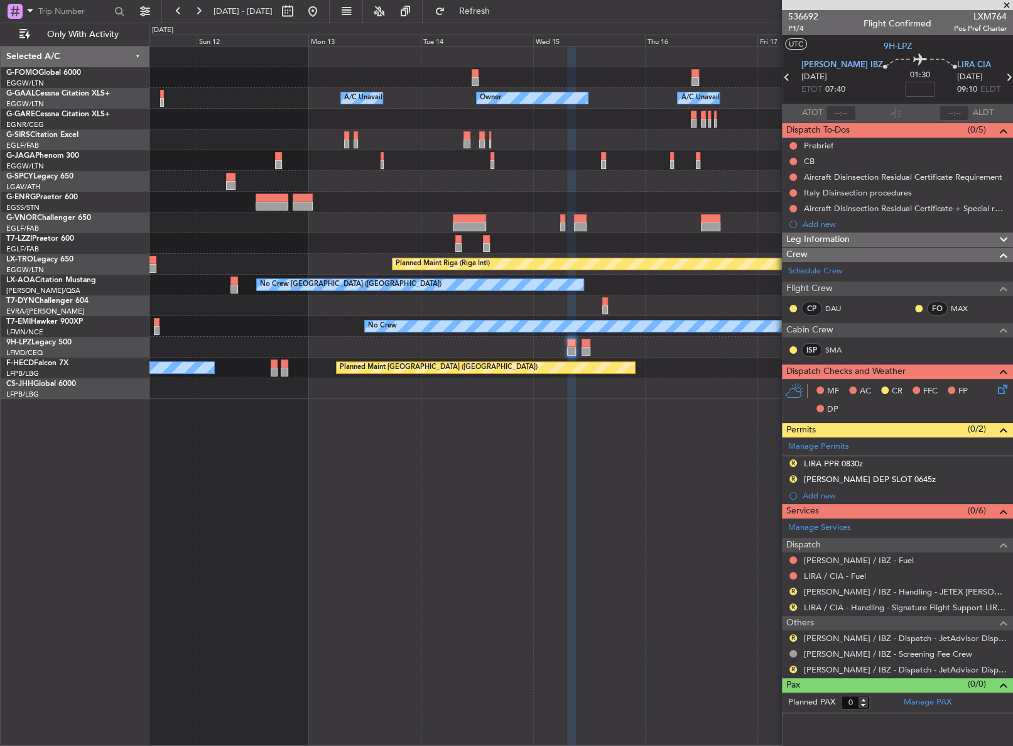
click at [562, 546] on div "Owner Owner A/C Unavailable Owner A/C Unavailable Planned Maint [GEOGRAPHIC_DAT…" at bounding box center [581, 396] width 864 height 700
click at [448, 244] on div at bounding box center [580, 243] width 863 height 21
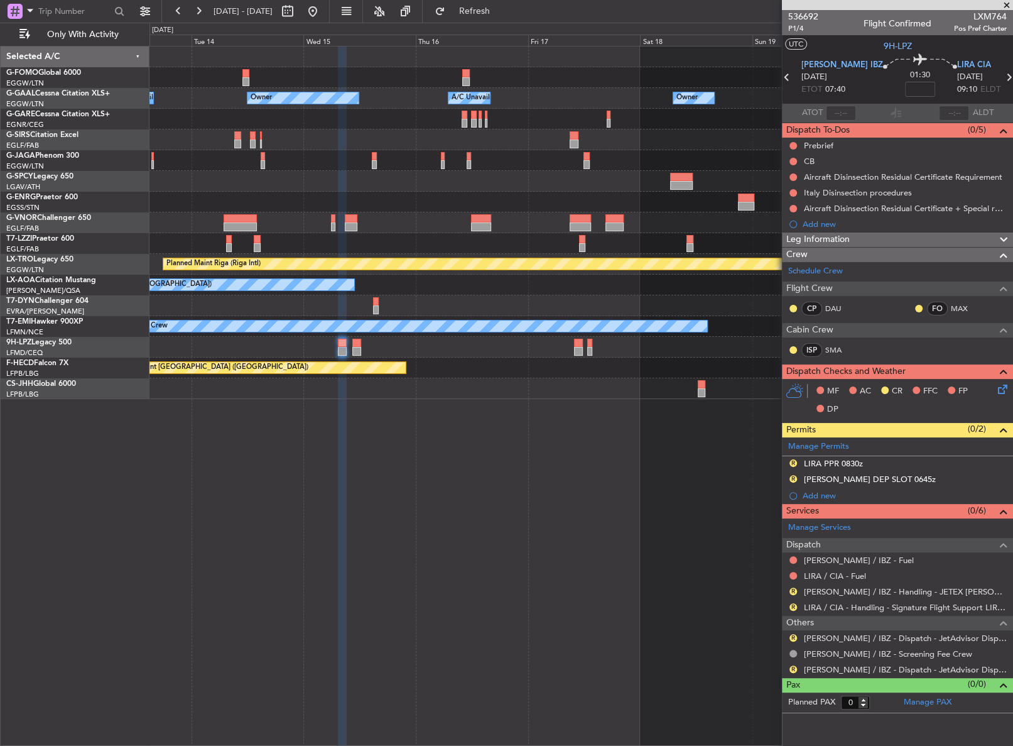
click at [414, 240] on div at bounding box center [580, 243] width 863 height 21
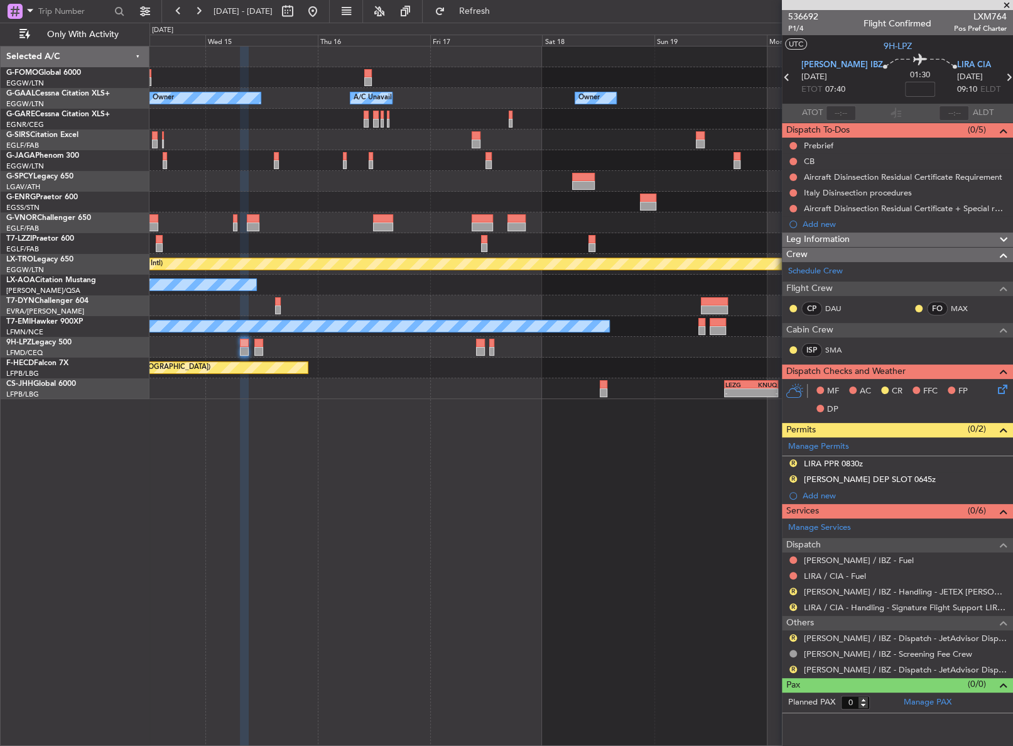
click at [389, 237] on div "A/C Unavailable [GEOGRAPHIC_DATA] ([GEOGRAPHIC_DATA])" at bounding box center [580, 243] width 863 height 21
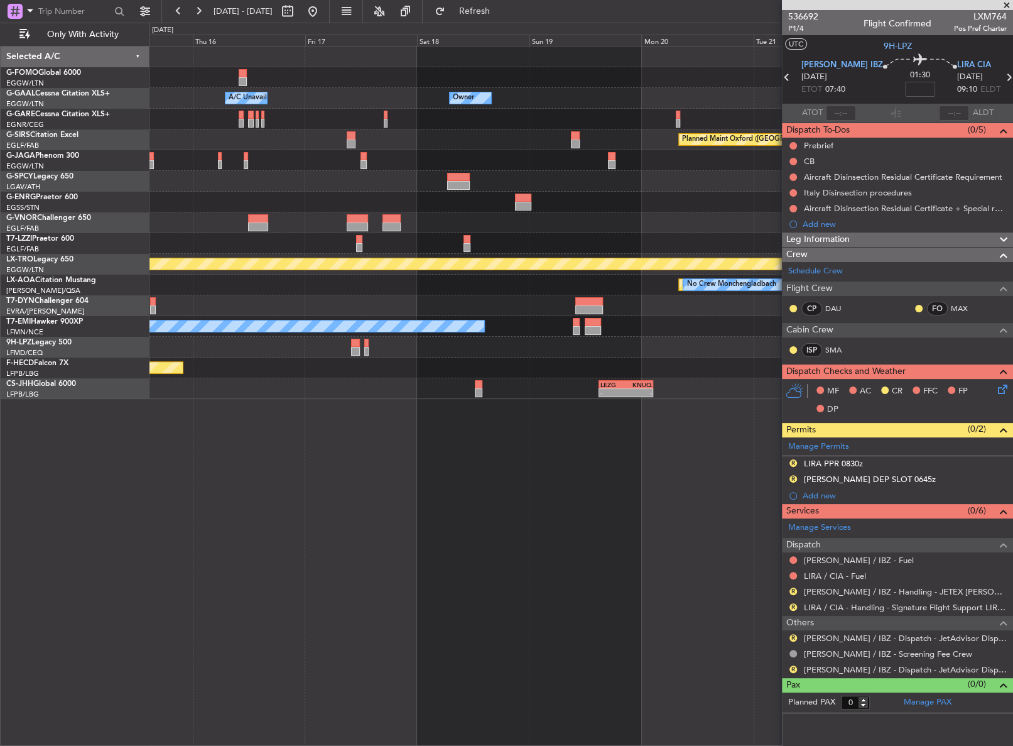
click at [379, 217] on div at bounding box center [580, 222] width 862 height 21
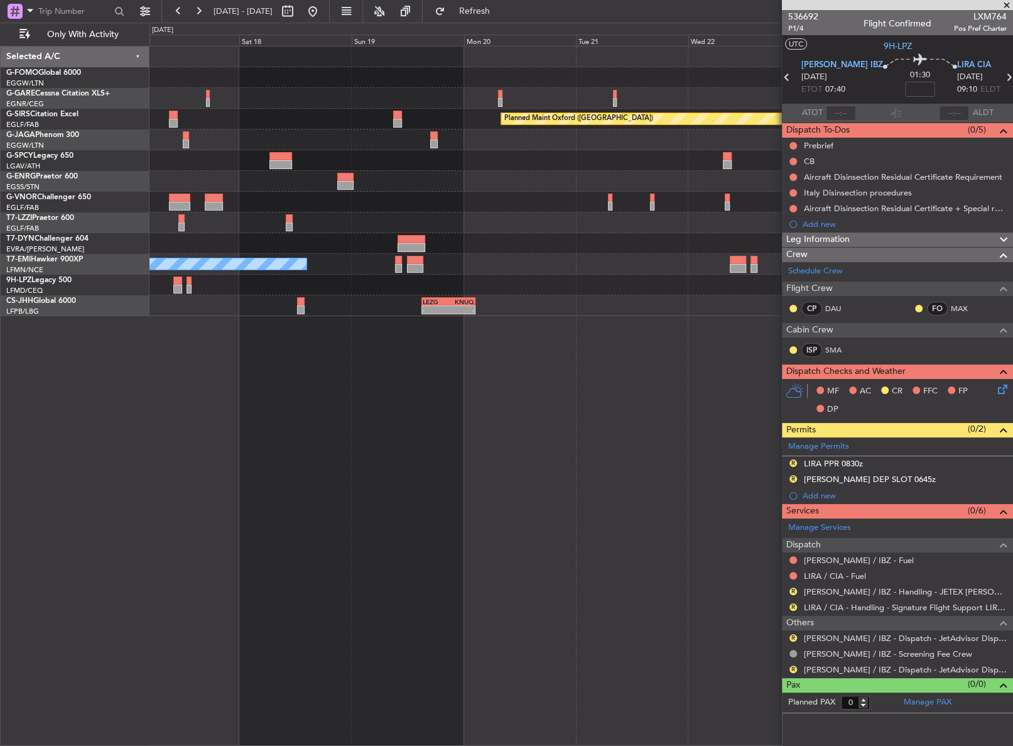
click at [370, 204] on div "Planned Maint Oxford ([GEOGRAPHIC_DATA]) A/C Unavailable [GEOGRAPHIC_DATA] ([GE…" at bounding box center [580, 180] width 862 height 269
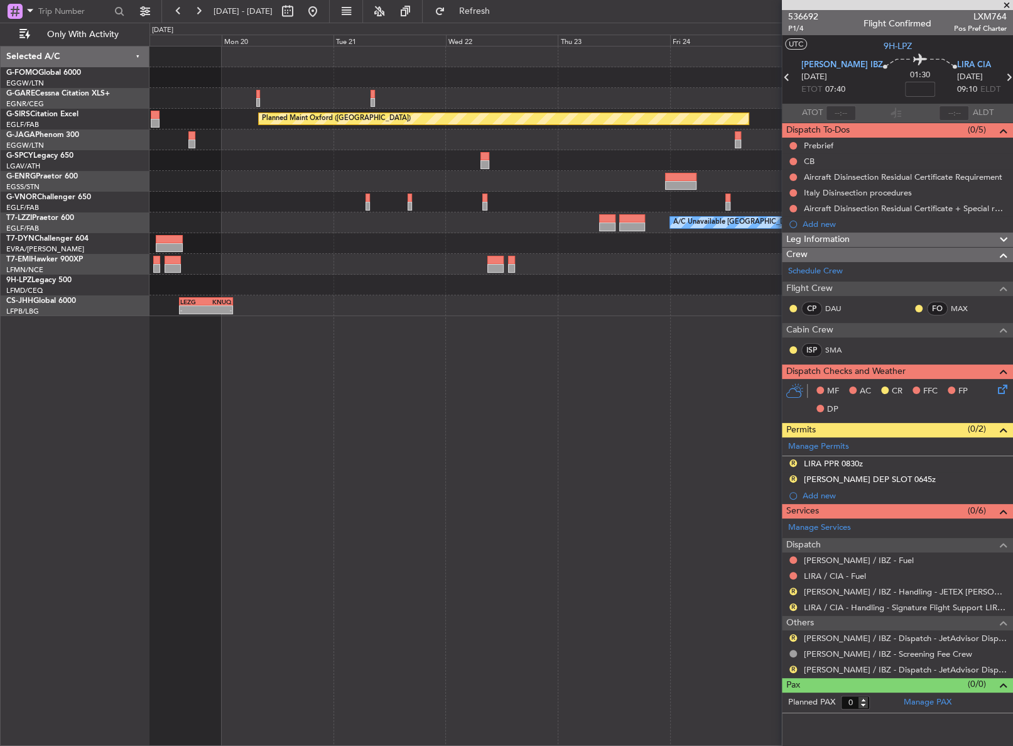
click at [349, 230] on div "A/C Unavailable [GEOGRAPHIC_DATA] ([GEOGRAPHIC_DATA])" at bounding box center [580, 222] width 862 height 21
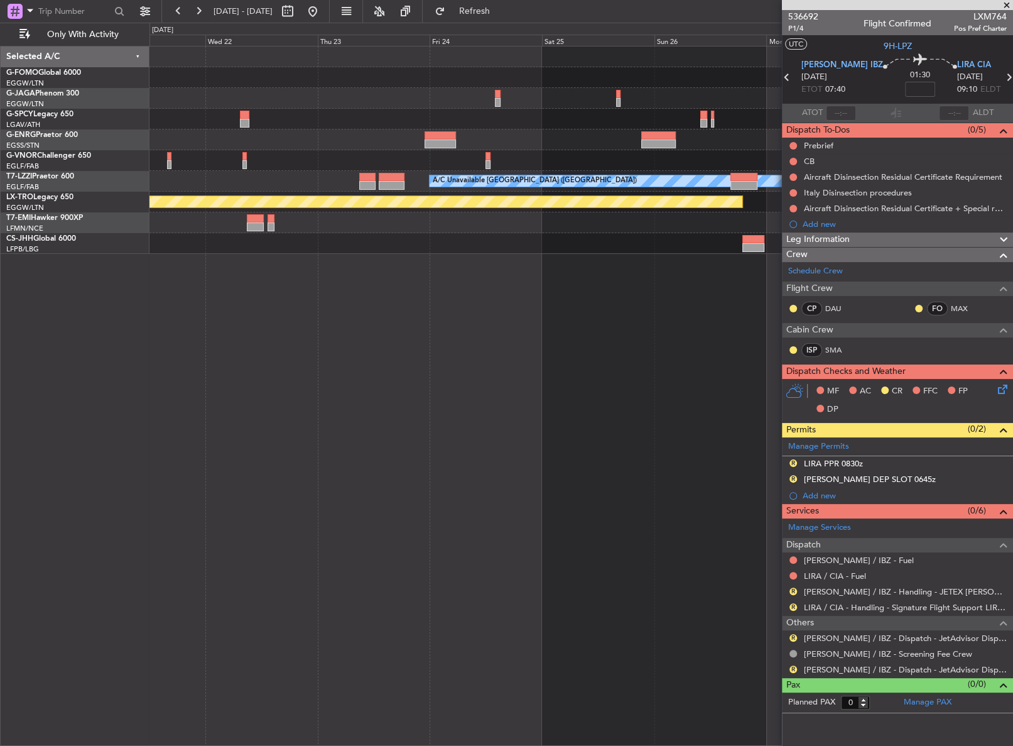
click at [111, 344] on div "A/C Unavailable [GEOGRAPHIC_DATA] ([GEOGRAPHIC_DATA]) Planned Maint [GEOGRAPHIC…" at bounding box center [506, 384] width 1013 height 723
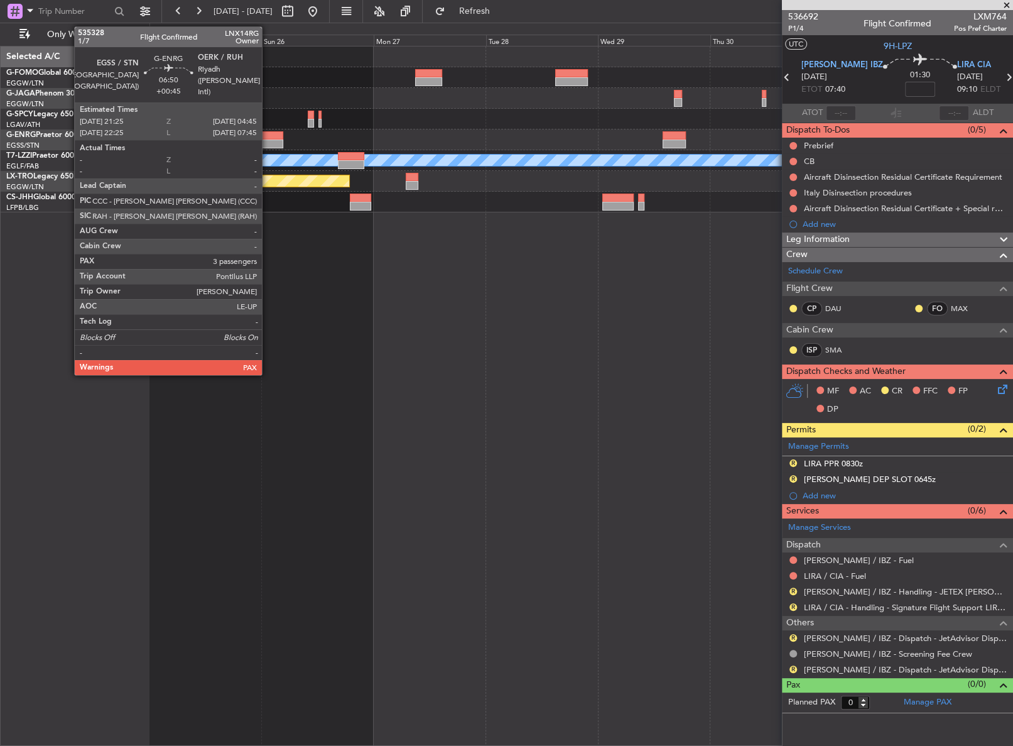
click at [268, 139] on div at bounding box center [266, 143] width 35 height 9
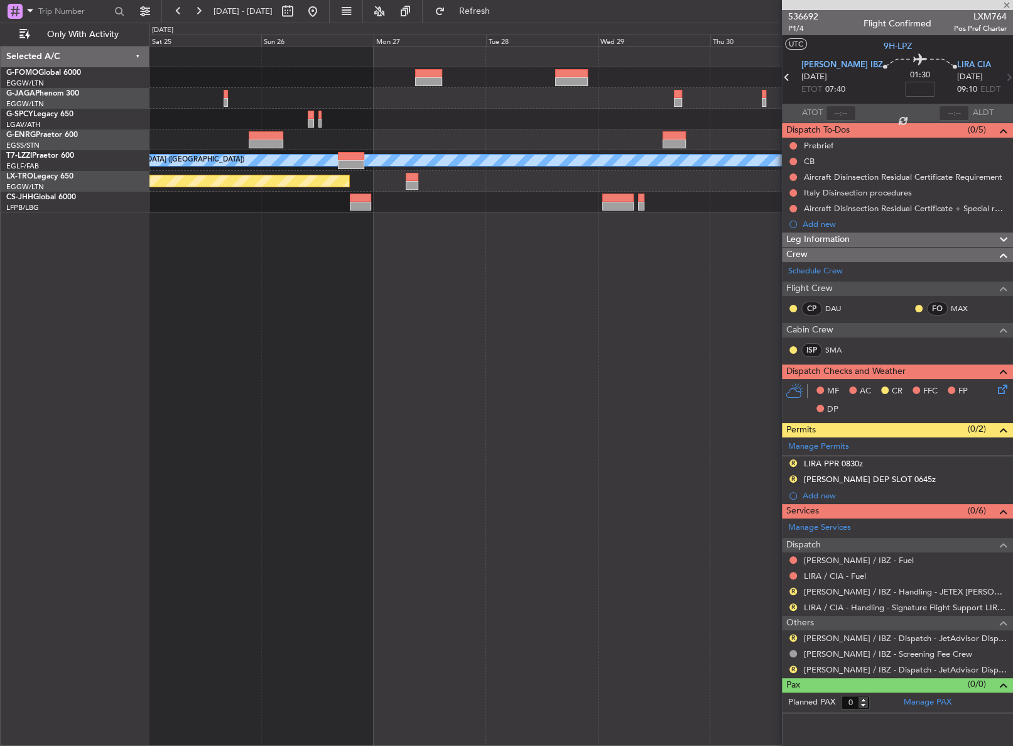
type input "+00:45"
type input "5"
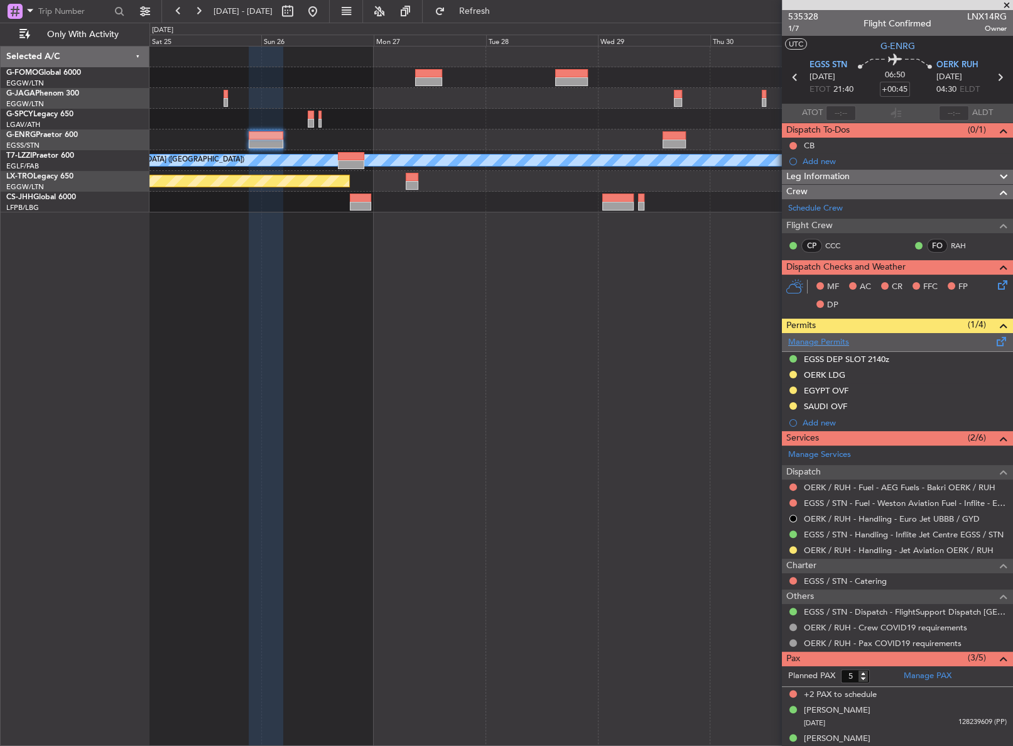
click at [822, 343] on link "Manage Permits" at bounding box center [818, 342] width 61 height 13
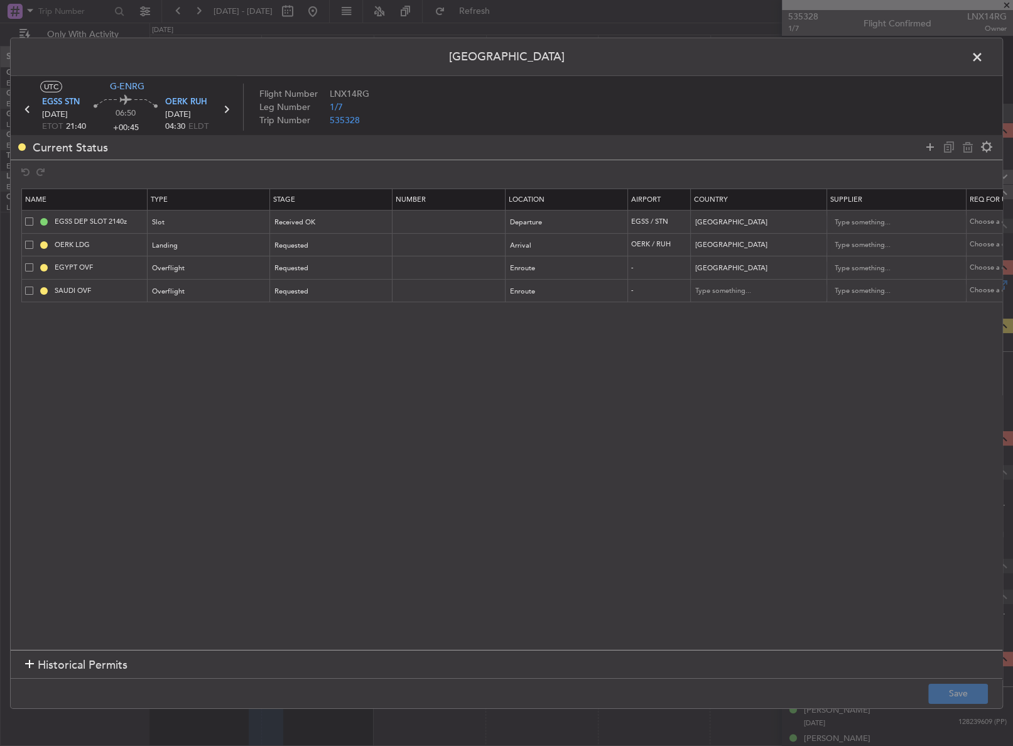
click at [26, 293] on span at bounding box center [29, 290] width 8 height 8
click at [34, 286] on input "checkbox" at bounding box center [34, 286] width 0 height 0
click at [967, 151] on icon at bounding box center [967, 146] width 15 height 15
click at [964, 697] on button "Save" at bounding box center [958, 693] width 60 height 20
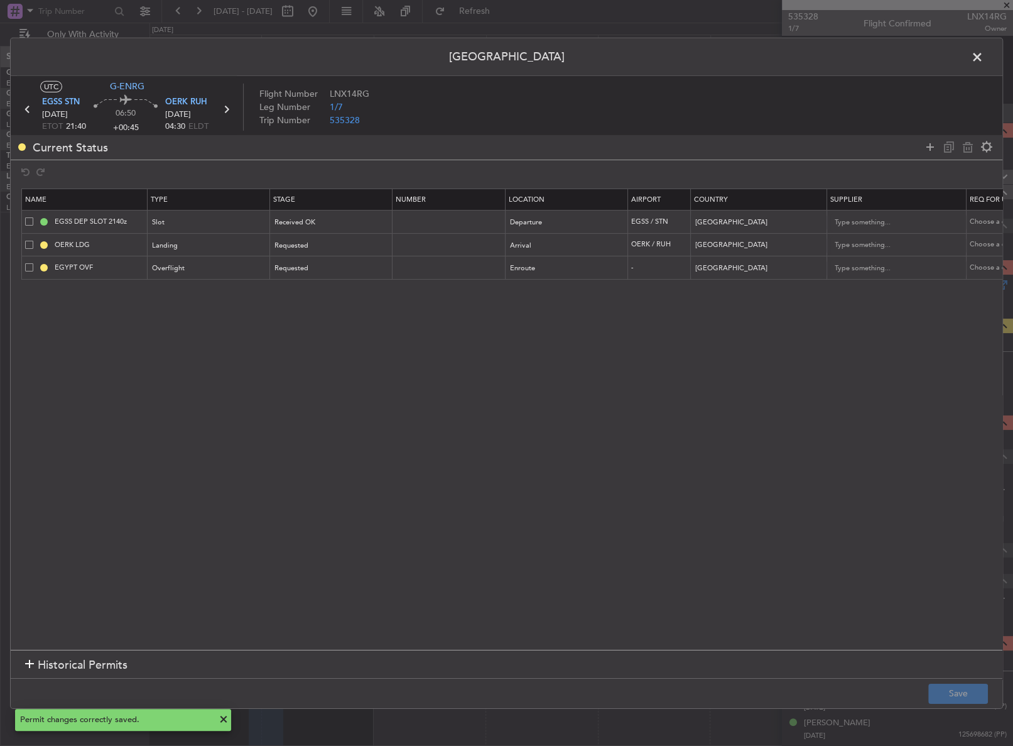
click at [984, 60] on span at bounding box center [984, 59] width 0 height 25
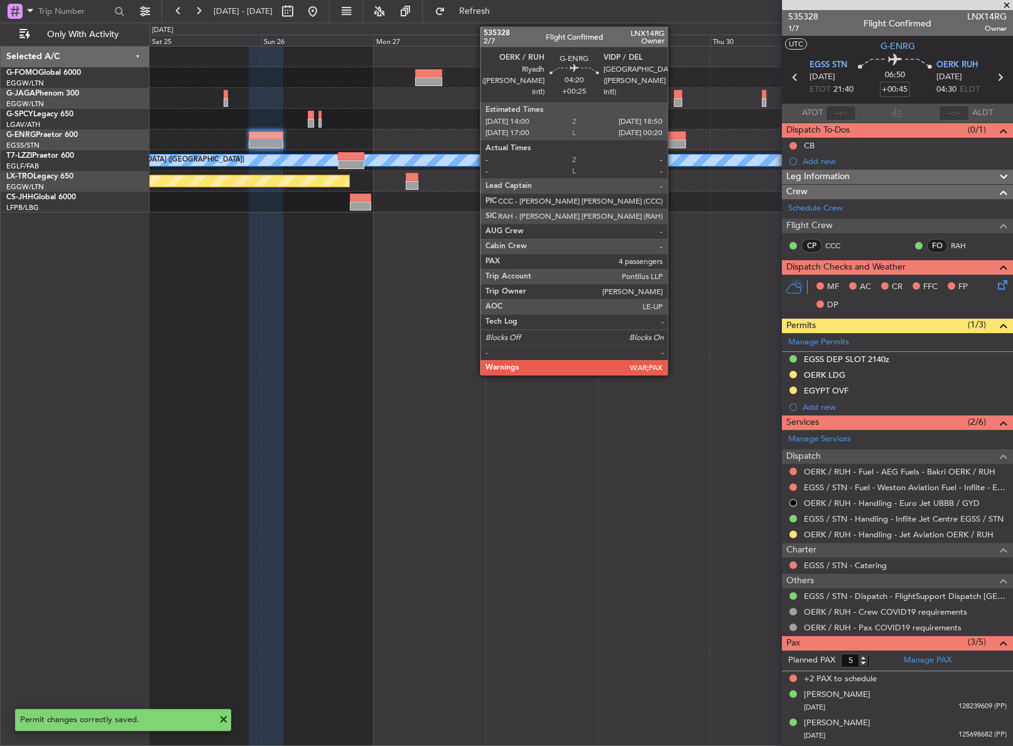
click at [673, 139] on div at bounding box center [674, 143] width 23 height 9
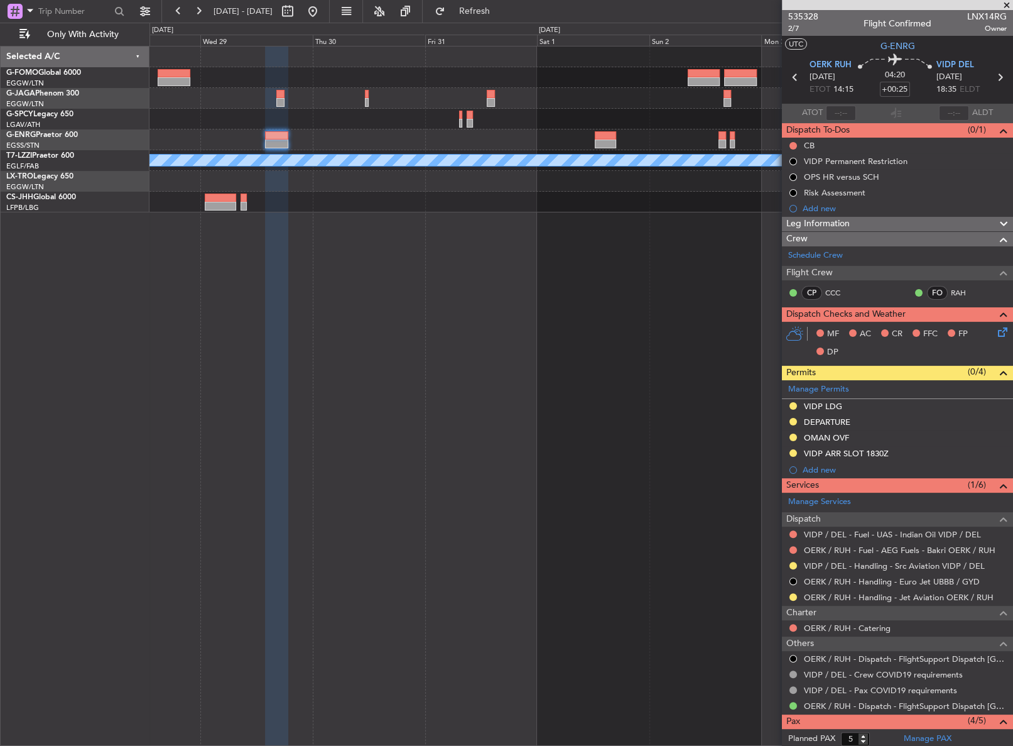
click at [198, 212] on div "A/C Unavailable [GEOGRAPHIC_DATA] ([GEOGRAPHIC_DATA]) Planned Maint [GEOGRAPHIC…" at bounding box center [580, 129] width 863 height 166
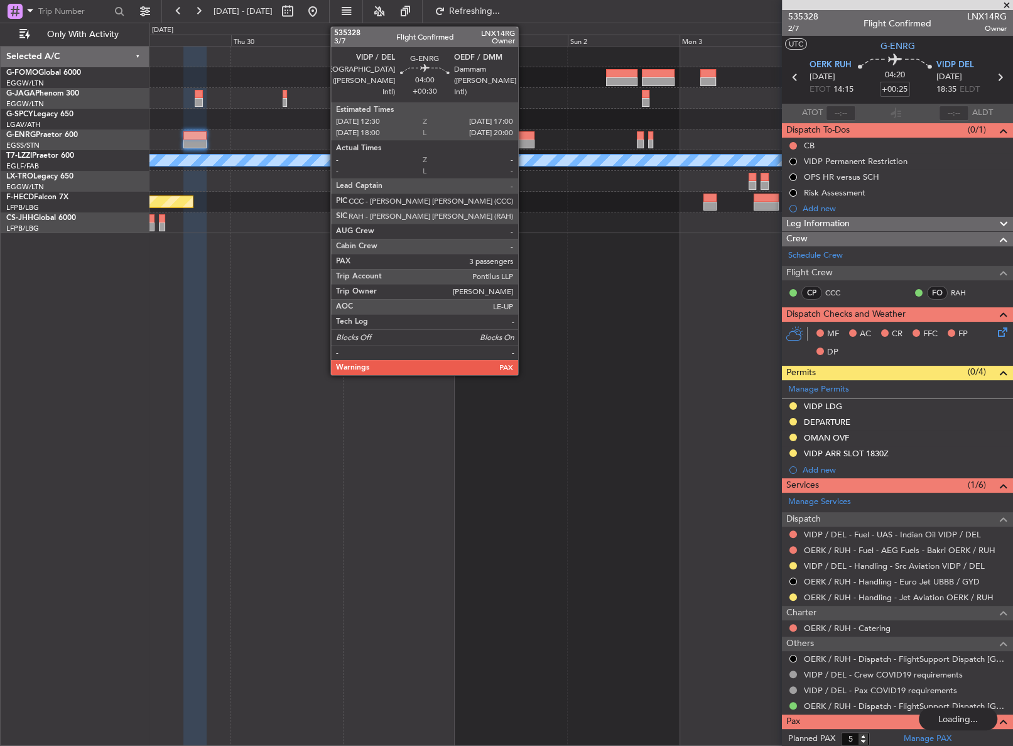
click at [524, 138] on div at bounding box center [523, 135] width 21 height 9
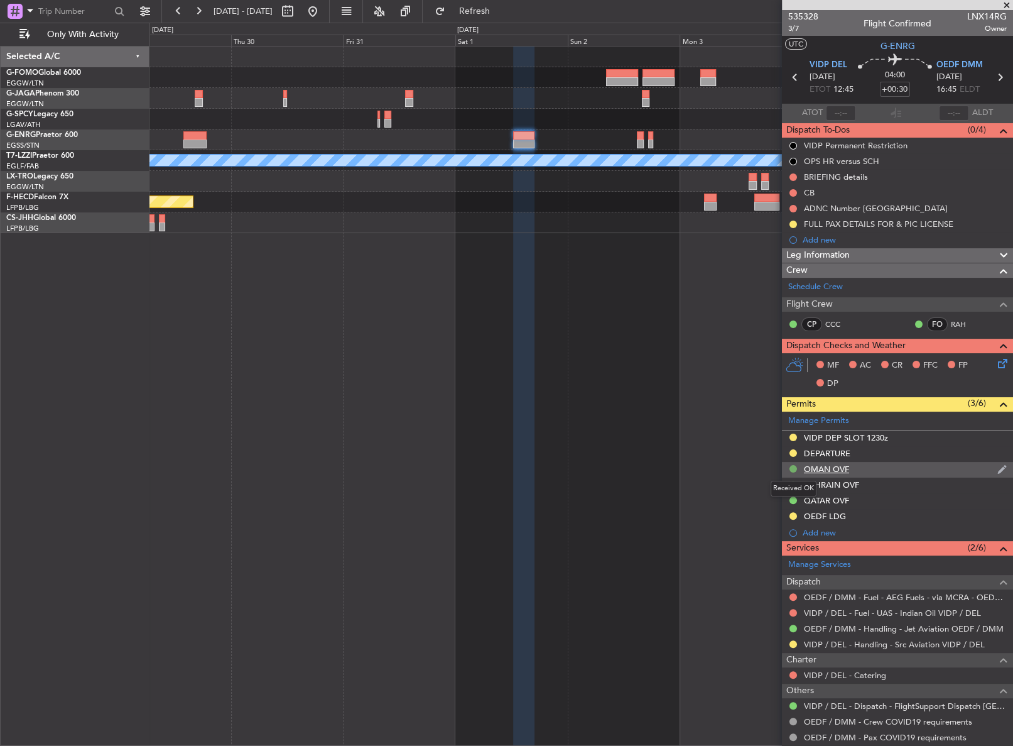
click at [791, 468] on button at bounding box center [794, 469] width 8 height 8
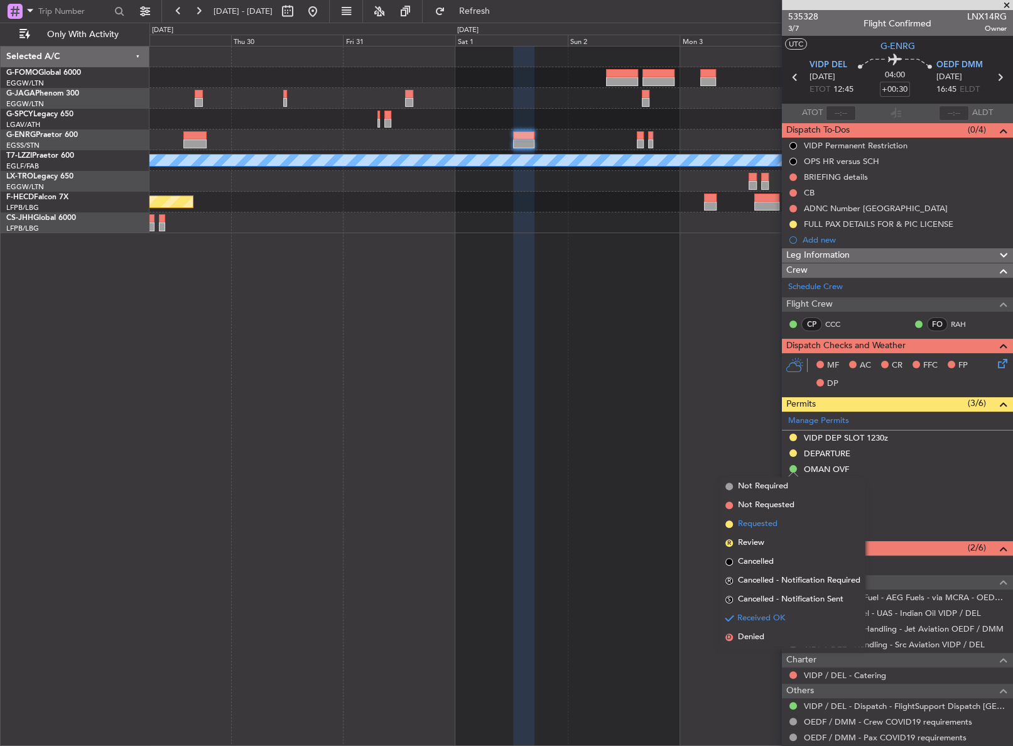
click at [776, 521] on span "Requested" at bounding box center [758, 524] width 40 height 13
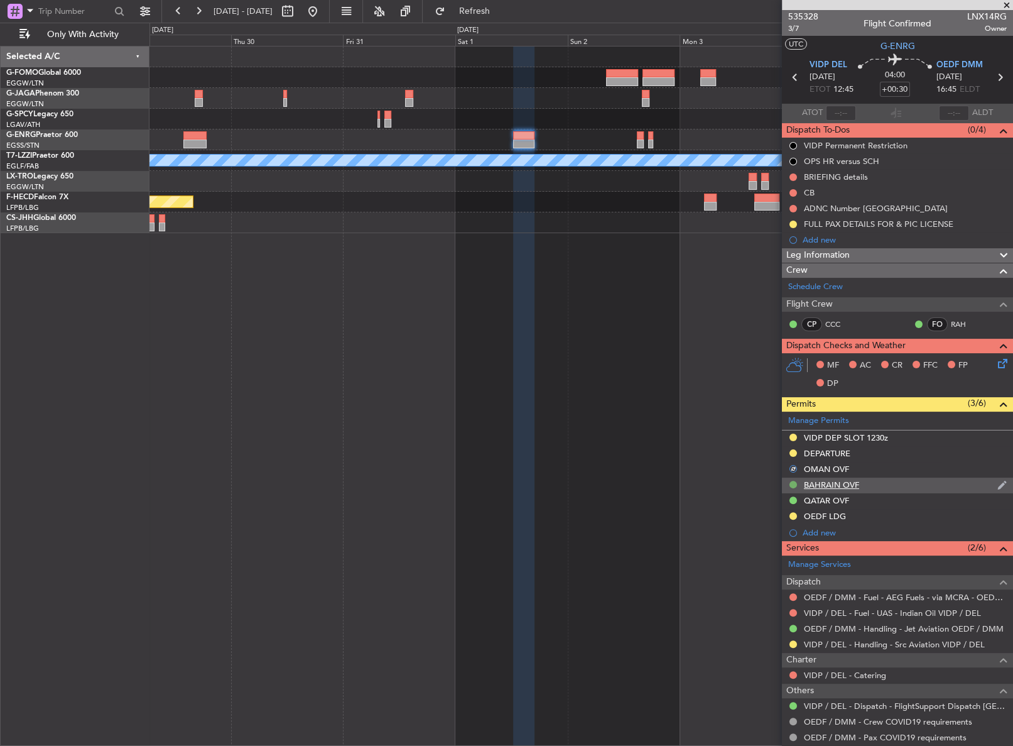
click at [795, 485] on button at bounding box center [794, 484] width 8 height 8
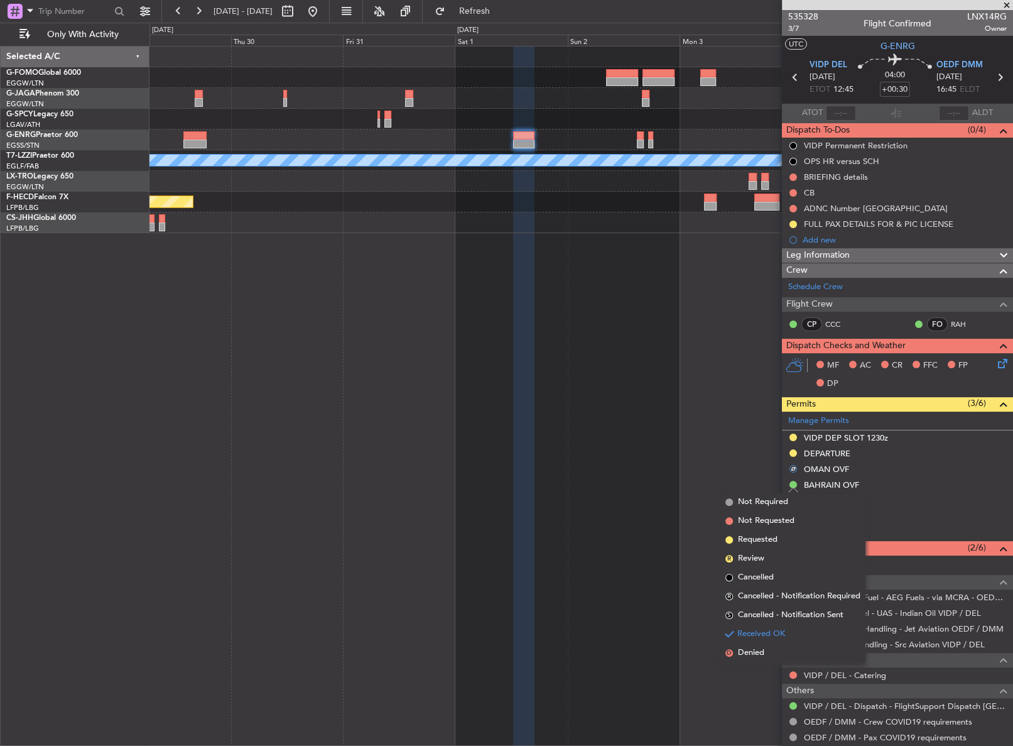
click at [773, 538] on span "Requested" at bounding box center [758, 539] width 40 height 13
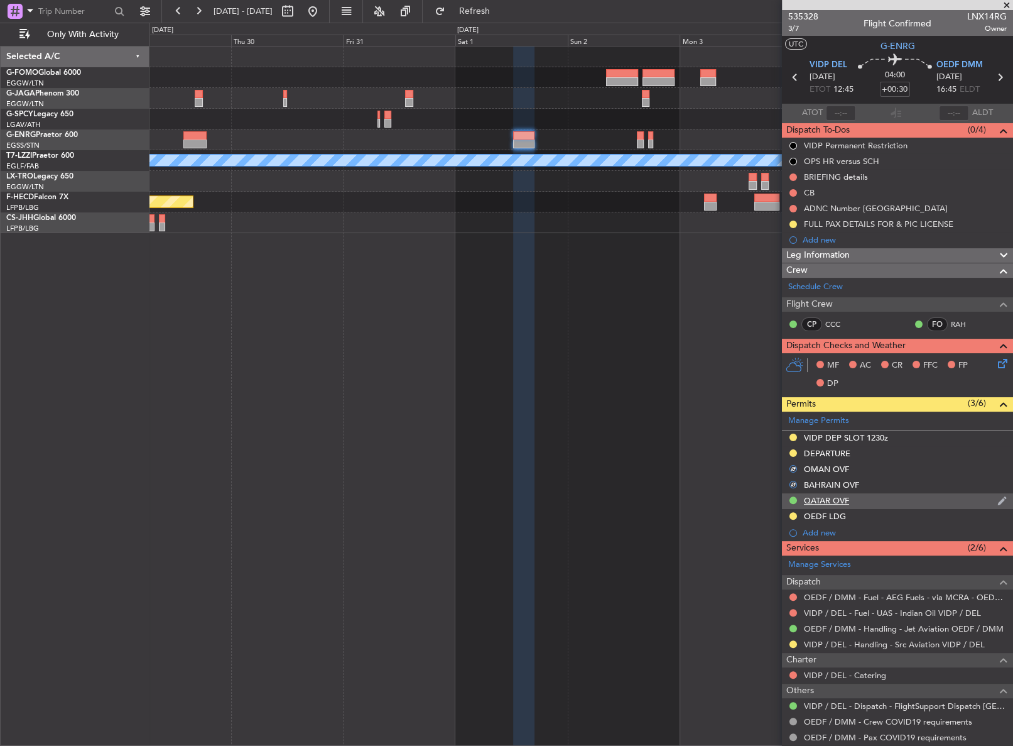
click at [793, 503] on div at bounding box center [793, 500] width 10 height 10
click at [793, 500] on button at bounding box center [794, 500] width 8 height 8
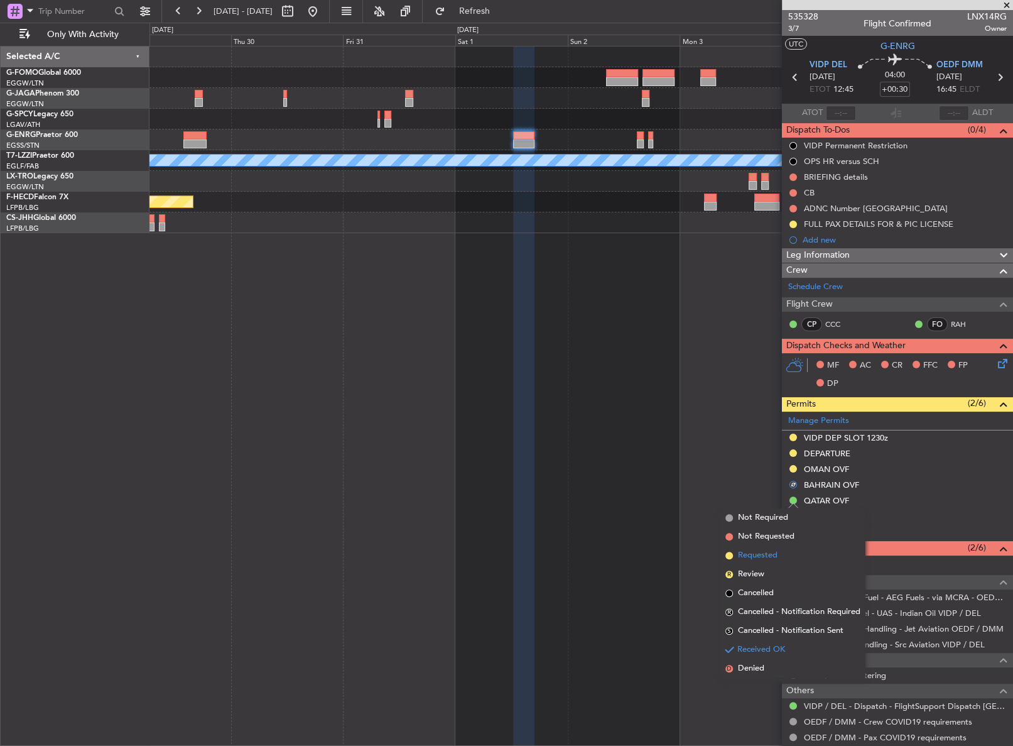
click at [768, 557] on span "Requested" at bounding box center [758, 555] width 40 height 13
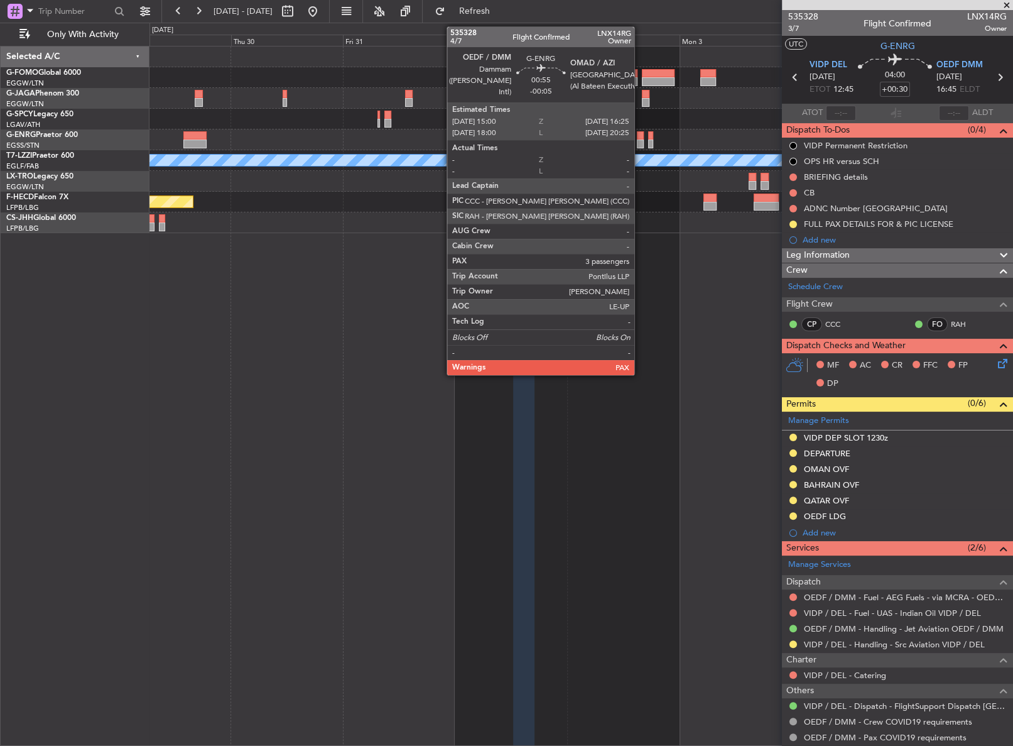
click at [640, 144] on div at bounding box center [640, 143] width 7 height 9
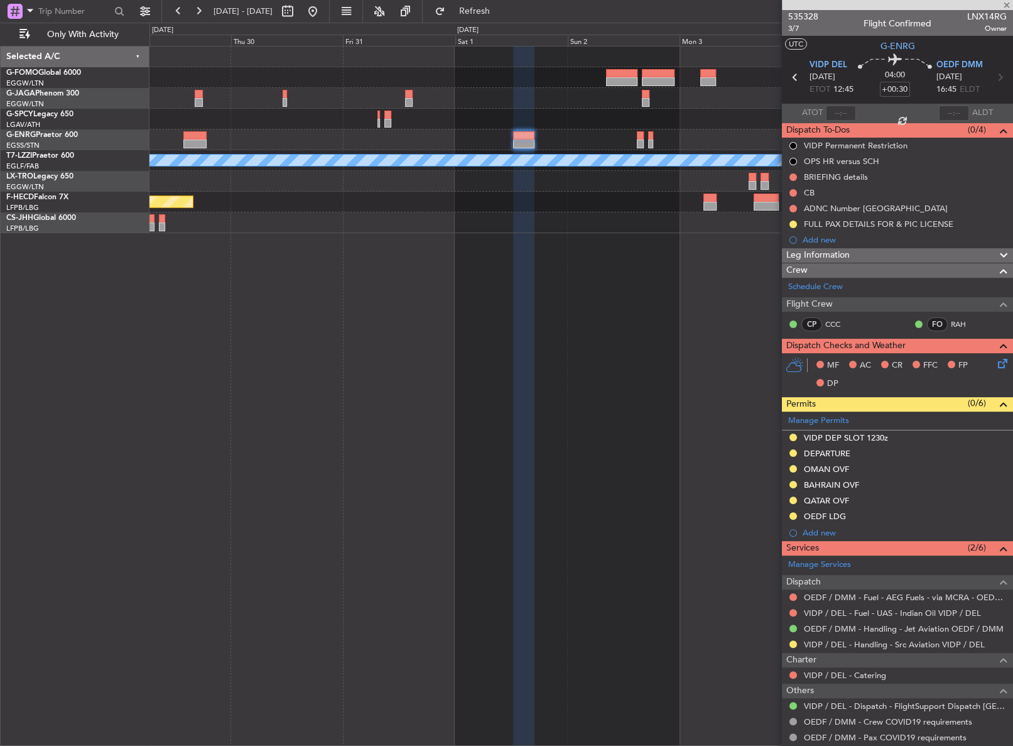
type input "-00:05"
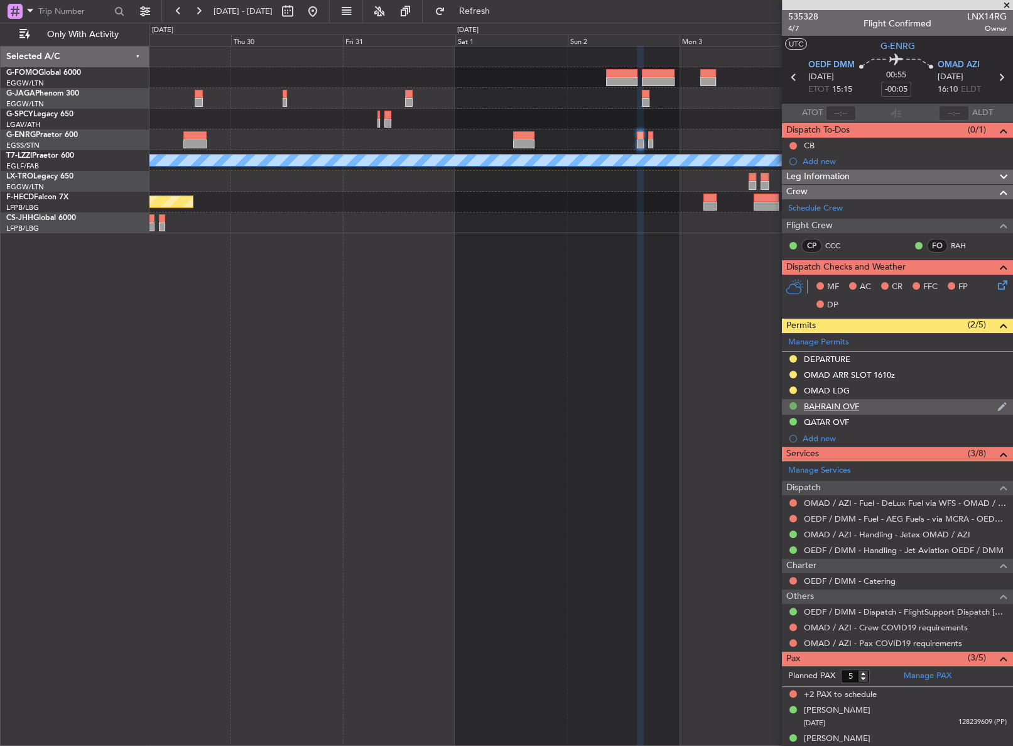
click at [795, 403] on button at bounding box center [794, 406] width 8 height 8
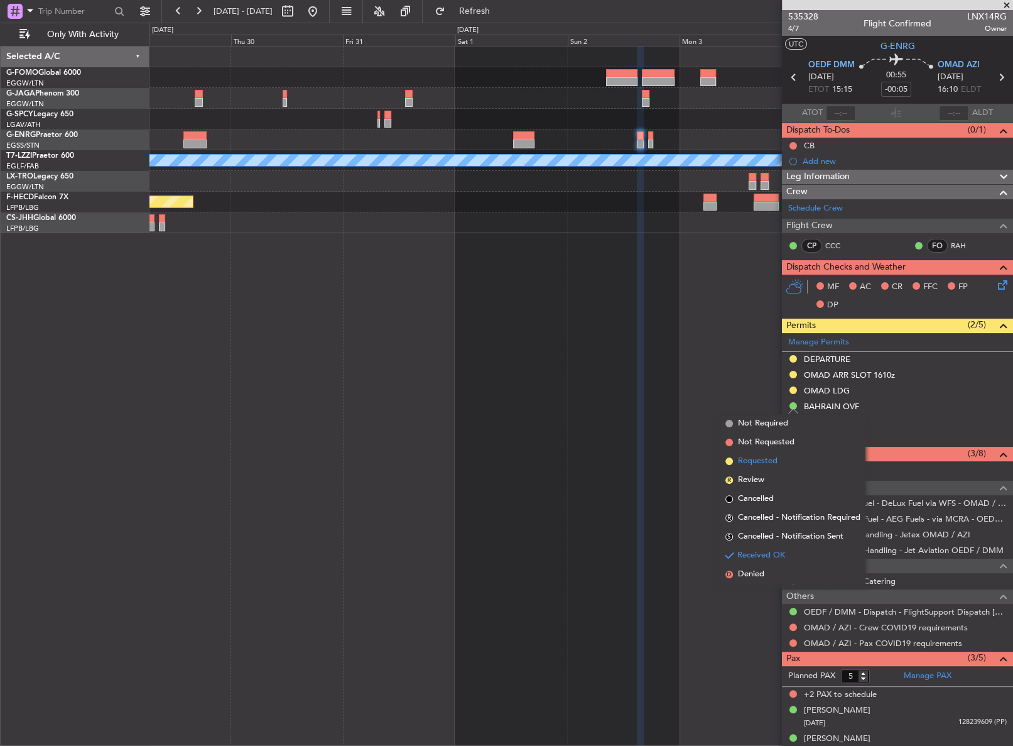
click at [767, 462] on span "Requested" at bounding box center [758, 461] width 40 height 13
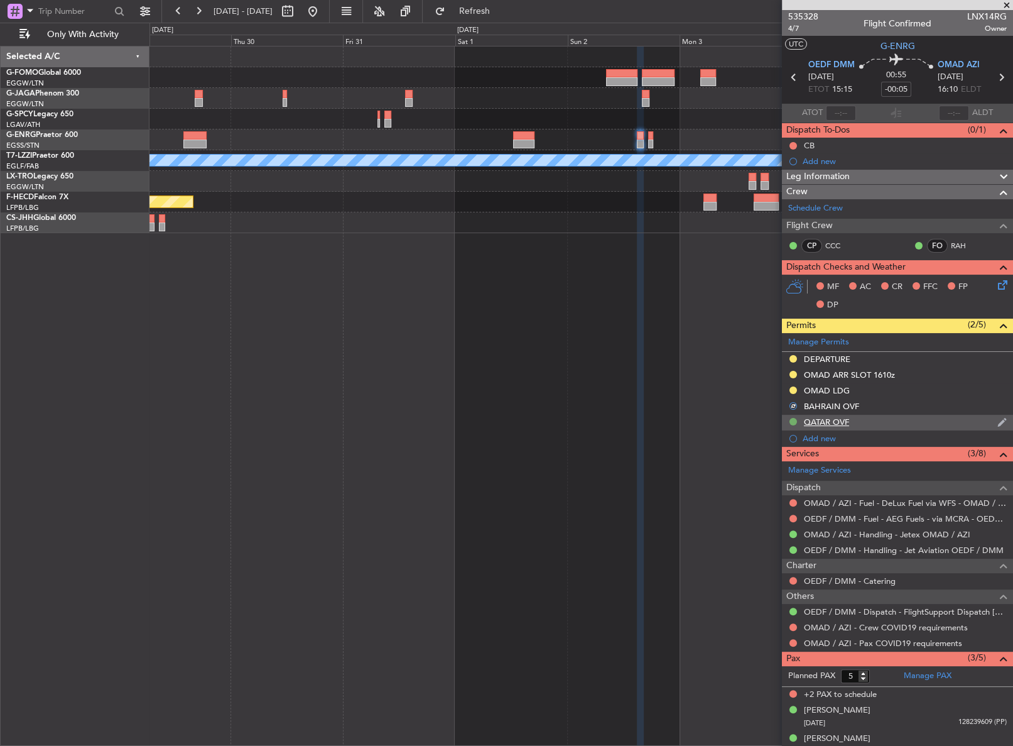
click at [793, 421] on button at bounding box center [794, 422] width 8 height 8
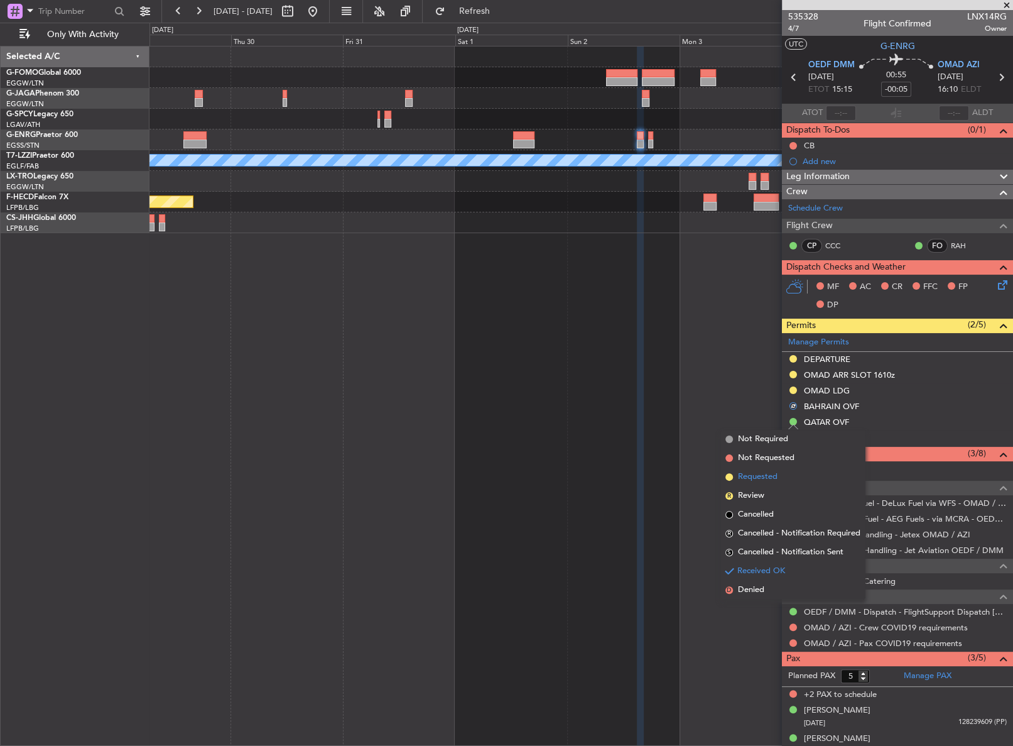
click at [757, 480] on span "Requested" at bounding box center [758, 476] width 40 height 13
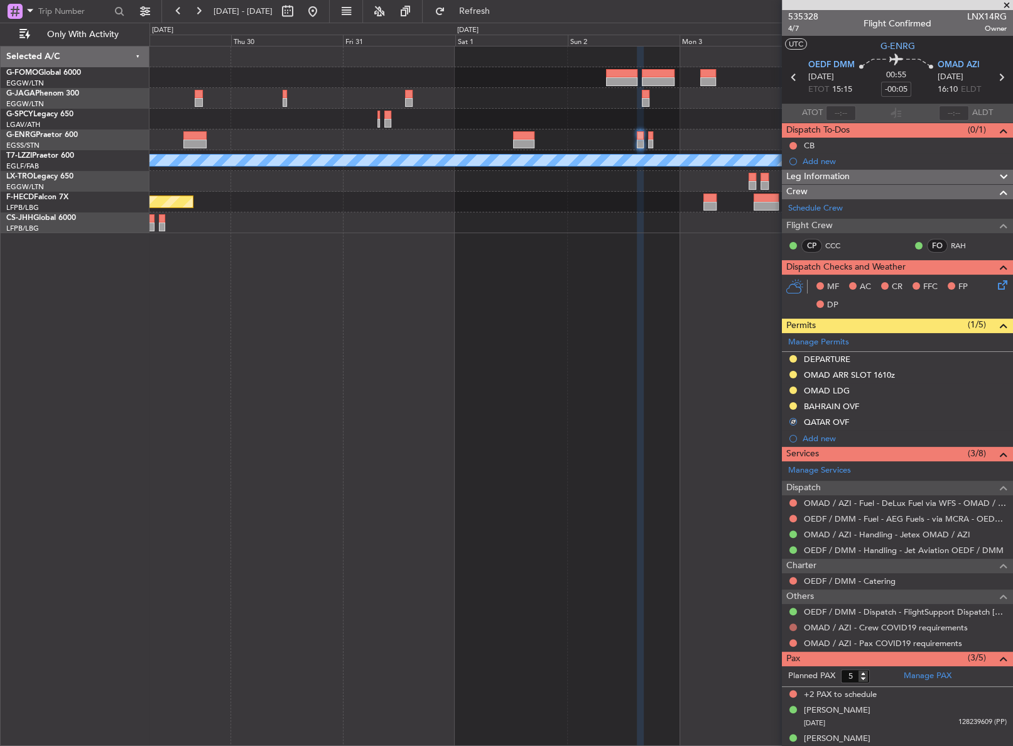
click at [791, 628] on button at bounding box center [794, 627] width 8 height 8
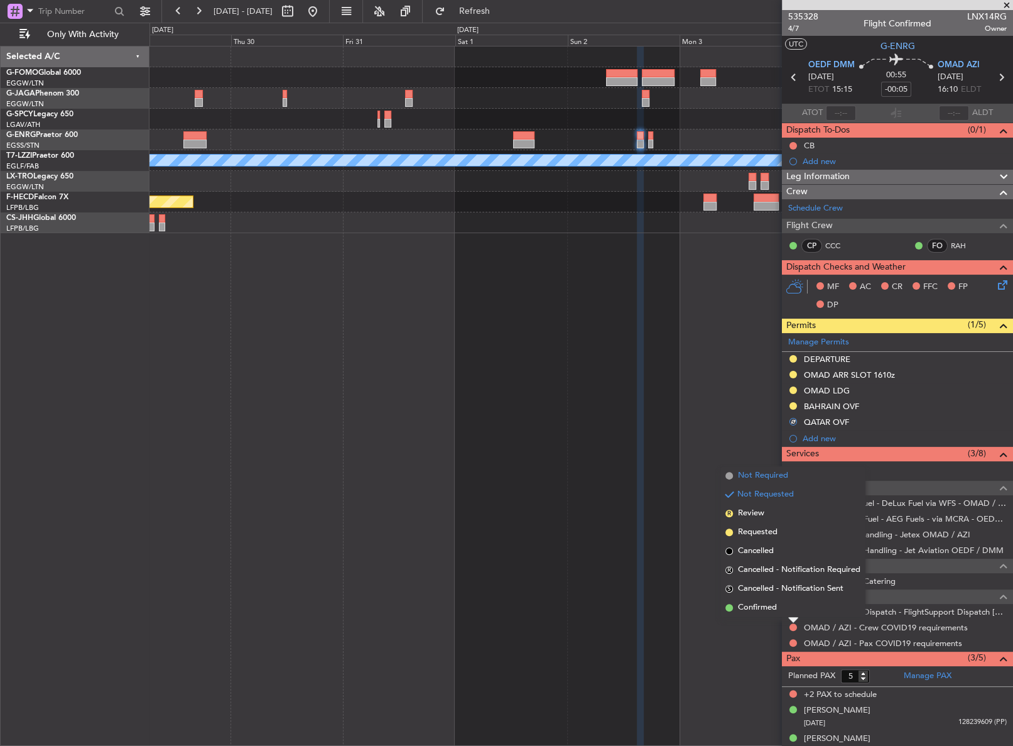
click at [741, 479] on span "Not Required" at bounding box center [763, 475] width 50 height 13
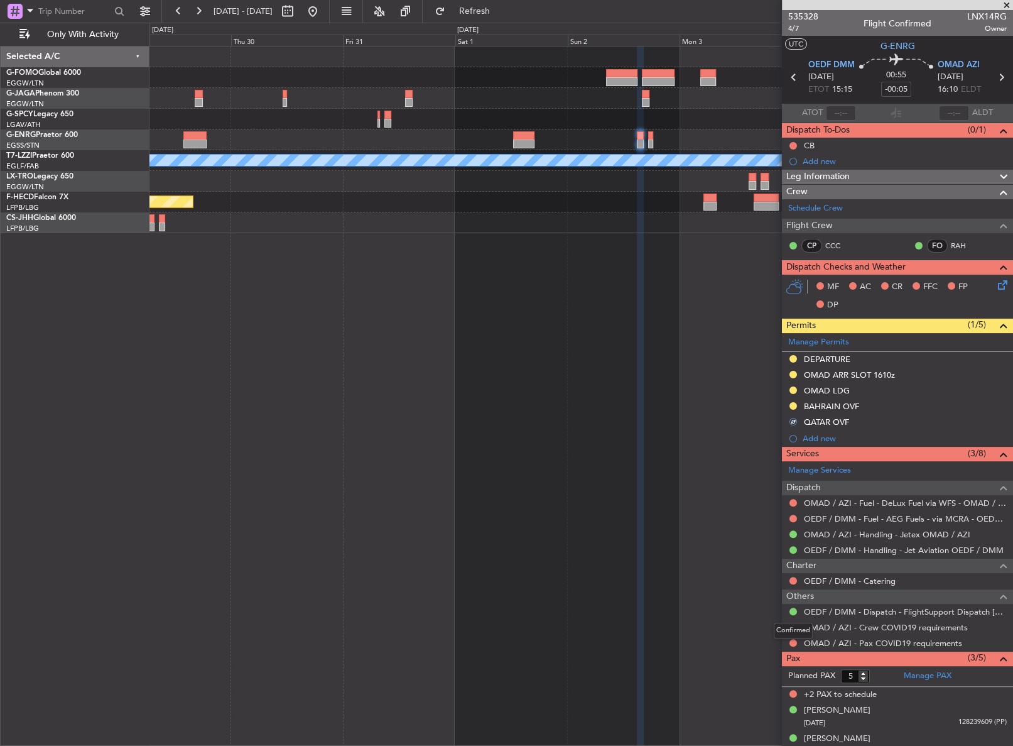
click at [794, 640] on mat-tooltip-component "Confirmed" at bounding box center [793, 630] width 57 height 33
click at [794, 639] on button at bounding box center [794, 643] width 8 height 8
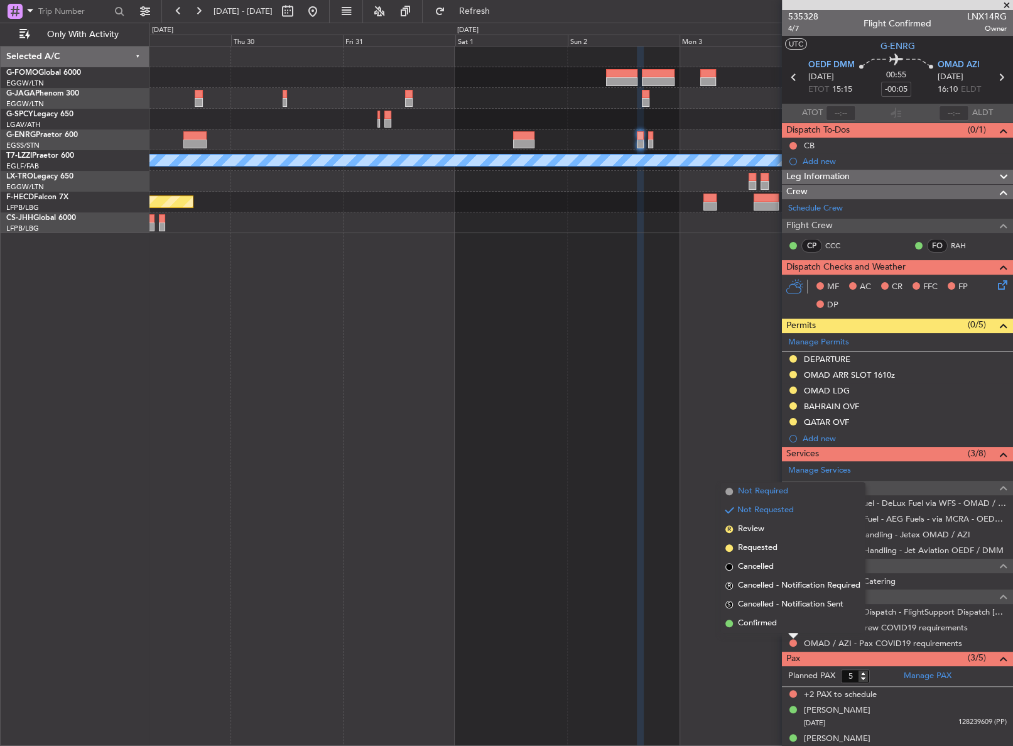
click at [733, 494] on li "Not Required" at bounding box center [792, 491] width 145 height 19
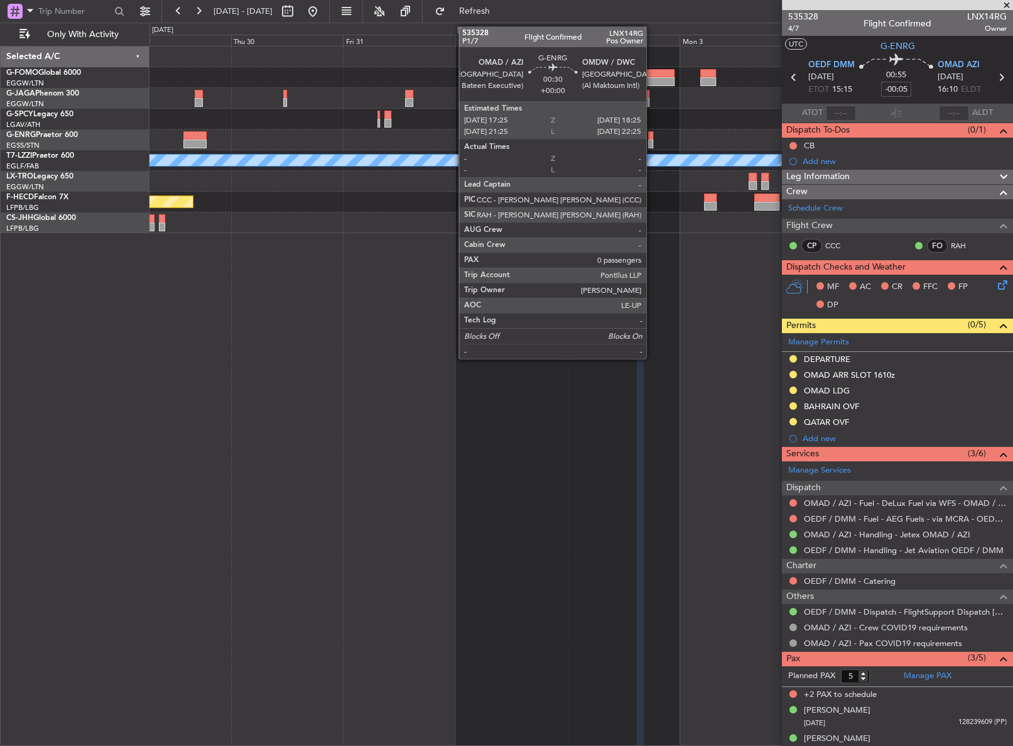
click at [652, 145] on div at bounding box center [650, 143] width 5 height 9
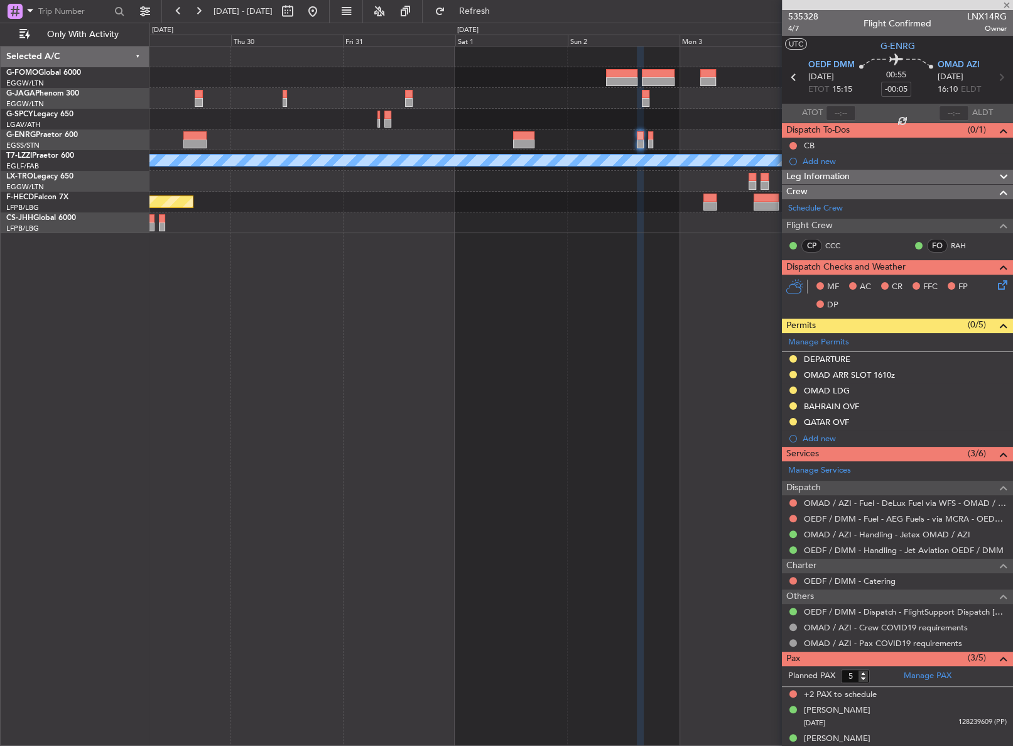
type input "0"
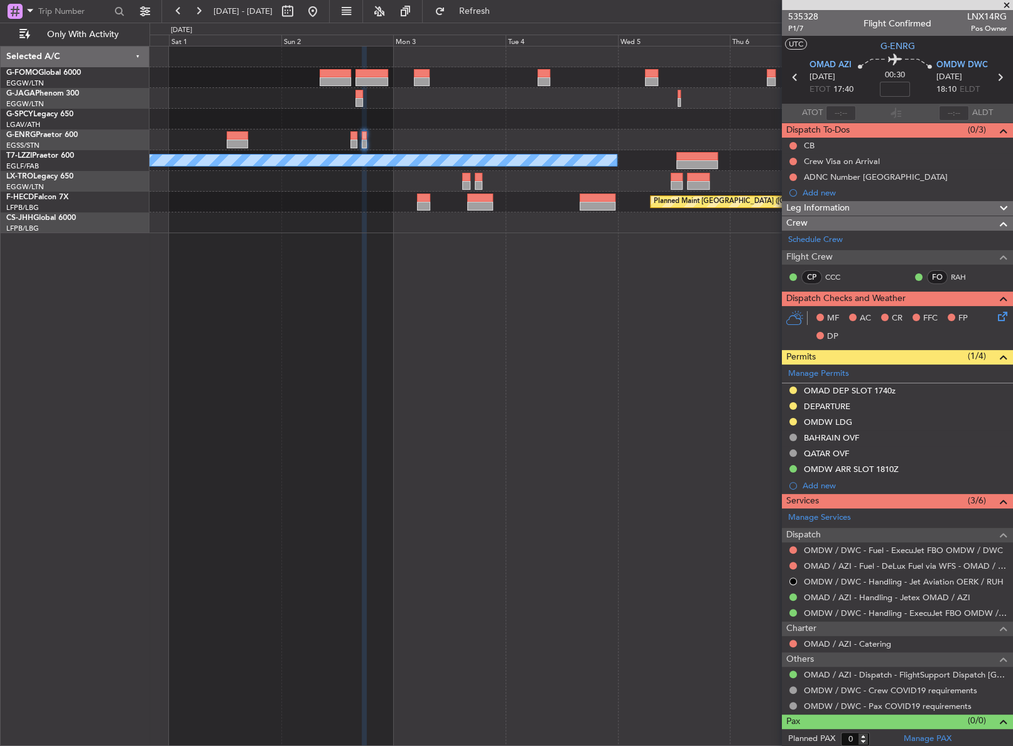
click at [311, 251] on div "- - RKSI 08:00 Z KLAX 19:10 Z A/C Unavailable London (Luton) Planned Maint Pari…" at bounding box center [581, 396] width 864 height 700
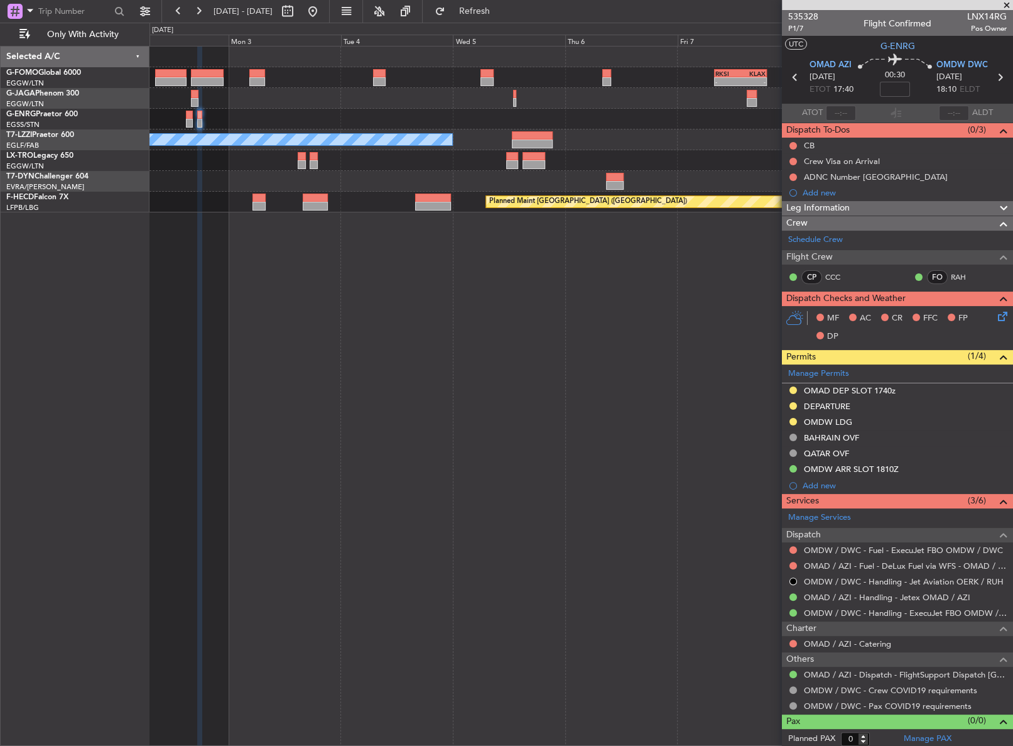
click at [327, 131] on div "- - RKSI 08:00 Z KLAX 19:10 Z A/C Unavailable London (Luton) Planned Maint Pari…" at bounding box center [580, 129] width 862 height 166
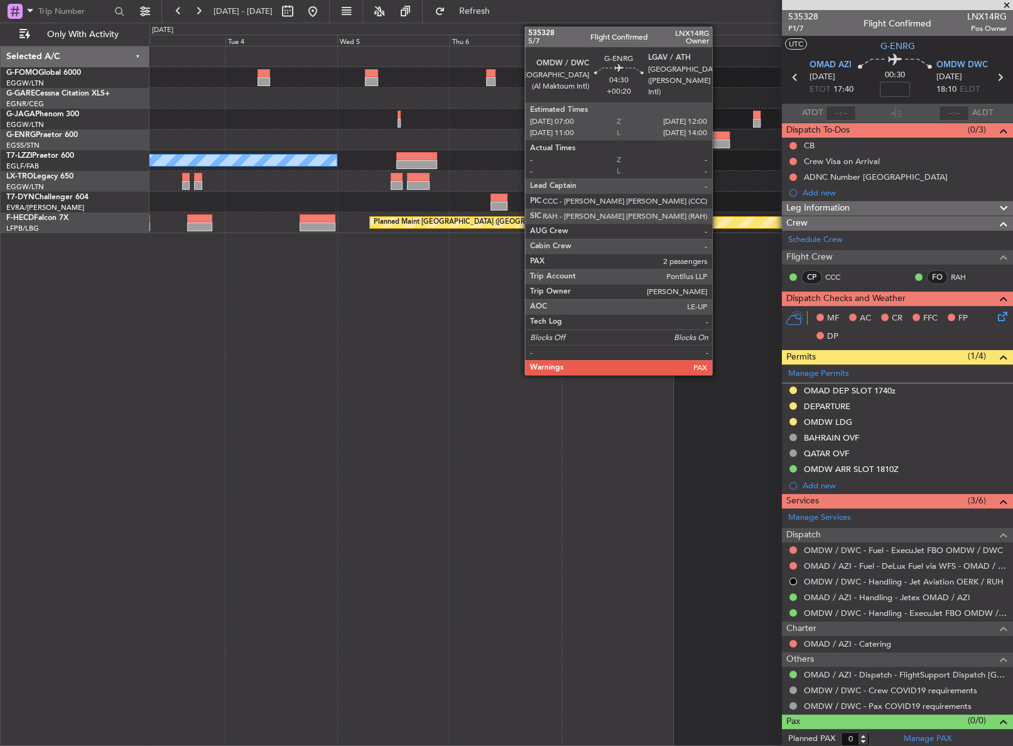
click at [718, 138] on div at bounding box center [718, 135] width 24 height 9
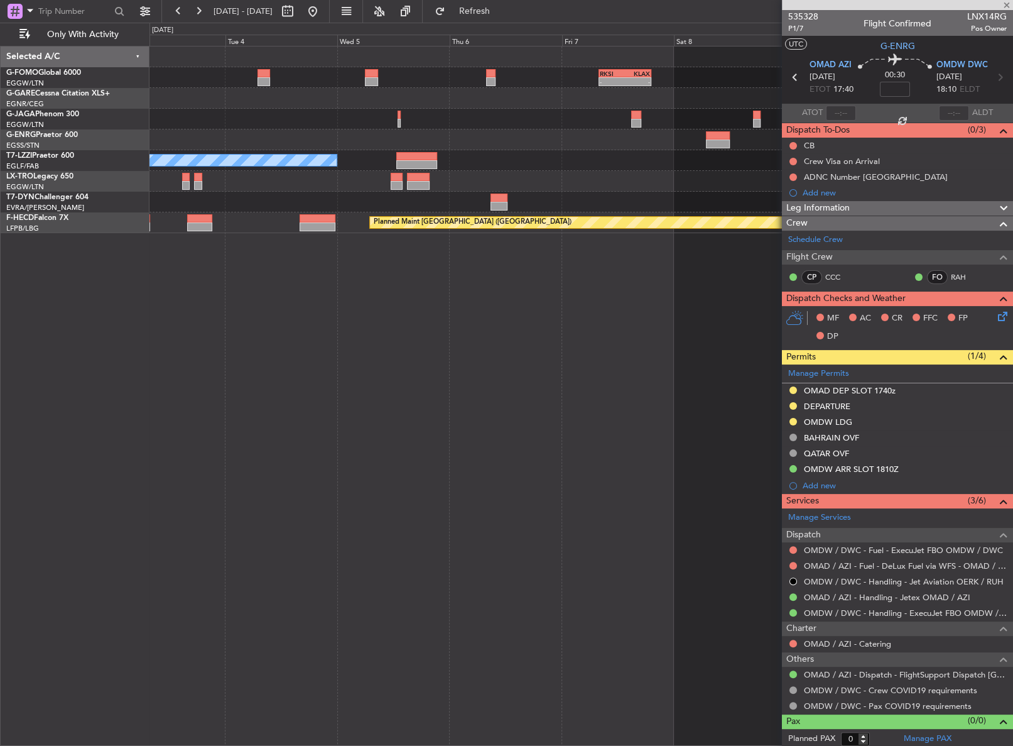
type input "+00:20"
type input "5"
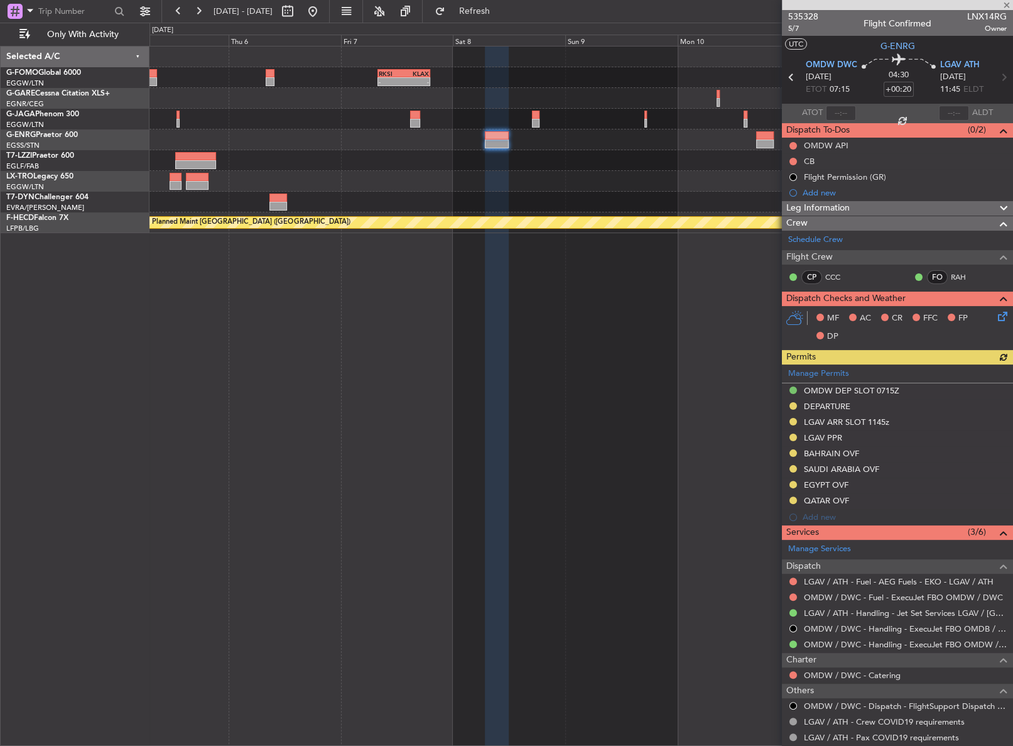
click at [237, 364] on div "- - RKSI 08:00 Z KLAX 19:10 Z A/C Unavailable London (Luton) Planned Maint Pari…" at bounding box center [581, 396] width 864 height 700
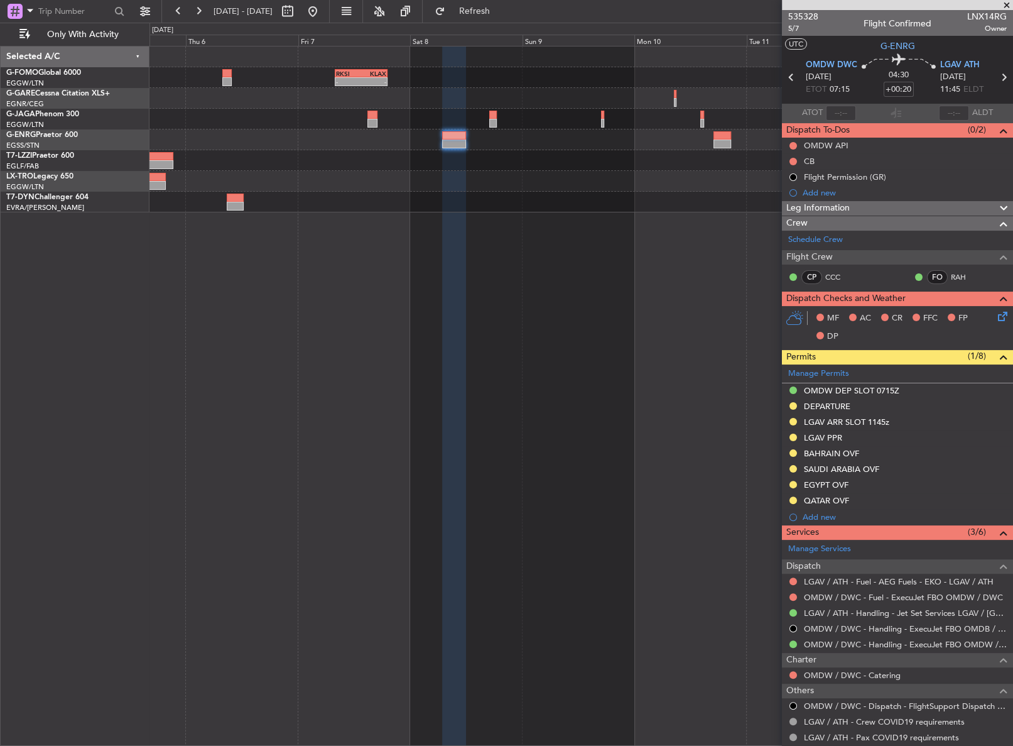
click at [450, 335] on div at bounding box center [454, 396] width 24 height 700
click at [323, 19] on button at bounding box center [313, 11] width 20 height 20
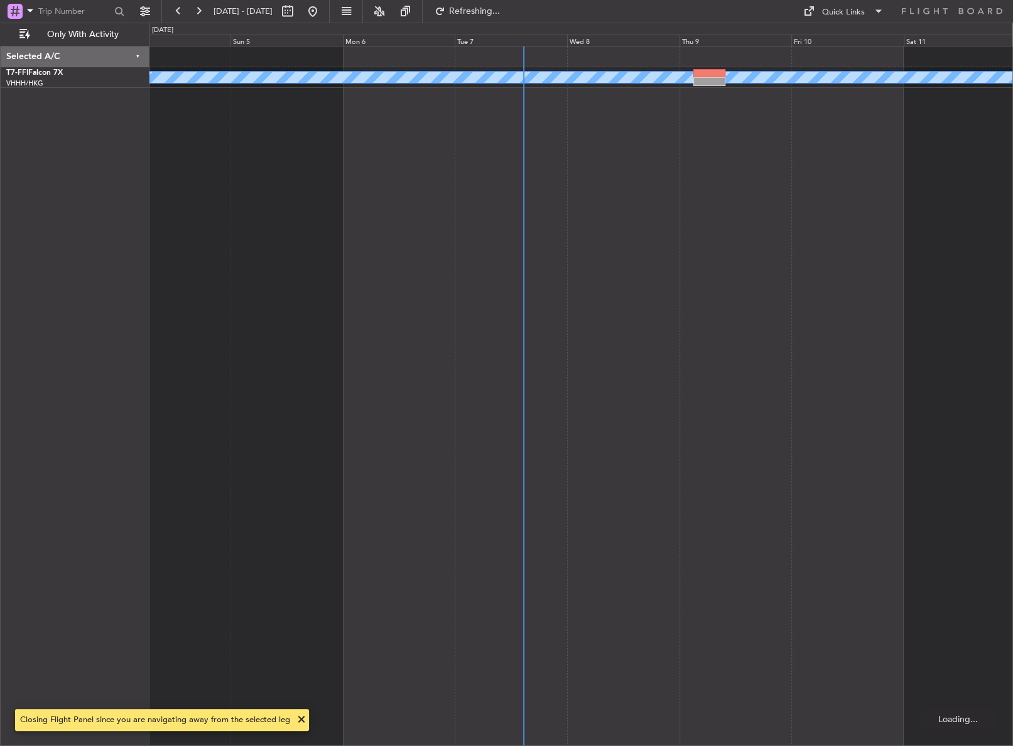
click at [265, 379] on div "Planned Maint Geneva (Cointrin) MEL MEL" at bounding box center [581, 396] width 864 height 700
click at [292, 423] on div "Planned Maint Geneva (Cointrin) MEL MEL" at bounding box center [581, 396] width 864 height 700
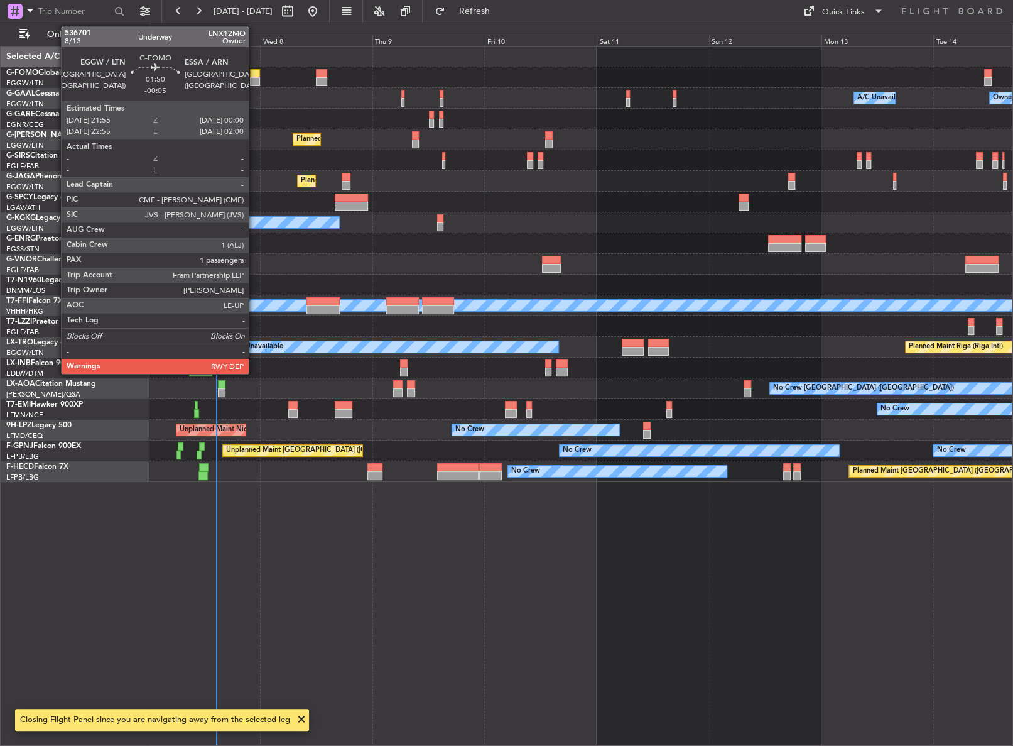
click at [254, 79] on div at bounding box center [255, 81] width 10 height 9
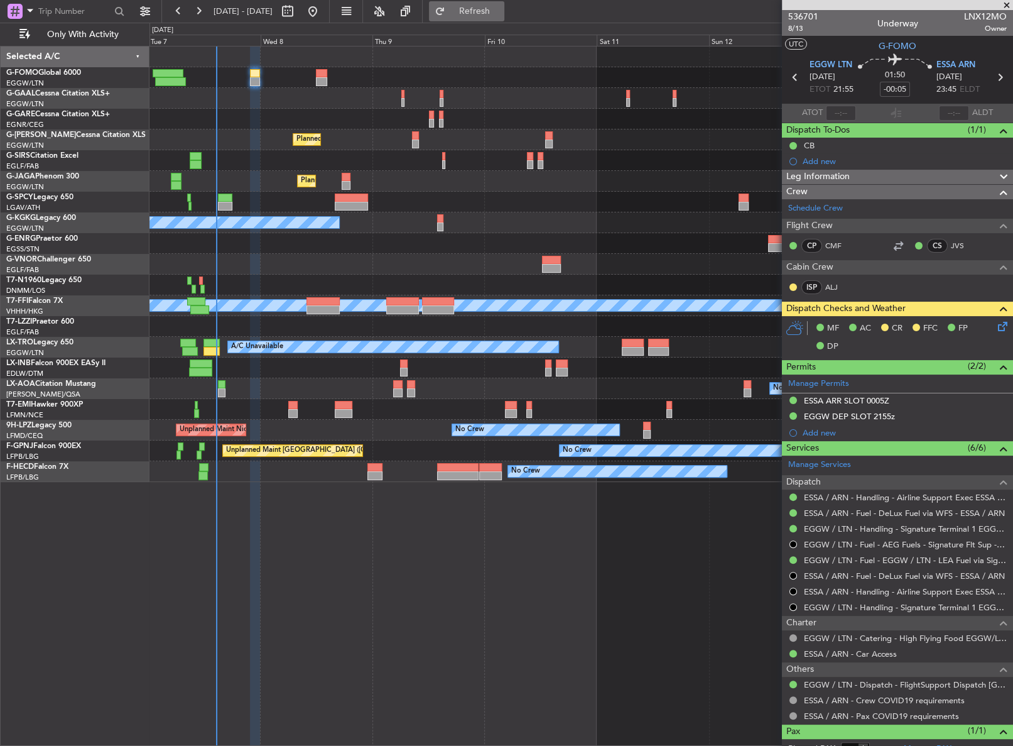
click at [487, 18] on button "Refresh" at bounding box center [466, 11] width 75 height 20
click at [309, 330] on div at bounding box center [580, 326] width 862 height 21
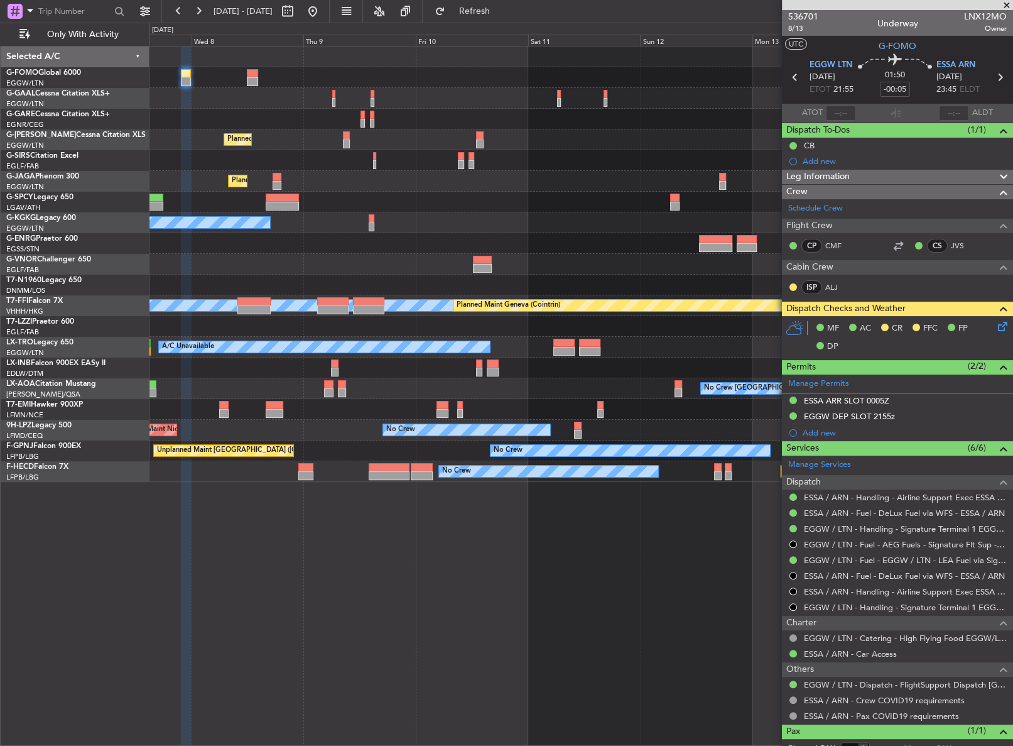
click at [313, 556] on div "Owner A/C Unavailable Owner A/C Unavailable Planned Maint [GEOGRAPHIC_DATA] ([G…" at bounding box center [581, 396] width 864 height 700
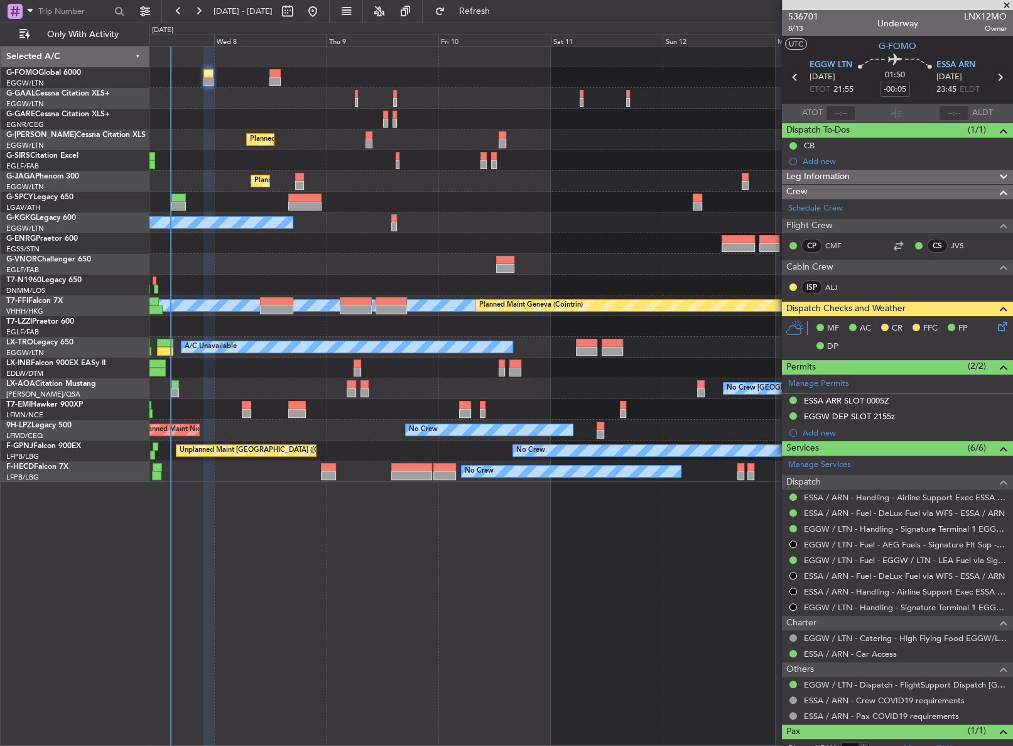
click at [339, 555] on div "Owner A/C Unavailable Owner A/C Unavailable Planned Maint [GEOGRAPHIC_DATA] ([G…" at bounding box center [581, 396] width 864 height 700
click at [270, 583] on div "Owner A/C Unavailable Owner A/C Unavailable Planned Maint [GEOGRAPHIC_DATA] ([G…" at bounding box center [581, 396] width 864 height 700
click at [288, 665] on div "Owner A/C Unavailable Owner A/C Unavailable Planned Maint [GEOGRAPHIC_DATA] ([G…" at bounding box center [581, 396] width 864 height 700
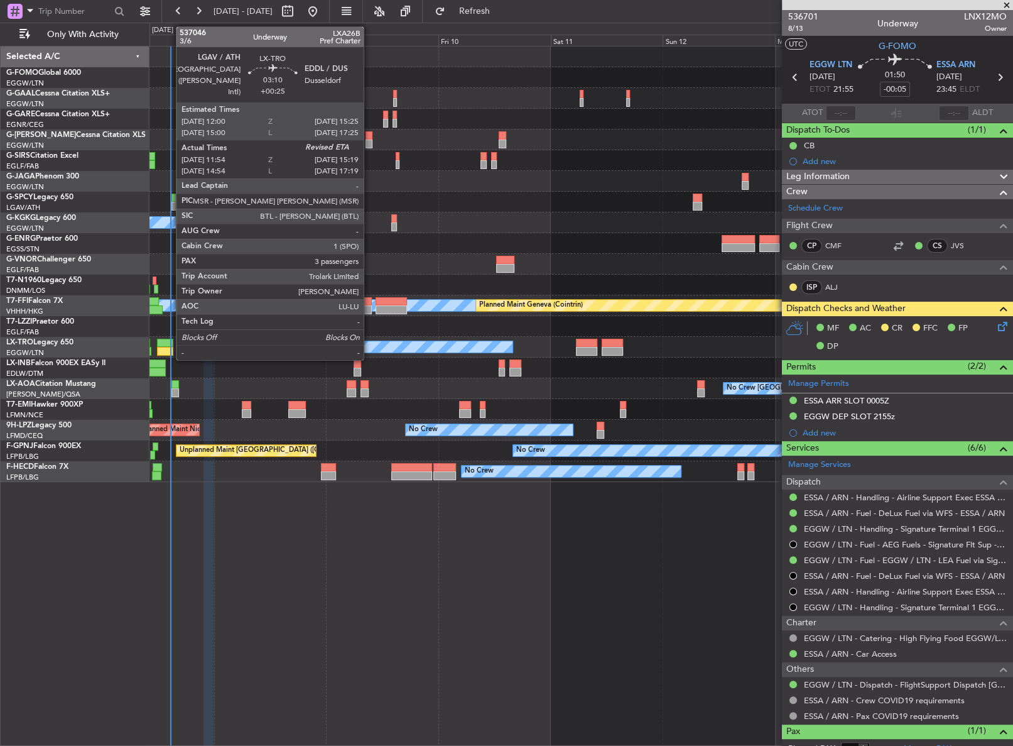
click at [170, 347] on div at bounding box center [165, 351] width 16 height 9
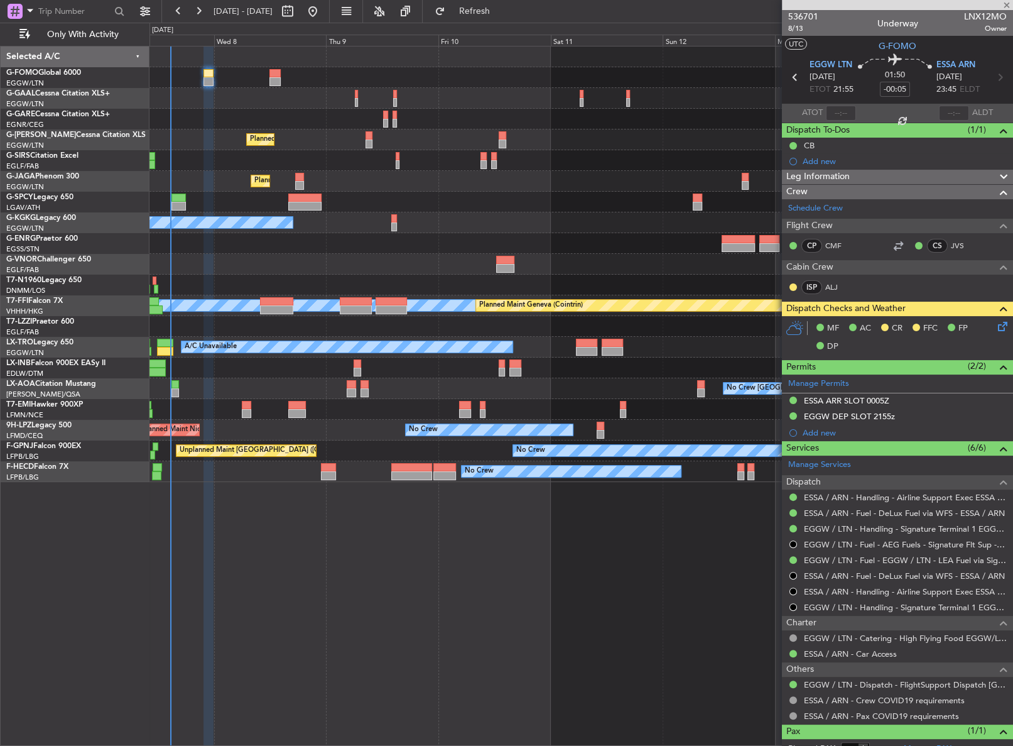
type input "+00:25"
type input "11:54"
type input "3"
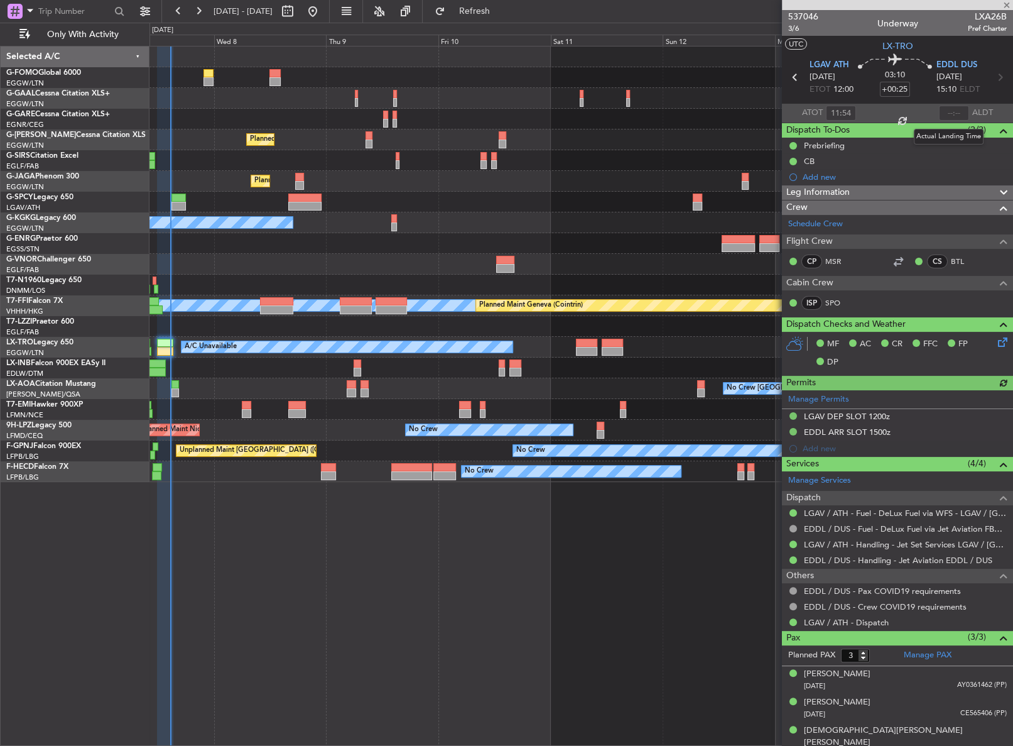
click at [942, 113] on div at bounding box center [954, 113] width 30 height 15
click at [942, 111] on input "text" at bounding box center [954, 113] width 30 height 15
click at [691, 522] on div "Owner A/C Unavailable Owner A/C Unavailable Planned Maint [GEOGRAPHIC_DATA] ([G…" at bounding box center [581, 396] width 864 height 700
type input "14:41"
click at [325, 601] on div "Owner A/C Unavailable Owner A/C Unavailable Planned Maint [GEOGRAPHIC_DATA] ([G…" at bounding box center [580, 396] width 863 height 700
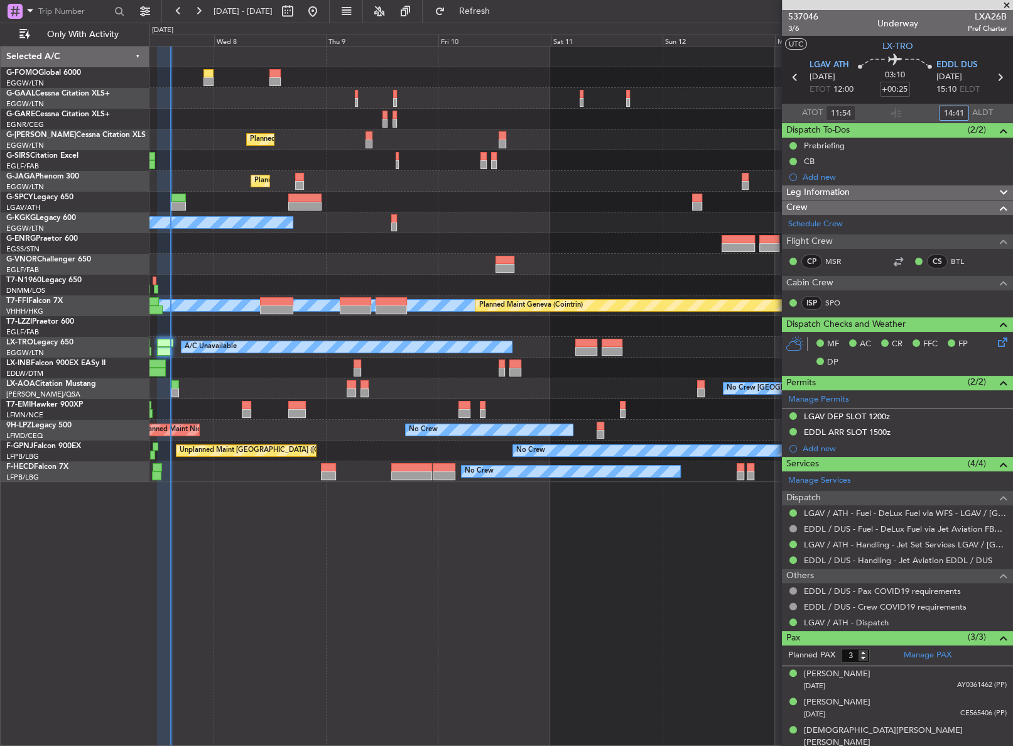
click at [325, 601] on div "Owner A/C Unavailable Owner A/C Unavailable Planned Maint [GEOGRAPHIC_DATA] ([G…" at bounding box center [580, 396] width 863 height 700
click at [302, 610] on div "Owner A/C Unavailable Owner A/C Unavailable Planned Maint [GEOGRAPHIC_DATA] ([G…" at bounding box center [580, 396] width 863 height 700
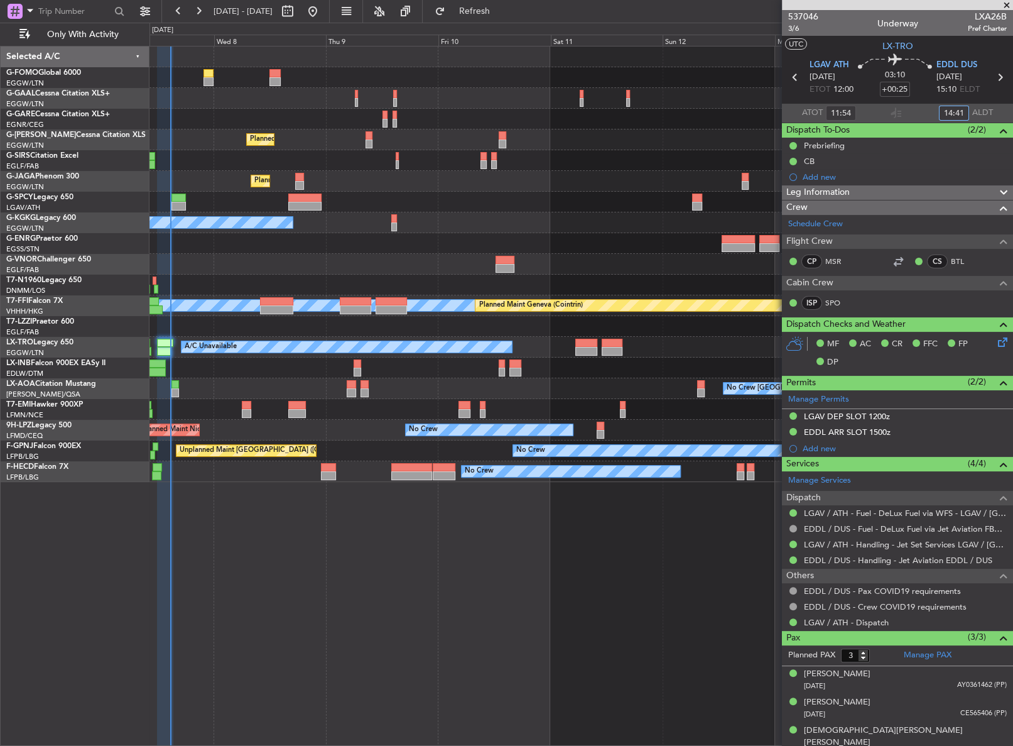
click at [302, 610] on div "Owner A/C Unavailable Owner A/C Unavailable Planned Maint [GEOGRAPHIC_DATA] ([G…" at bounding box center [580, 396] width 863 height 700
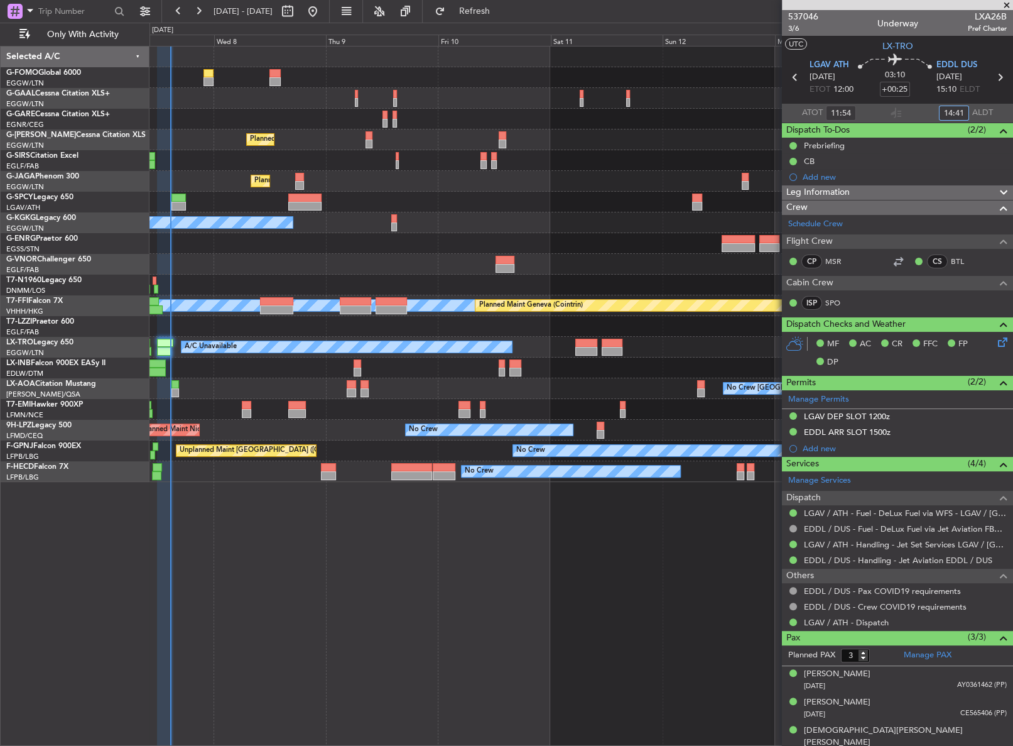
click at [334, 214] on div "A/C Unavailable [GEOGRAPHIC_DATA] (Ataturk)" at bounding box center [580, 222] width 862 height 21
click at [299, 573] on div "Owner A/C Unavailable Owner A/C Unavailable Planned Maint [GEOGRAPHIC_DATA] ([G…" at bounding box center [580, 396] width 863 height 700
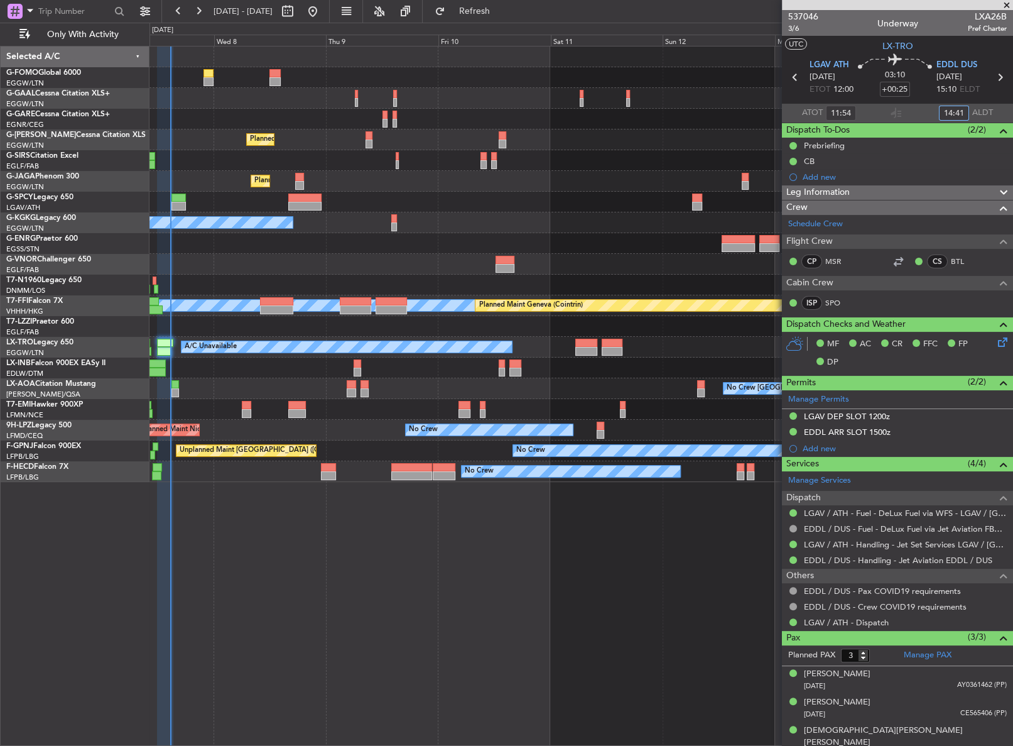
click at [299, 573] on div "Owner A/C Unavailable Owner A/C Unavailable Planned Maint [GEOGRAPHIC_DATA] ([G…" at bounding box center [580, 396] width 863 height 700
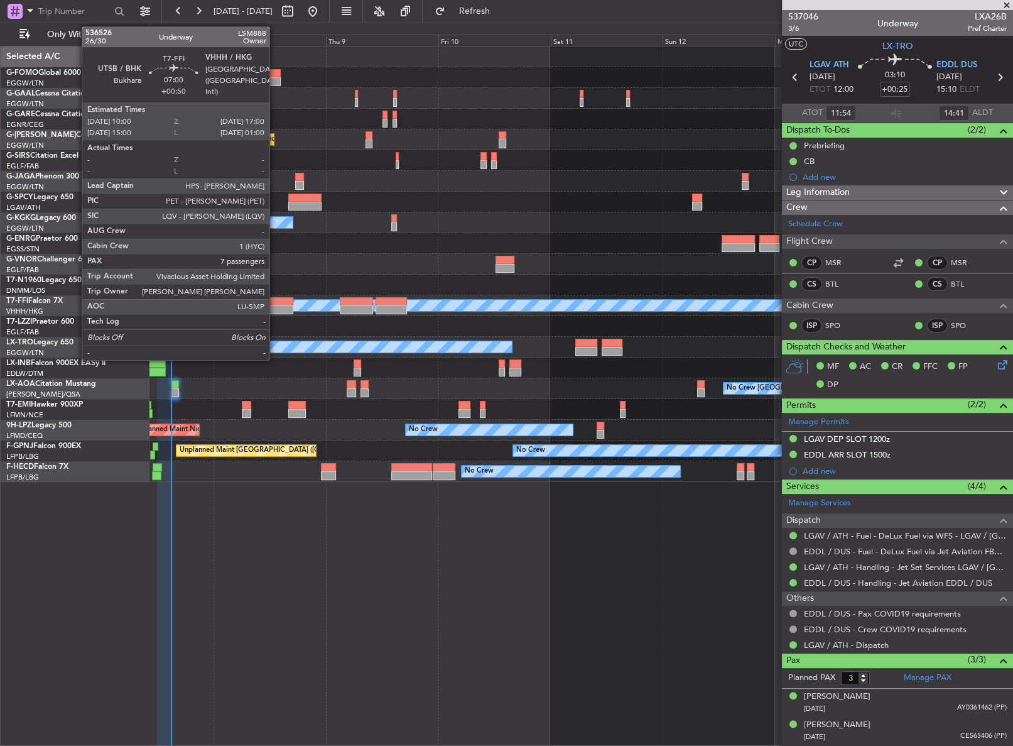
click at [275, 306] on div at bounding box center [276, 309] width 33 height 9
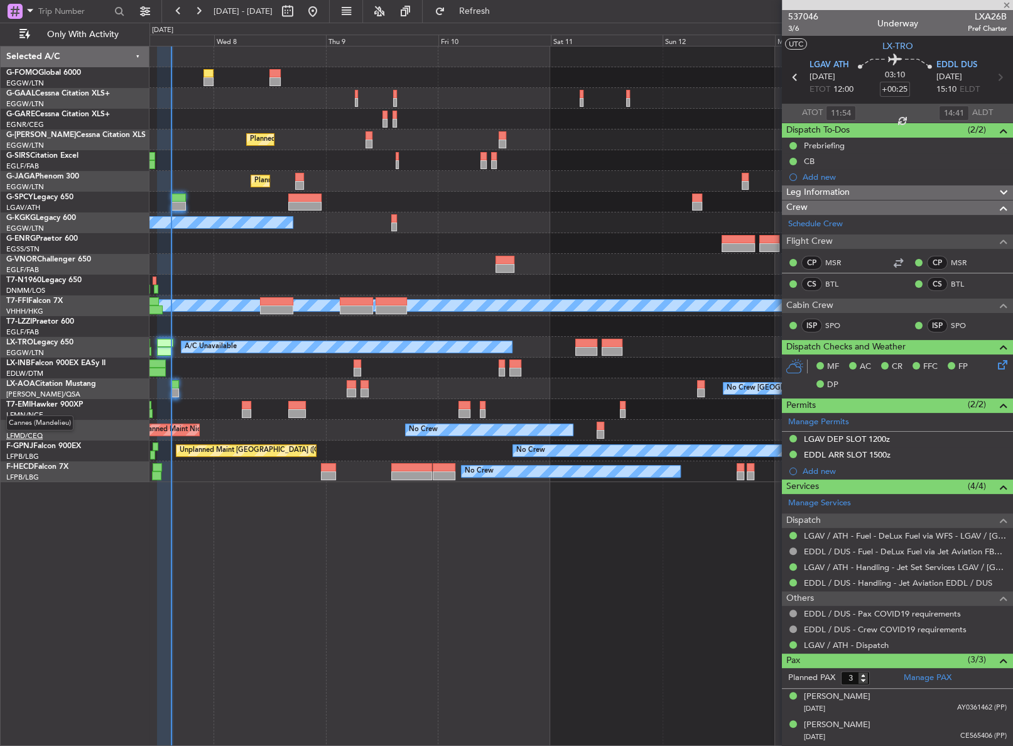
type input "+00:50"
type input "7"
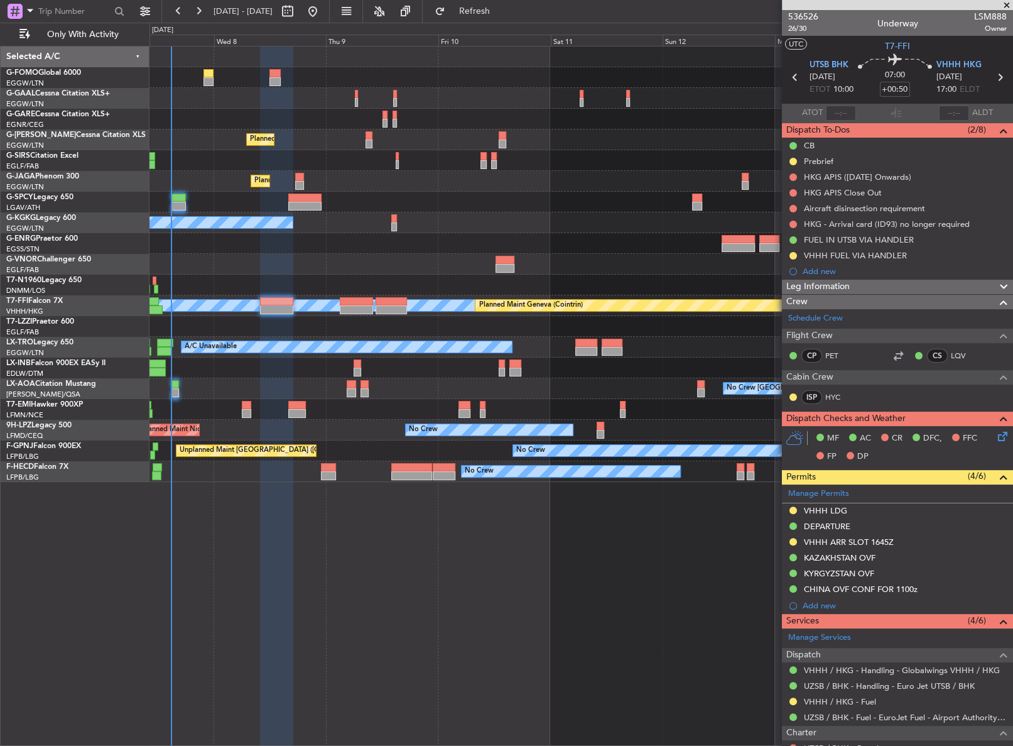
click at [415, 602] on div "Owner A/C Unavailable Owner A/C Unavailable Planned Maint [GEOGRAPHIC_DATA] ([G…" at bounding box center [580, 396] width 863 height 700
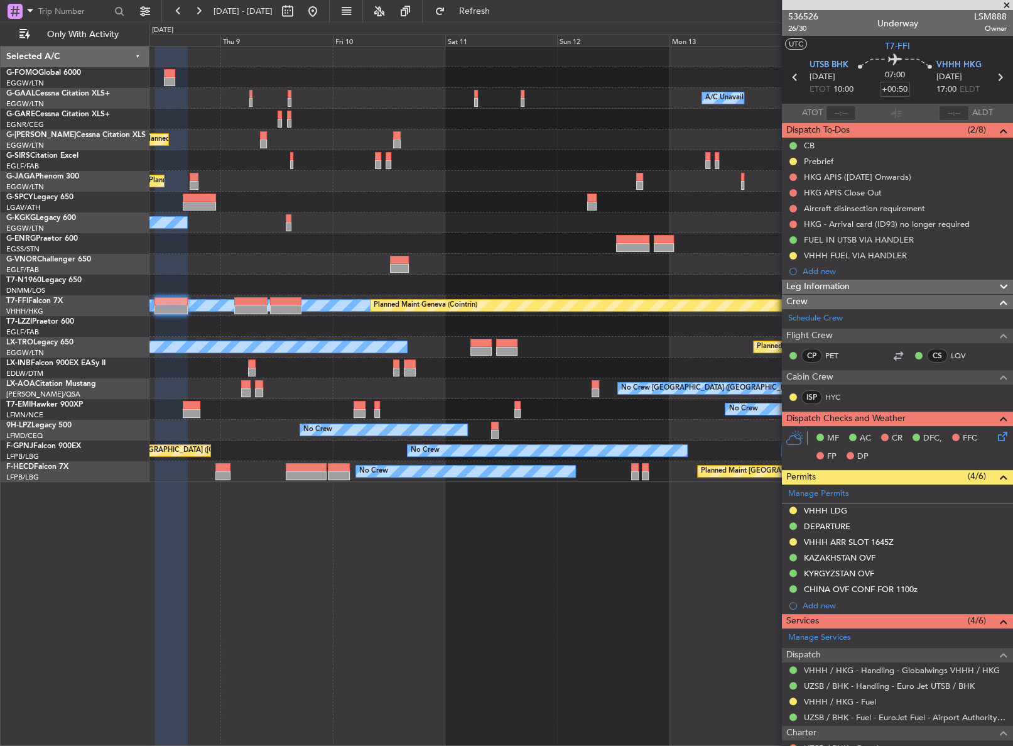
click at [183, 550] on div "Owner A/C Unavailable Owner A/C Unavailable Planned Maint London (Luton) Planne…" at bounding box center [581, 396] width 864 height 700
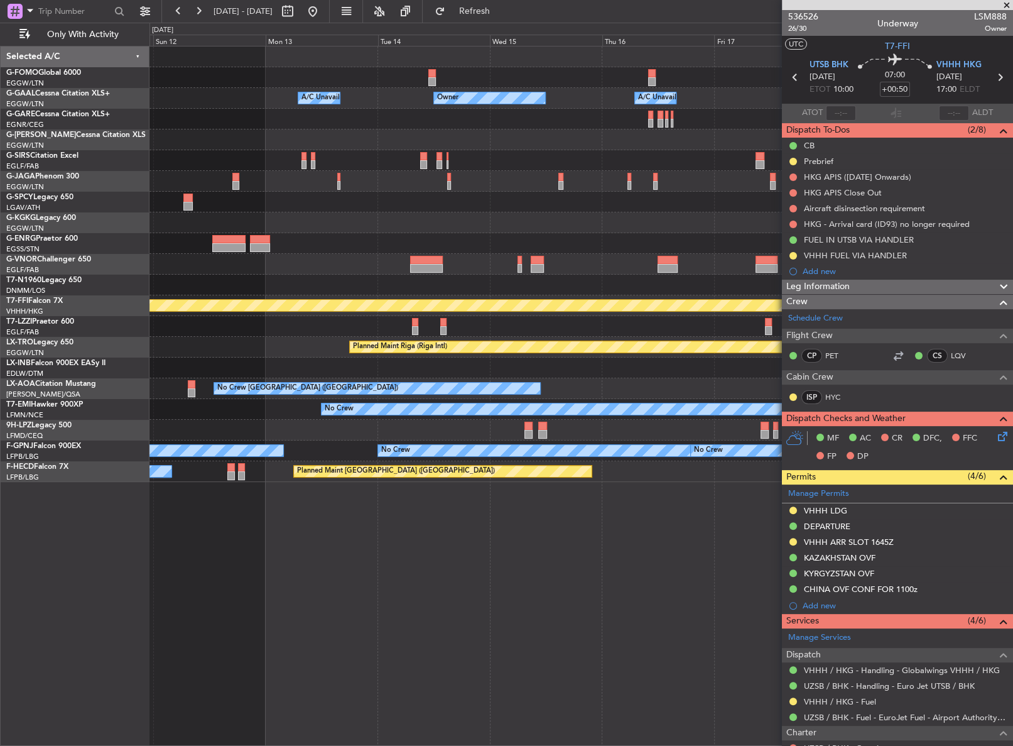
click at [315, 523] on div "Owner A/C Unavailable Owner A/C Unavailable Owner Planned Maint Oxford (Kidling…" at bounding box center [580, 396] width 863 height 700
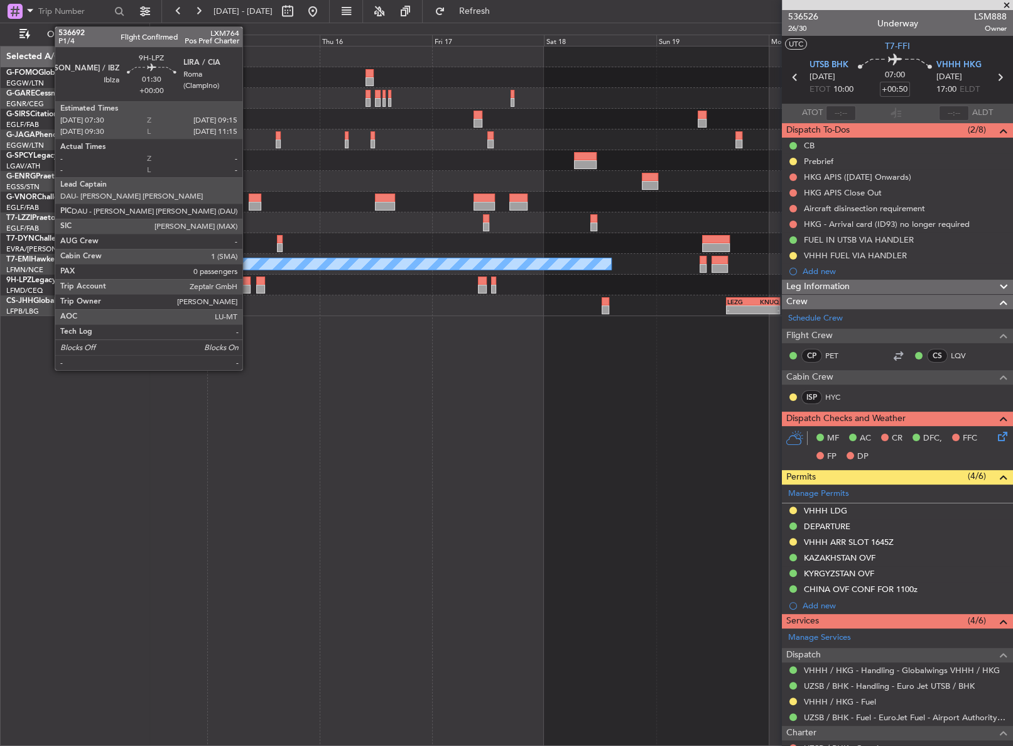
click at [248, 288] on div at bounding box center [246, 289] width 9 height 9
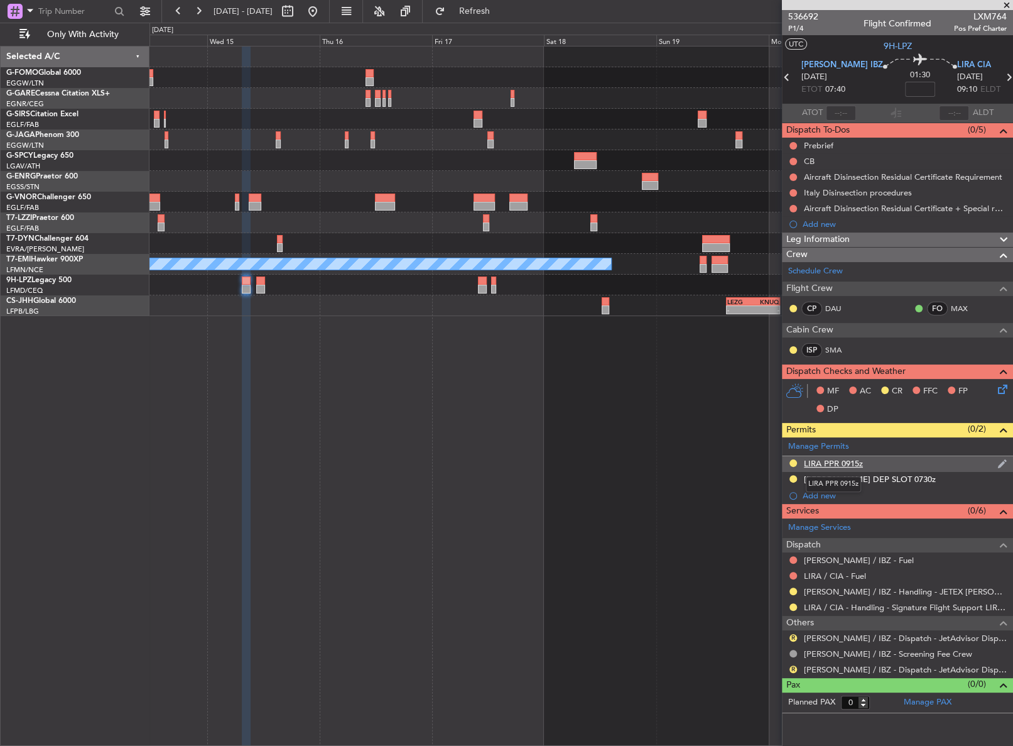
click at [823, 465] on div "LIRA PPR 0915z" at bounding box center [833, 463] width 59 height 11
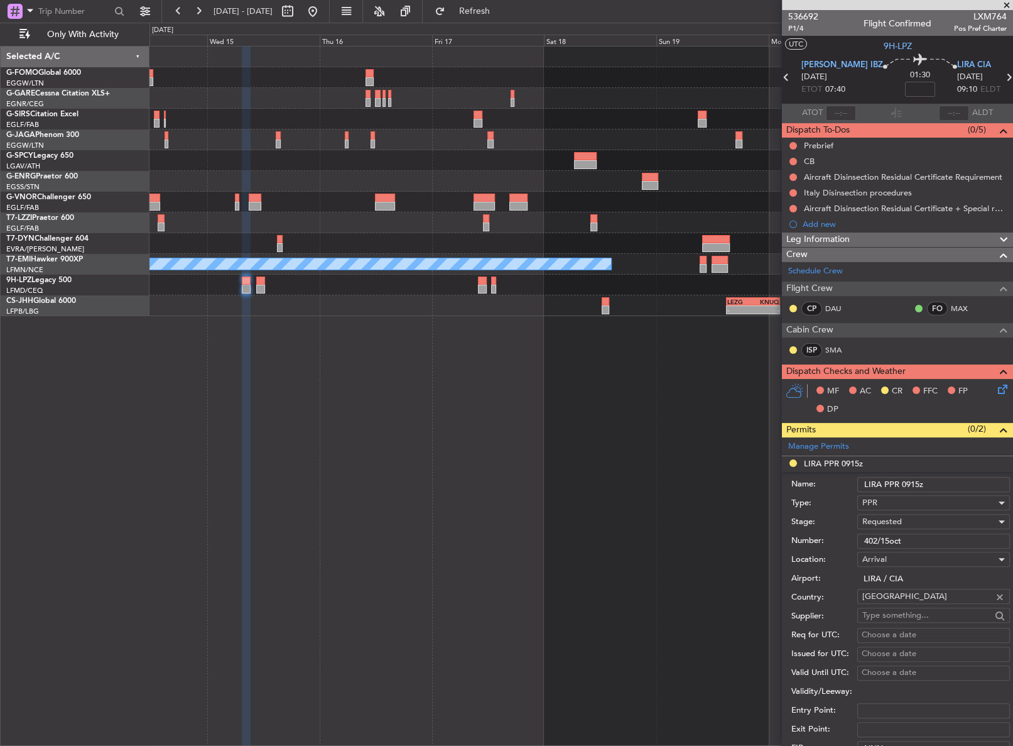
click at [893, 519] on span "Requested" at bounding box center [882, 521] width 40 height 11
click at [883, 616] on span "Received OK" at bounding box center [929, 616] width 133 height 19
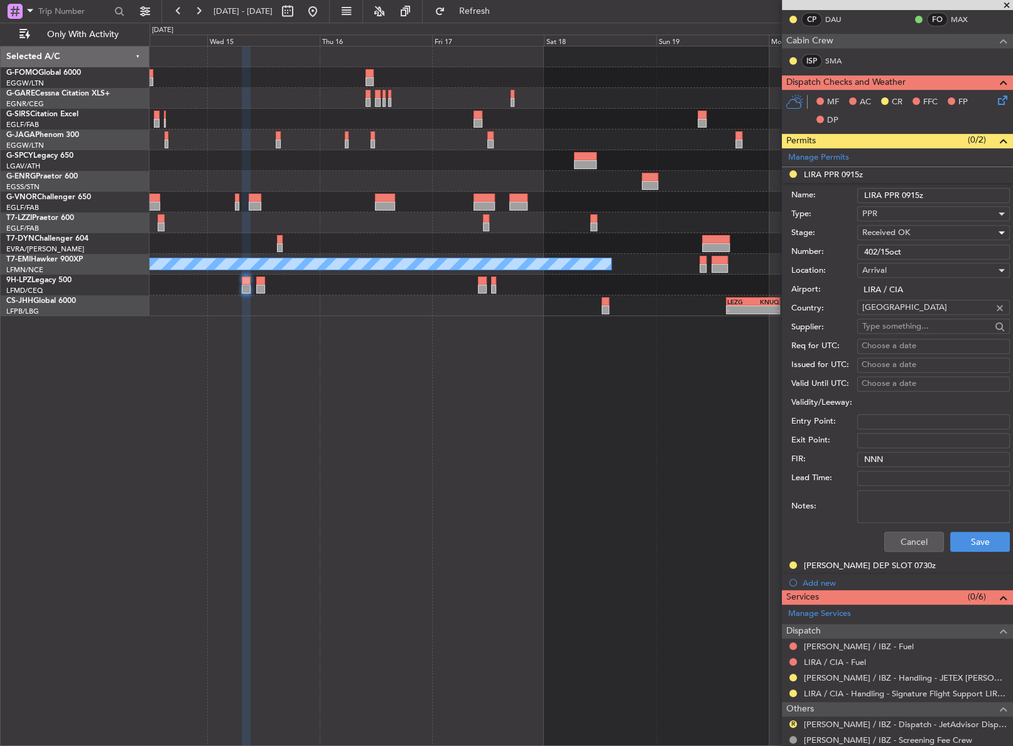
scroll to position [340, 0]
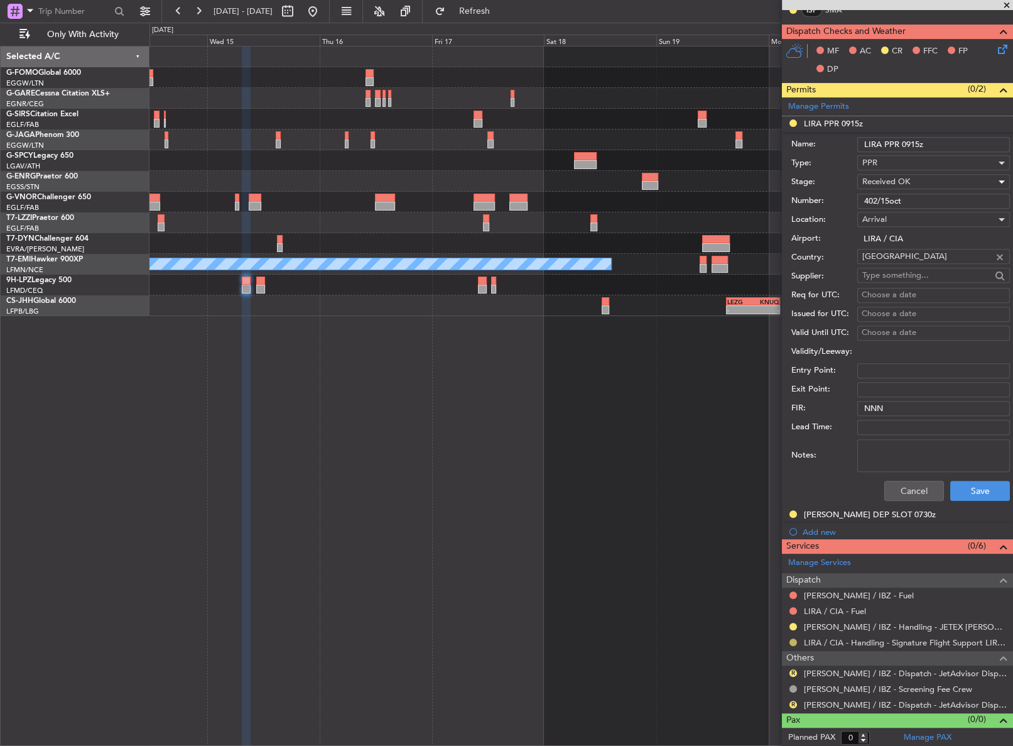
click at [794, 640] on button at bounding box center [794, 642] width 8 height 8
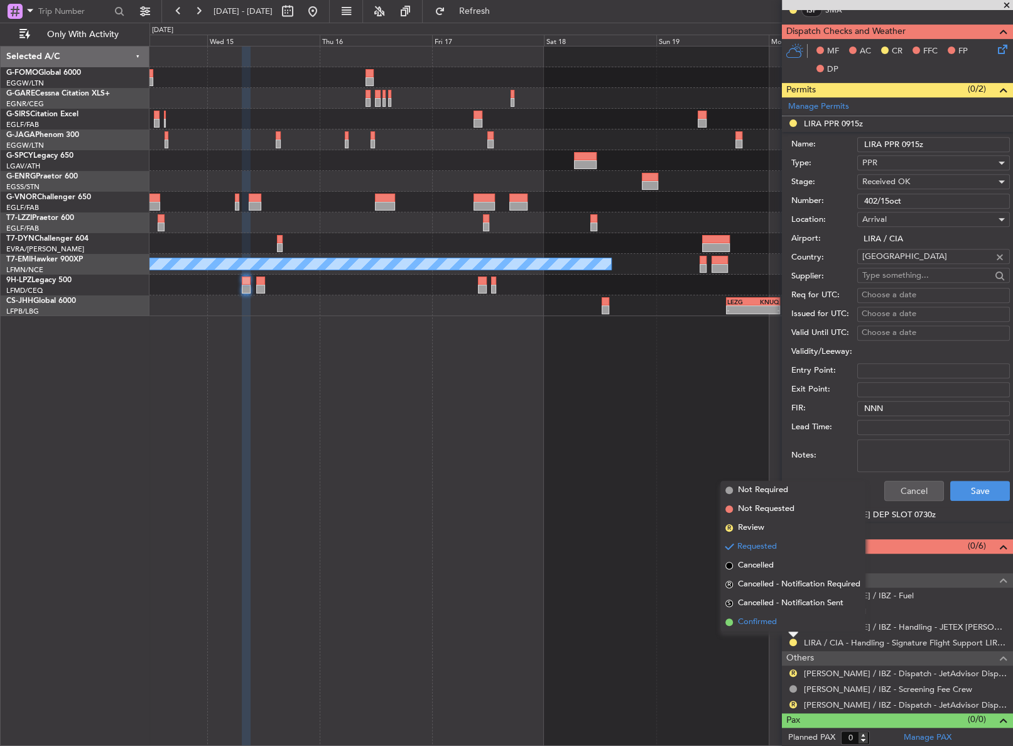
click at [759, 629] on li "Confirmed" at bounding box center [792, 621] width 145 height 19
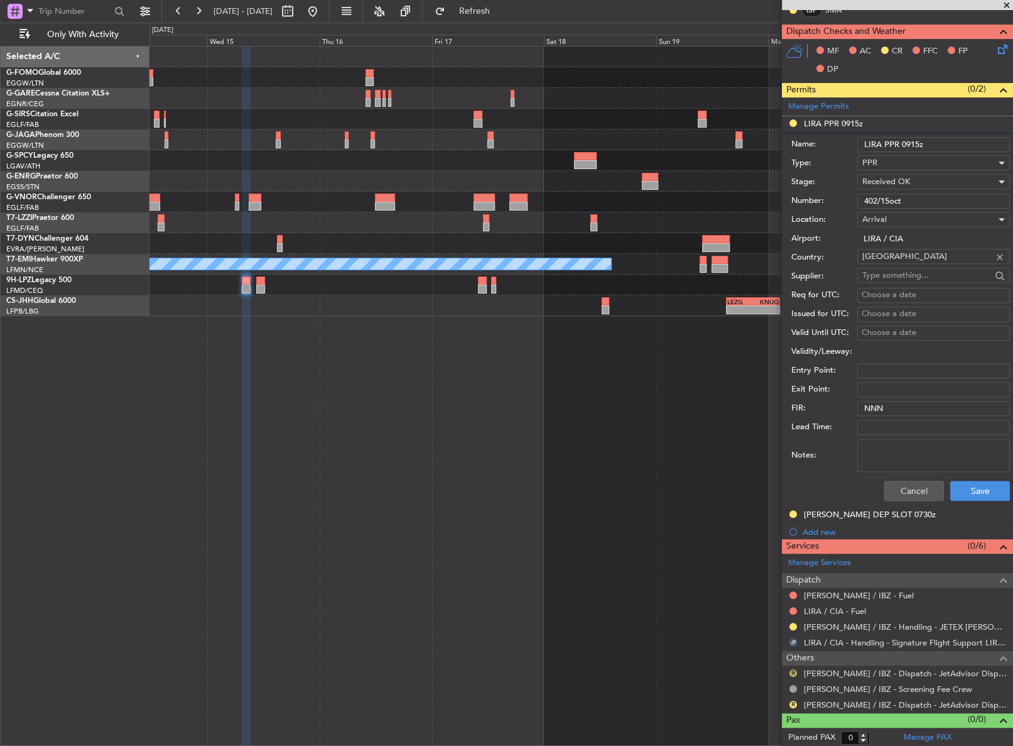
click at [793, 670] on button "R" at bounding box center [794, 673] width 8 height 8
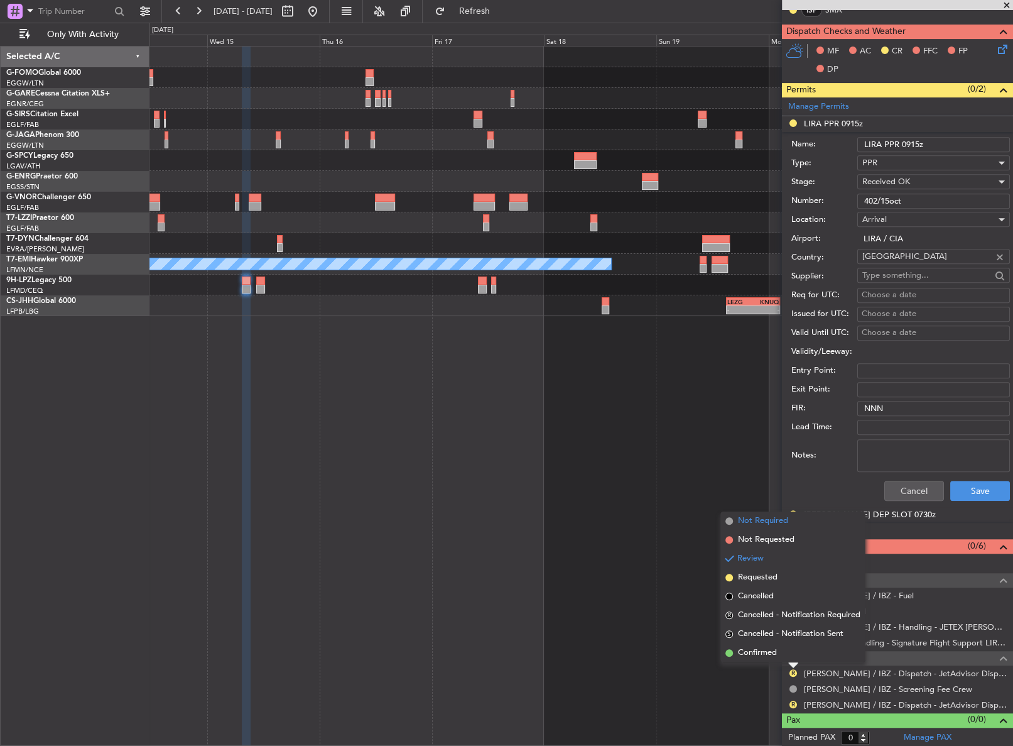
click at [750, 523] on span "Not Required" at bounding box center [763, 520] width 50 height 13
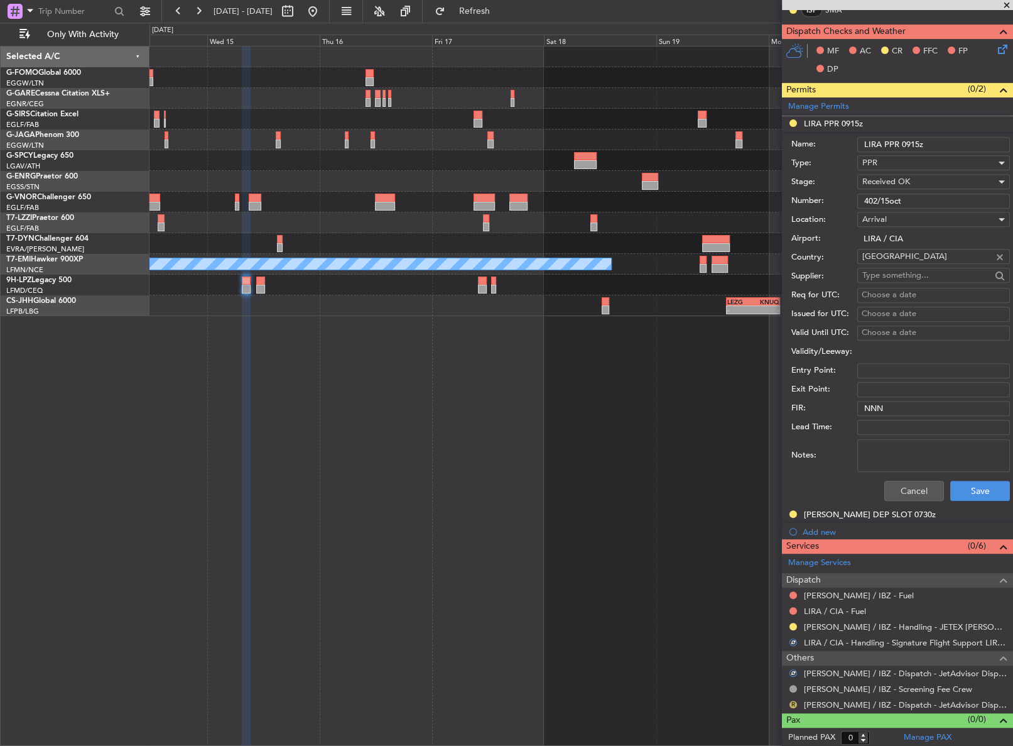
click at [792, 704] on button "R" at bounding box center [794, 704] width 8 height 8
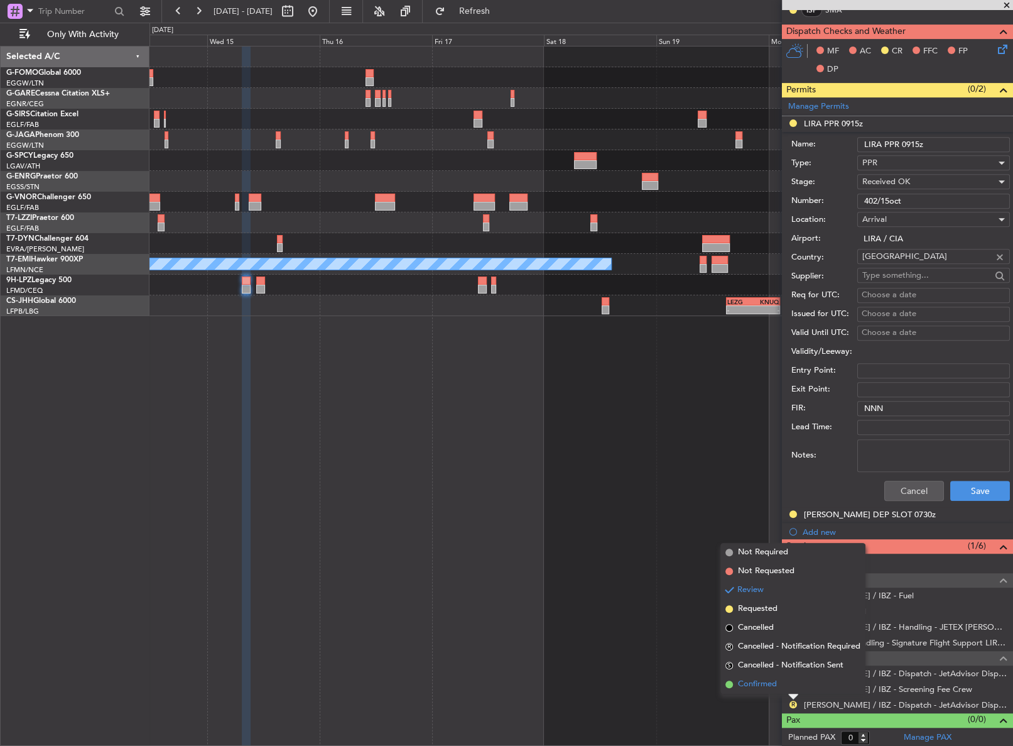
click at [747, 680] on span "Confirmed" at bounding box center [757, 684] width 39 height 13
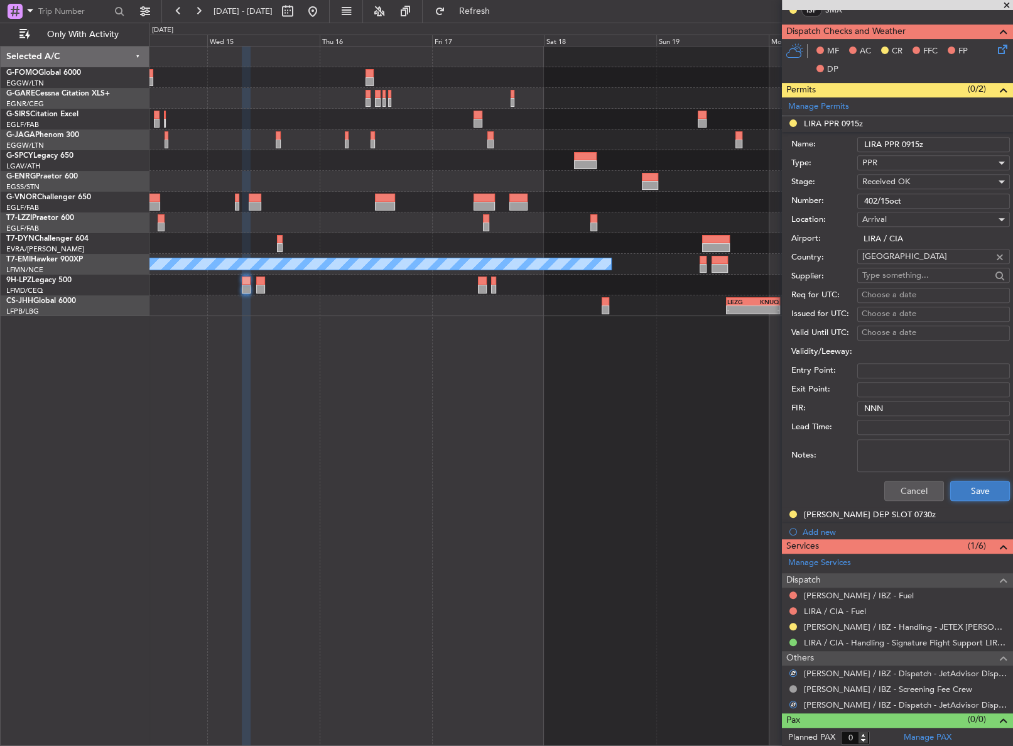
click at [969, 498] on button "Save" at bounding box center [980, 490] width 60 height 20
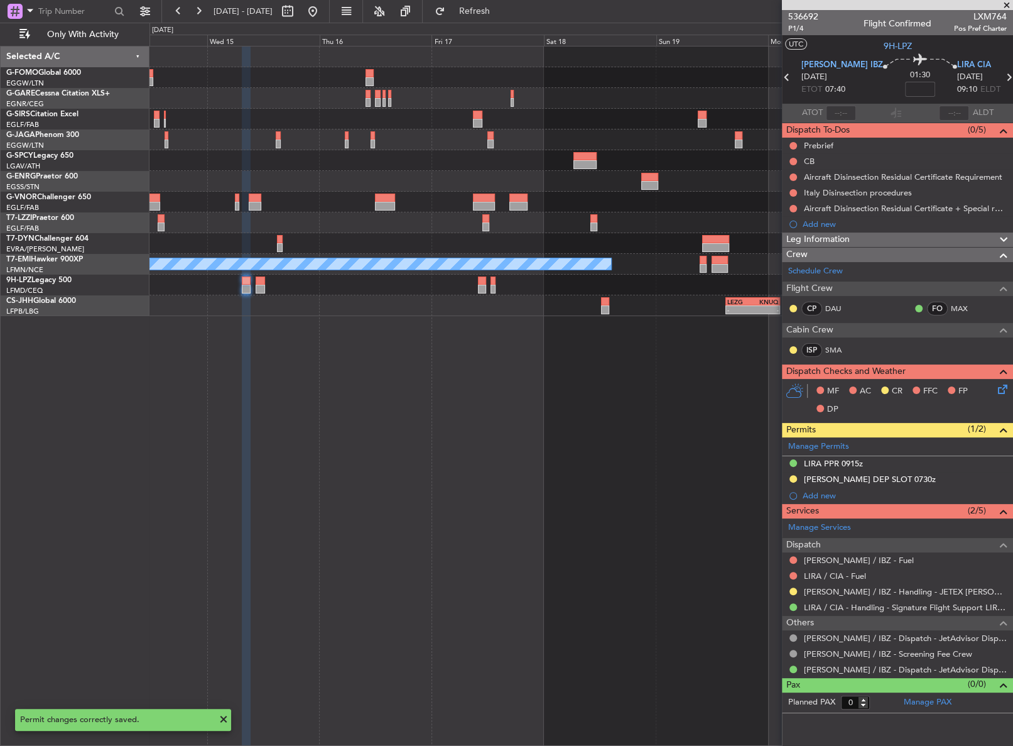
scroll to position [0, 0]
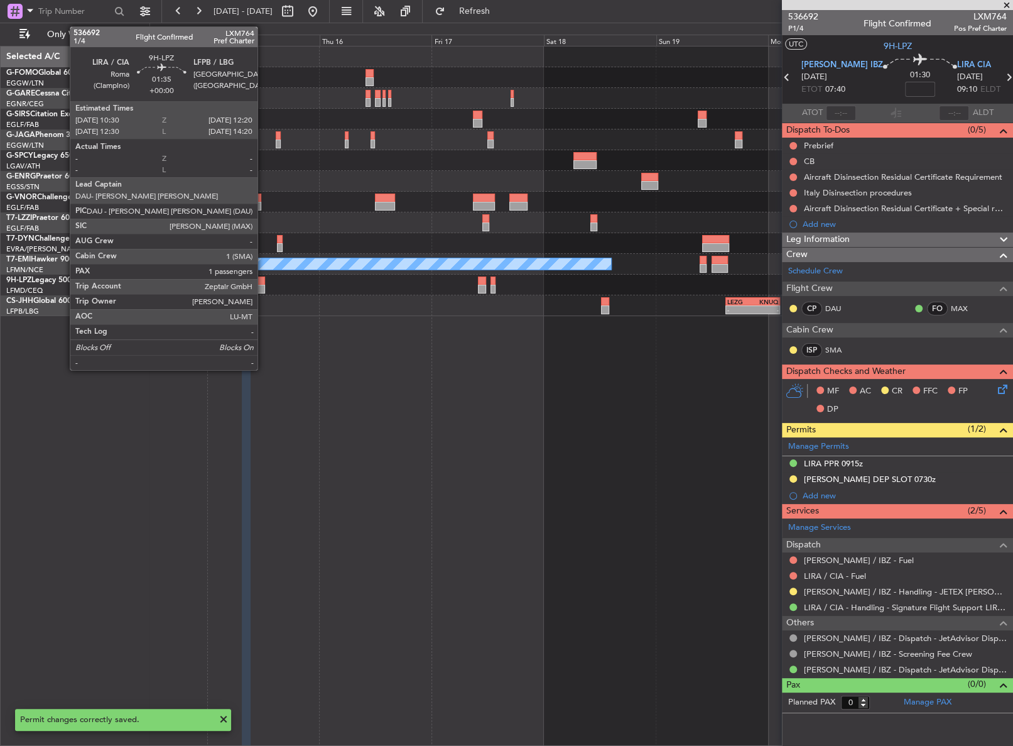
click at [263, 283] on div at bounding box center [260, 280] width 9 height 9
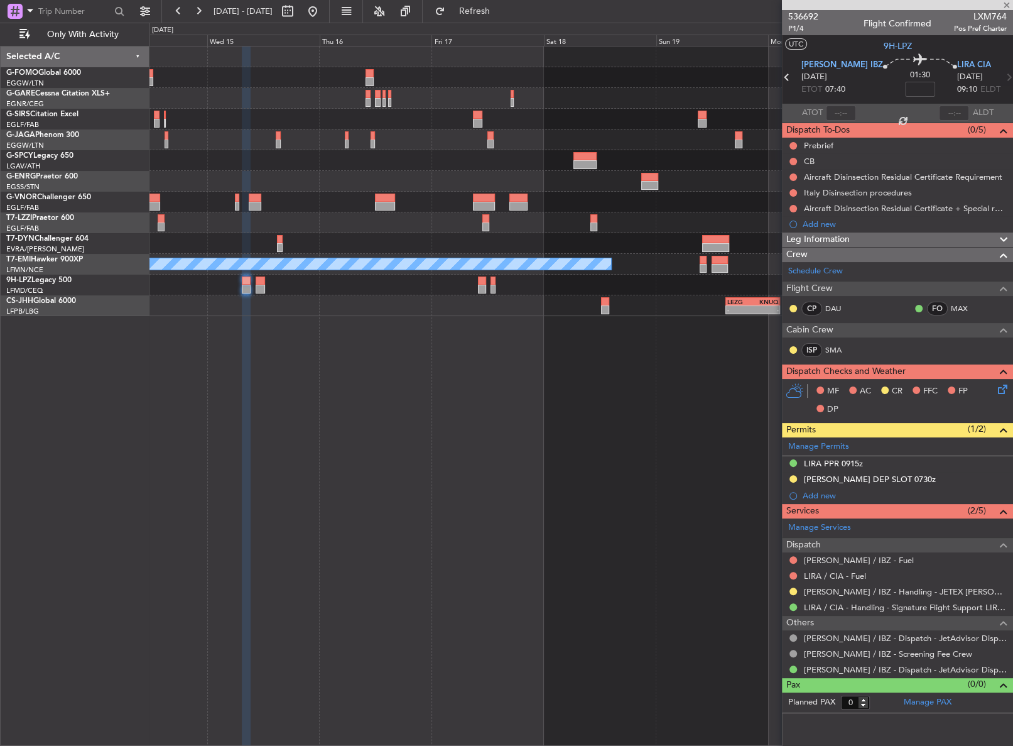
type input "1"
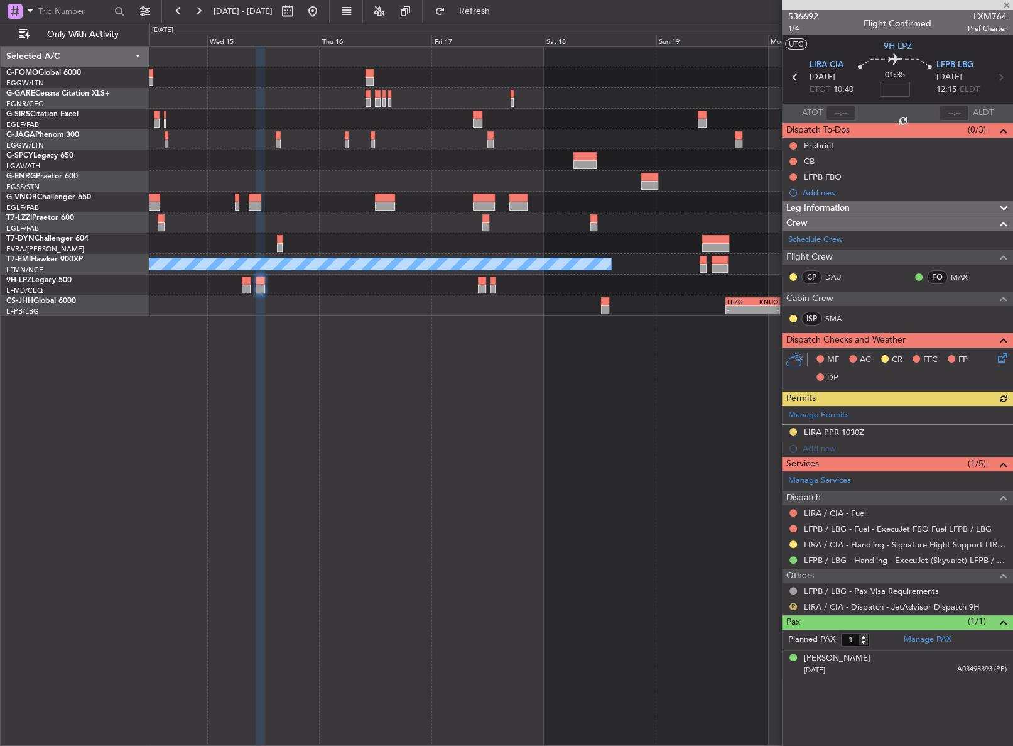
click at [792, 602] on button "R" at bounding box center [794, 606] width 8 height 8
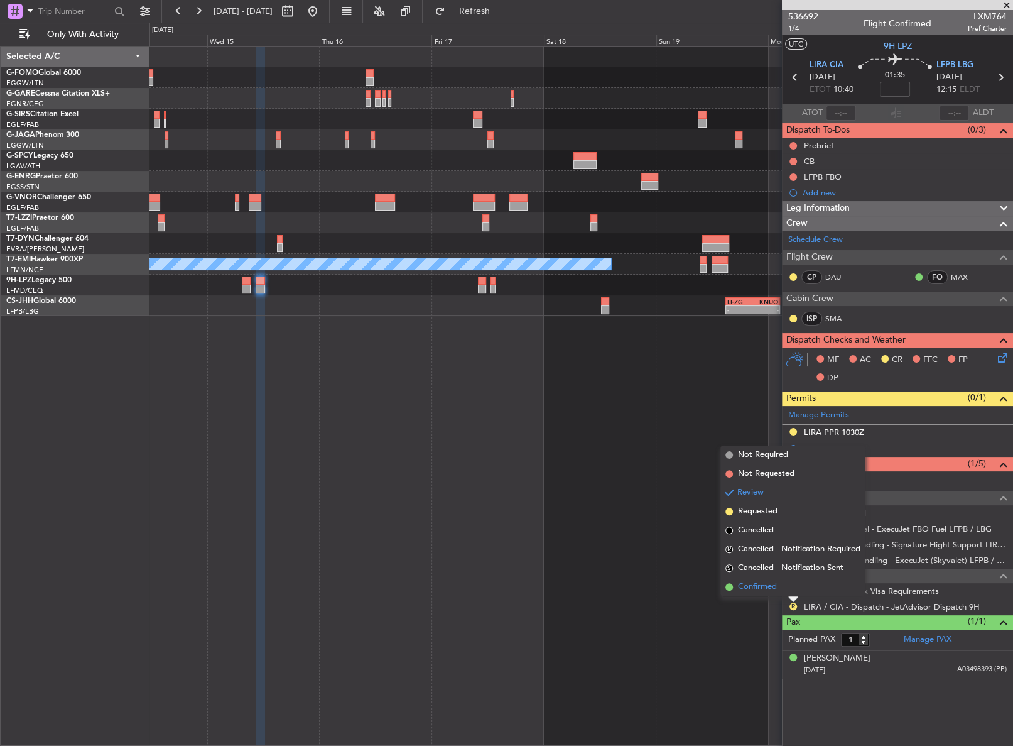
click at [759, 591] on span "Confirmed" at bounding box center [757, 586] width 39 height 13
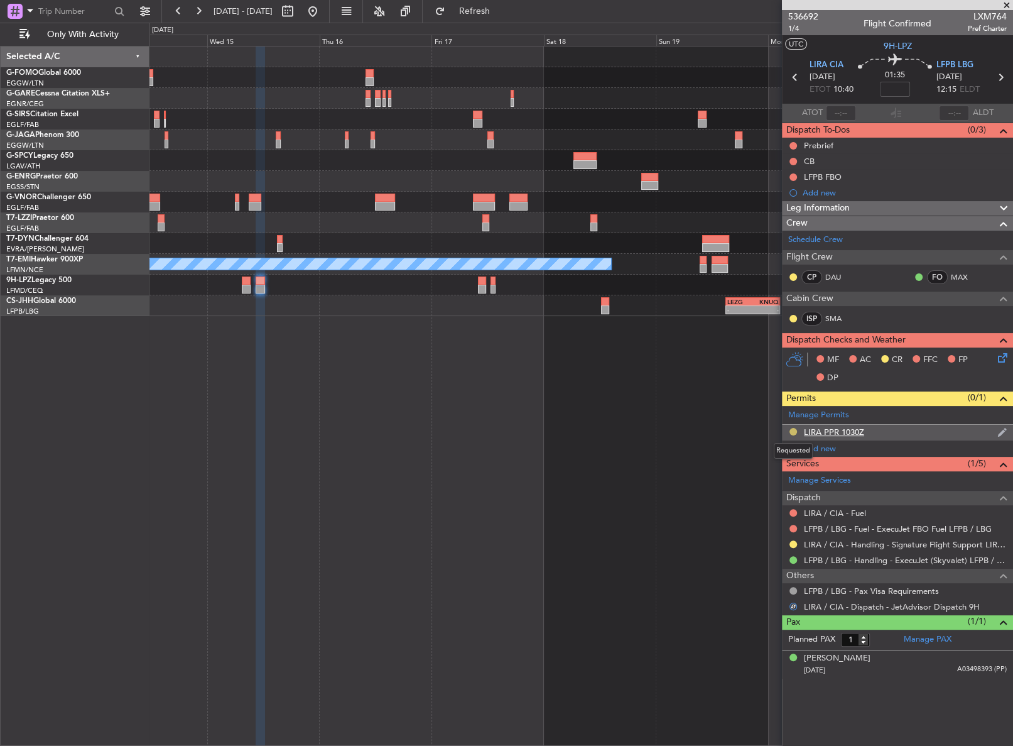
click at [791, 430] on button at bounding box center [794, 432] width 8 height 8
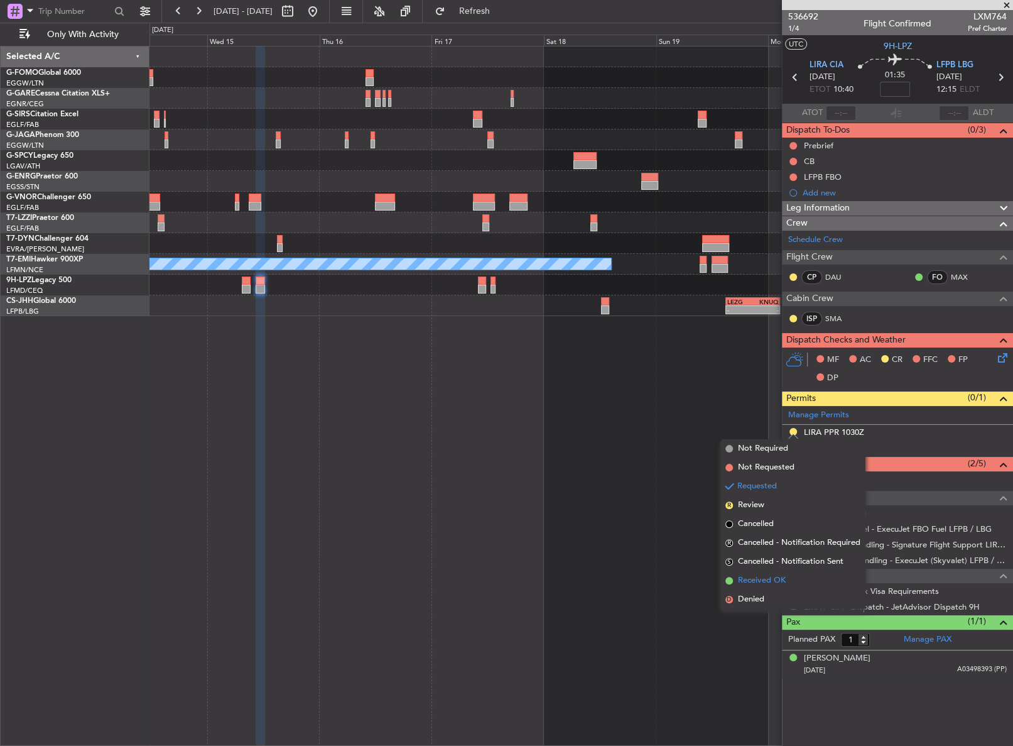
click at [747, 575] on span "Received OK" at bounding box center [762, 580] width 48 height 13
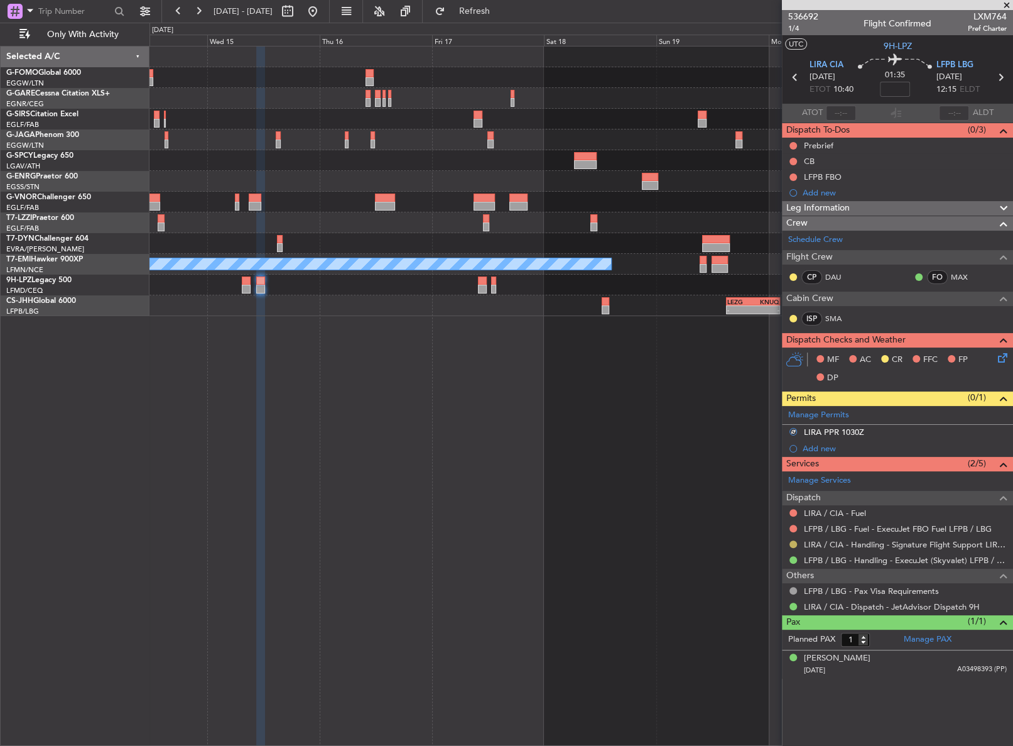
click at [790, 544] on button at bounding box center [794, 544] width 8 height 8
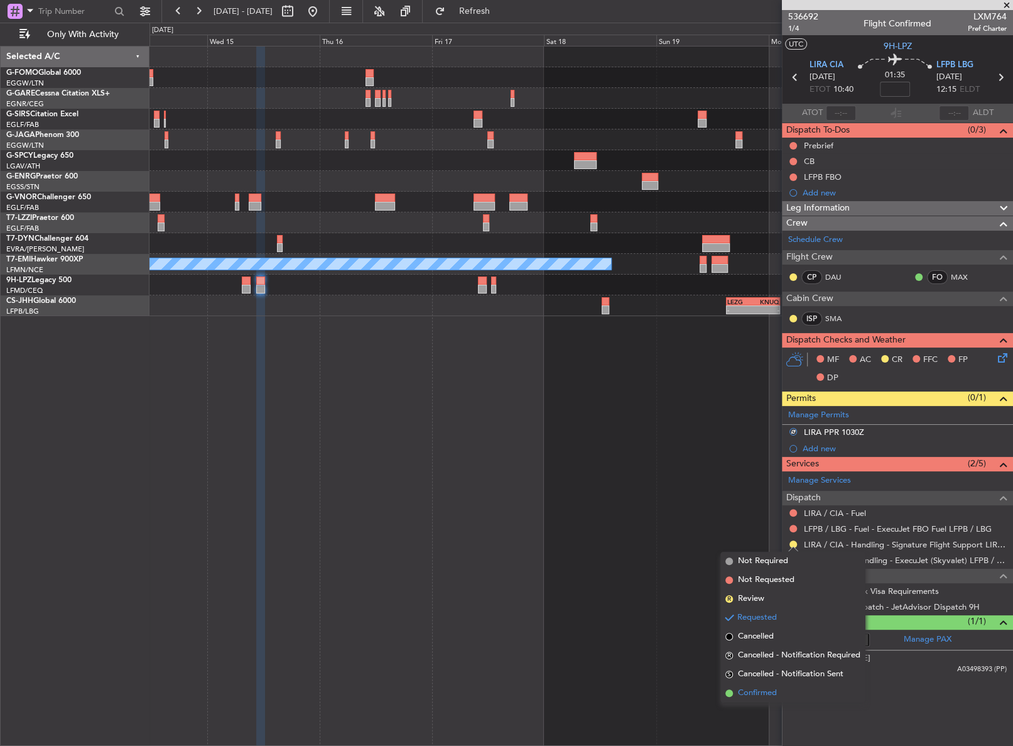
click at [748, 692] on span "Confirmed" at bounding box center [757, 693] width 39 height 13
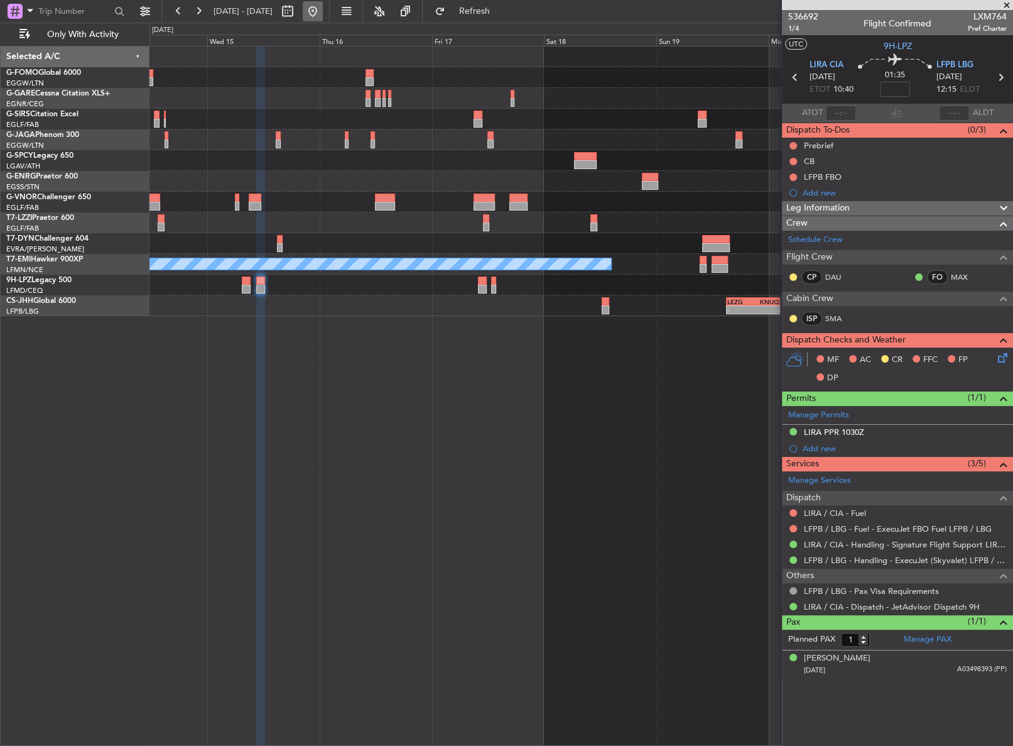
click at [323, 18] on button at bounding box center [313, 11] width 20 height 20
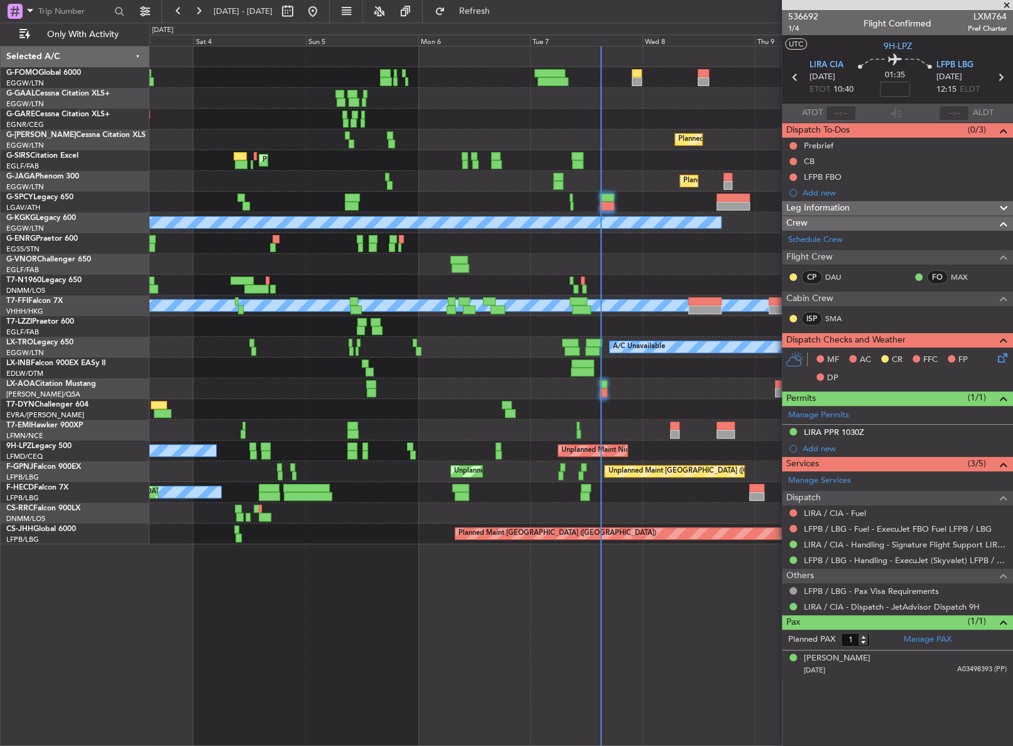
click at [117, 148] on div "Planned Maint London (Luton) Planned Maint London (Farnborough) Planned Maint L…" at bounding box center [506, 384] width 1013 height 723
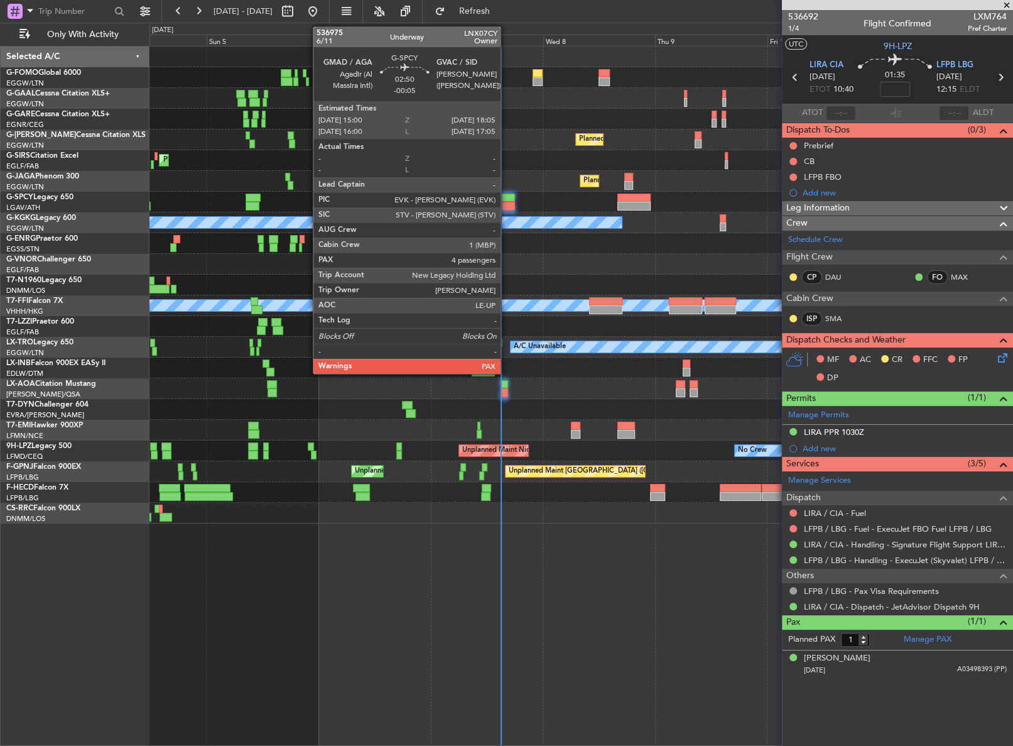
click at [506, 202] on div at bounding box center [508, 206] width 14 height 9
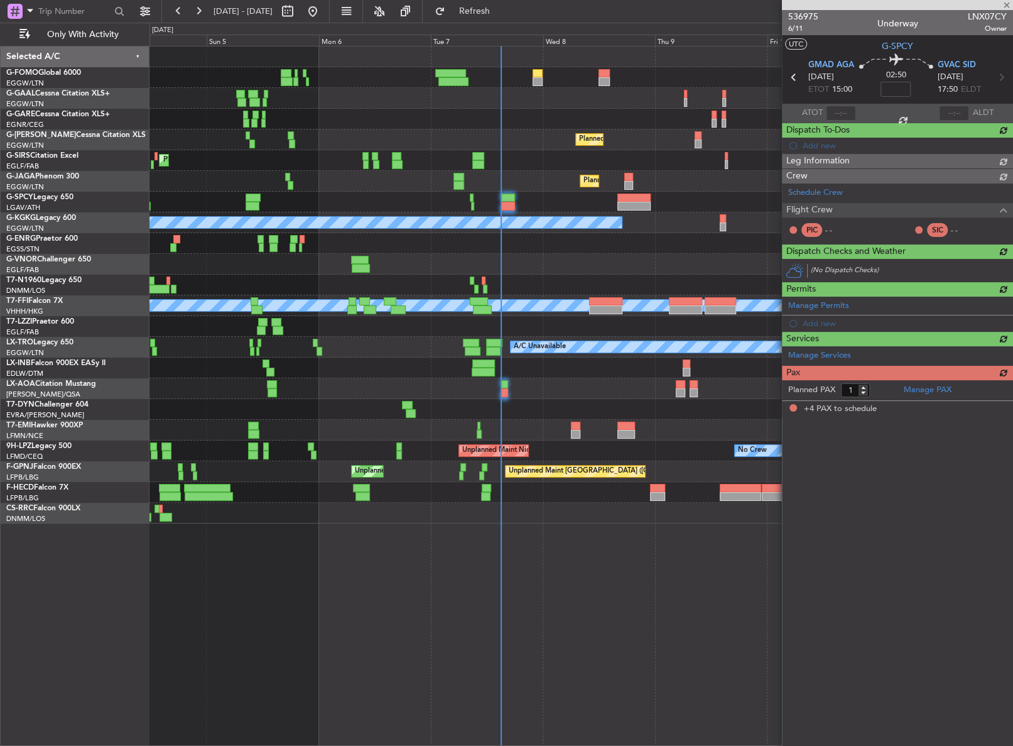
type input "-00:05"
type input "4"
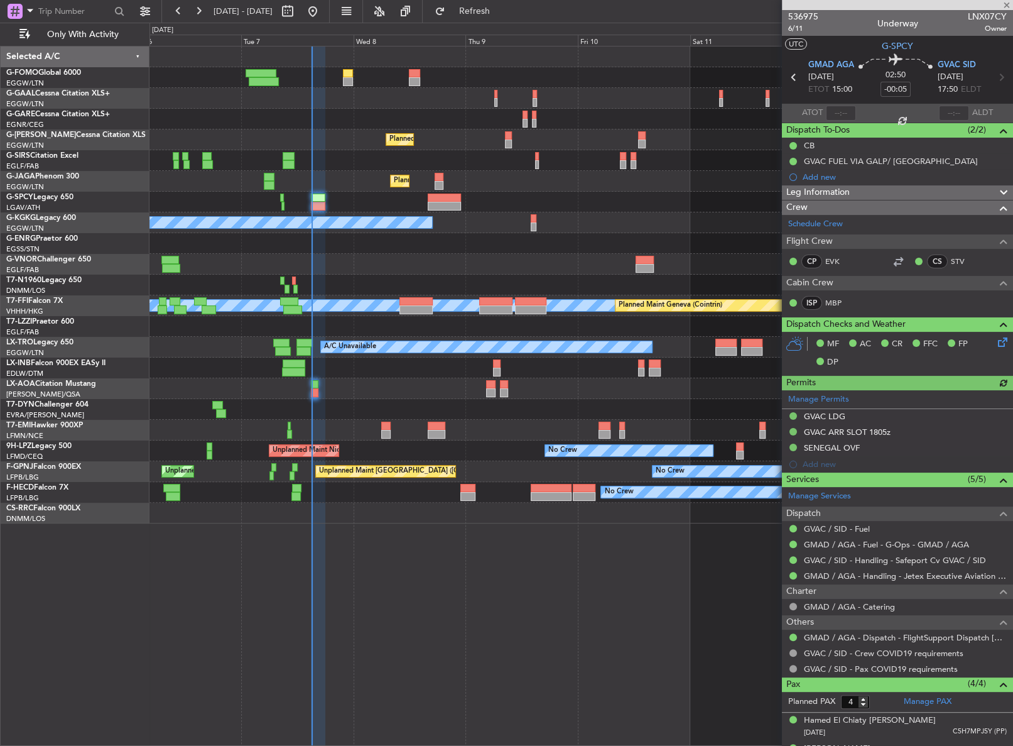
click at [391, 278] on div at bounding box center [580, 284] width 863 height 21
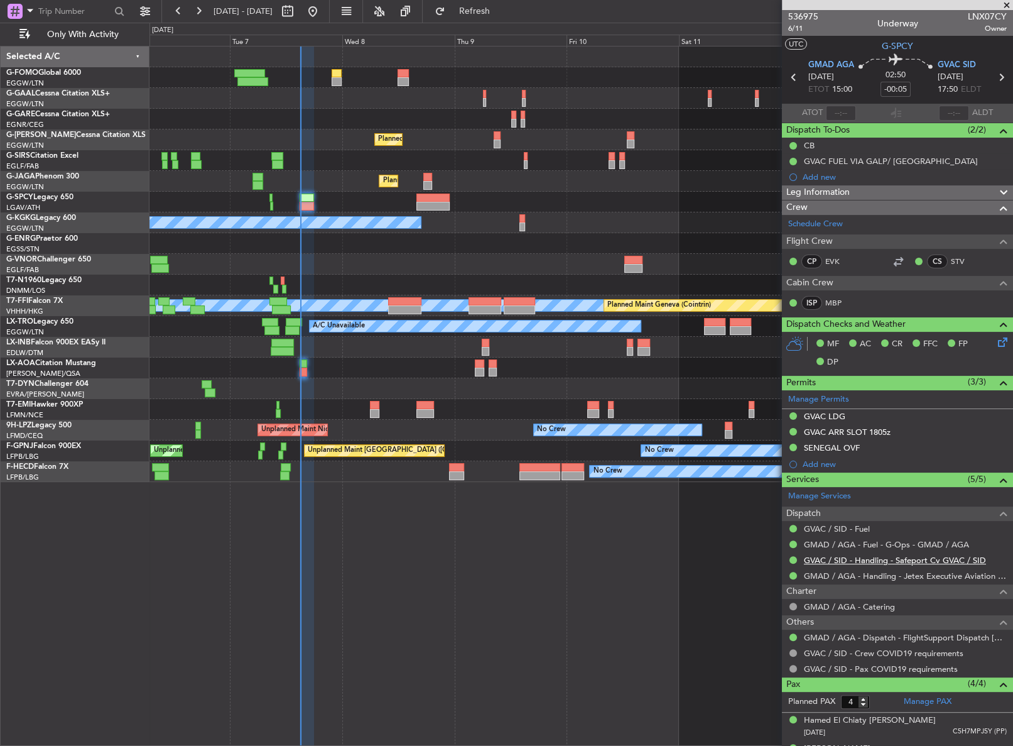
click at [869, 560] on link "GVAC / SID - Handling - Safeport Cv GVAC / SID" at bounding box center [895, 560] width 182 height 11
click at [375, 579] on div "A/C Unavailable Owner Planned Maint London (Luton) Planned Maint London (Farnbo…" at bounding box center [581, 396] width 864 height 700
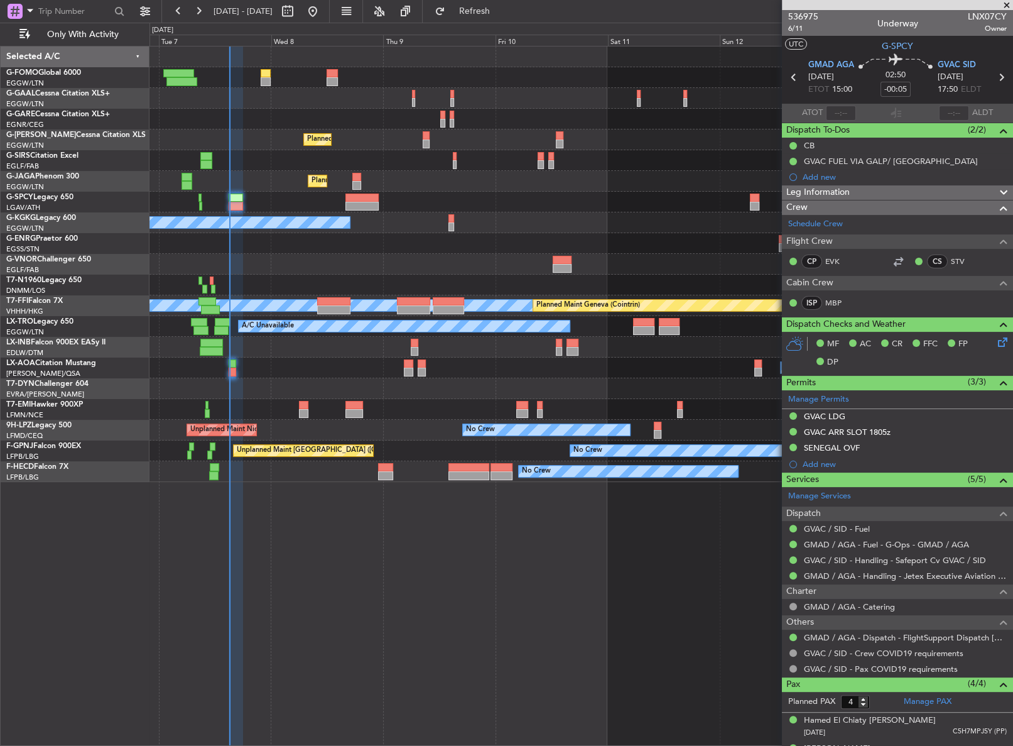
click at [366, 580] on div "A/C Unavailable Owner Owner A/C Unavailable Planned Maint London (Luton) Planne…" at bounding box center [580, 396] width 863 height 700
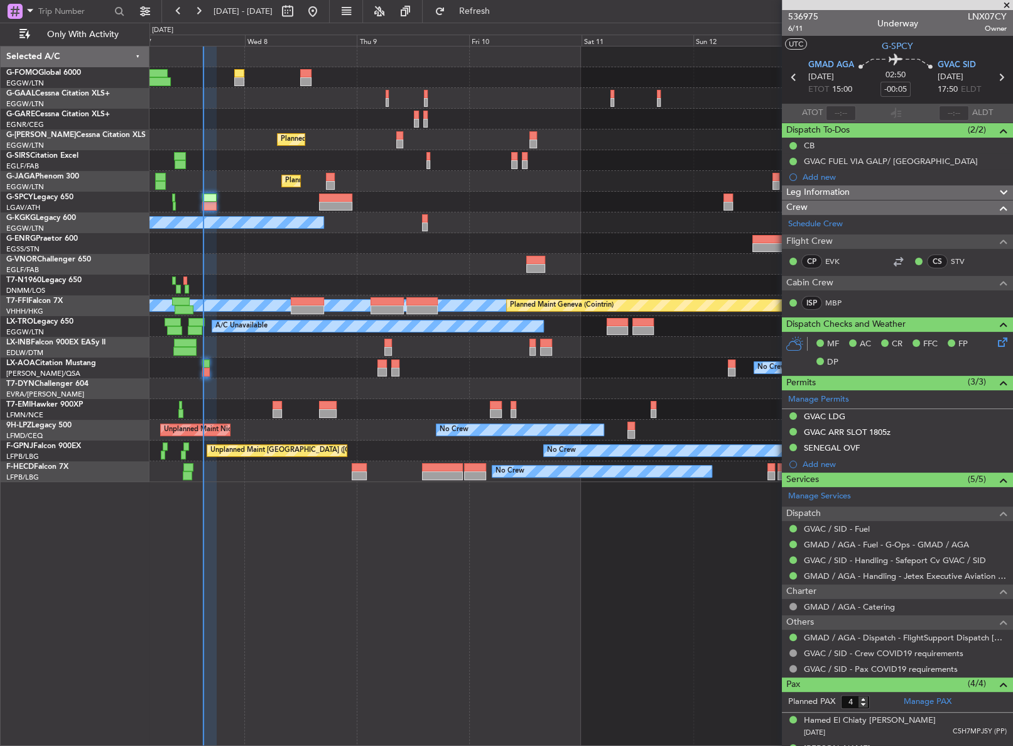
click at [340, 578] on div "A/C Unavailable Owner Owner A/C Unavailable Planned Maint London (Luton) Planne…" at bounding box center [580, 396] width 863 height 700
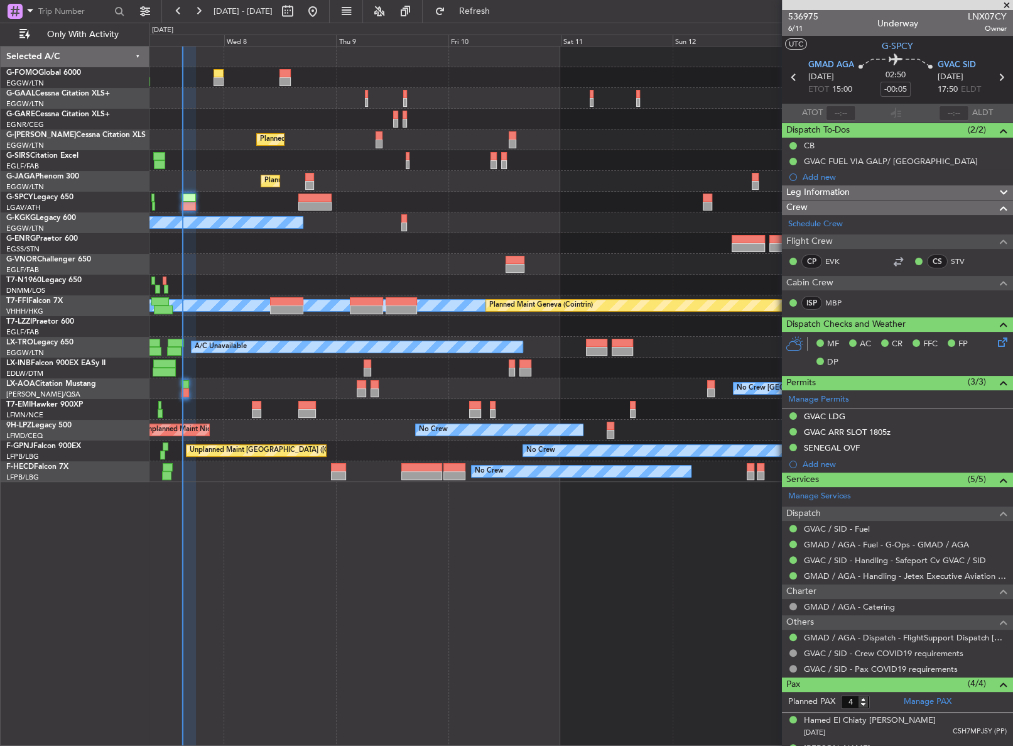
click at [337, 570] on div "A/C Unavailable Owner Owner A/C Unavailable Planned Maint London (Luton) Planne…" at bounding box center [580, 396] width 863 height 700
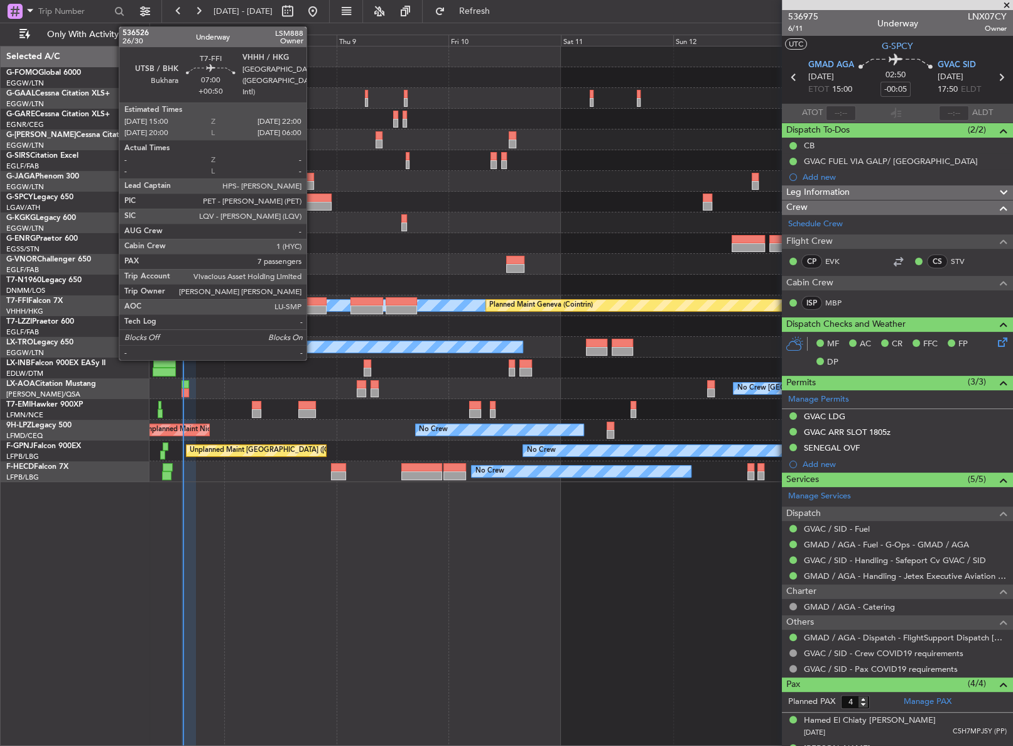
click at [312, 305] on div at bounding box center [310, 309] width 33 height 9
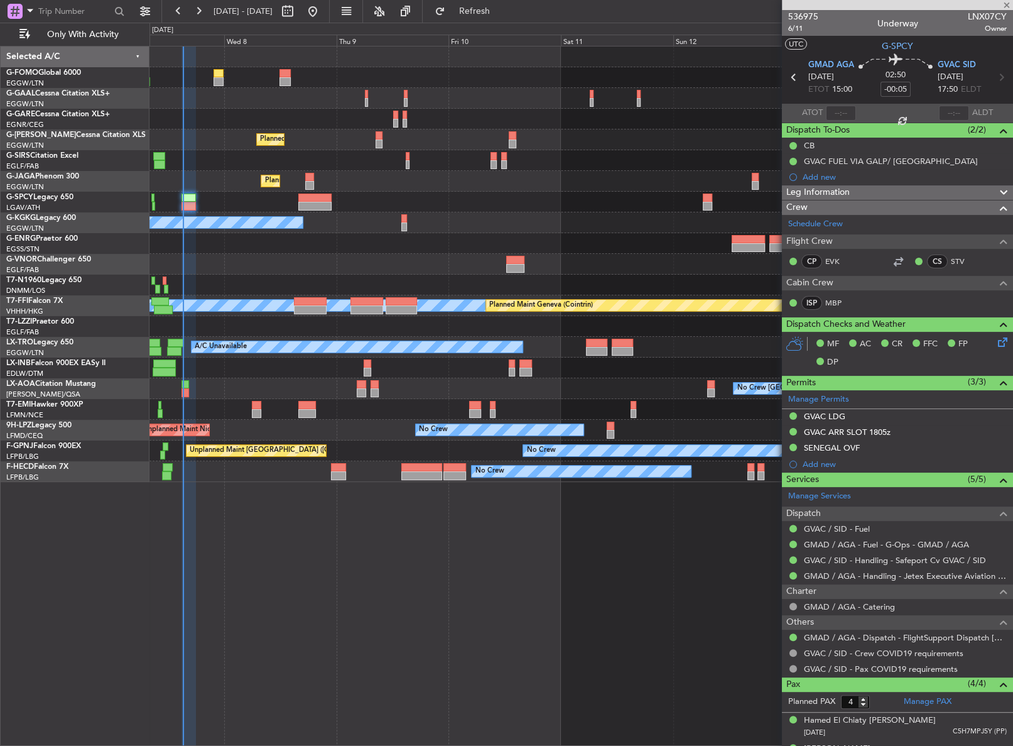
click at [300, 501] on div "Owner A/C Unavailable Owner A/C Unavailable Planned Maint [GEOGRAPHIC_DATA] ([G…" at bounding box center [581, 396] width 864 height 700
type input "+00:50"
type input "7"
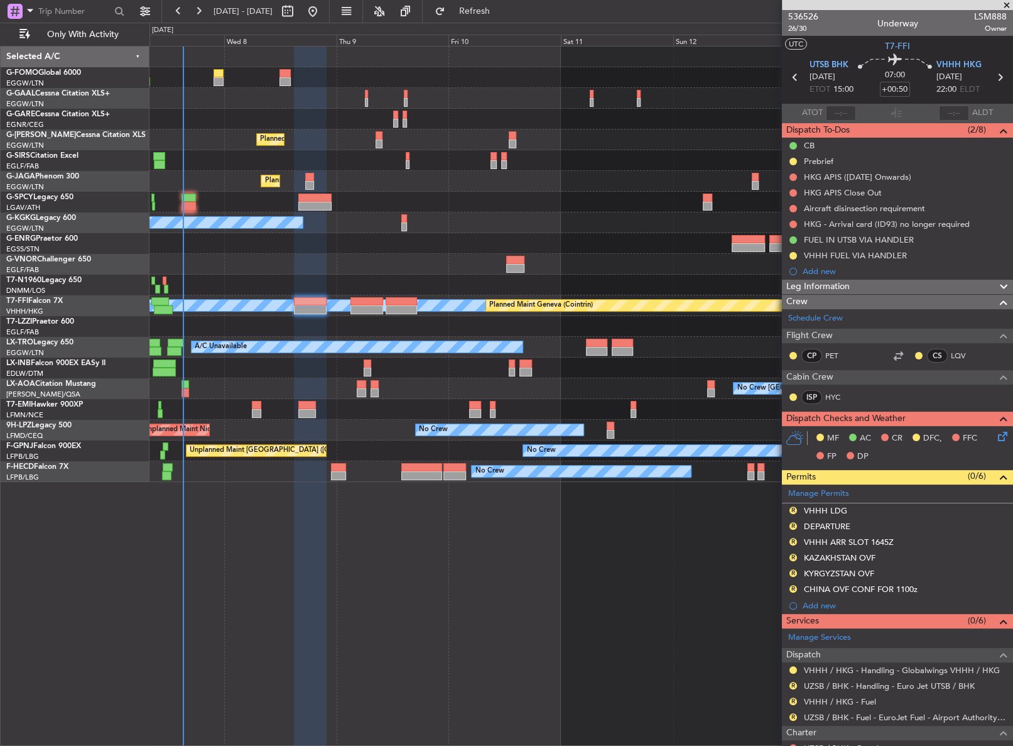
click at [423, 562] on div "Owner A/C Unavailable Owner A/C Unavailable Planned Maint [GEOGRAPHIC_DATA] ([G…" at bounding box center [581, 396] width 864 height 700
click at [180, 391] on div "No Crew [GEOGRAPHIC_DATA] ([GEOGRAPHIC_DATA])" at bounding box center [580, 388] width 863 height 21
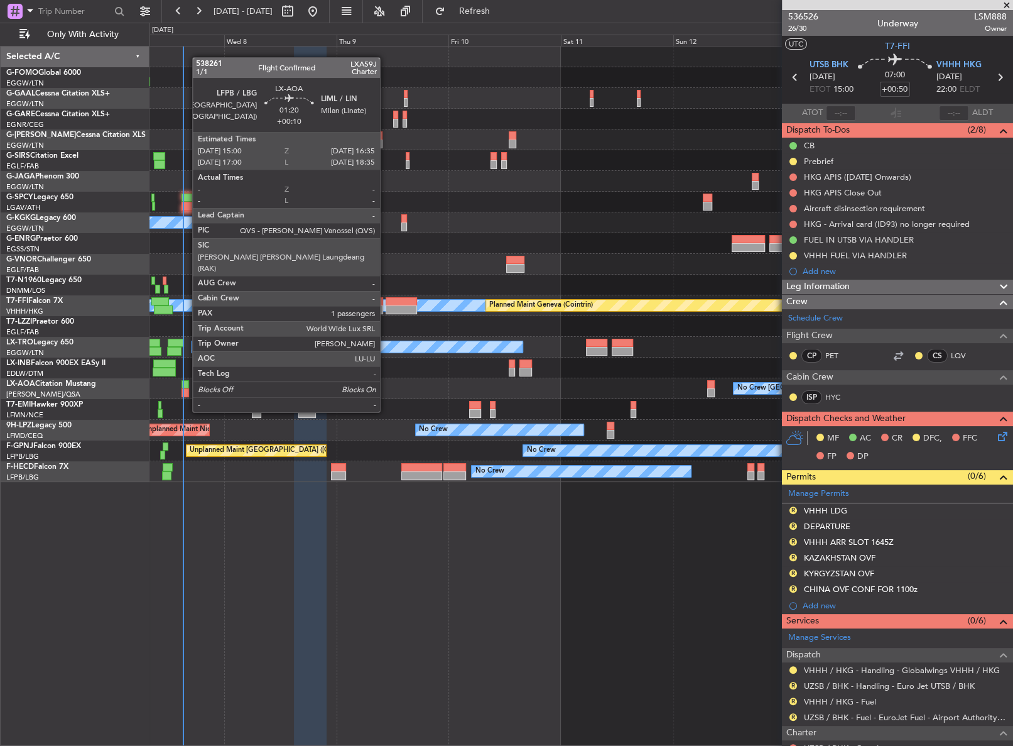
click at [186, 388] on div at bounding box center [186, 392] width 8 height 9
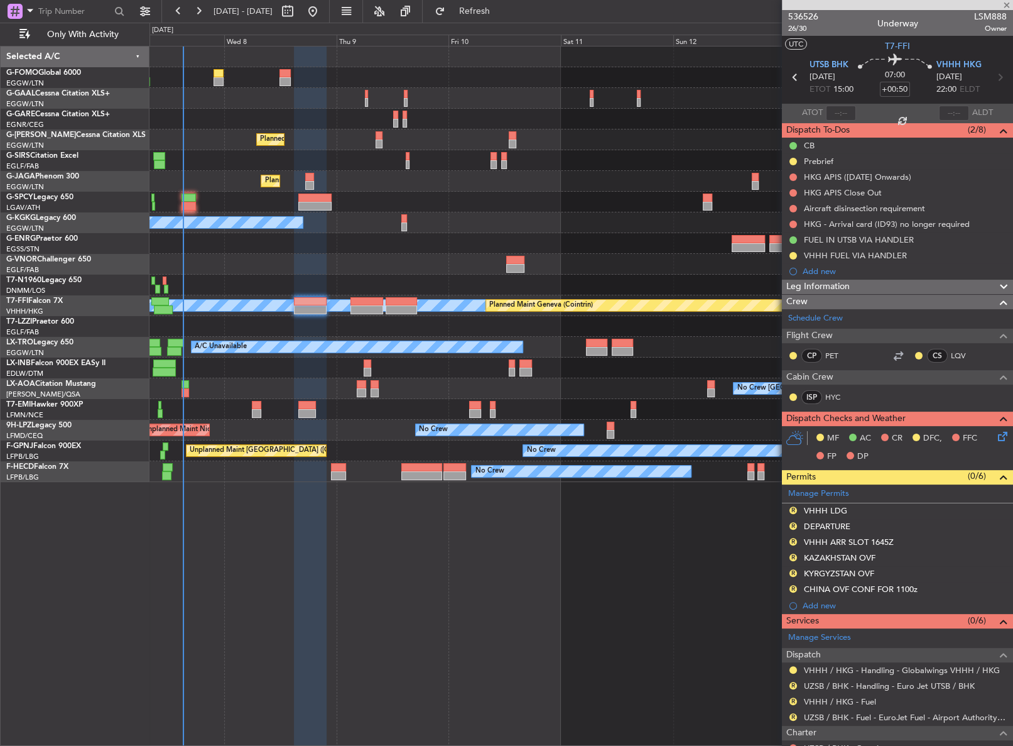
type input "+00:10"
type input "1"
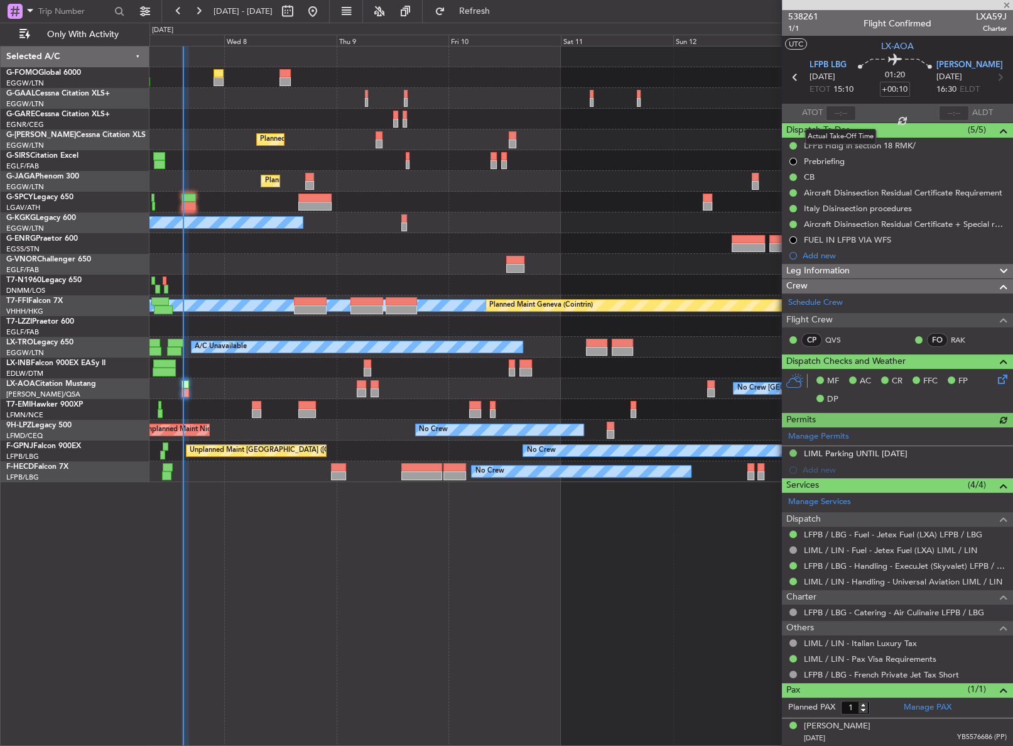
click at [835, 112] on div at bounding box center [841, 113] width 30 height 15
drag, startPoint x: 836, startPoint y: 111, endPoint x: 842, endPoint y: 115, distance: 7.3
click at [836, 112] on div at bounding box center [841, 113] width 30 height 15
click at [842, 111] on input "text" at bounding box center [841, 113] width 30 height 15
click at [531, 522] on div "Owner A/C Unavailable Owner A/C Unavailable Planned Maint [GEOGRAPHIC_DATA] ([G…" at bounding box center [581, 396] width 864 height 700
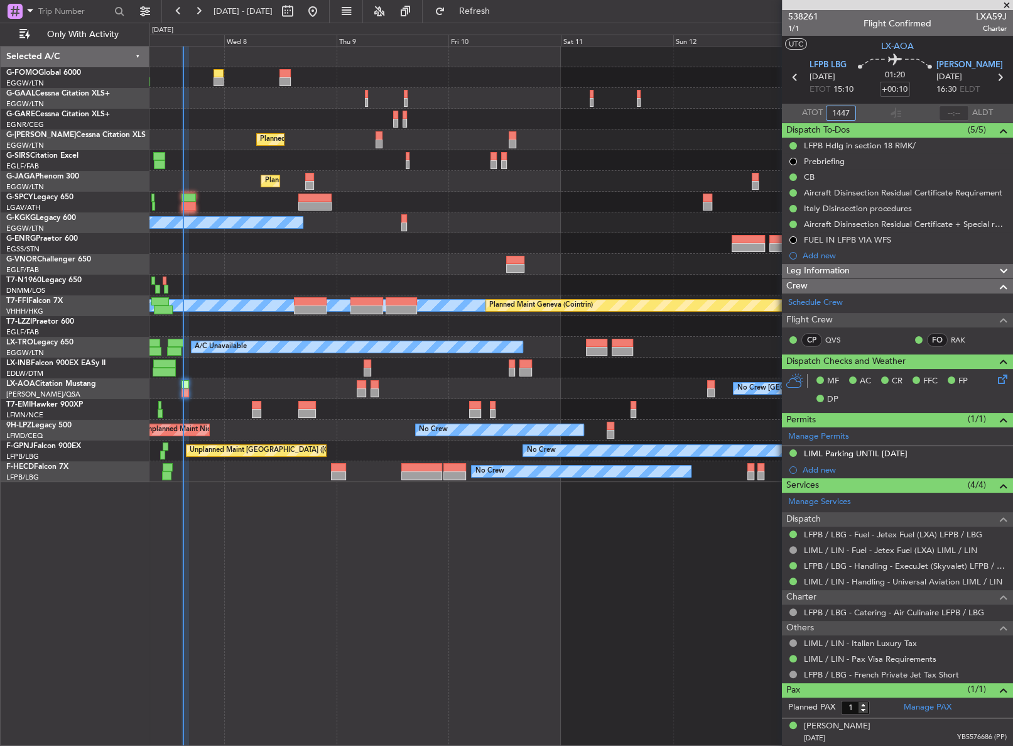
type input "14:47"
click at [226, 571] on div "Owner A/C Unavailable Owner A/C Unavailable Planned Maint [GEOGRAPHIC_DATA] ([G…" at bounding box center [581, 396] width 864 height 700
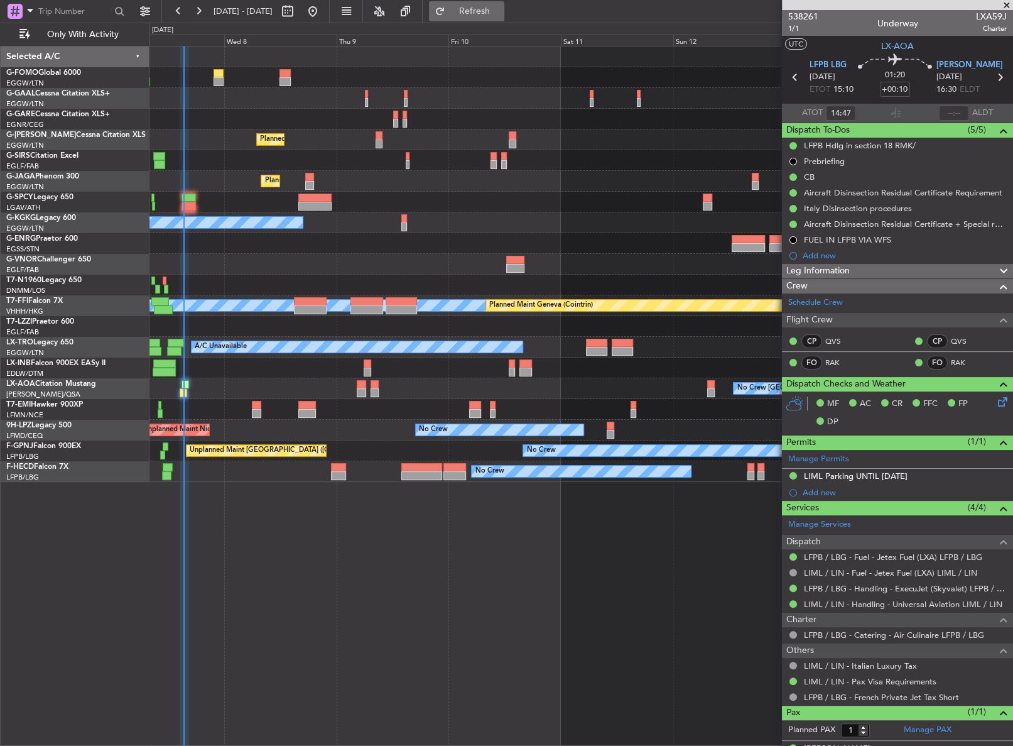
click at [481, 16] on button "Refresh" at bounding box center [466, 11] width 75 height 20
click at [412, 247] on div at bounding box center [580, 243] width 863 height 21
